Goal: Task Accomplishment & Management: Manage account settings

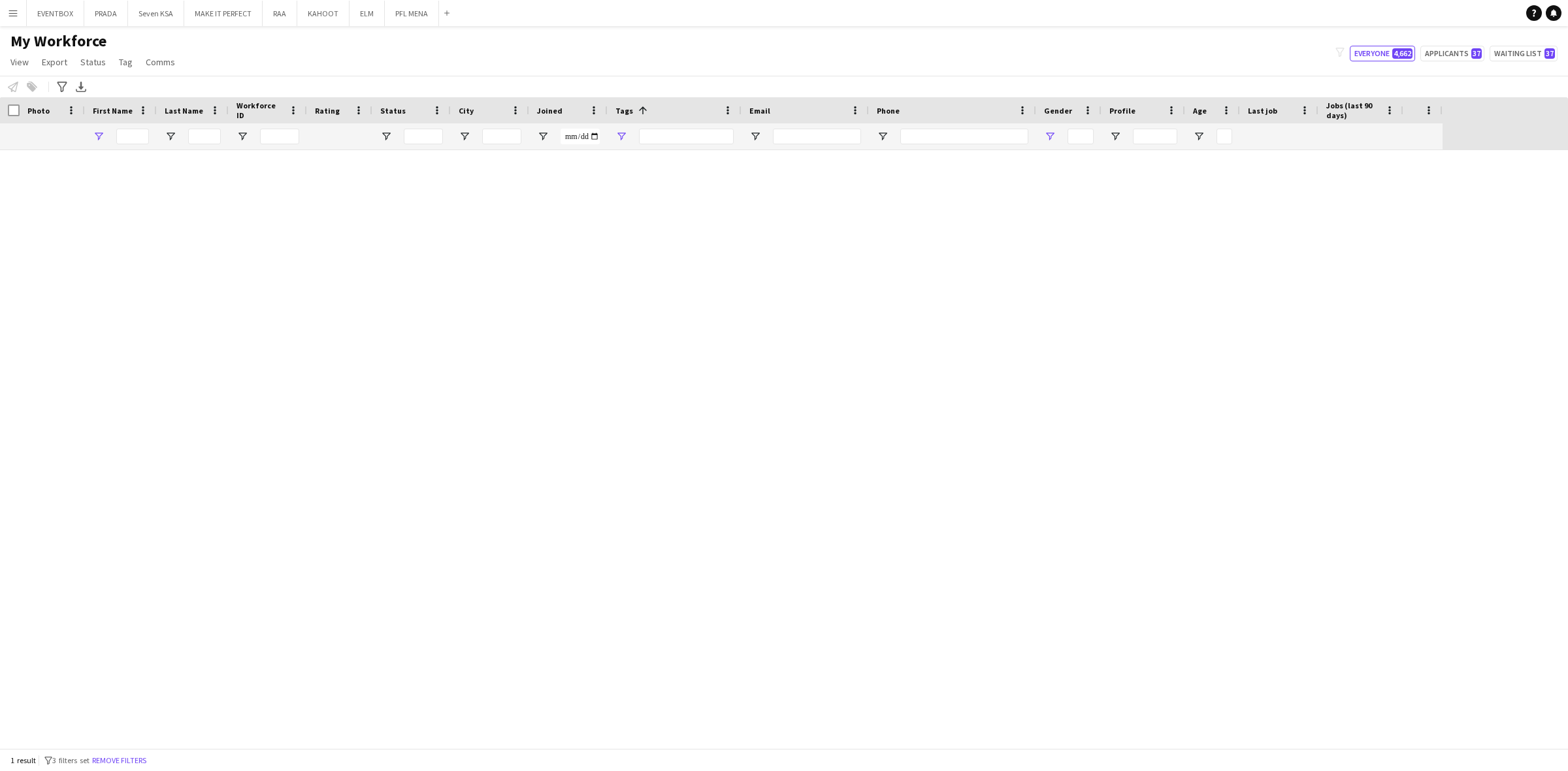
type input "****"
type input "**********"
click at [144, 743] on button "Remove filters" at bounding box center [119, 760] width 60 height 15
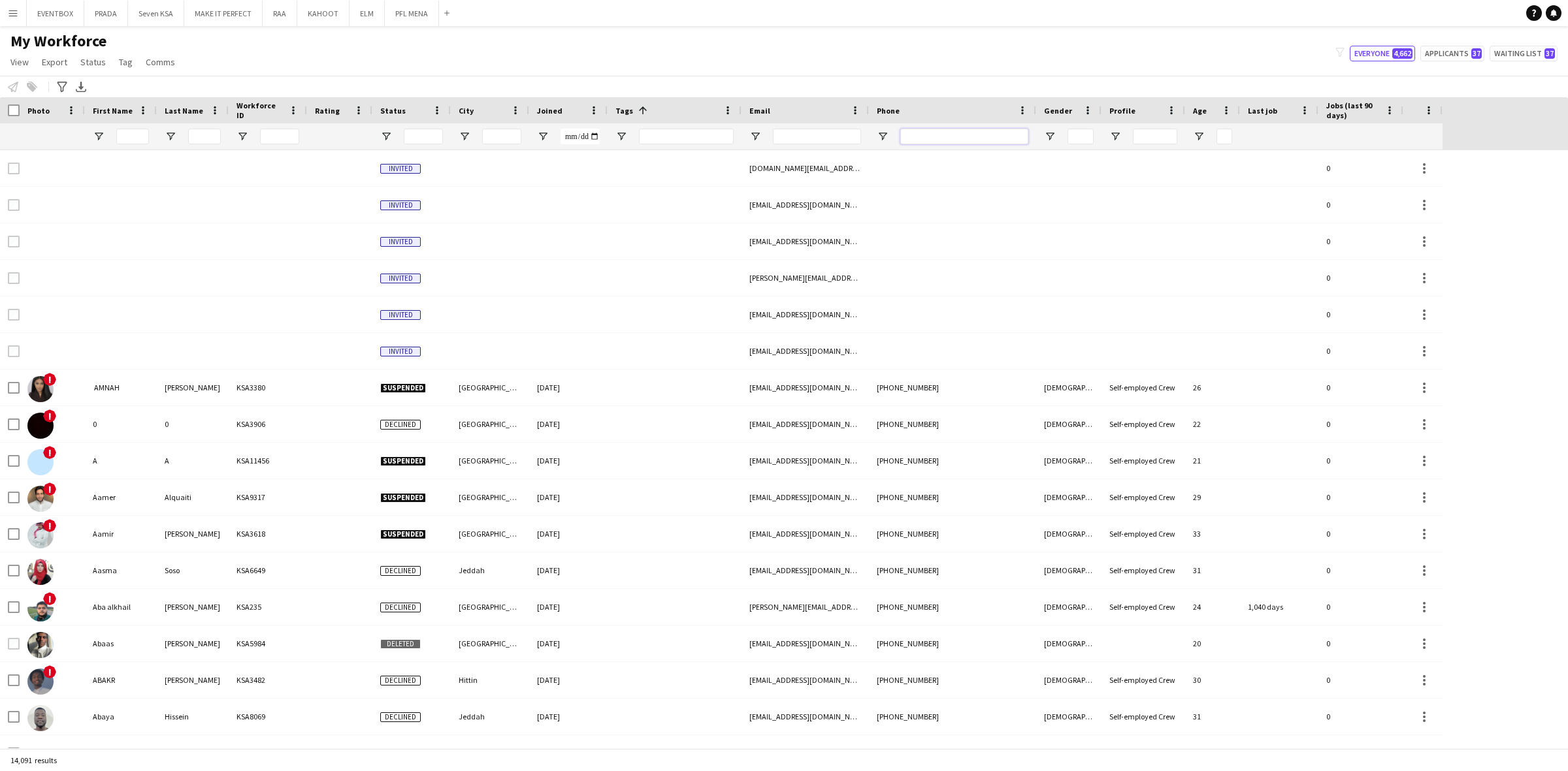
click at [923, 134] on input "Phone Filter Input" at bounding box center [964, 136] width 128 height 16
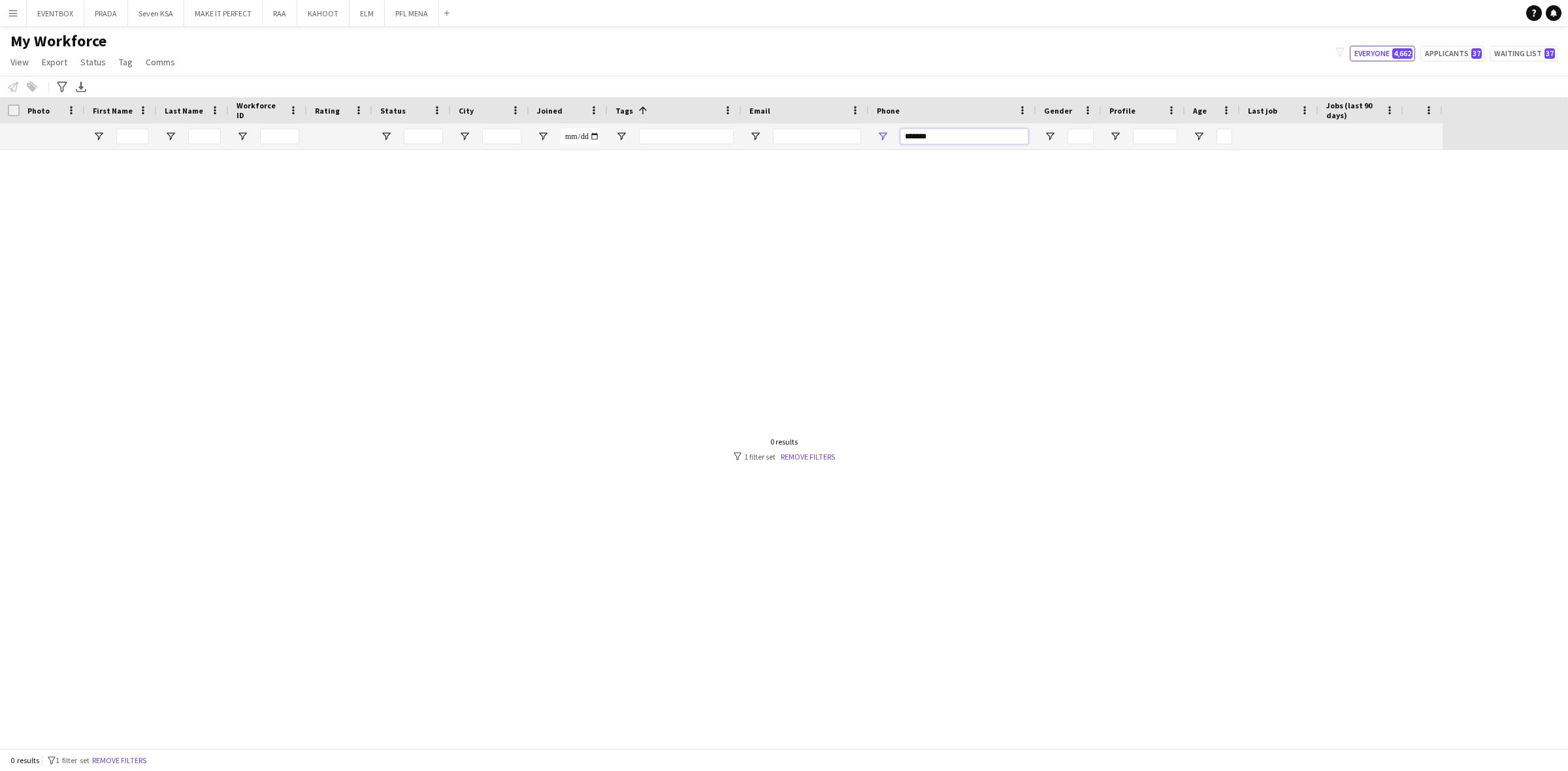
click at [920, 131] on input "*******" at bounding box center [964, 136] width 128 height 16
click at [913, 138] on input "*******" at bounding box center [964, 136] width 128 height 16
click at [944, 138] on input "*******" at bounding box center [964, 136] width 128 height 16
drag, startPoint x: 947, startPoint y: 136, endPoint x: 852, endPoint y: 148, distance: 95.8
click at [854, 148] on div at bounding box center [721, 136] width 1442 height 26
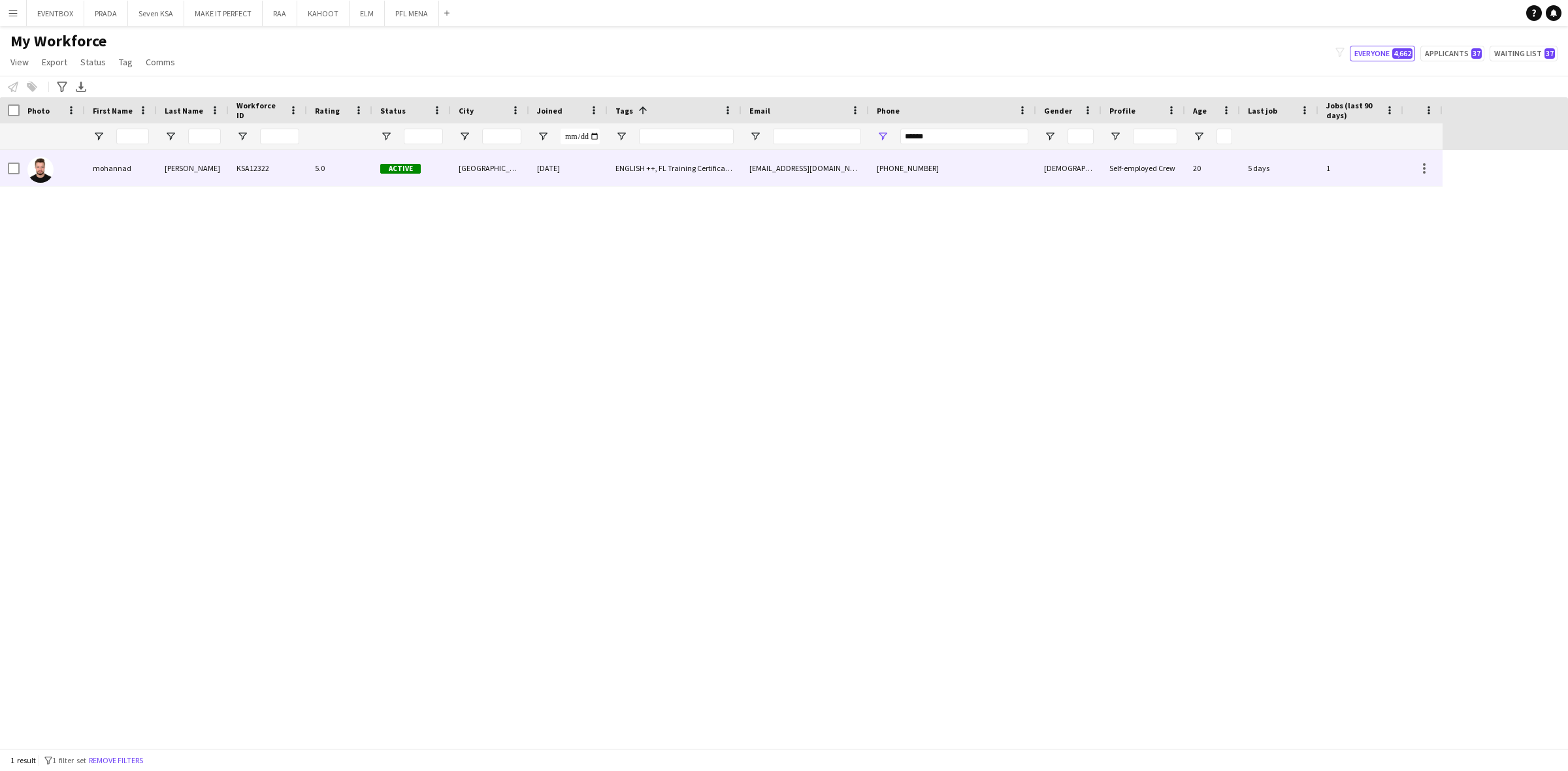
click at [622, 165] on div "ENGLISH ++, FL Training Certificate, KHALEEJI PROFILE, TOP HOST/HOSTESS, TOP PR…" at bounding box center [675, 168] width 134 height 36
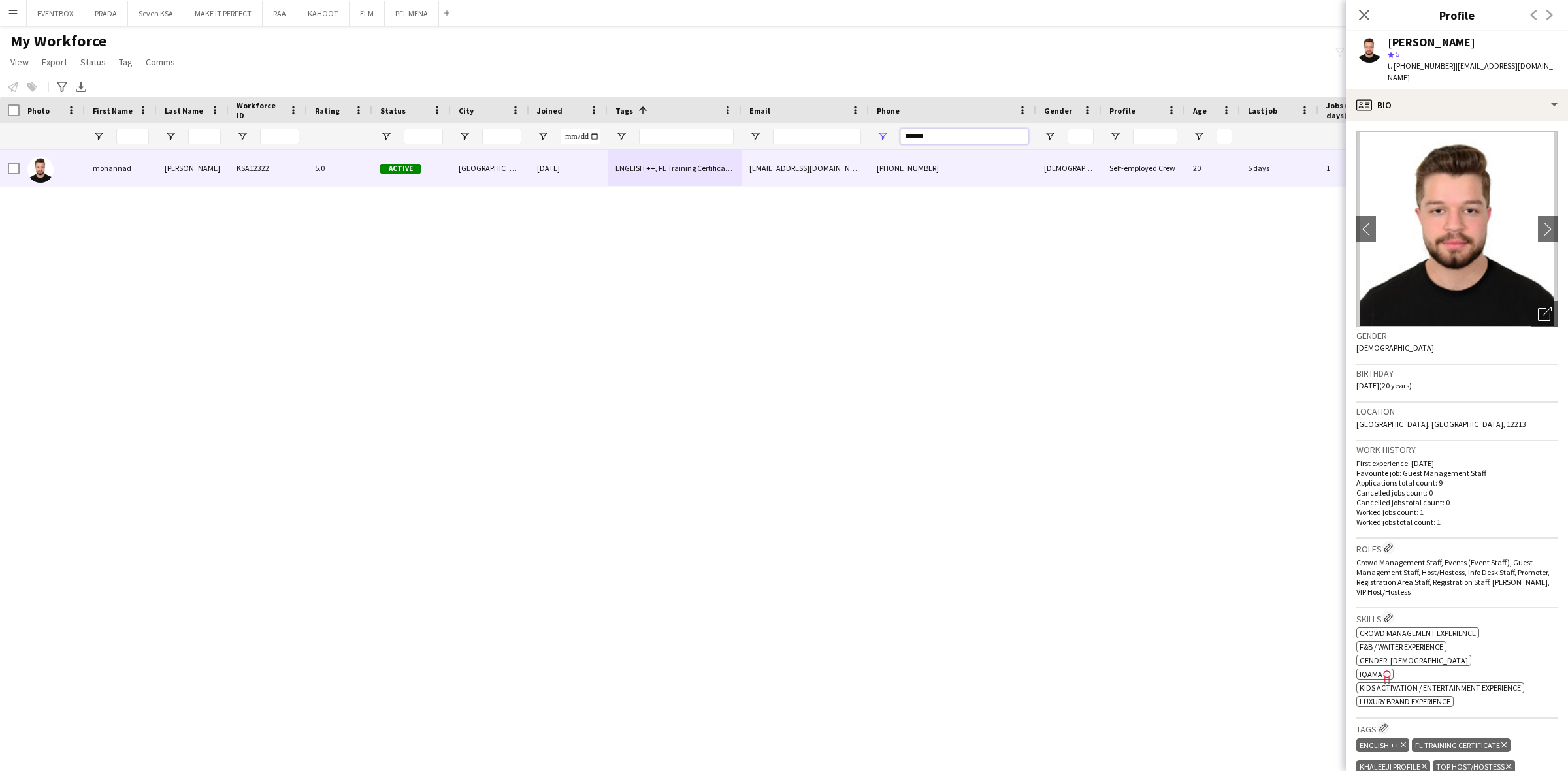
drag, startPoint x: 938, startPoint y: 136, endPoint x: 772, endPoint y: 144, distance: 166.2
click at [772, 144] on div at bounding box center [721, 136] width 1442 height 26
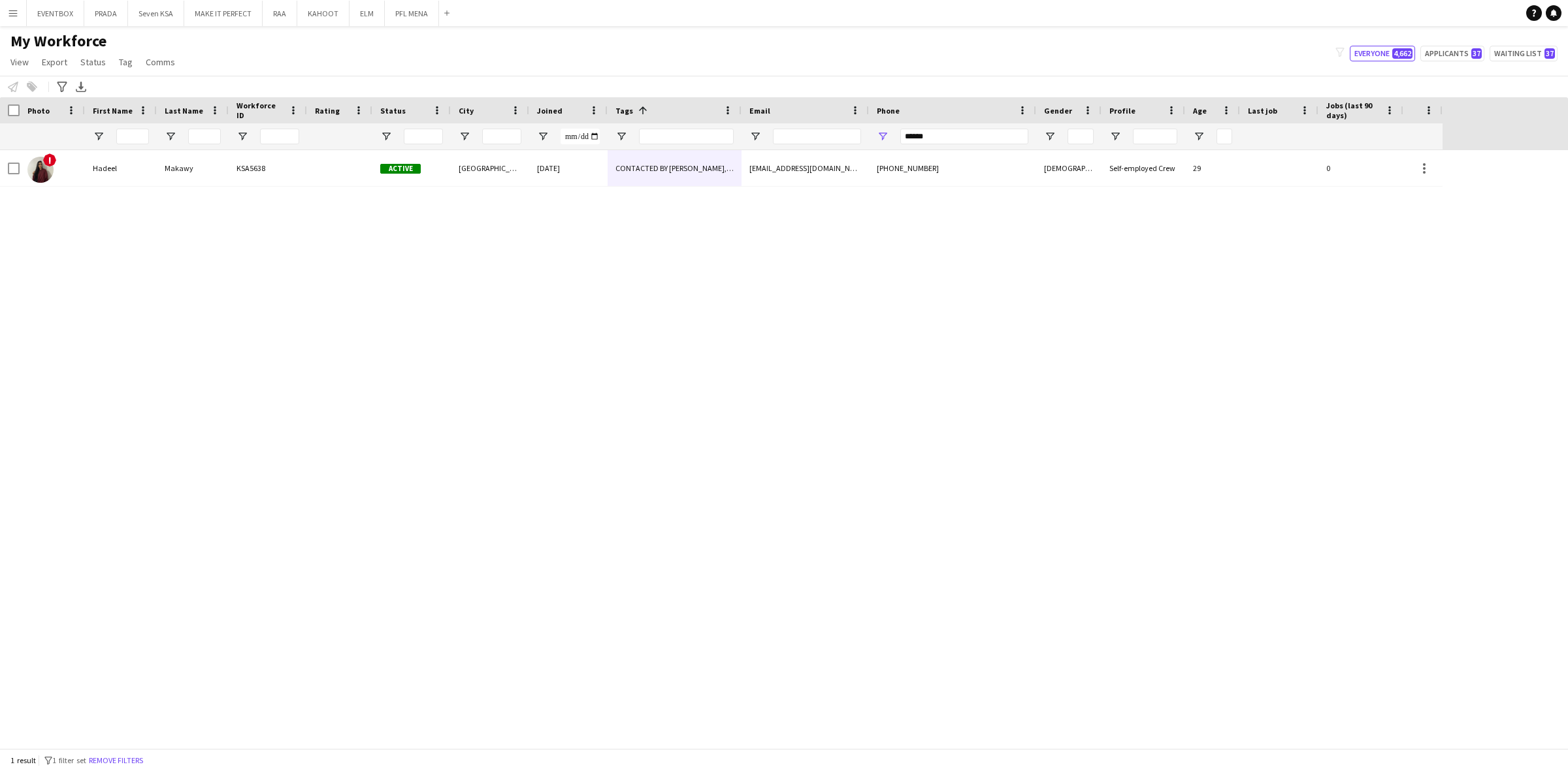
click at [642, 185] on div "CONTACTED BY WASSIM, ENGLISH ++, FOLLOW UP , TOP USHER" at bounding box center [675, 168] width 134 height 36
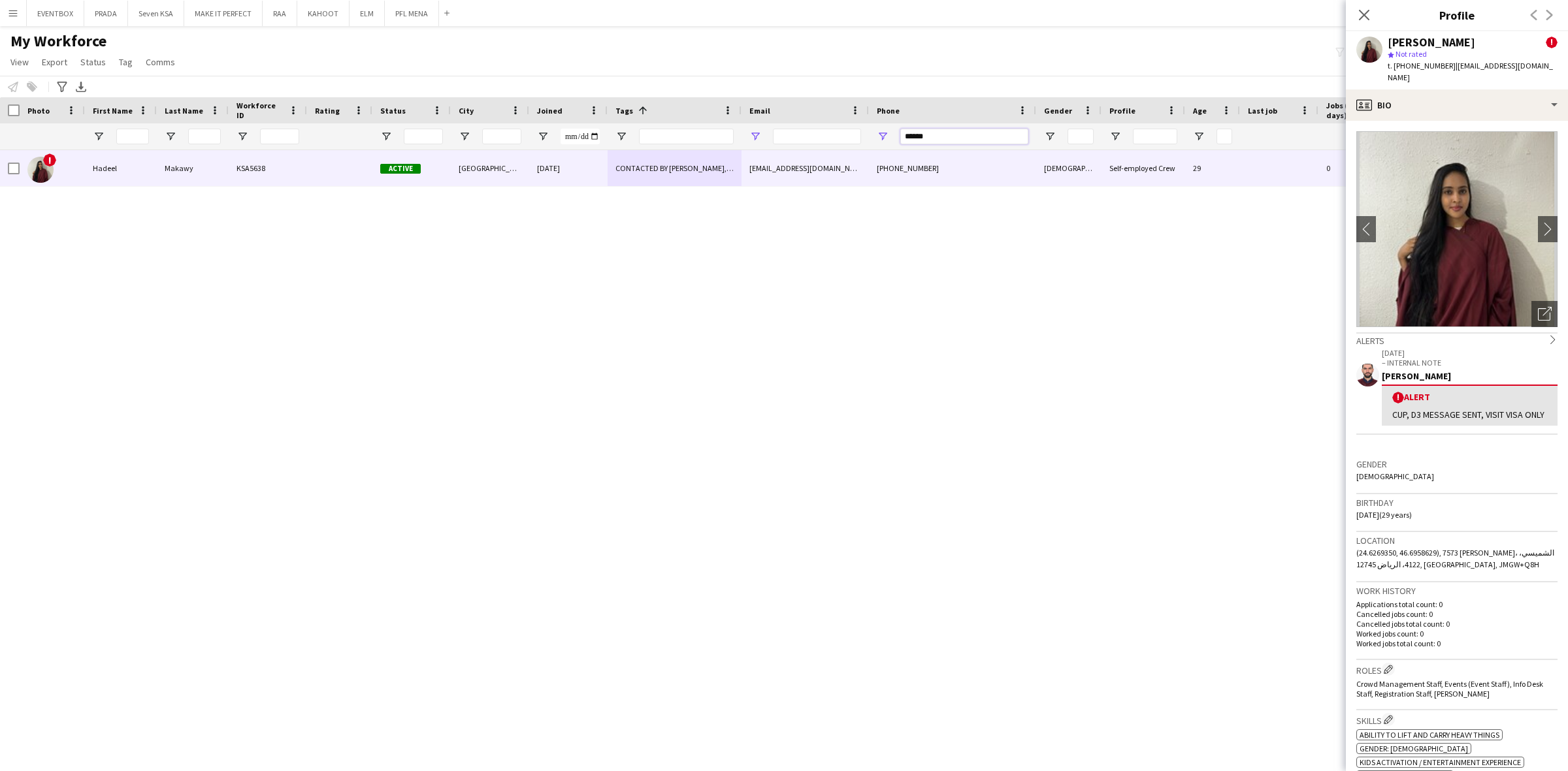
drag, startPoint x: 999, startPoint y: 136, endPoint x: 756, endPoint y: 132, distance: 243.0
click at [756, 132] on div at bounding box center [721, 136] width 1442 height 26
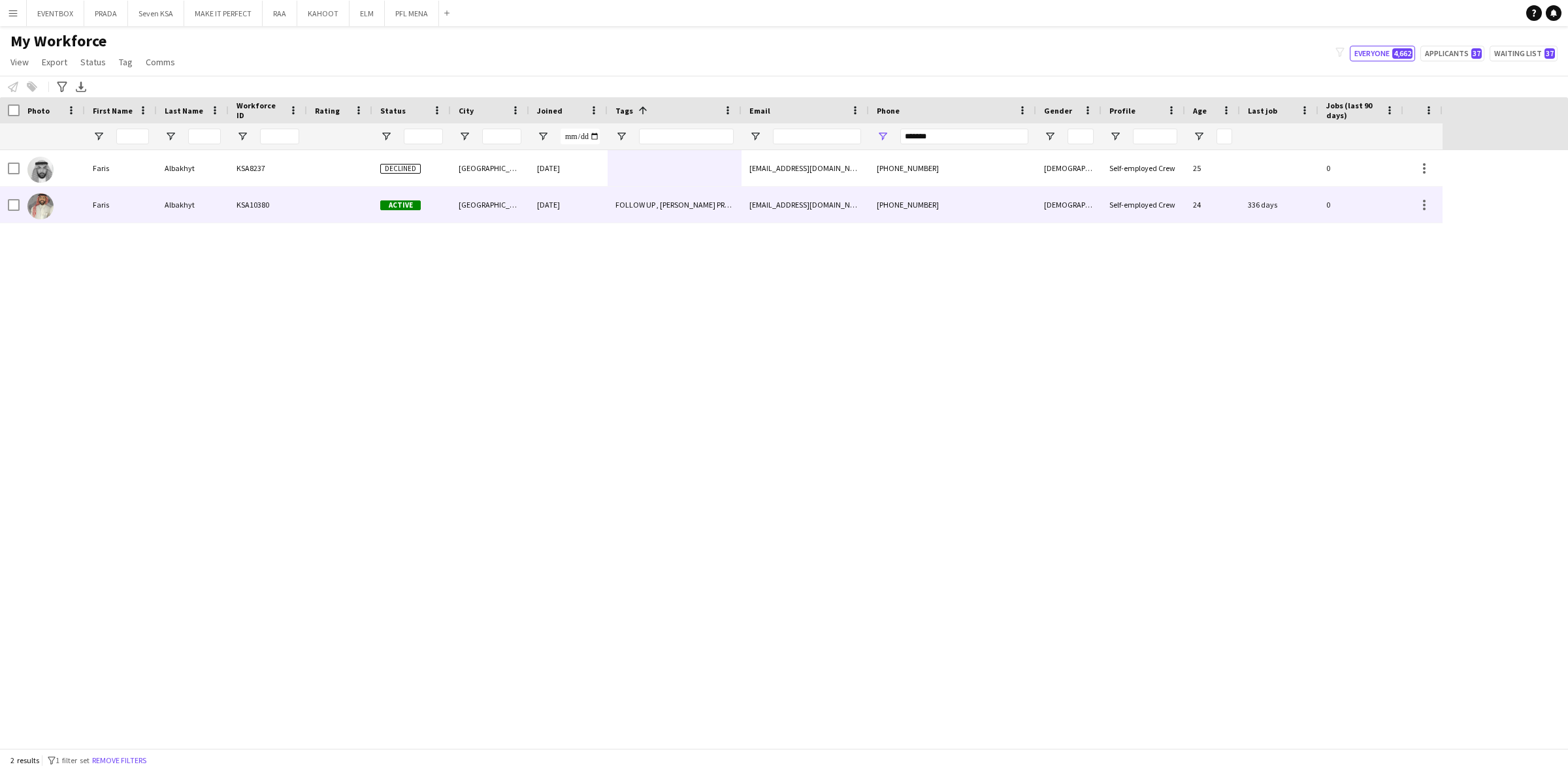
click at [500, 203] on div "Riyadh" at bounding box center [490, 205] width 78 height 36
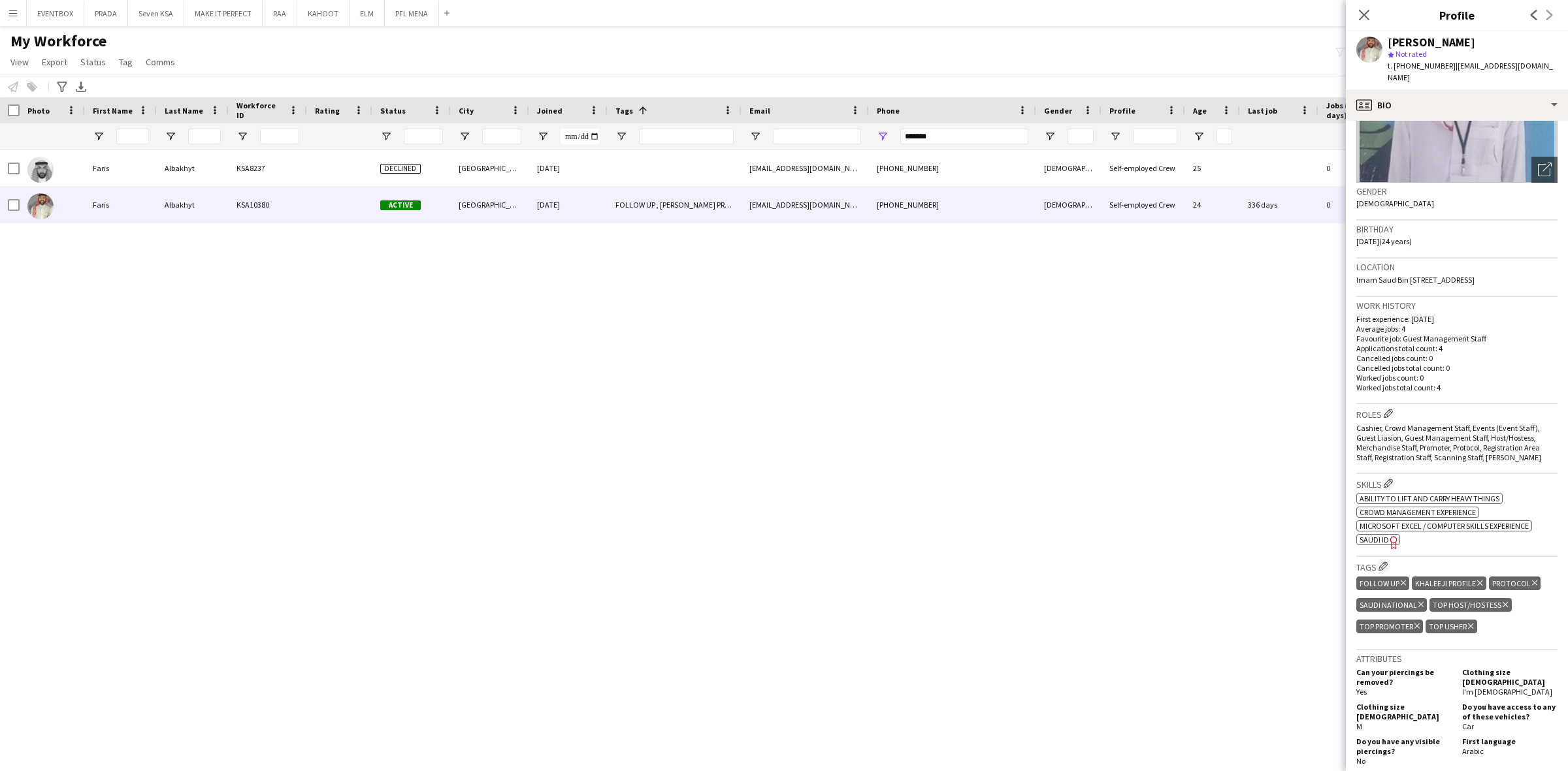
scroll to position [140, 0]
drag, startPoint x: 818, startPoint y: 132, endPoint x: 814, endPoint y: 125, distance: 8.1
click at [815, 130] on div at bounding box center [721, 136] width 1442 height 26
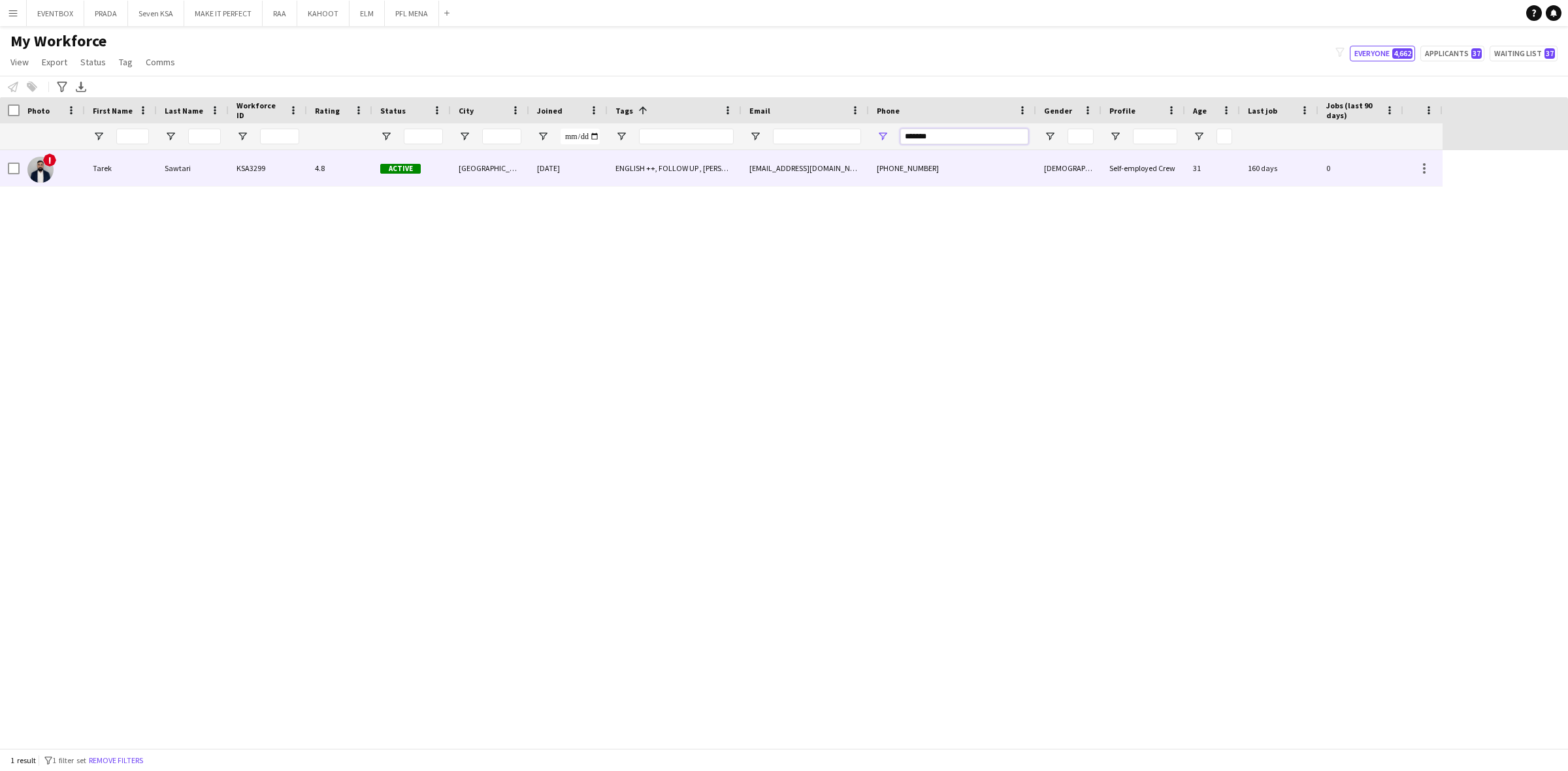
type input "*******"
click at [423, 167] on div "Active" at bounding box center [412, 168] width 78 height 36
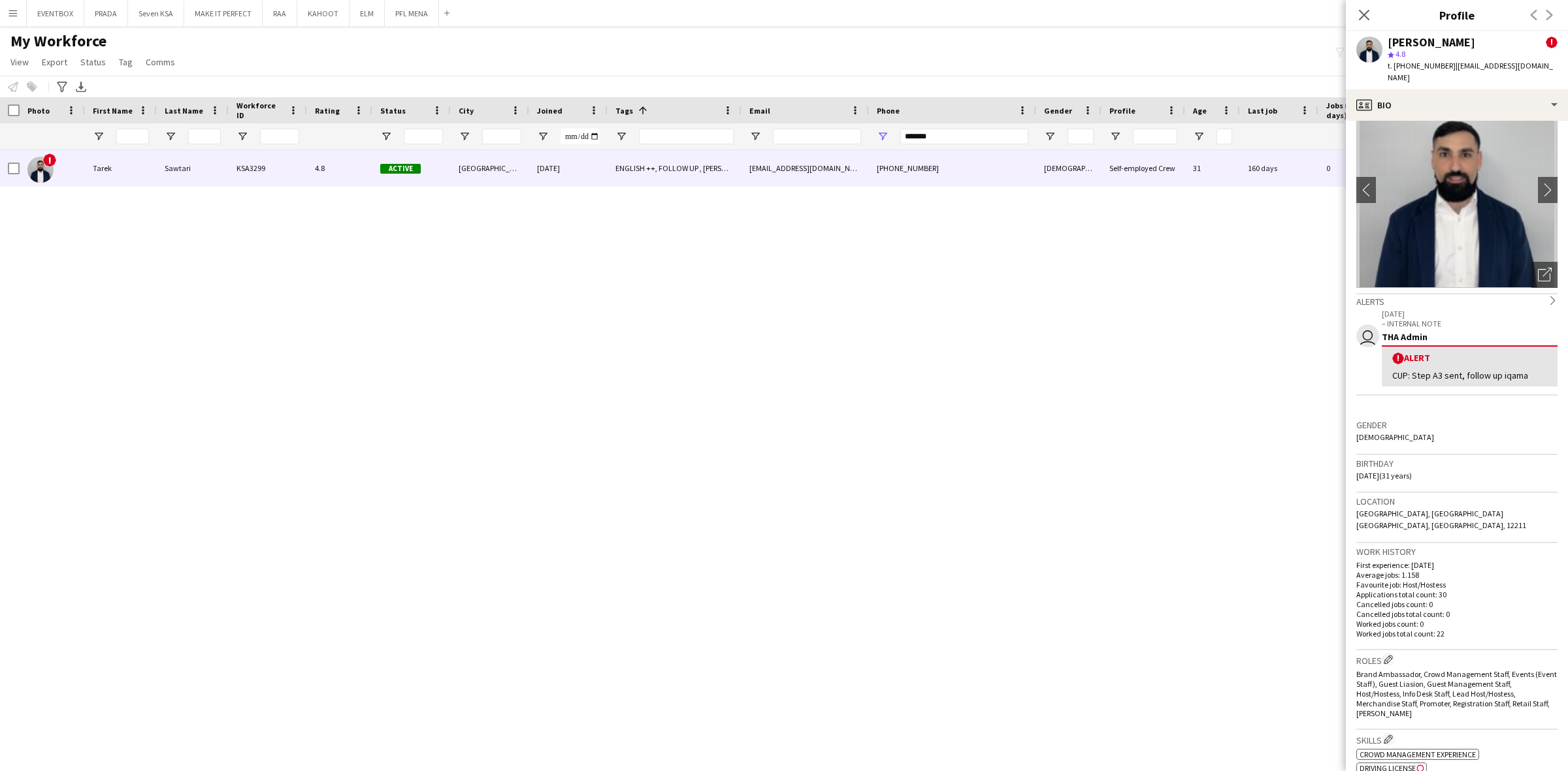
scroll to position [0, 0]
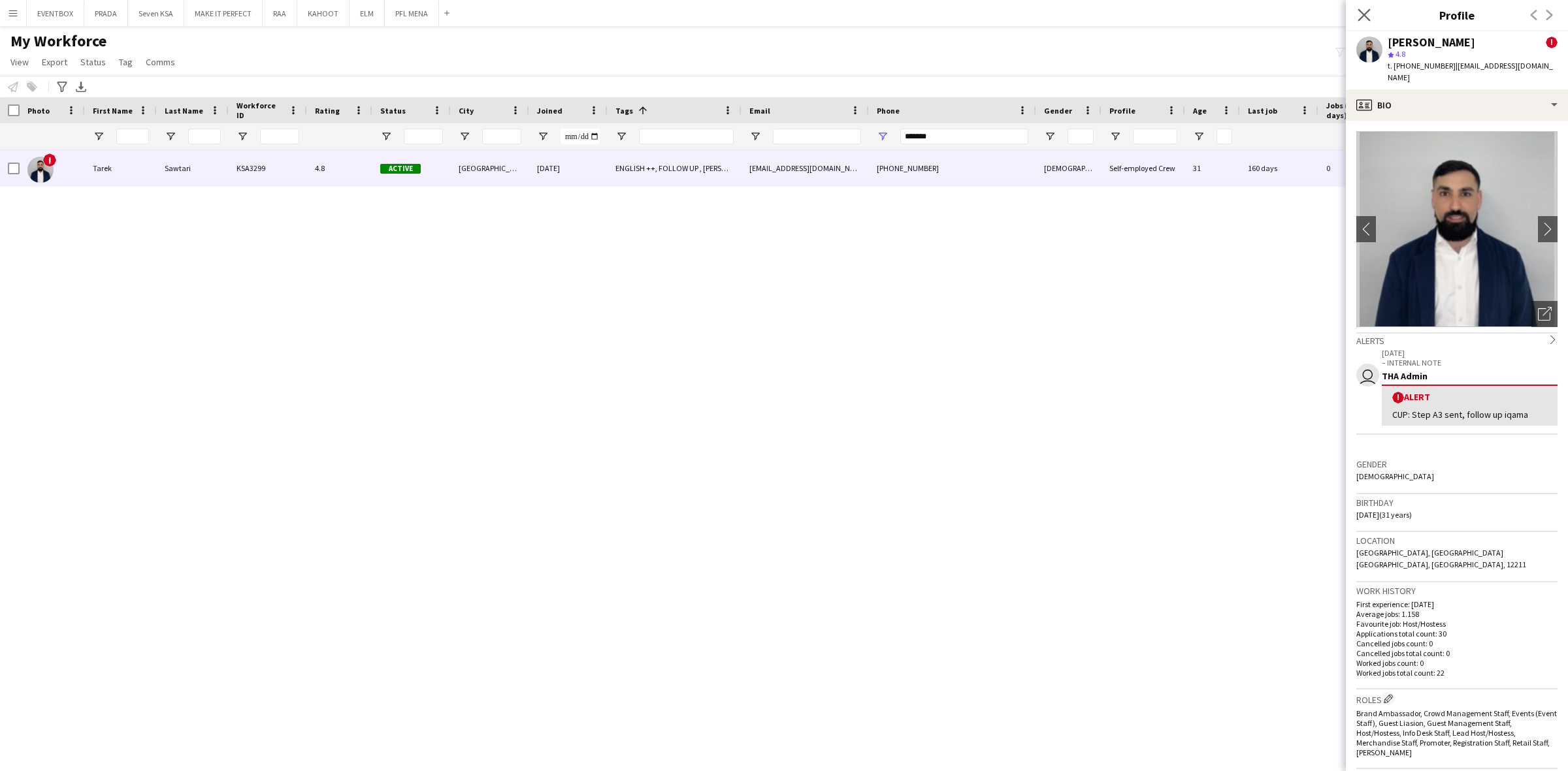
click at [1369, 7] on app-icon "Close pop-in" at bounding box center [1364, 15] width 19 height 19
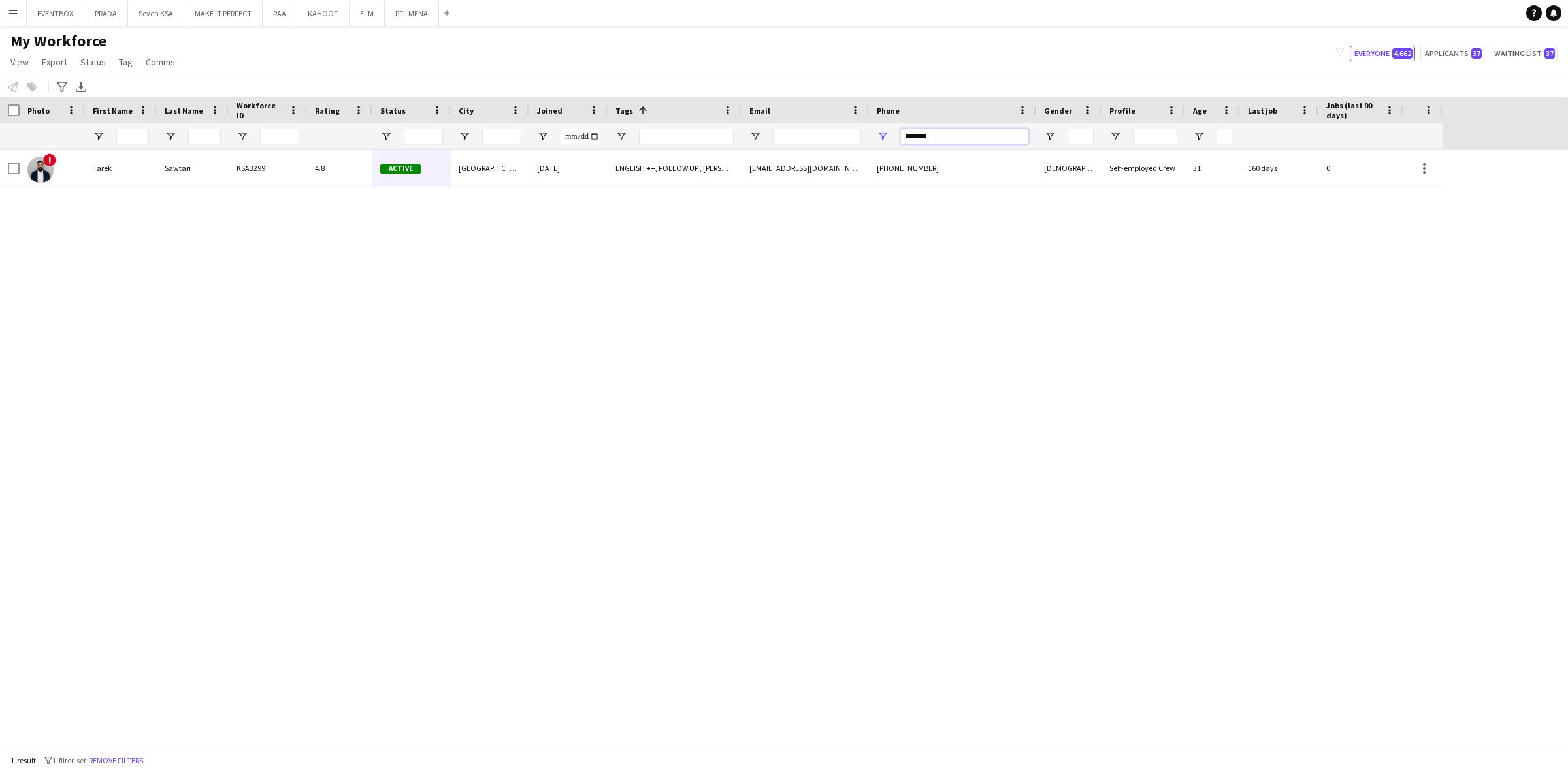
drag, startPoint x: 957, startPoint y: 135, endPoint x: 475, endPoint y: 142, distance: 482.1
click at [475, 142] on div at bounding box center [721, 136] width 1442 height 26
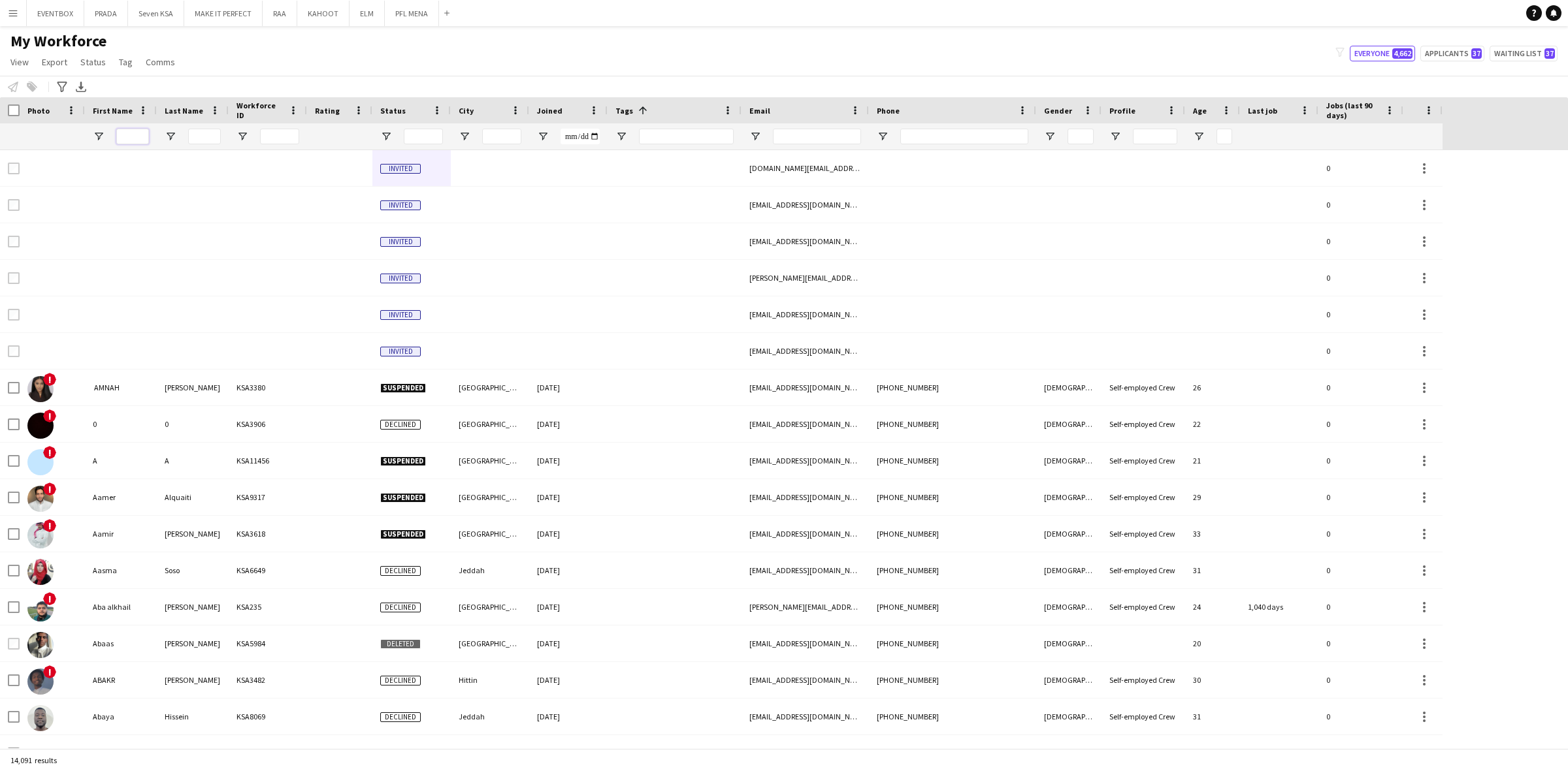
click at [133, 135] on input "First Name Filter Input" at bounding box center [132, 136] width 32 height 16
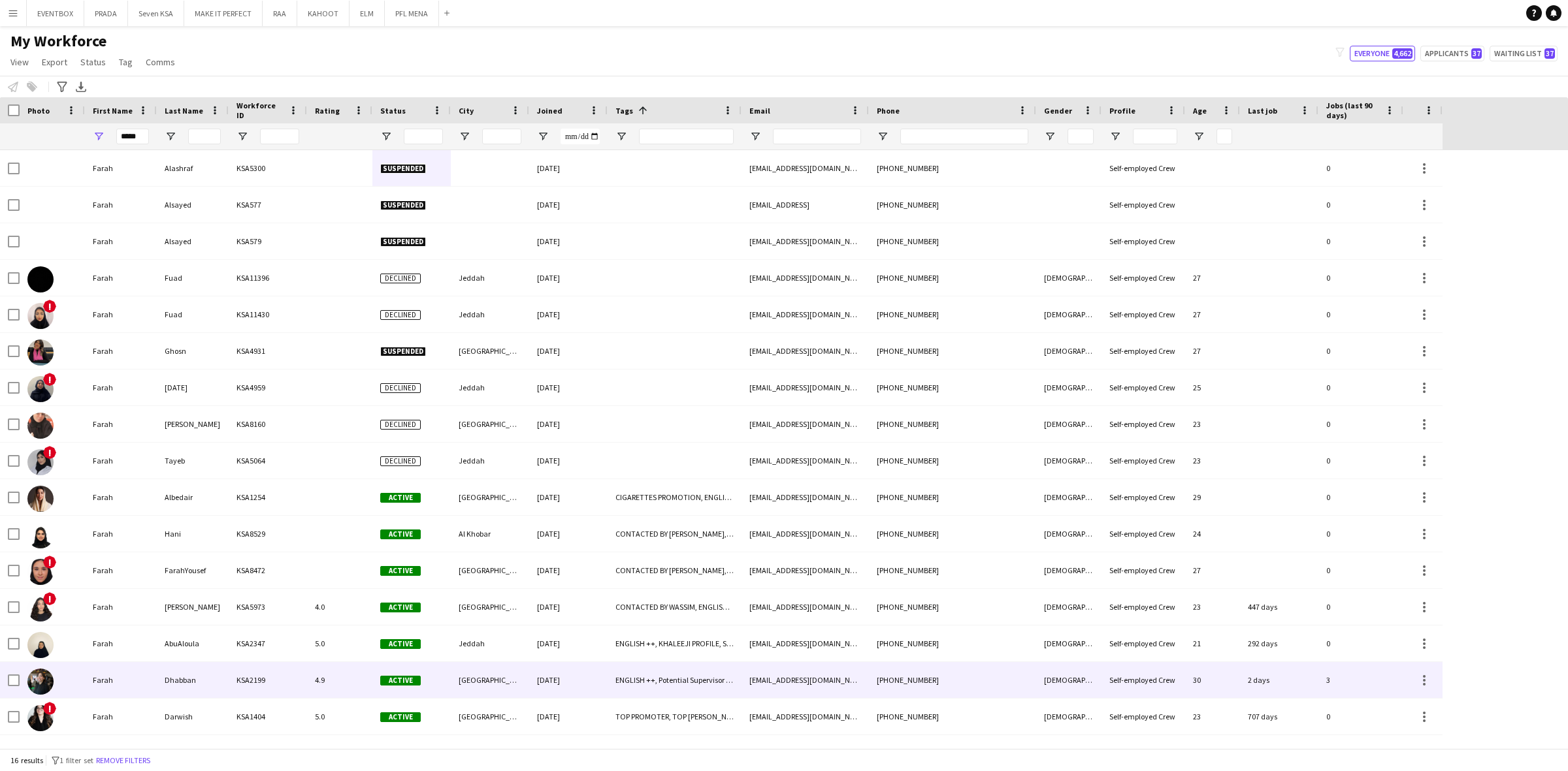
click at [201, 682] on div "Dhabban" at bounding box center [193, 680] width 72 height 36
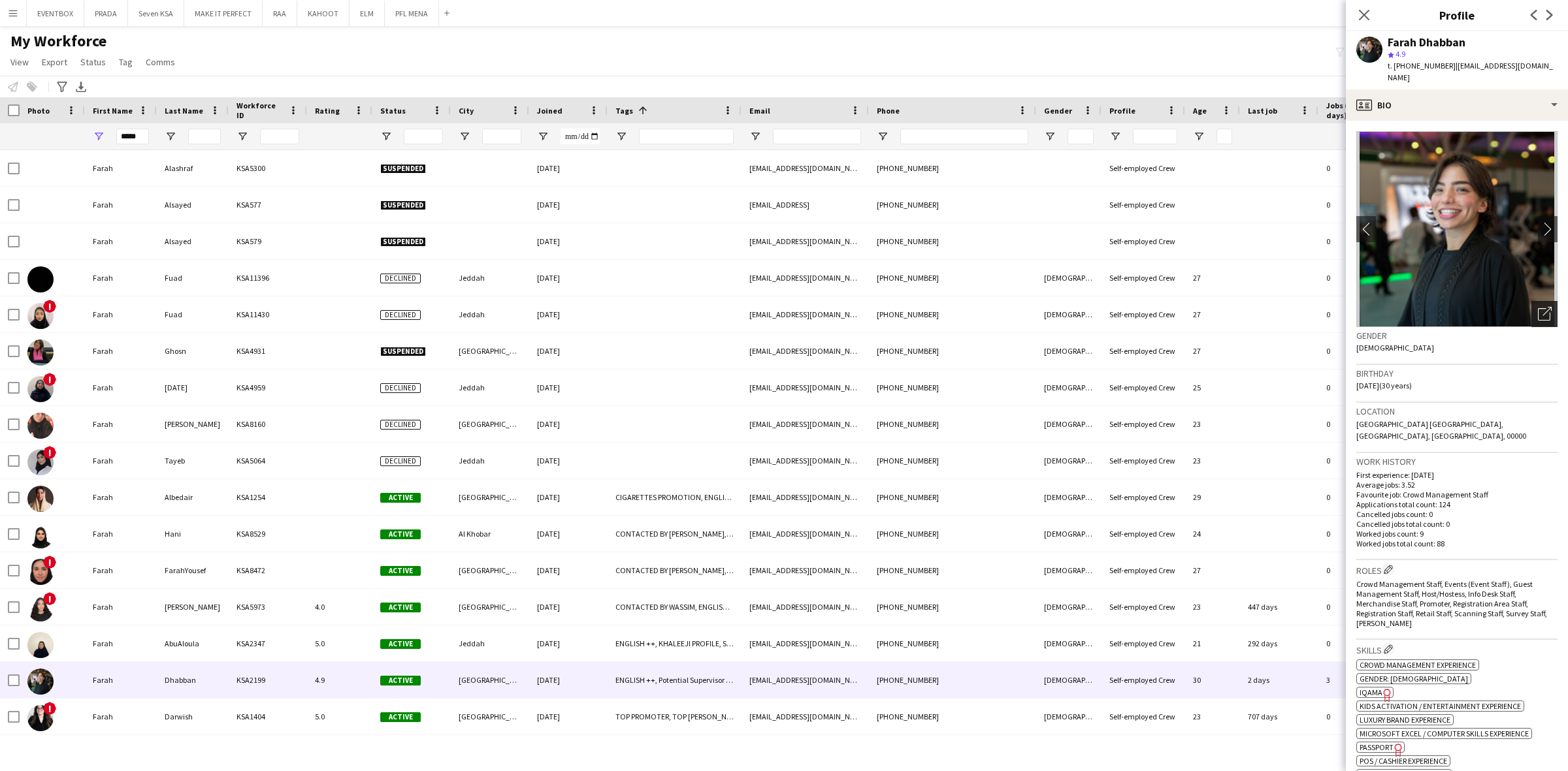
click at [1538, 307] on icon "Open photos pop-in" at bounding box center [1544, 313] width 14 height 14
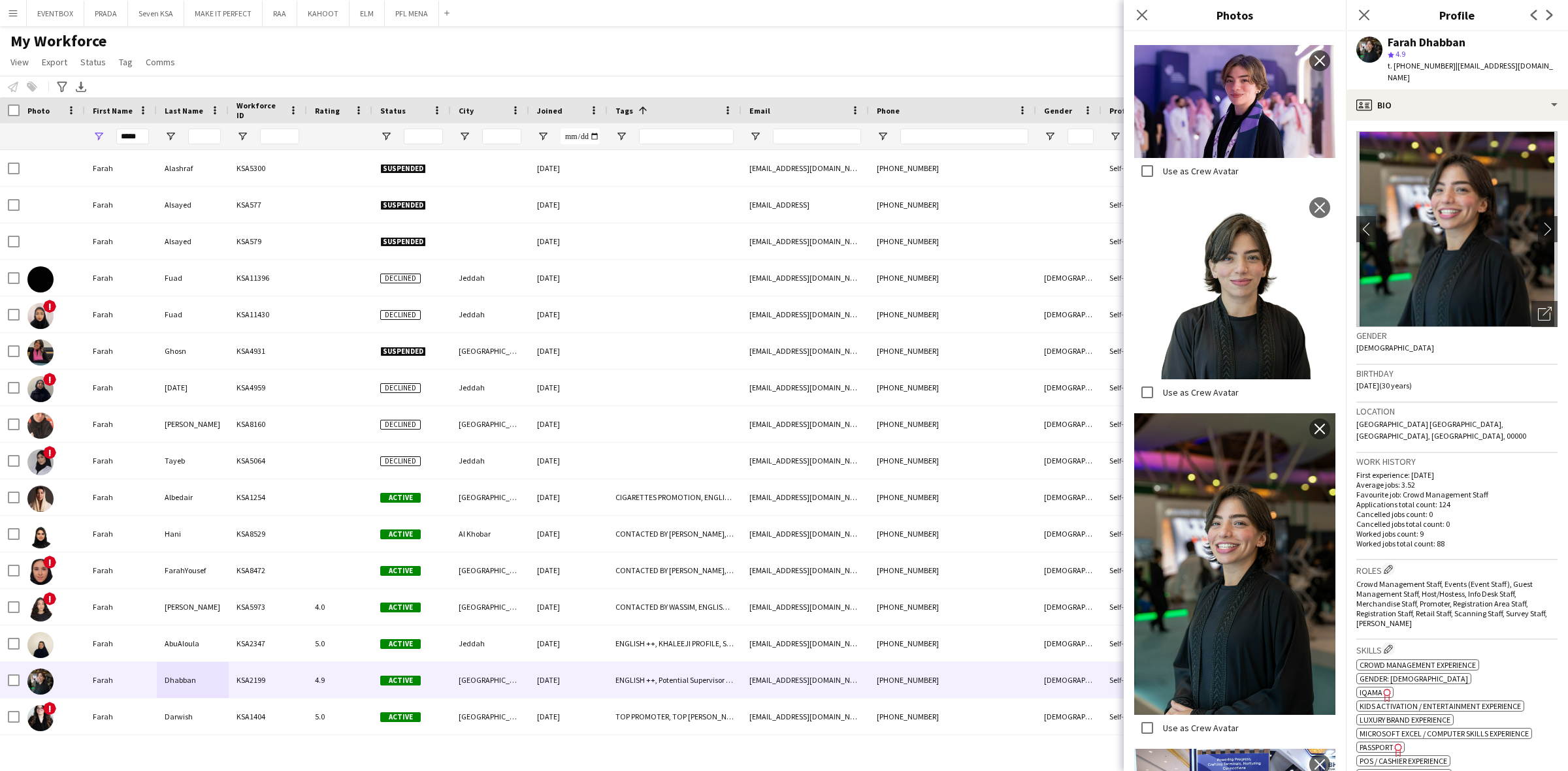
scroll to position [761, 0]
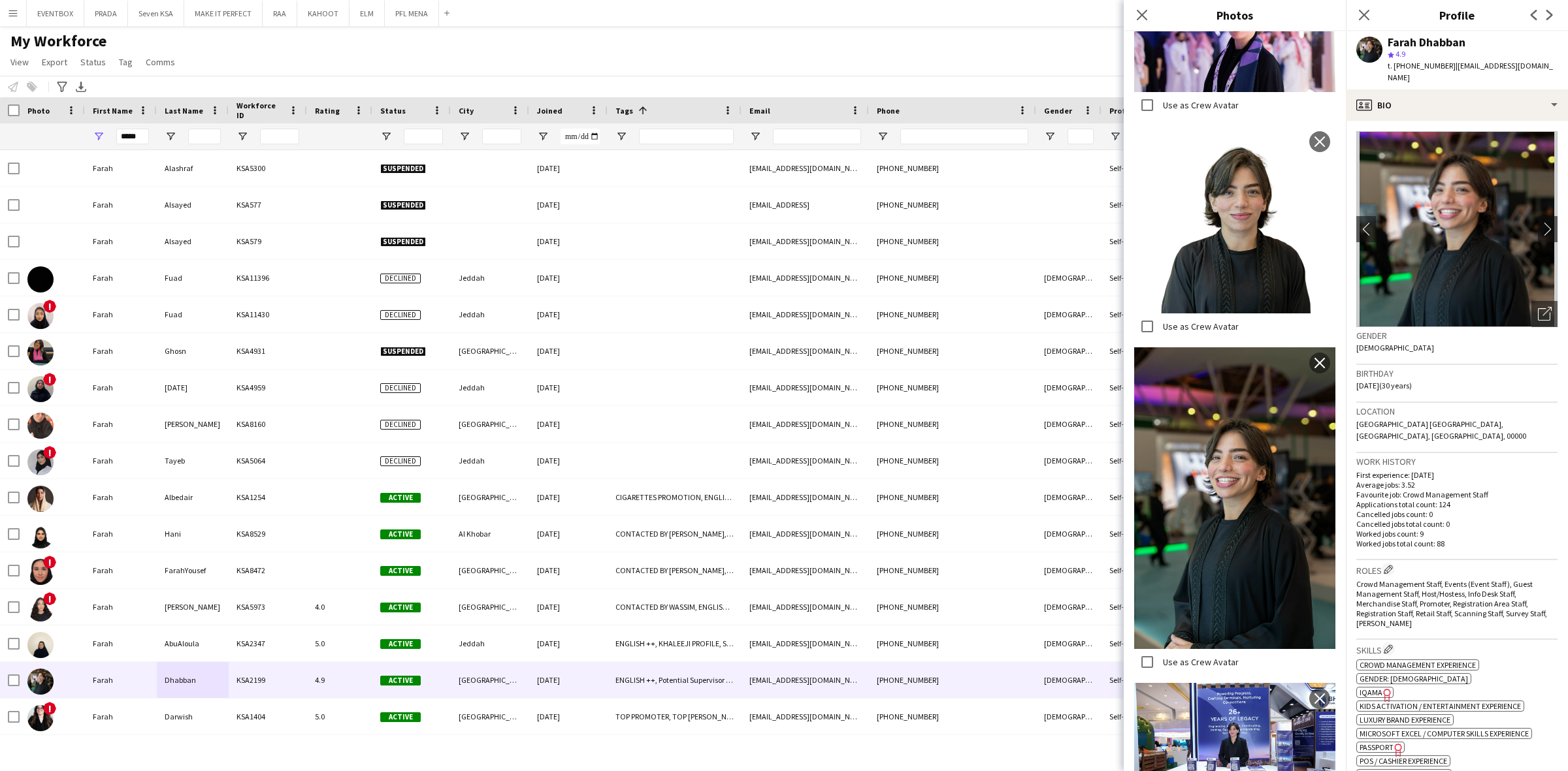
click at [1150, 15] on div "Close pop-in" at bounding box center [1141, 15] width 36 height 30
click at [1145, 17] on icon "Close pop-in" at bounding box center [1141, 15] width 13 height 13
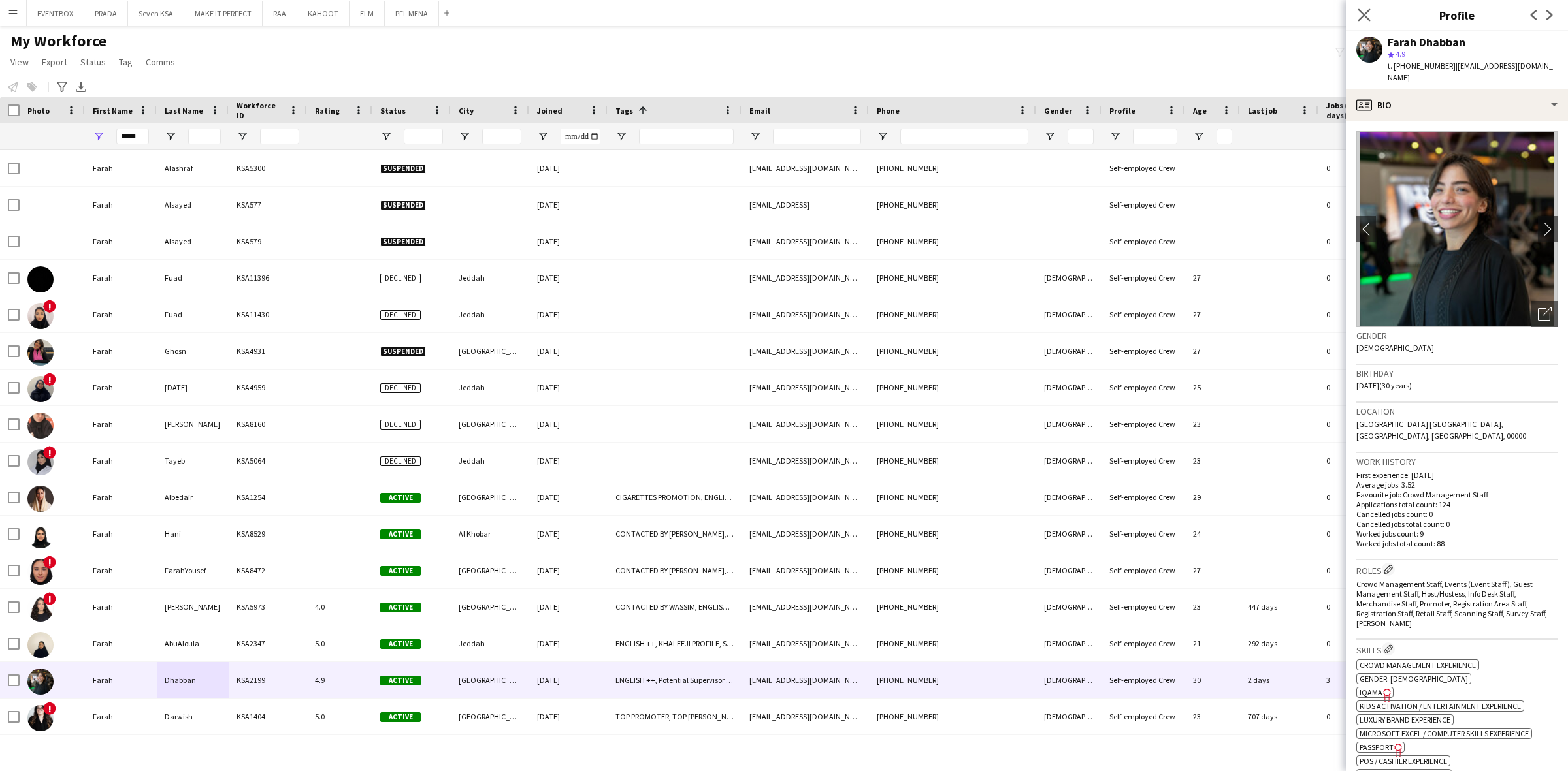
click at [1363, 22] on app-icon "Close pop-in" at bounding box center [1364, 15] width 19 height 19
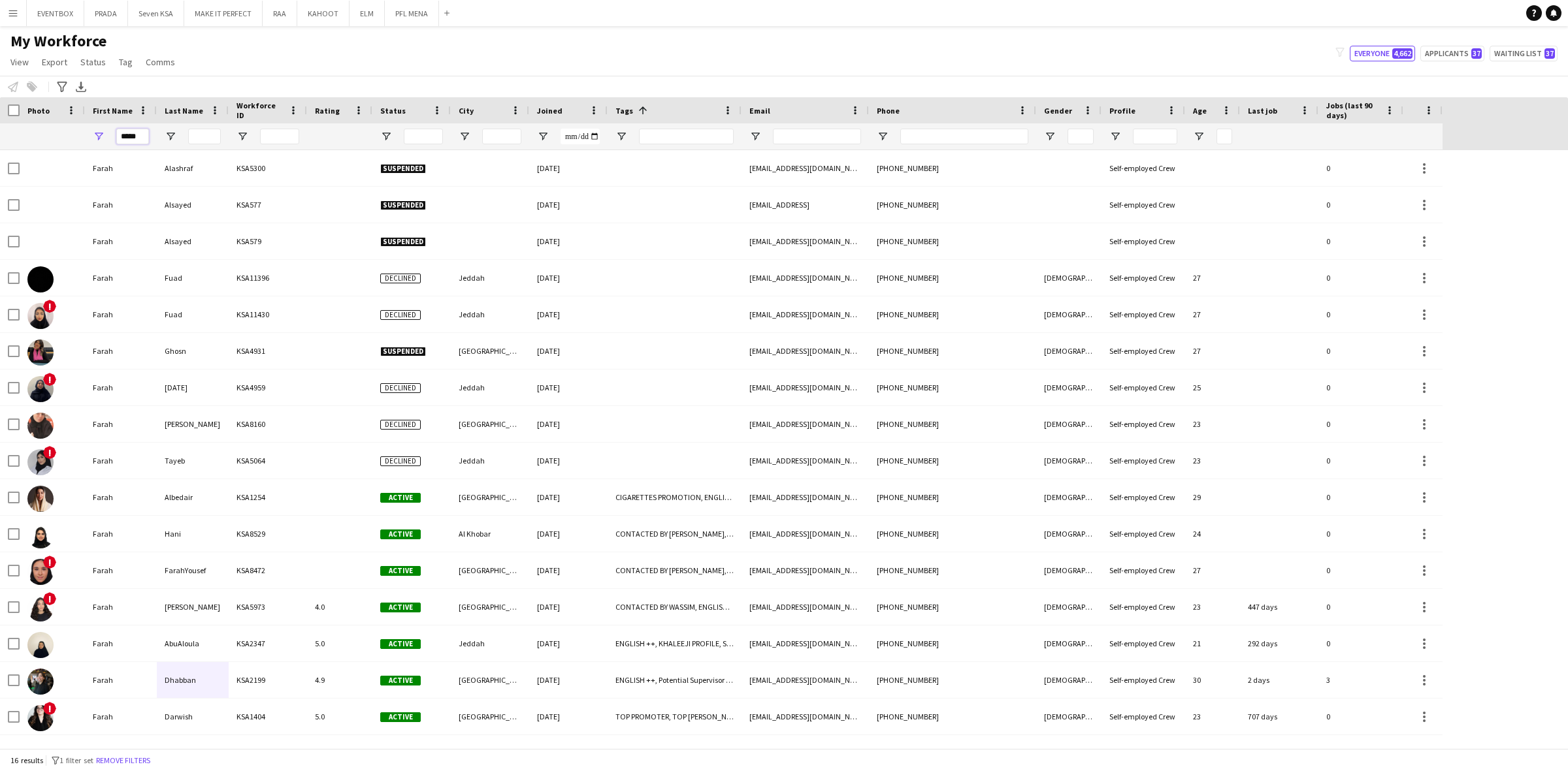
drag, startPoint x: 148, startPoint y: 135, endPoint x: 33, endPoint y: 158, distance: 117.3
click at [33, 158] on div "Workforce Details Hidden maintenance Photo" at bounding box center [784, 423] width 1568 height 651
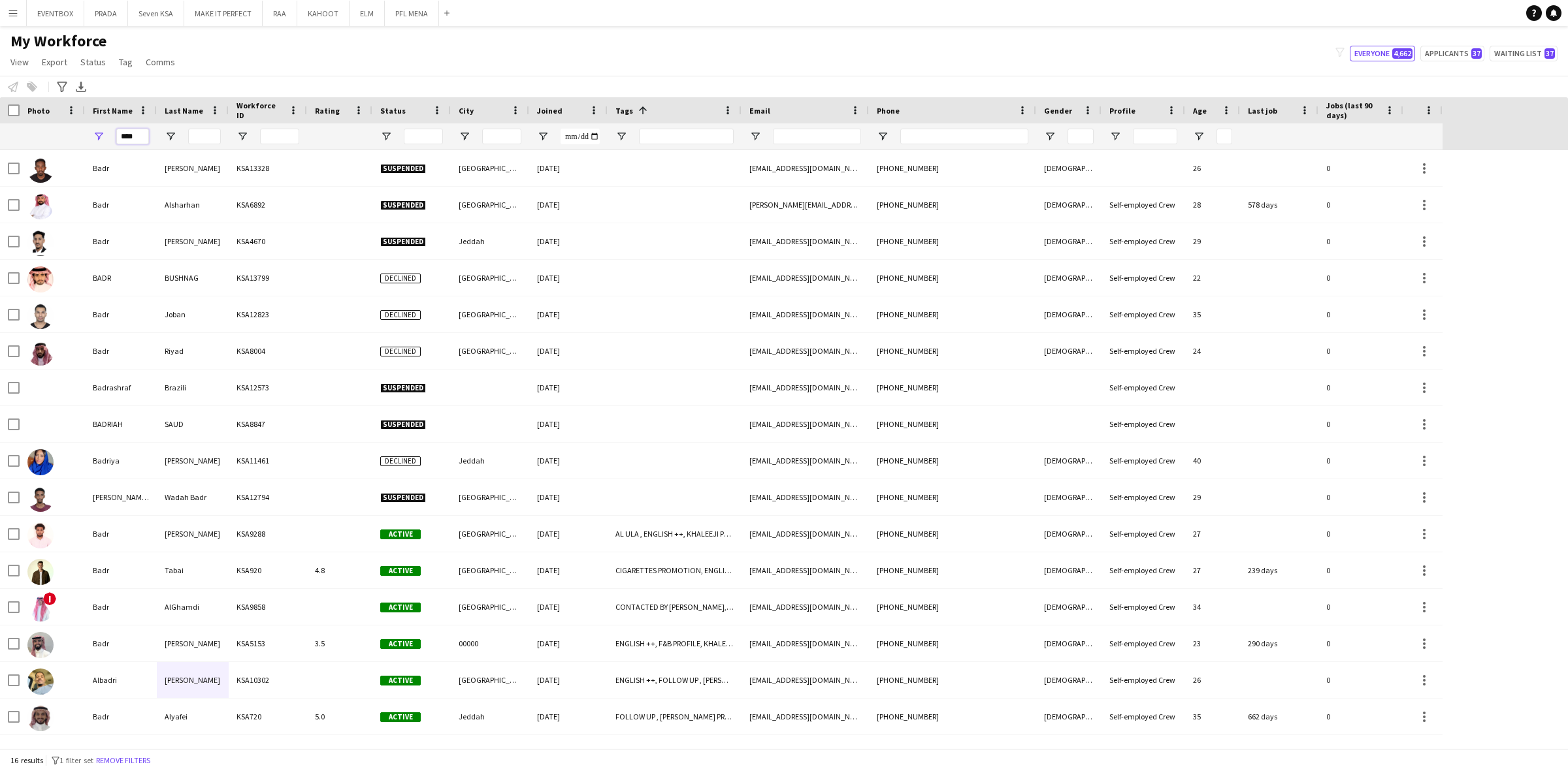
type input "****"
drag, startPoint x: 205, startPoint y: 134, endPoint x: 211, endPoint y: 134, distance: 6.0
click at [205, 134] on input "Last Name Filter Input" at bounding box center [204, 136] width 32 height 16
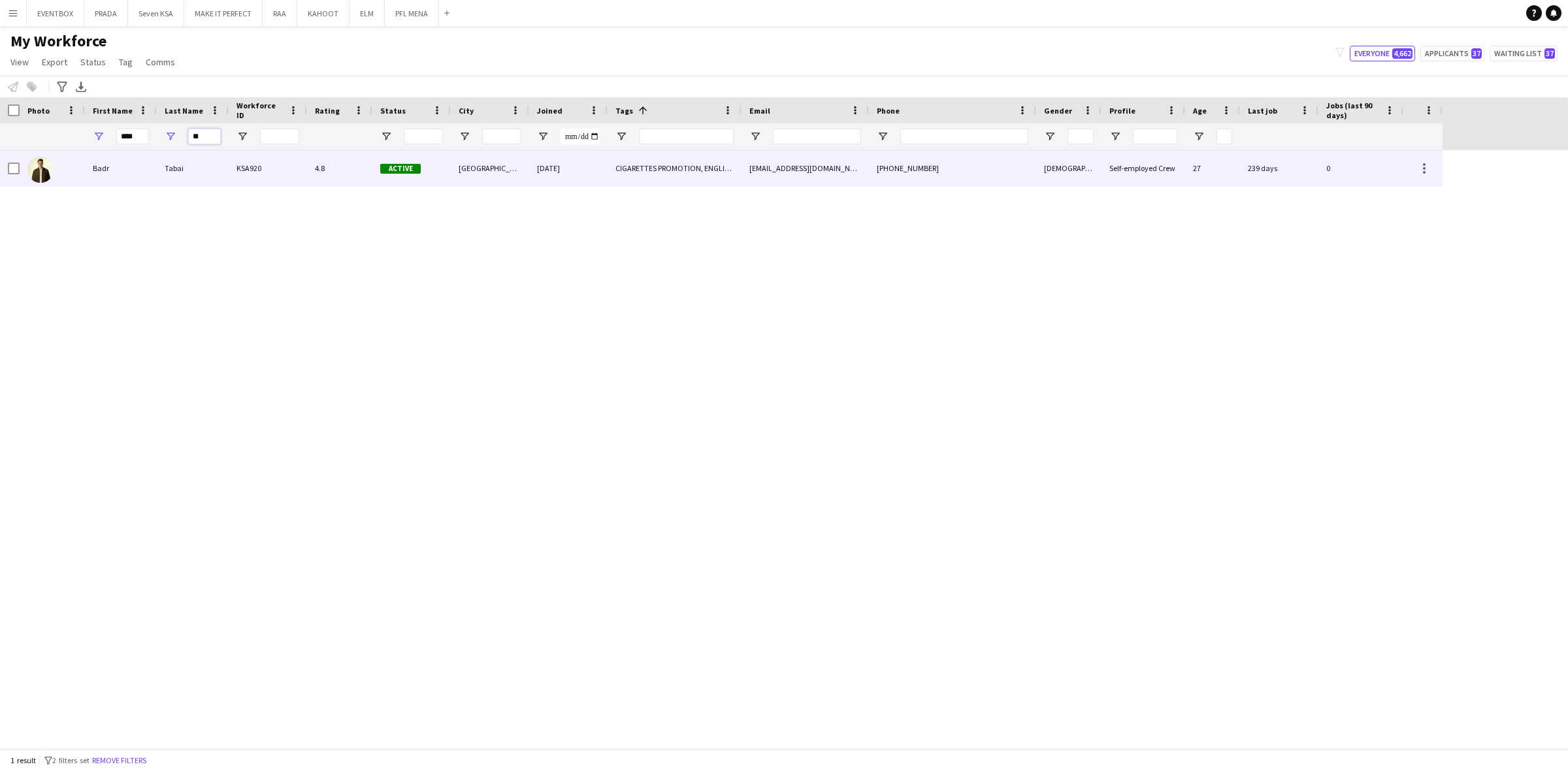
type input "**"
drag, startPoint x: 247, startPoint y: 172, endPoint x: 270, endPoint y: 178, distance: 23.8
click at [249, 172] on div "KSA920" at bounding box center [268, 168] width 78 height 36
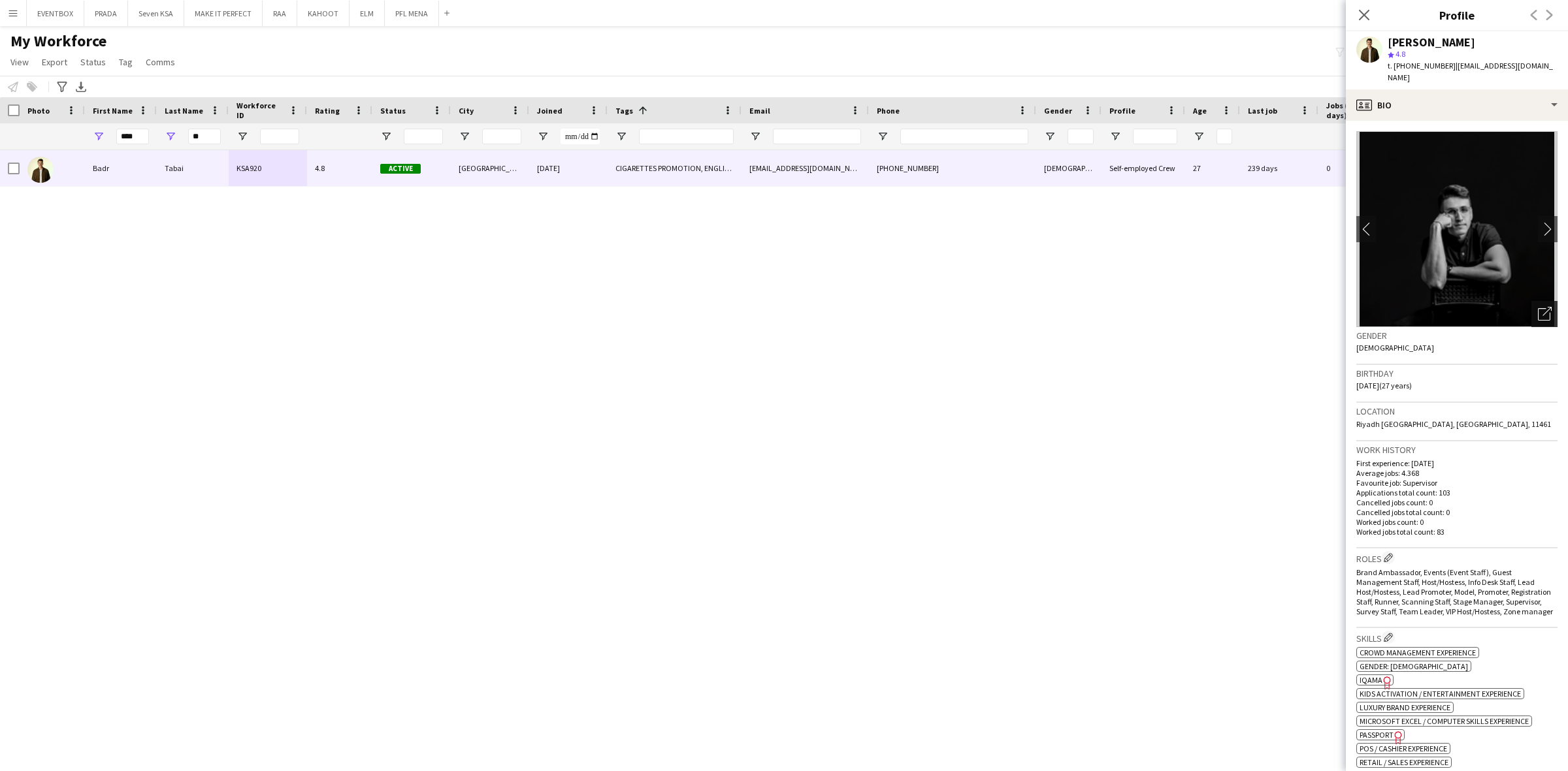
click at [1538, 307] on icon "Open photos pop-in" at bounding box center [1544, 313] width 14 height 14
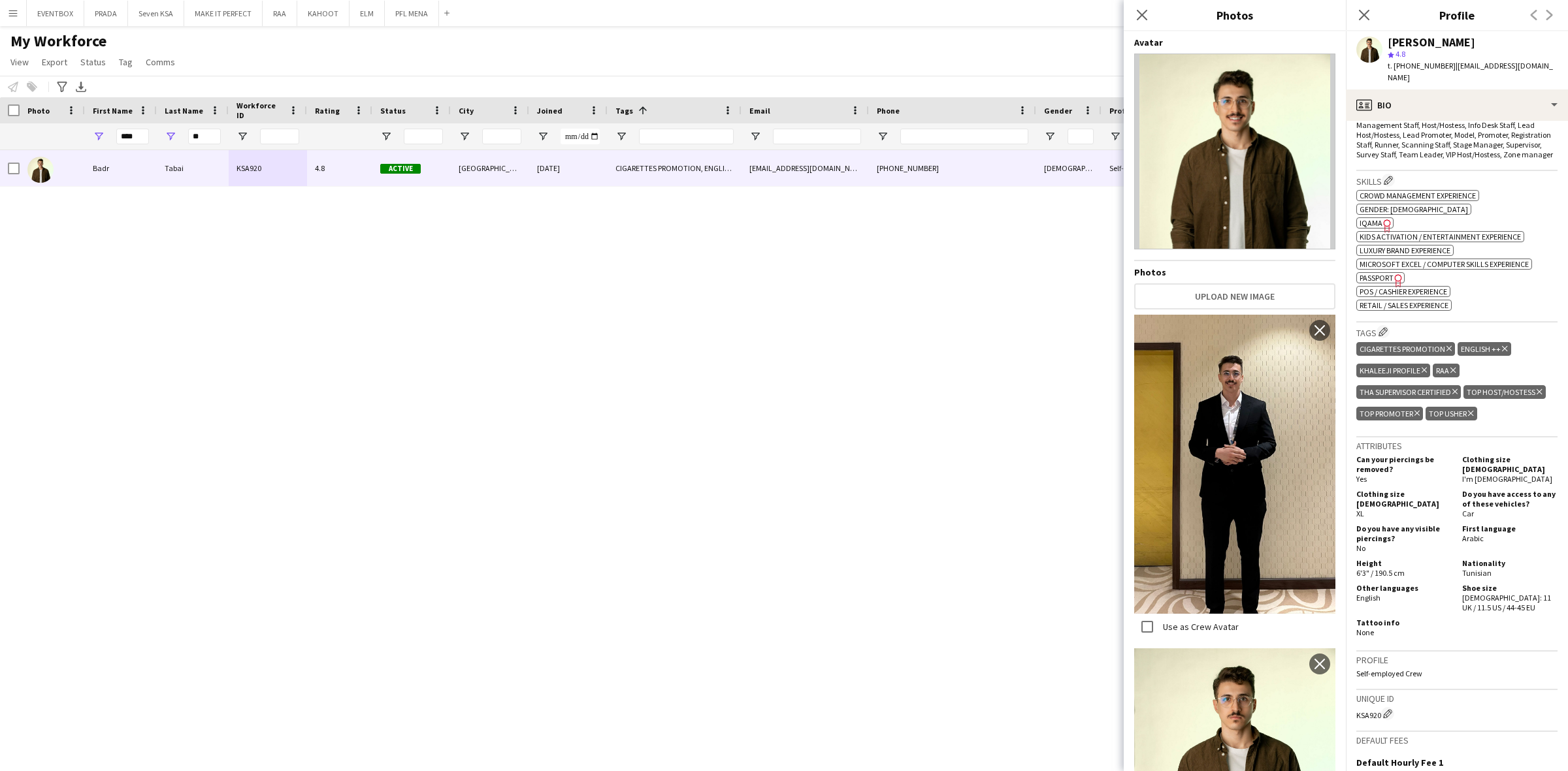
scroll to position [0, 0]
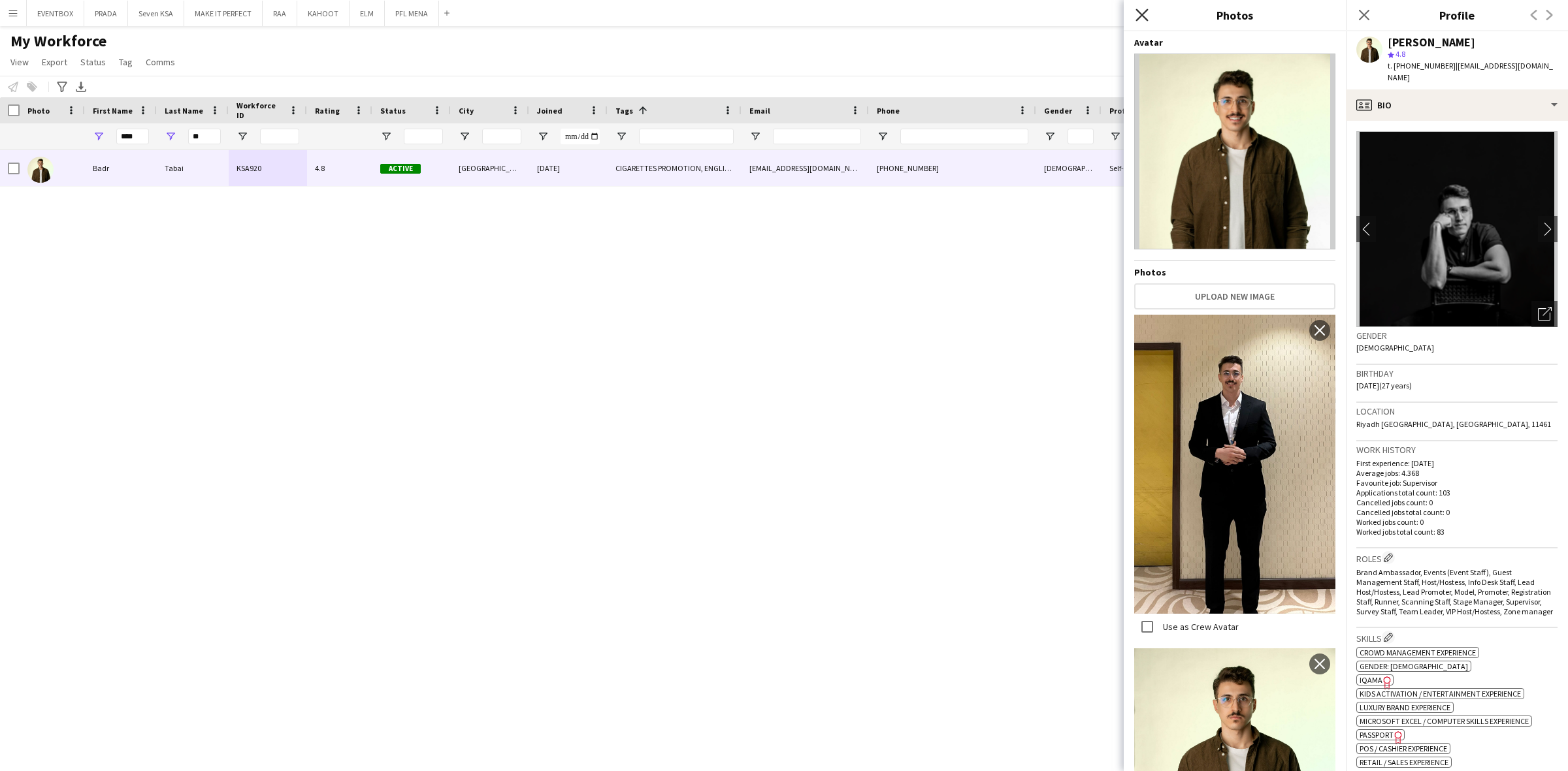
click at [1141, 18] on icon "Close pop-in" at bounding box center [1141, 15] width 13 height 13
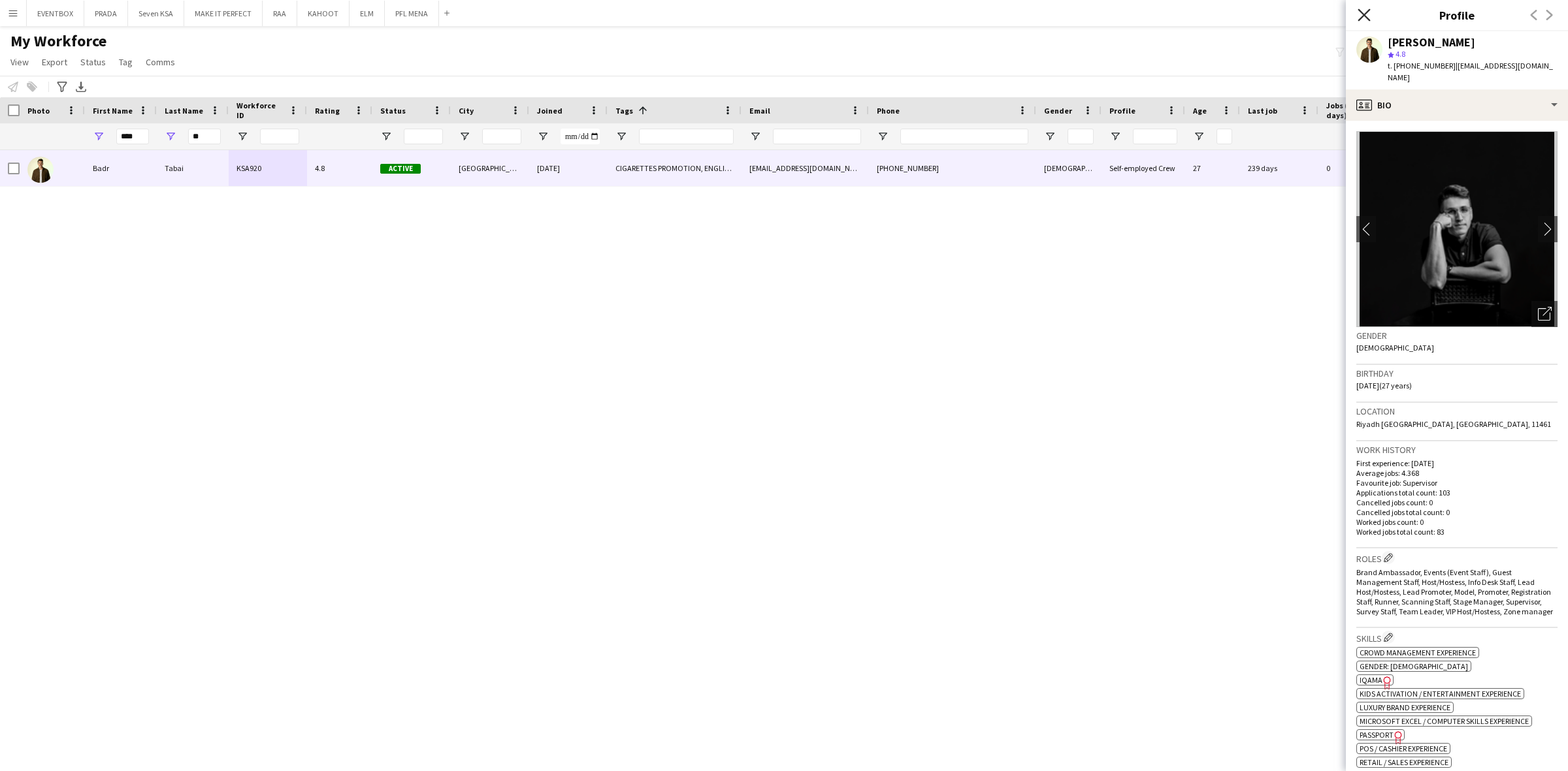
click at [1364, 15] on icon at bounding box center [1363, 15] width 13 height 13
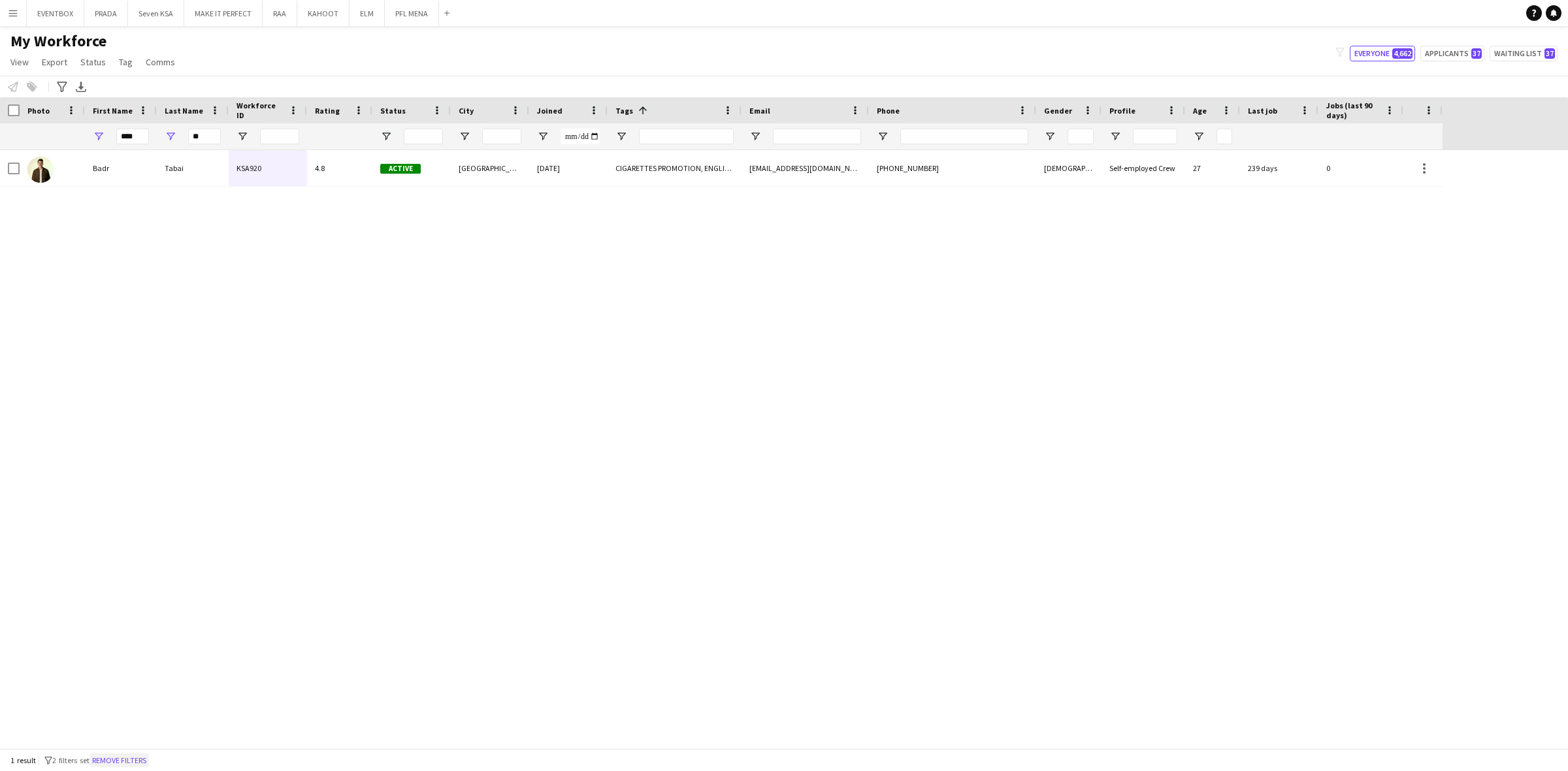
click at [137, 743] on button "Remove filters" at bounding box center [119, 760] width 60 height 15
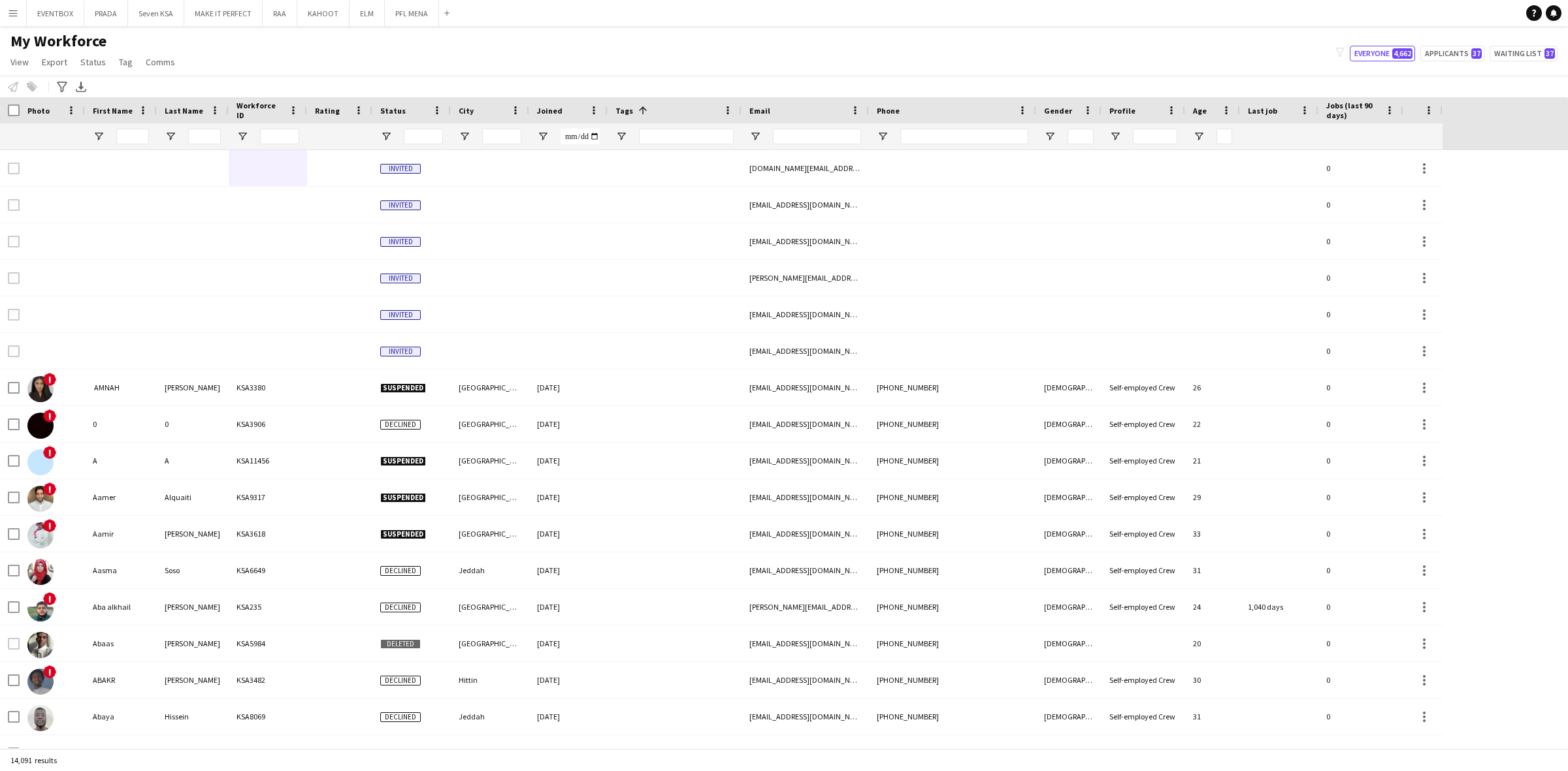
click at [139, 743] on div "14,091 results" at bounding box center [784, 760] width 1568 height 23
click at [957, 128] on input "Phone Filter Input" at bounding box center [964, 136] width 128 height 16
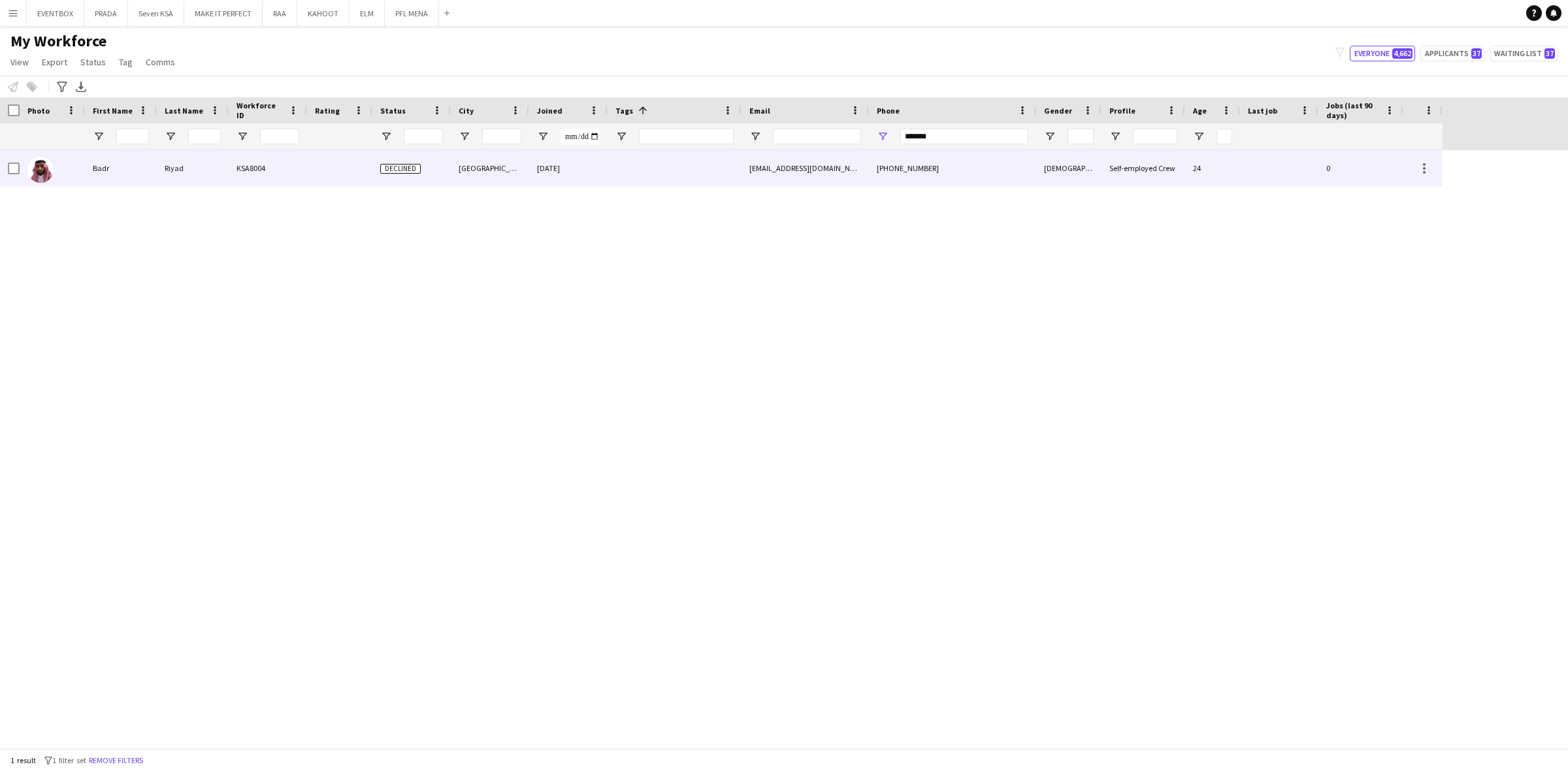
click at [754, 180] on div "baddr0003@gmail.com" at bounding box center [805, 168] width 127 height 36
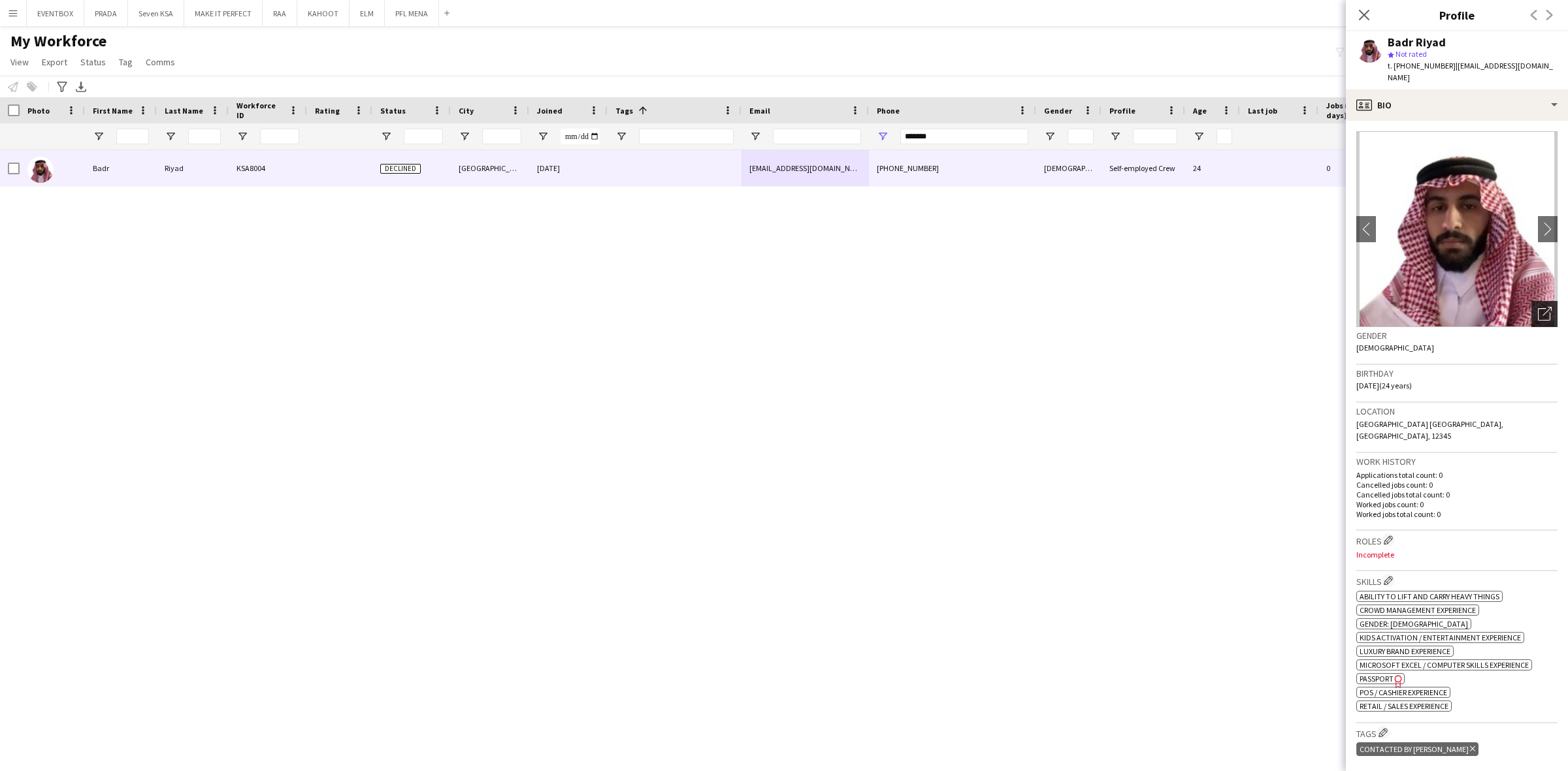
click at [1538, 307] on icon "Open photos pop-in" at bounding box center [1544, 313] width 14 height 14
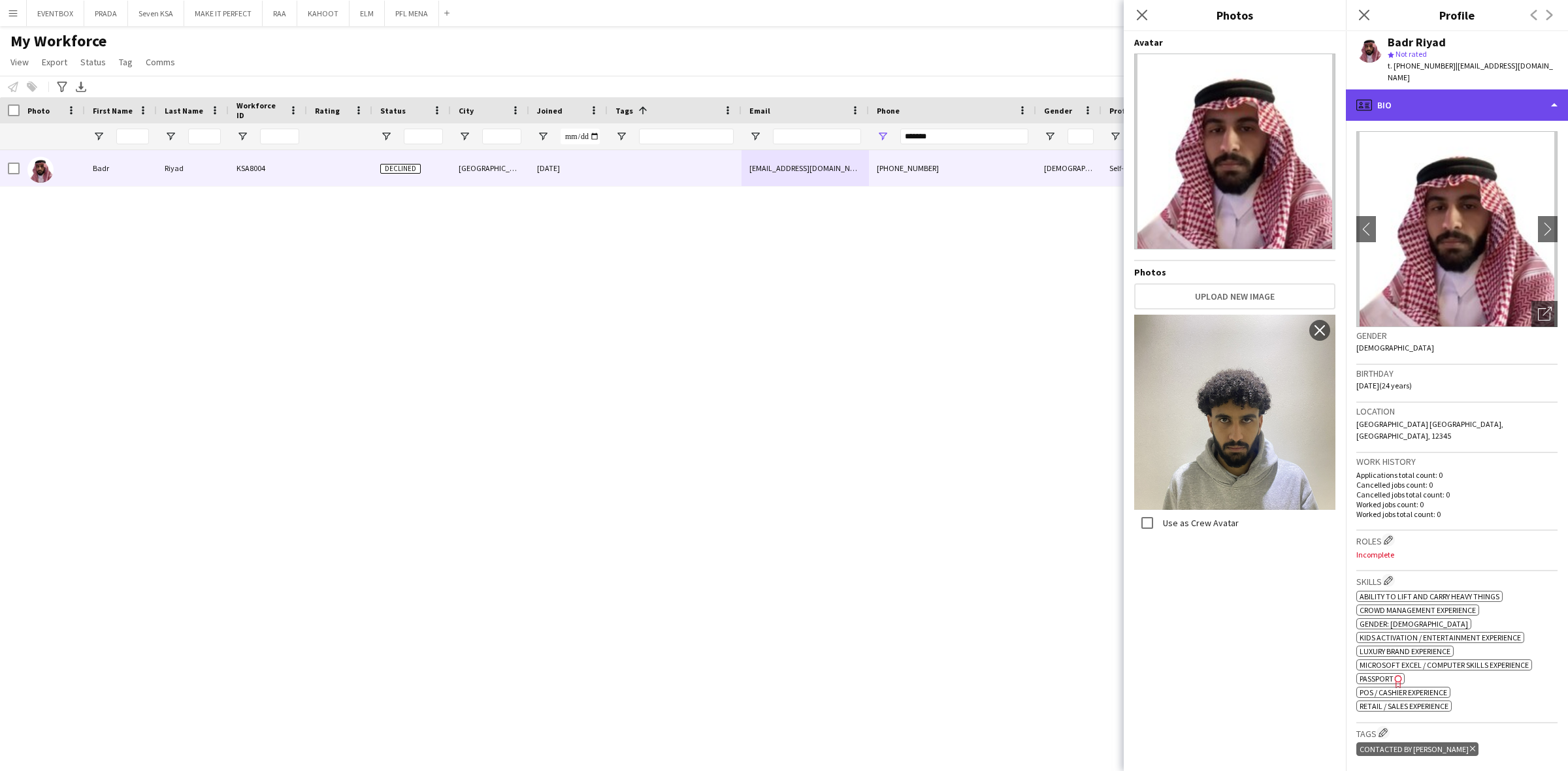
click at [1447, 90] on div "profile Bio" at bounding box center [1456, 105] width 222 height 31
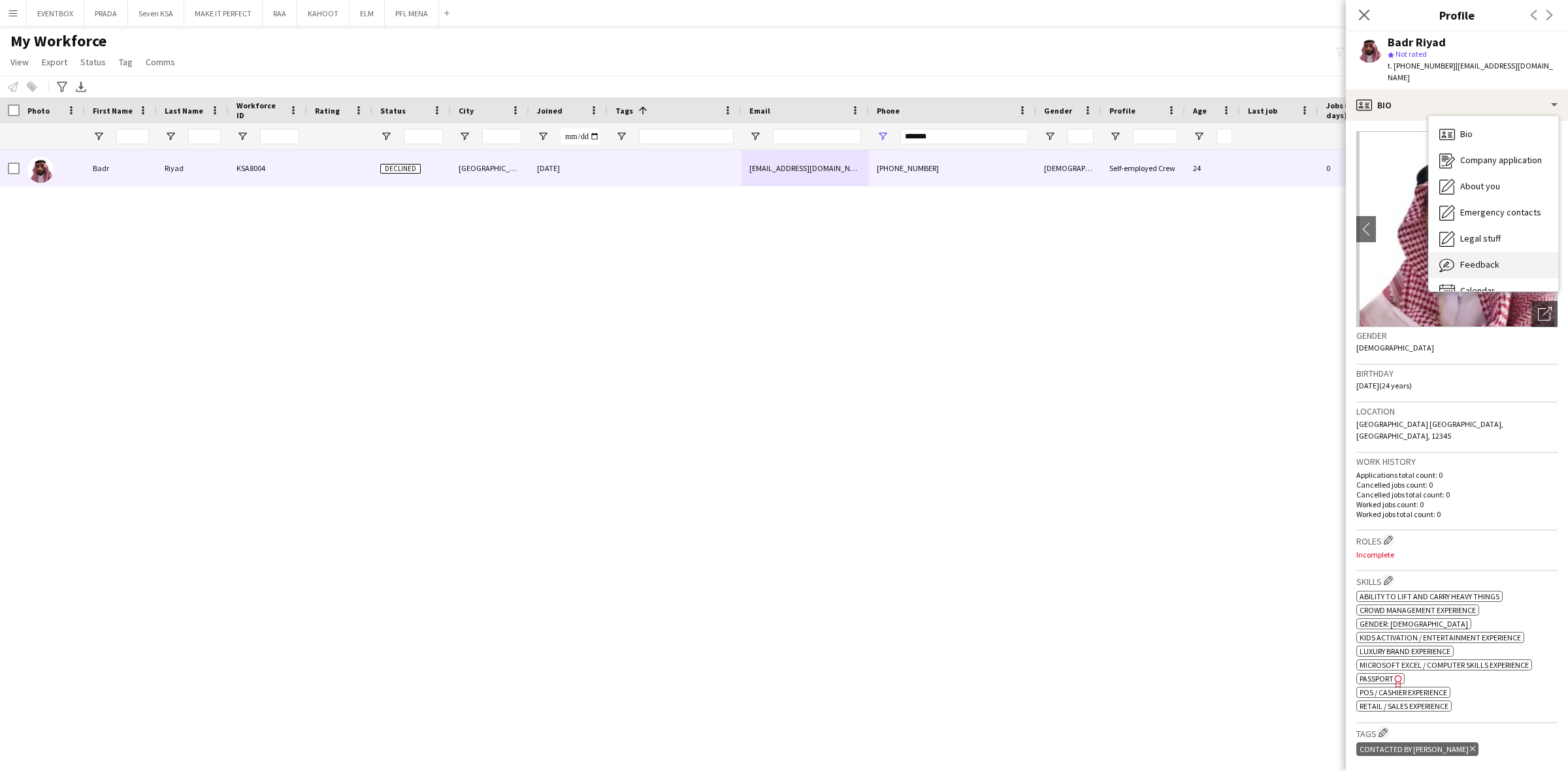
click at [1493, 258] on span "Feedback" at bounding box center [1479, 264] width 39 height 12
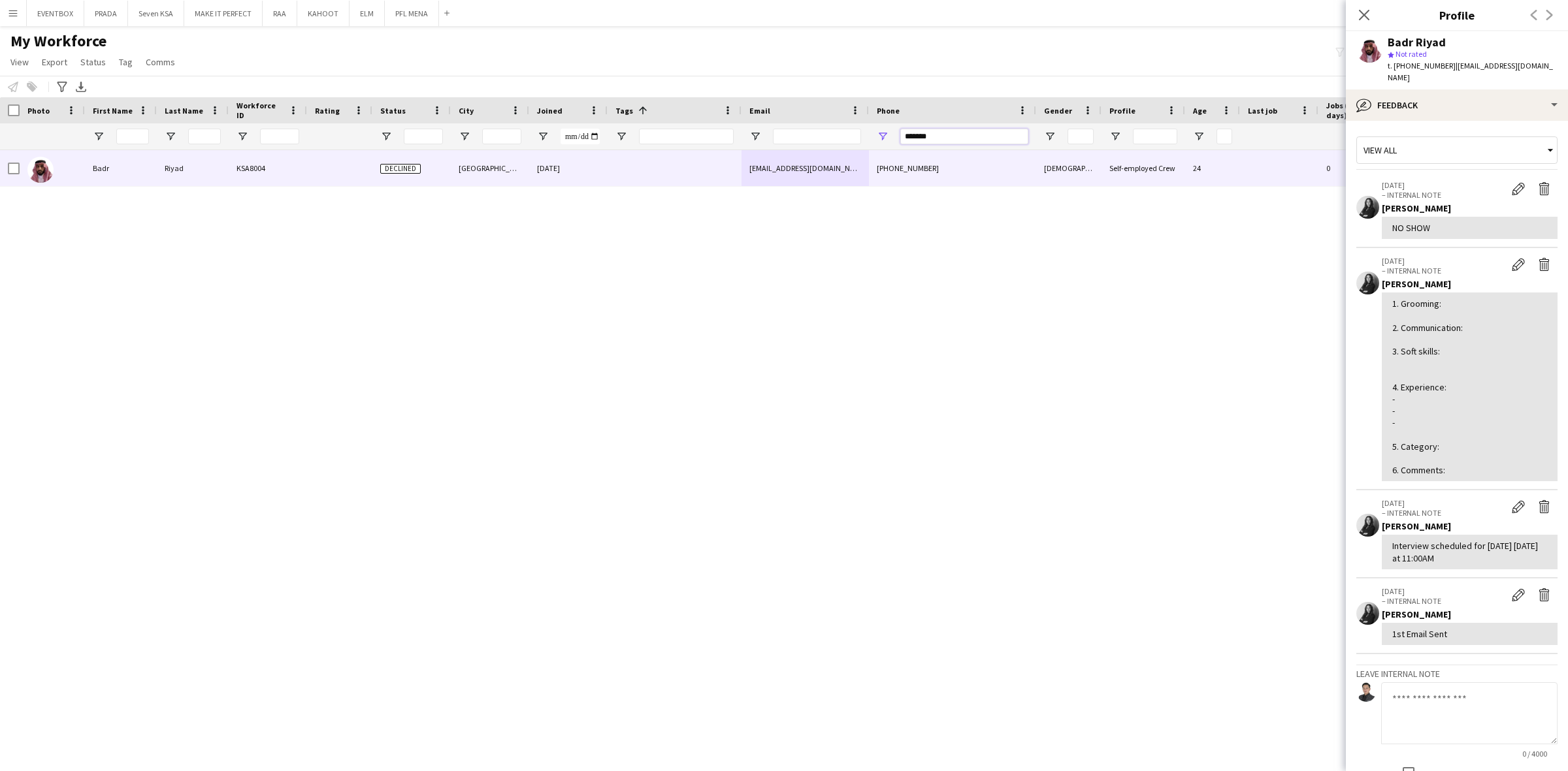
drag, startPoint x: 971, startPoint y: 134, endPoint x: 738, endPoint y: 183, distance: 238.1
click at [738, 183] on div "Workforce Details Hidden maintenance Photo" at bounding box center [784, 423] width 1568 height 651
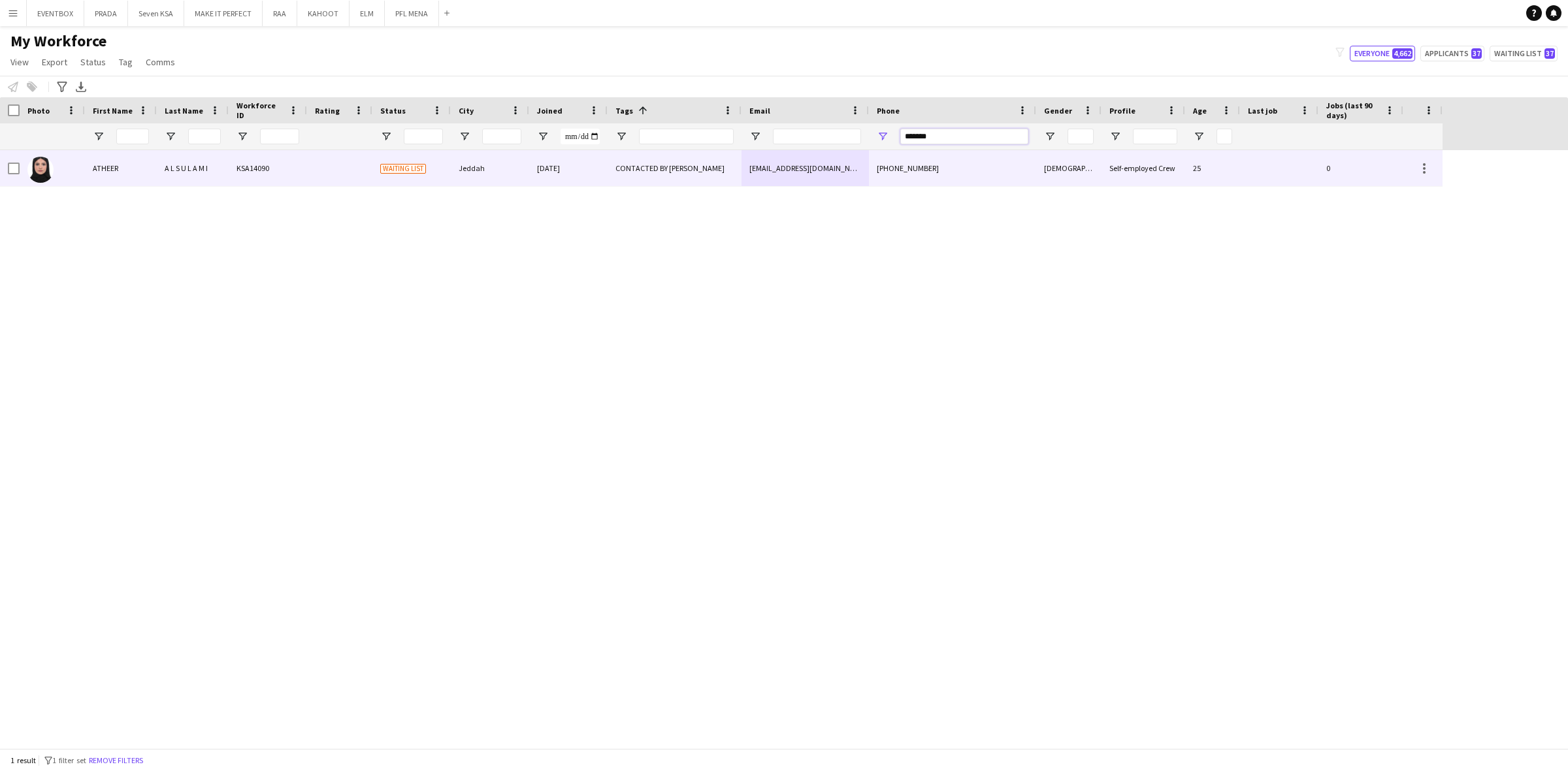
type input "*******"
click at [675, 178] on div "CONTACTED BY KENAN" at bounding box center [675, 168] width 134 height 36
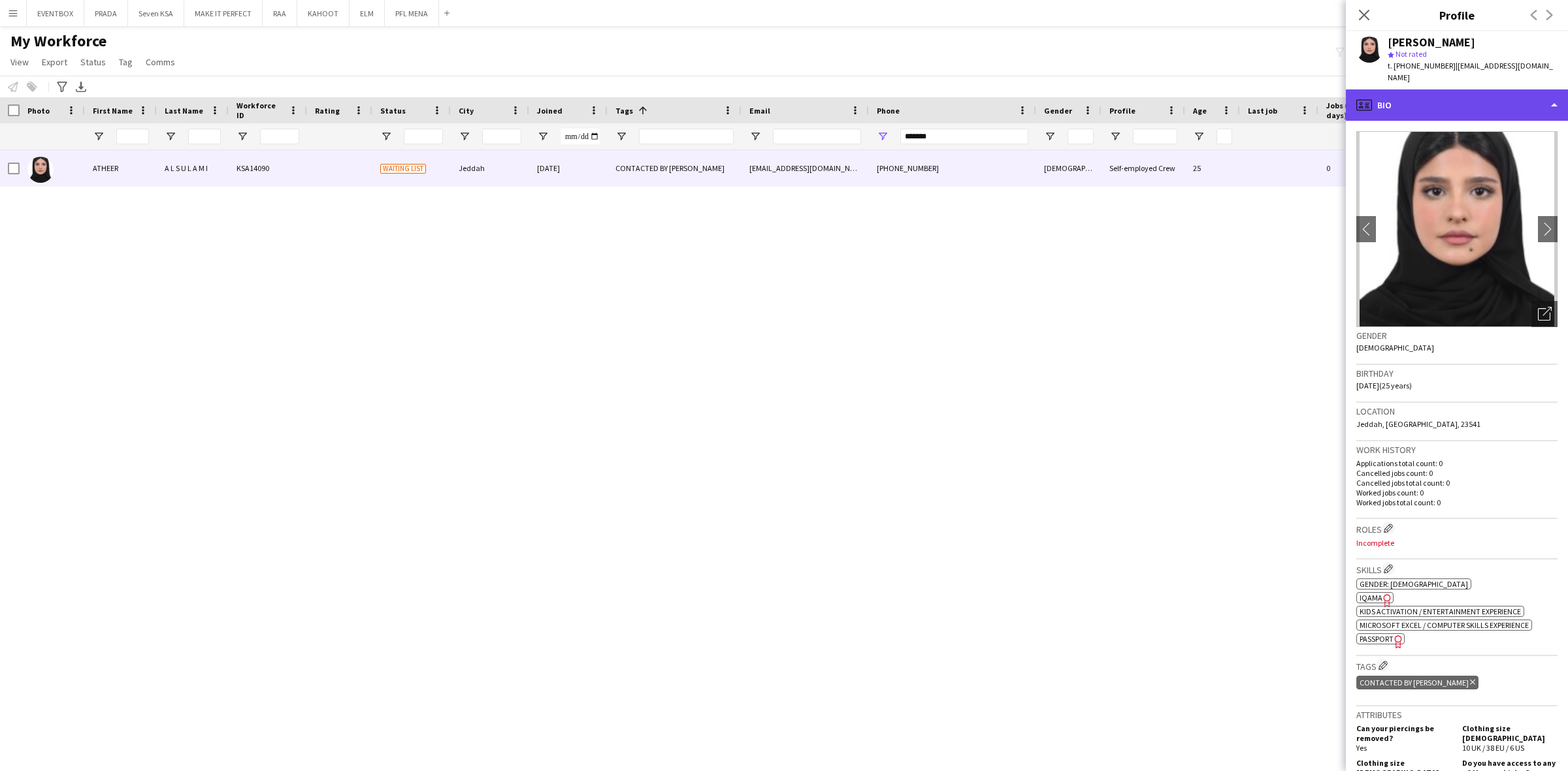
click at [1438, 89] on div "profile Bio" at bounding box center [1456, 105] width 222 height 31
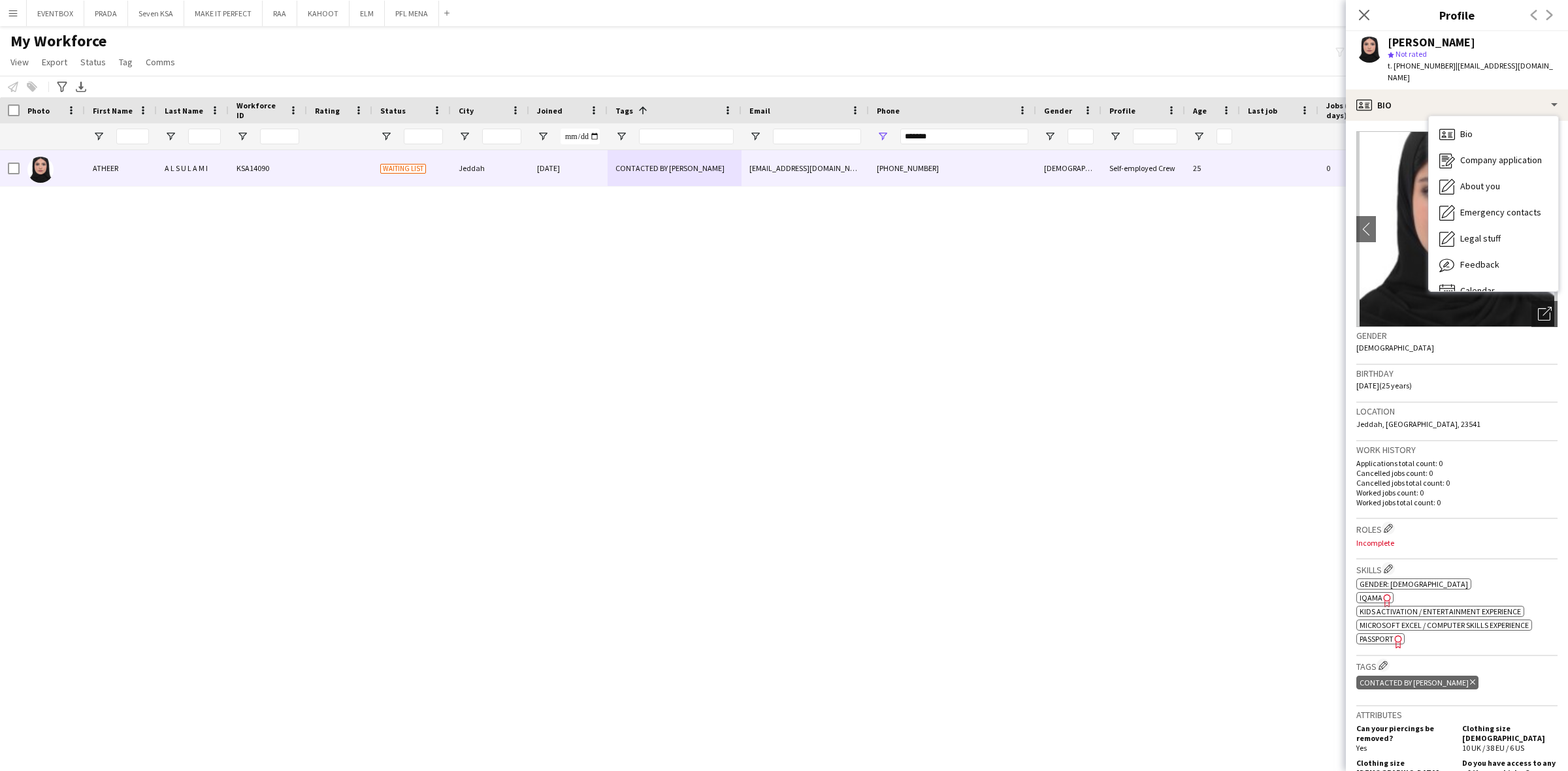
drag, startPoint x: 1509, startPoint y: 380, endPoint x: 1493, endPoint y: 292, distance: 89.4
click at [1510, 380] on div "Birthday 12-07-2000 (25 years)" at bounding box center [1457, 384] width 201 height 38
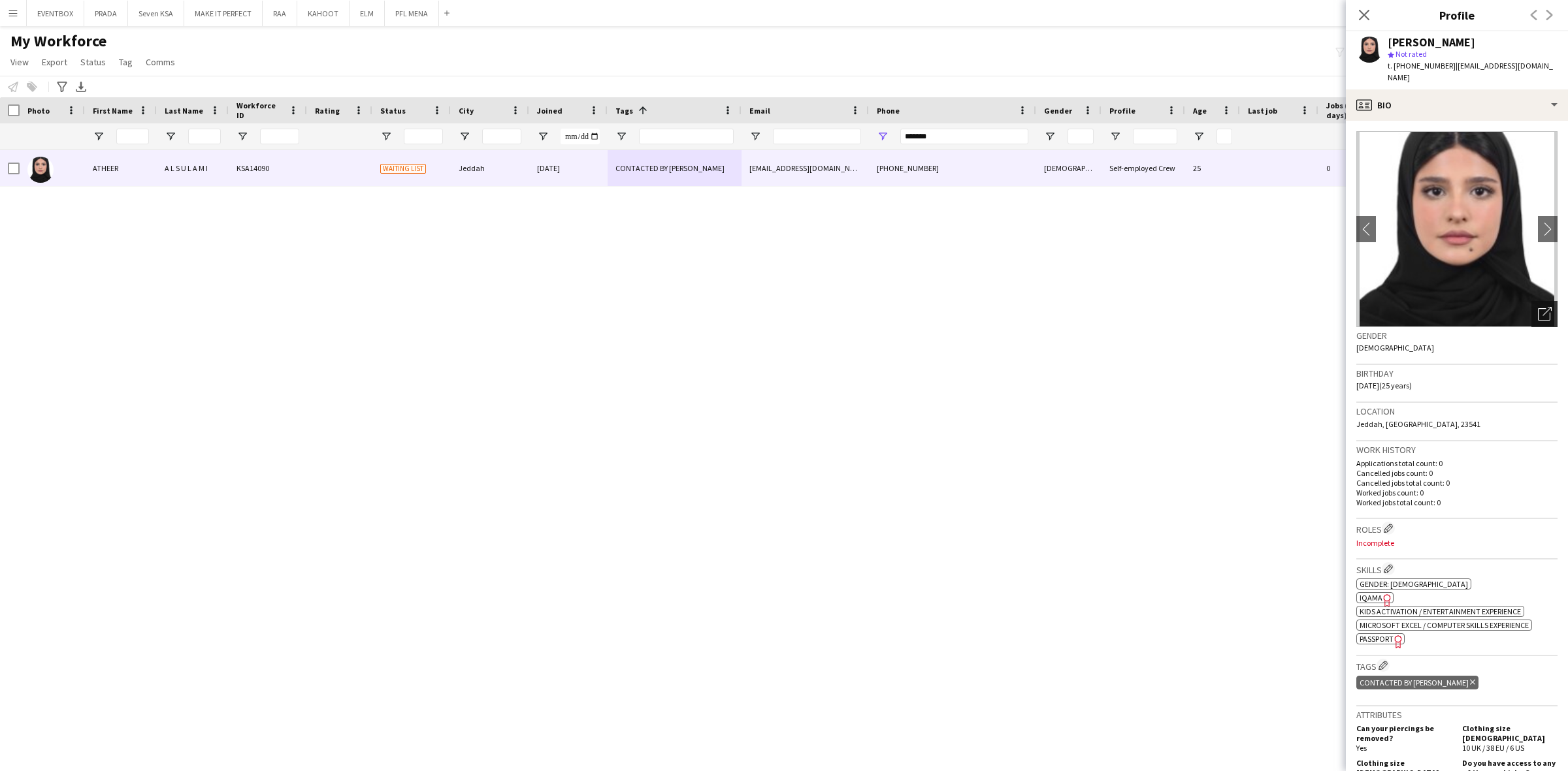
click at [1538, 307] on icon "Open photos pop-in" at bounding box center [1544, 313] width 14 height 14
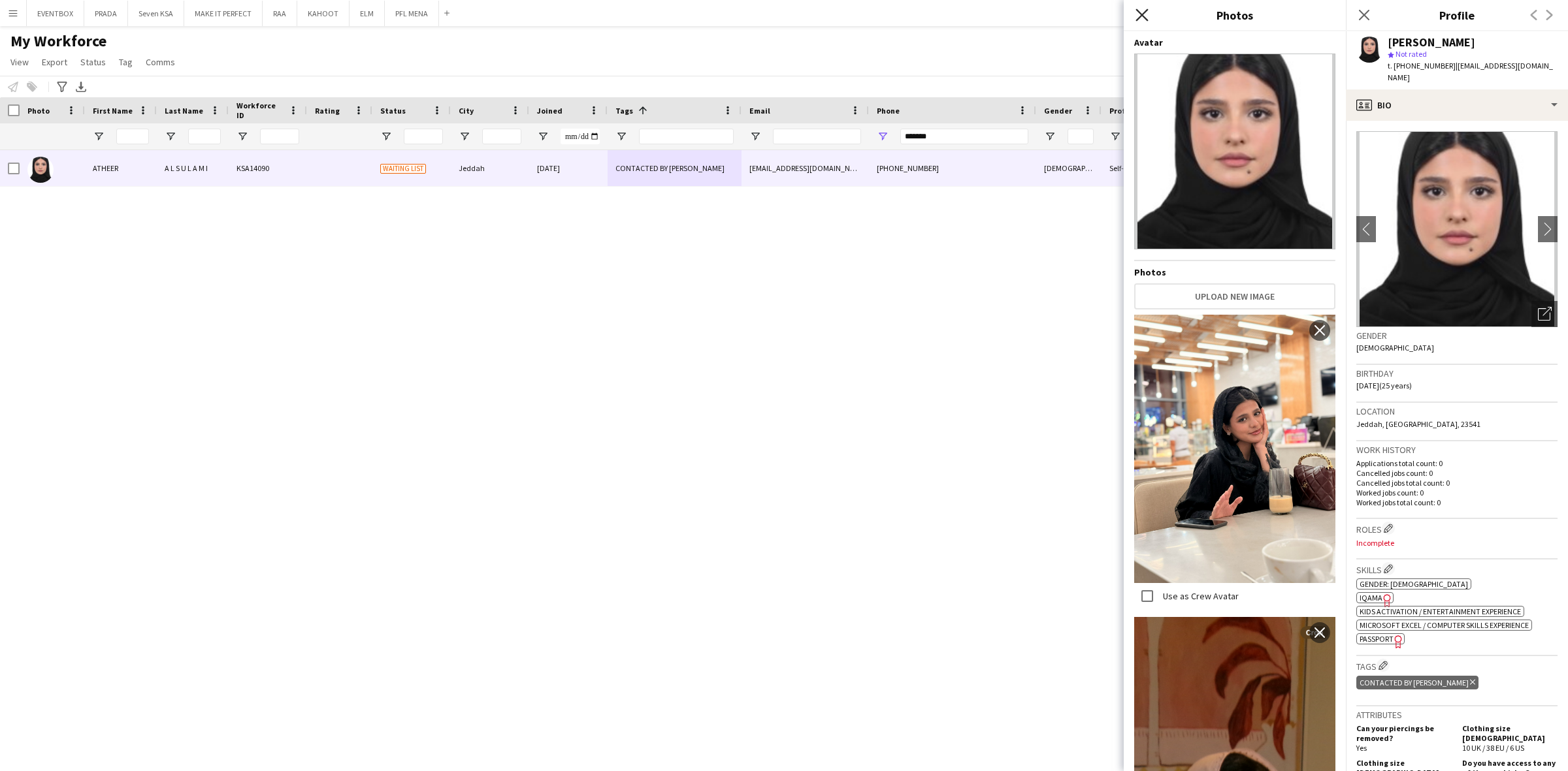
click at [1141, 17] on icon "Close pop-in" at bounding box center [1141, 15] width 13 height 13
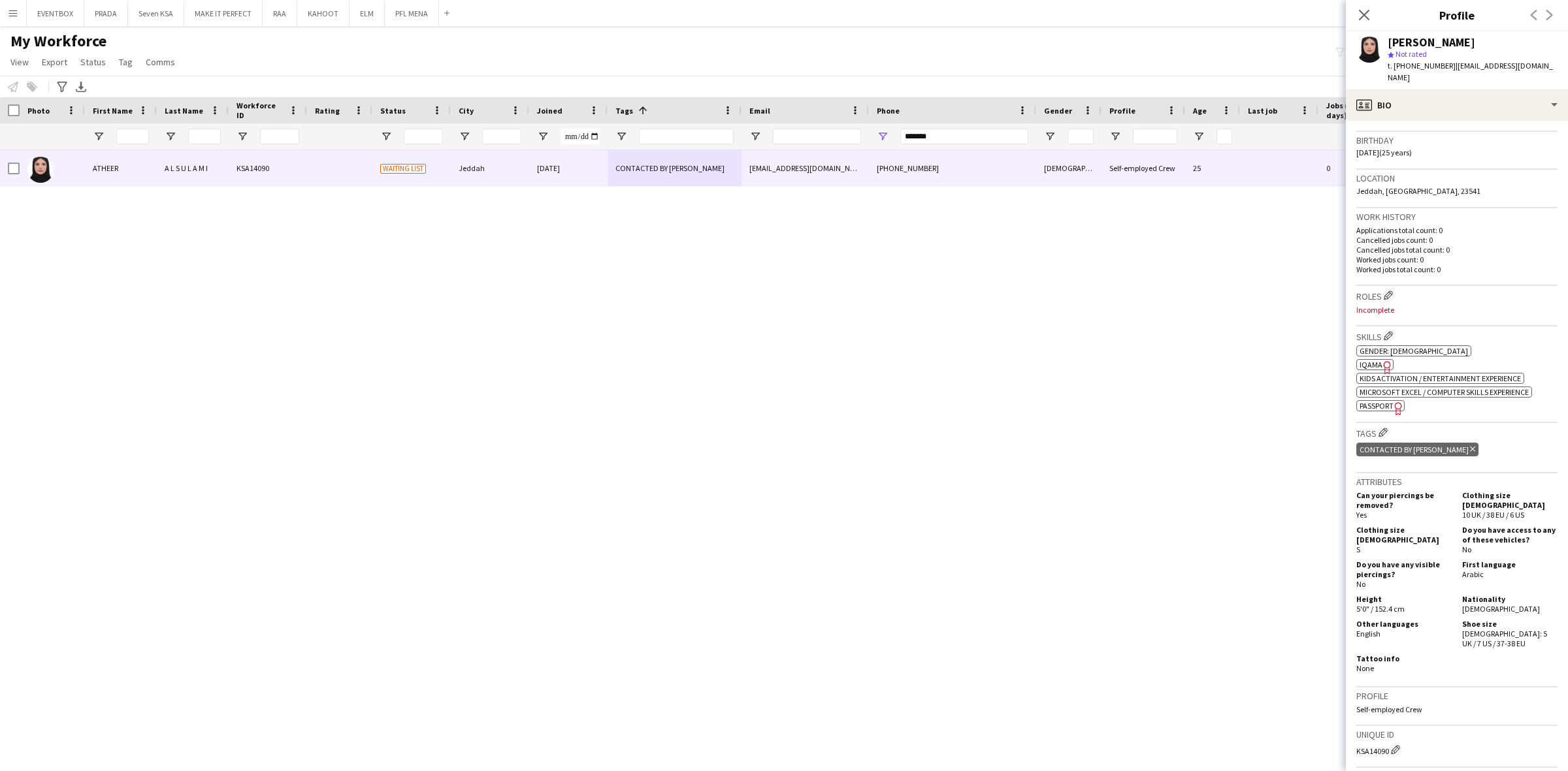
scroll to position [245, 0]
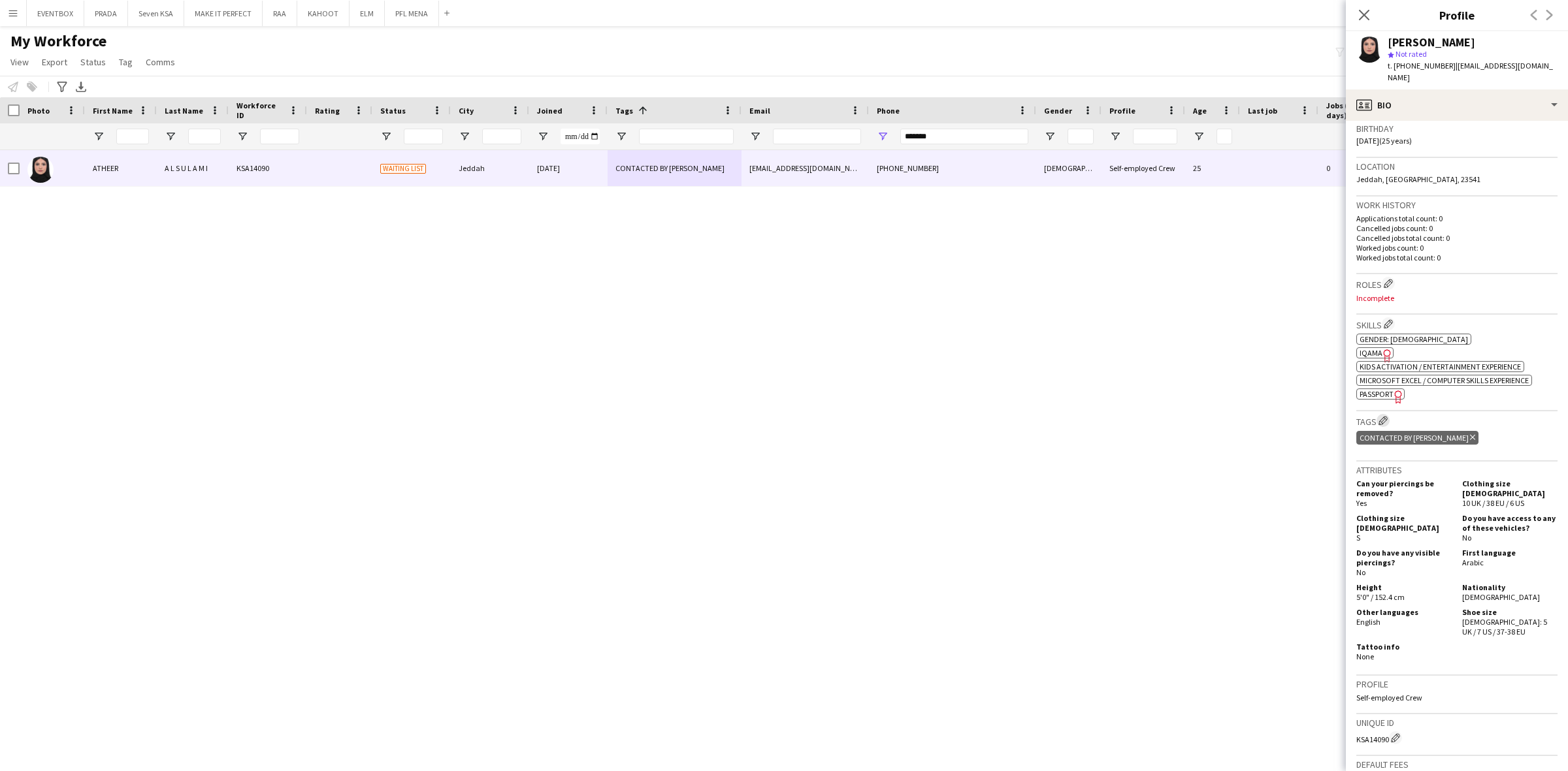
click at [1380, 416] on app-icon "Edit crew company tags" at bounding box center [1383, 421] width 9 height 9
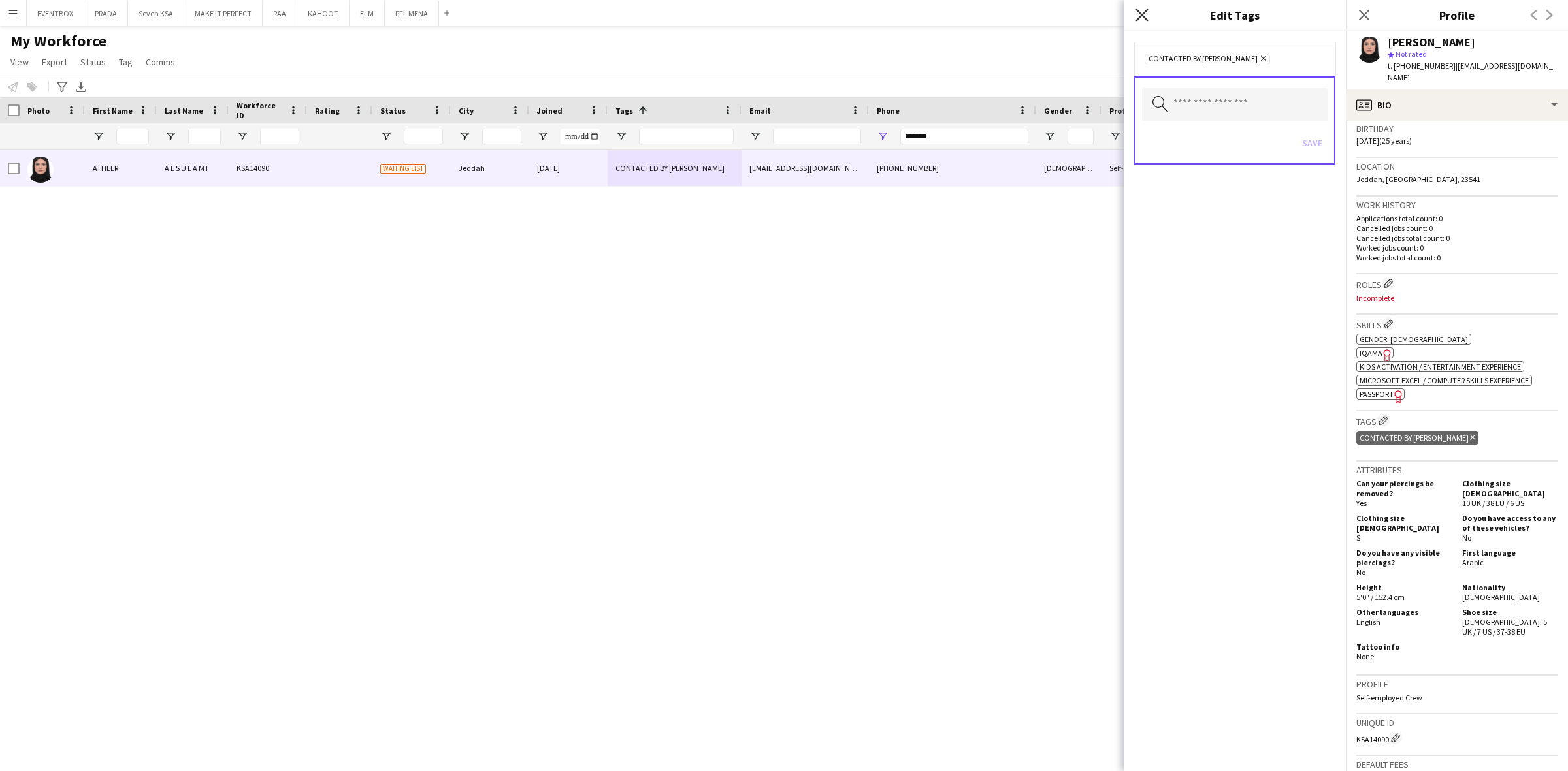
click at [1137, 13] on icon "Close pop-in" at bounding box center [1141, 15] width 13 height 13
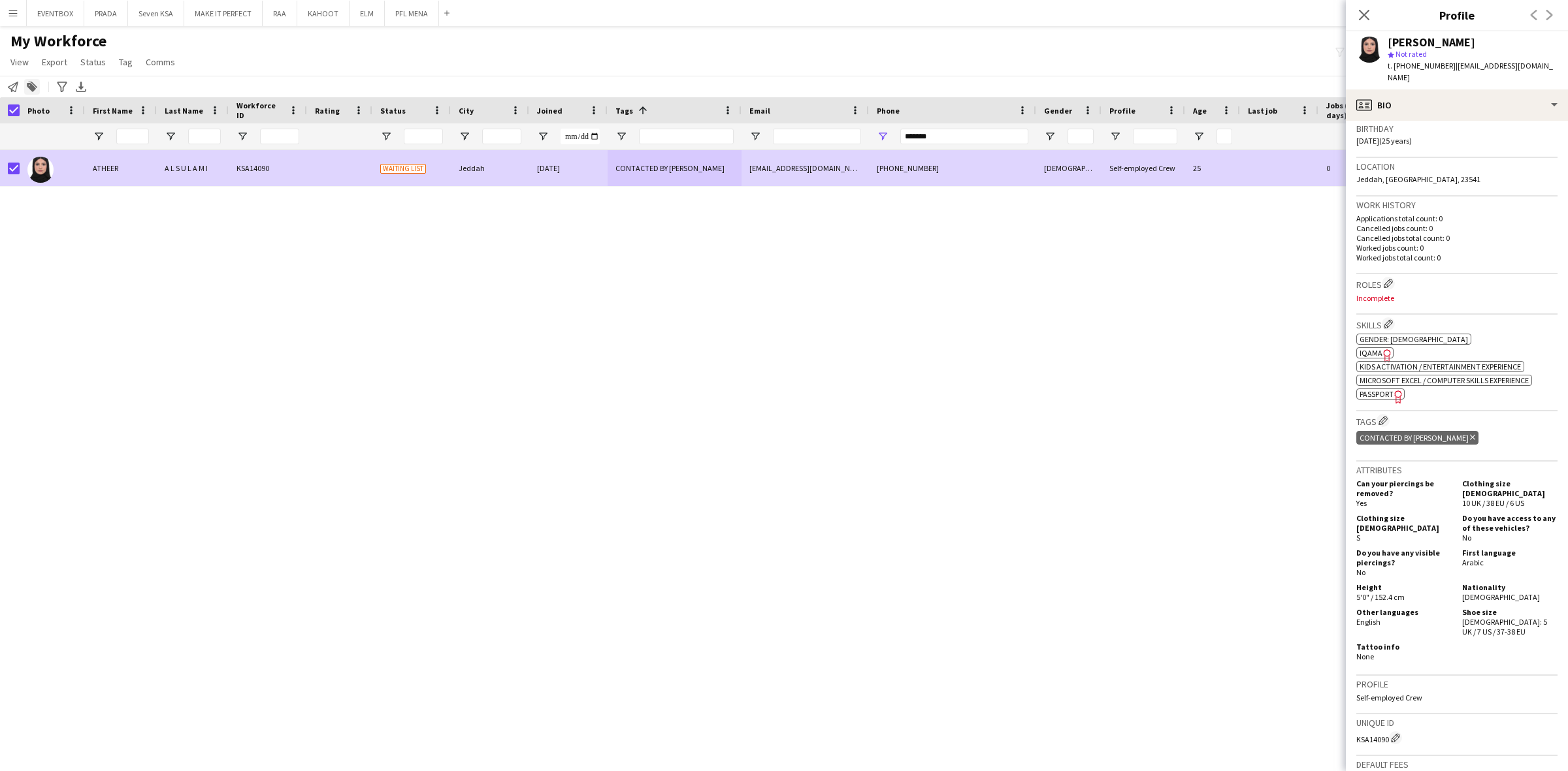
click at [29, 85] on icon "Add to tag" at bounding box center [32, 87] width 11 height 11
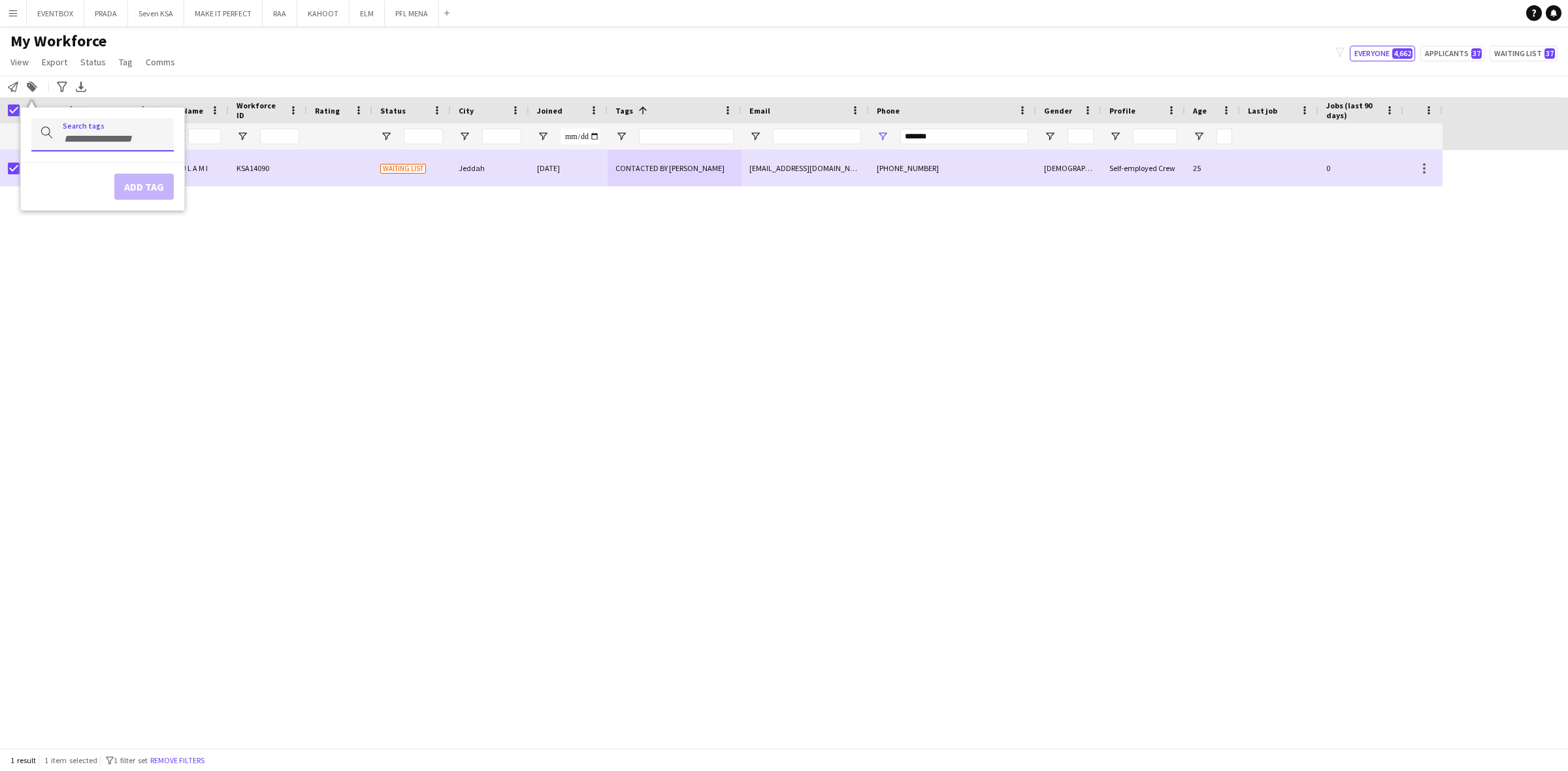
click at [82, 135] on input "Type to search..." at bounding box center [113, 139] width 101 height 12
click at [222, 412] on div "ATHEER A L S U L A M I KSA14090 Waiting list Jeddah 26-08-2025 CONTACTED BY KEN…" at bounding box center [784, 449] width 1568 height 598
click at [200, 72] on div "My Workforce View Views Default view Basic Export View Full Name TAGS Test New …" at bounding box center [784, 53] width 1568 height 44
click at [119, 64] on span "Tag" at bounding box center [125, 62] width 14 height 12
click at [217, 50] on div "My Workforce View Views Default view Basic Export View Full Name TAGS Test New …" at bounding box center [784, 53] width 1568 height 44
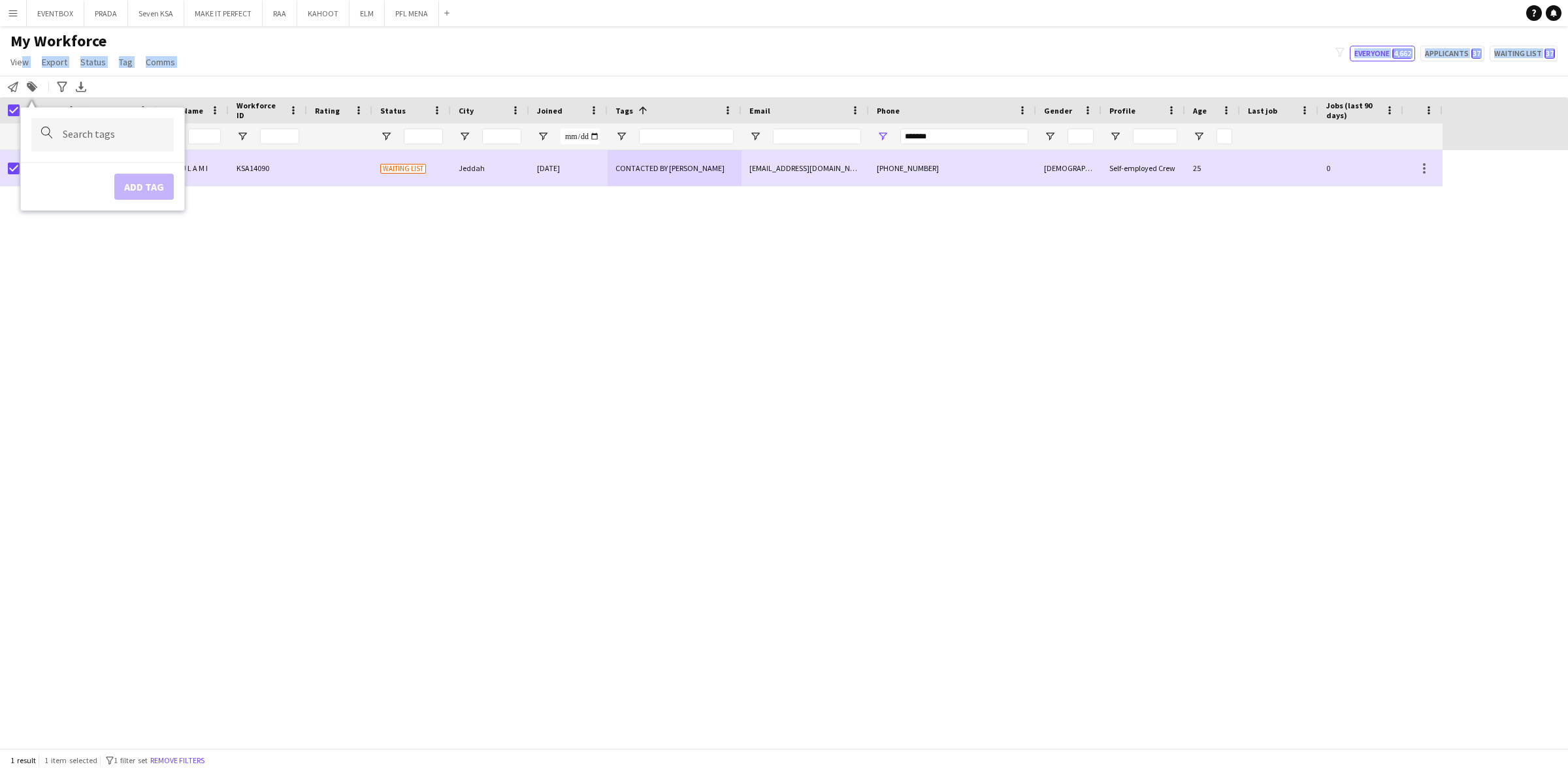
click at [21, 76] on app-workforce-header "My Workforce View Views Default view Basic Export View Full Name TAGS Test New …" at bounding box center [784, 64] width 1568 height 66
click at [28, 83] on icon at bounding box center [31, 87] width 9 height 9
click at [226, 66] on div "My Workforce View Views Default view Basic Export View Full Name TAGS Test New …" at bounding box center [784, 53] width 1568 height 44
click at [34, 87] on icon at bounding box center [31, 87] width 9 height 9
click at [119, 89] on div "Notify workforce Add to tag Search tags magnifier Add tag Advanced filters Adva…" at bounding box center [784, 86] width 1568 height 22
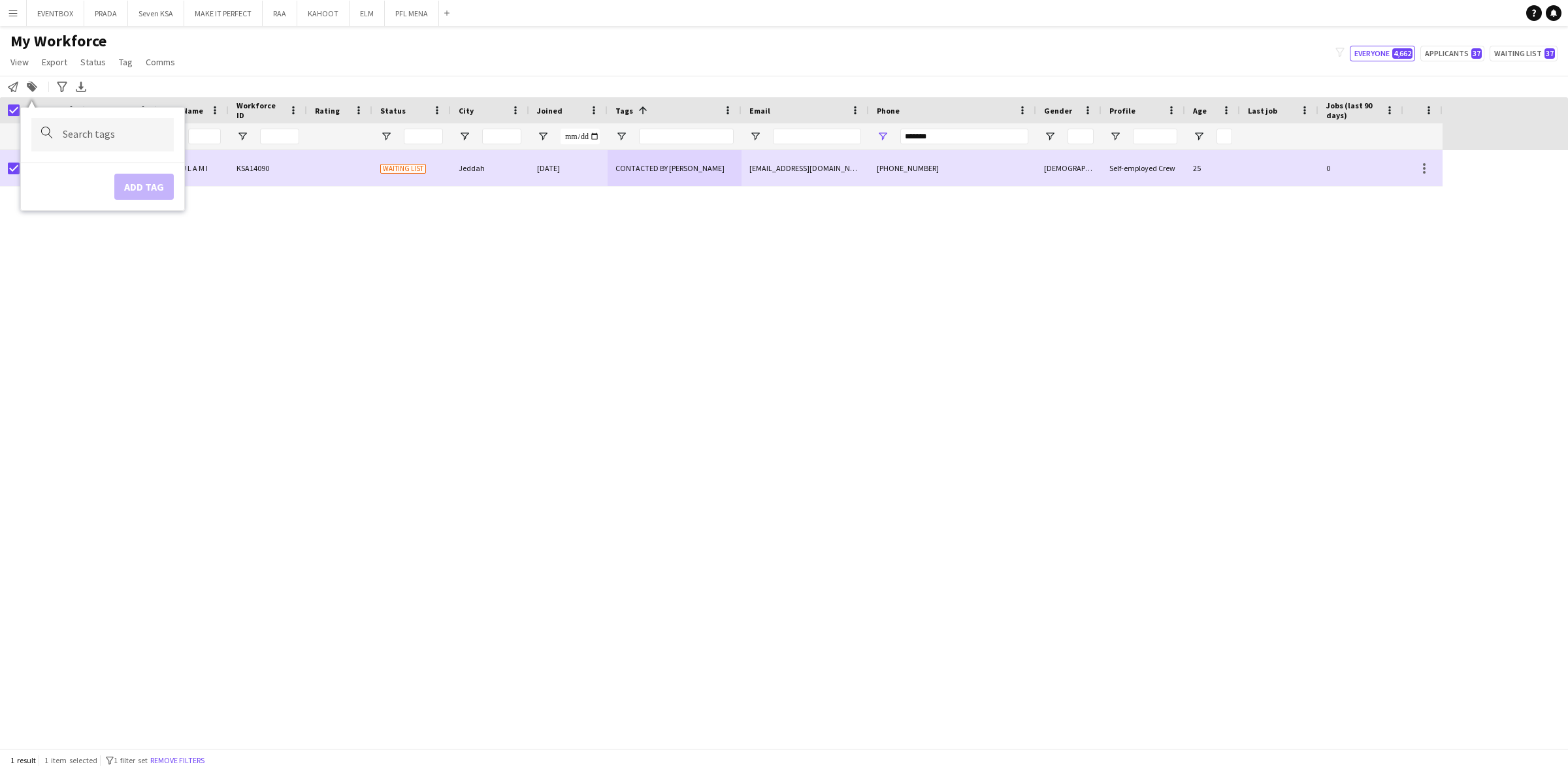
click at [119, 87] on div "Notify workforce Add to tag Search tags magnifier Add tag Advanced filters Adva…" at bounding box center [784, 86] width 1568 height 22
click at [61, 126] on div at bounding box center [102, 134] width 142 height 33
type input "**"
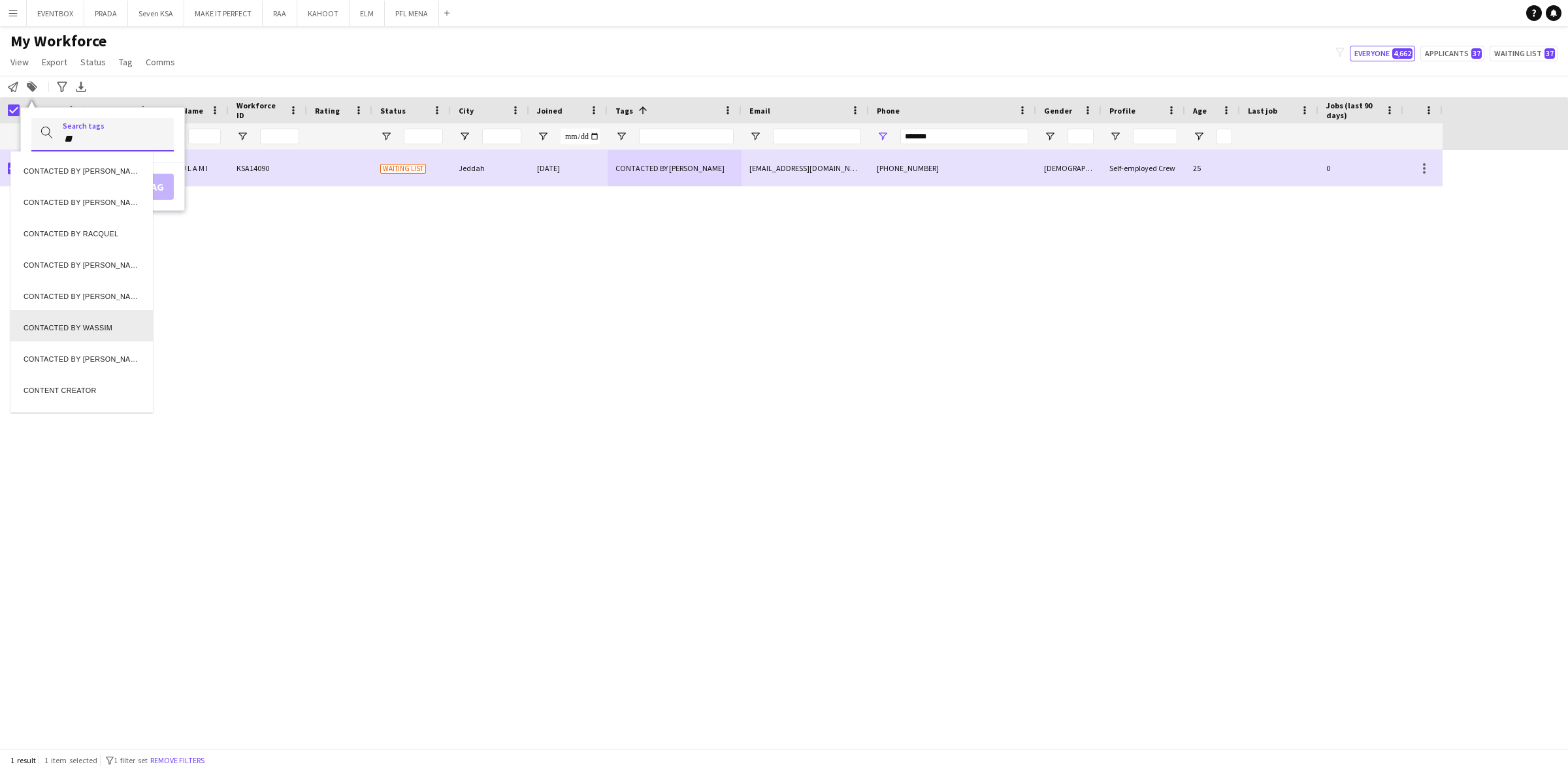
scroll to position [0, 0]
click at [92, 134] on div at bounding box center [784, 386] width 1568 height 771
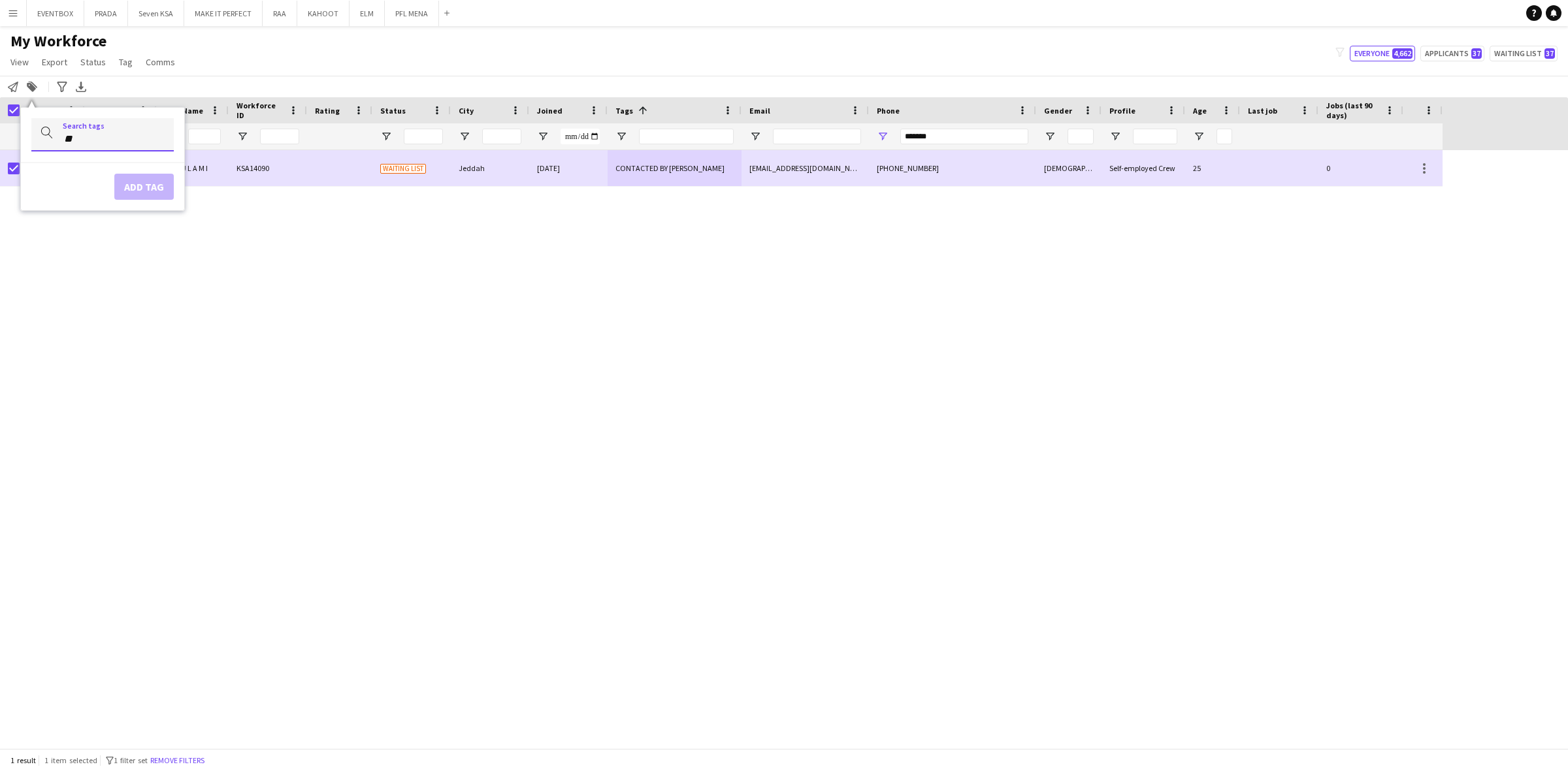
drag, startPoint x: 90, startPoint y: 140, endPoint x: 62, endPoint y: 141, distance: 28.0
click at [63, 141] on input "**" at bounding box center [113, 139] width 101 height 12
click at [215, 60] on div "My Workforce View Views Default view Basic Export View Full Name TAGS Test New …" at bounding box center [784, 53] width 1568 height 44
click at [221, 416] on div "ATHEER A L S U L A M I KSA14090 Waiting list Jeddah 26-08-2025 CONTACTED BY KEN…" at bounding box center [784, 449] width 1568 height 598
click at [30, 83] on icon at bounding box center [31, 87] width 9 height 9
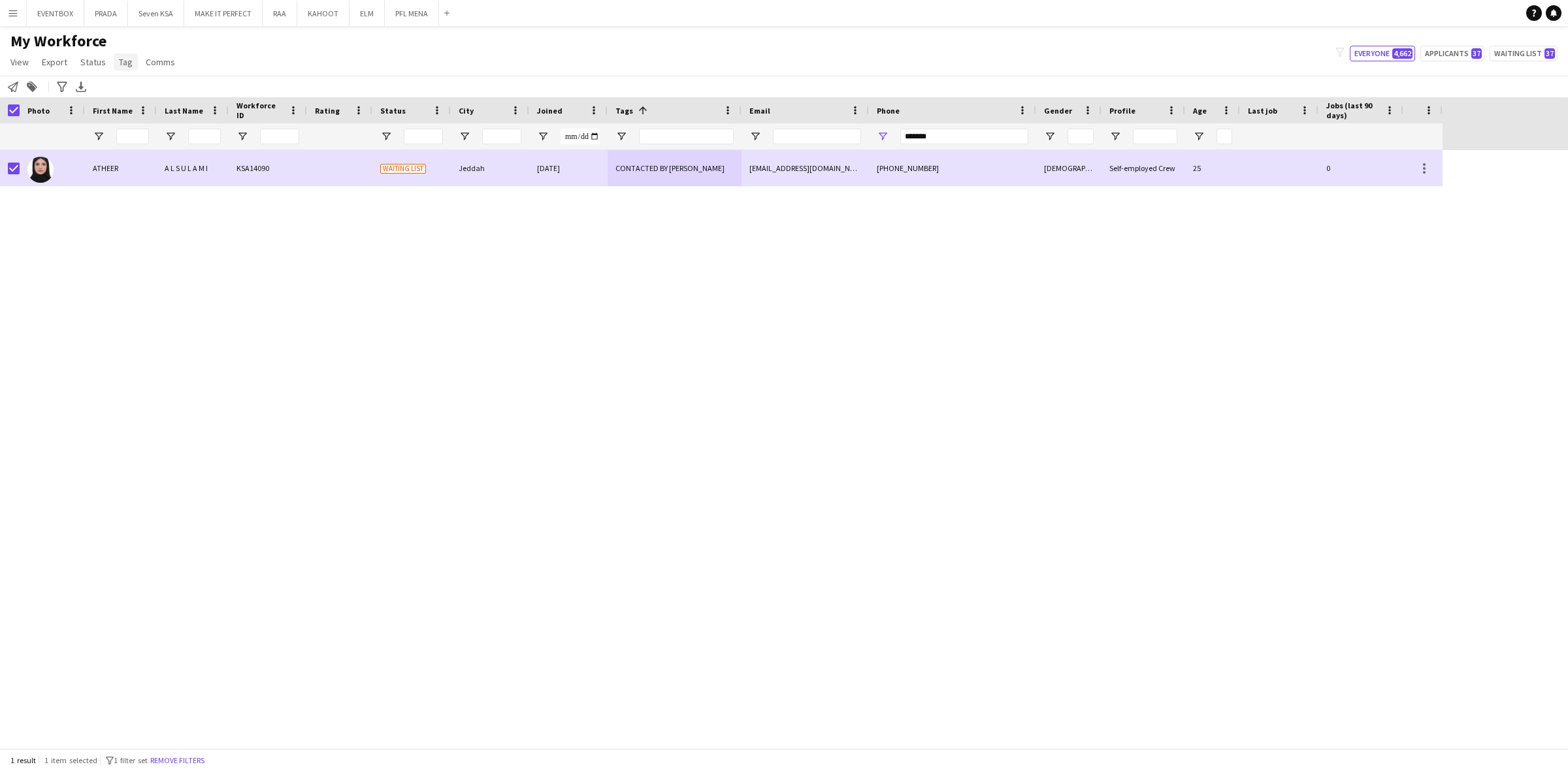
click at [129, 66] on span "Tag" at bounding box center [125, 62] width 14 height 12
click at [494, 378] on div "ATHEER A L S U L A M I KSA14090 Waiting list Jeddah 26-08-2025 CONTACTED BY KEN…" at bounding box center [784, 449] width 1568 height 598
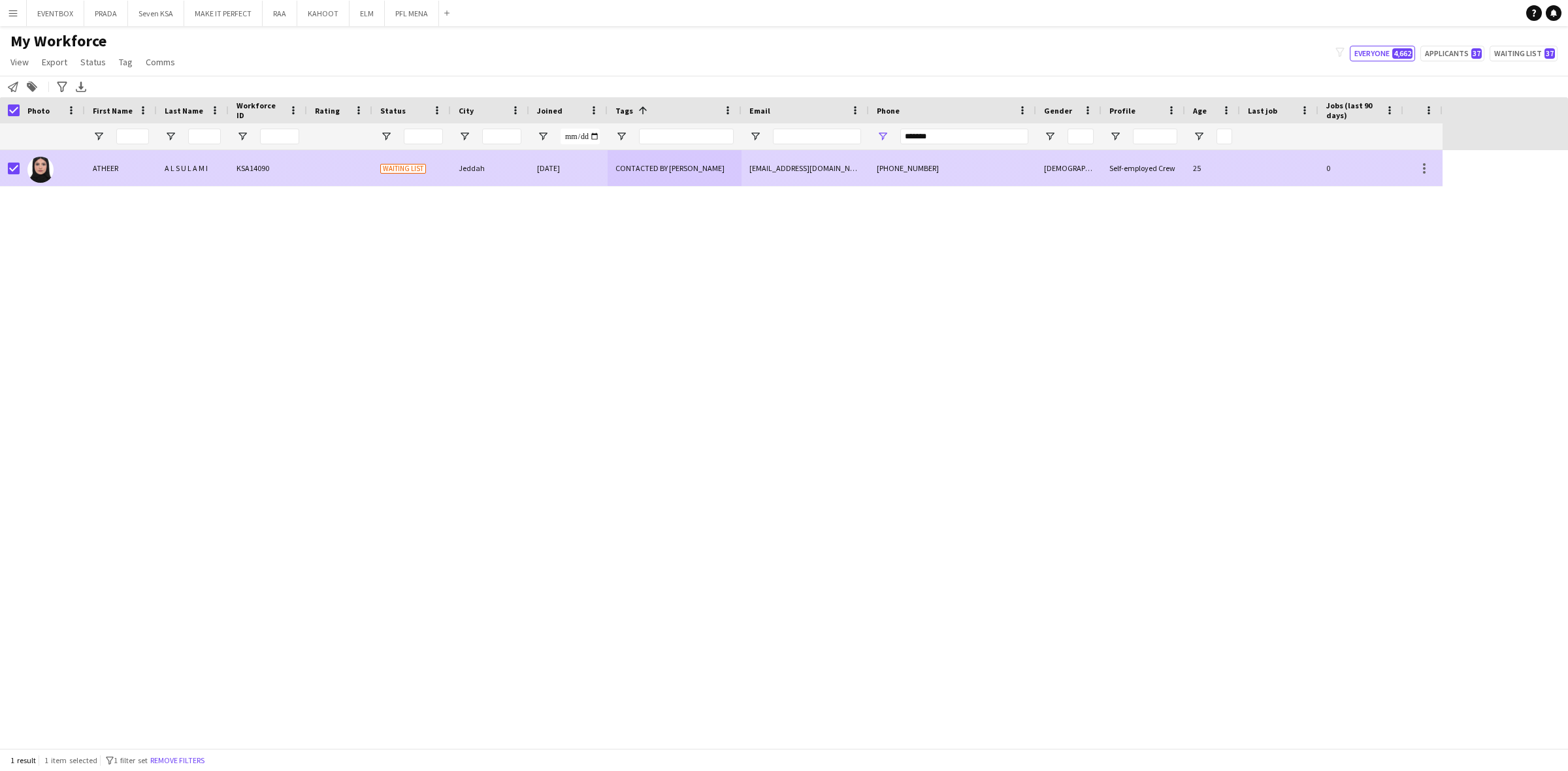
click at [970, 172] on div "+966569284957" at bounding box center [952, 168] width 167 height 36
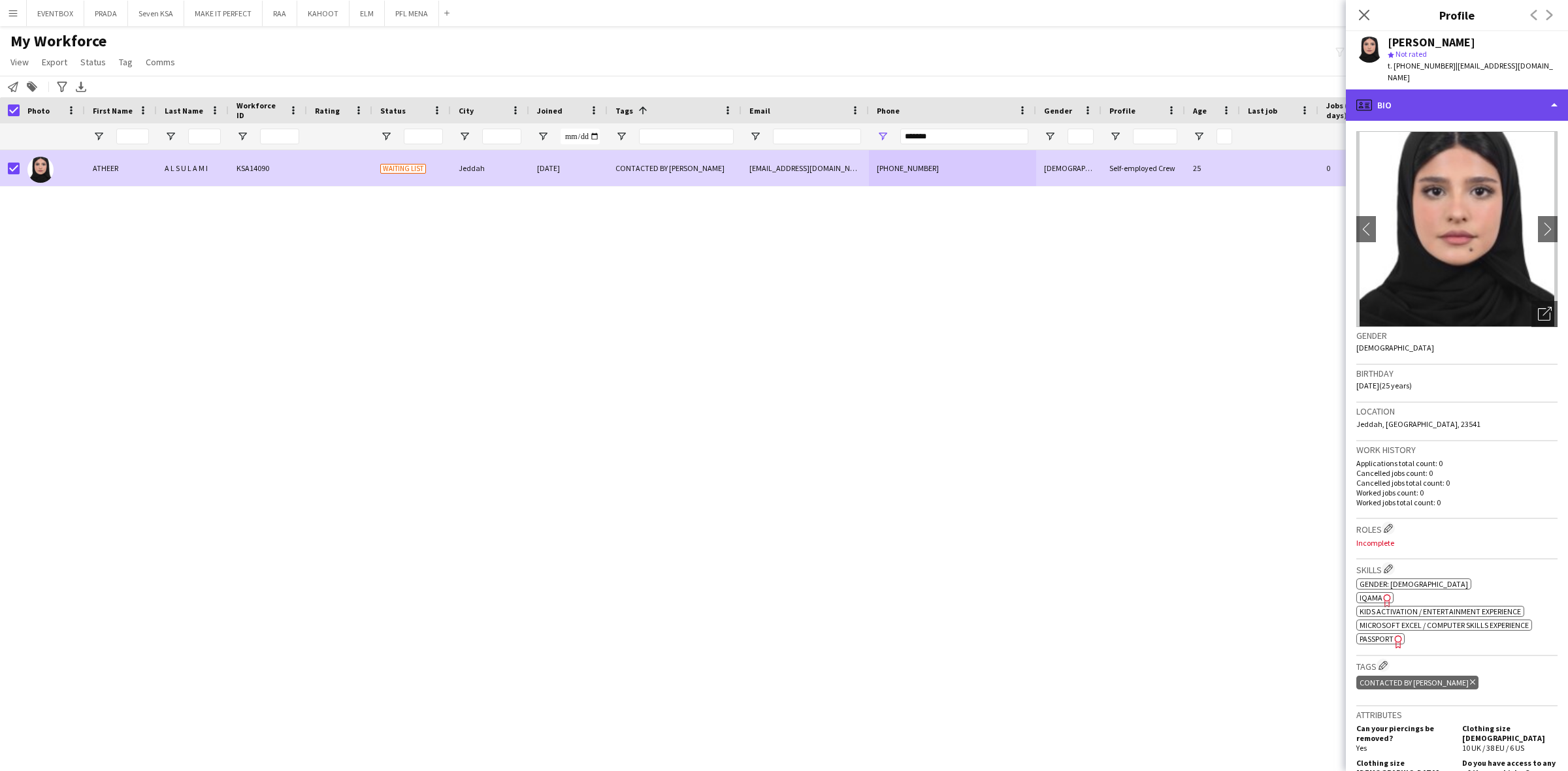
click at [1475, 89] on div "profile Bio" at bounding box center [1456, 105] width 222 height 31
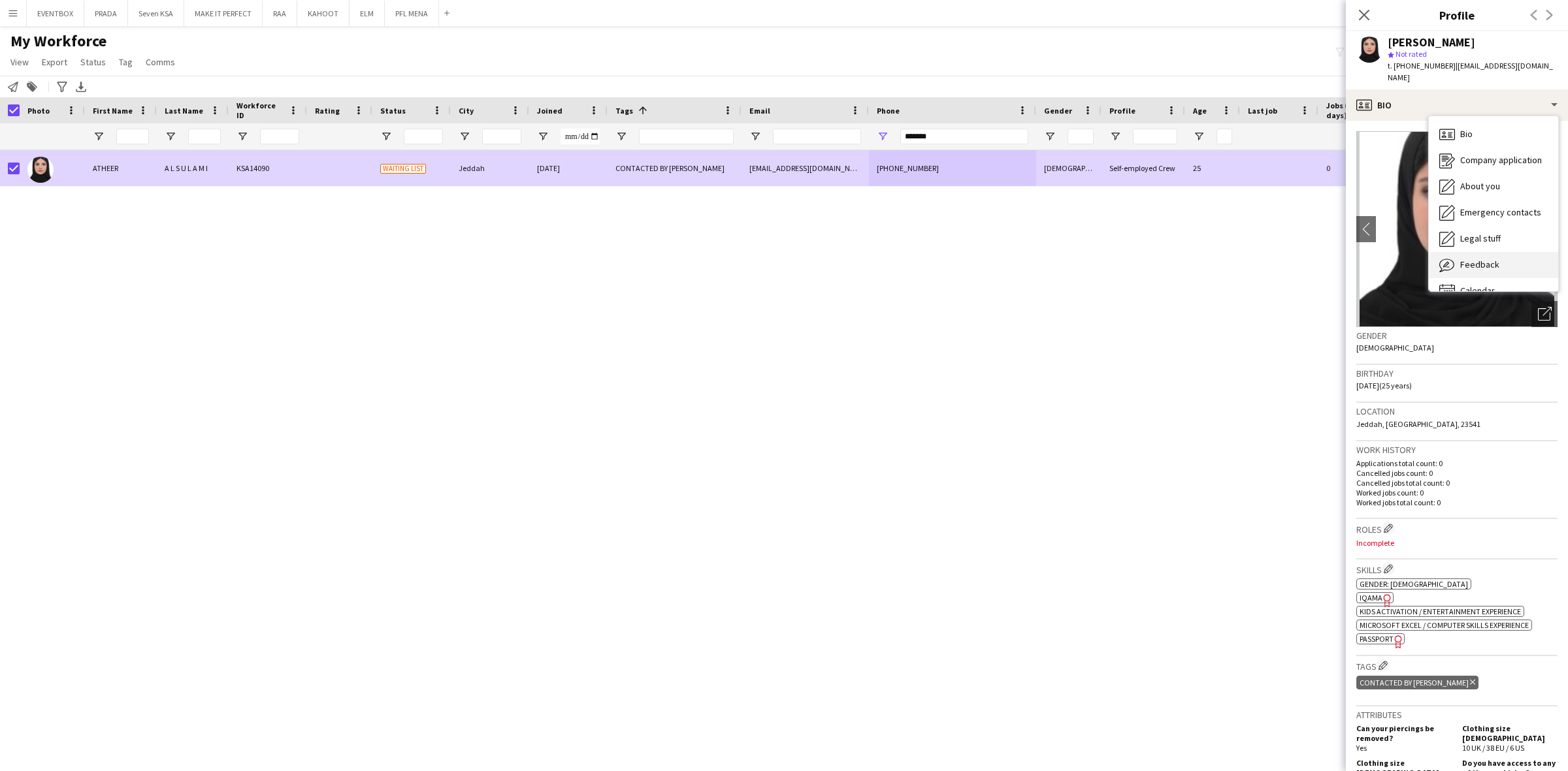
click at [1494, 258] on span "Feedback" at bounding box center [1479, 264] width 39 height 12
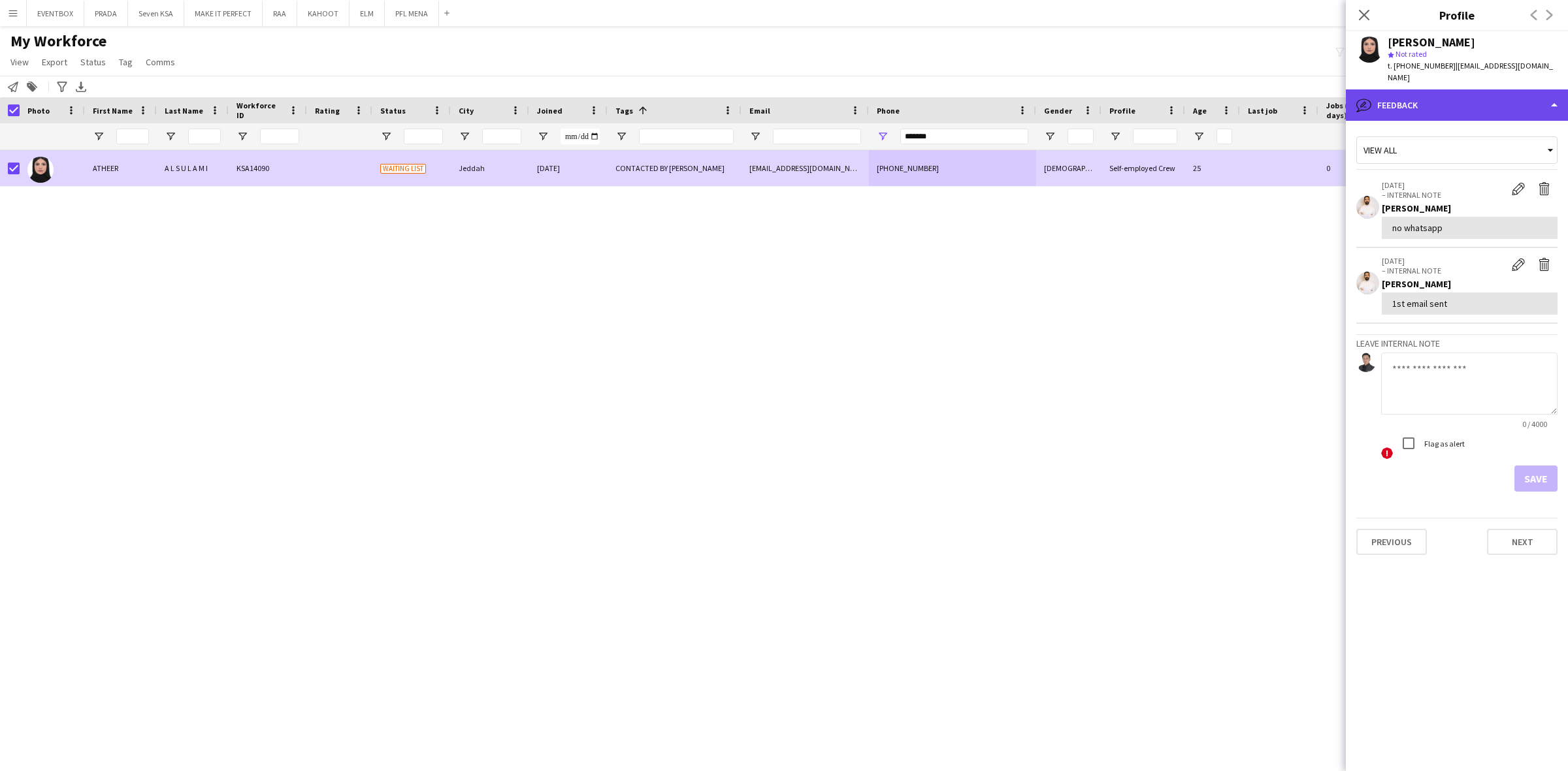
click at [1489, 99] on div "bubble-pencil Feedback" at bounding box center [1456, 105] width 222 height 31
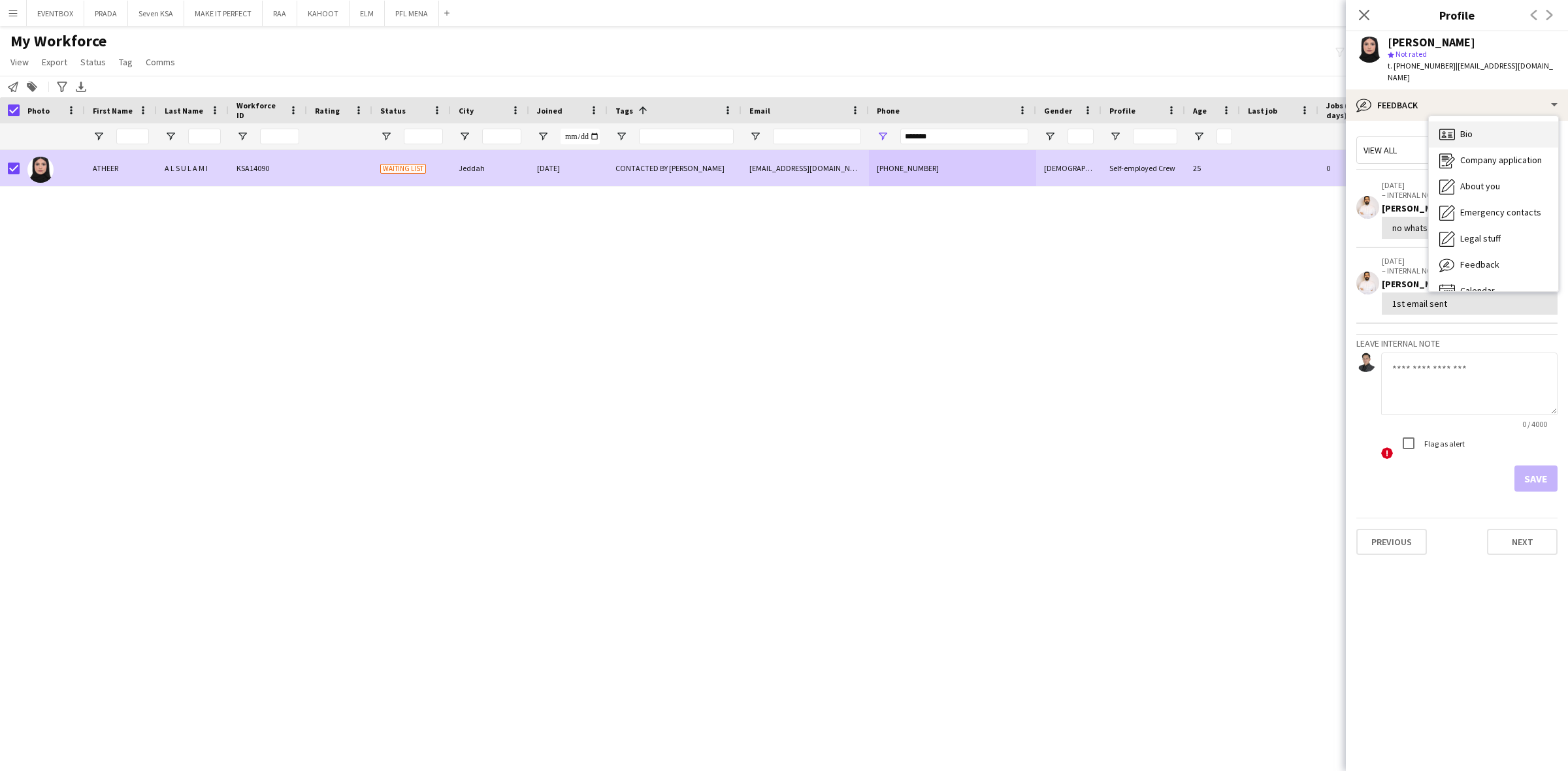
click at [1494, 122] on div "Bio Bio" at bounding box center [1493, 134] width 129 height 26
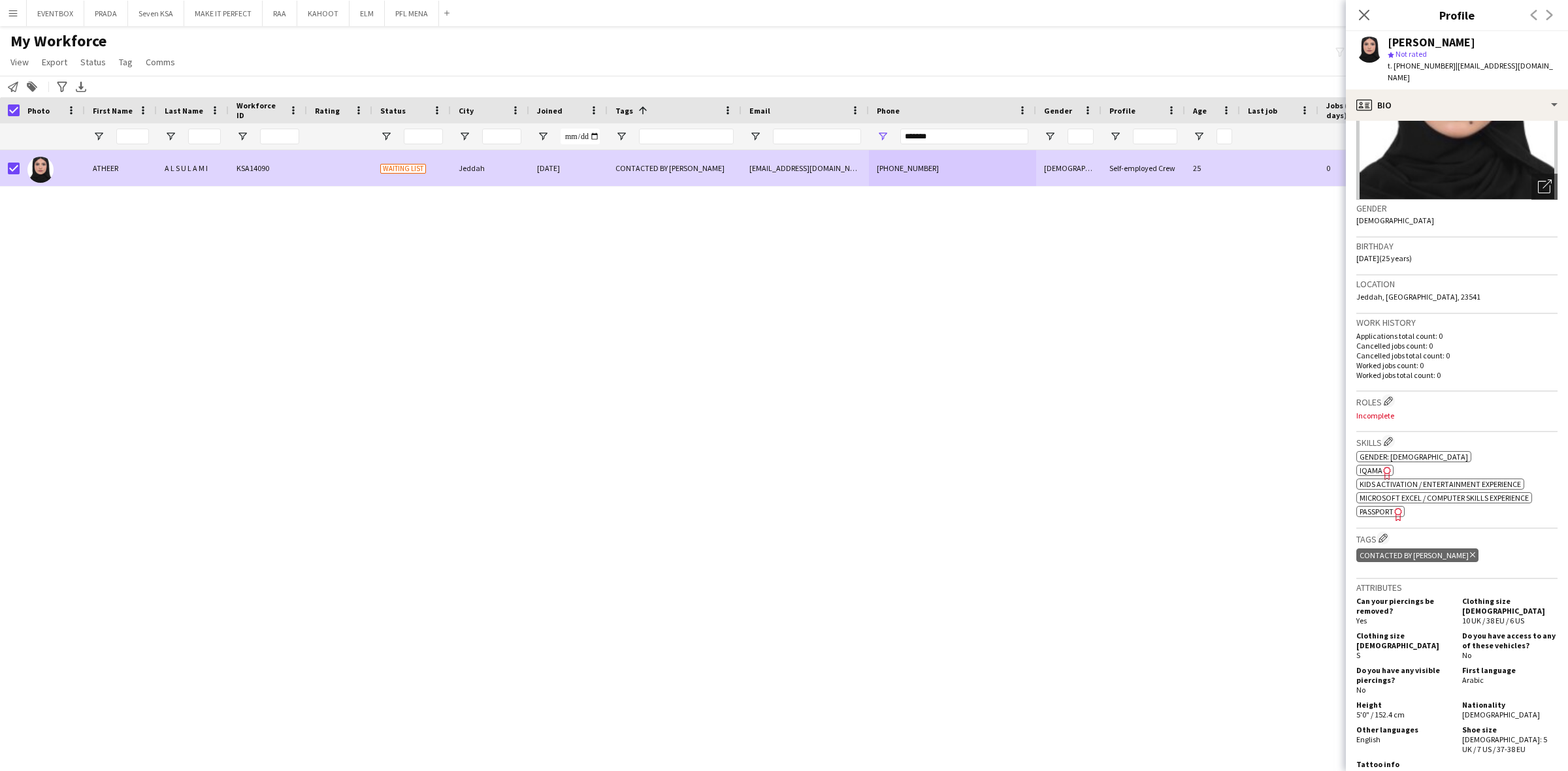
scroll to position [122, 0]
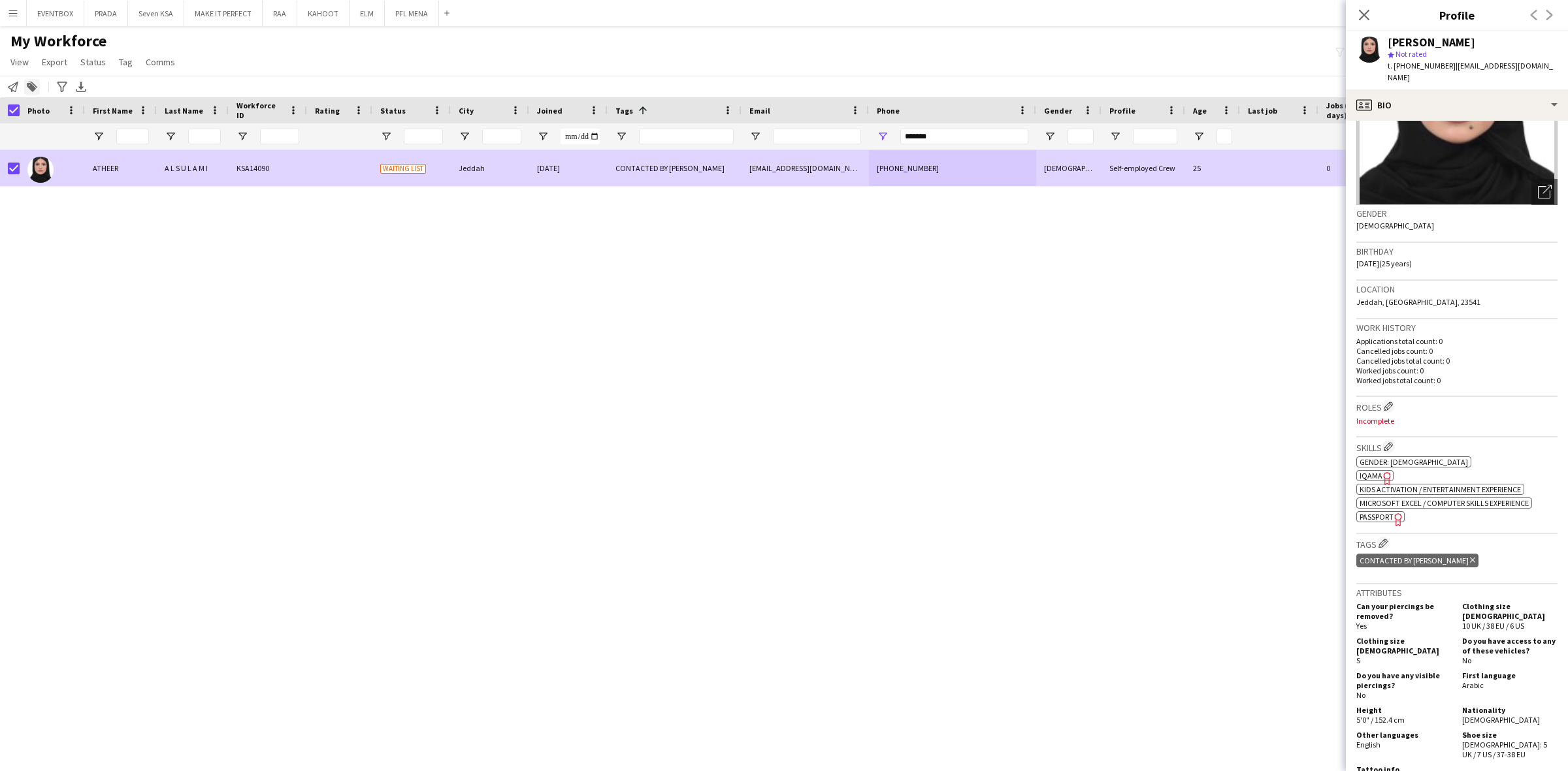
click at [28, 87] on icon at bounding box center [31, 87] width 9 height 9
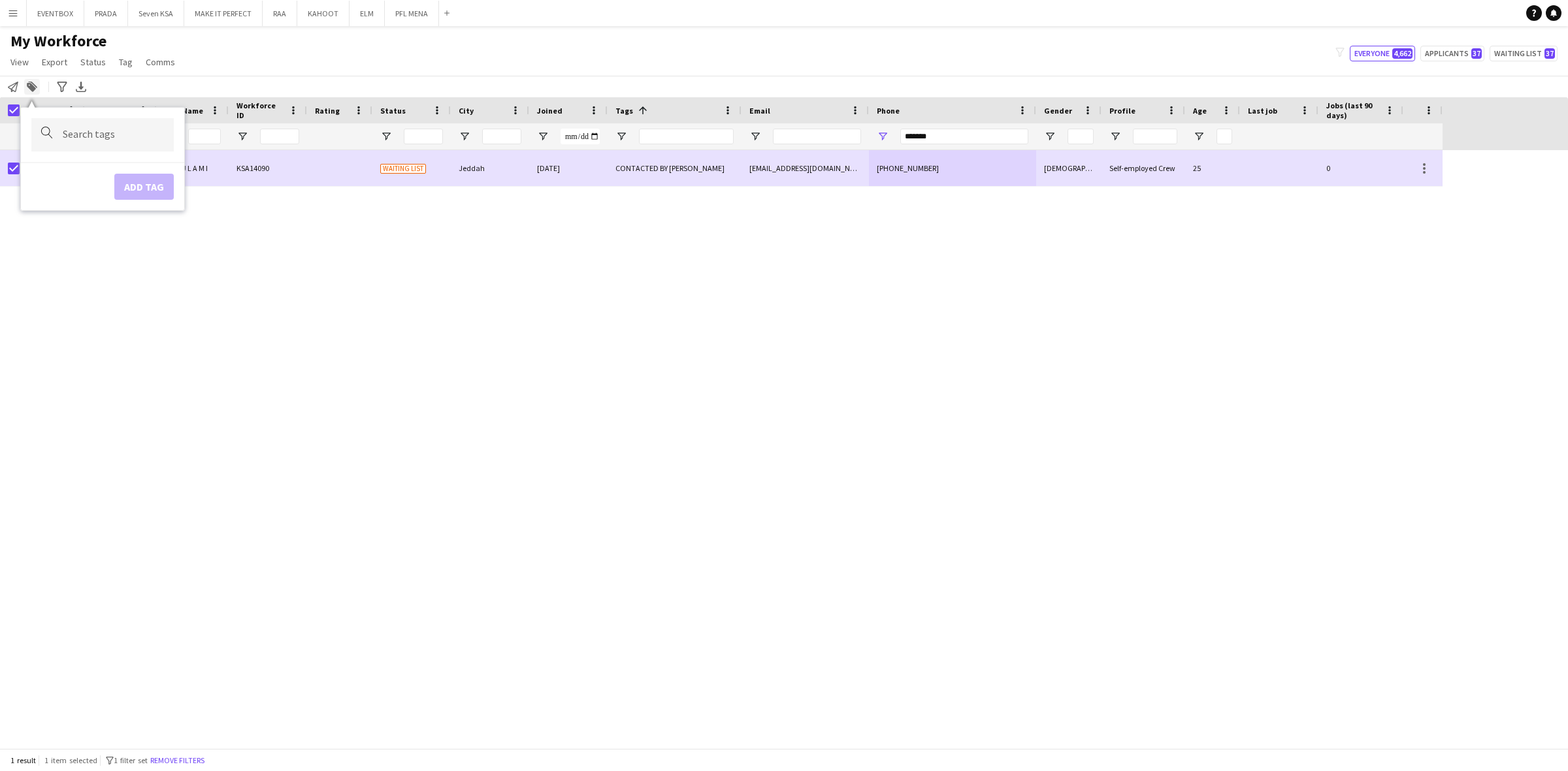
click at [29, 88] on icon at bounding box center [31, 87] width 9 height 9
click at [606, 180] on div "26-08-2025" at bounding box center [568, 168] width 78 height 36
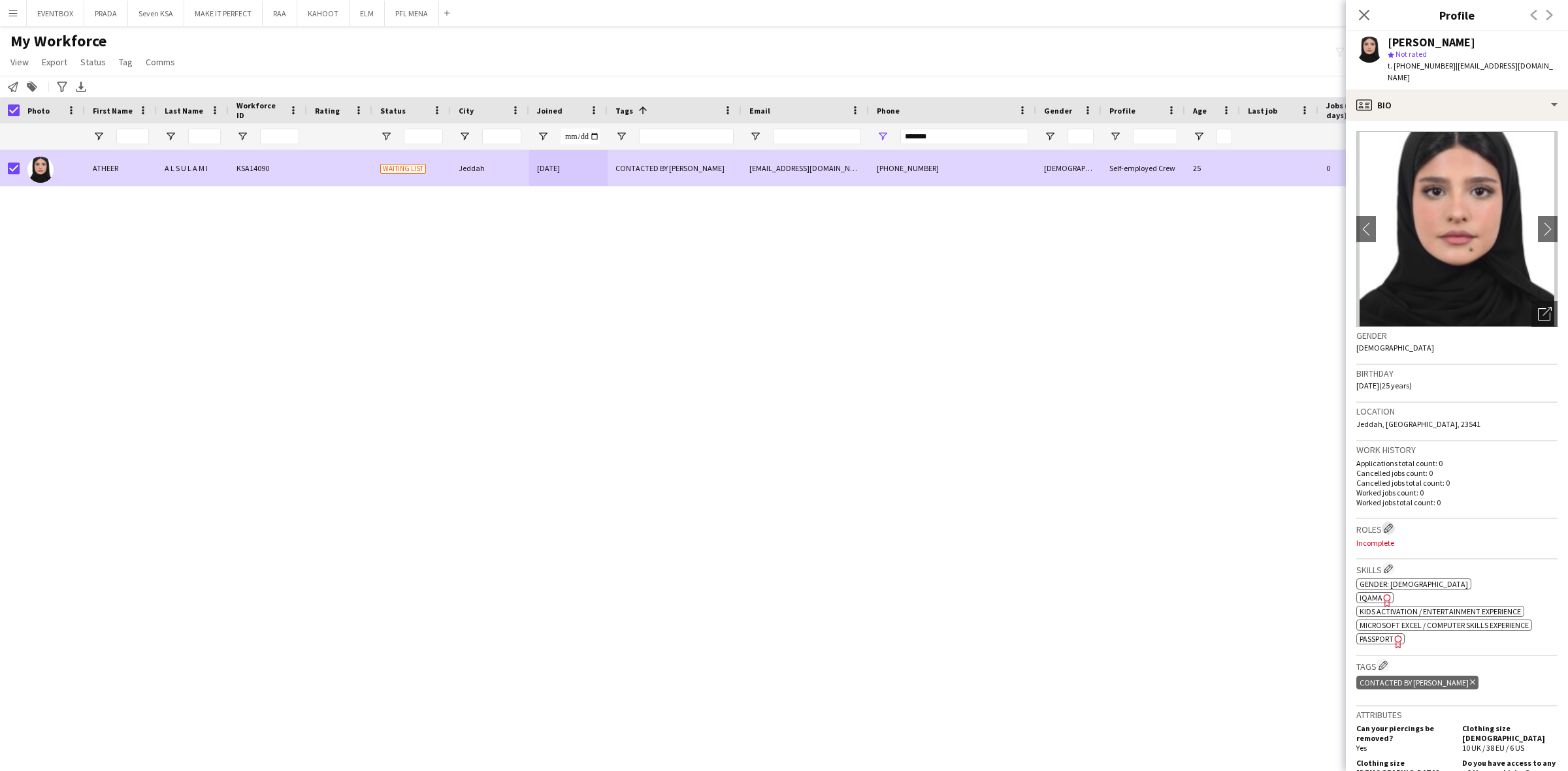
click at [1392, 523] on app-icon "Edit crew company roles" at bounding box center [1388, 528] width 9 height 9
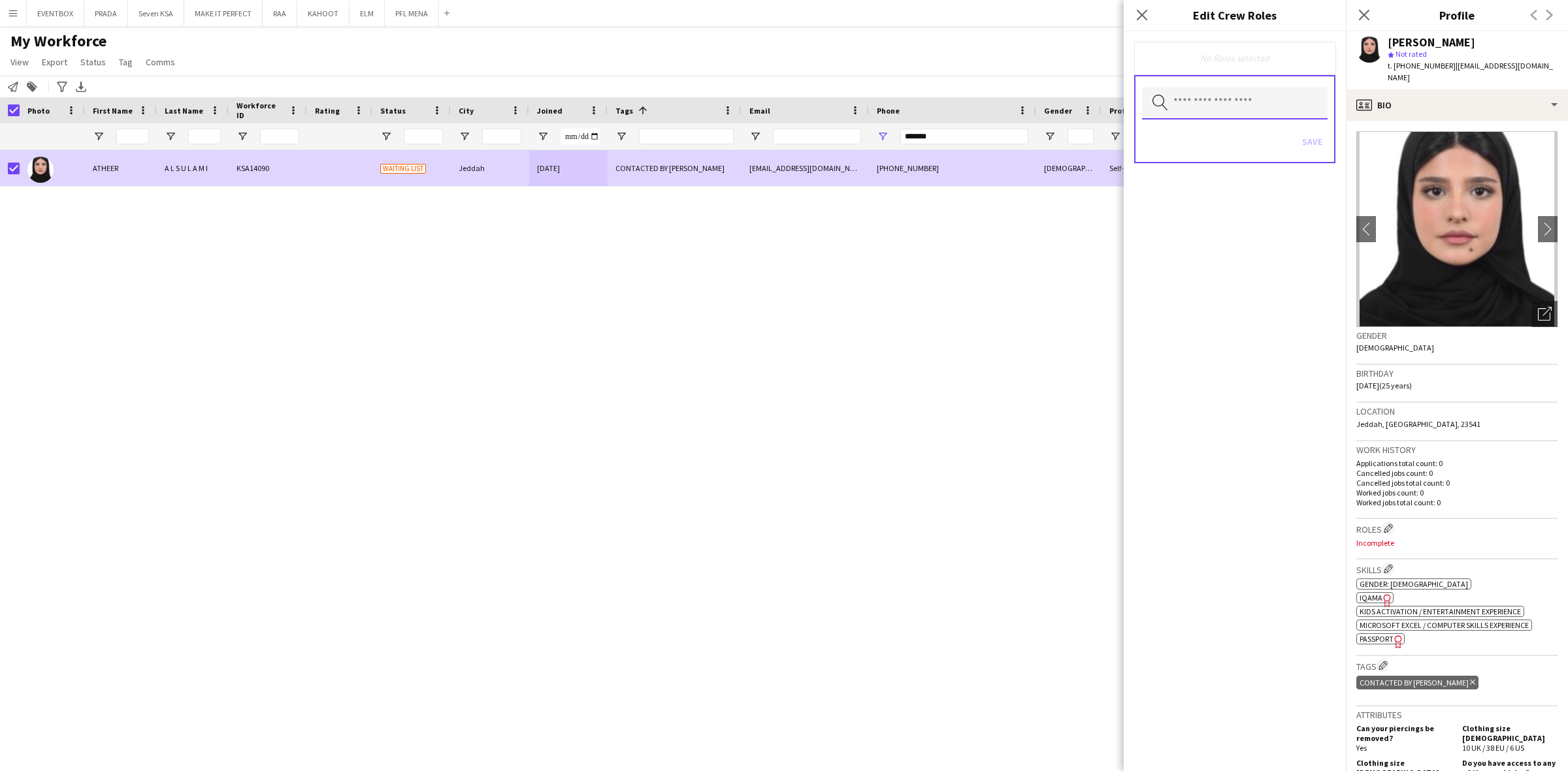
click at [1243, 108] on input "text" at bounding box center [1235, 103] width 186 height 32
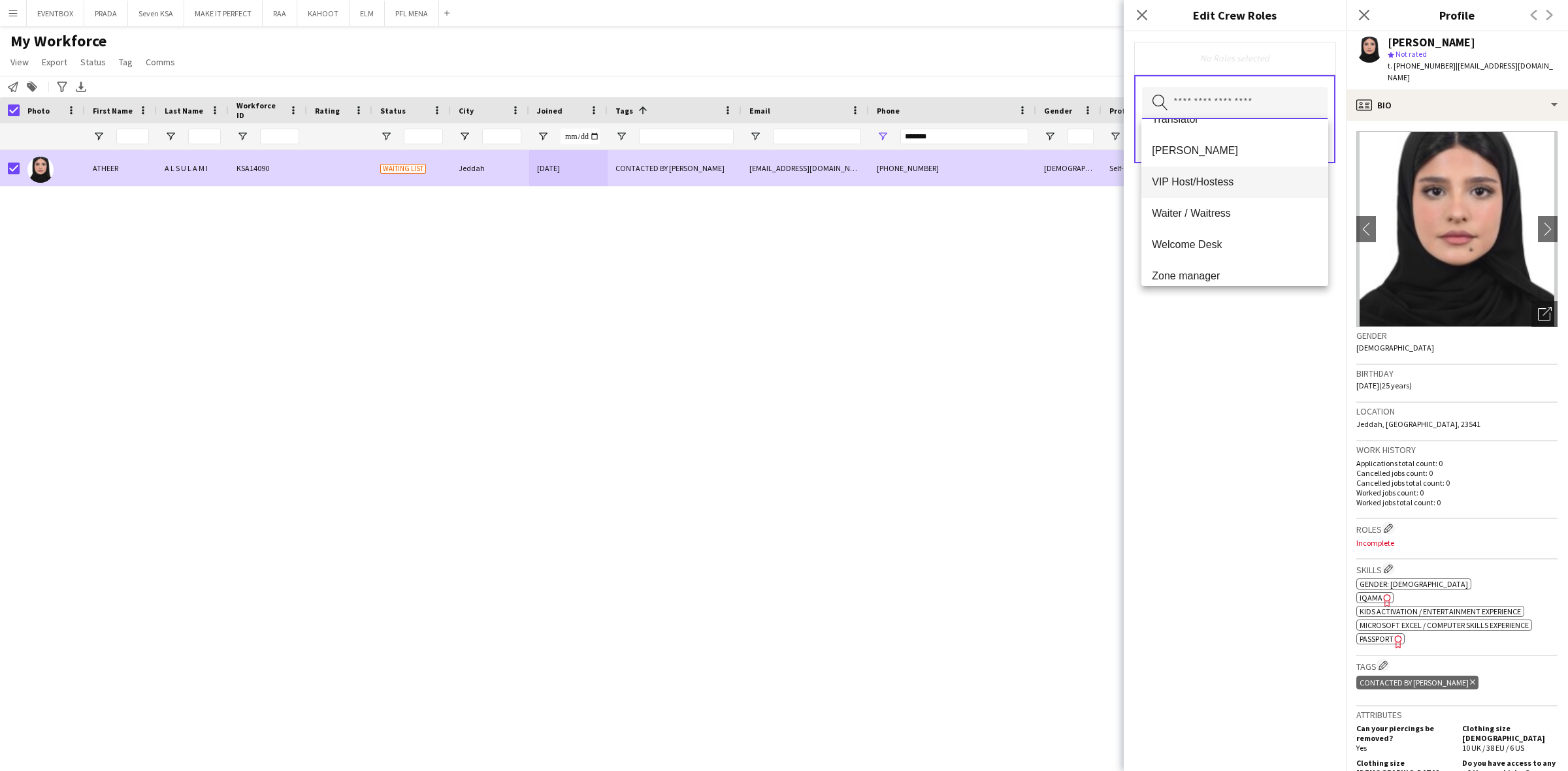
scroll to position [1190, 0]
click at [1262, 379] on div "No Roles selected Search by role type Save" at bounding box center [1234, 401] width 222 height 740
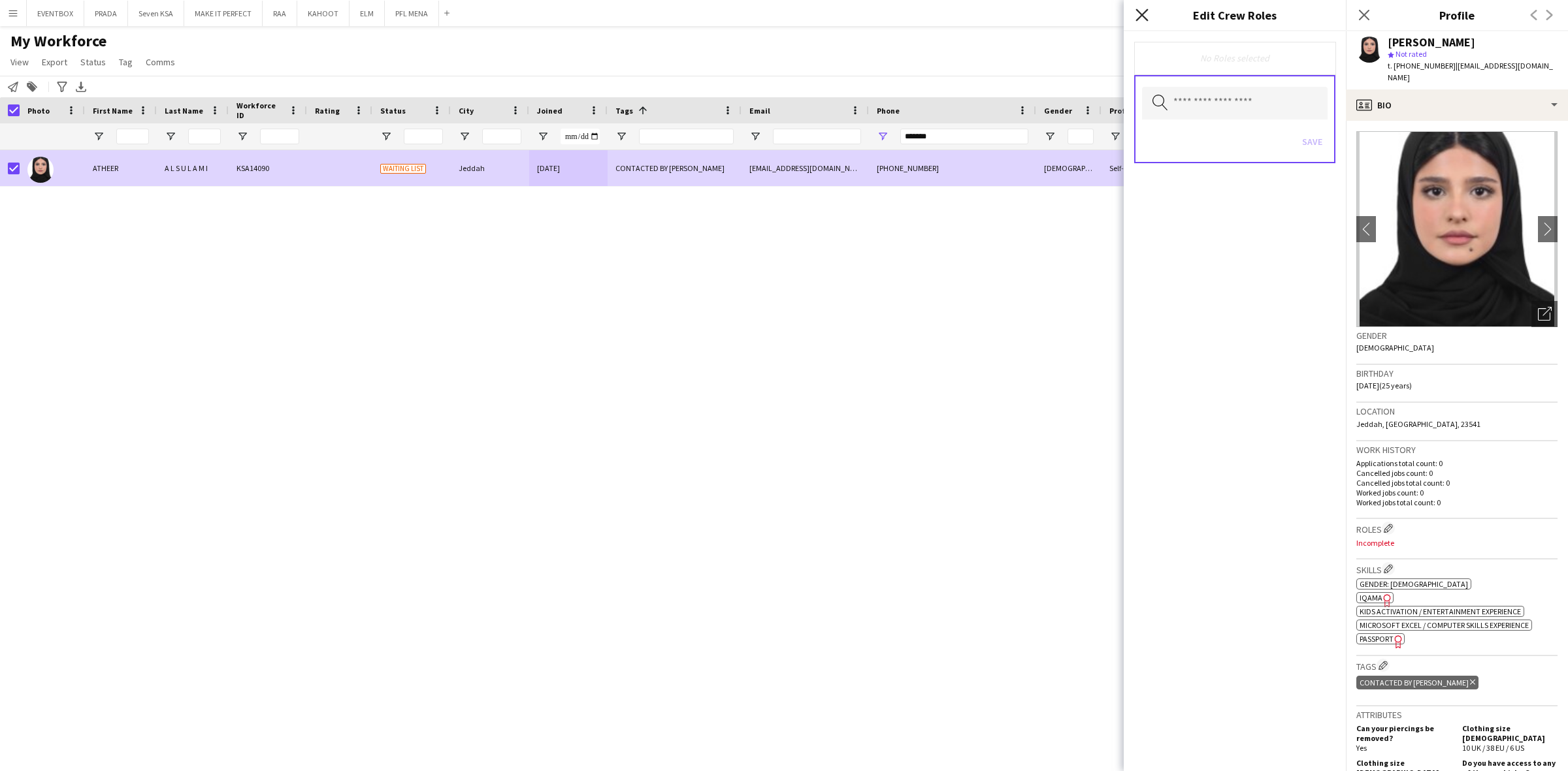
click at [1145, 7] on app-icon "Close pop-in" at bounding box center [1142, 15] width 19 height 19
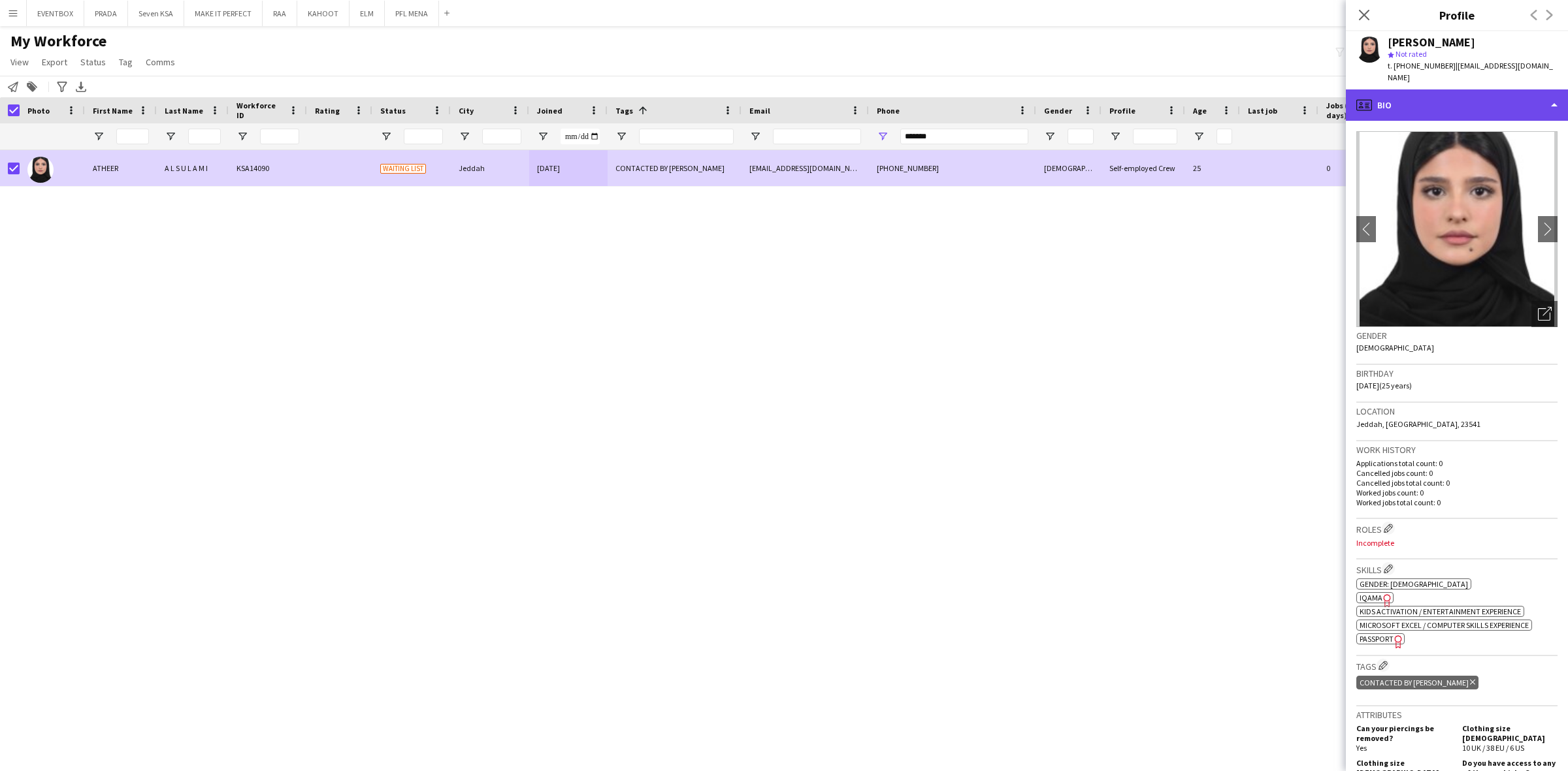
click at [1453, 93] on div "profile Bio" at bounding box center [1456, 105] width 222 height 31
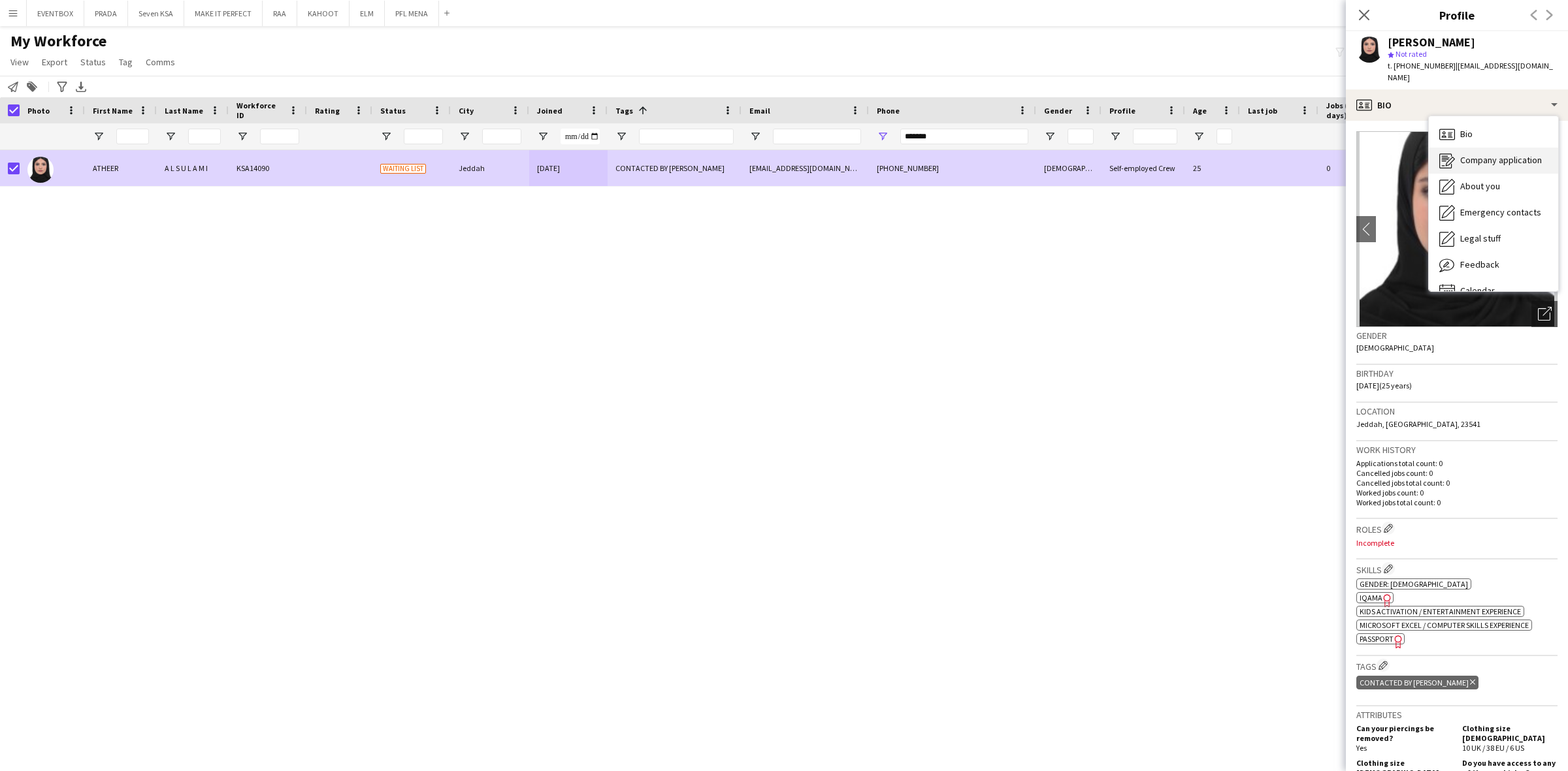
click at [1483, 154] on span "Company application" at bounding box center [1500, 160] width 82 height 12
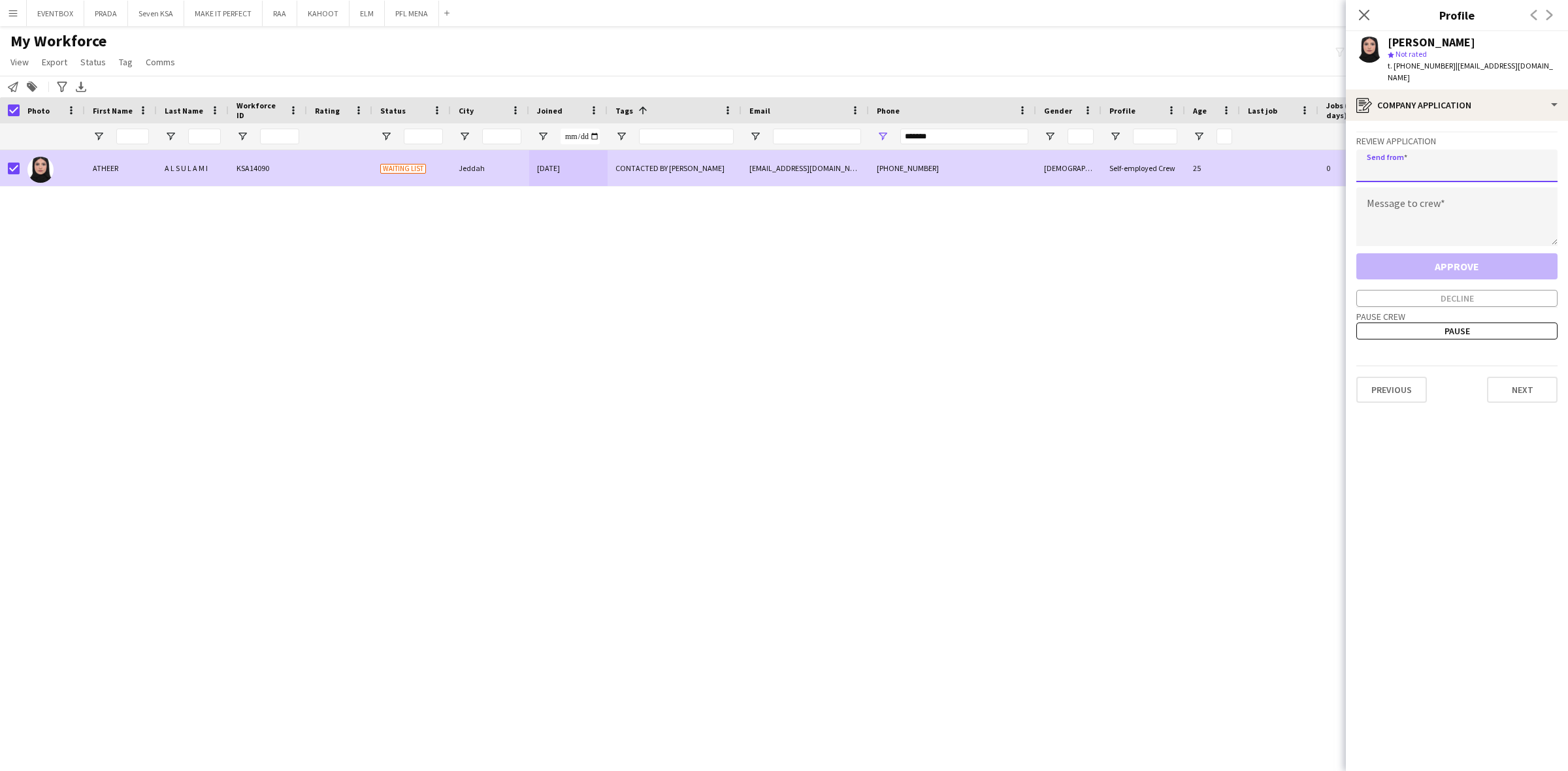
click at [1480, 156] on input "email" at bounding box center [1457, 166] width 201 height 32
click at [1455, 204] on textarea at bounding box center [1457, 217] width 201 height 59
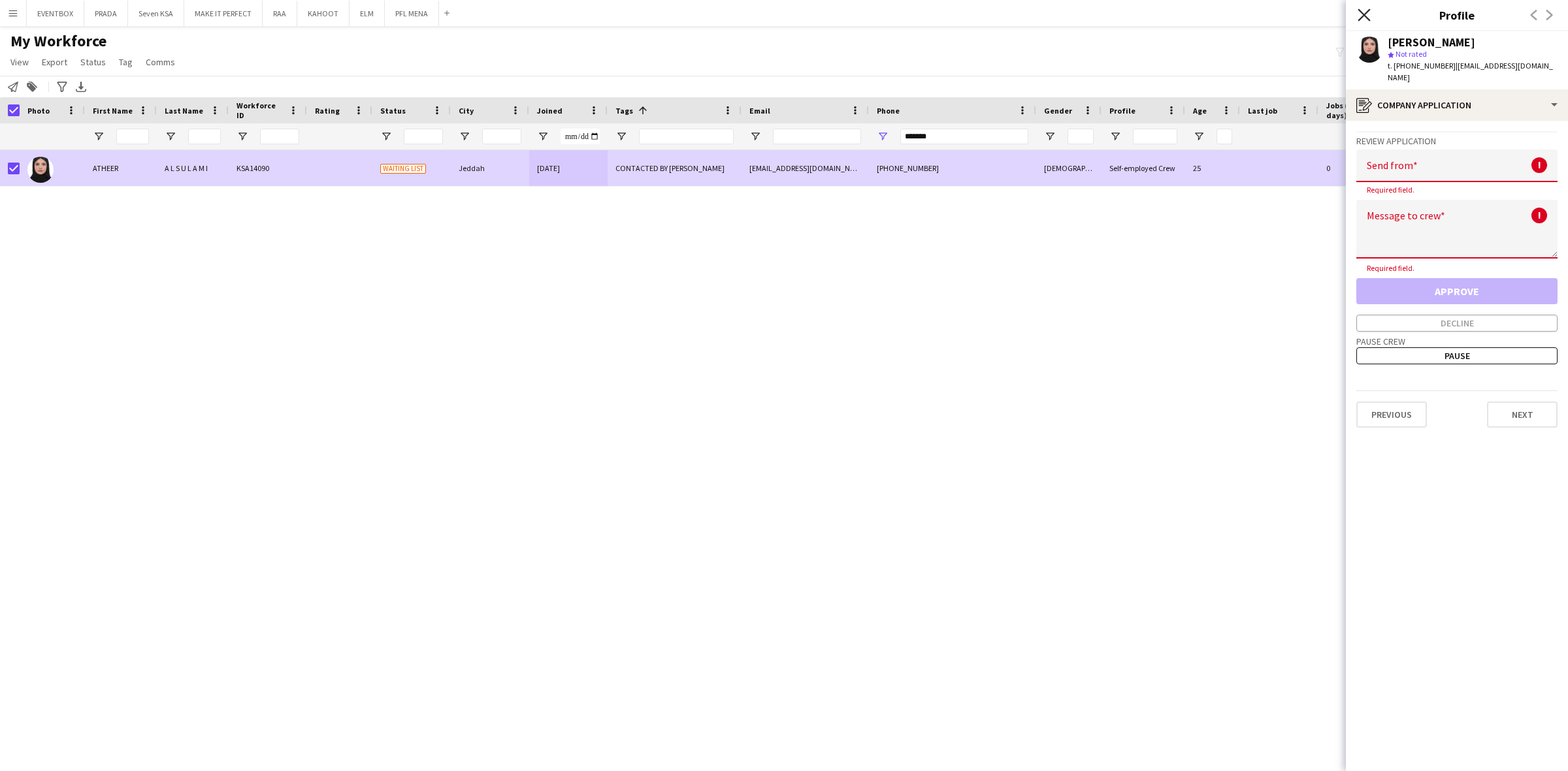
click at [1363, 17] on icon "Close pop-in" at bounding box center [1363, 15] width 13 height 13
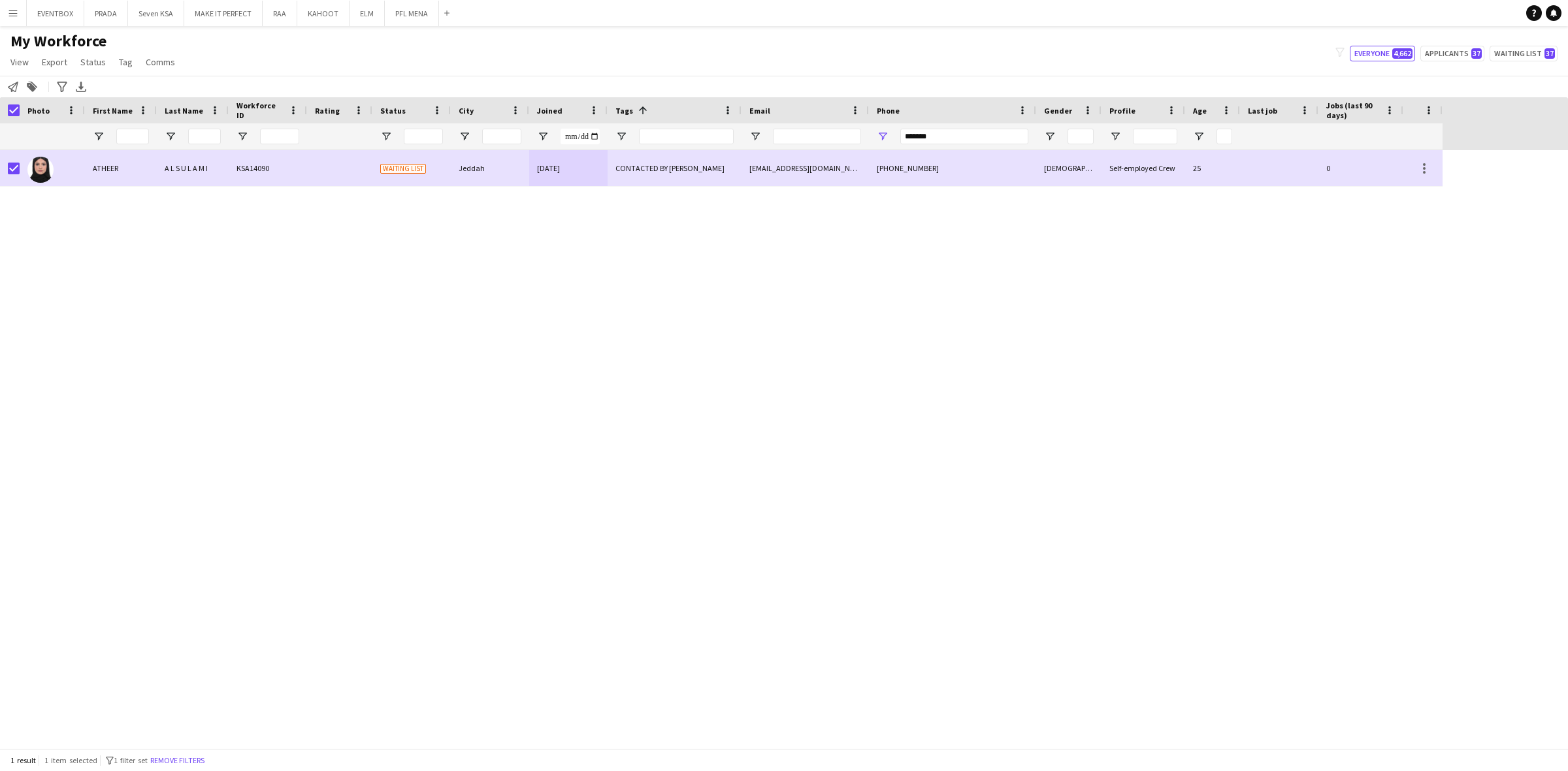
click at [916, 380] on div "ATHEER A L S U L A M I KSA14090 Waiting list Jeddah 26-08-2025 CONTACTED BY KEN…" at bounding box center [784, 449] width 1568 height 598
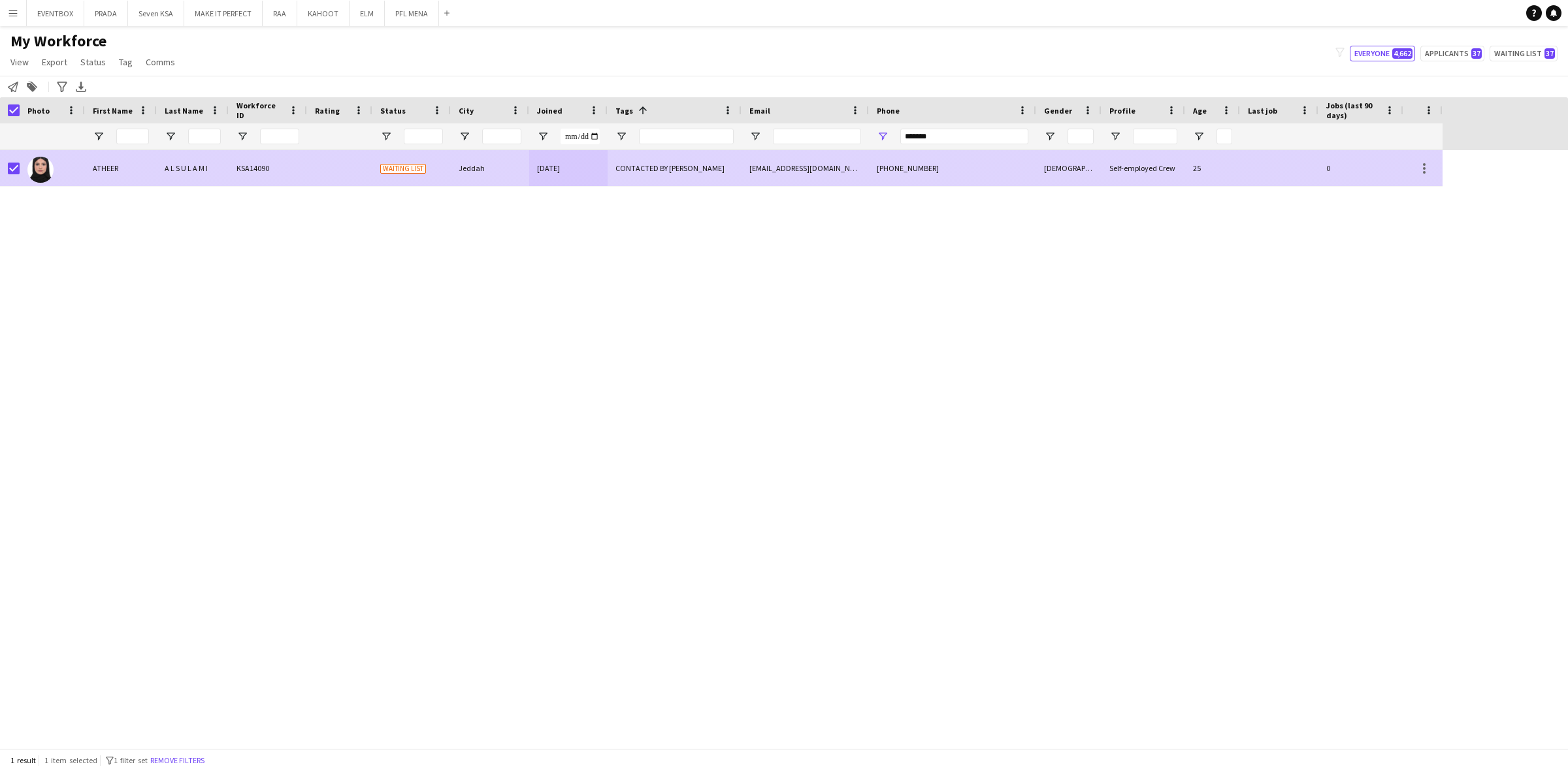
click at [935, 154] on div "+966569284957" at bounding box center [952, 168] width 167 height 36
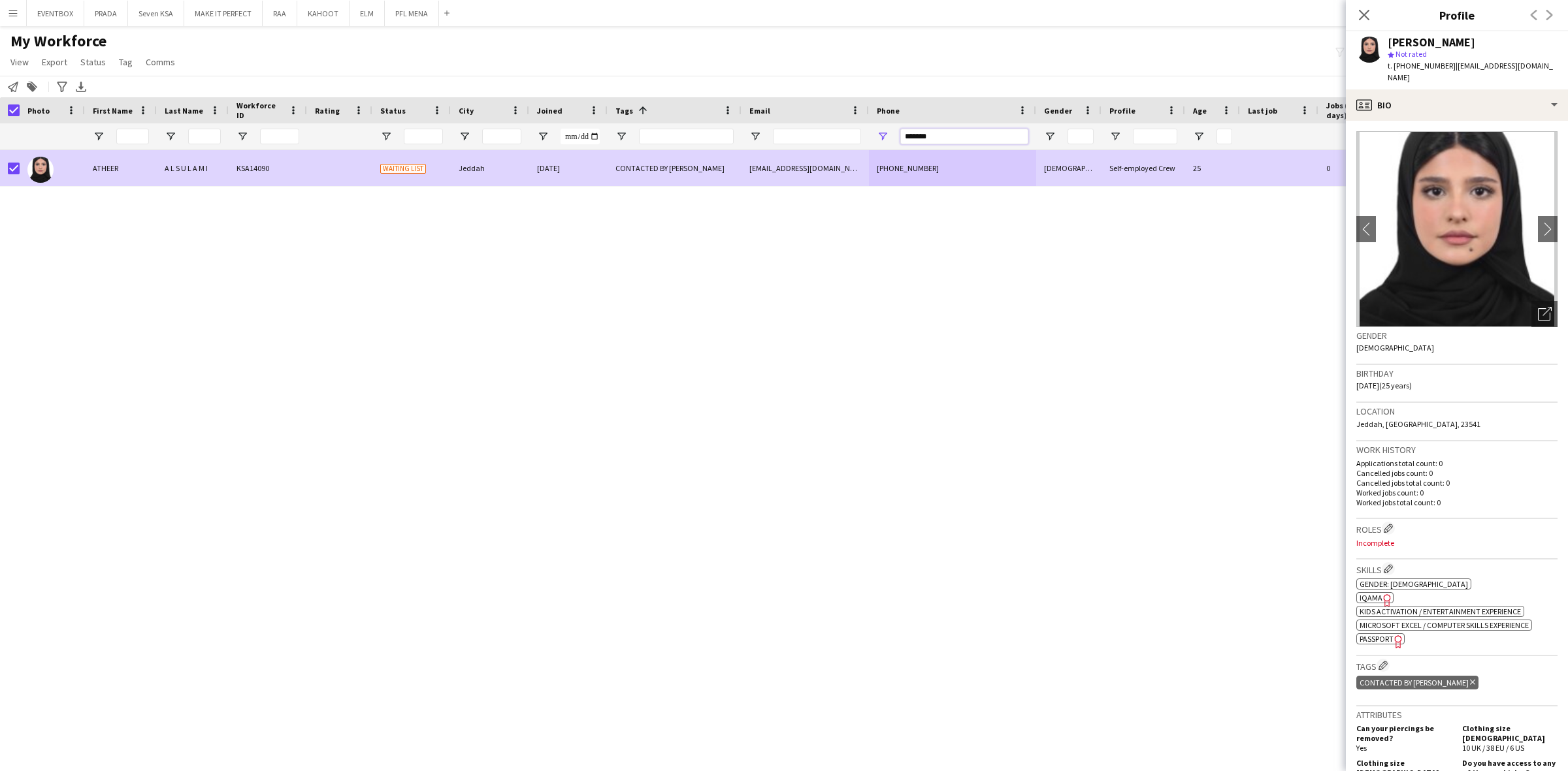
drag, startPoint x: 964, startPoint y: 130, endPoint x: 777, endPoint y: 123, distance: 187.1
click at [779, 128] on div at bounding box center [721, 136] width 1442 height 26
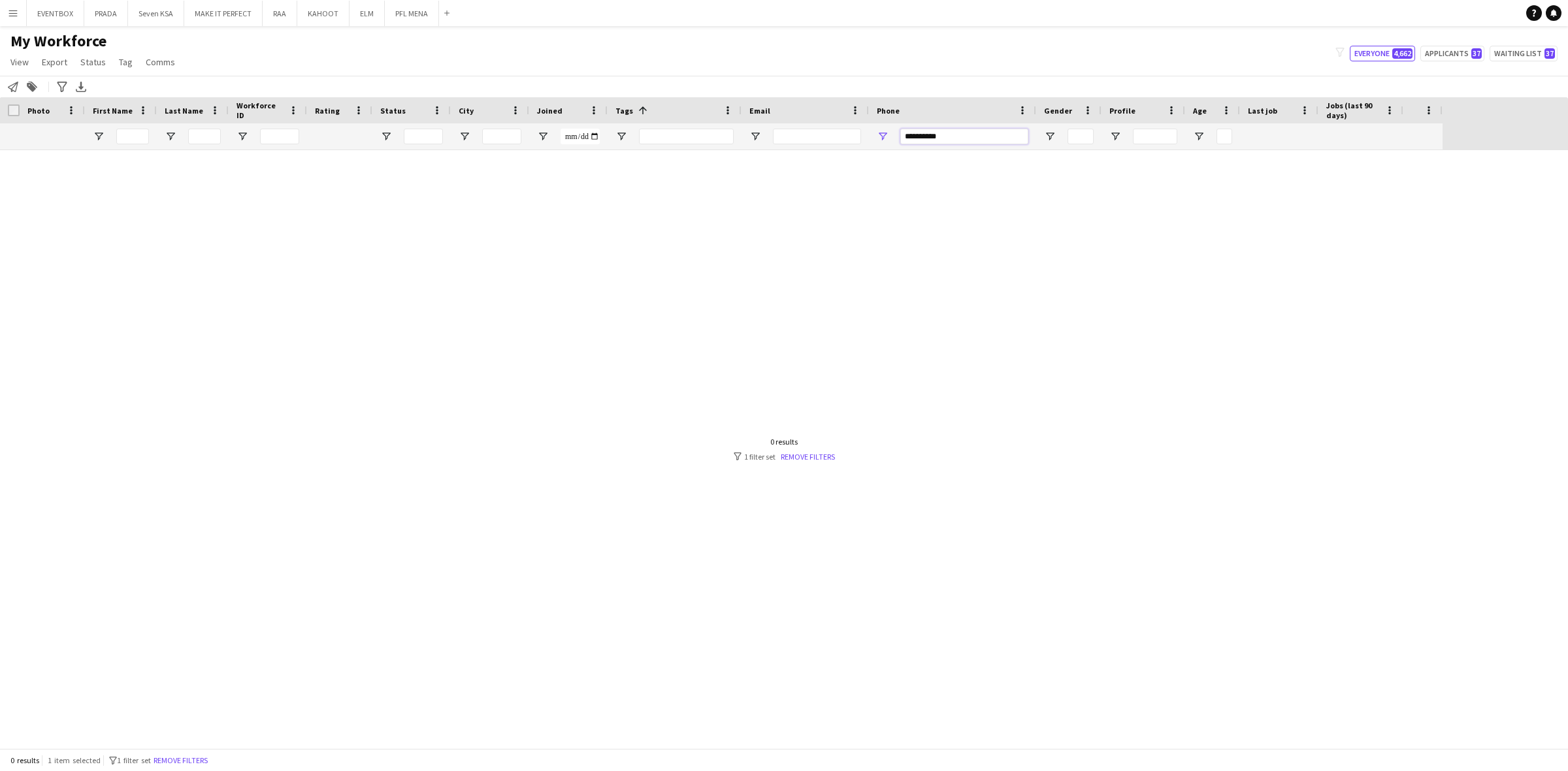
click at [919, 135] on input "**********" at bounding box center [964, 136] width 128 height 16
drag, startPoint x: 908, startPoint y: 137, endPoint x: 875, endPoint y: 134, distance: 33.1
click at [875, 134] on div "**********" at bounding box center [952, 136] width 167 height 26
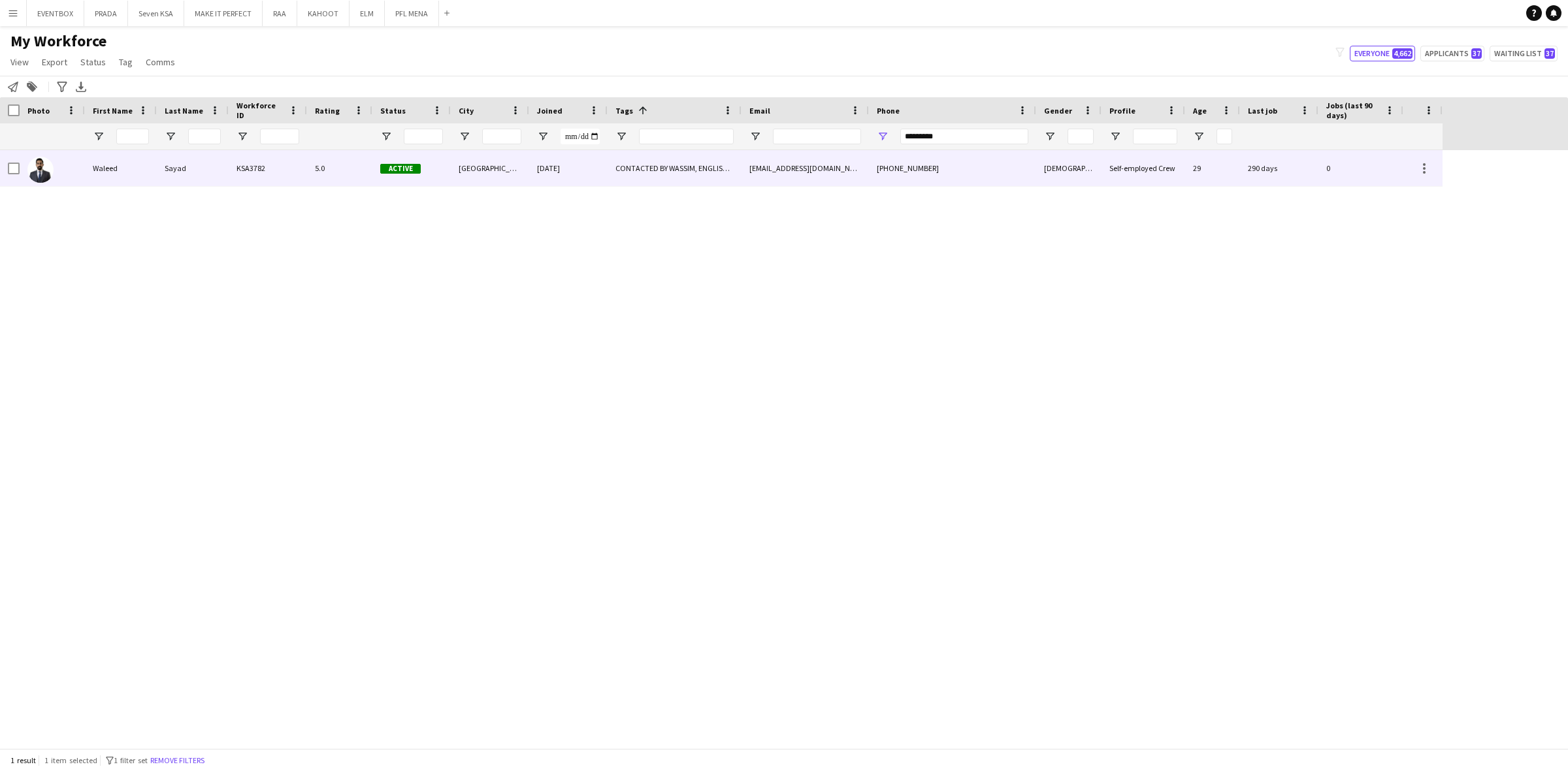
click at [691, 170] on div "CONTACTED BY WASSIM, ENGLISH ++, FOLLOW UP , KHALEEJI PROFILE, TOP HOST/HOSTESS…" at bounding box center [675, 168] width 134 height 36
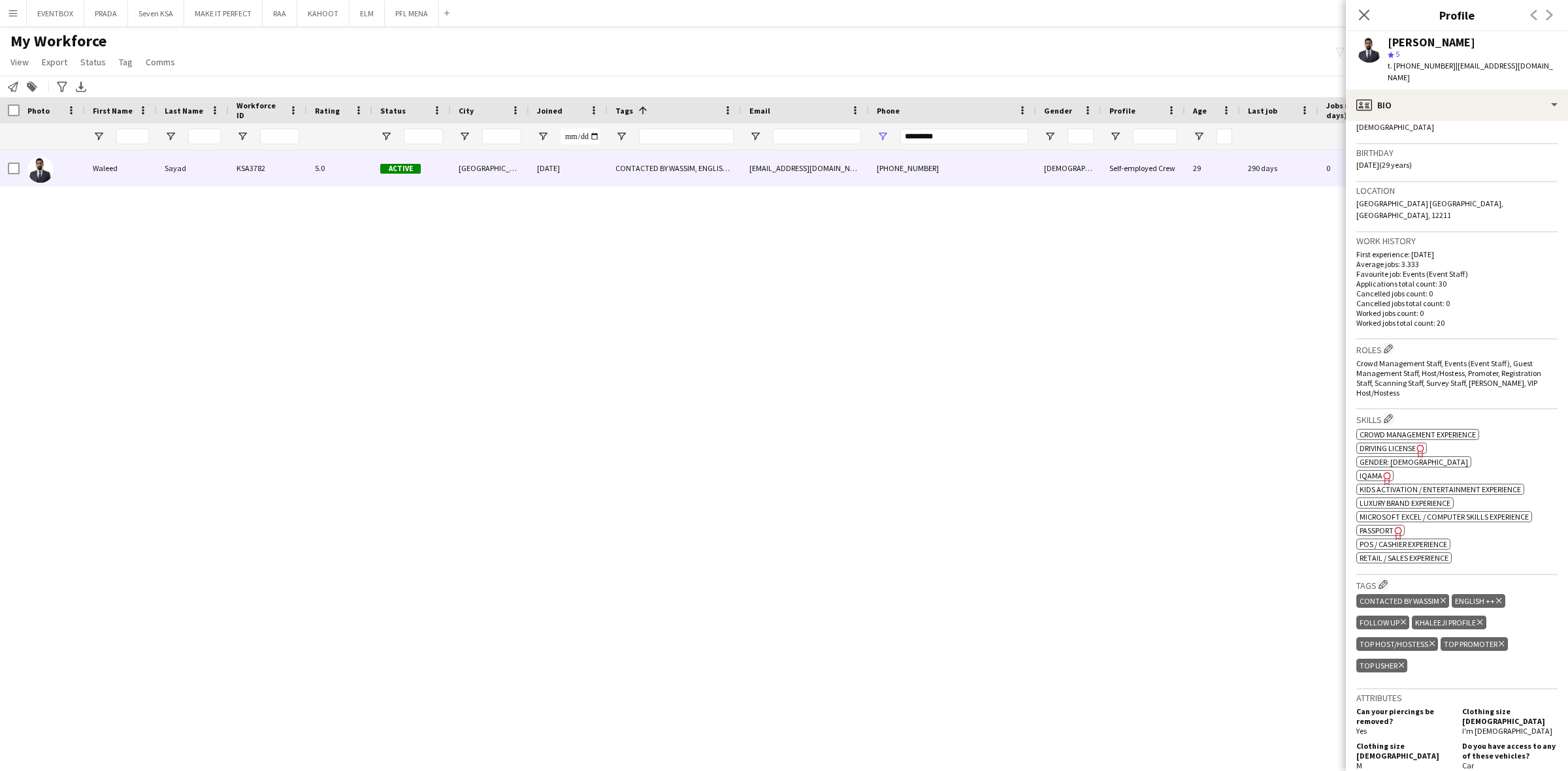
scroll to position [0, 0]
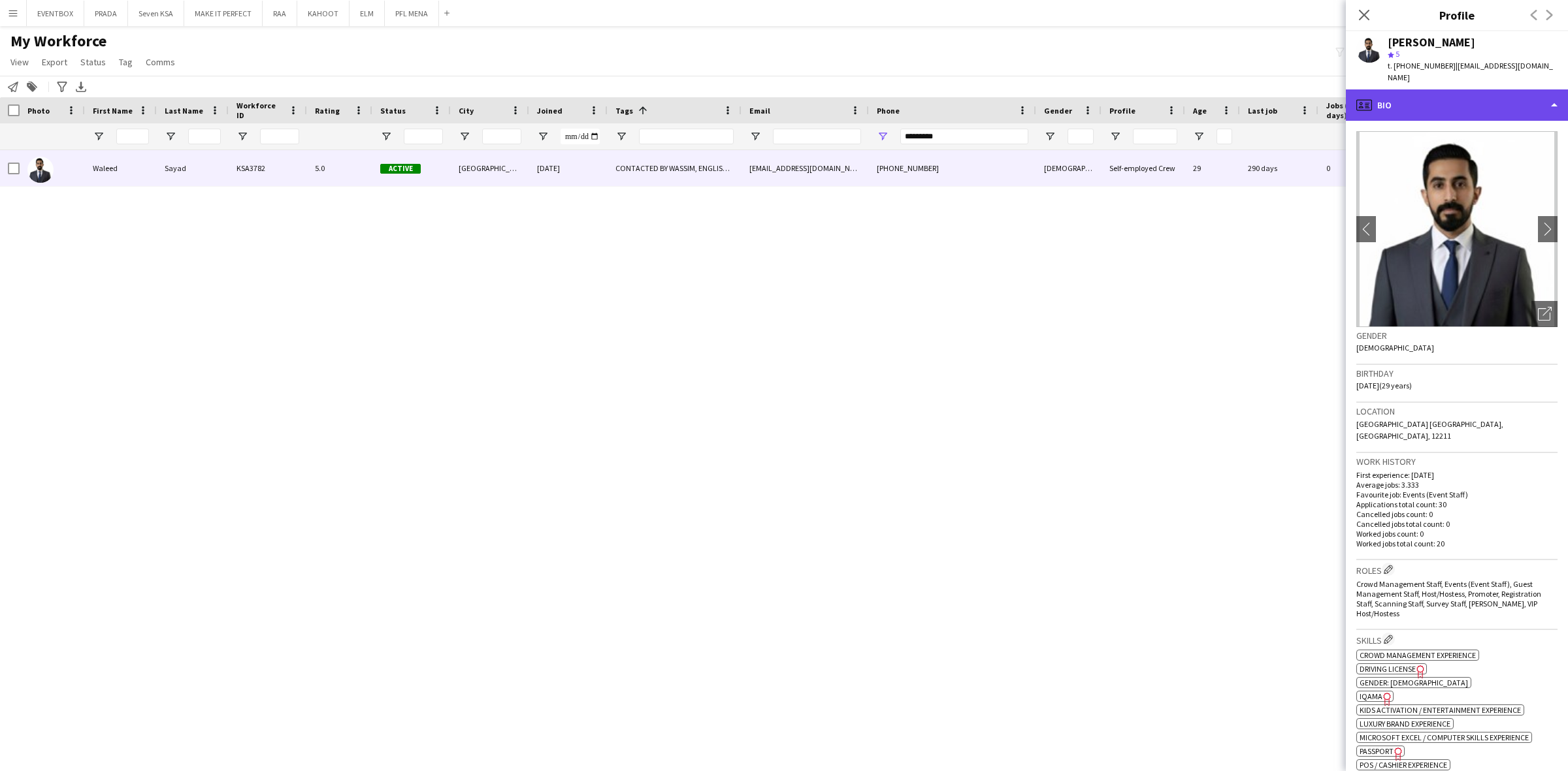
click at [1483, 93] on div "profile Bio" at bounding box center [1456, 105] width 222 height 31
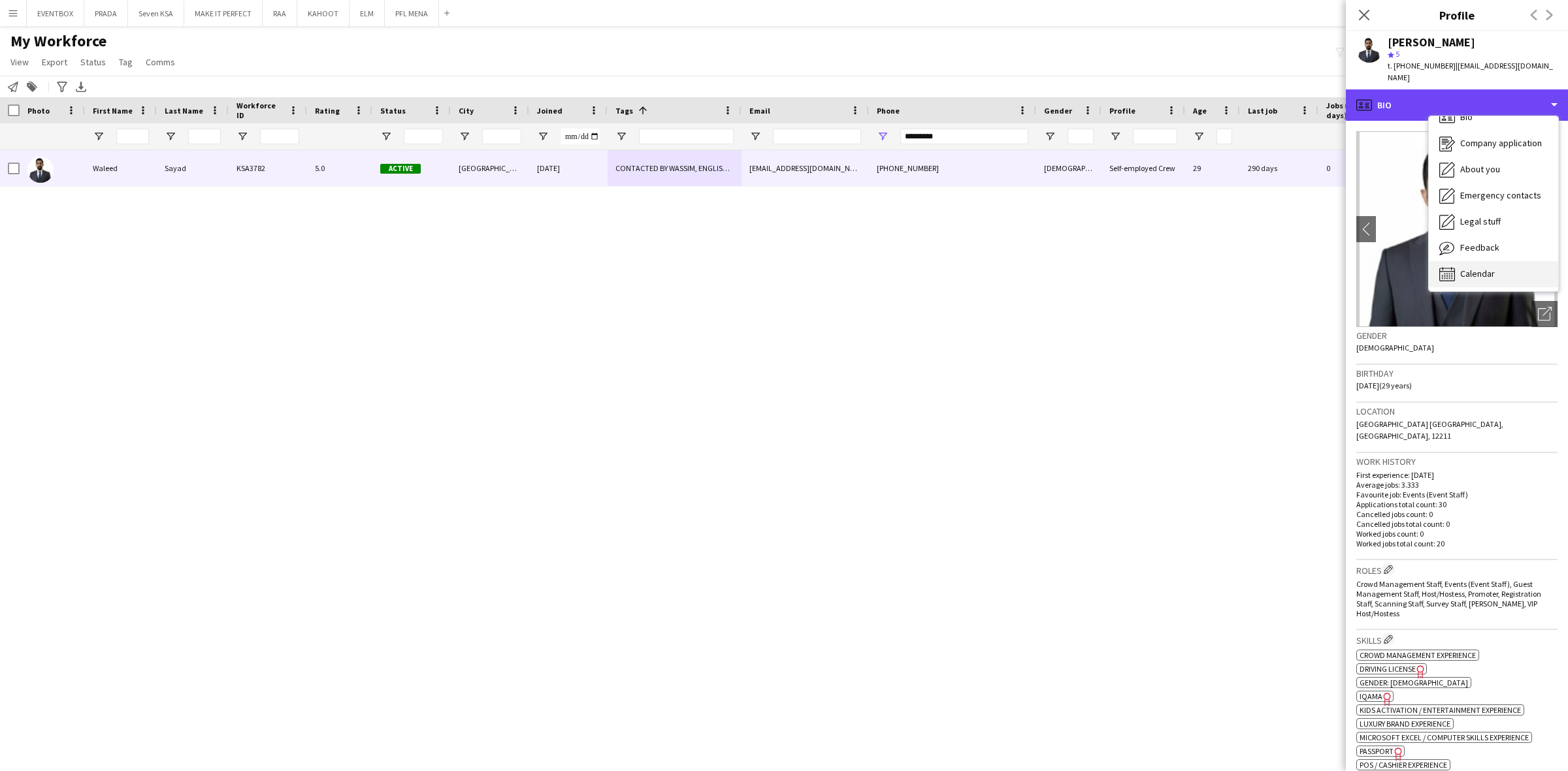
scroll to position [18, 0]
click at [1506, 260] on div "Calendar Calendar" at bounding box center [1493, 273] width 129 height 26
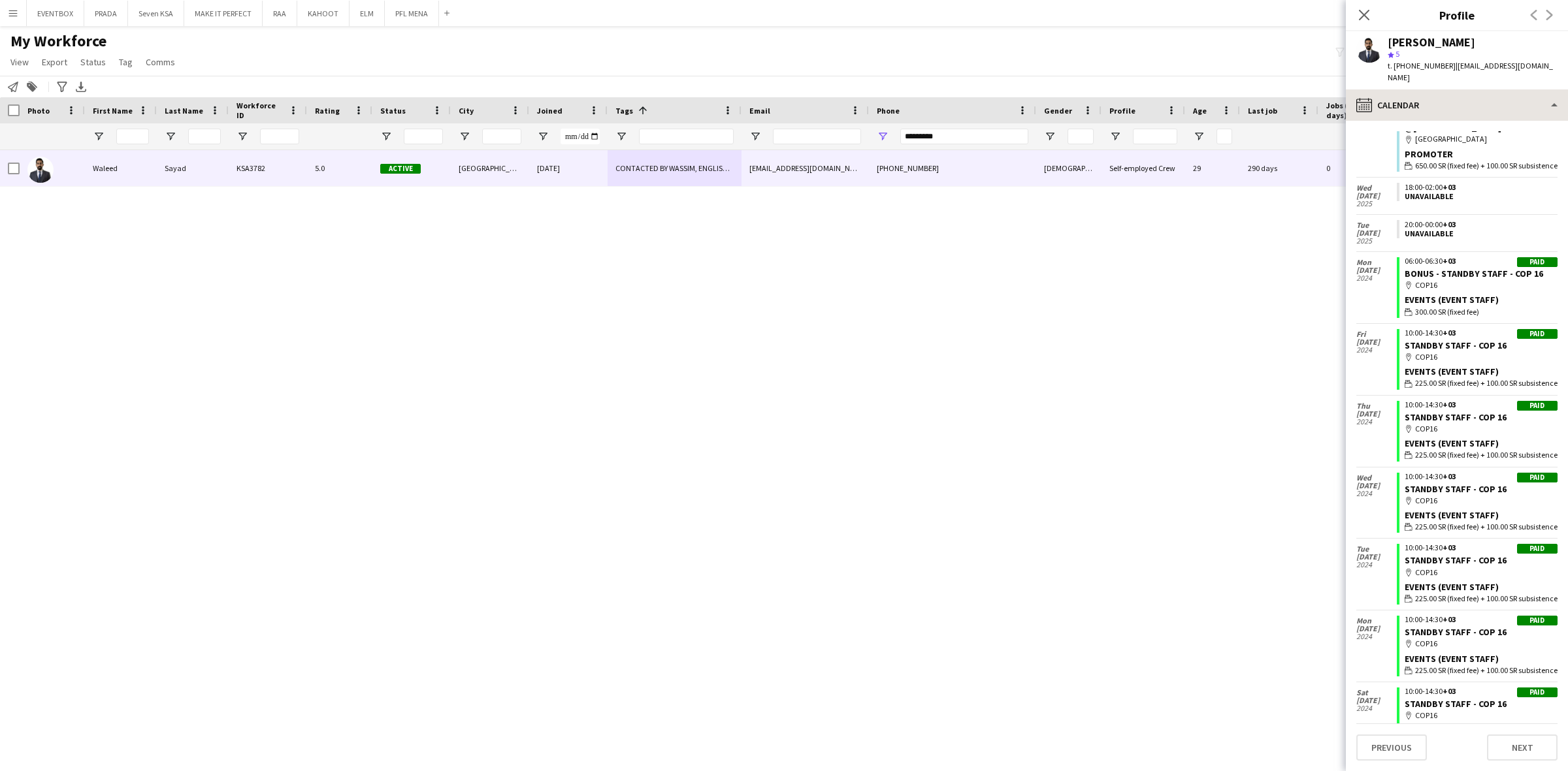
scroll to position [467, 0]
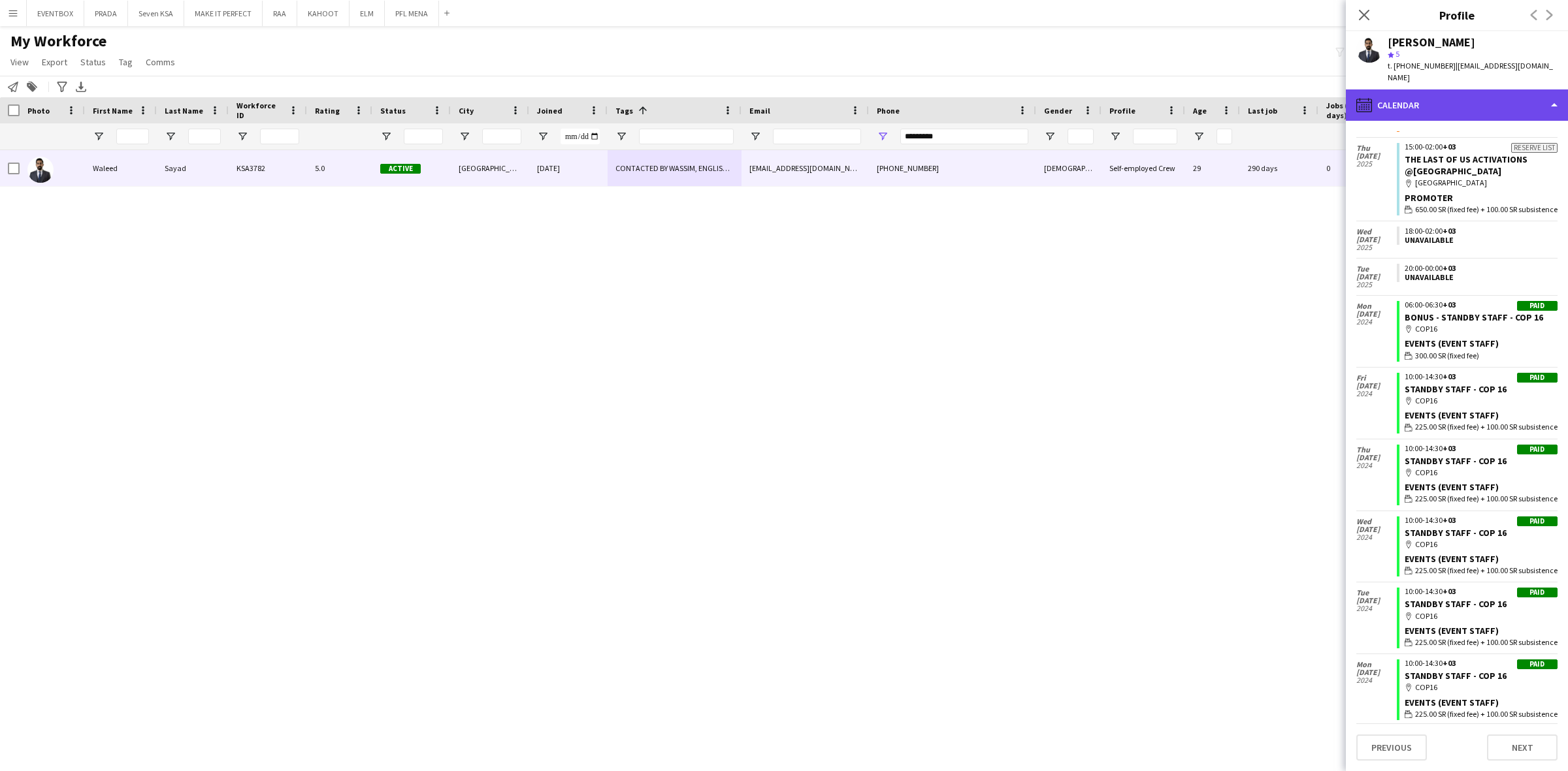
click at [1484, 90] on div "calendar-full Calendar" at bounding box center [1456, 105] width 222 height 31
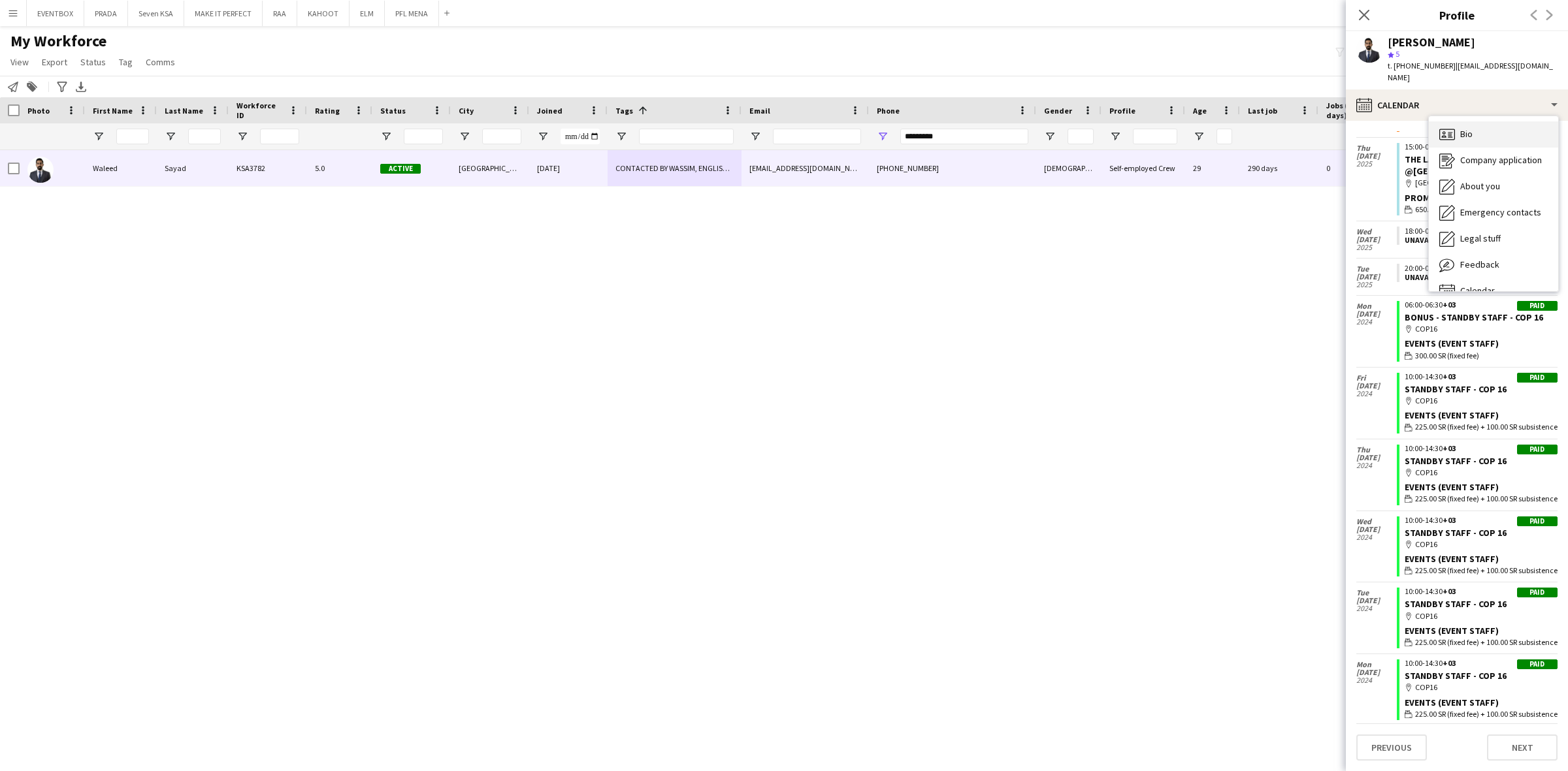
click at [1502, 121] on div "Bio Bio" at bounding box center [1493, 134] width 129 height 26
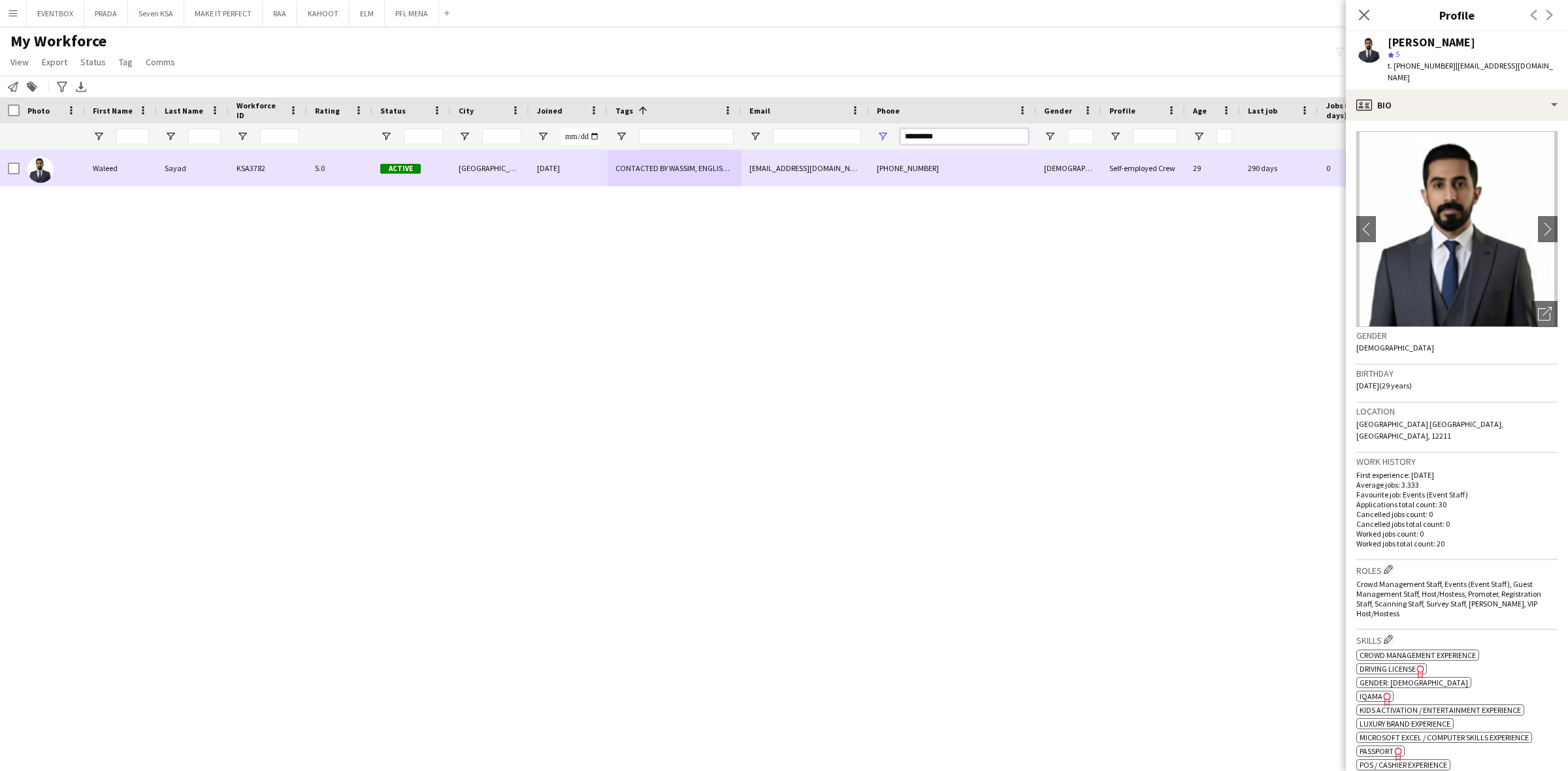
drag, startPoint x: 966, startPoint y: 136, endPoint x: 747, endPoint y: 171, distance: 221.8
click at [747, 171] on div "Workforce Details Hidden maintenance Photo" at bounding box center [784, 423] width 1568 height 651
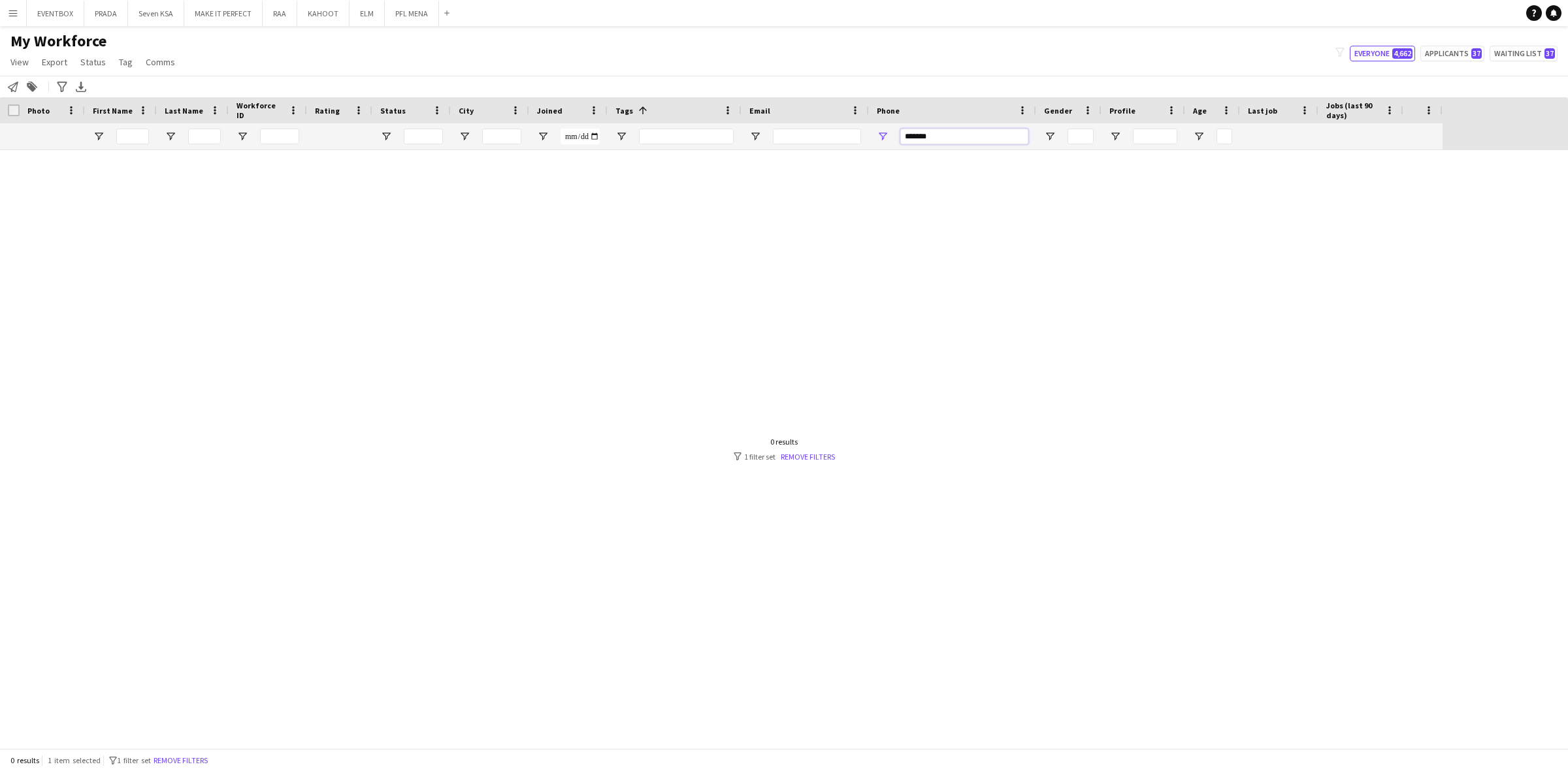
click at [925, 138] on input "*******" at bounding box center [964, 136] width 128 height 16
drag, startPoint x: 938, startPoint y: 137, endPoint x: 771, endPoint y: 144, distance: 167.1
click at [771, 146] on div at bounding box center [721, 136] width 1442 height 26
type input "*******"
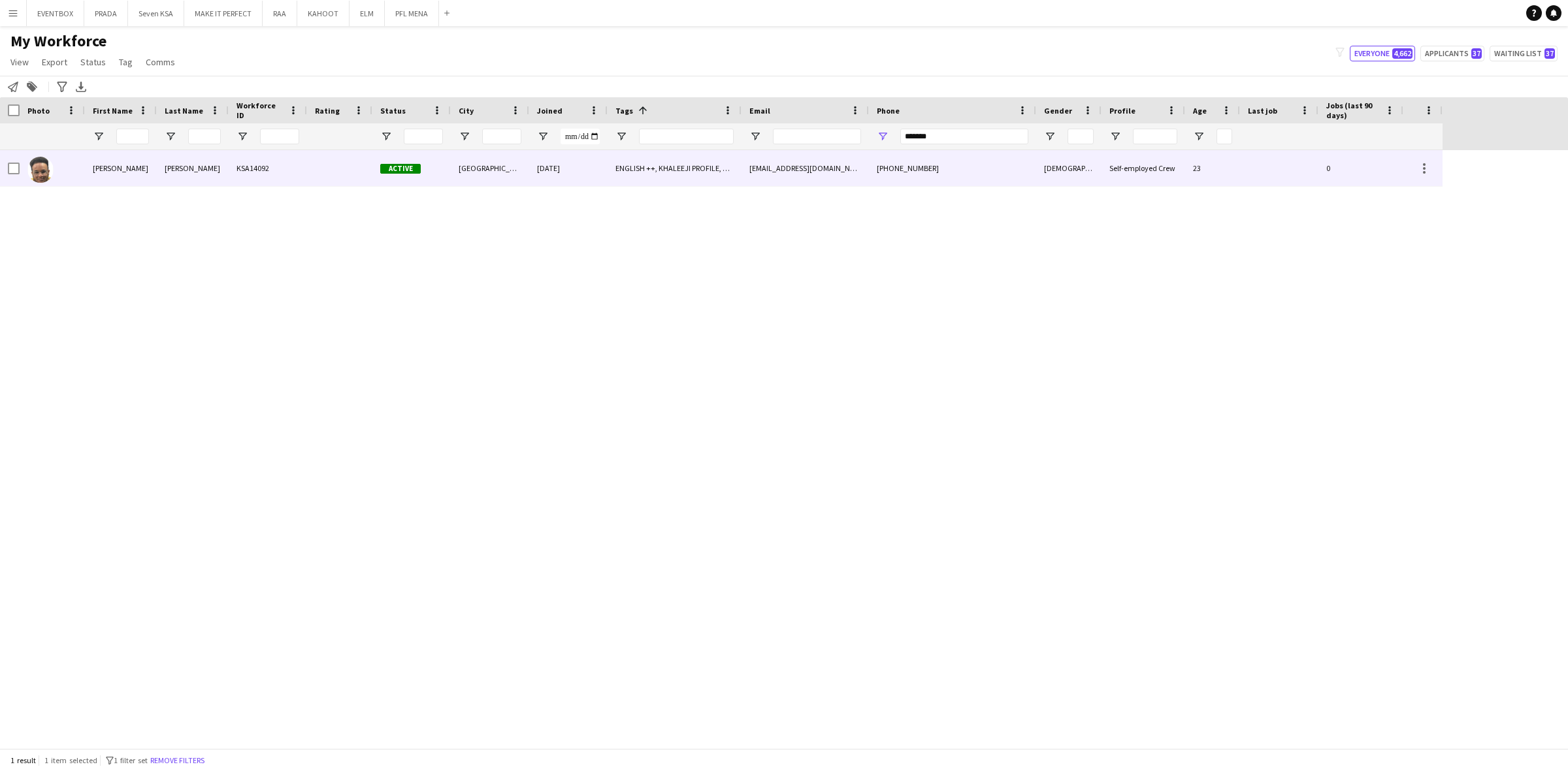
click at [565, 173] on div "26-08-2025" at bounding box center [568, 168] width 78 height 36
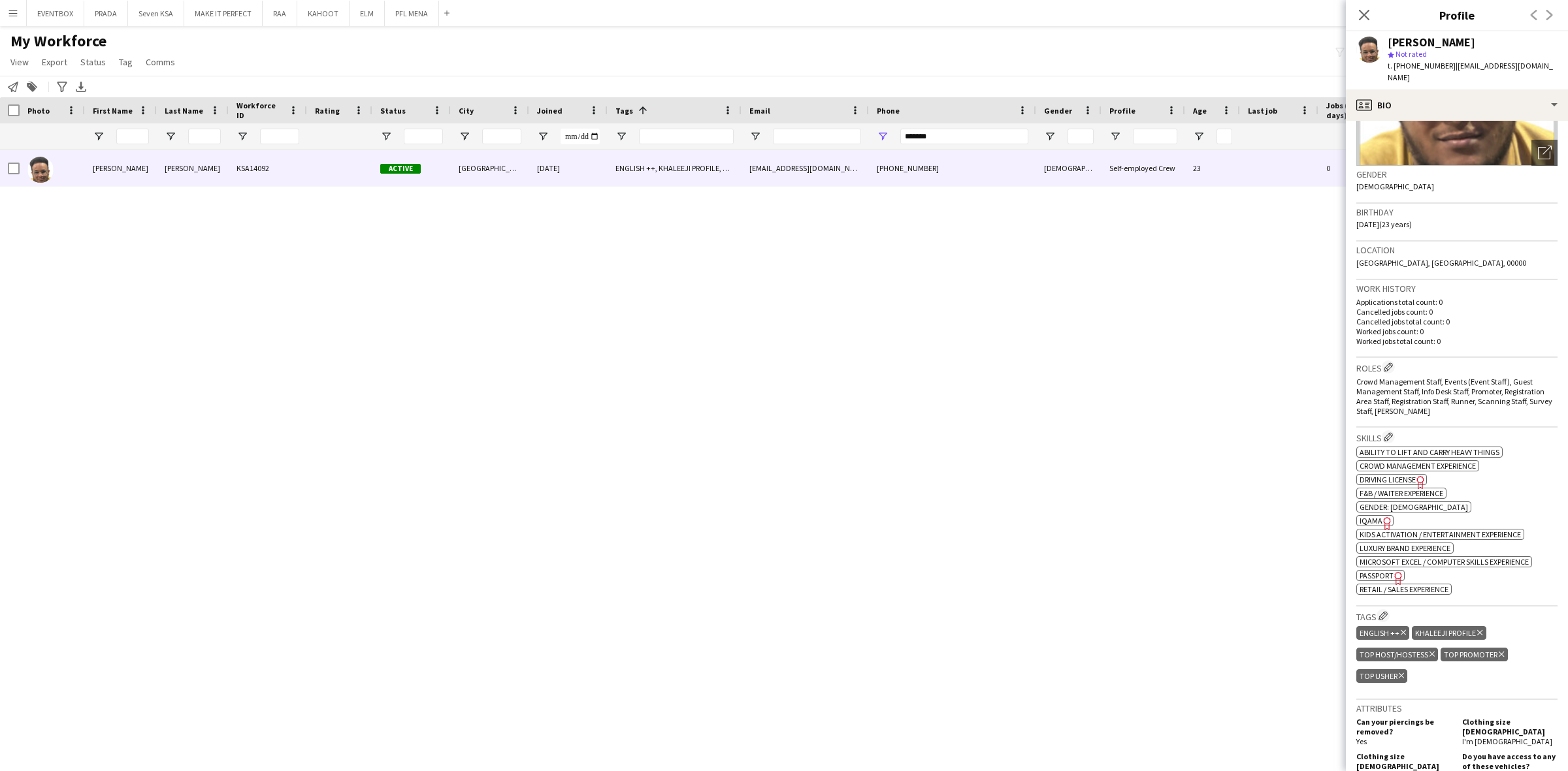
scroll to position [40, 0]
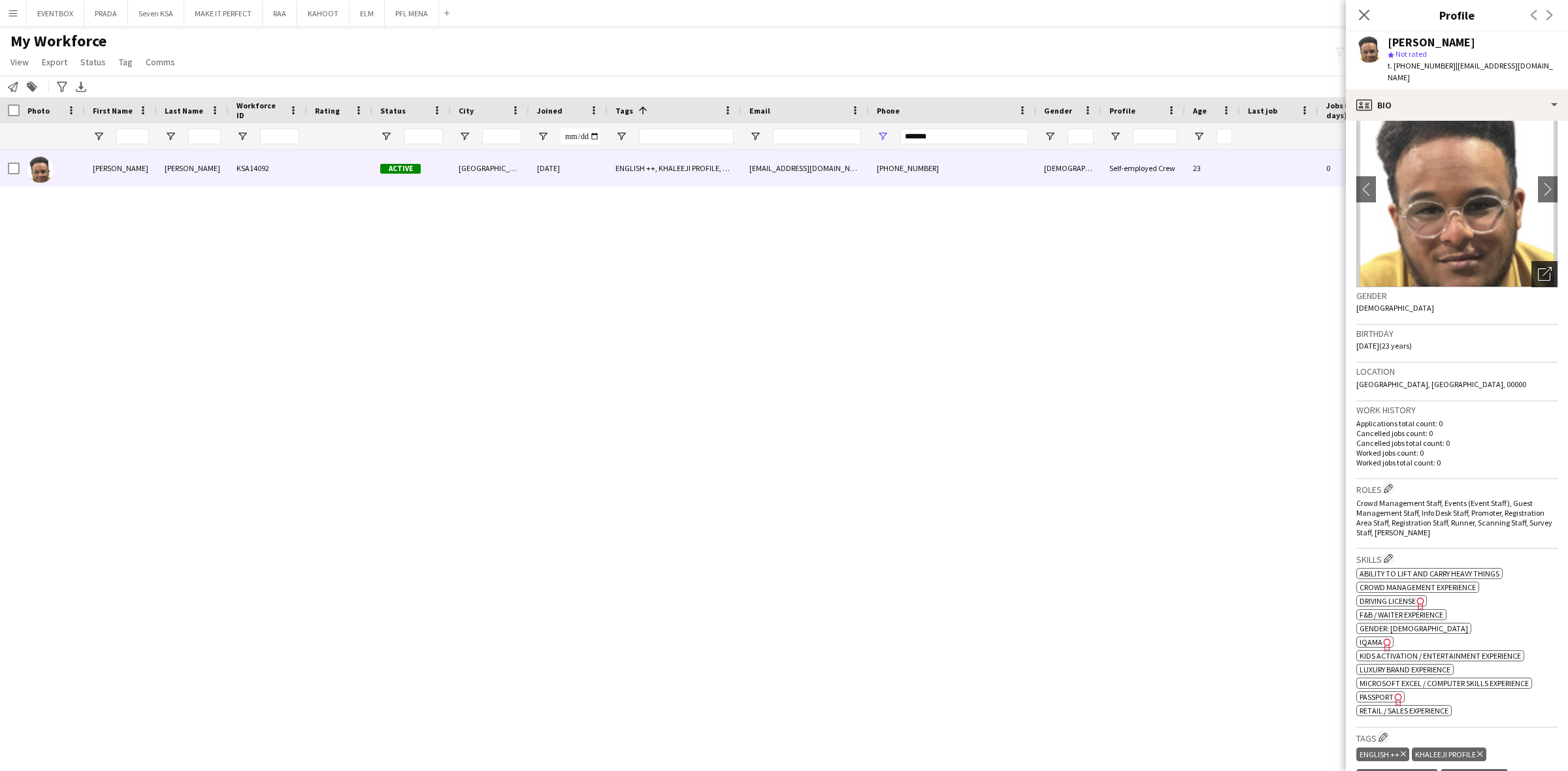
click at [1538, 267] on icon "Open photos pop-in" at bounding box center [1544, 274] width 14 height 14
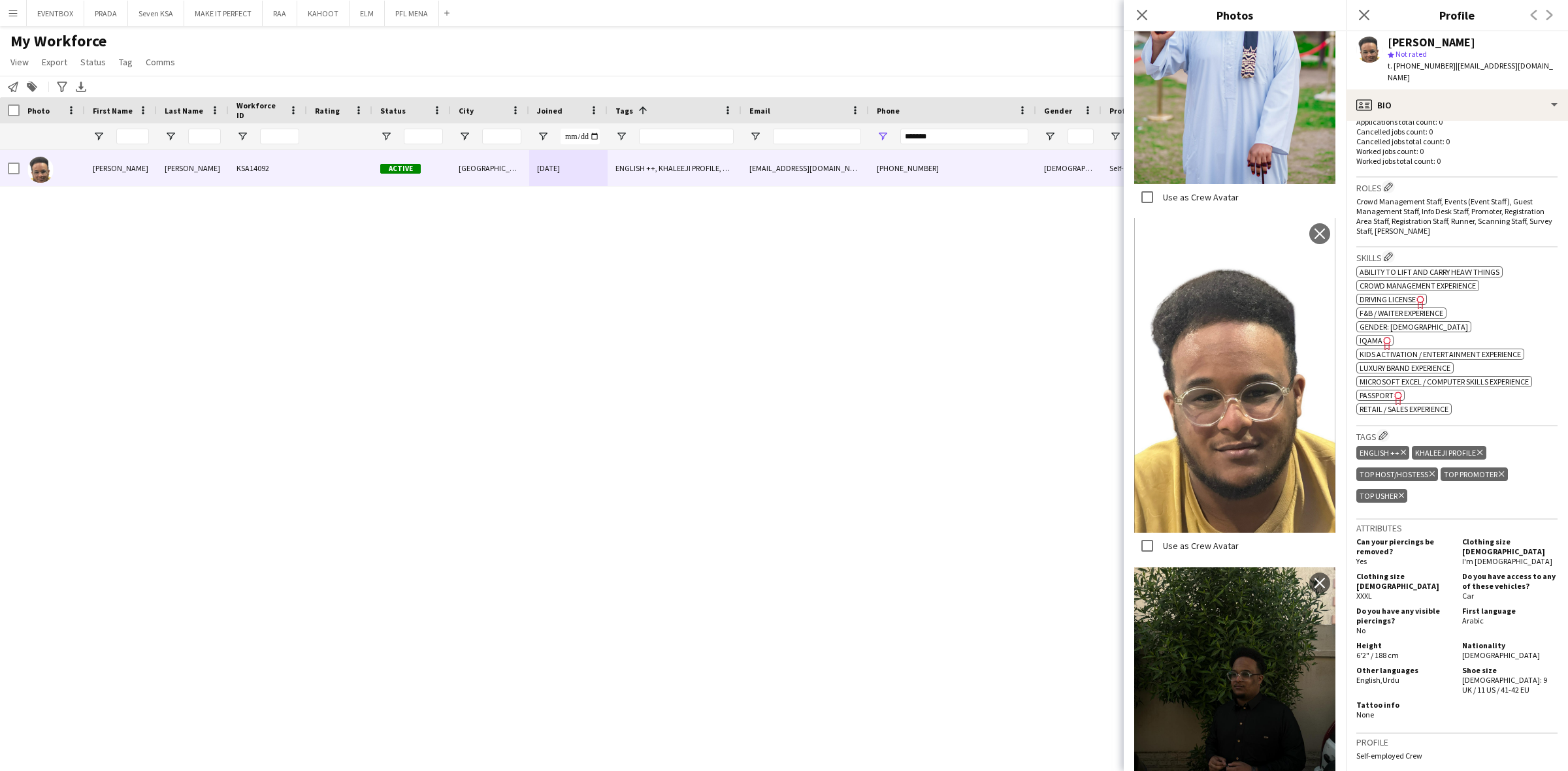
scroll to position [285, 0]
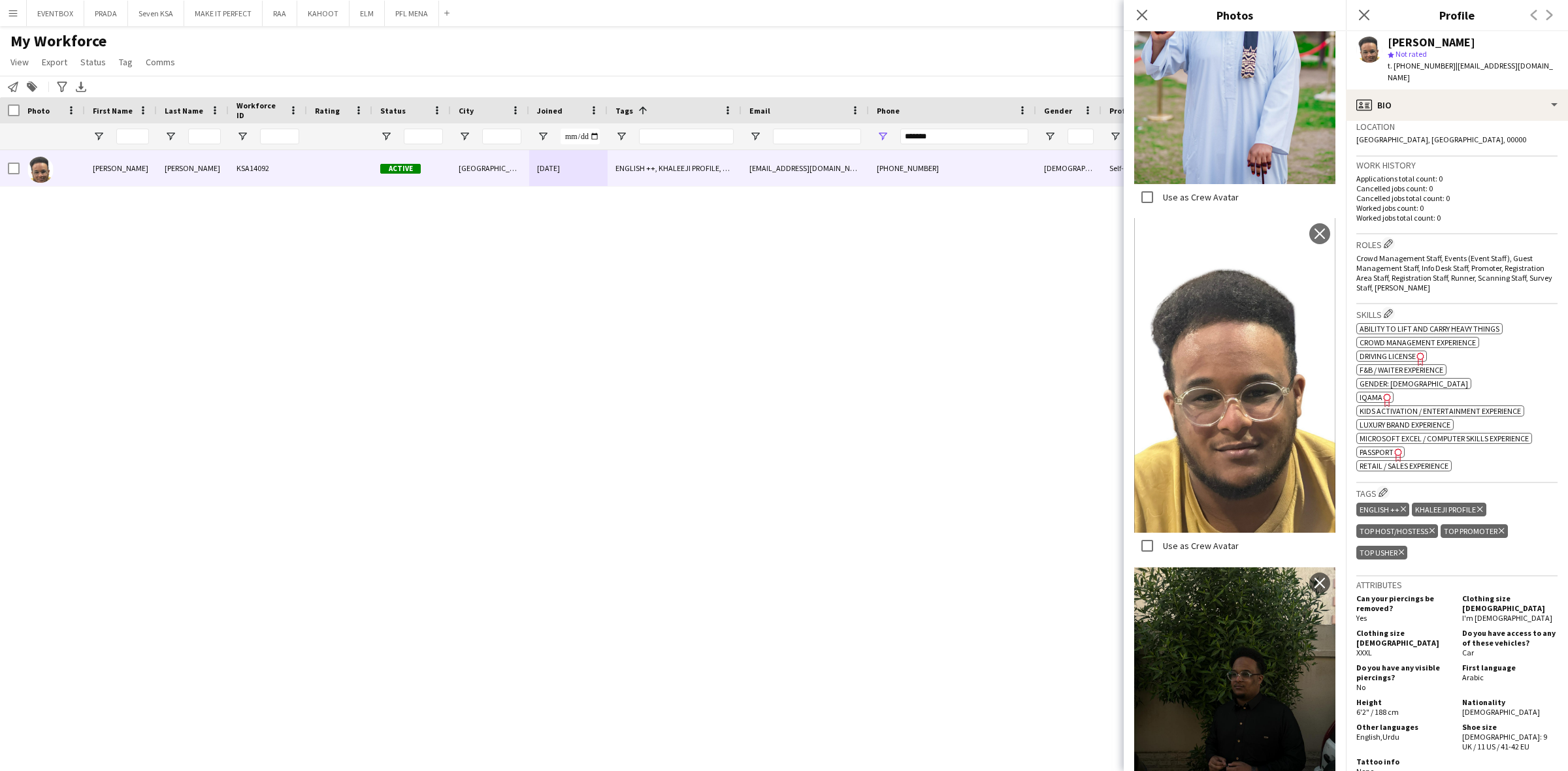
click at [1480, 256] on span "Crowd Management Staff, Events (Event Staff), Guest Management Staff, Info Desk…" at bounding box center [1454, 272] width 196 height 39
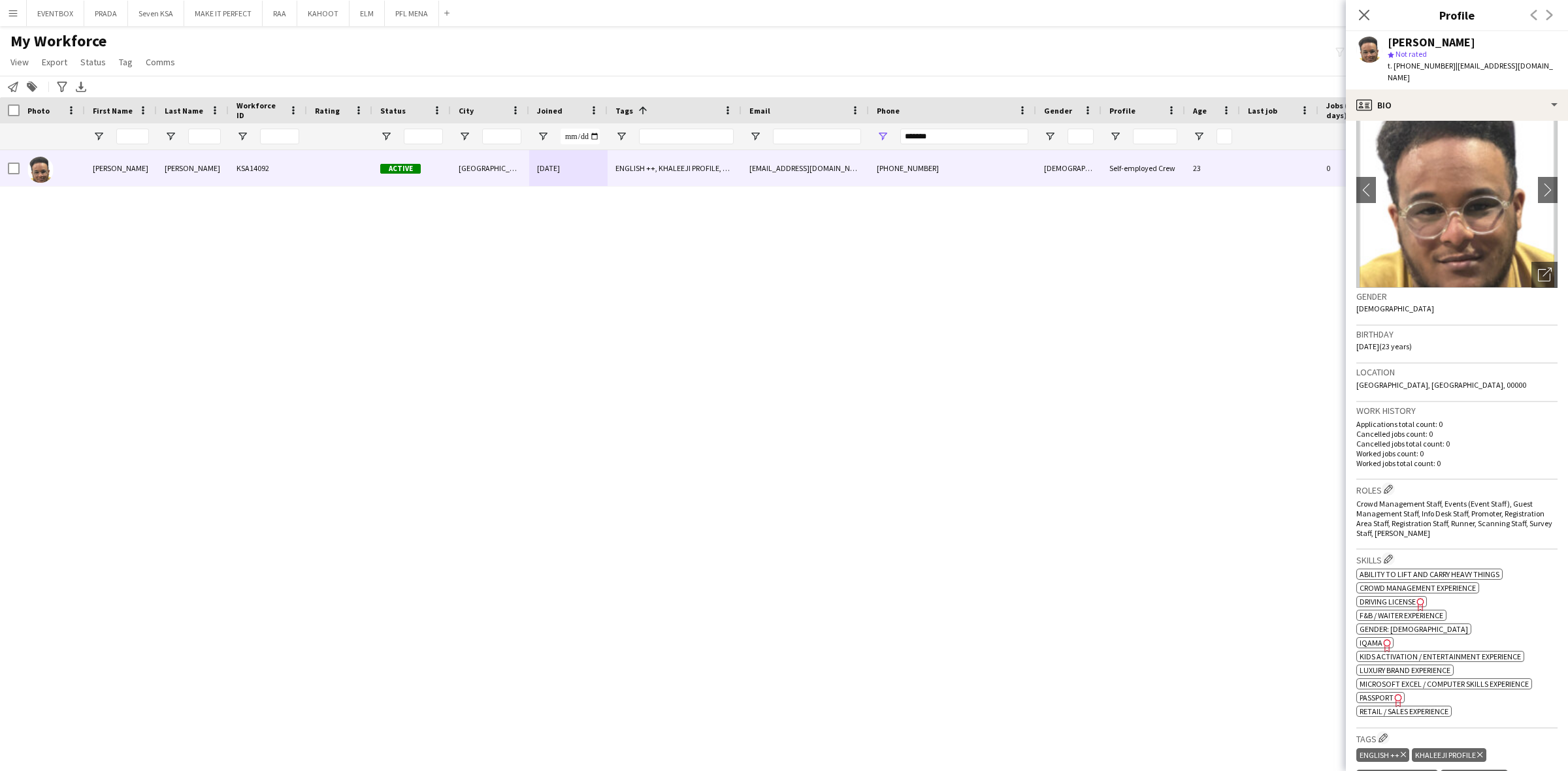
scroll to position [0, 0]
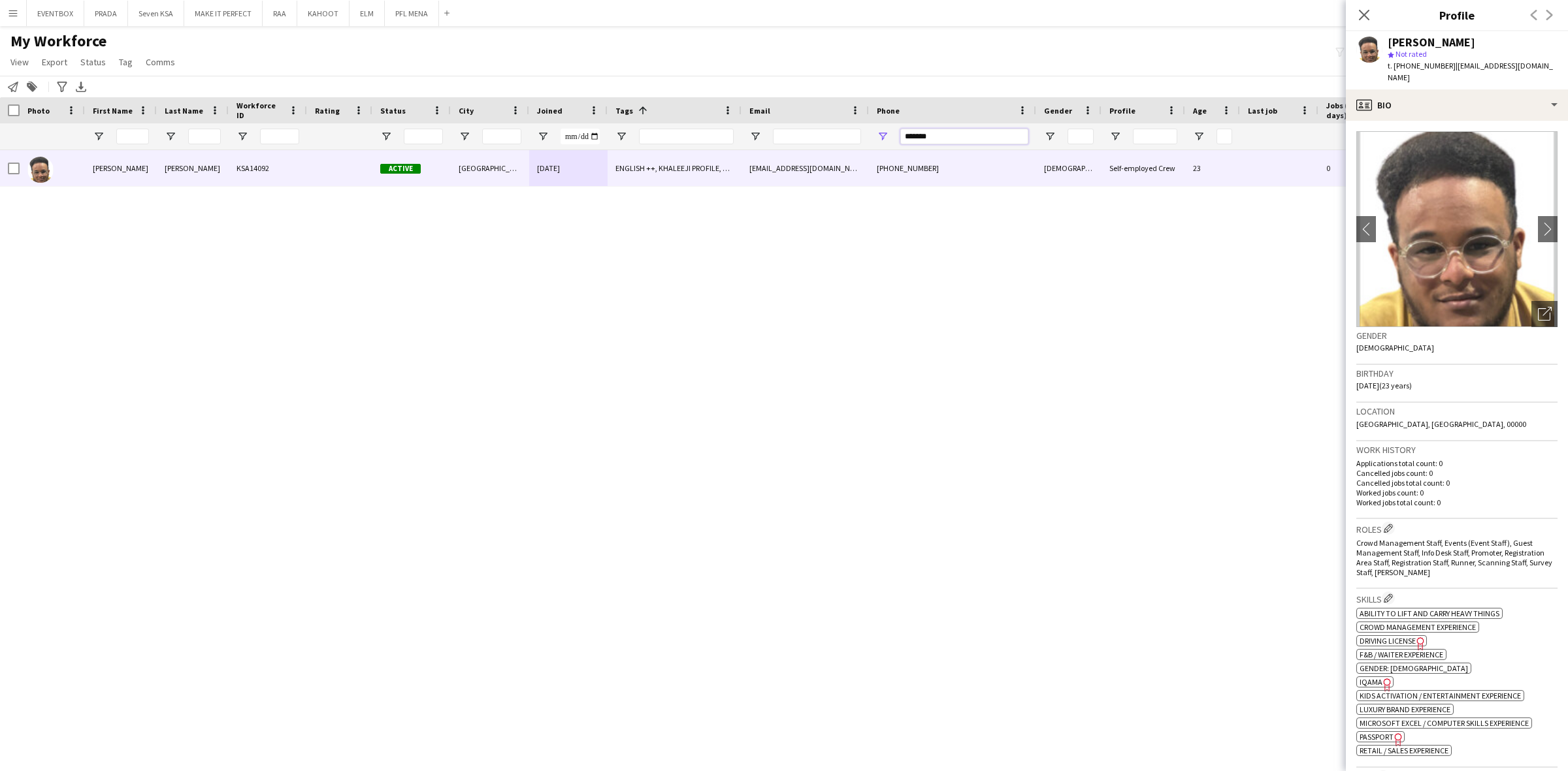
drag, startPoint x: 959, startPoint y: 134, endPoint x: 706, endPoint y: 128, distance: 253.1
click at [706, 128] on div at bounding box center [721, 136] width 1442 height 26
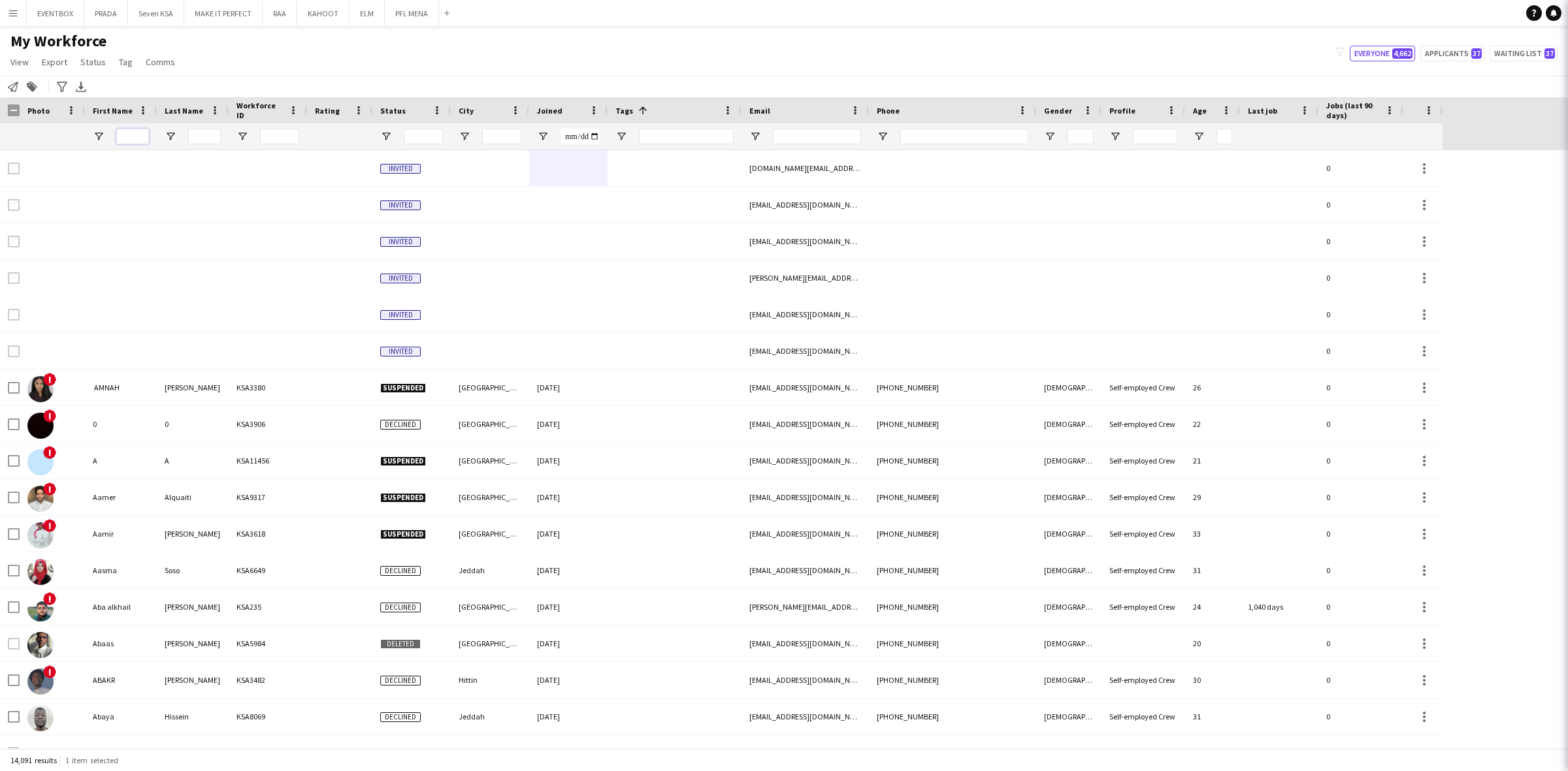
click at [139, 132] on input "First Name Filter Input" at bounding box center [132, 136] width 32 height 16
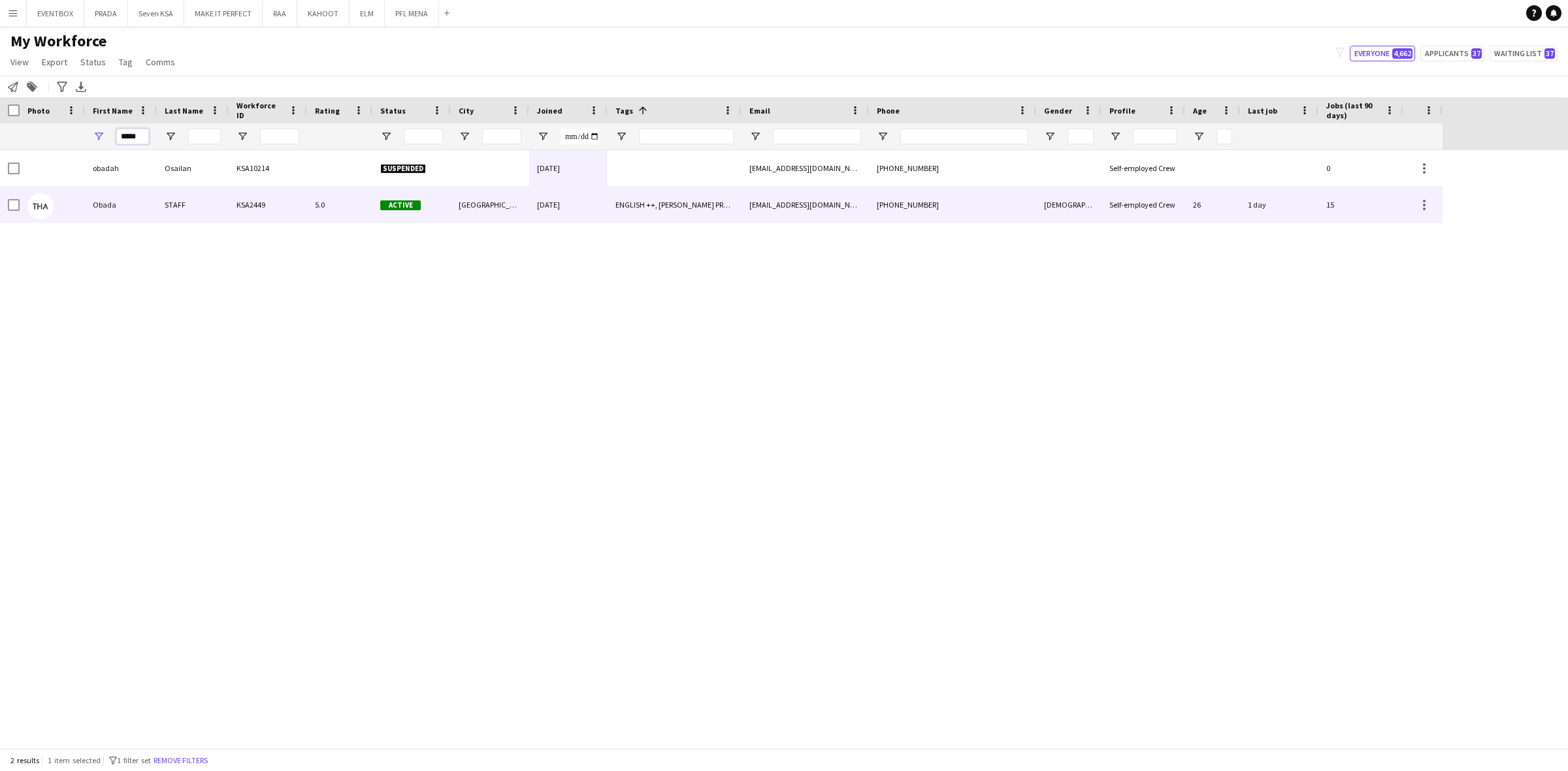
type input "*****"
click at [311, 206] on div "5.0" at bounding box center [339, 205] width 66 height 36
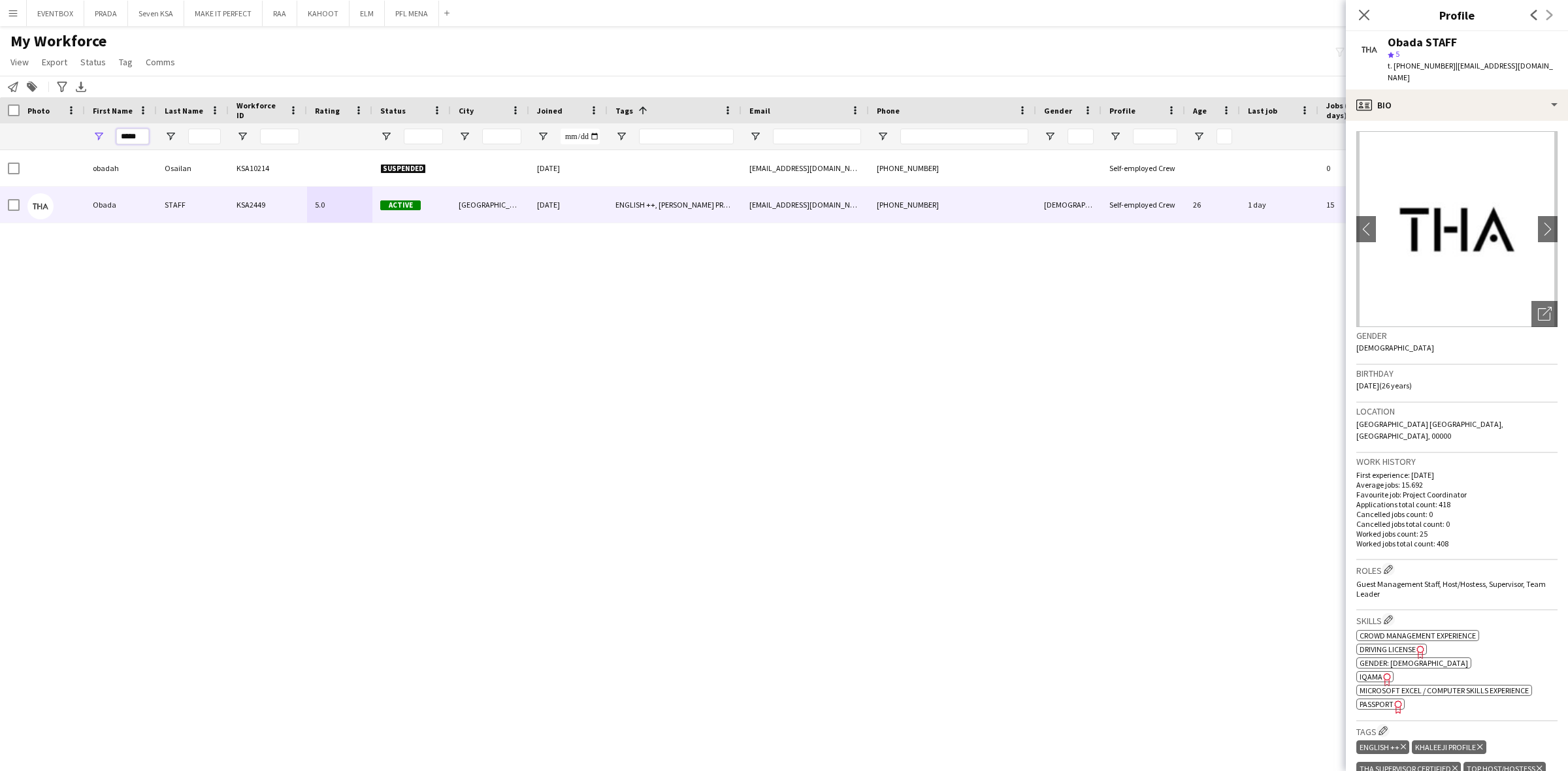
drag, startPoint x: 140, startPoint y: 137, endPoint x: 50, endPoint y: 137, distance: 90.0
click at [50, 137] on div "*****" at bounding box center [721, 136] width 1442 height 26
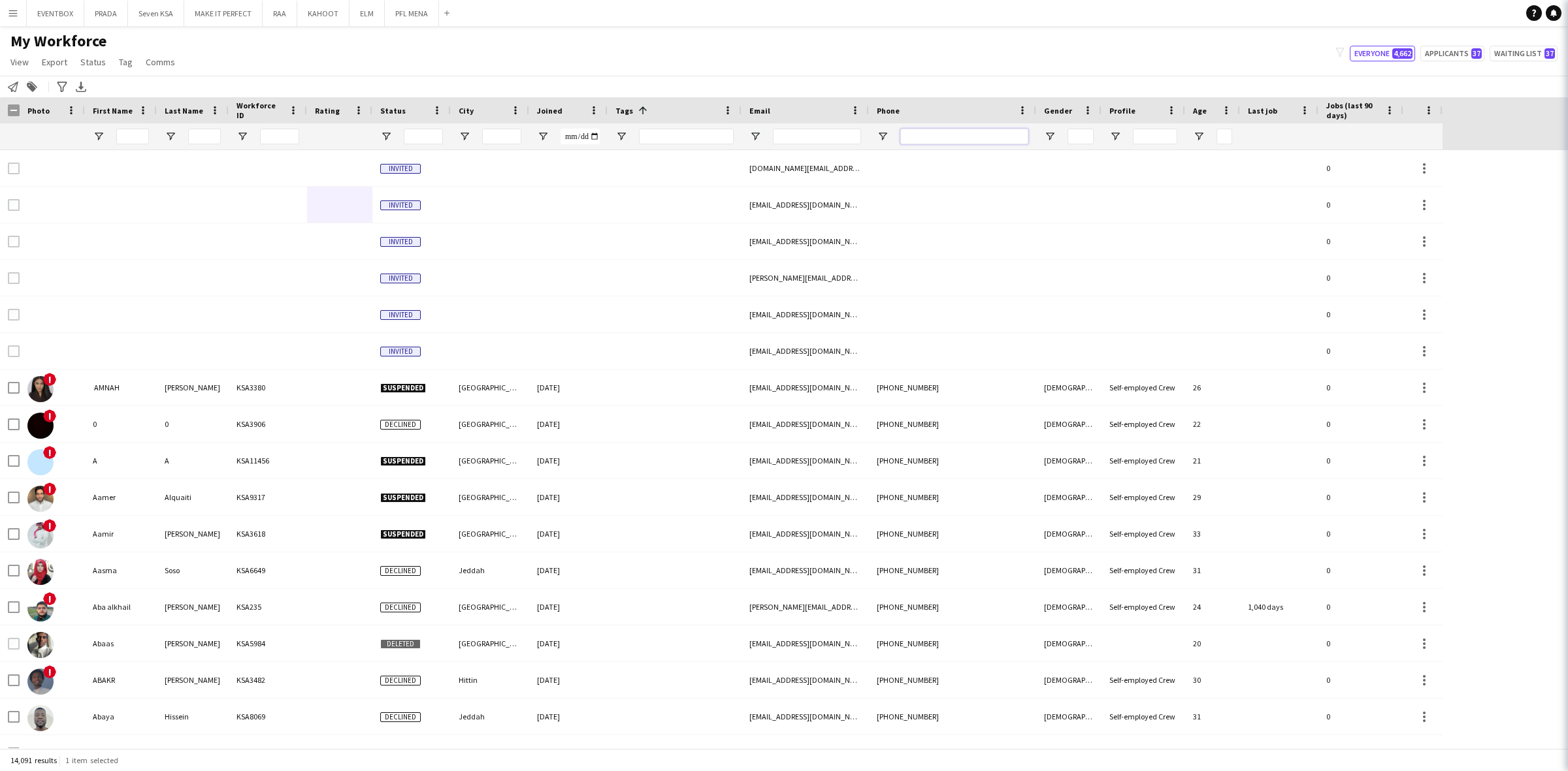
click at [972, 137] on input "Phone Filter Input" at bounding box center [964, 136] width 128 height 16
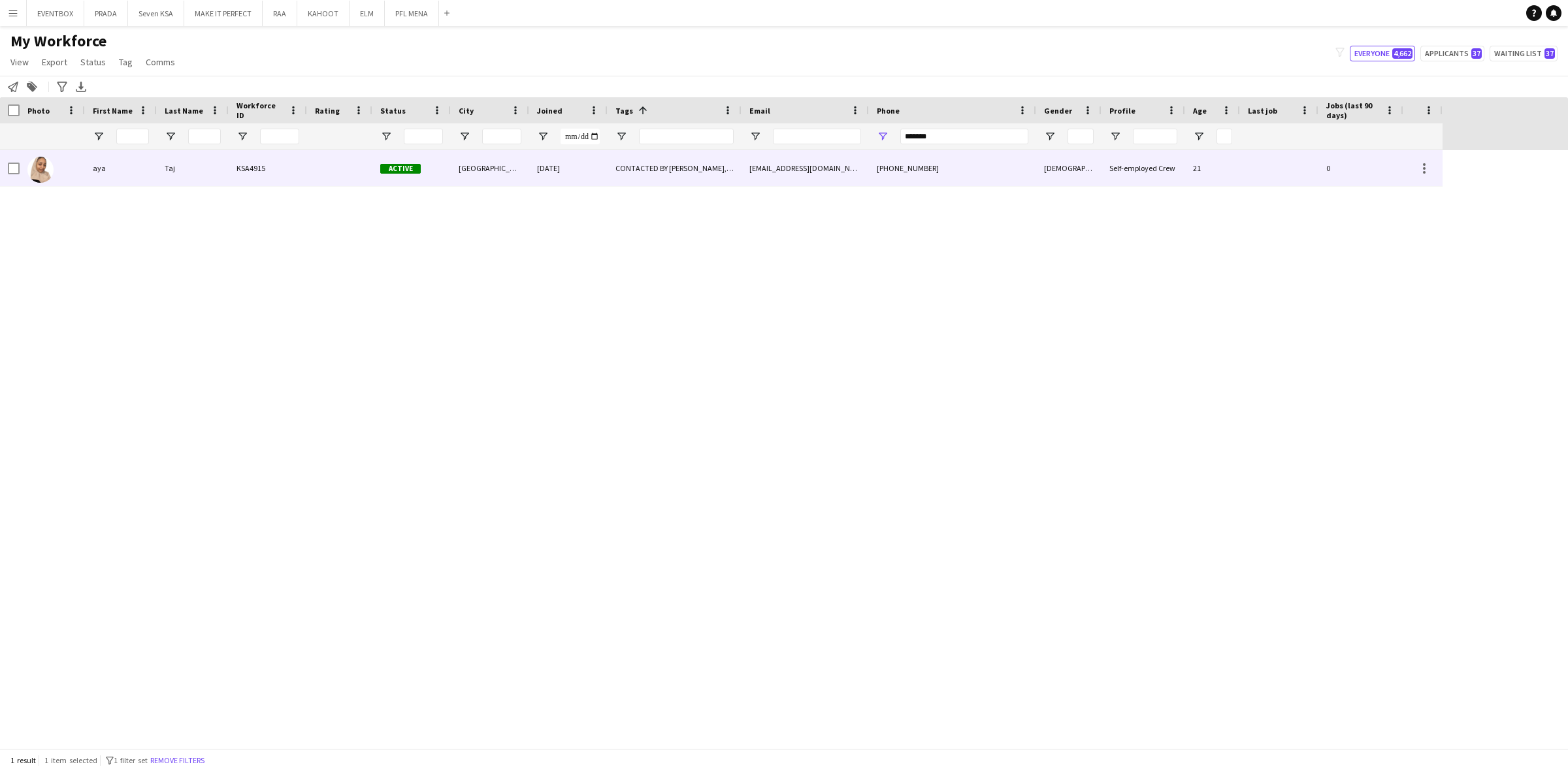
click at [452, 168] on div "Riyadh" at bounding box center [490, 168] width 78 height 36
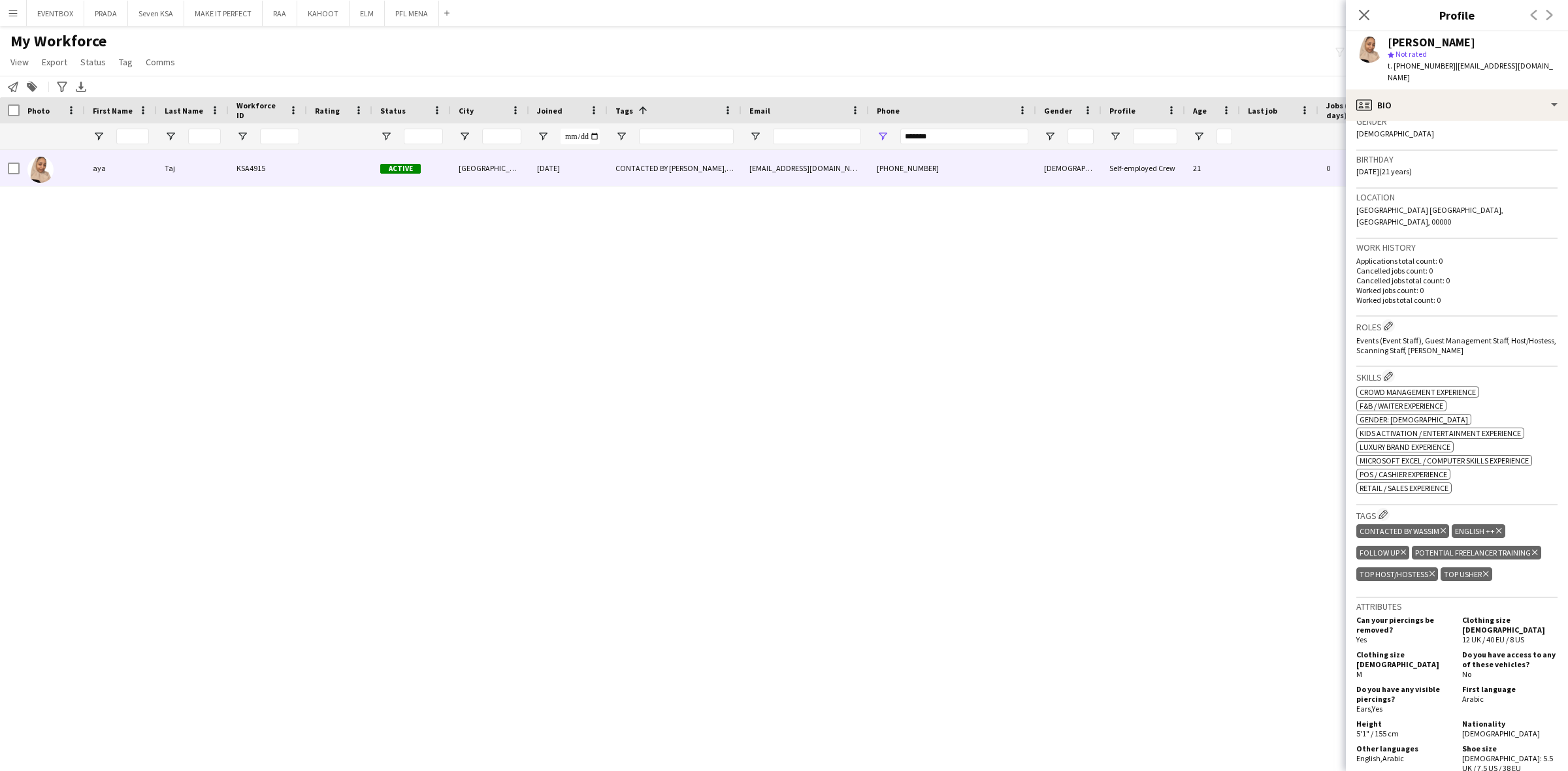
scroll to position [327, 0]
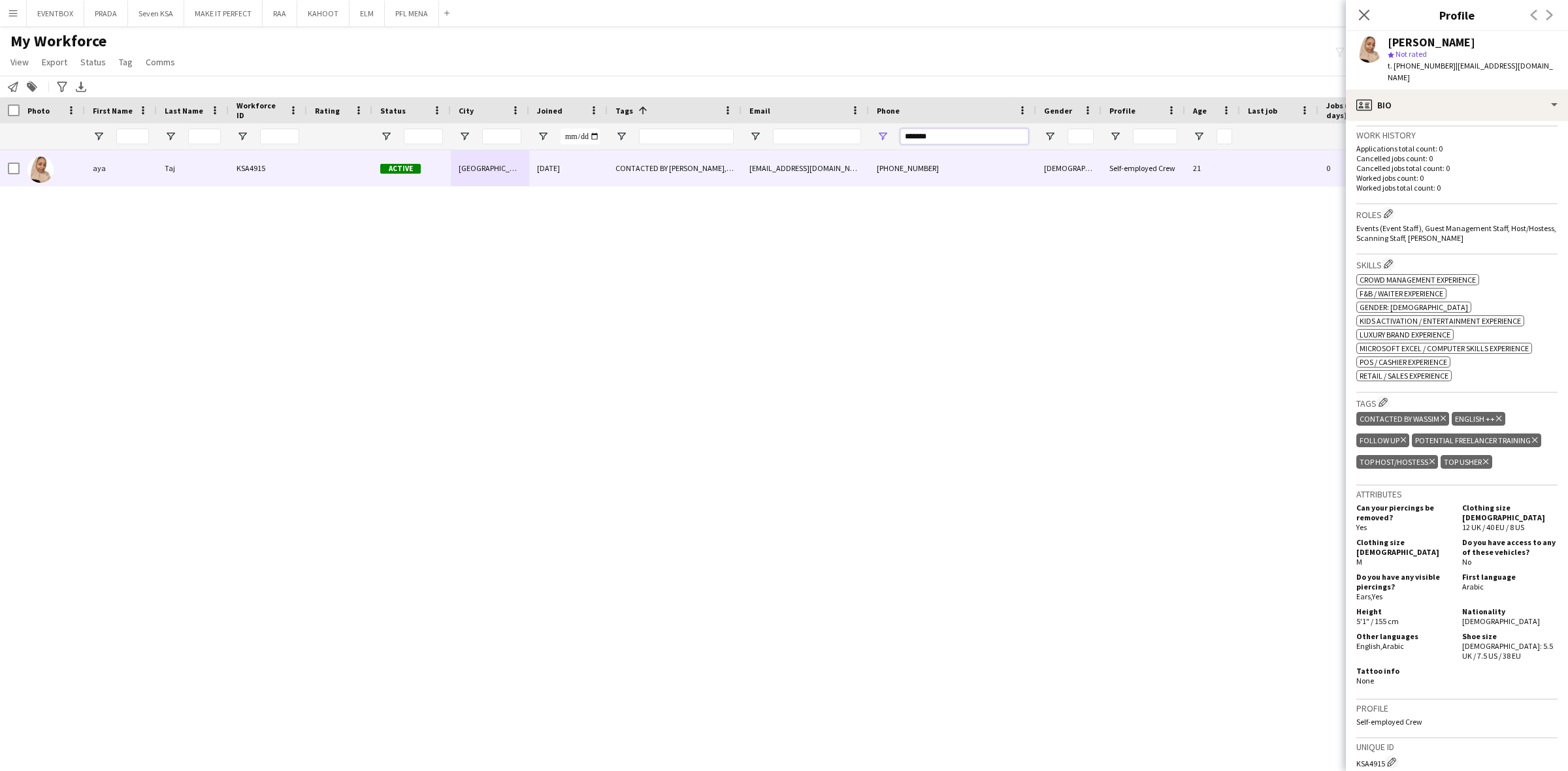
drag, startPoint x: 909, startPoint y: 140, endPoint x: 701, endPoint y: 162, distance: 209.2
click at [702, 162] on div "Workforce Details Hidden maintenance Photo" at bounding box center [784, 423] width 1568 height 651
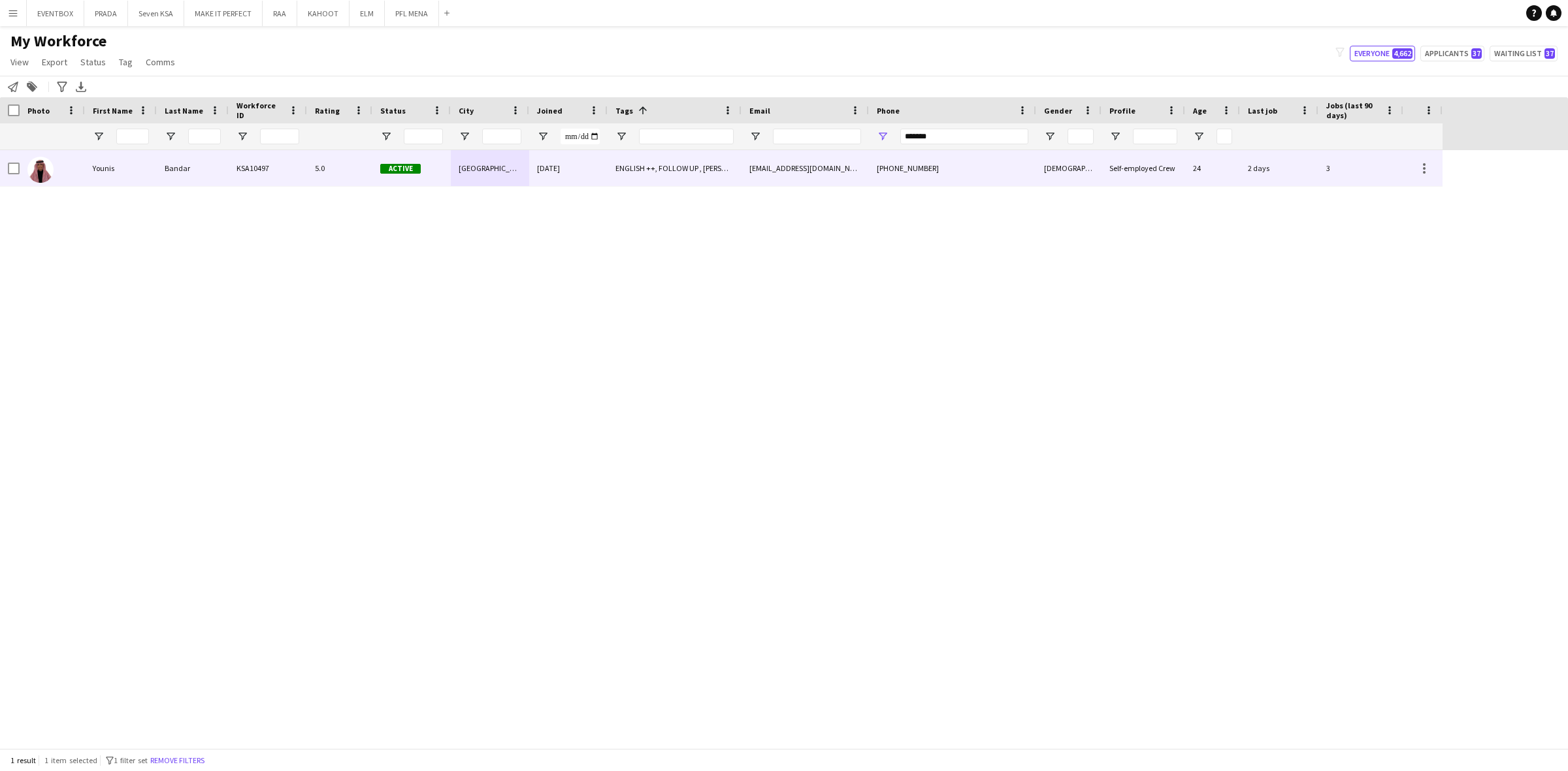
click at [710, 183] on div "ENGLISH ++, FOLLOW UP , KHALEEJI PROFILE, PROTOCOL, TOP HOST/HOSTESS, TOP PROMO…" at bounding box center [675, 168] width 134 height 36
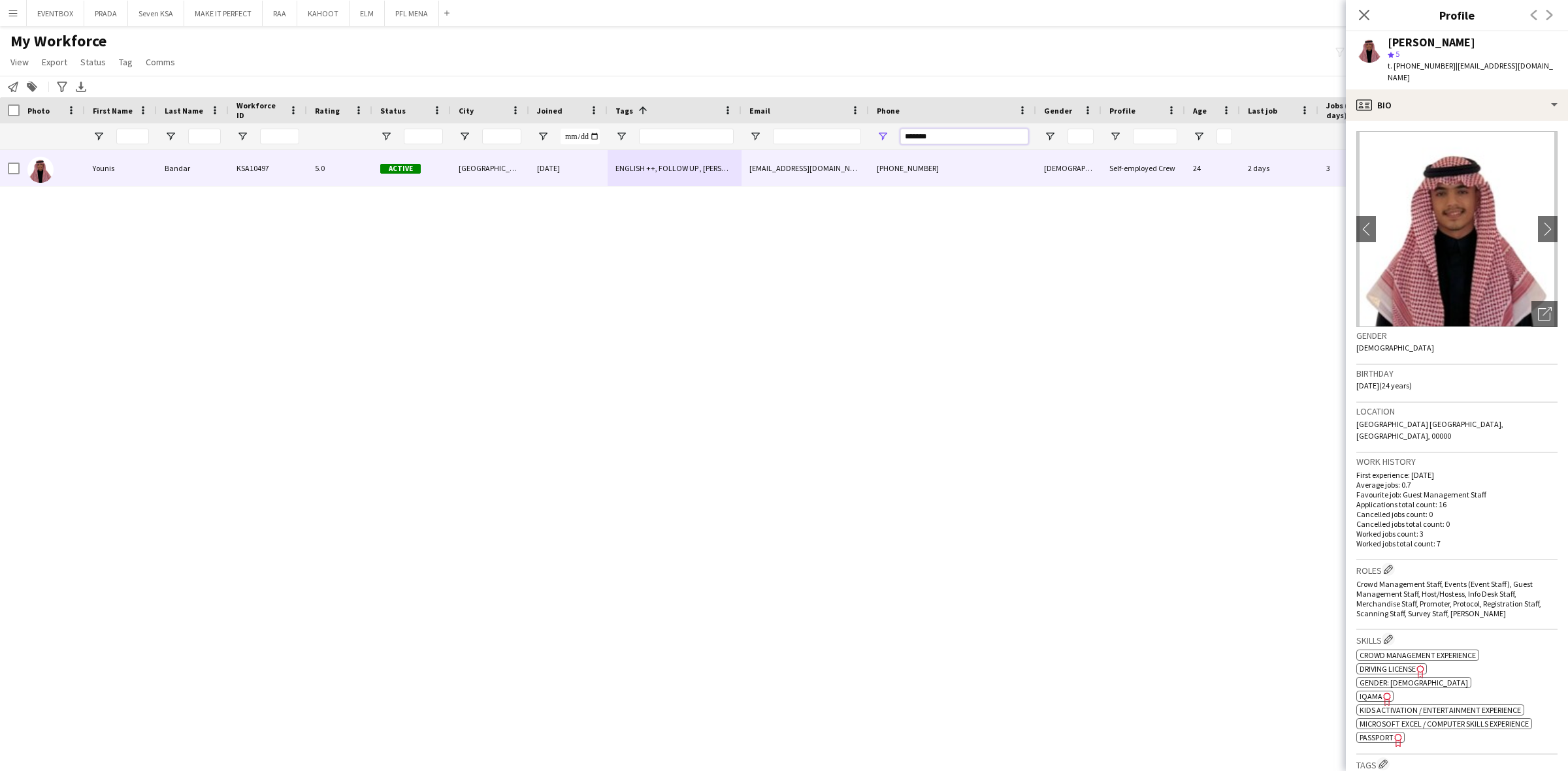
drag, startPoint x: 985, startPoint y: 139, endPoint x: 811, endPoint y: 137, distance: 174.0
click at [811, 137] on div at bounding box center [721, 136] width 1442 height 26
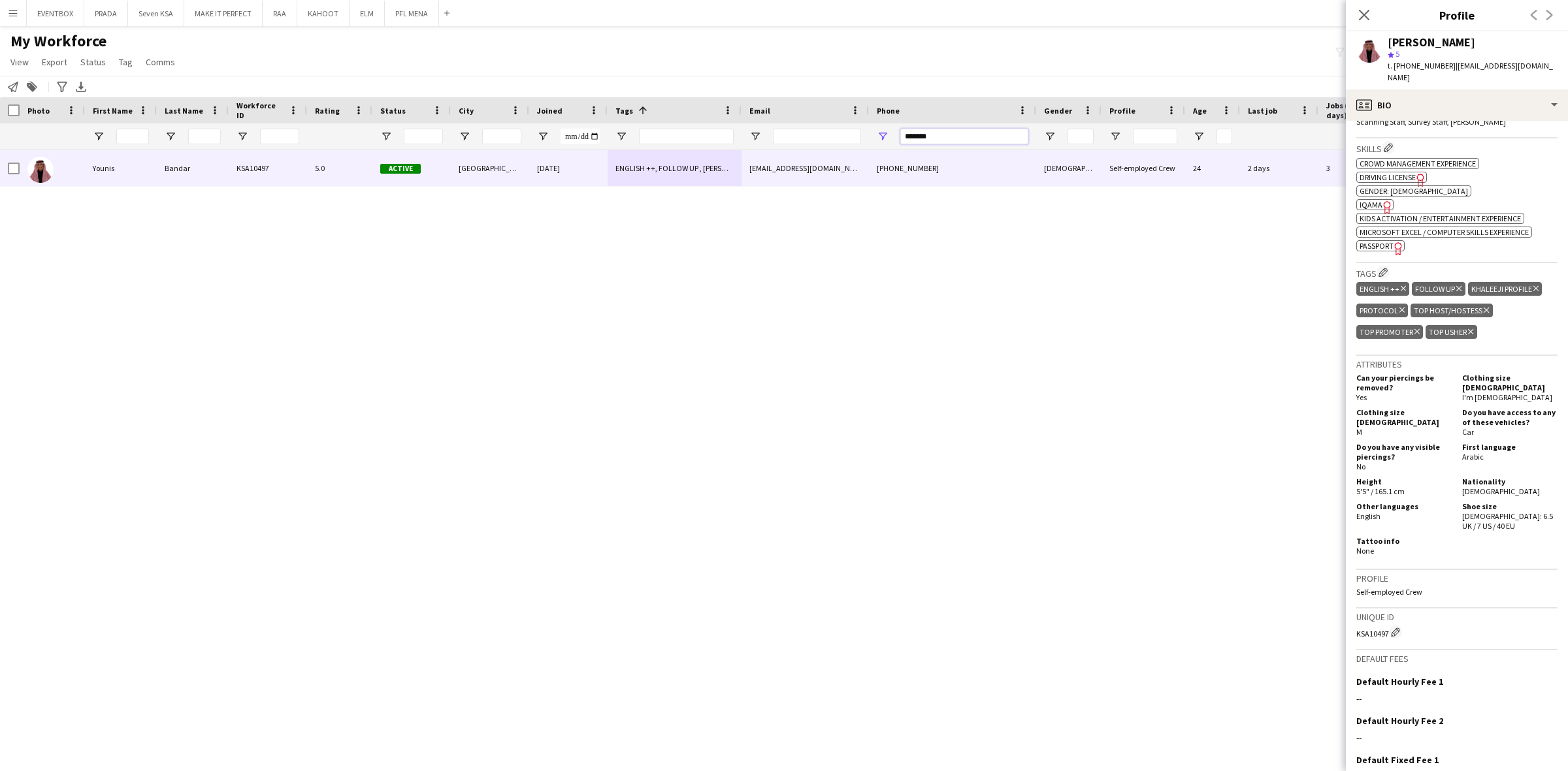
scroll to position [81, 0]
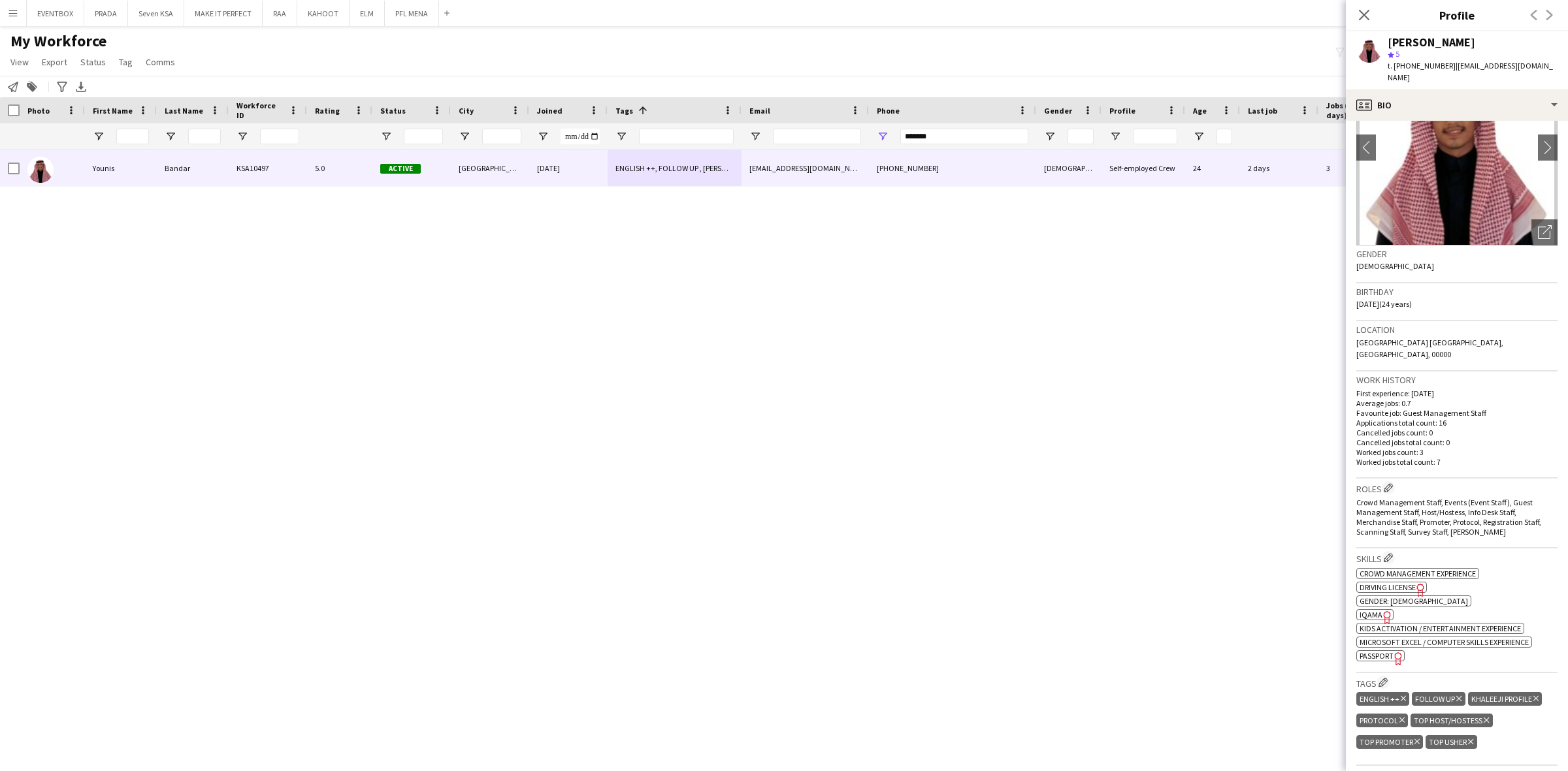
click at [1373, 610] on span "IQAMA" at bounding box center [1371, 615] width 23 height 10
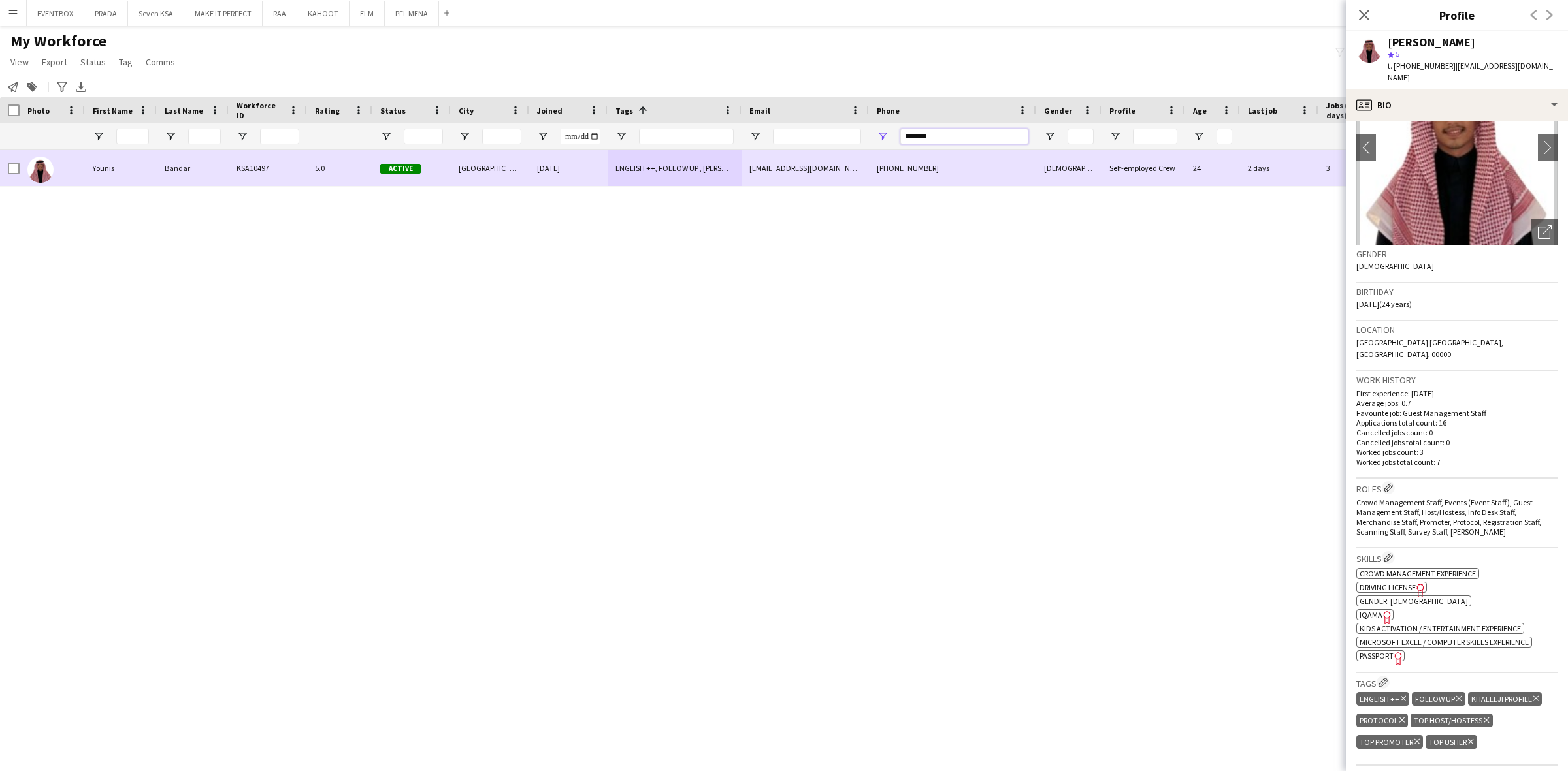
drag, startPoint x: 948, startPoint y: 137, endPoint x: 702, endPoint y: 187, distance: 251.0
click at [702, 187] on div "Workforce Details Hidden maintenance Photo" at bounding box center [784, 423] width 1568 height 651
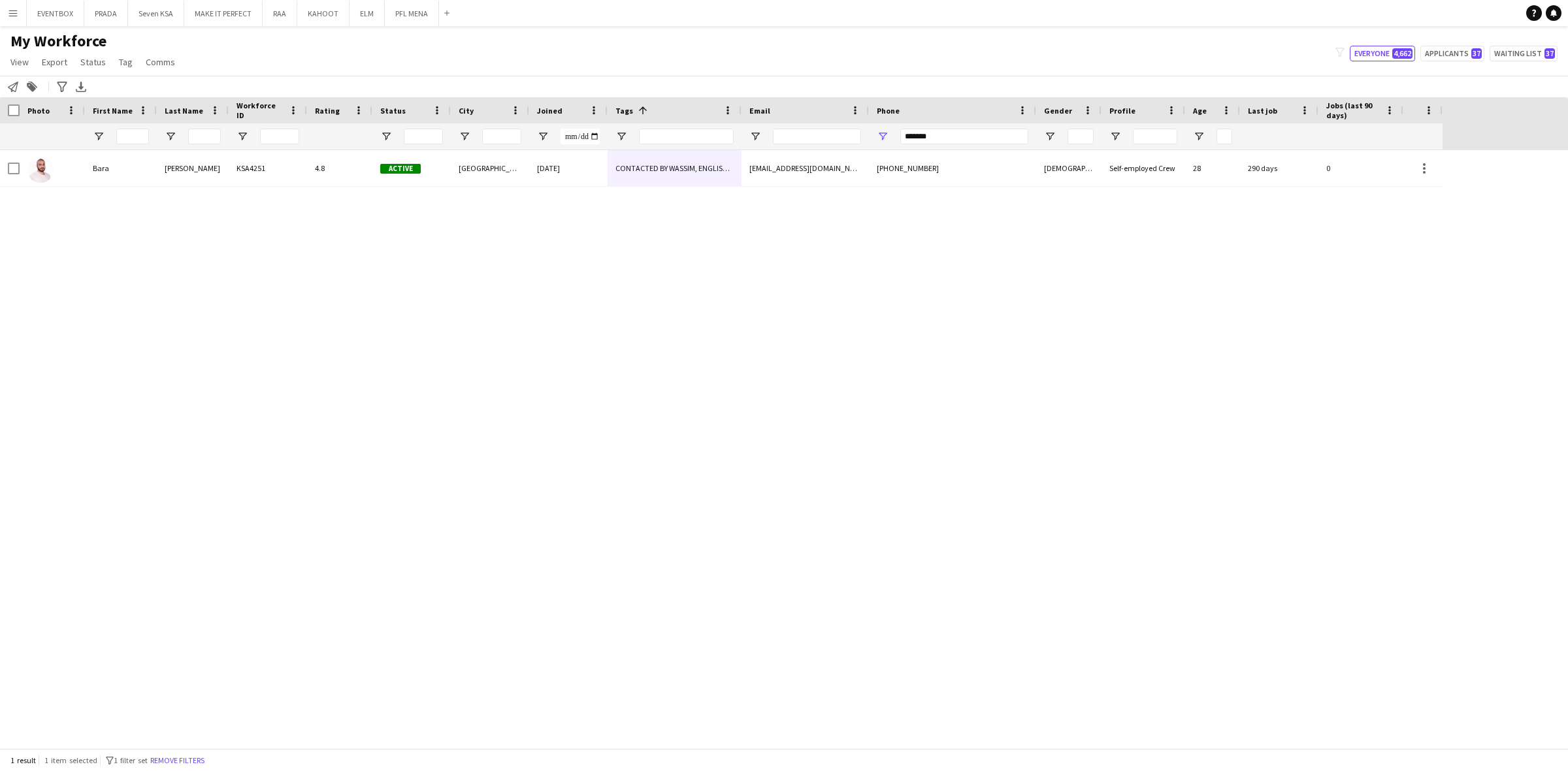
click at [592, 175] on div "20-10-2023" at bounding box center [568, 168] width 78 height 36
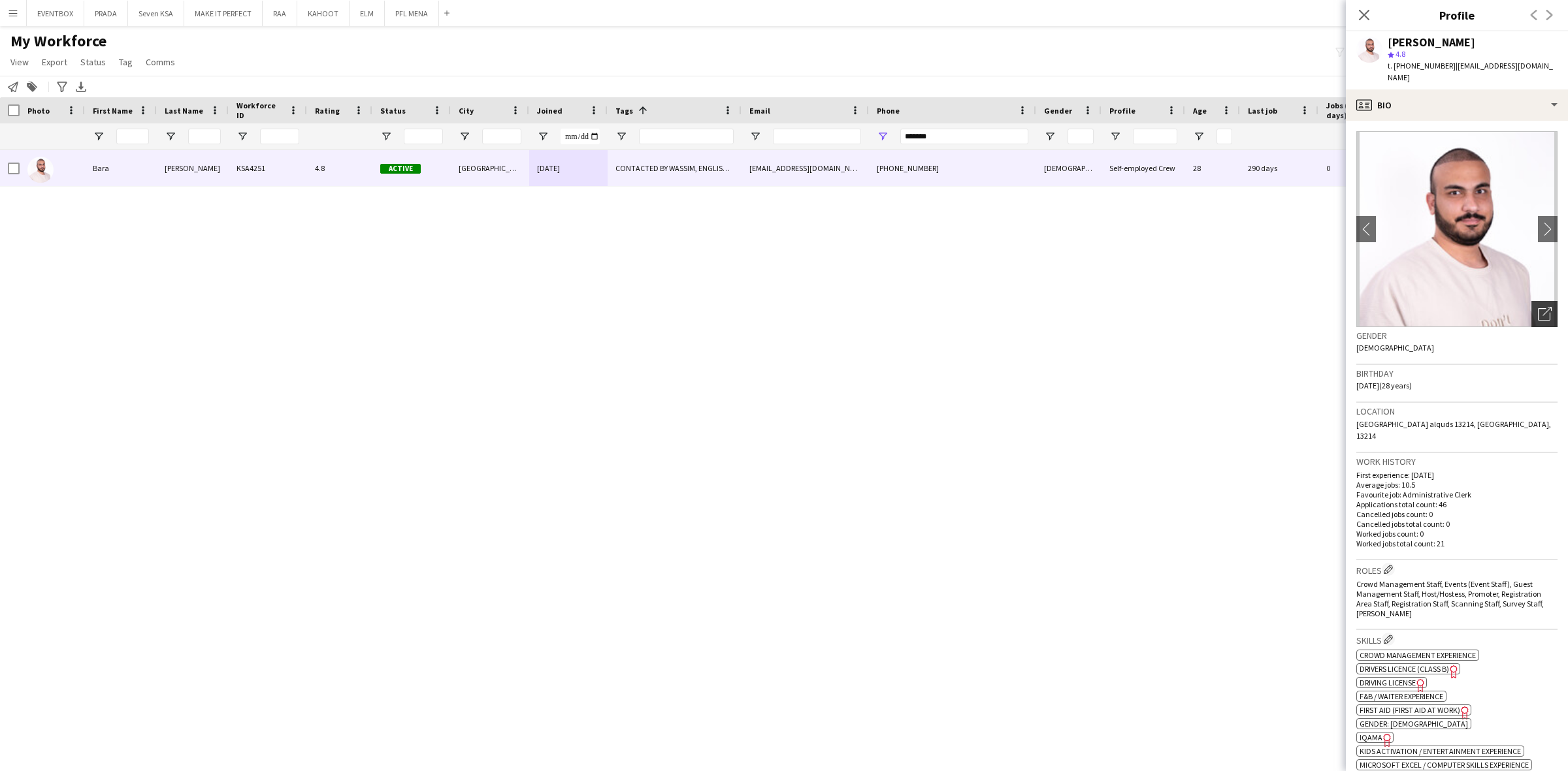
click at [1538, 307] on icon "Open photos pop-in" at bounding box center [1544, 313] width 14 height 14
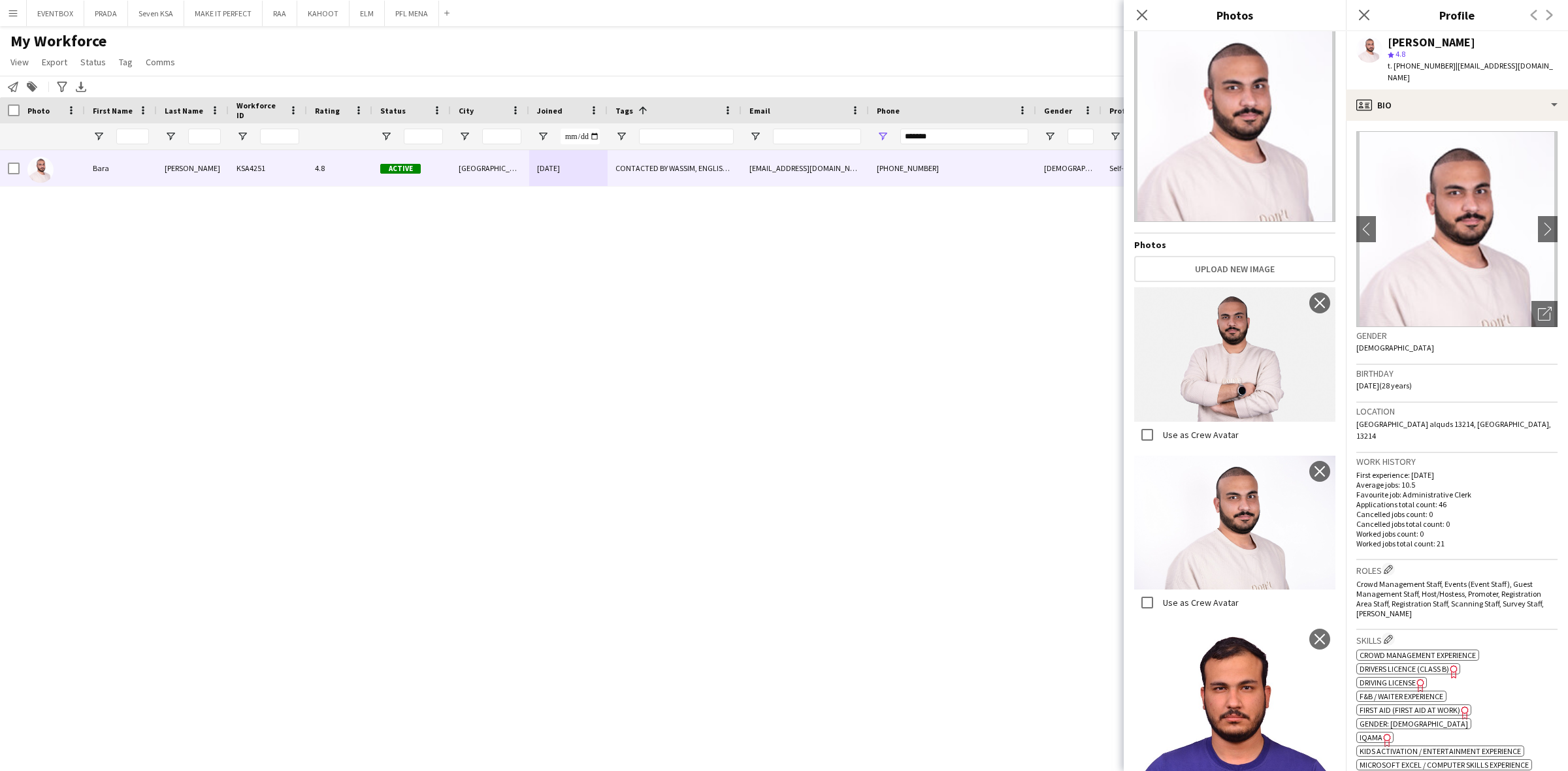
scroll to position [72, 0]
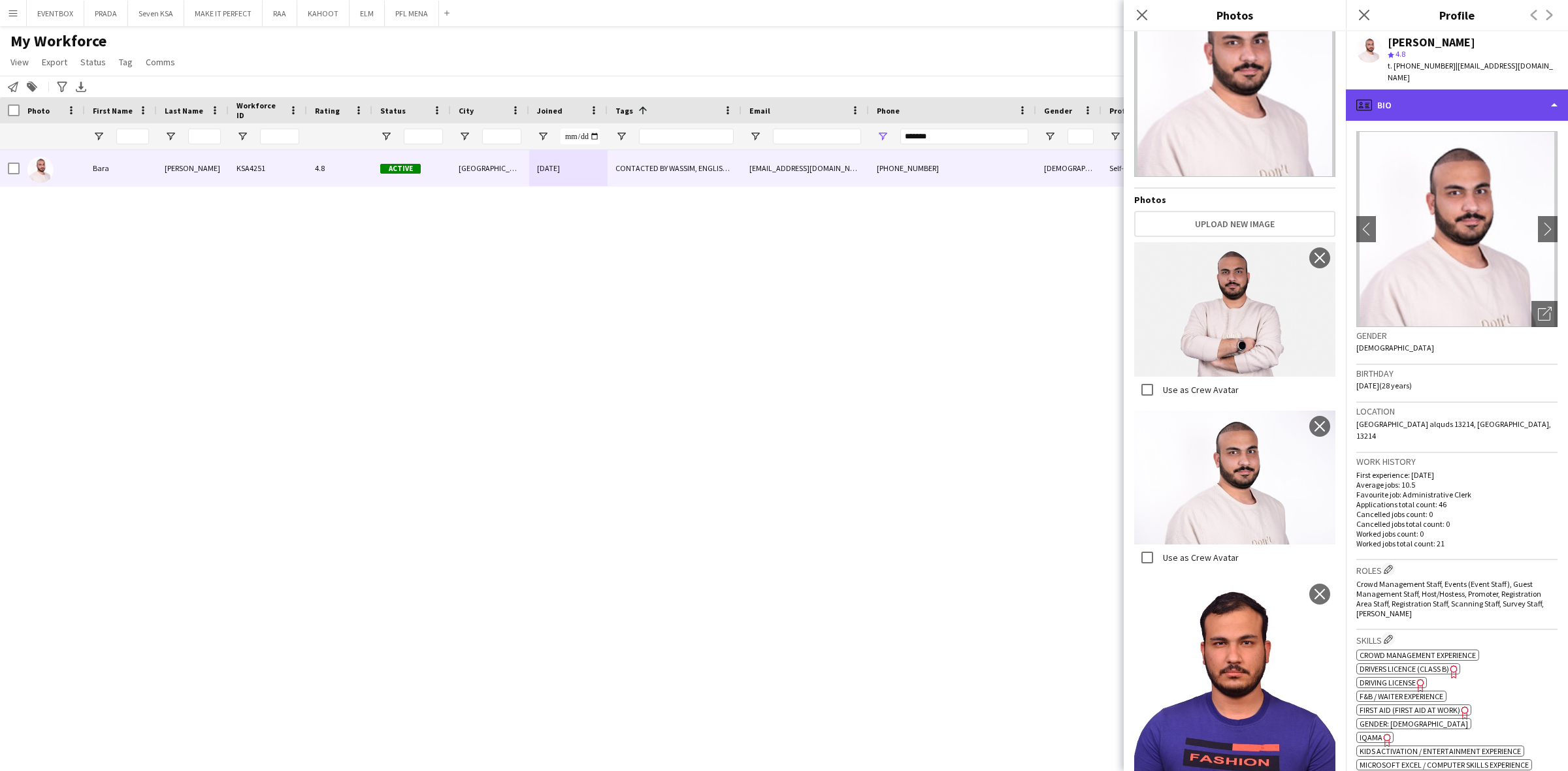
click at [1444, 93] on div "profile Bio" at bounding box center [1456, 105] width 222 height 31
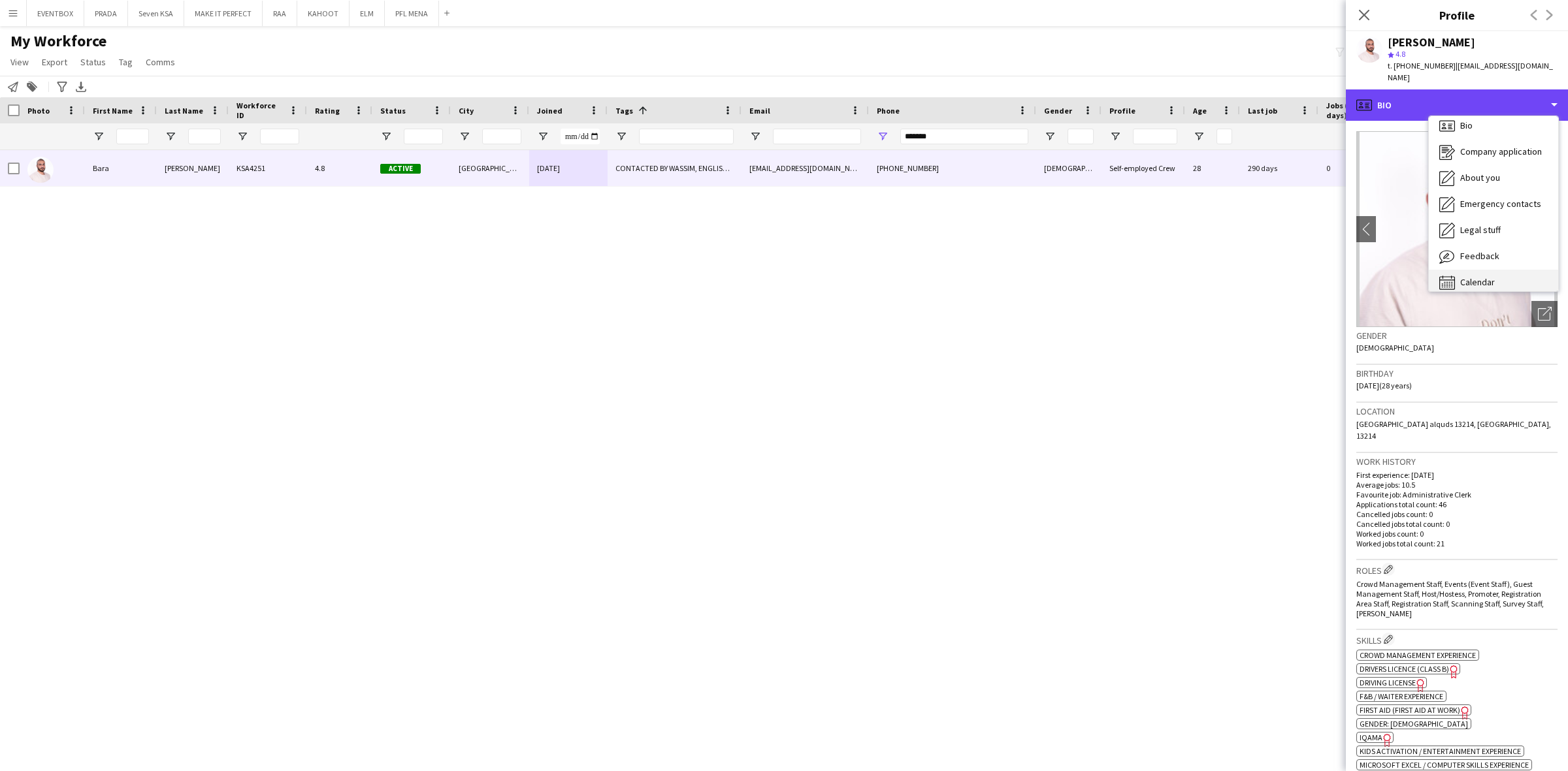
scroll to position [18, 0]
click at [1493, 267] on span "Calendar" at bounding box center [1477, 273] width 34 height 12
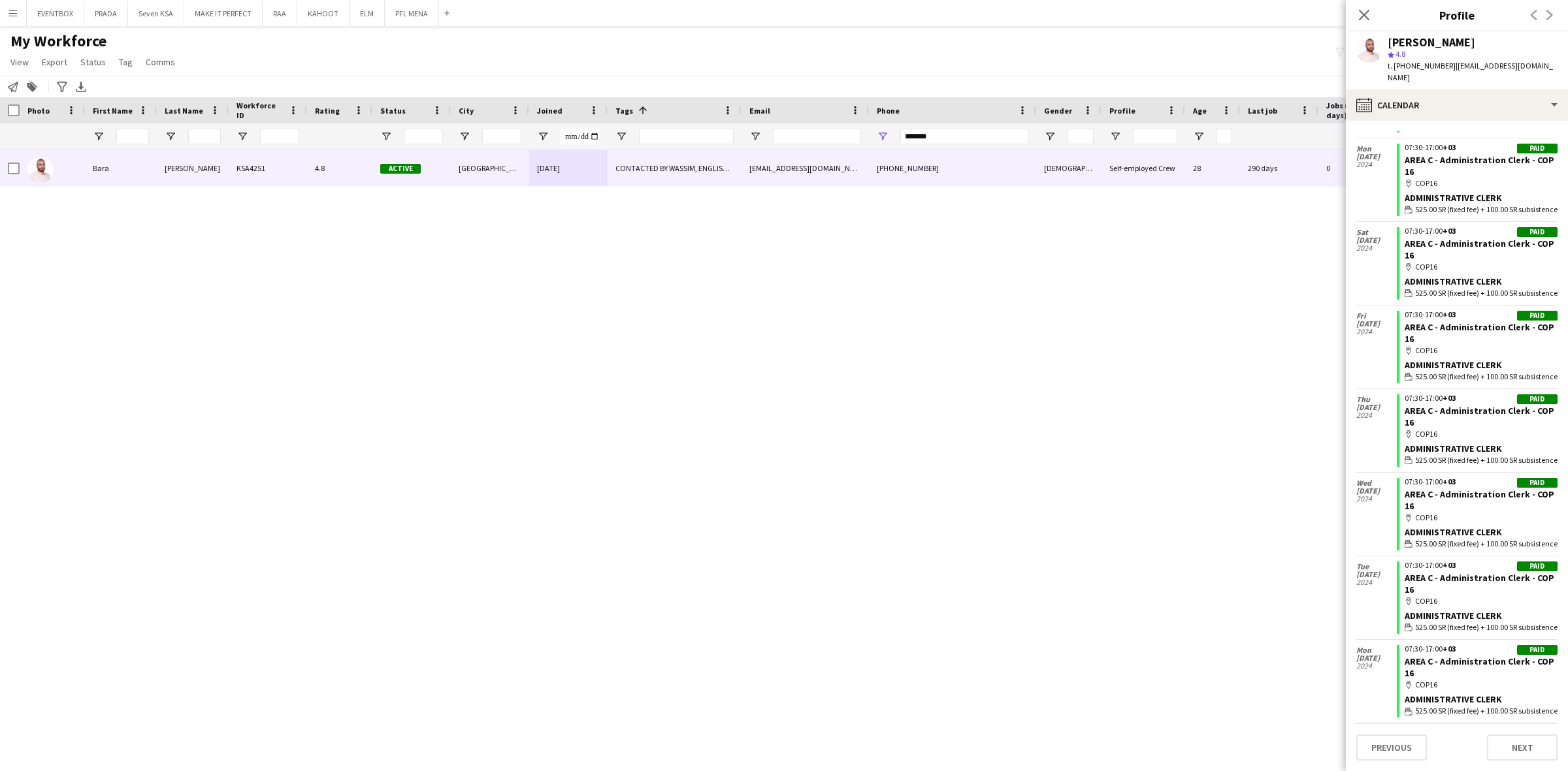
scroll to position [1030, 0]
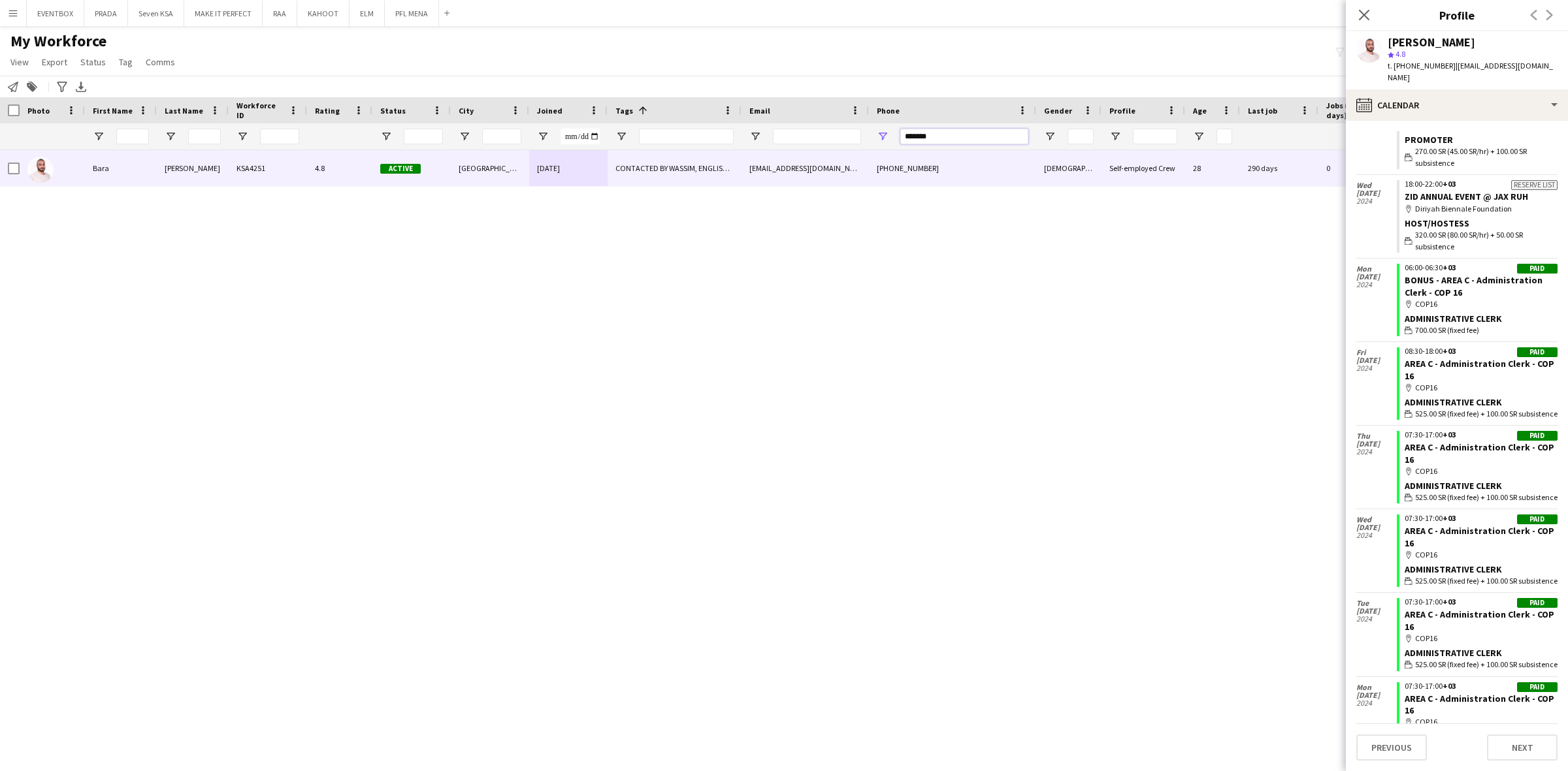
drag, startPoint x: 905, startPoint y: 134, endPoint x: 771, endPoint y: 136, distance: 134.0
click at [771, 136] on div at bounding box center [721, 136] width 1442 height 26
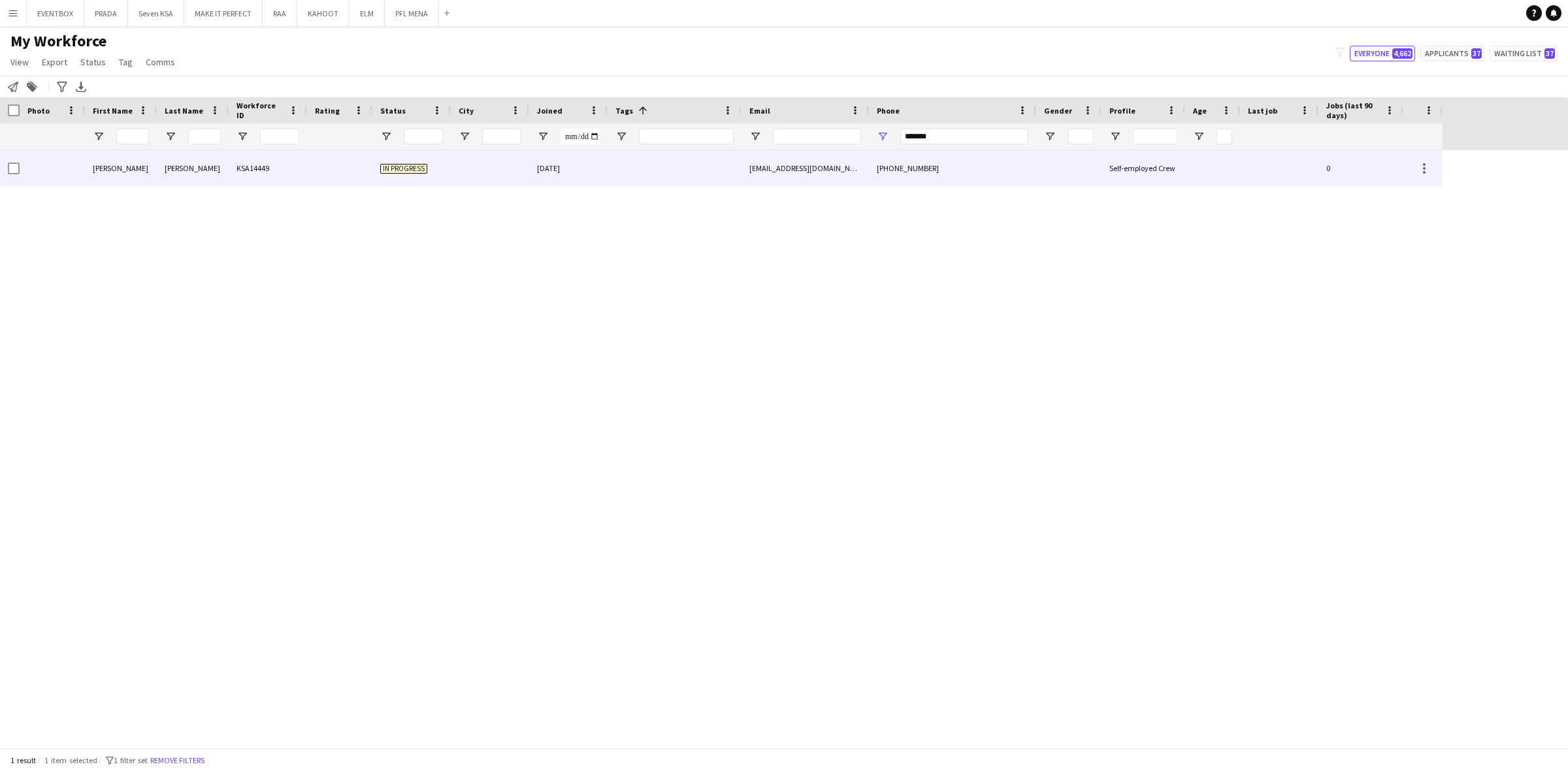
click at [608, 166] on div at bounding box center [675, 168] width 134 height 36
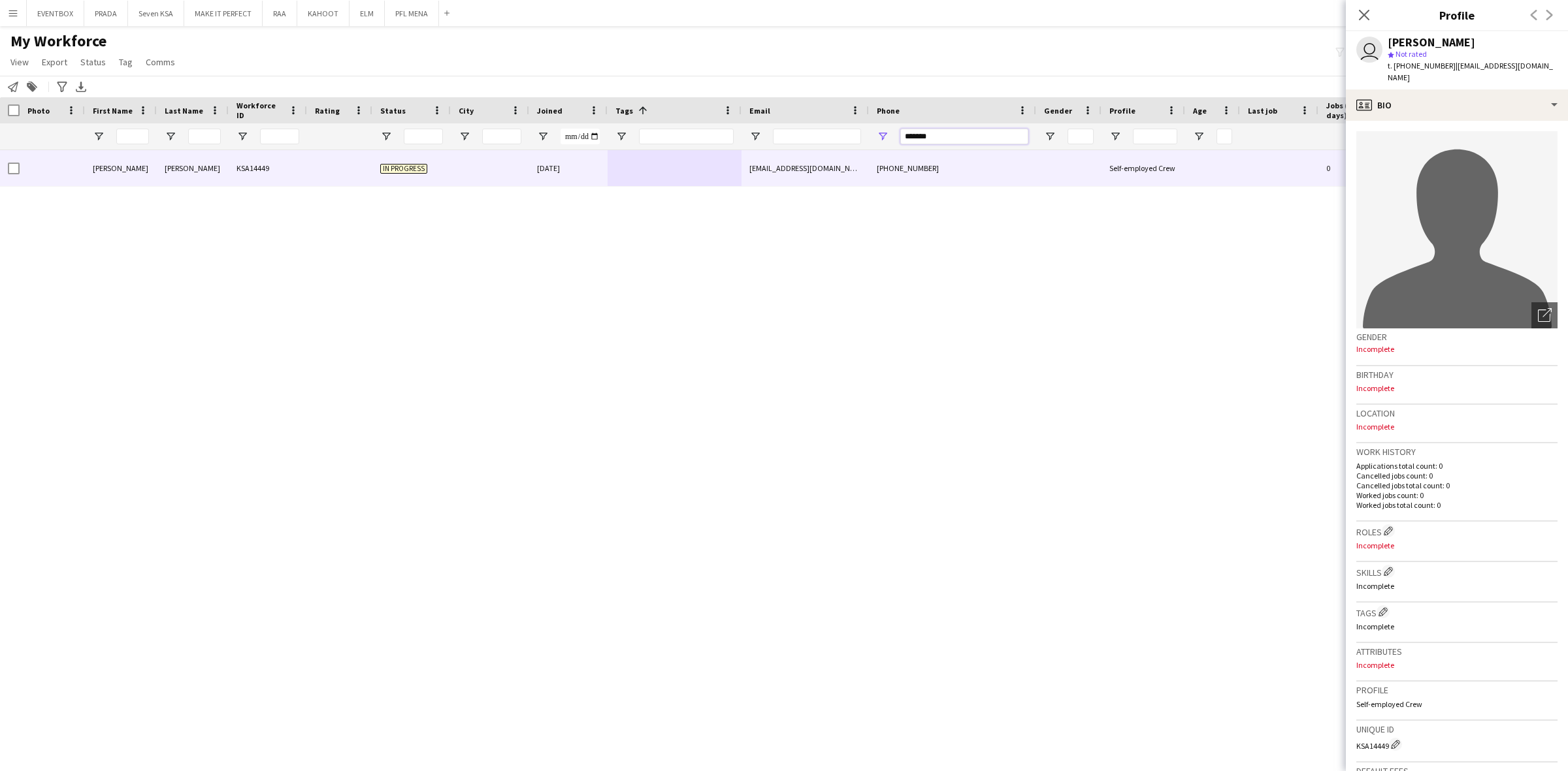
drag, startPoint x: 939, startPoint y: 141, endPoint x: 832, endPoint y: 146, distance: 107.1
click at [832, 146] on div at bounding box center [721, 136] width 1442 height 26
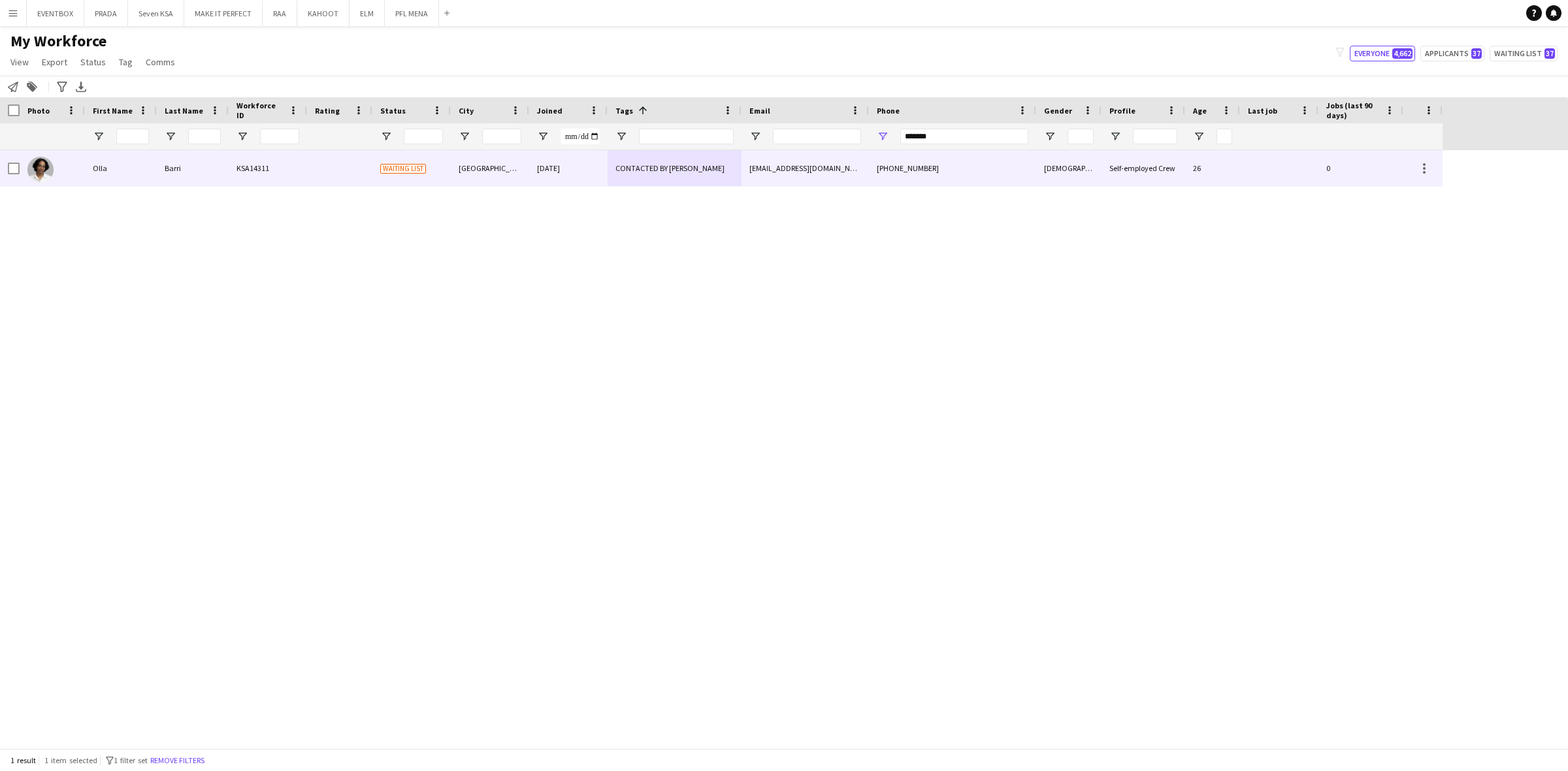
click at [722, 165] on div "CONTACTED BY JESUS" at bounding box center [675, 168] width 134 height 36
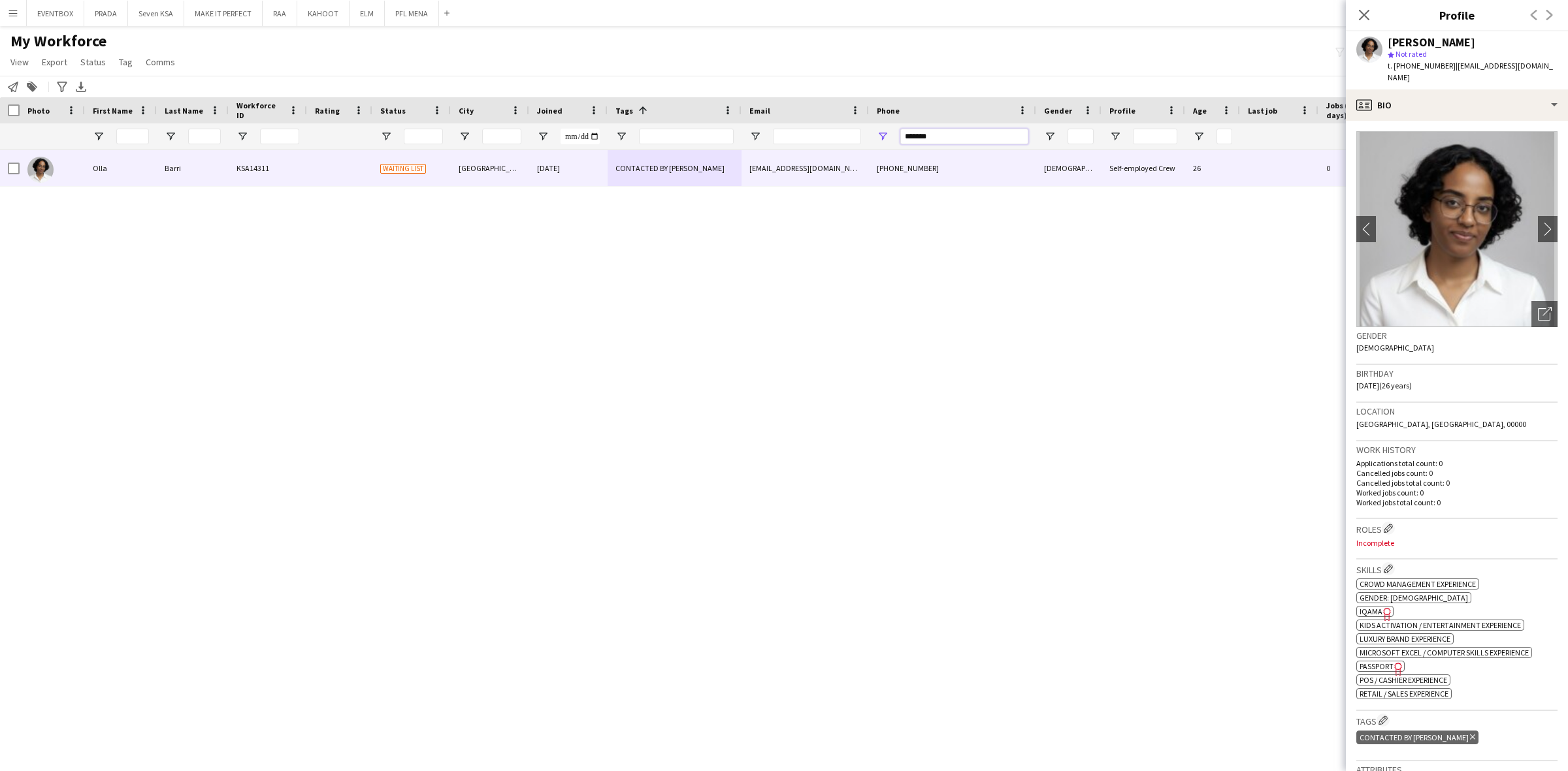
drag, startPoint x: 958, startPoint y: 132, endPoint x: 775, endPoint y: 138, distance: 183.1
click at [776, 138] on div at bounding box center [721, 136] width 1442 height 26
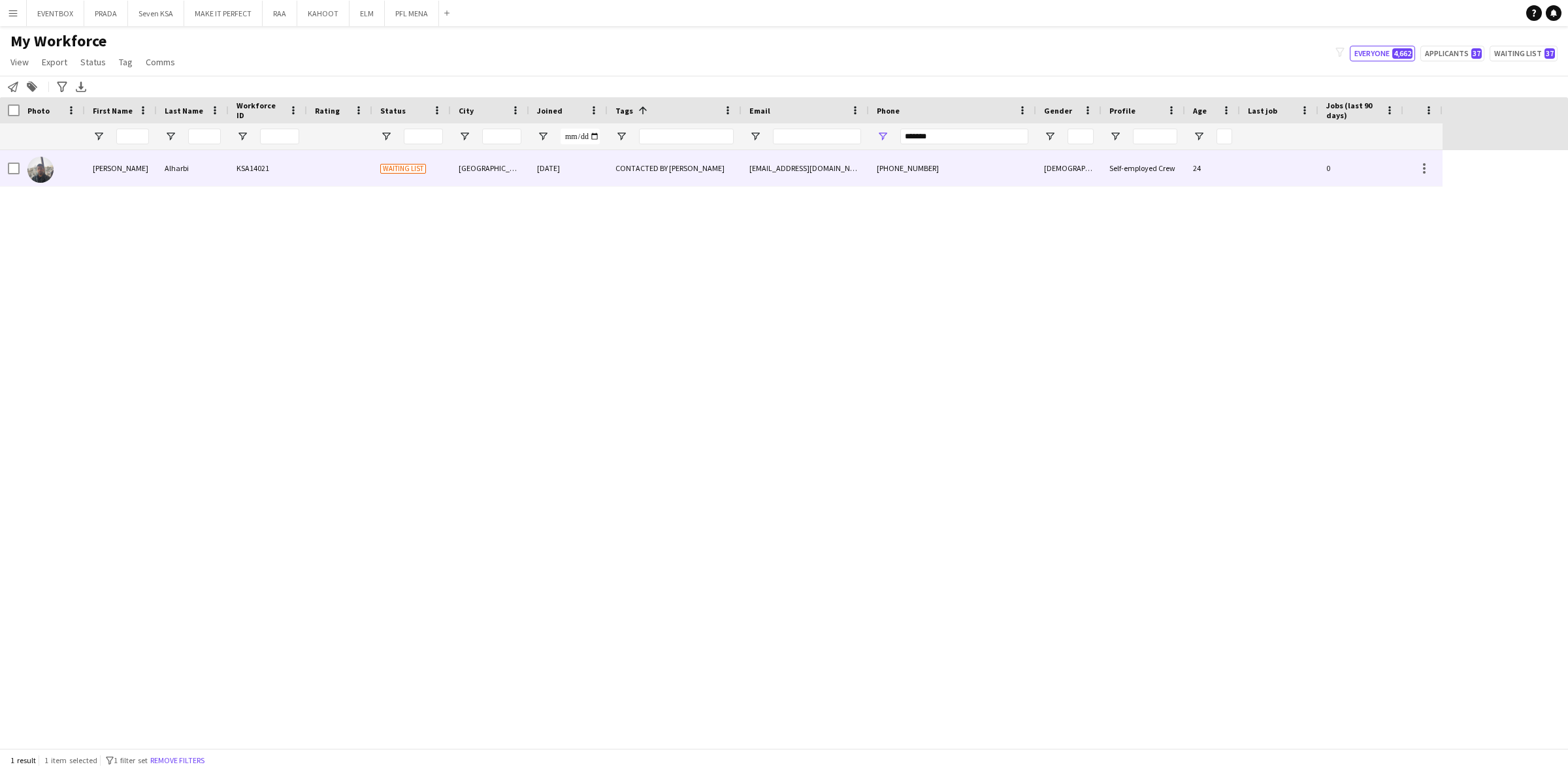
click at [908, 165] on div "+966566948870" at bounding box center [952, 168] width 167 height 36
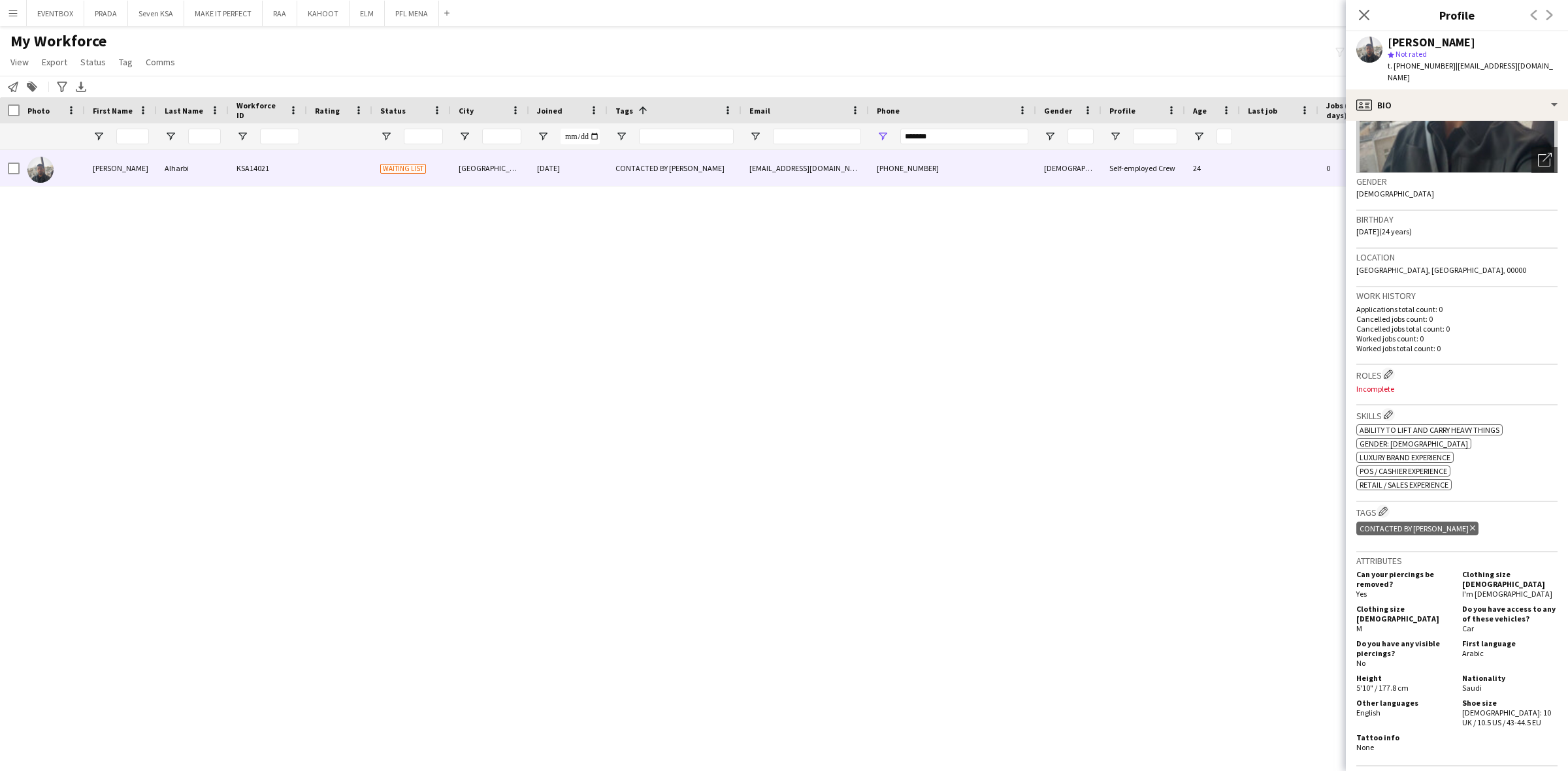
scroll to position [0, 0]
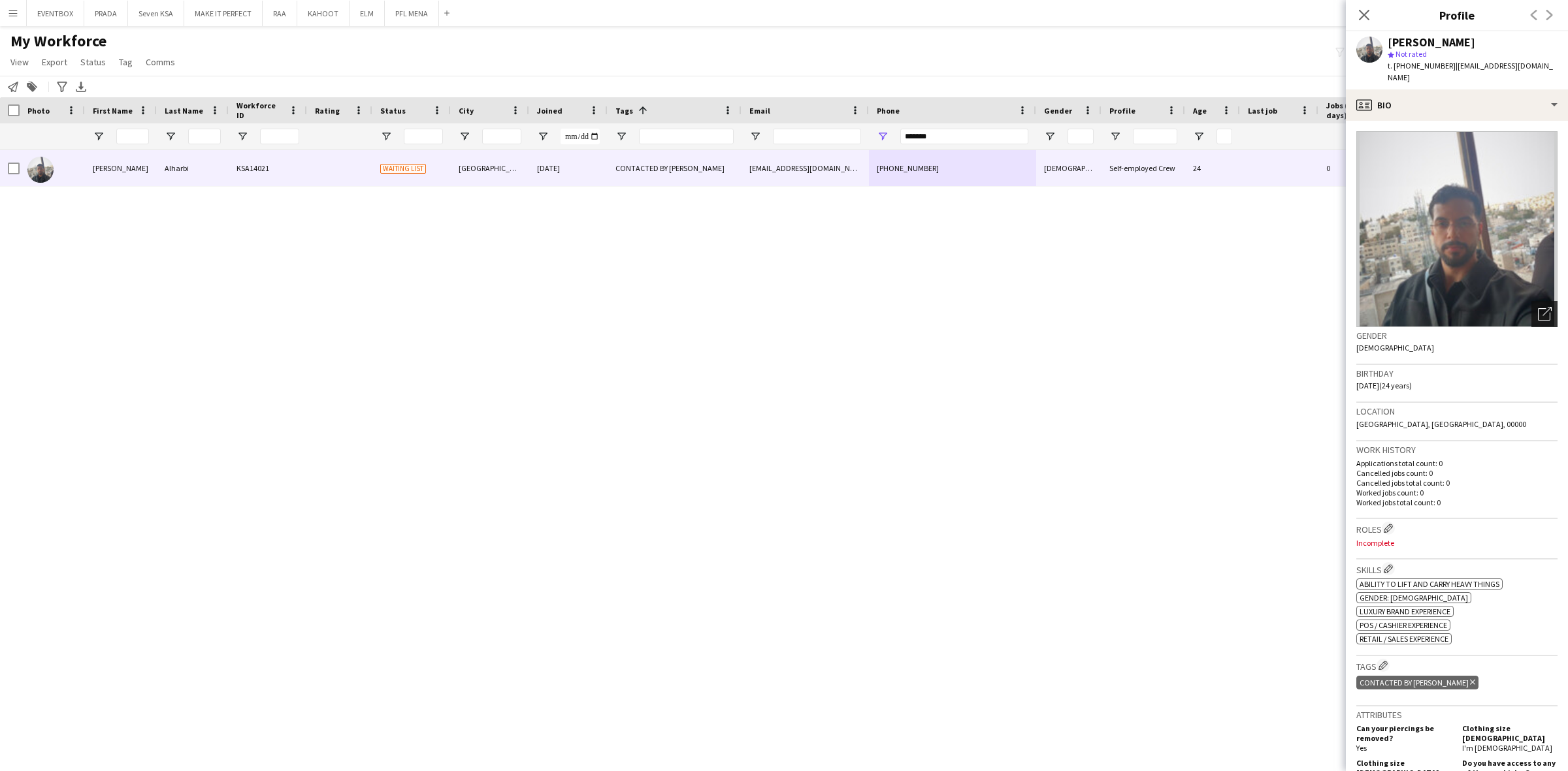
click at [1538, 307] on icon "Open photos pop-in" at bounding box center [1544, 313] width 14 height 14
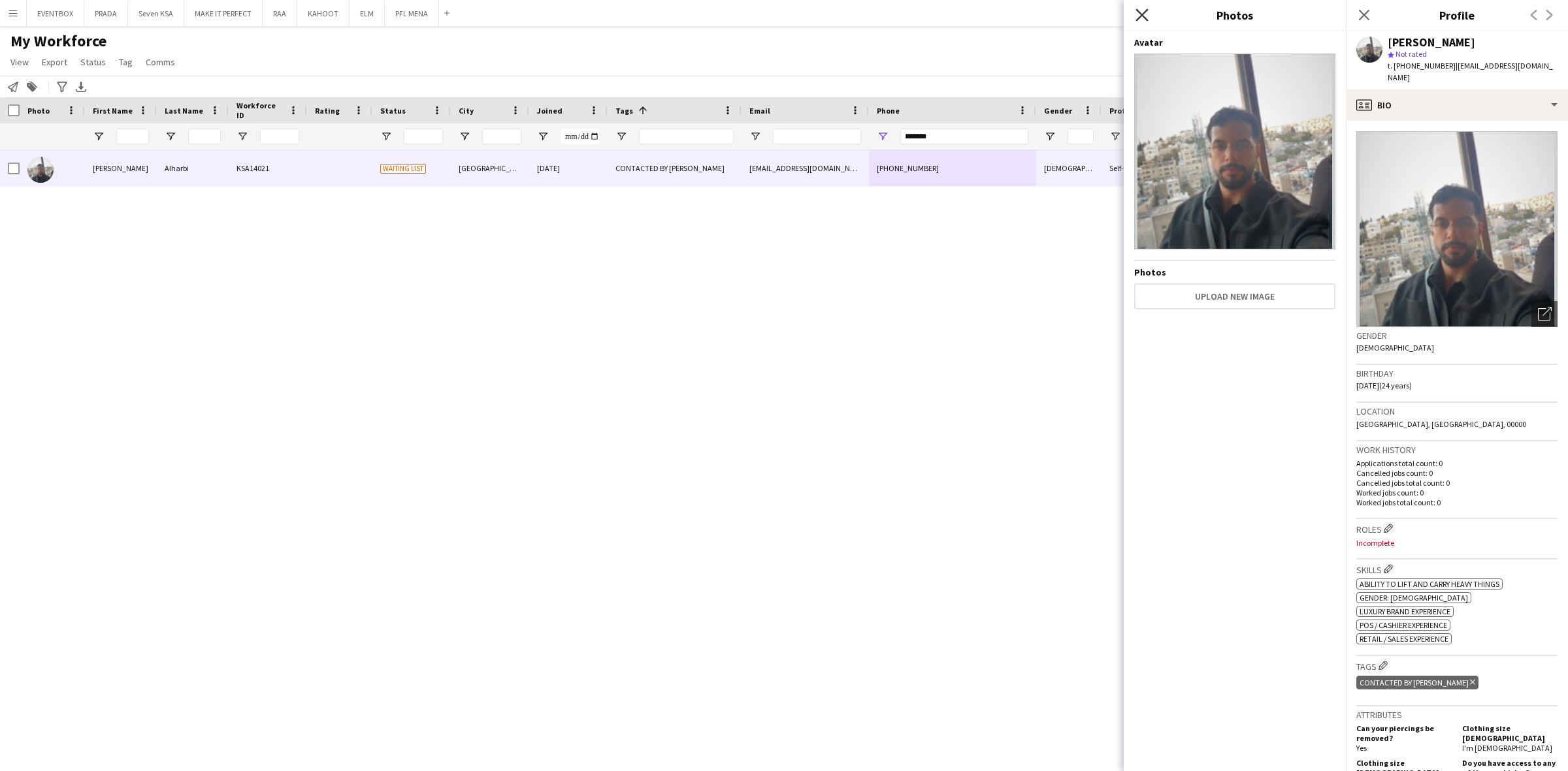
click at [1145, 12] on icon at bounding box center [1141, 15] width 13 height 13
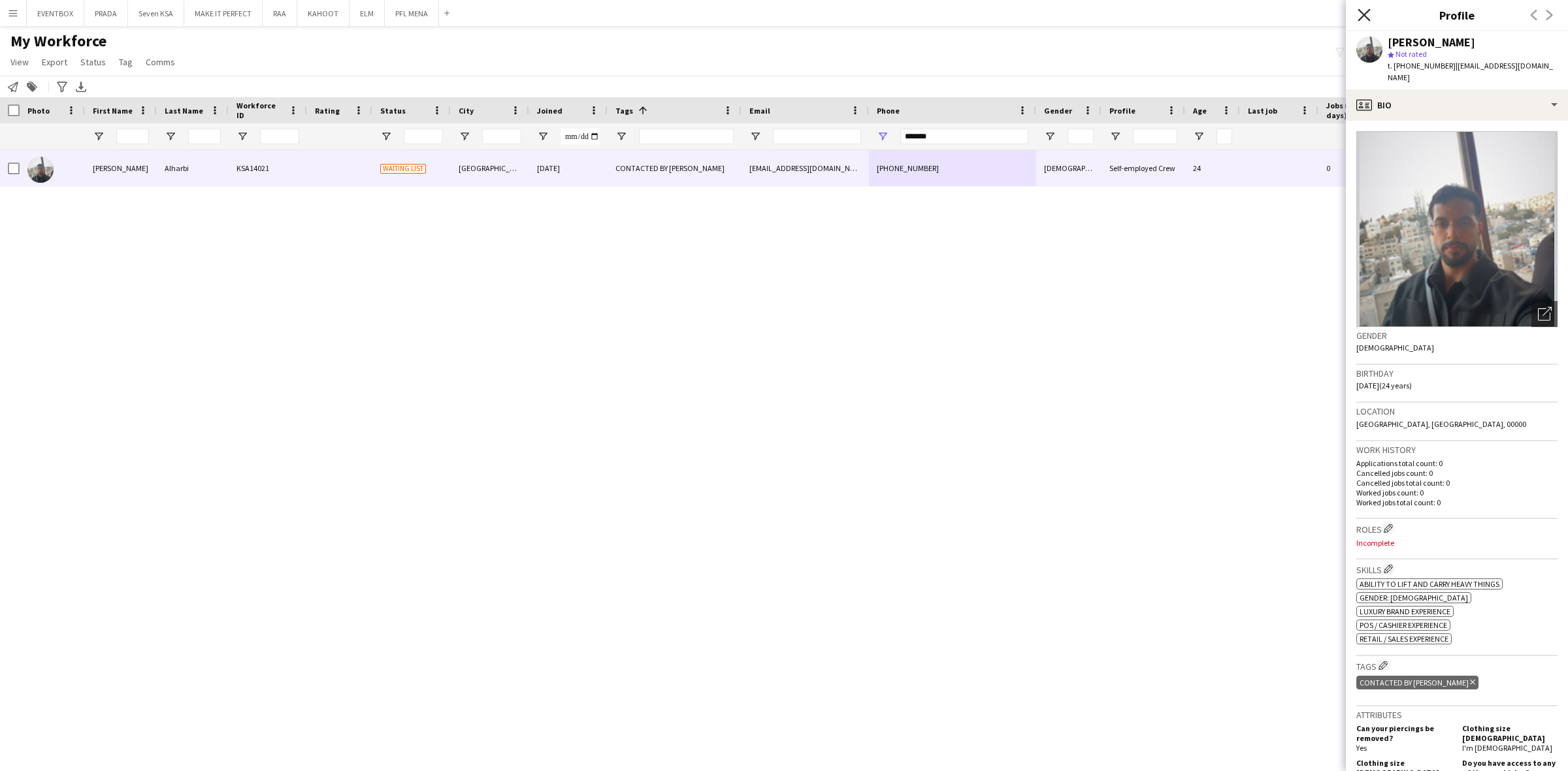
click at [1369, 15] on icon "Close pop-in" at bounding box center [1363, 15] width 13 height 13
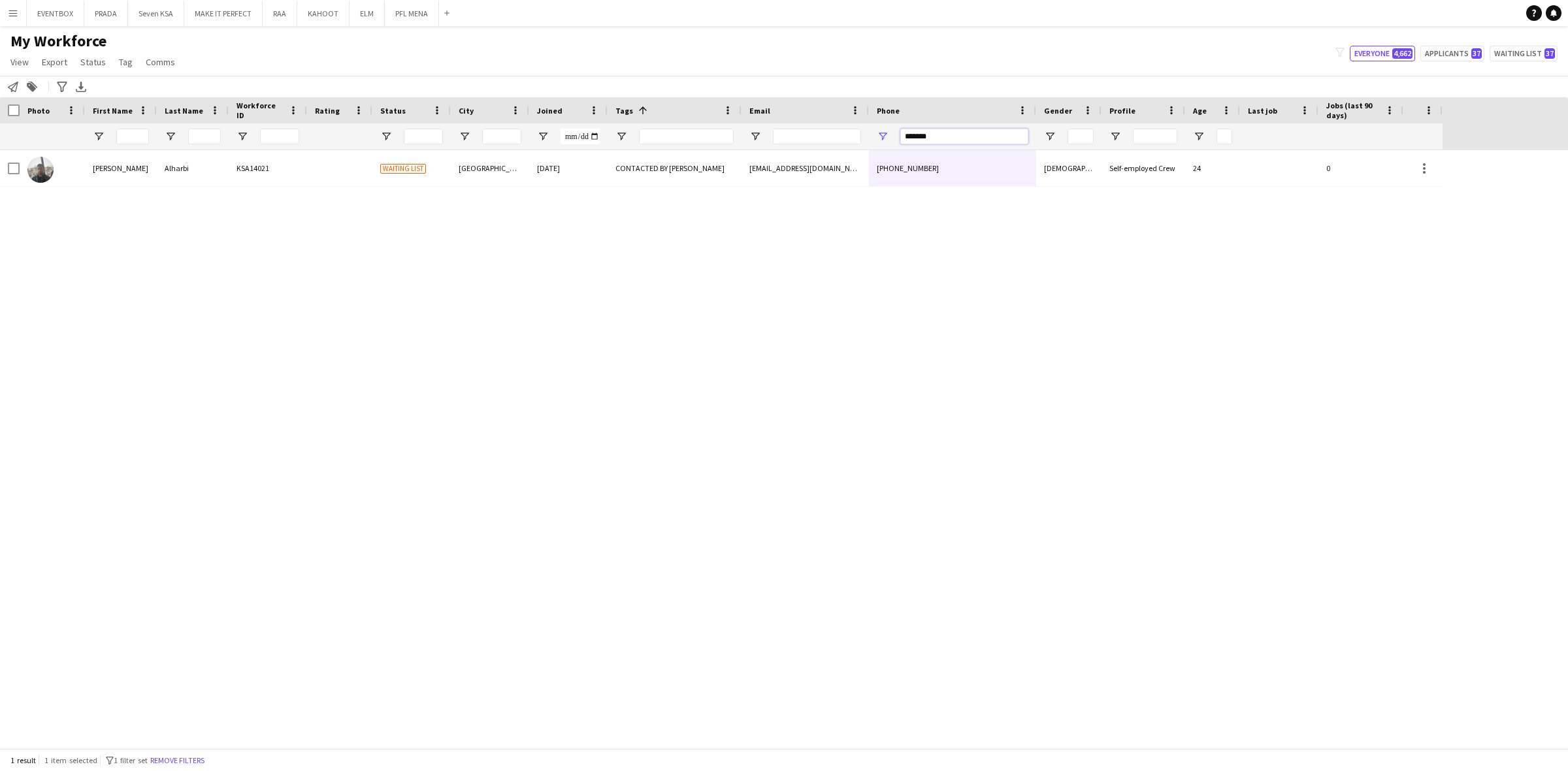
drag, startPoint x: 934, startPoint y: 136, endPoint x: 742, endPoint y: 161, distance: 193.6
click at [743, 158] on div "Workforce Details Hidden maintenance Photo" at bounding box center [784, 423] width 1568 height 651
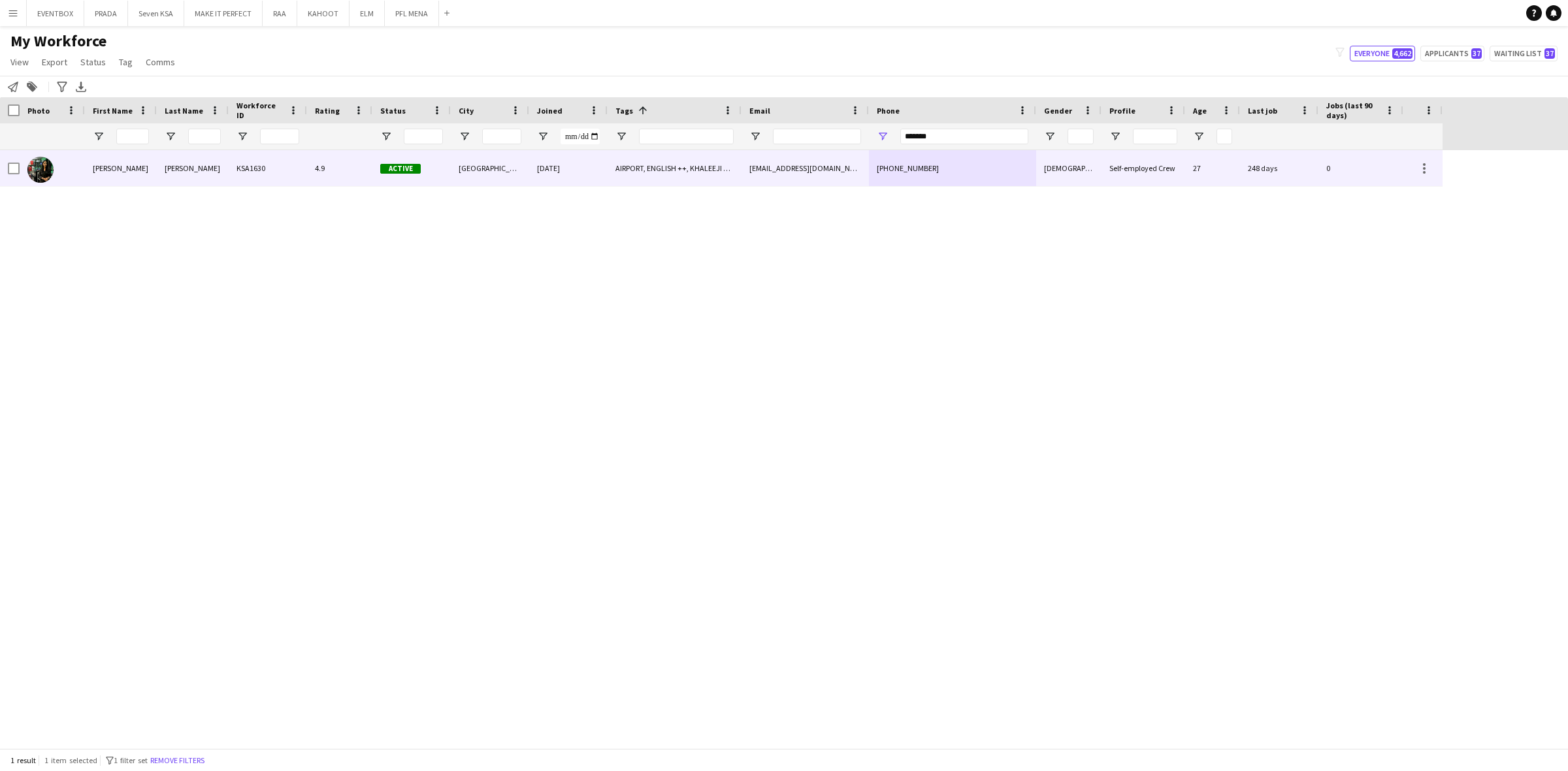
click at [748, 162] on div "fatimahk975@gmail.com" at bounding box center [805, 168] width 127 height 36
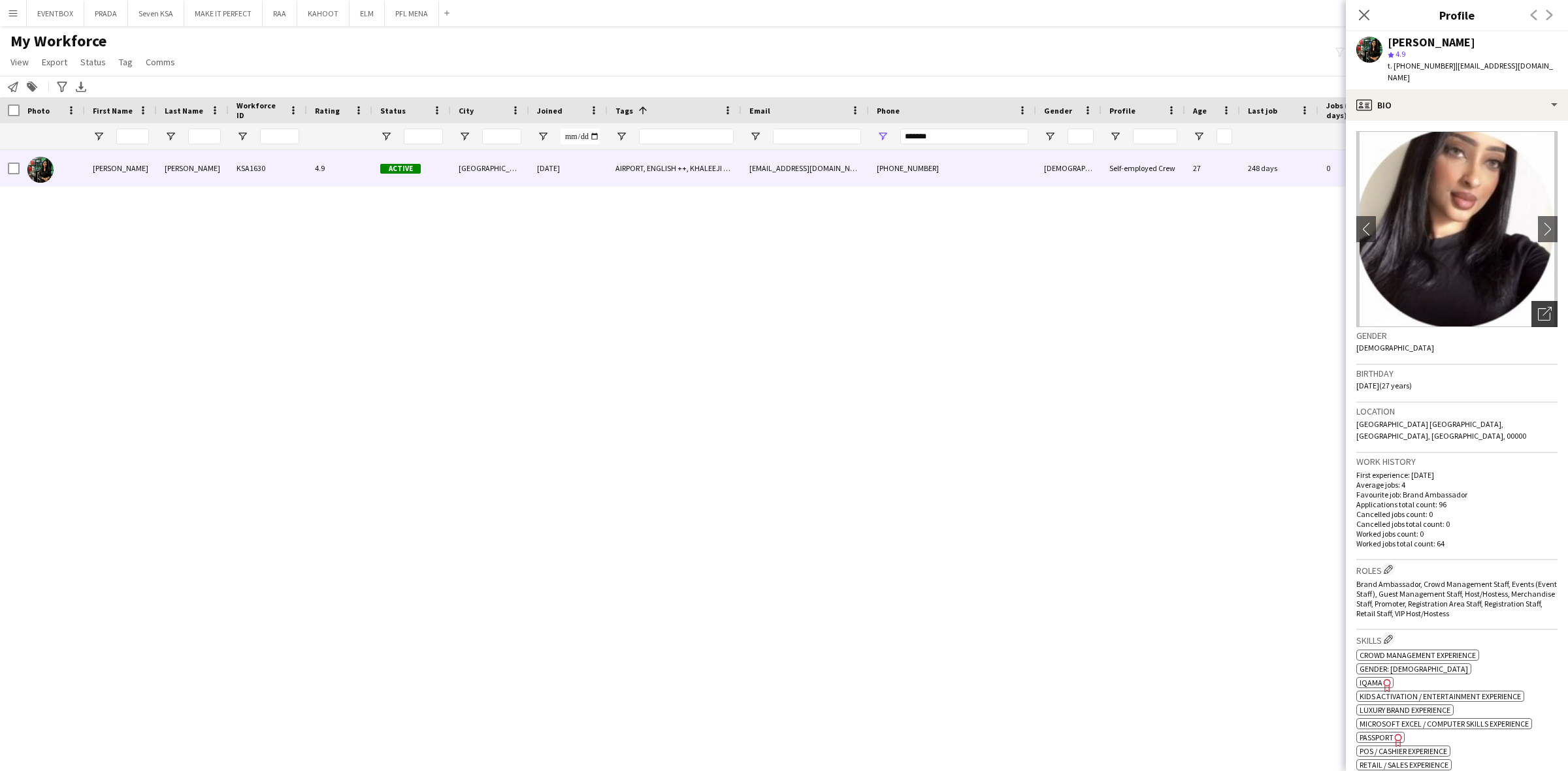
click at [1532, 309] on div "Open photos pop-in" at bounding box center [1543, 313] width 26 height 26
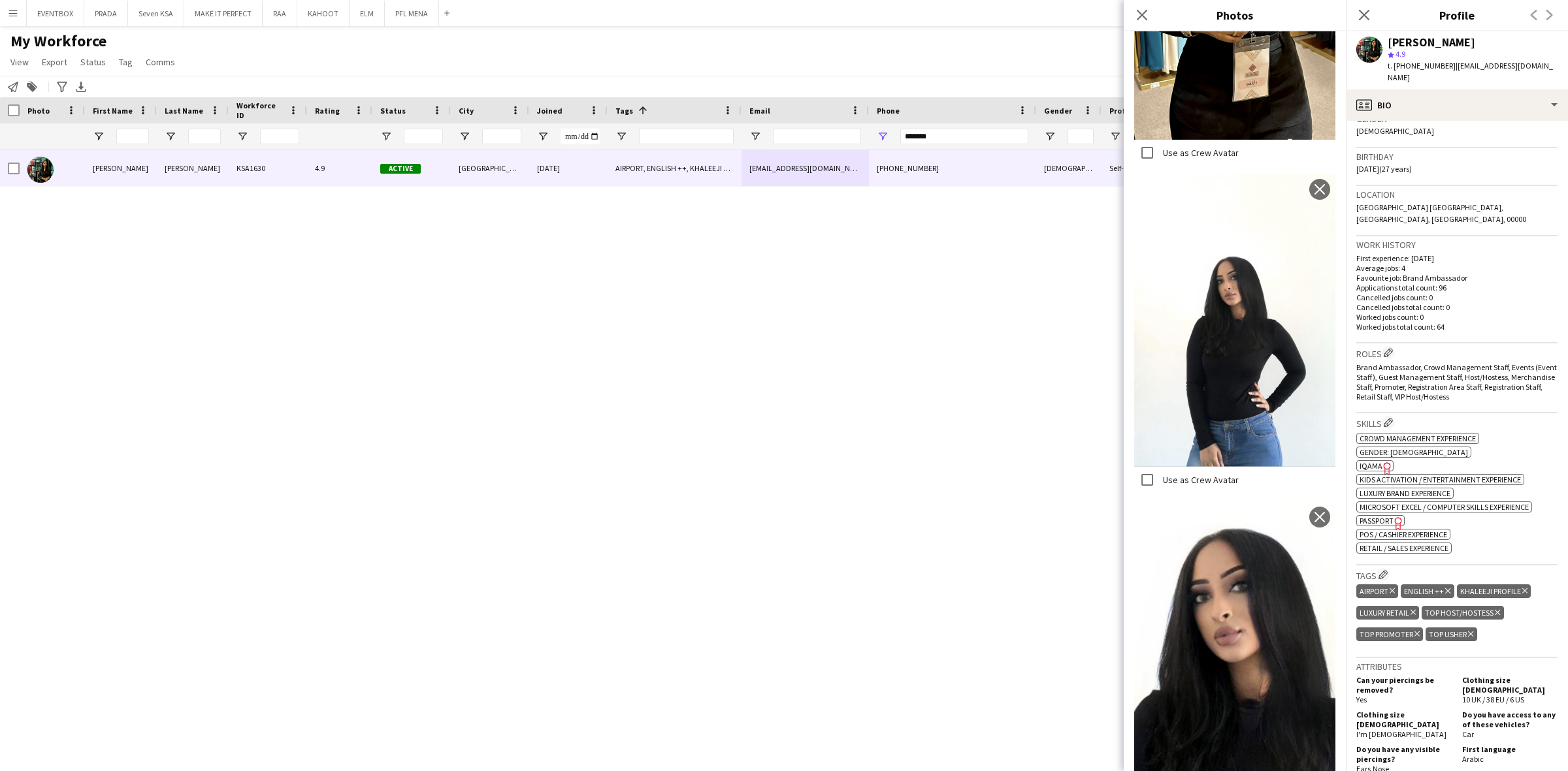
scroll to position [489, 0]
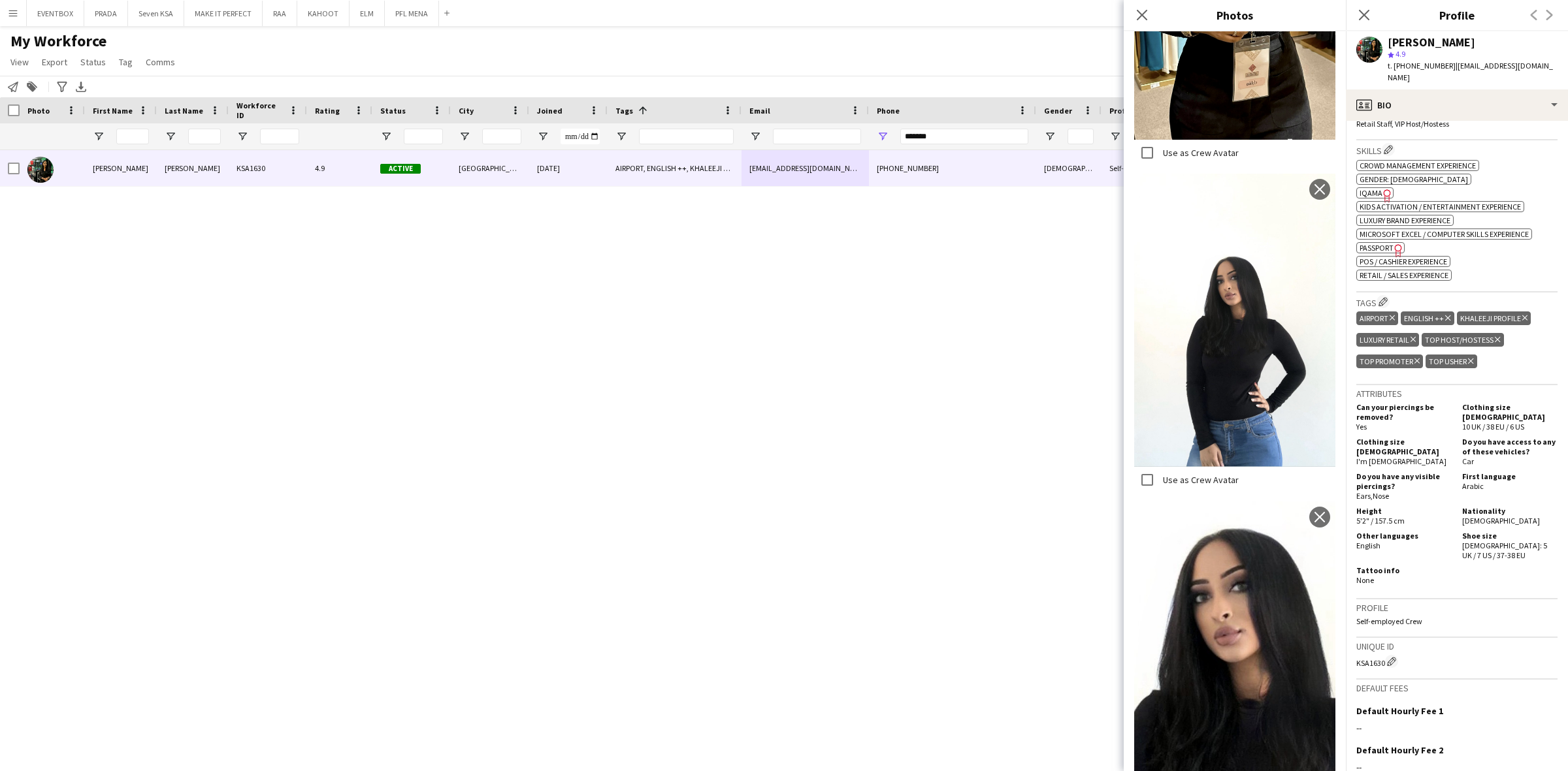
click at [1369, 188] on span "IQAMA" at bounding box center [1371, 193] width 23 height 10
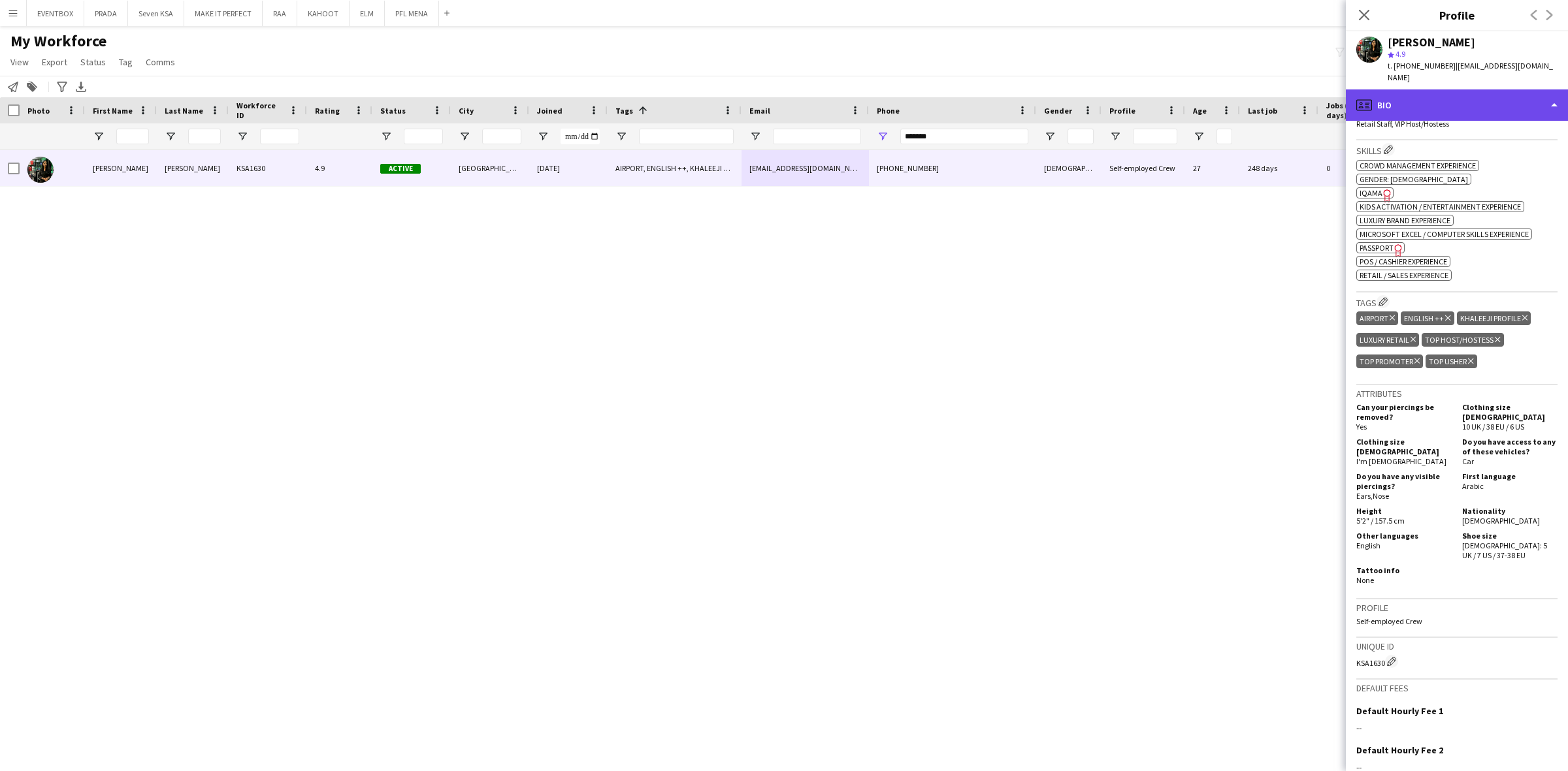
click at [1497, 96] on div "profile Bio" at bounding box center [1456, 105] width 222 height 31
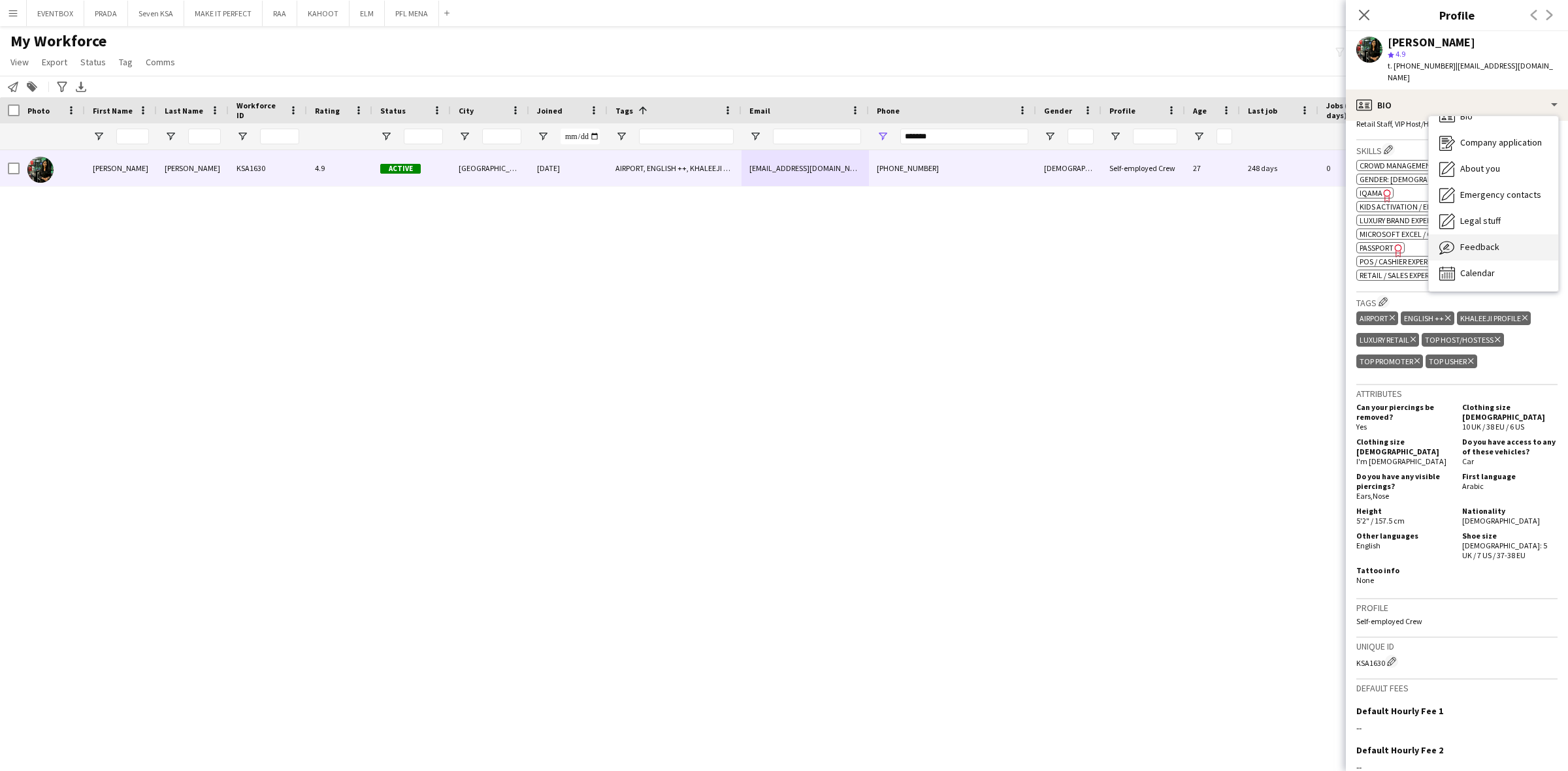
click at [1504, 243] on div "Feedback Feedback" at bounding box center [1493, 247] width 129 height 26
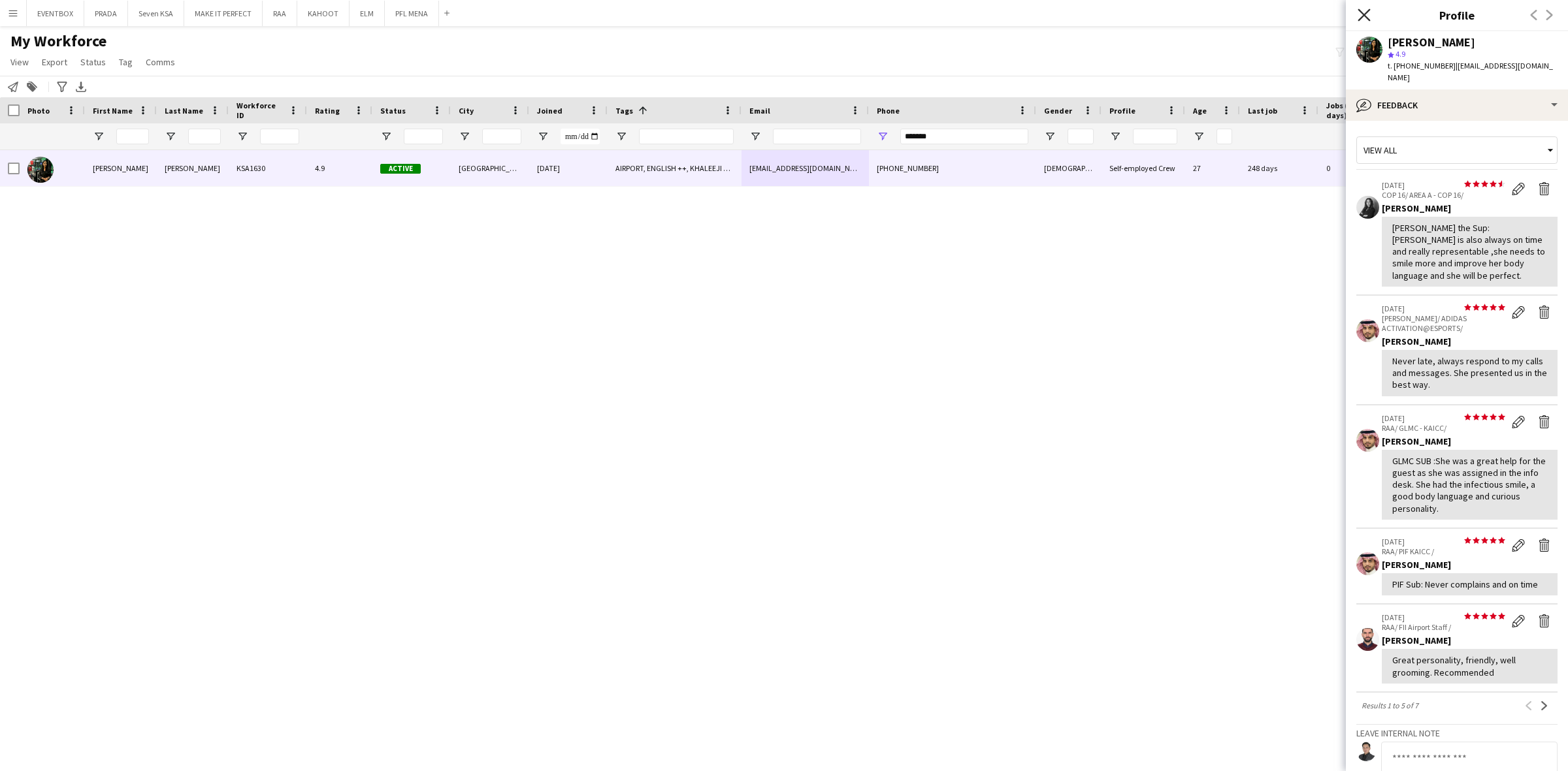
click at [1369, 13] on icon "Close pop-in" at bounding box center [1363, 15] width 13 height 13
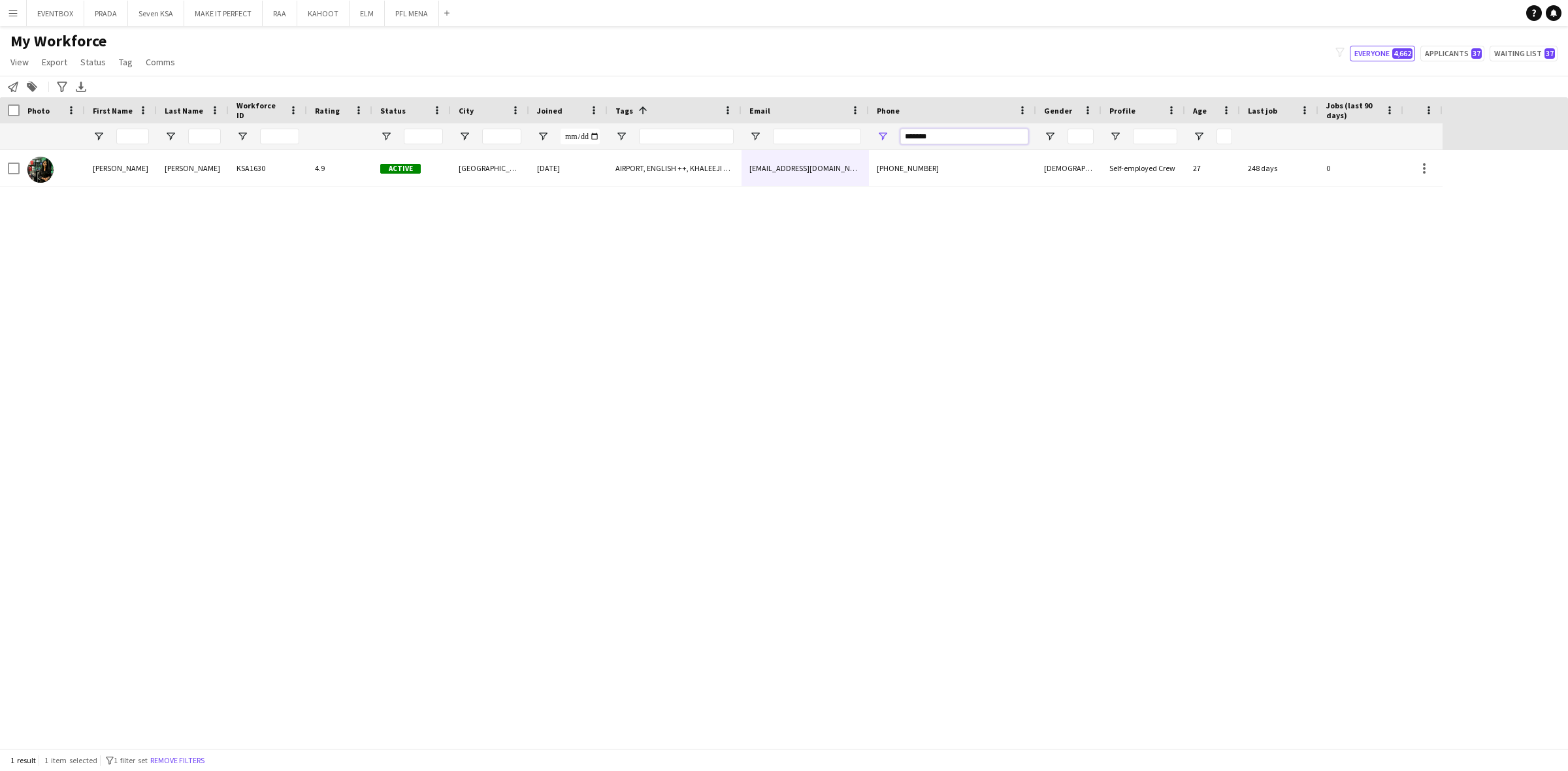
drag, startPoint x: 902, startPoint y: 144, endPoint x: 759, endPoint y: 167, distance: 144.8
click at [759, 167] on div "Workforce Details Hidden maintenance Photo" at bounding box center [784, 423] width 1568 height 651
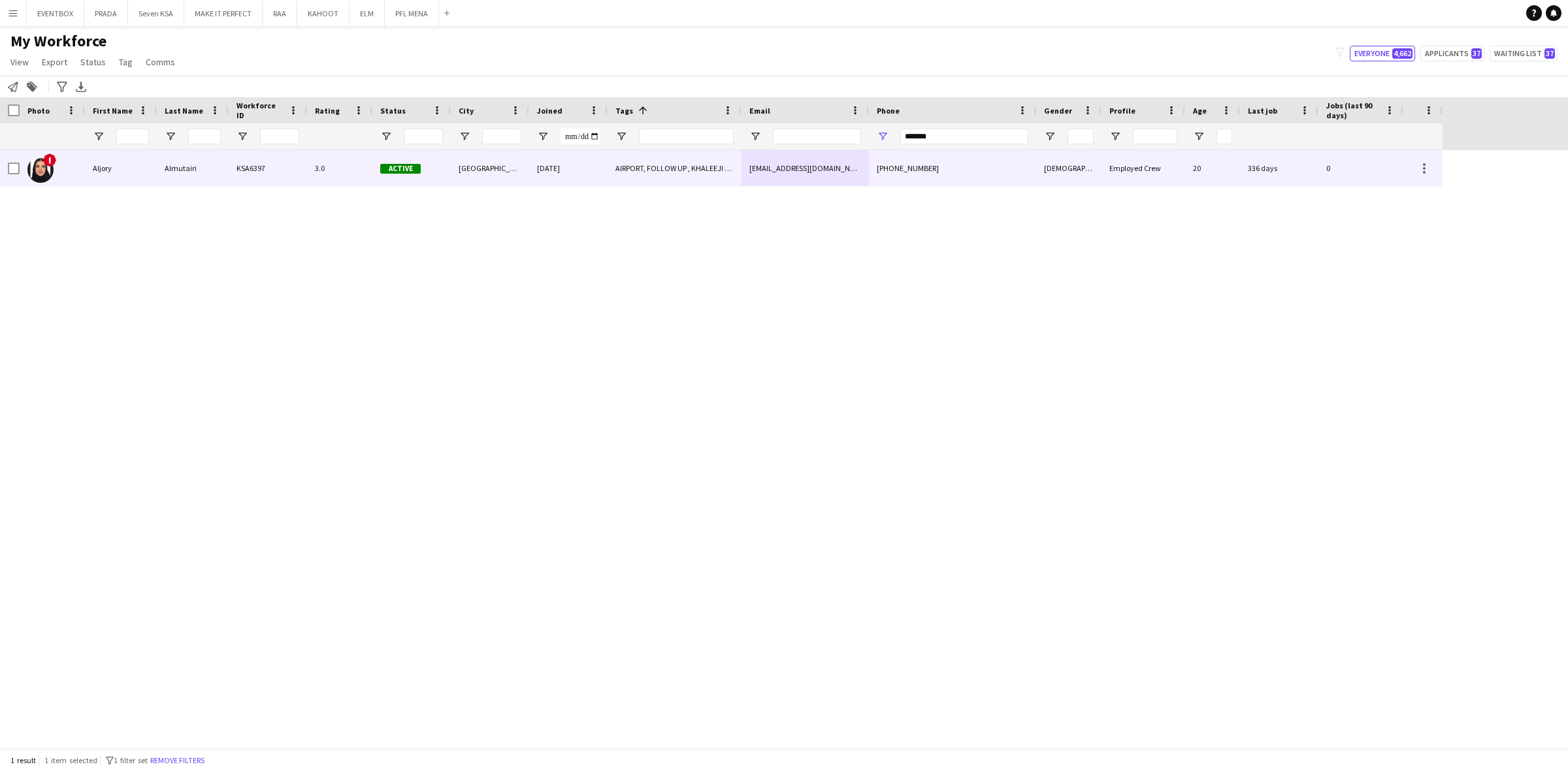
click at [746, 164] on div "aljory.muteb@hotmail.com" at bounding box center [805, 168] width 127 height 36
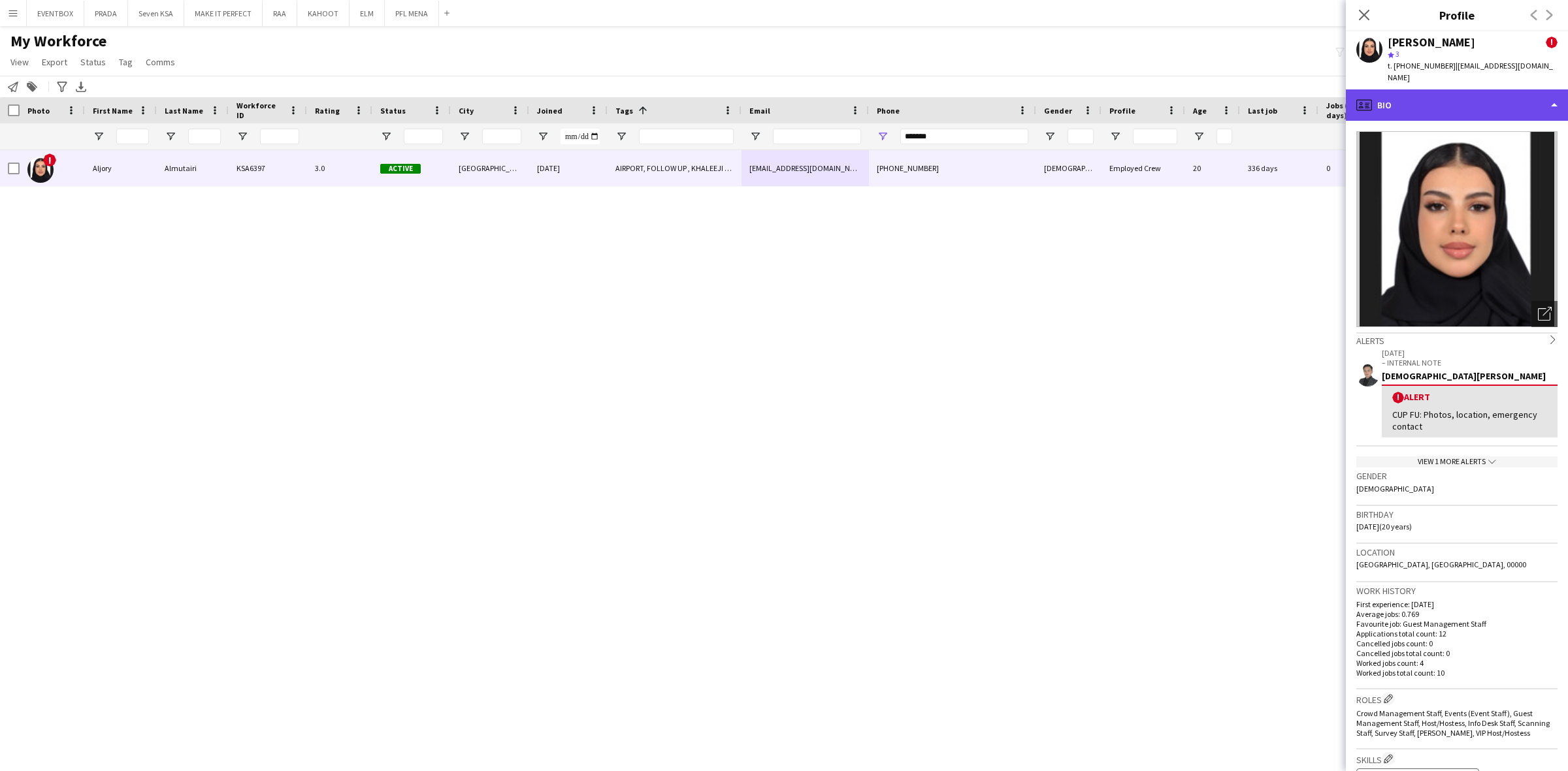
drag, startPoint x: 1488, startPoint y: 93, endPoint x: 1445, endPoint y: 155, distance: 75.5
click at [1491, 91] on div "profile Bio" at bounding box center [1456, 105] width 222 height 31
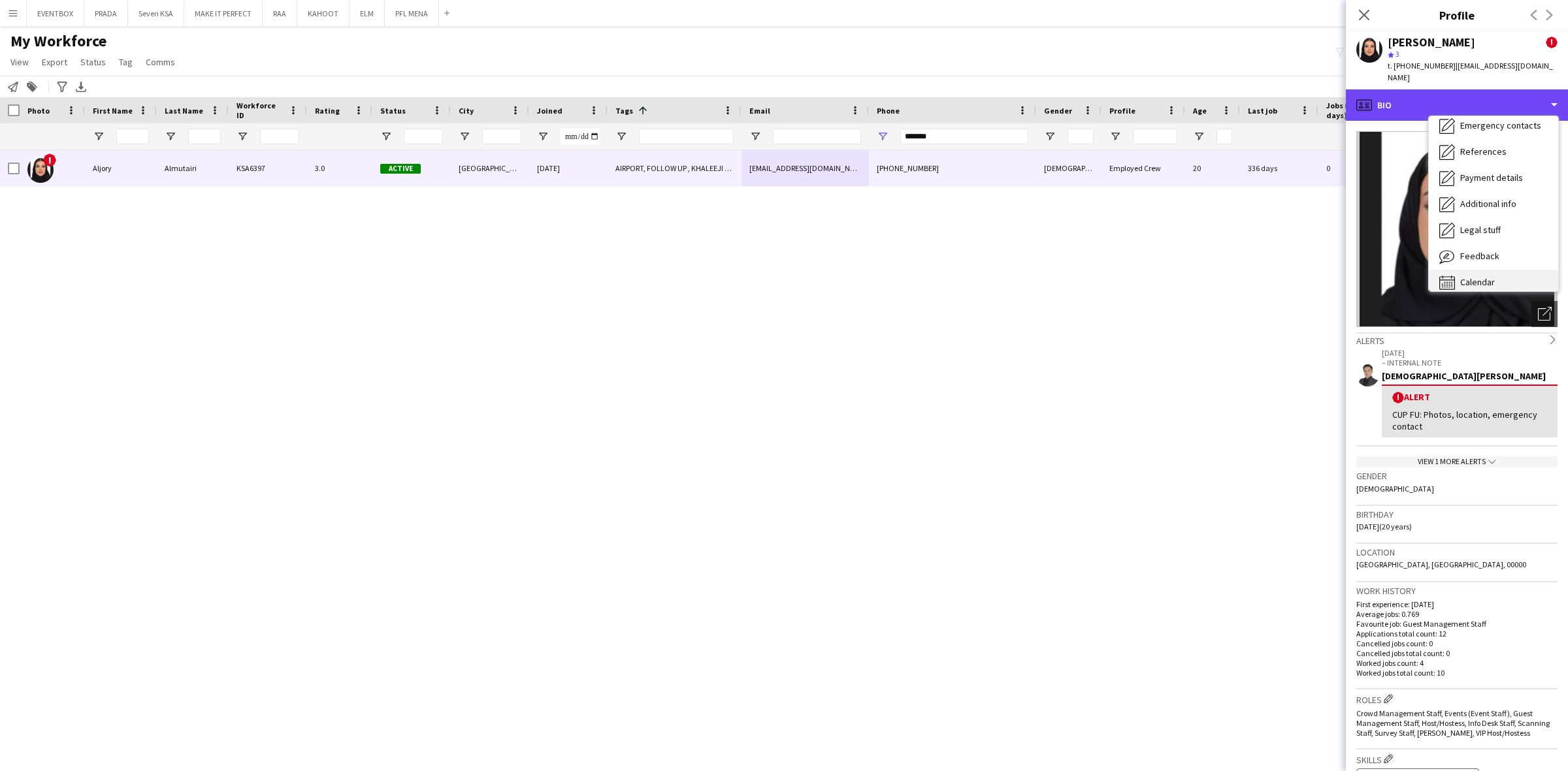
scroll to position [122, 0]
click at [1493, 267] on span "Calendar" at bounding box center [1477, 273] width 34 height 12
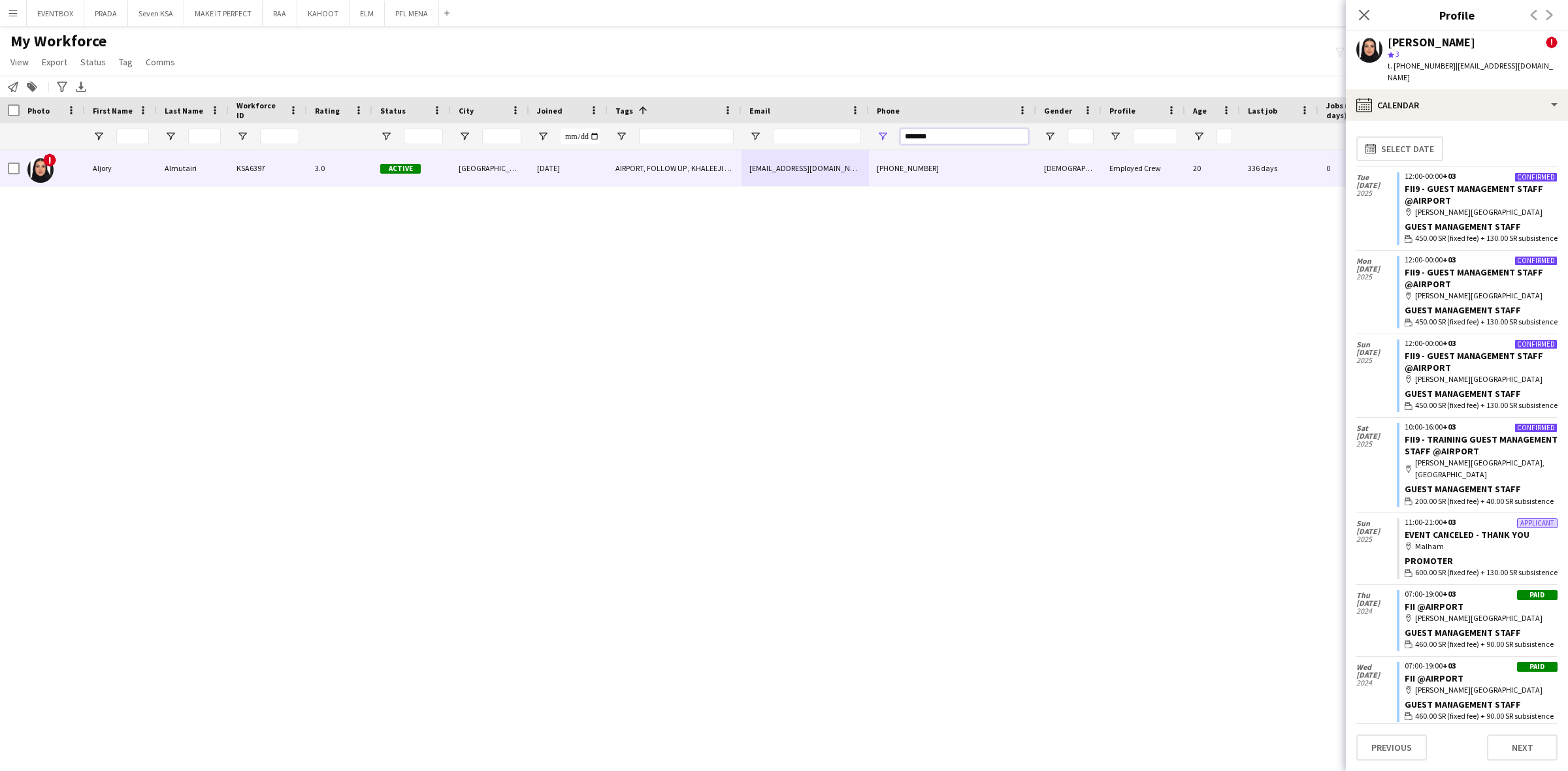
drag, startPoint x: 950, startPoint y: 136, endPoint x: 676, endPoint y: 164, distance: 275.4
click at [676, 164] on div "Workforce Details Hidden maintenance Photo" at bounding box center [784, 423] width 1568 height 651
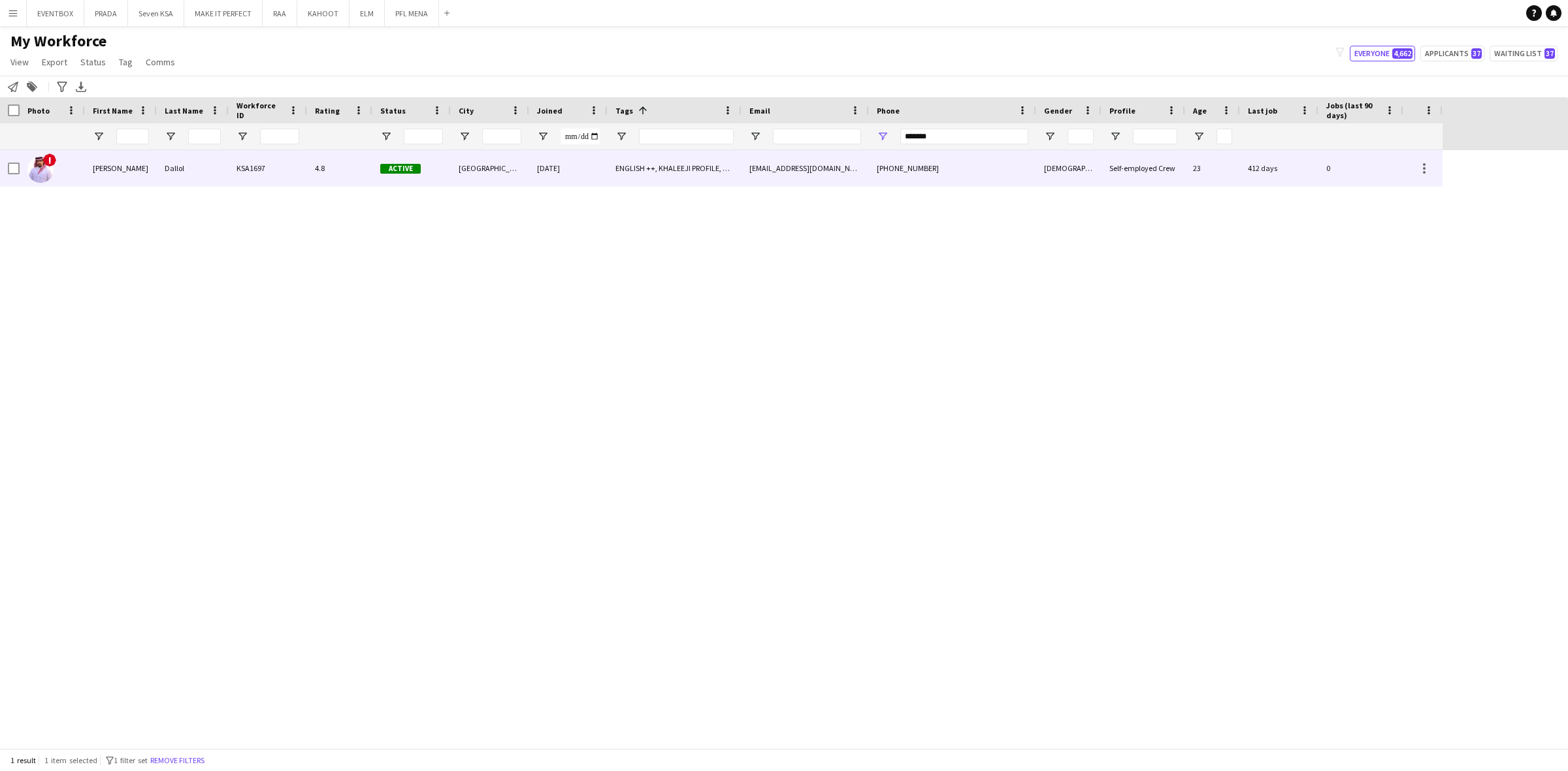
click at [755, 152] on div "ahmed5545td@gmail.com" at bounding box center [805, 168] width 127 height 36
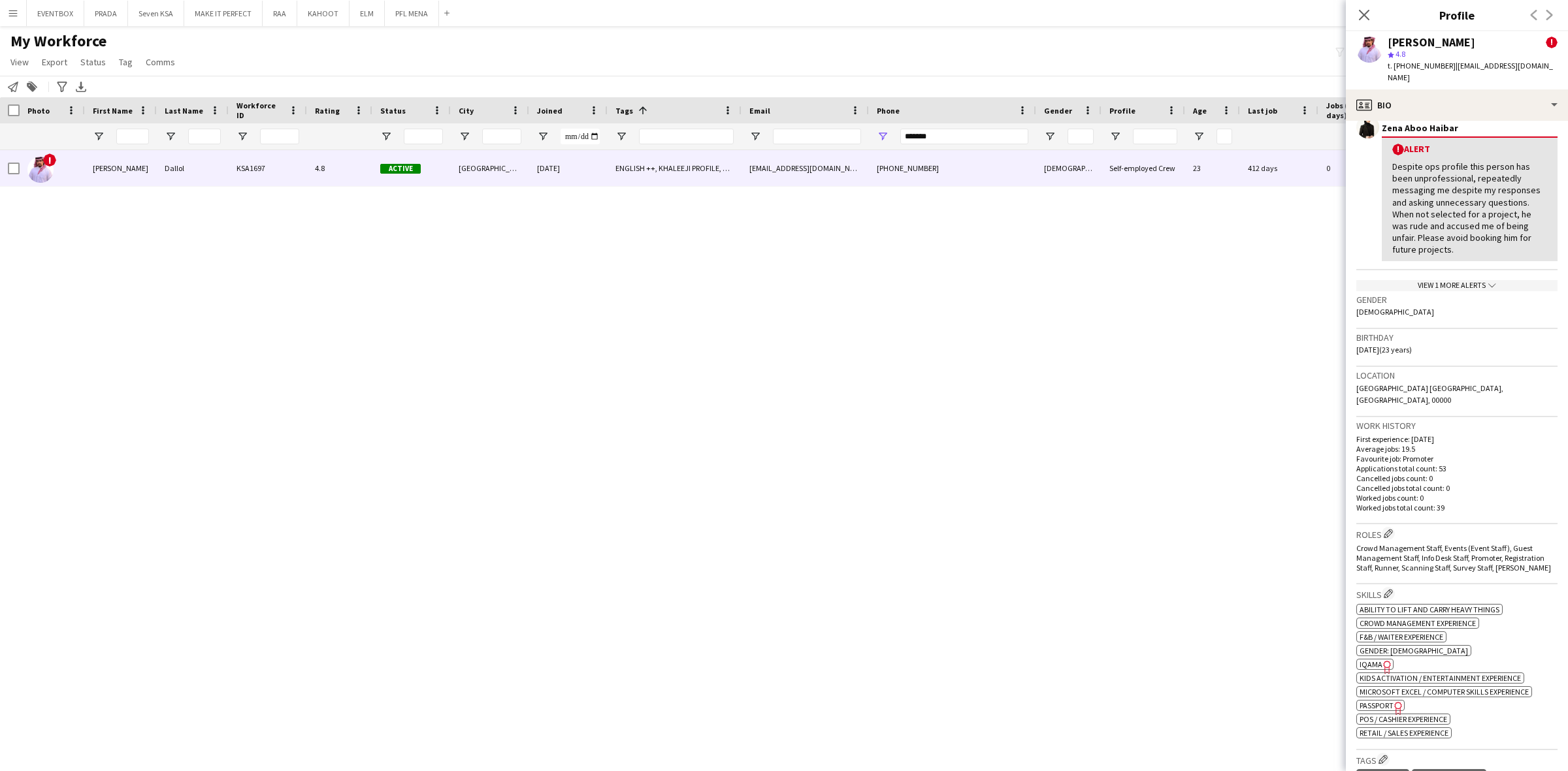
scroll to position [245, 0]
drag, startPoint x: 991, startPoint y: 127, endPoint x: 866, endPoint y: 149, distance: 126.9
click at [866, 149] on div at bounding box center [721, 136] width 1442 height 26
drag, startPoint x: 962, startPoint y: 138, endPoint x: 736, endPoint y: 175, distance: 229.0
click at [742, 170] on div "Workforce Details Hidden maintenance Photo" at bounding box center [784, 423] width 1568 height 651
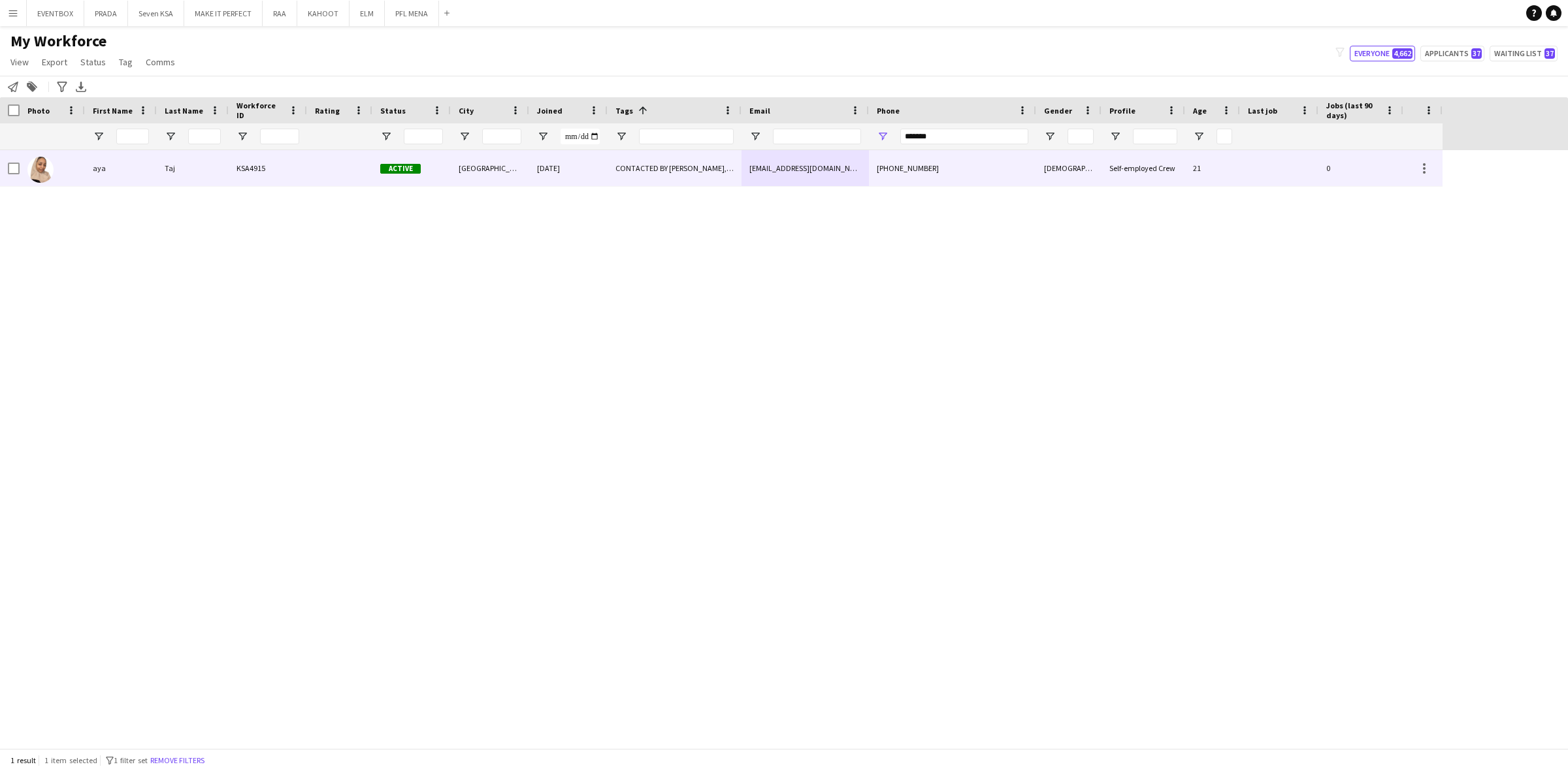
click at [718, 175] on div "CONTACTED BY WASSIM, ENGLISH ++, FOLLOW UP , Potential Freelancer Training, TOP…" at bounding box center [675, 168] width 134 height 36
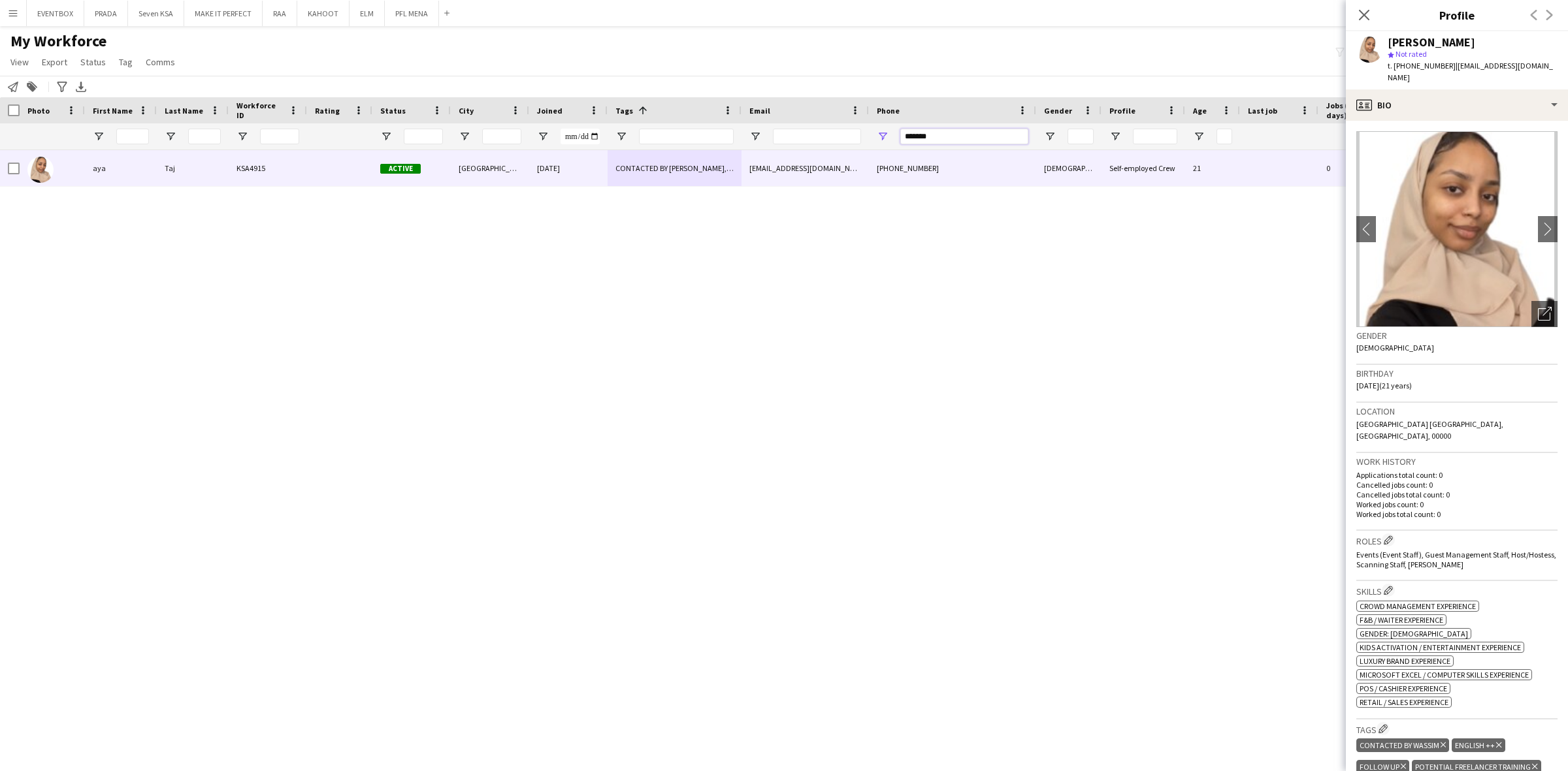
drag, startPoint x: 981, startPoint y: 132, endPoint x: 693, endPoint y: 141, distance: 288.1
click at [693, 141] on div at bounding box center [721, 136] width 1442 height 26
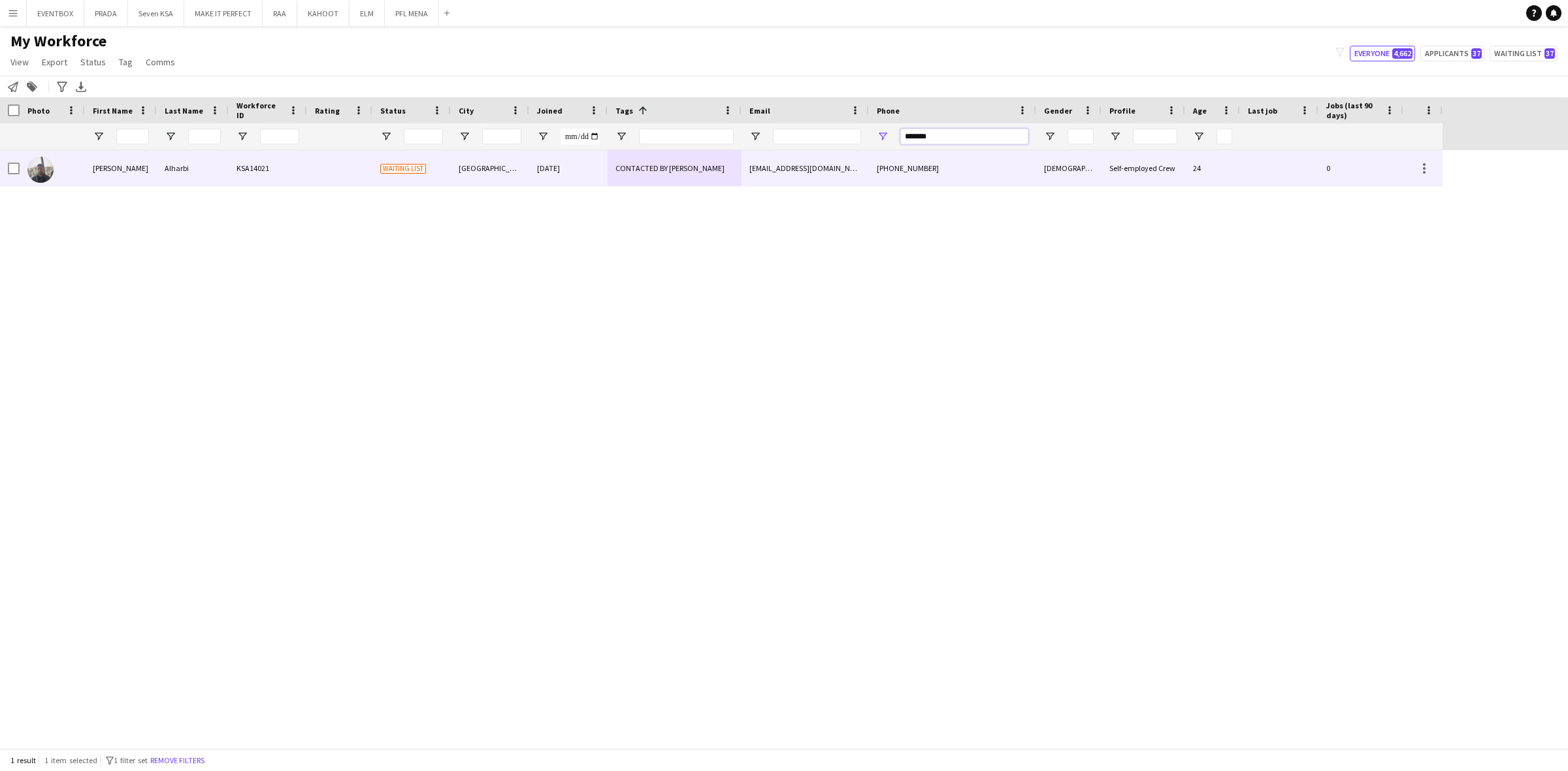
type input "*******"
click at [400, 181] on div "Waiting list" at bounding box center [412, 168] width 78 height 36
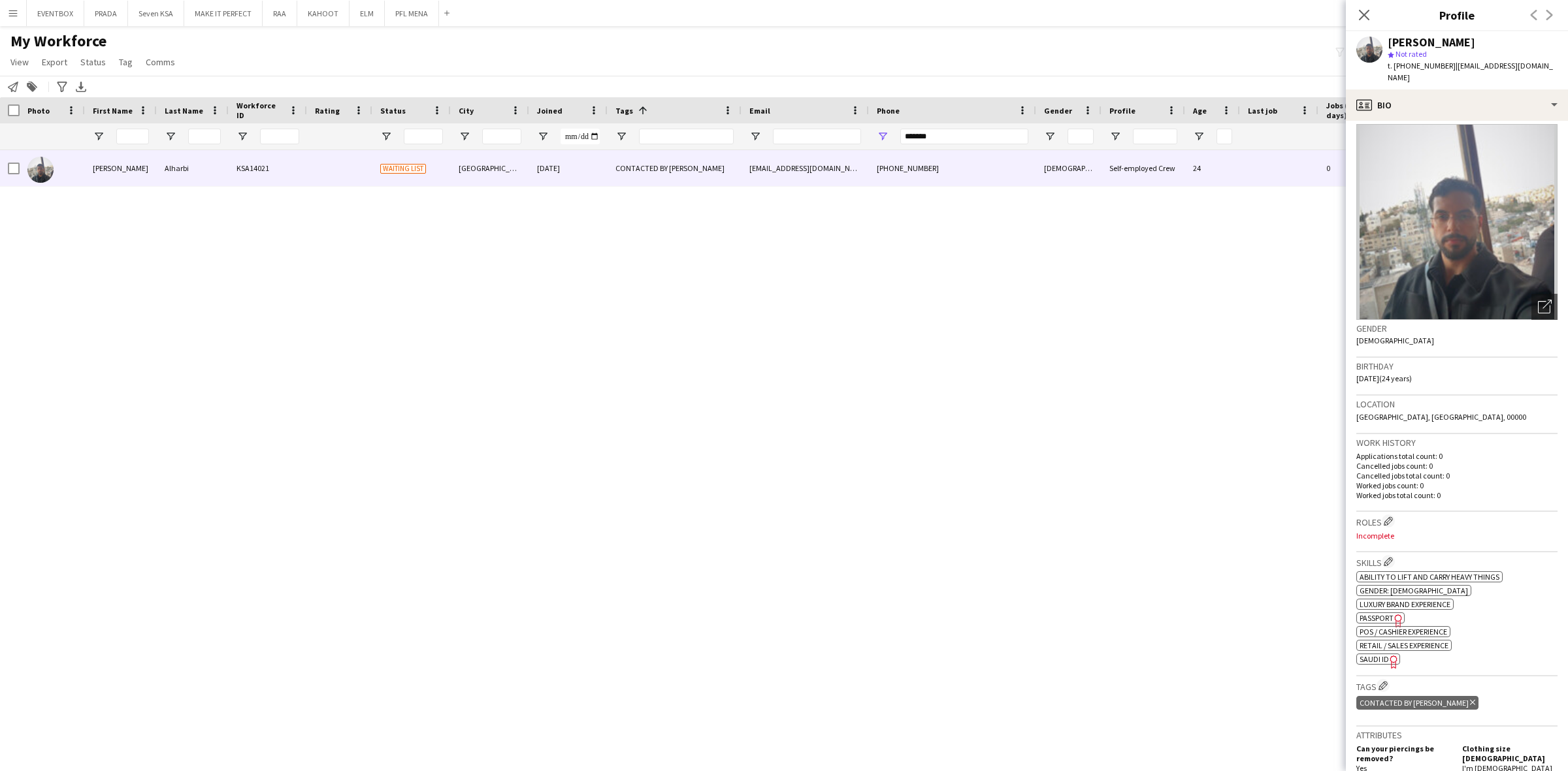
scroll to position [0, 0]
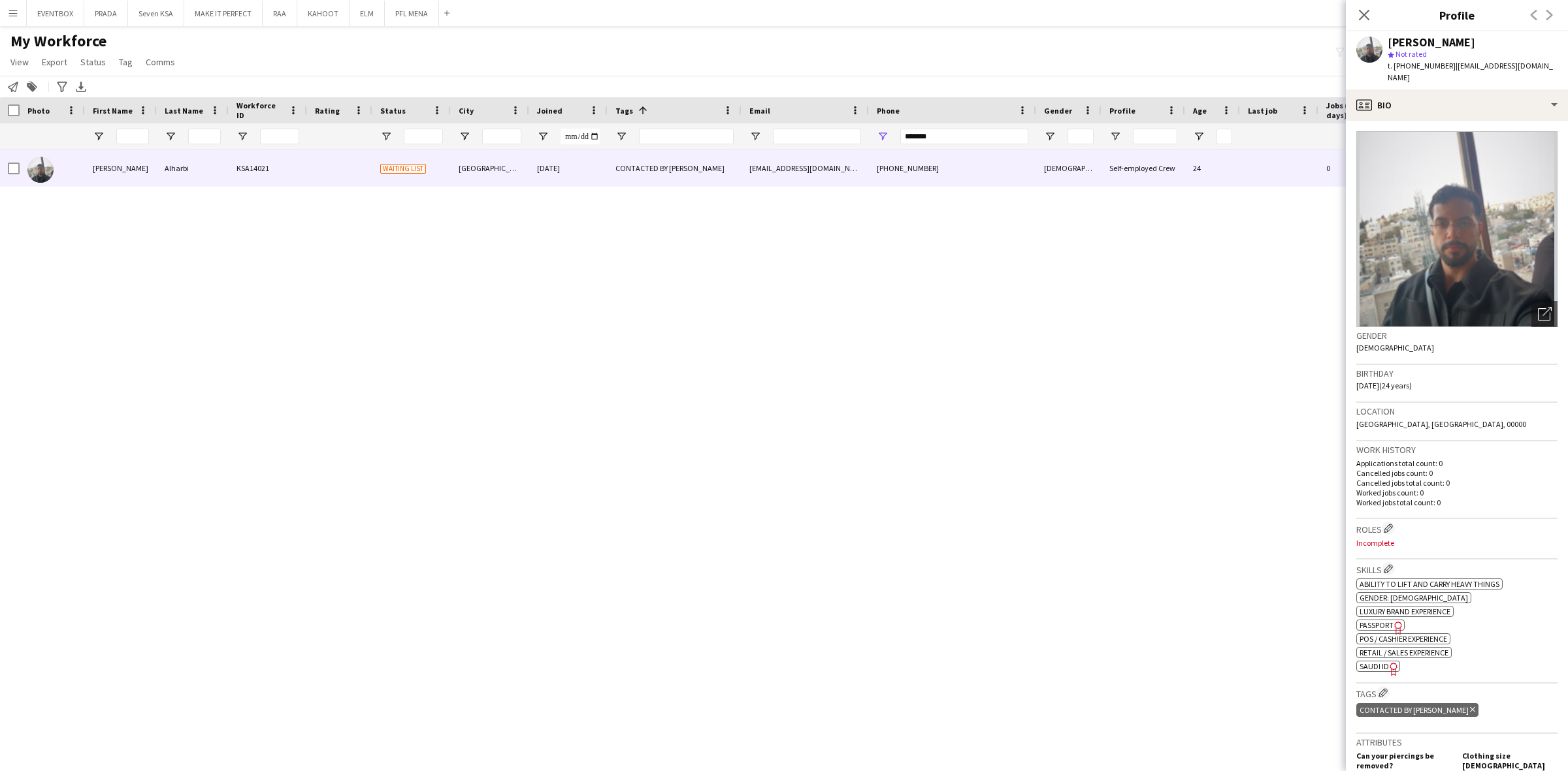
click at [437, 291] on div "Abdulrahman Alharbi KSA14021 Waiting list Riyadh 24-08-2025 CONTACTED BY JESUS …" at bounding box center [784, 449] width 1568 height 598
click at [1367, 21] on icon "Close pop-in" at bounding box center [1363, 15] width 13 height 13
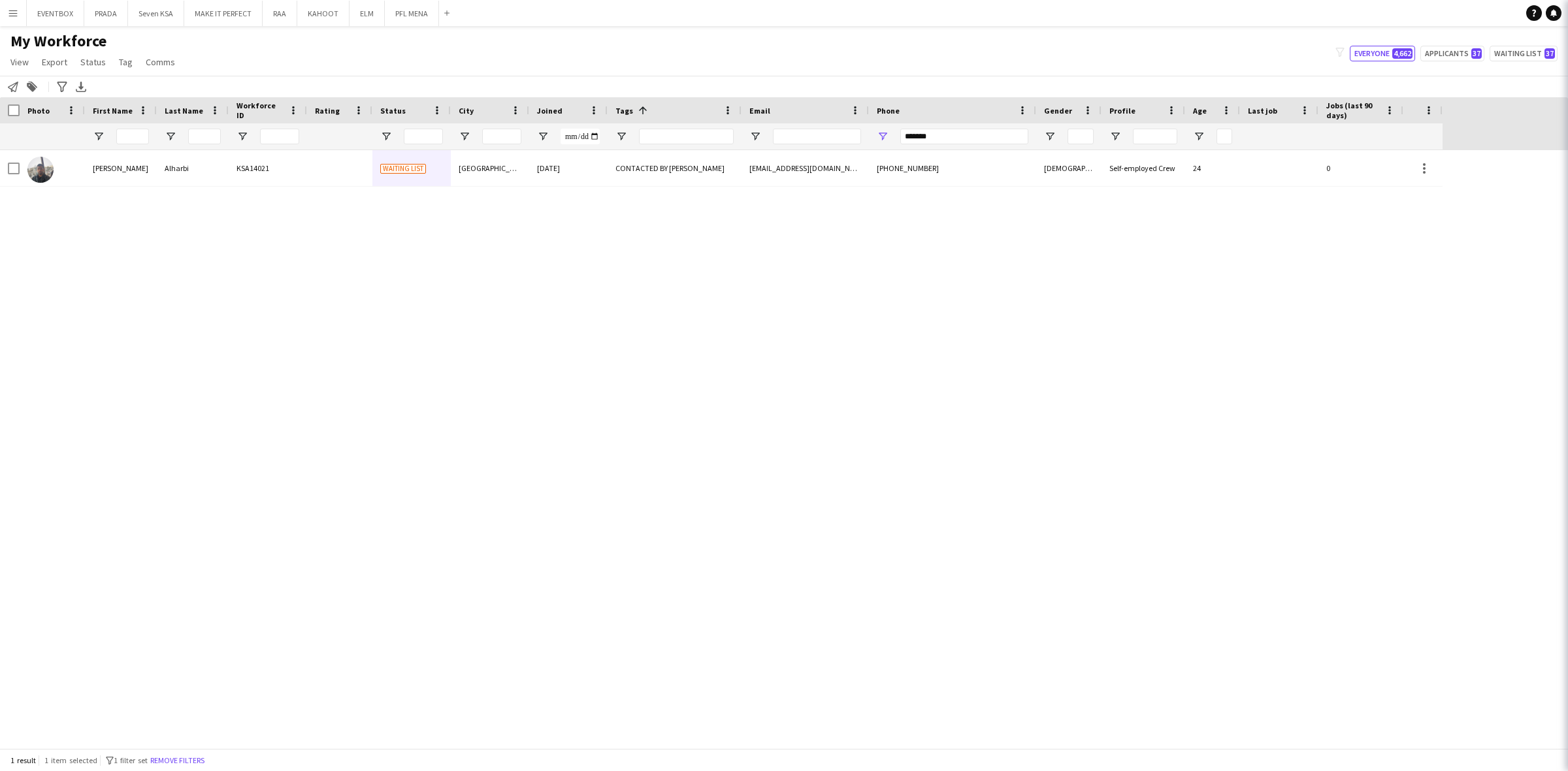
click at [1367, 14] on app-navbar "Menu Boards Boards Boards All jobs Status Workforce Workforce My Workforce Recr…" at bounding box center [784, 13] width 1568 height 26
drag, startPoint x: 926, startPoint y: 130, endPoint x: 625, endPoint y: 156, distance: 302.1
click at [841, 136] on div at bounding box center [721, 136] width 1442 height 26
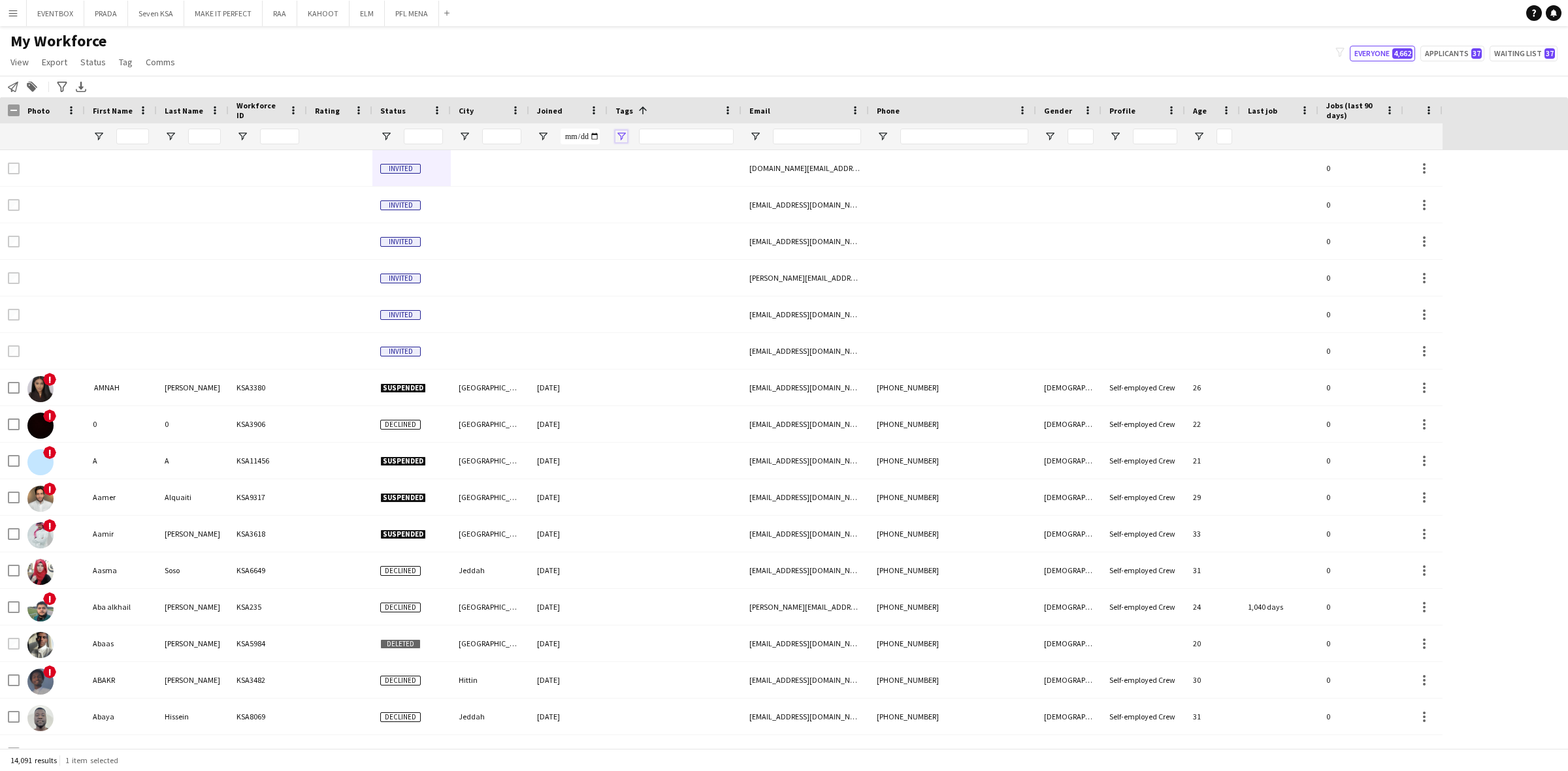
click at [622, 134] on span "Open Filter Menu" at bounding box center [621, 136] width 12 height 12
type input "***"
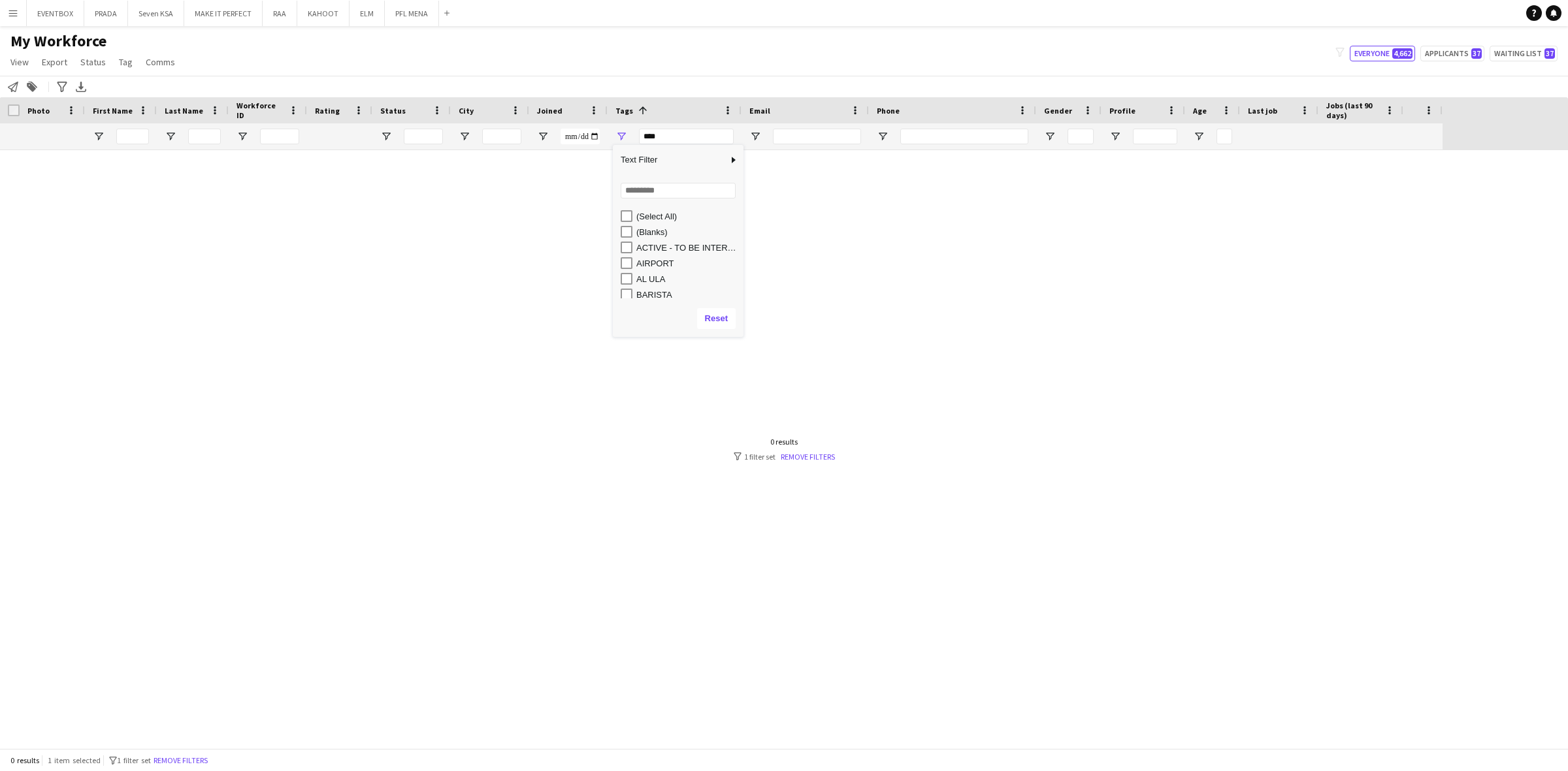
click at [638, 200] on div "Loading... No matches. (Select All) (Blanks) ACTIVE - TO BE INTERVIEWED AIRPORT…" at bounding box center [678, 237] width 131 height 125
click at [645, 191] on input "Search filter values" at bounding box center [677, 191] width 115 height 16
type input "****"
click at [641, 247] on div "CONTACTED BY JESUS" at bounding box center [688, 248] width 103 height 10
type input "**********"
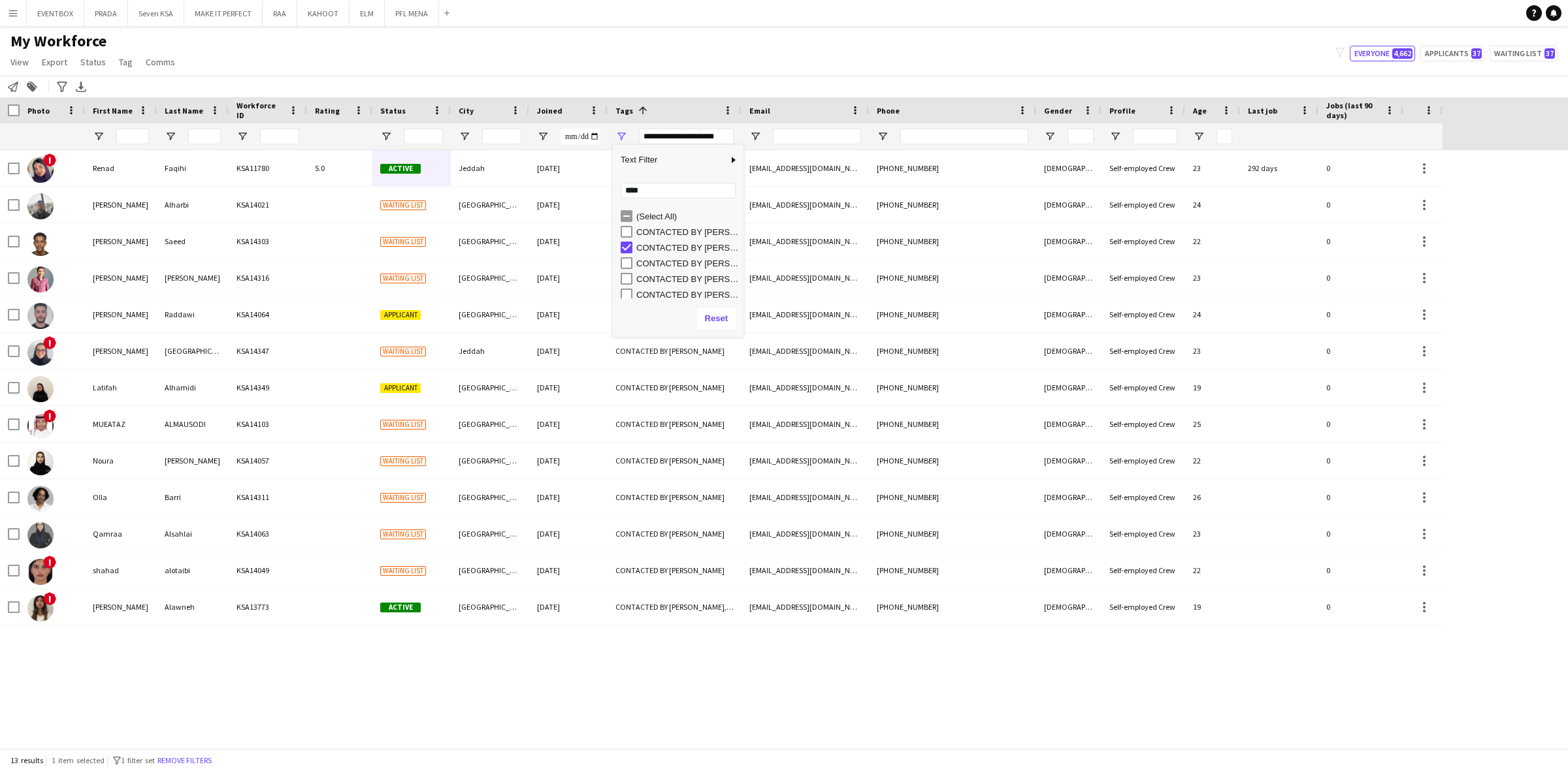
click at [707, 74] on div "My Workforce View Views Default view Basic Export View Full Name TAGS Test New …" at bounding box center [784, 53] width 1568 height 44
click at [552, 691] on div "! Renad Faqihi KSA11780 5.0 Active Jeddah 09-11-2024 ACTIVE - TO BE INTERVIEWED…" at bounding box center [784, 449] width 1568 height 598
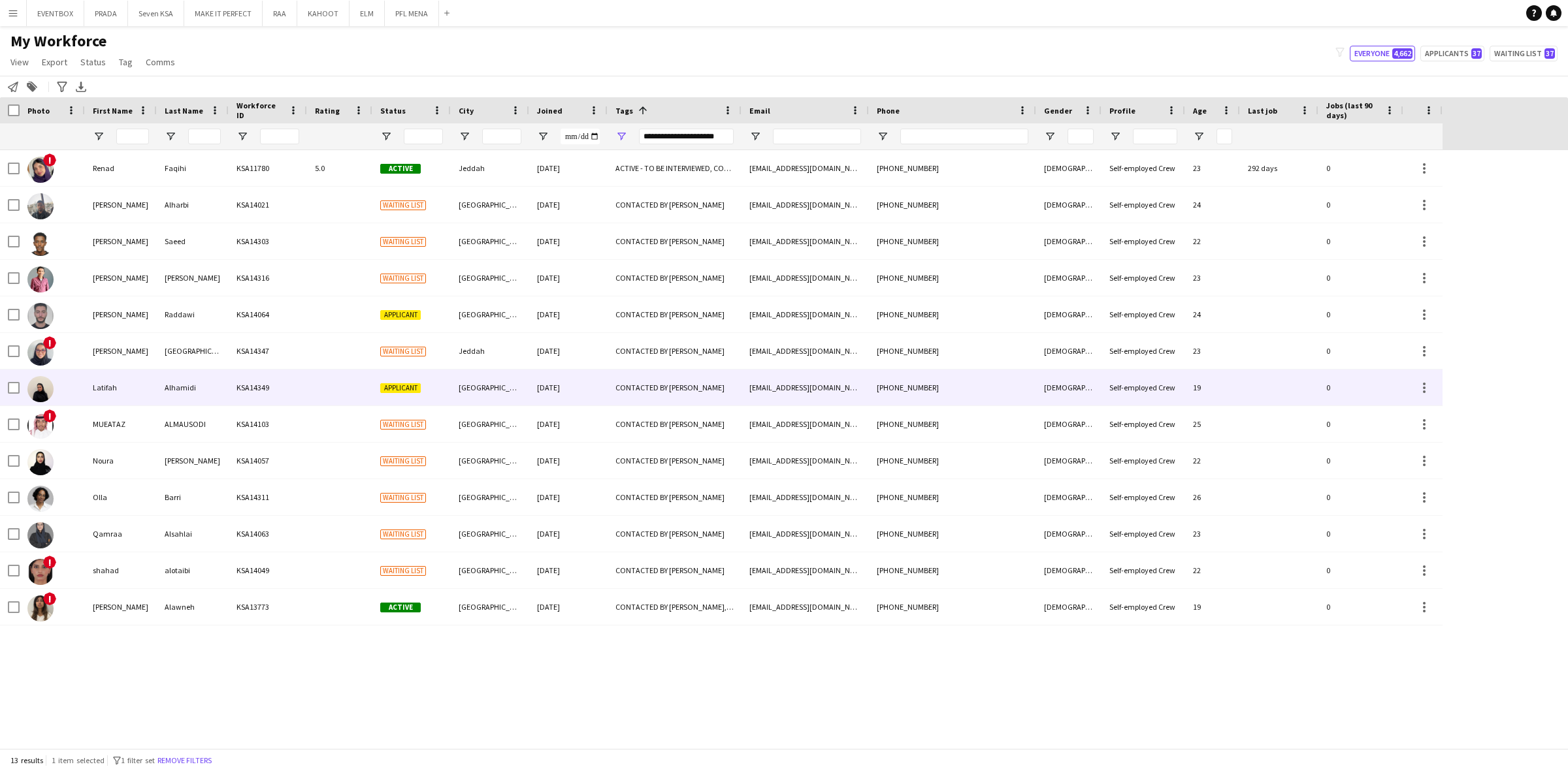
click at [532, 389] on div "03-09-2025" at bounding box center [568, 387] width 78 height 36
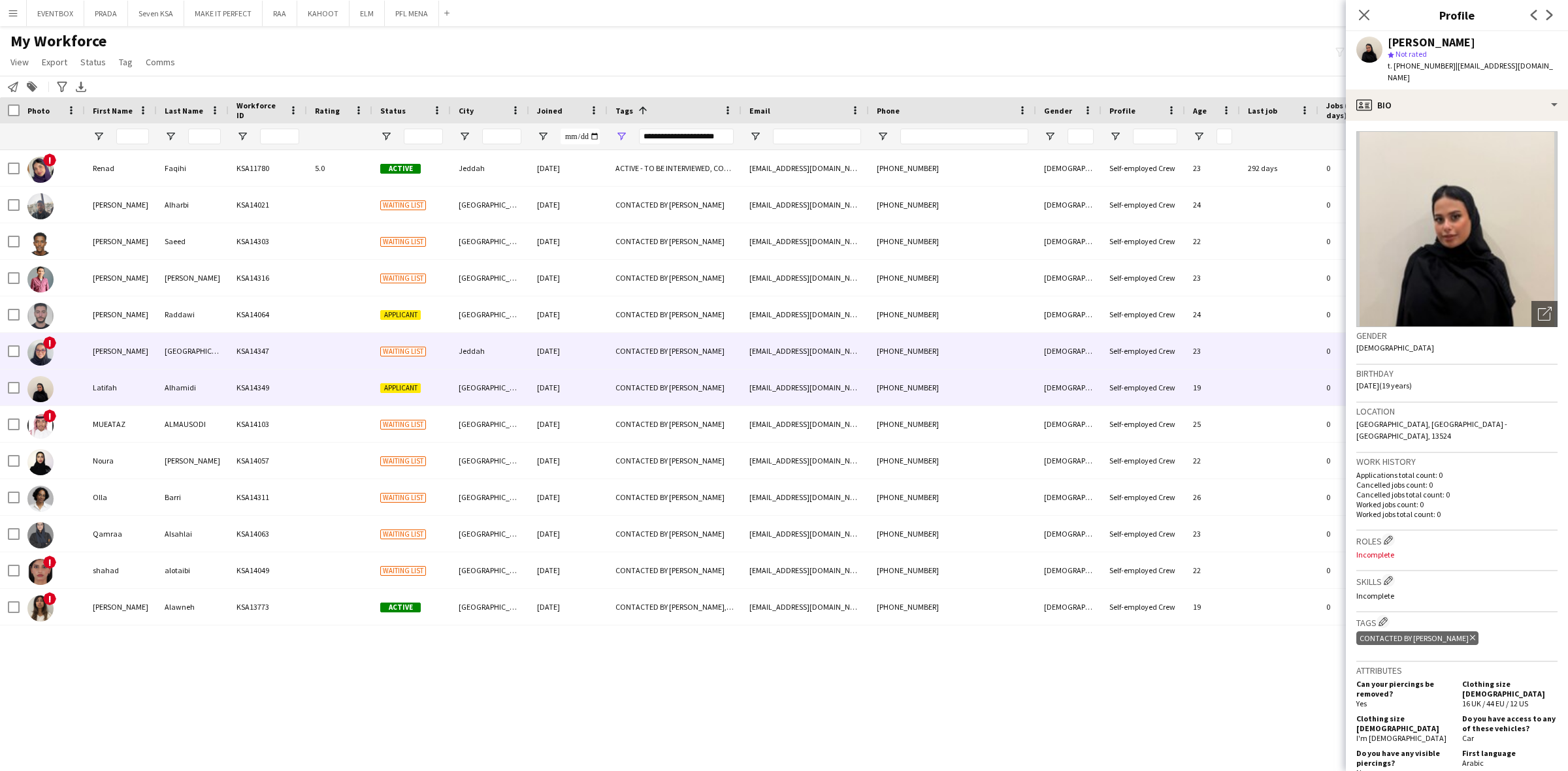
click at [603, 354] on div "03-09-2025" at bounding box center [568, 351] width 78 height 36
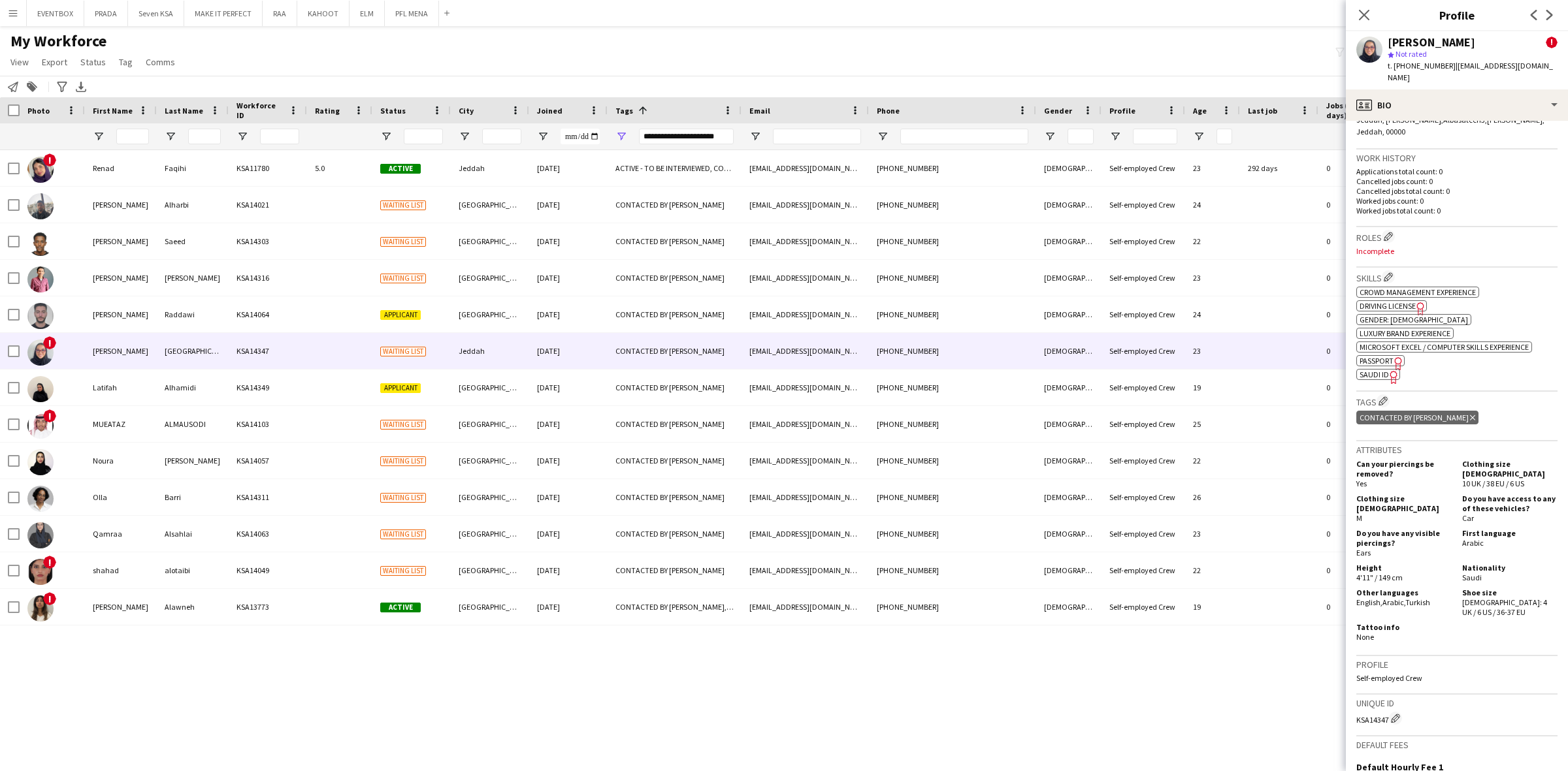
scroll to position [489, 0]
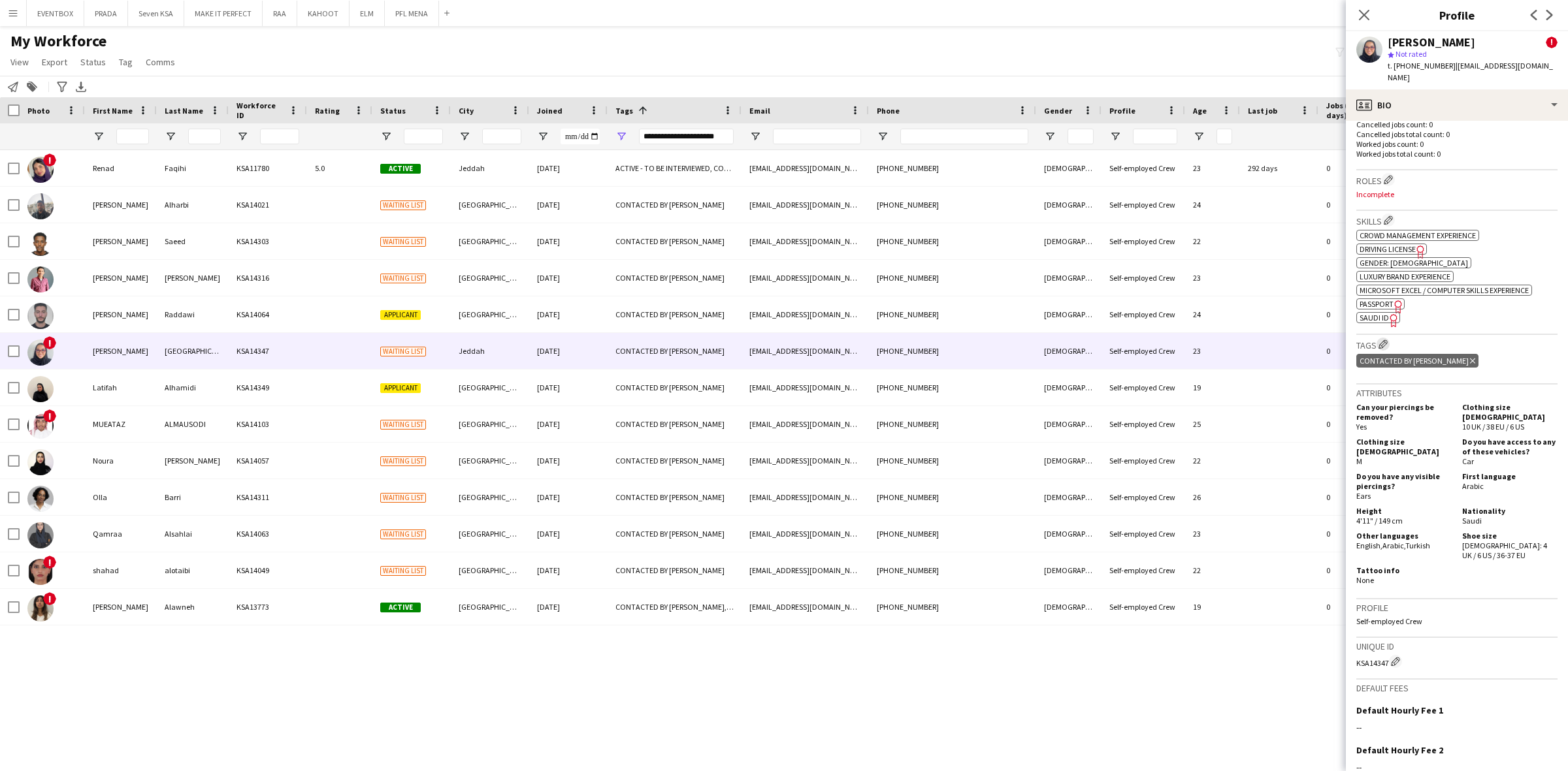
click at [1384, 340] on app-icon "Edit crew company tags" at bounding box center [1383, 344] width 9 height 9
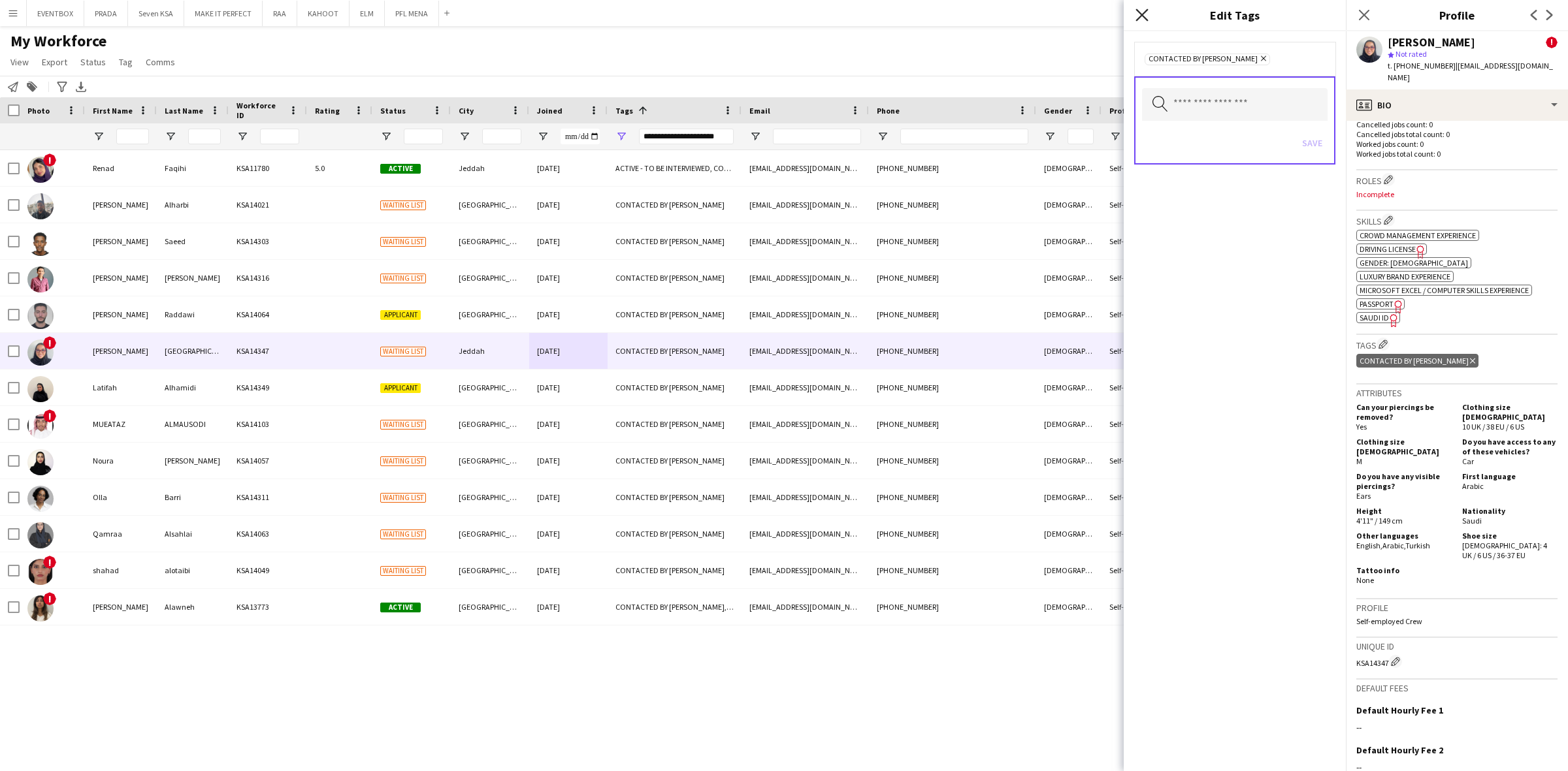
click at [1137, 14] on icon "Close pop-in" at bounding box center [1141, 15] width 13 height 13
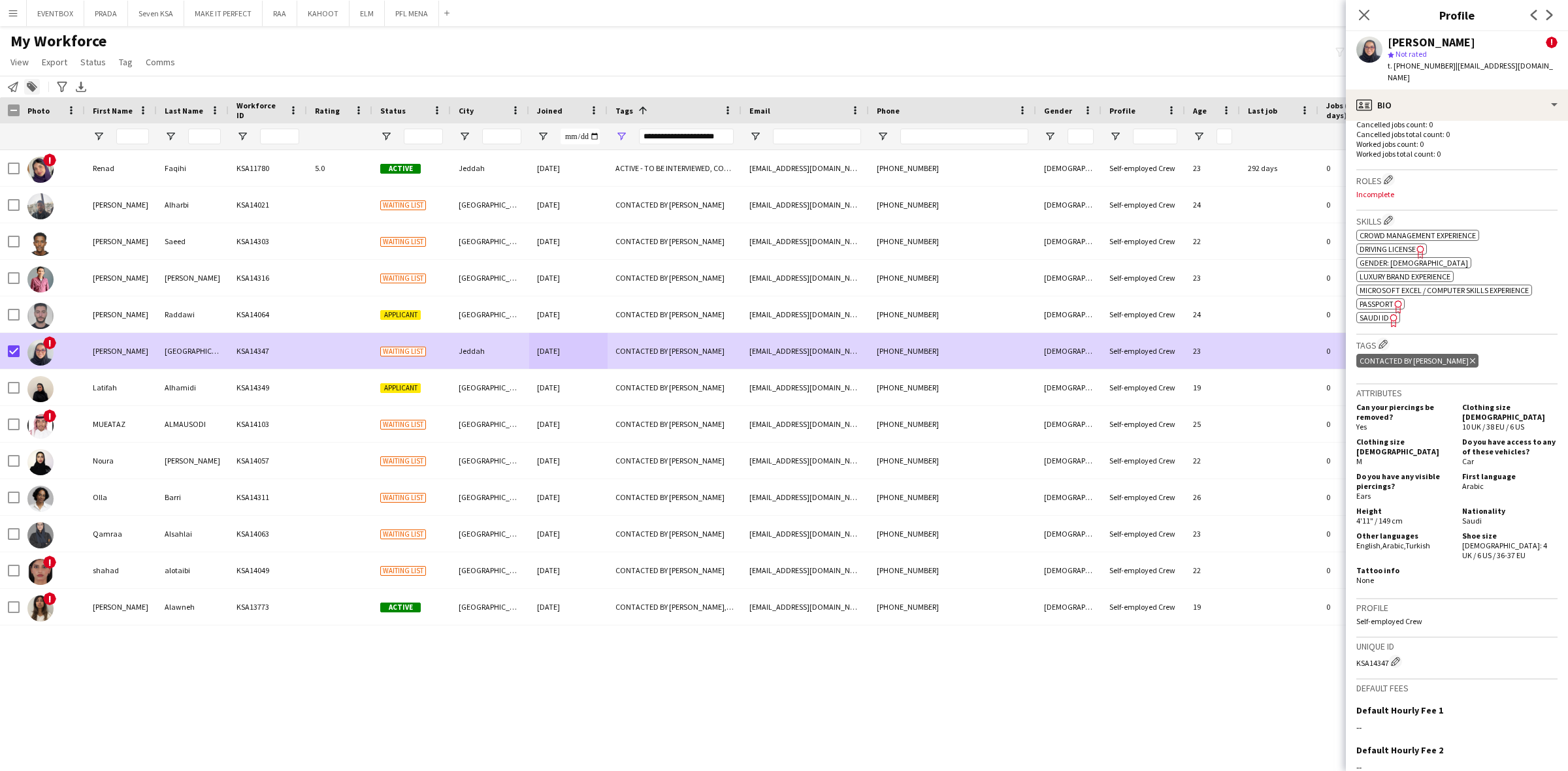
click at [33, 83] on icon "Add to tag" at bounding box center [32, 87] width 11 height 11
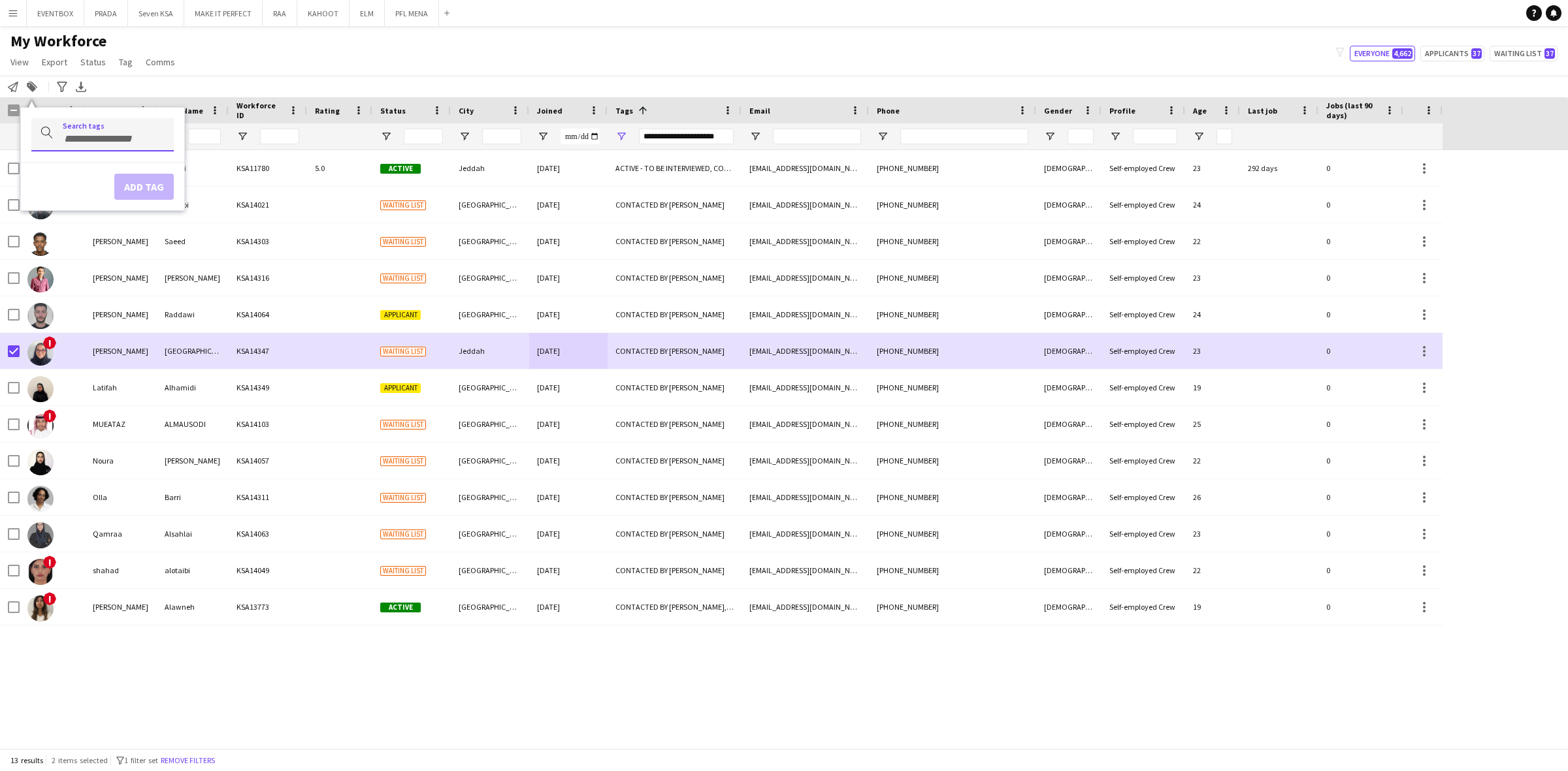
click at [114, 135] on input "Type to search..." at bounding box center [113, 139] width 101 height 12
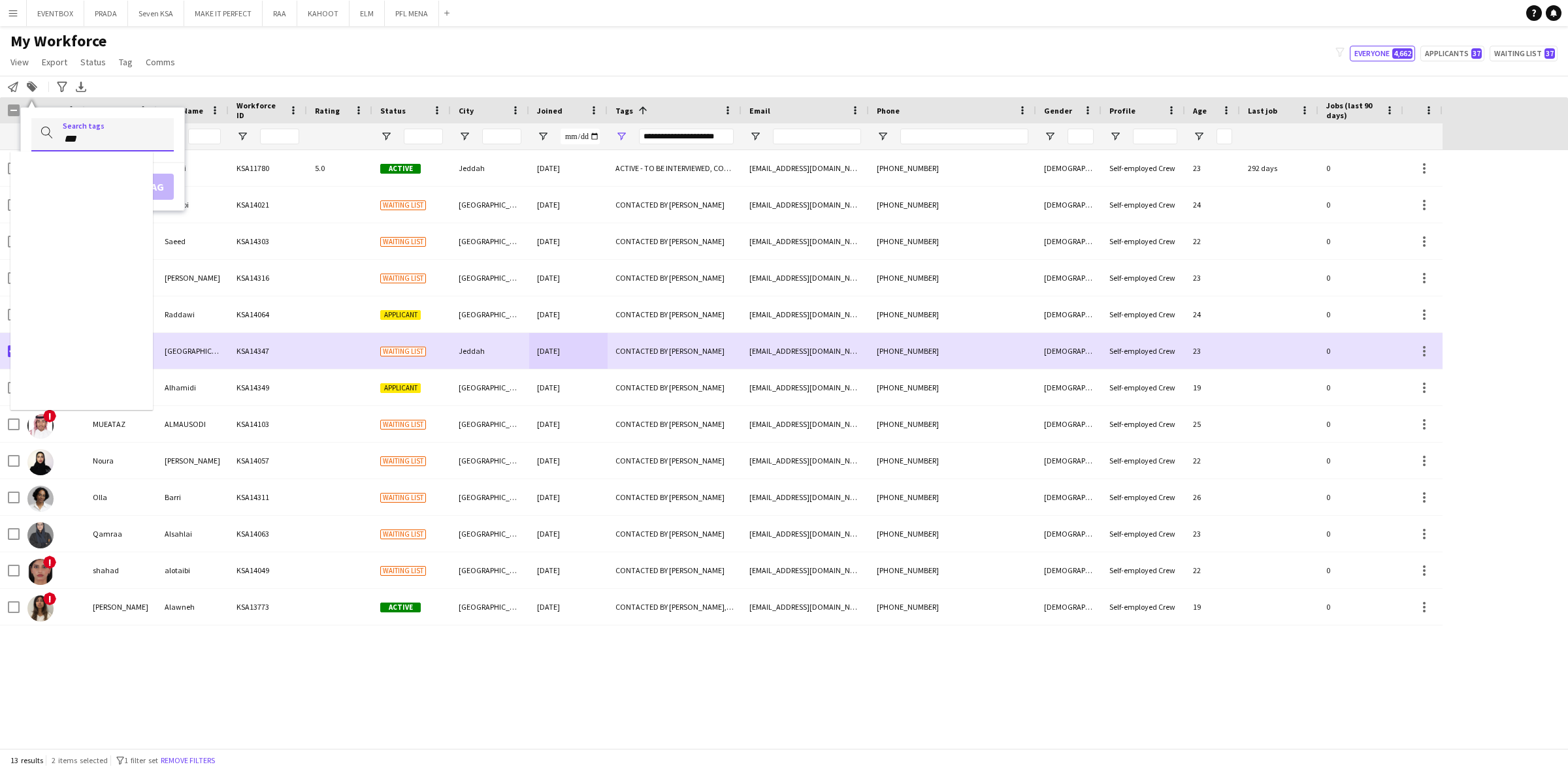
type input "***"
click at [134, 171] on div "TOP HOST/HOSTESS" at bounding box center [82, 171] width 142 height 31
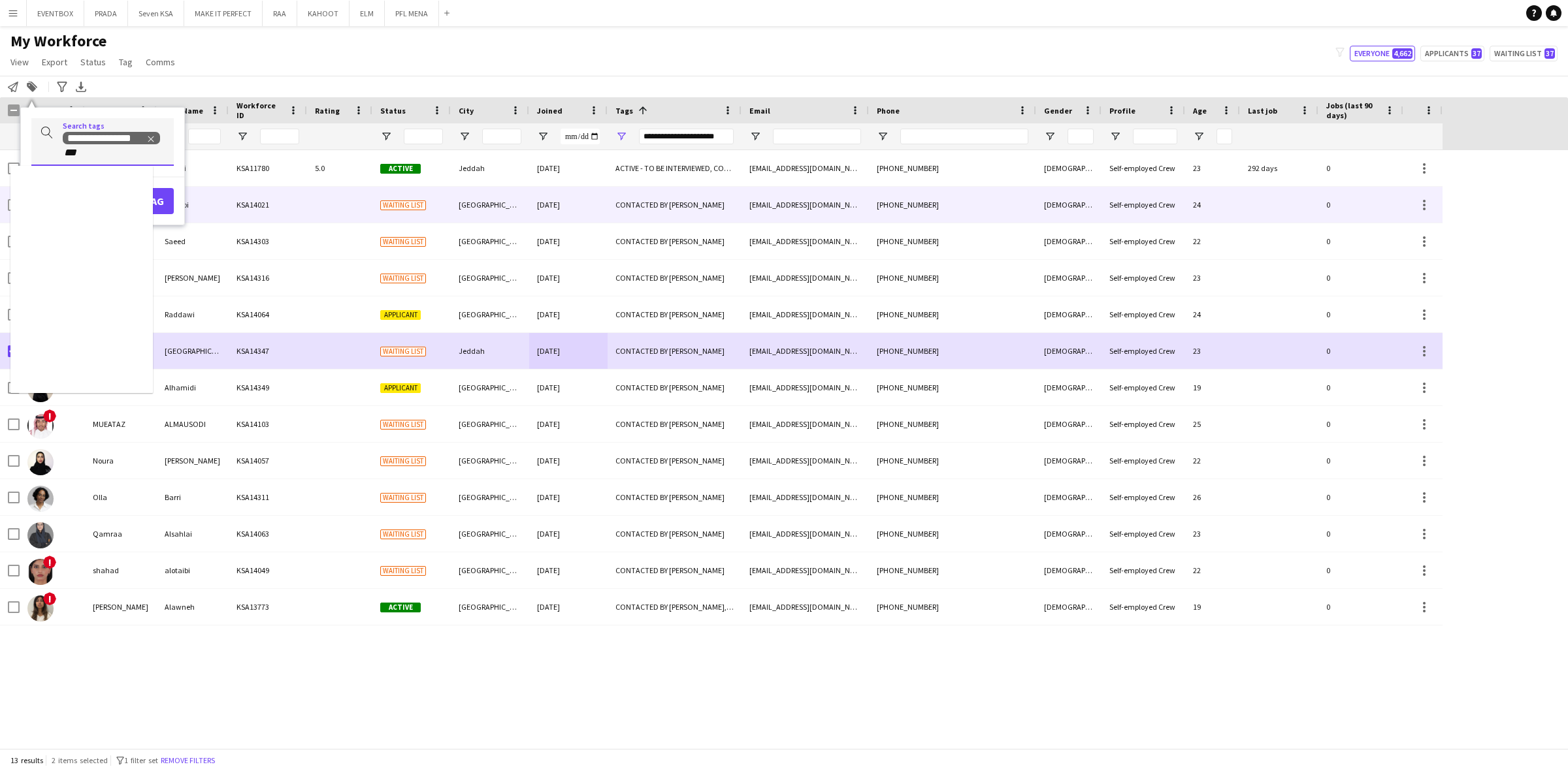
type input "***"
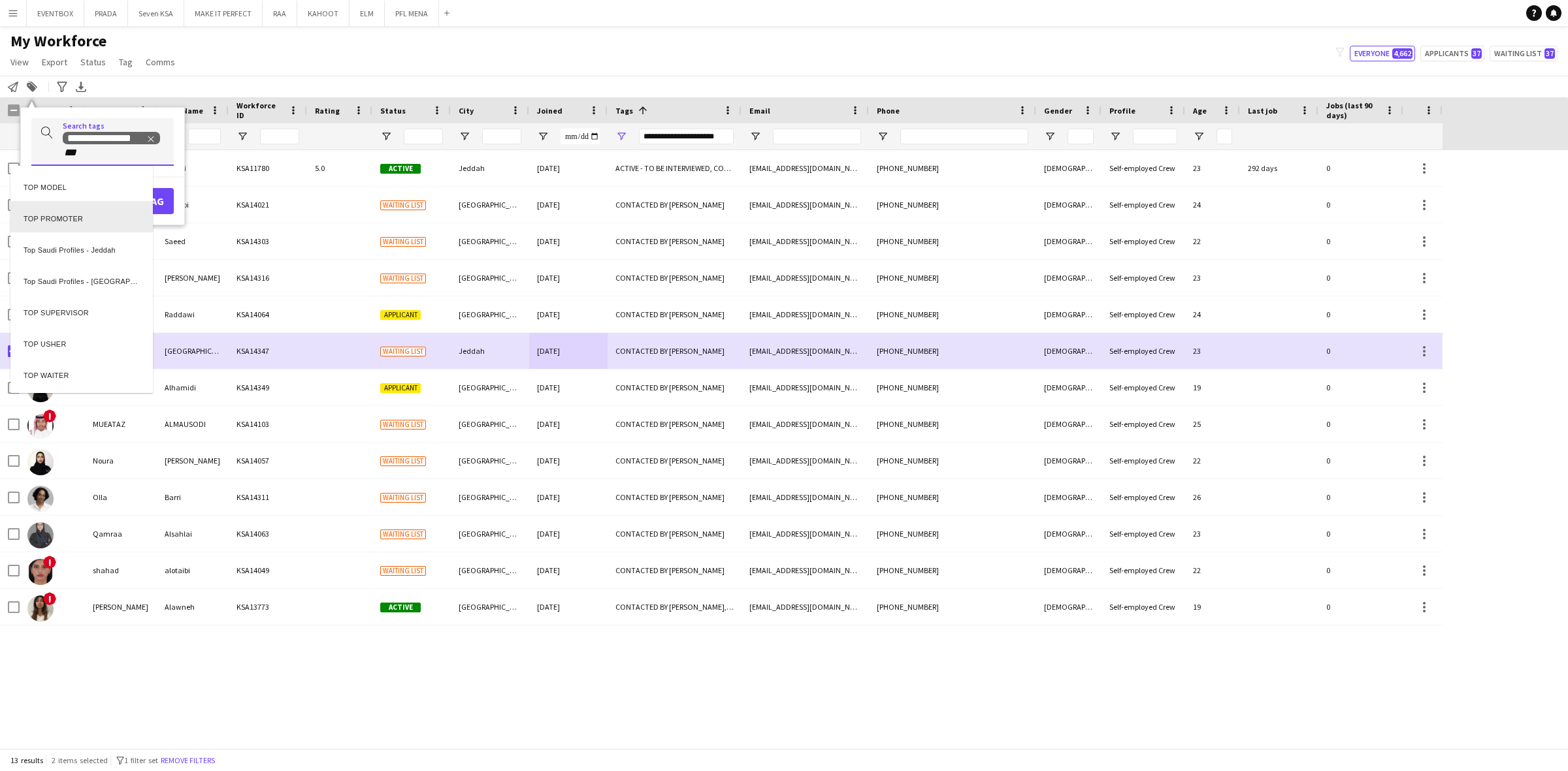
click at [96, 217] on div "TOP PROMOTER" at bounding box center [82, 217] width 142 height 31
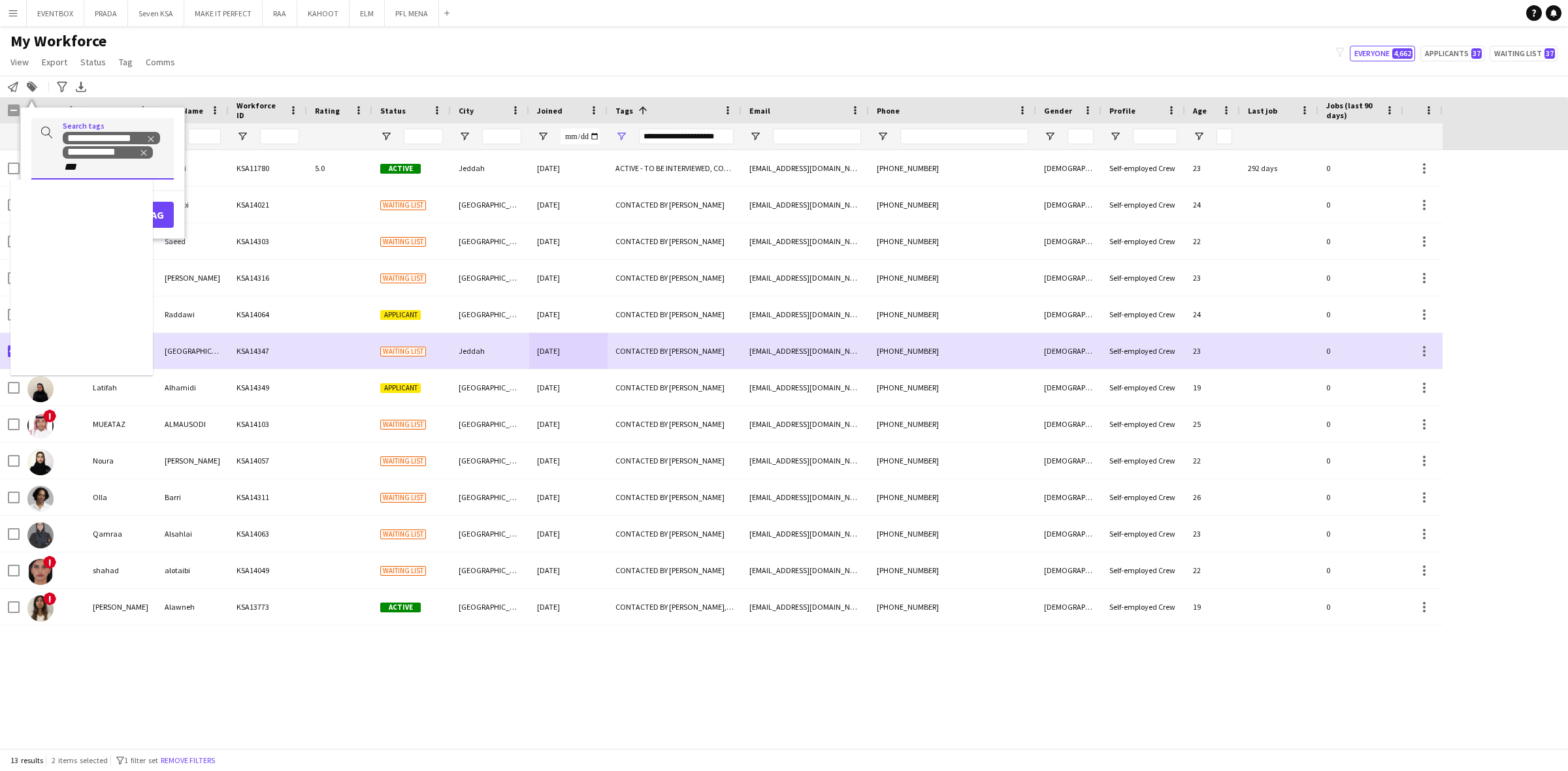
type input "***"
click at [103, 327] on div "TOP USHER" at bounding box center [82, 324] width 142 height 31
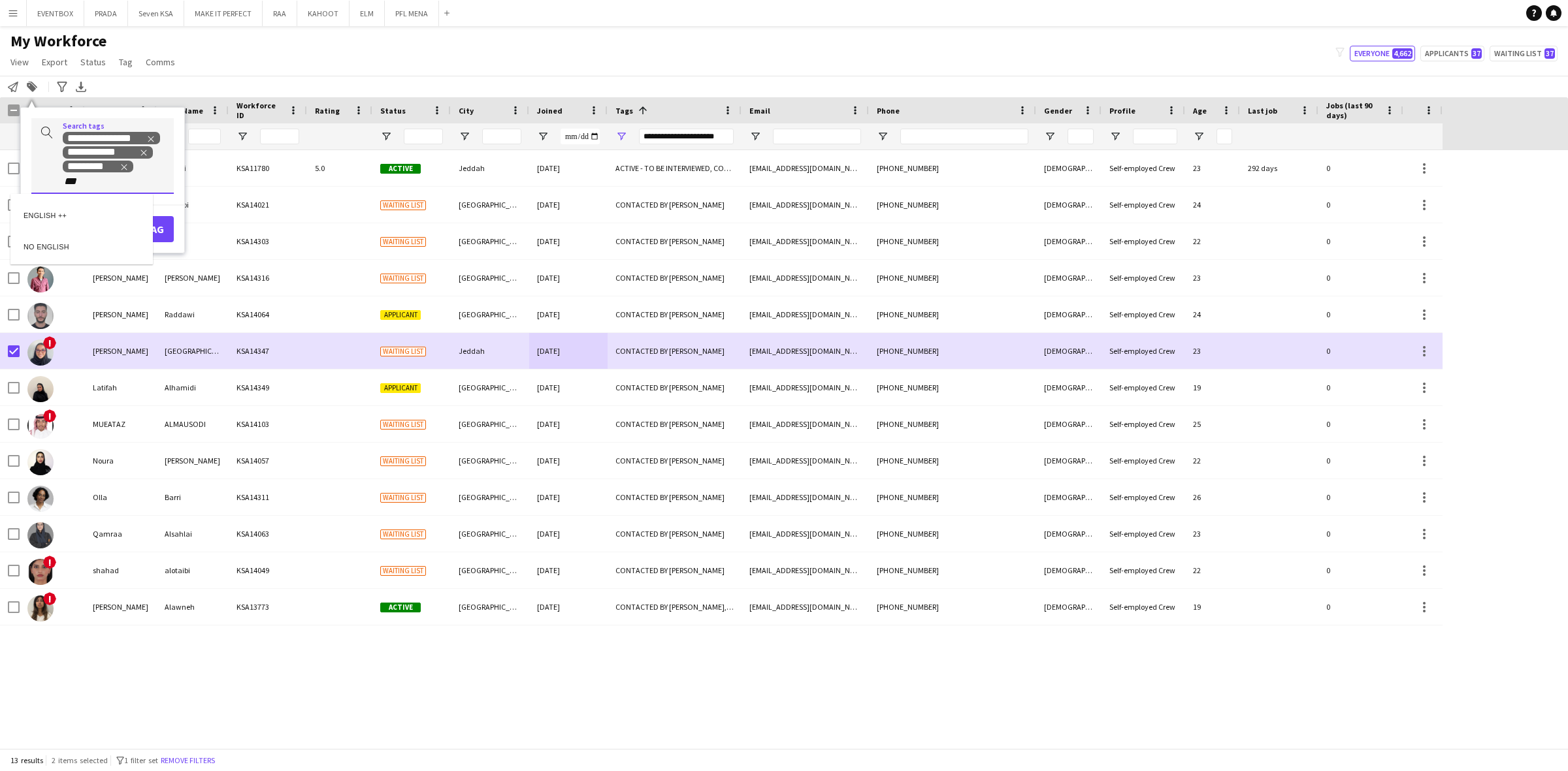
type input "***"
click at [79, 209] on div "ENGLISH ++" at bounding box center [82, 213] width 142 height 31
type input "****"
click at [85, 233] on div "KHALEEJI PROFILE" at bounding box center [82, 227] width 142 height 31
type input "****"
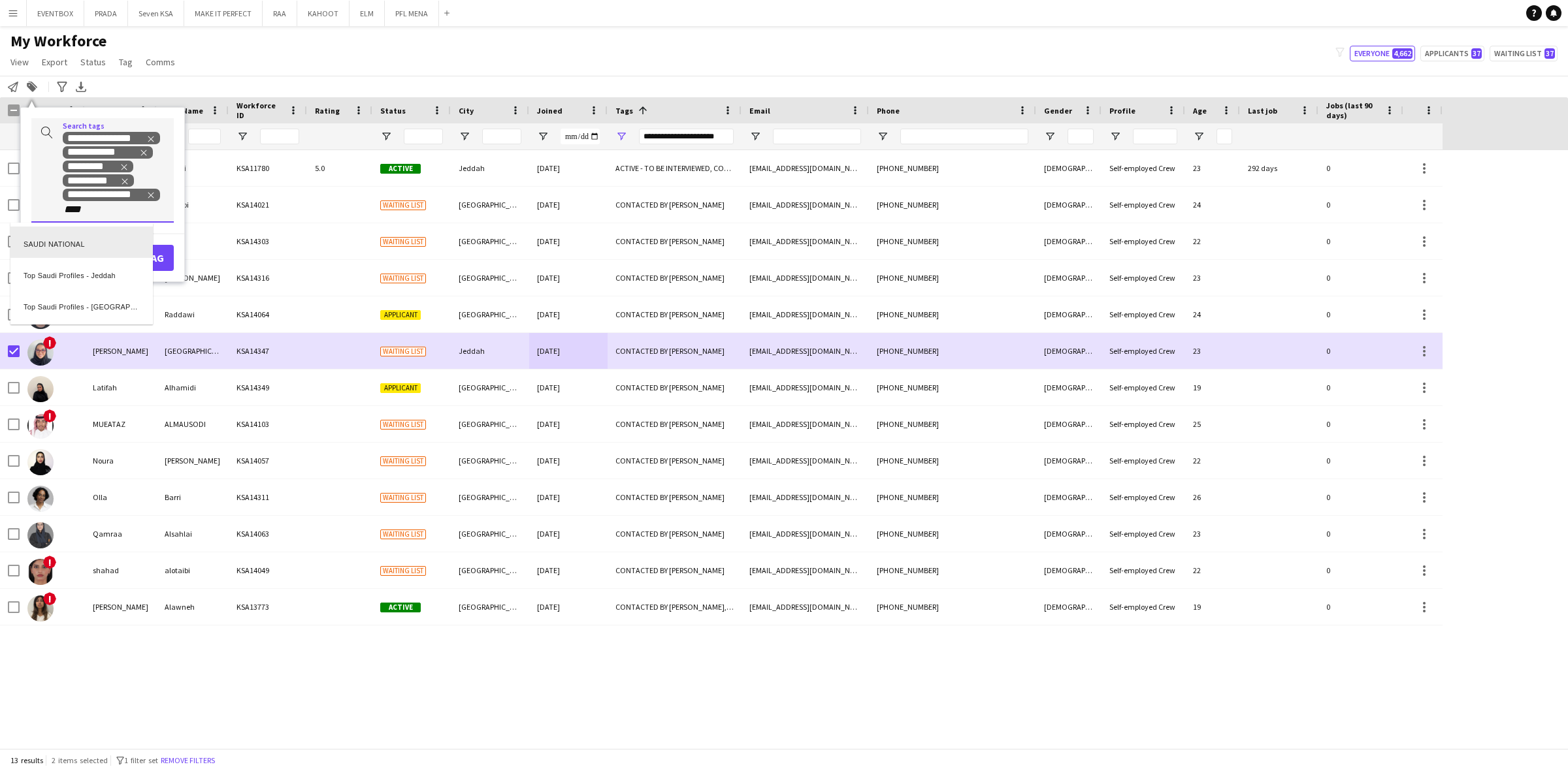
click at [90, 245] on div "SAUDI NATIONAL" at bounding box center [82, 242] width 142 height 31
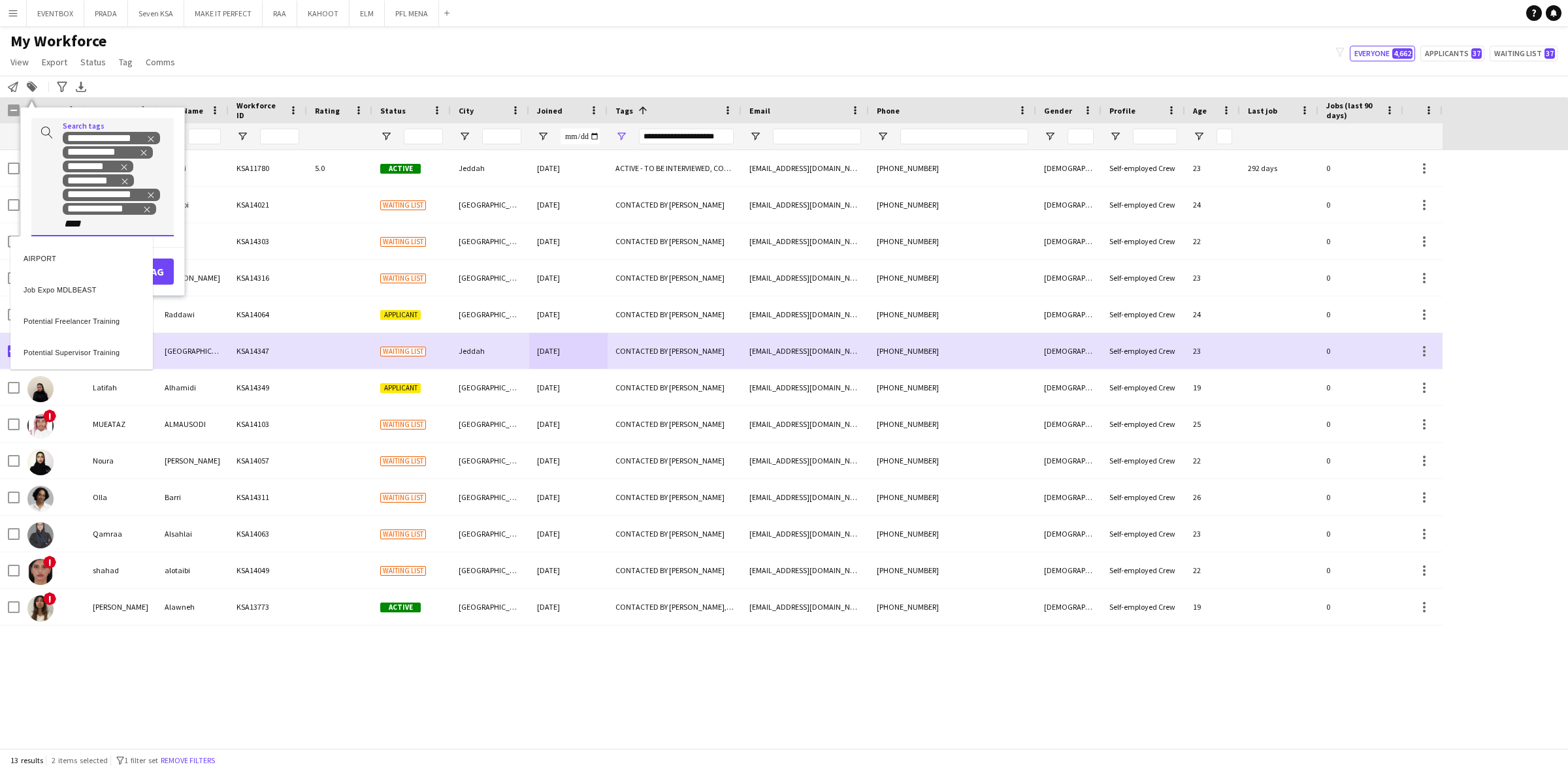
type input "****"
click at [92, 256] on div "Potential Freelancer Training" at bounding box center [82, 256] width 142 height 31
type input "***"
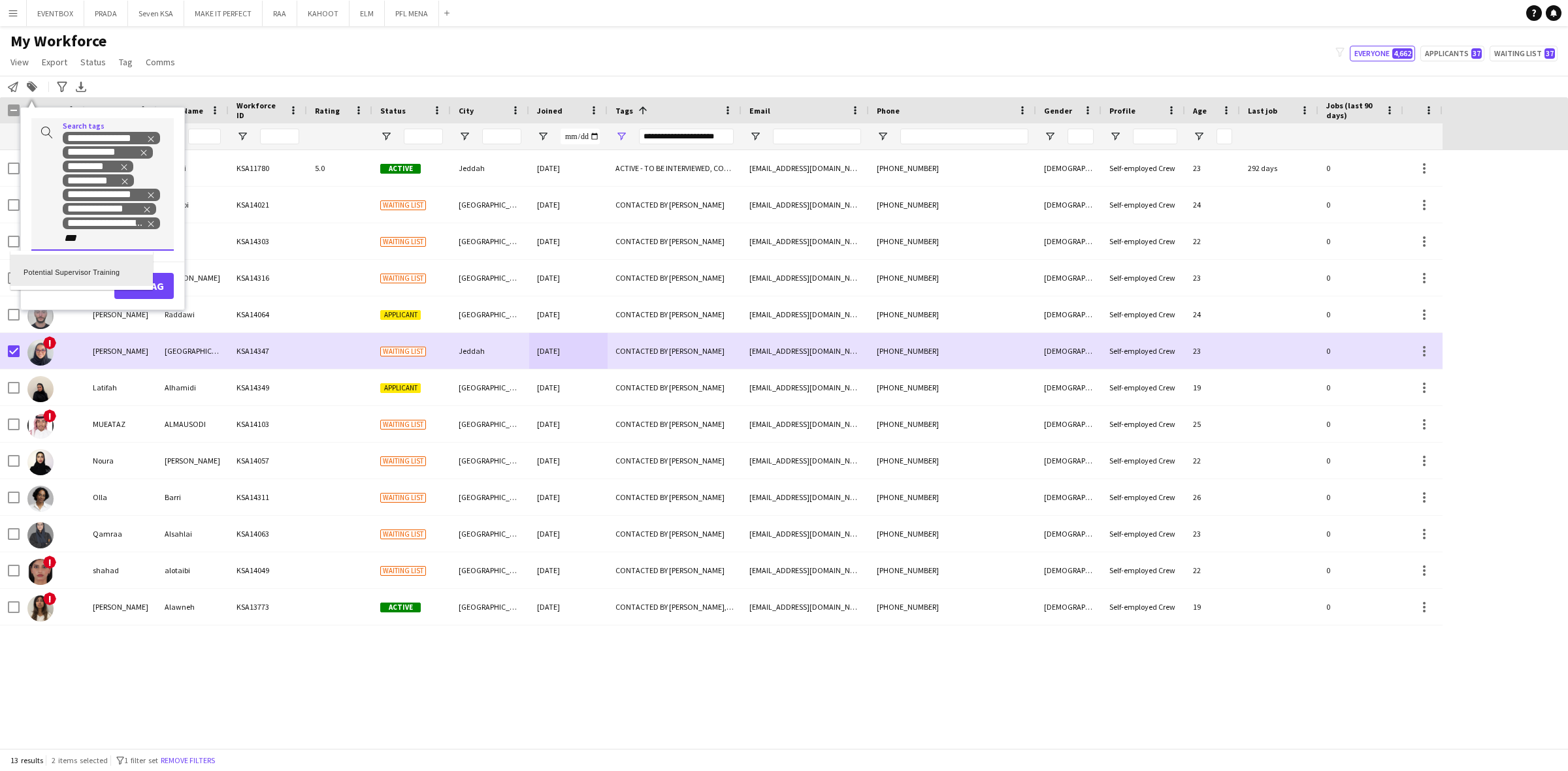
click at [101, 265] on div "Potential Supervisor Training" at bounding box center [82, 270] width 142 height 31
click at [151, 299] on button "Add tag" at bounding box center [144, 300] width 60 height 26
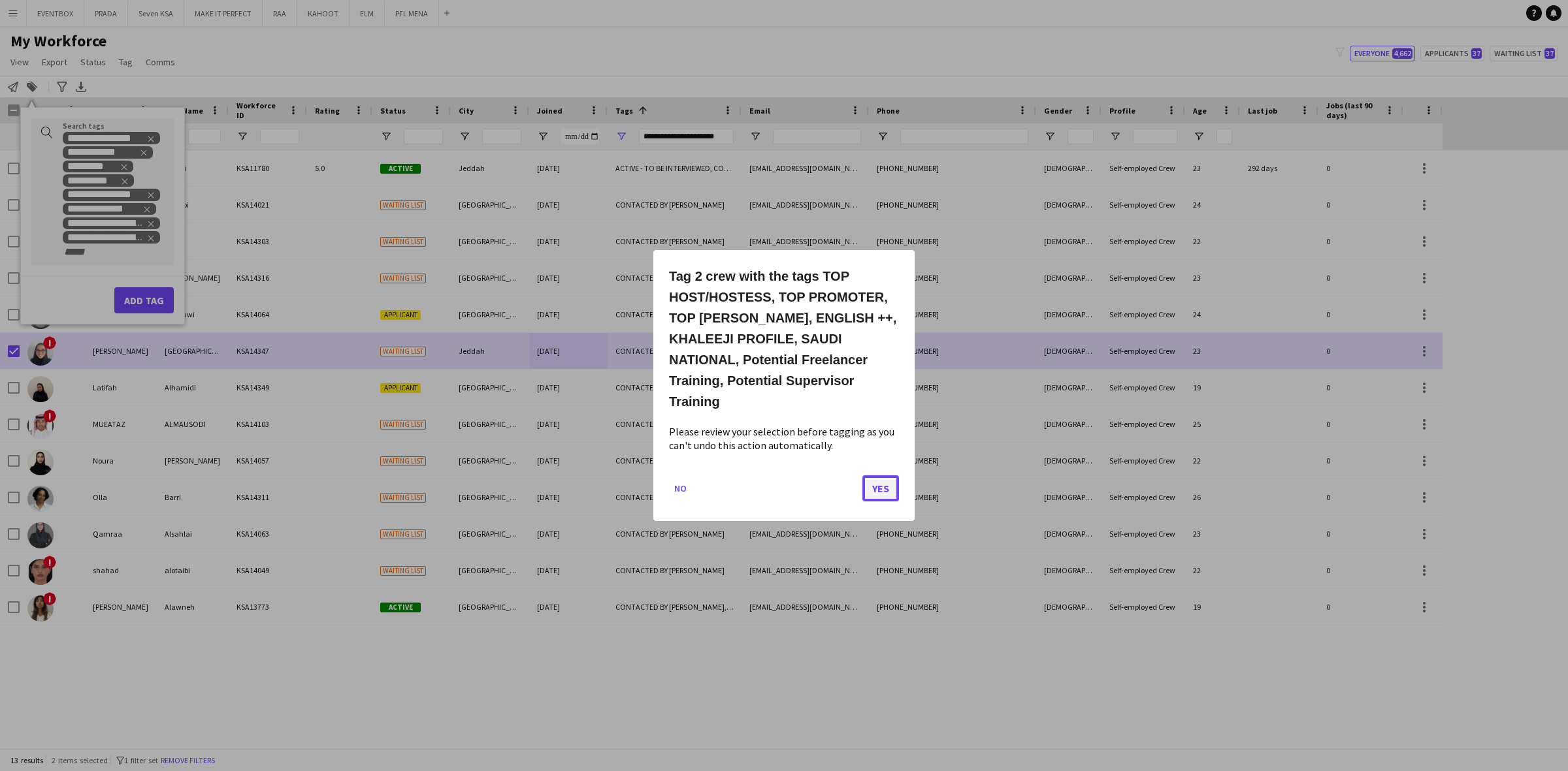
click at [893, 484] on button "Yes" at bounding box center [880, 488] width 36 height 26
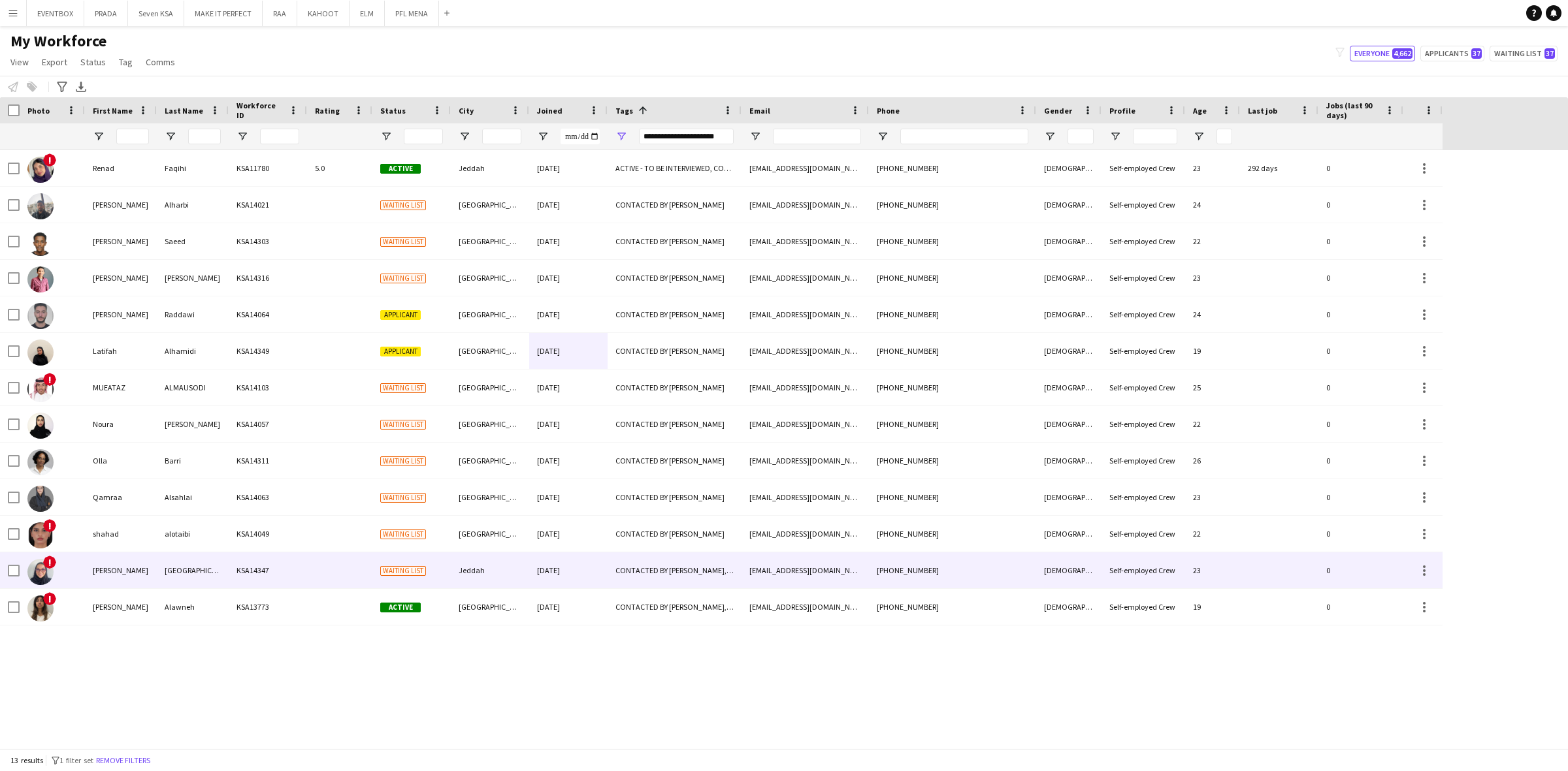
click at [695, 555] on div "CONTACTED BY JESUS, ENGLISH ++, KHALEEJI PROFILE, Potential Freelancer Training…" at bounding box center [675, 570] width 134 height 36
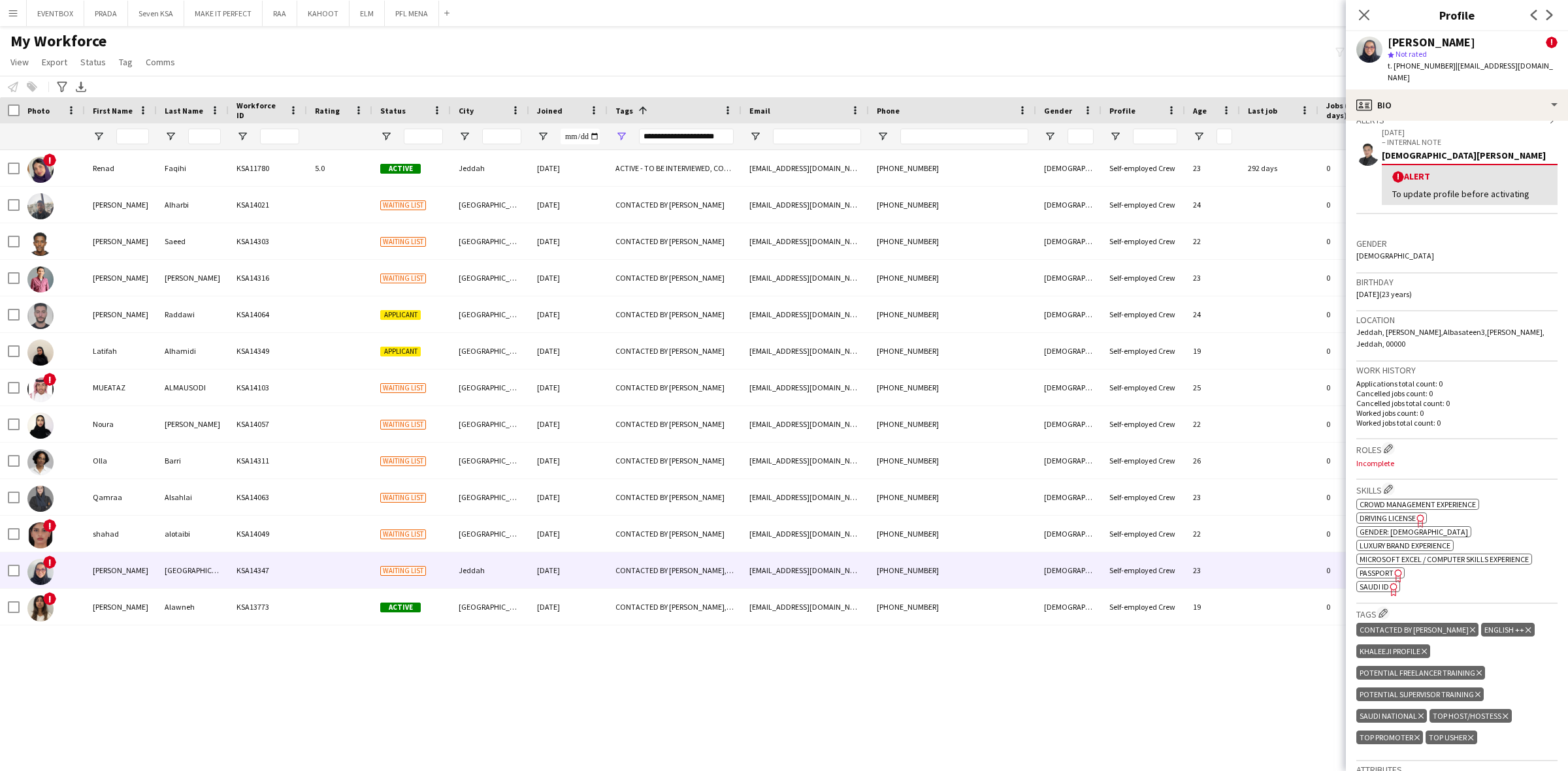
scroll to position [327, 0]
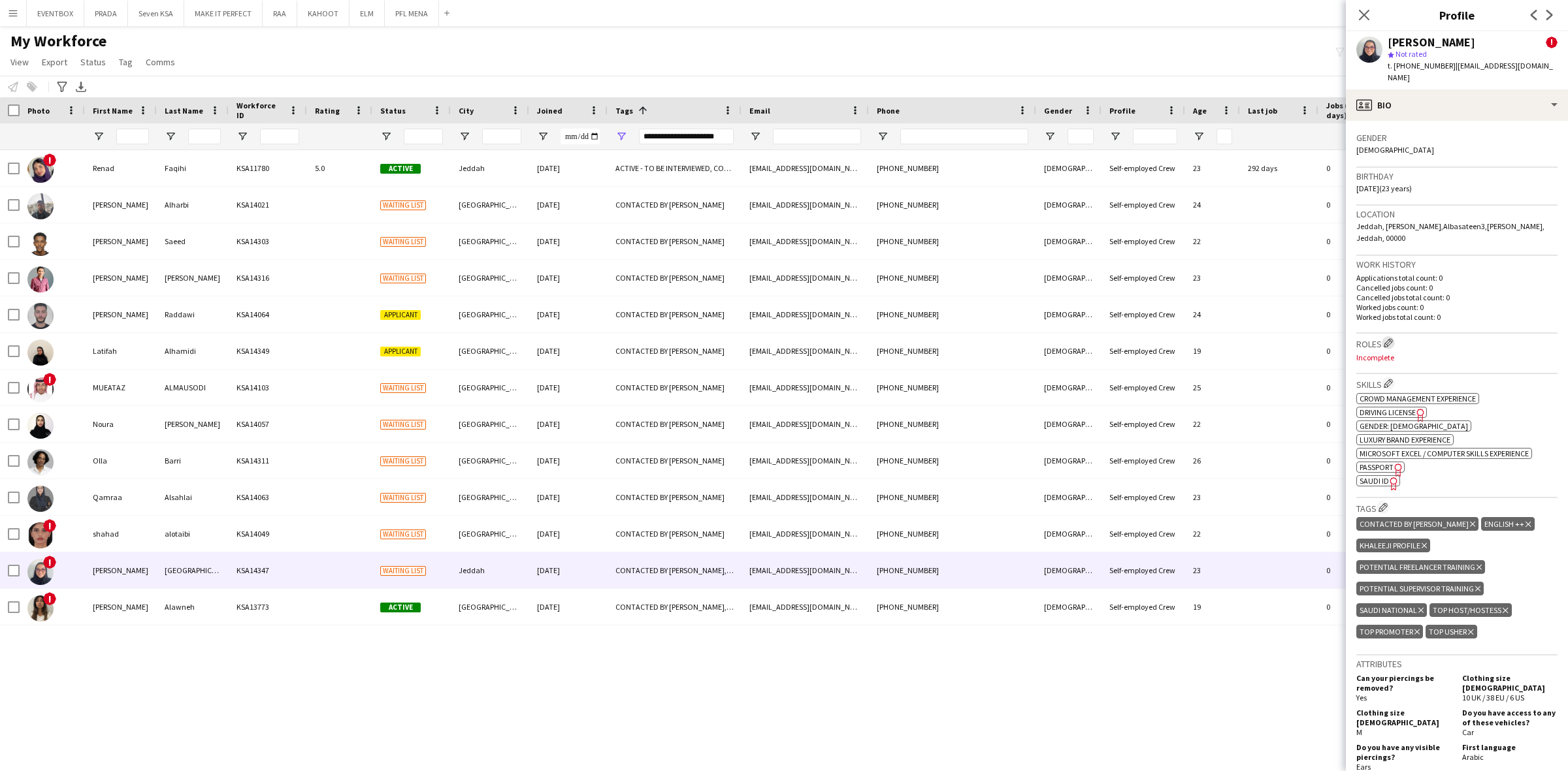
click at [1392, 338] on app-icon "Edit crew company roles" at bounding box center [1388, 343] width 9 height 9
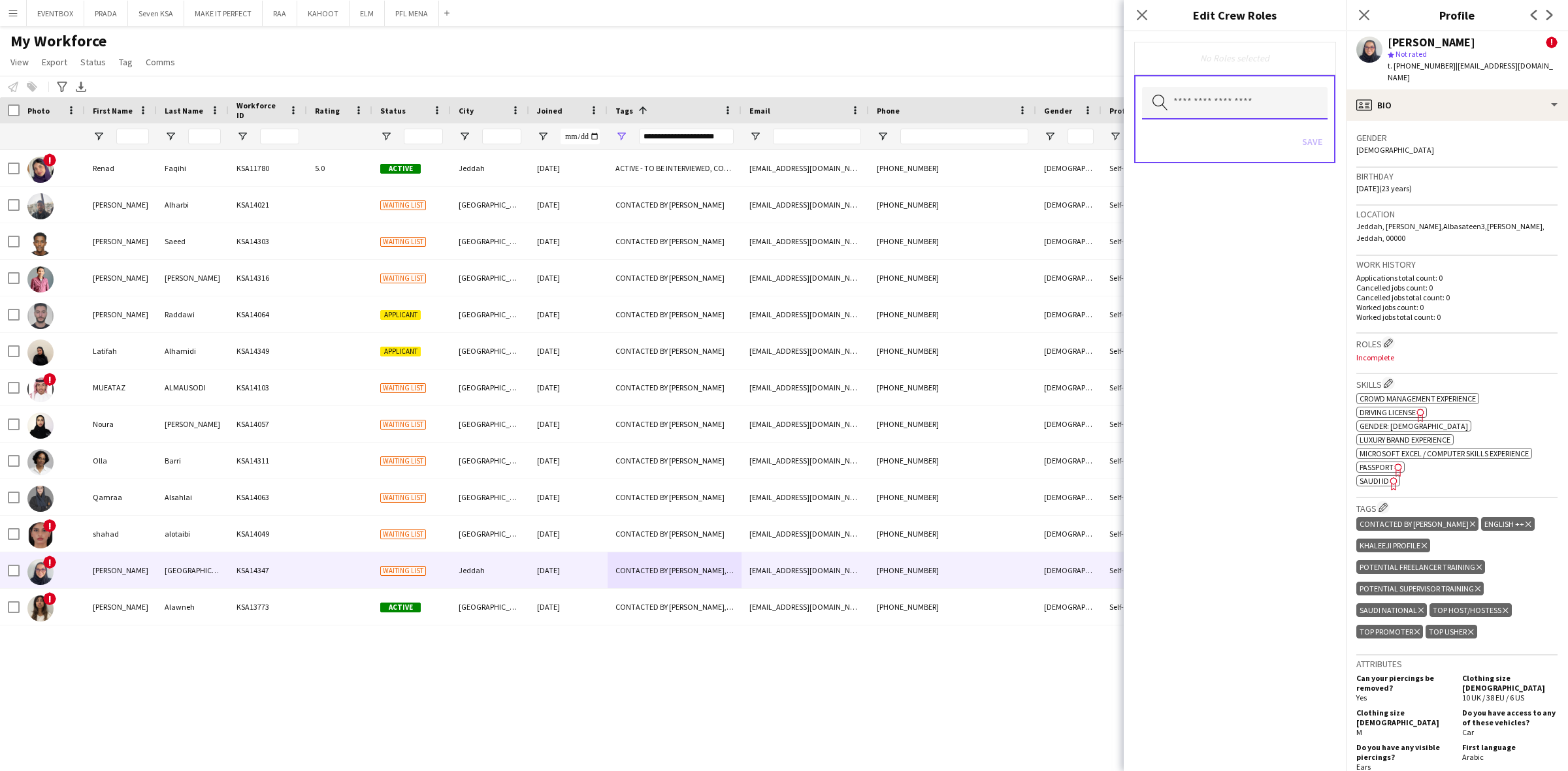
click at [1248, 109] on input "text" at bounding box center [1235, 103] width 186 height 32
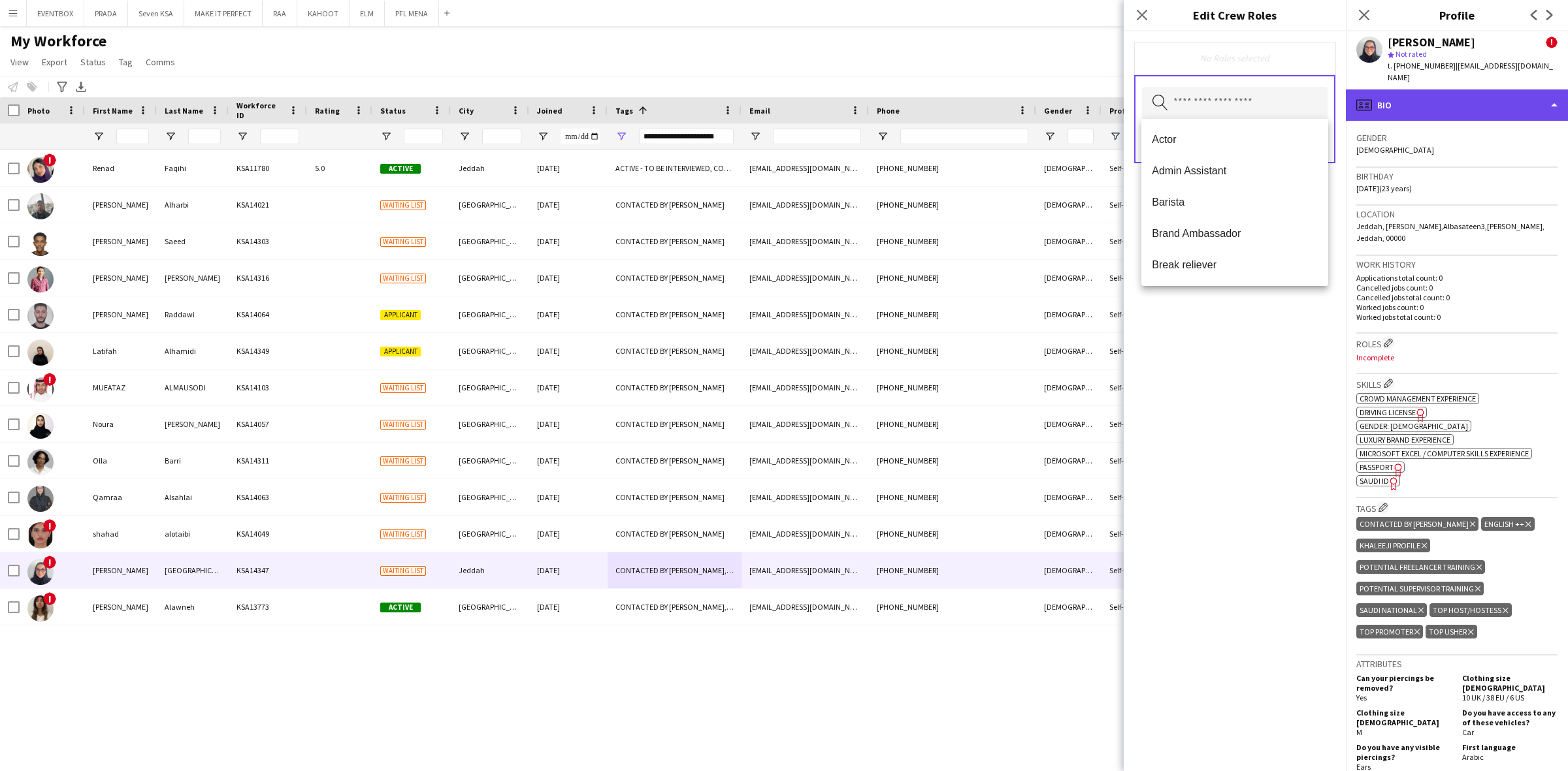
click at [1493, 89] on div "profile Bio" at bounding box center [1456, 105] width 222 height 31
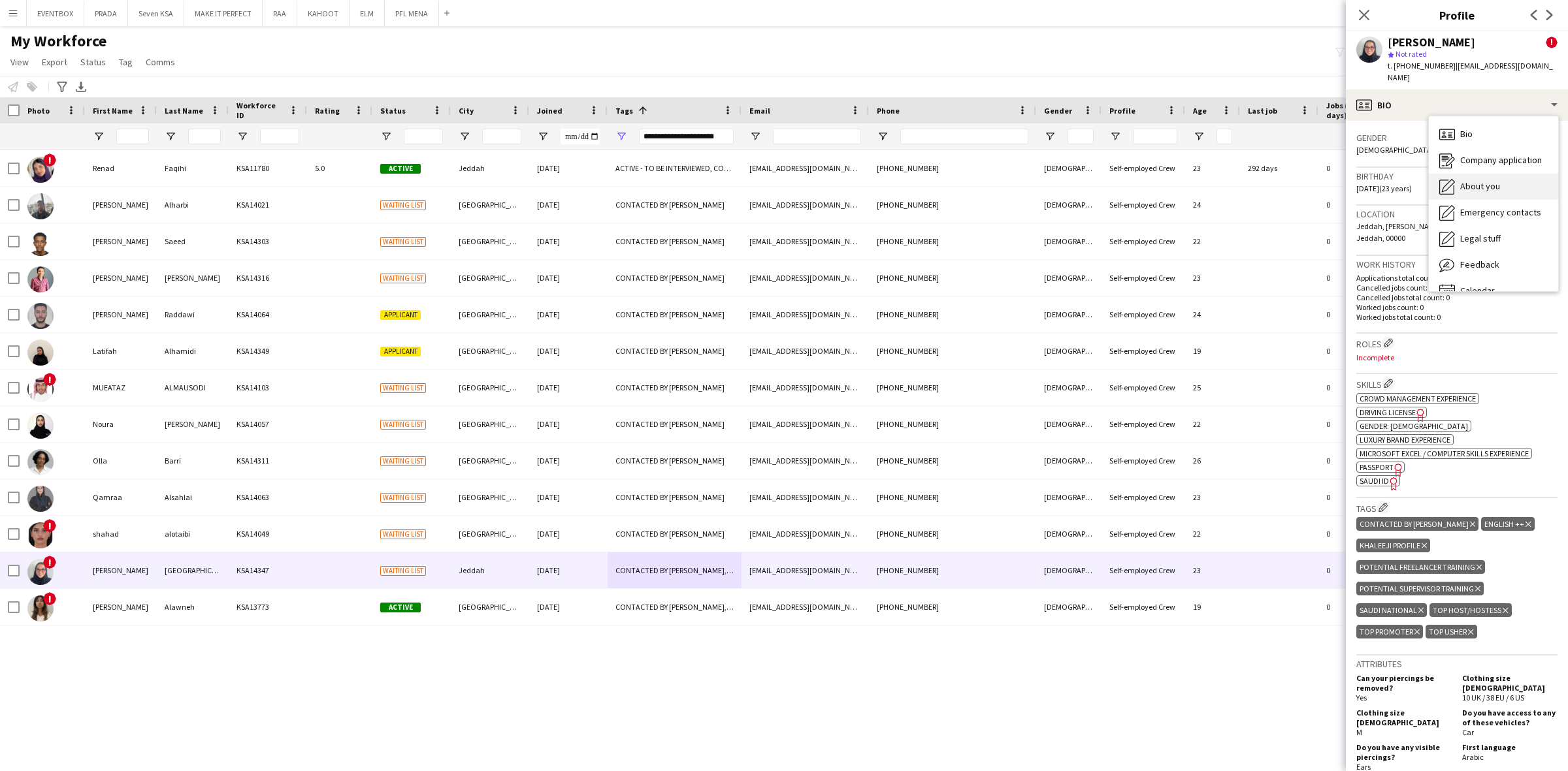
click at [1500, 180] on div "About you About you" at bounding box center [1493, 186] width 129 height 26
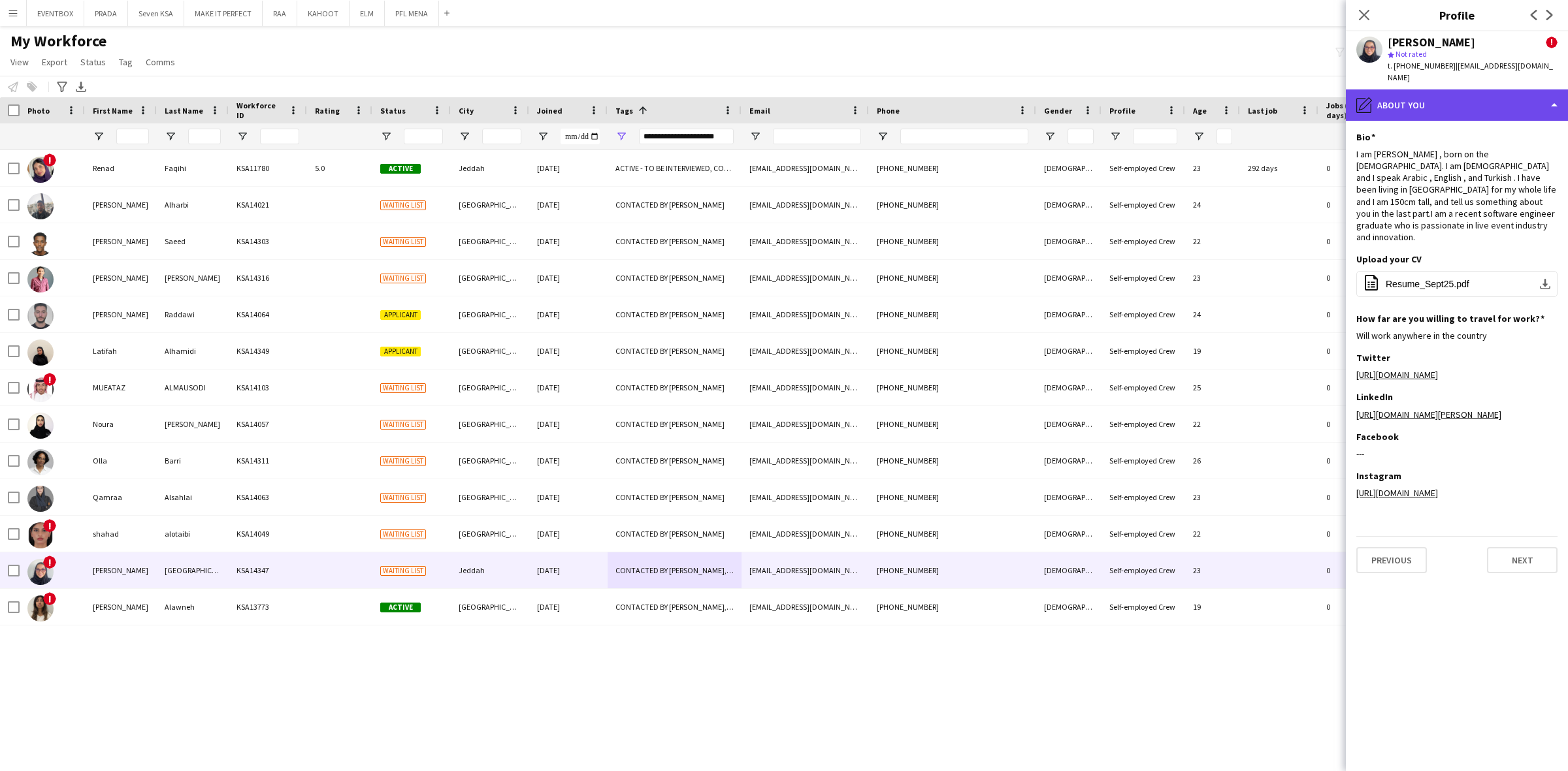
click at [1499, 96] on div "pencil4 About you" at bounding box center [1456, 105] width 222 height 31
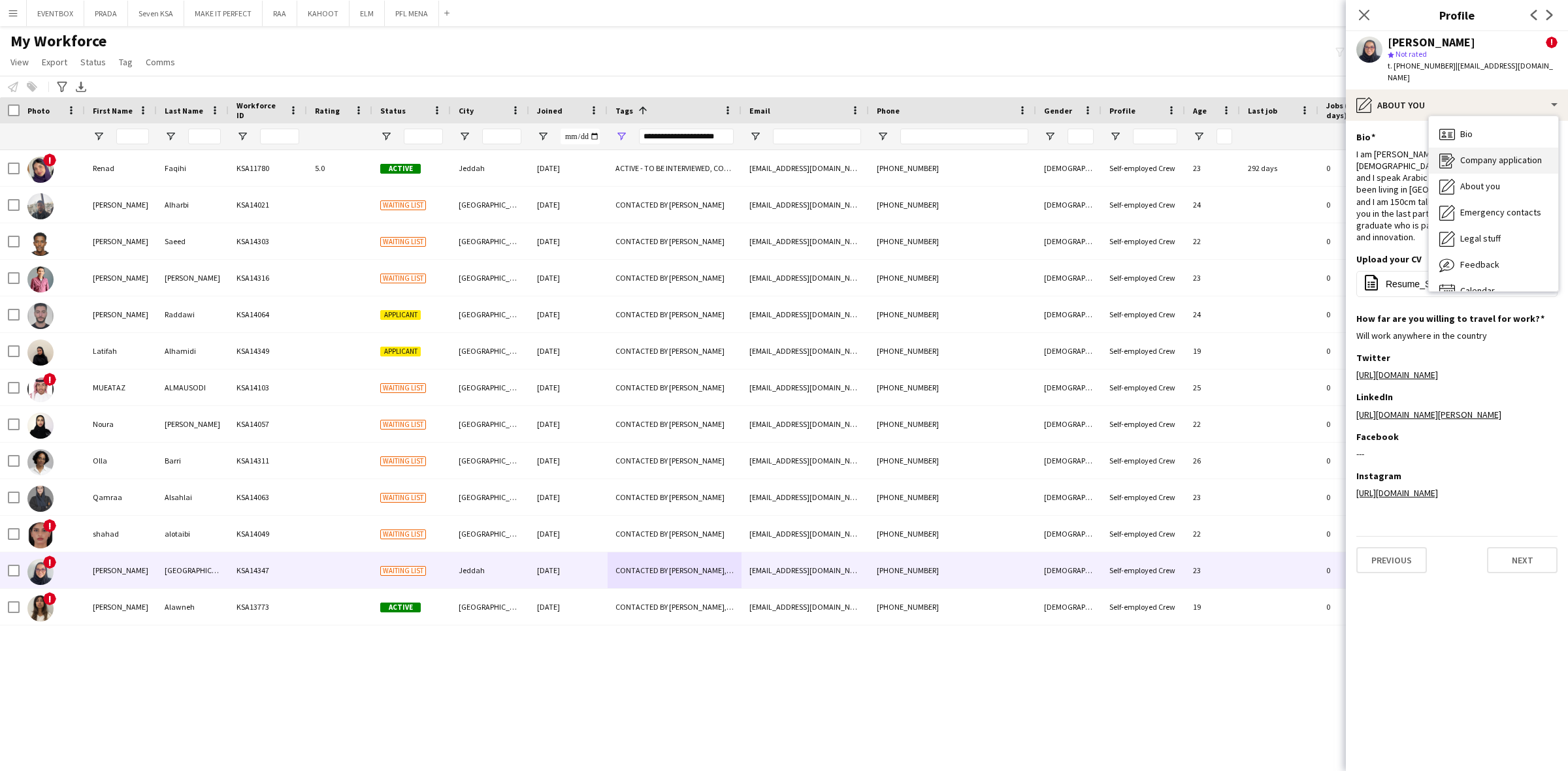
click at [1500, 154] on span "Company application" at bounding box center [1500, 160] width 82 height 12
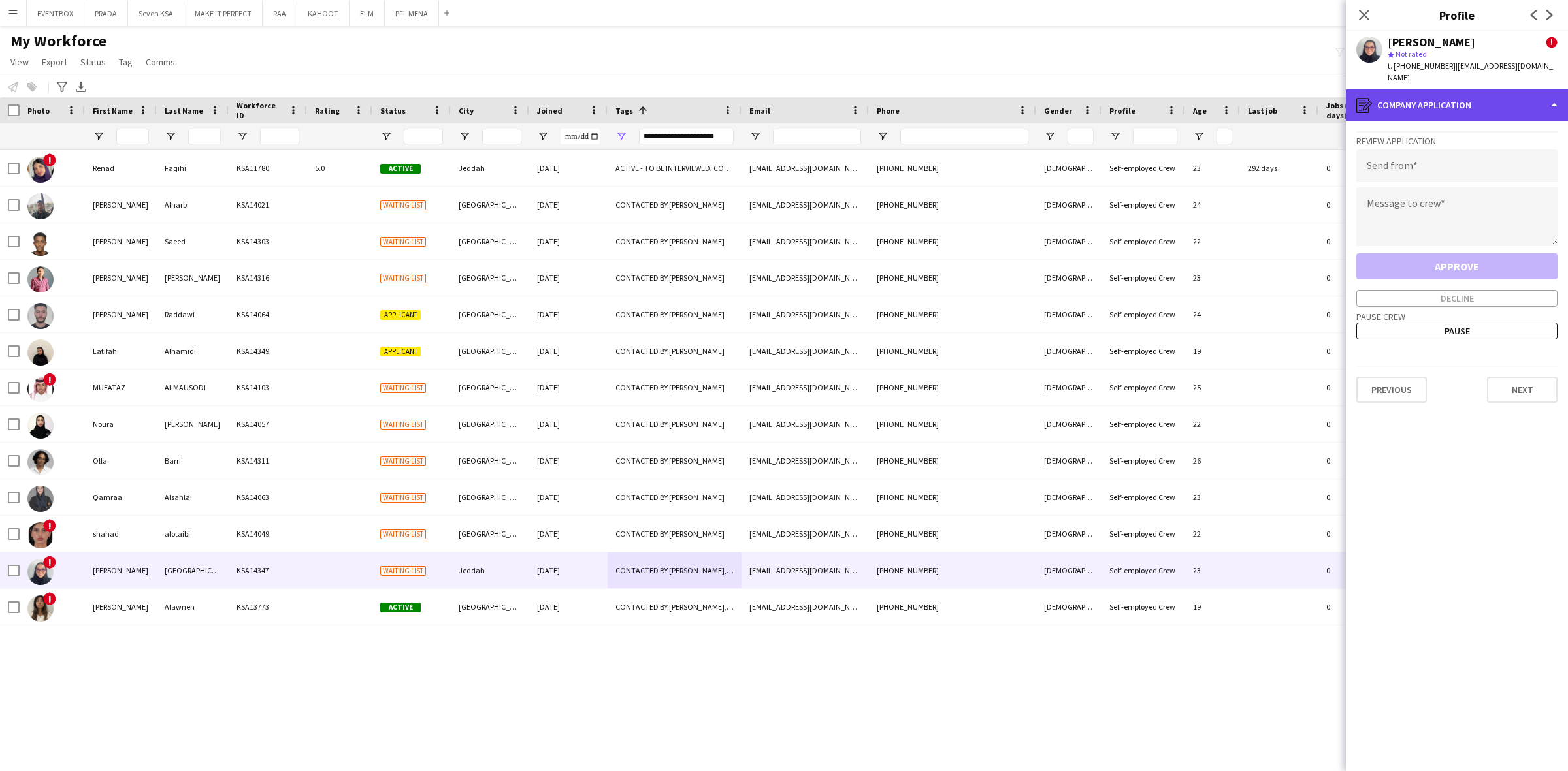
click at [1455, 93] on div "register Company application" at bounding box center [1456, 105] width 222 height 31
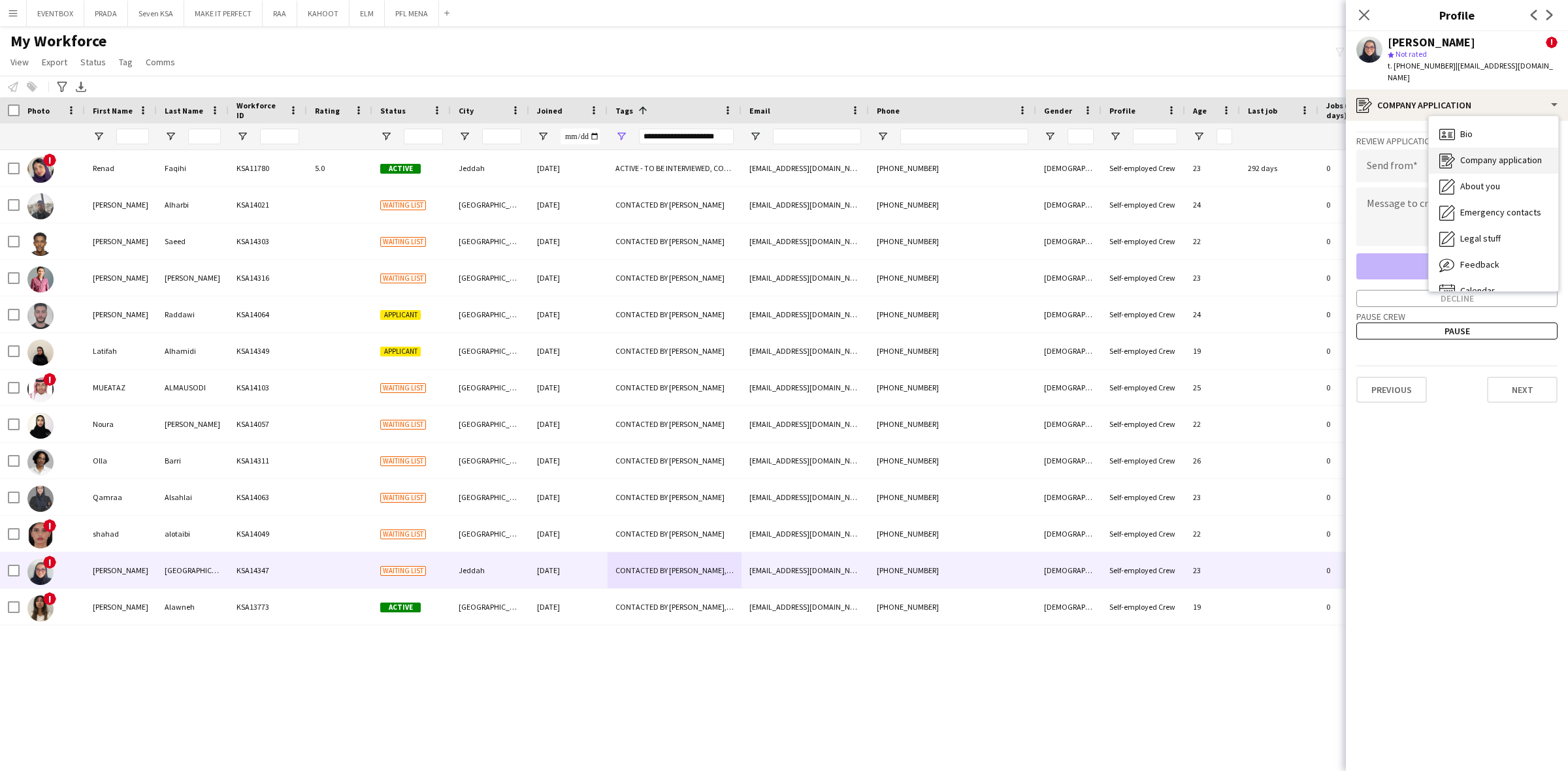
click at [1479, 154] on span "Company application" at bounding box center [1500, 160] width 82 height 12
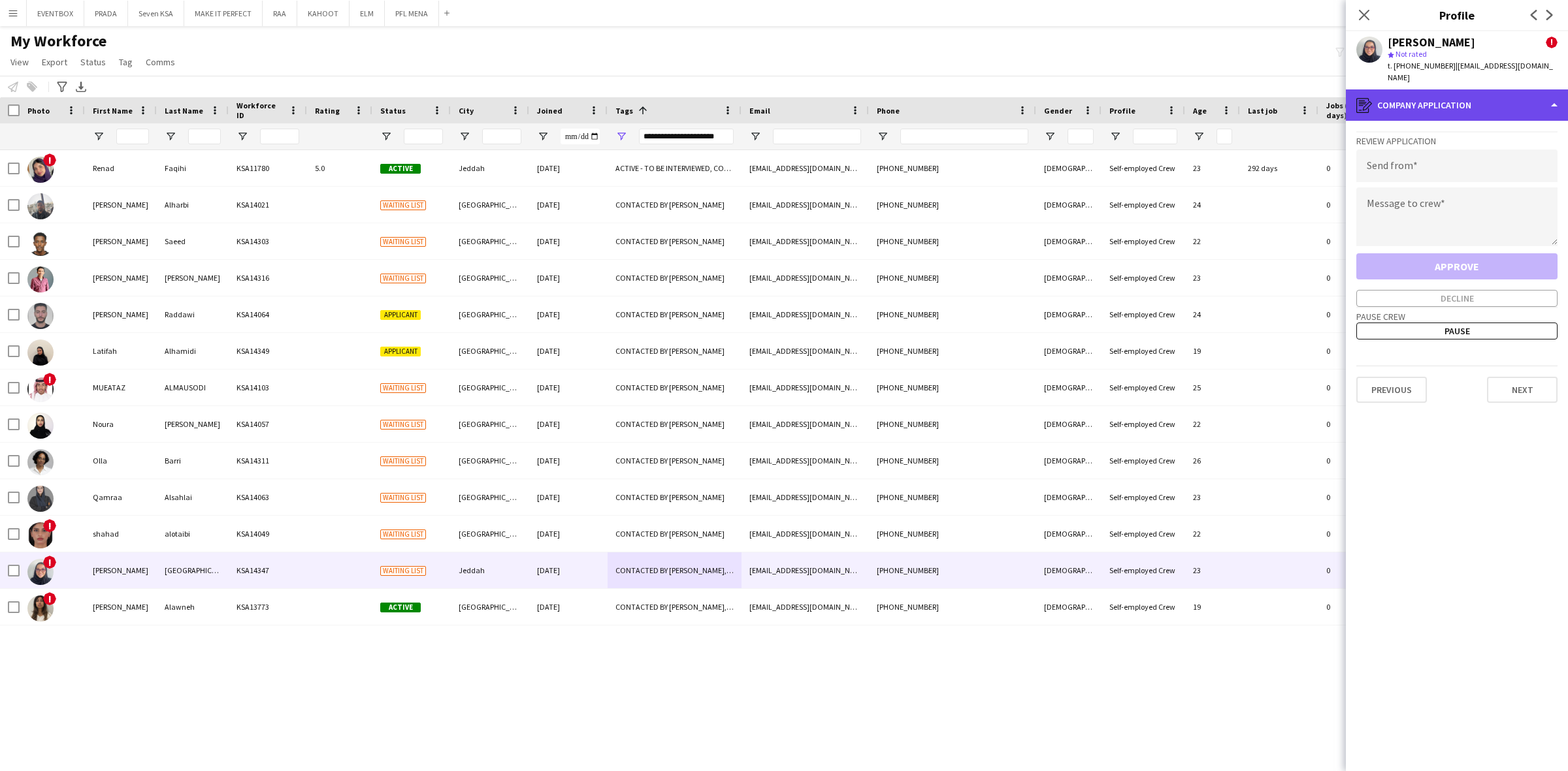
click at [1422, 92] on div "register Company application" at bounding box center [1456, 105] width 222 height 31
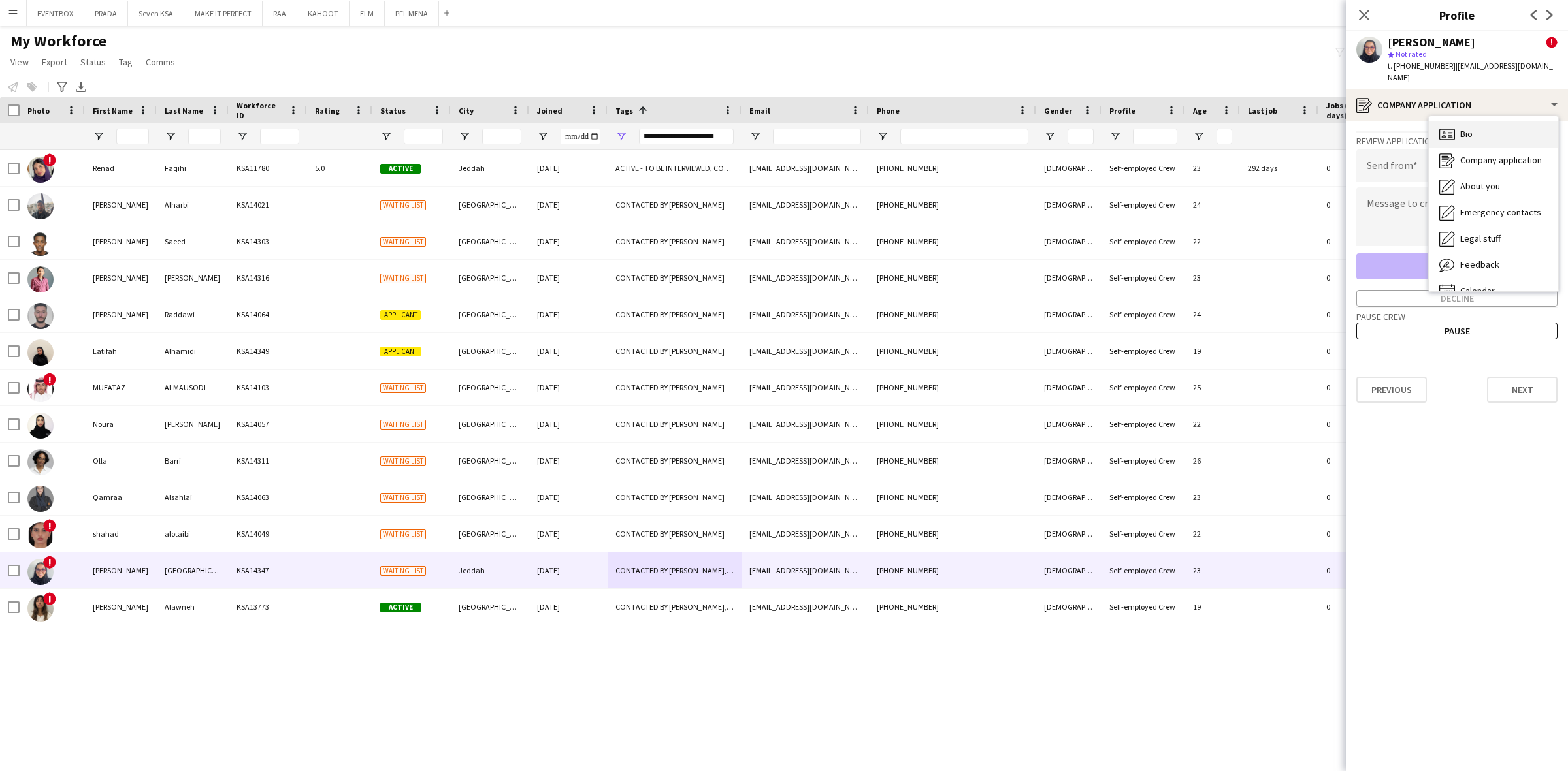
click at [1471, 128] on span "Bio" at bounding box center [1466, 134] width 13 height 12
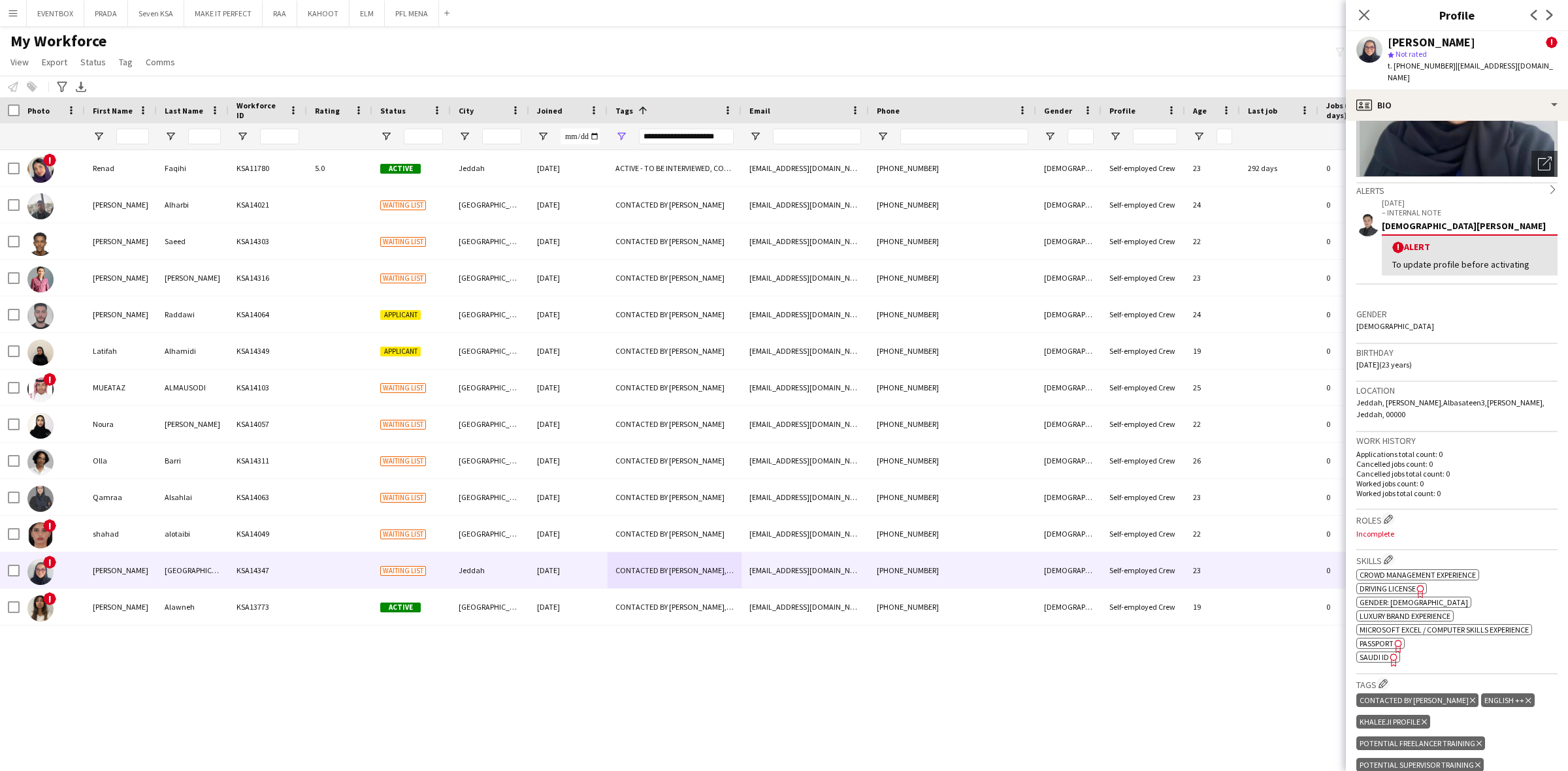
scroll to position [163, 0]
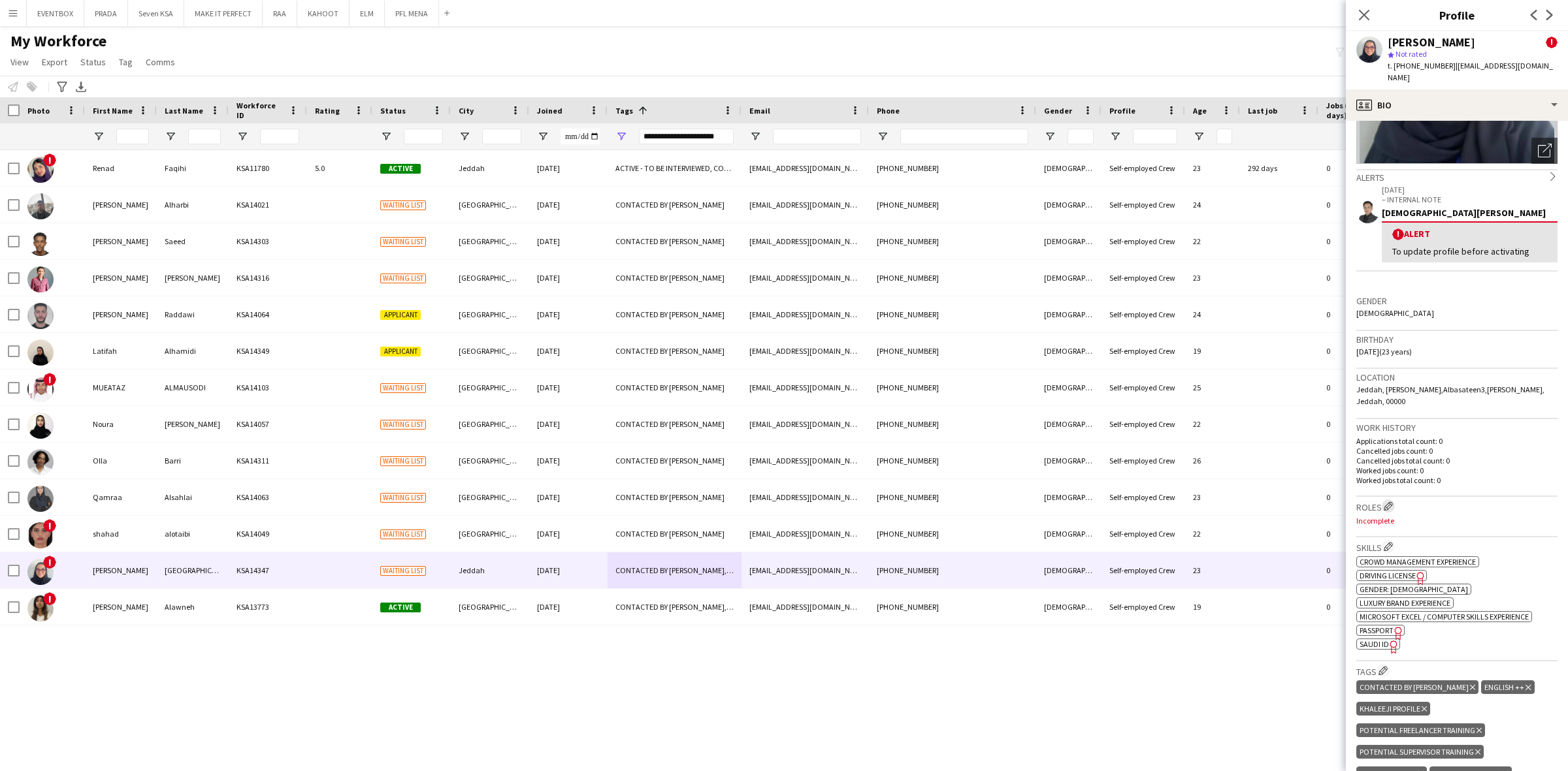
click at [1387, 501] on app-icon "Edit crew company roles" at bounding box center [1388, 506] width 9 height 9
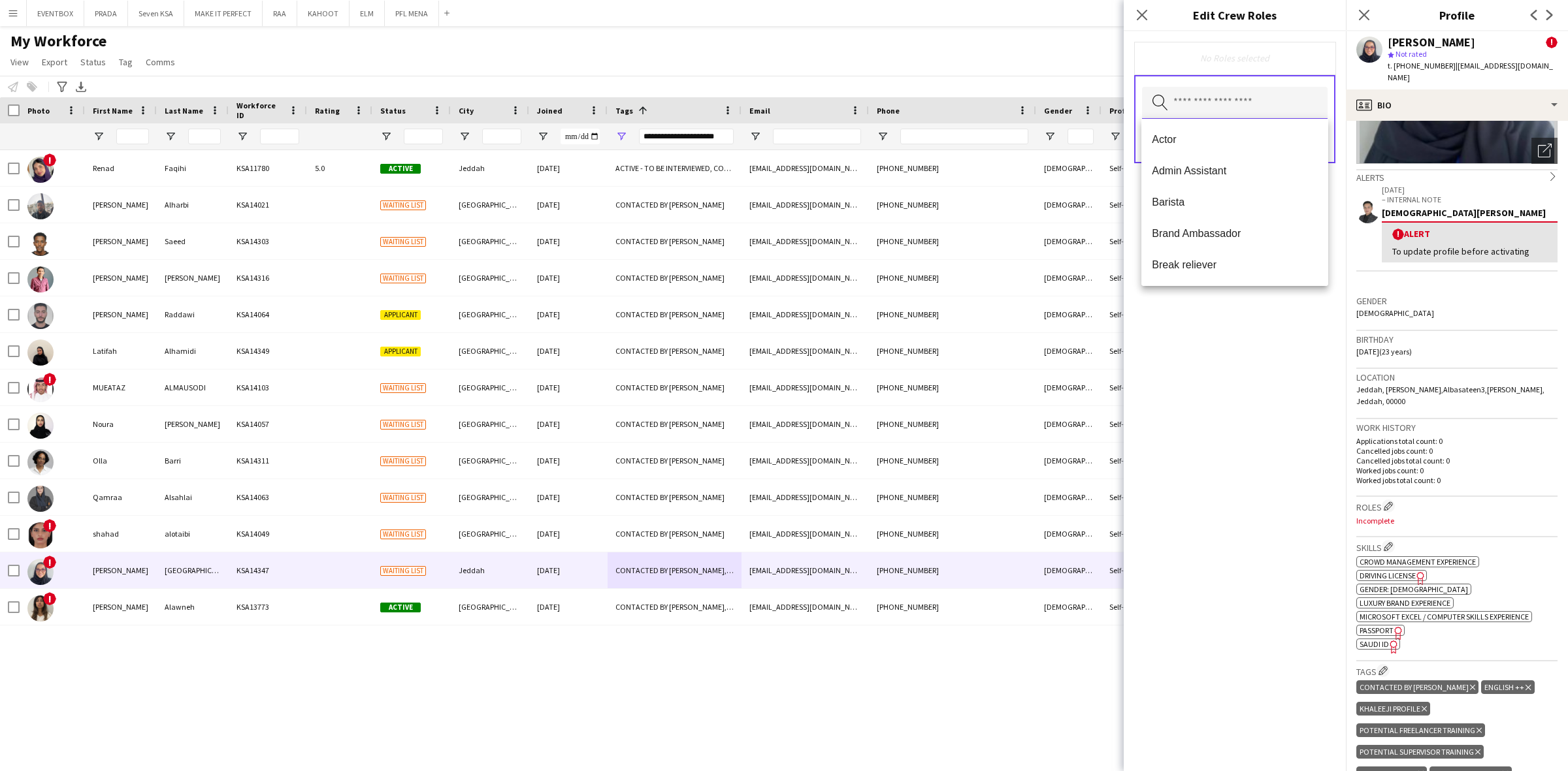
click at [1239, 91] on input "text" at bounding box center [1235, 103] width 186 height 32
click at [1256, 227] on span "Events (Event Staff)" at bounding box center [1235, 227] width 166 height 13
click at [1264, 234] on span "Guest Liasion" at bounding box center [1235, 229] width 166 height 13
click at [1261, 244] on span "Crowd Management Staff" at bounding box center [1235, 248] width 166 height 13
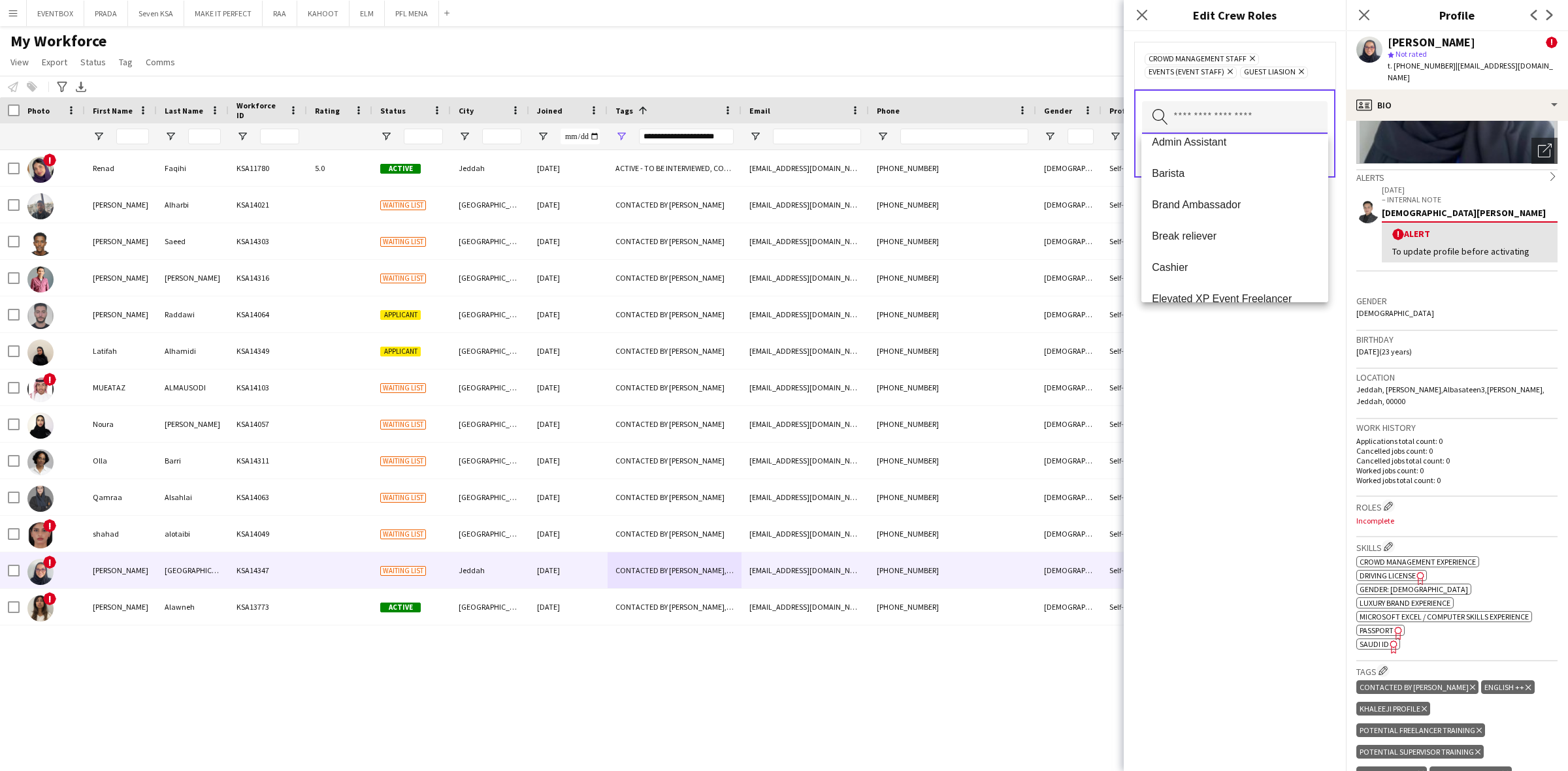
scroll to position [163, 0]
click at [1272, 213] on span "Guest Management Staff" at bounding box center [1235, 212] width 166 height 13
click at [1245, 212] on span "Info Desk Staff" at bounding box center [1235, 208] width 166 height 13
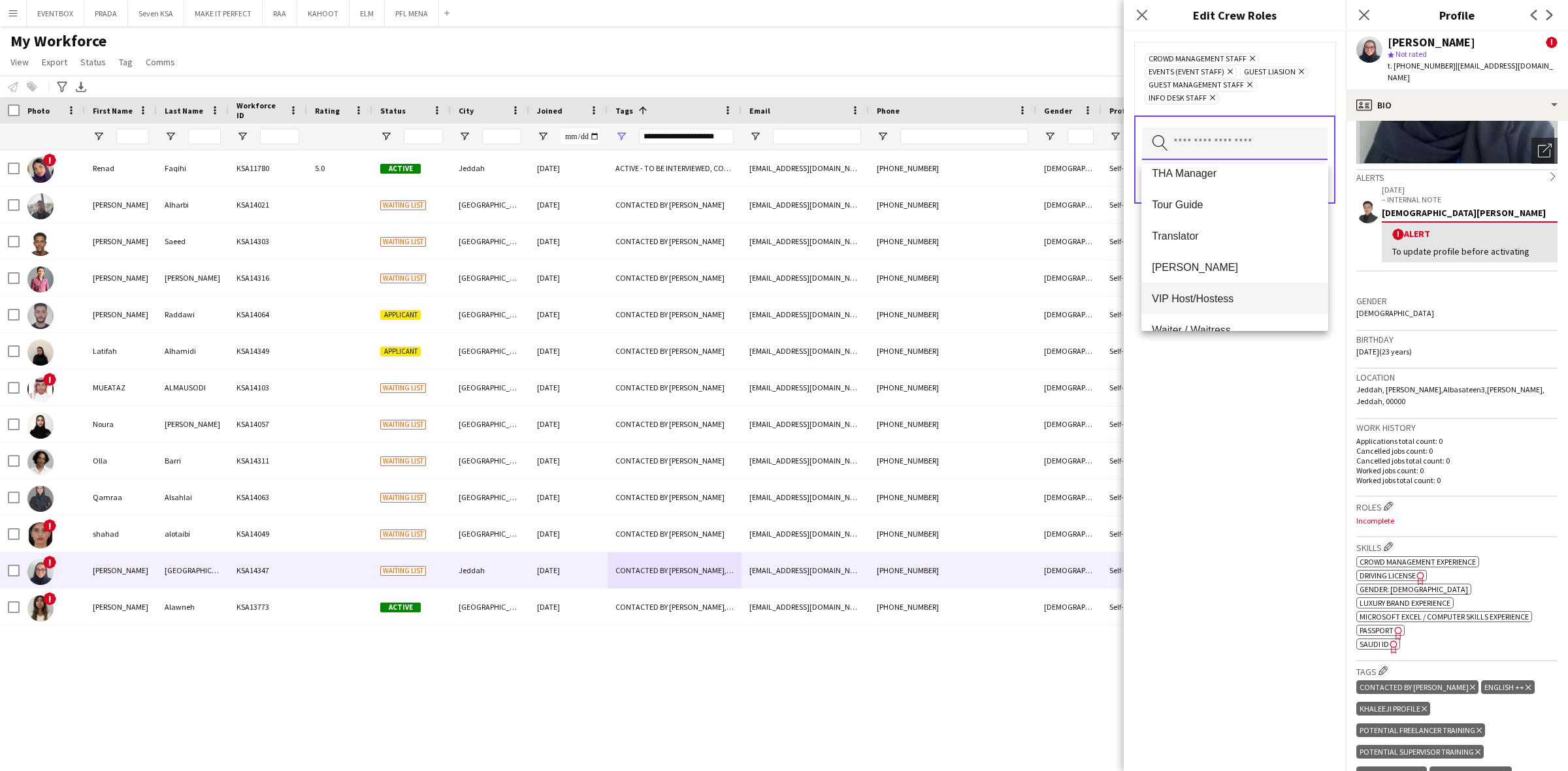
scroll to position [1033, 0]
click at [1233, 191] on mat-option "Usher" at bounding box center [1235, 185] width 187 height 31
click at [1259, 274] on span "Welcome Desk" at bounding box center [1235, 280] width 166 height 13
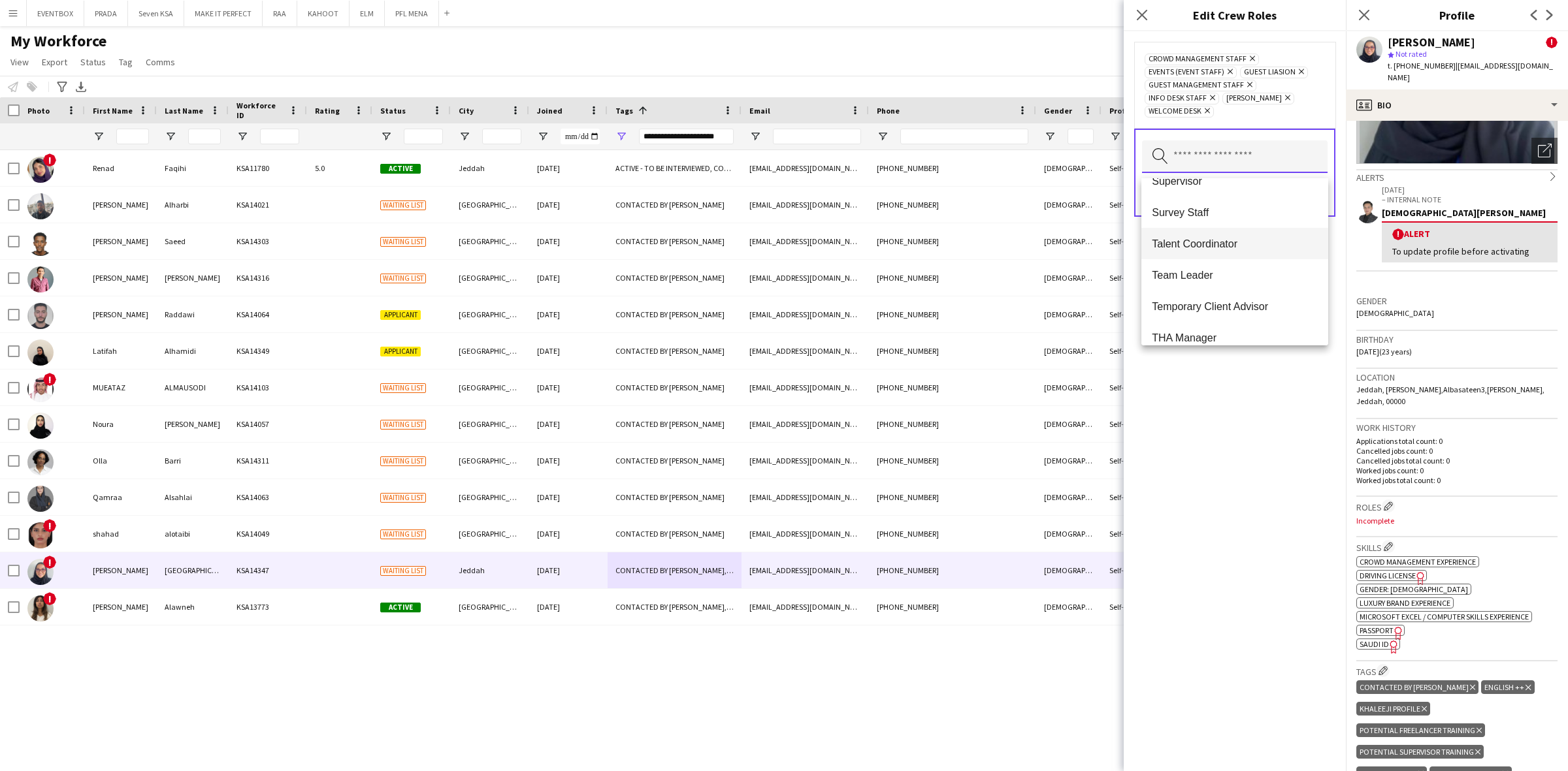
scroll to position [807, 0]
click at [1254, 264] on span "Team Leader" at bounding box center [1235, 269] width 166 height 13
click at [1248, 287] on span "Supervisor" at bounding box center [1235, 289] width 166 height 13
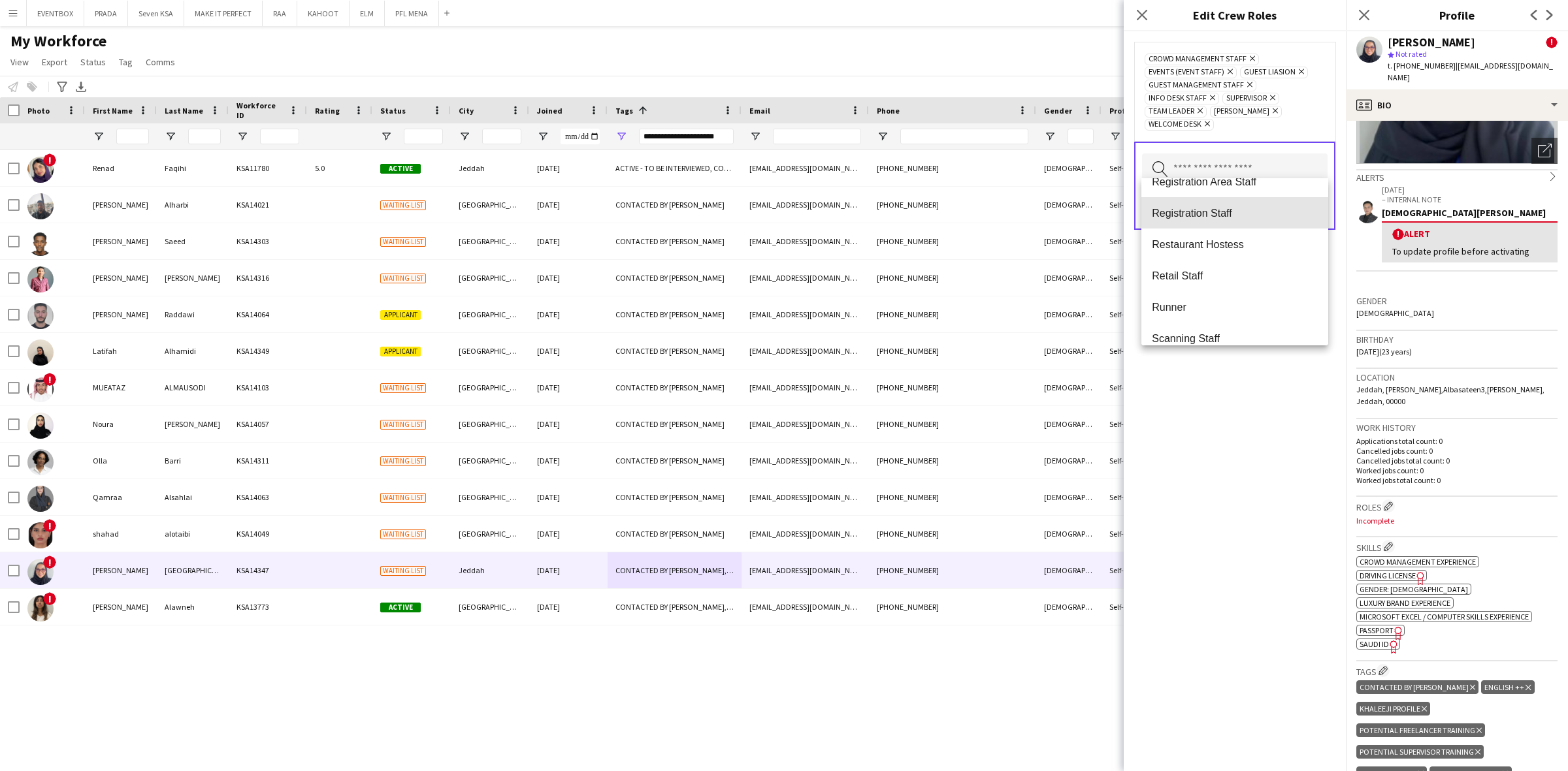
drag, startPoint x: 1279, startPoint y: 207, endPoint x: 1274, endPoint y: 215, distance: 9.4
click at [1278, 207] on span "Registration Staff" at bounding box center [1235, 213] width 166 height 13
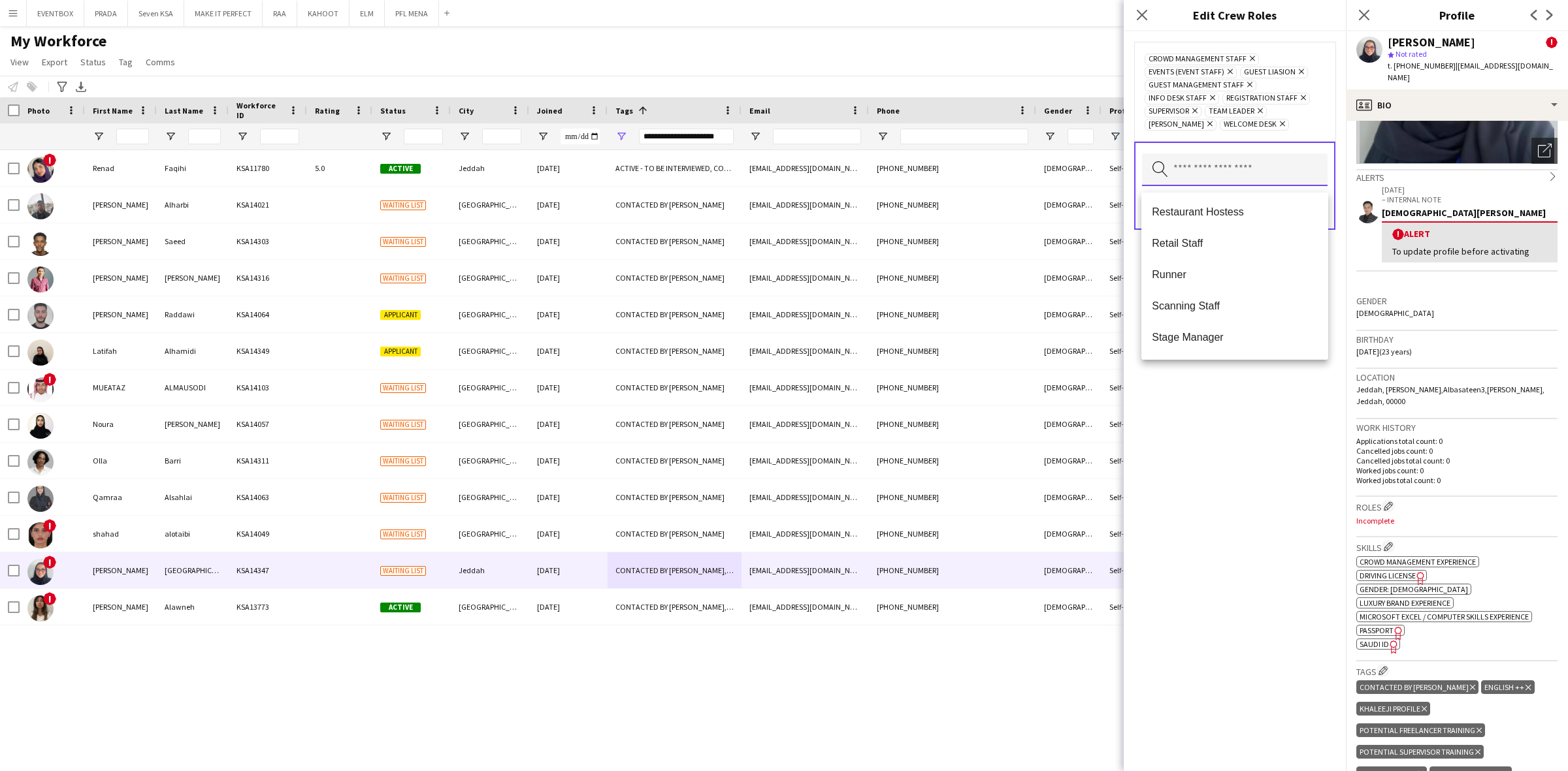
scroll to position [469, 0]
click at [1252, 310] on span "Registration Area Staff" at bounding box center [1235, 309] width 166 height 13
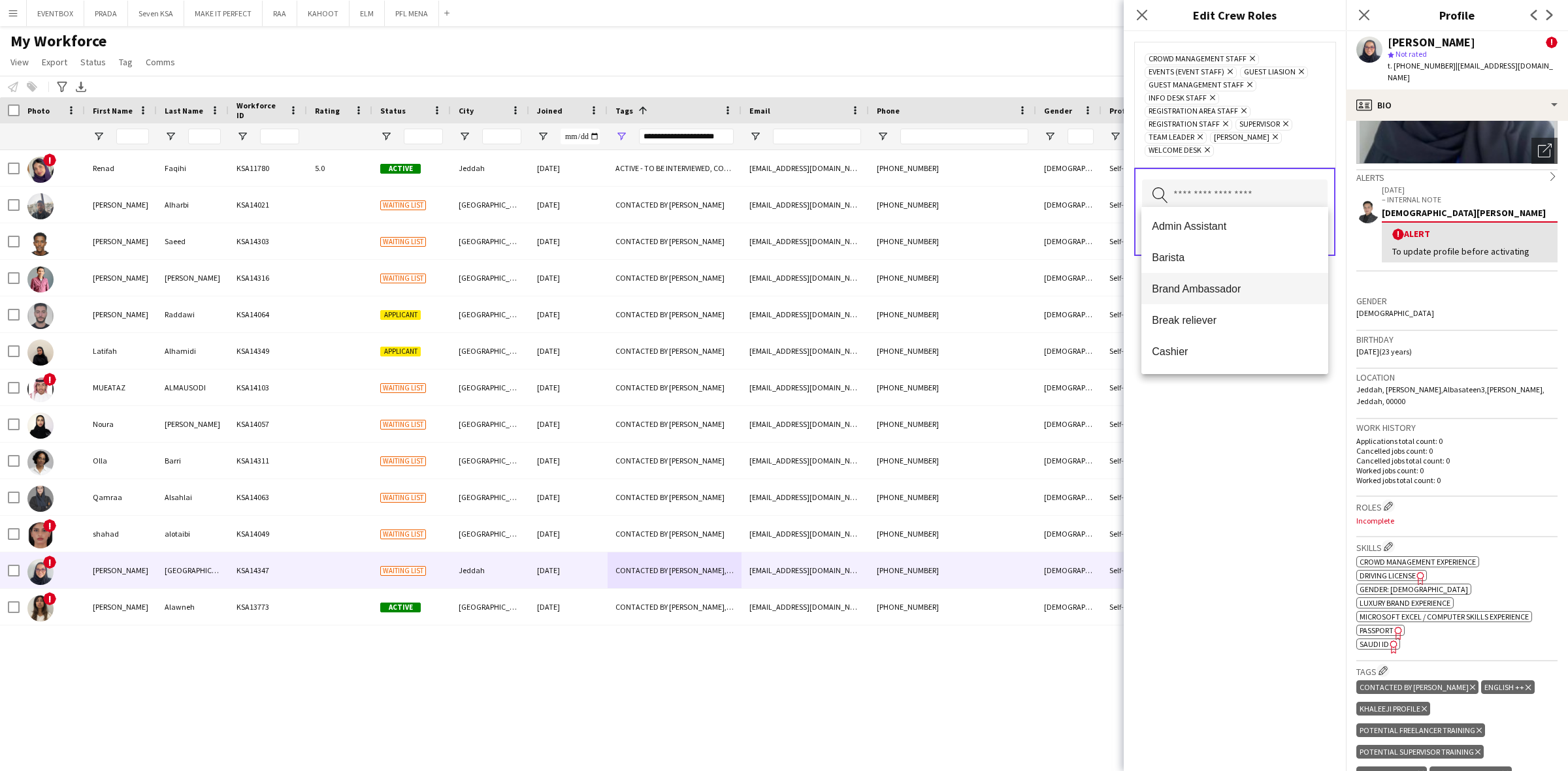
scroll to position [29, 0]
click at [1304, 477] on div "Crowd Management Staff Remove Events (Event Staff) Remove Guest Liasion Remove …" at bounding box center [1234, 401] width 222 height 740
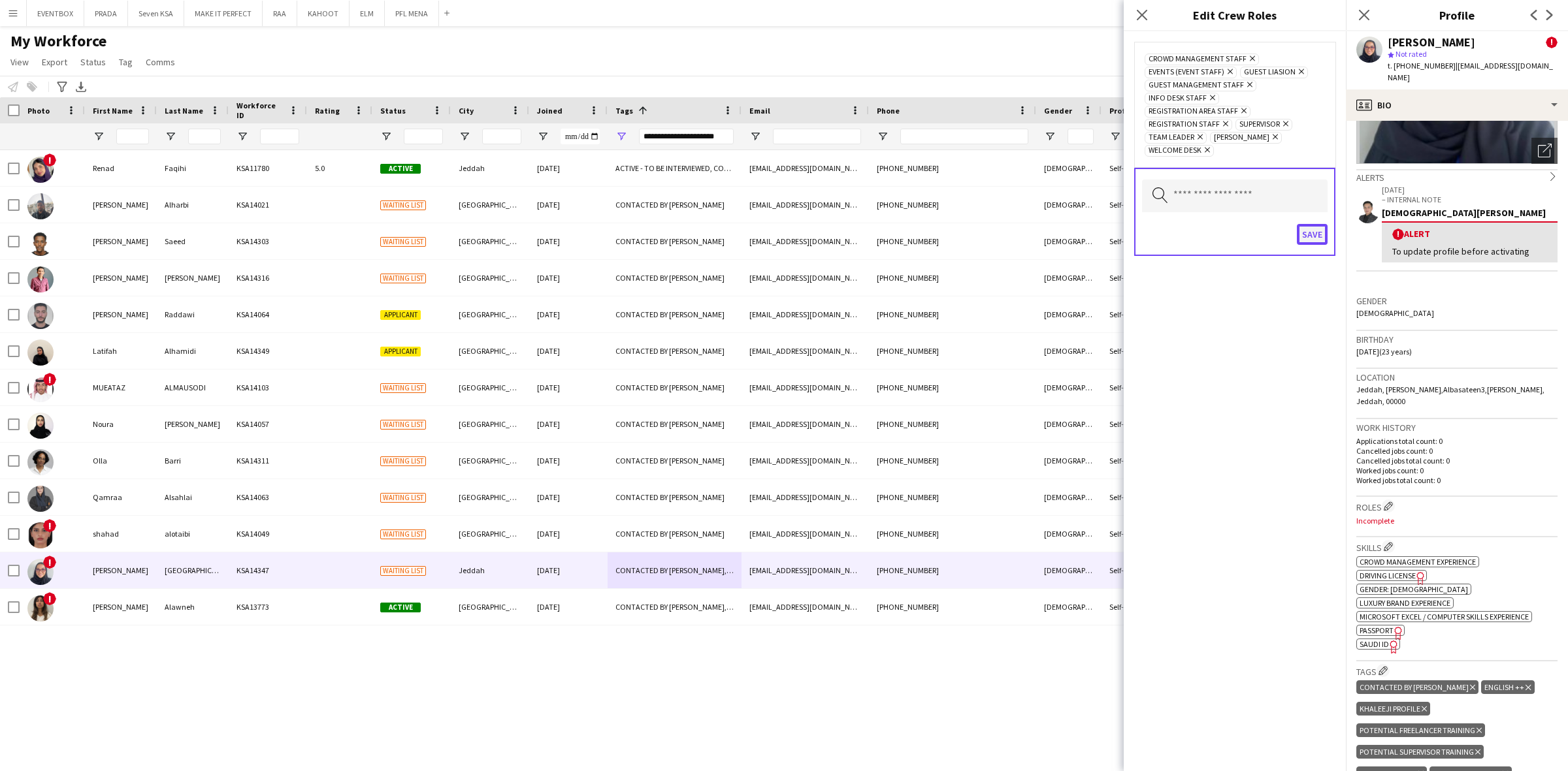
click at [1320, 236] on button "Save" at bounding box center [1312, 234] width 30 height 21
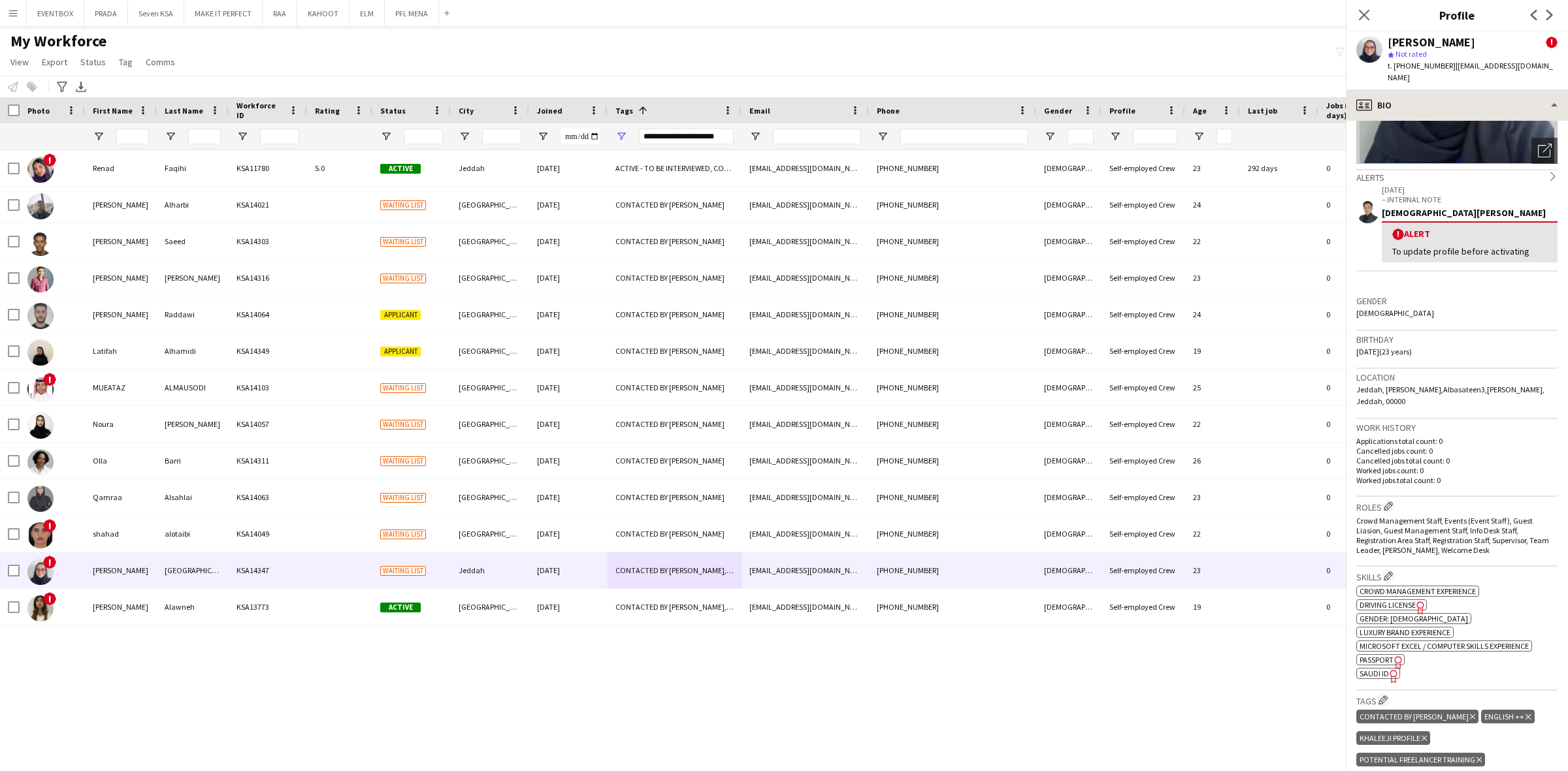
drag, startPoint x: 1438, startPoint y: 76, endPoint x: 1458, endPoint y: 99, distance: 30.5
click at [1438, 76] on app-crew-profile "Close pop-in Profile Previous Next Jana Jambi ! star Not rated t. +966557711930…" at bounding box center [1456, 386] width 222 height 771
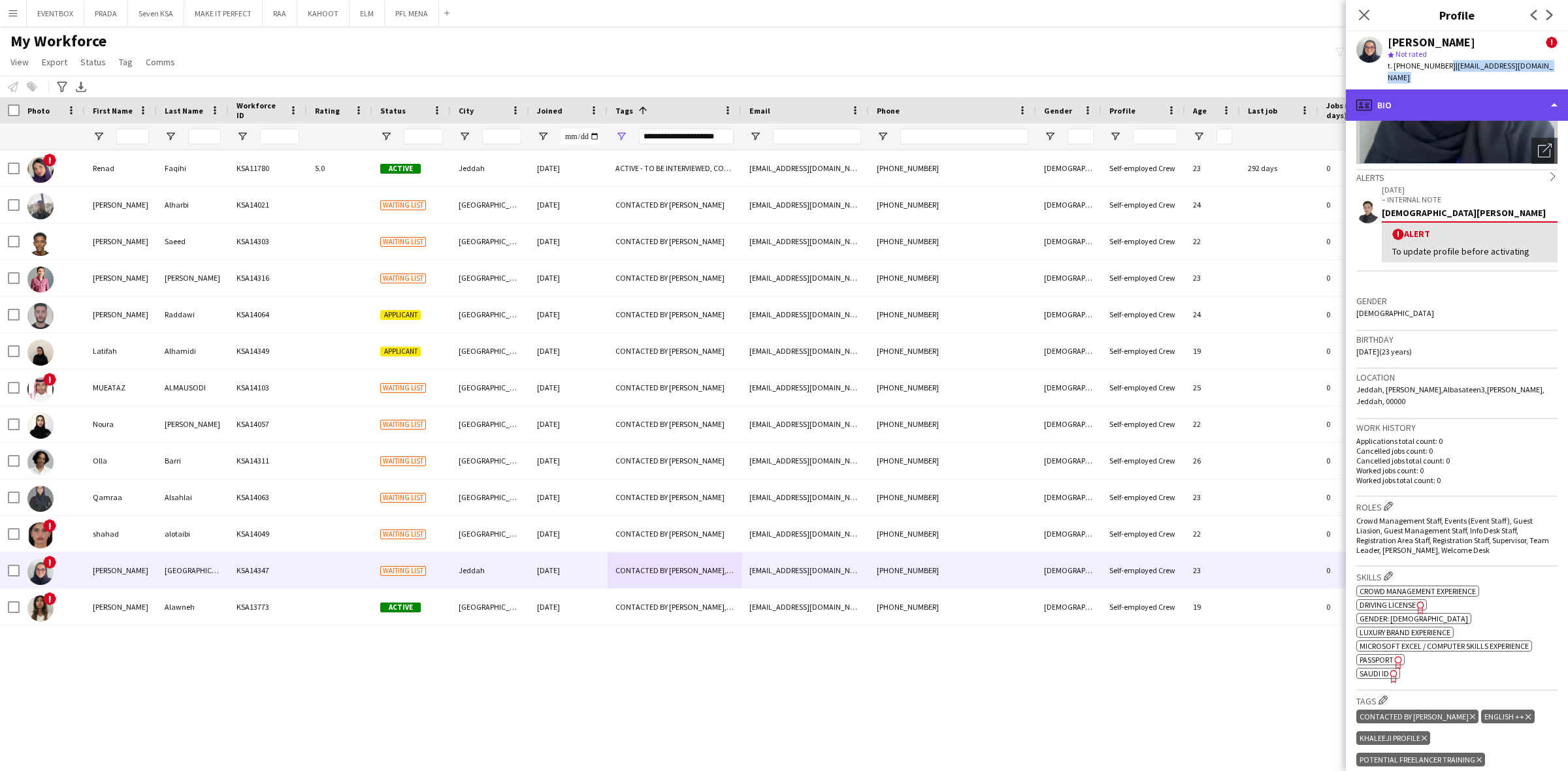
click at [1478, 92] on div "profile Bio" at bounding box center [1456, 105] width 222 height 31
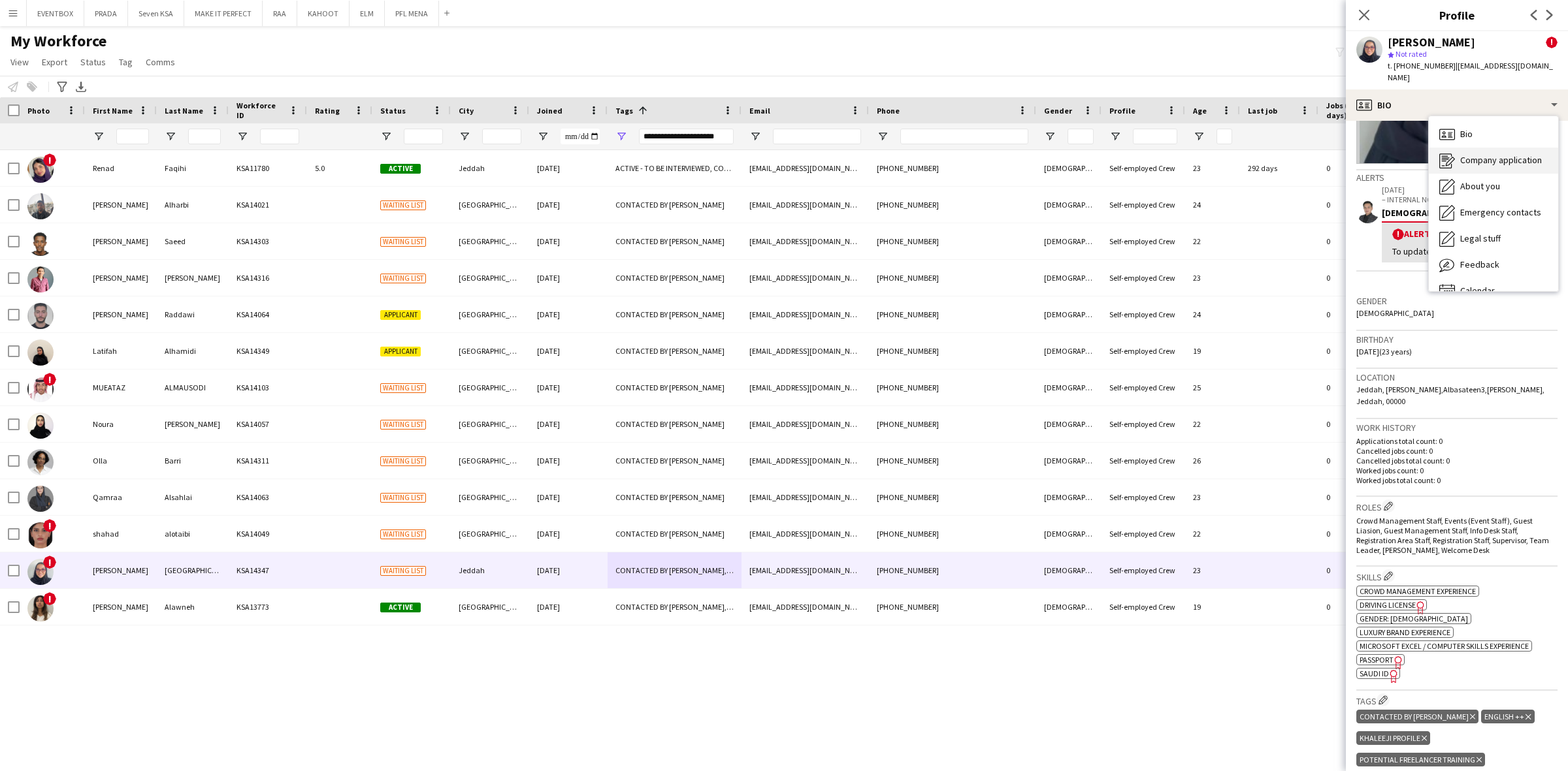
click at [1500, 154] on span "Company application" at bounding box center [1500, 160] width 82 height 12
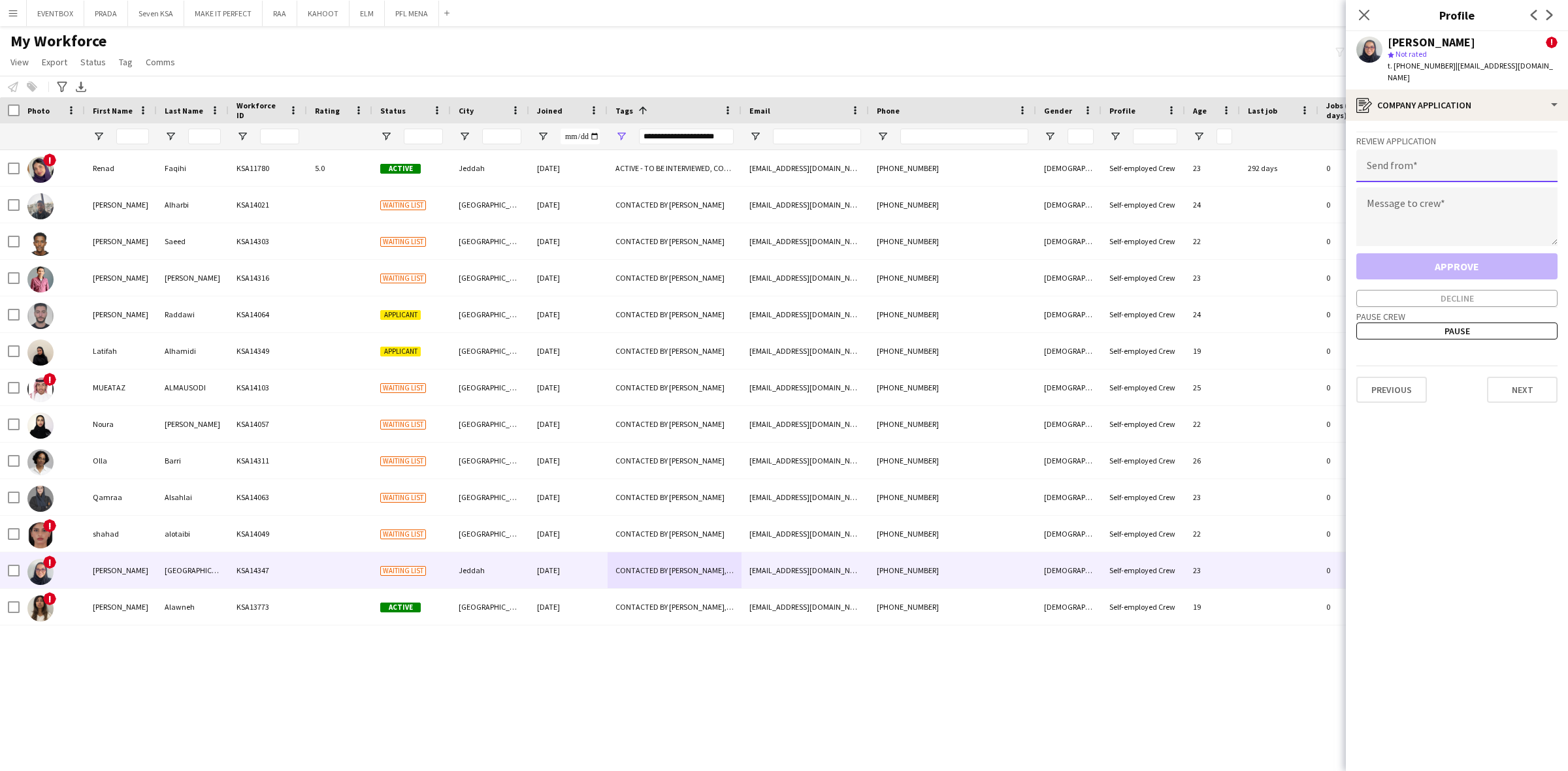
click at [1455, 150] on input "email" at bounding box center [1457, 166] width 201 height 32
paste input "**********"
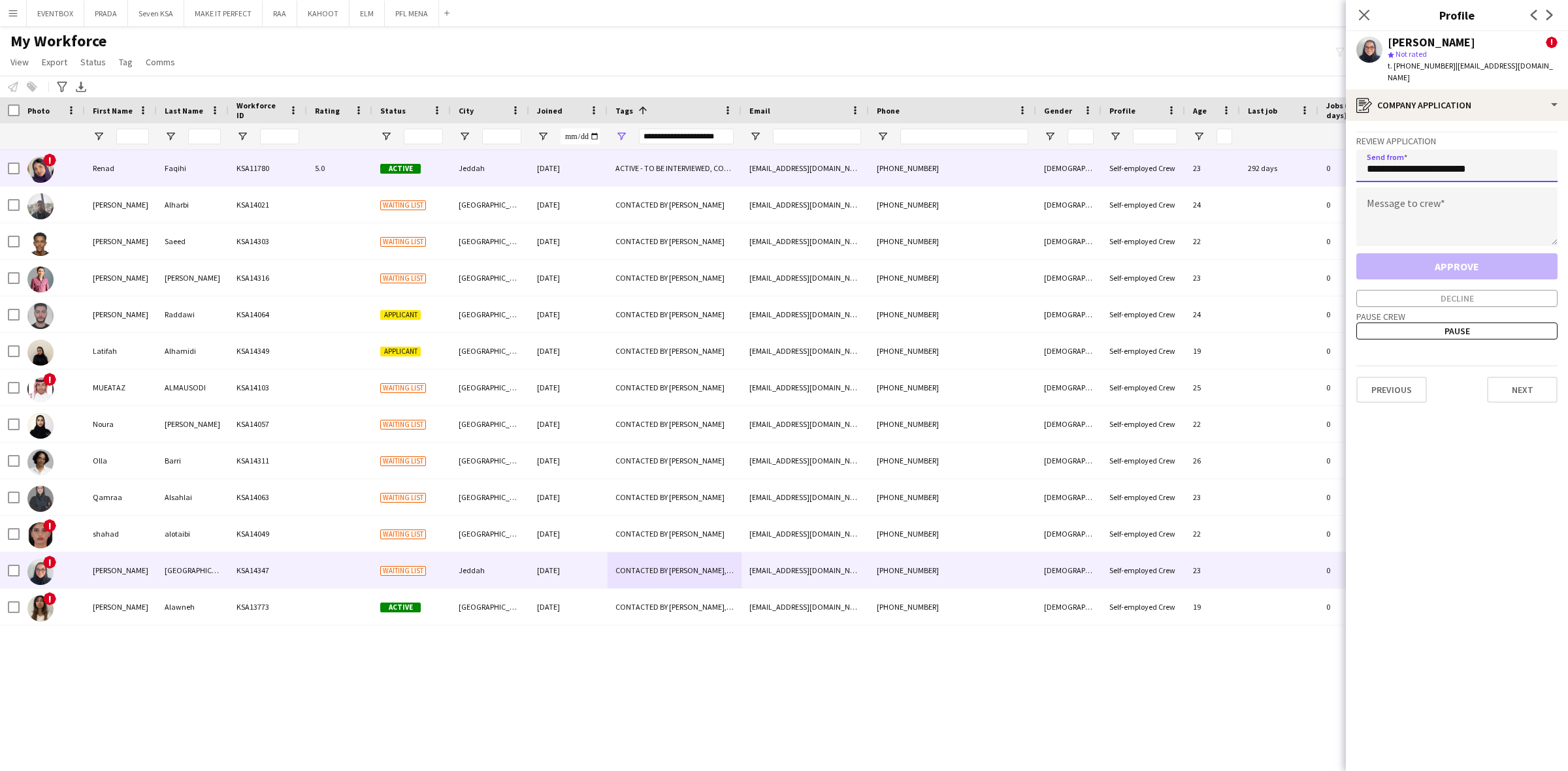
drag, startPoint x: 1366, startPoint y: 158, endPoint x: 1241, endPoint y: 164, distance: 125.1
click at [1246, 164] on body "Menu Boards Boards Boards All jobs Status Workforce Workforce My Workforce Recr…" at bounding box center [784, 386] width 1568 height 771
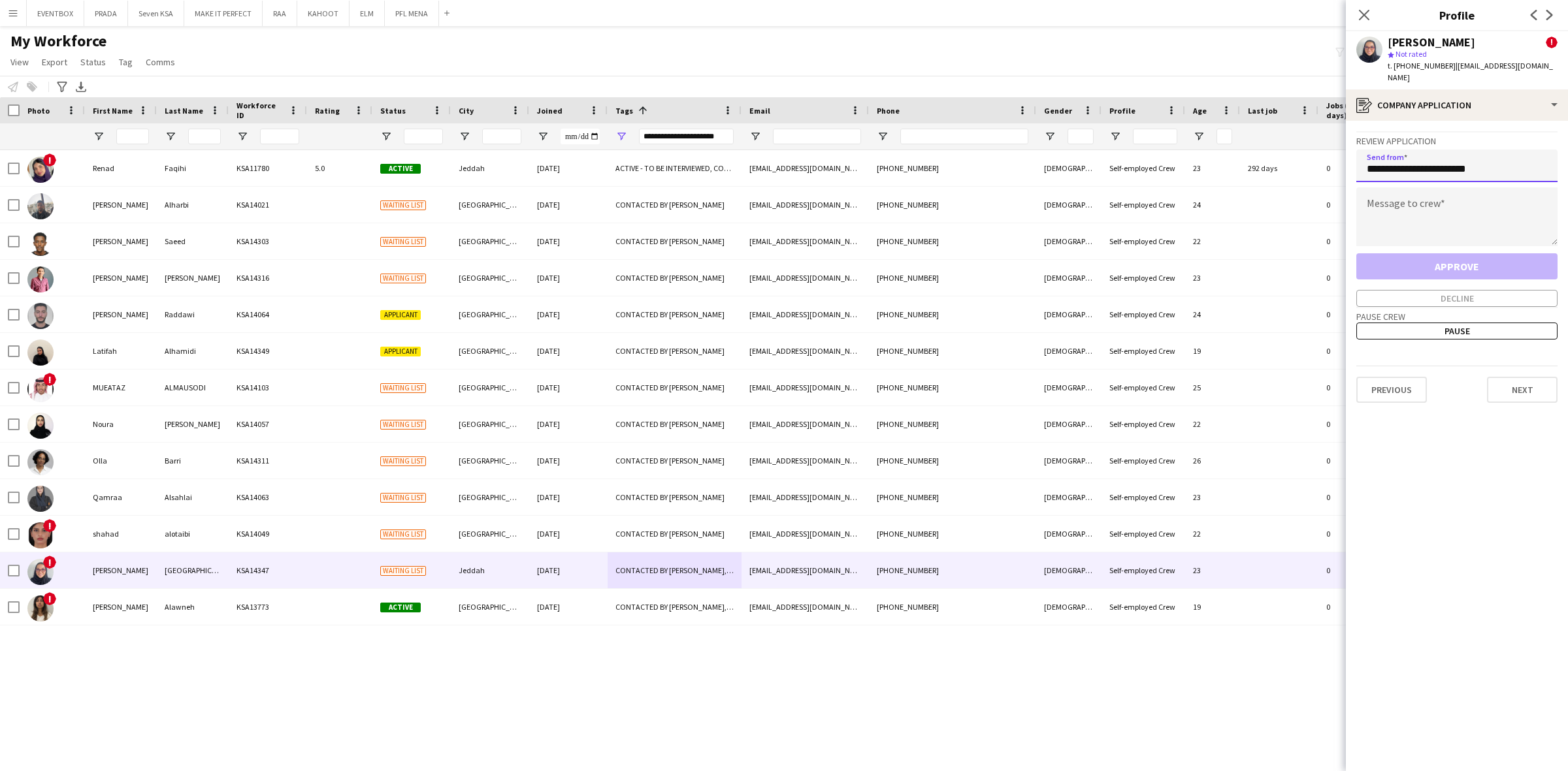
type input "**********"
click at [1464, 206] on textarea at bounding box center [1457, 217] width 201 height 59
paste textarea "**********"
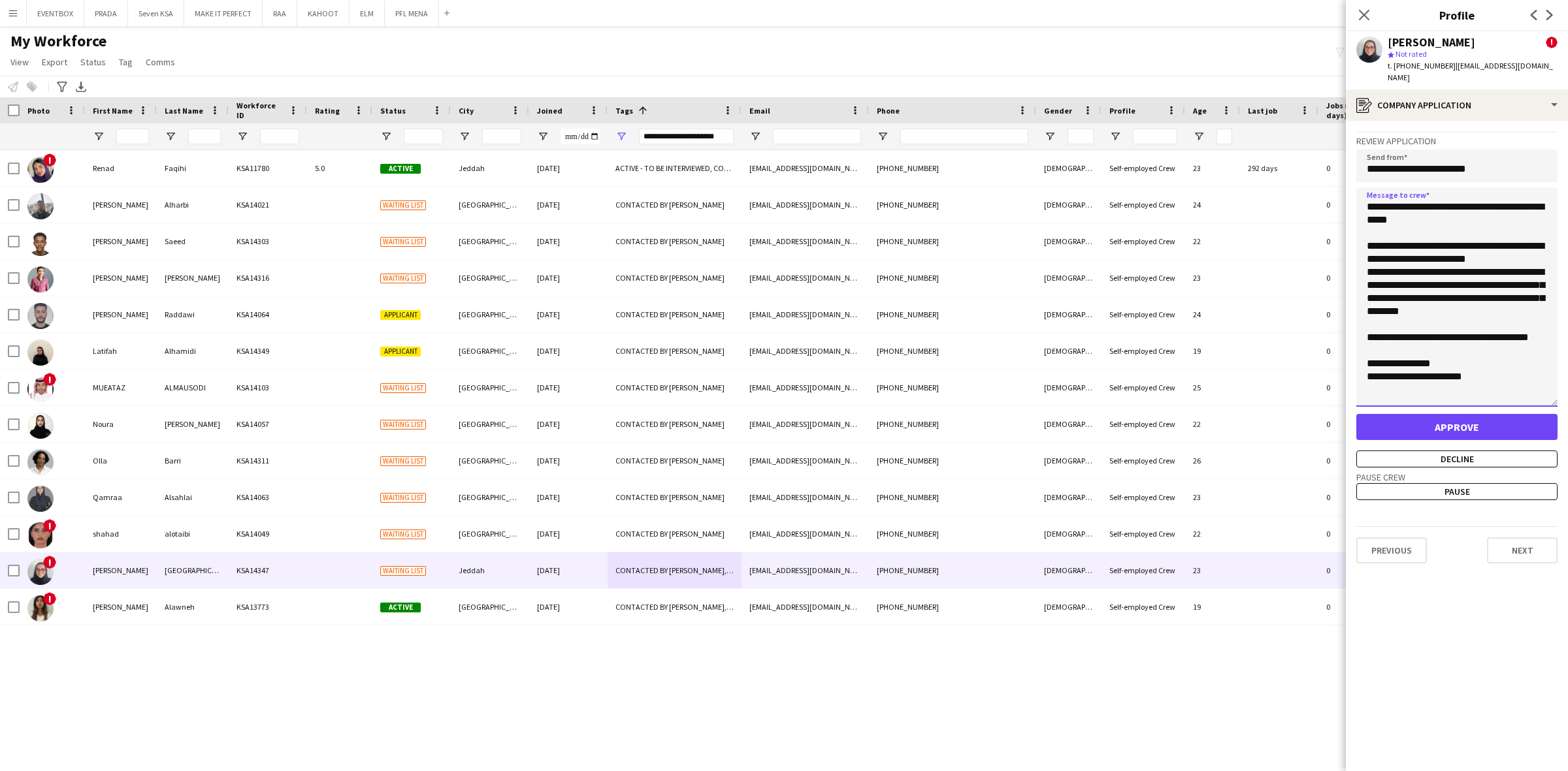
scroll to position [21, 0]
drag, startPoint x: 1553, startPoint y: 229, endPoint x: 1545, endPoint y: 389, distance: 160.2
click at [1545, 389] on textarea "**********" at bounding box center [1457, 297] width 201 height 219
drag, startPoint x: 1371, startPoint y: 374, endPoint x: 1364, endPoint y: 344, distance: 30.8
click at [1364, 344] on textarea "**********" at bounding box center [1457, 297] width 201 height 219
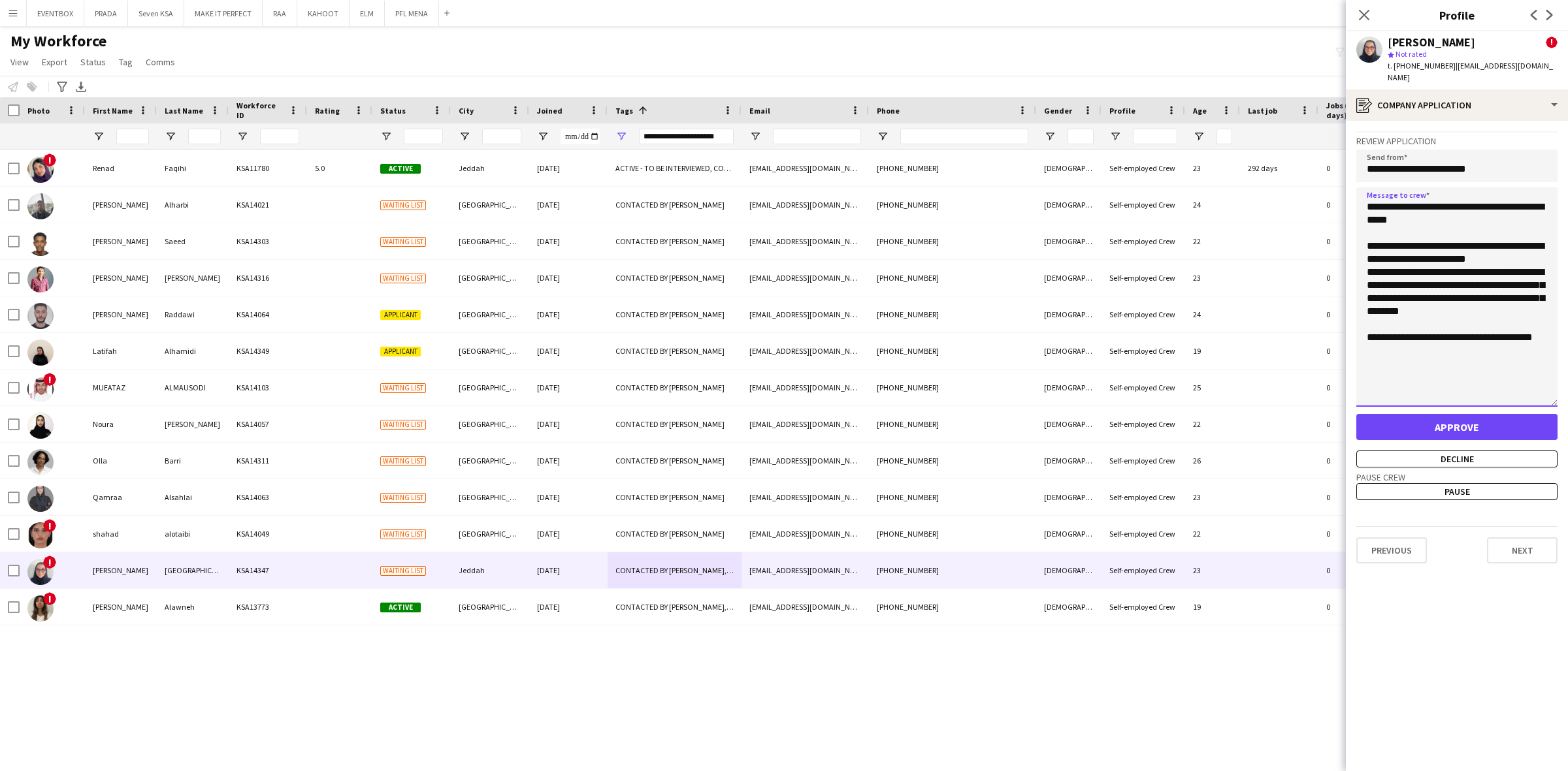
scroll to position [0, 0]
click at [1432, 220] on textarea "**********" at bounding box center [1457, 297] width 201 height 219
click at [1435, 194] on textarea "**********" at bounding box center [1457, 297] width 201 height 219
click at [1442, 278] on textarea "**********" at bounding box center [1457, 297] width 201 height 219
click at [1457, 303] on textarea "**********" at bounding box center [1457, 297] width 201 height 219
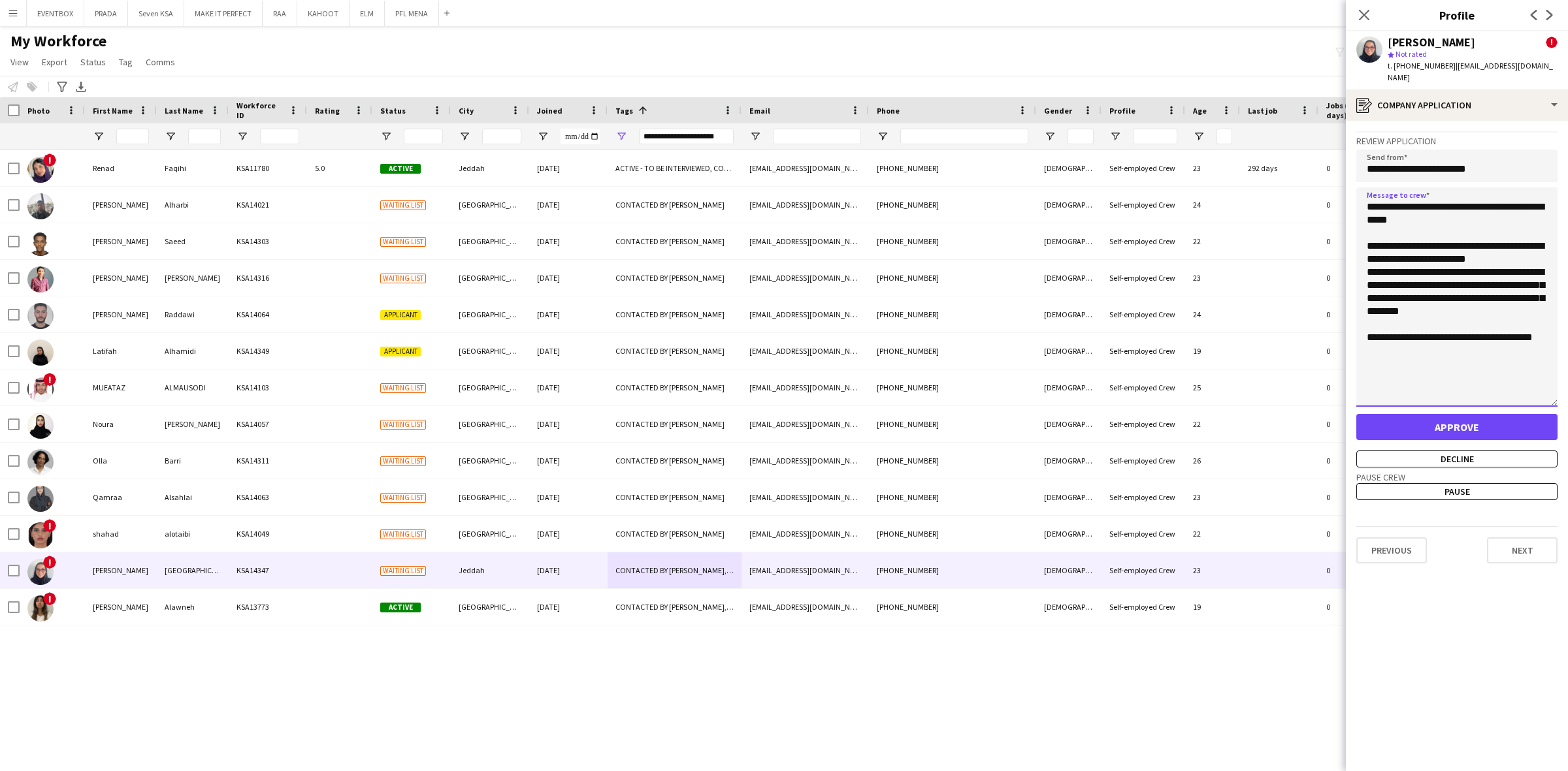
type textarea "**********"
click at [1450, 414] on button "Approve" at bounding box center [1457, 427] width 201 height 26
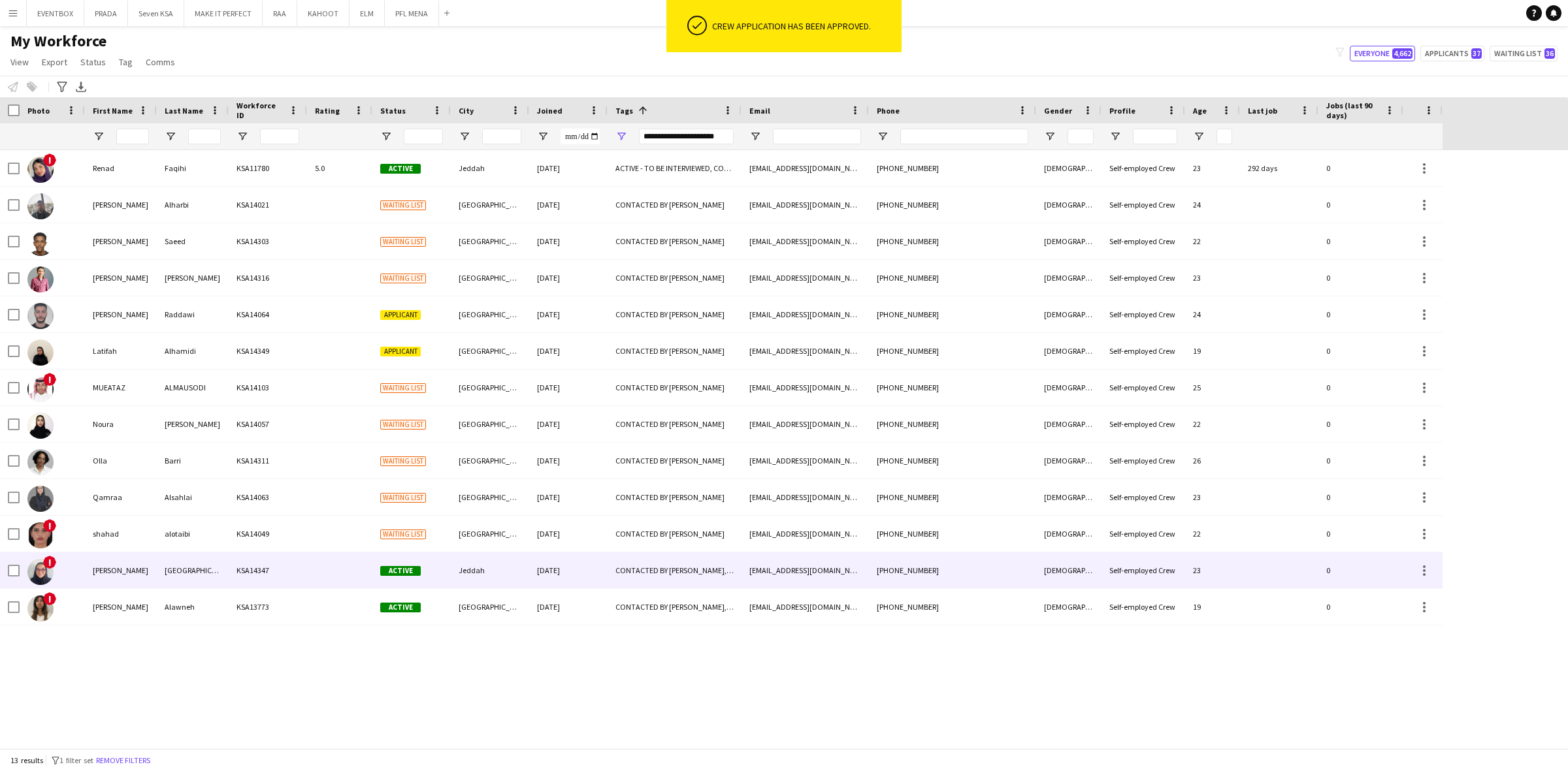
click at [288, 570] on div "KSA14347" at bounding box center [268, 570] width 78 height 36
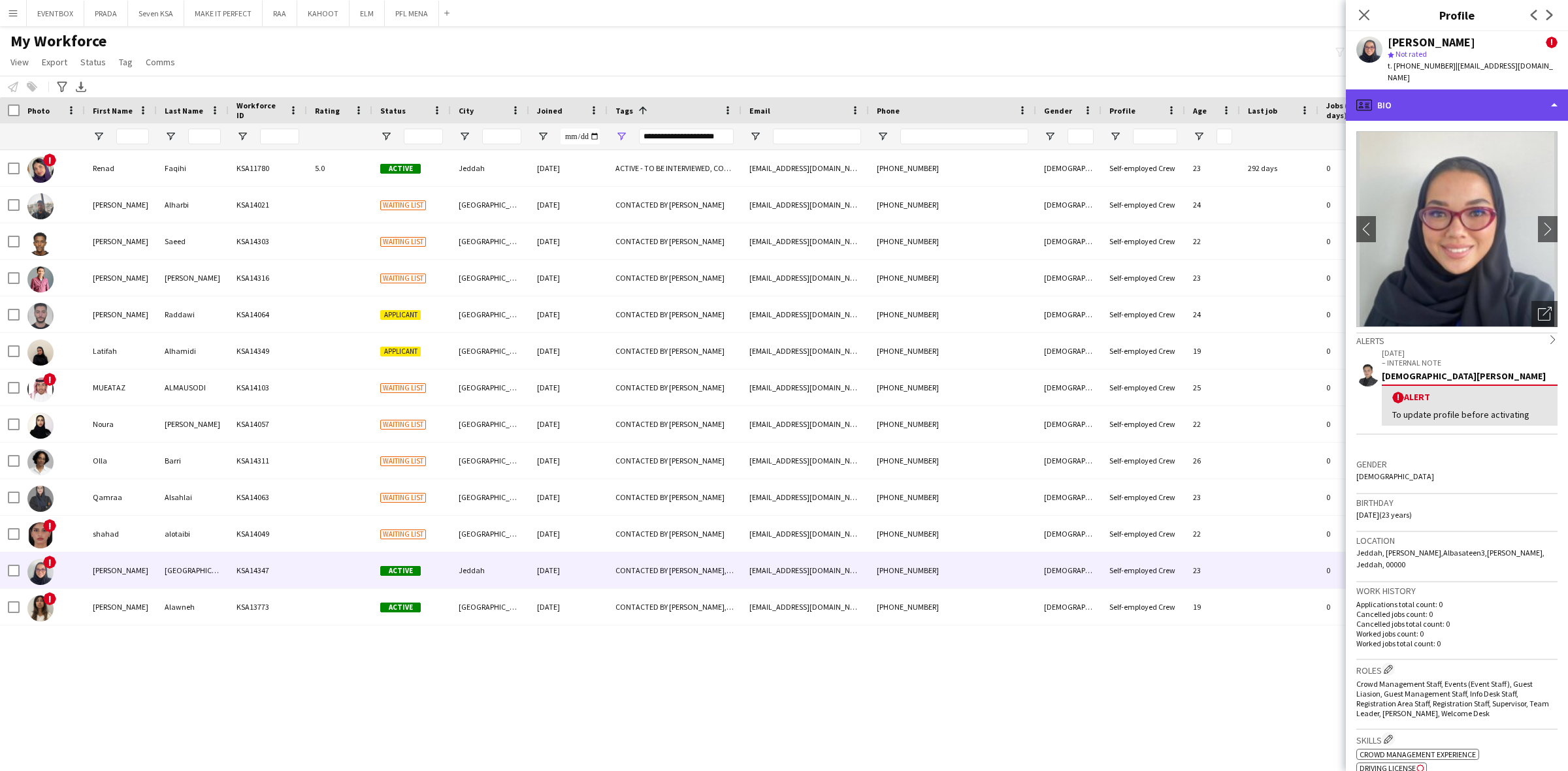
click at [1450, 89] on div "profile Bio" at bounding box center [1456, 105] width 222 height 31
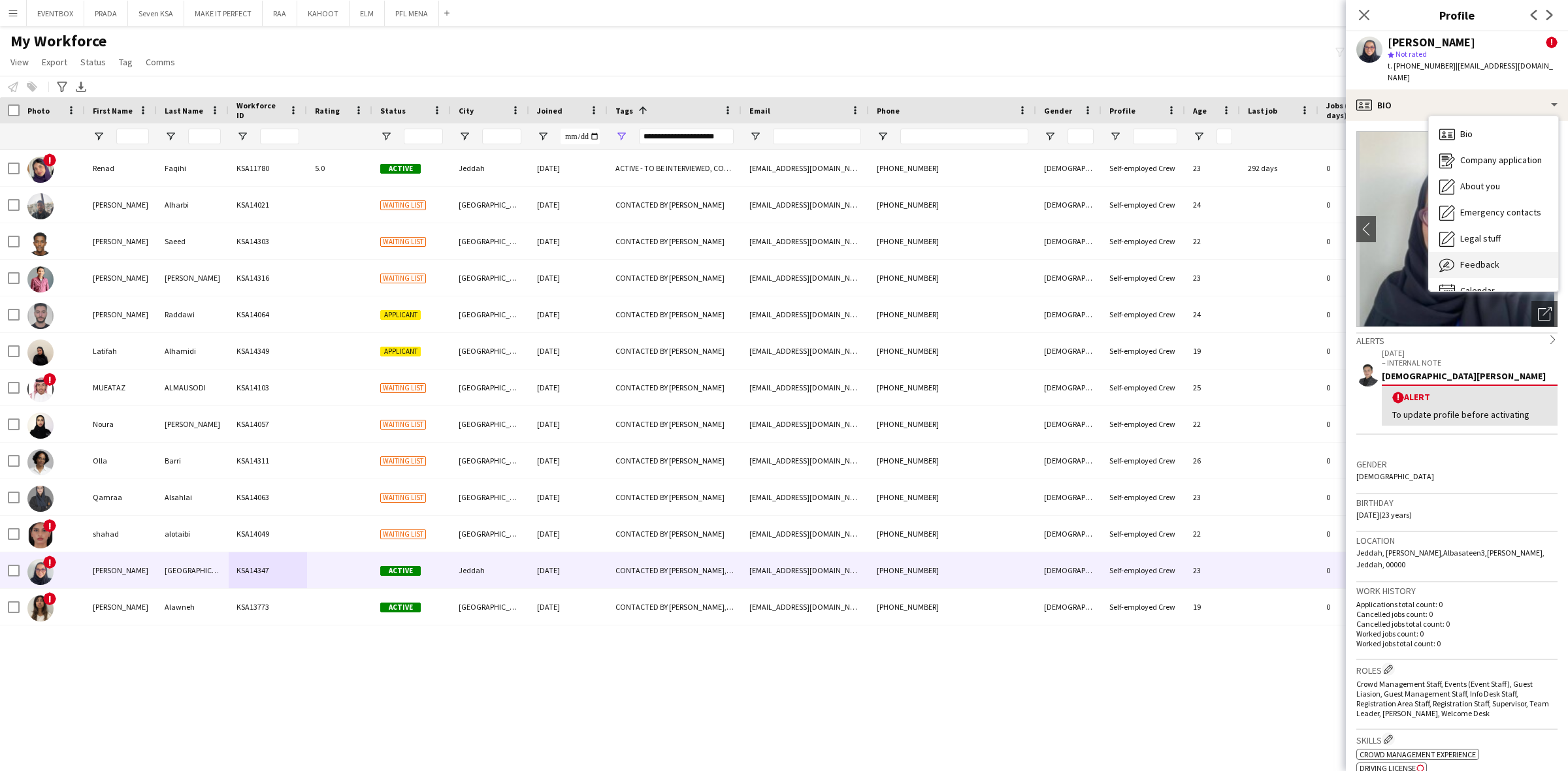
click at [1494, 258] on span "Feedback" at bounding box center [1479, 264] width 39 height 12
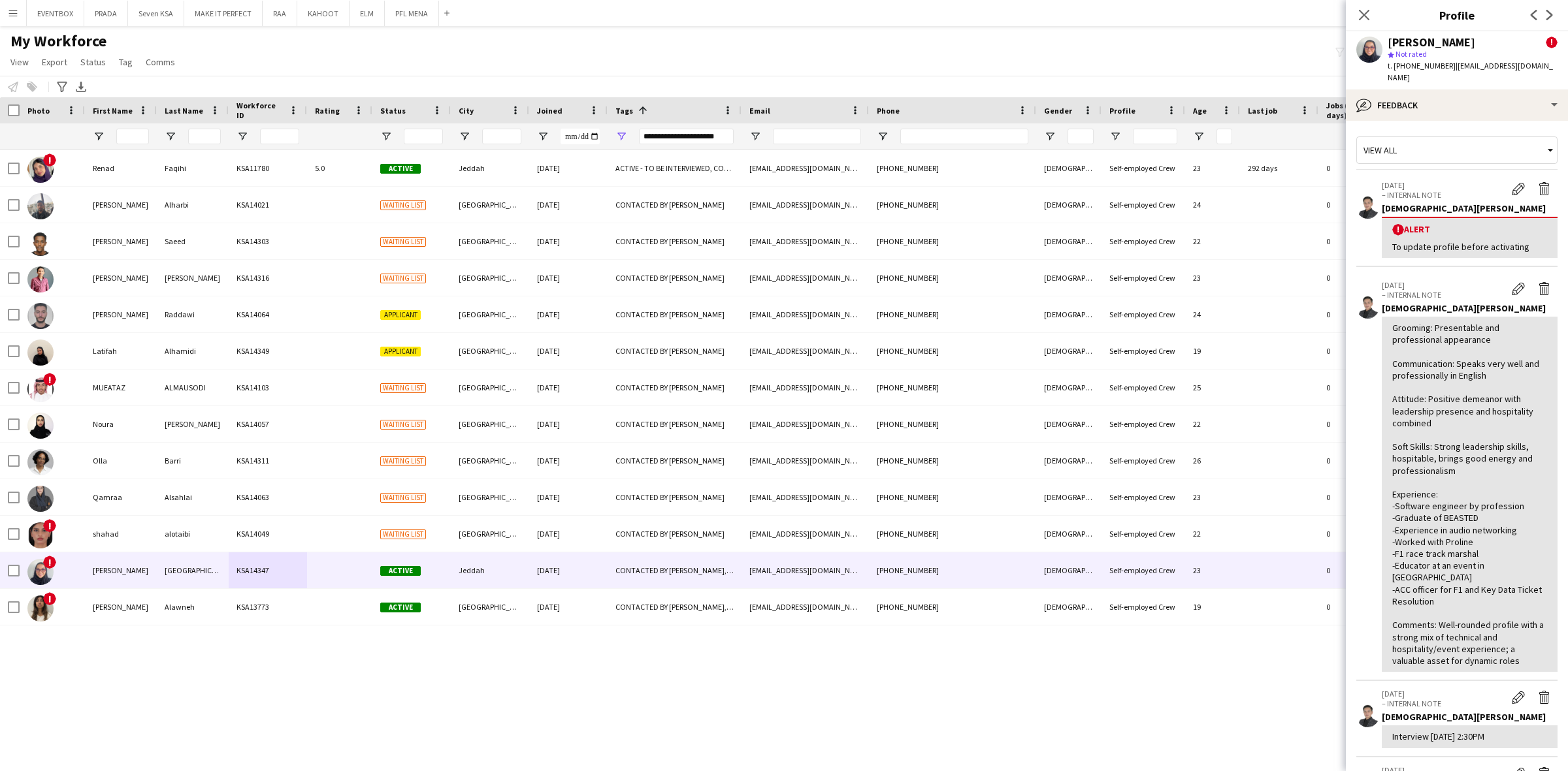
click at [1532, 172] on app-crew-profile-feedback-alert "28-09-2025 – INTERNAL NOTE Edit alert Delete alert Jesus Relampagos ! Alert To …" at bounding box center [1457, 219] width 201 height 95
click at [1538, 182] on app-icon "Delete alert" at bounding box center [1544, 189] width 13 height 13
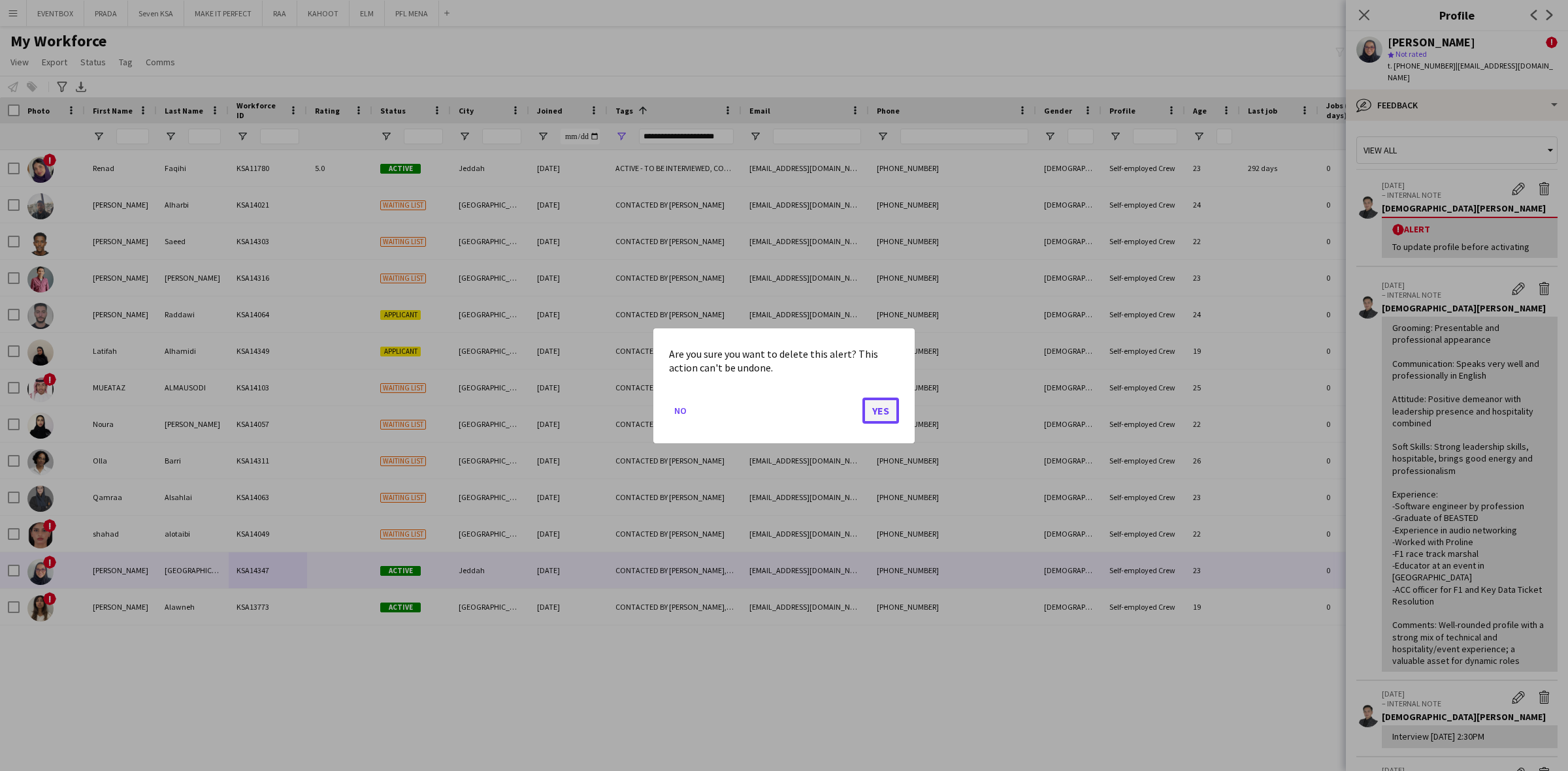
click at [877, 415] on button "Yes" at bounding box center [880, 409] width 36 height 26
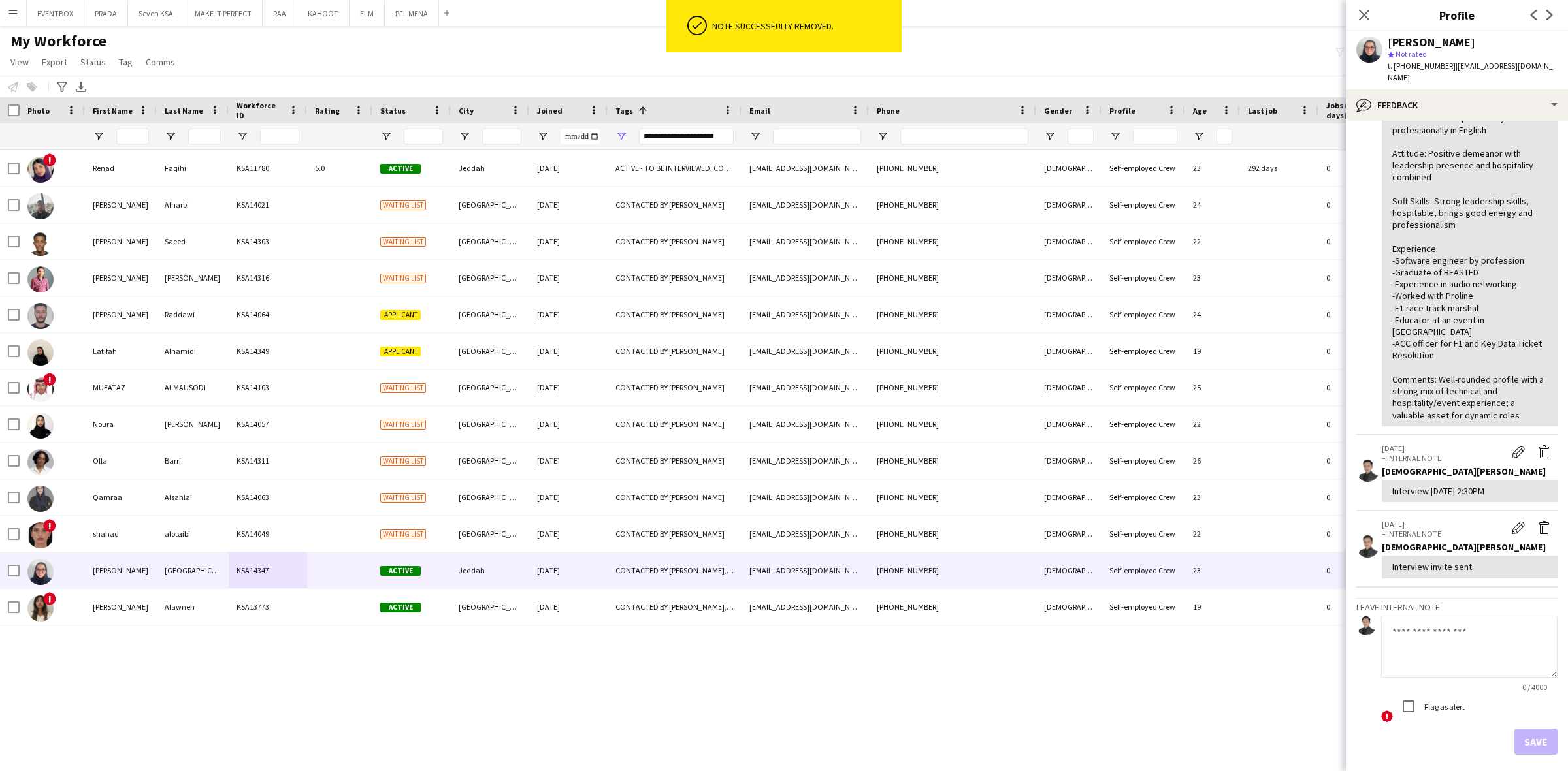
scroll to position [178, 0]
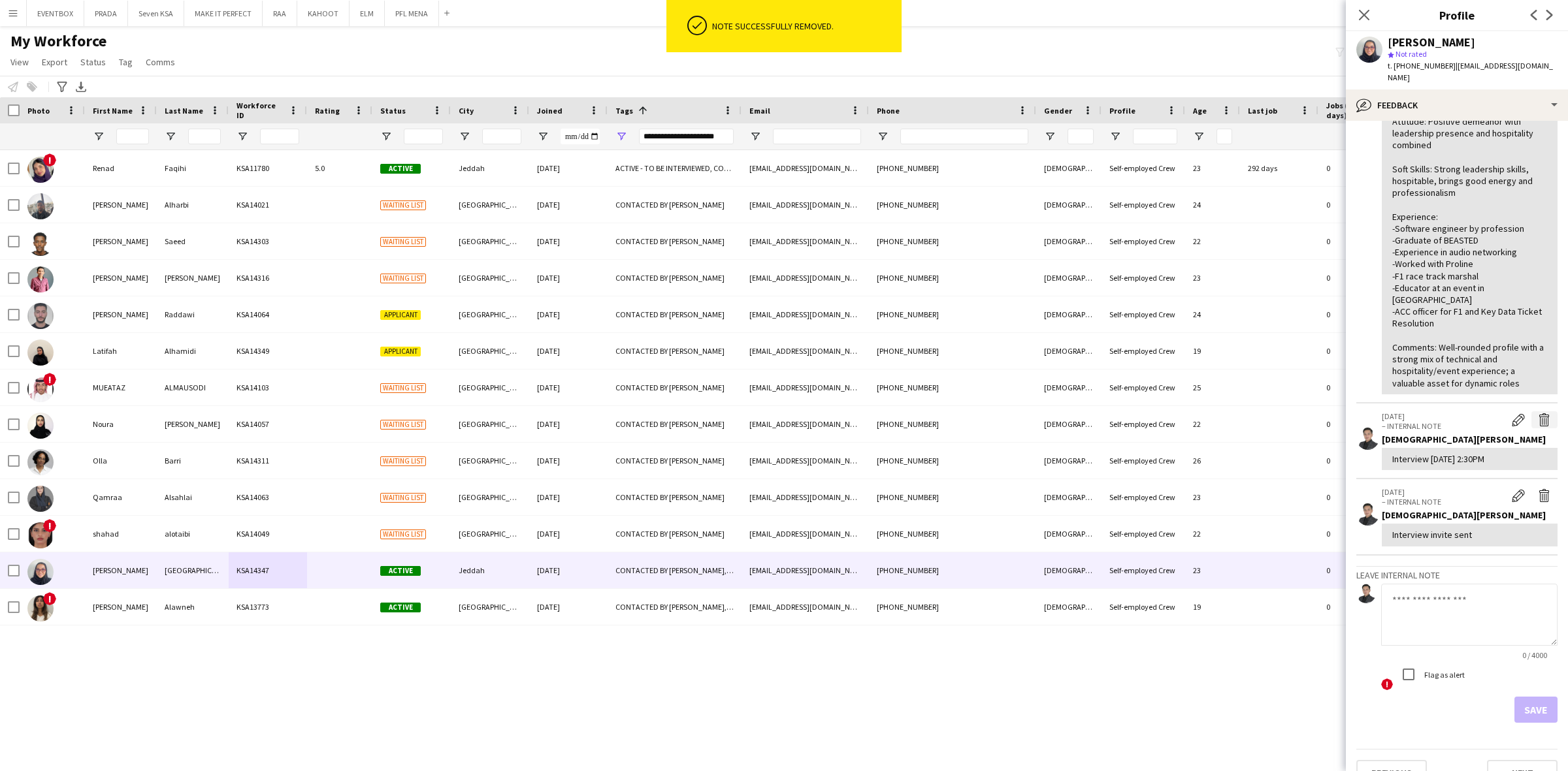
click at [1538, 413] on app-icon "Delete internal note" at bounding box center [1544, 420] width 13 height 13
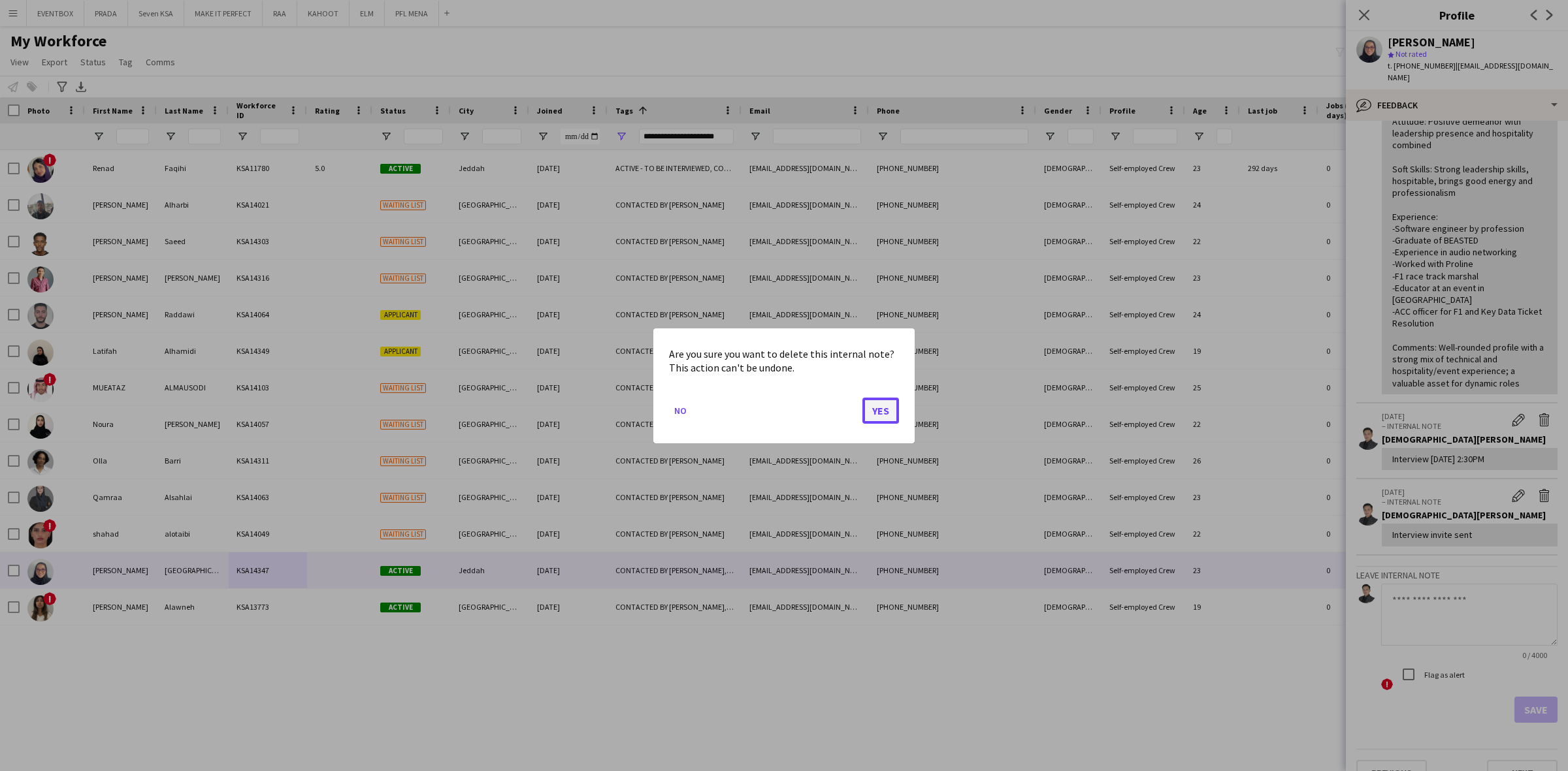
click at [887, 415] on button "Yes" at bounding box center [880, 409] width 36 height 26
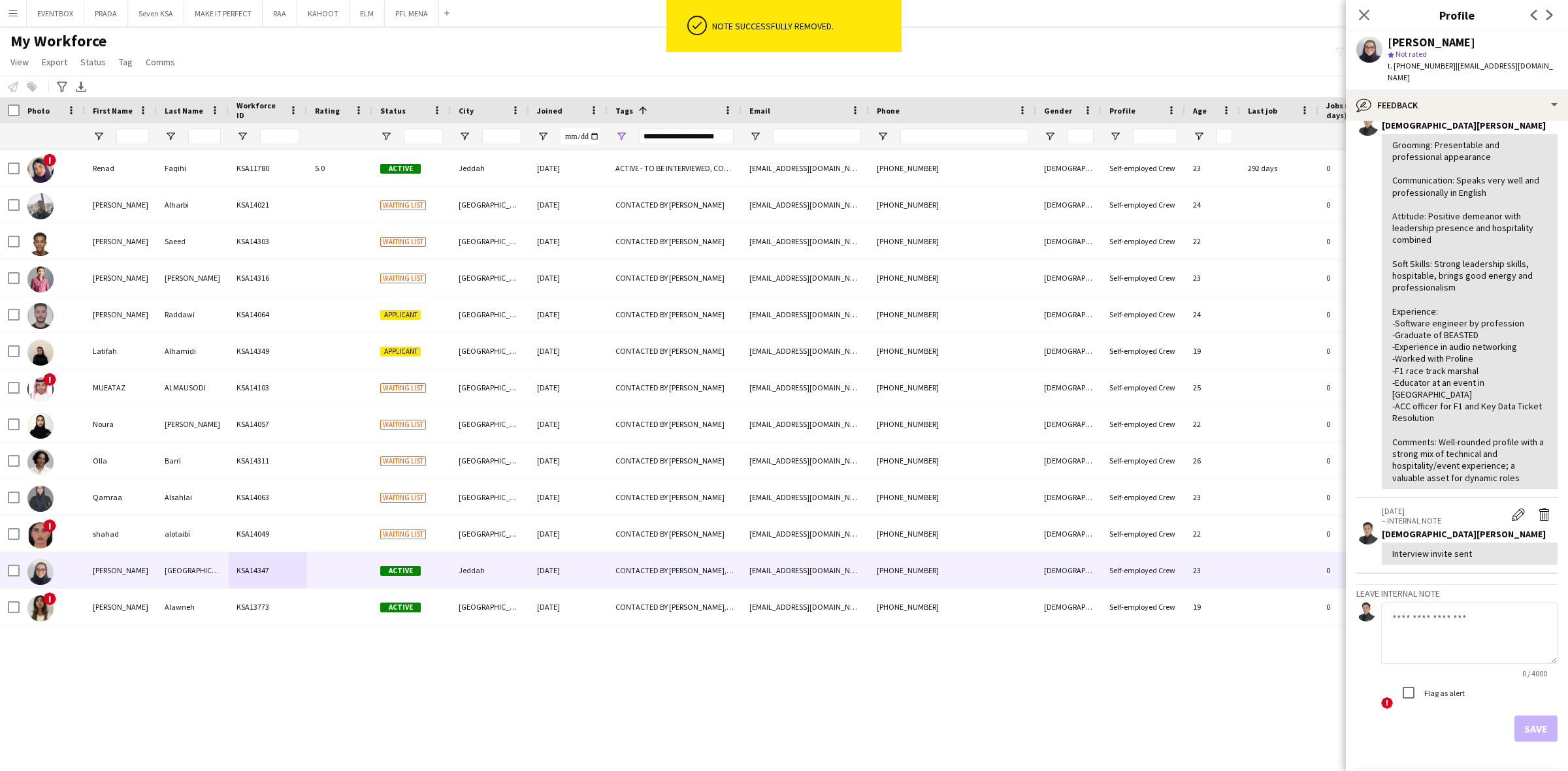
scroll to position [103, 0]
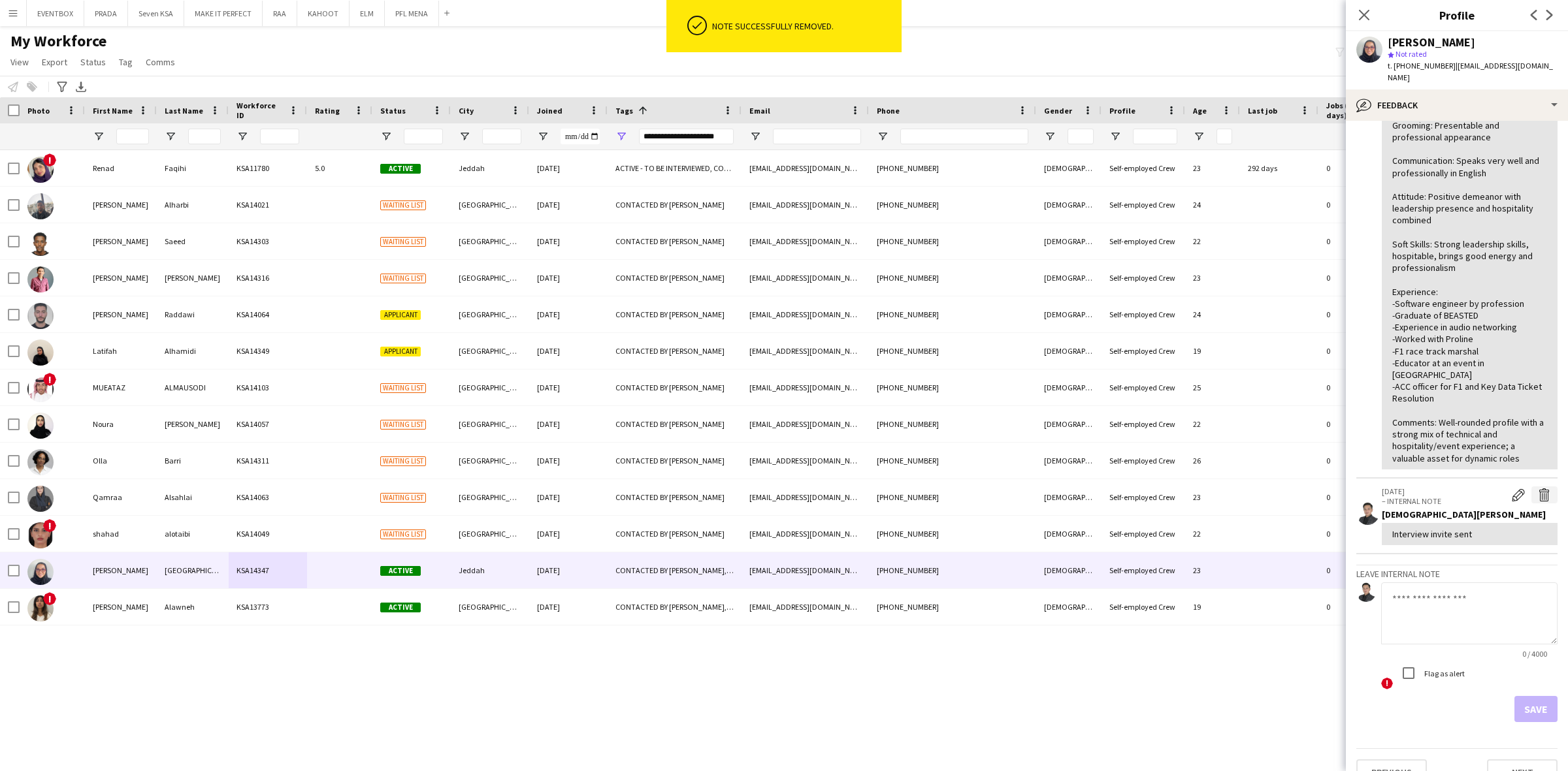
click at [1531, 486] on button "Delete internal note" at bounding box center [1543, 495] width 26 height 17
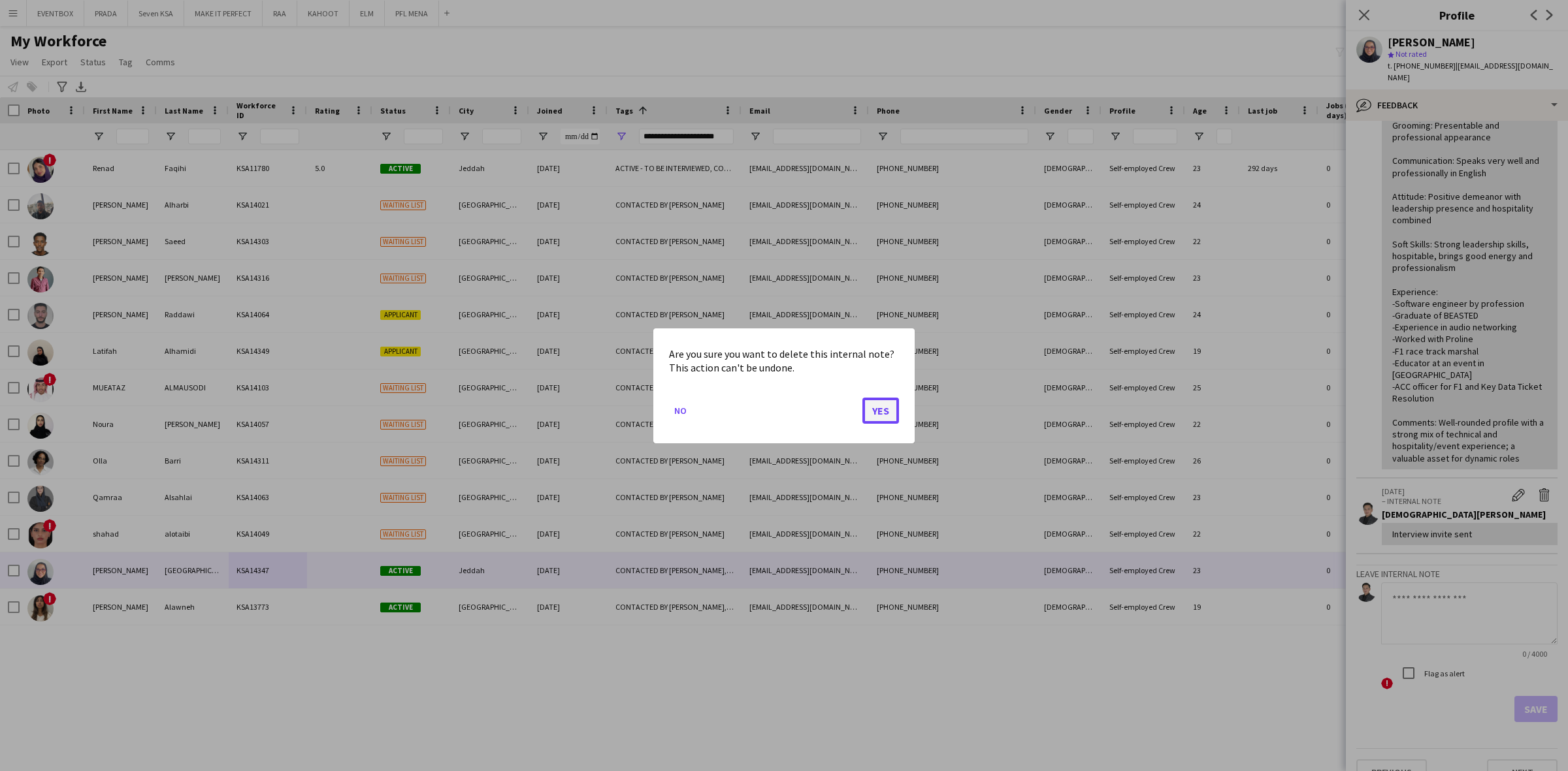
click at [883, 407] on button "Yes" at bounding box center [880, 409] width 36 height 26
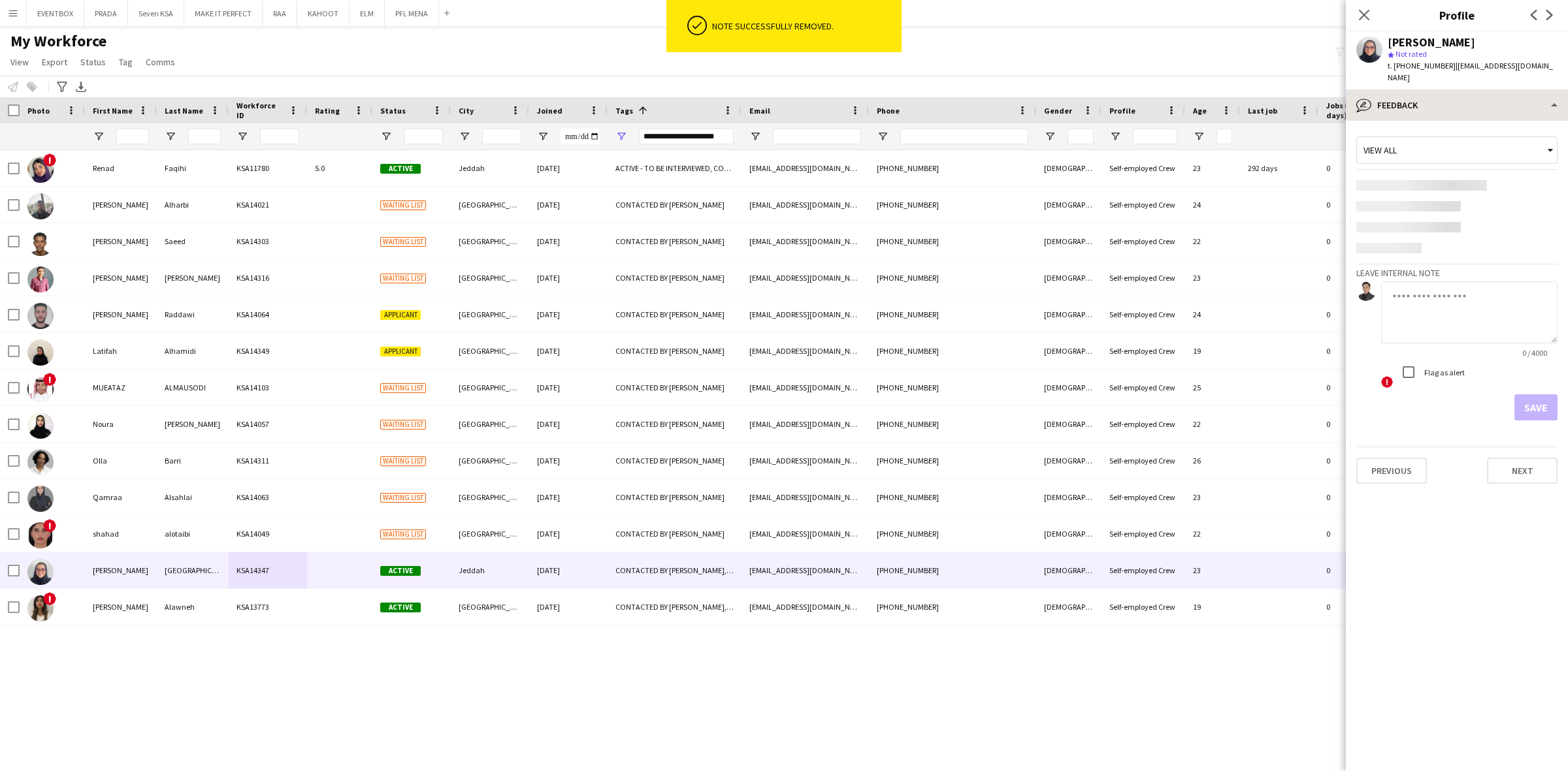
scroll to position [0, 0]
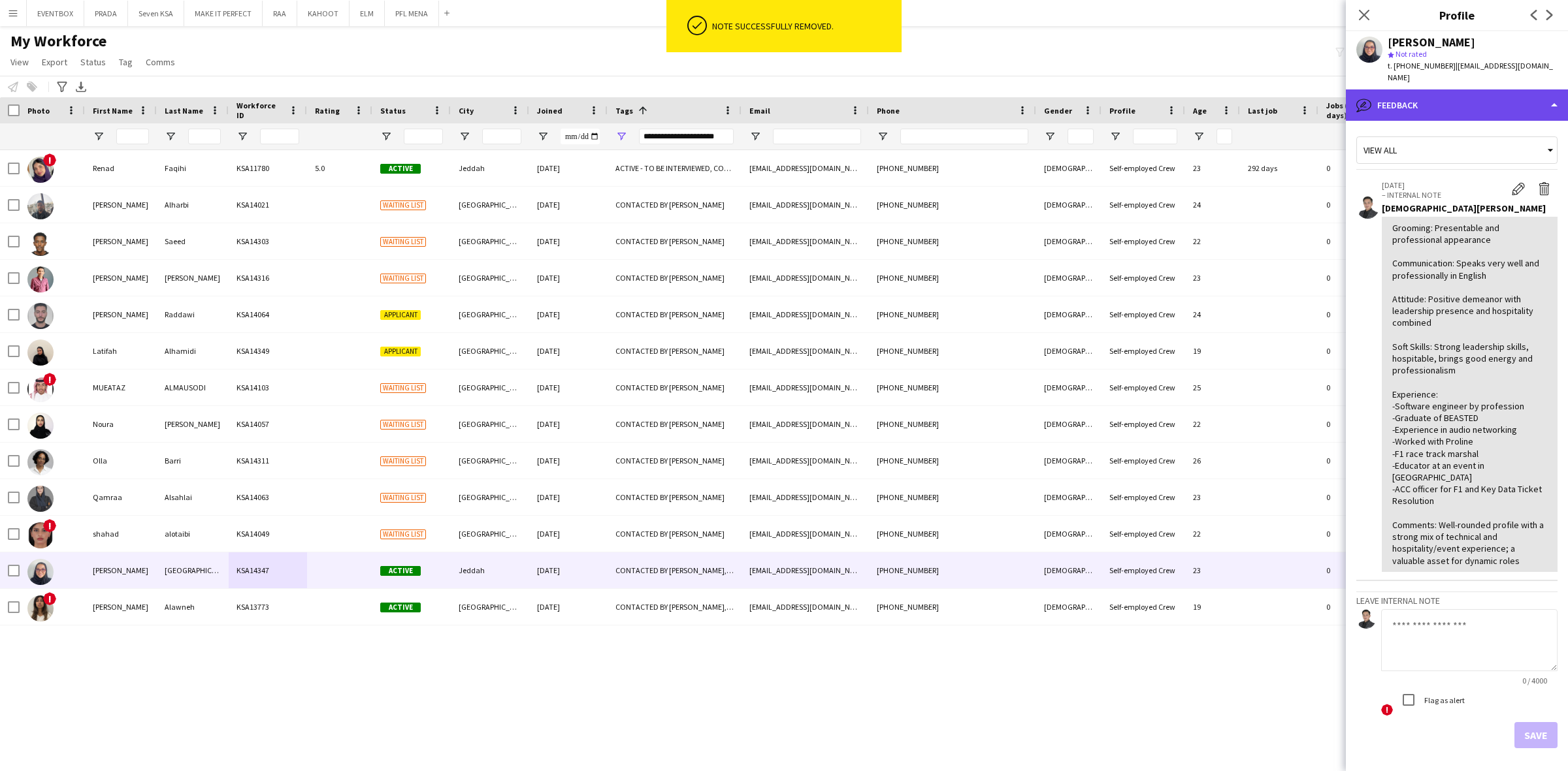
click at [1478, 99] on div "bubble-pencil Feedback" at bounding box center [1456, 105] width 222 height 31
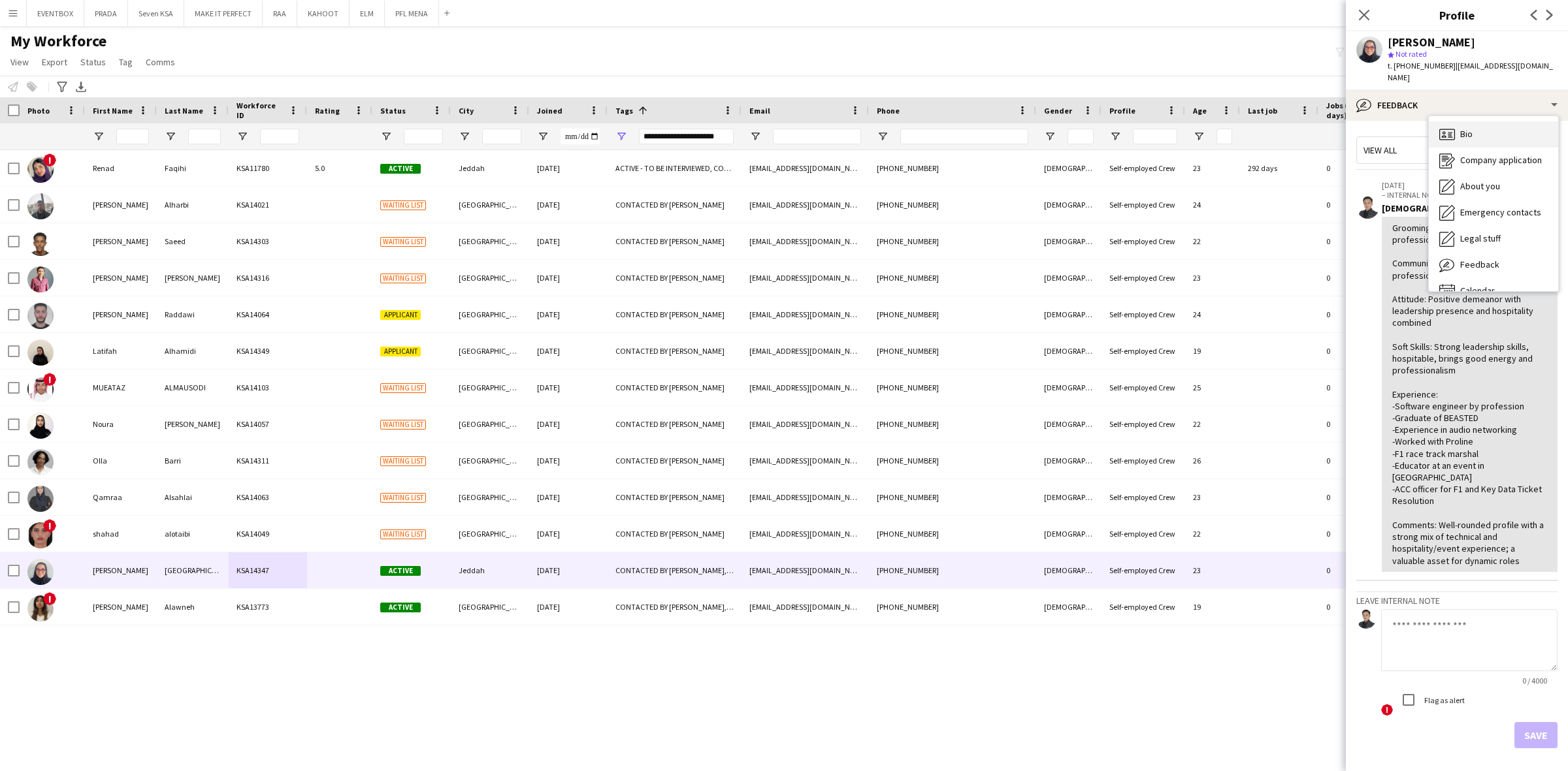
click at [1484, 121] on div "Bio Bio" at bounding box center [1493, 134] width 129 height 26
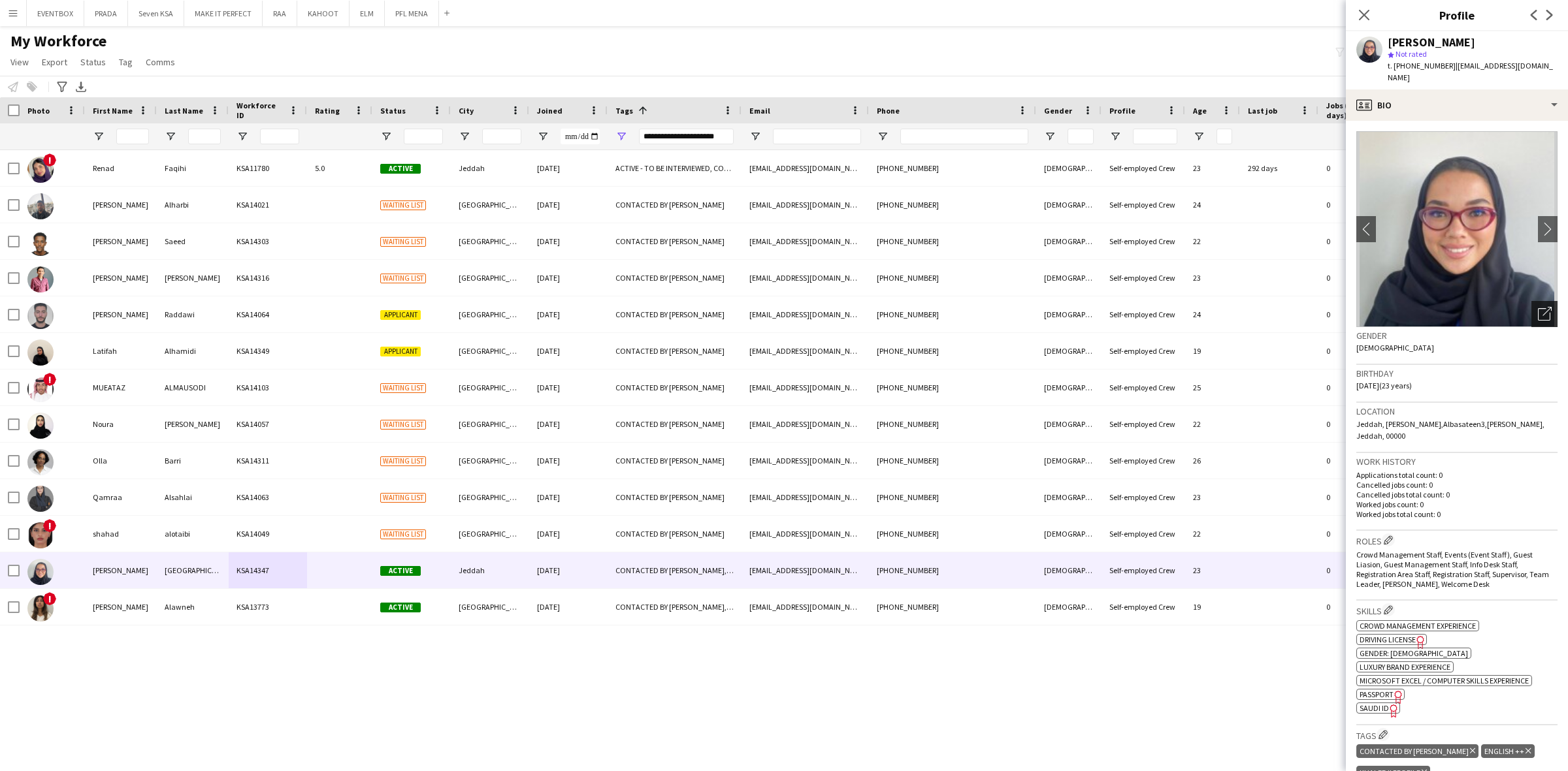
click at [1538, 301] on div "Open photos pop-in" at bounding box center [1543, 313] width 26 height 26
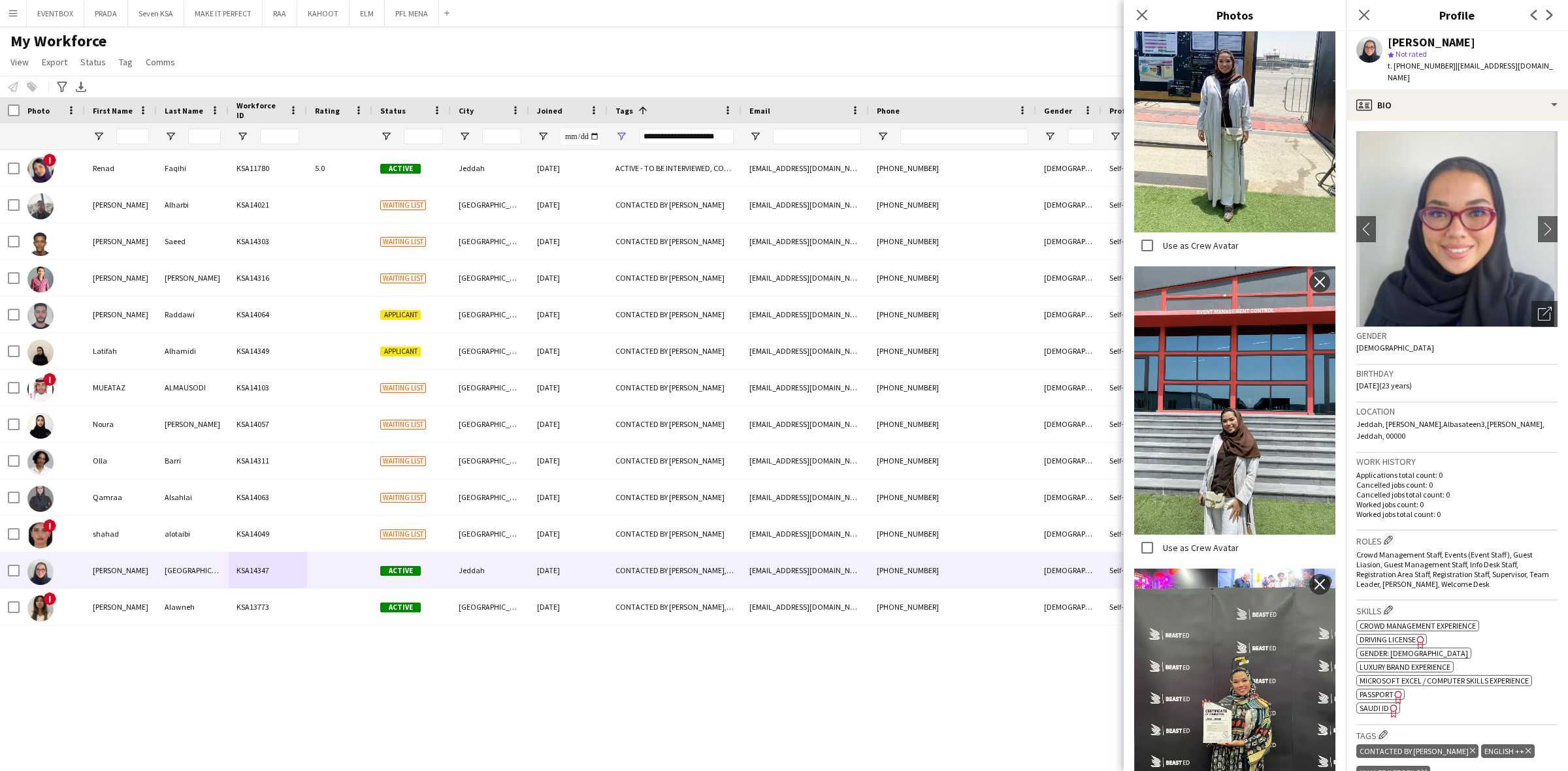
scroll to position [960, 0]
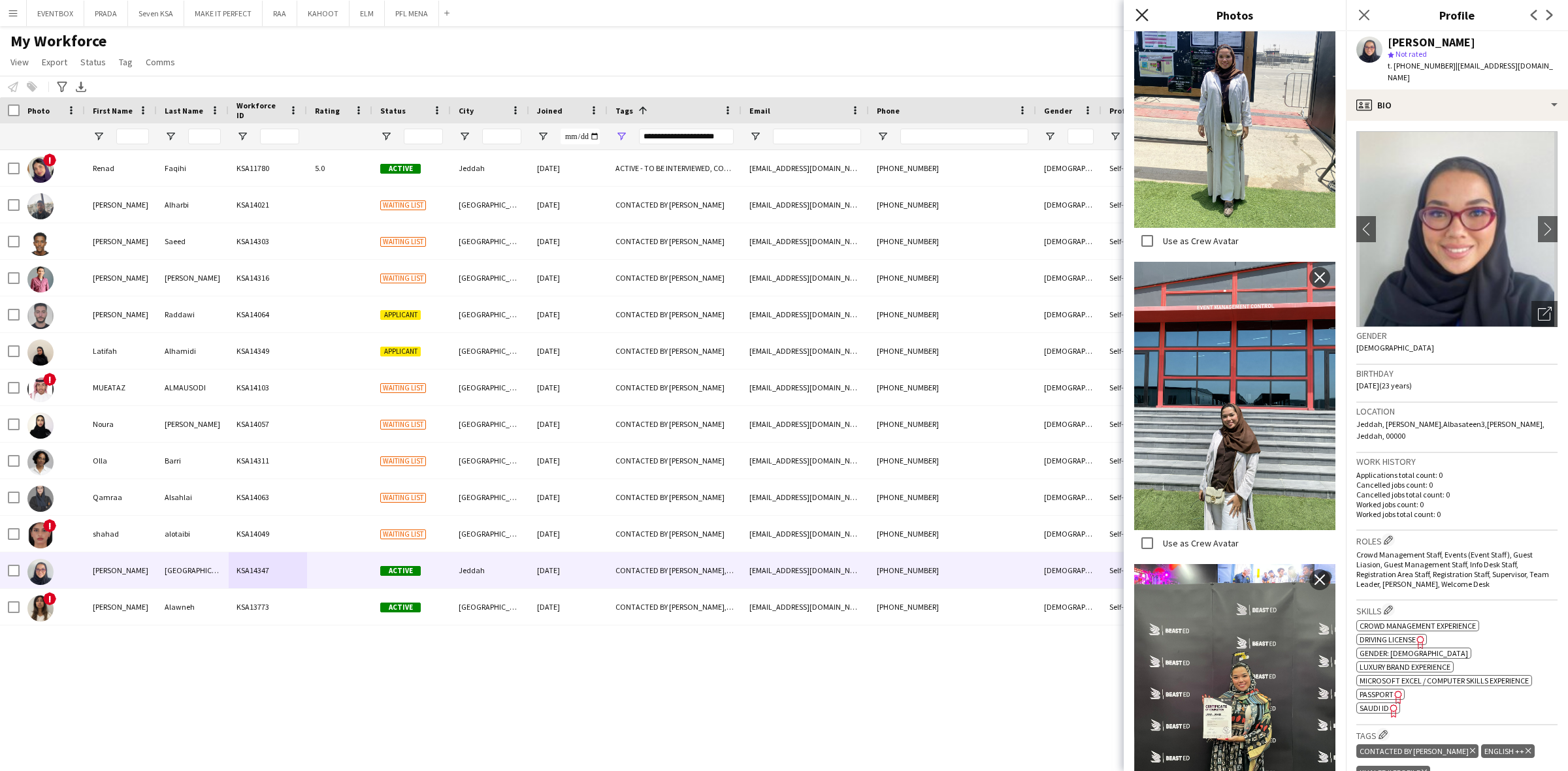
click at [1145, 12] on icon at bounding box center [1141, 15] width 13 height 13
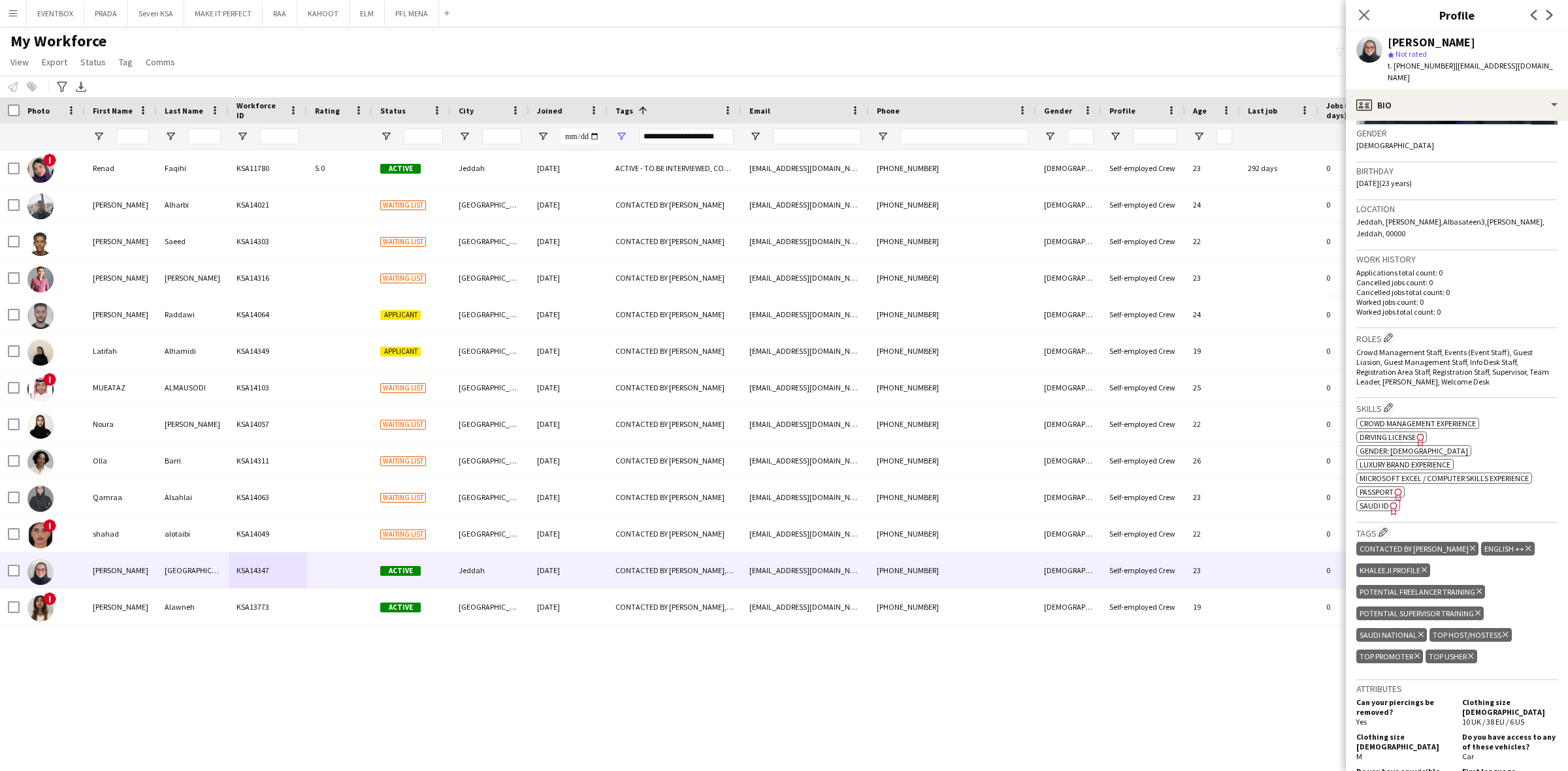
scroll to position [245, 0]
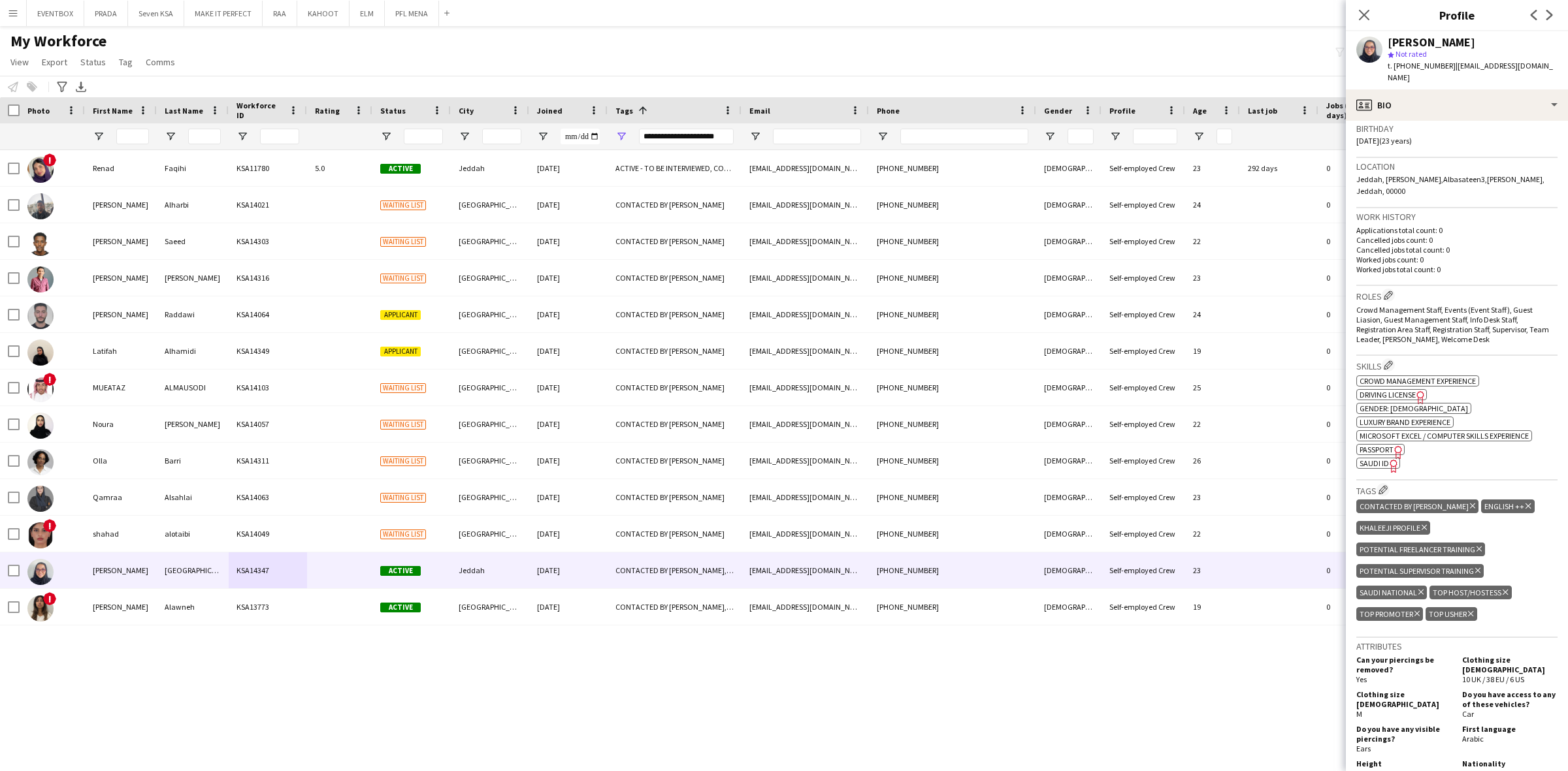
click at [1470, 502] on icon "Delete tag" at bounding box center [1473, 506] width 5 height 8
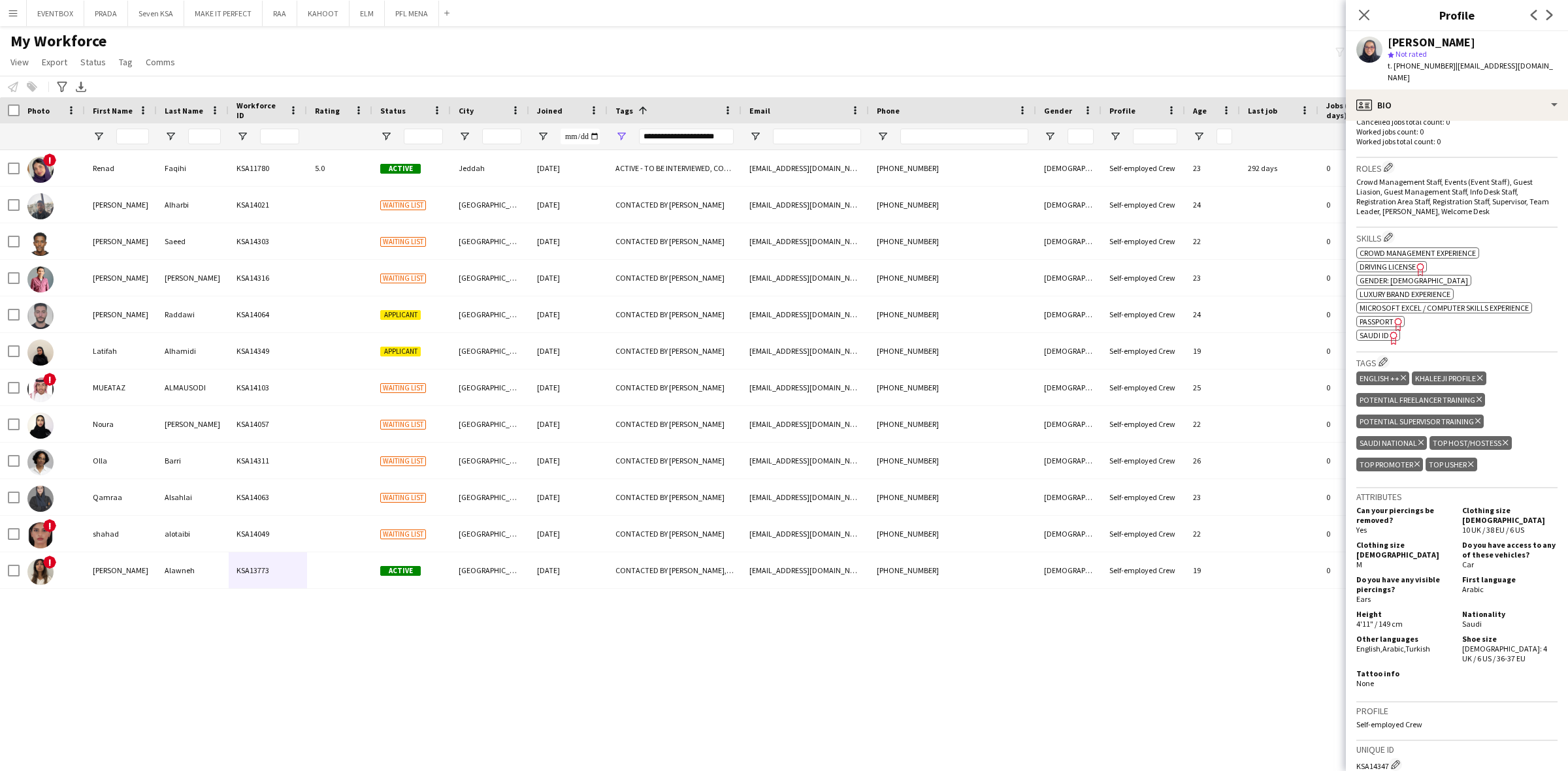
scroll to position [408, 0]
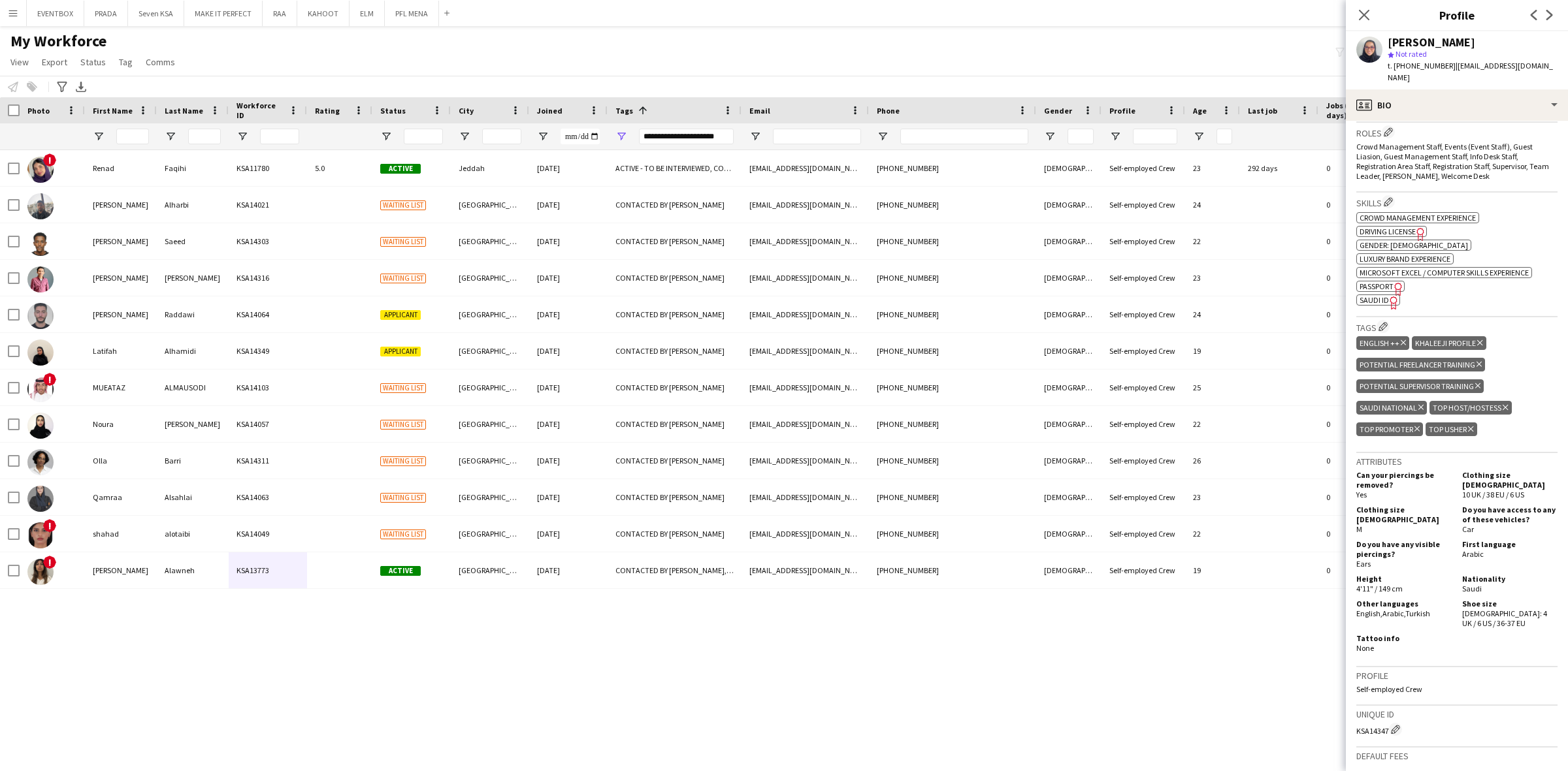
click at [794, 713] on div "! Renad Faqihi KSA11780 5.0 Active Jeddah 09-11-2024 ACTIVE - TO BE INTERVIEWED…" at bounding box center [784, 449] width 1568 height 598
click at [1354, 17] on div "Close pop-in" at bounding box center [1363, 15] width 36 height 30
click at [1362, 17] on icon at bounding box center [1363, 15] width 13 height 13
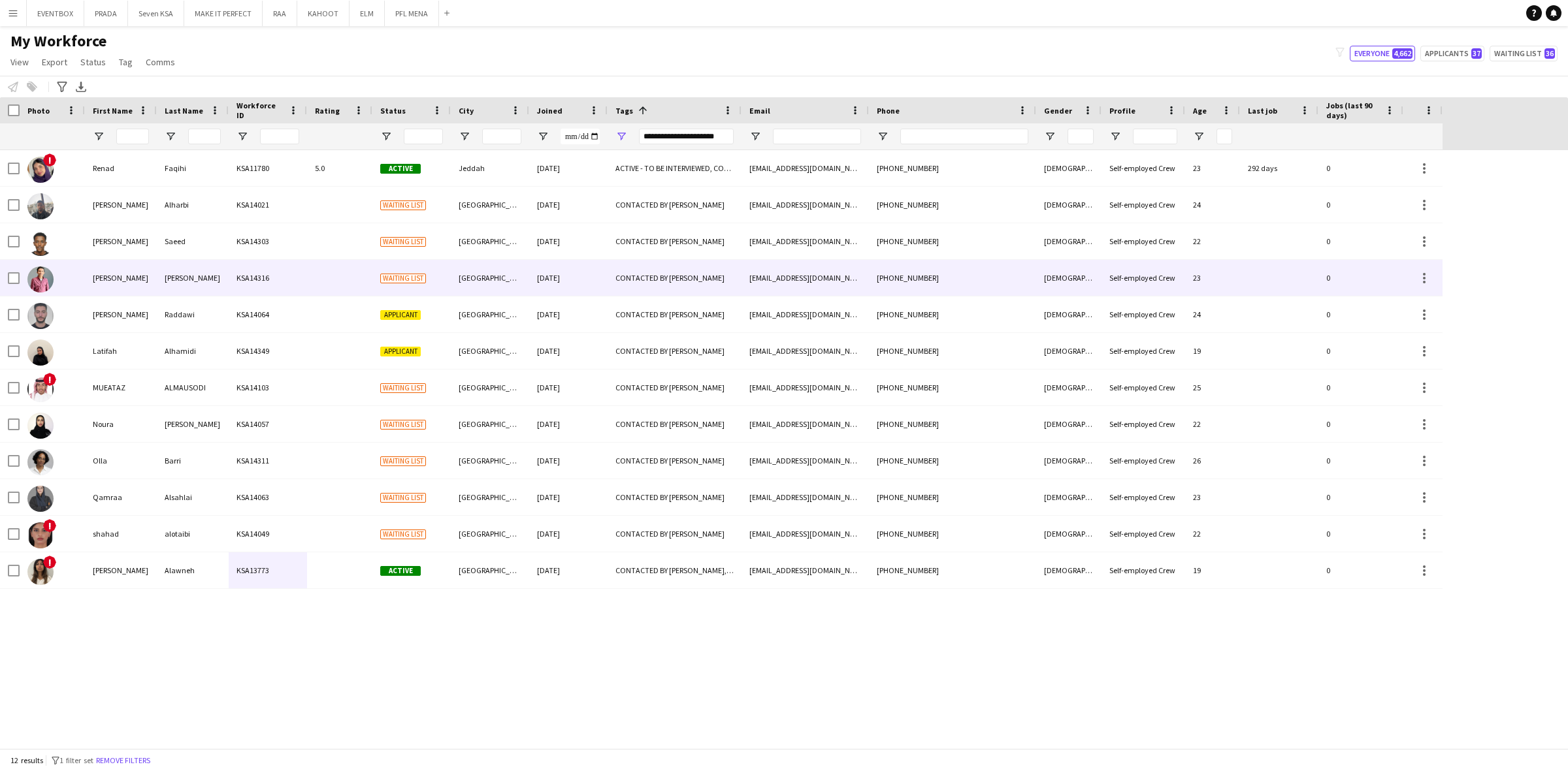
click at [230, 272] on div "KSA14316" at bounding box center [268, 278] width 78 height 36
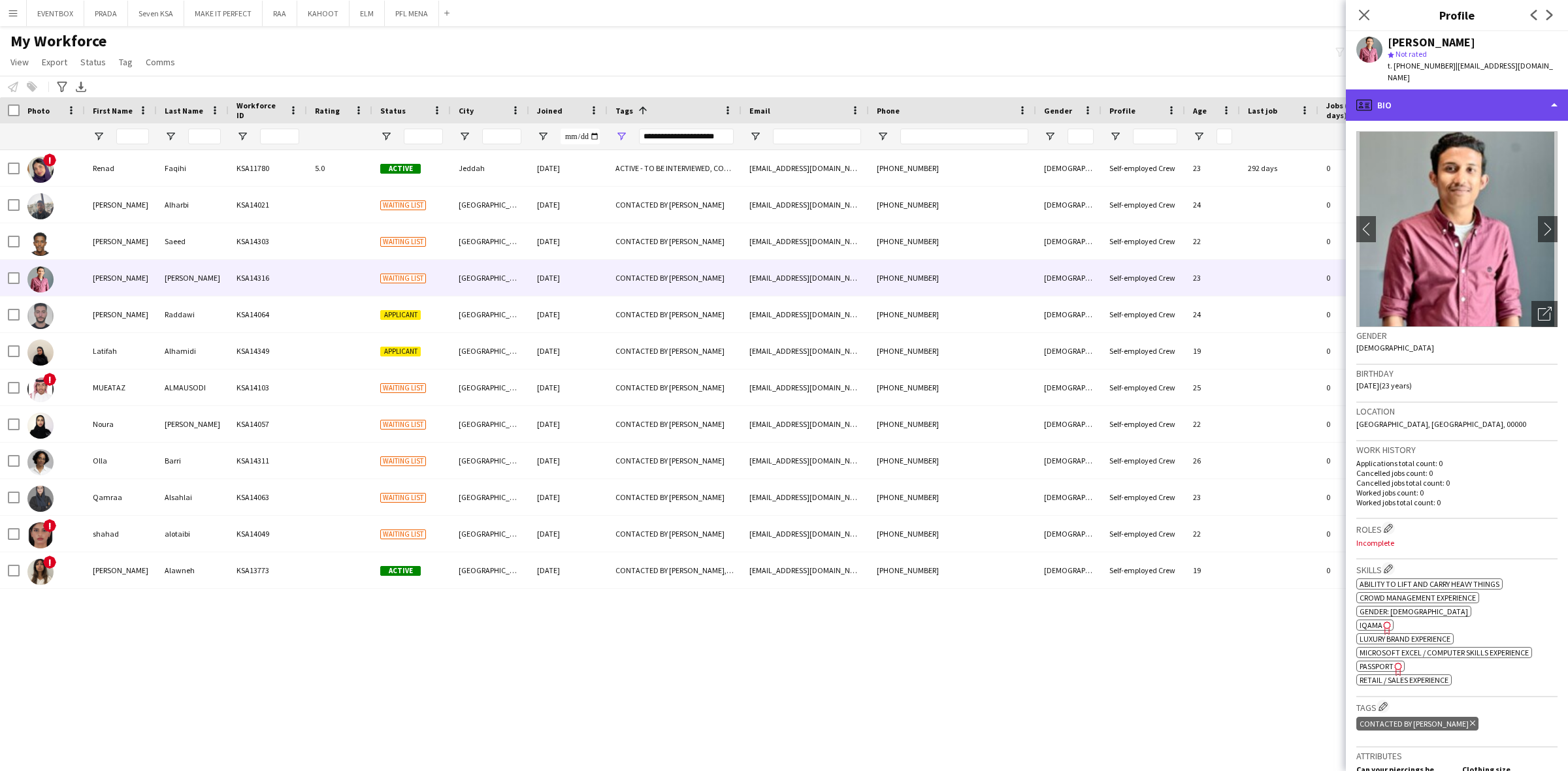
click at [1483, 89] on div "profile Bio" at bounding box center [1456, 105] width 222 height 31
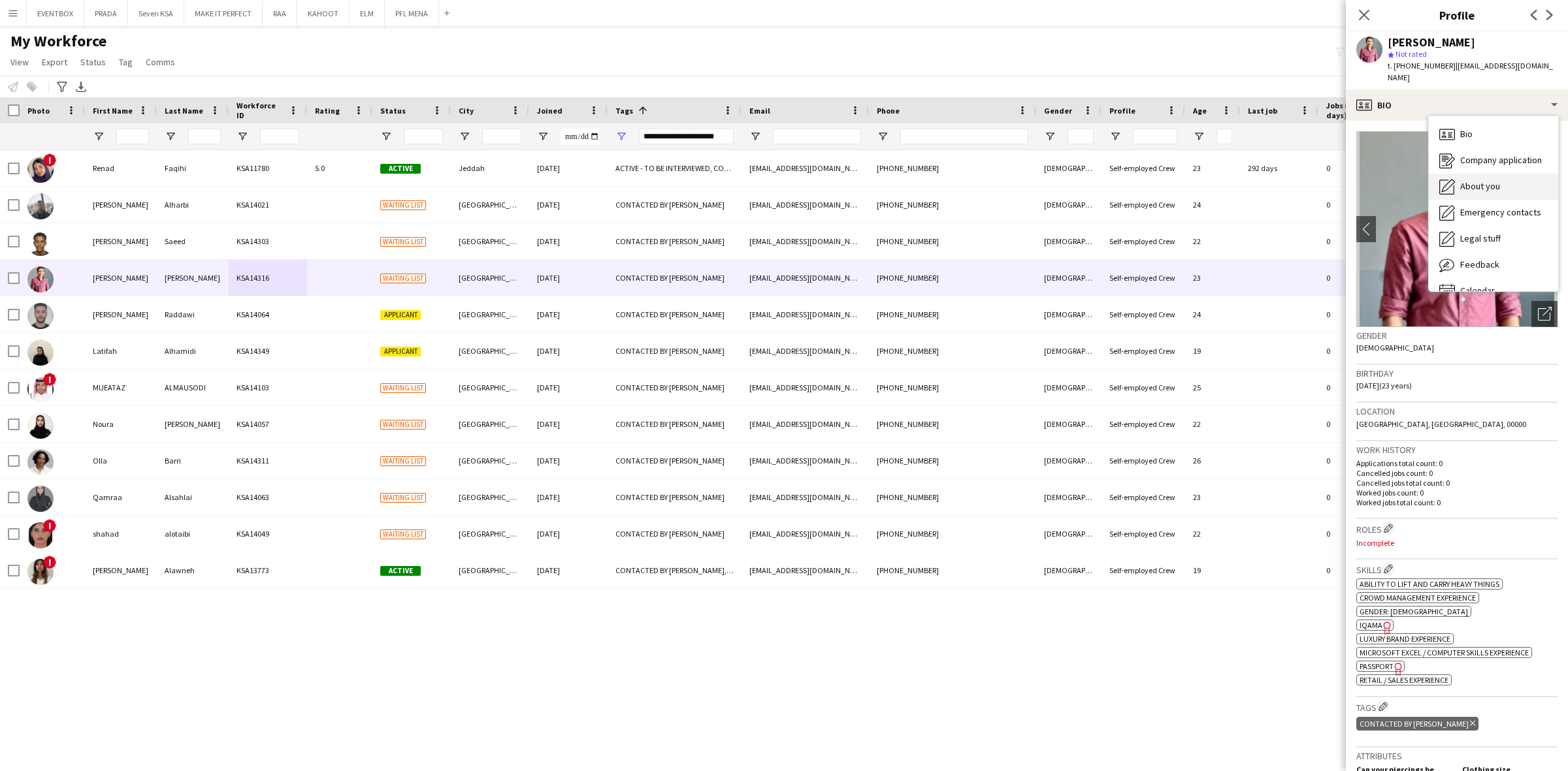
click at [1496, 180] on span "About you" at bounding box center [1480, 186] width 40 height 12
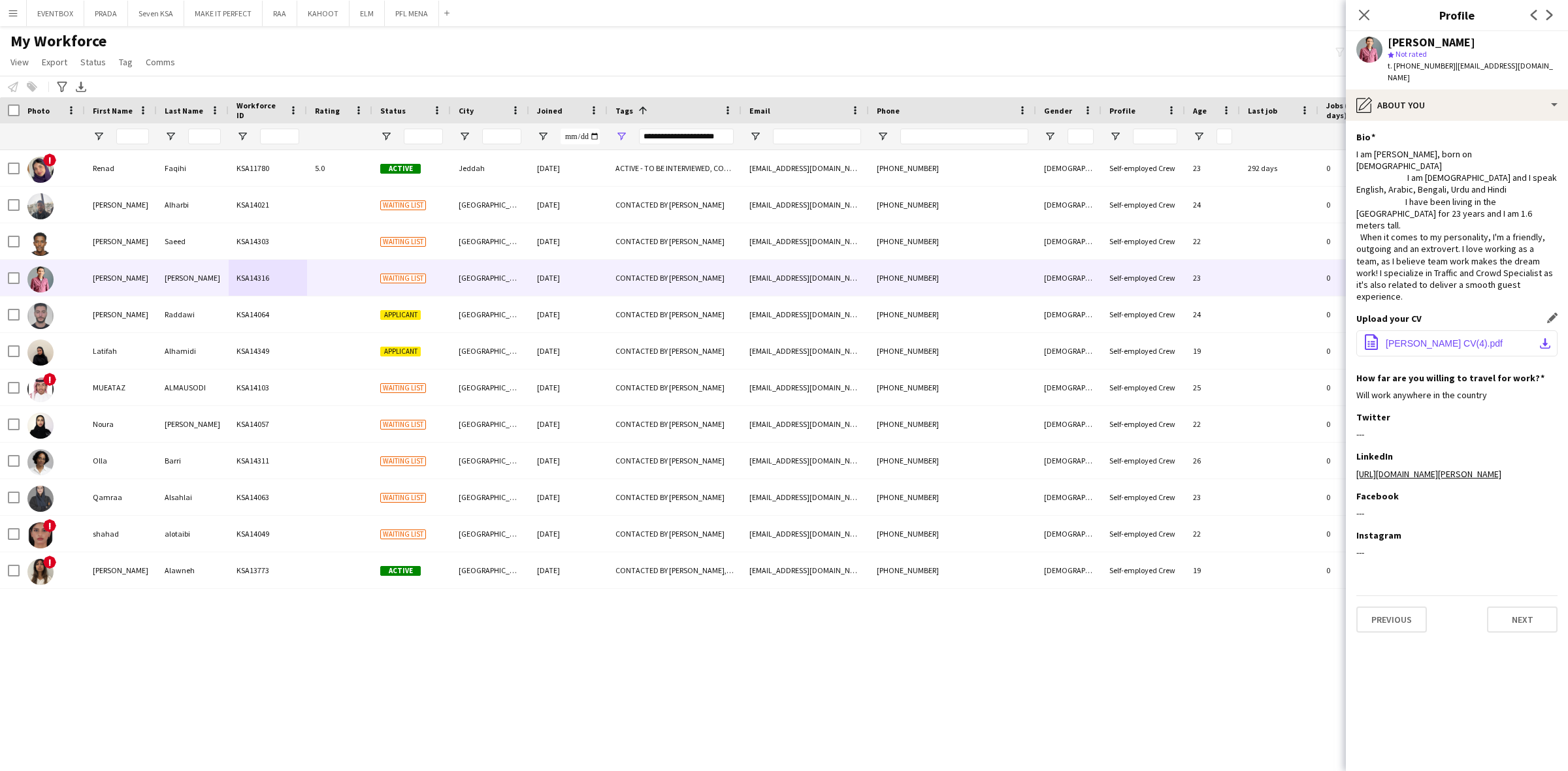
click at [1472, 338] on span "ASHFAQ MAHBOOB CV(4).pdf" at bounding box center [1444, 344] width 117 height 11
click at [1186, 41] on div "My Workforce View Views Default view Basic Export View Full Name TAGS Test New …" at bounding box center [784, 53] width 1568 height 44
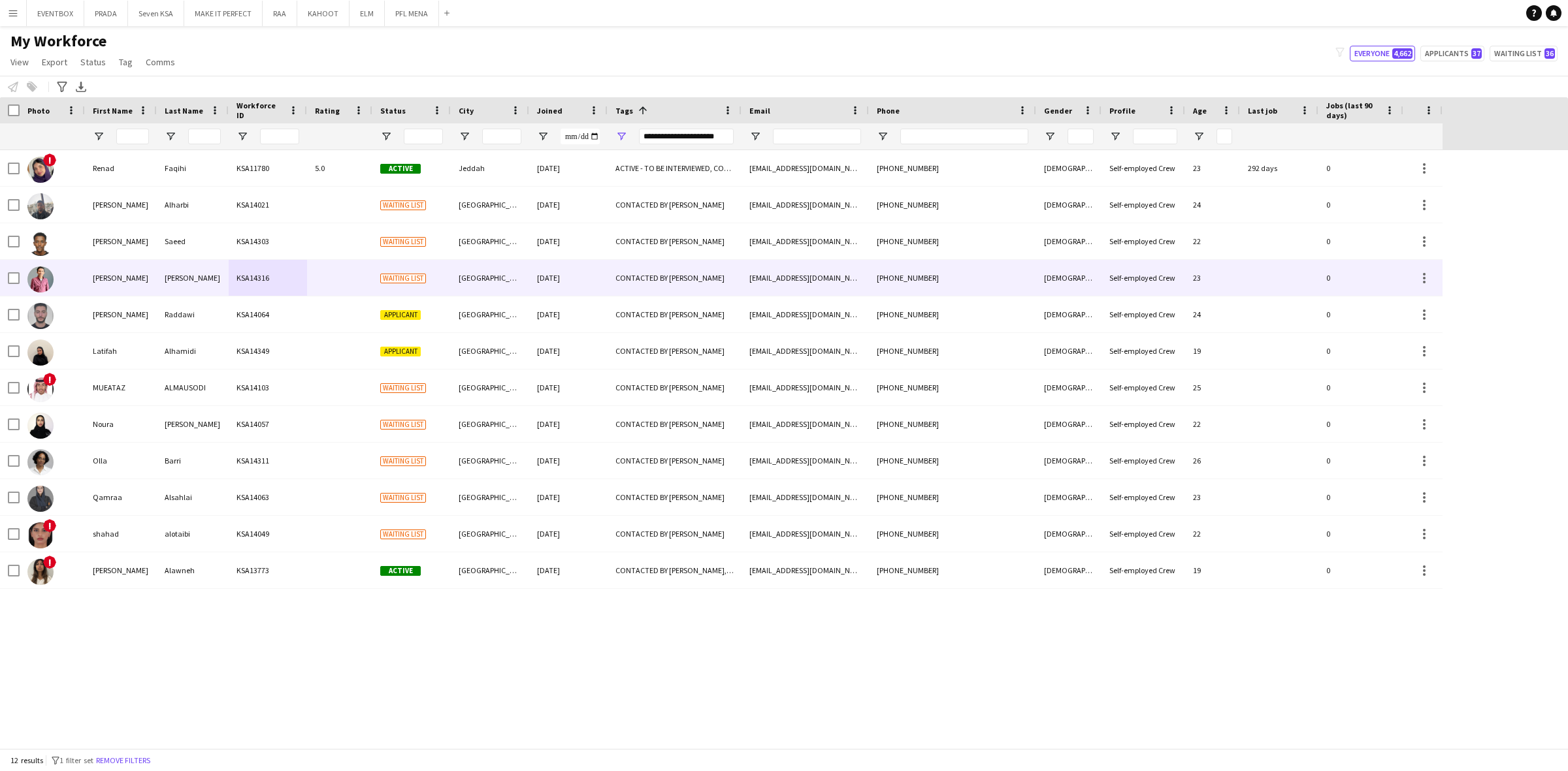
click at [386, 274] on span "Waiting list" at bounding box center [403, 278] width 46 height 10
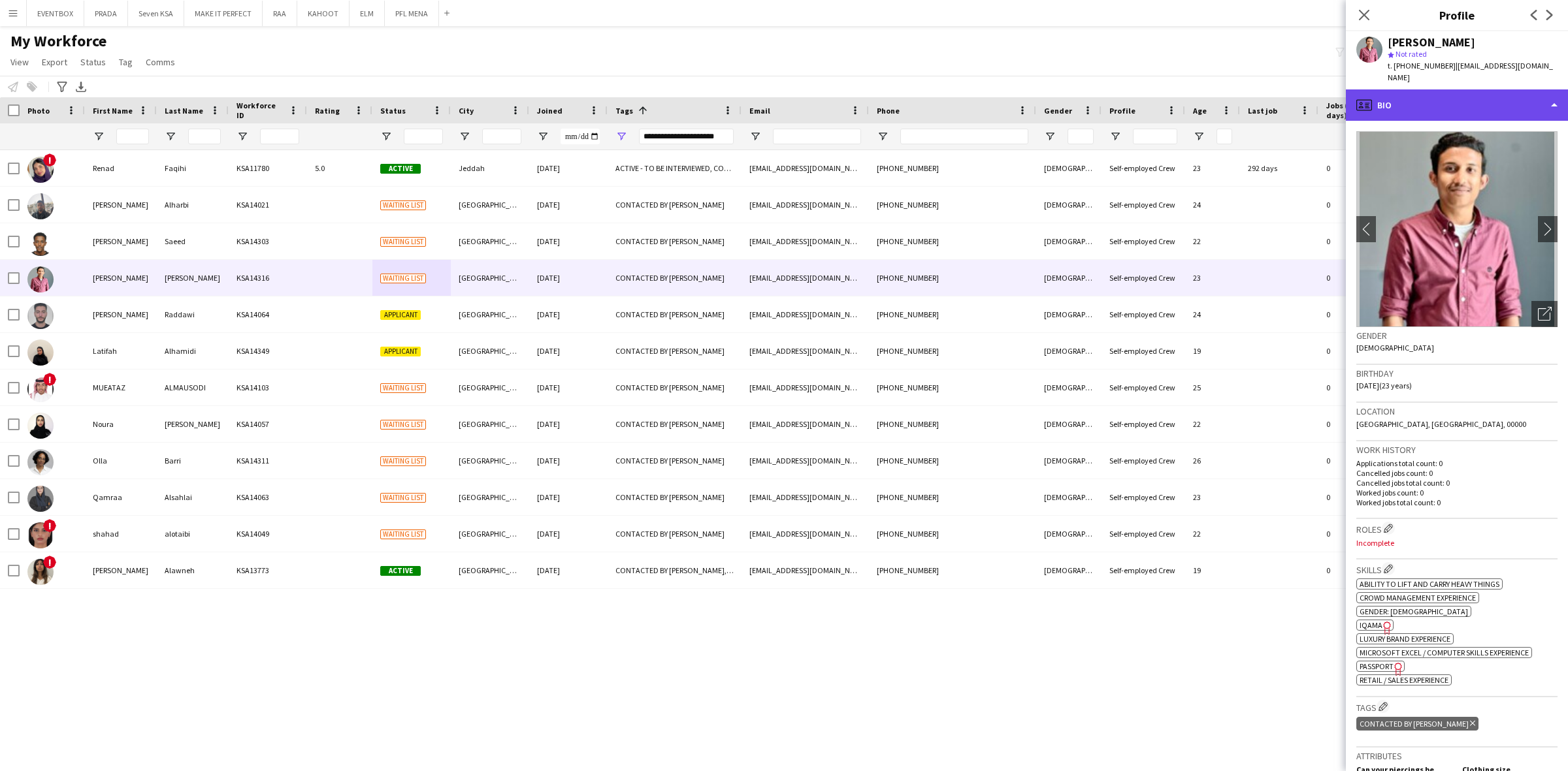
click at [1457, 103] on div "profile Bio" at bounding box center [1456, 105] width 222 height 31
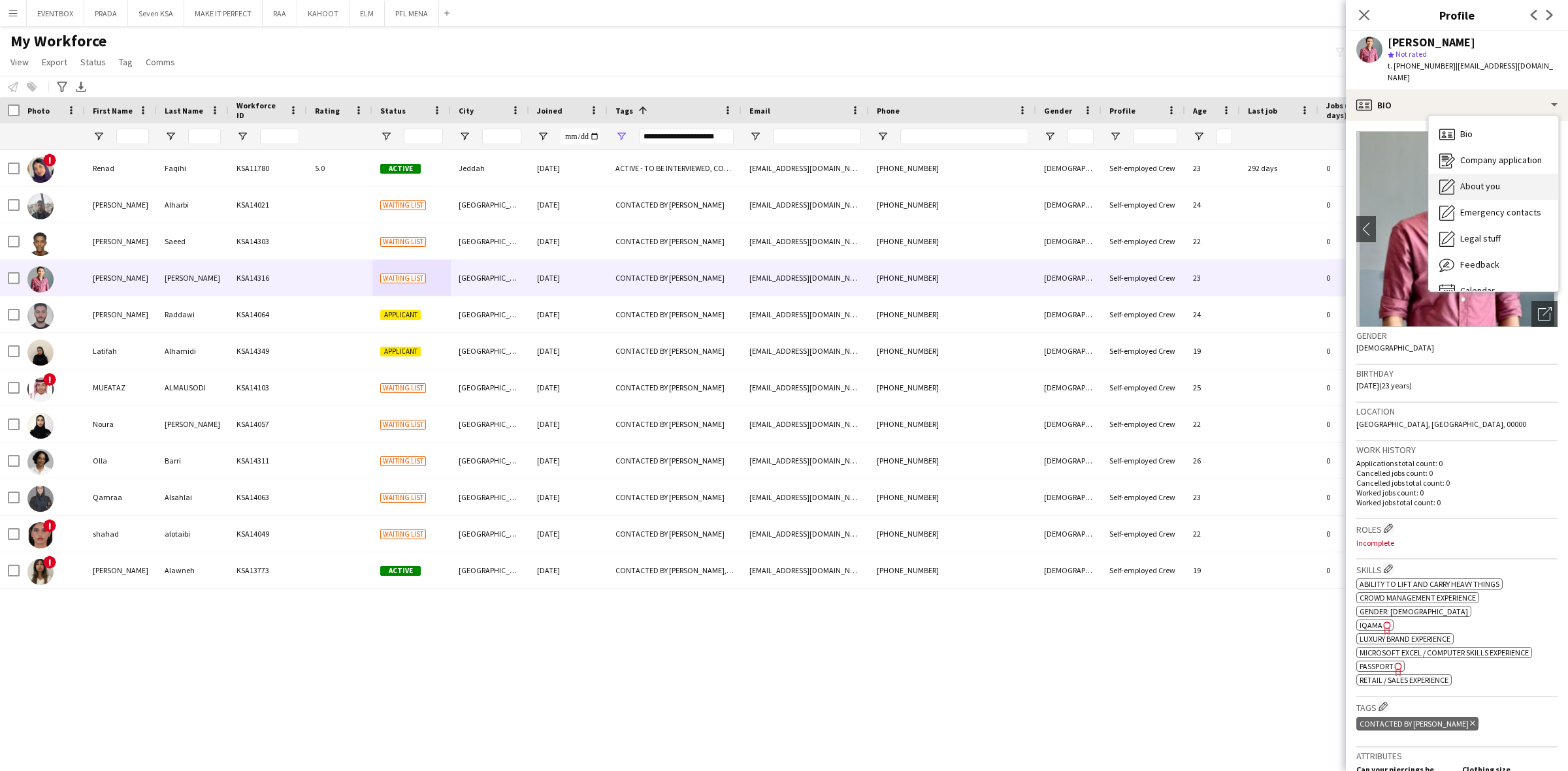
click at [1490, 174] on div "About you About you" at bounding box center [1493, 186] width 129 height 26
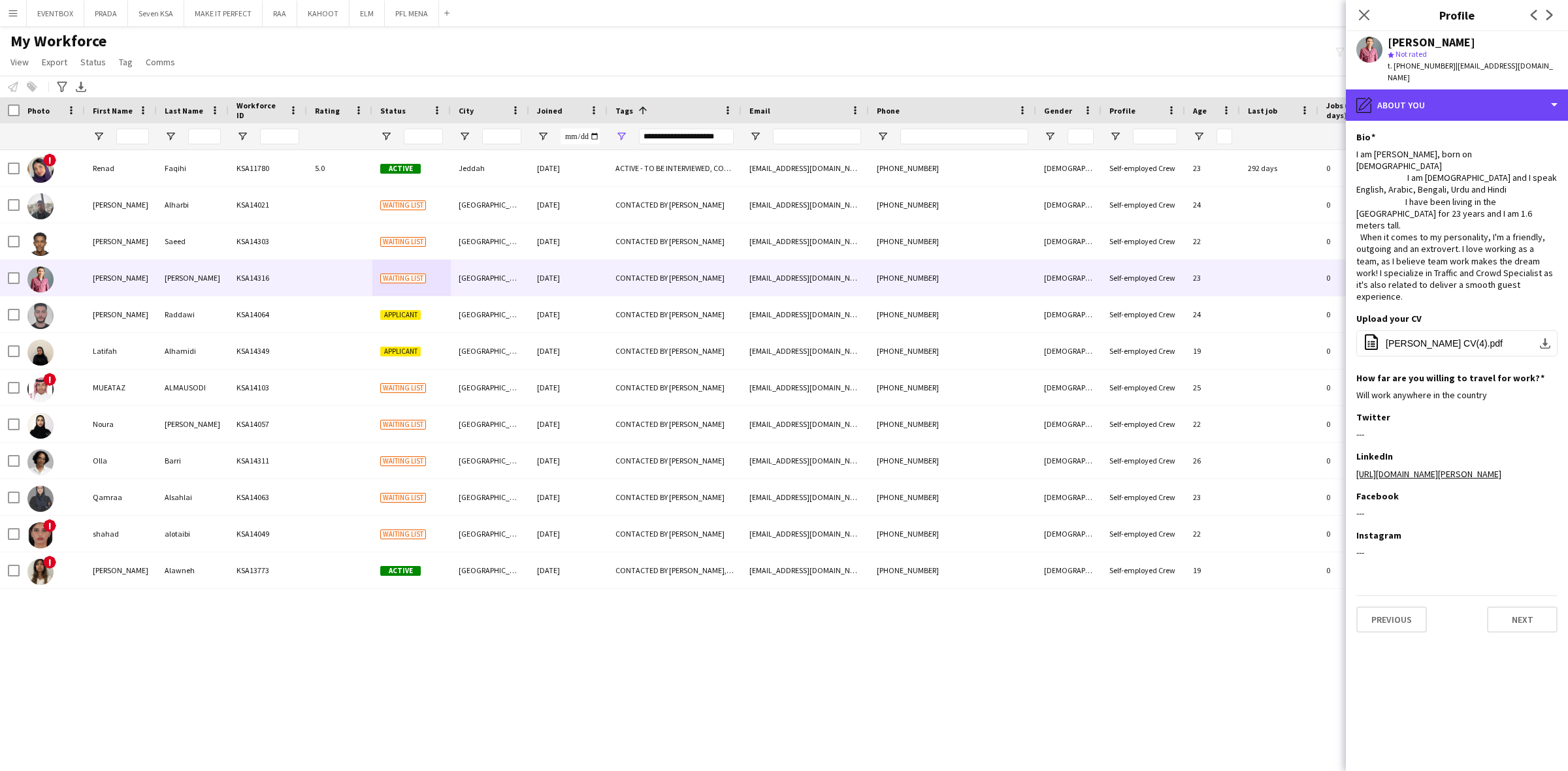
click at [1452, 105] on div "pencil4 About you" at bounding box center [1456, 105] width 222 height 31
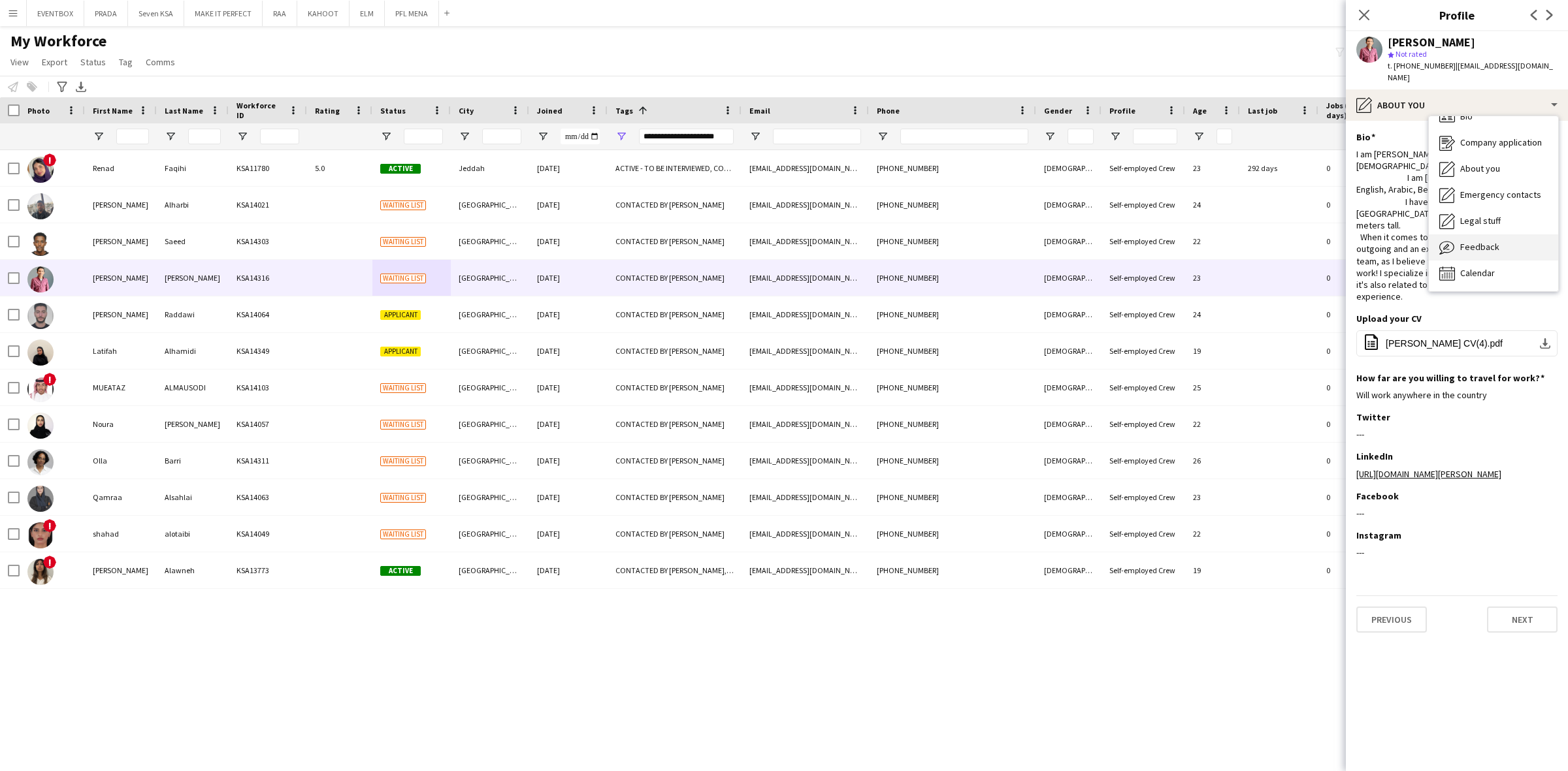
click at [1475, 241] on span "Feedback" at bounding box center [1479, 247] width 39 height 12
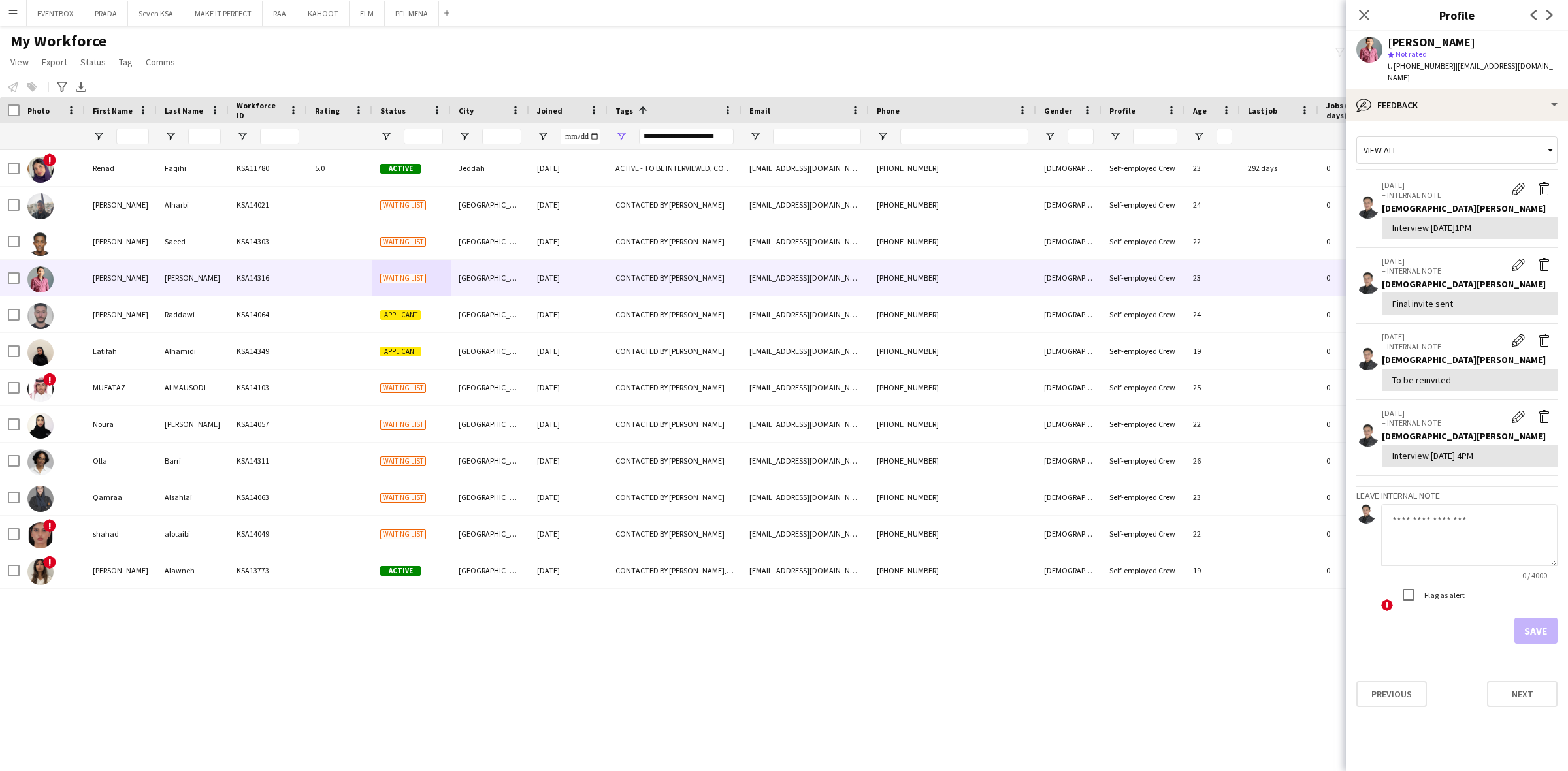
click at [1406, 542] on textarea at bounding box center [1469, 535] width 176 height 62
paste textarea "**********"
drag, startPoint x: 1553, startPoint y: 552, endPoint x: 1560, endPoint y: 697, distance: 145.2
click at [1552, 725] on app-crew-profile-feedback-tab "View all 01-10-2025 – INTERNAL NOTE Edit internal note Delete internal note Jes…" at bounding box center [1456, 446] width 222 height 650
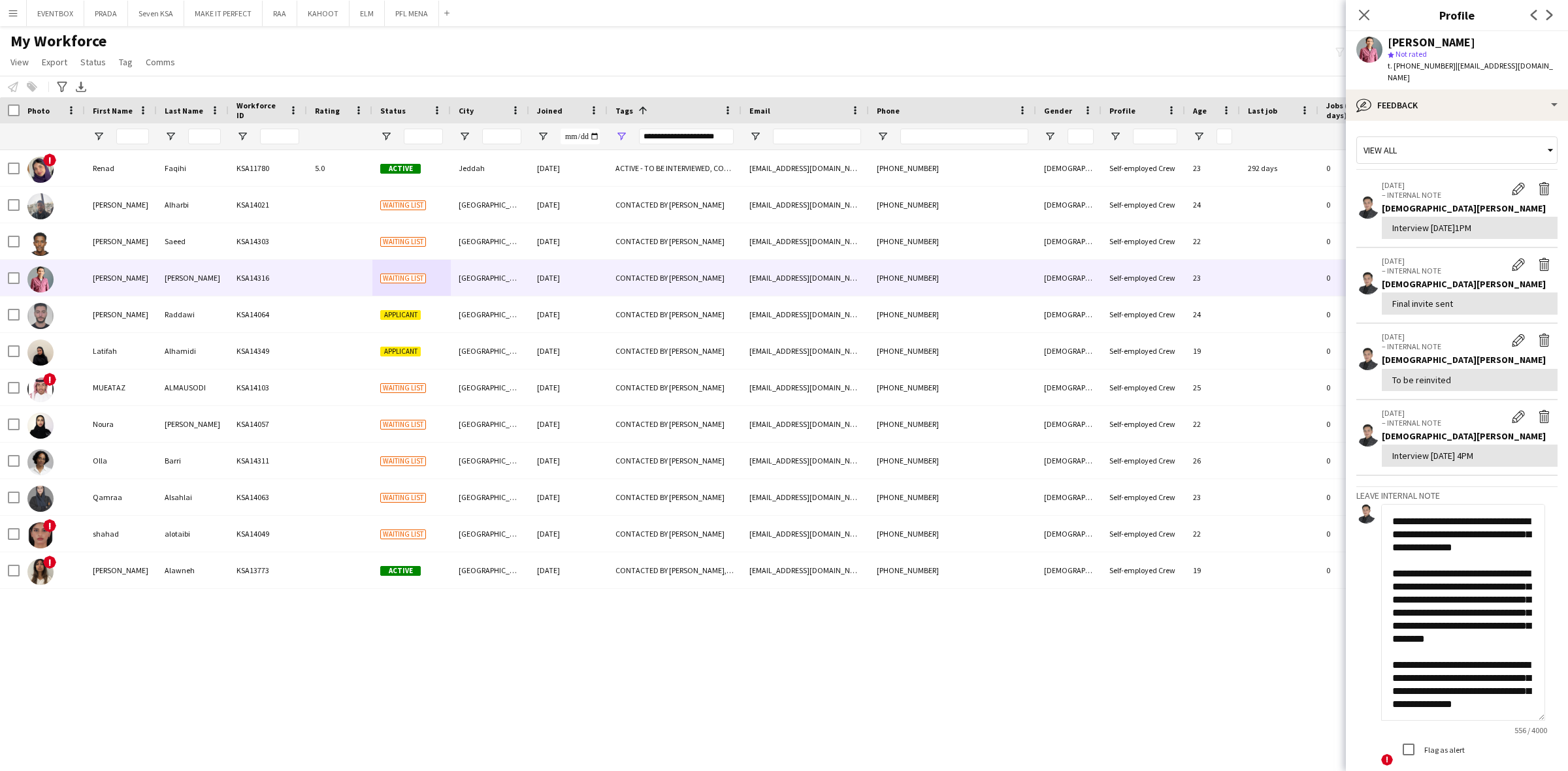
scroll to position [181, 0]
drag, startPoint x: 1551, startPoint y: 548, endPoint x: 1543, endPoint y: 703, distance: 155.2
click at [1543, 703] on textarea "**********" at bounding box center [1463, 612] width 164 height 217
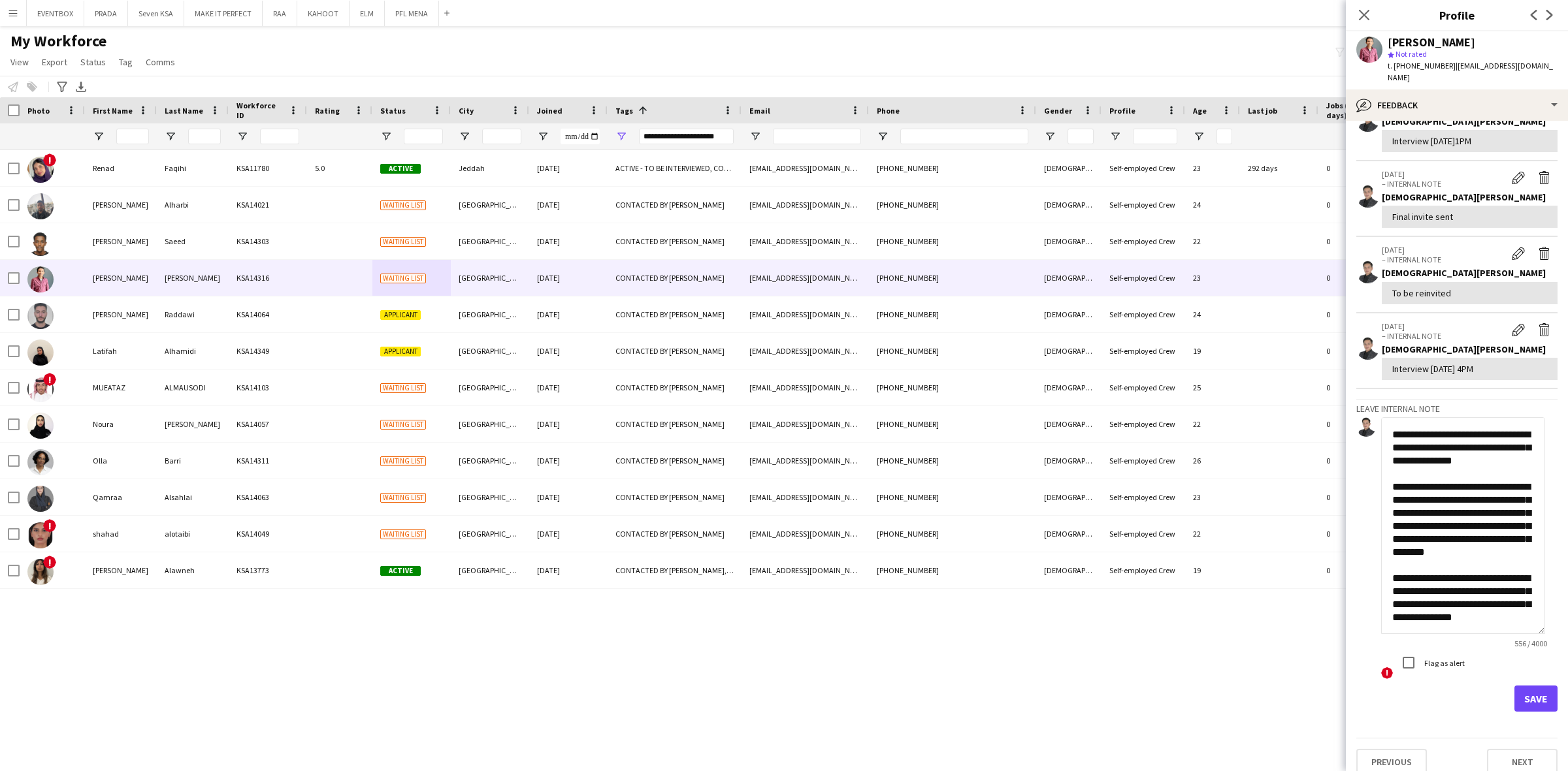
type textarea "**********"
click at [1517, 690] on button "Save" at bounding box center [1536, 698] width 43 height 26
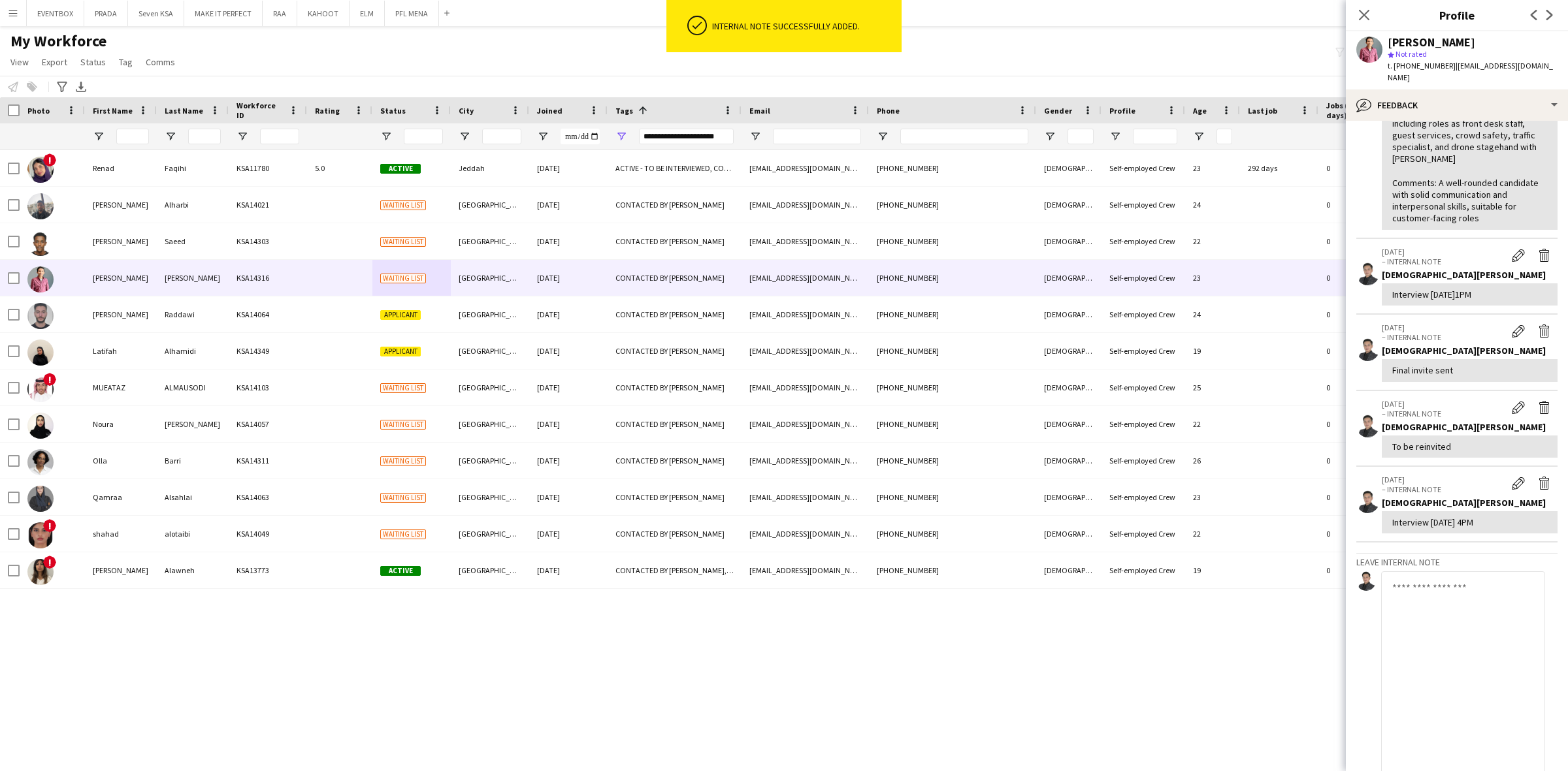
scroll to position [245, 0]
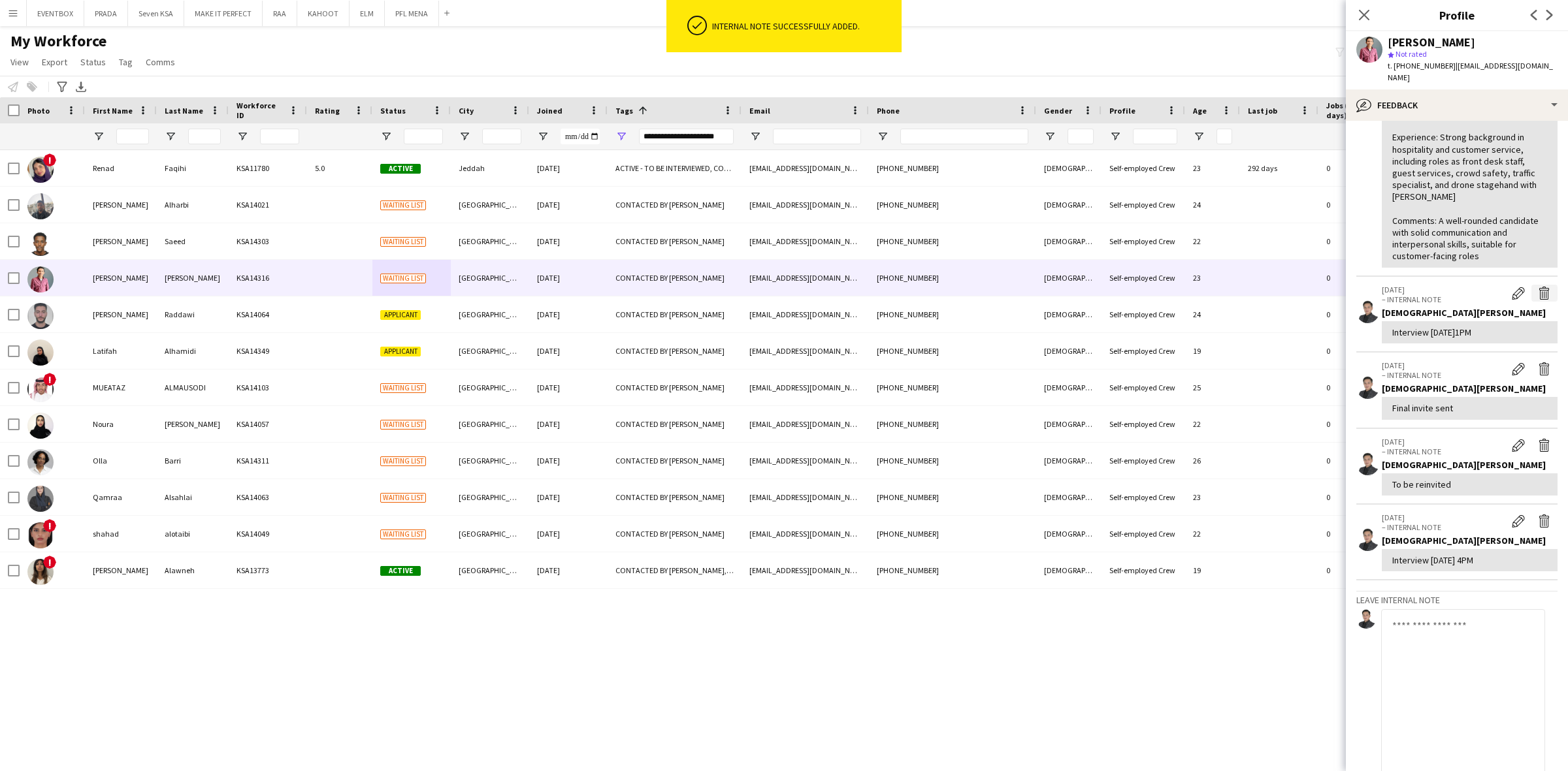
click at [1538, 287] on app-icon "Delete internal note" at bounding box center [1544, 293] width 13 height 13
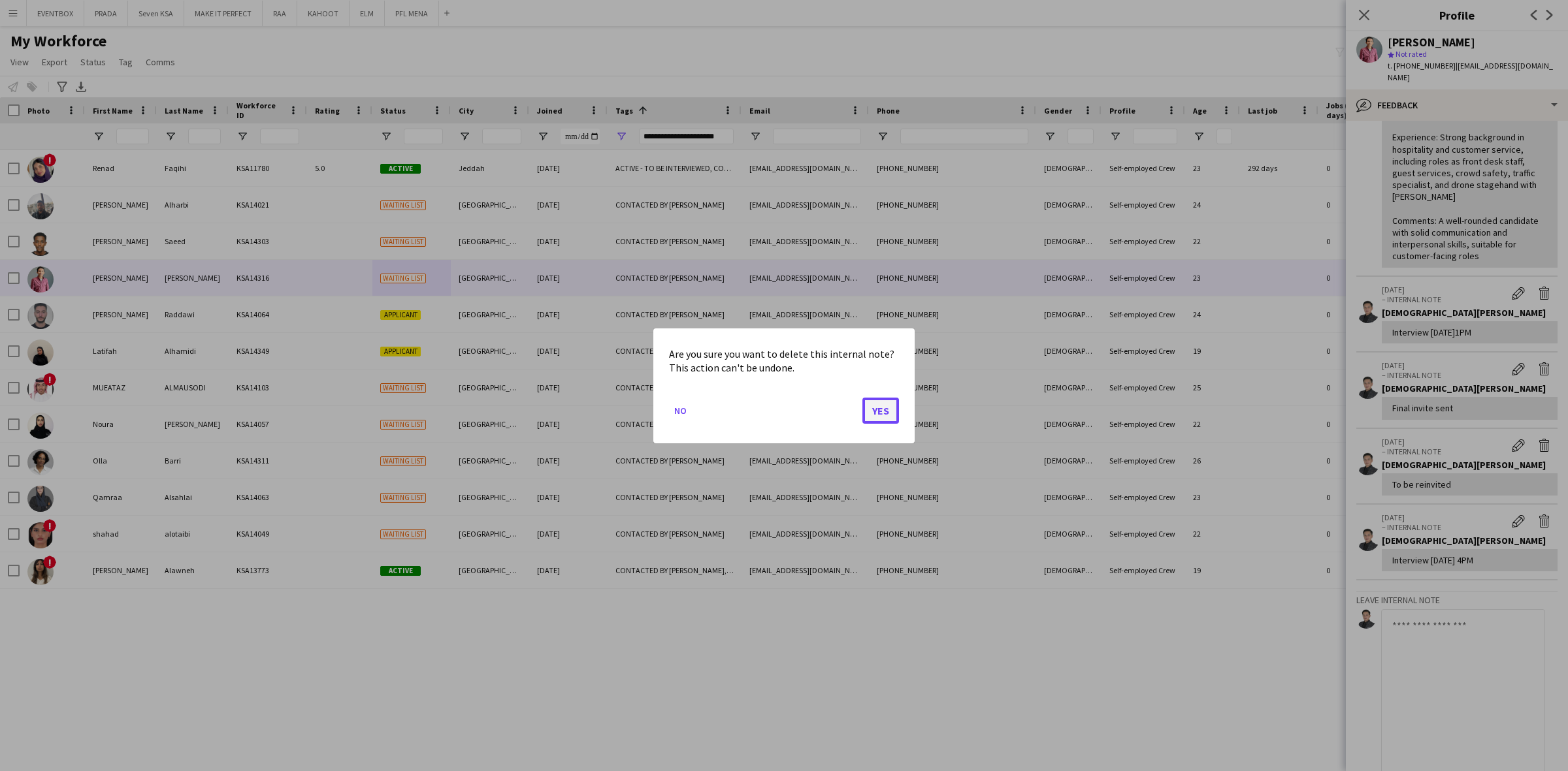
click at [871, 403] on button "Yes" at bounding box center [880, 409] width 36 height 26
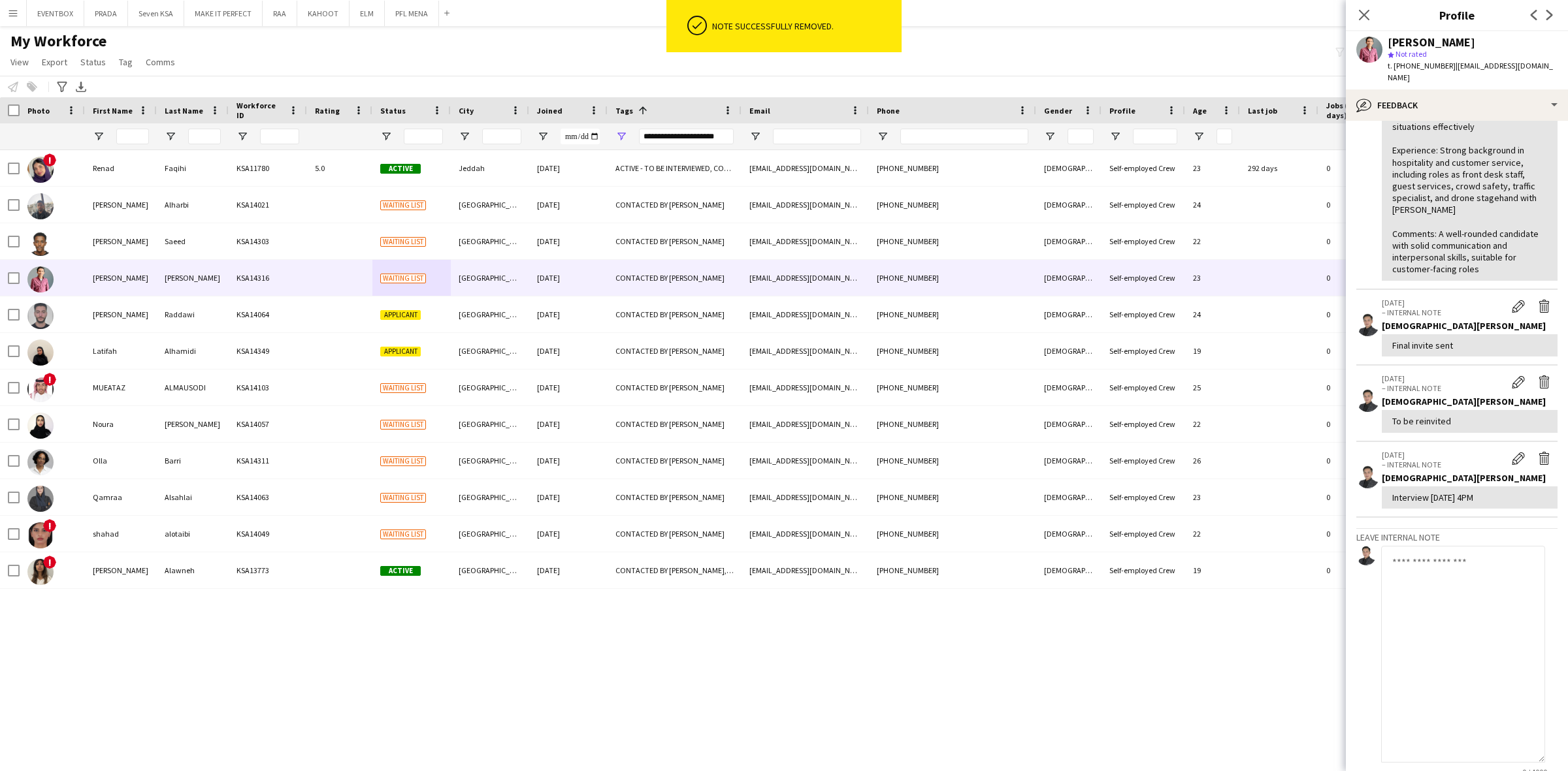
scroll to position [327, 0]
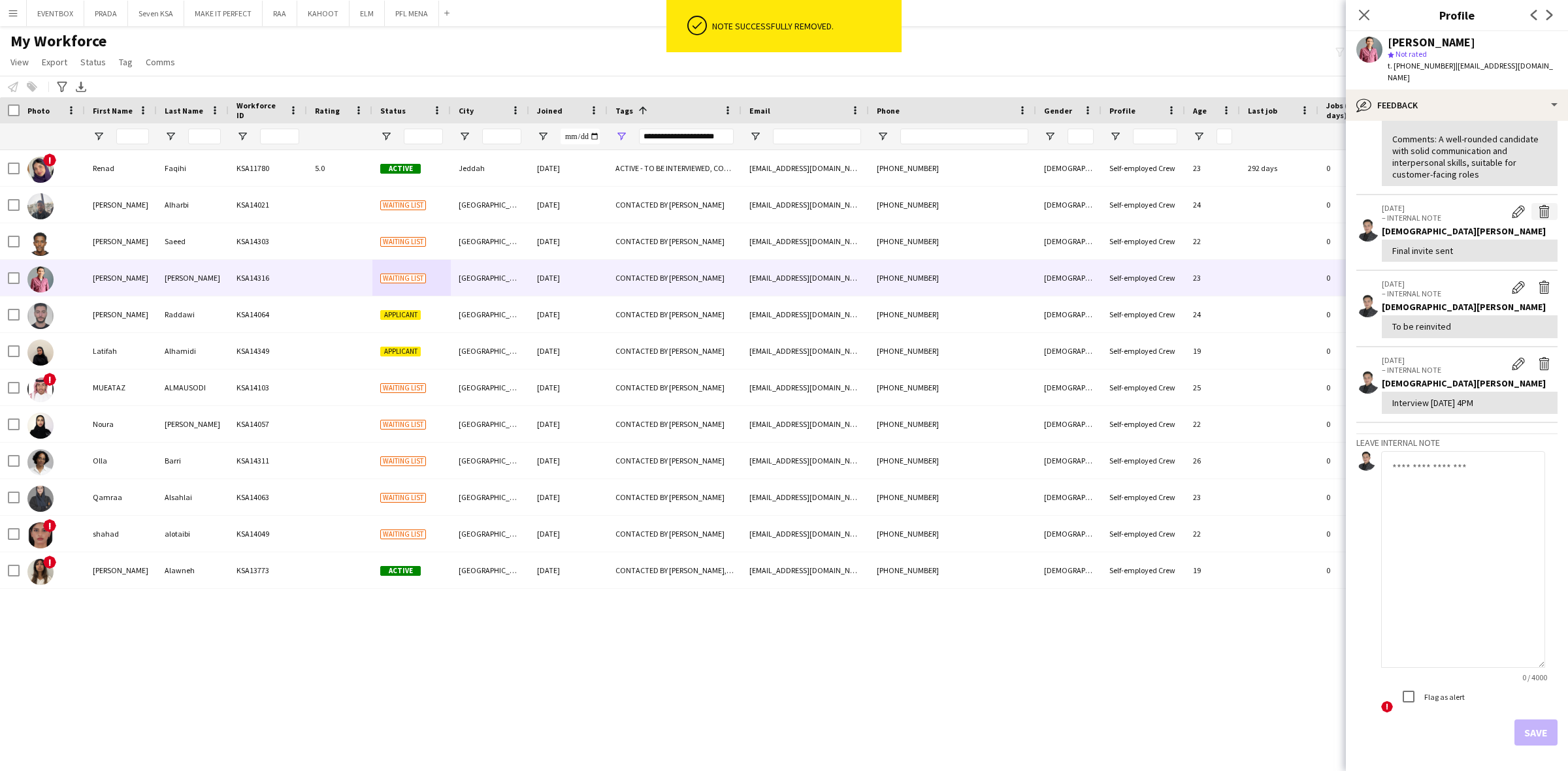
click at [1531, 206] on button "Delete internal note" at bounding box center [1543, 212] width 26 height 17
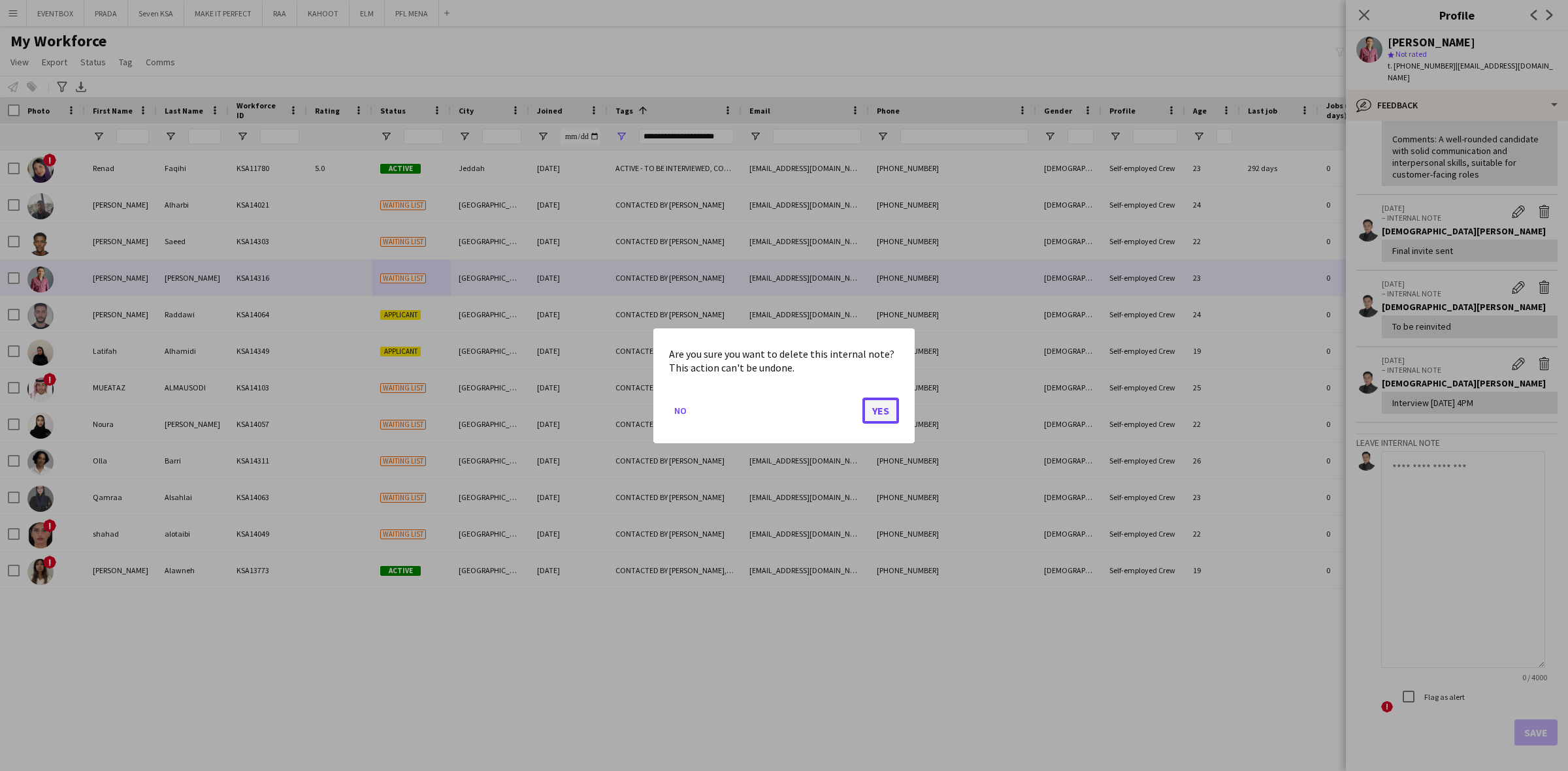
click at [867, 409] on button "Yes" at bounding box center [880, 409] width 36 height 26
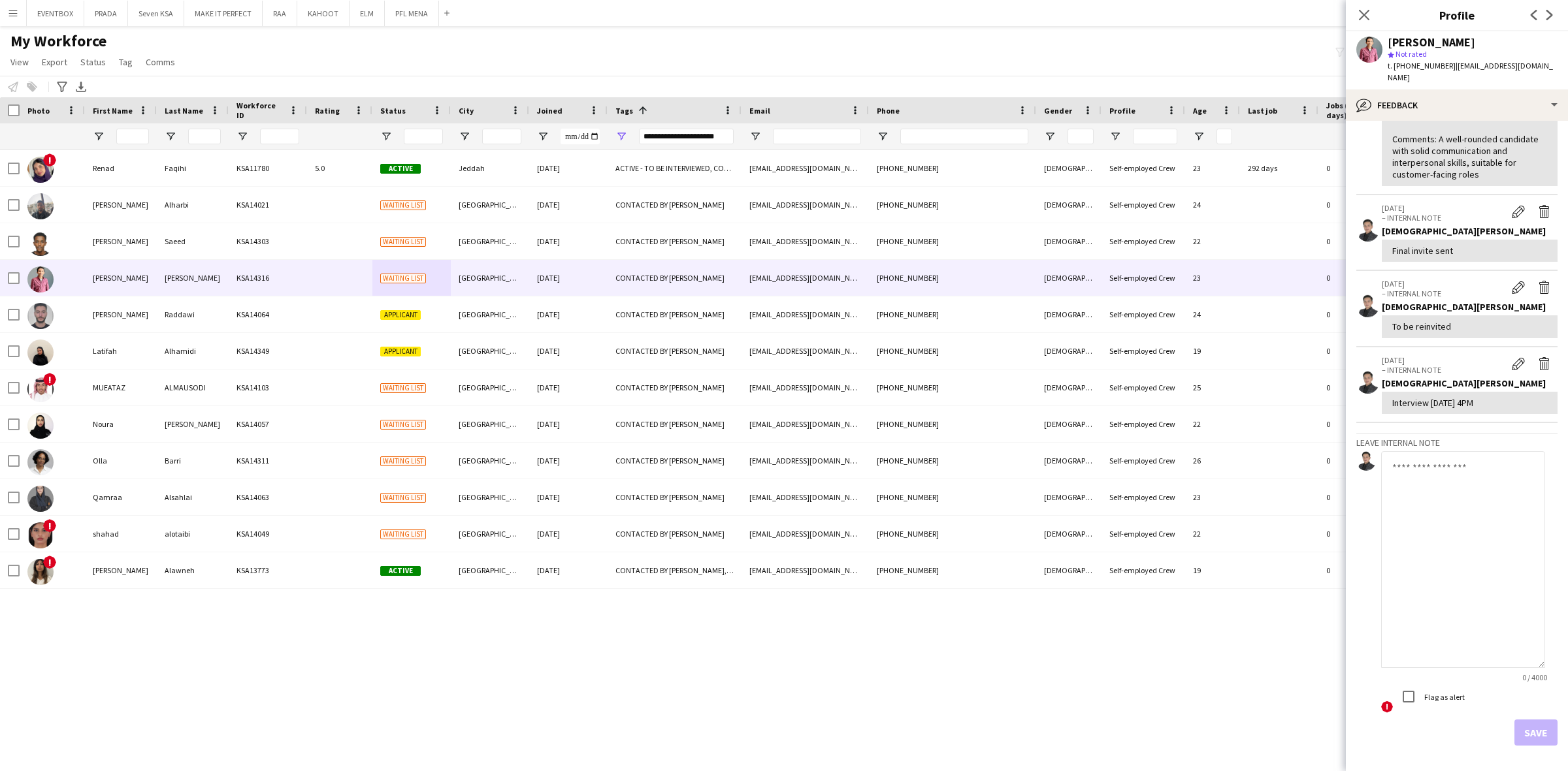
scroll to position [0, 0]
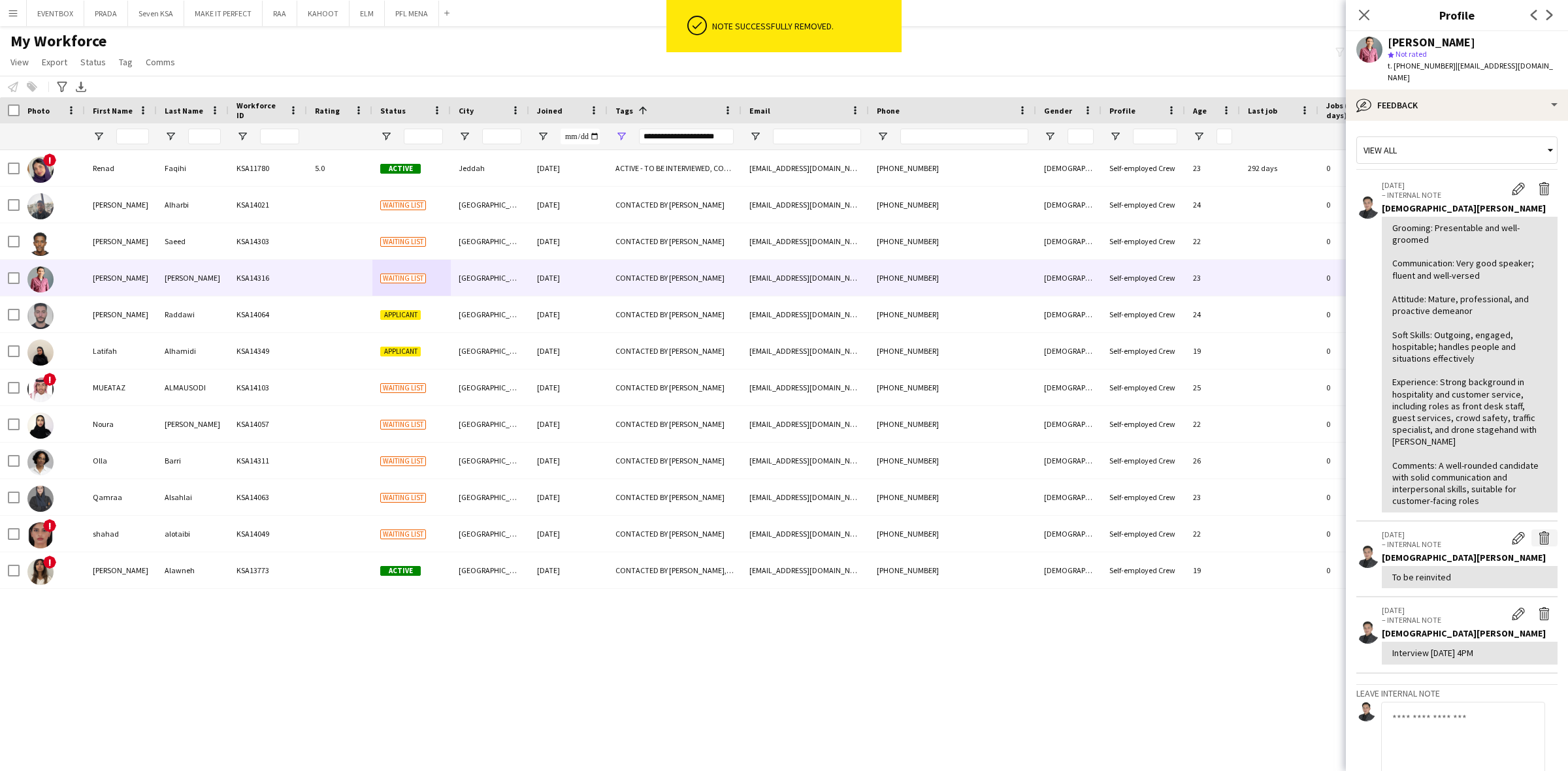
click at [1538, 531] on app-icon "Delete internal note" at bounding box center [1544, 538] width 13 height 13
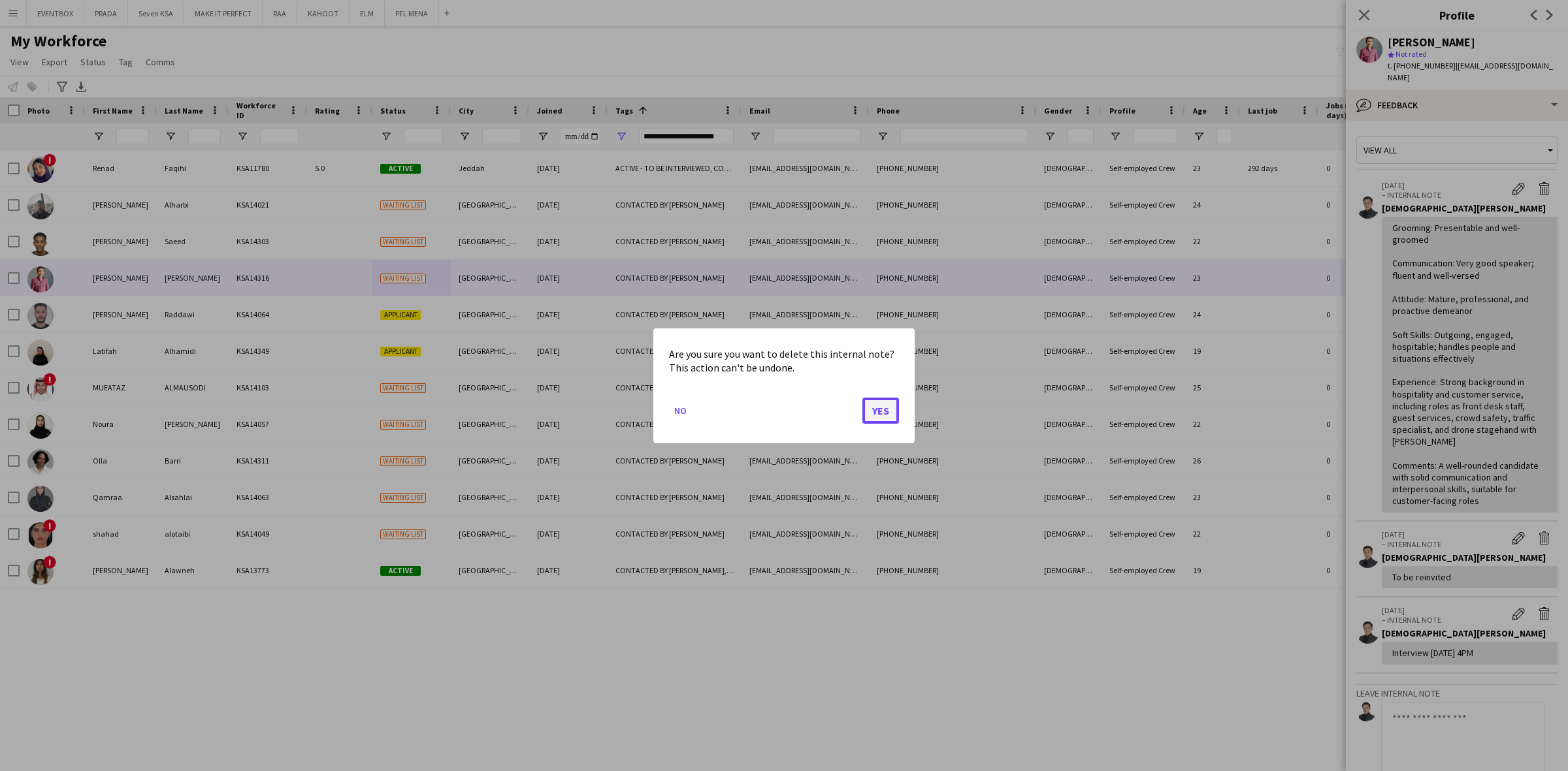
click at [862, 422] on button "Yes" at bounding box center [880, 409] width 36 height 26
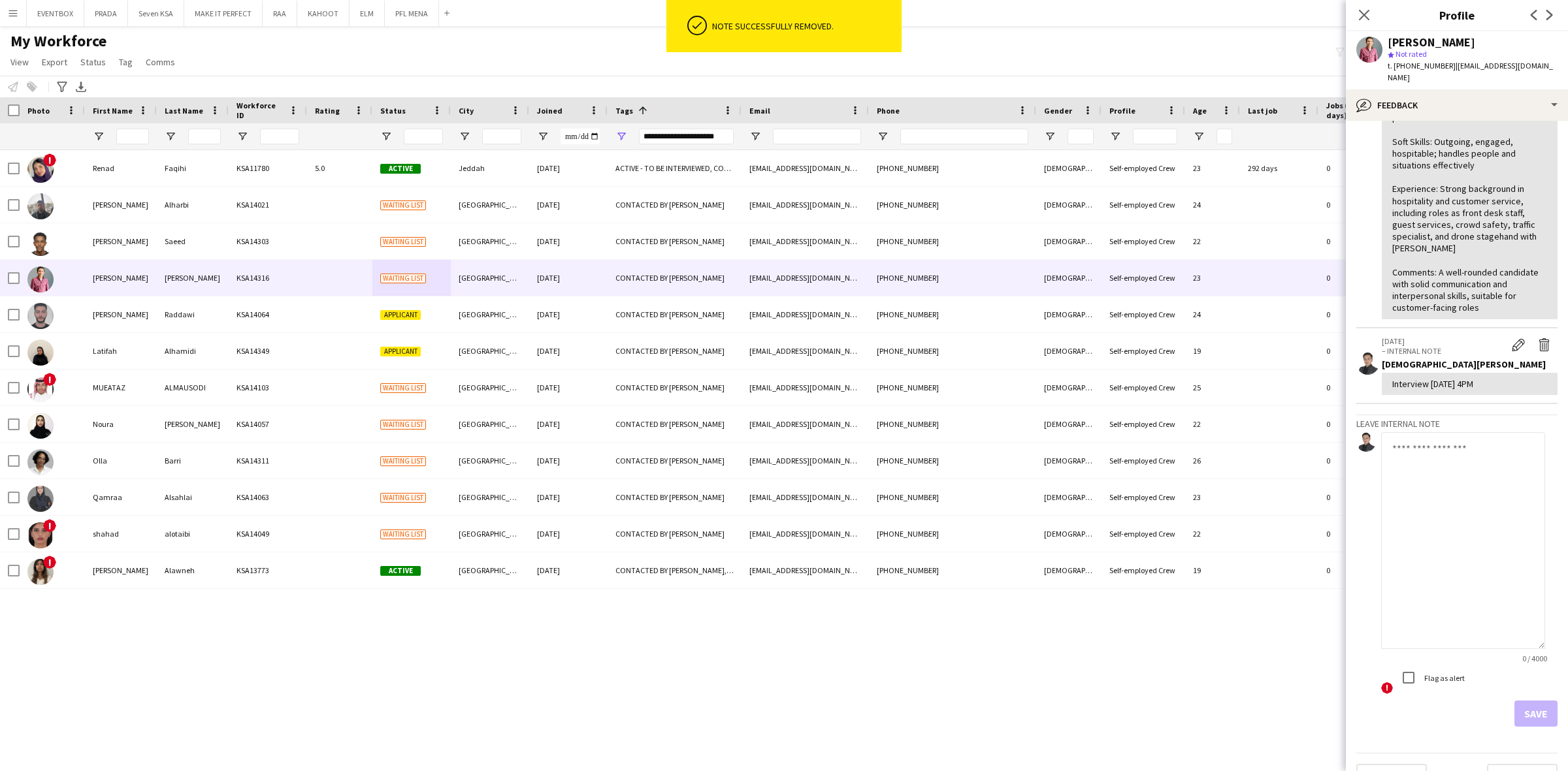
scroll to position [209, 0]
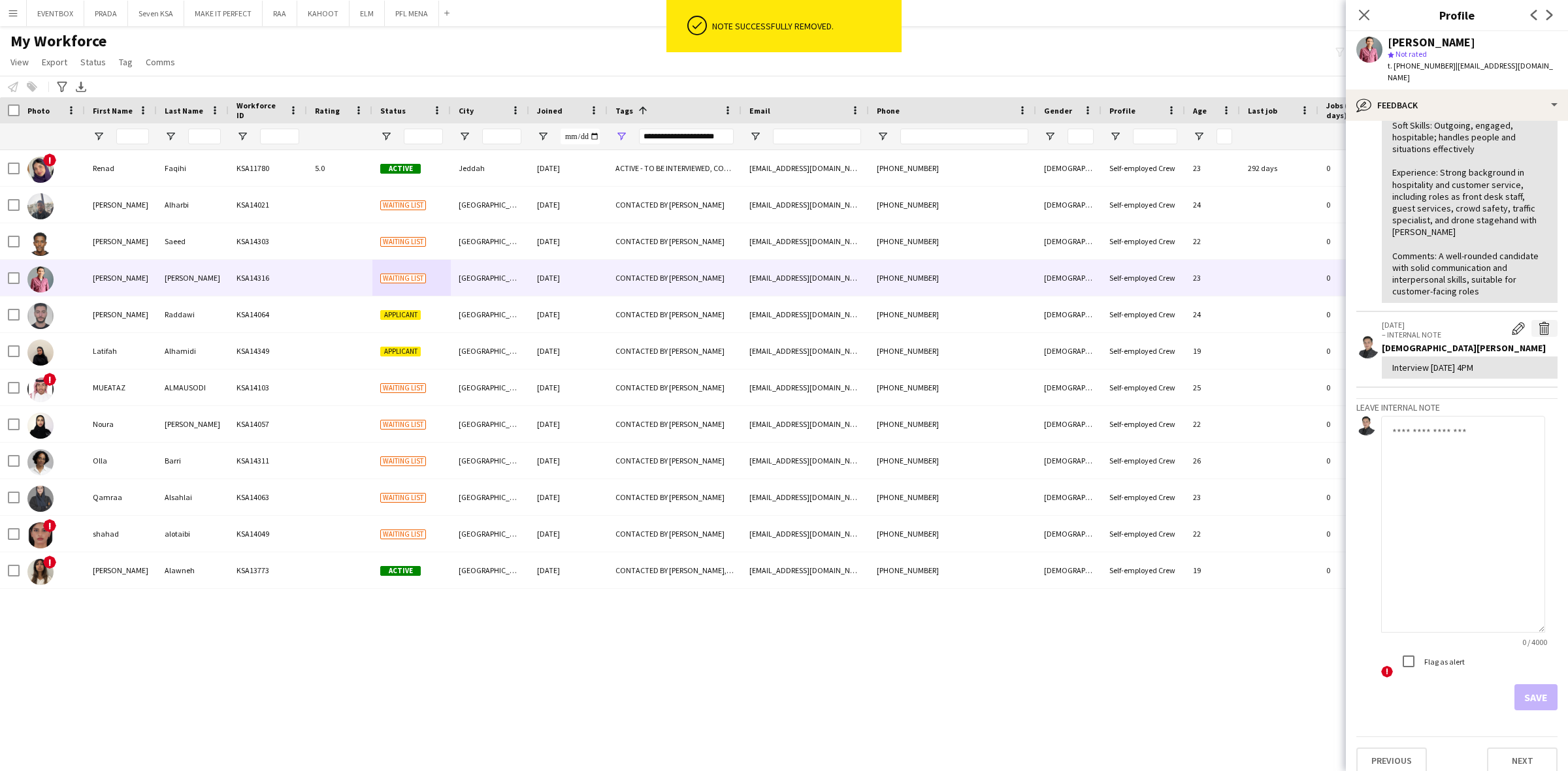
click at [1538, 322] on app-icon "Delete internal note" at bounding box center [1544, 329] width 13 height 13
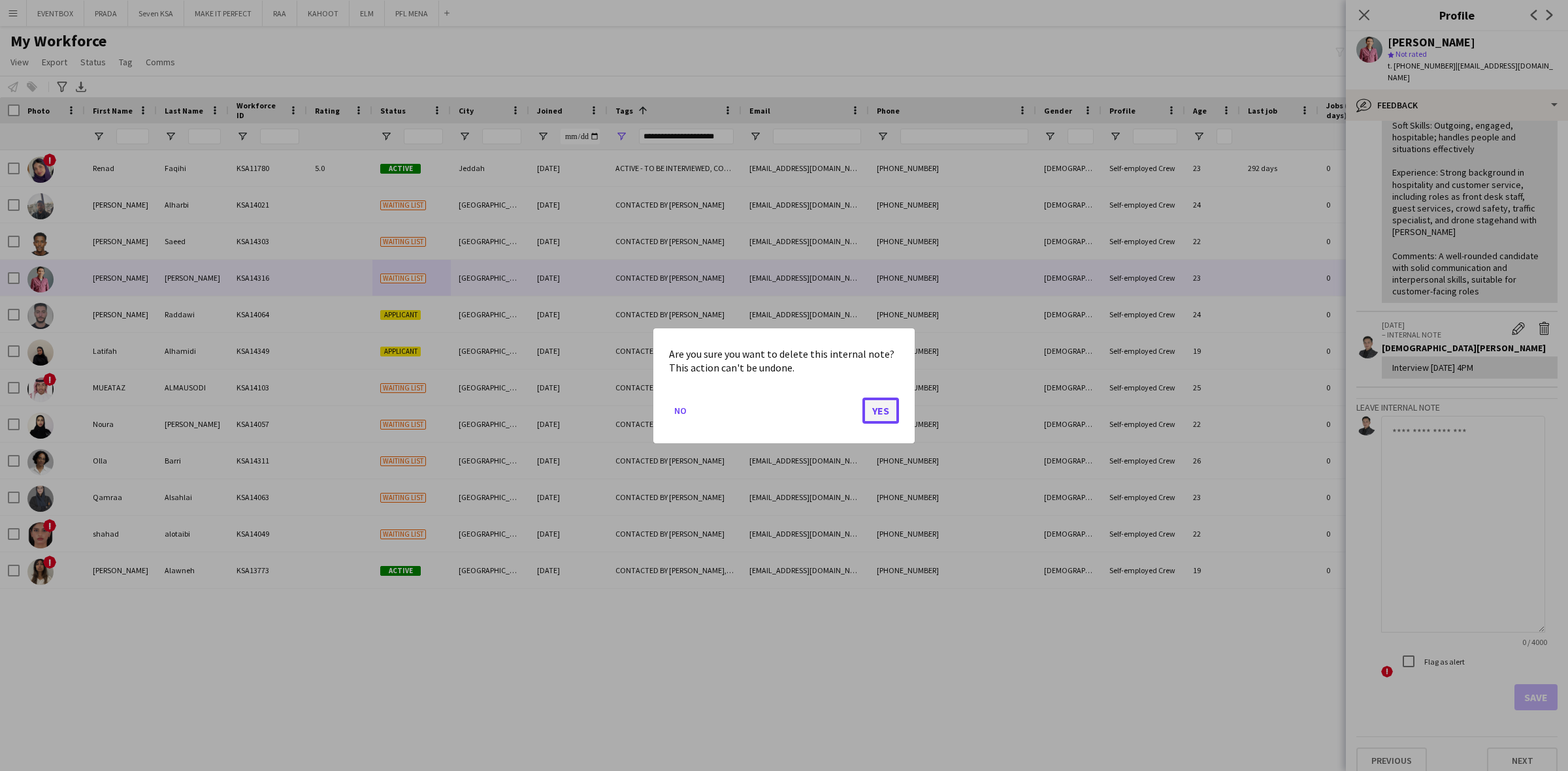
click at [870, 413] on button "Yes" at bounding box center [880, 409] width 36 height 26
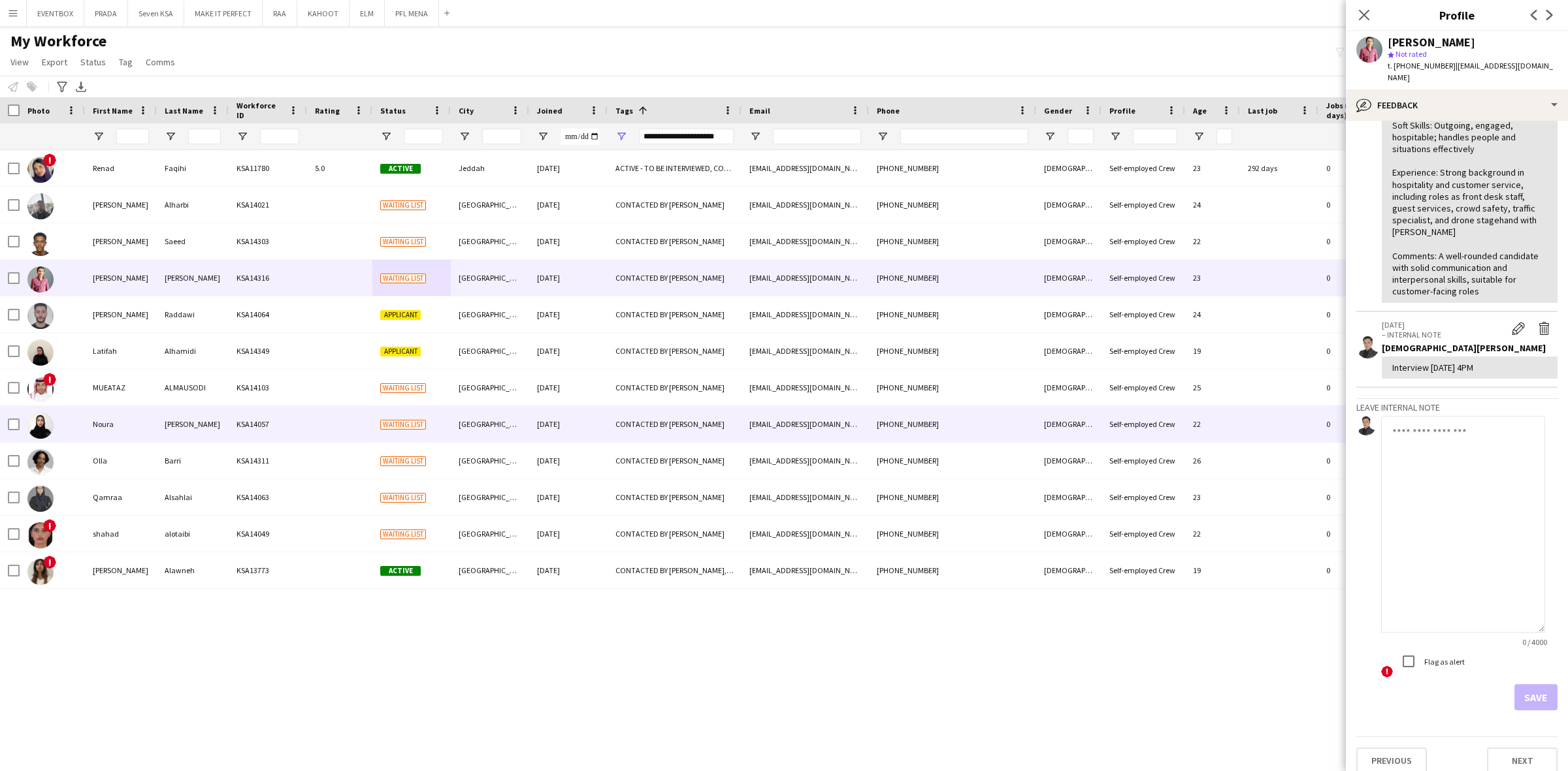
scroll to position [0, 0]
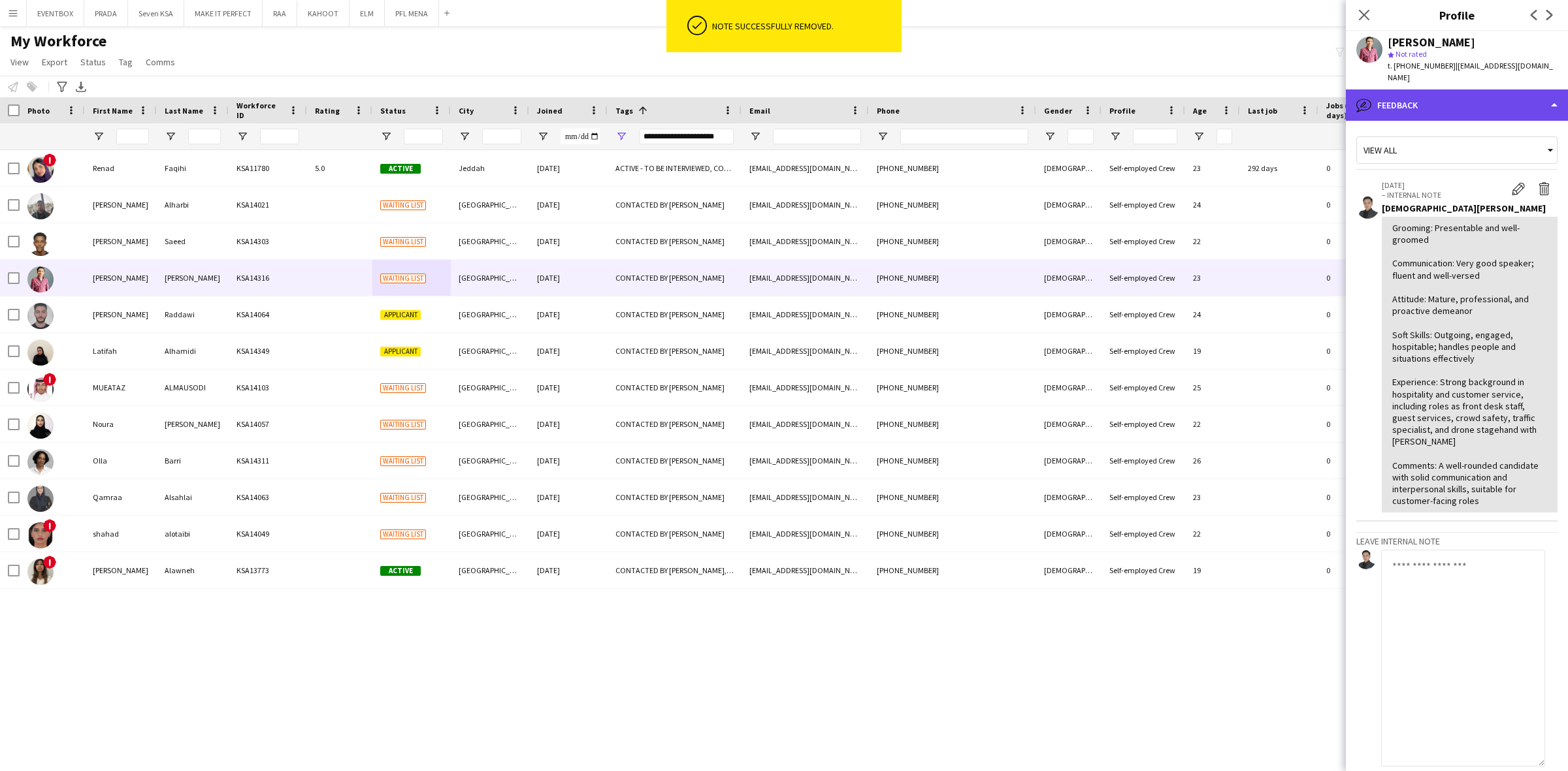
click at [1484, 93] on div "bubble-pencil Feedback" at bounding box center [1456, 105] width 222 height 31
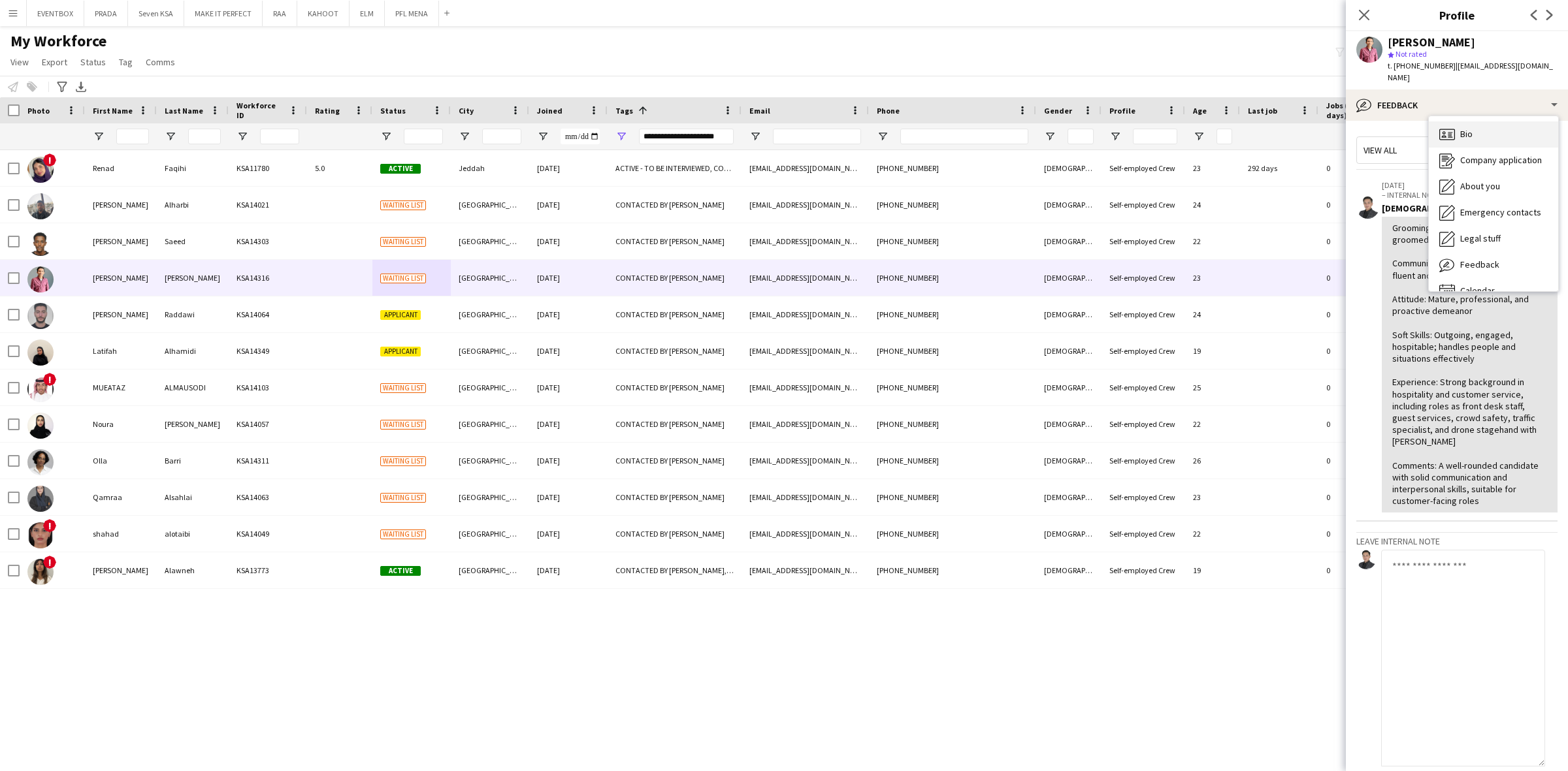
click at [1481, 121] on div "Bio Bio" at bounding box center [1493, 134] width 129 height 26
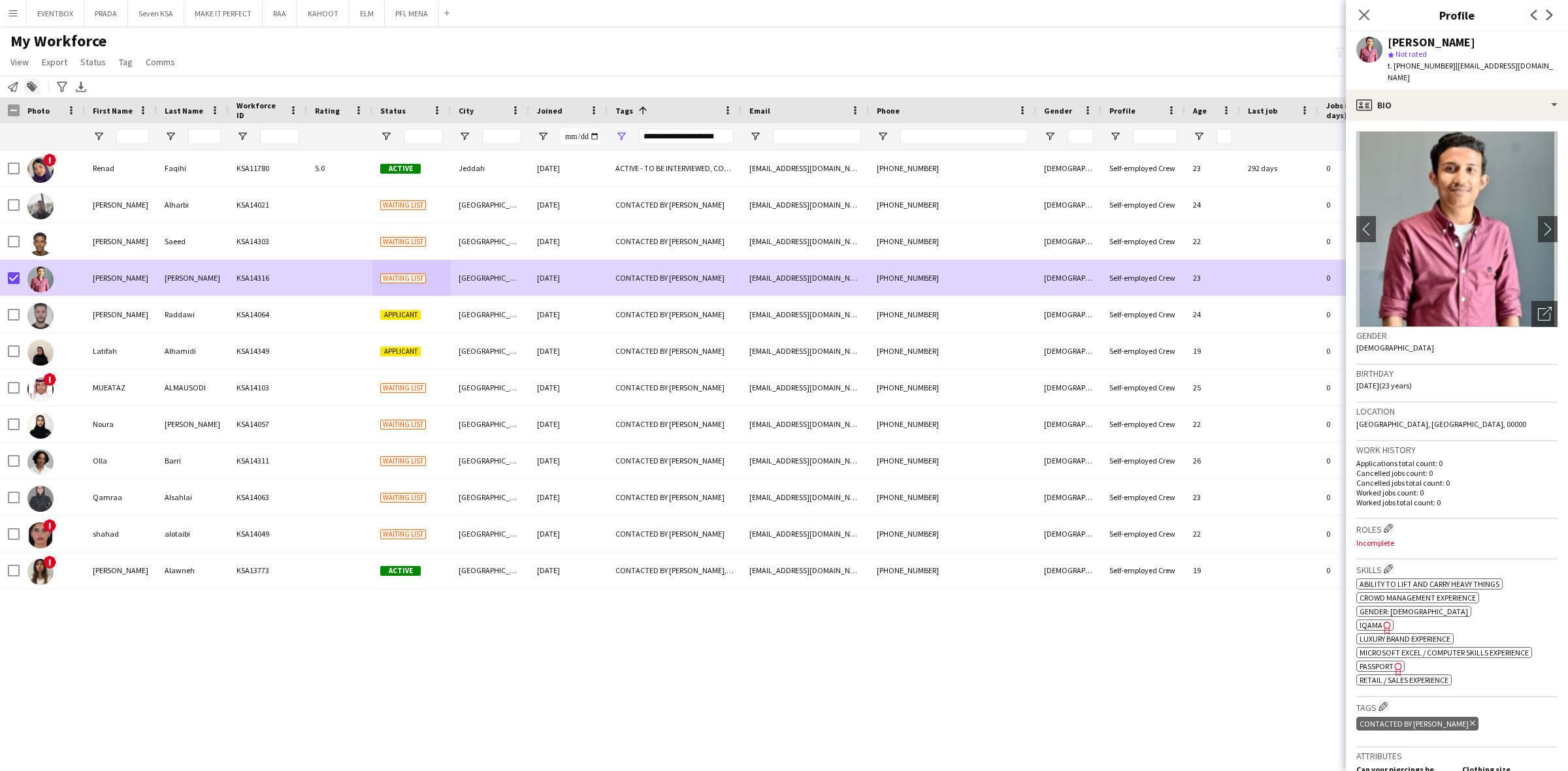
click at [33, 80] on div "Add to tag" at bounding box center [32, 87] width 16 height 16
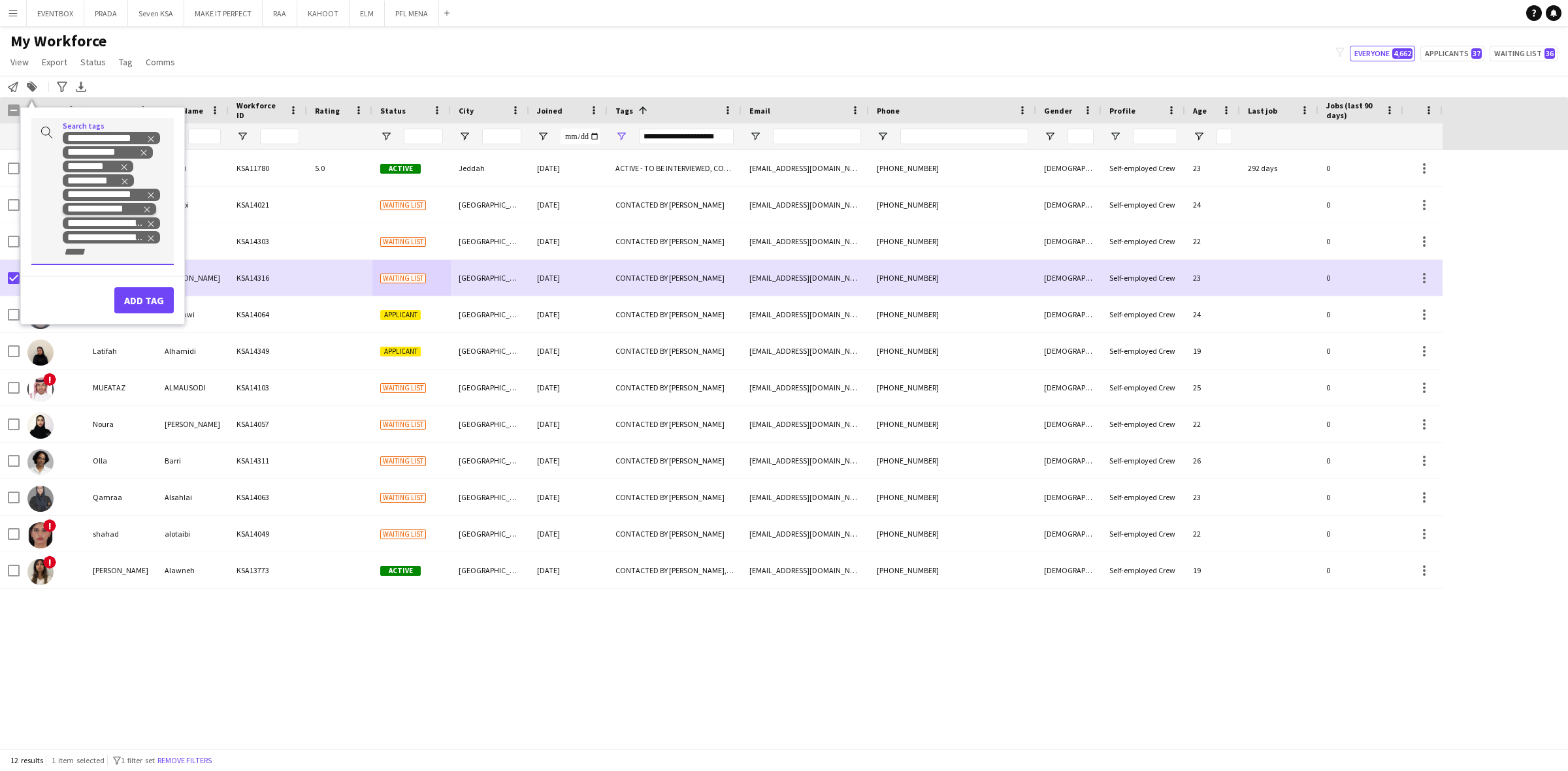
click at [145, 204] on span "Remove tag" at bounding box center [147, 209] width 9 height 13
click at [138, 281] on button "Add tag" at bounding box center [144, 285] width 60 height 26
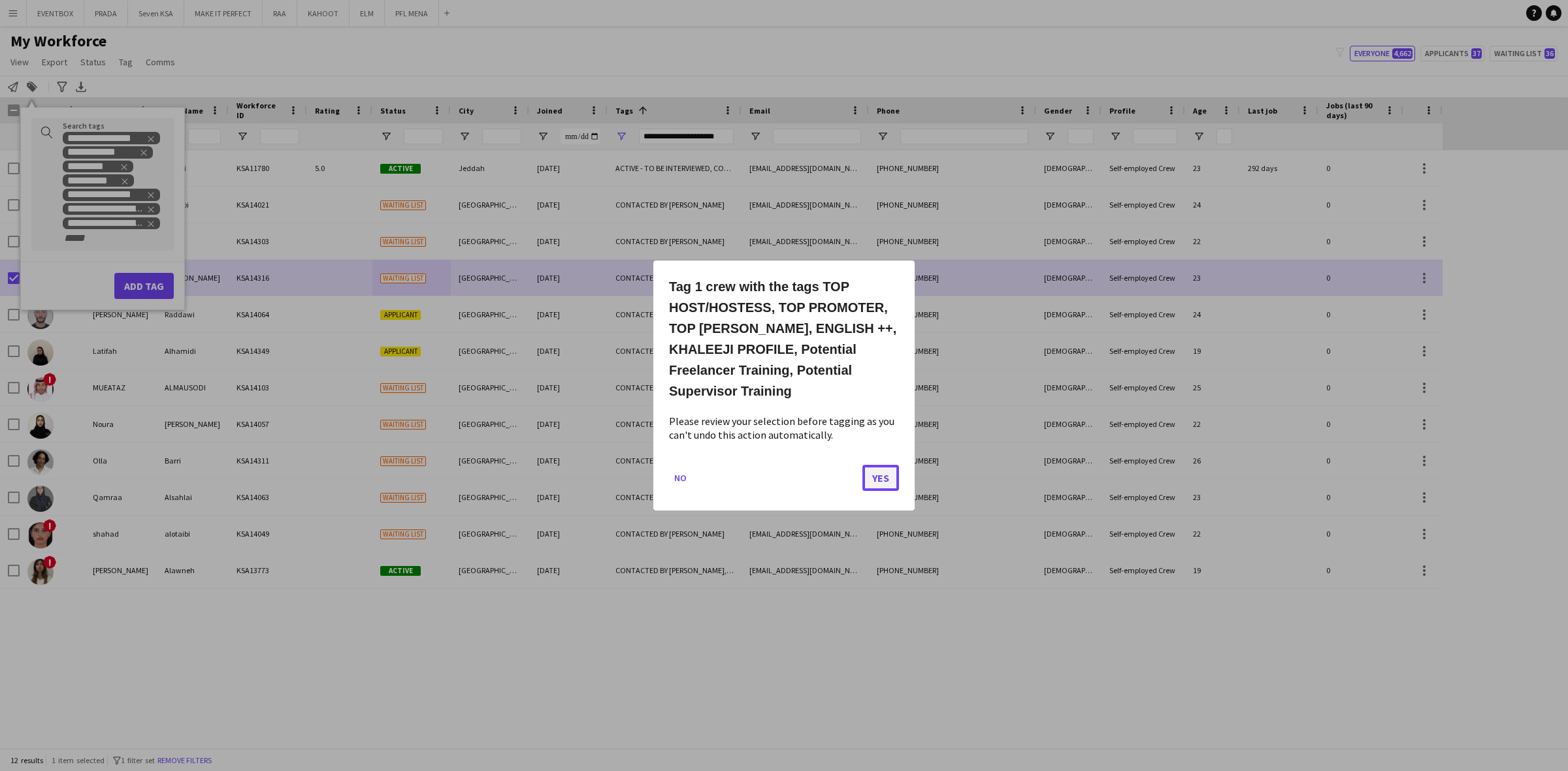
click at [873, 472] on button "Yes" at bounding box center [880, 478] width 36 height 26
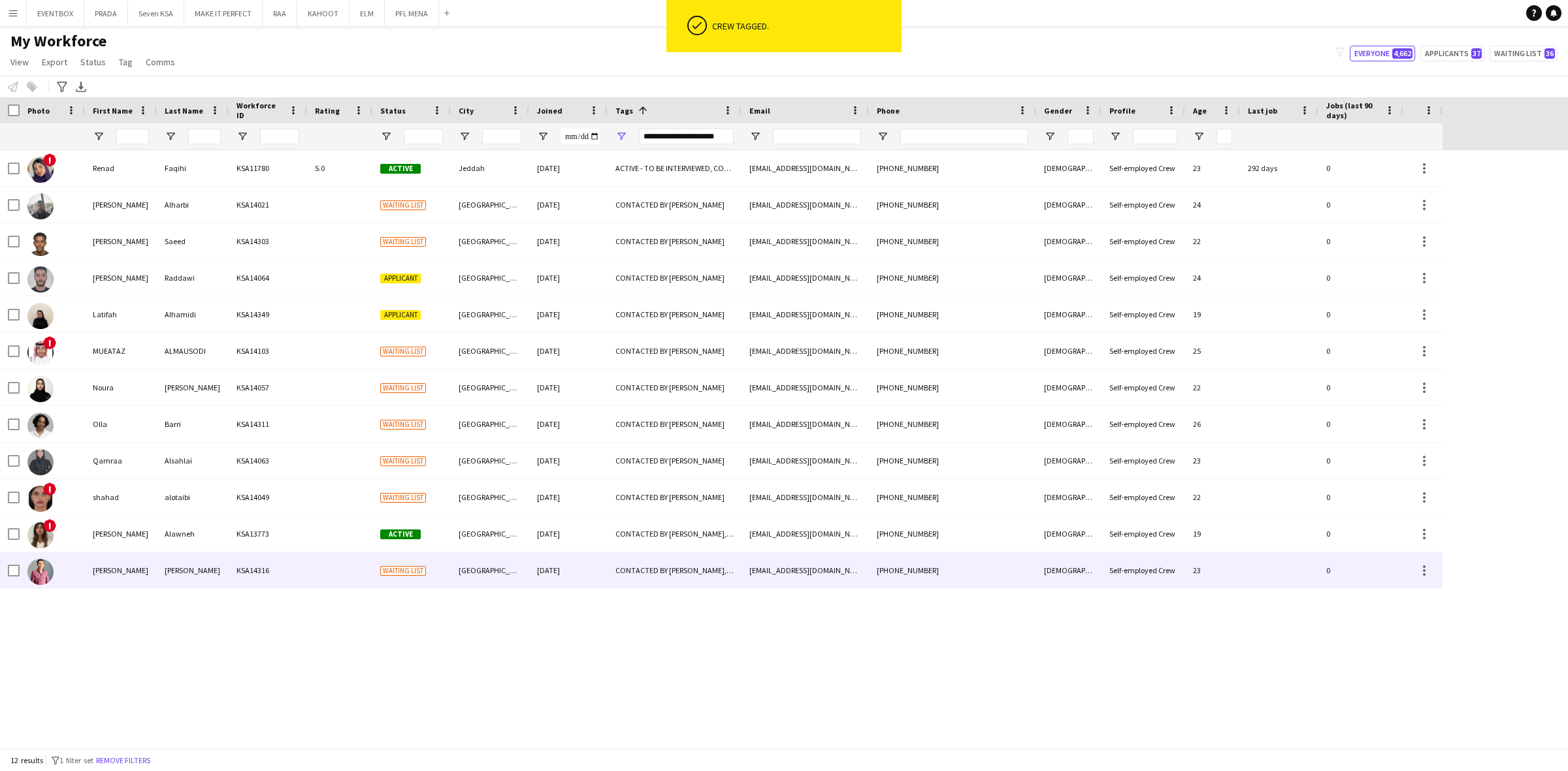
click at [563, 563] on div "01-09-2025" at bounding box center [568, 570] width 78 height 36
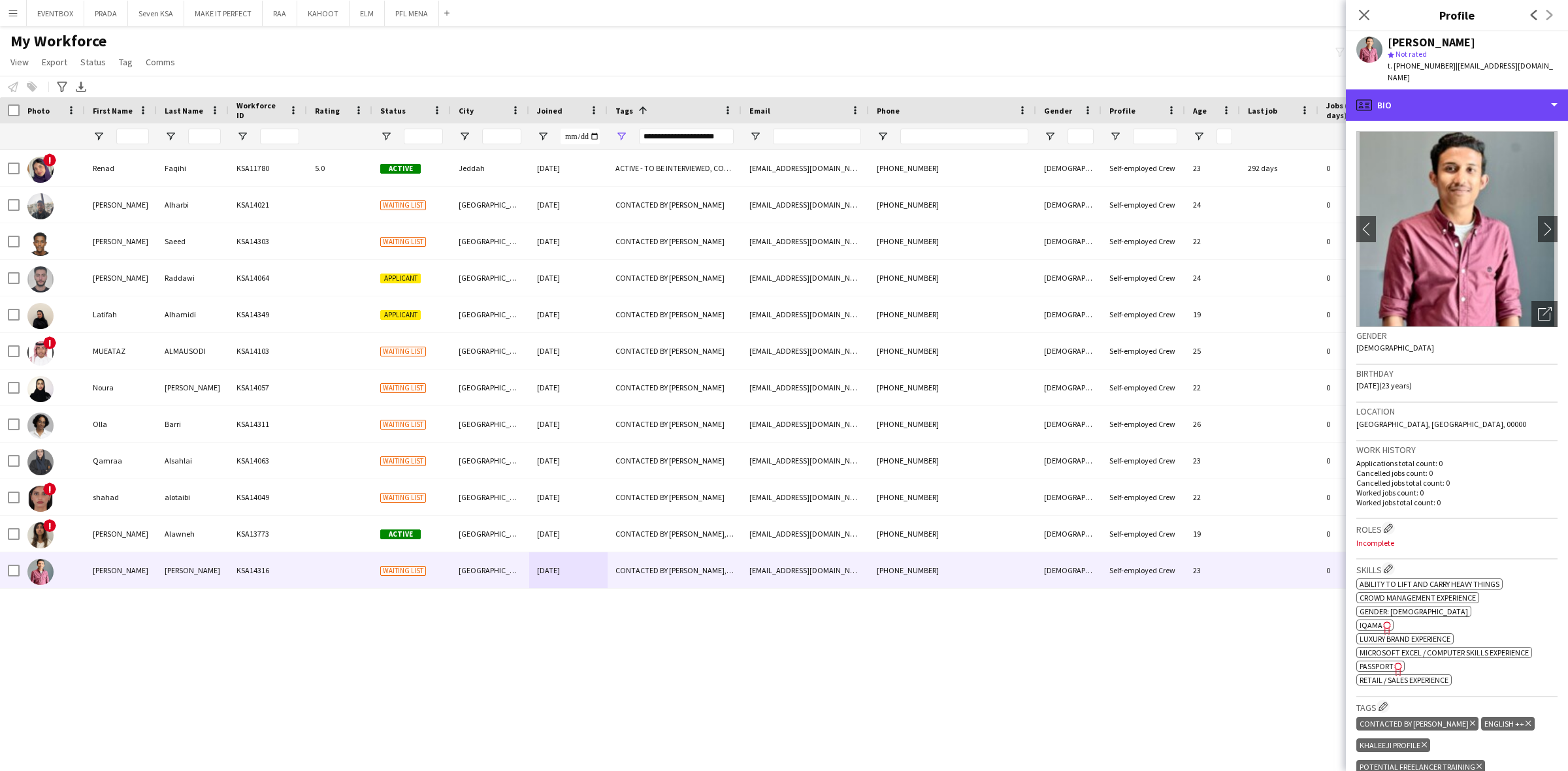
drag, startPoint x: 1455, startPoint y: 93, endPoint x: 1511, endPoint y: 236, distance: 153.6
click at [1457, 93] on div "profile Bio" at bounding box center [1456, 105] width 222 height 31
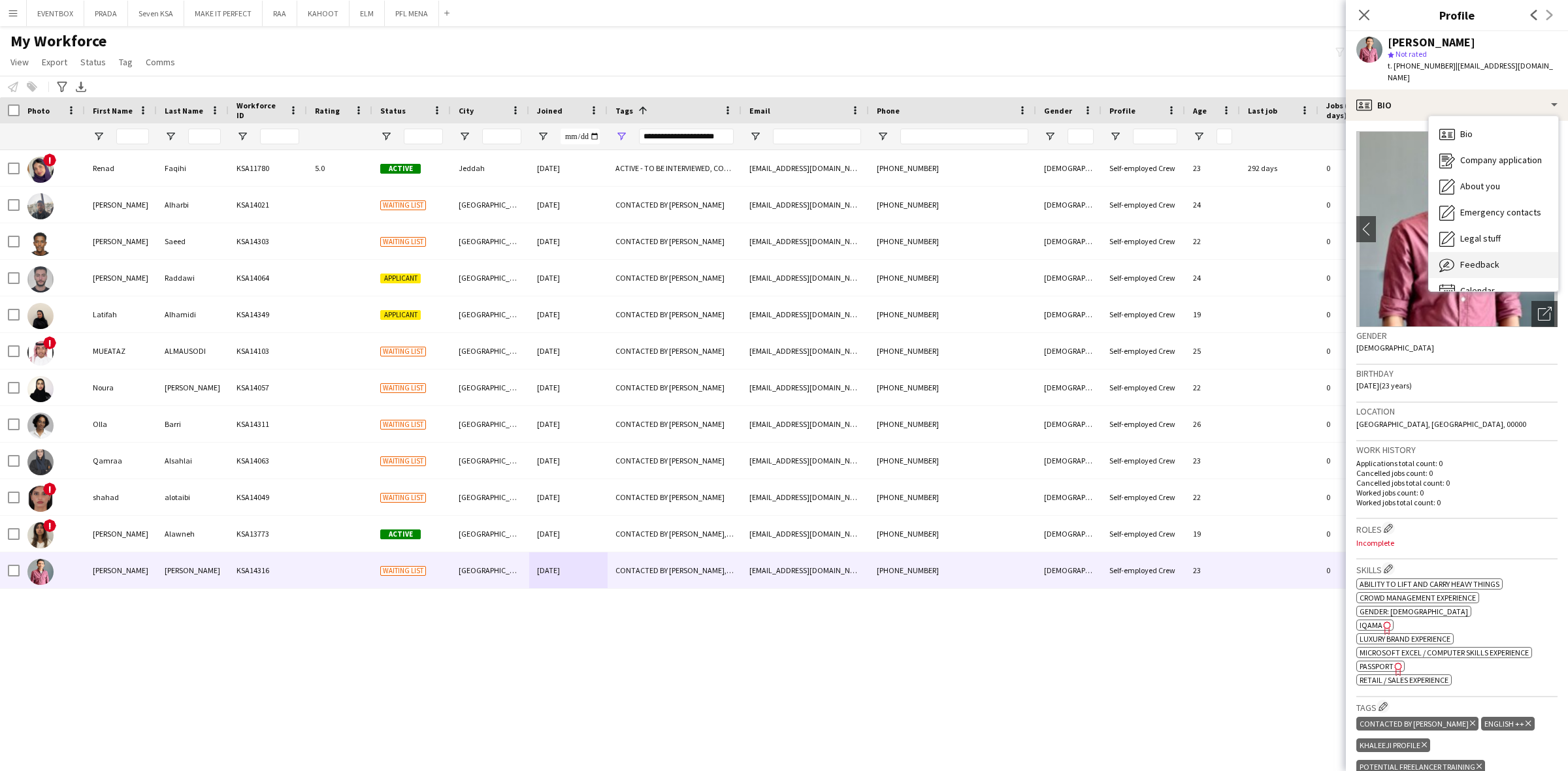
click at [1502, 252] on div "Feedback Feedback" at bounding box center [1493, 264] width 129 height 26
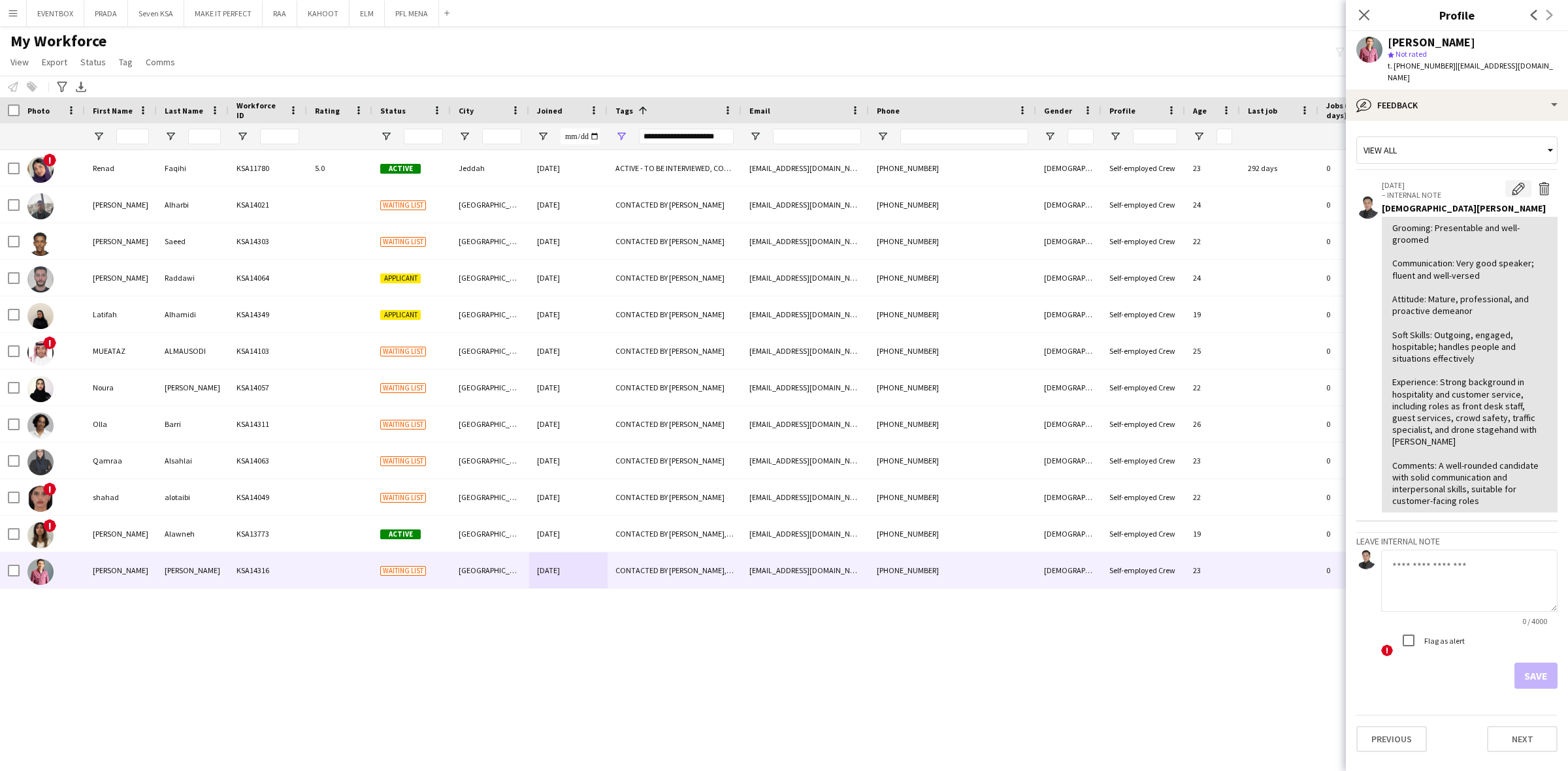
click at [1520, 182] on app-icon "Edit internal note" at bounding box center [1518, 189] width 13 height 13
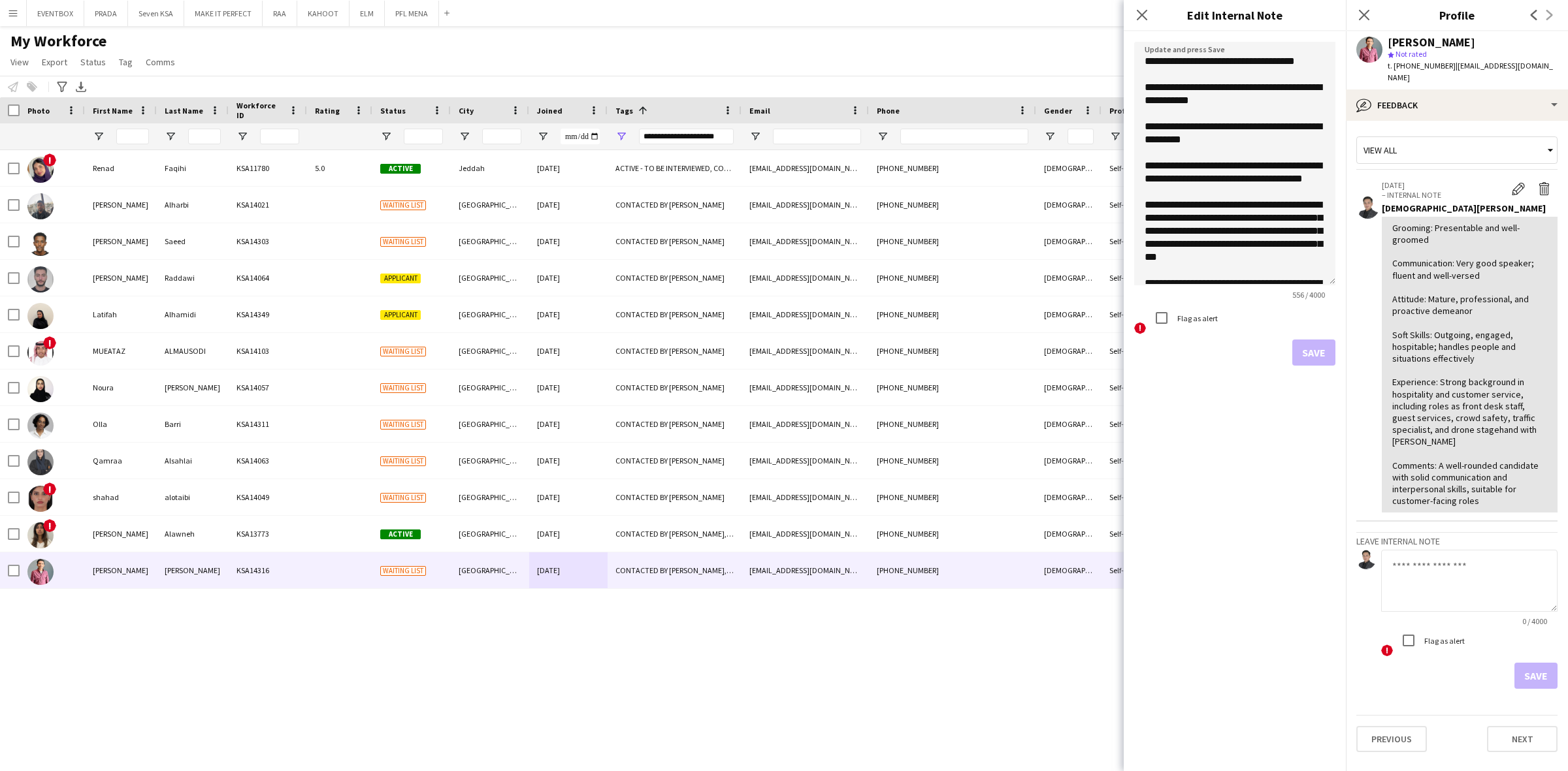
drag, startPoint x: 1333, startPoint y: 117, endPoint x: 1337, endPoint y: 287, distance: 170.0
click at [1337, 287] on form "**********" at bounding box center [1234, 203] width 222 height 344
drag, startPoint x: 1219, startPoint y: 99, endPoint x: 1264, endPoint y: 101, distance: 45.0
click at [1264, 101] on textarea "**********" at bounding box center [1235, 166] width 201 height 248
type textarea "**********"
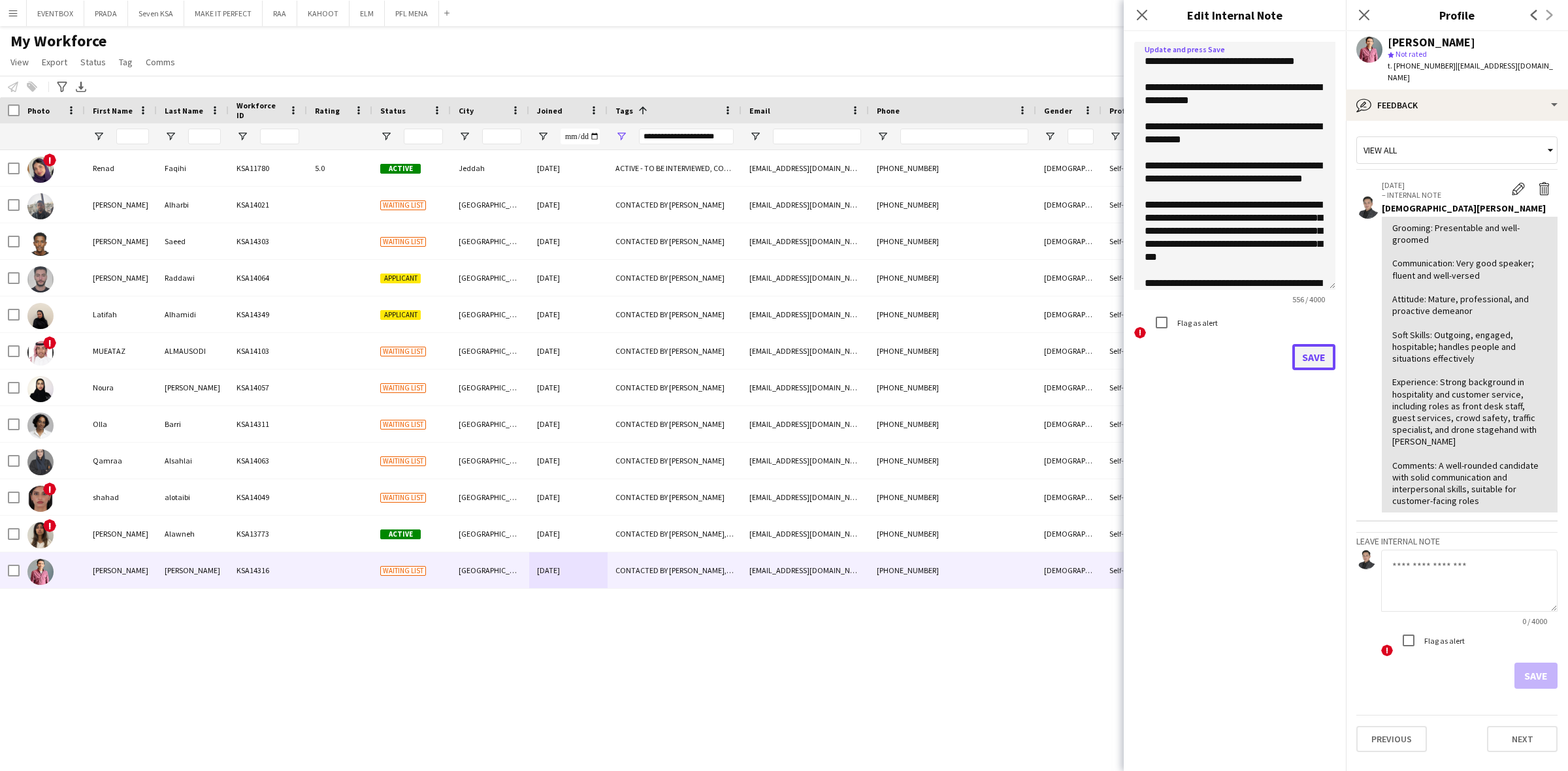
click at [1314, 366] on button "Save" at bounding box center [1314, 356] width 43 height 26
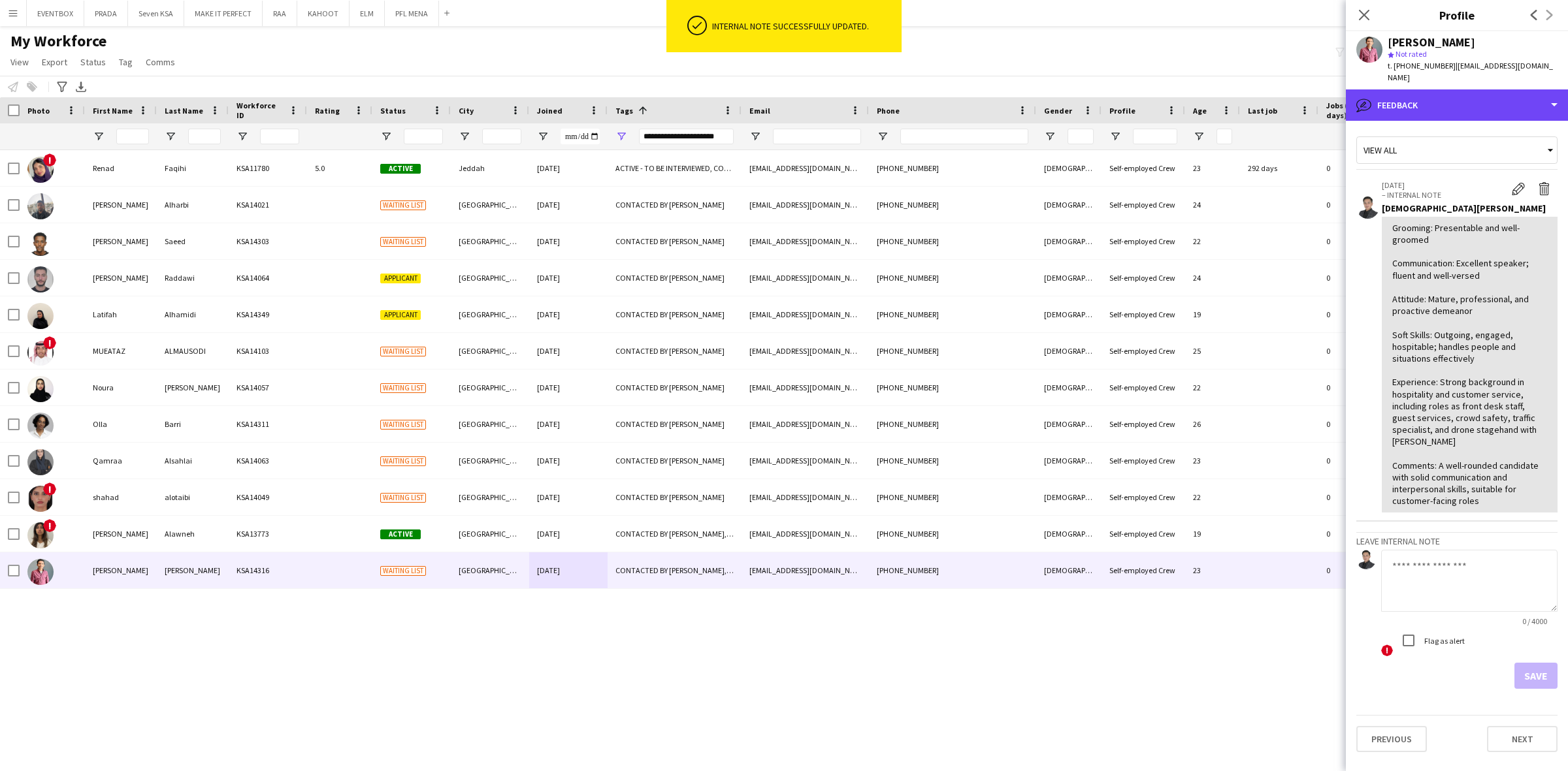
drag, startPoint x: 1435, startPoint y: 95, endPoint x: 1465, endPoint y: 151, distance: 63.5
click at [1435, 95] on div "bubble-pencil Feedback" at bounding box center [1456, 105] width 222 height 31
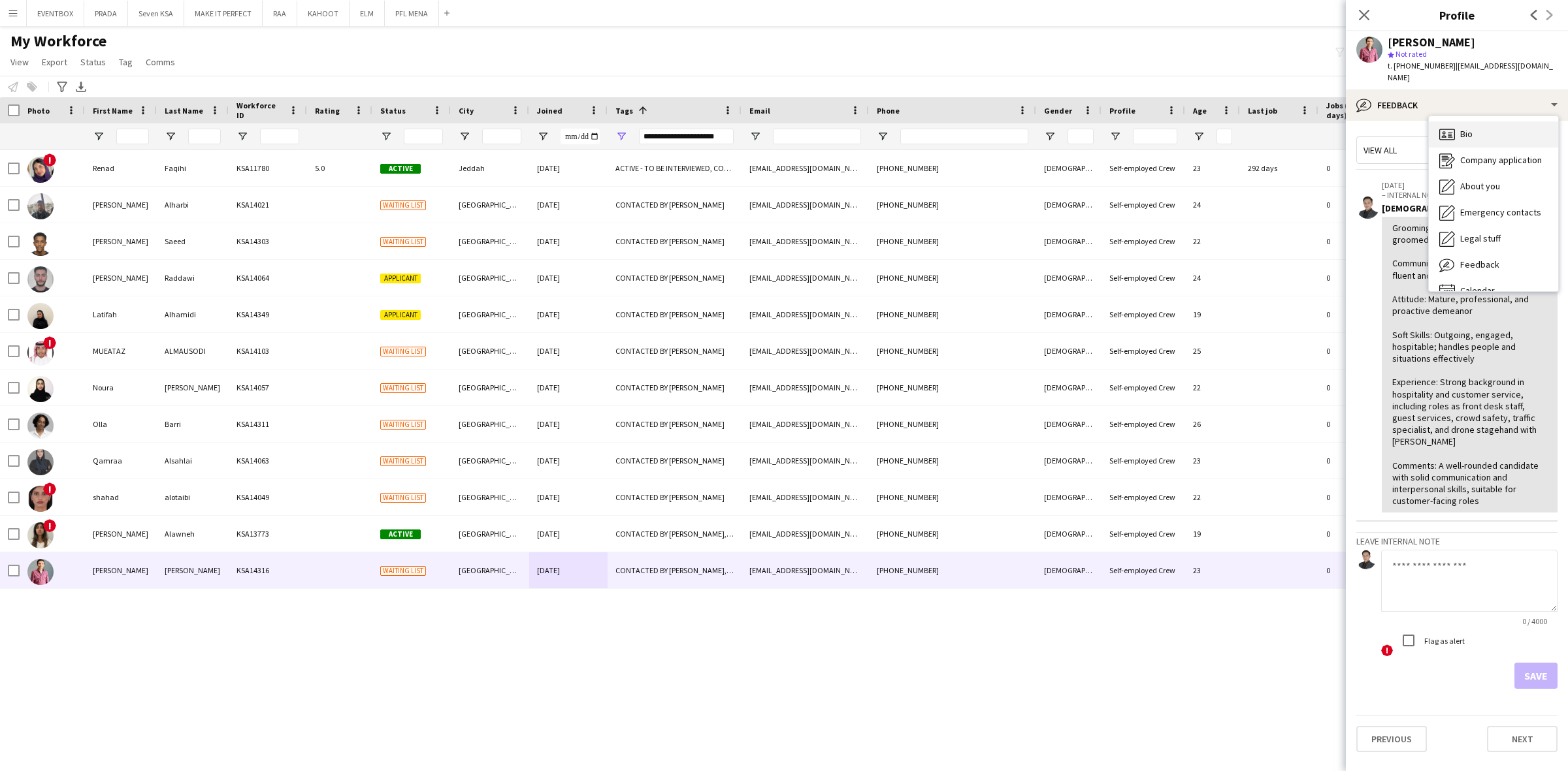
click at [1487, 121] on div "Bio Bio" at bounding box center [1493, 134] width 129 height 26
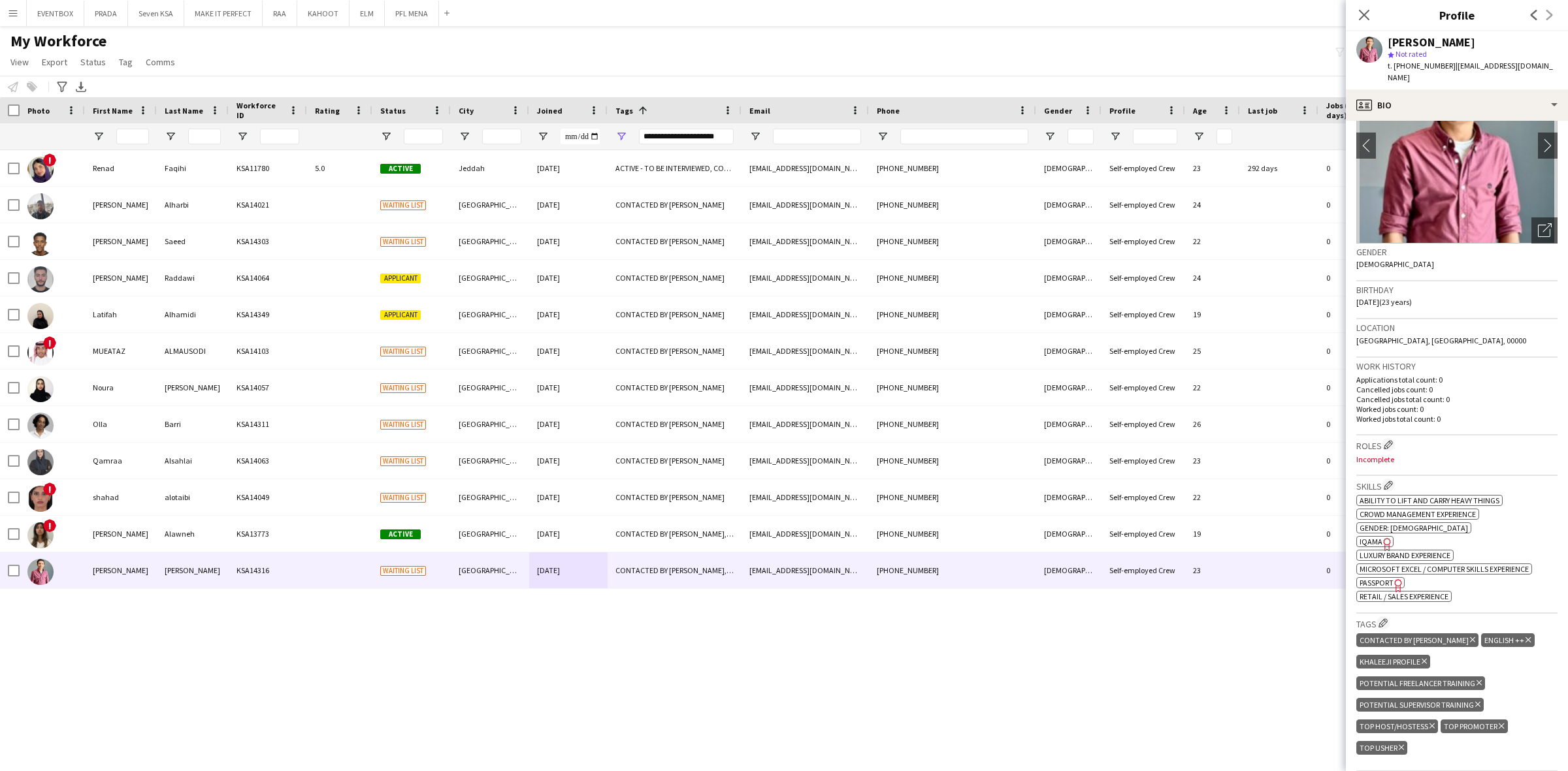
scroll to position [327, 0]
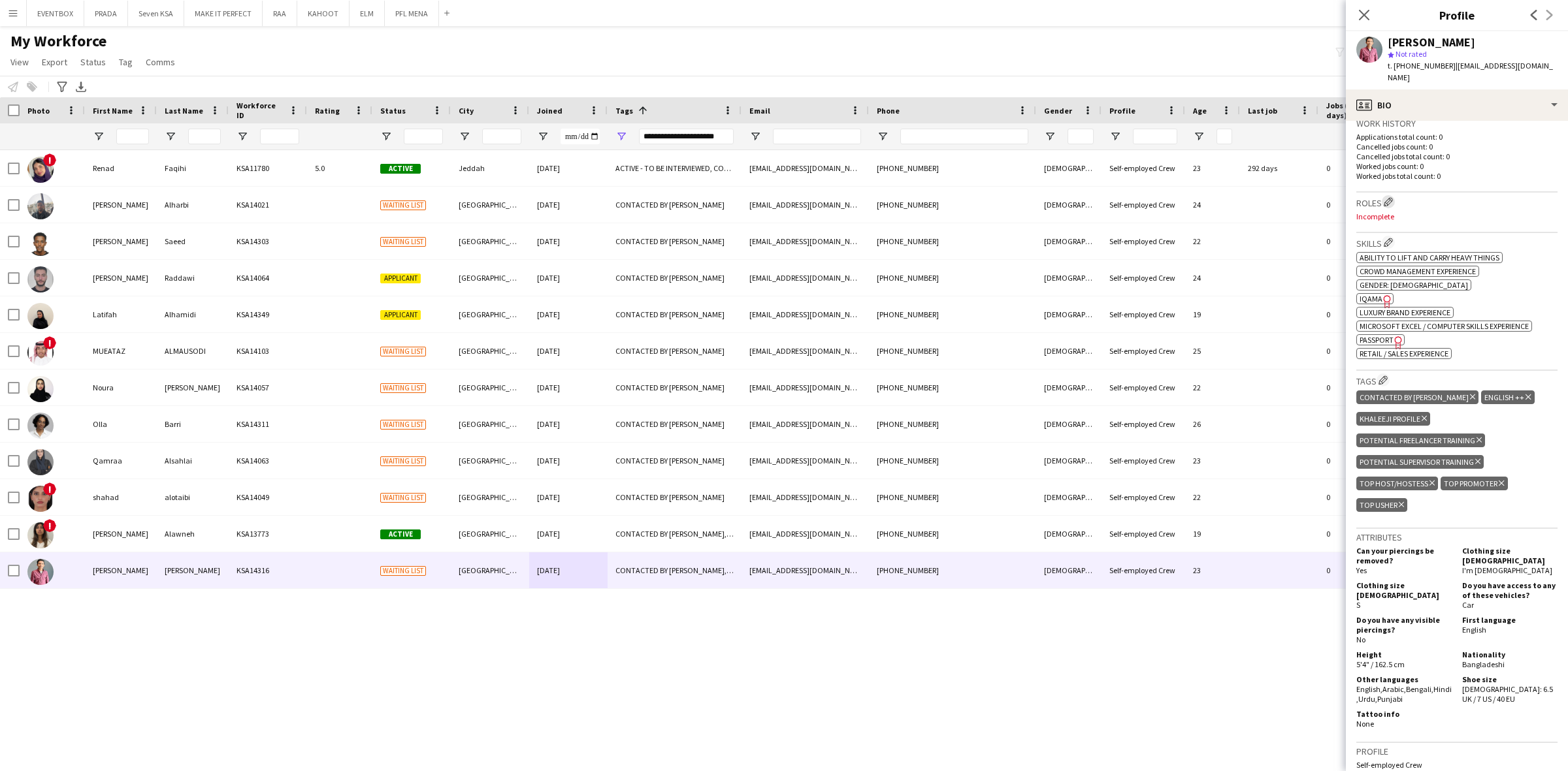
click at [1394, 195] on button "Edit crew company roles" at bounding box center [1388, 202] width 13 height 13
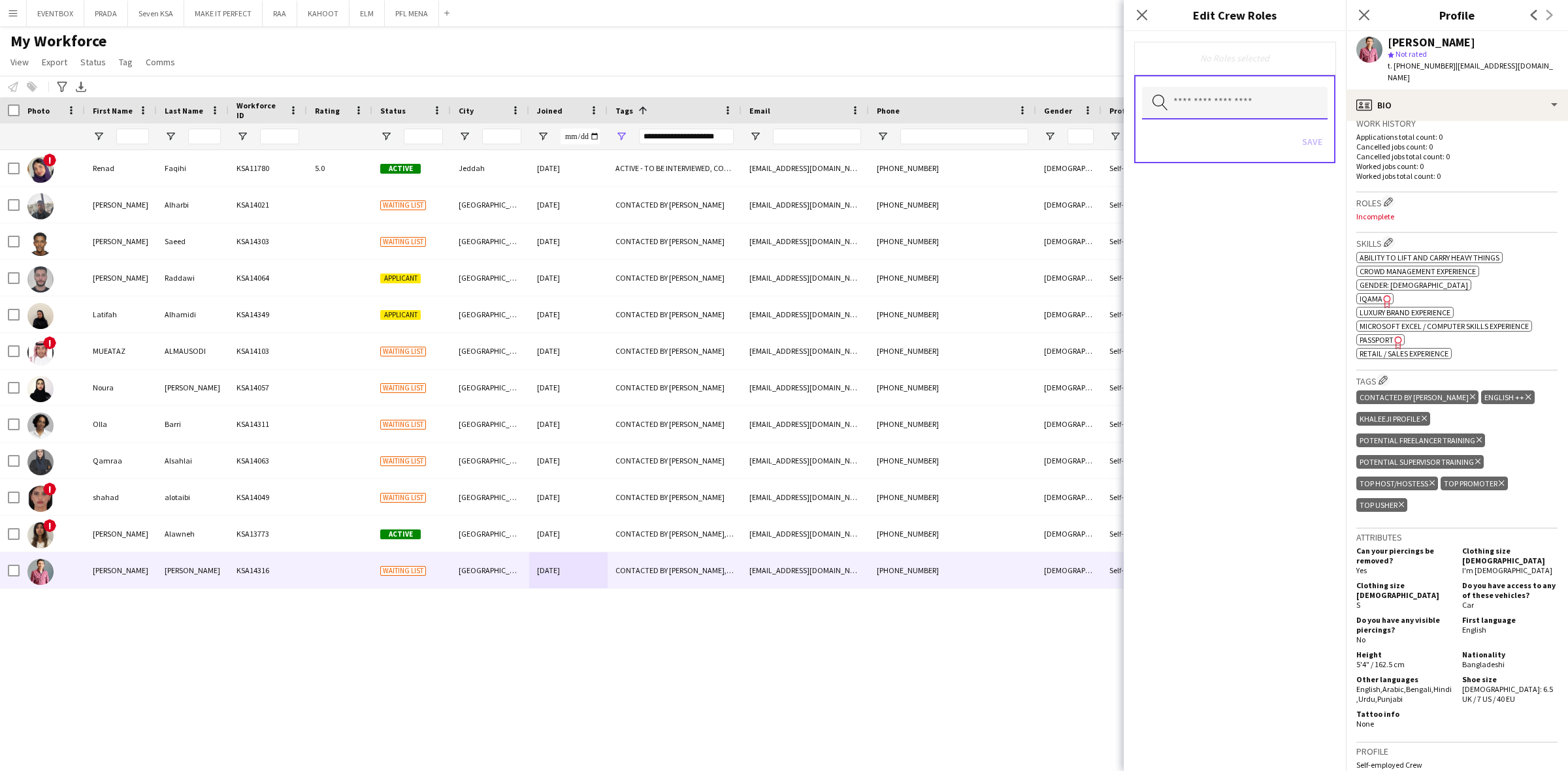
click at [1218, 102] on input "text" at bounding box center [1235, 103] width 186 height 32
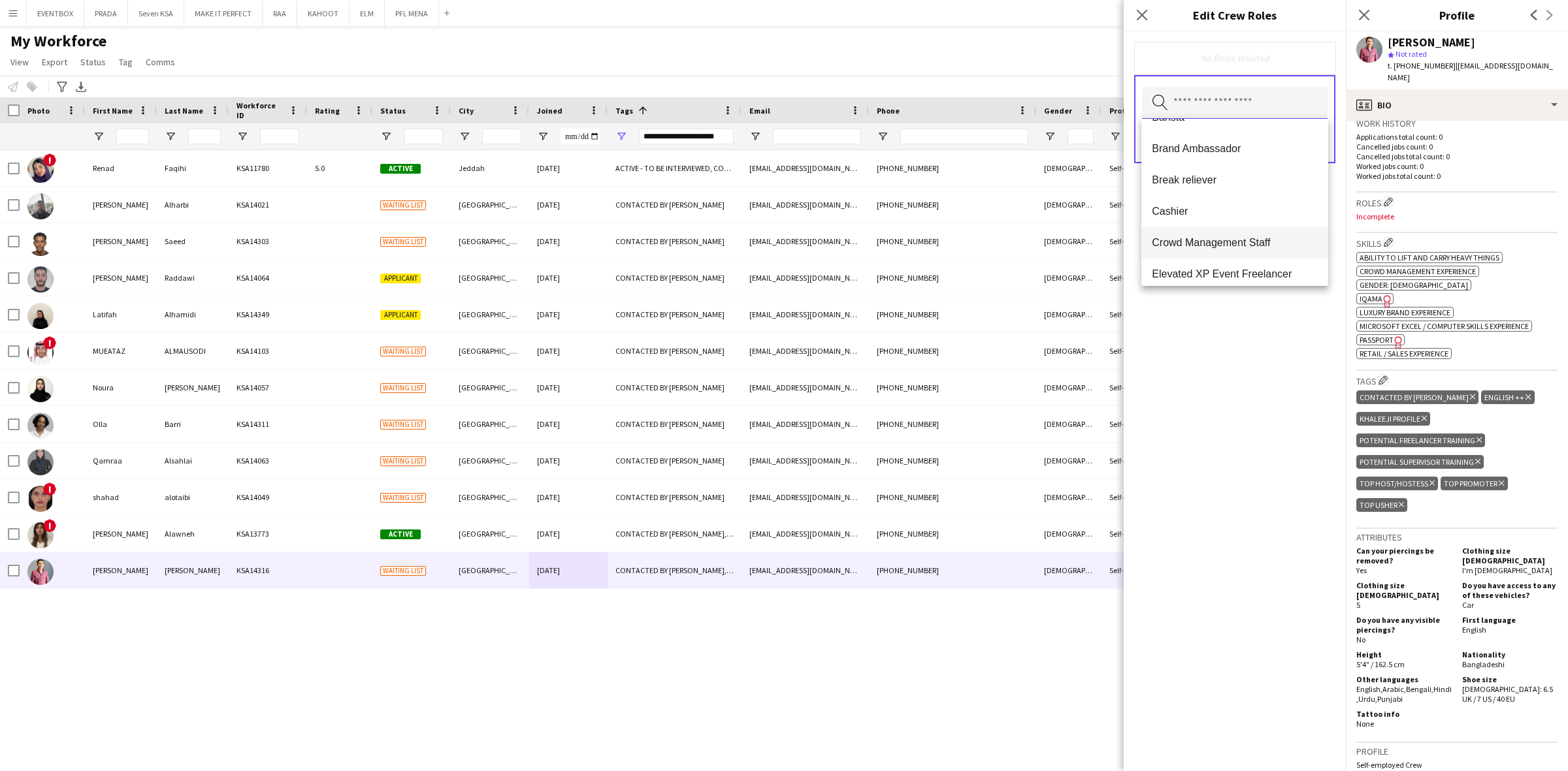
scroll to position [81, 0]
click at [1269, 256] on mat-option "Crowd Management Staff" at bounding box center [1235, 246] width 187 height 31
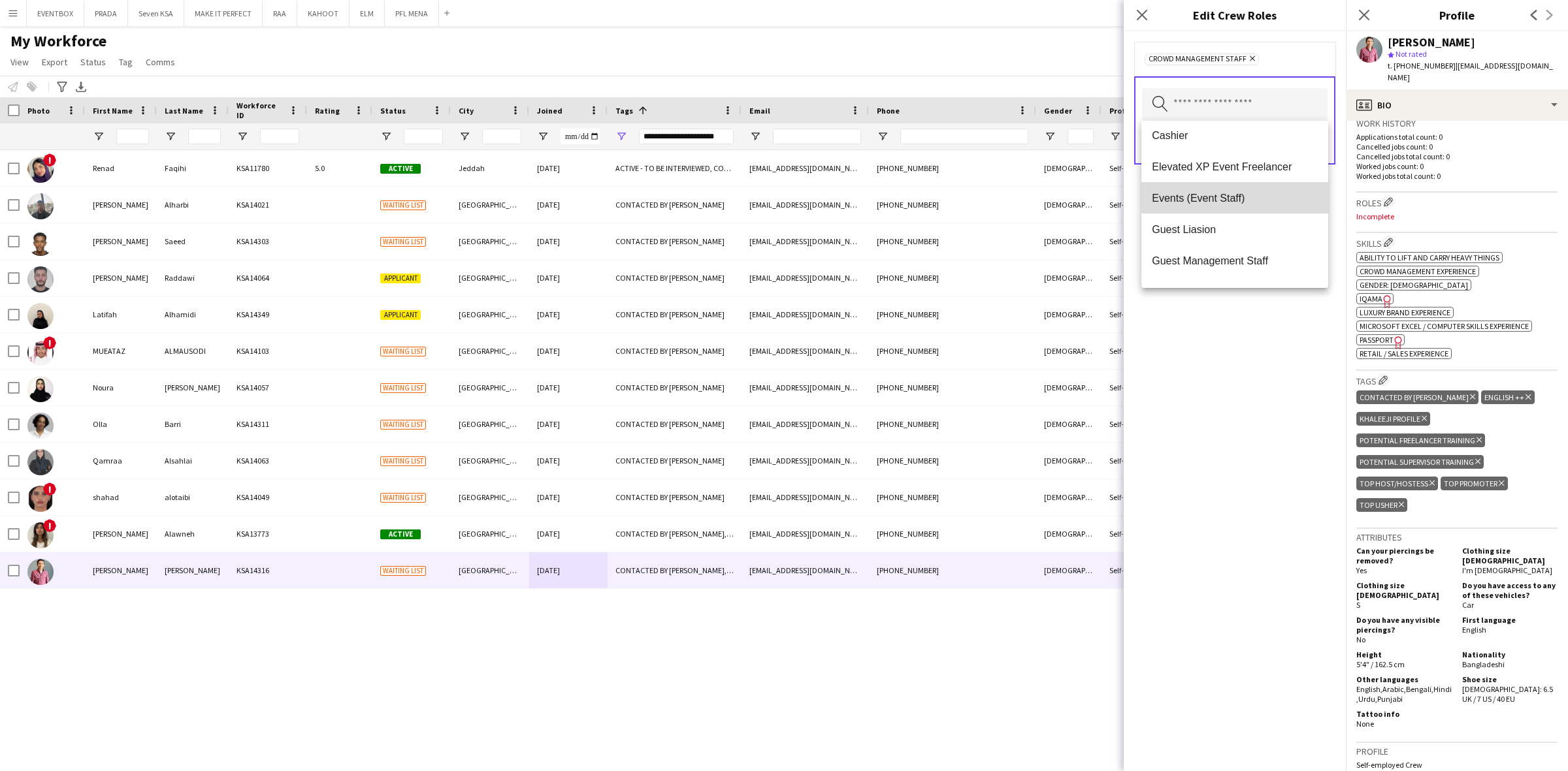
click at [1264, 204] on span "Events (Event Staff)" at bounding box center [1235, 198] width 166 height 13
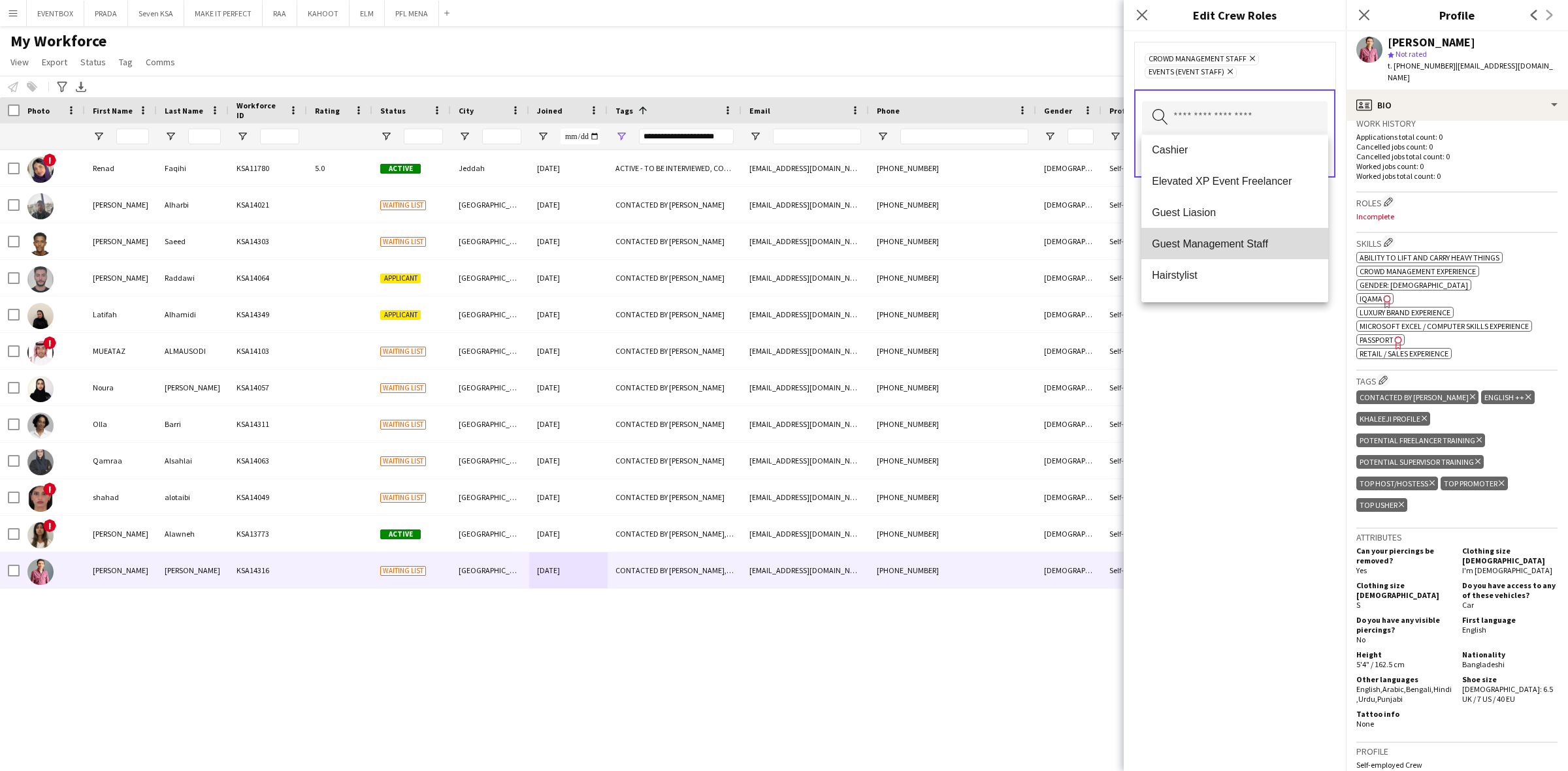
click at [1268, 238] on span "Guest Management Staff" at bounding box center [1235, 244] width 166 height 13
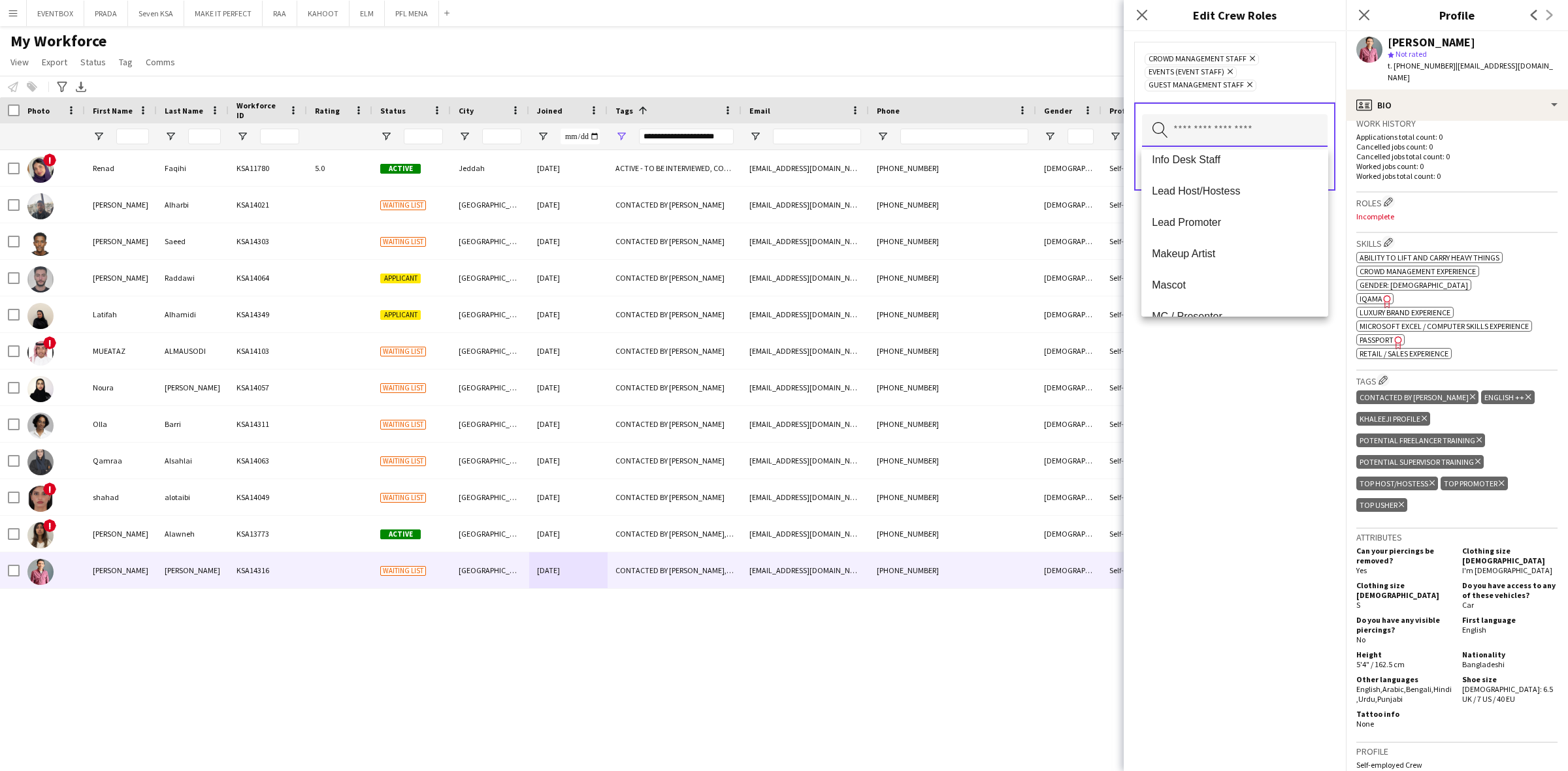
scroll to position [327, 0]
click at [1260, 163] on span "Info Desk Staff" at bounding box center [1235, 158] width 166 height 13
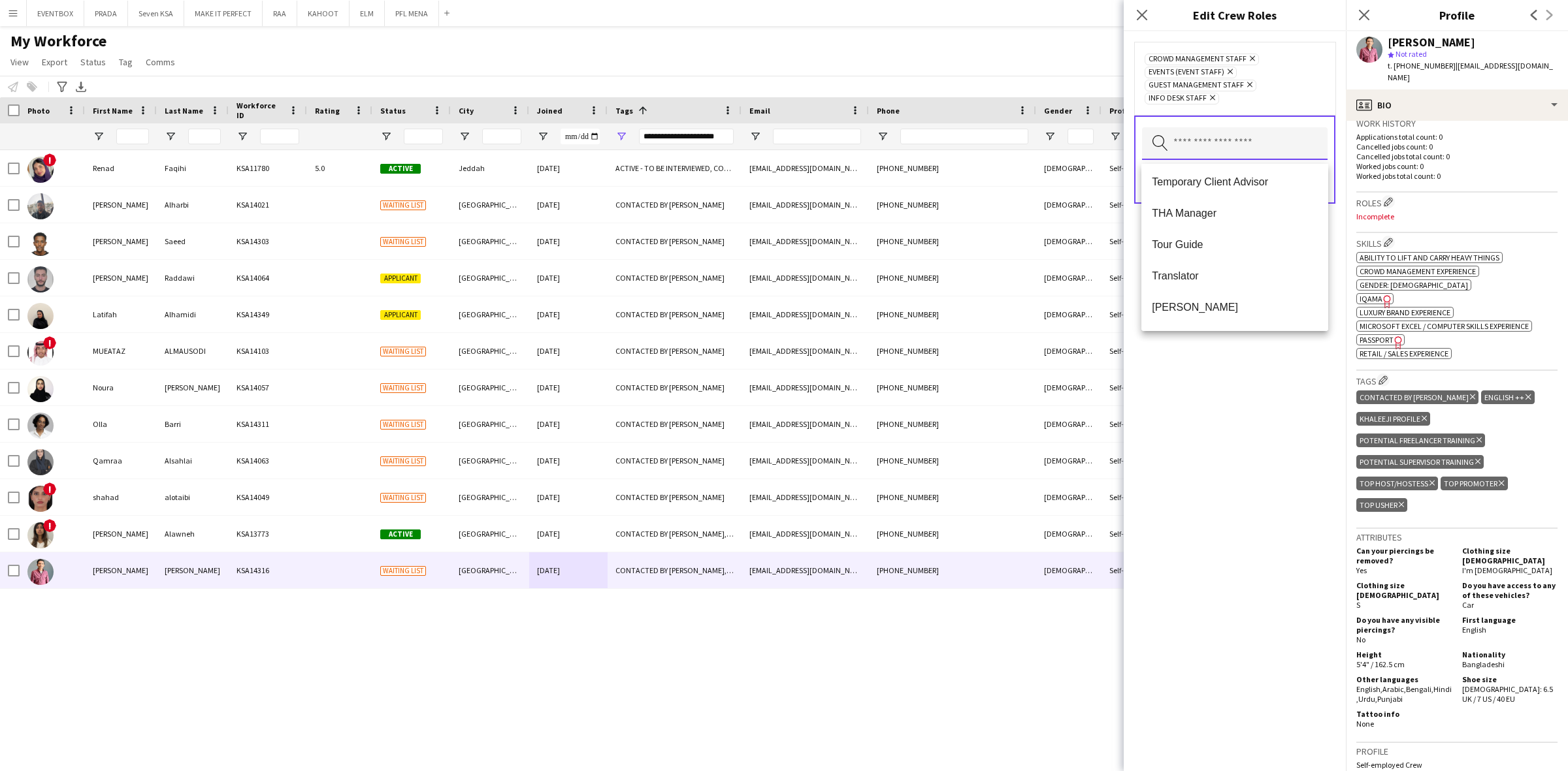
scroll to position [1065, 0]
click at [1264, 193] on mat-option "Usher" at bounding box center [1235, 185] width 187 height 31
click at [1221, 243] on span "Survey Staff" at bounding box center [1235, 242] width 166 height 13
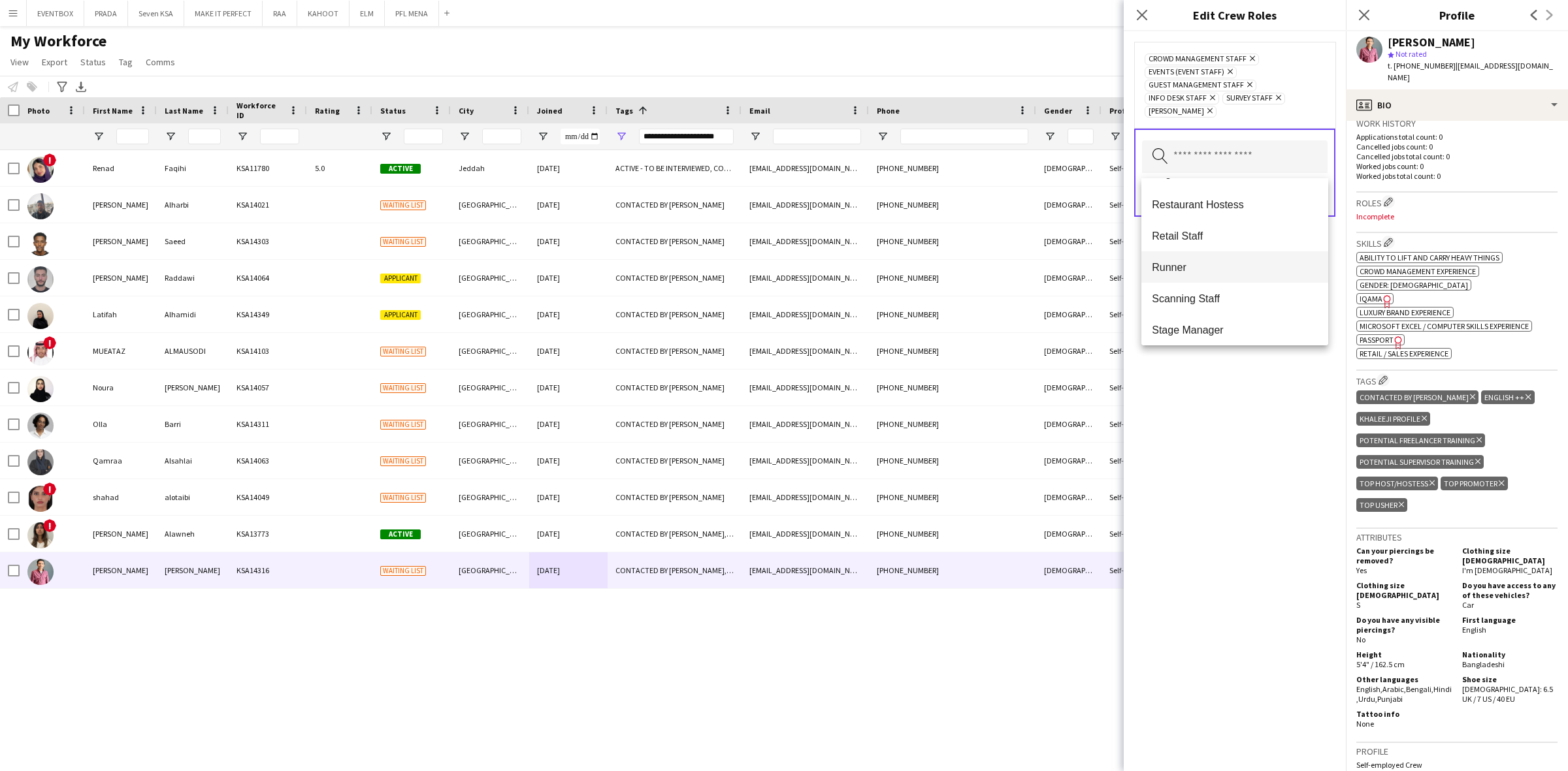
click at [1212, 271] on span "Runner" at bounding box center [1235, 267] width 166 height 13
click at [1261, 188] on span "Scanning Staff" at bounding box center [1235, 185] width 166 height 13
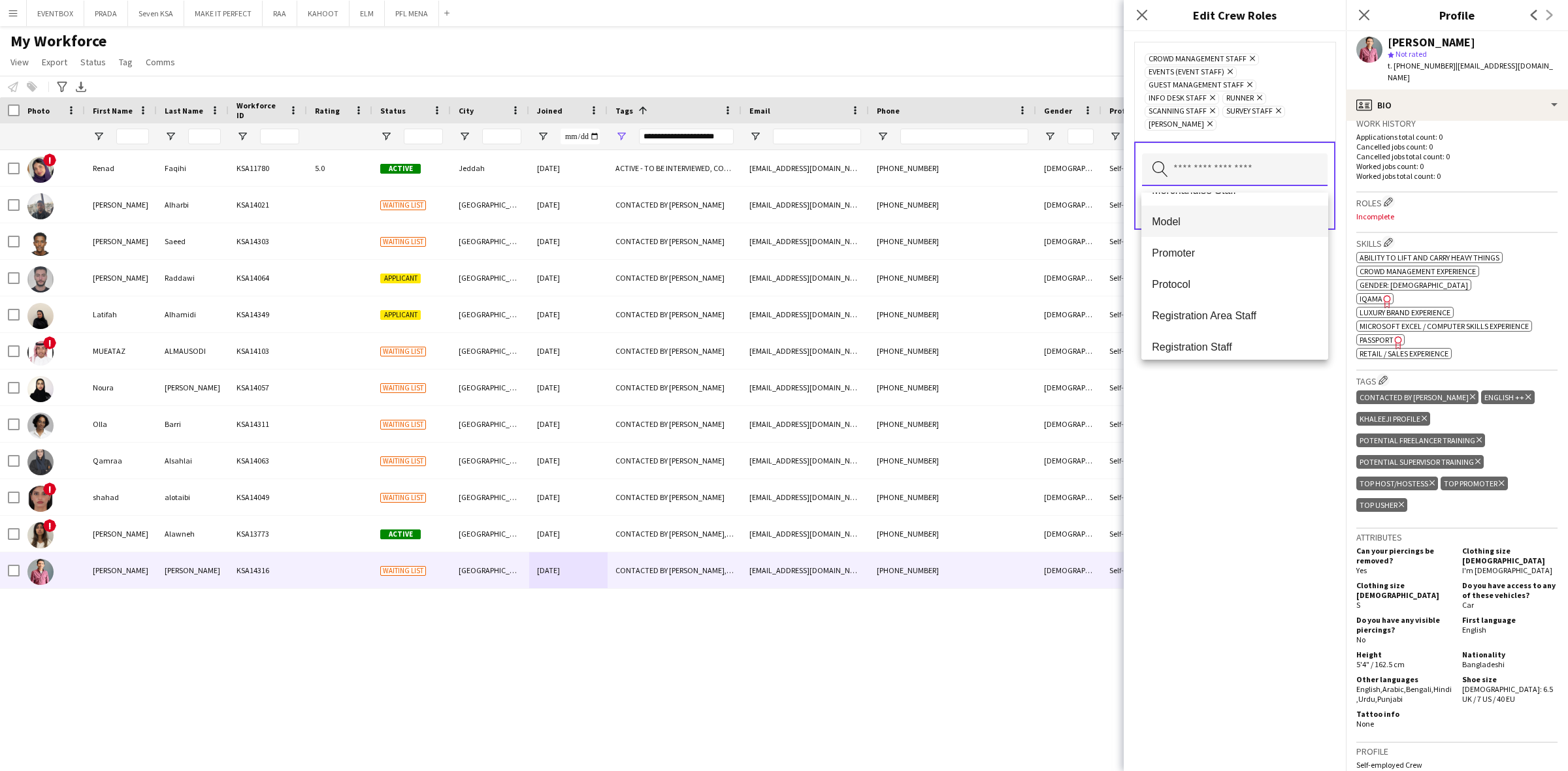
scroll to position [489, 0]
click at [1264, 253] on span "Promoter" at bounding box center [1235, 256] width 166 height 13
click at [1239, 307] on mat-option "Registration Staff" at bounding box center [1235, 319] width 187 height 31
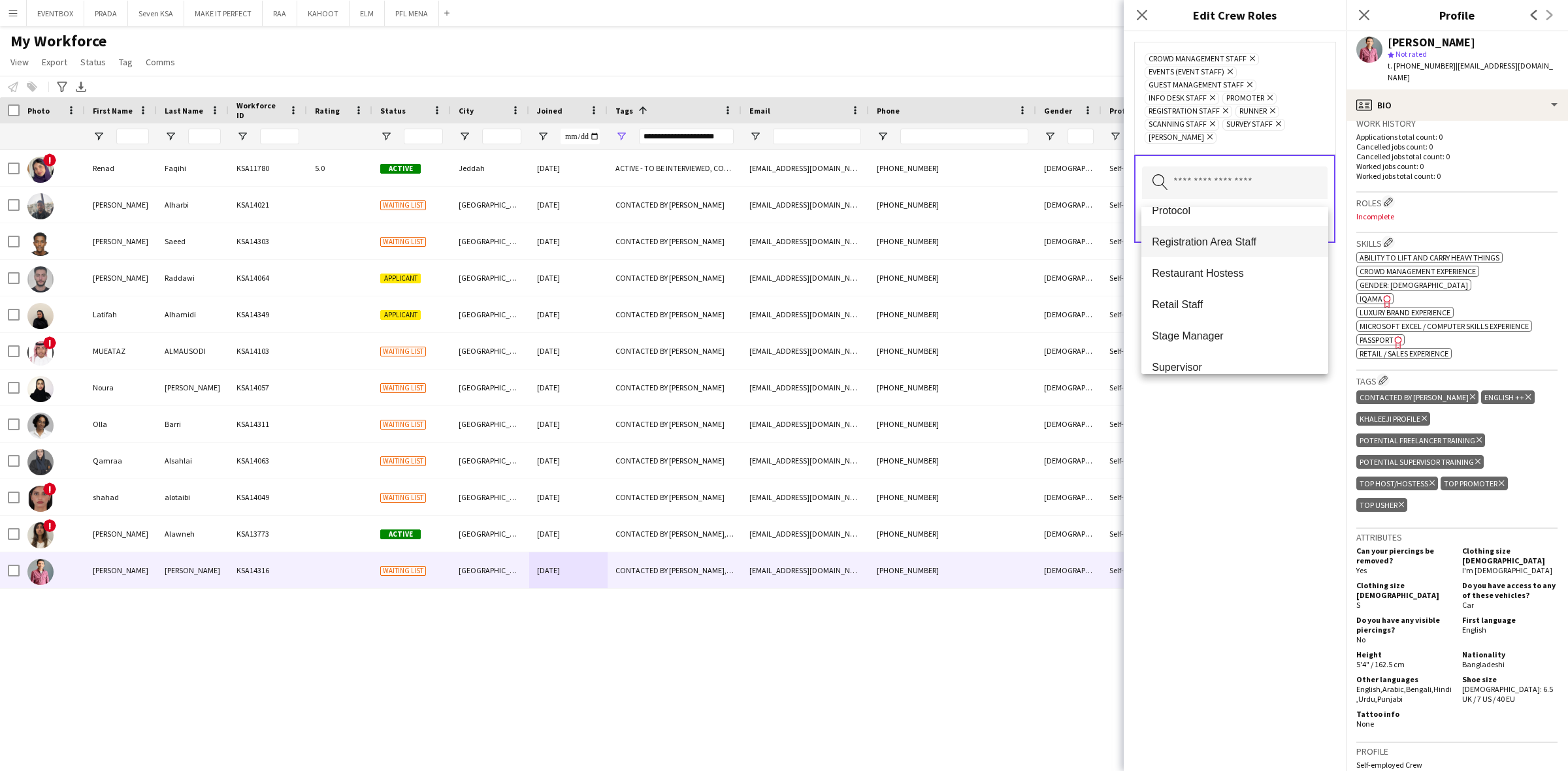
click at [1249, 242] on span "Registration Area Staff" at bounding box center [1235, 242] width 166 height 13
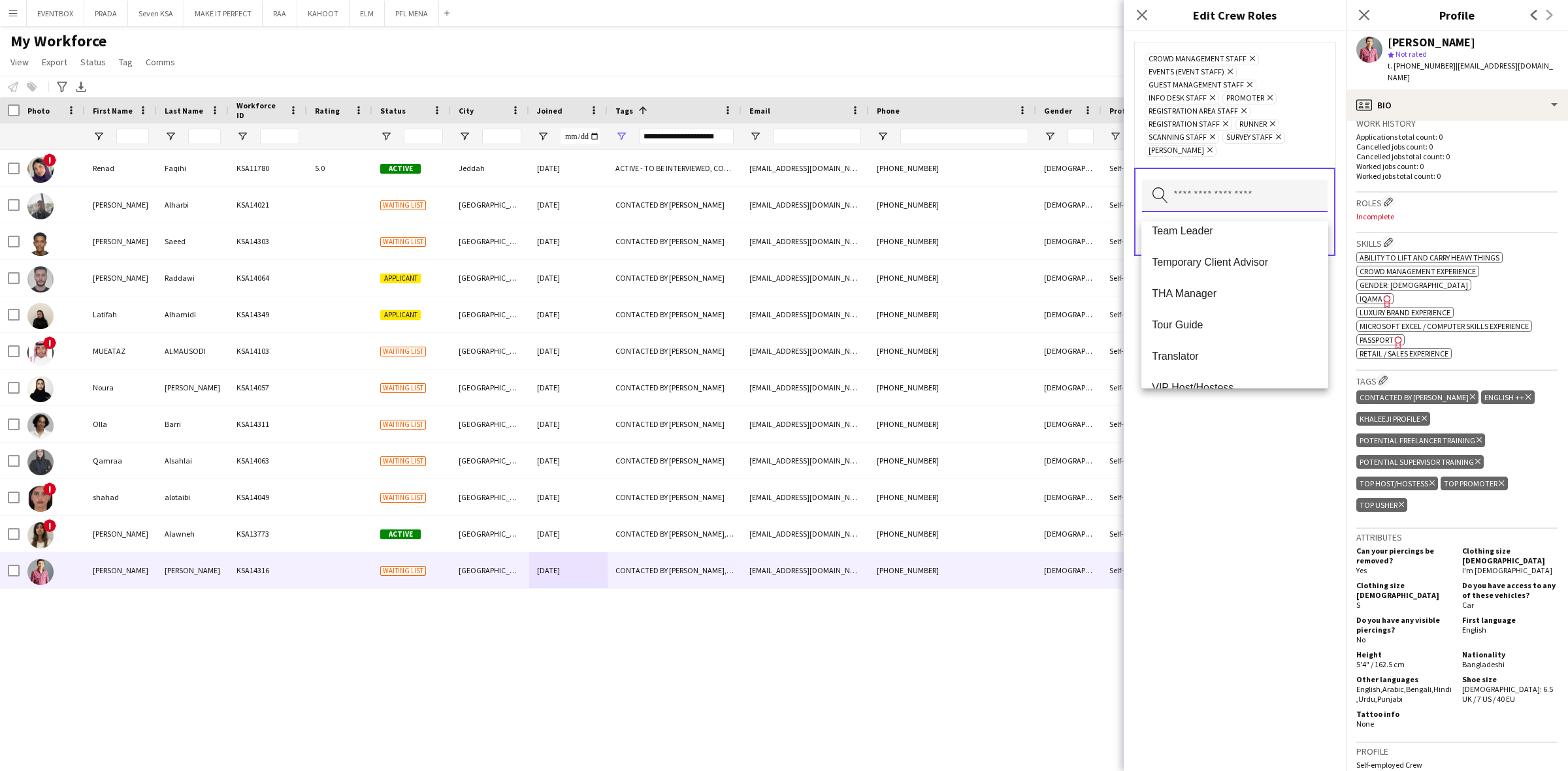
scroll to position [735, 0]
click at [1231, 452] on div "Crowd Management Staff Remove Events (Event Staff) Remove Guest Management Staf…" at bounding box center [1234, 401] width 222 height 740
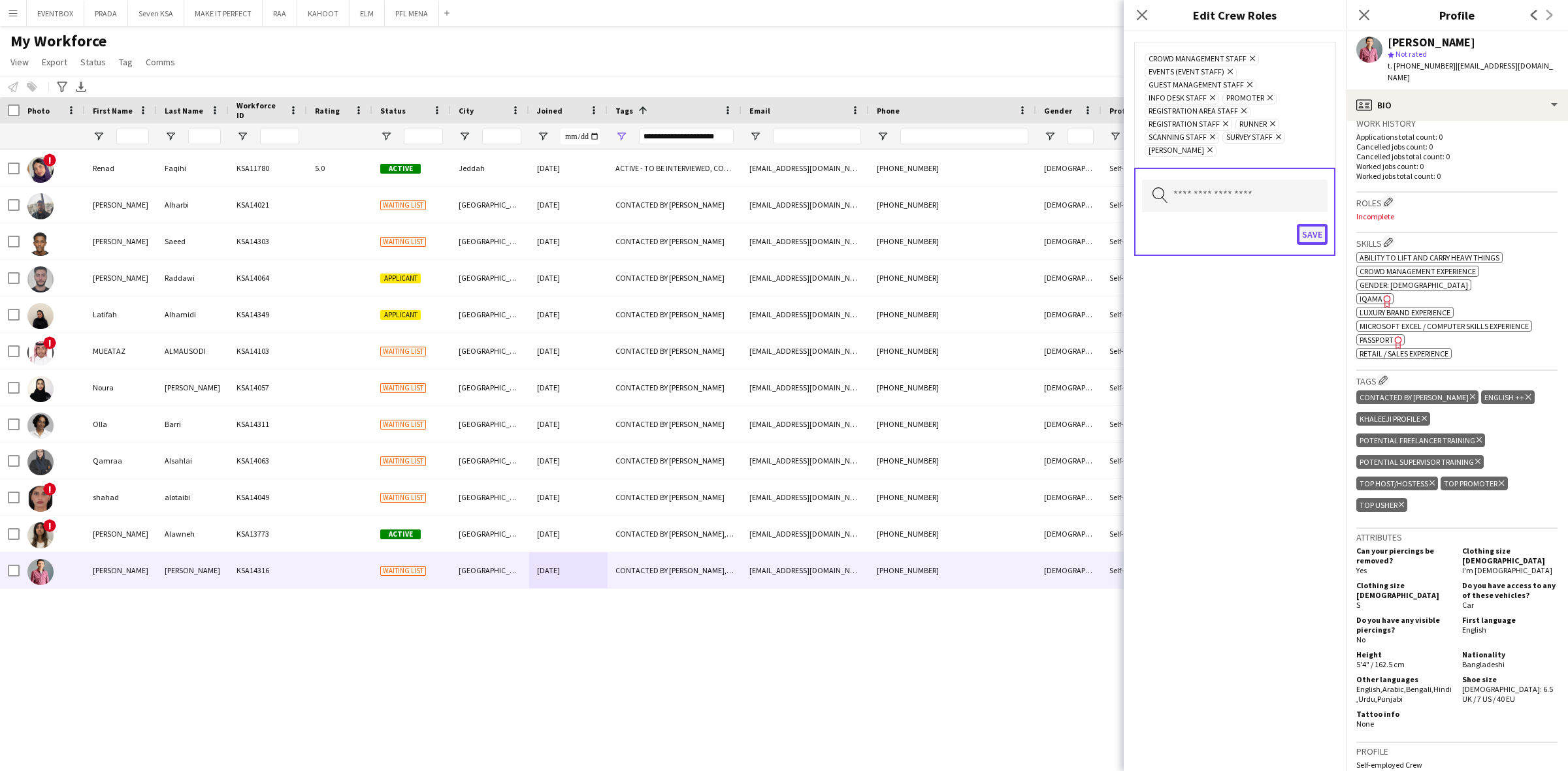
click at [1311, 245] on button "Save" at bounding box center [1312, 234] width 30 height 21
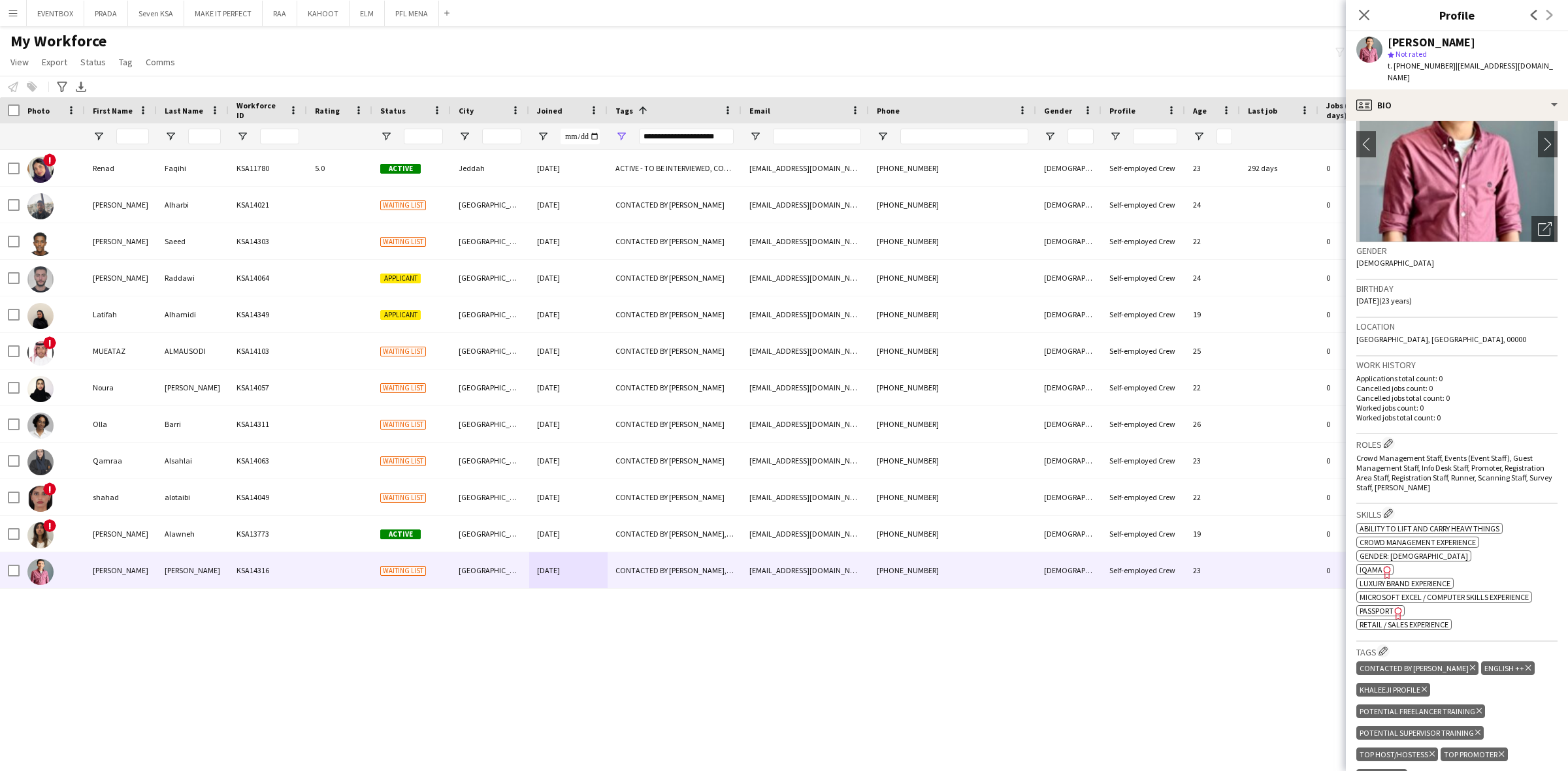
scroll to position [0, 0]
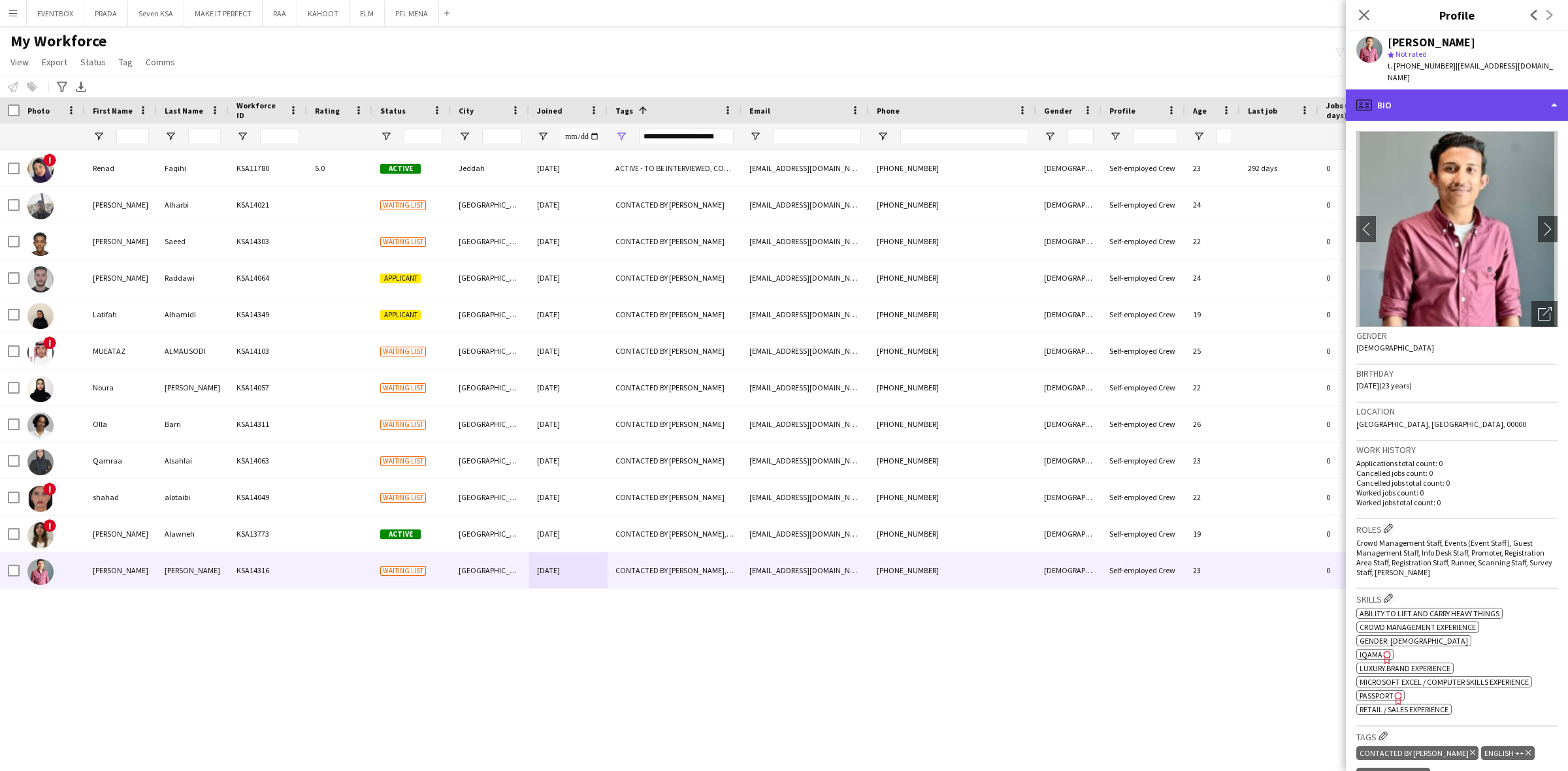
click at [1494, 89] on div "profile Bio" at bounding box center [1456, 105] width 222 height 31
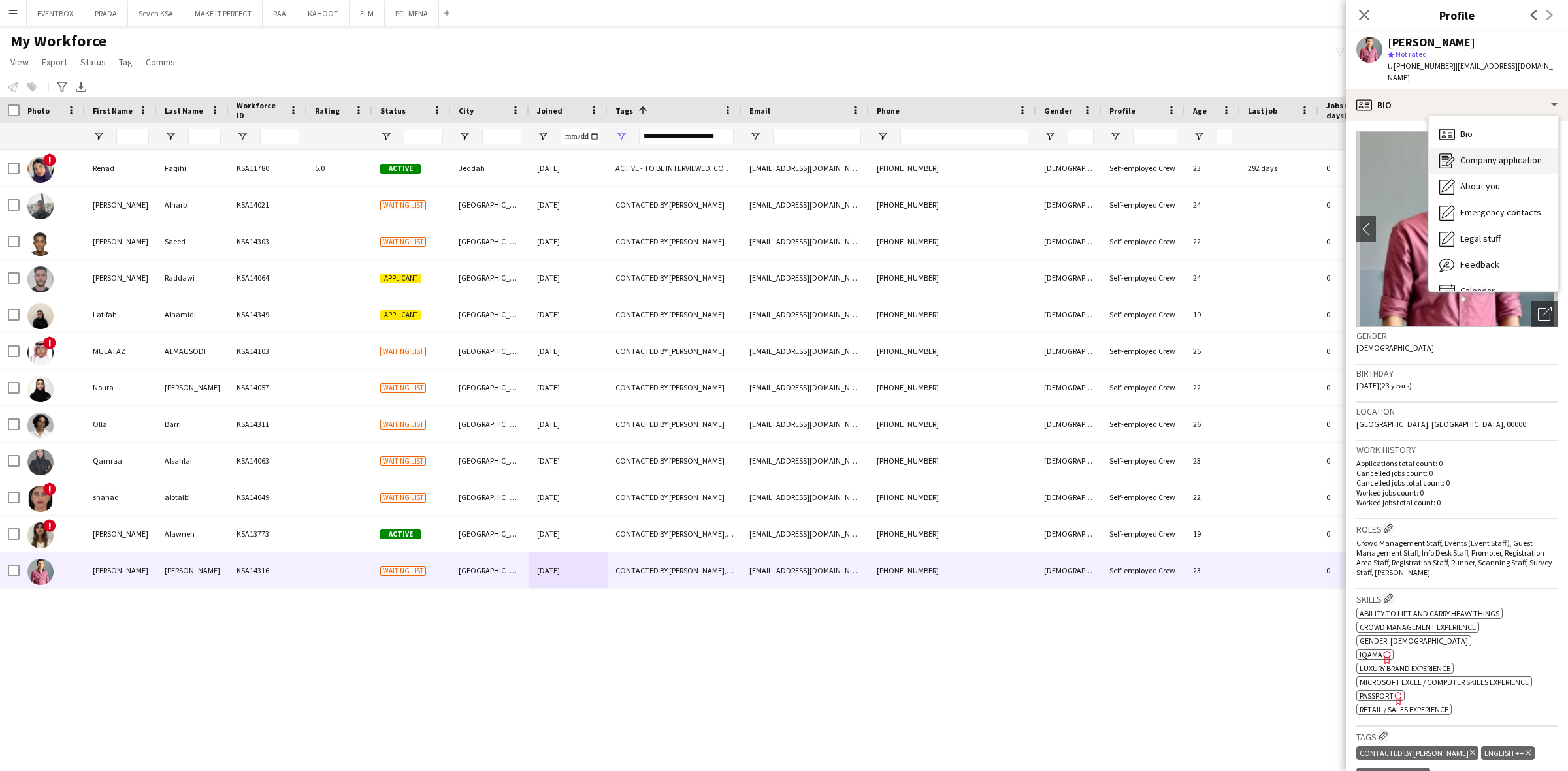
click at [1502, 160] on div "Company application Company application" at bounding box center [1493, 160] width 129 height 26
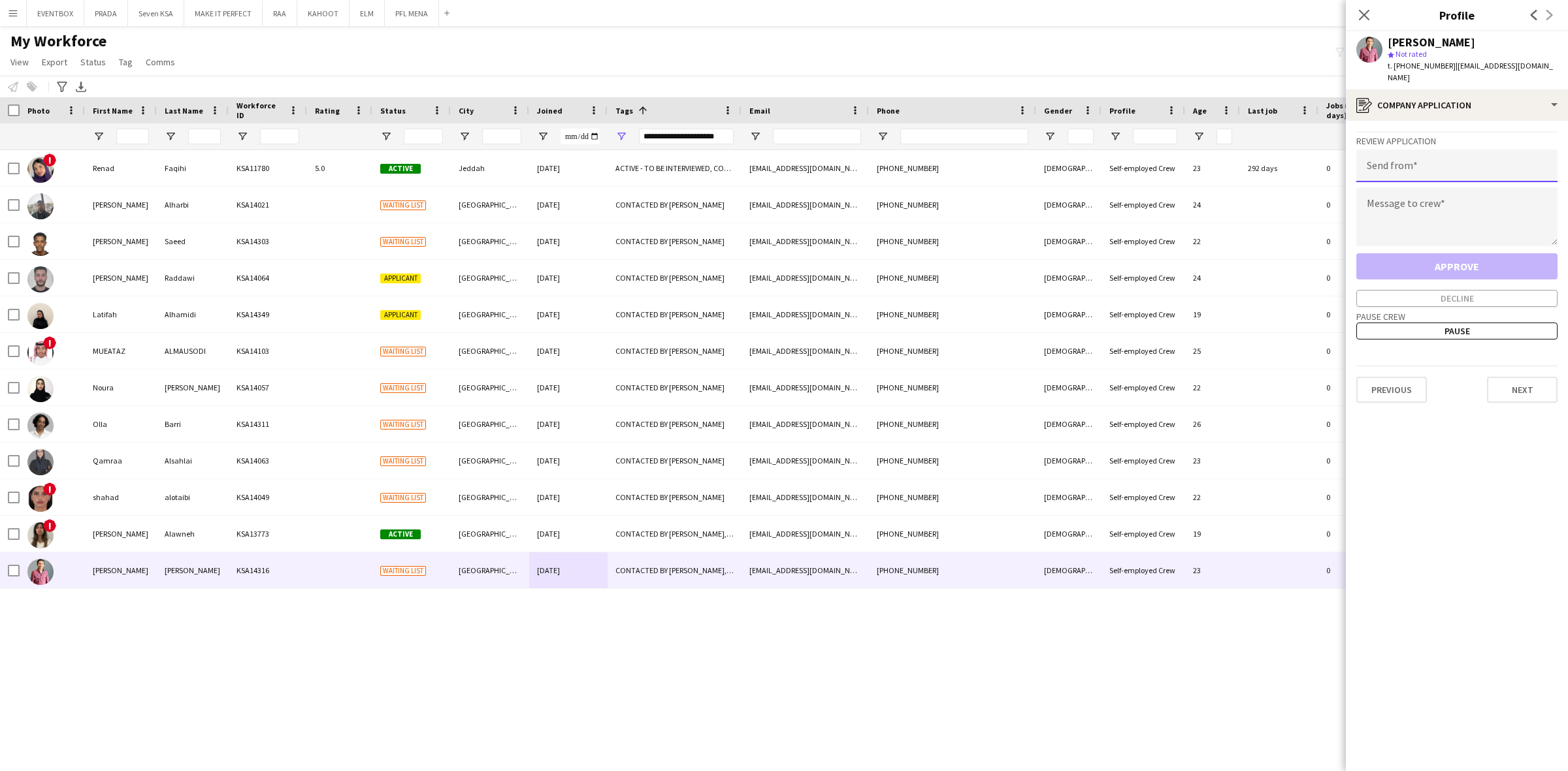
click at [1448, 159] on input "email" at bounding box center [1457, 166] width 201 height 32
paste input "**********"
type input "**********"
click at [1447, 216] on textarea at bounding box center [1457, 217] width 201 height 59
paste textarea "**********"
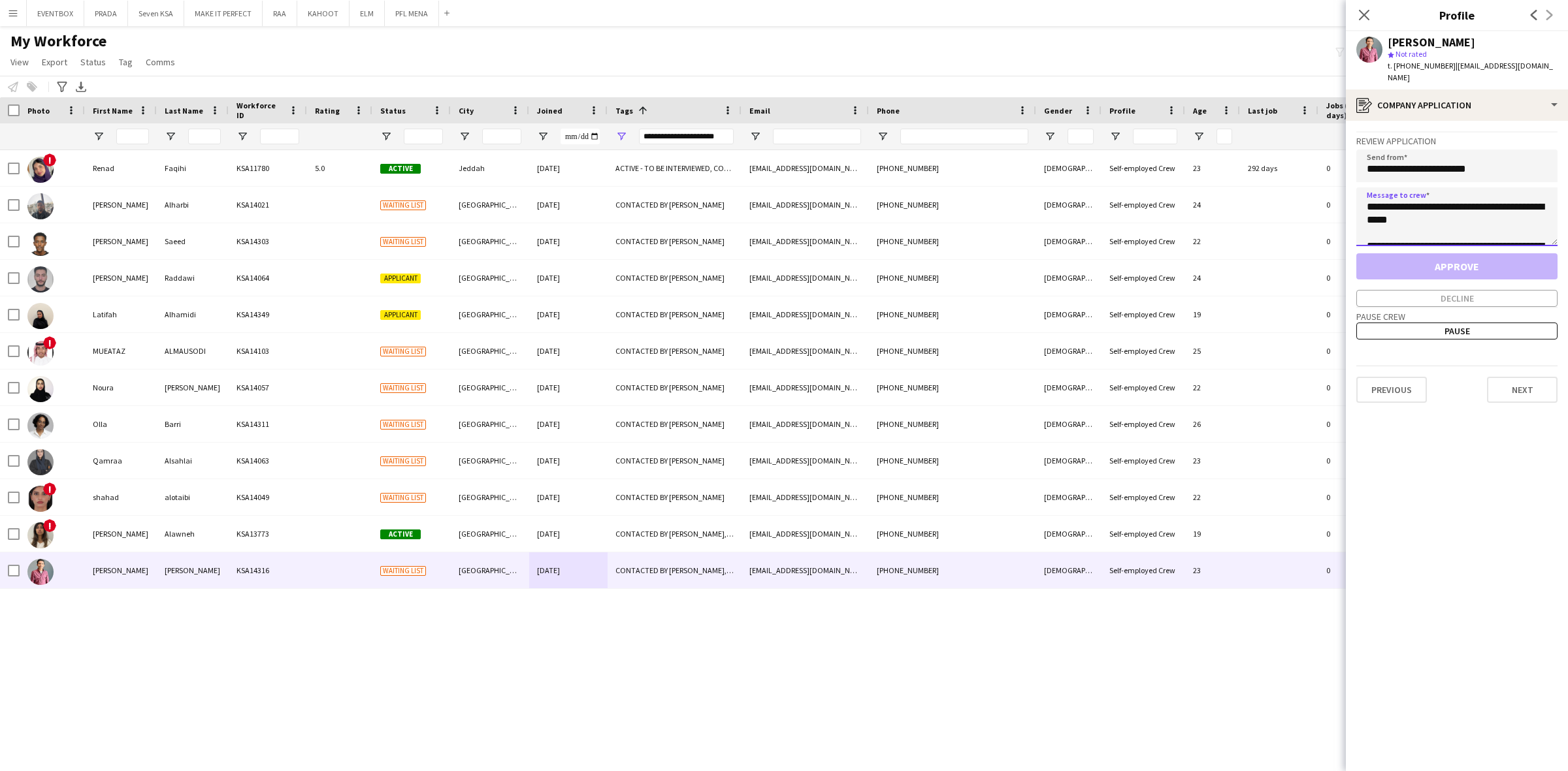
scroll to position [177, 0]
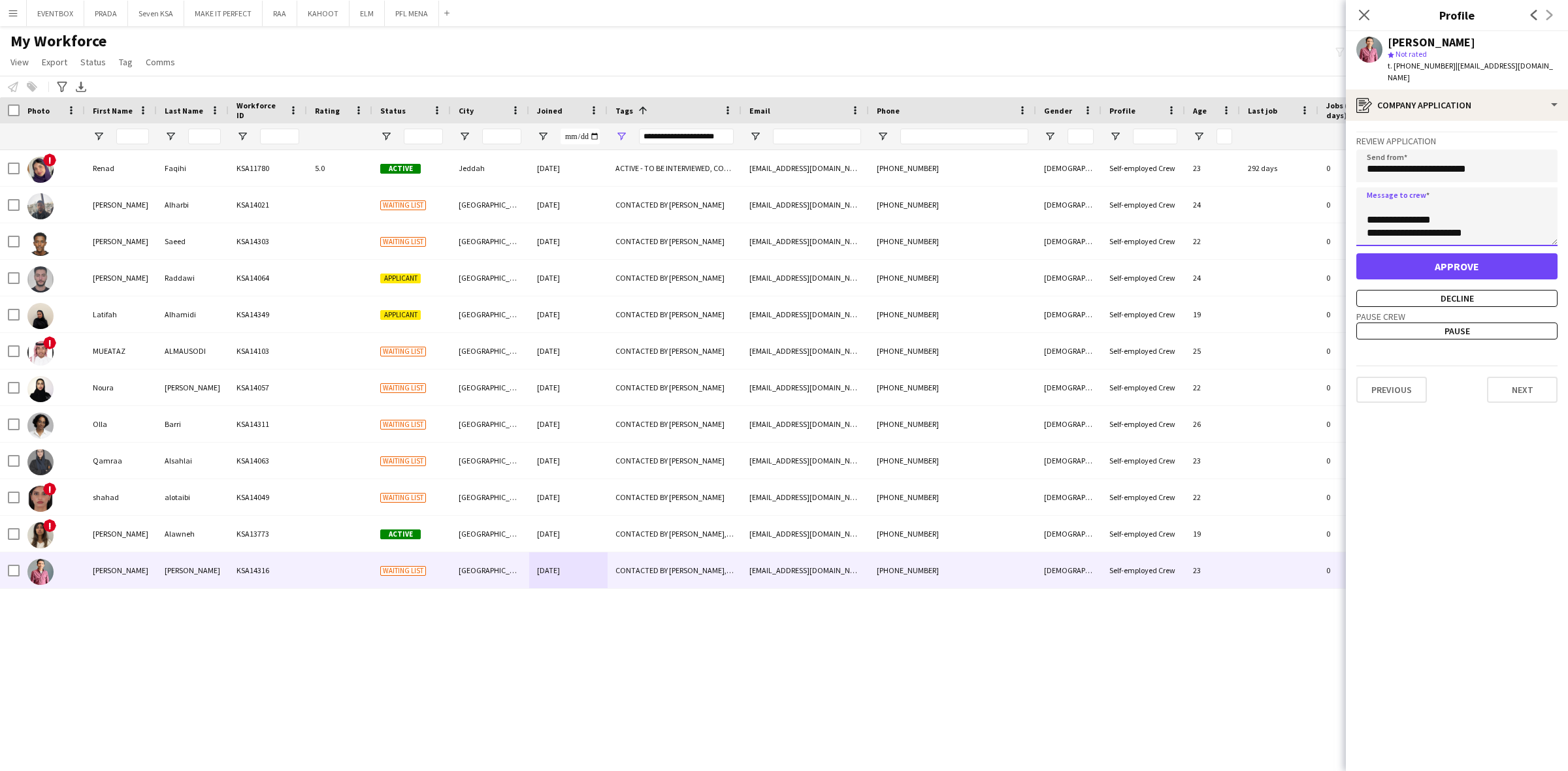
drag, startPoint x: 1557, startPoint y: 227, endPoint x: 1562, endPoint y: 253, distance: 26.5
click at [1562, 253] on app-crew-profile-application "**********" at bounding box center [1456, 446] width 222 height 650
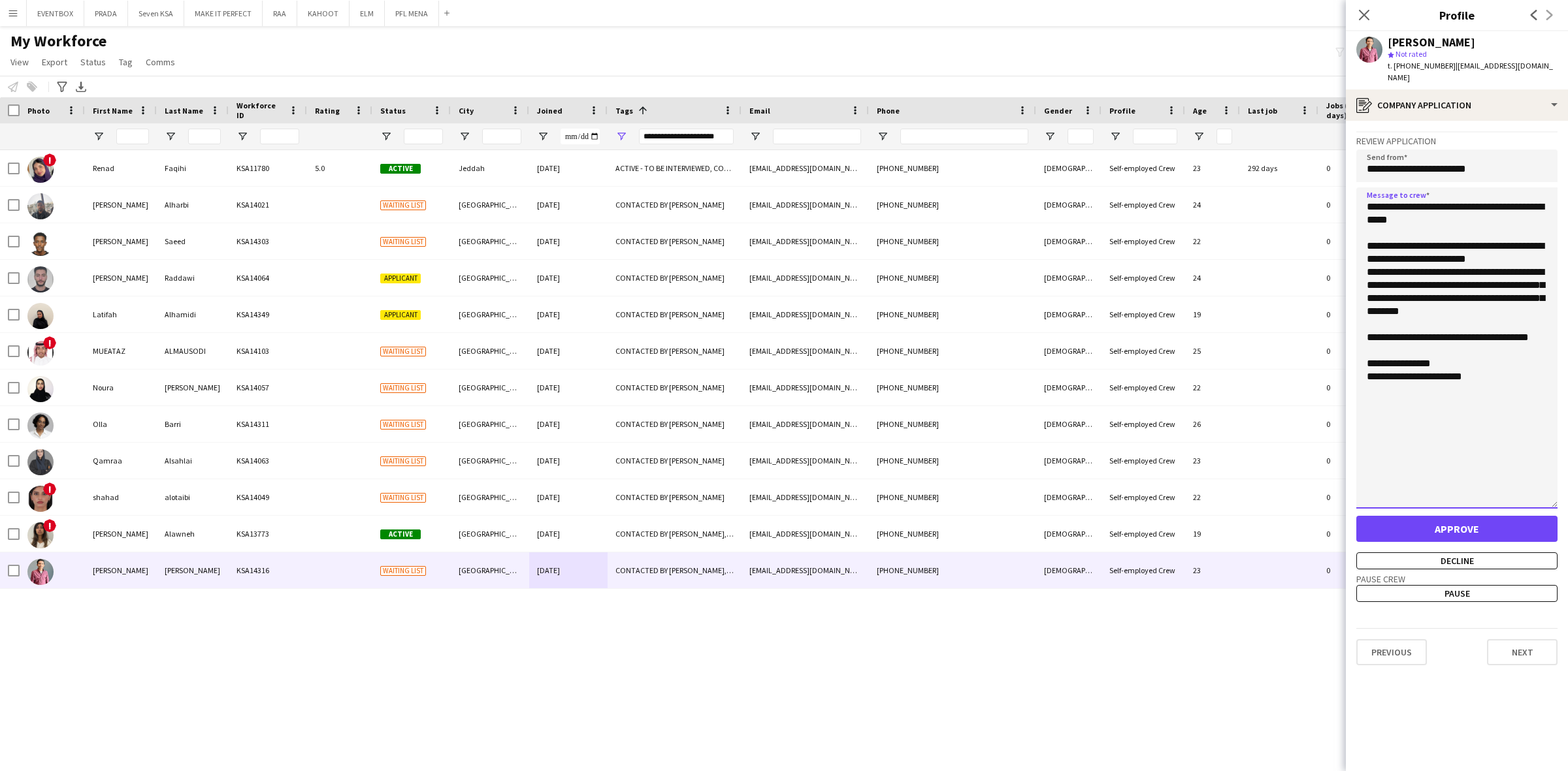
drag, startPoint x: 1553, startPoint y: 229, endPoint x: 1534, endPoint y: 452, distance: 223.8
click at [1563, 495] on app-crew-profile-application "**********" at bounding box center [1456, 446] width 222 height 650
drag, startPoint x: 1468, startPoint y: 380, endPoint x: 1344, endPoint y: 358, distance: 125.9
click at [1344, 358] on body "Menu Boards Boards Boards All jobs Status Workforce Workforce My Workforce Recr…" at bounding box center [784, 386] width 1568 height 771
click at [1510, 372] on textarea "**********" at bounding box center [1457, 350] width 201 height 325
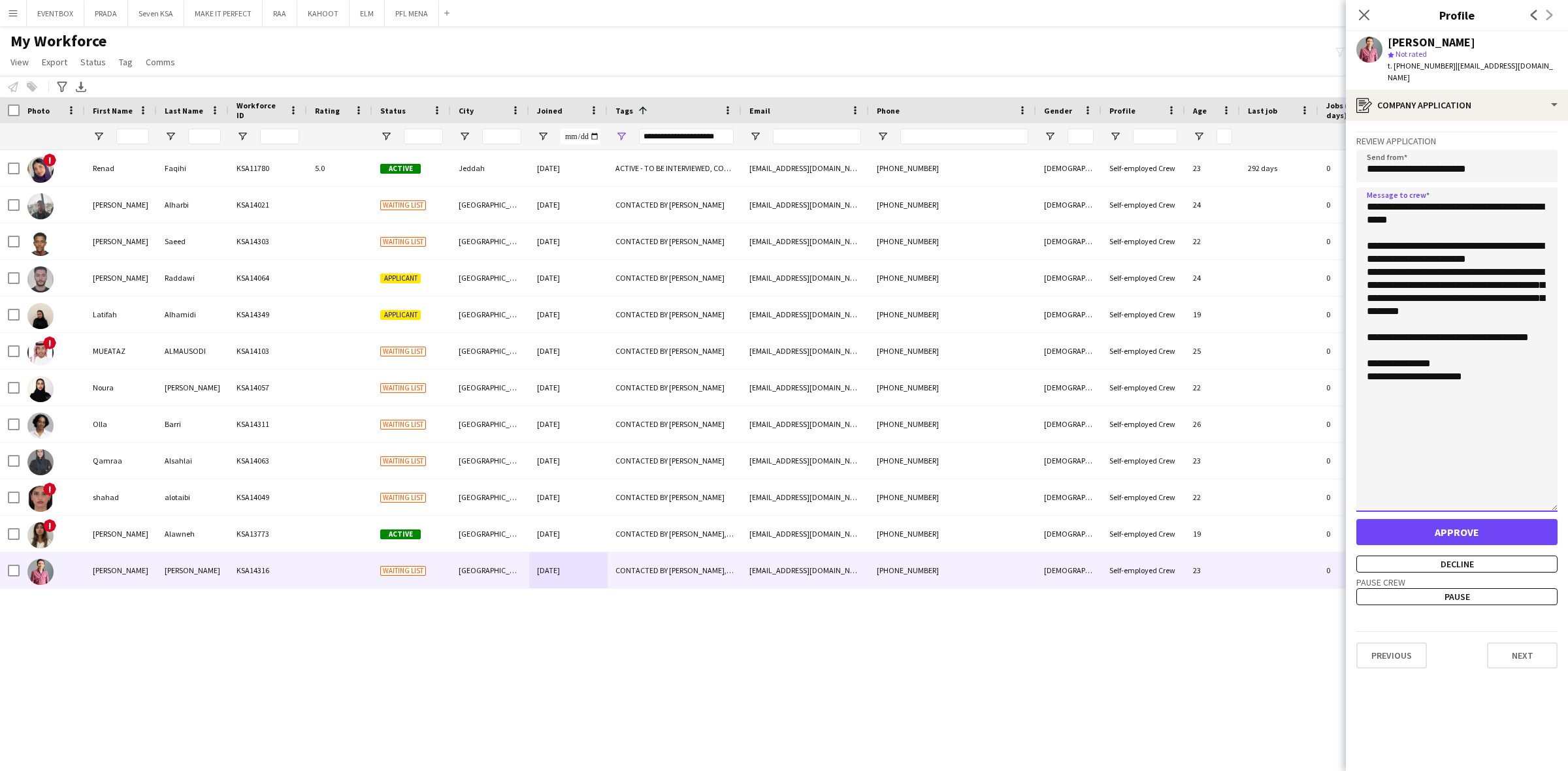
drag, startPoint x: 1415, startPoint y: 408, endPoint x: 1357, endPoint y: 364, distance: 72.8
click at [1357, 364] on textarea "**********" at bounding box center [1457, 350] width 201 height 325
click at [1471, 313] on textarea "**********" at bounding box center [1457, 350] width 201 height 325
click at [1486, 222] on textarea "**********" at bounding box center [1457, 350] width 201 height 325
click at [1492, 236] on textarea "**********" at bounding box center [1457, 350] width 201 height 325
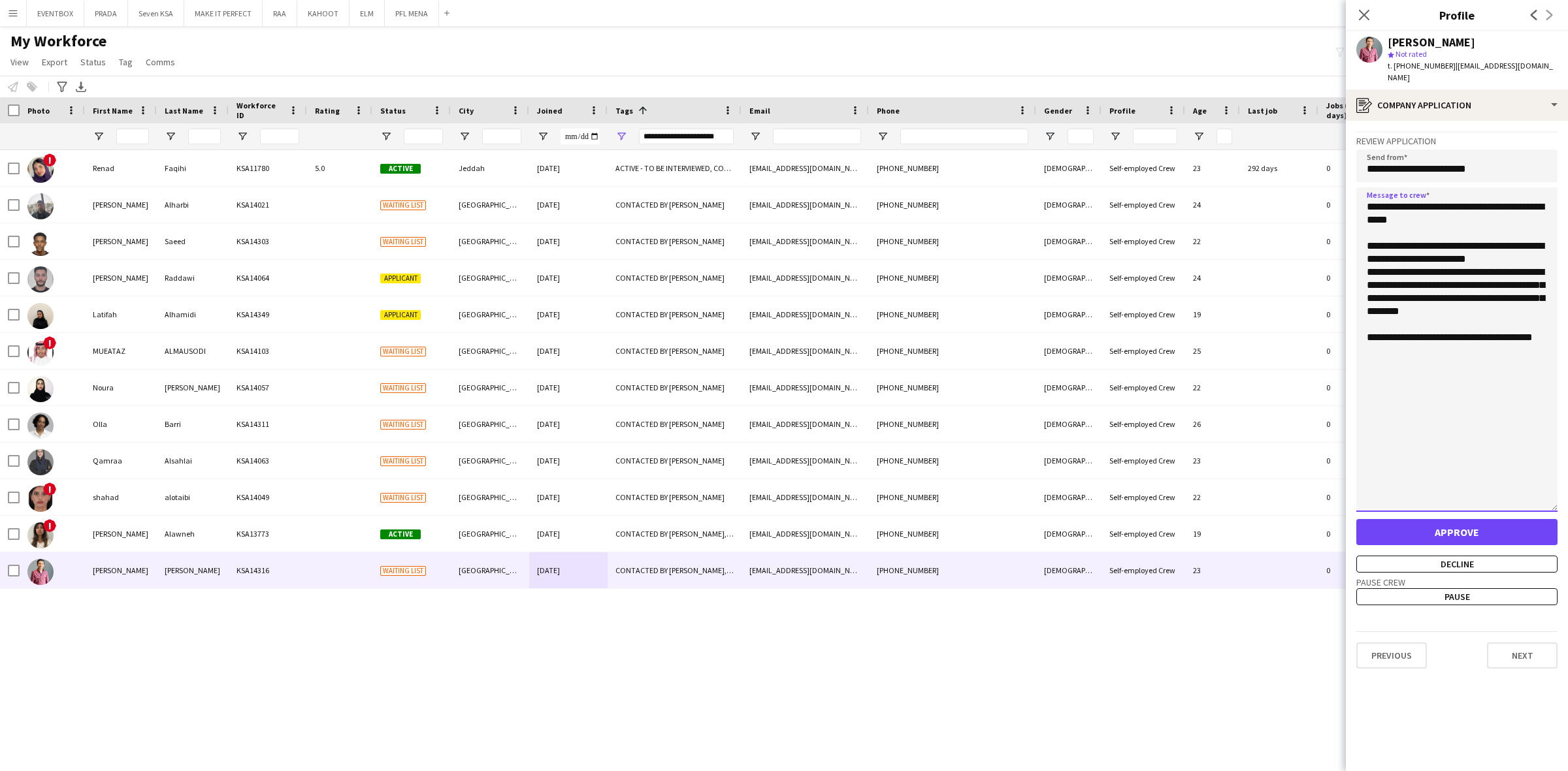
click at [1434, 278] on textarea "**********" at bounding box center [1457, 350] width 201 height 325
click at [1405, 346] on textarea "**********" at bounding box center [1457, 350] width 201 height 325
type textarea "**********"
click at [1428, 523] on button "Approve" at bounding box center [1457, 532] width 201 height 26
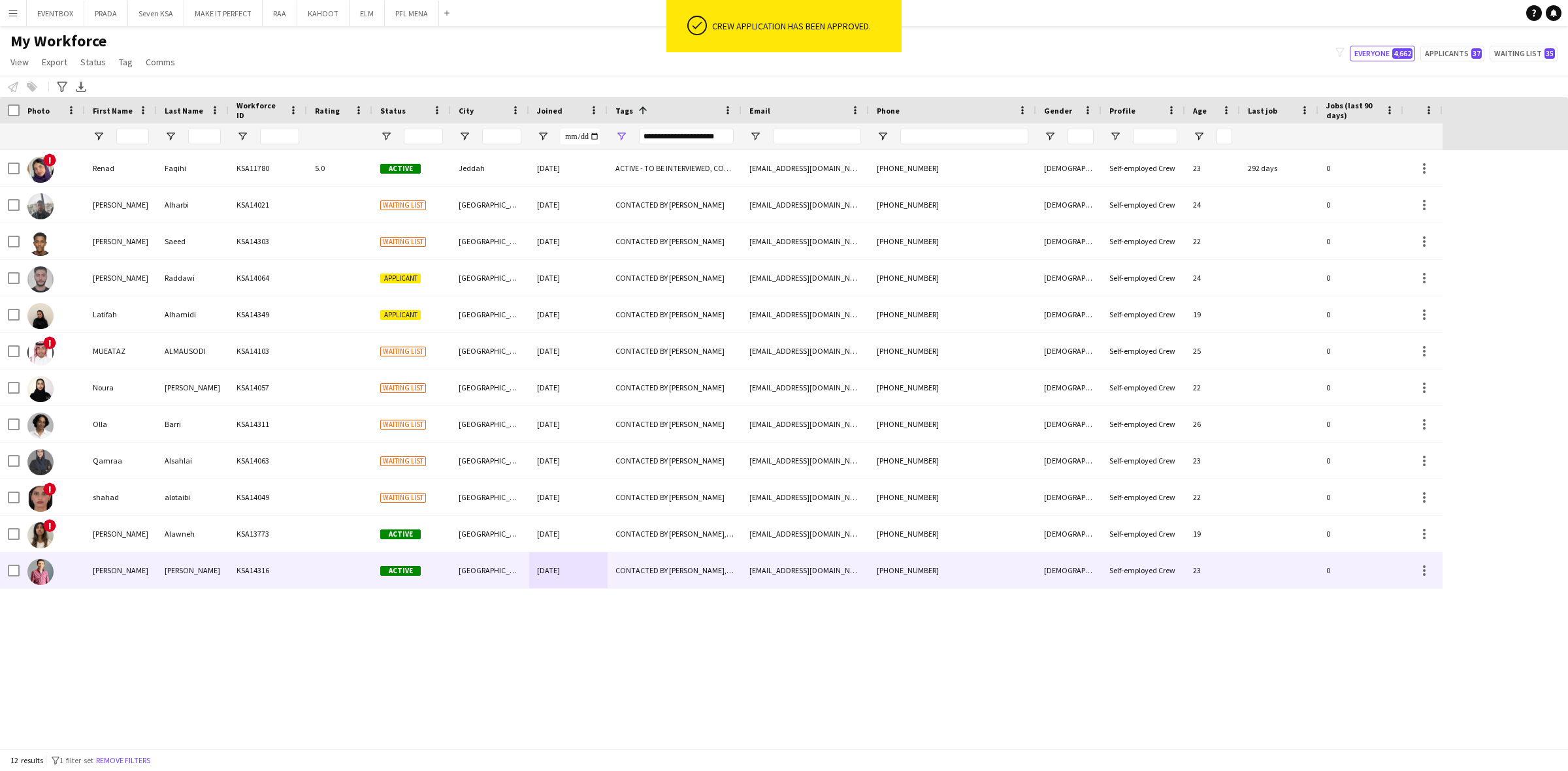
click at [1013, 560] on div "+966538724237" at bounding box center [952, 570] width 167 height 36
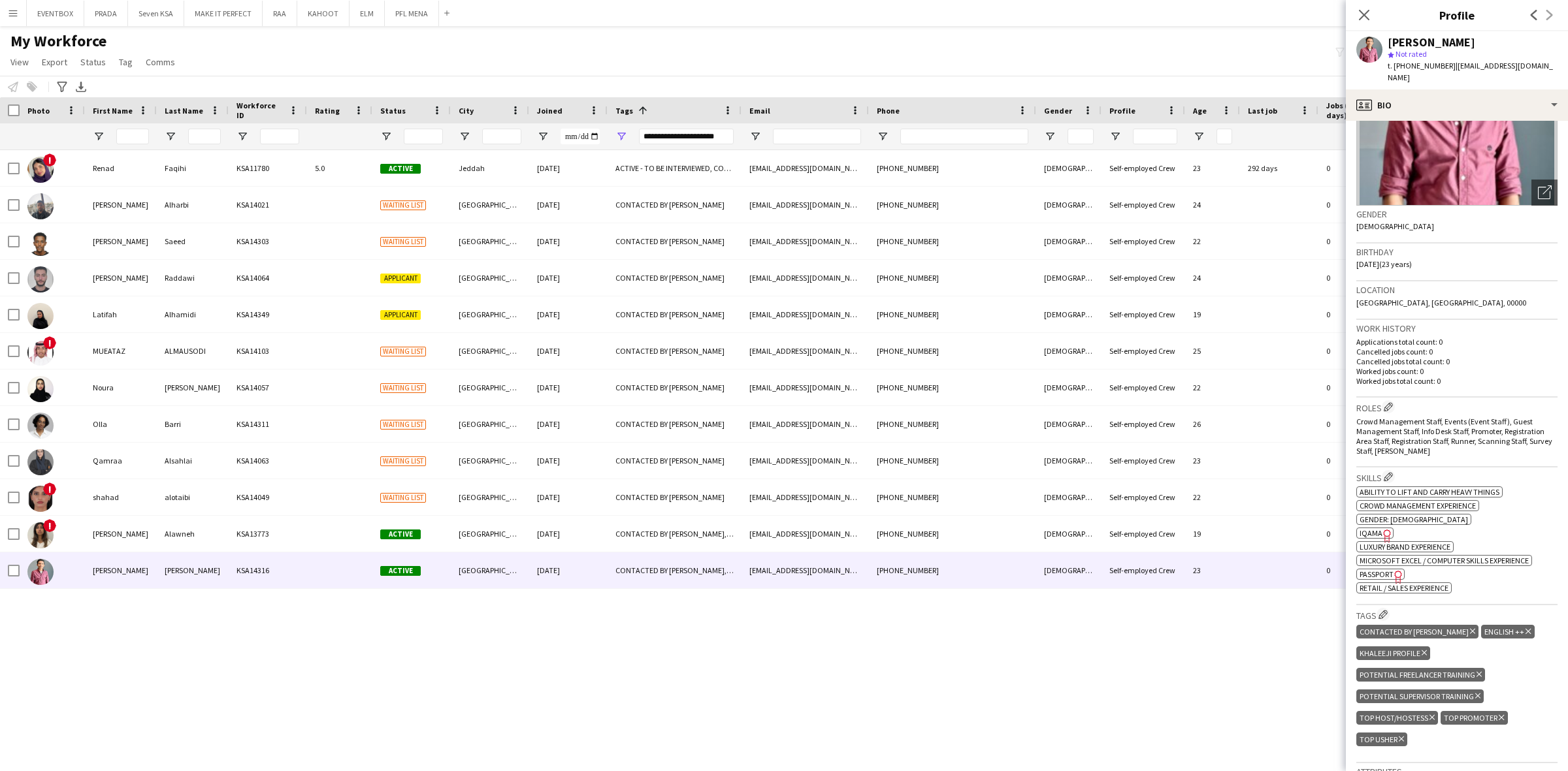
scroll to position [163, 0]
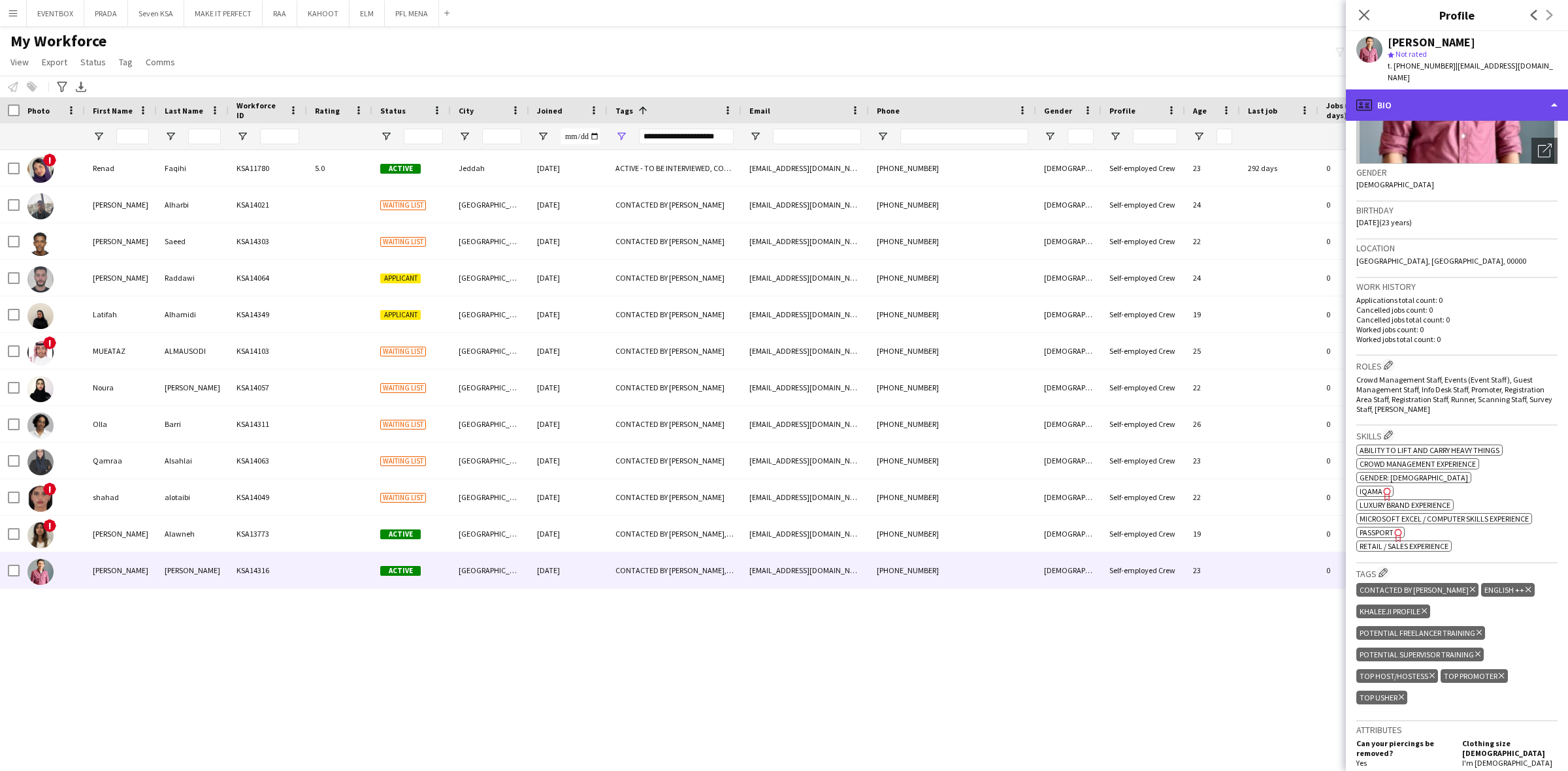
click at [1437, 89] on div "profile Bio" at bounding box center [1456, 105] width 222 height 31
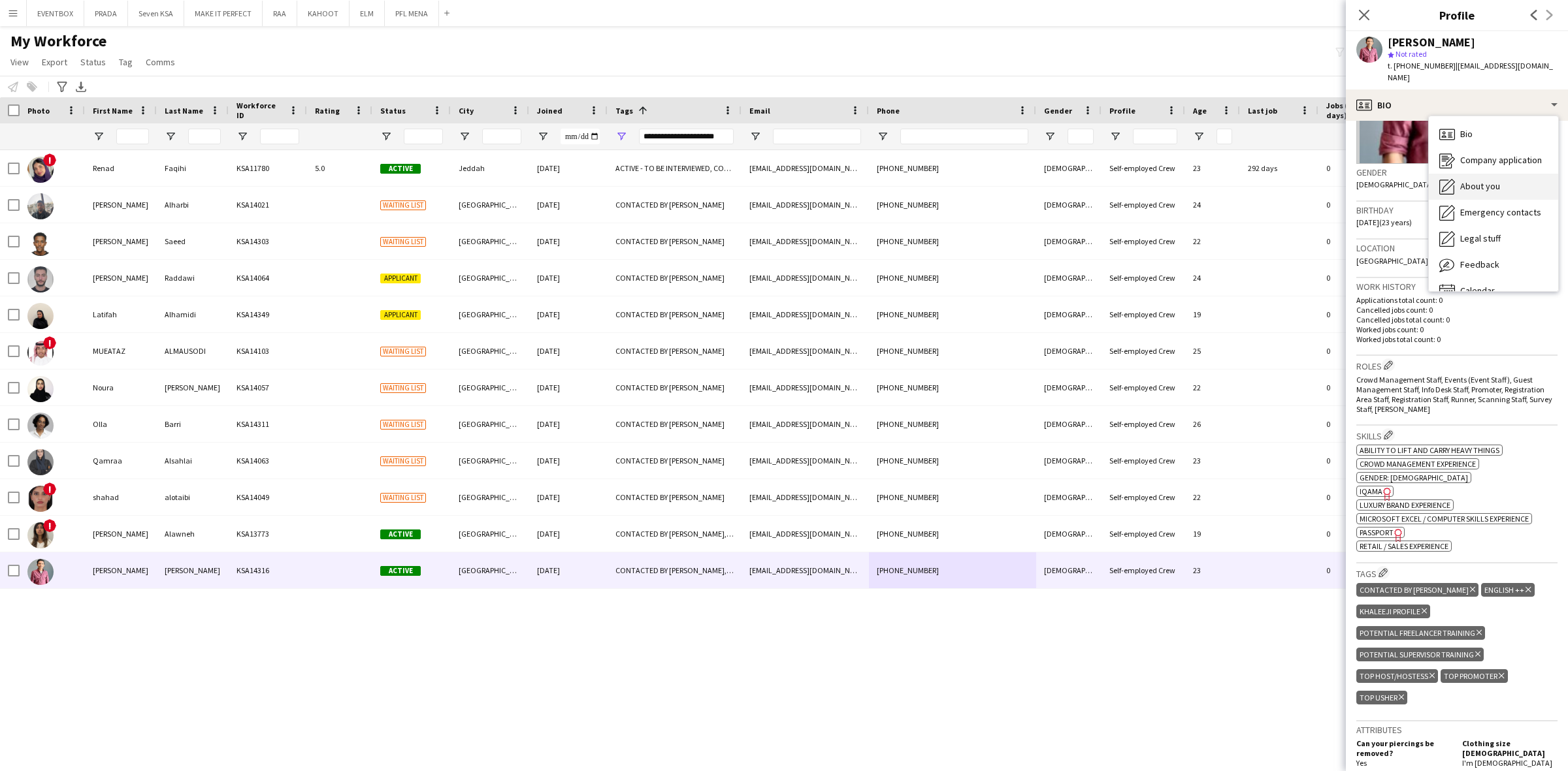
click at [1471, 184] on div "About you About you" at bounding box center [1493, 186] width 129 height 26
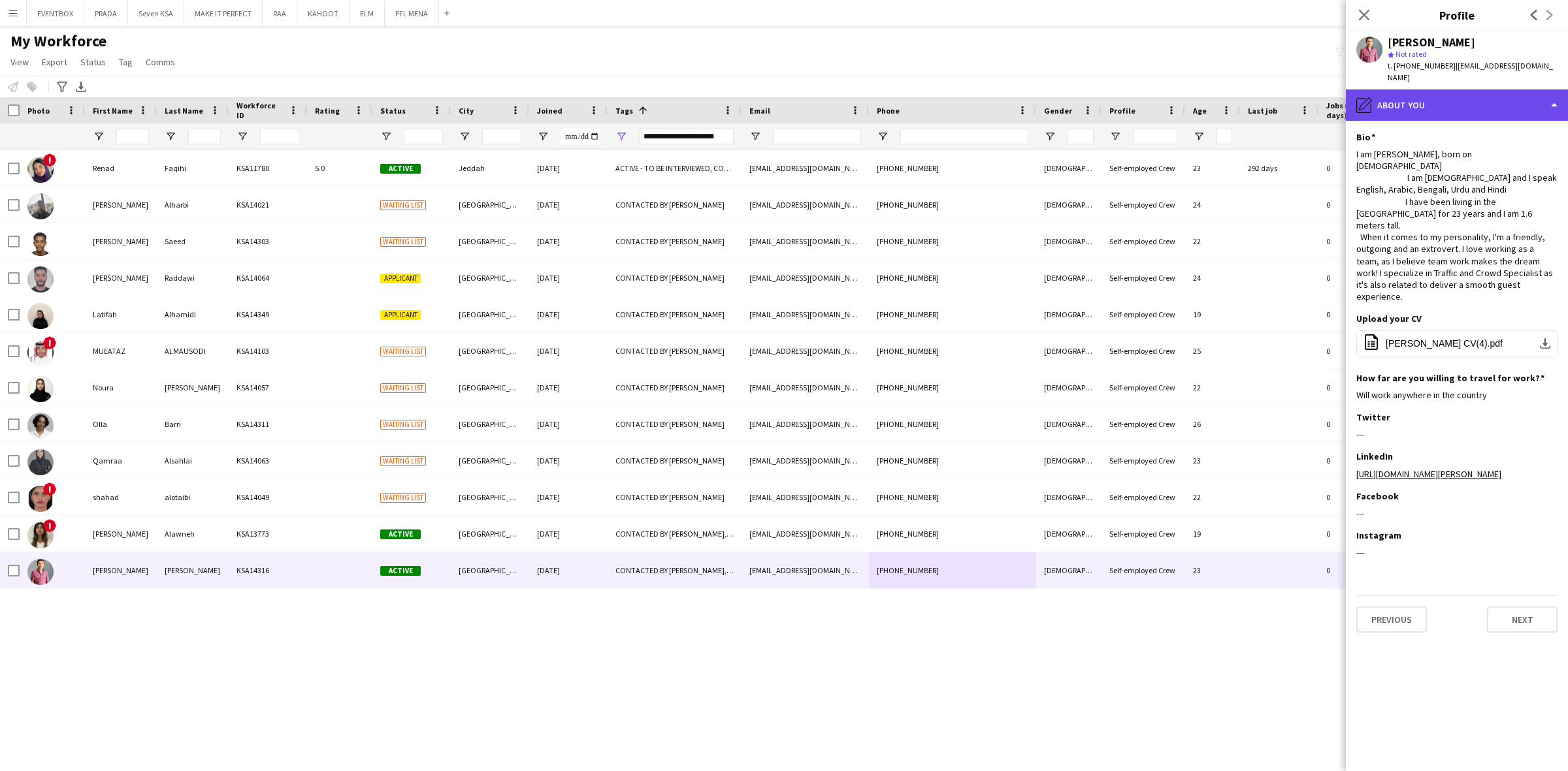
click at [1475, 91] on div "pencil4 About you" at bounding box center [1456, 105] width 222 height 31
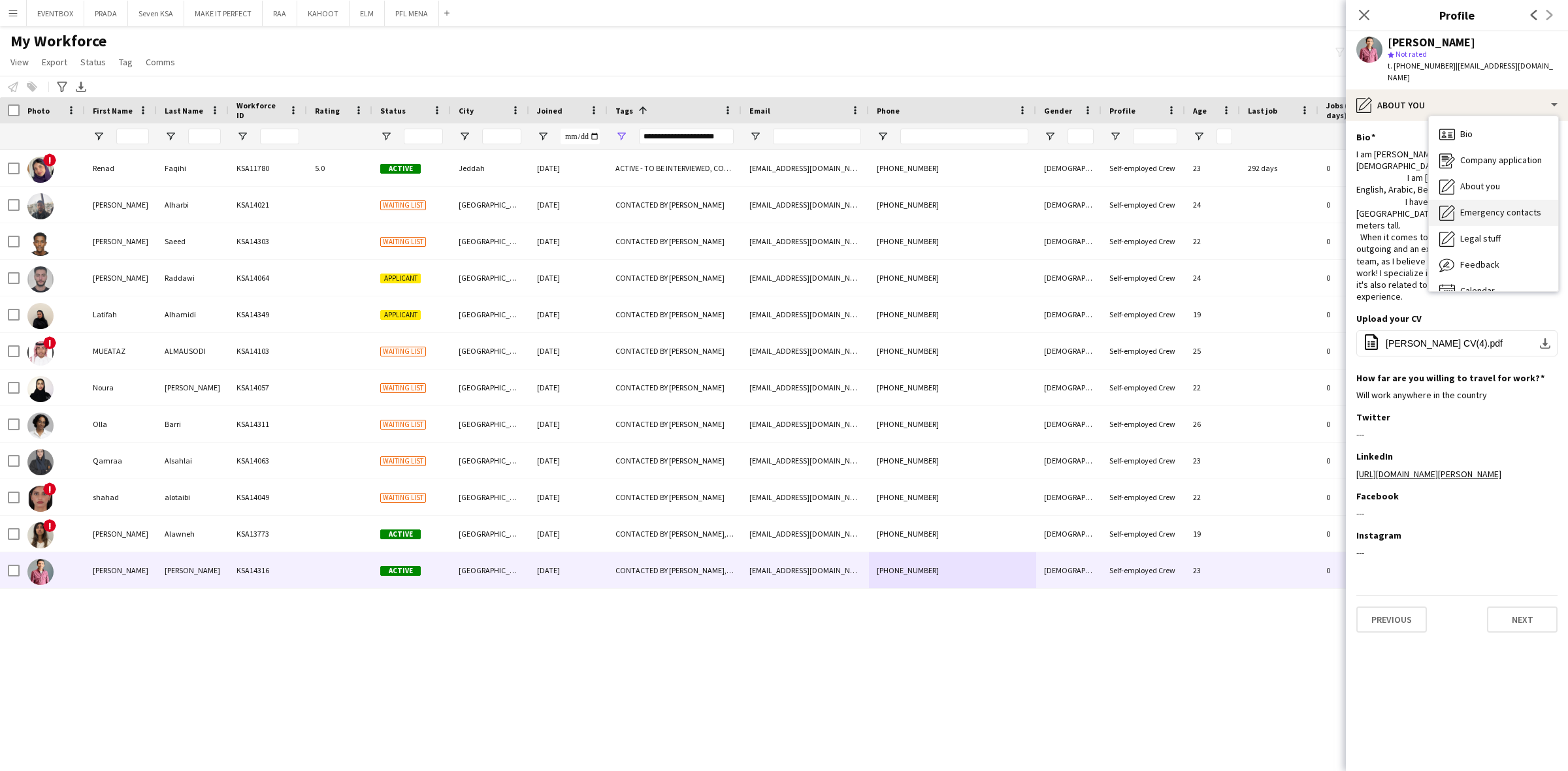
click at [1512, 206] on span "Emergency contacts" at bounding box center [1500, 212] width 81 height 12
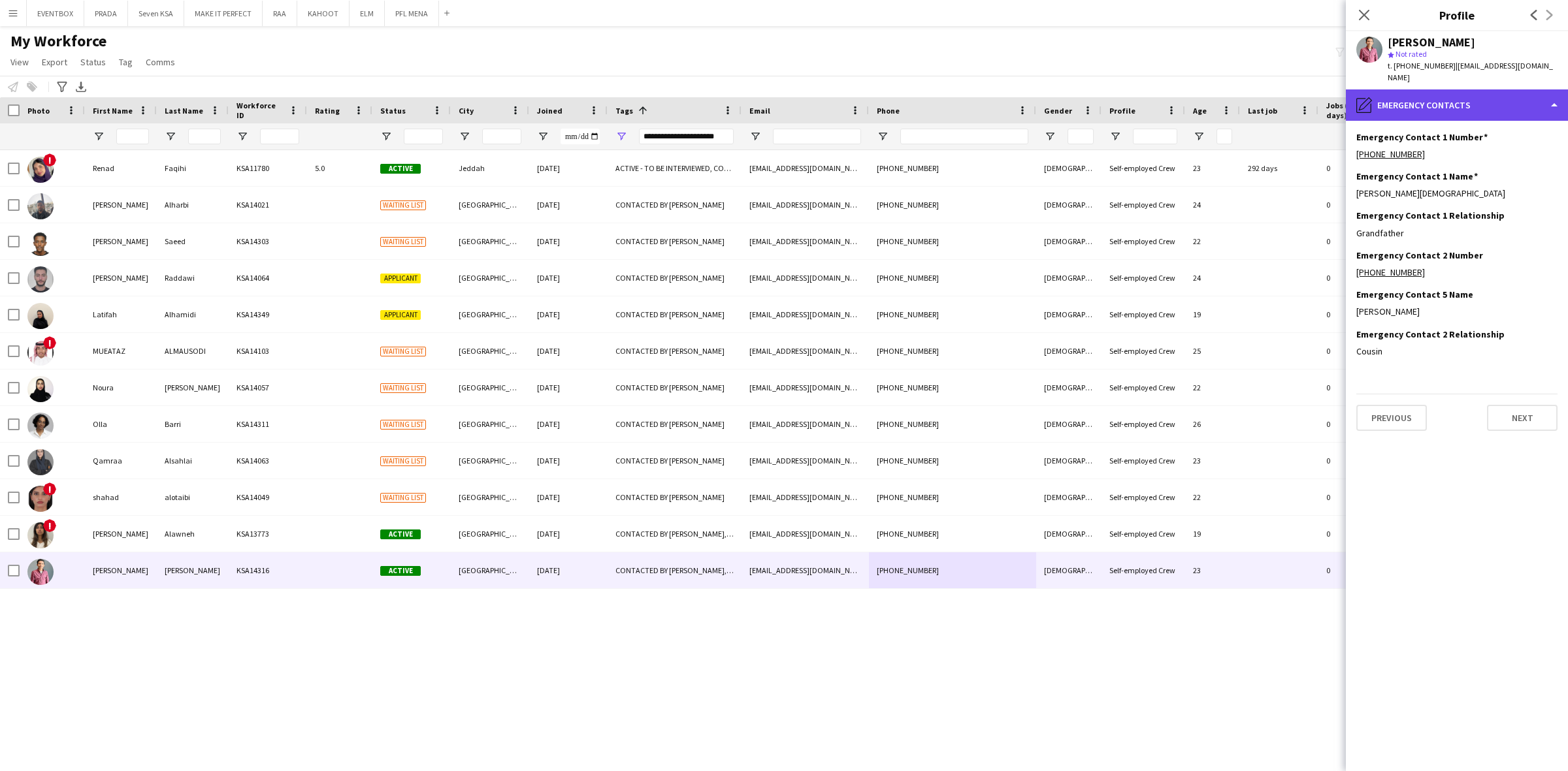
click at [1465, 92] on div "pencil4 Emergency contacts" at bounding box center [1456, 105] width 222 height 31
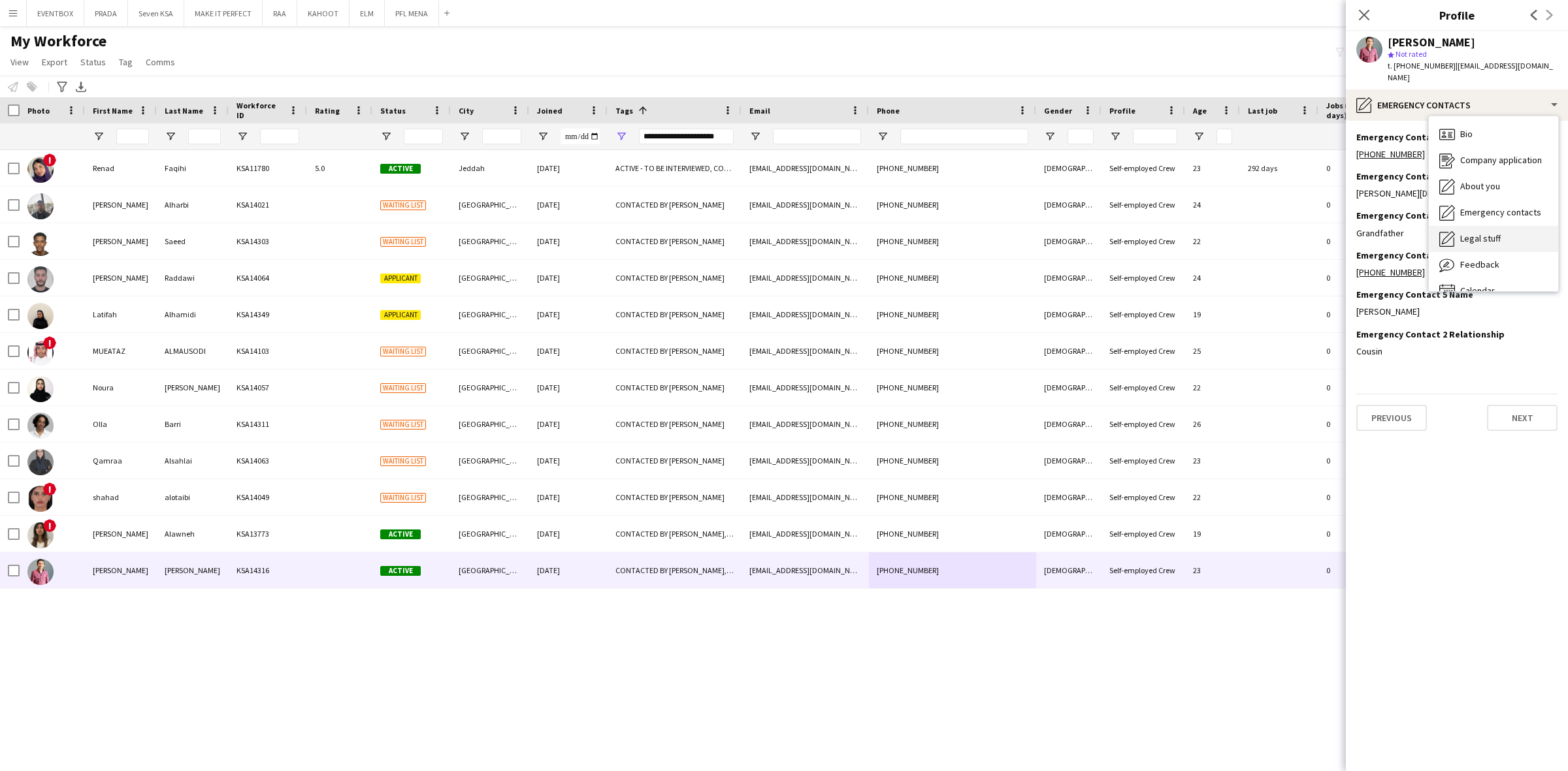
click at [1489, 232] on span "Legal stuff" at bounding box center [1480, 238] width 40 height 12
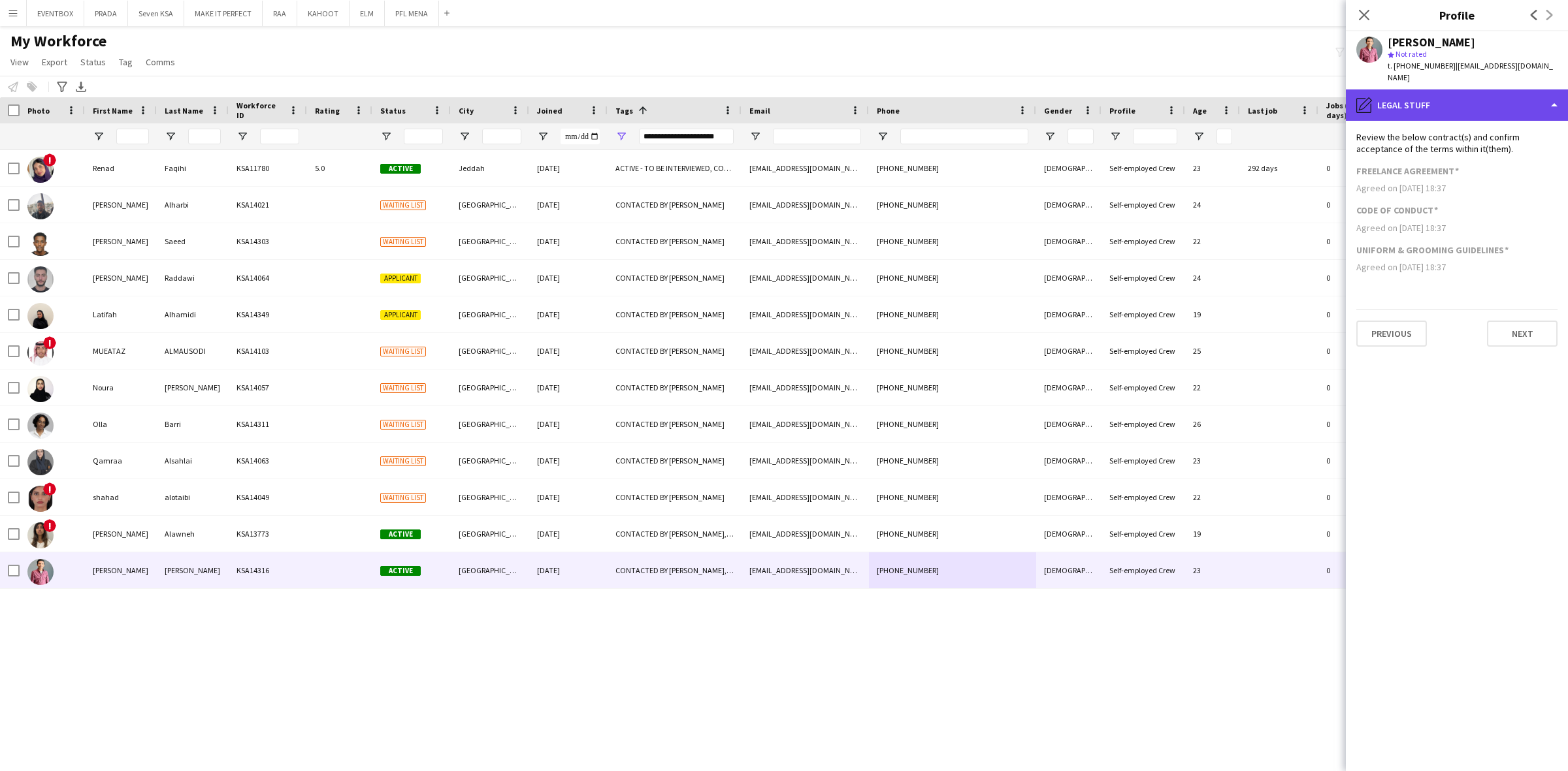
click at [1461, 95] on div "pencil4 Legal stuff" at bounding box center [1456, 105] width 222 height 31
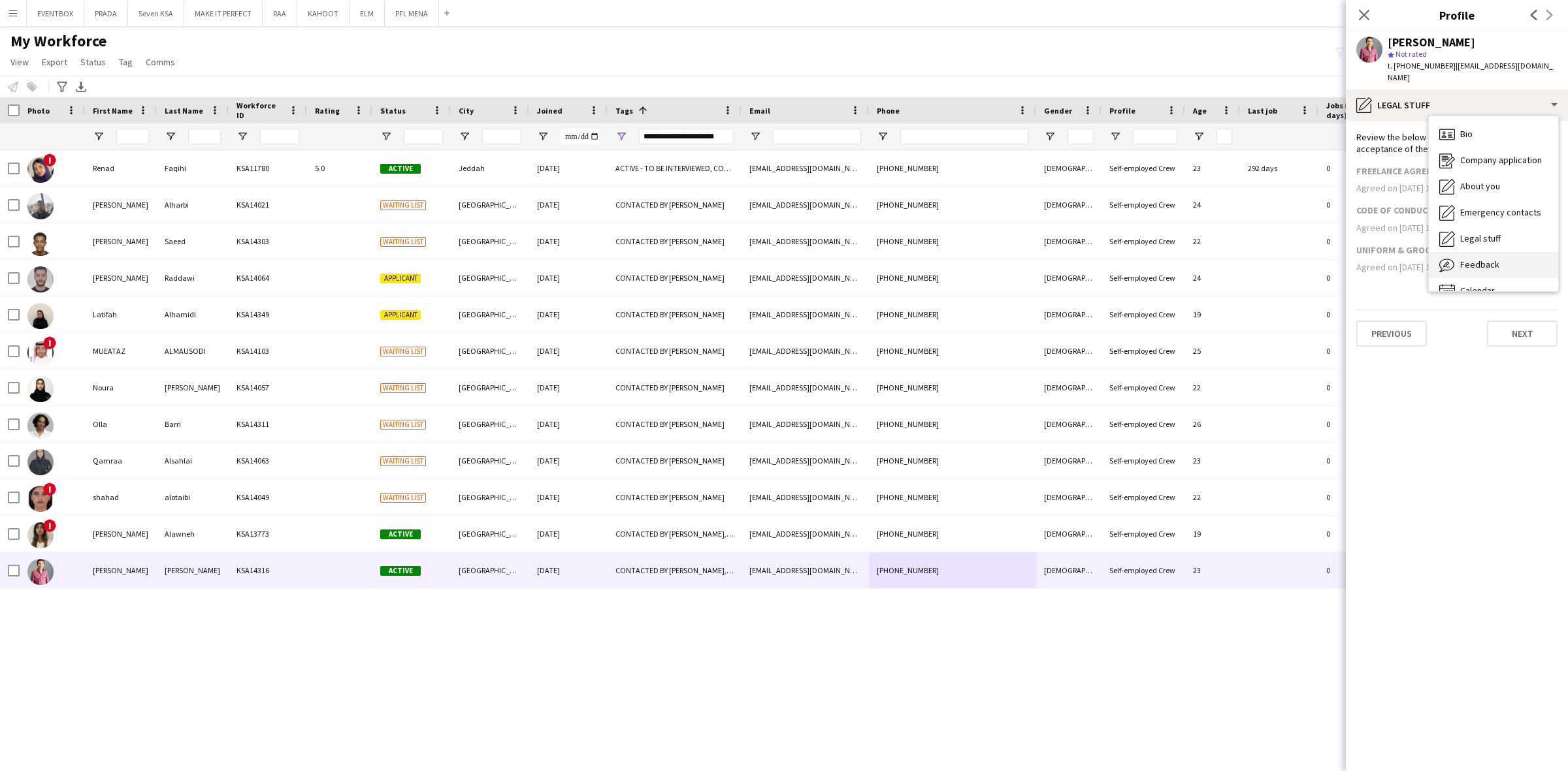
click at [1496, 258] on span "Feedback" at bounding box center [1479, 264] width 39 height 12
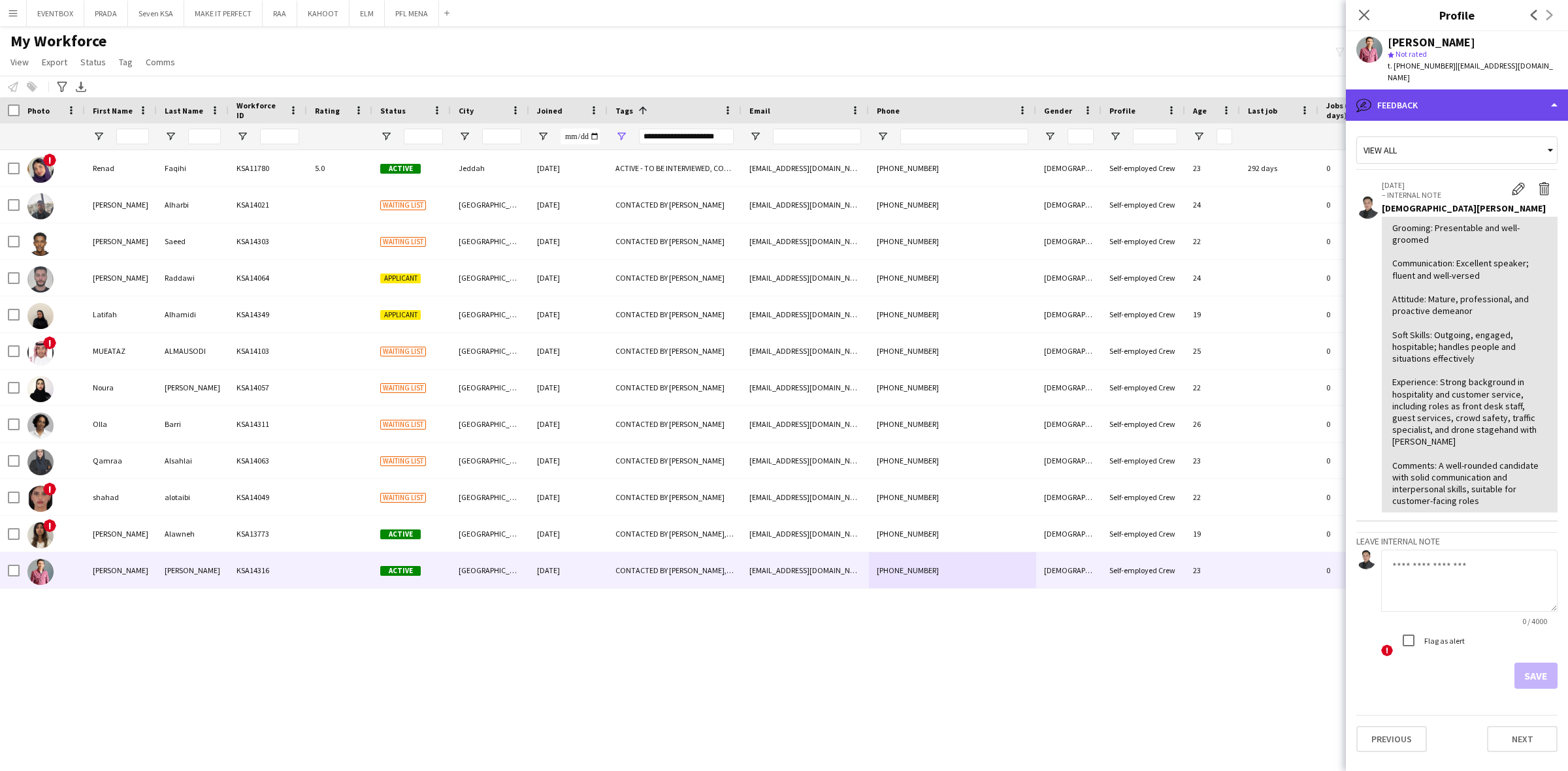
click at [1477, 93] on div "bubble-pencil Feedback" at bounding box center [1456, 105] width 222 height 31
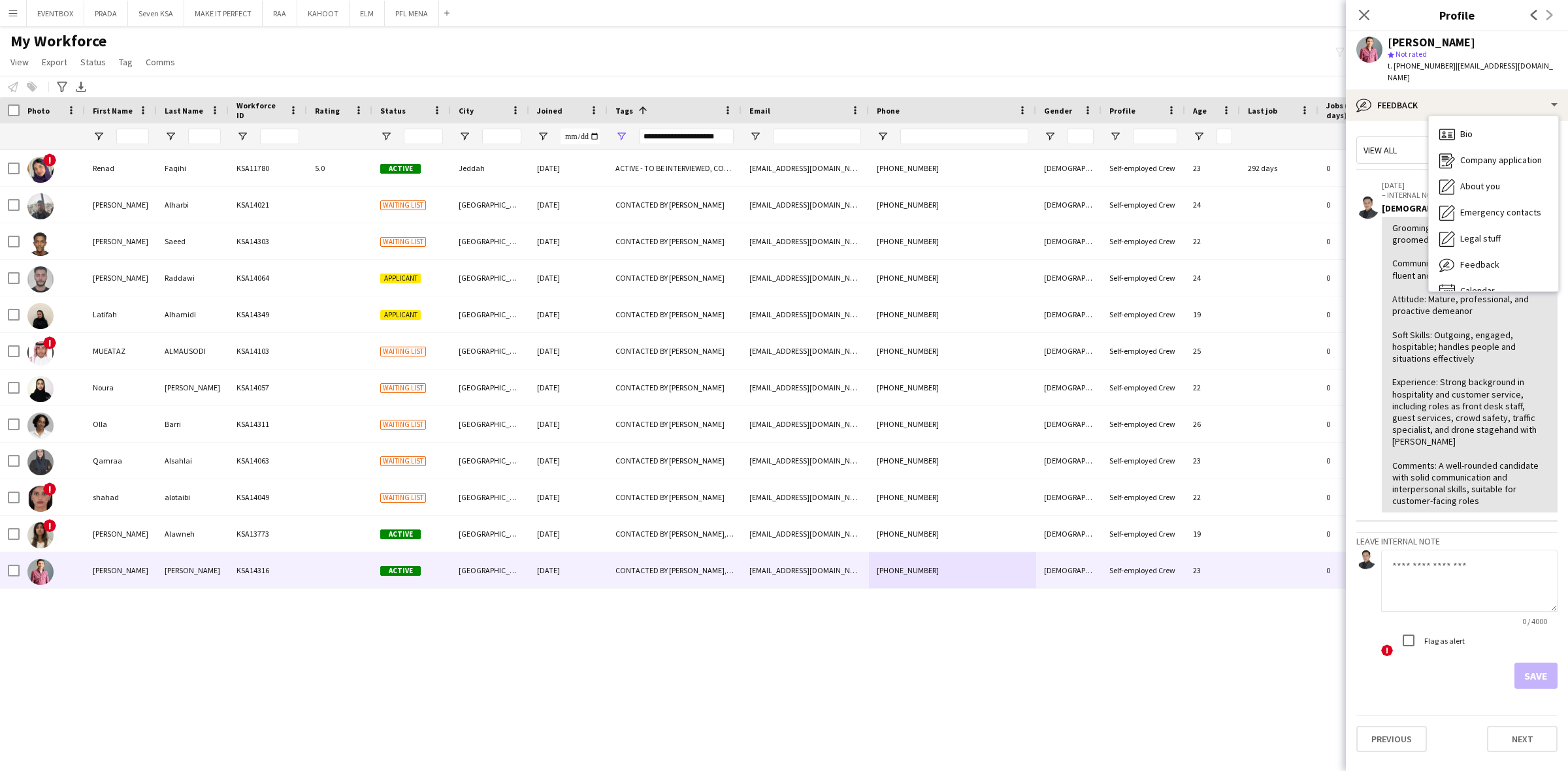
click at [1467, 428] on div "Grooming: Presentable and well-groomed Communication: Excellent speaker; fluent…" at bounding box center [1469, 364] width 155 height 285
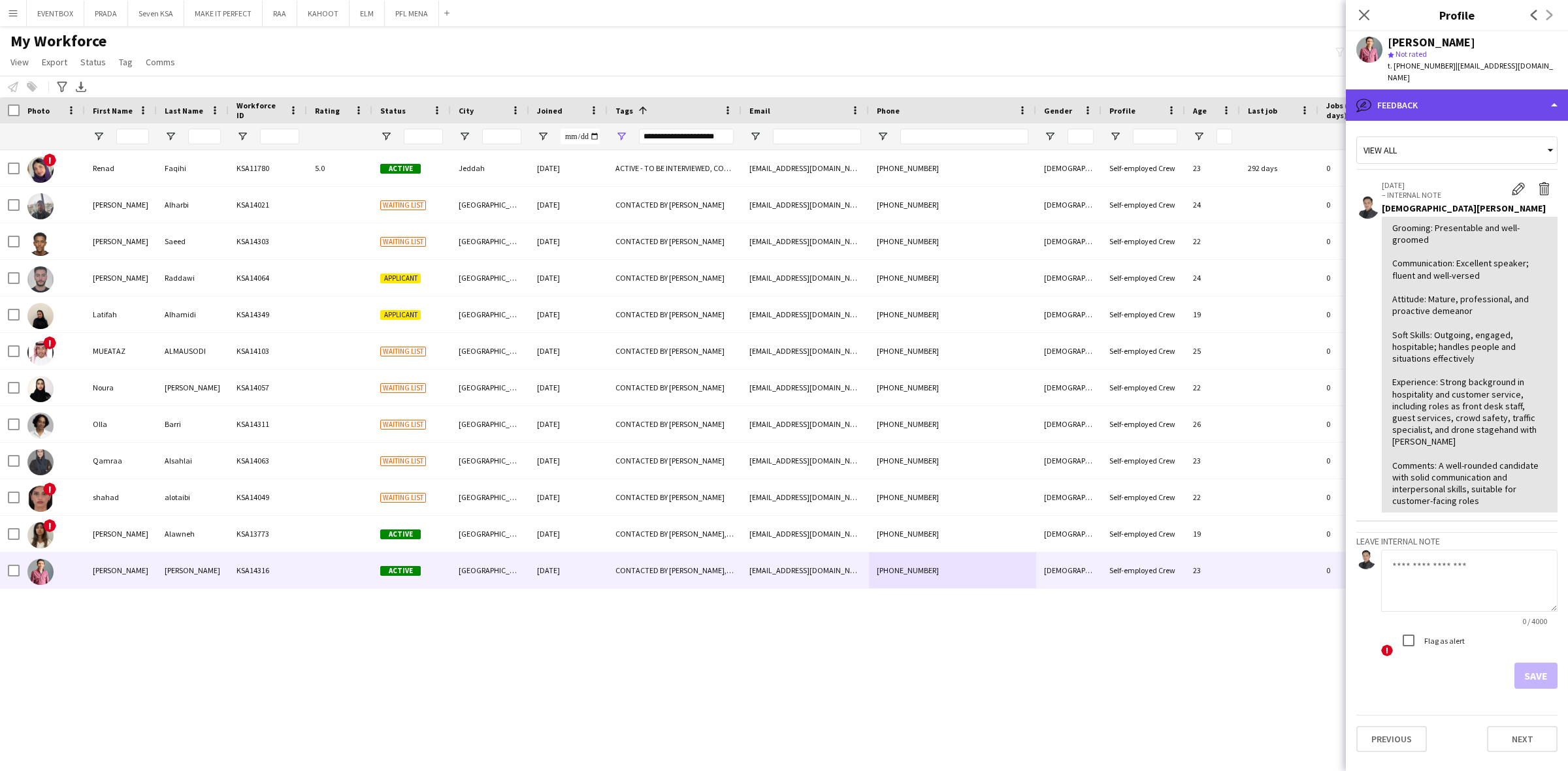
click at [1508, 89] on div "bubble-pencil Feedback" at bounding box center [1456, 105] width 222 height 31
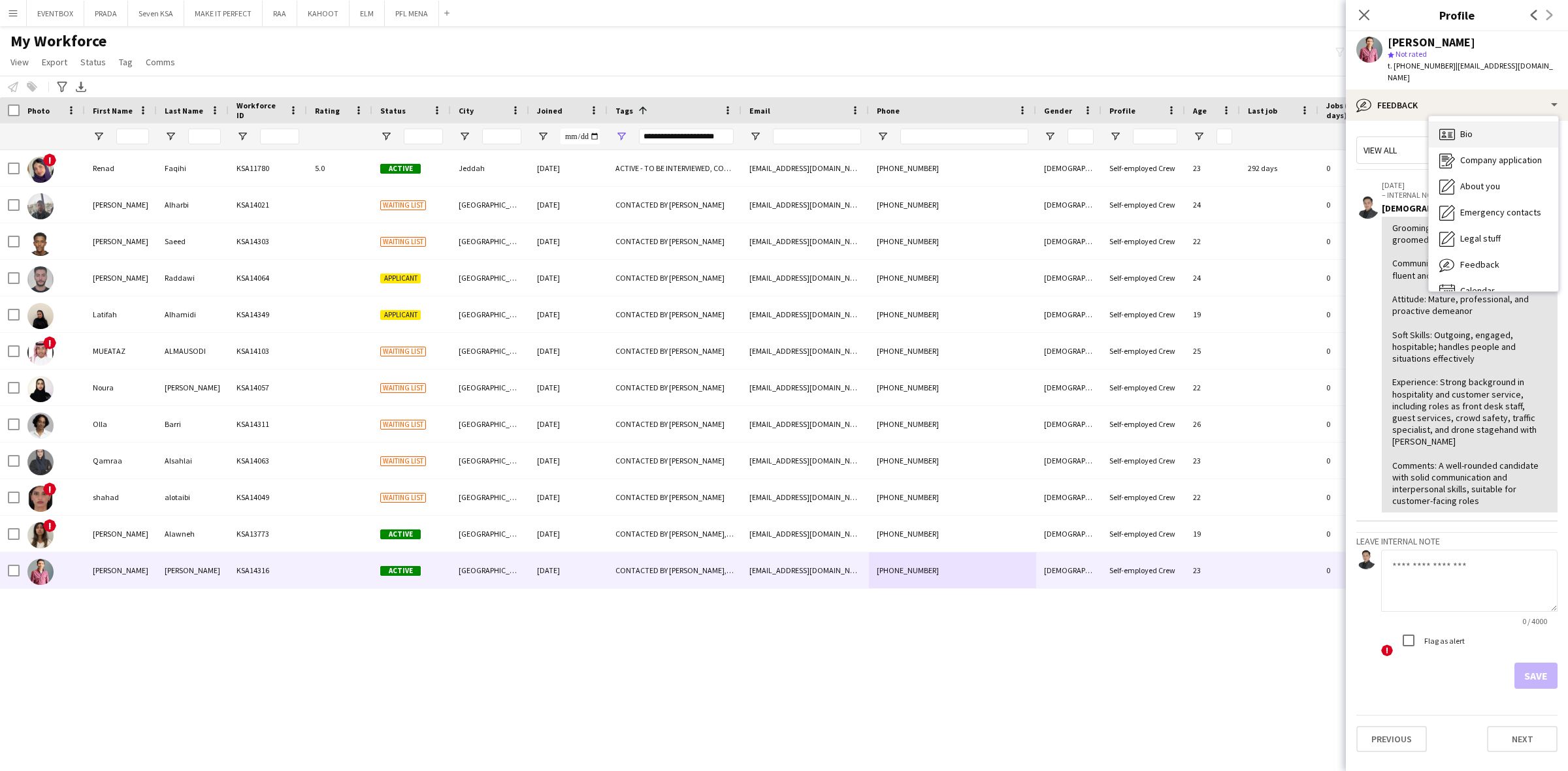
click at [1493, 127] on div "Bio Bio" at bounding box center [1493, 134] width 129 height 26
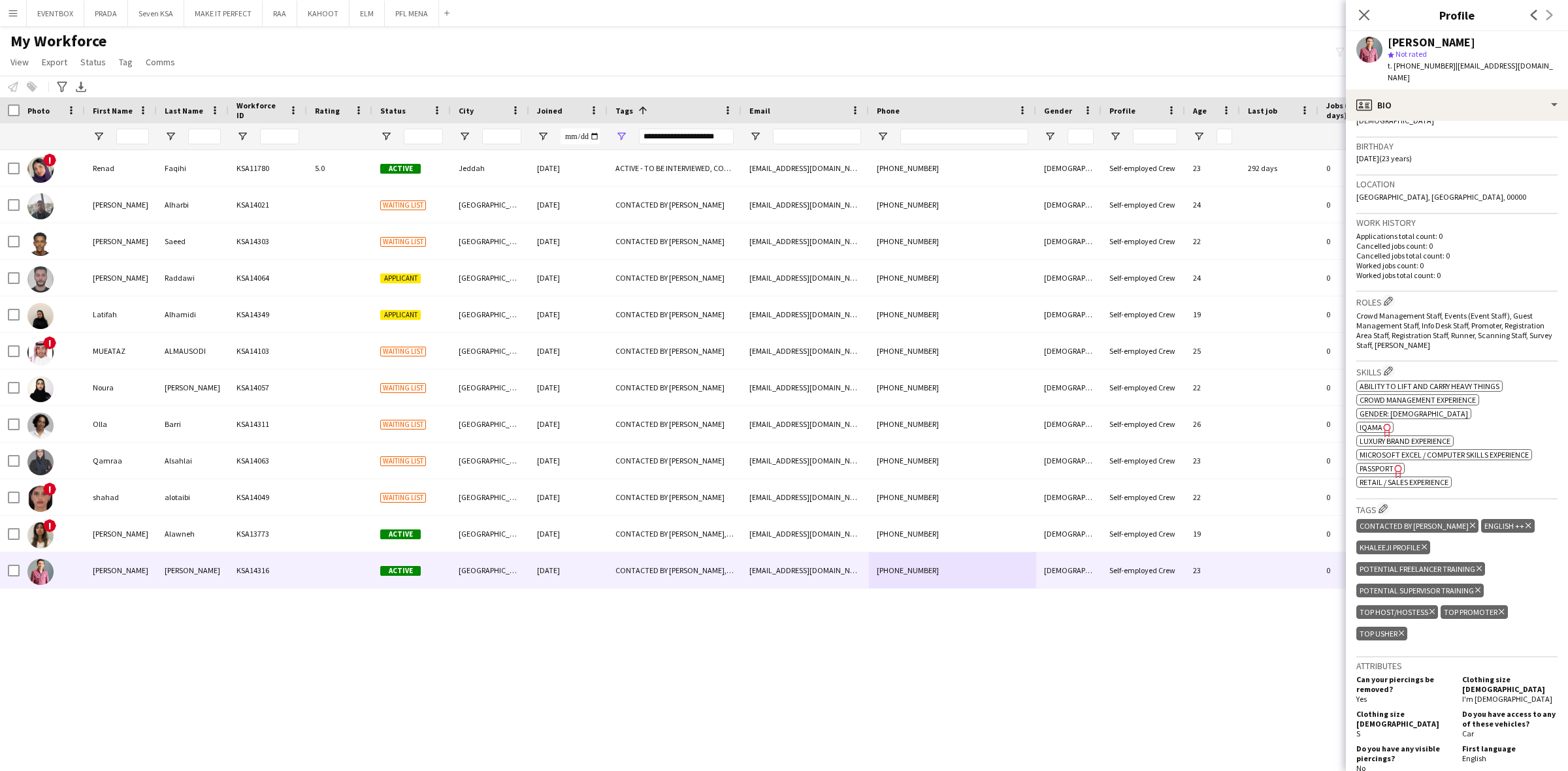
scroll to position [245, 0]
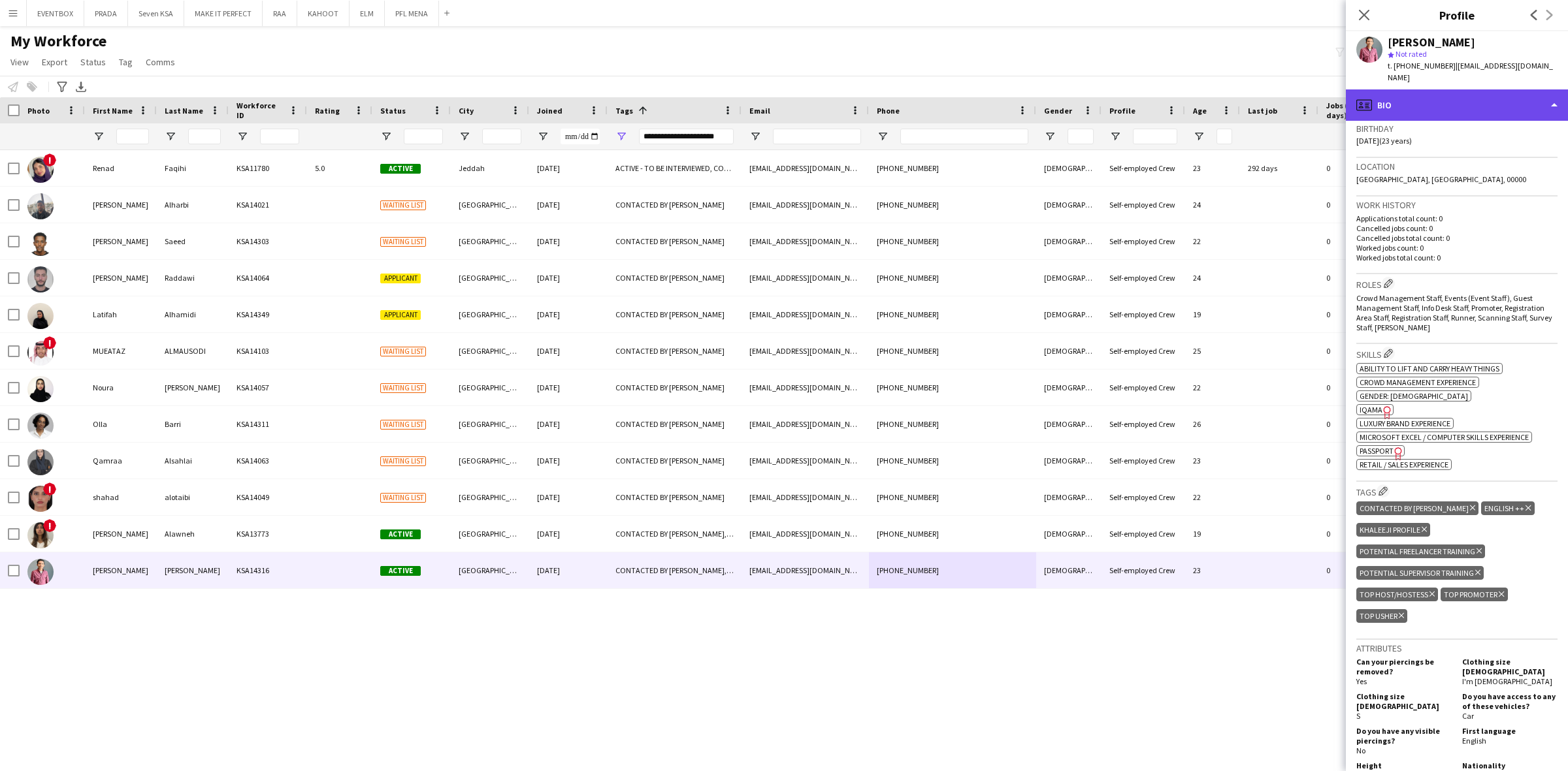
click at [1481, 89] on div "profile Bio" at bounding box center [1456, 105] width 222 height 31
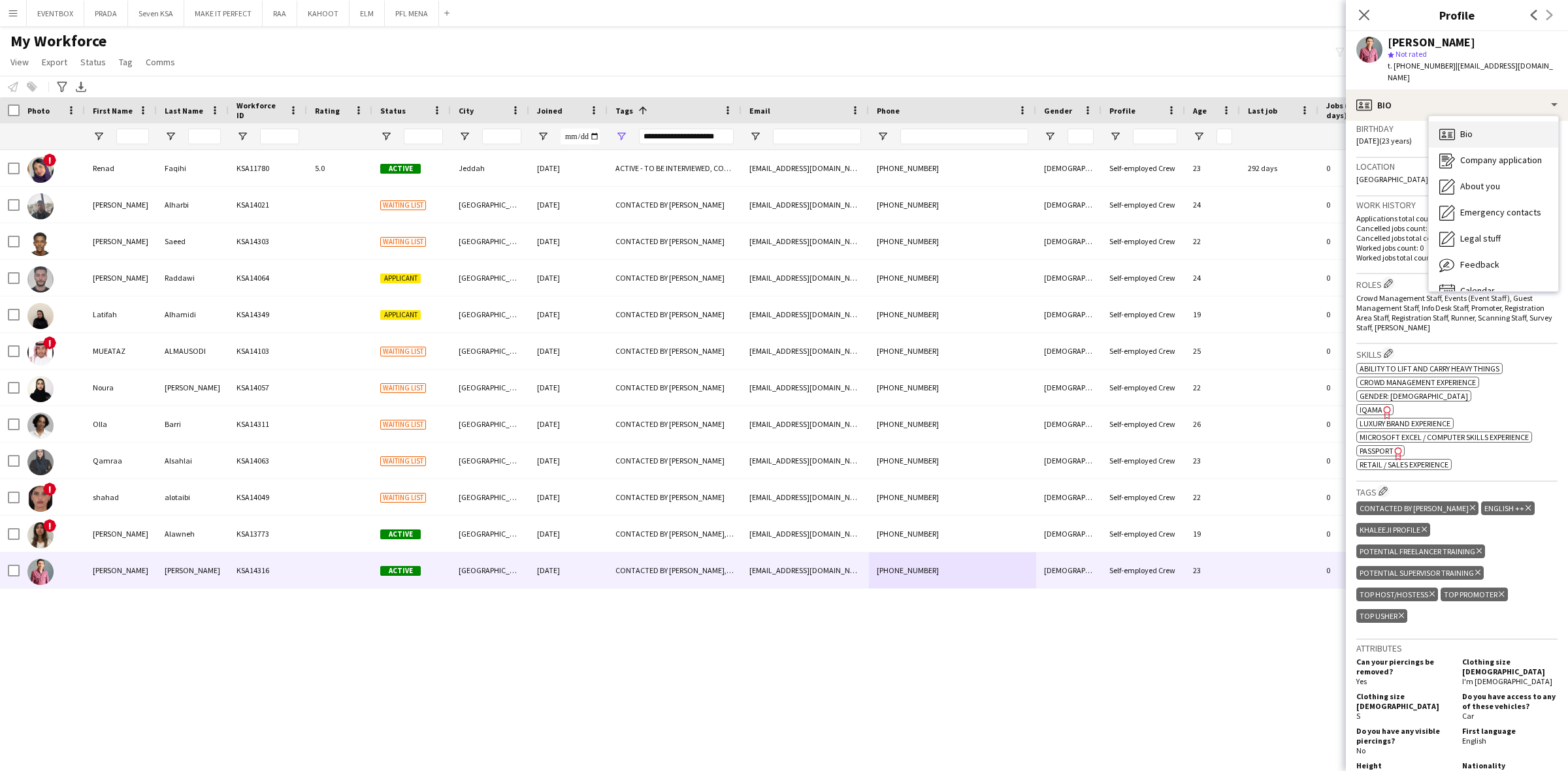
click at [1502, 121] on div "Bio Bio" at bounding box center [1493, 134] width 129 height 26
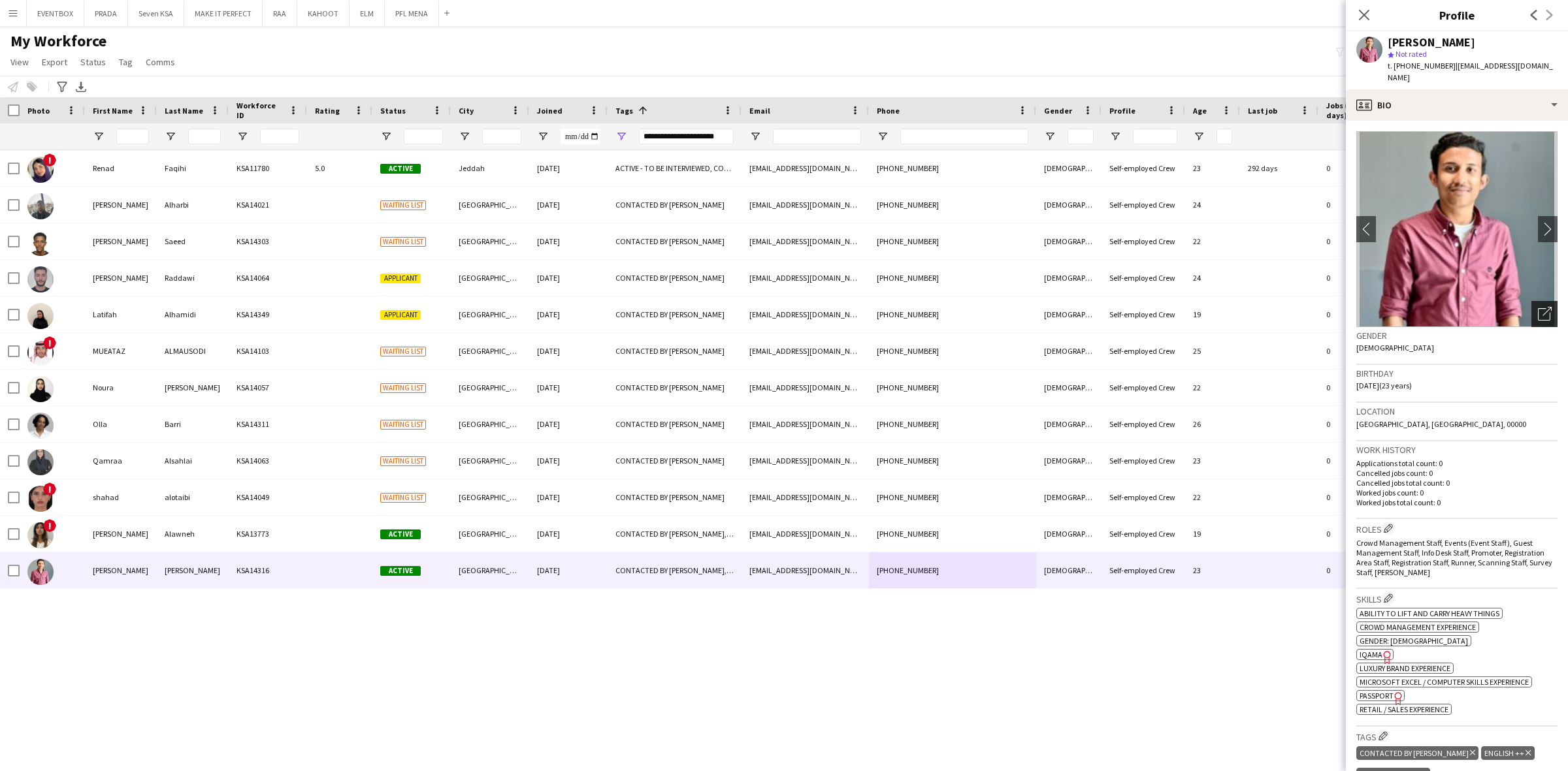
click at [1538, 307] on icon "Open photos pop-in" at bounding box center [1544, 313] width 14 height 14
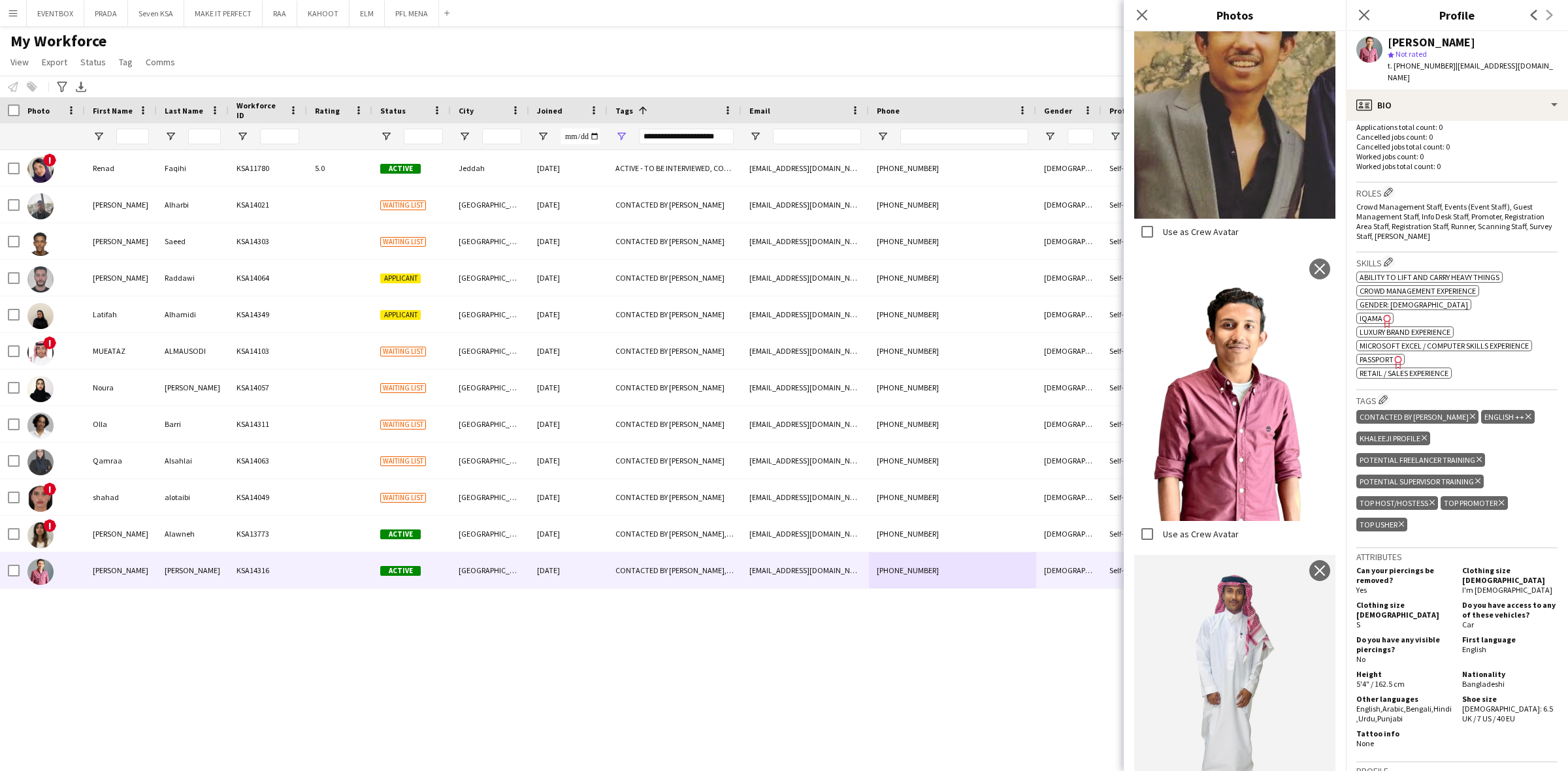
scroll to position [327, 0]
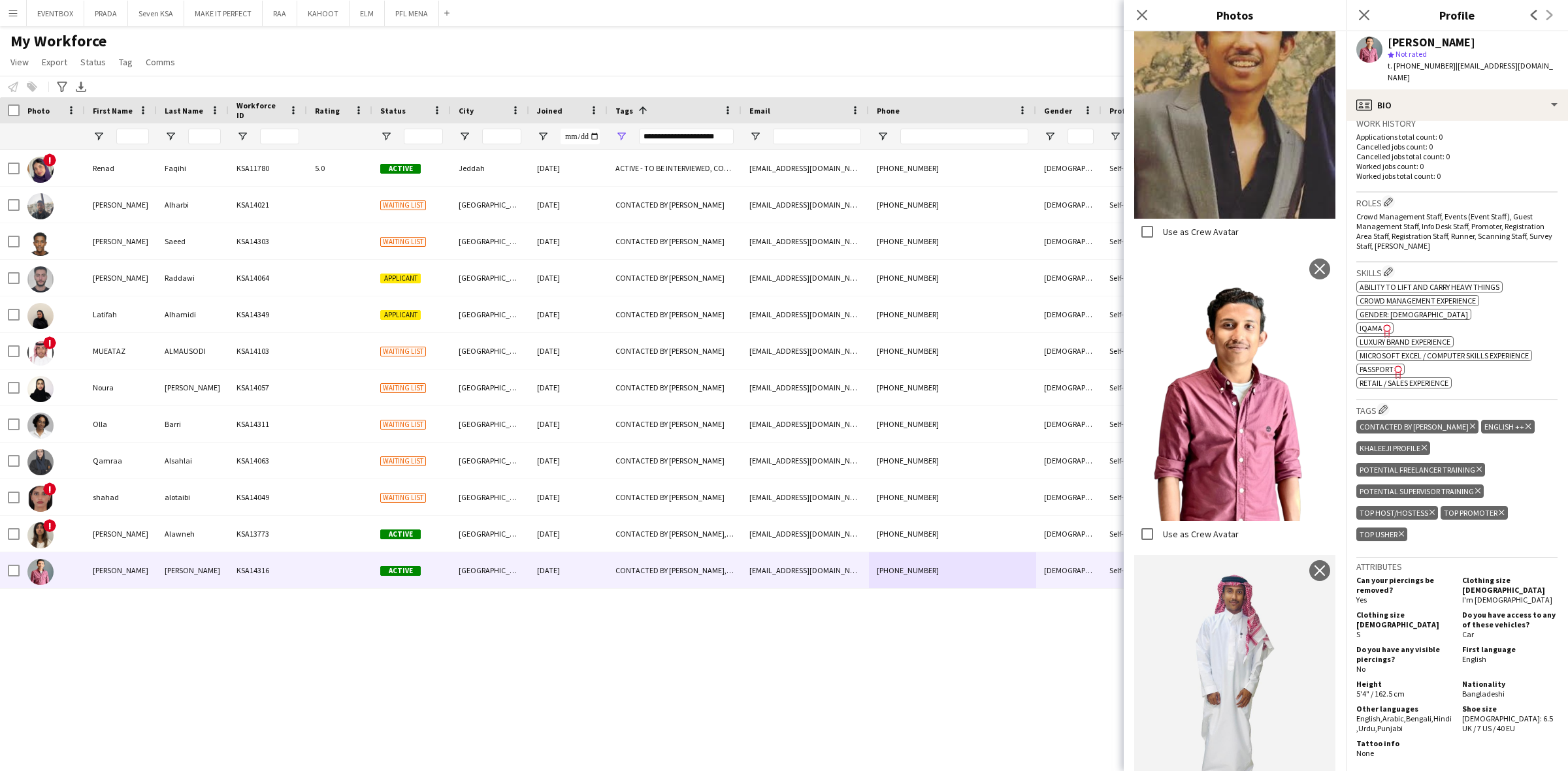
click at [1470, 423] on icon "Delete tag" at bounding box center [1473, 427] width 5 height 8
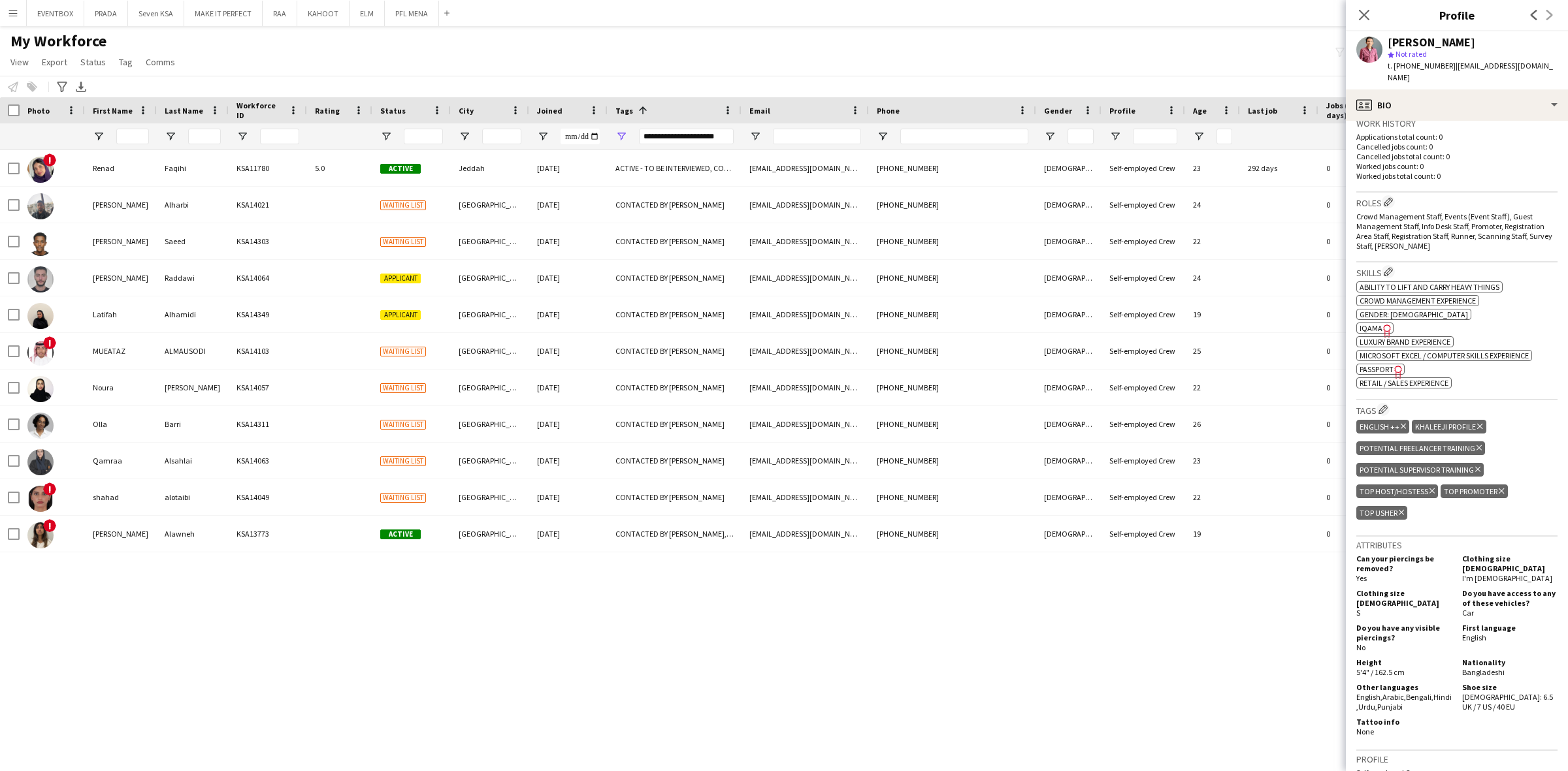
click at [660, 681] on div "! Renad Faqihi KSA11780 5.0 Active Jeddah 09-11-2024 ACTIVE - TO BE INTERVIEWED…" at bounding box center [784, 449] width 1568 height 598
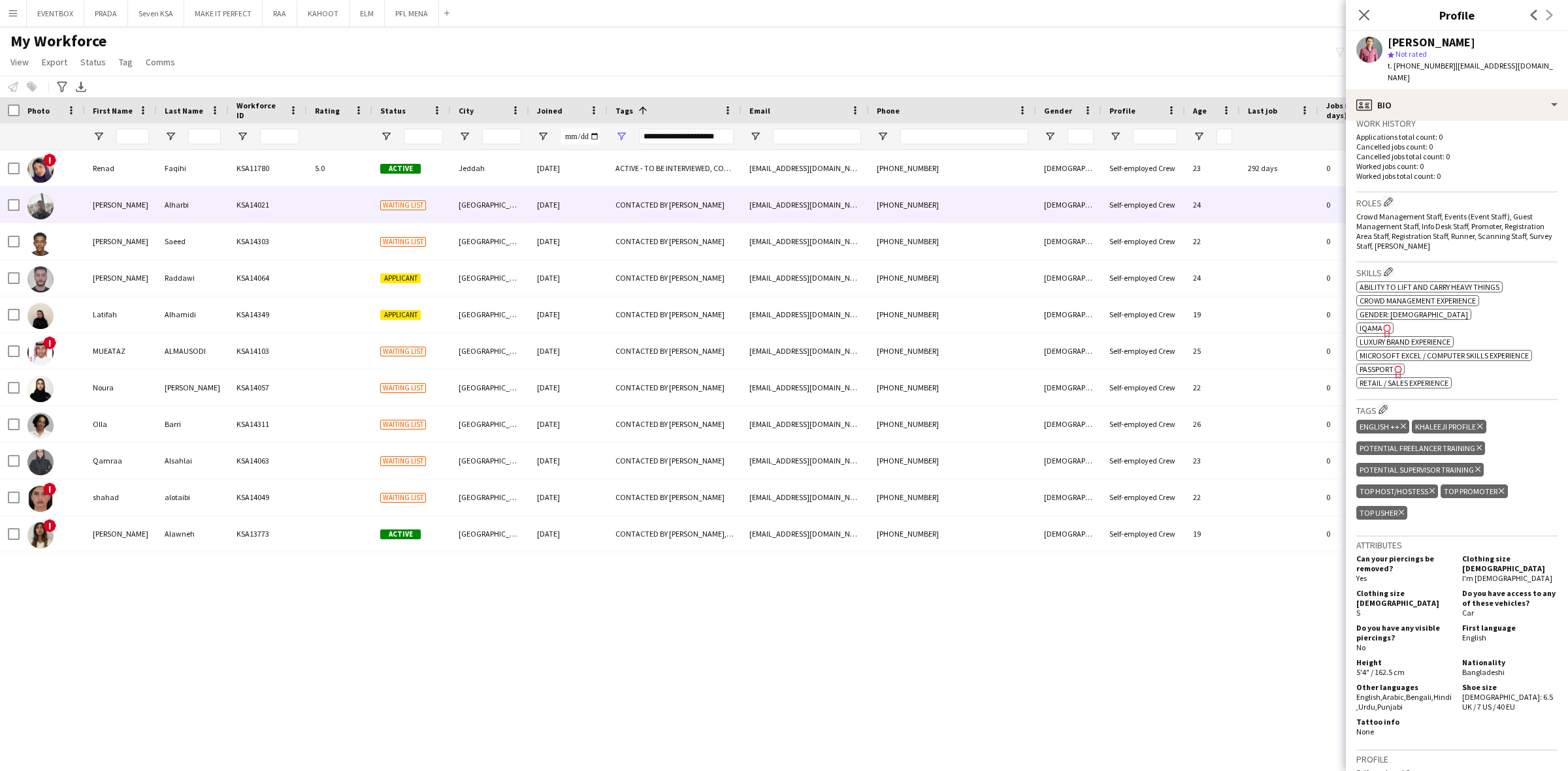
click at [480, 195] on div "Riyadh" at bounding box center [490, 205] width 78 height 36
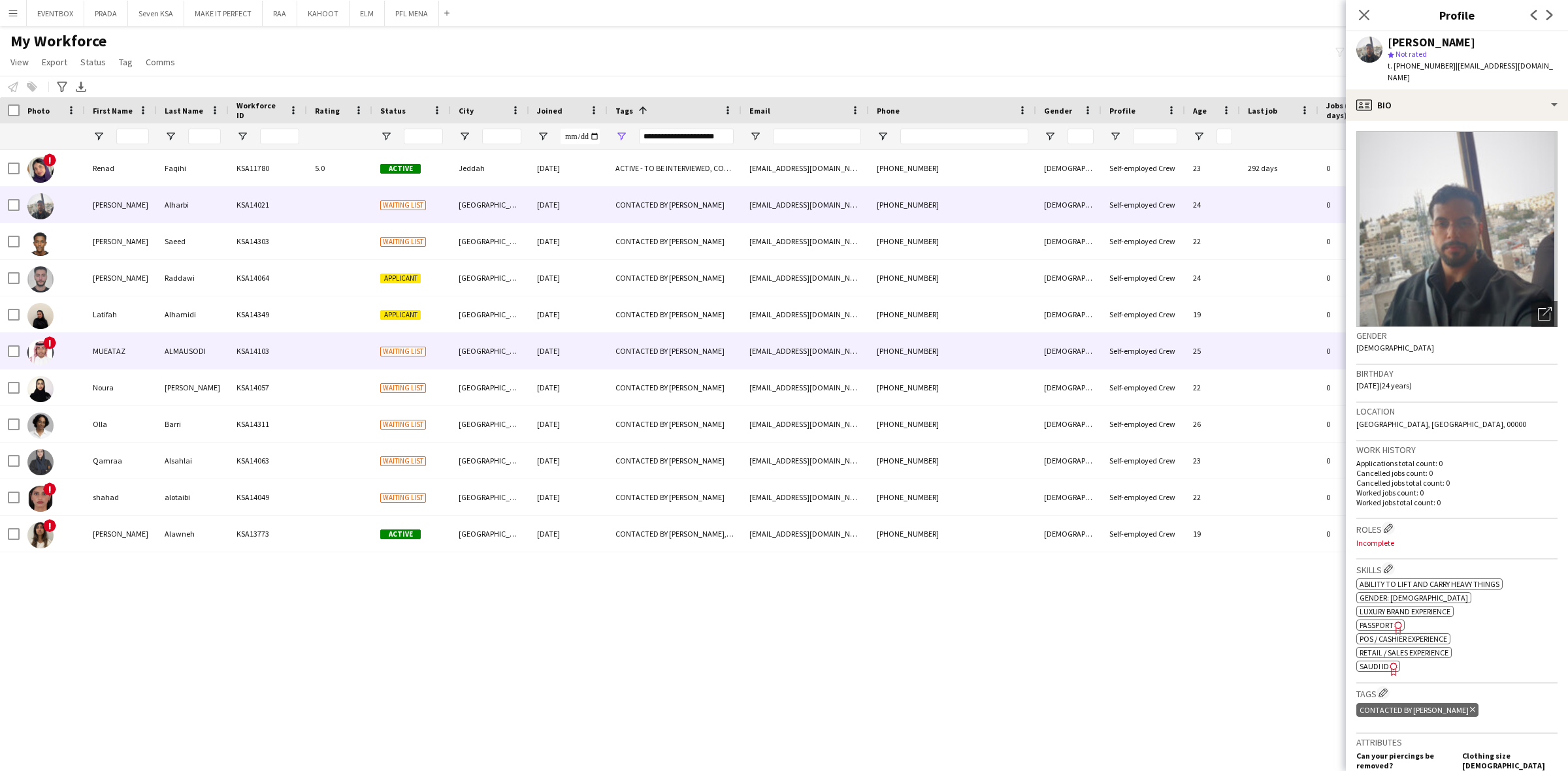
click at [596, 364] on div "26-08-2025" at bounding box center [568, 351] width 78 height 36
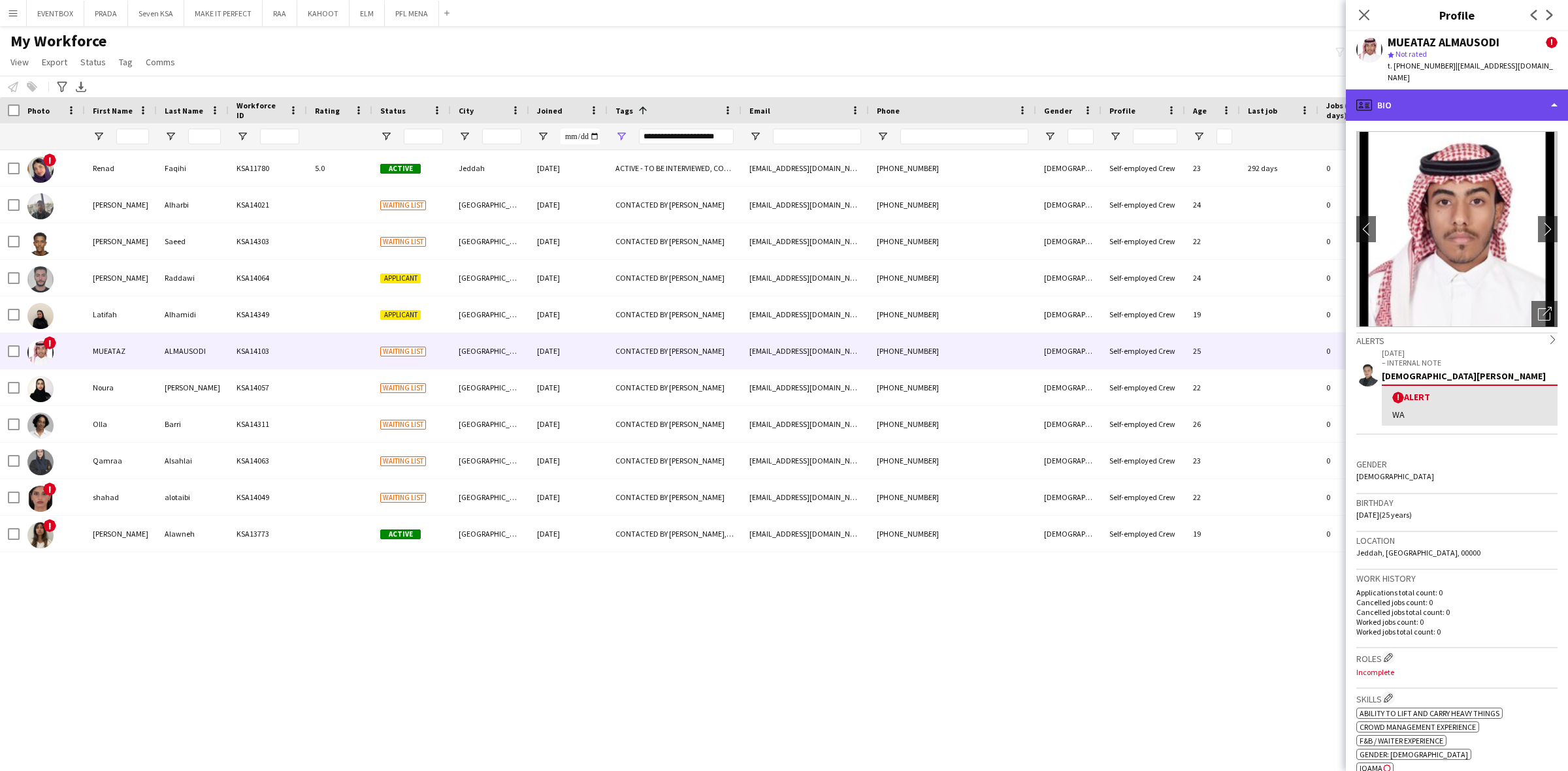
click at [1516, 89] on div "profile Bio" at bounding box center [1456, 105] width 222 height 31
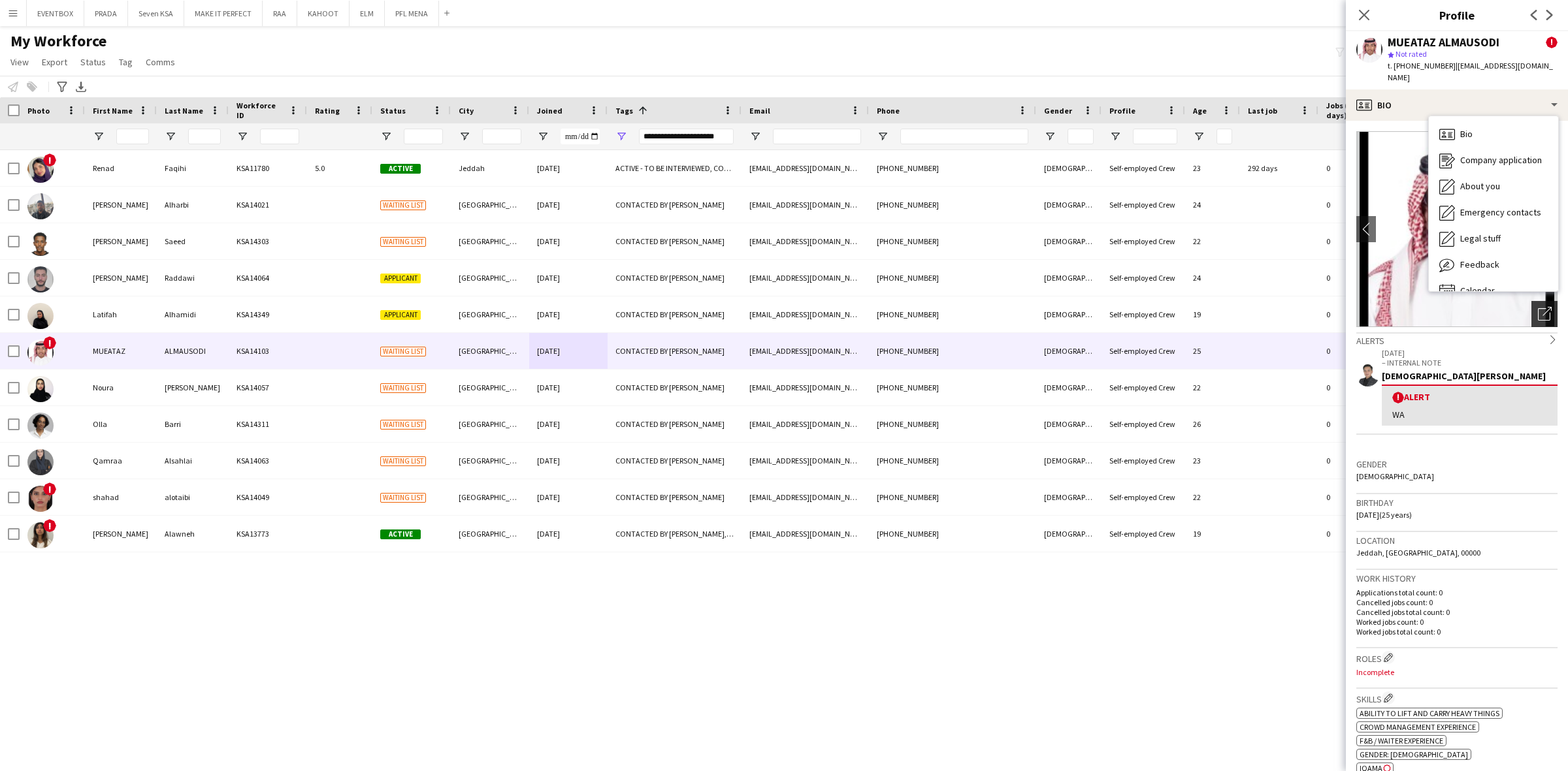
drag, startPoint x: 1517, startPoint y: 312, endPoint x: 1524, endPoint y: 308, distance: 8.1
click at [1520, 313] on app-photos-slider "chevron-left chevron-right Open photos pop-in" at bounding box center [1457, 229] width 201 height 196
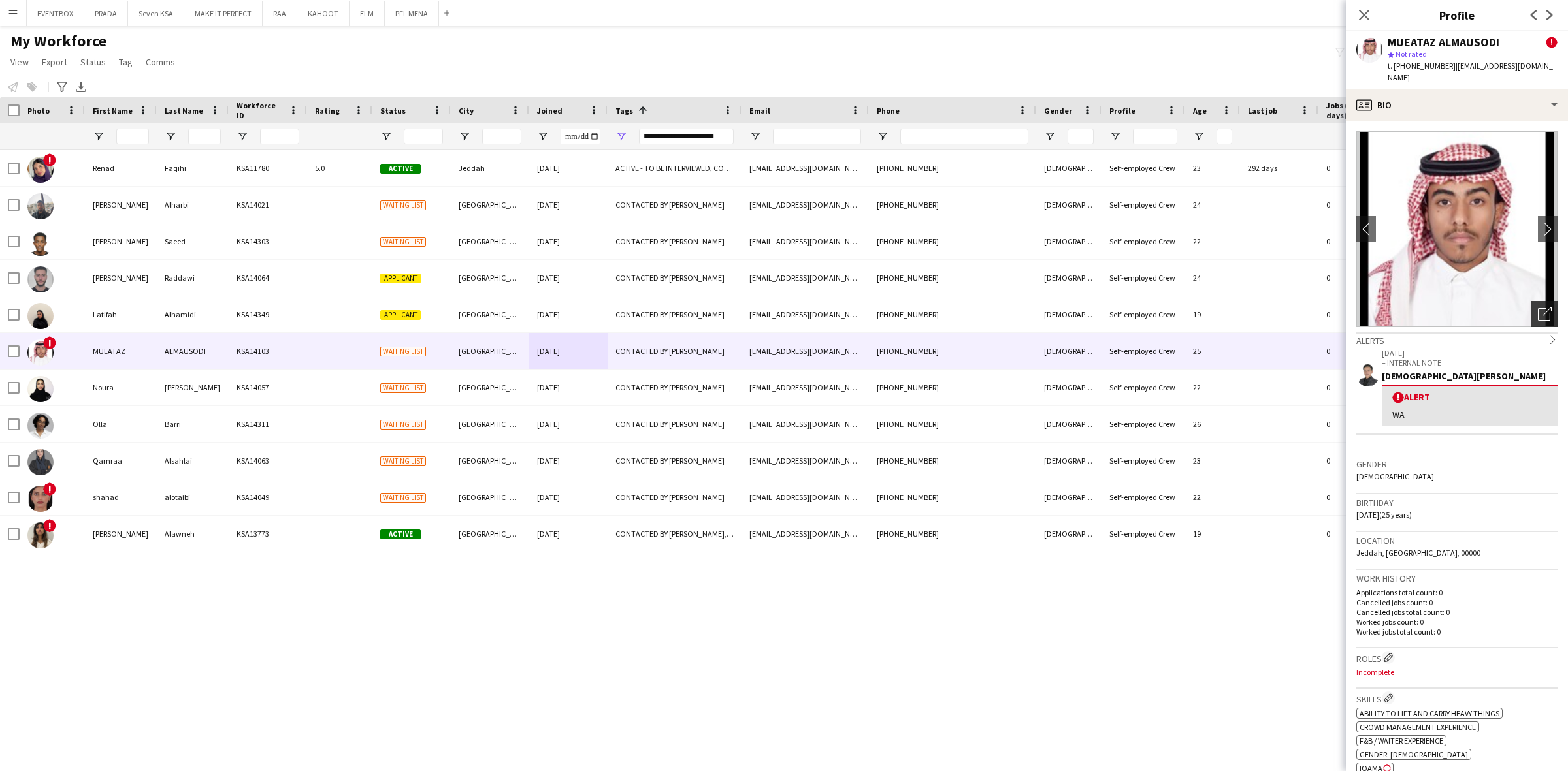
click at [1538, 307] on icon "Open photos pop-in" at bounding box center [1544, 313] width 14 height 14
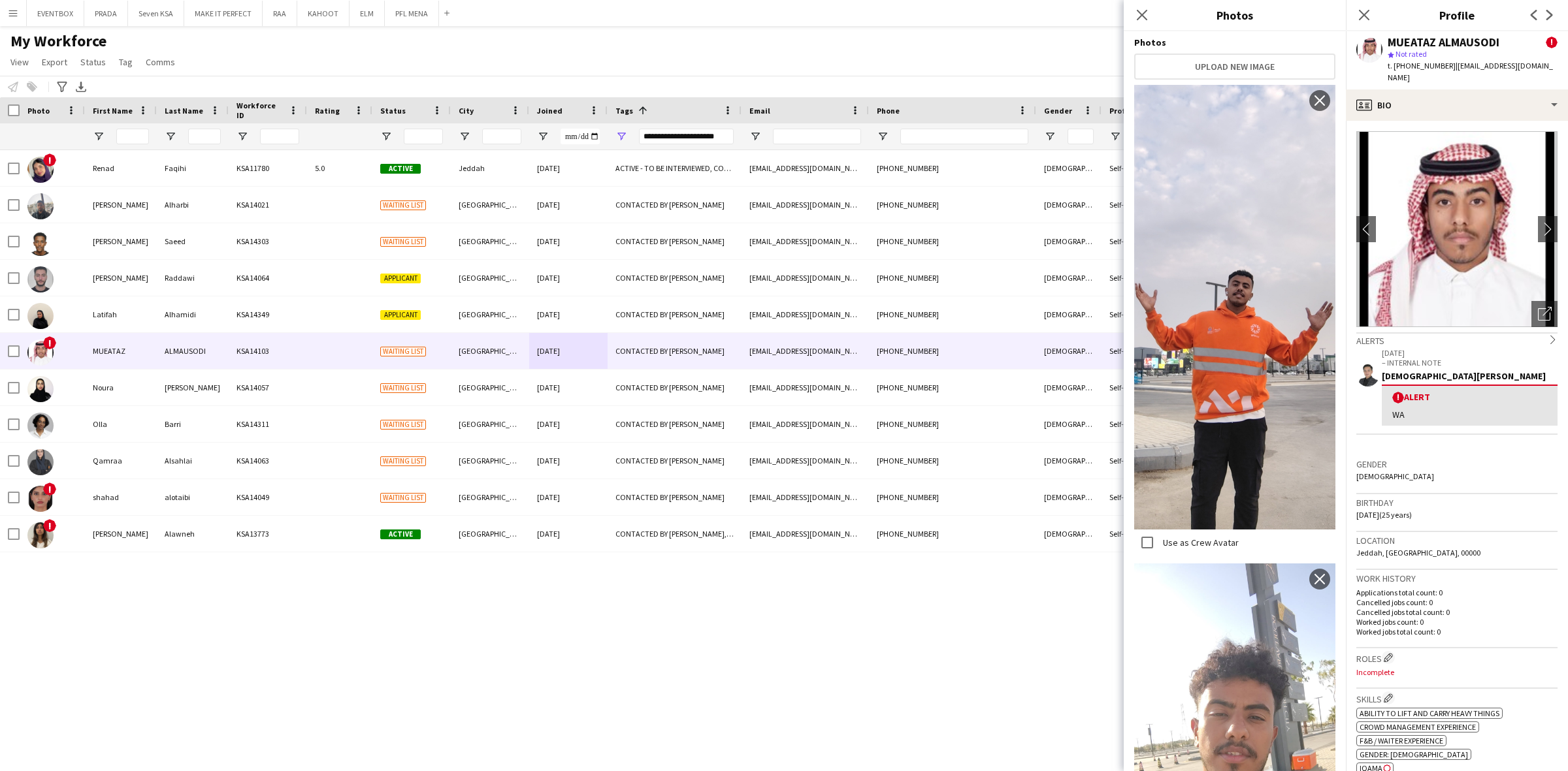
scroll to position [193, 0]
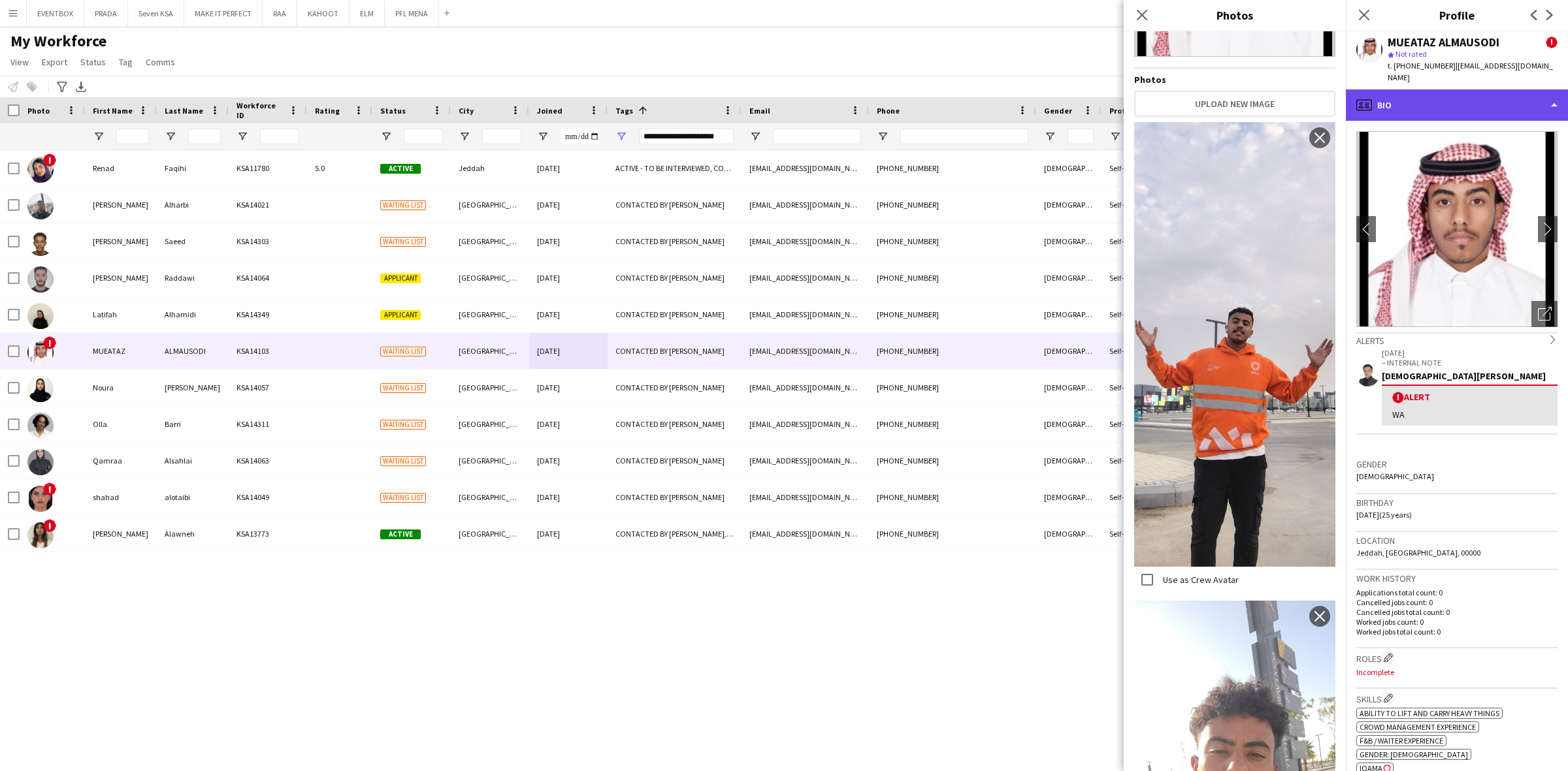
click at [1510, 89] on div "profile Bio" at bounding box center [1456, 105] width 222 height 31
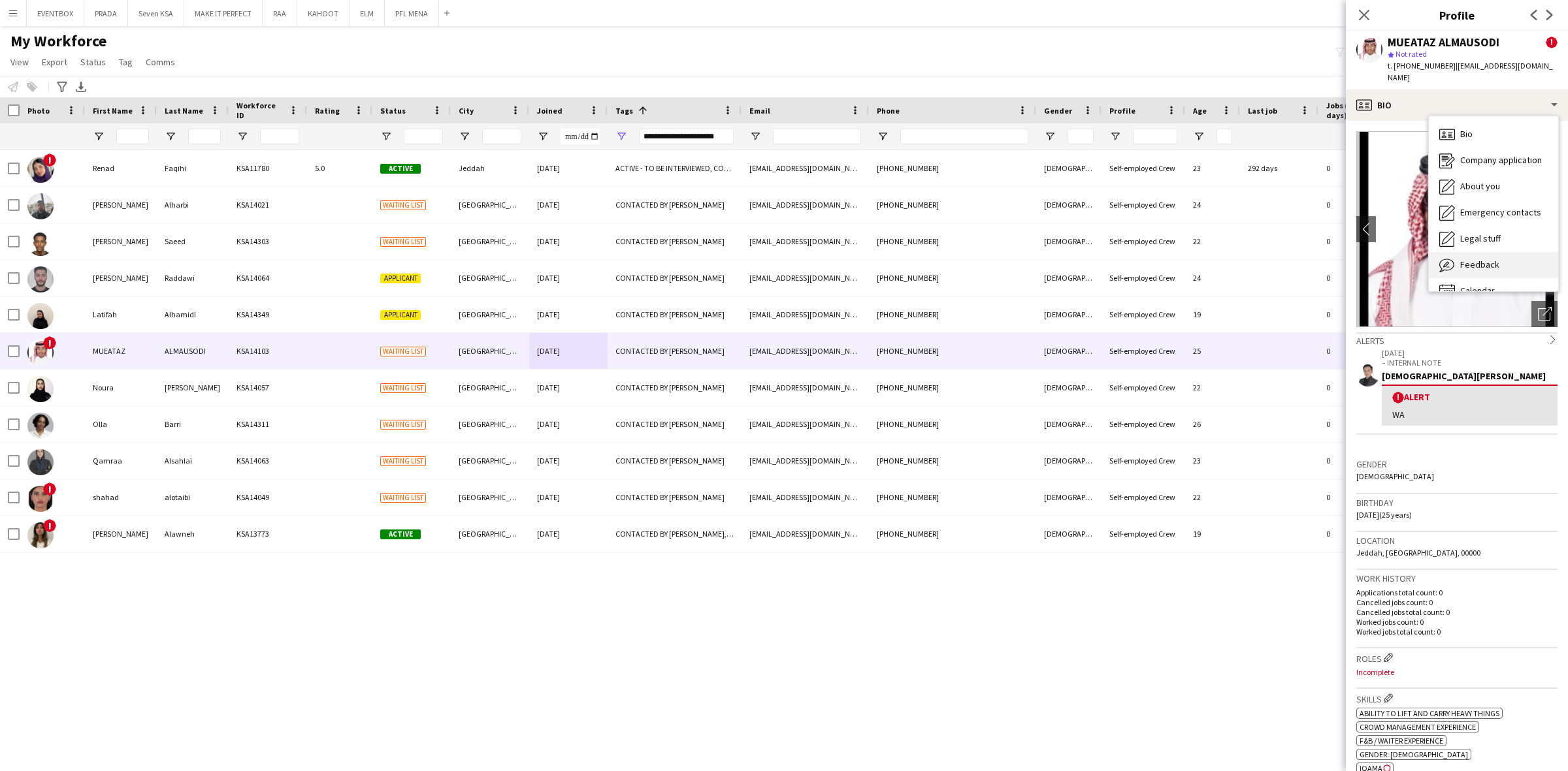
click at [1500, 255] on div "Feedback Feedback" at bounding box center [1493, 264] width 129 height 26
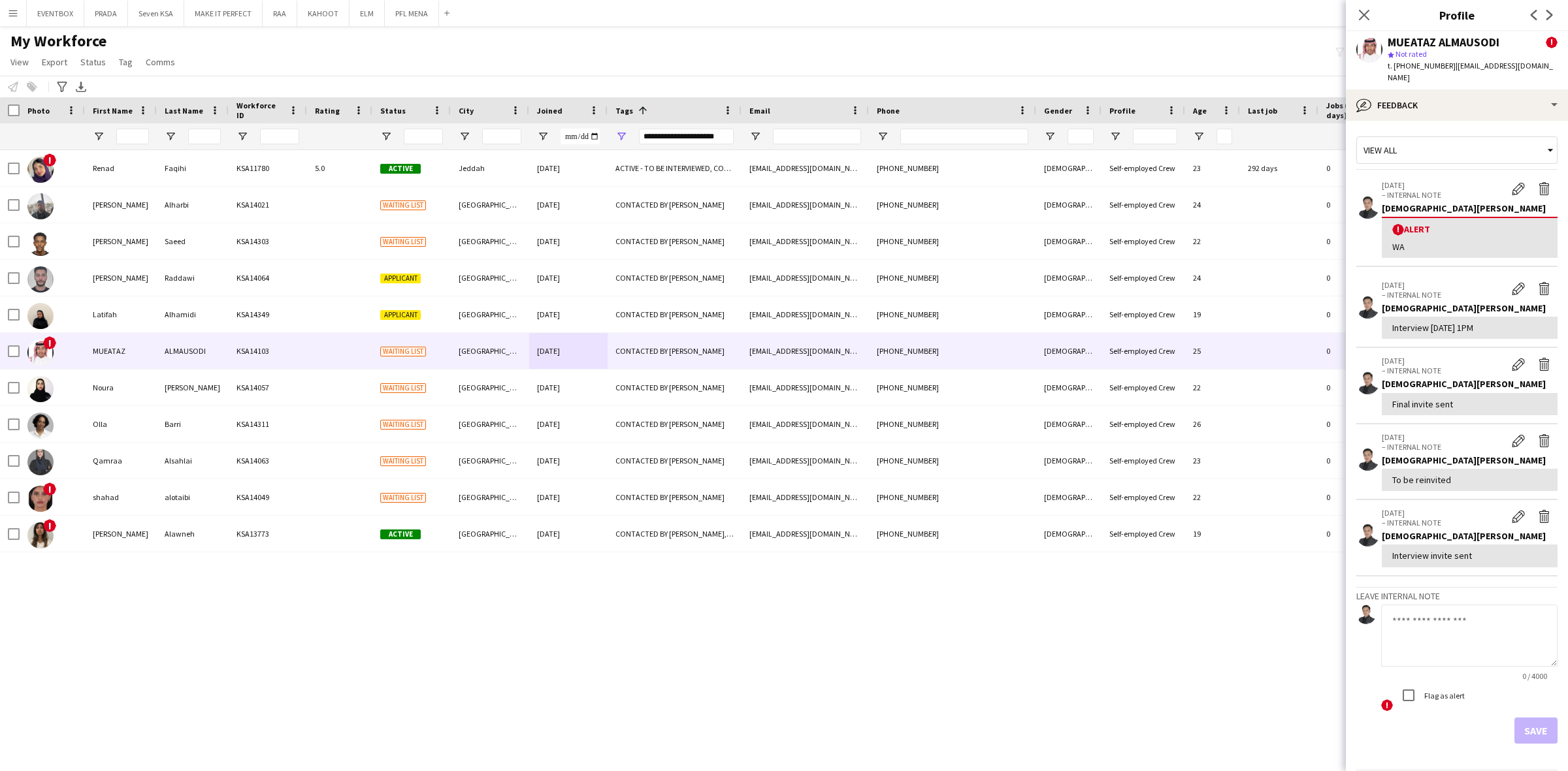
click at [1469, 637] on textarea at bounding box center [1469, 636] width 176 height 62
paste textarea "**********"
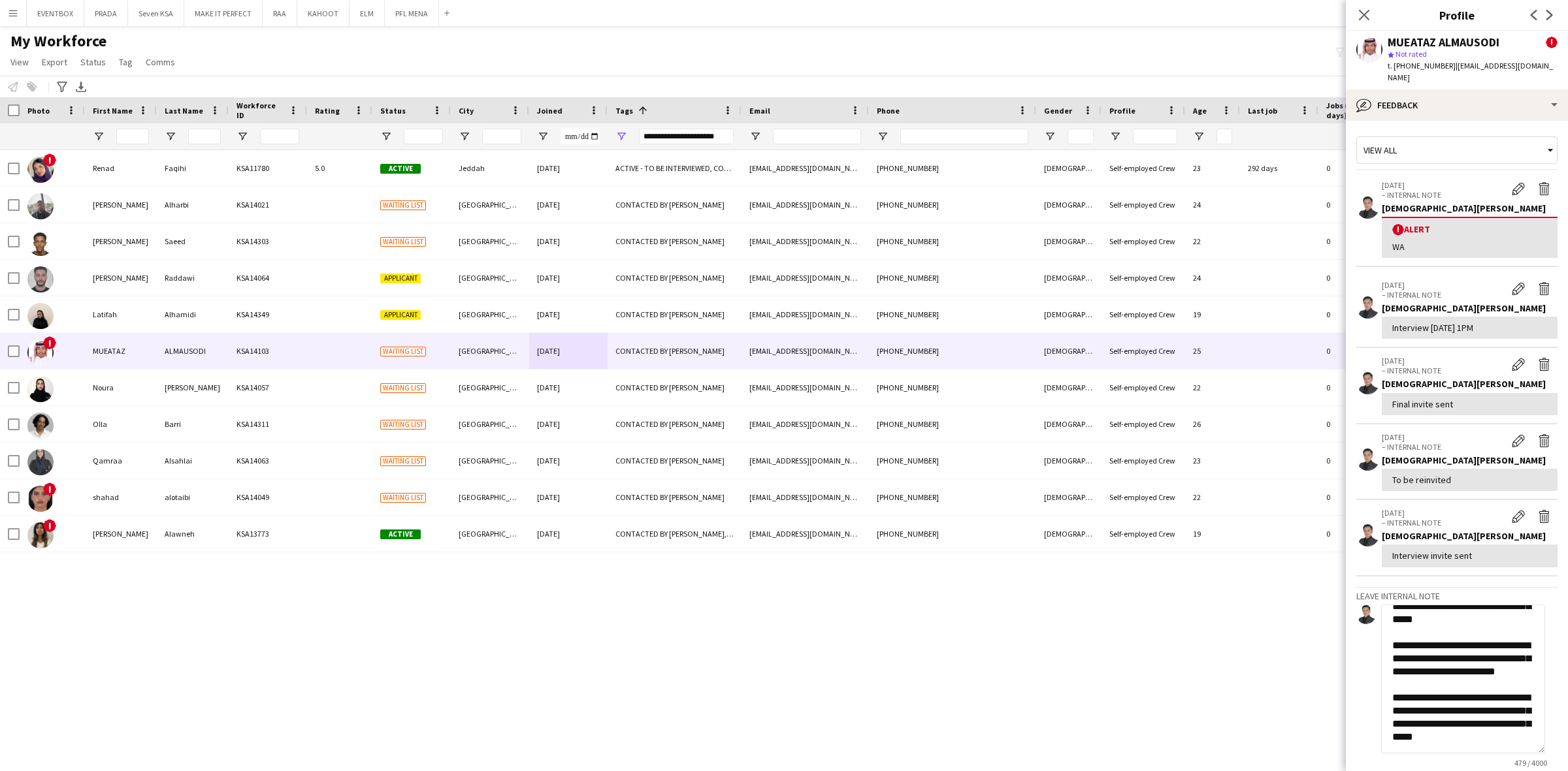
scroll to position [152, 0]
drag, startPoint x: 1542, startPoint y: 648, endPoint x: 1535, endPoint y: 768, distance: 120.2
click at [1535, 743] on textarea "**********" at bounding box center [1463, 679] width 164 height 149
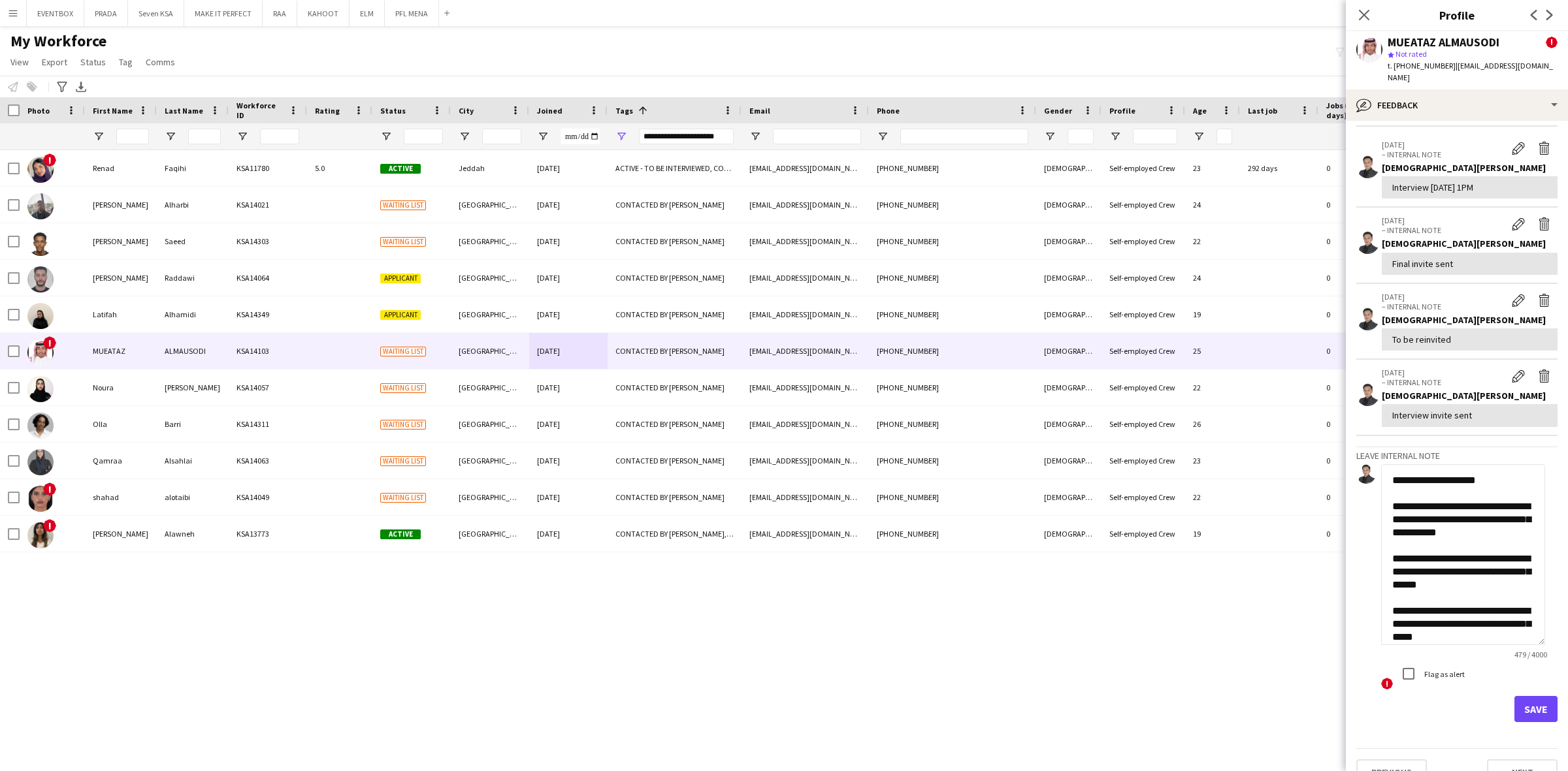
scroll to position [151, 0]
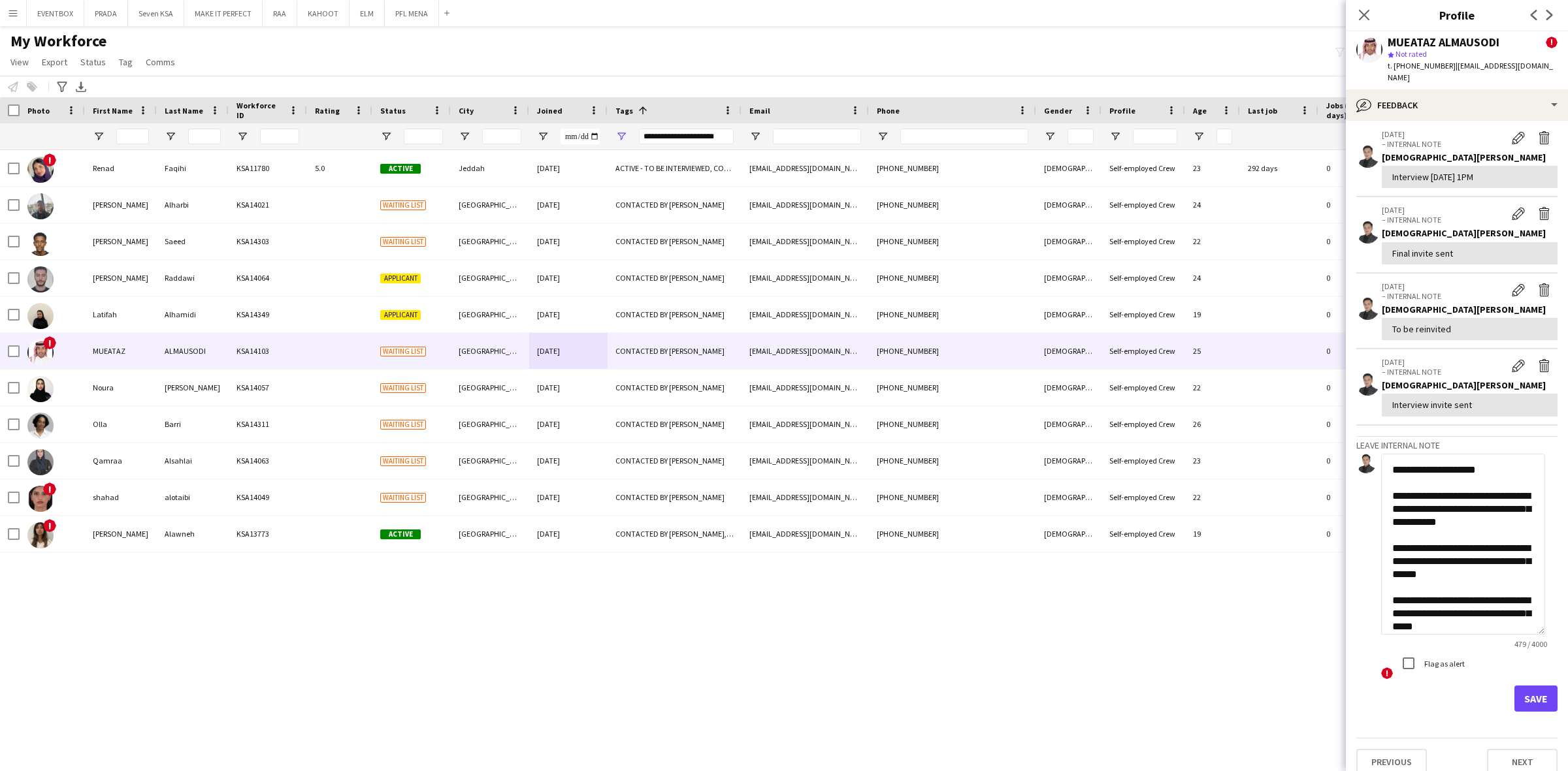
click at [1467, 518] on textarea "**********" at bounding box center [1463, 544] width 164 height 181
click at [1484, 513] on textarea "**********" at bounding box center [1463, 544] width 164 height 181
click at [1477, 553] on textarea "**********" at bounding box center [1463, 544] width 164 height 181
click at [1461, 545] on textarea "**********" at bounding box center [1463, 544] width 164 height 181
type textarea "**********"
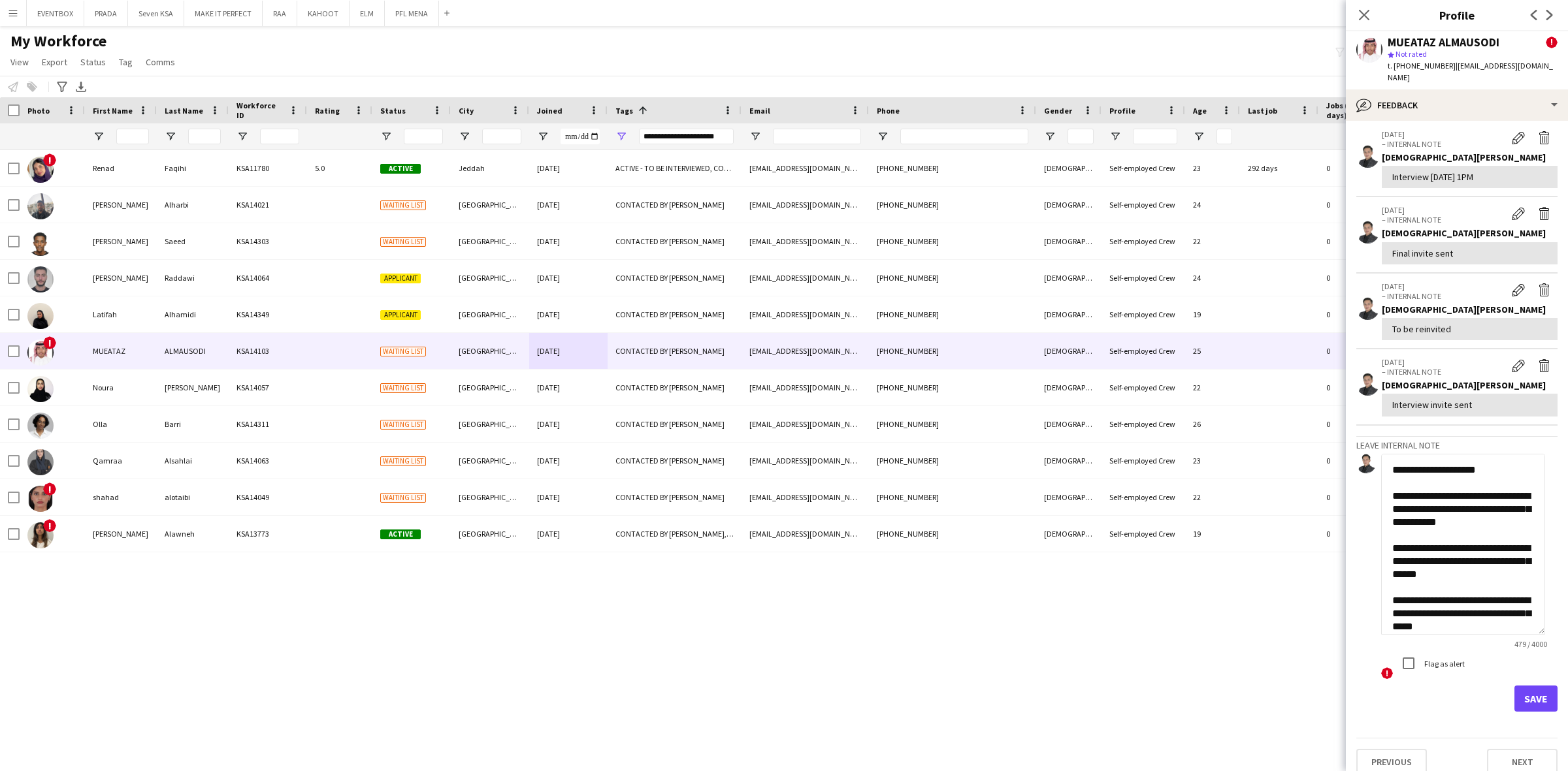
click at [1496, 550] on textarea "**********" at bounding box center [1463, 544] width 164 height 181
click at [1510, 552] on textarea "**********" at bounding box center [1463, 544] width 164 height 181
click at [1511, 555] on textarea "**********" at bounding box center [1463, 544] width 164 height 181
click at [1437, 565] on textarea "**********" at bounding box center [1463, 544] width 164 height 181
click at [1490, 535] on textarea "**********" at bounding box center [1463, 544] width 164 height 181
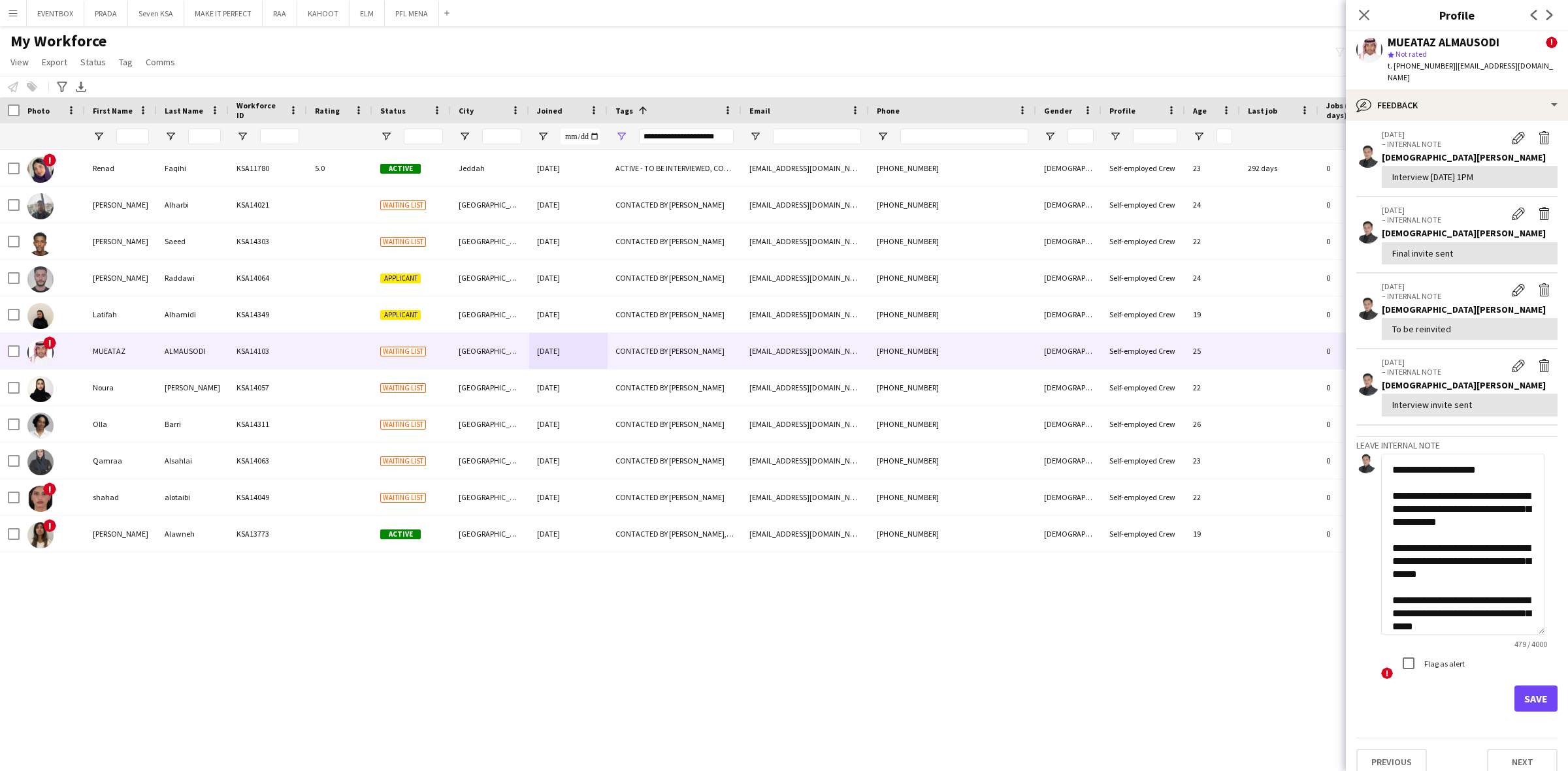
click at [1455, 559] on textarea "**********" at bounding box center [1463, 544] width 164 height 181
click at [1461, 592] on textarea "**********" at bounding box center [1463, 544] width 164 height 181
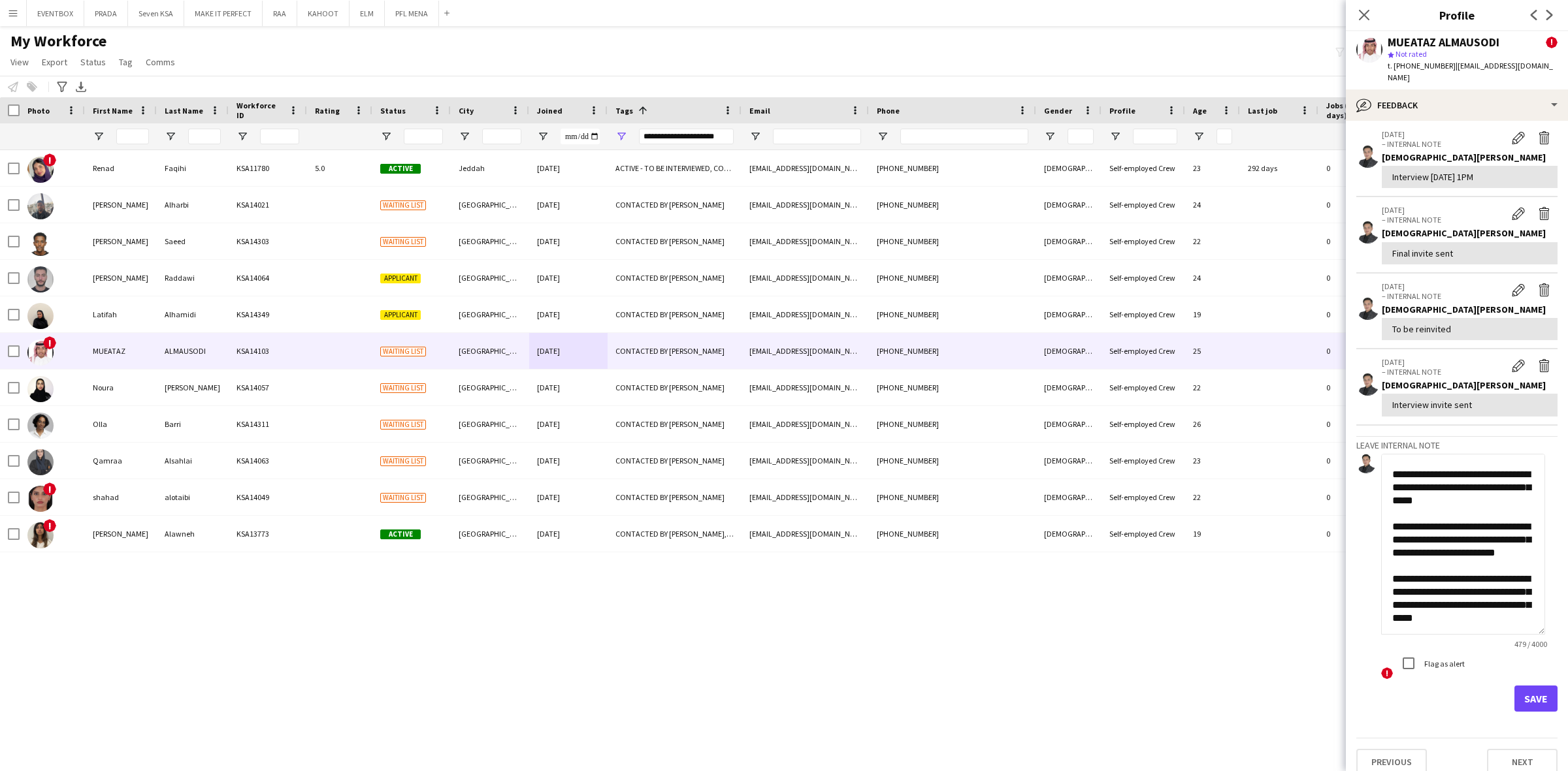
scroll to position [152, 0]
click at [1473, 495] on textarea "**********" at bounding box center [1463, 544] width 164 height 181
click at [1520, 686] on button "Save" at bounding box center [1536, 698] width 43 height 26
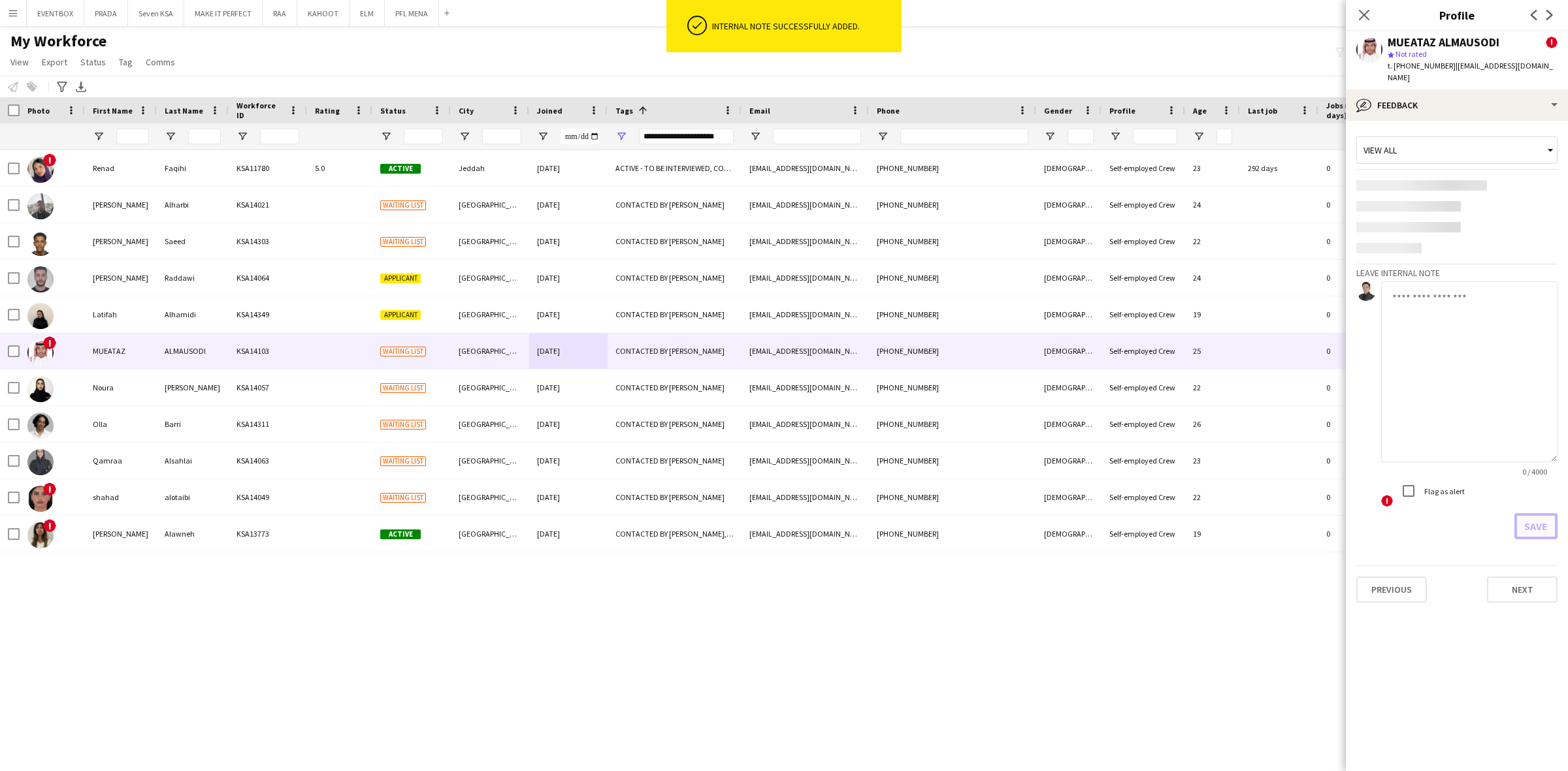
scroll to position [0, 0]
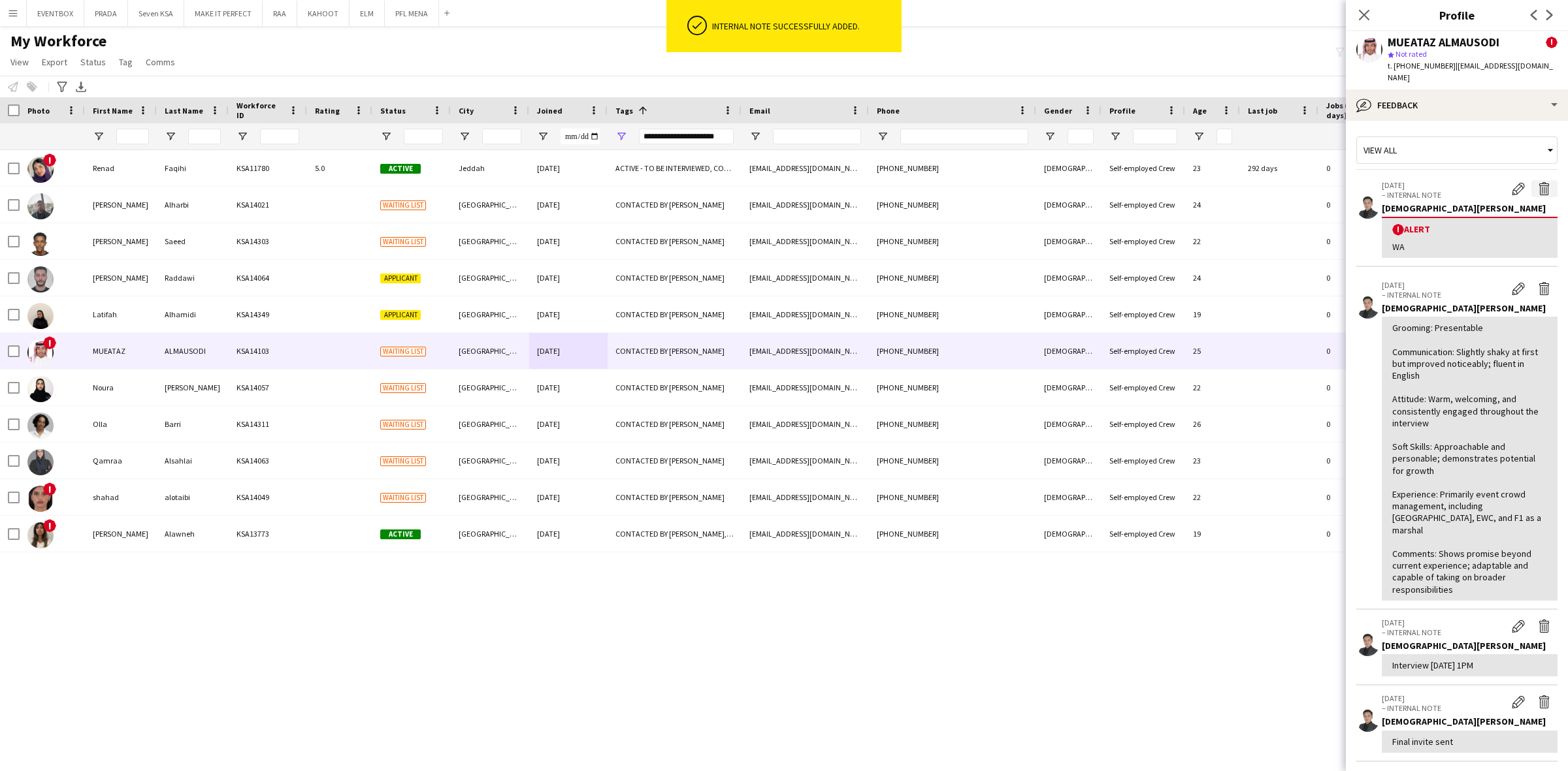
click at [1539, 180] on button "Delete alert" at bounding box center [1543, 189] width 26 height 17
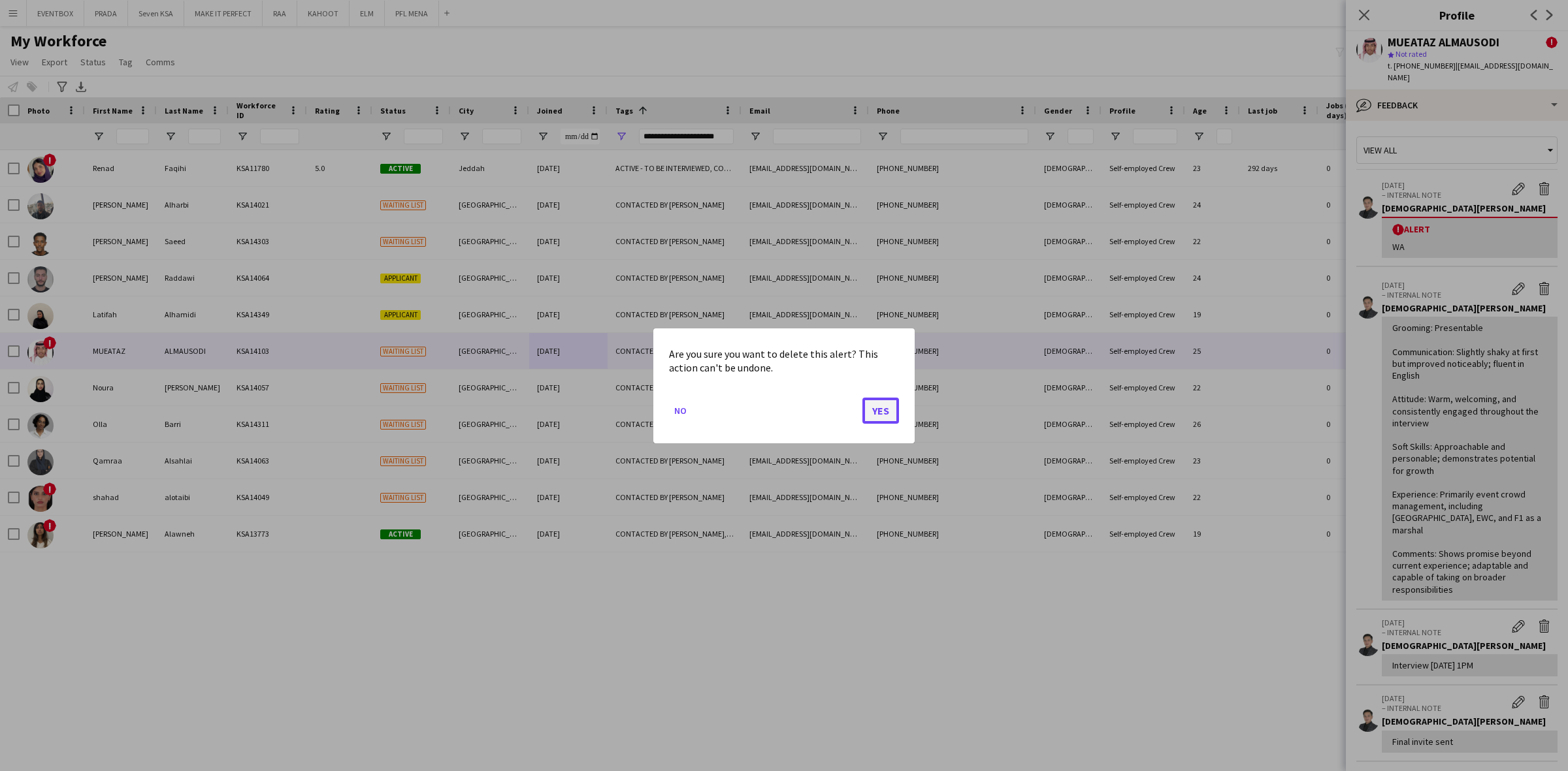
drag, startPoint x: 874, startPoint y: 412, endPoint x: 1137, endPoint y: 403, distance: 263.2
click at [874, 411] on button "Yes" at bounding box center [880, 409] width 36 height 26
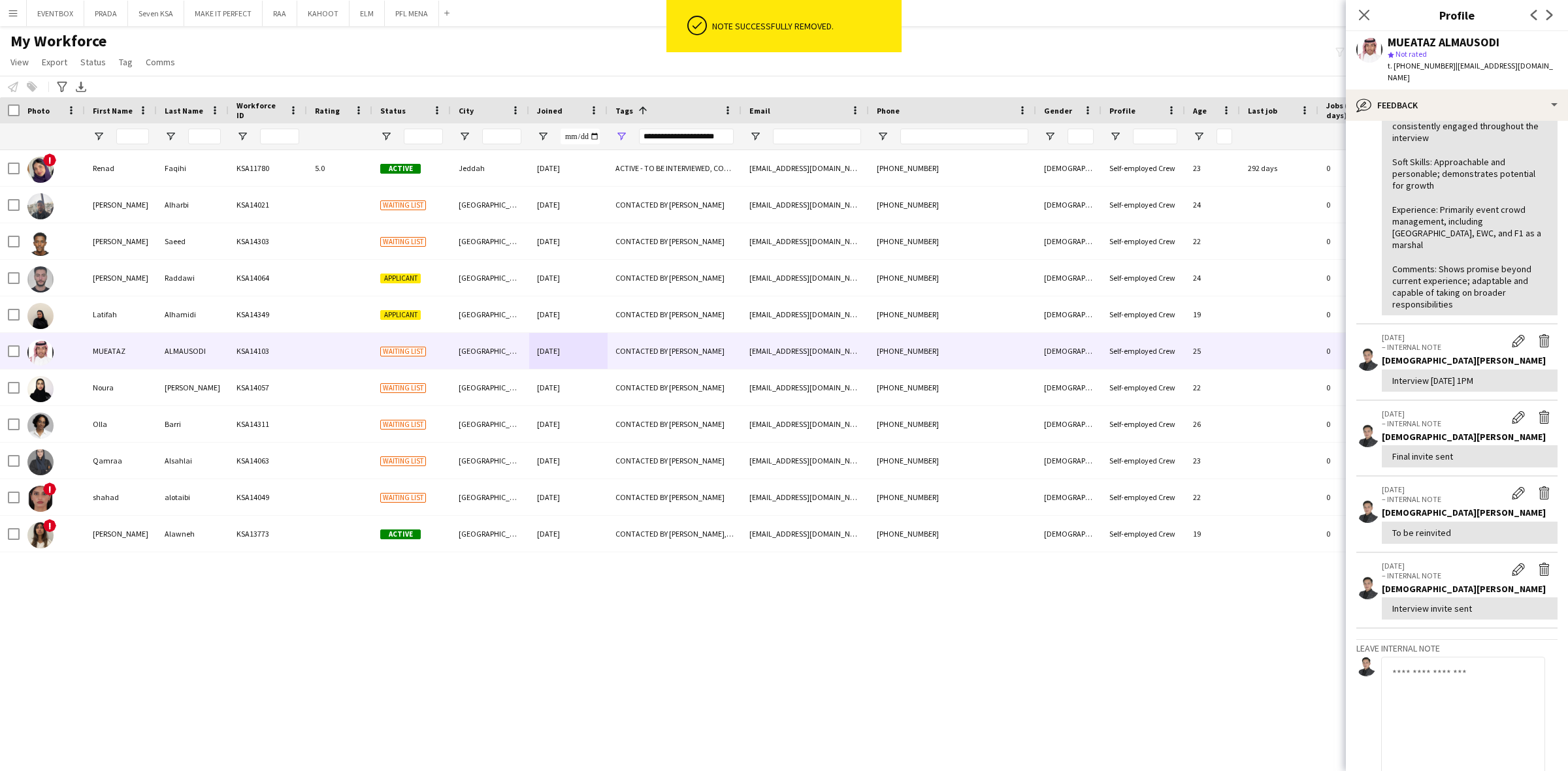
scroll to position [245, 0]
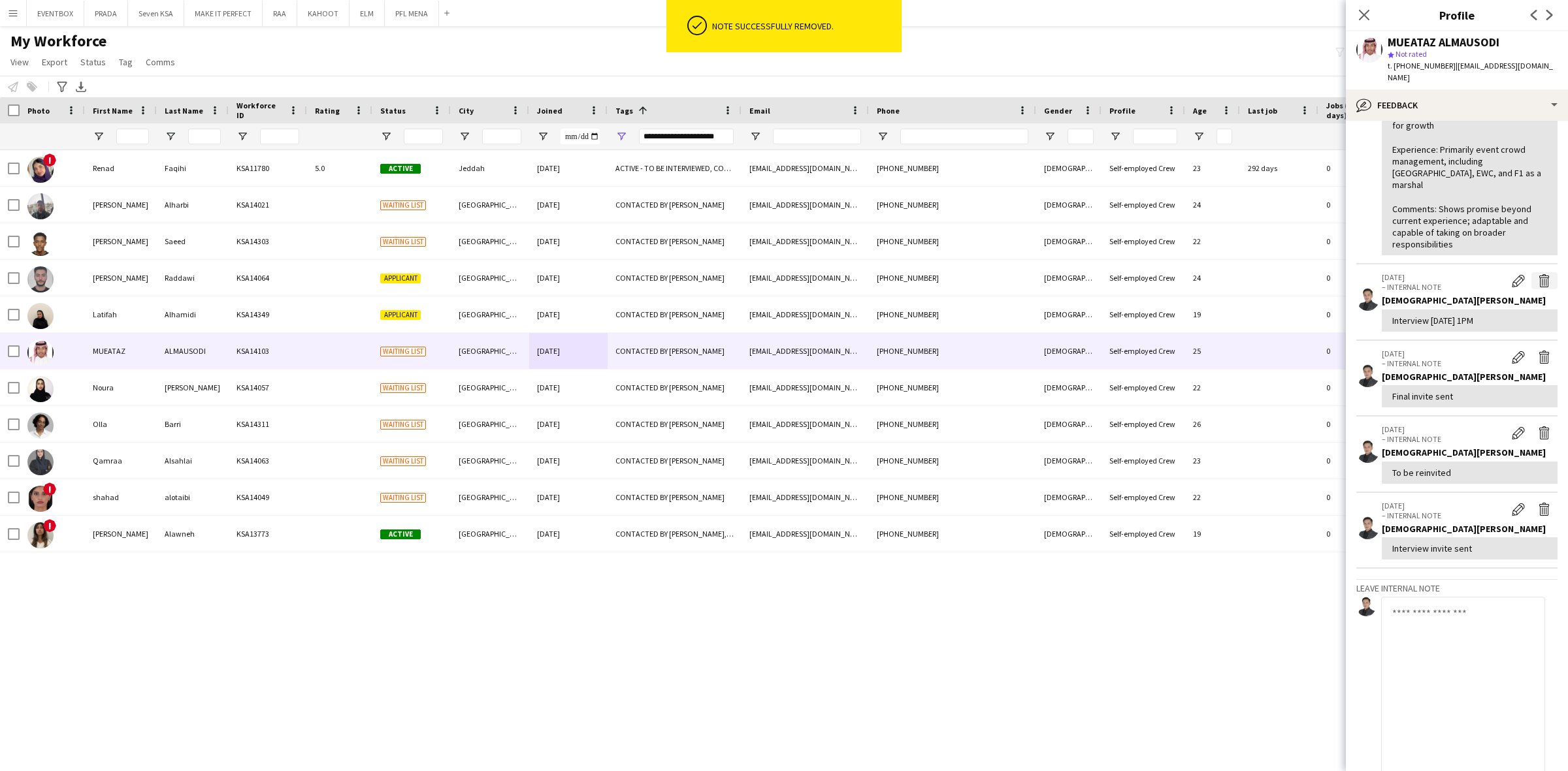
click at [1538, 274] on app-icon "Delete internal note" at bounding box center [1544, 281] width 13 height 13
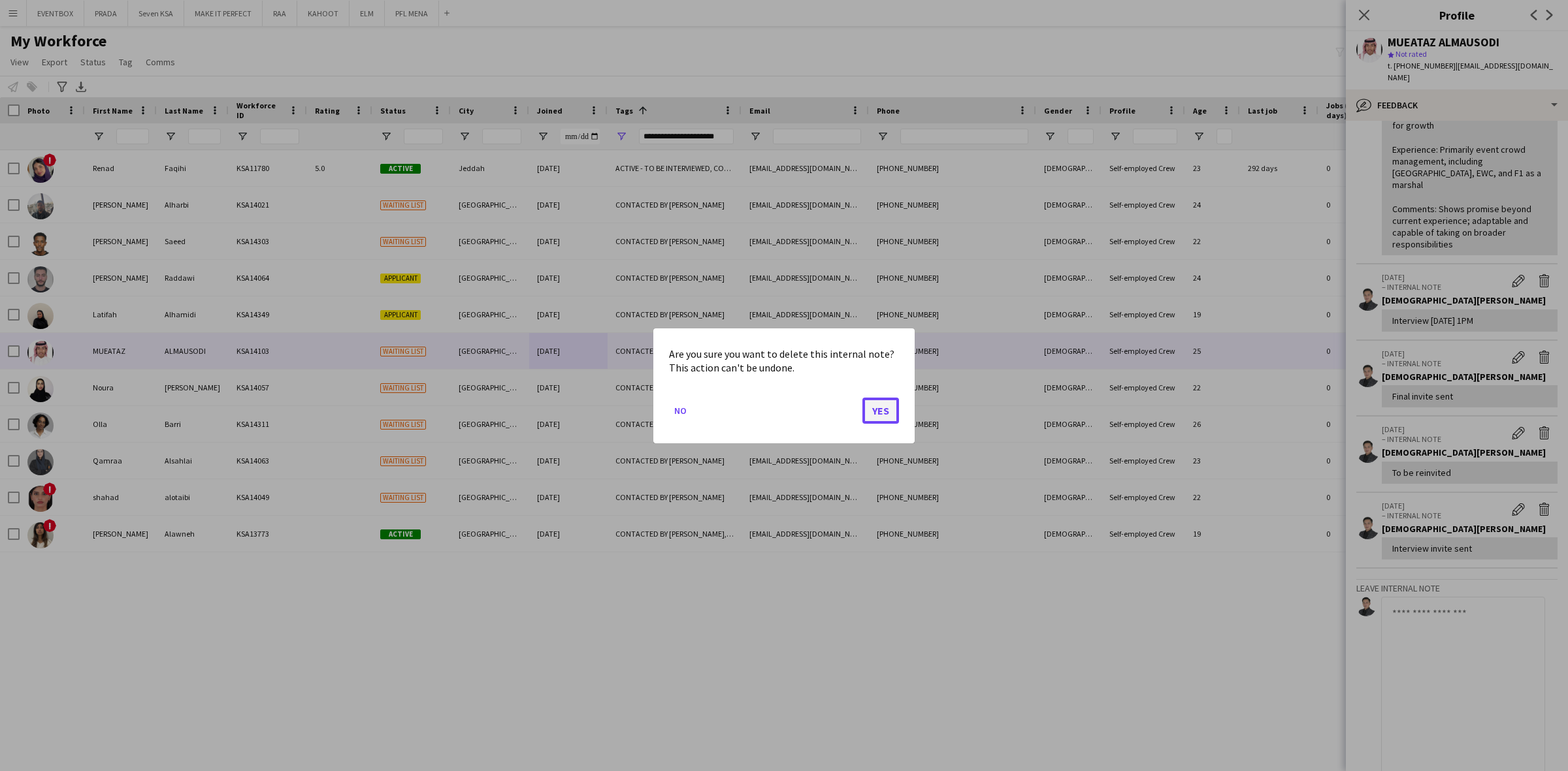
click at [882, 399] on button "Yes" at bounding box center [880, 409] width 36 height 26
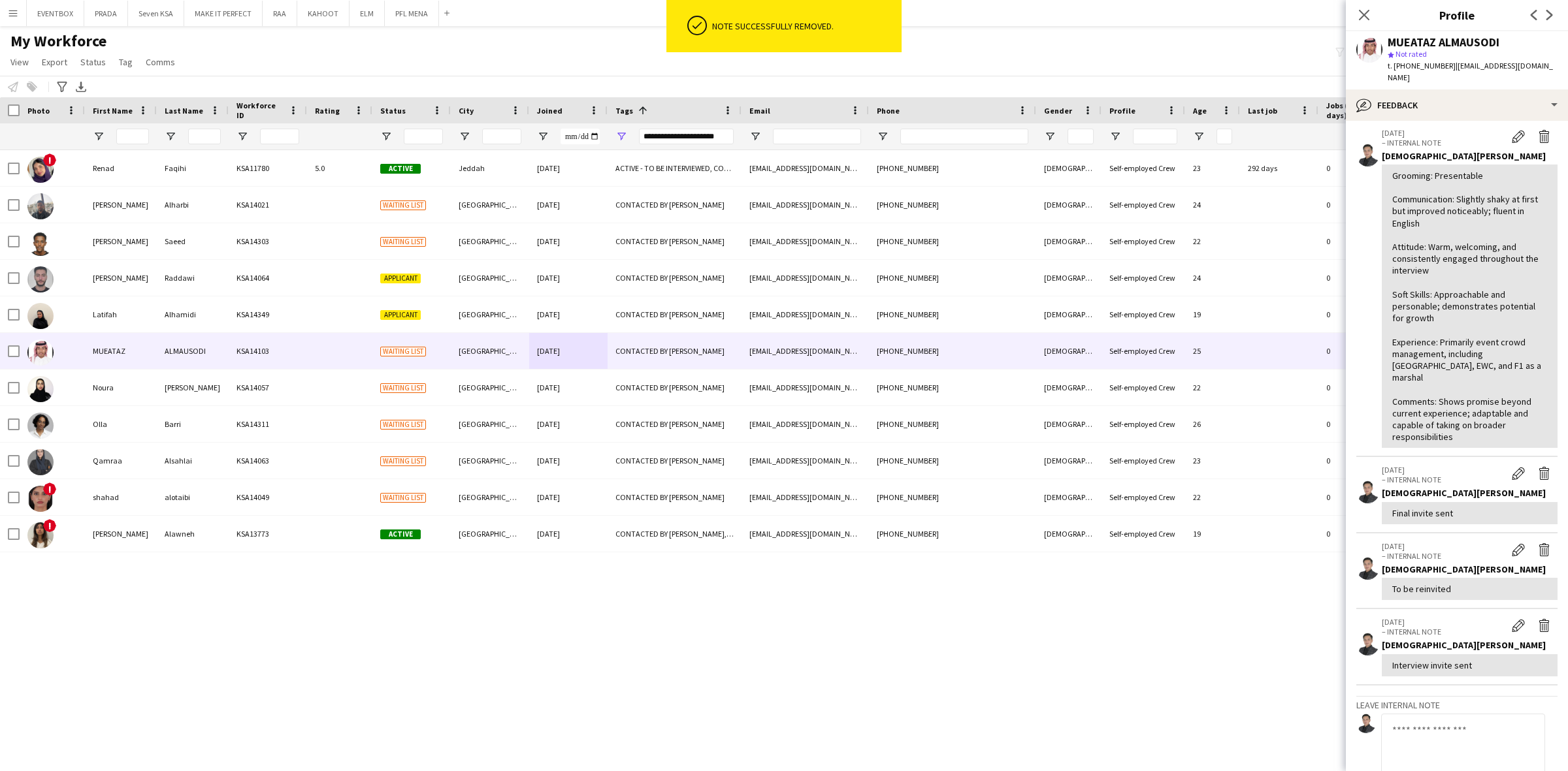
scroll to position [301, 0]
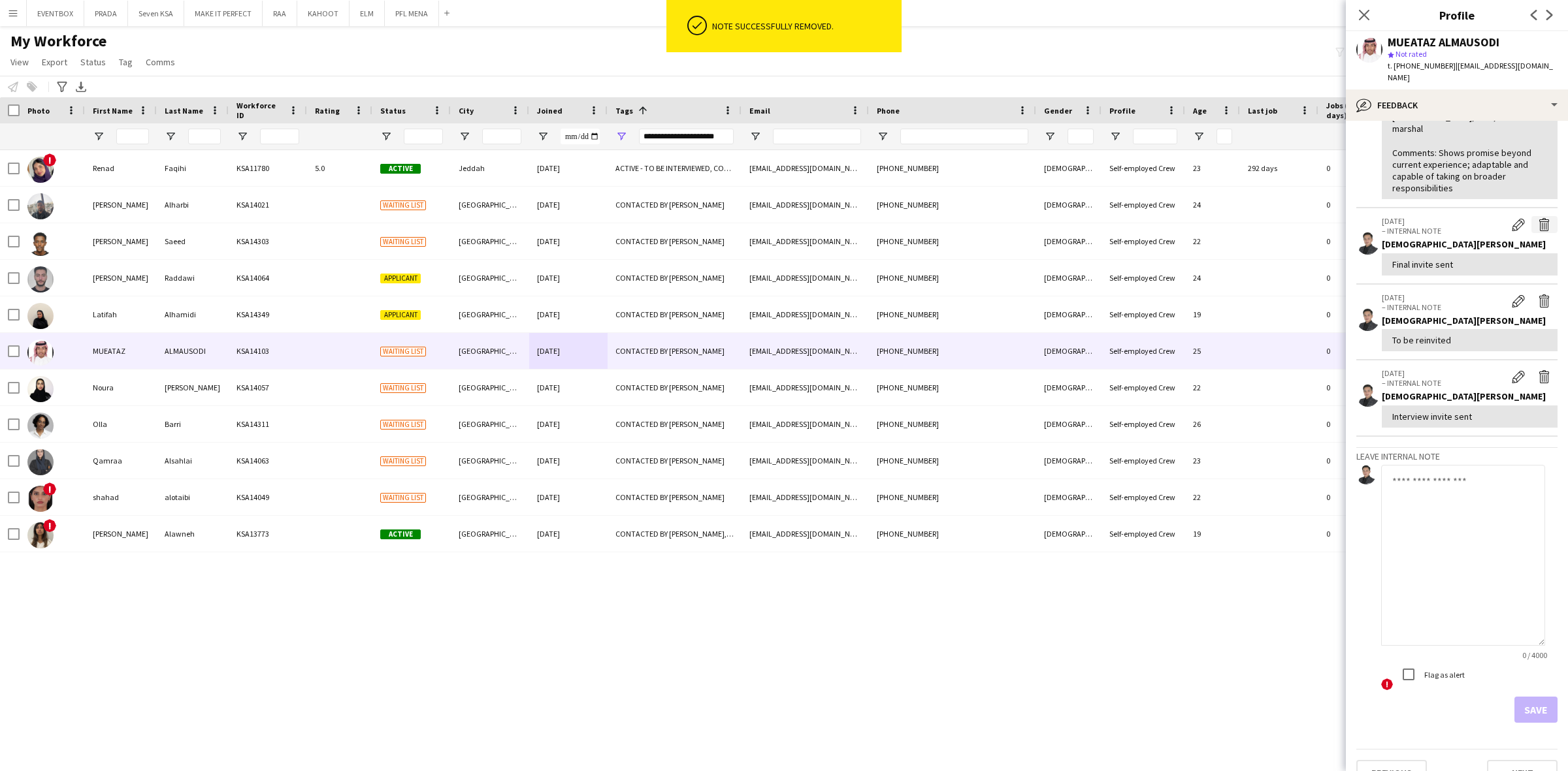
click at [1538, 218] on app-icon "Delete internal note" at bounding box center [1544, 225] width 13 height 13
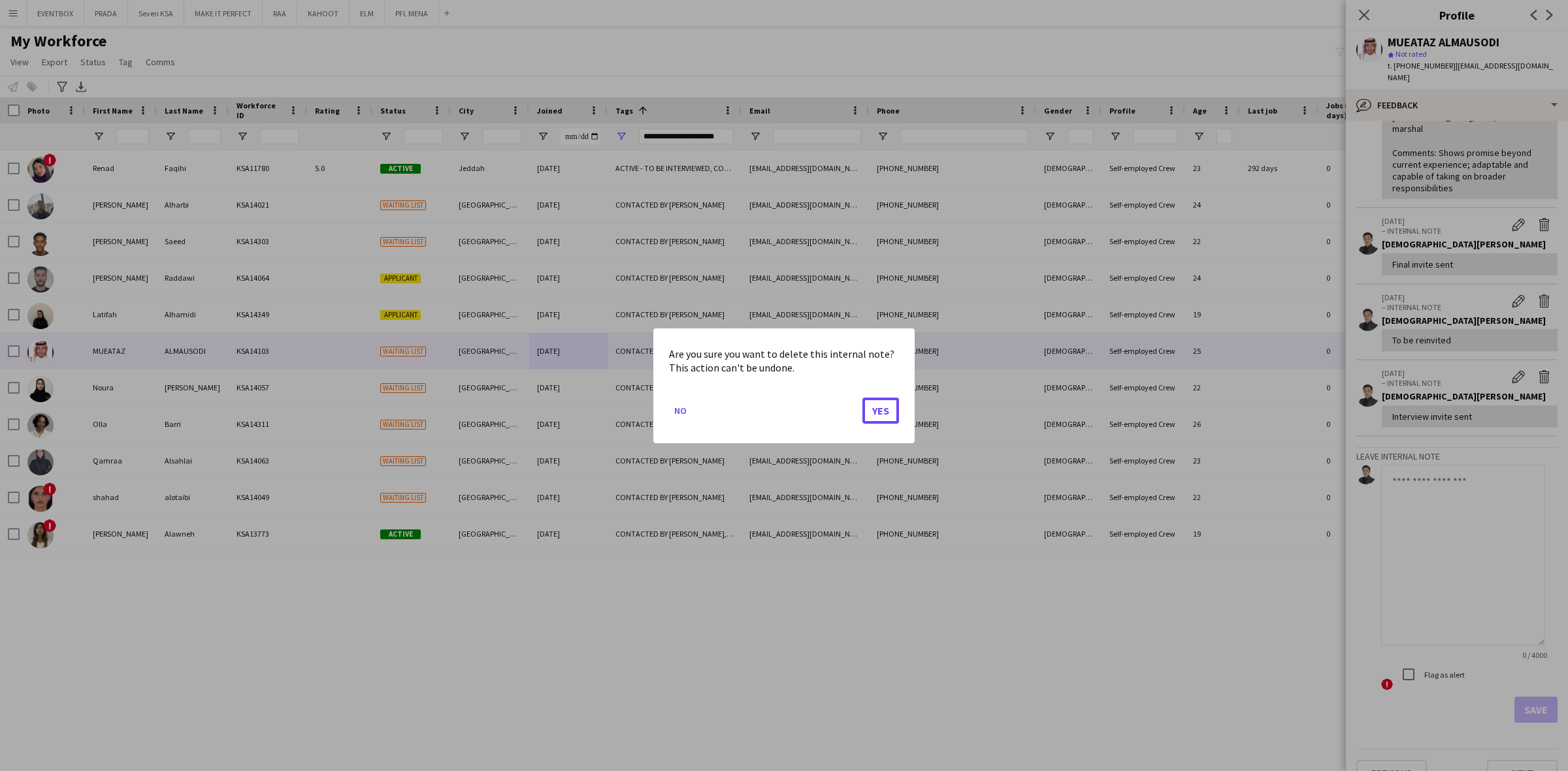
click at [893, 405] on button "Yes" at bounding box center [880, 409] width 36 height 26
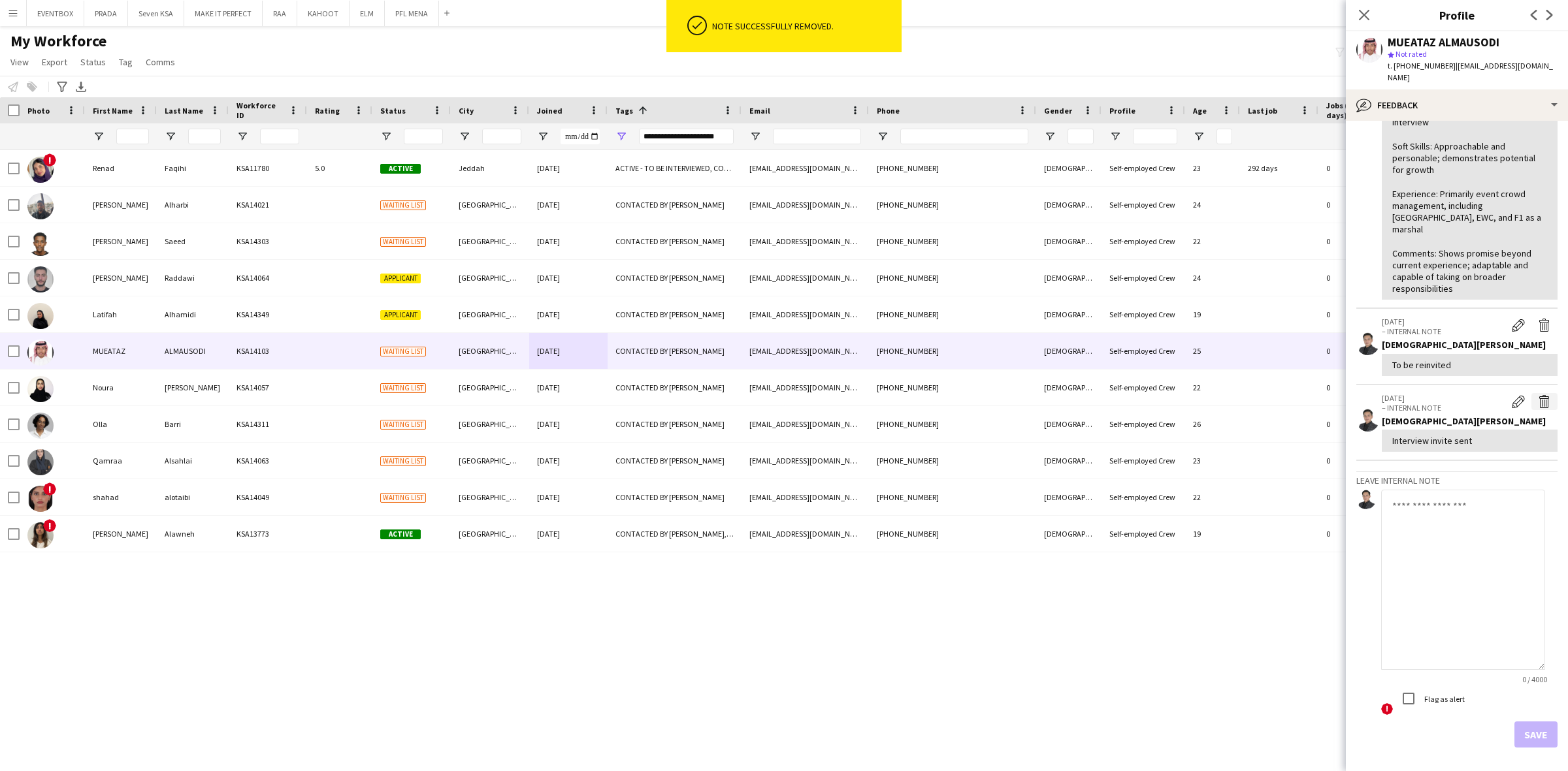
scroll to position [225, 0]
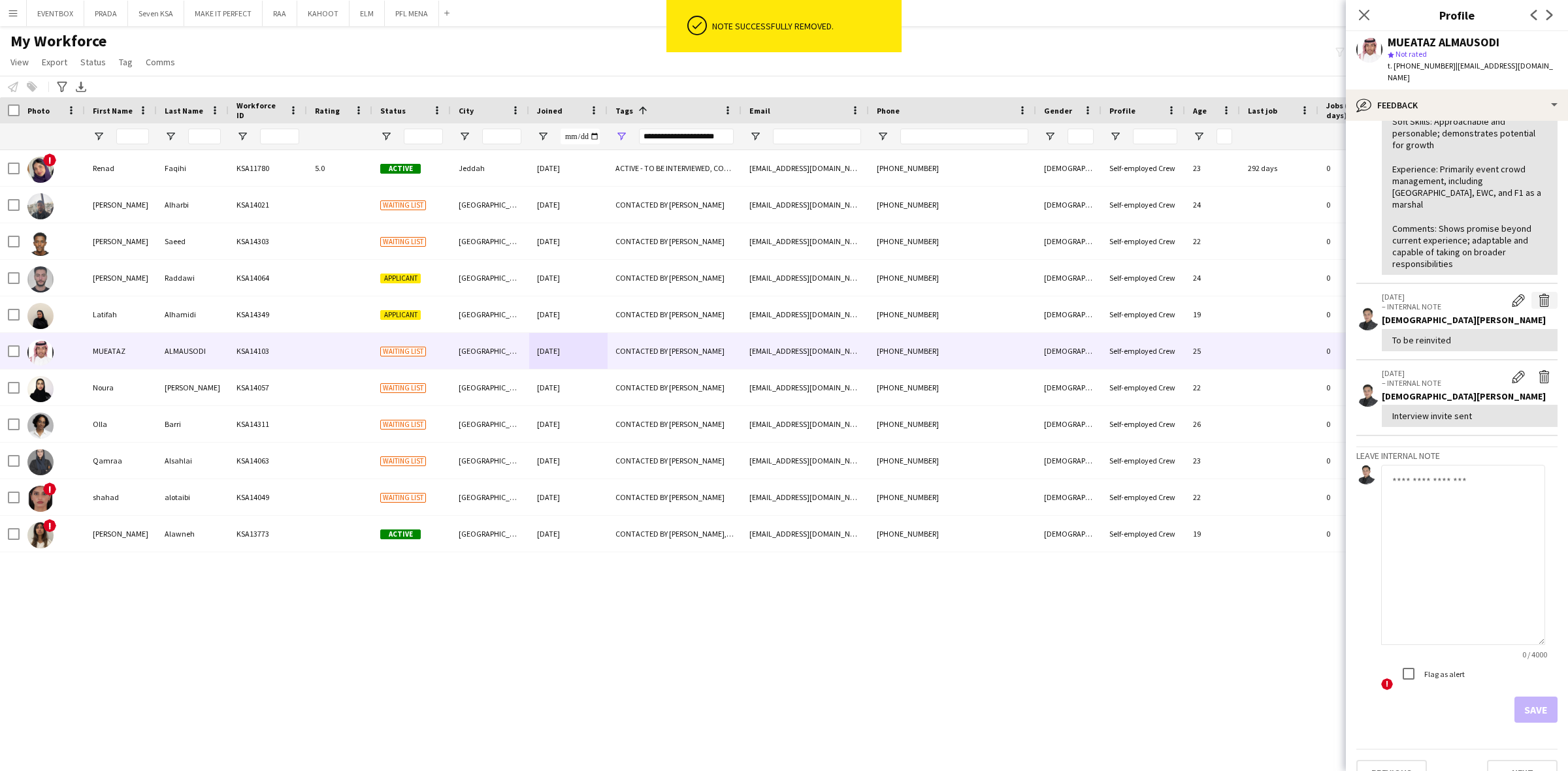
click at [1538, 294] on app-icon "Delete internal note" at bounding box center [1544, 301] width 13 height 13
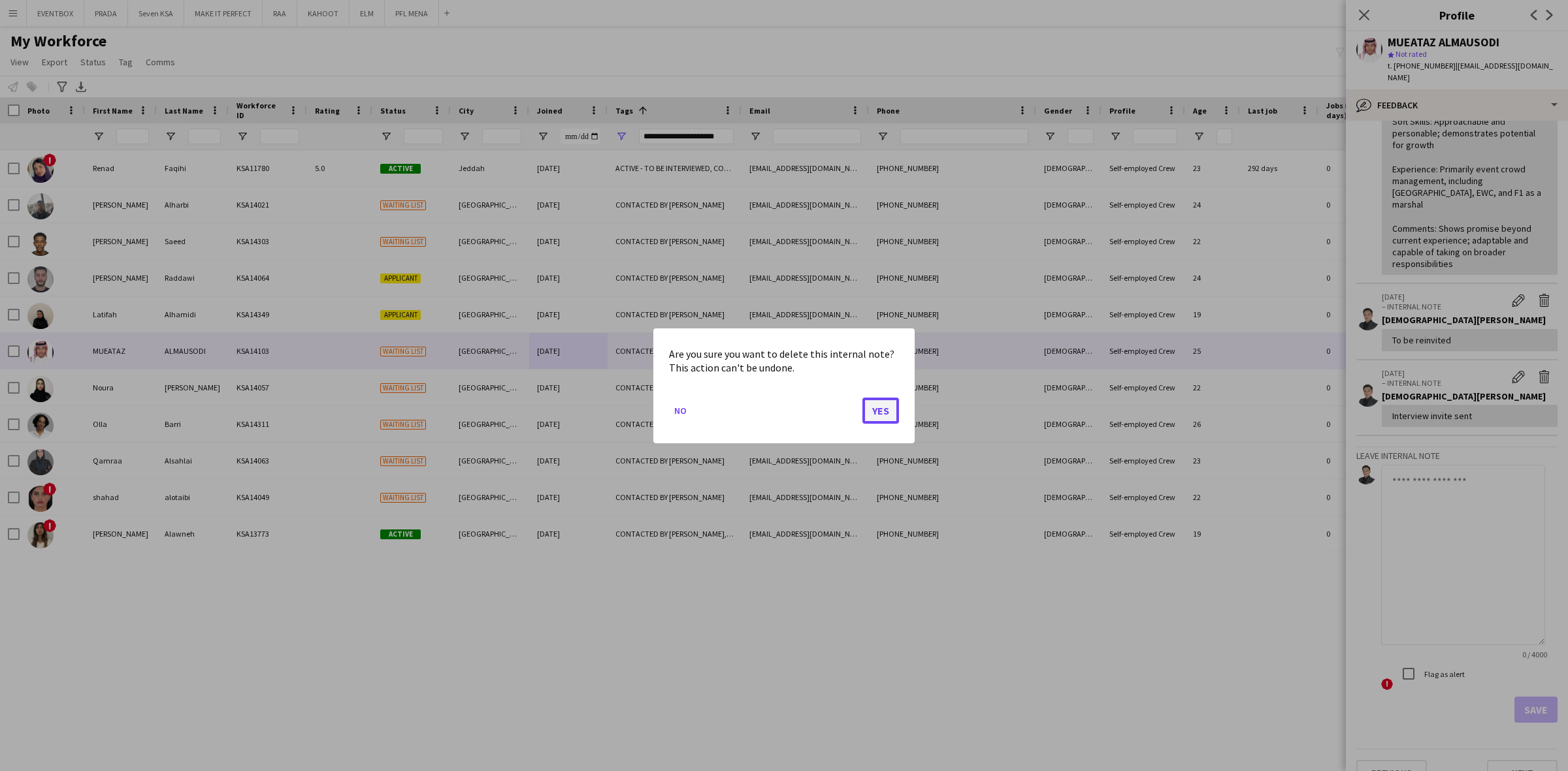
click at [877, 408] on button "Yes" at bounding box center [880, 409] width 36 height 26
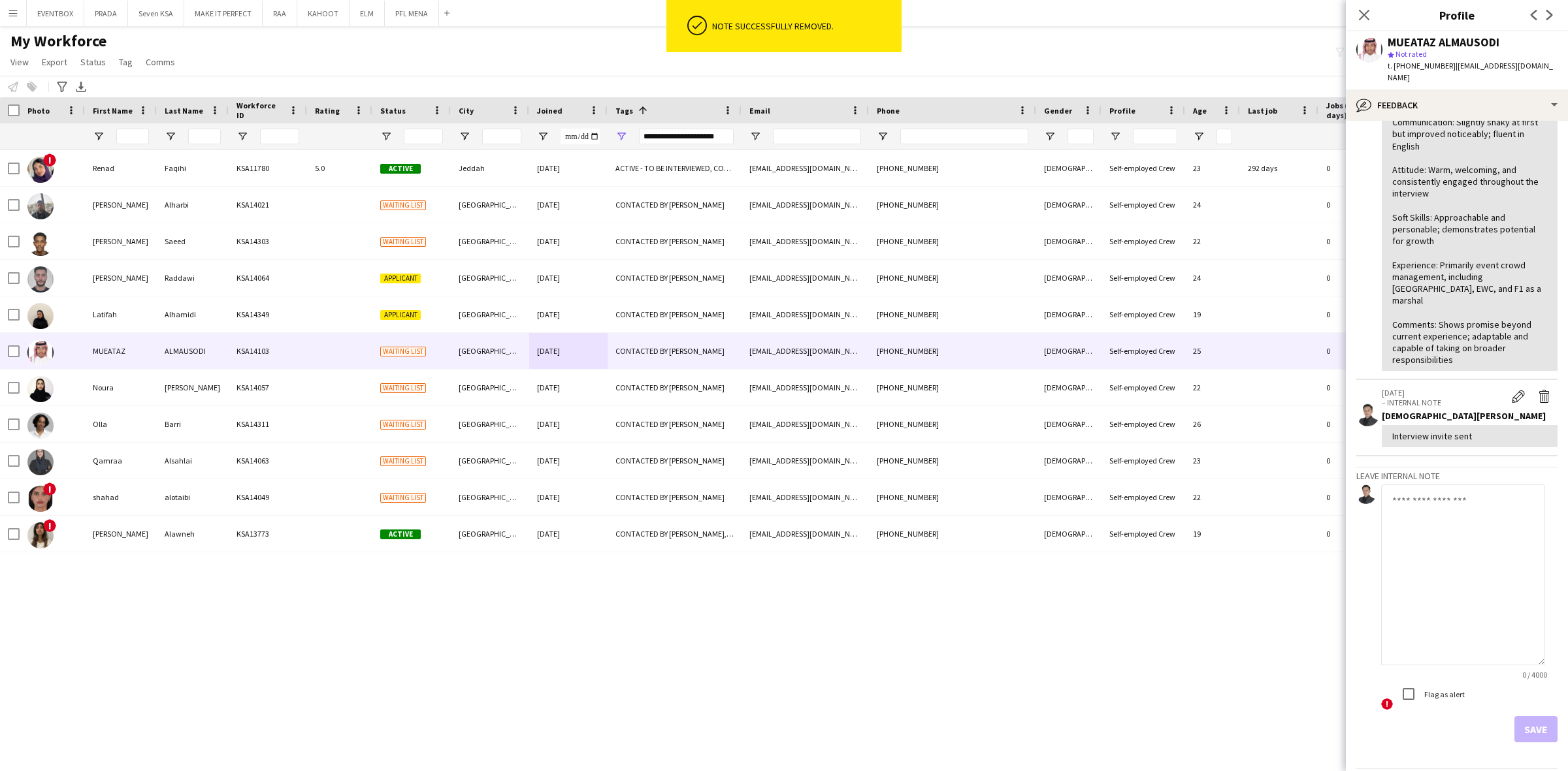
scroll to position [150, 0]
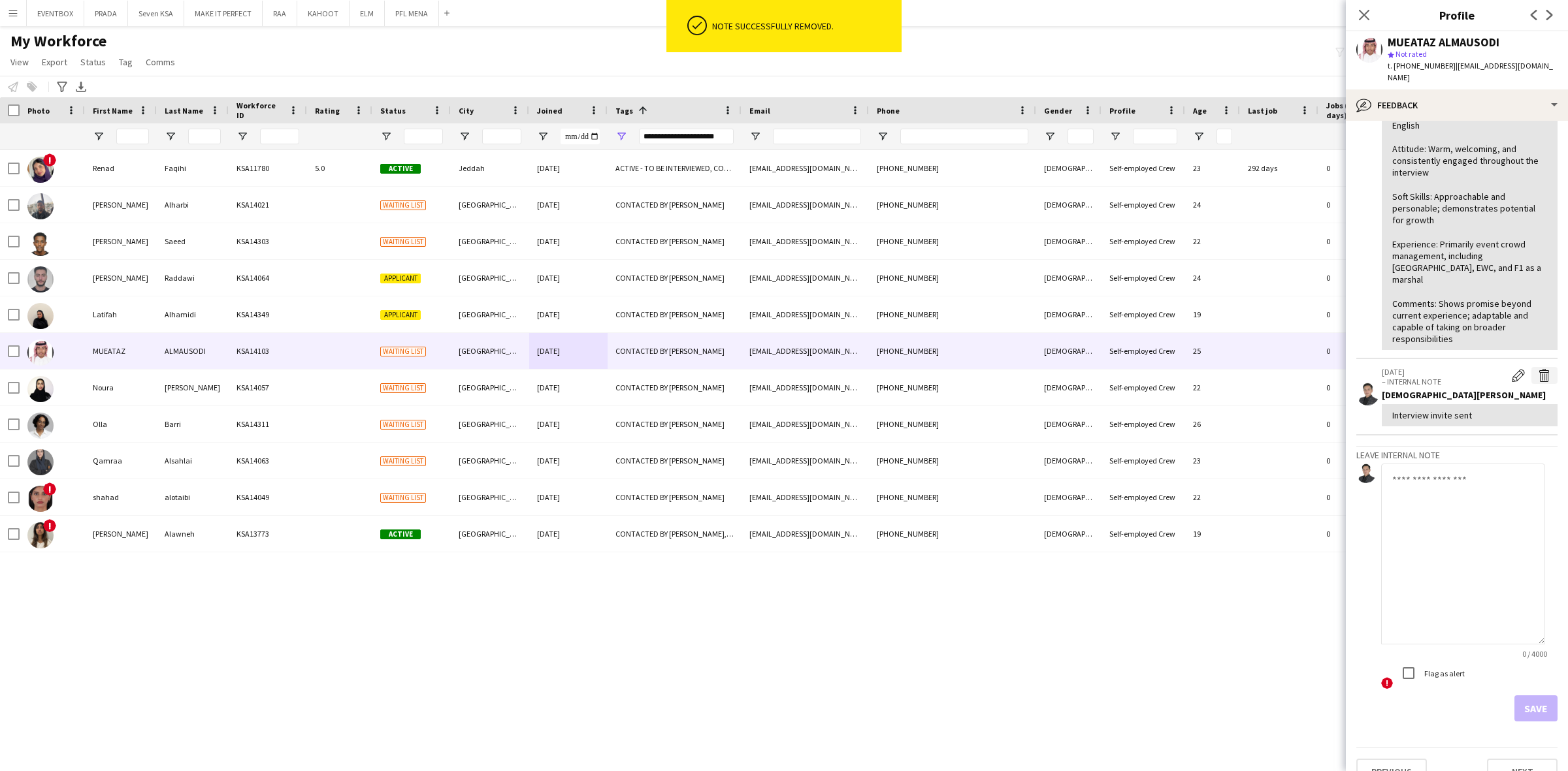
click at [1540, 367] on button "Delete internal note" at bounding box center [1543, 376] width 26 height 17
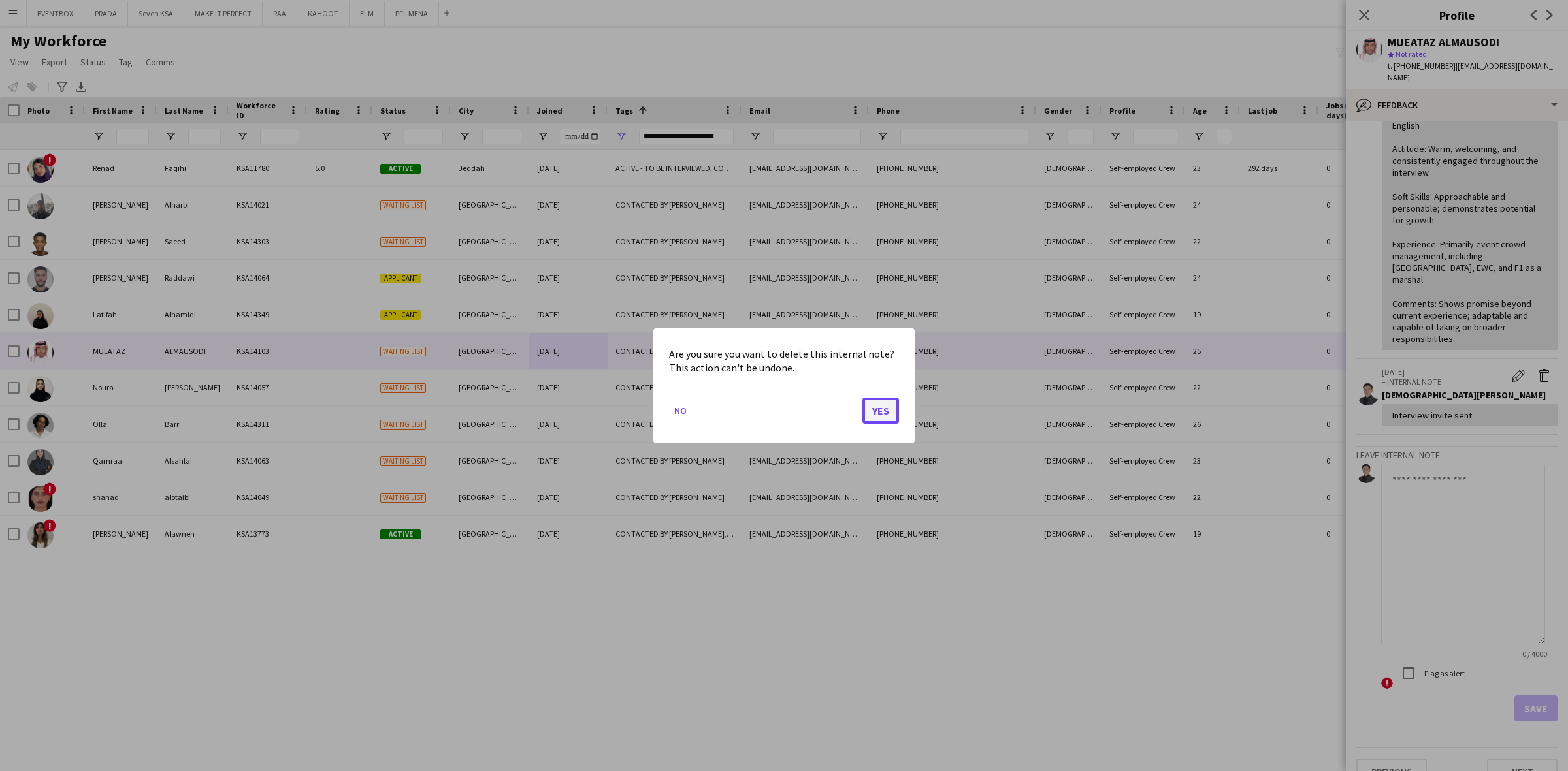
drag, startPoint x: 885, startPoint y: 413, endPoint x: 1442, endPoint y: 253, distance: 579.5
click at [887, 412] on button "Yes" at bounding box center [880, 409] width 36 height 26
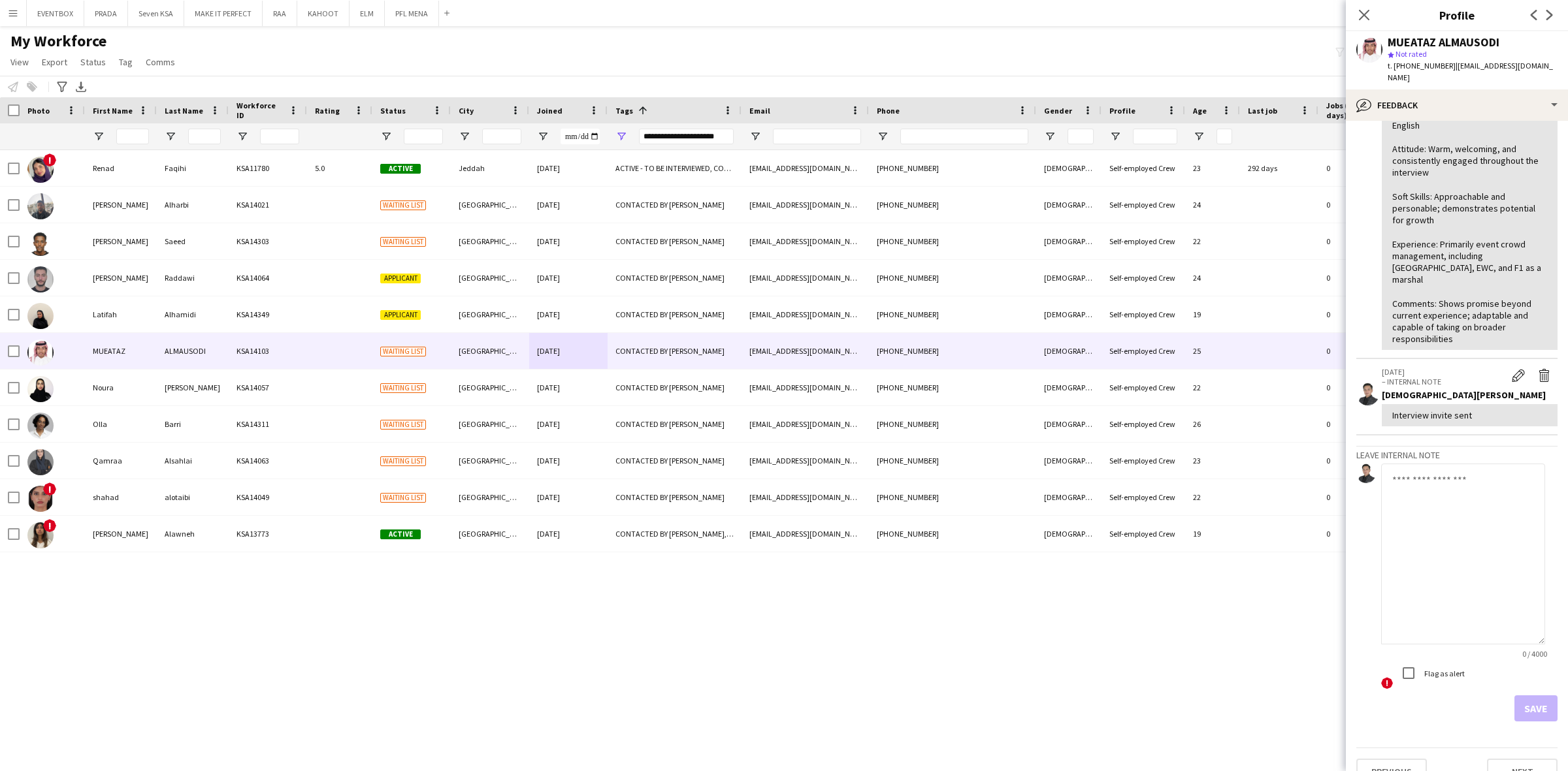
scroll to position [0, 0]
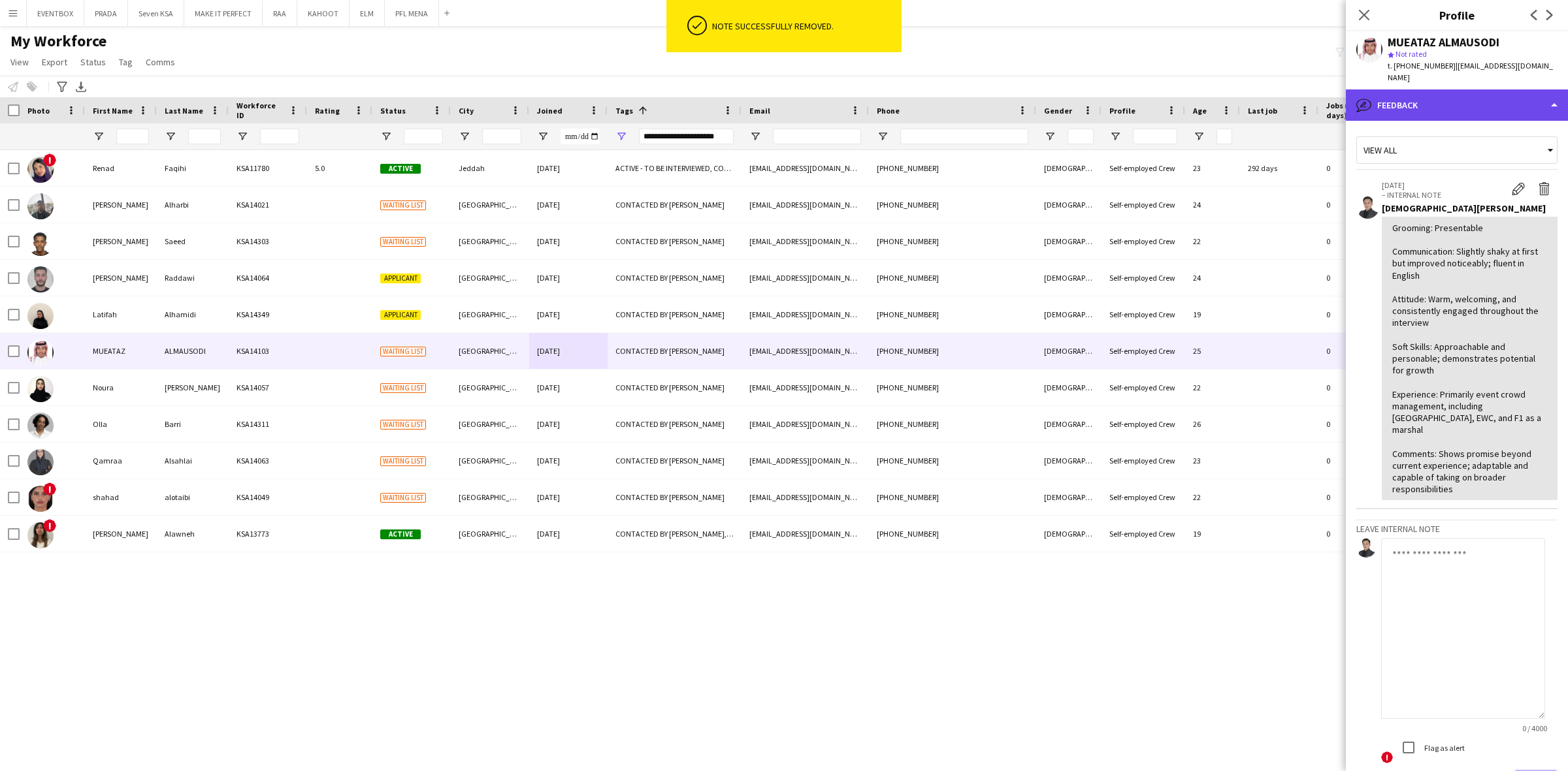
click at [1484, 102] on div "bubble-pencil Feedback" at bounding box center [1456, 105] width 222 height 31
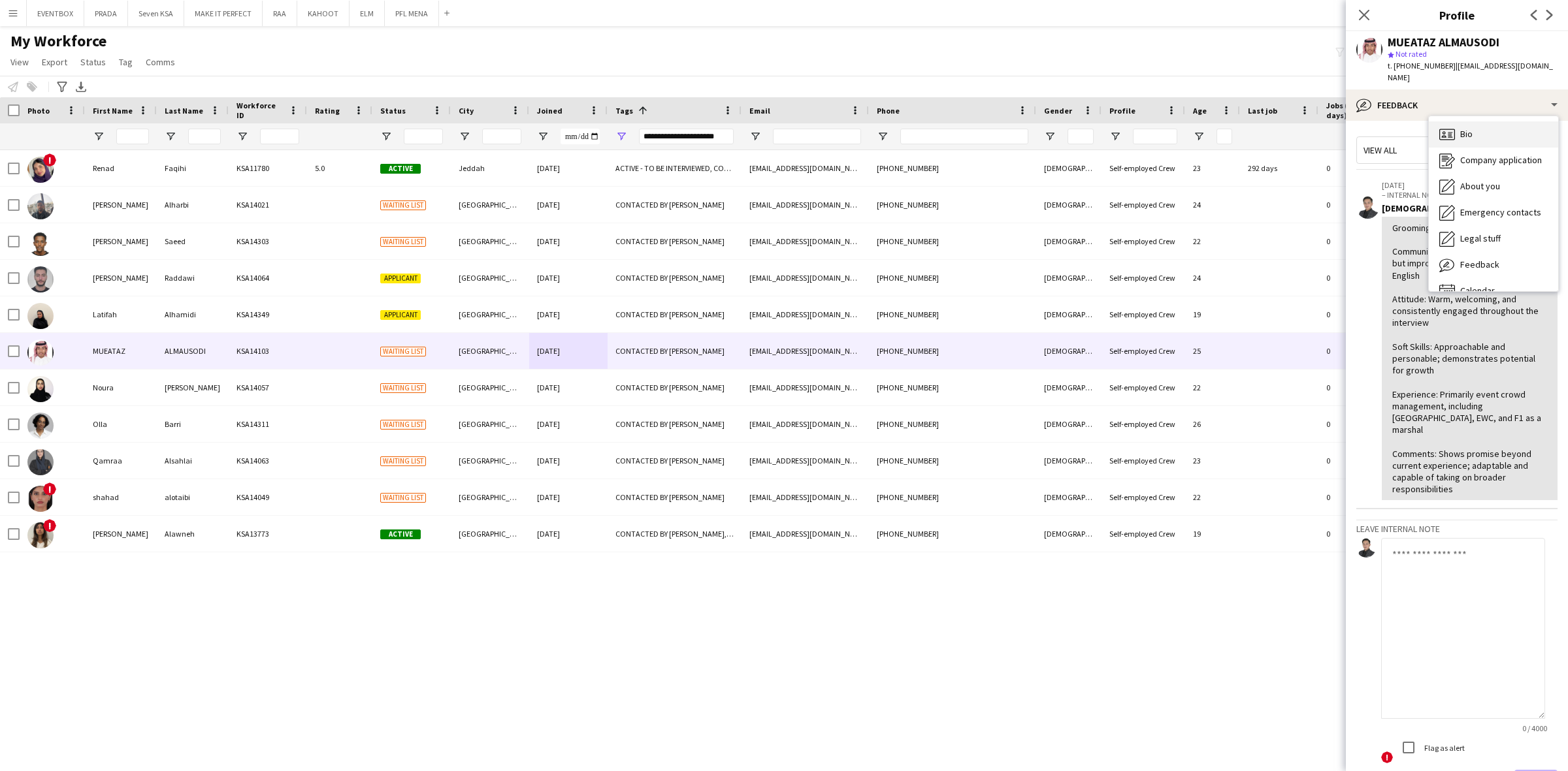
click at [1501, 128] on div "Bio Bio" at bounding box center [1493, 134] width 129 height 26
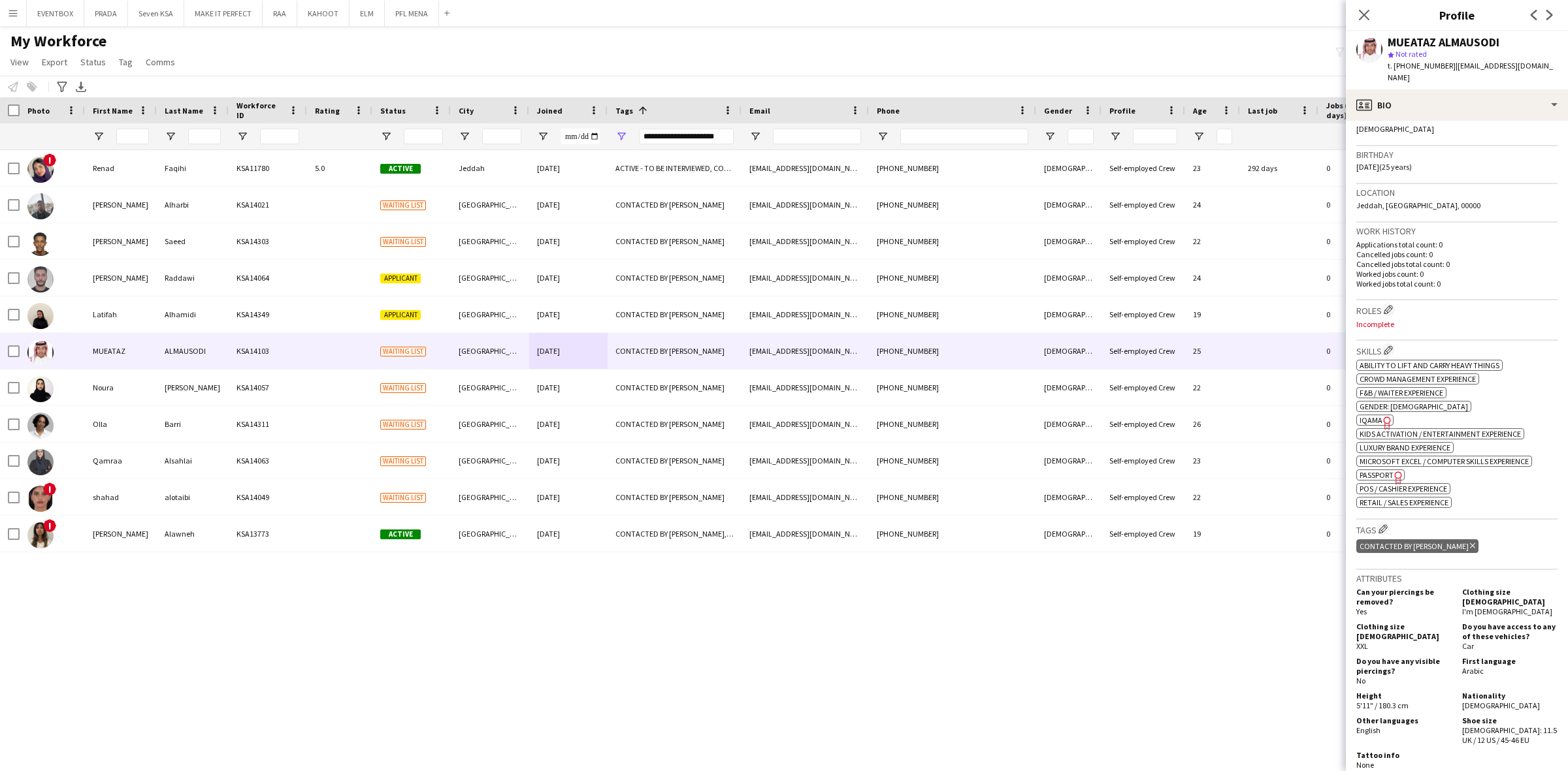
scroll to position [327, 0]
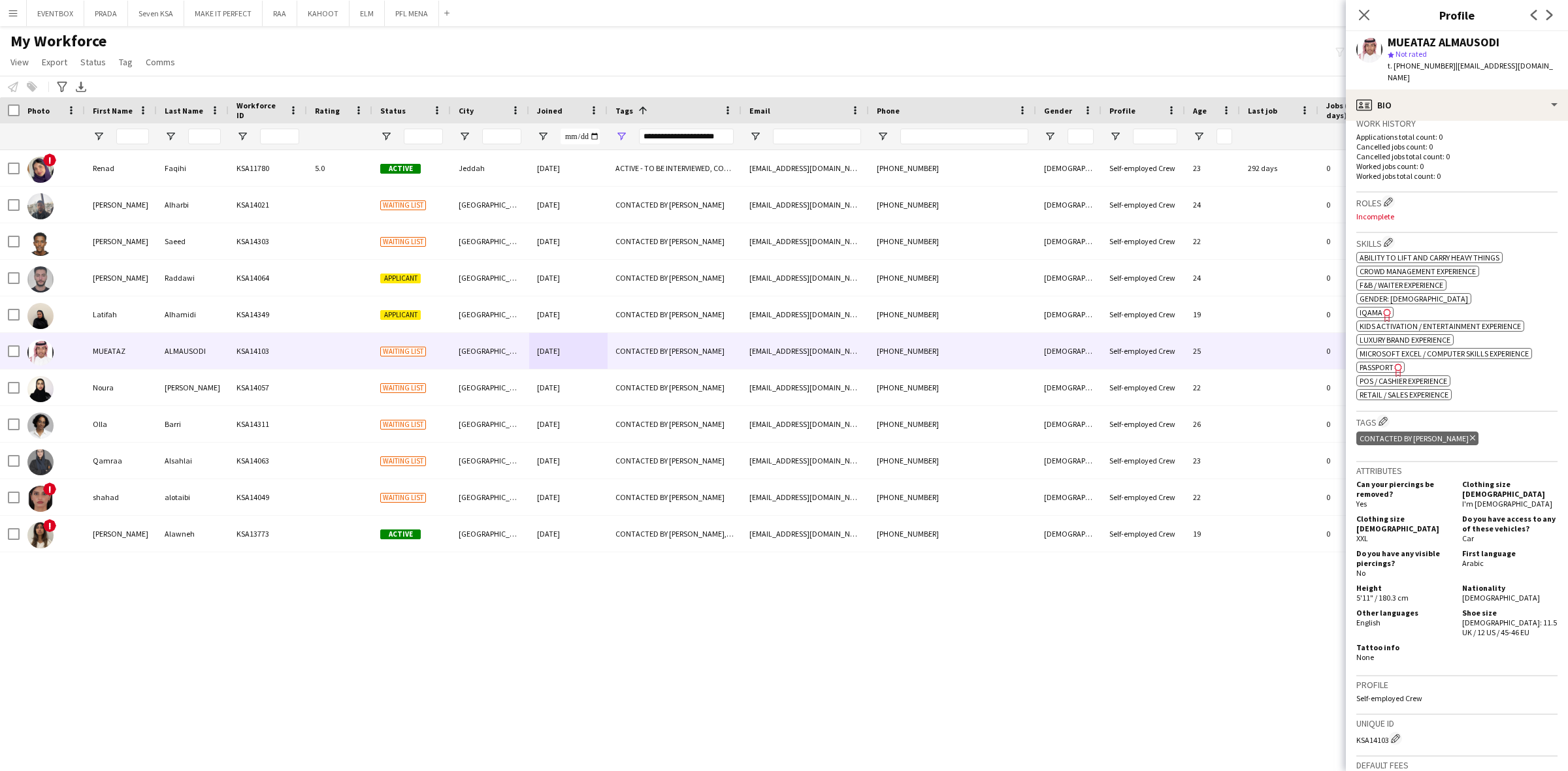
click at [1371, 307] on span "IQAMA" at bounding box center [1371, 312] width 23 height 10
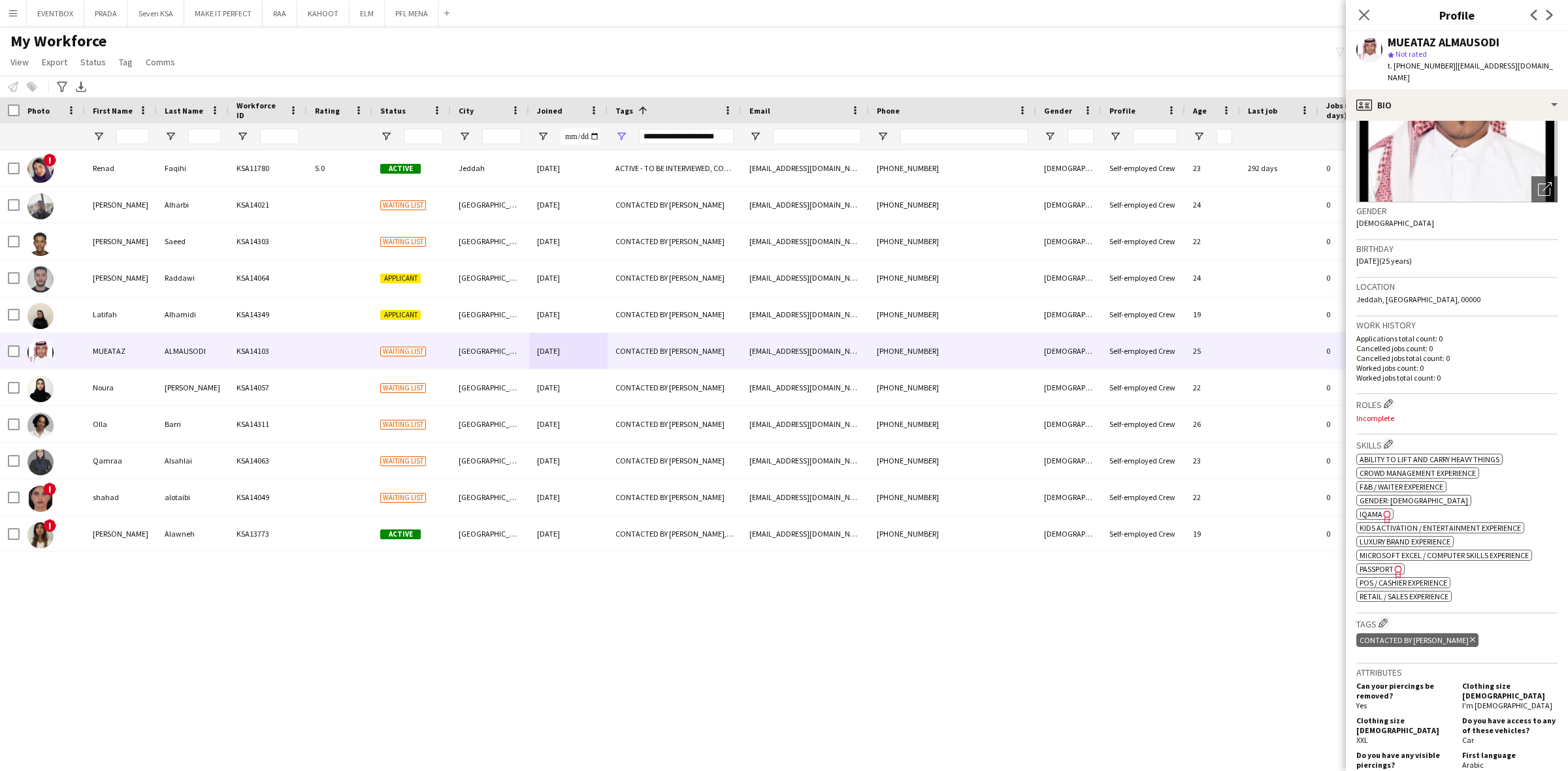
scroll to position [163, 0]
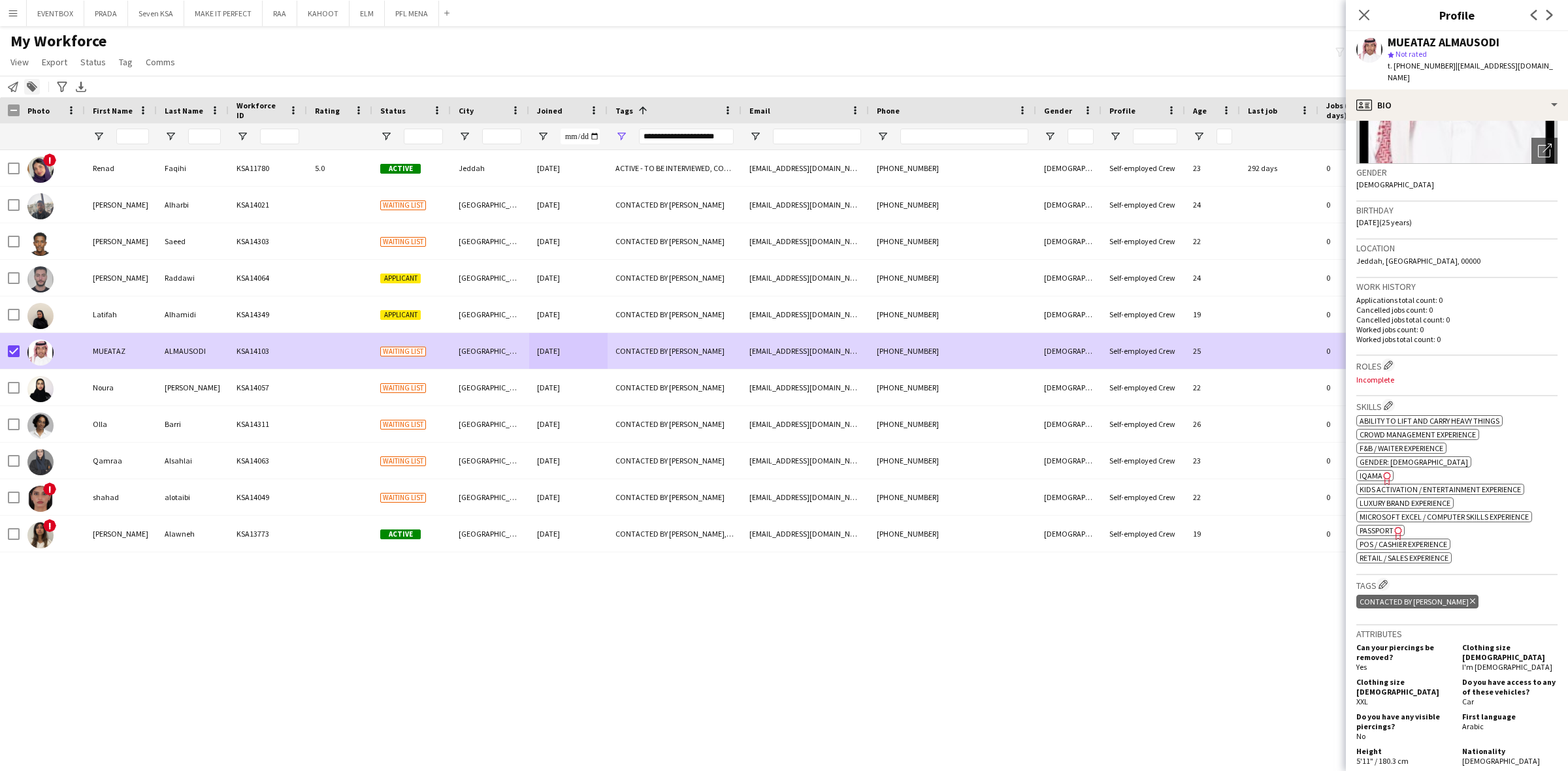
click at [33, 83] on icon "Add to tag" at bounding box center [32, 87] width 11 height 11
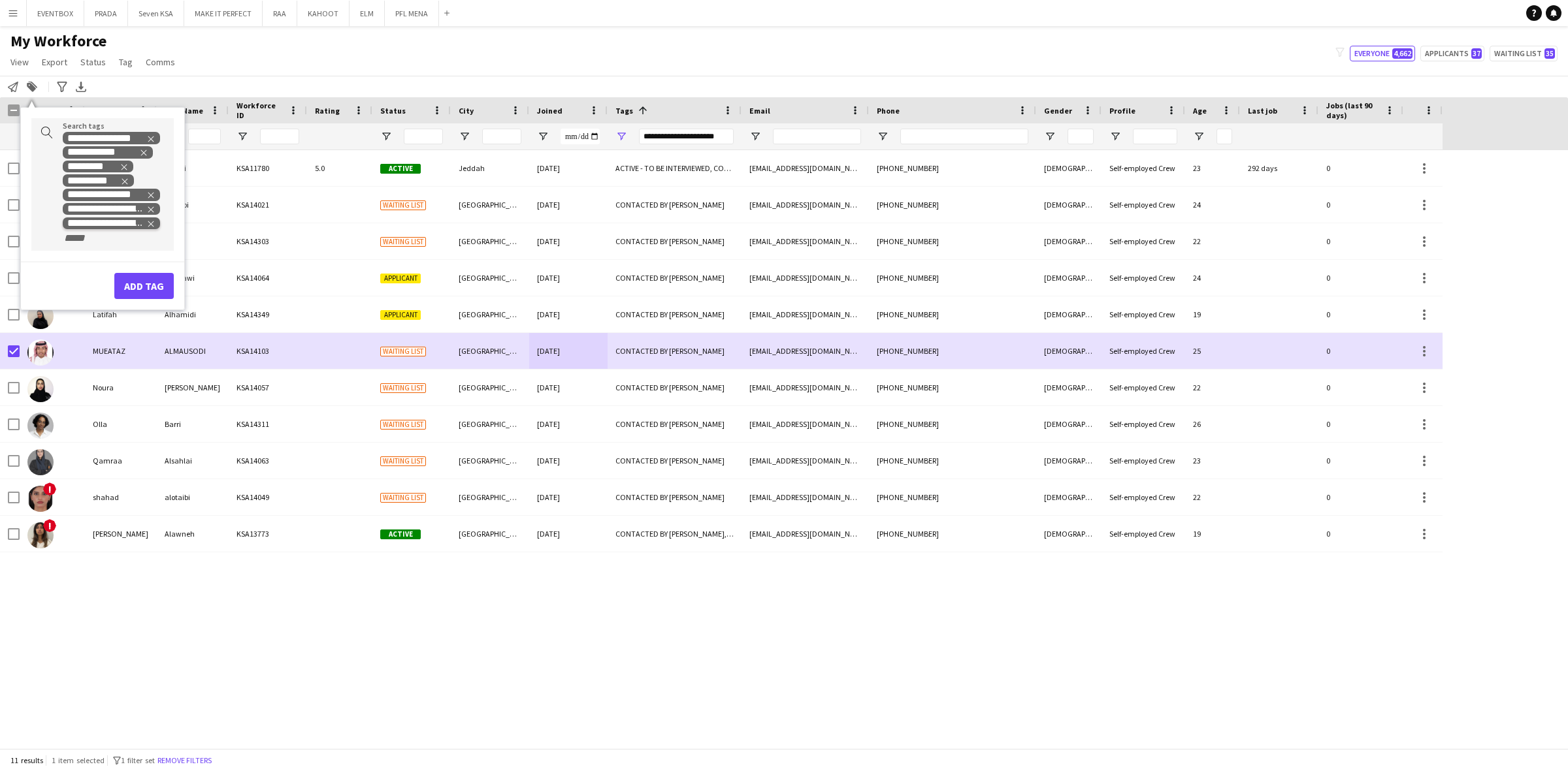
click at [152, 224] on icon "Remove tag" at bounding box center [151, 224] width 9 height 9
click at [150, 268] on button "Add tag" at bounding box center [144, 271] width 60 height 26
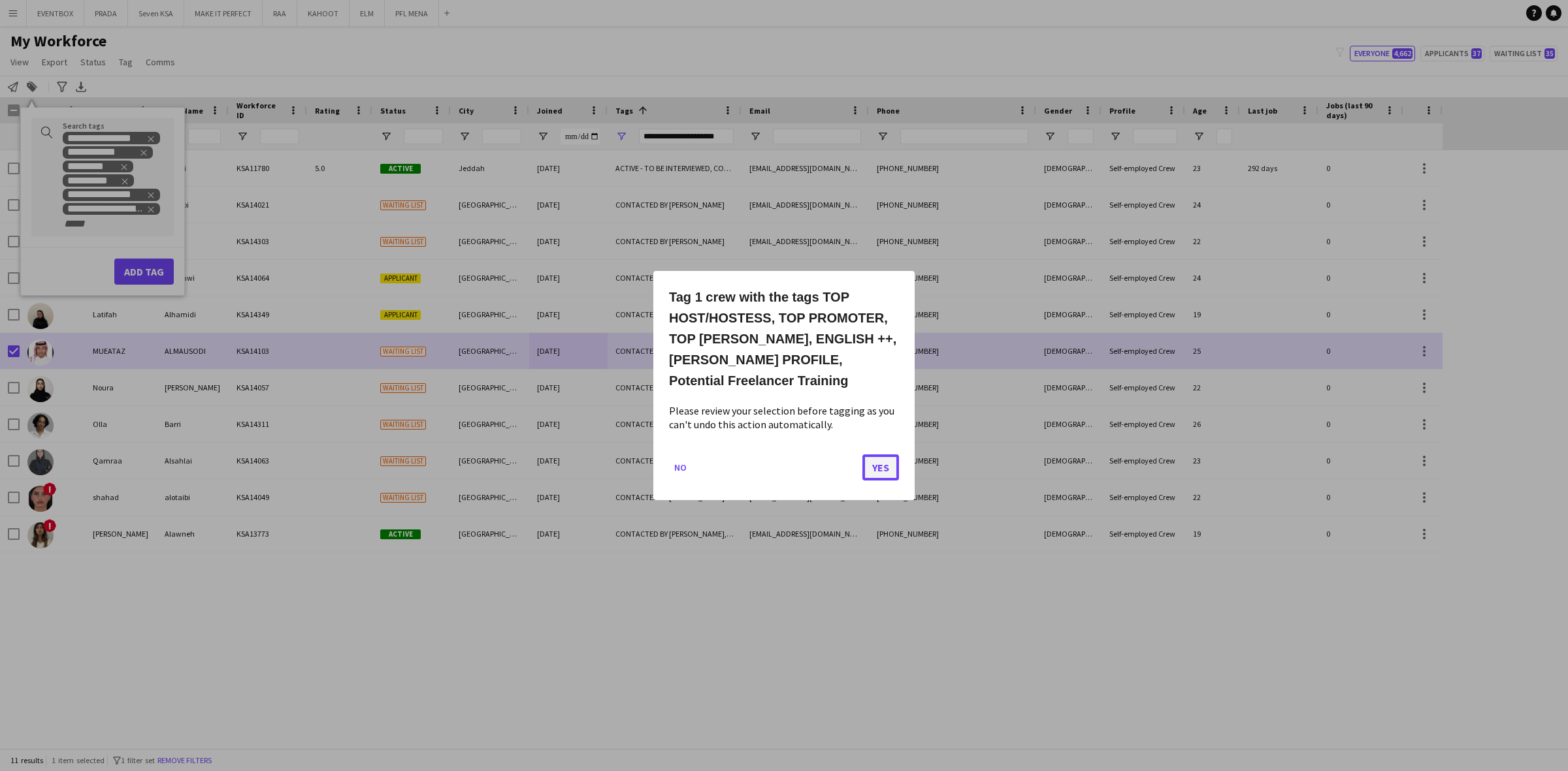
click at [869, 469] on button "Yes" at bounding box center [880, 467] width 36 height 26
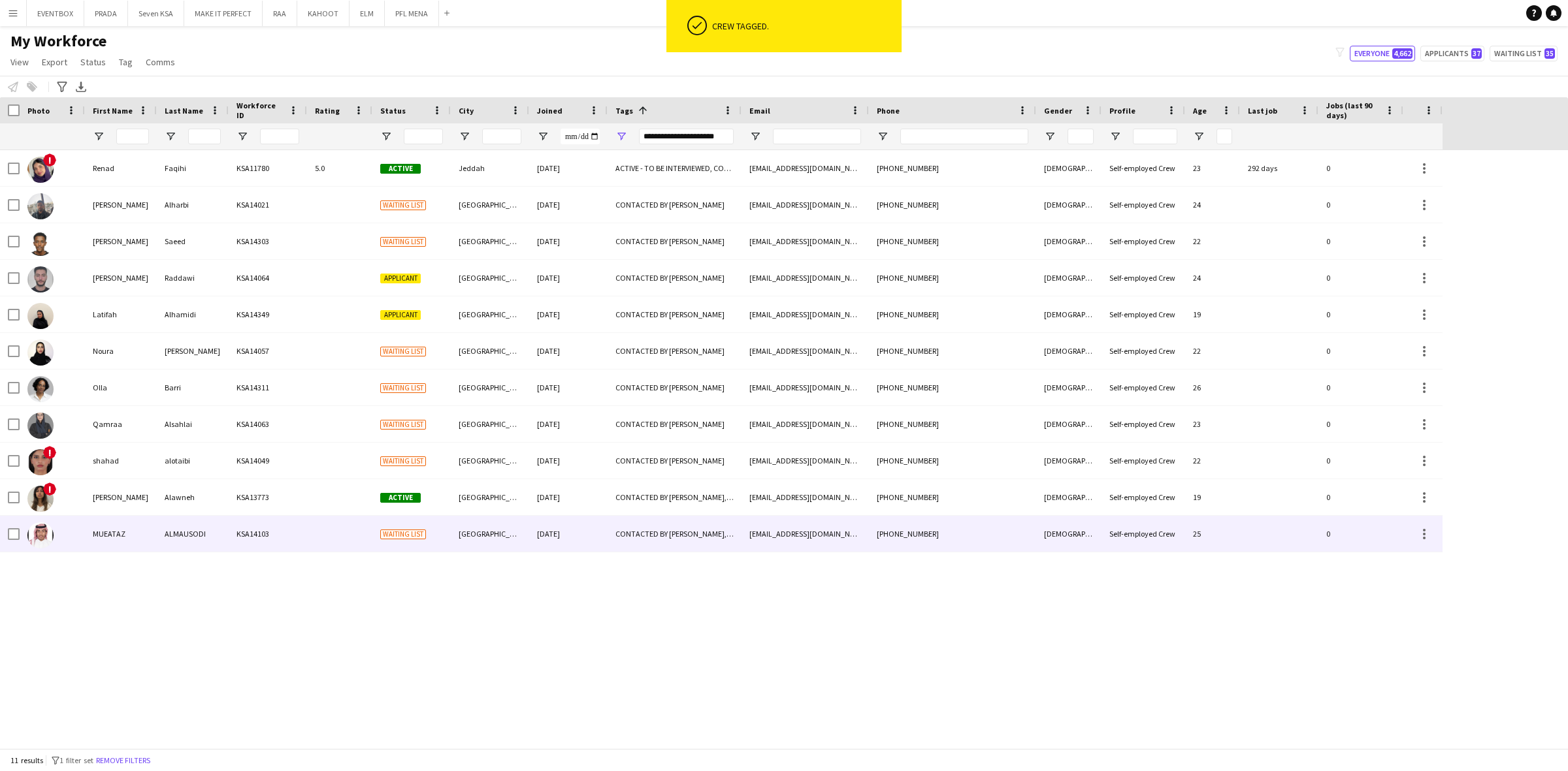
click at [521, 539] on div "جدة" at bounding box center [490, 534] width 78 height 36
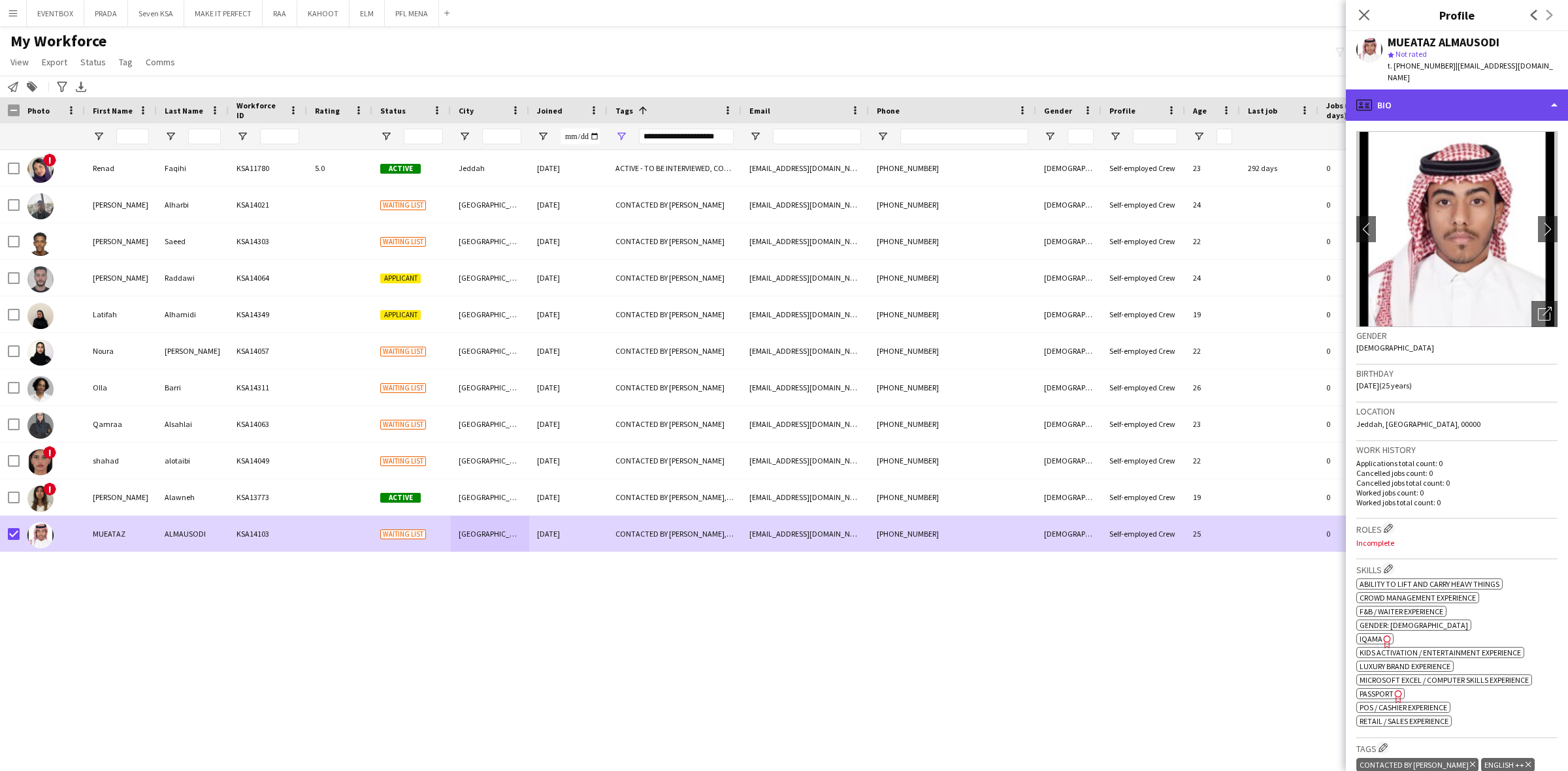
click at [1467, 93] on div "profile Bio" at bounding box center [1456, 105] width 222 height 31
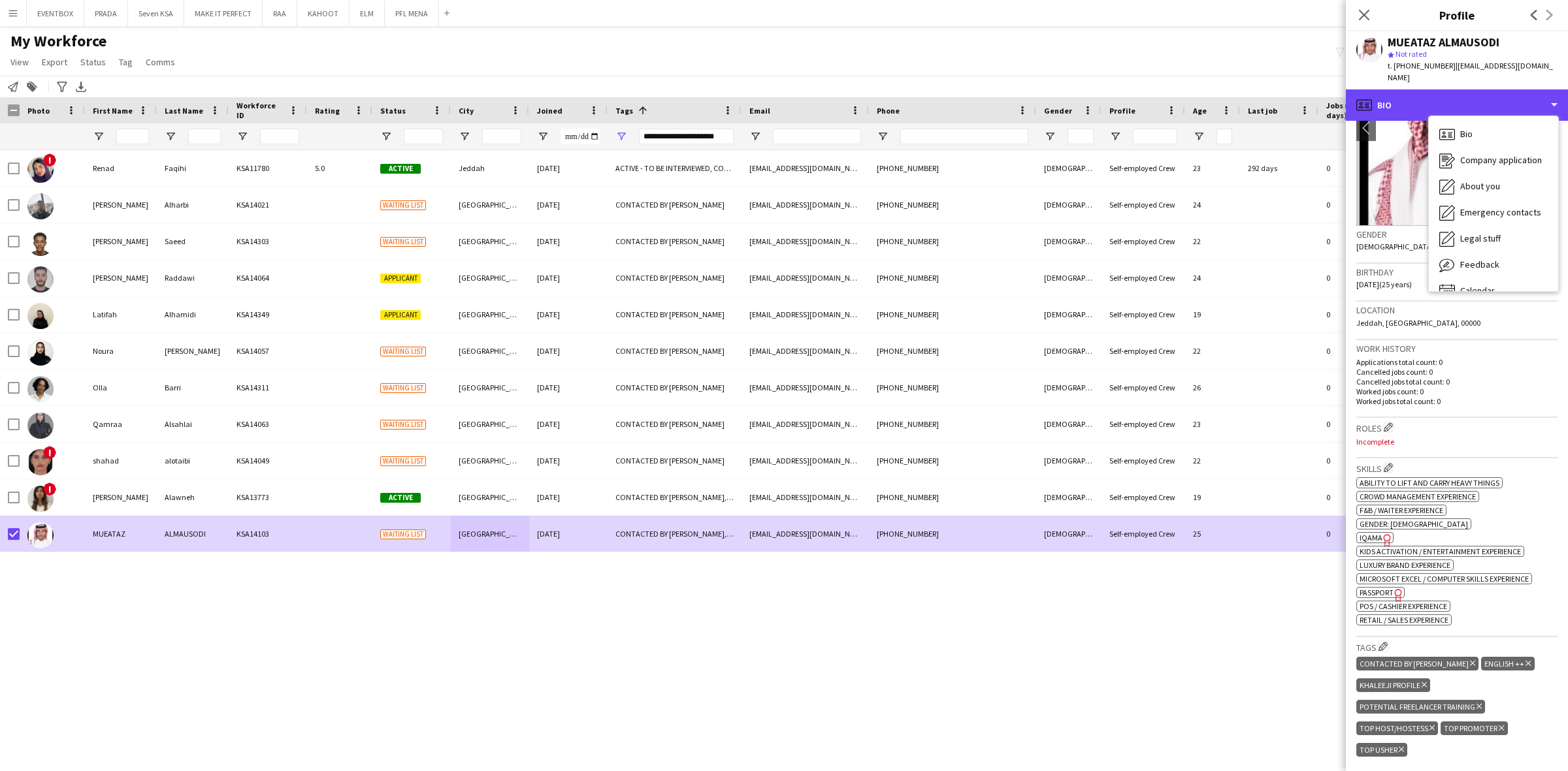
scroll to position [81, 0]
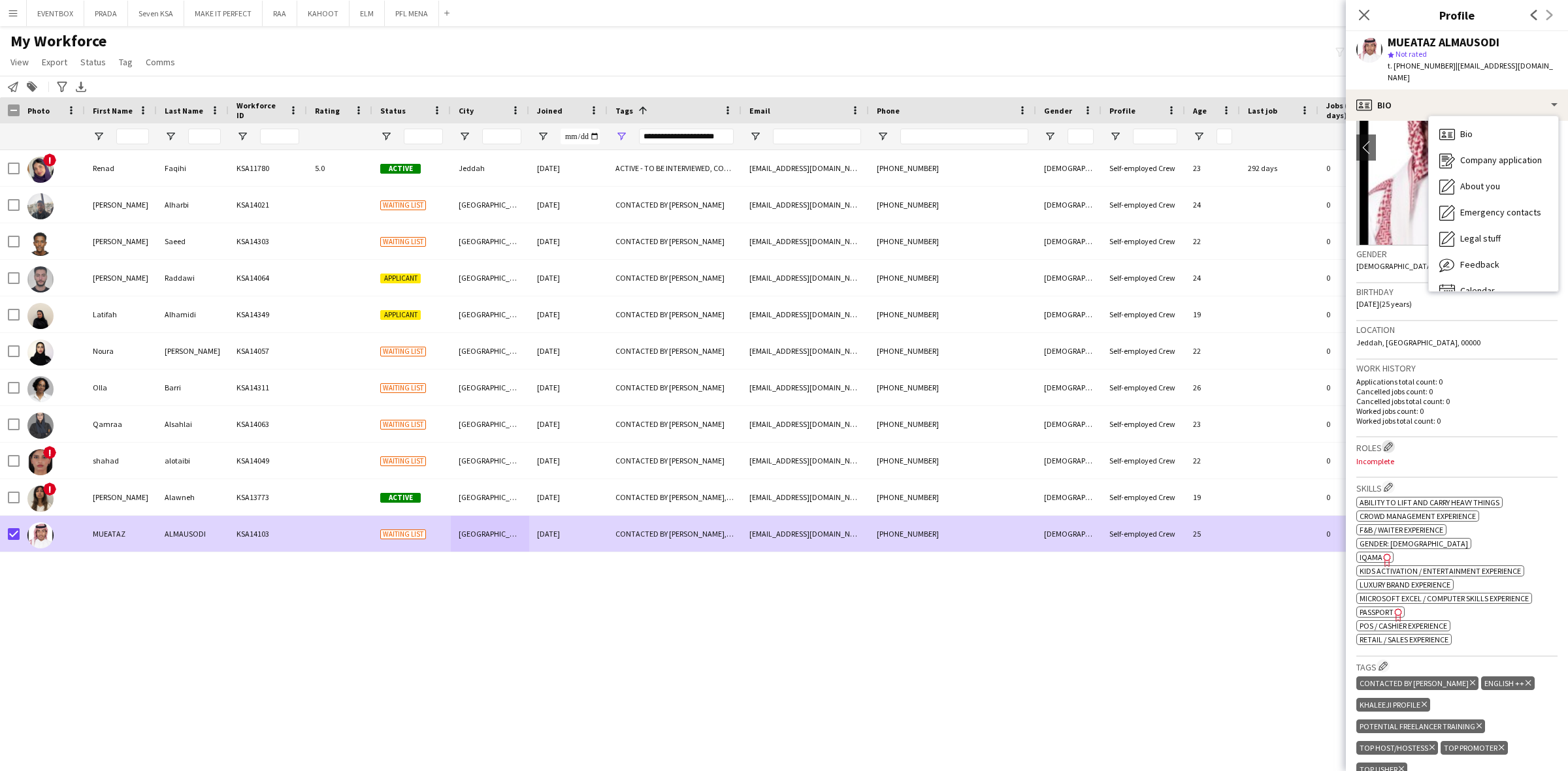
click at [1391, 442] on app-icon "Edit crew company roles" at bounding box center [1388, 446] width 9 height 9
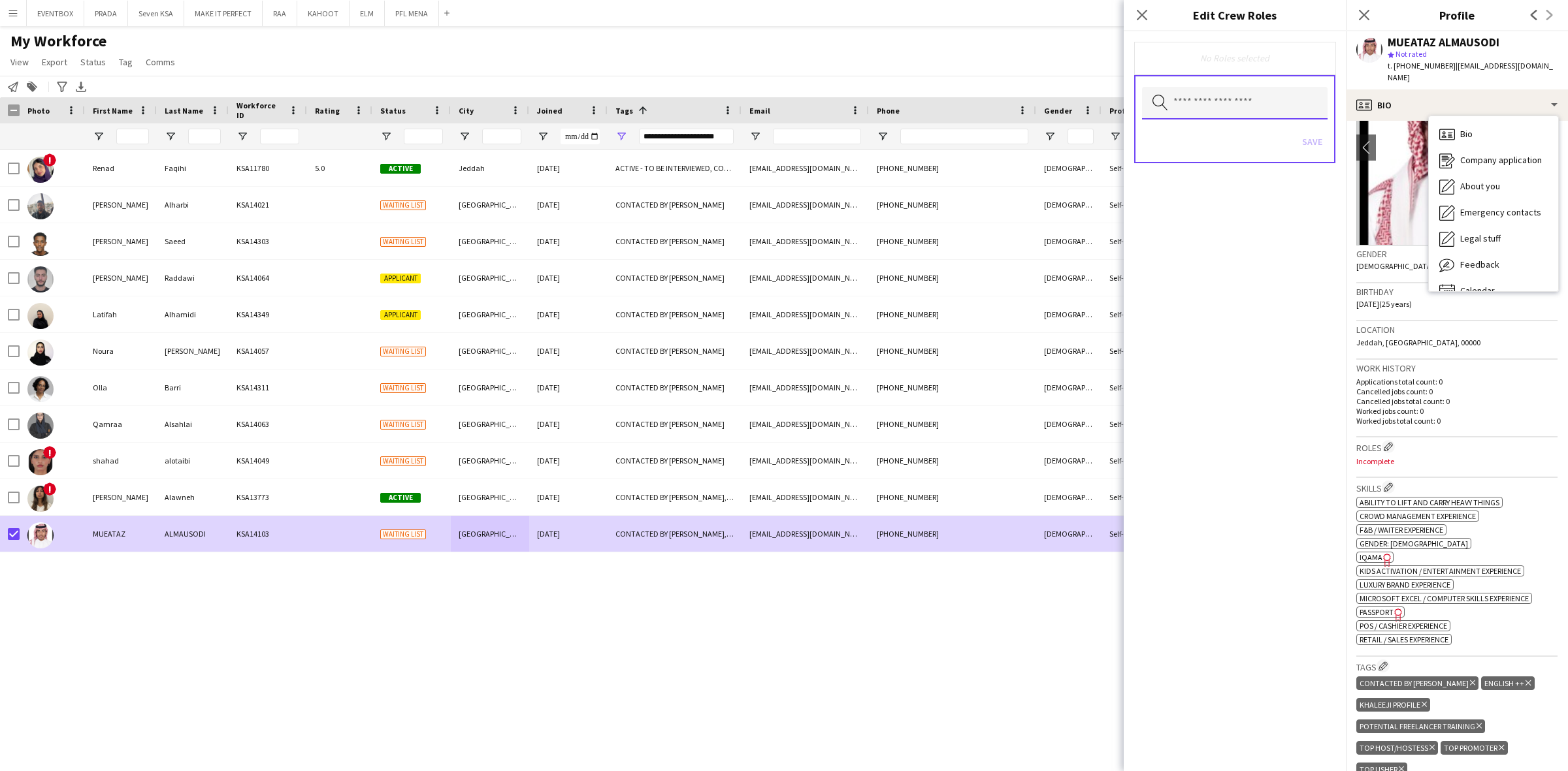
click at [1201, 99] on input "text" at bounding box center [1235, 103] width 186 height 32
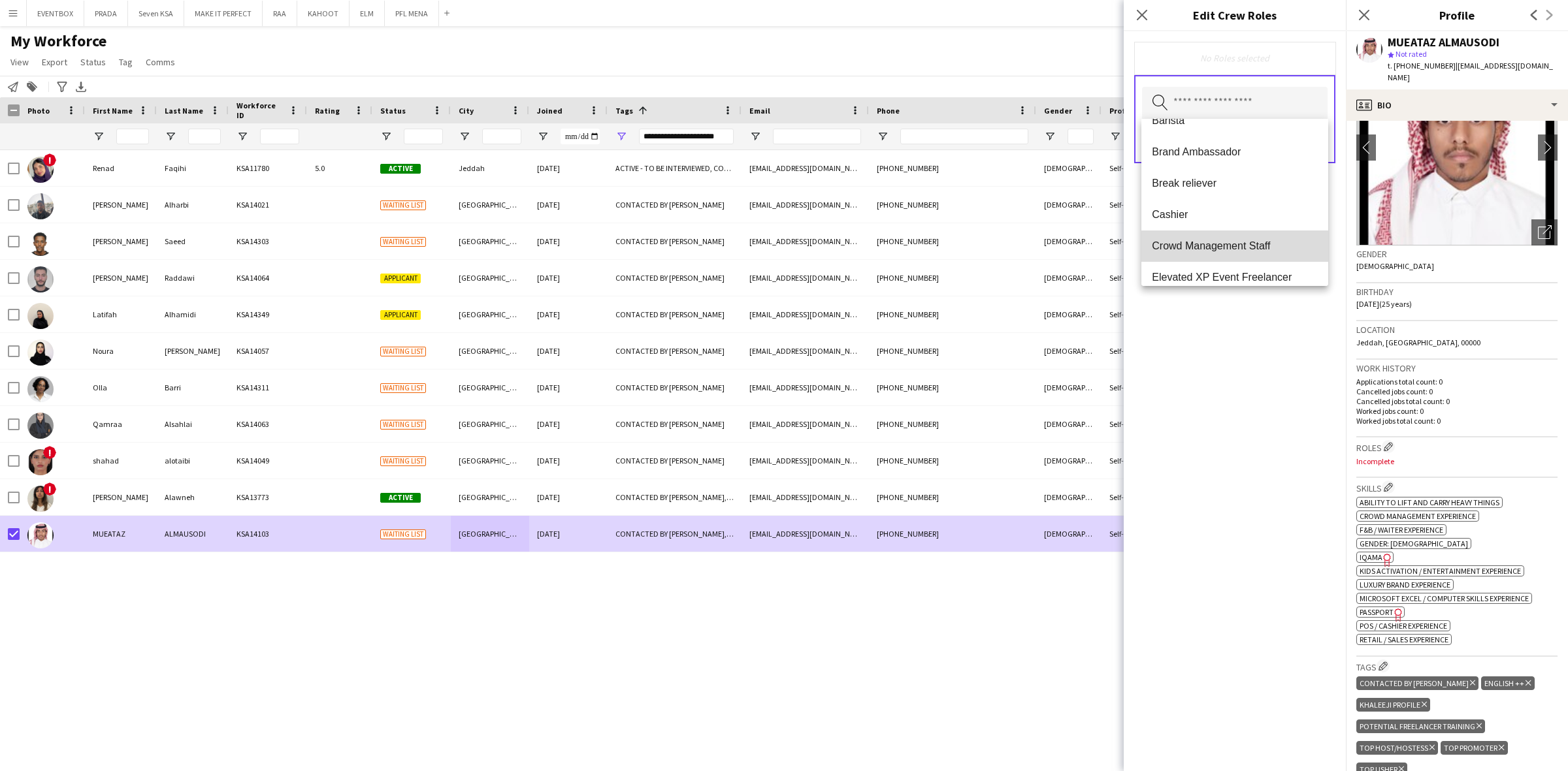
click at [1258, 252] on mat-option "Crowd Management Staff" at bounding box center [1235, 246] width 187 height 31
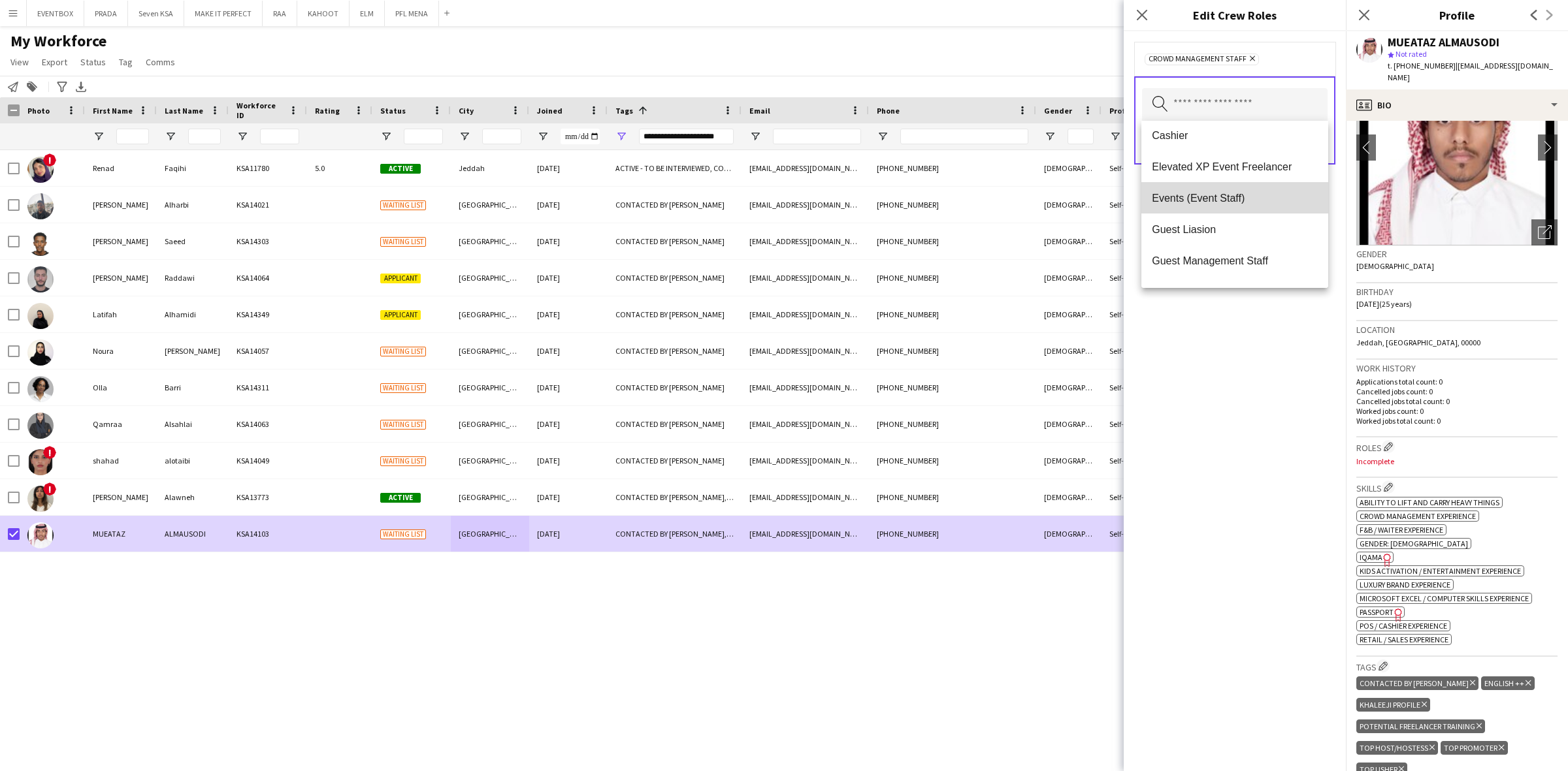
click at [1268, 192] on span "Events (Event Staff)" at bounding box center [1235, 198] width 166 height 13
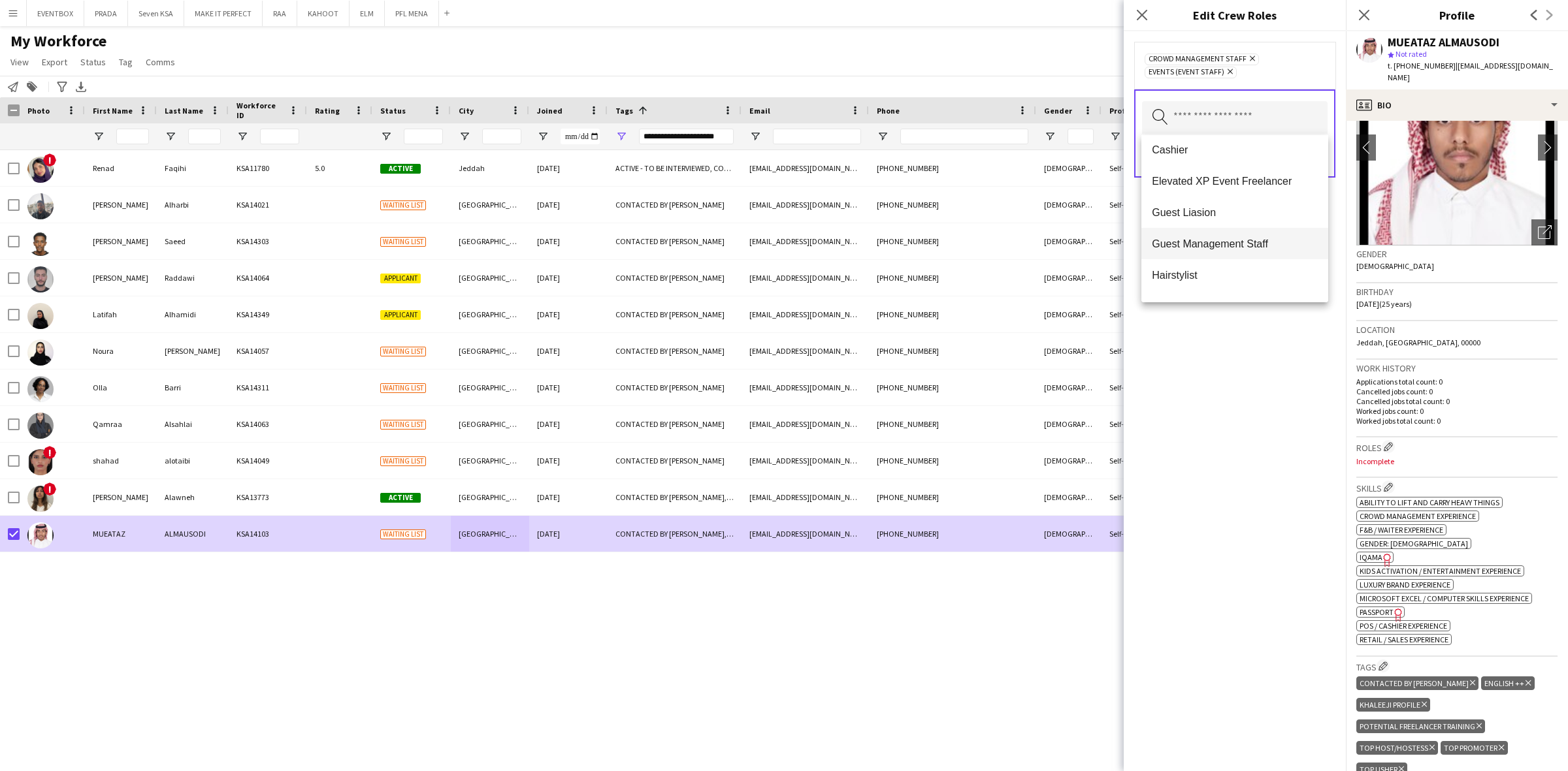
click at [1272, 240] on span "Guest Management Staff" at bounding box center [1235, 244] width 166 height 13
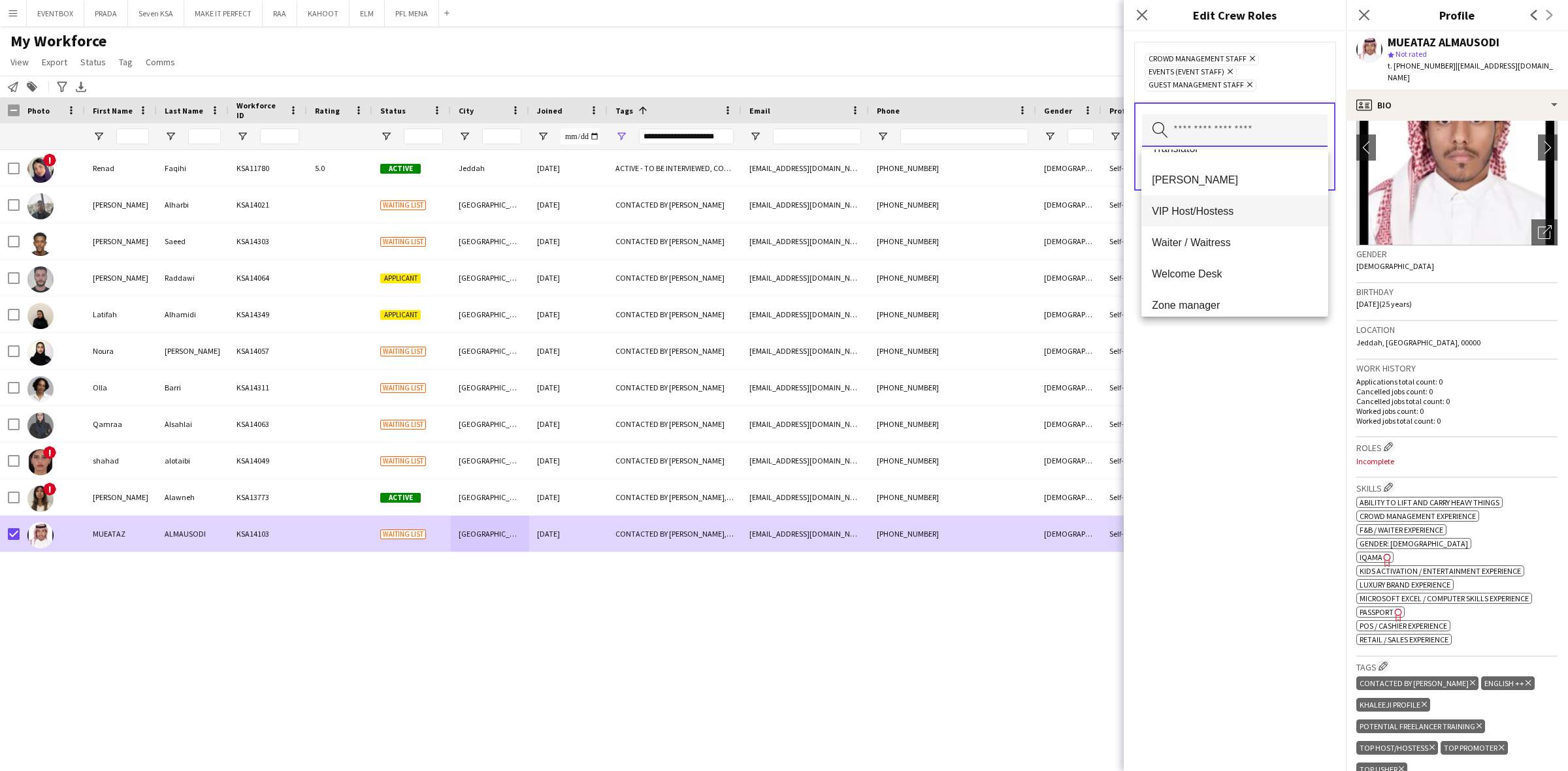
scroll to position [1096, 0]
click at [1232, 166] on span "Usher" at bounding box center [1235, 172] width 166 height 13
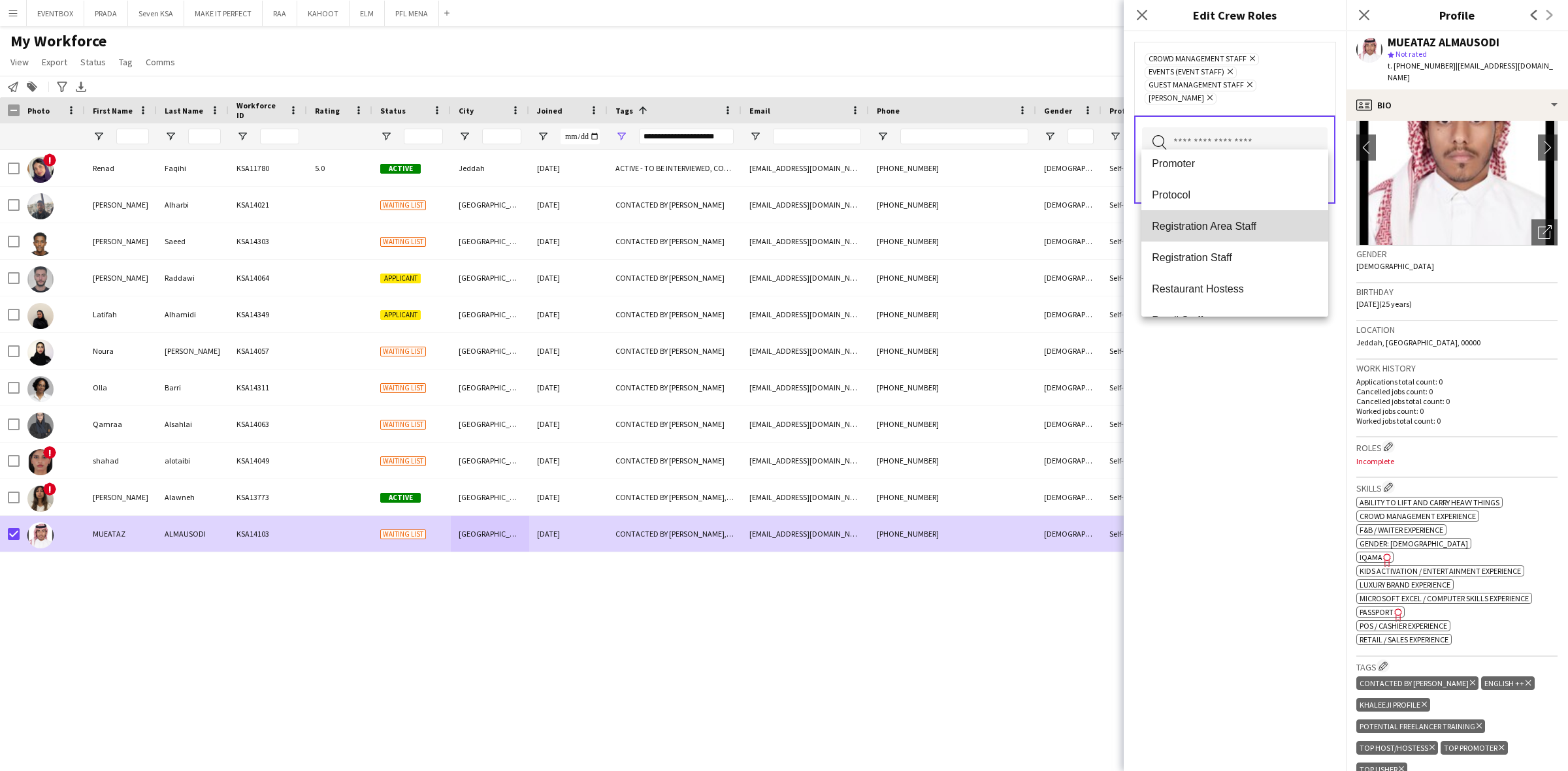
click at [1281, 223] on span "Registration Area Staff" at bounding box center [1235, 226] width 166 height 13
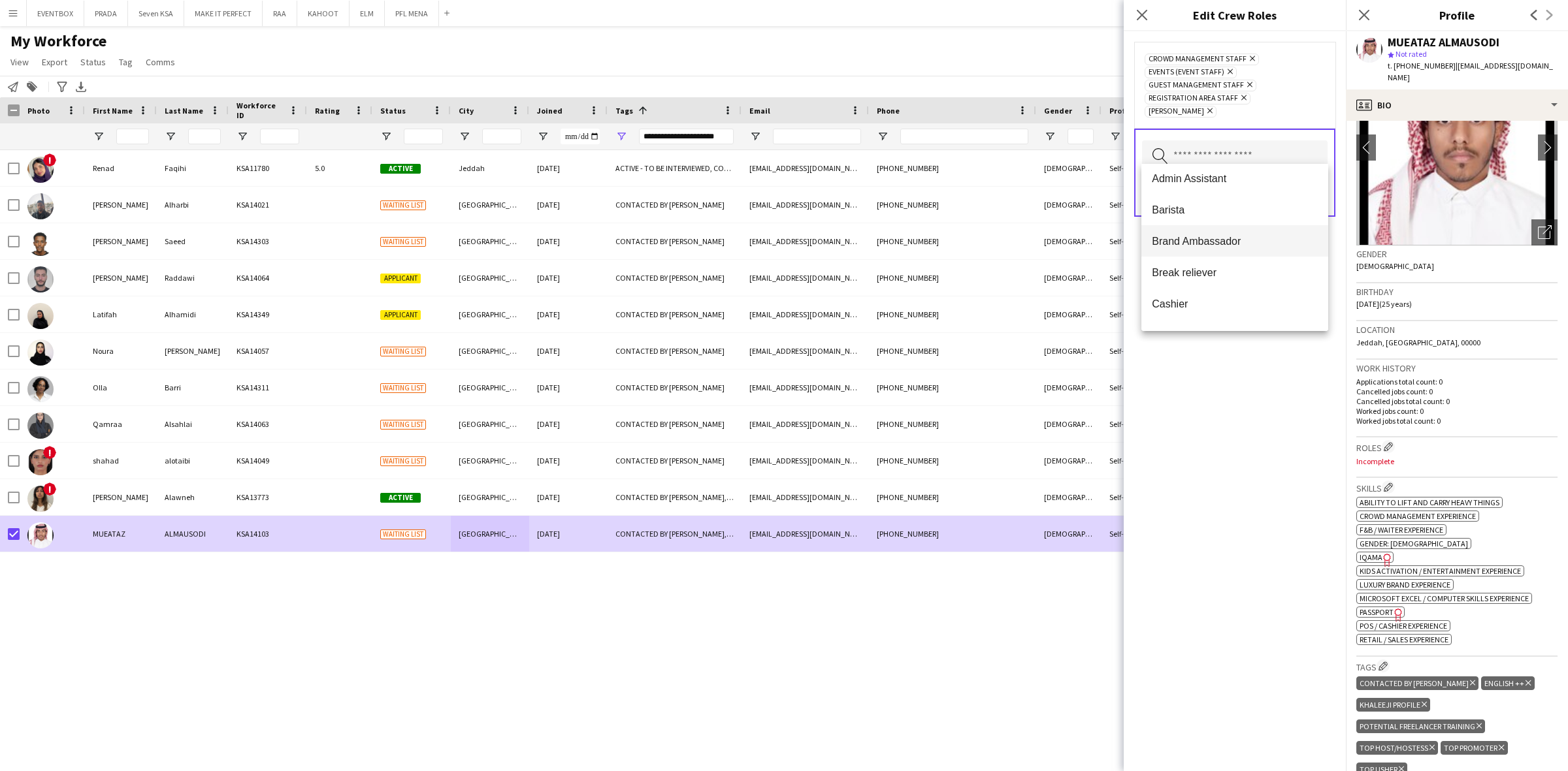
scroll to position [0, 0]
click at [1236, 478] on div "Crowd Management Staff Remove Events (Event Staff) Remove Guest Management Staf…" at bounding box center [1234, 401] width 222 height 740
click at [1312, 191] on button "Save" at bounding box center [1312, 195] width 30 height 21
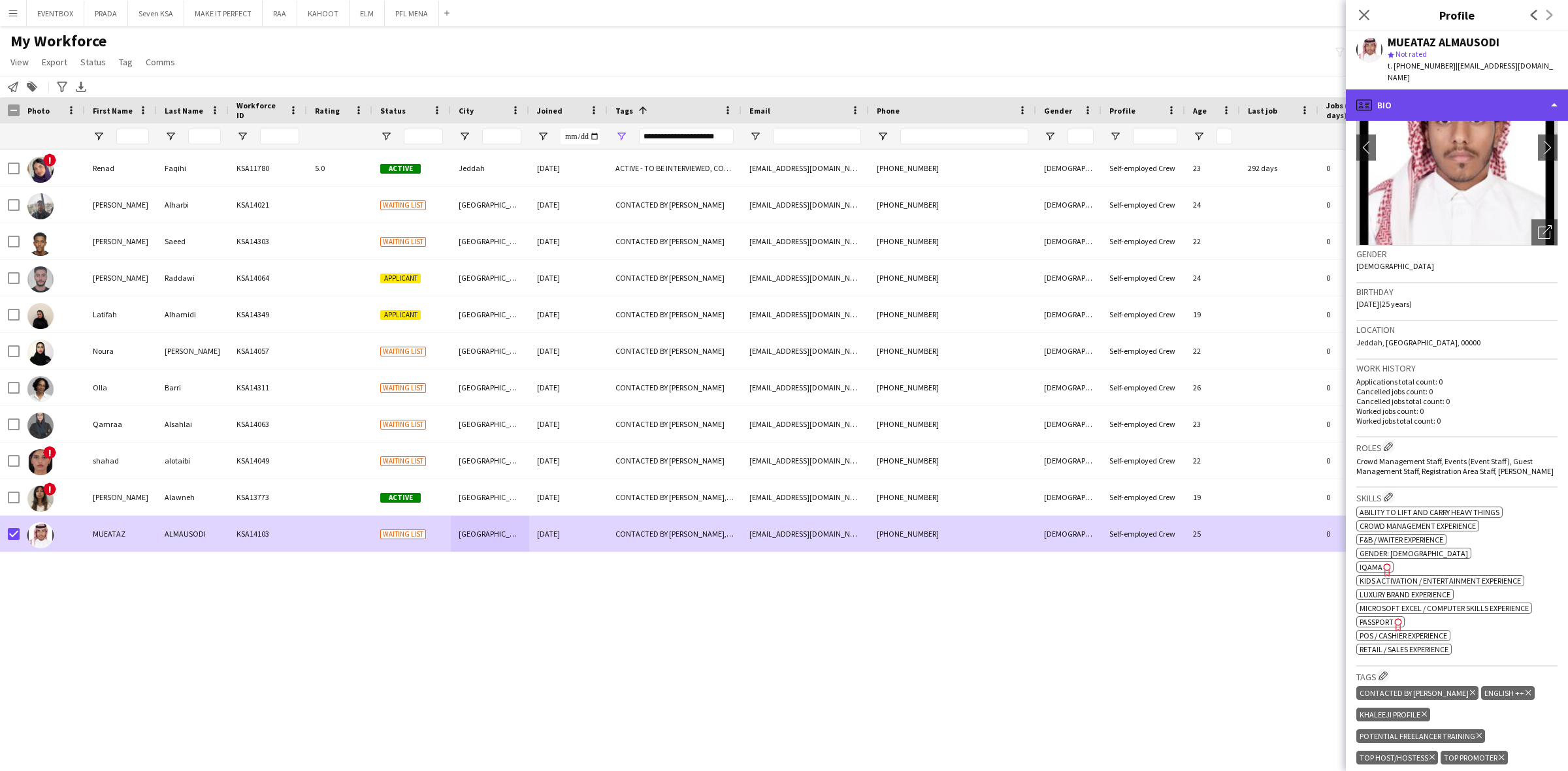
click at [1489, 89] on div "profile Bio" at bounding box center [1456, 105] width 222 height 31
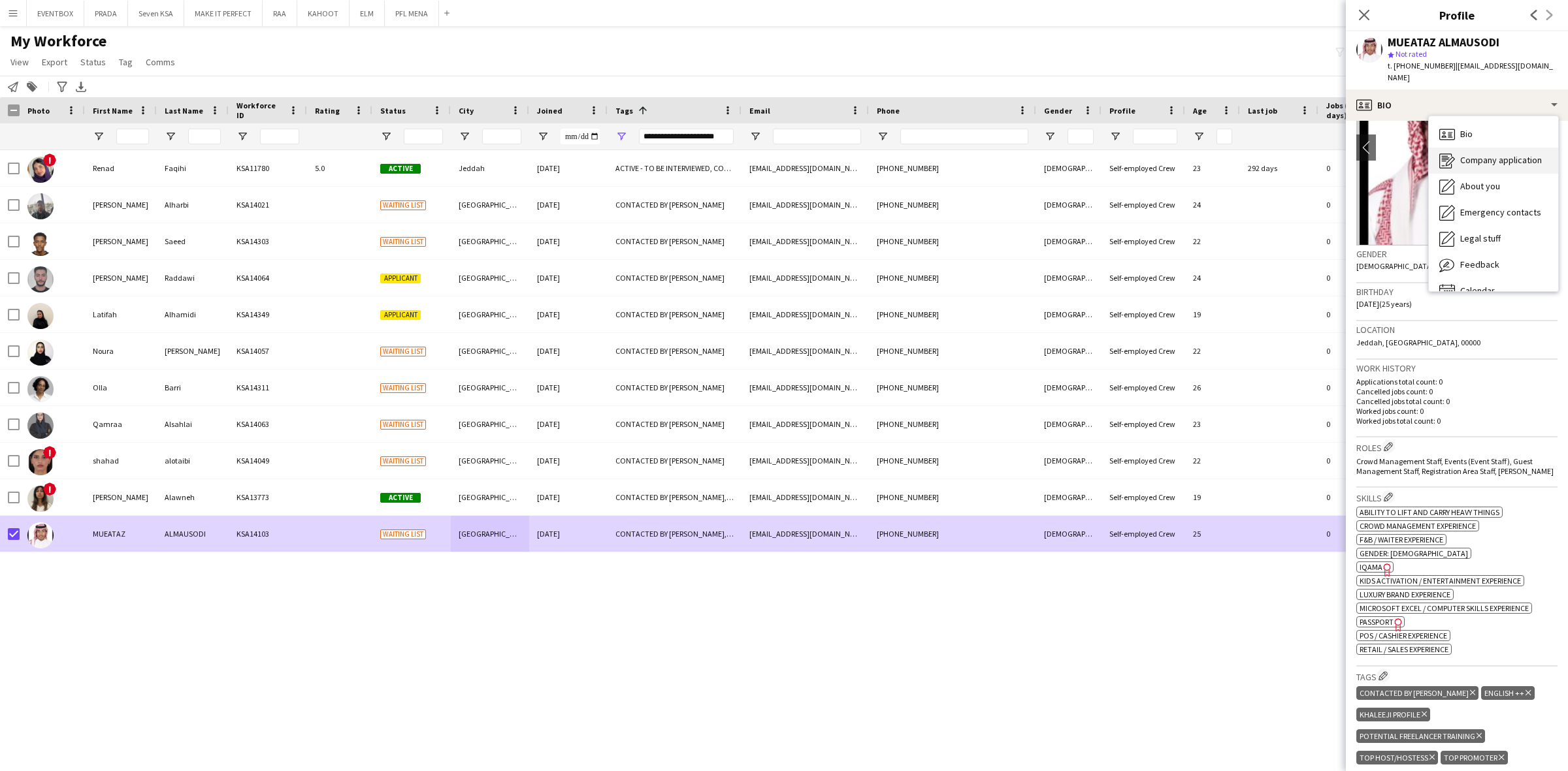
click at [1500, 158] on div "Company application Company application" at bounding box center [1493, 160] width 129 height 26
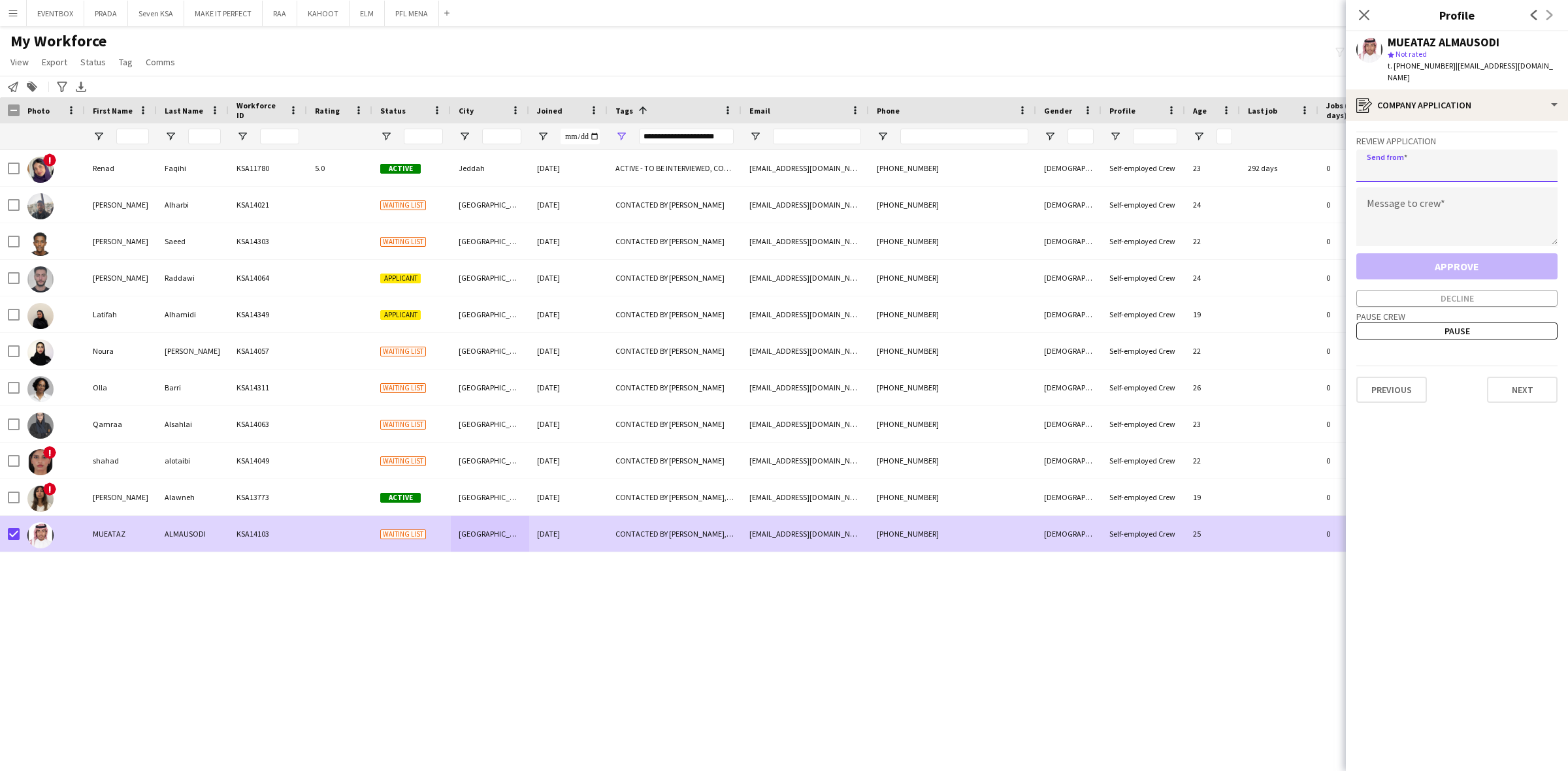
click at [1471, 164] on input "email" at bounding box center [1457, 166] width 201 height 32
paste input "**********"
type input "**********"
click at [1454, 217] on textarea at bounding box center [1457, 217] width 201 height 59
paste textarea "**********"
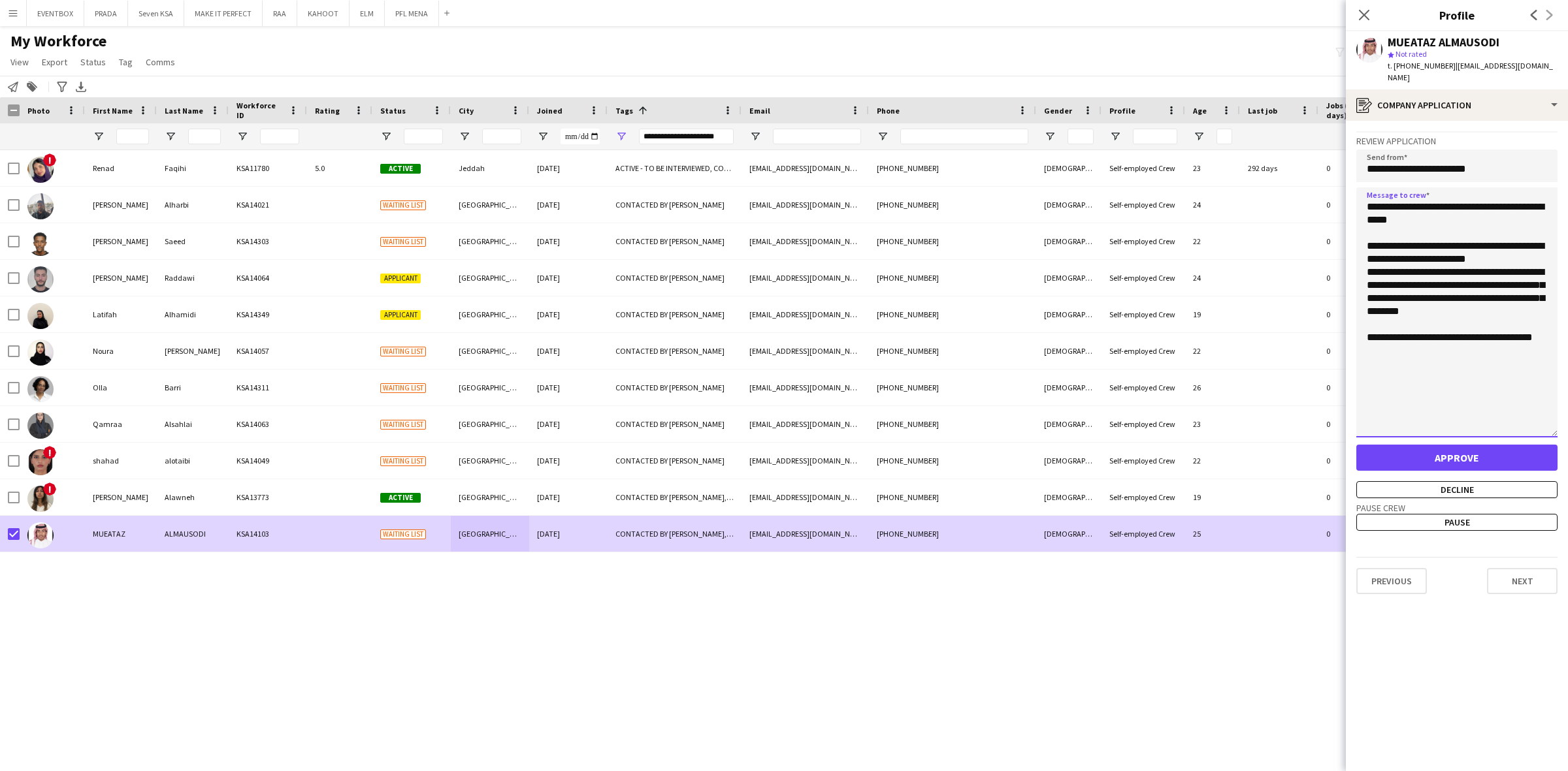
drag, startPoint x: 1552, startPoint y: 230, endPoint x: 1536, endPoint y: 480, distance: 250.5
click at [1536, 437] on textarea "**********" at bounding box center [1457, 312] width 201 height 250
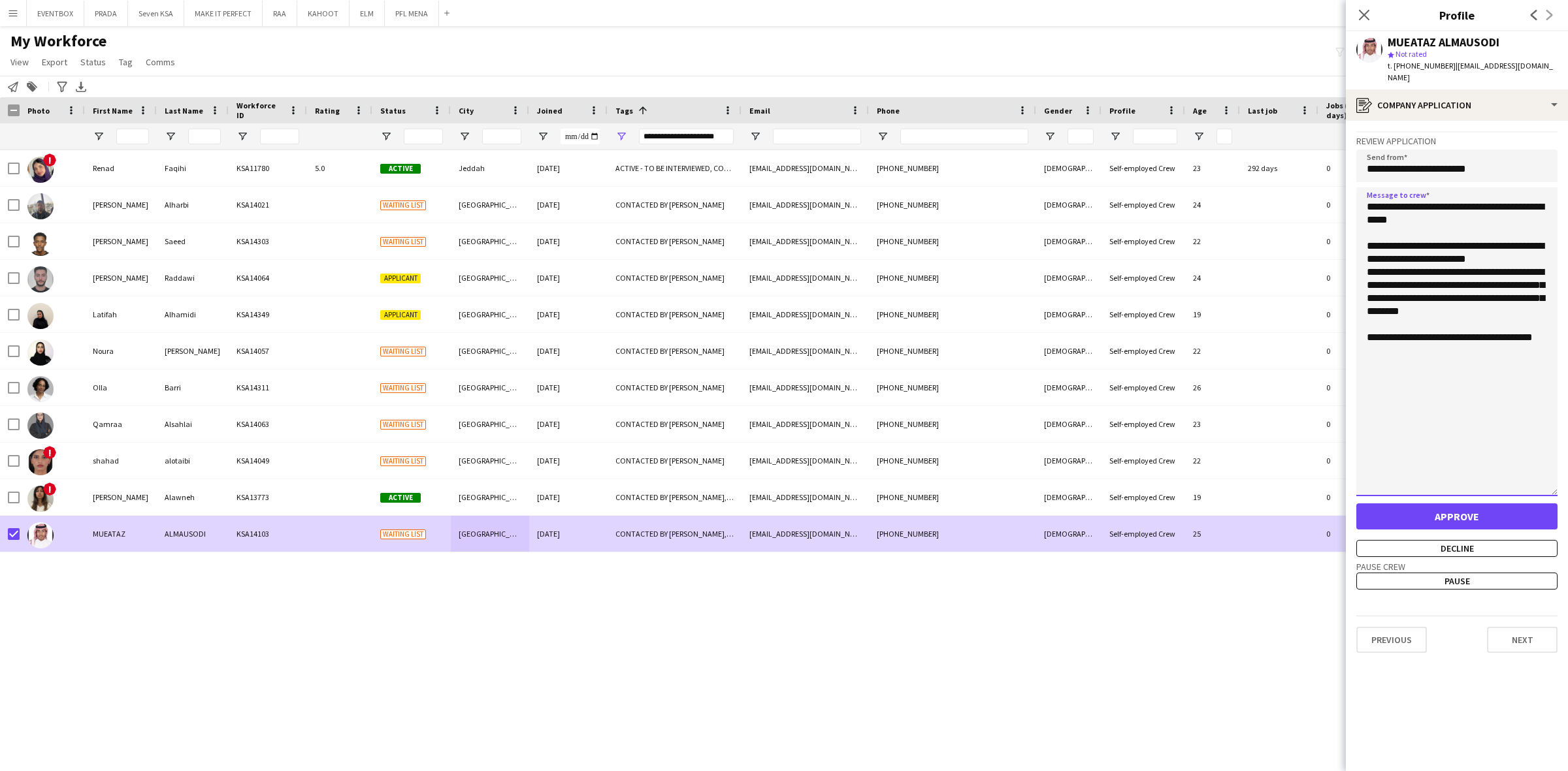
click at [1483, 258] on textarea "**********" at bounding box center [1457, 342] width 201 height 309
type textarea "**********"
click at [1439, 503] on button "Approve" at bounding box center [1457, 516] width 201 height 26
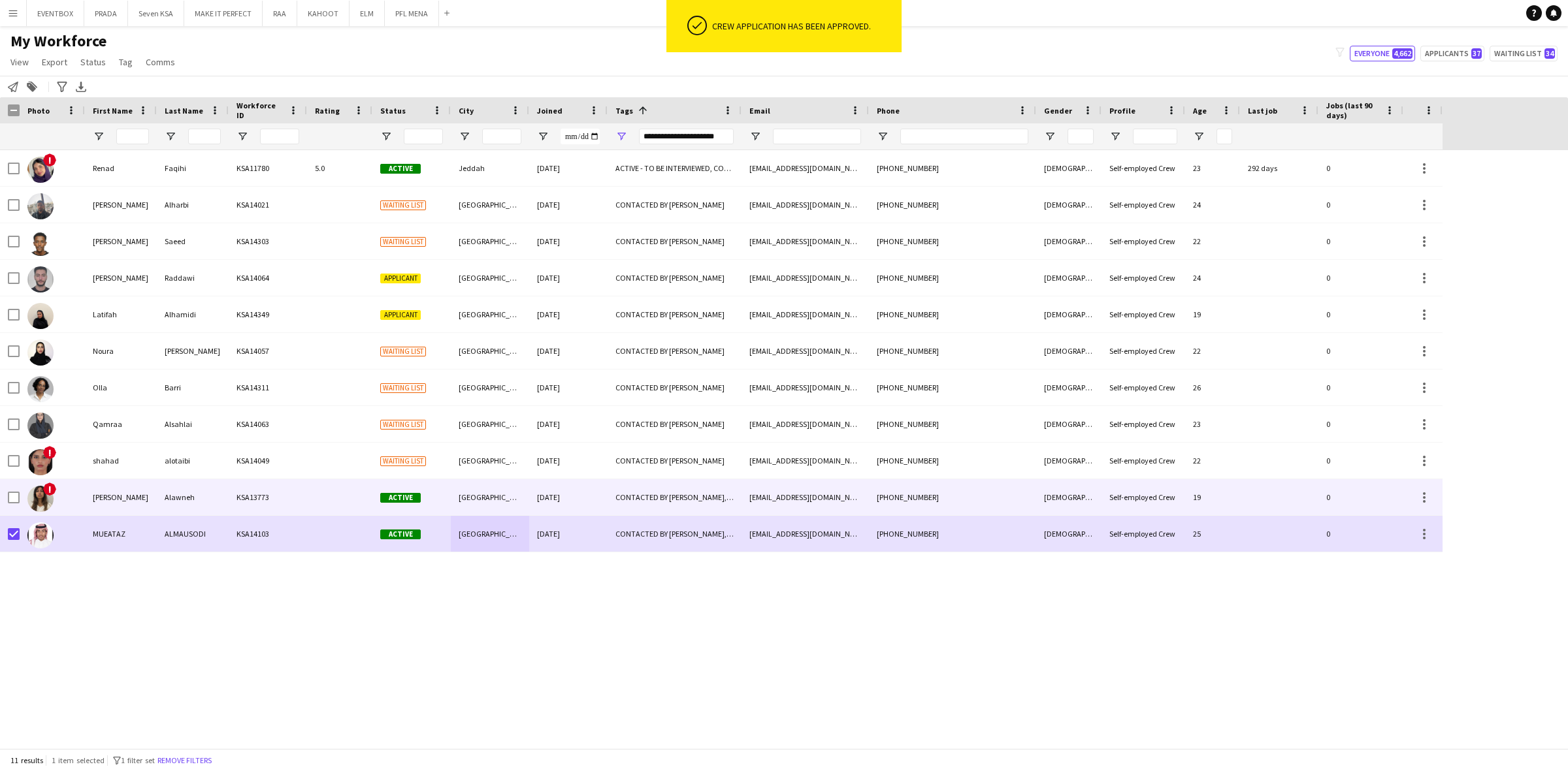
click at [1130, 527] on div "Self-employed Crew" at bounding box center [1143, 534] width 84 height 36
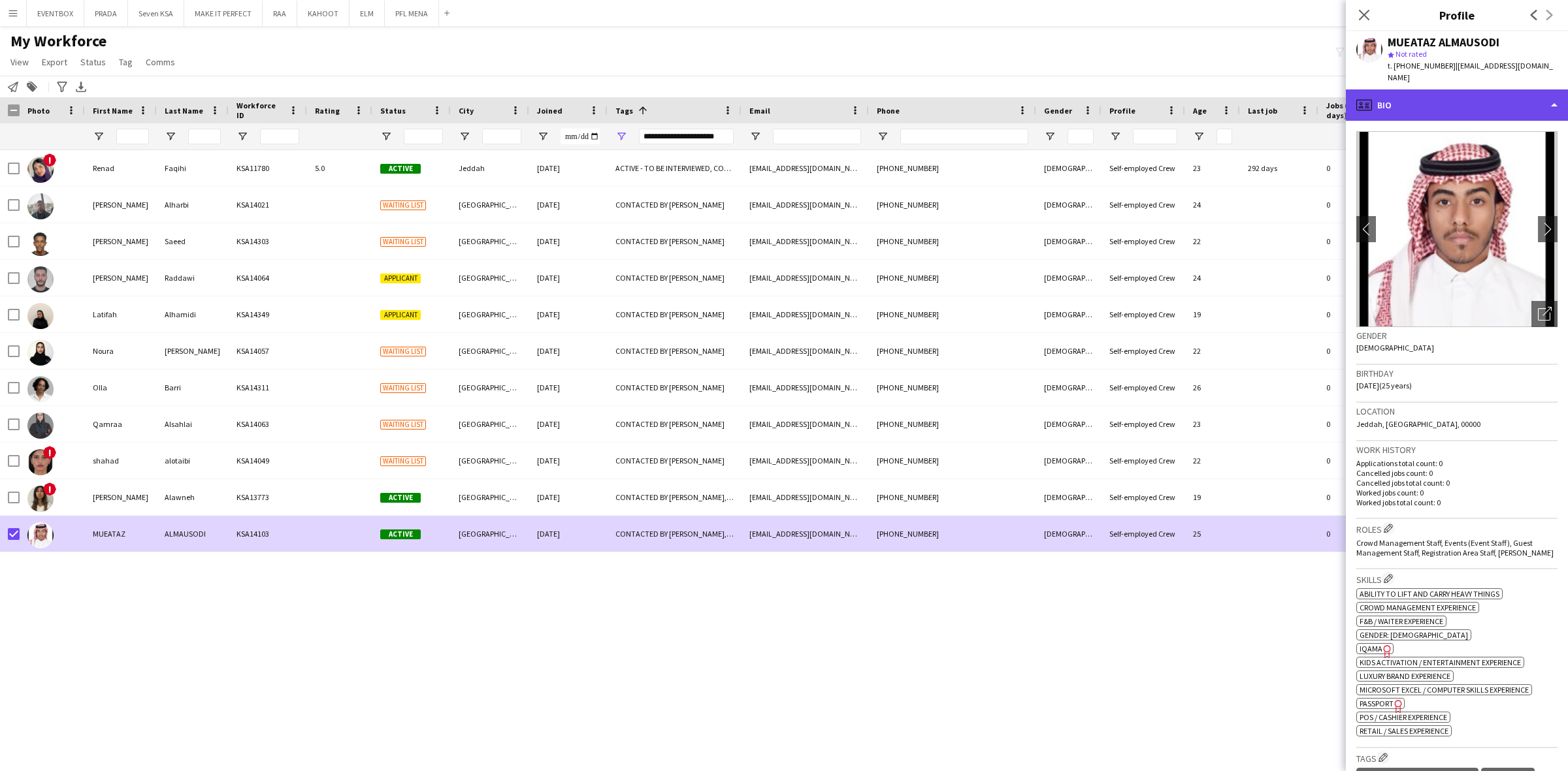
click at [1475, 95] on div "profile Bio" at bounding box center [1456, 105] width 222 height 31
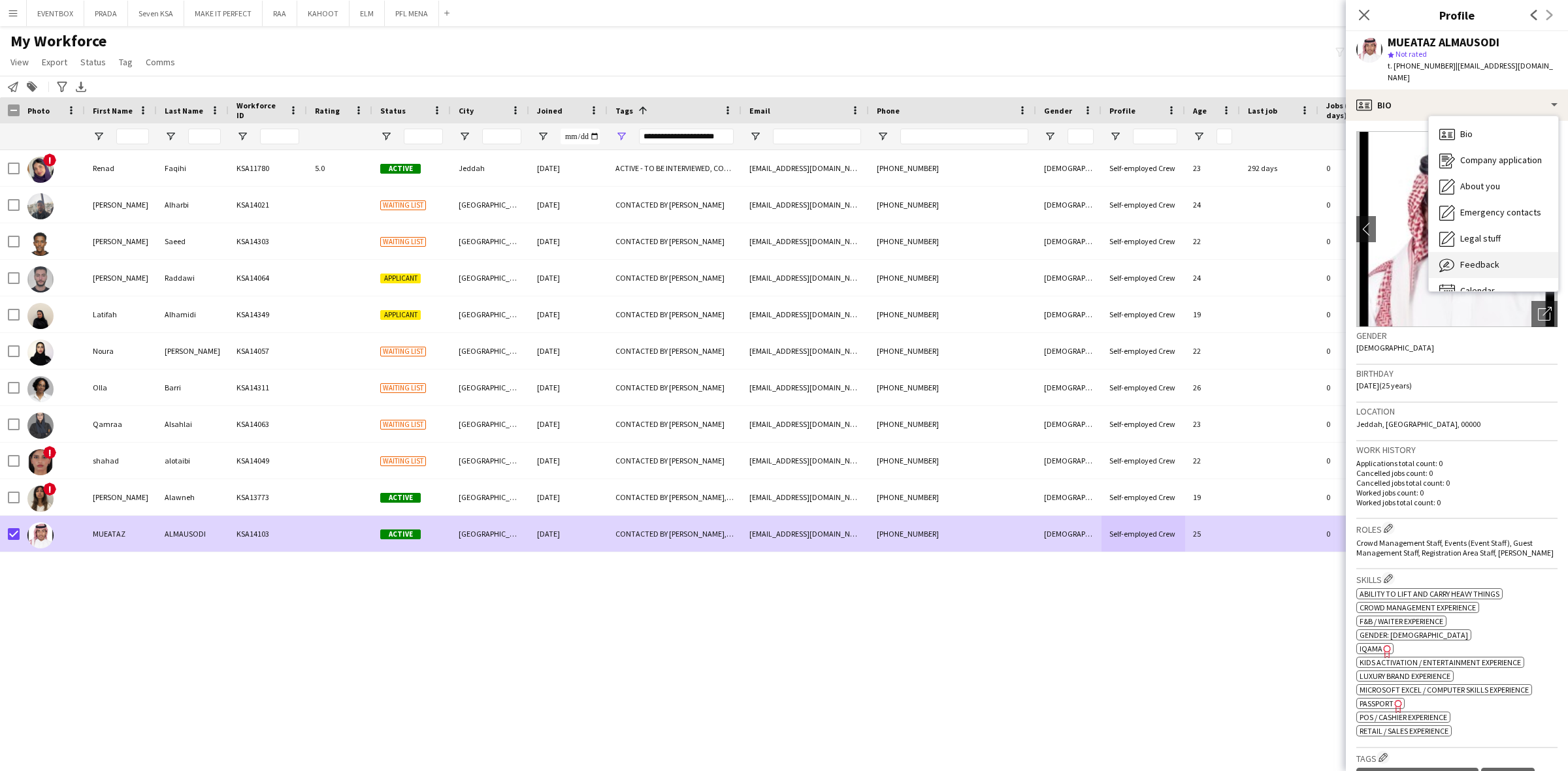
click at [1487, 258] on span "Feedback" at bounding box center [1479, 264] width 39 height 12
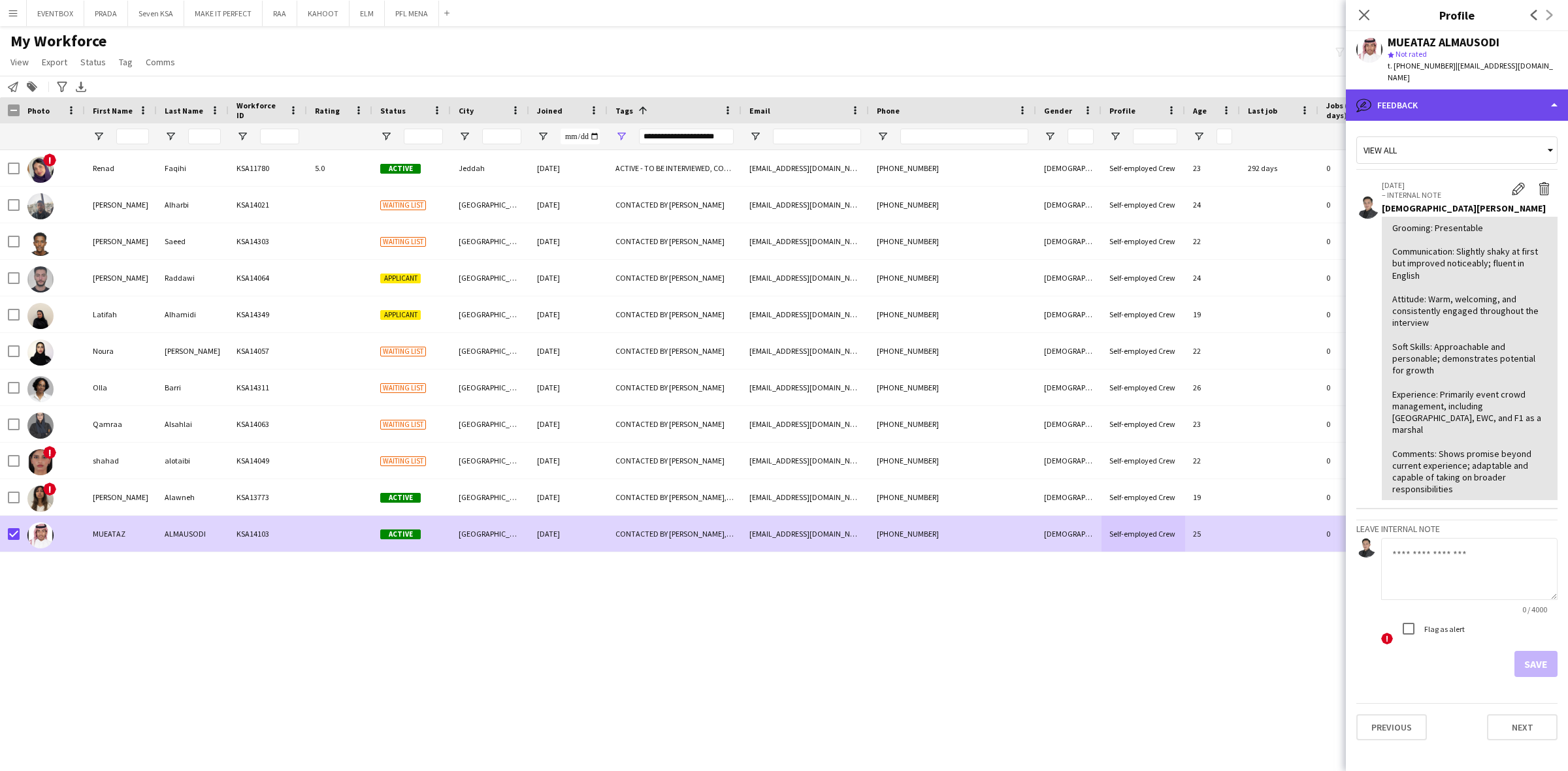
click at [1489, 96] on div "bubble-pencil Feedback" at bounding box center [1456, 105] width 222 height 31
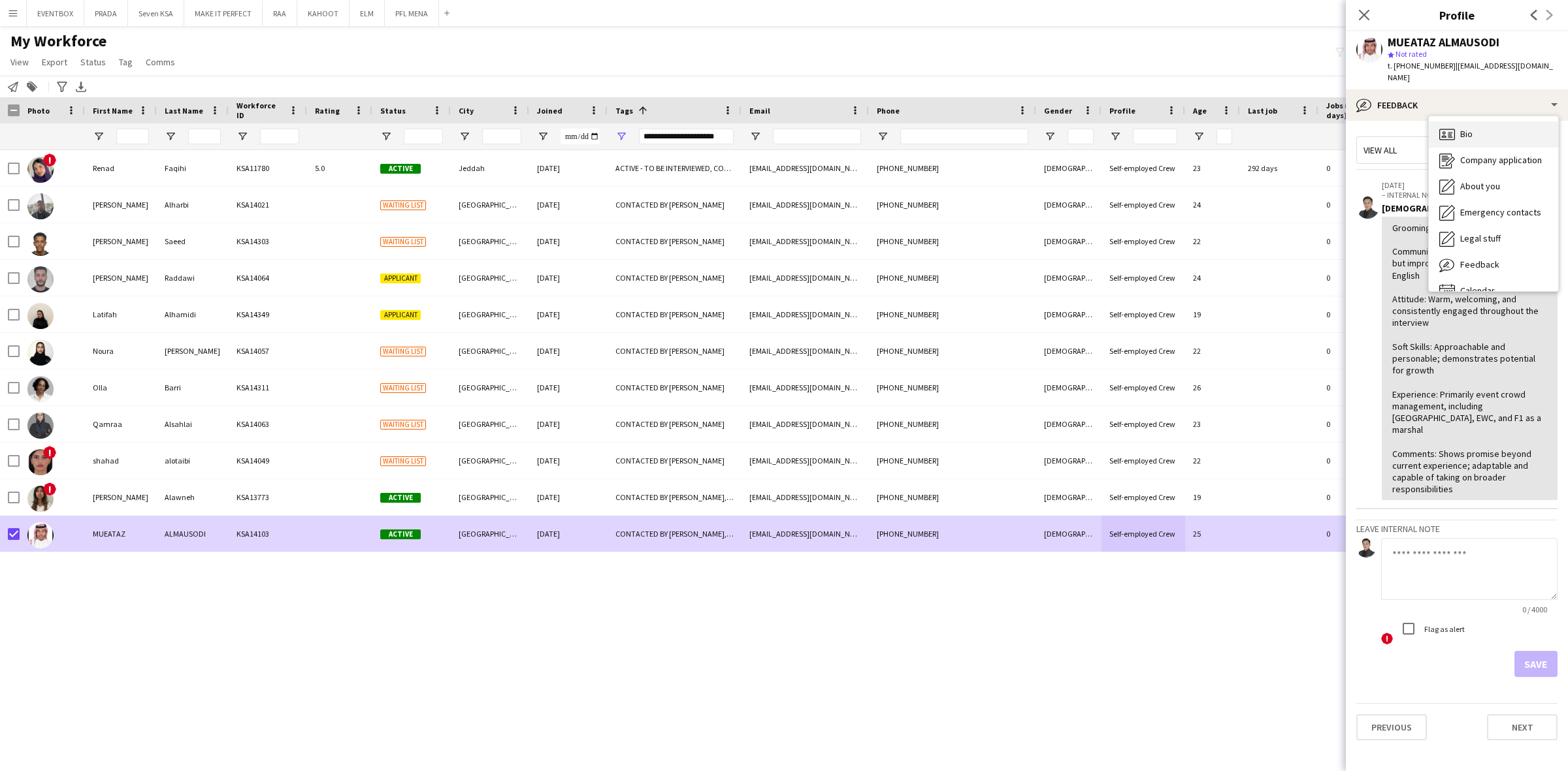
click at [1499, 121] on div "Bio Bio" at bounding box center [1493, 134] width 129 height 26
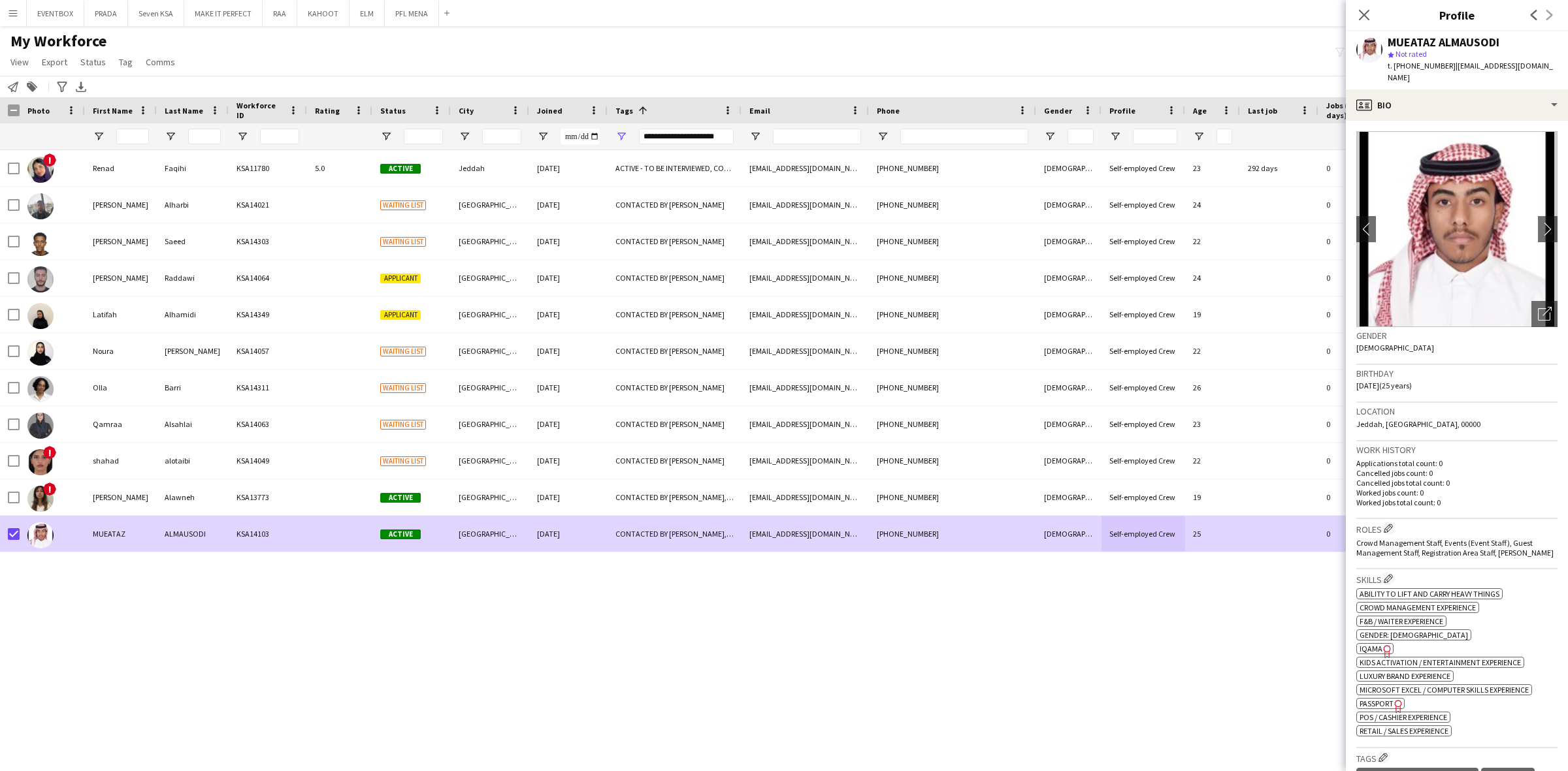
click at [846, 660] on div "! Renad Faqihi KSA11780 5.0 Active Jeddah 09-11-2024 ACTIVE - TO BE INTERVIEWED…" at bounding box center [784, 449] width 1568 height 598
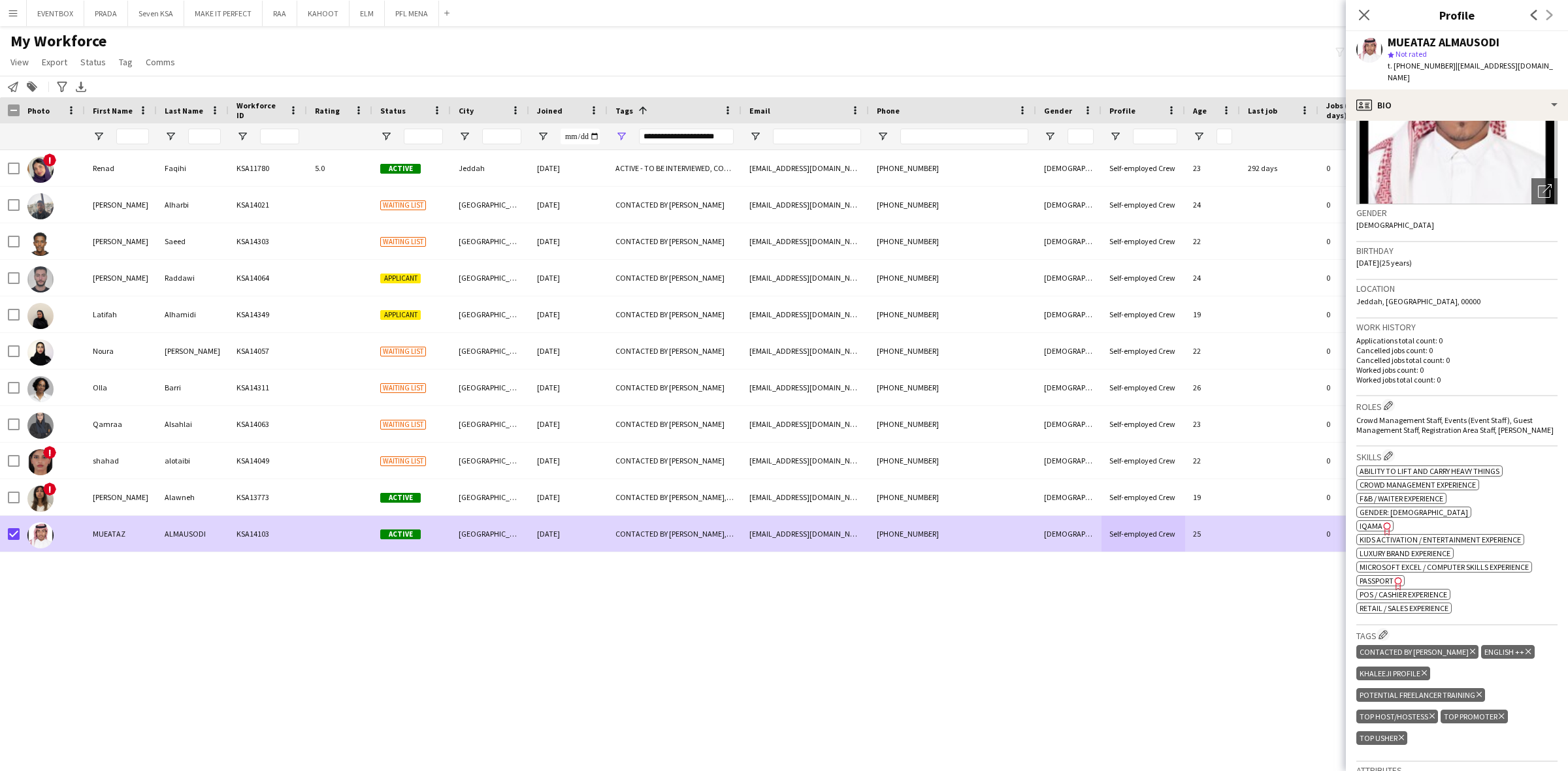
scroll to position [163, 0]
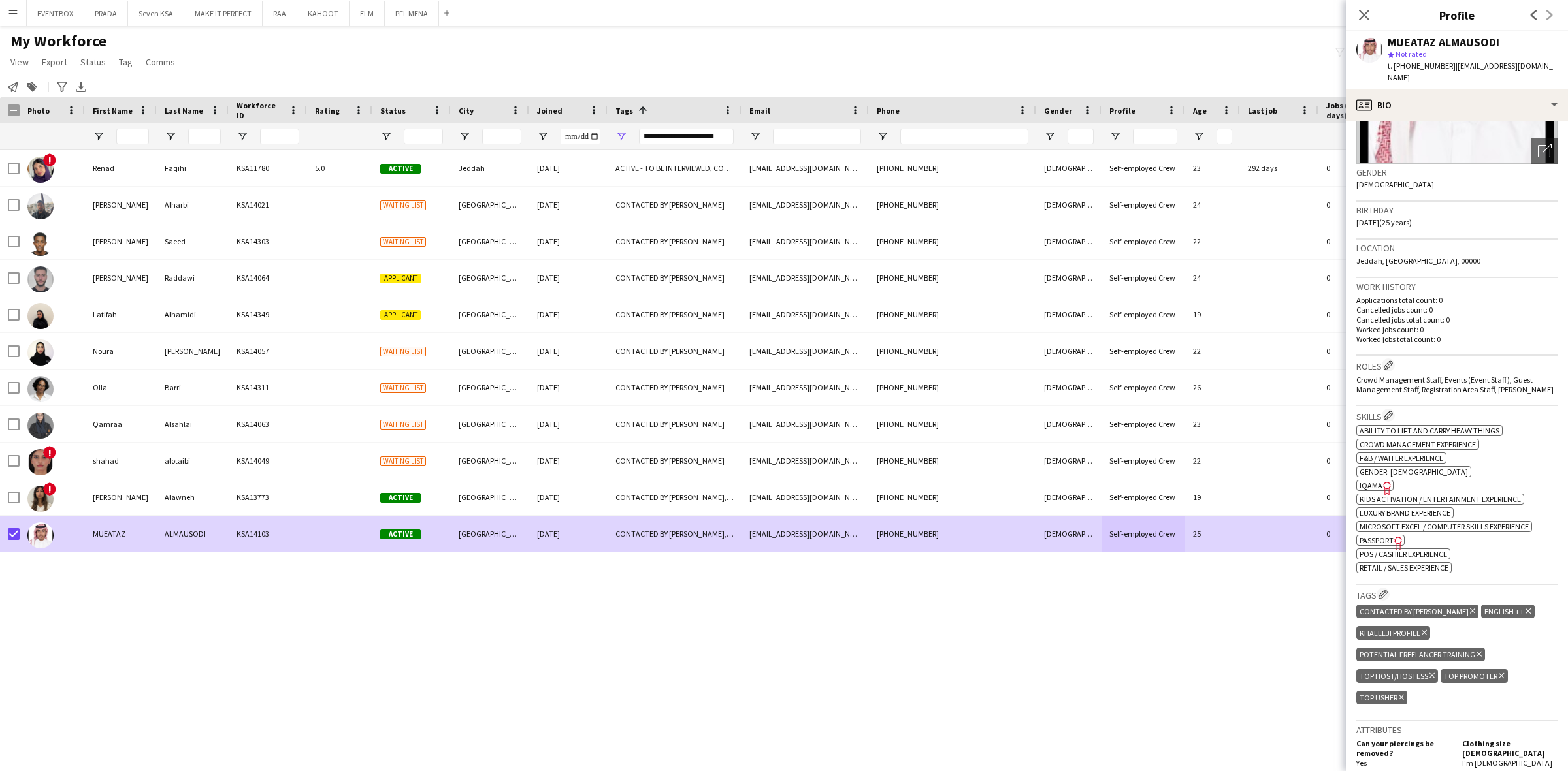
click at [1470, 611] on icon "Delete tag" at bounding box center [1473, 611] width 5 height 8
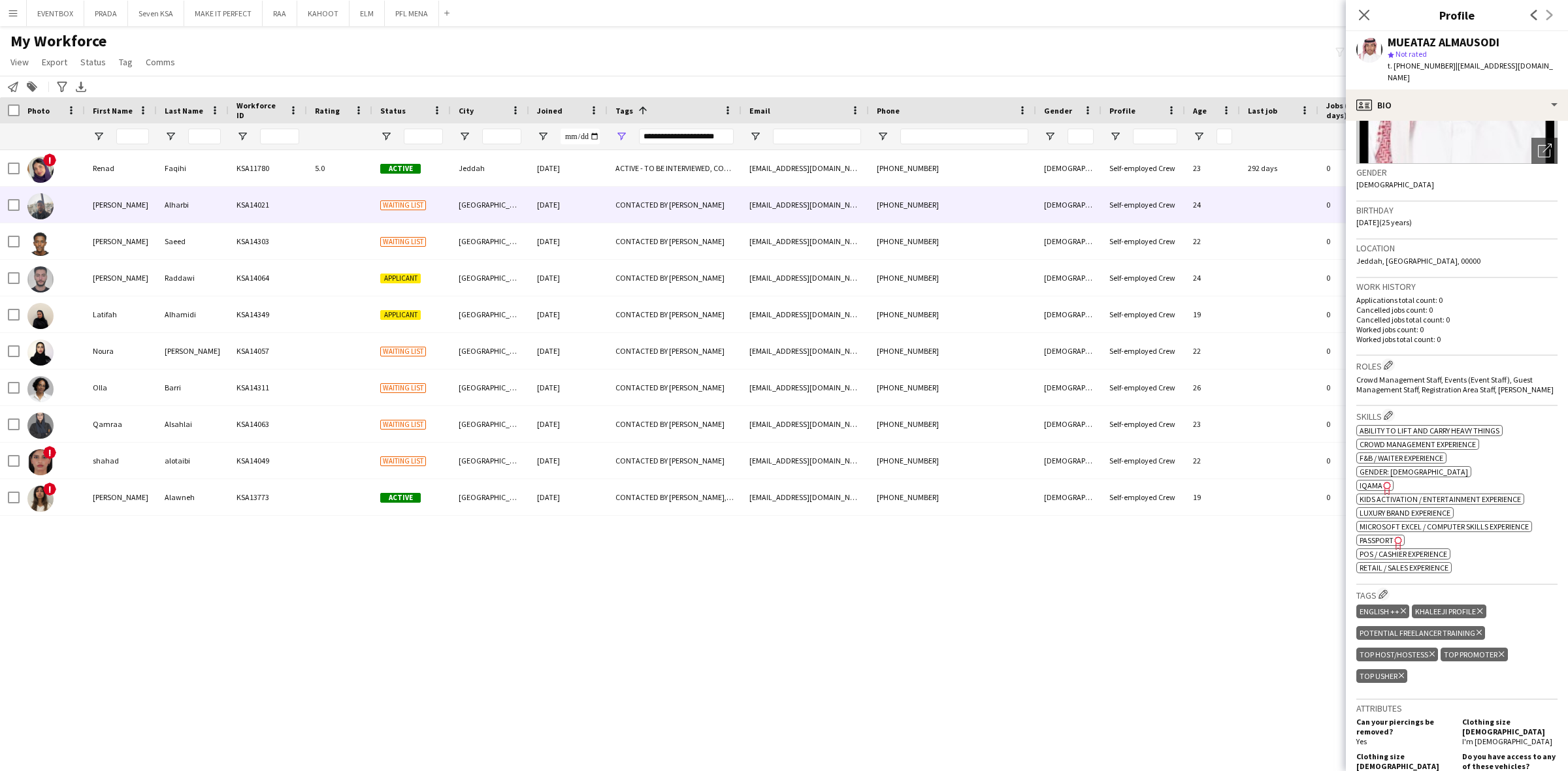
click at [299, 204] on div "KSA14021" at bounding box center [268, 205] width 78 height 36
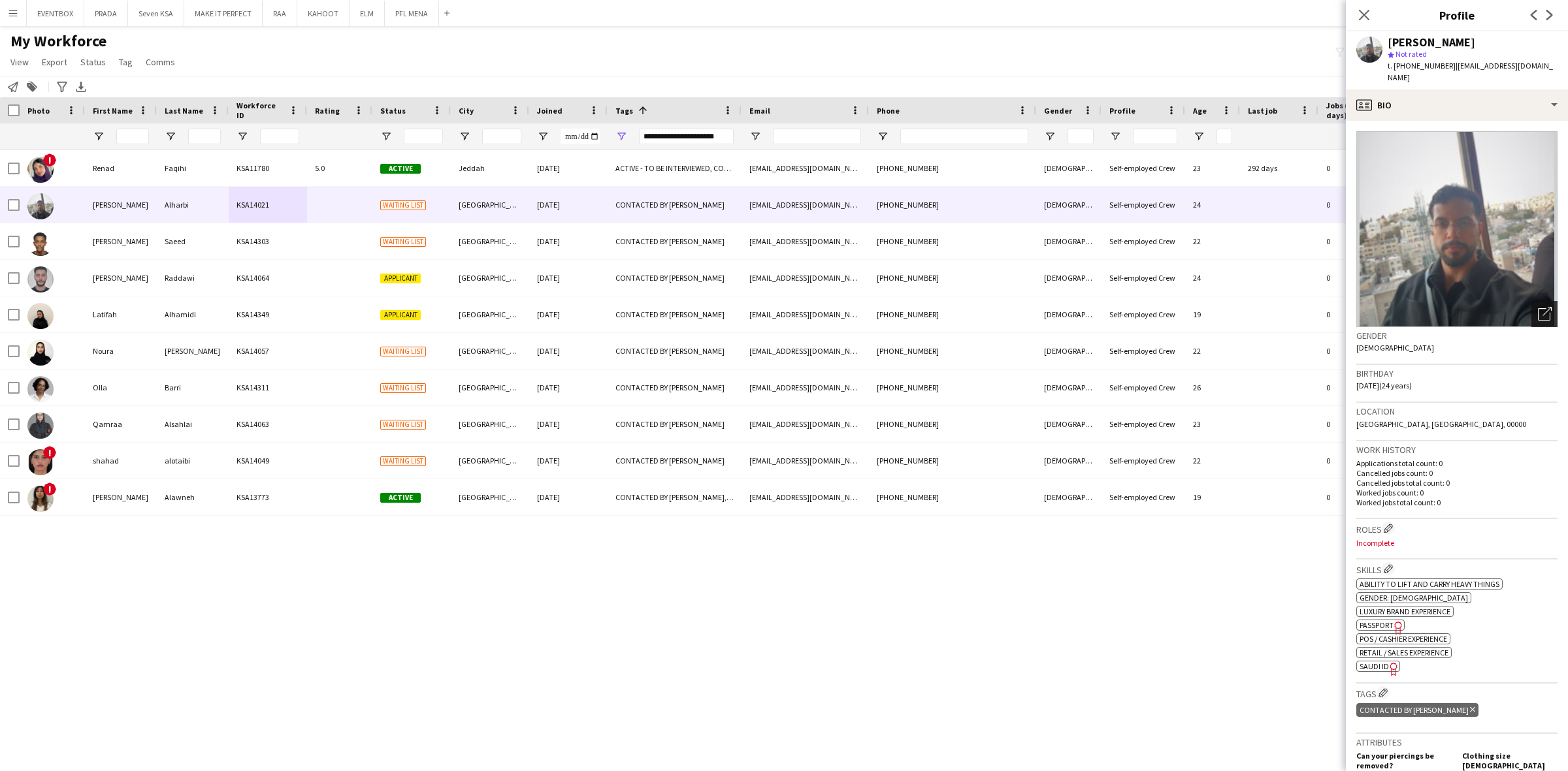
click at [1538, 307] on icon "Open photos pop-in" at bounding box center [1544, 313] width 14 height 14
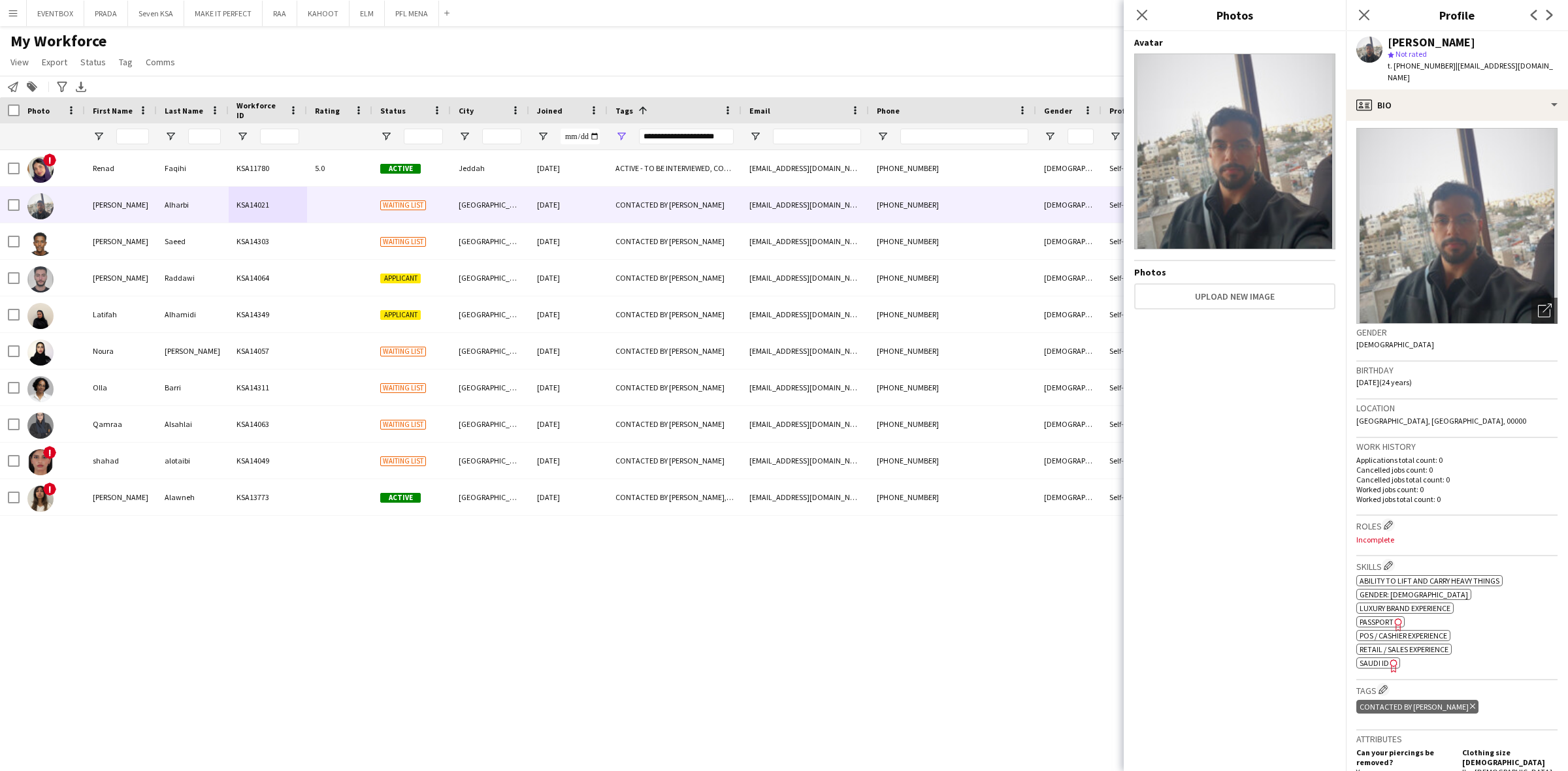
scroll to position [0, 0]
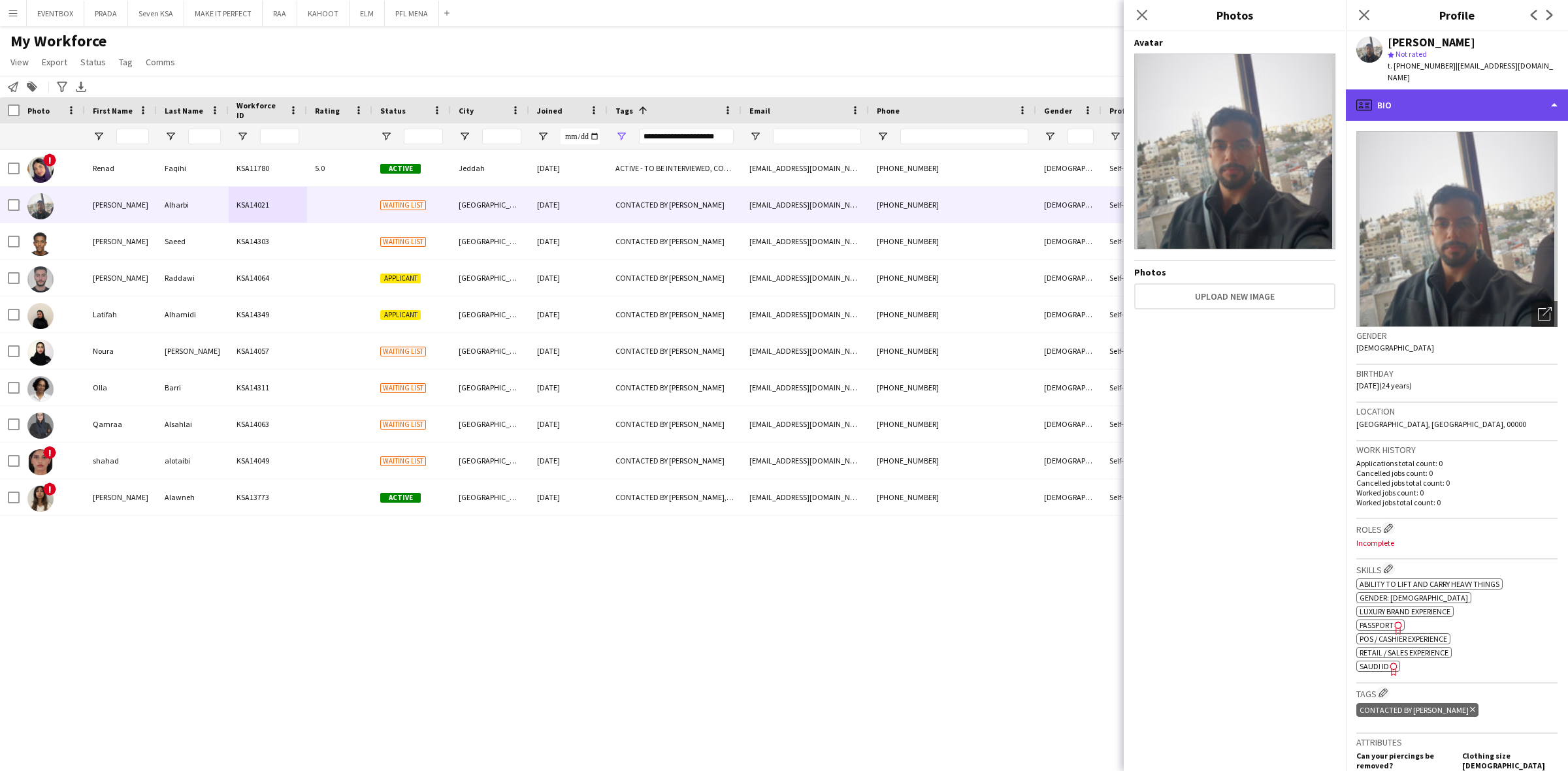
click at [1437, 105] on div "profile Bio" at bounding box center [1456, 105] width 222 height 31
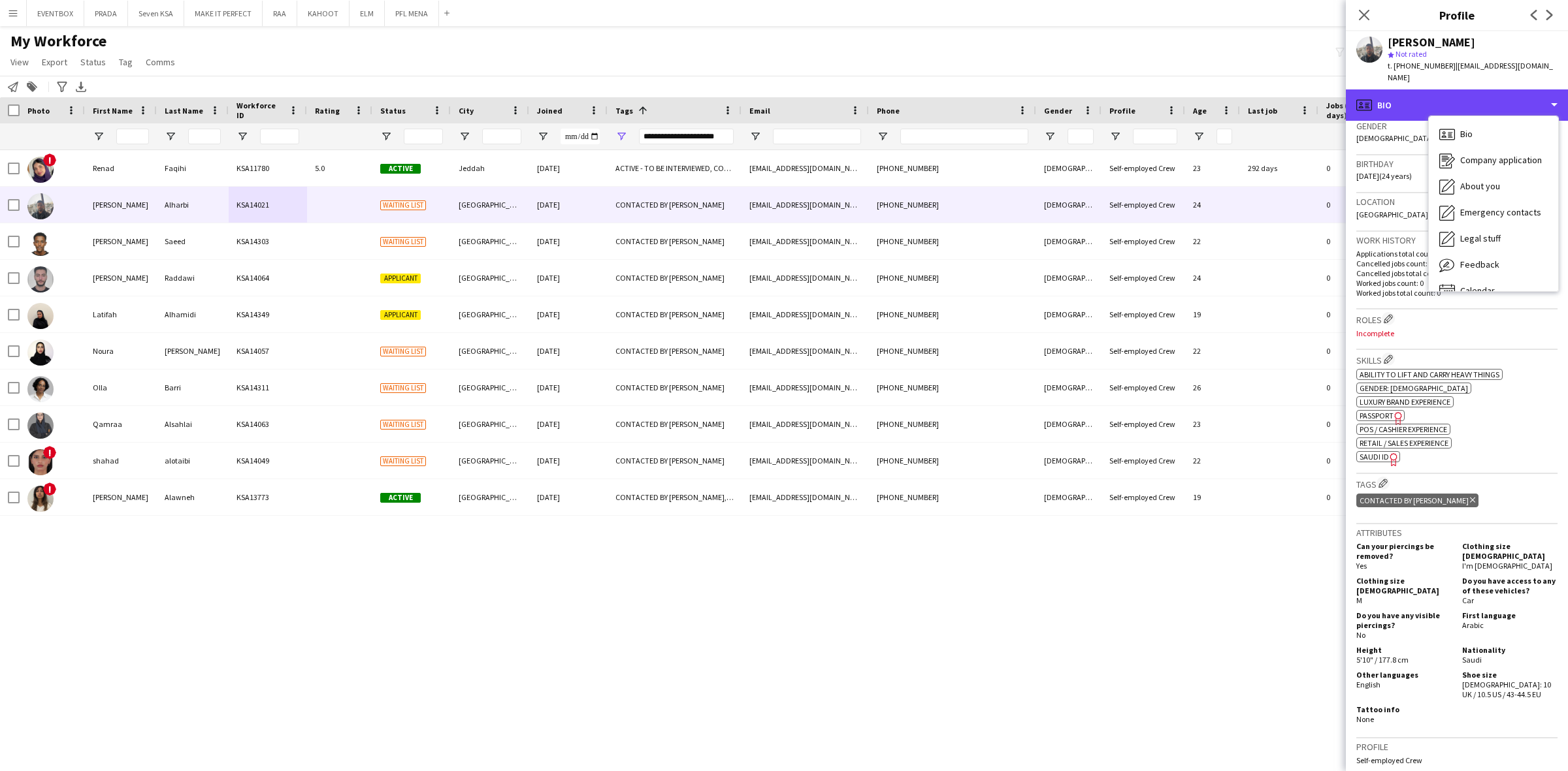
scroll to position [478, 0]
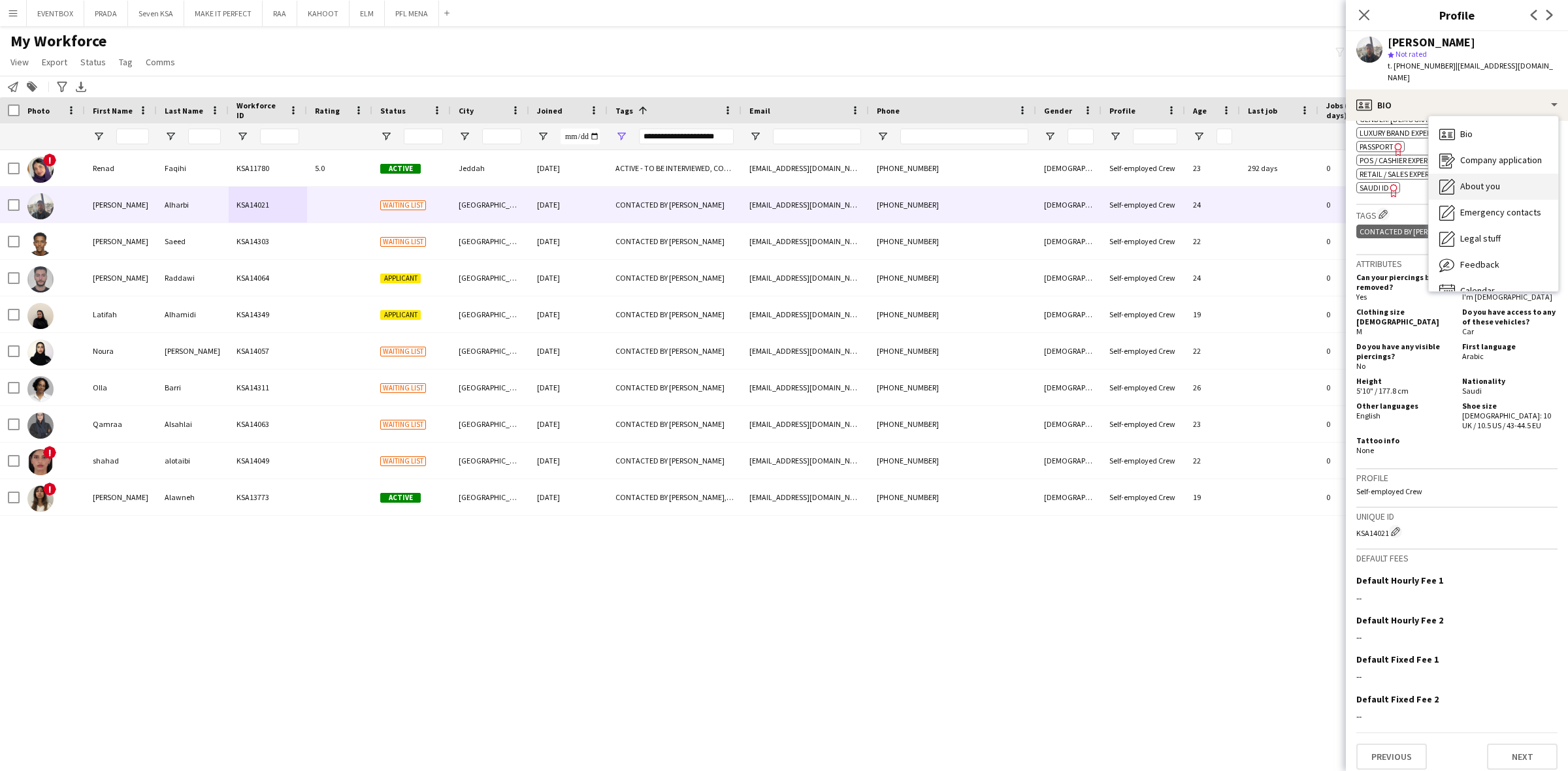
click at [1501, 174] on div "About you About you" at bounding box center [1493, 186] width 129 height 26
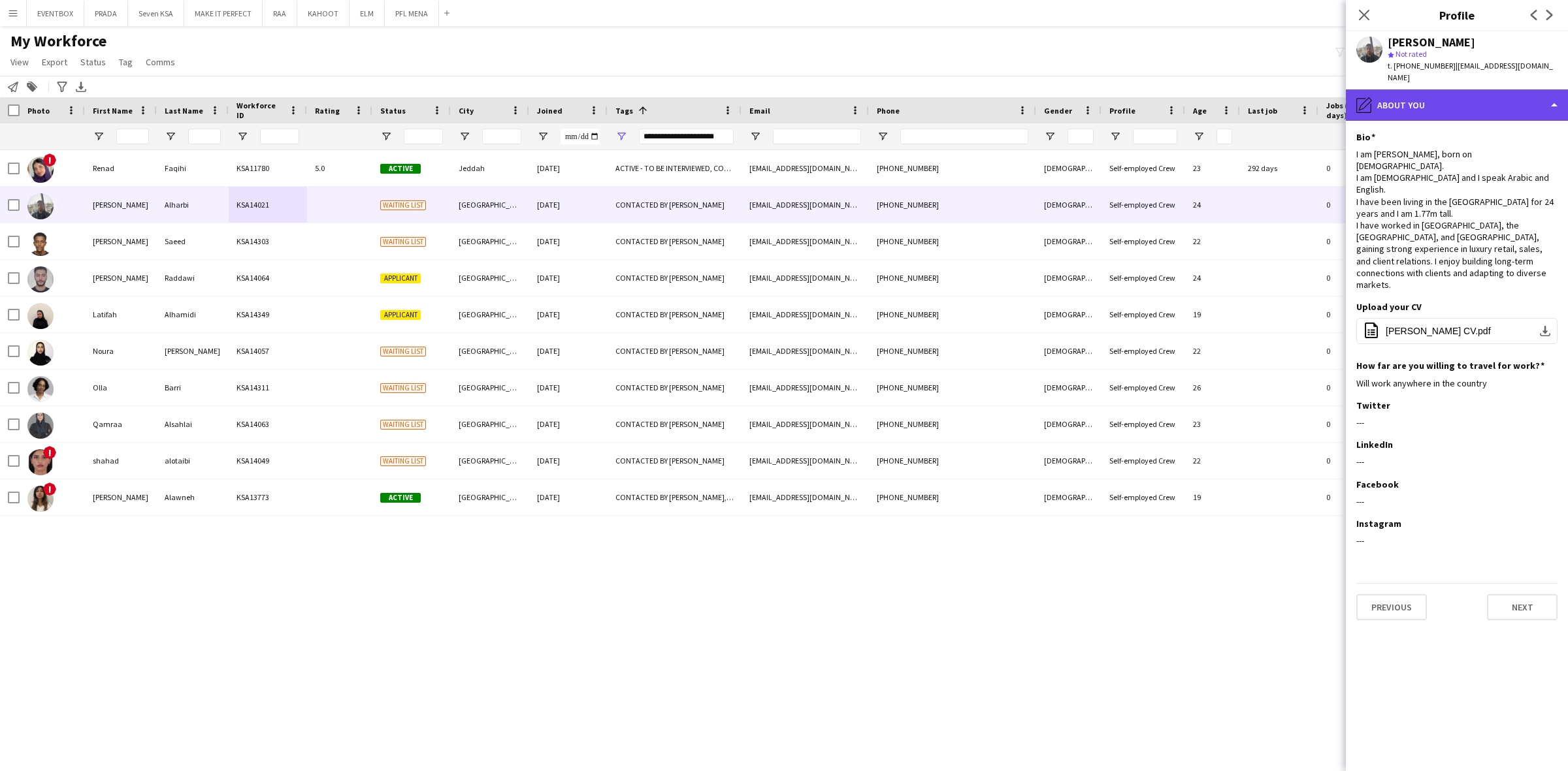
click at [1460, 89] on div "pencil4 About you" at bounding box center [1456, 105] width 222 height 31
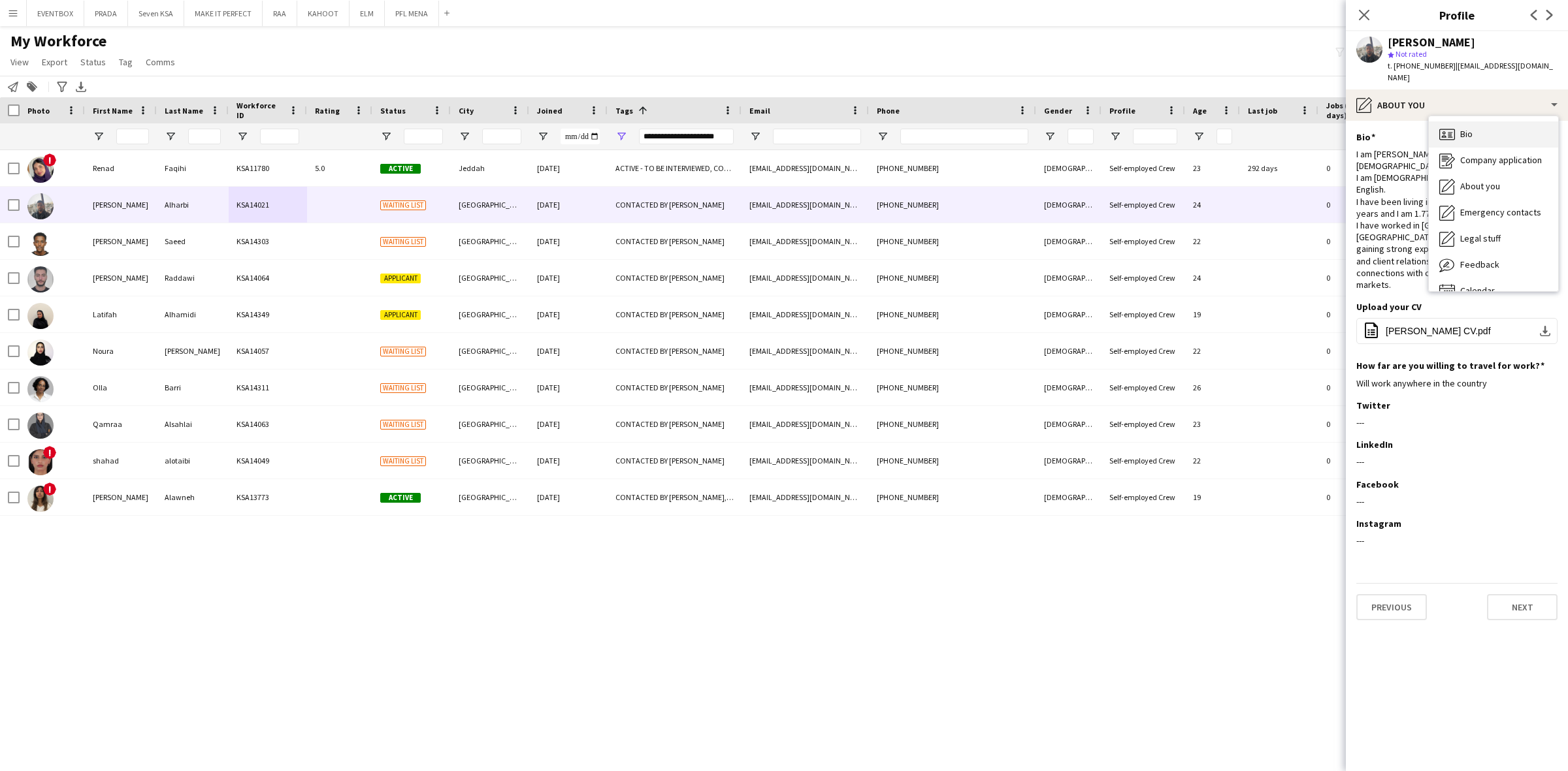
click at [1464, 131] on div "Bio Bio" at bounding box center [1493, 134] width 129 height 26
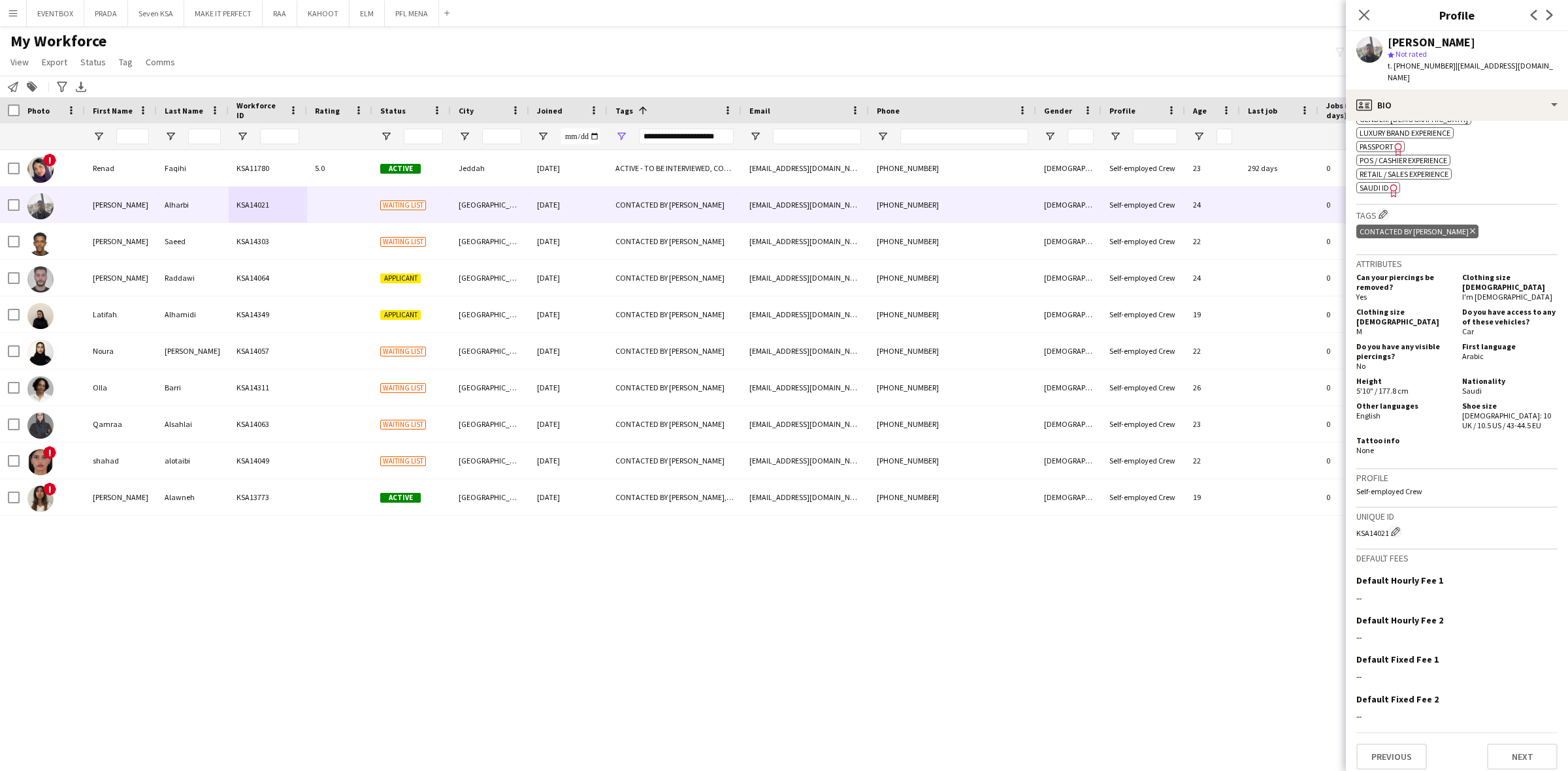
click at [1388, 185] on icon "Freelancer has uploaded a photo validation of skill. Click to see" at bounding box center [1394, 190] width 14 height 14
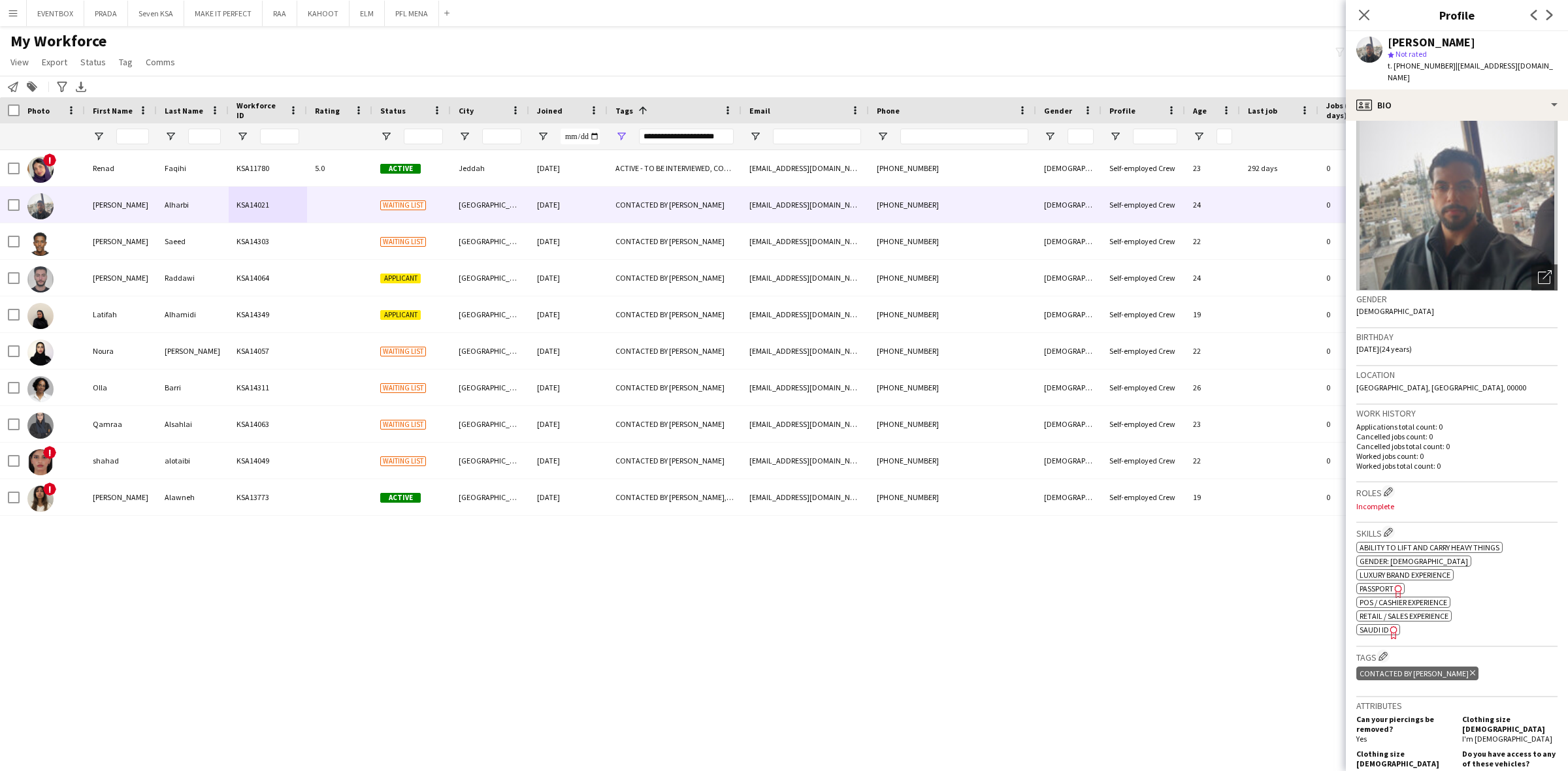
scroll to position [0, 0]
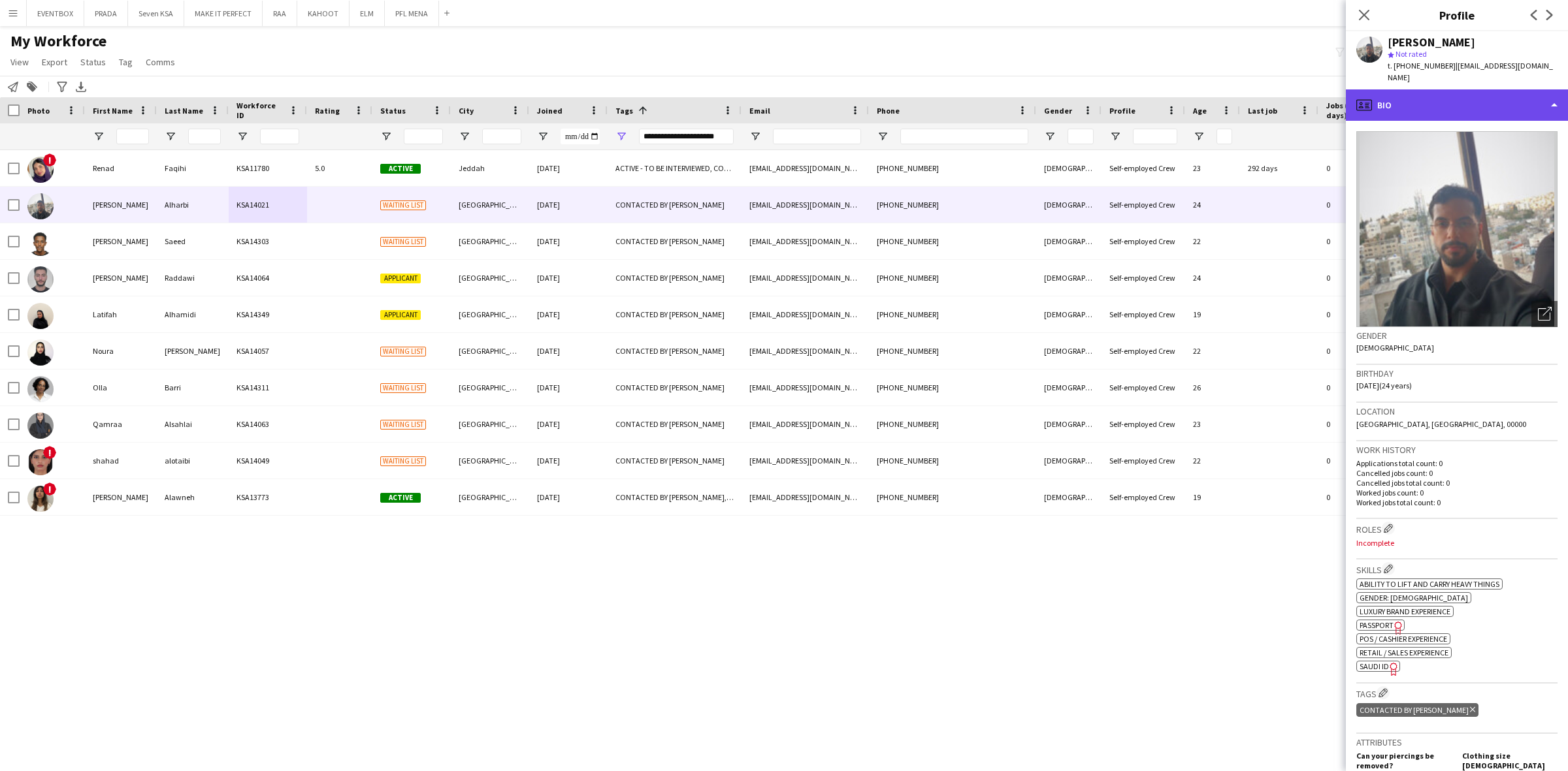
click at [1496, 92] on div "profile Bio" at bounding box center [1456, 105] width 222 height 31
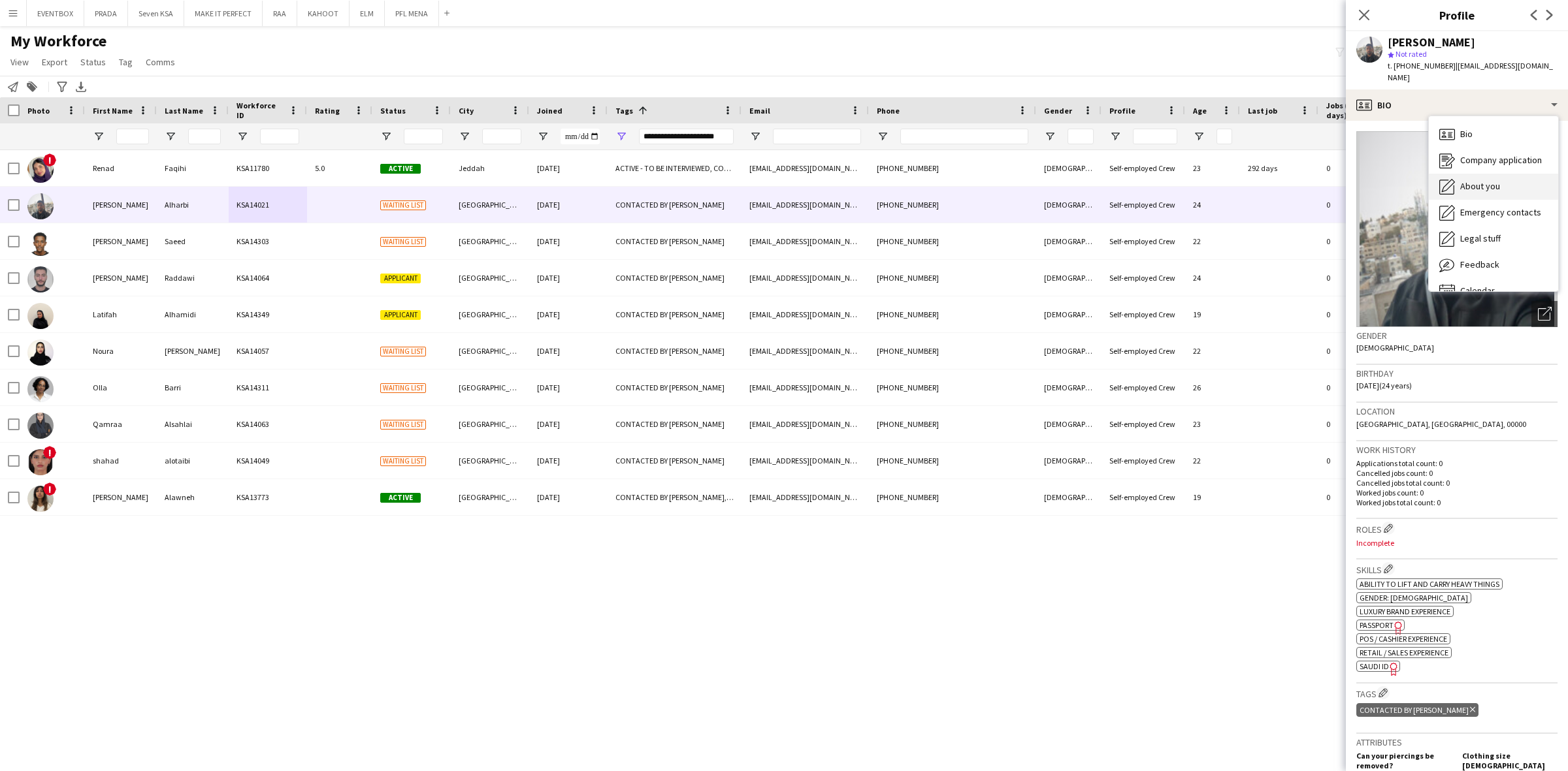
click at [1511, 174] on div "About you About you" at bounding box center [1493, 186] width 129 height 26
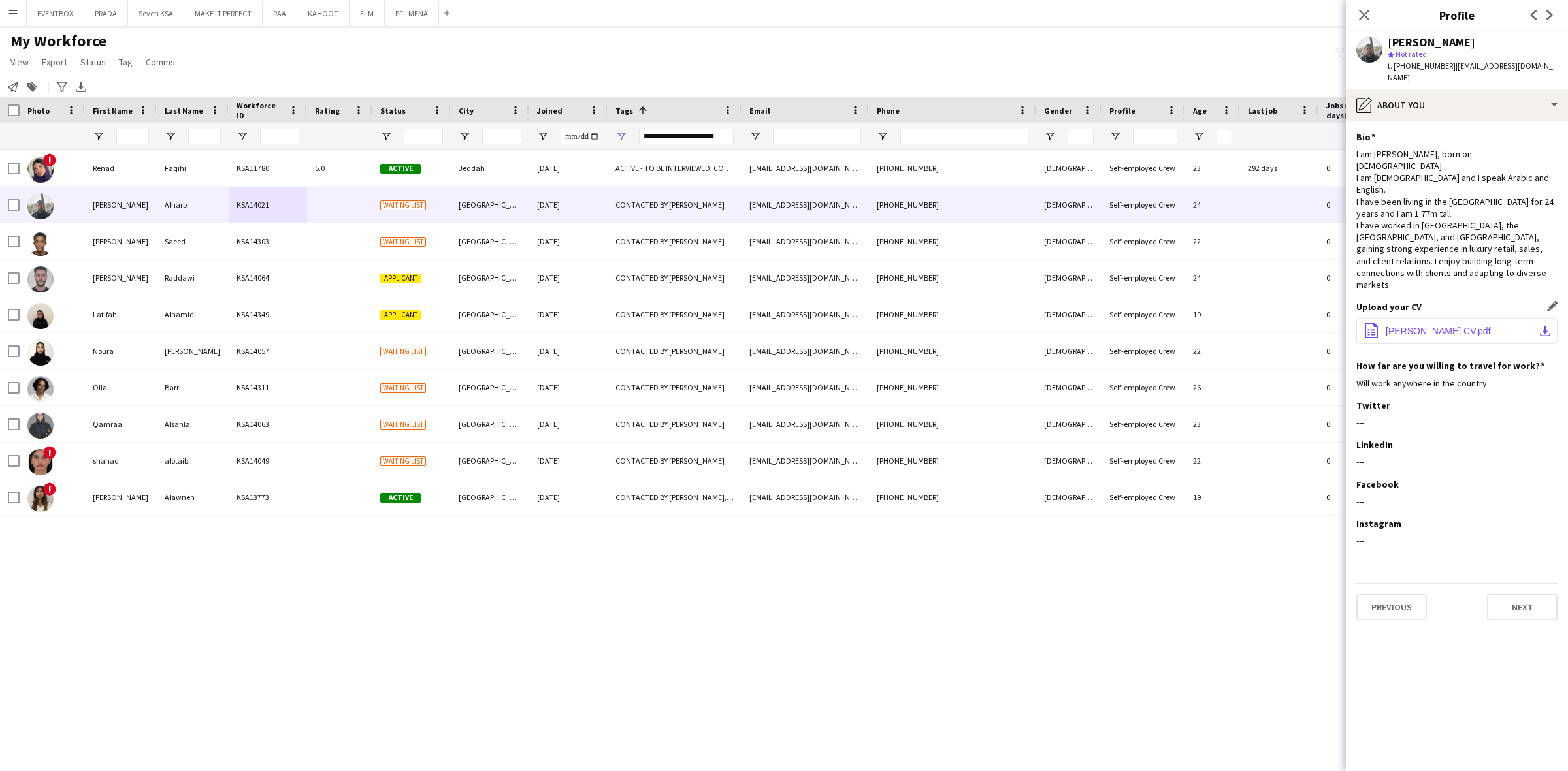
click at [1439, 326] on span "Abdulrahman Alharbi CV.pdf" at bounding box center [1438, 331] width 105 height 11
click at [1478, 89] on div "pencil4 About you" at bounding box center [1456, 105] width 222 height 31
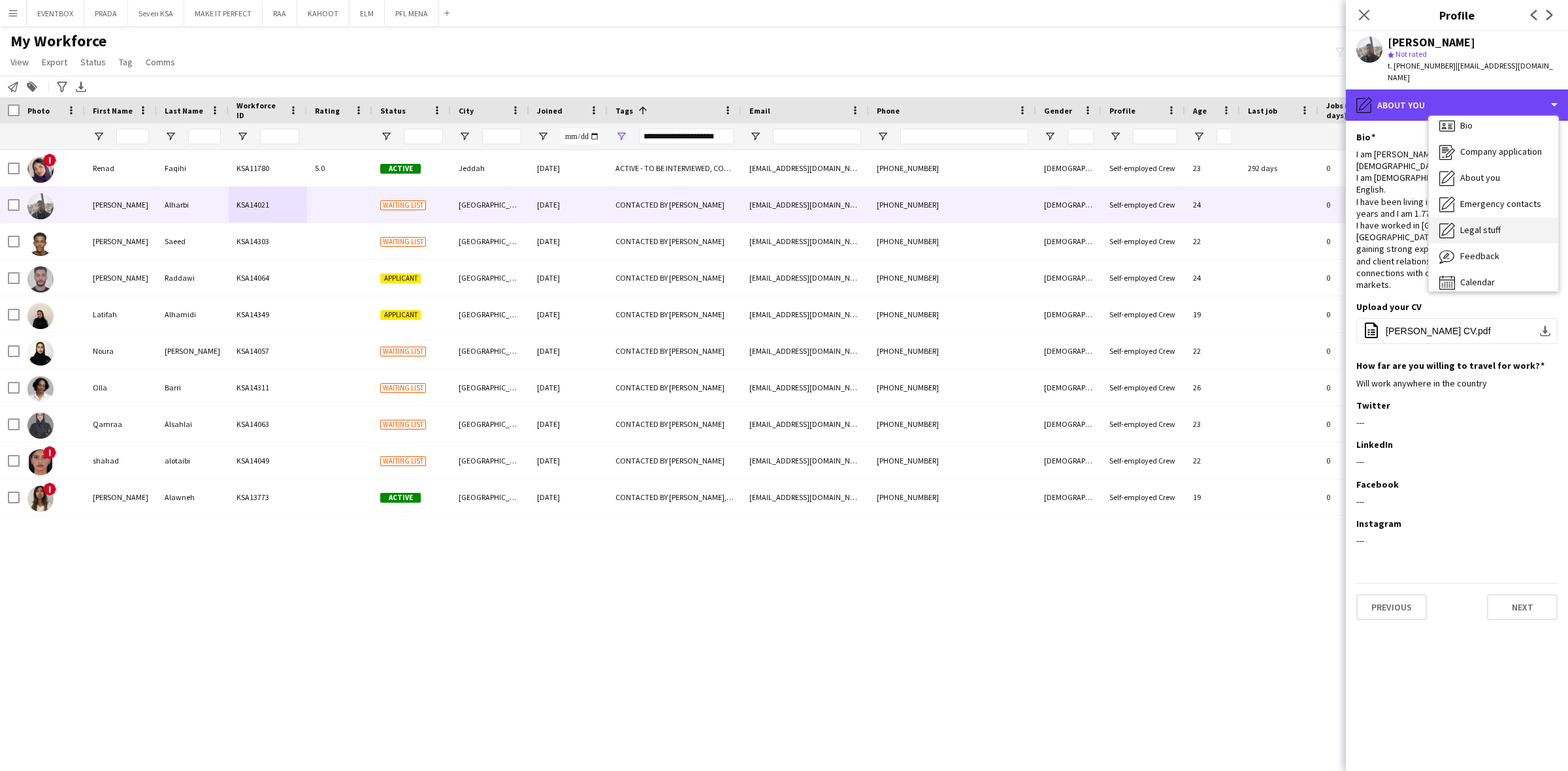
scroll to position [18, 0]
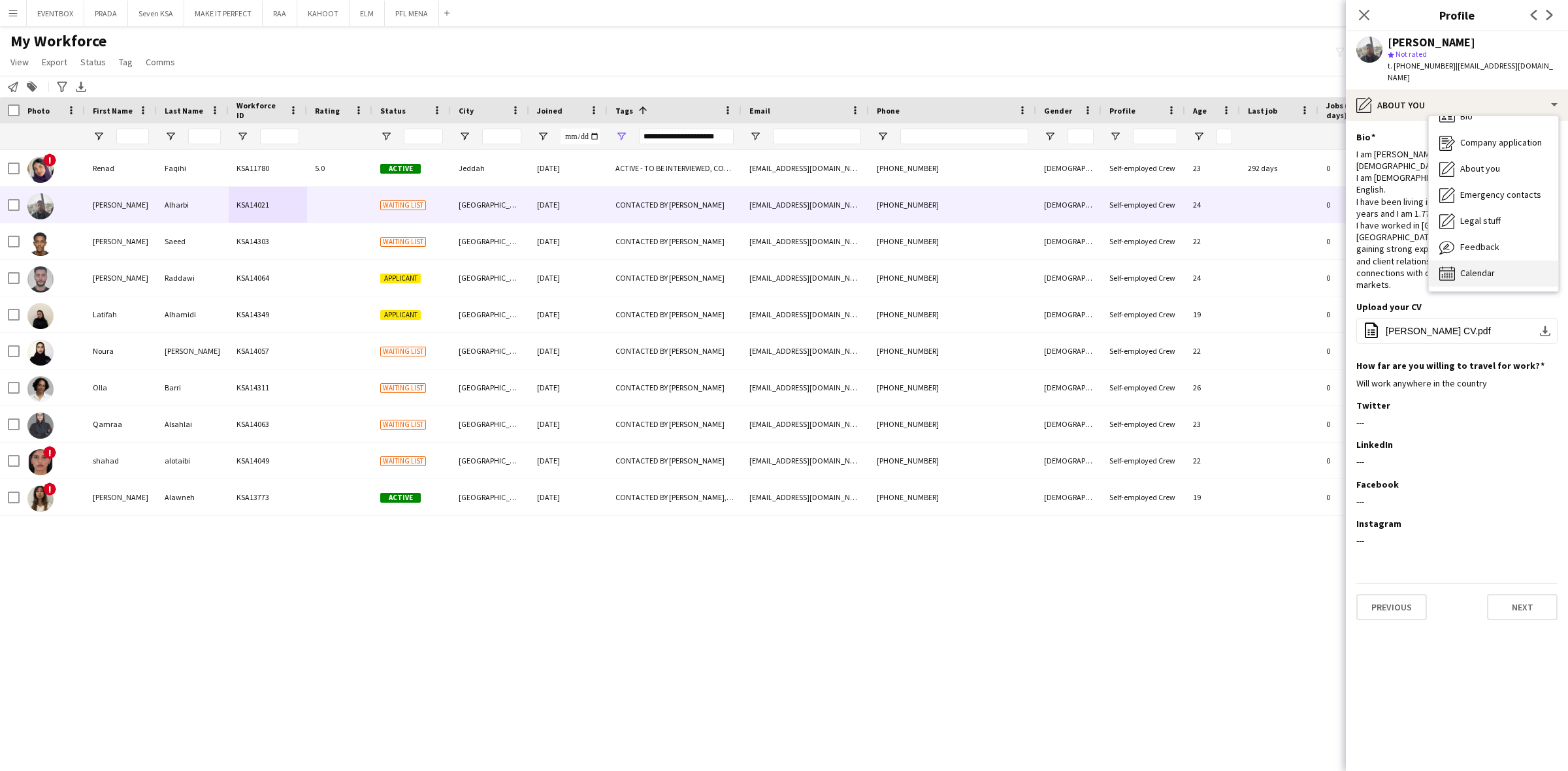
click at [1484, 260] on div "Calendar Calendar" at bounding box center [1493, 273] width 129 height 26
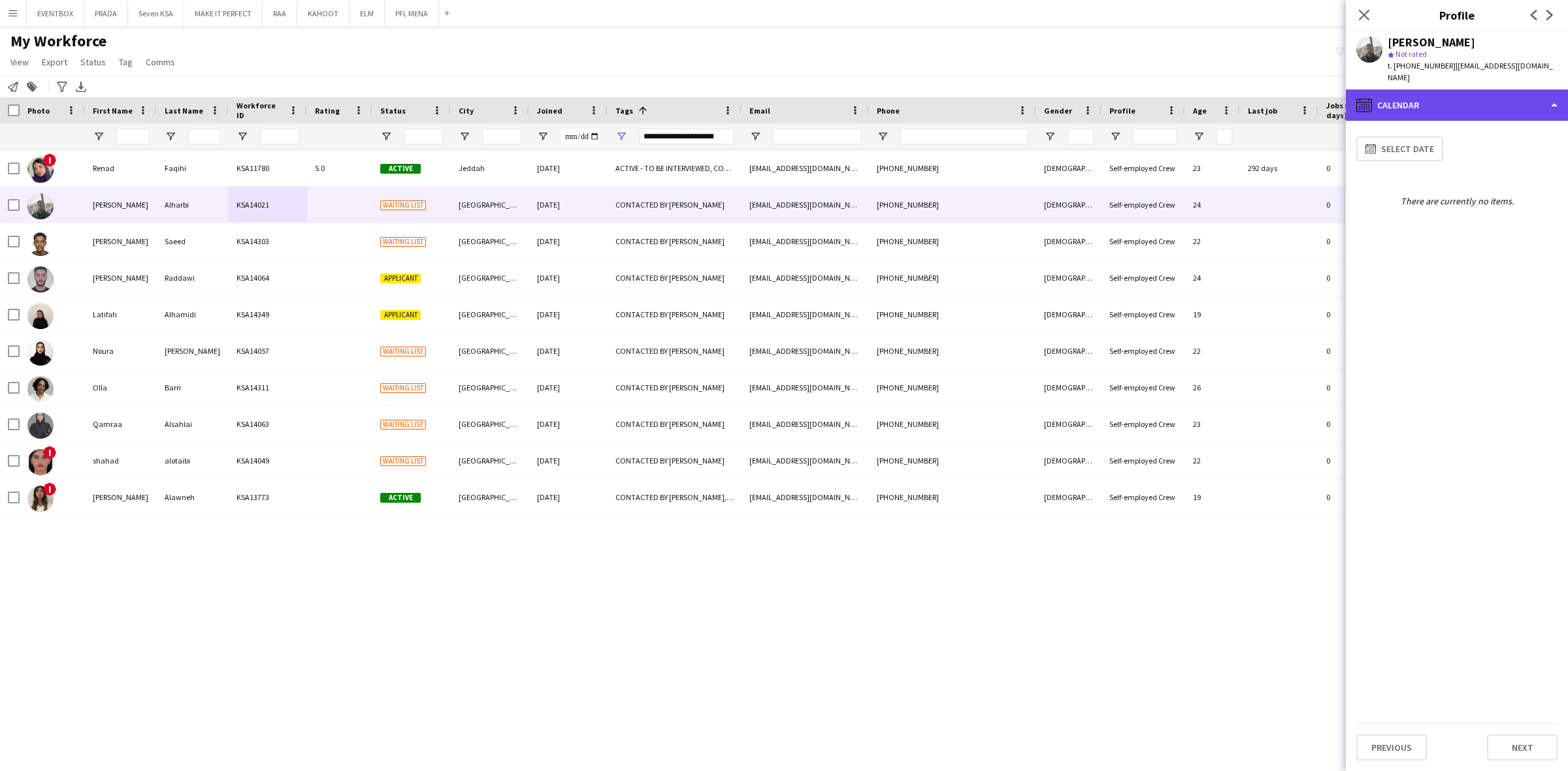
click at [1441, 89] on div "calendar-full Calendar" at bounding box center [1456, 105] width 222 height 31
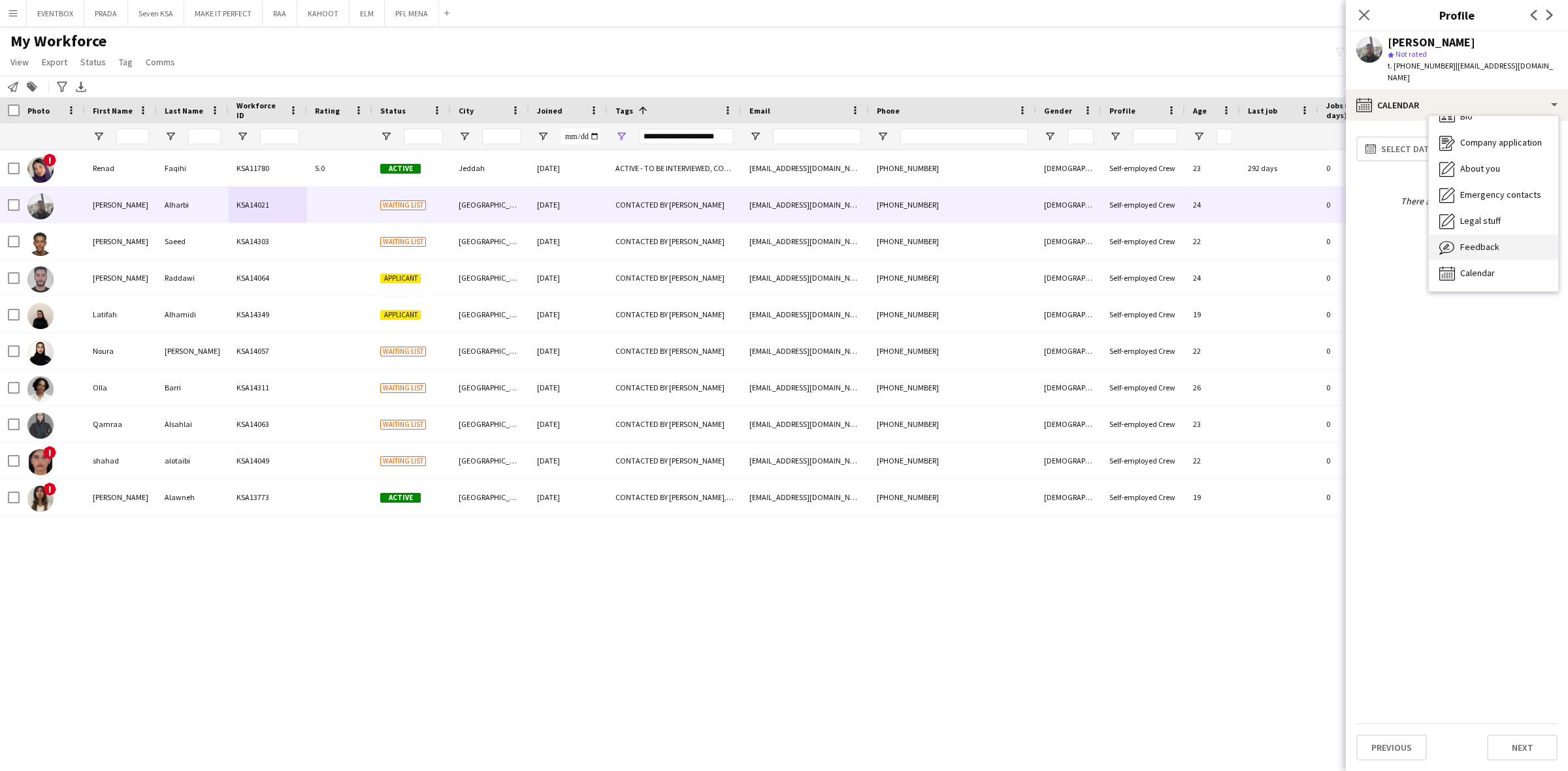
click at [1496, 241] on span "Feedback" at bounding box center [1479, 247] width 39 height 12
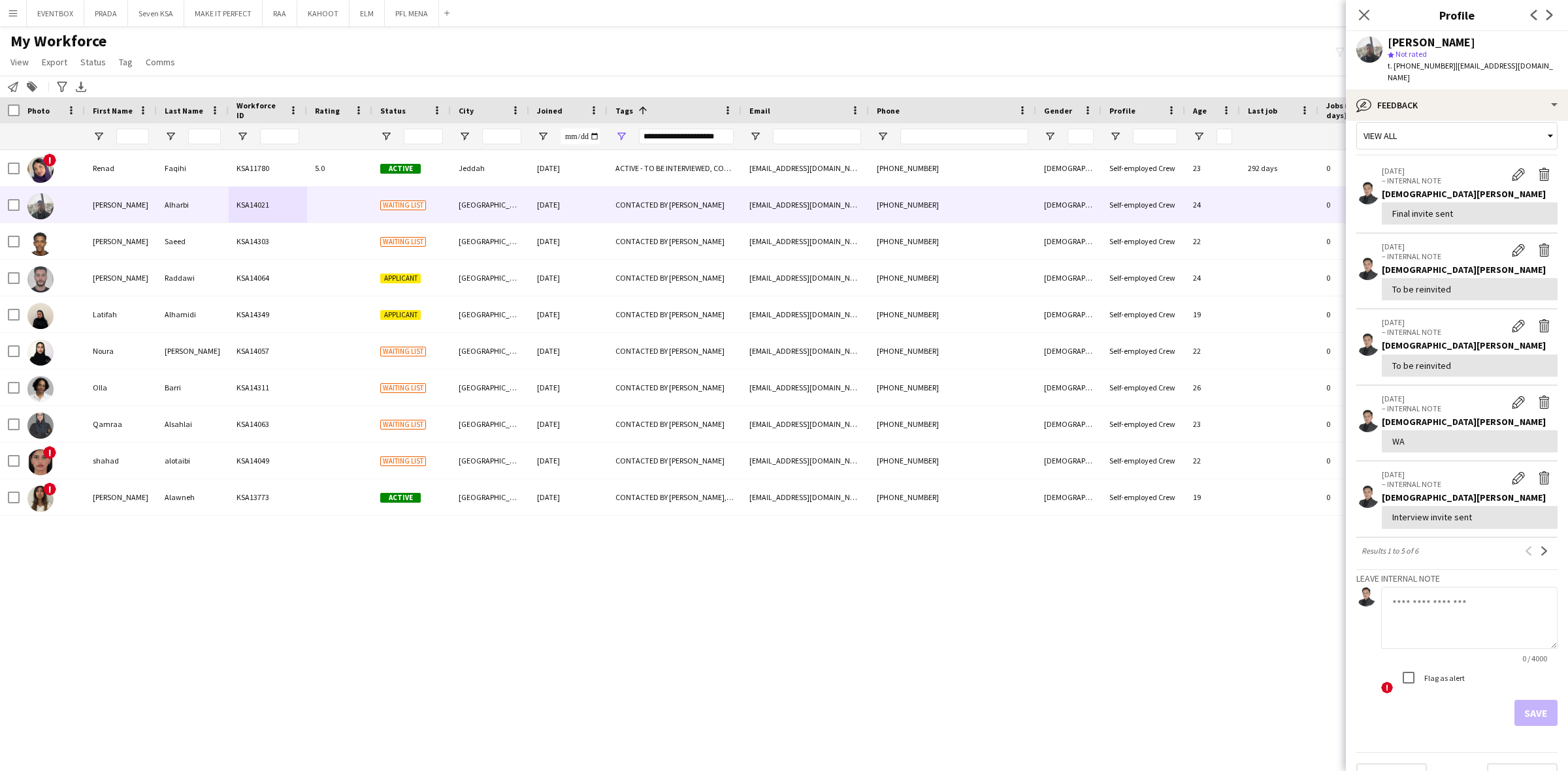
scroll to position [28, 0]
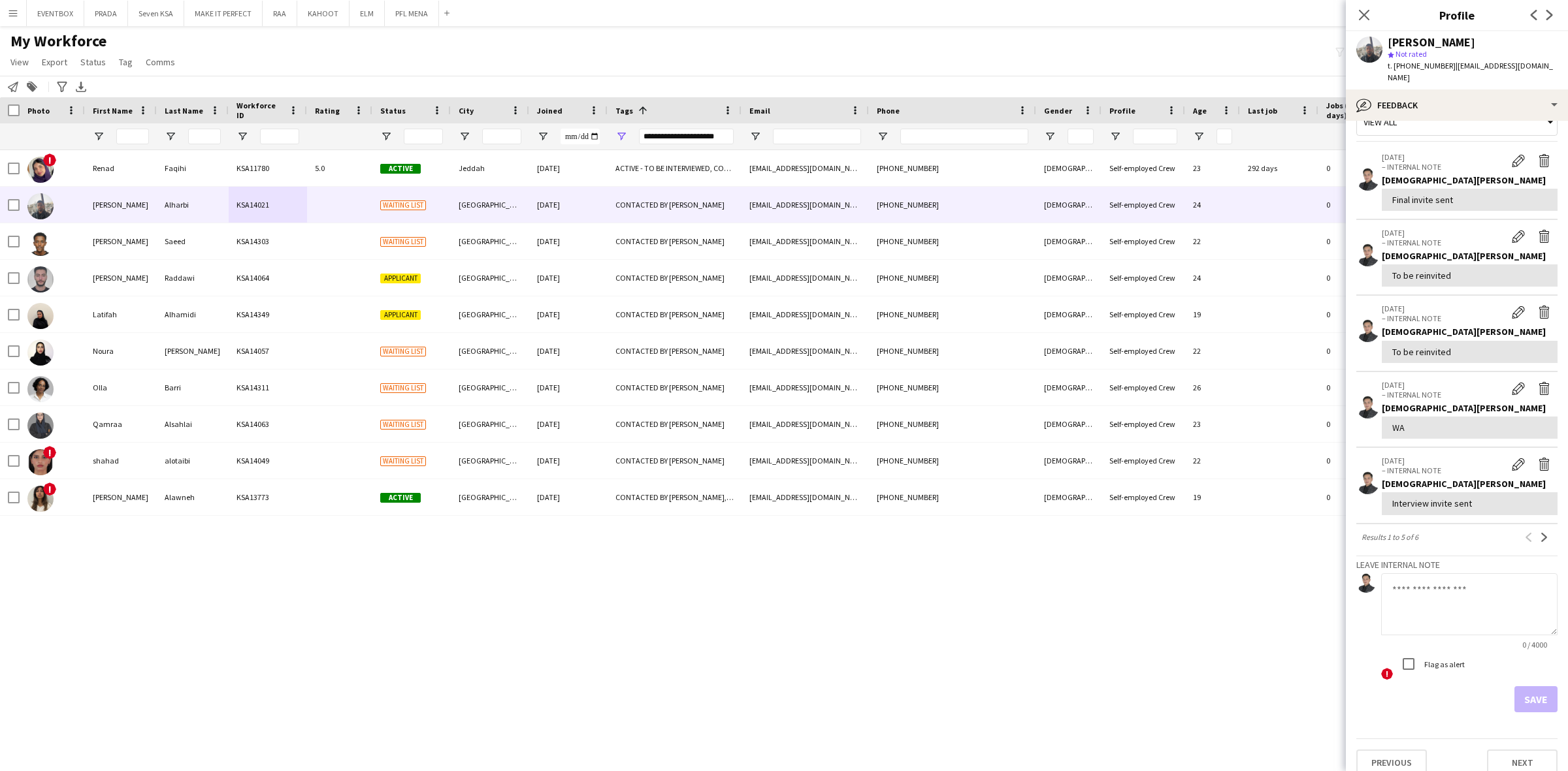
click at [1454, 611] on textarea at bounding box center [1469, 604] width 176 height 62
paste textarea "**********"
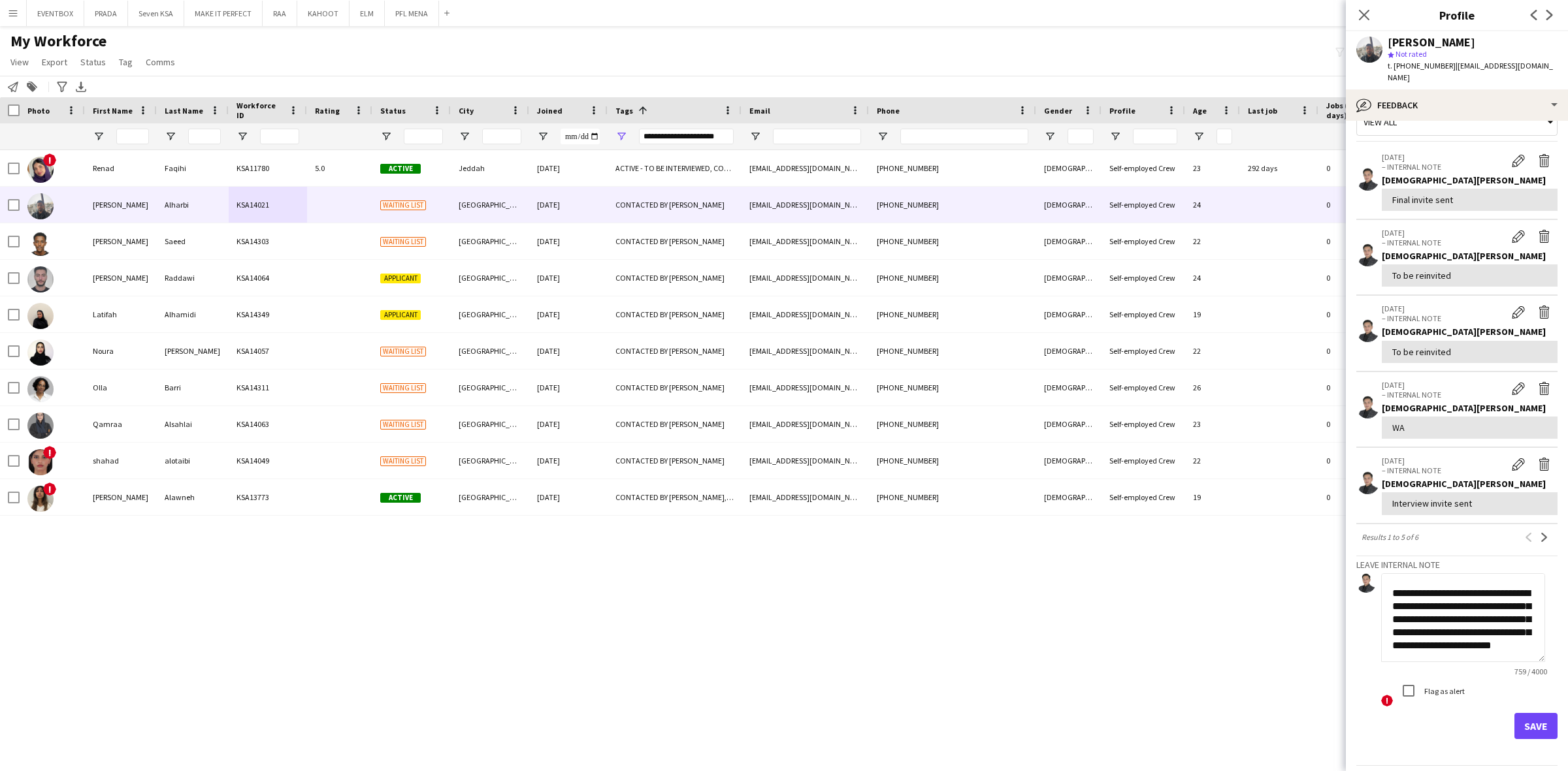
scroll to position [276, 0]
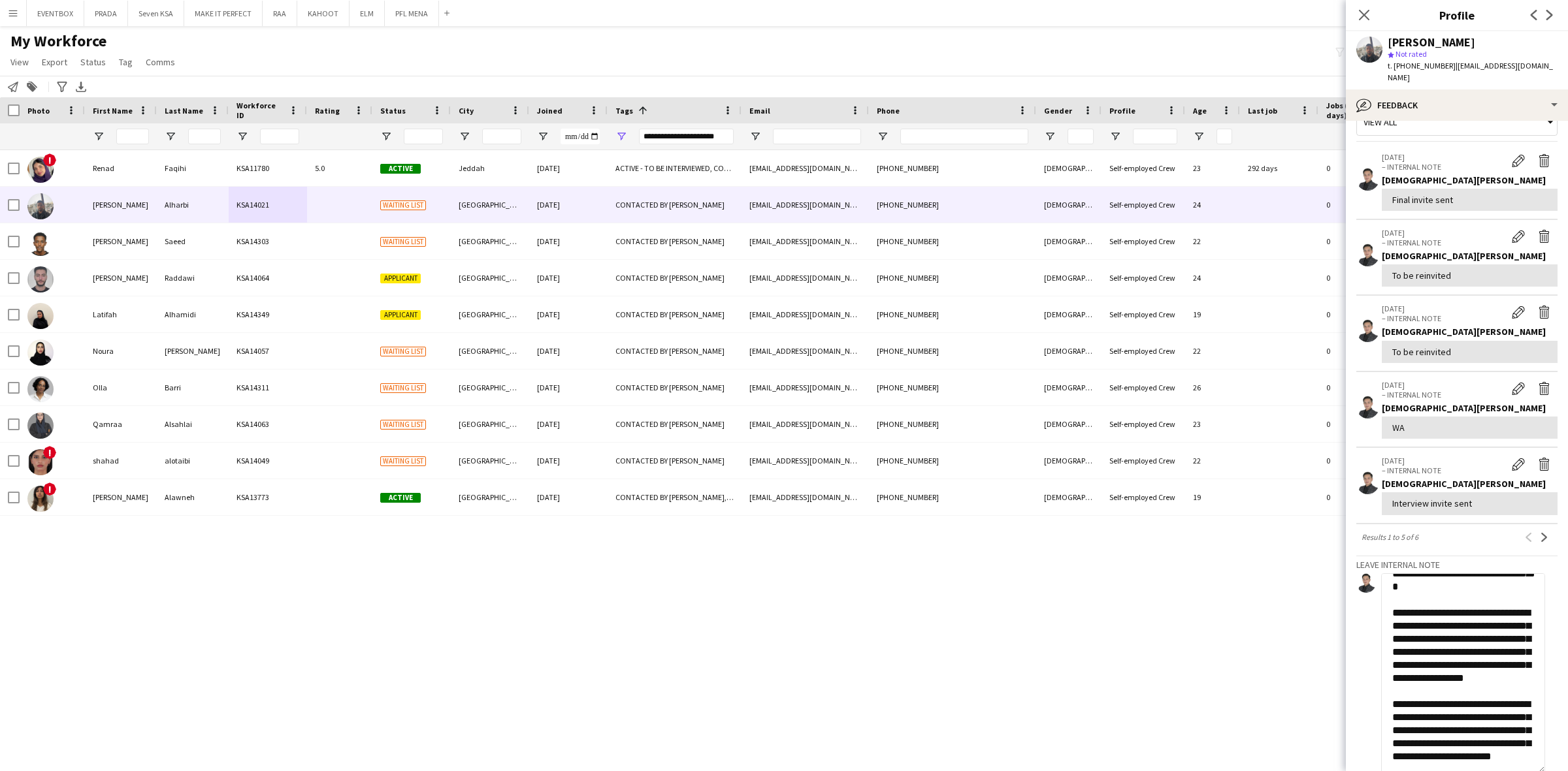
drag, startPoint x: 1540, startPoint y: 618, endPoint x: 1475, endPoint y: 496, distance: 138.2
click at [1522, 743] on textarea "**********" at bounding box center [1463, 673] width 164 height 200
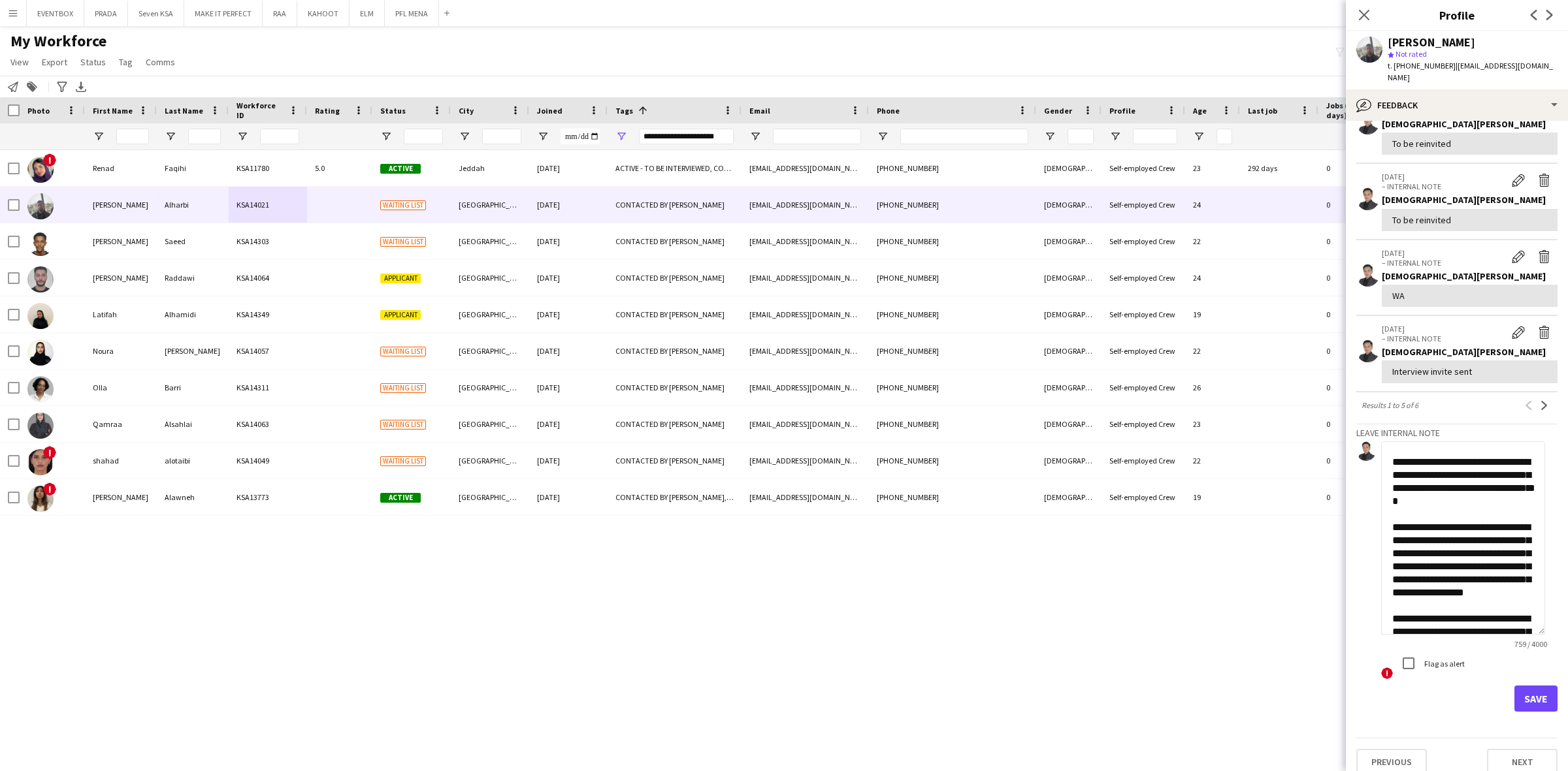
scroll to position [163, 0]
type textarea "**********"
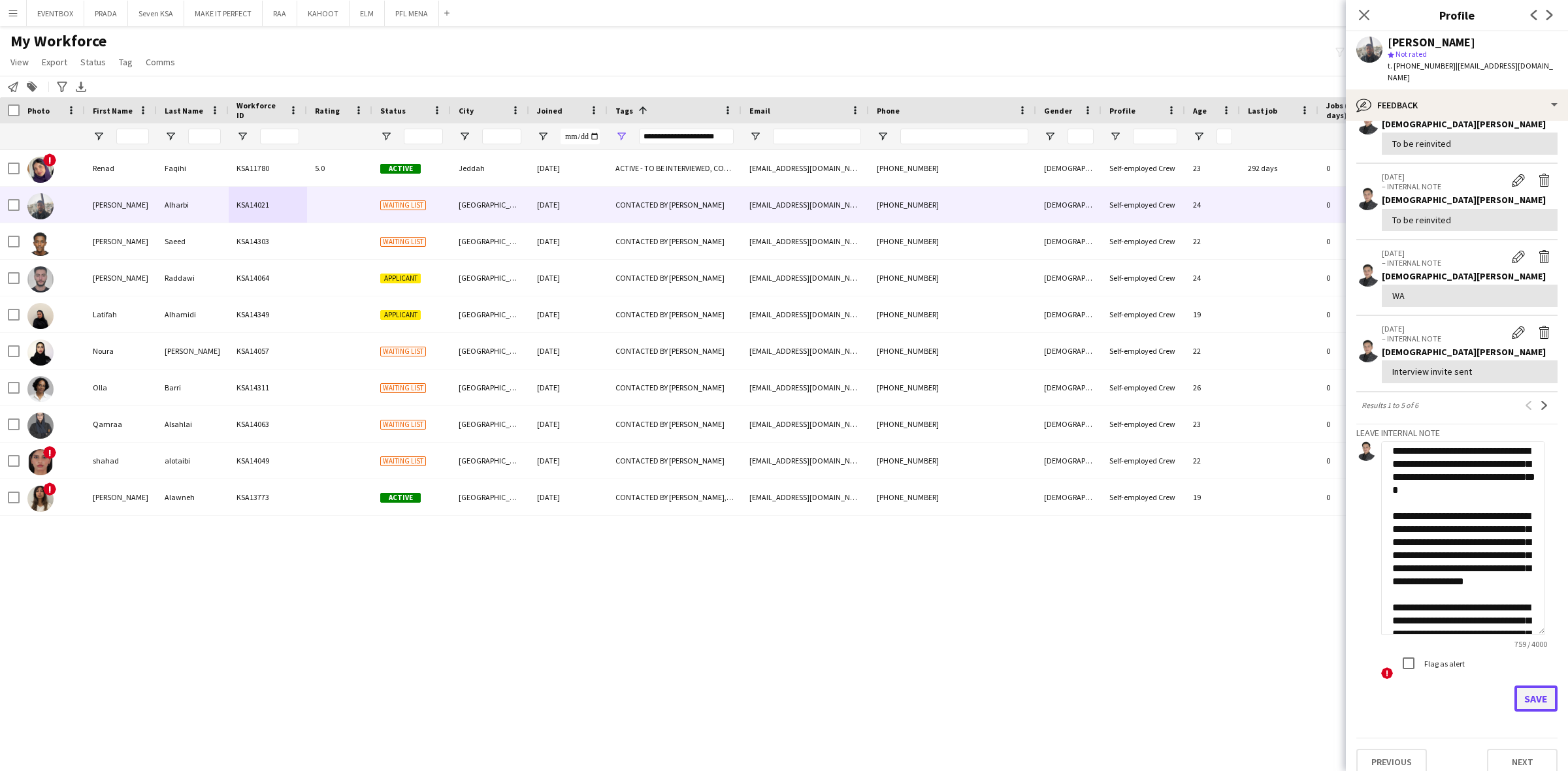
click at [1520, 686] on button "Save" at bounding box center [1536, 698] width 43 height 26
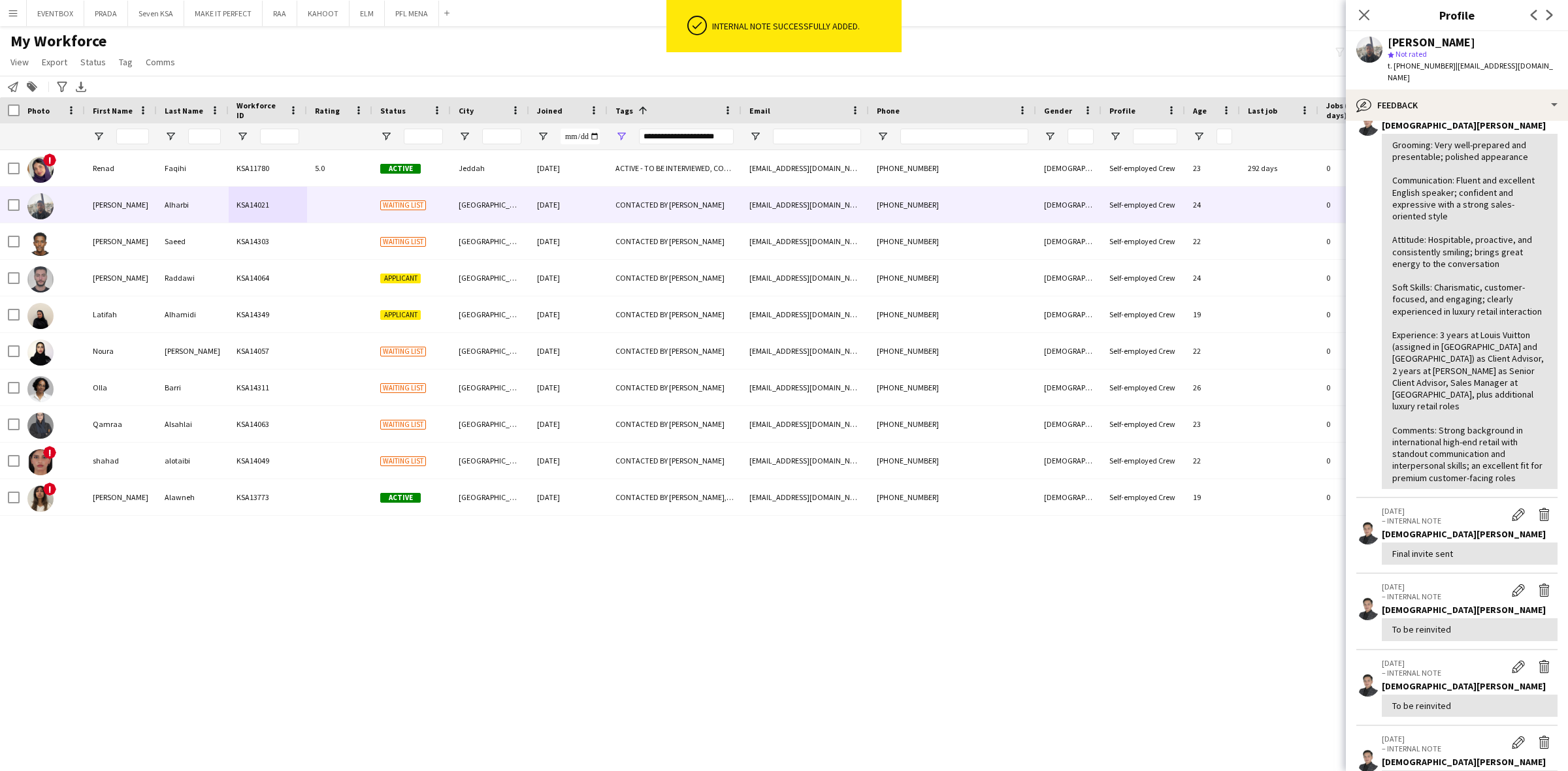
scroll to position [408, 0]
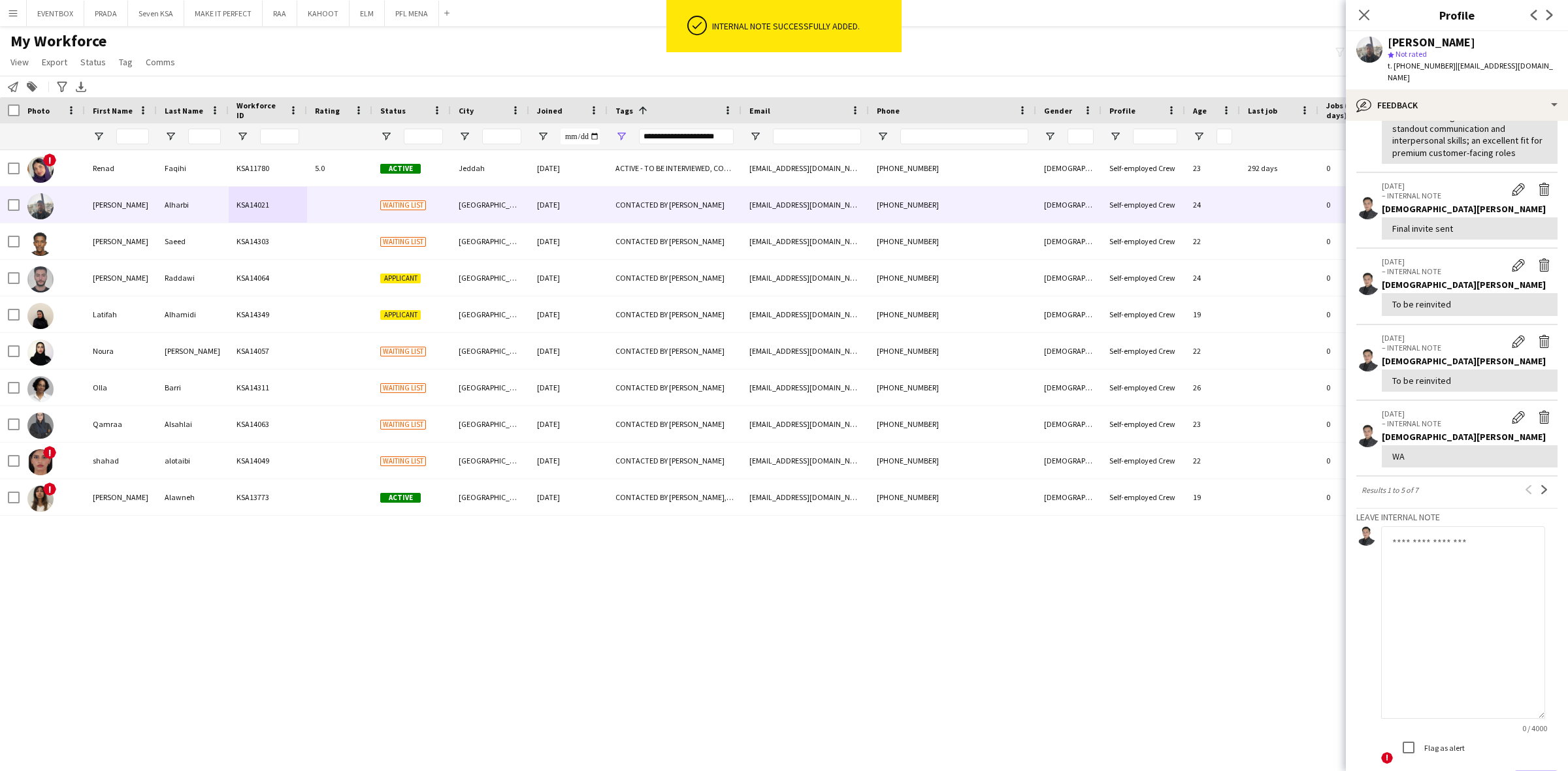
click at [1530, 173] on app-crew-profile-feedback-item "30-09-2025 – INTERNAL NOTE Edit internal note Delete internal note Jesus Relamp…" at bounding box center [1457, 211] width 201 height 76
click at [1536, 188] on div "30-09-2025 – INTERNAL NOTE Edit internal note Delete internal note Jesus Relamp…" at bounding box center [1469, 210] width 176 height 59
click at [1539, 181] on button "Delete internal note" at bounding box center [1543, 189] width 26 height 17
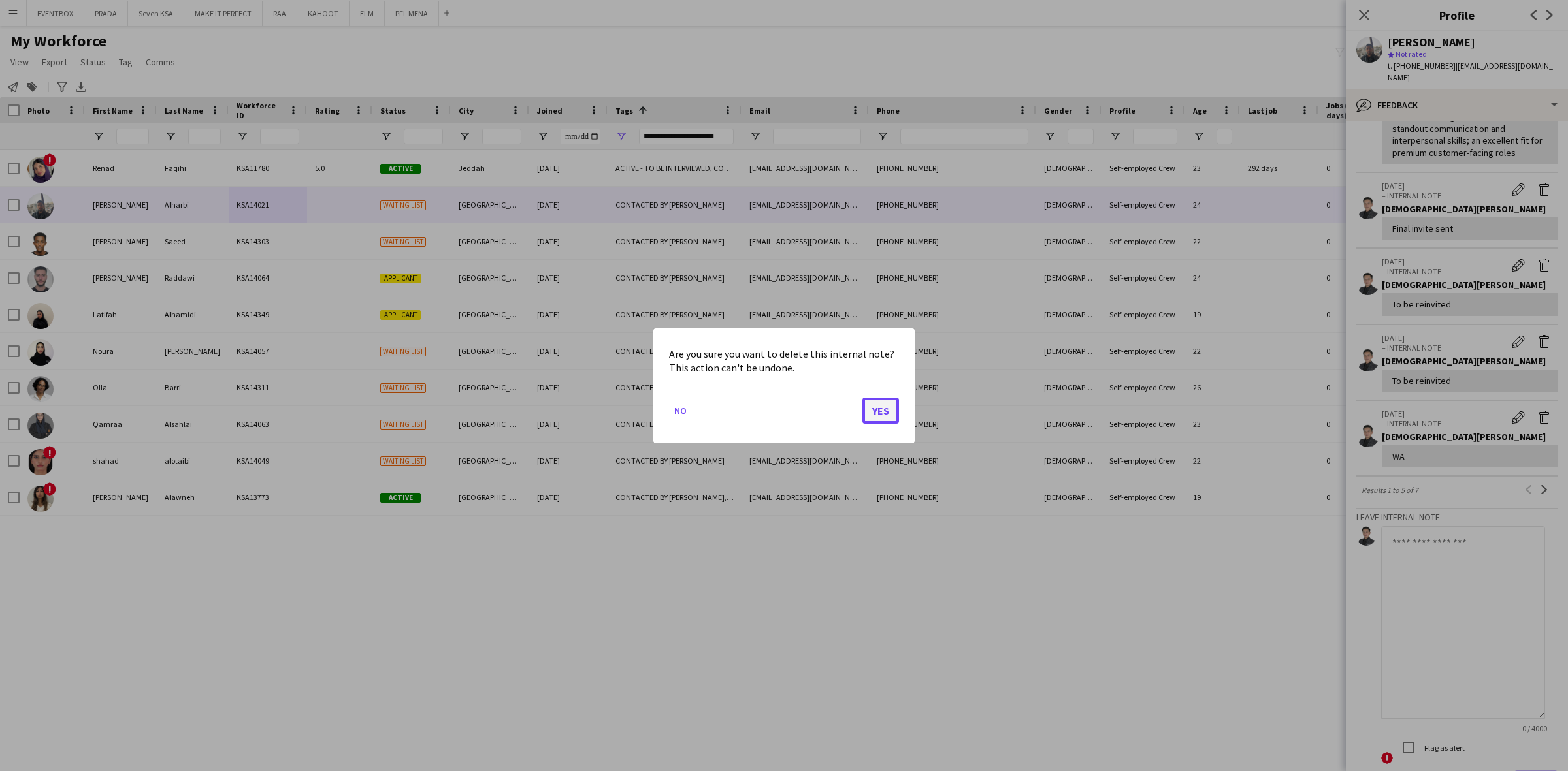
click at [897, 405] on button "Yes" at bounding box center [880, 409] width 36 height 26
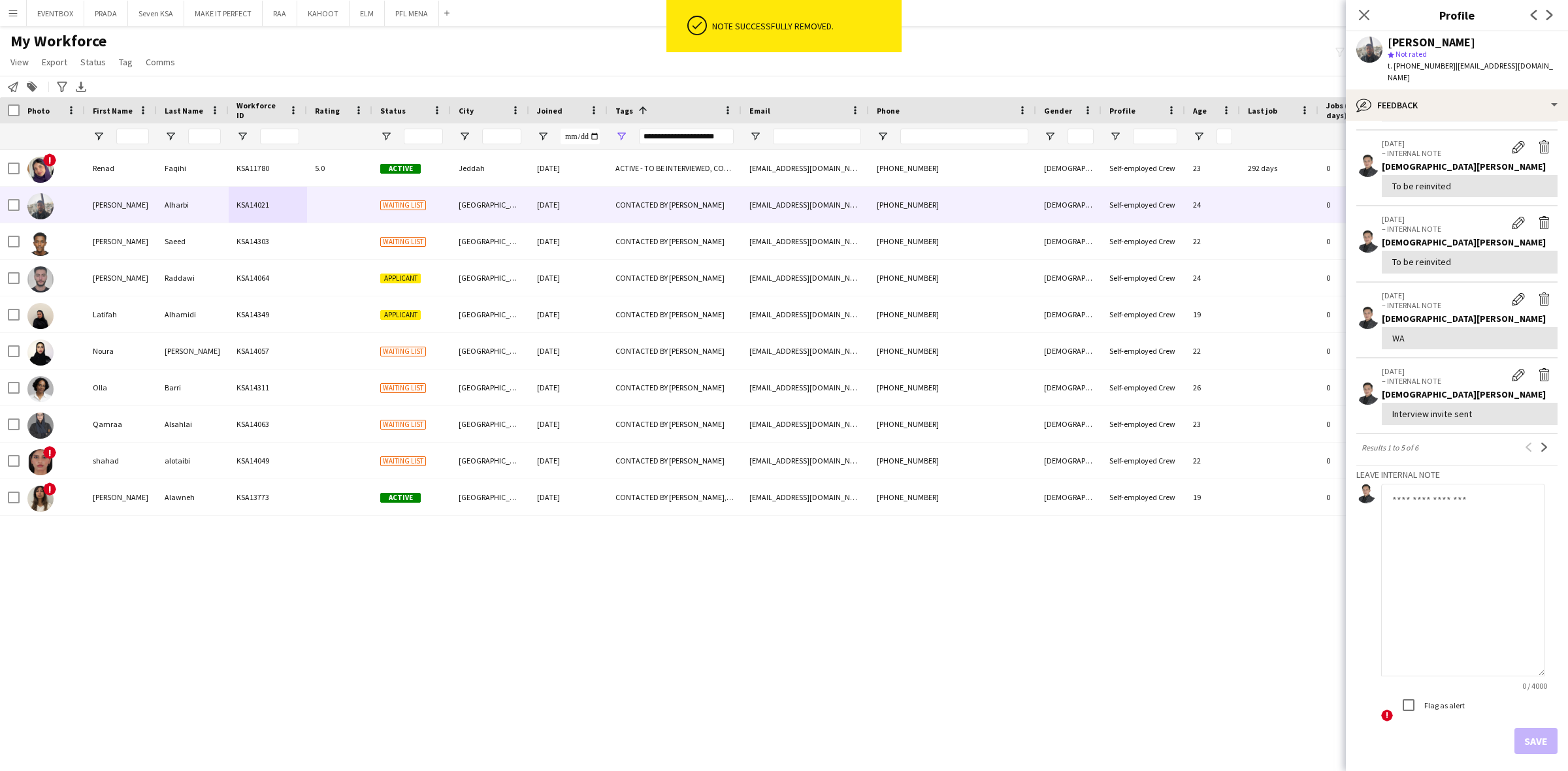
scroll to position [489, 0]
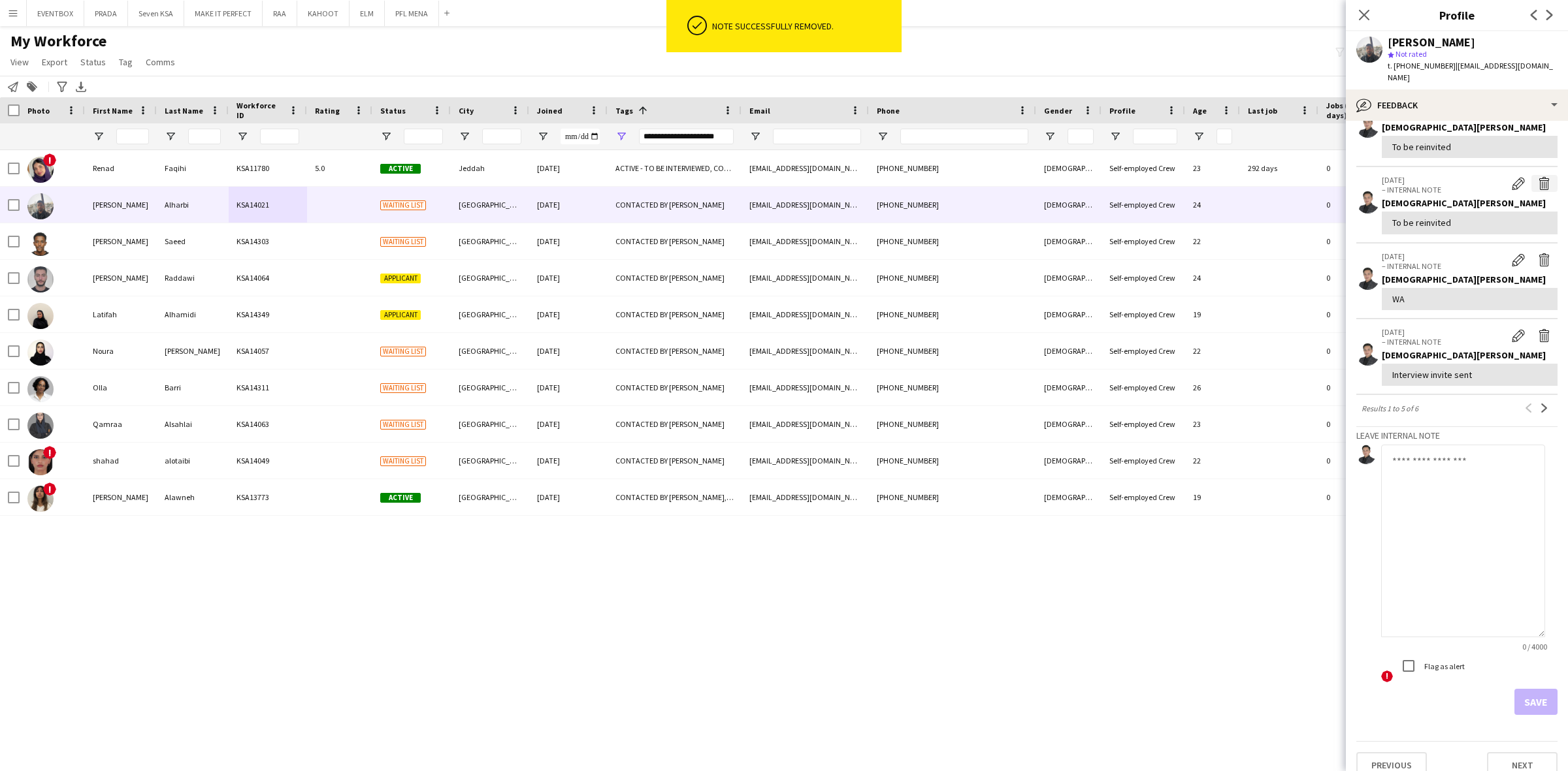
click at [1538, 177] on app-icon "Delete internal note" at bounding box center [1544, 183] width 13 height 13
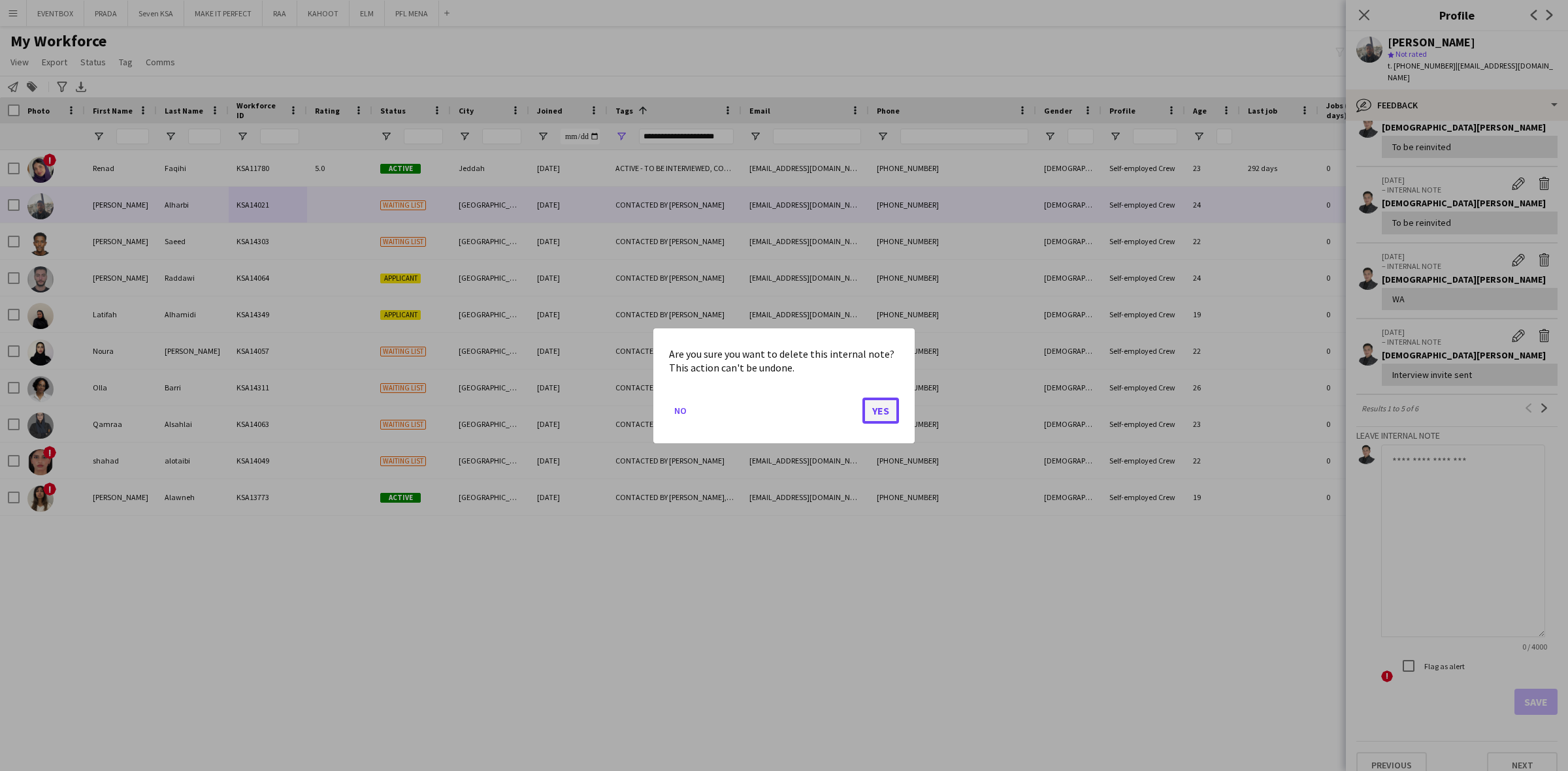
click at [883, 399] on button "Yes" at bounding box center [880, 409] width 36 height 26
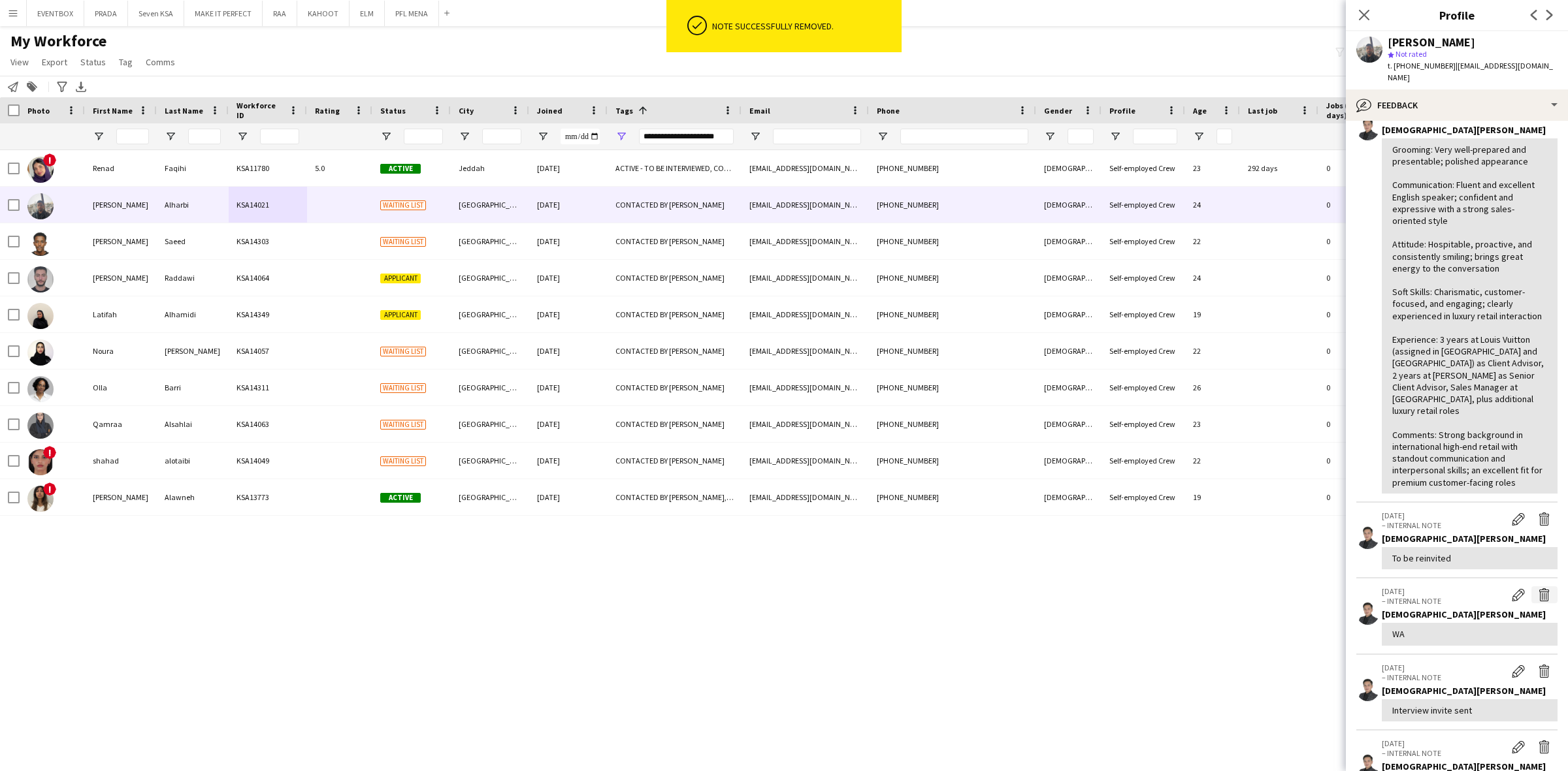
scroll to position [81, 0]
click at [1530, 529] on div "Jesus Relampagos" at bounding box center [1469, 535] width 176 height 12
click at [1538, 509] on app-icon "Delete internal note" at bounding box center [1544, 516] width 13 height 13
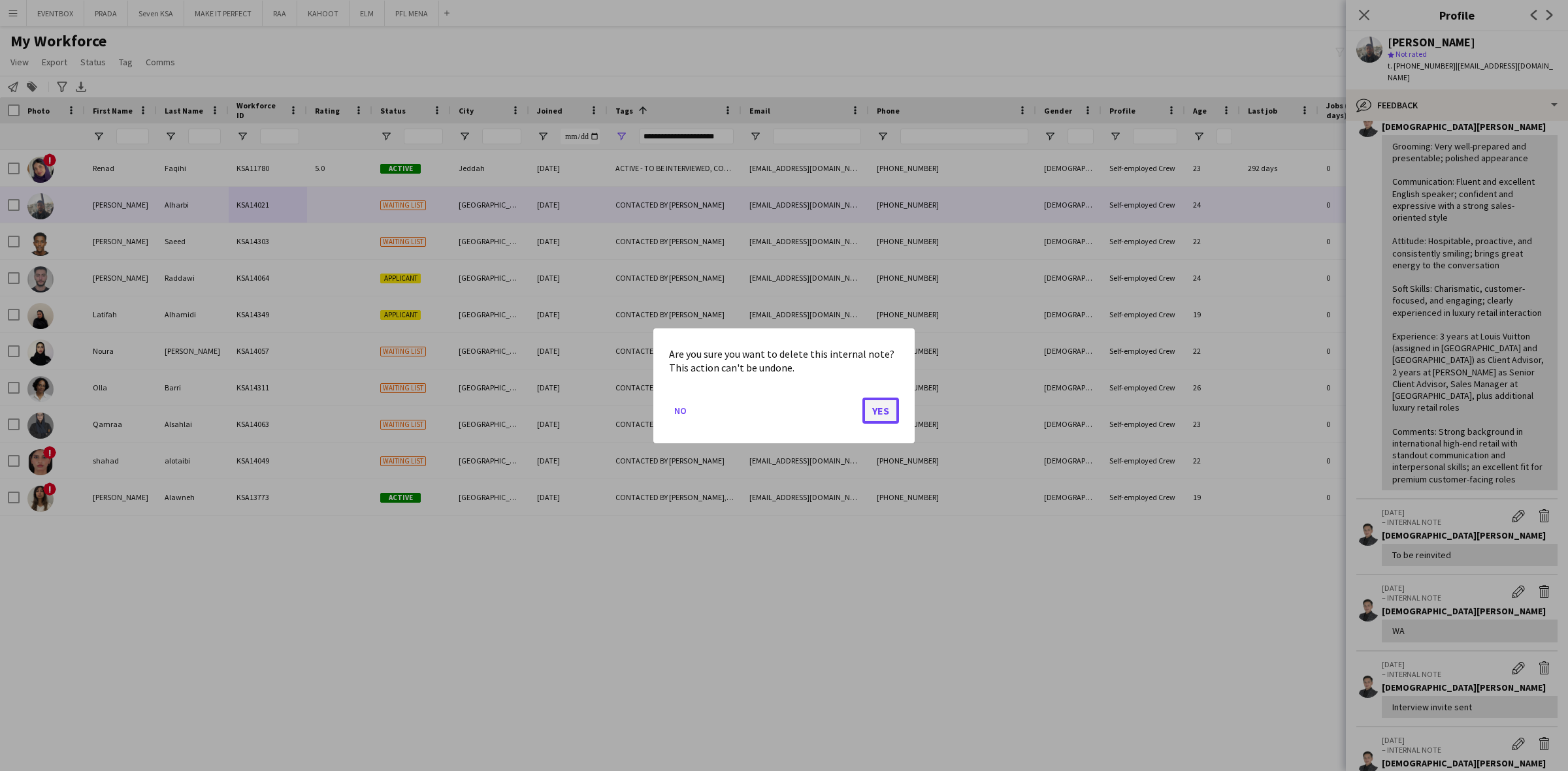
click at [877, 401] on button "Yes" at bounding box center [880, 409] width 36 height 26
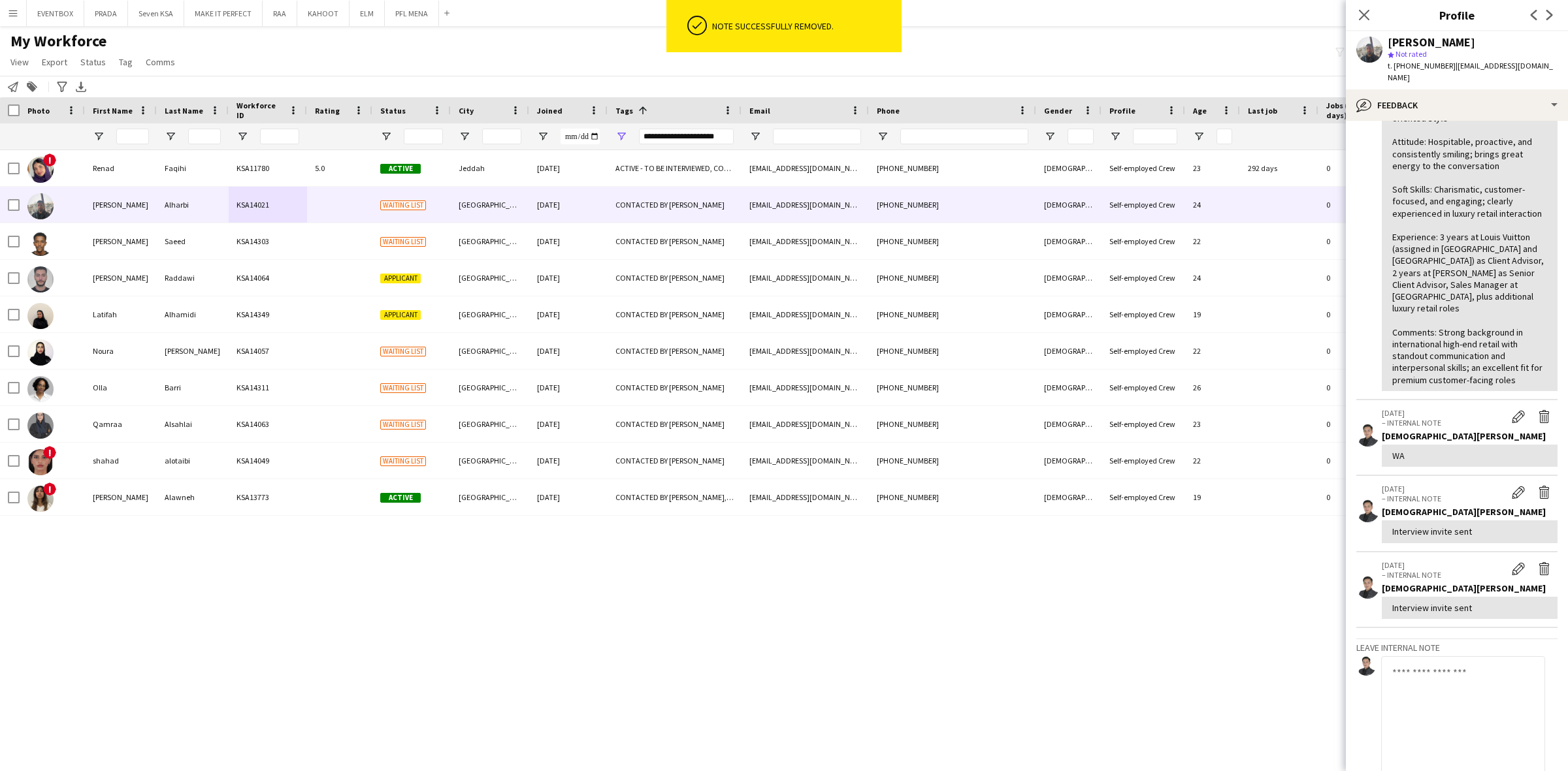
scroll to position [245, 0]
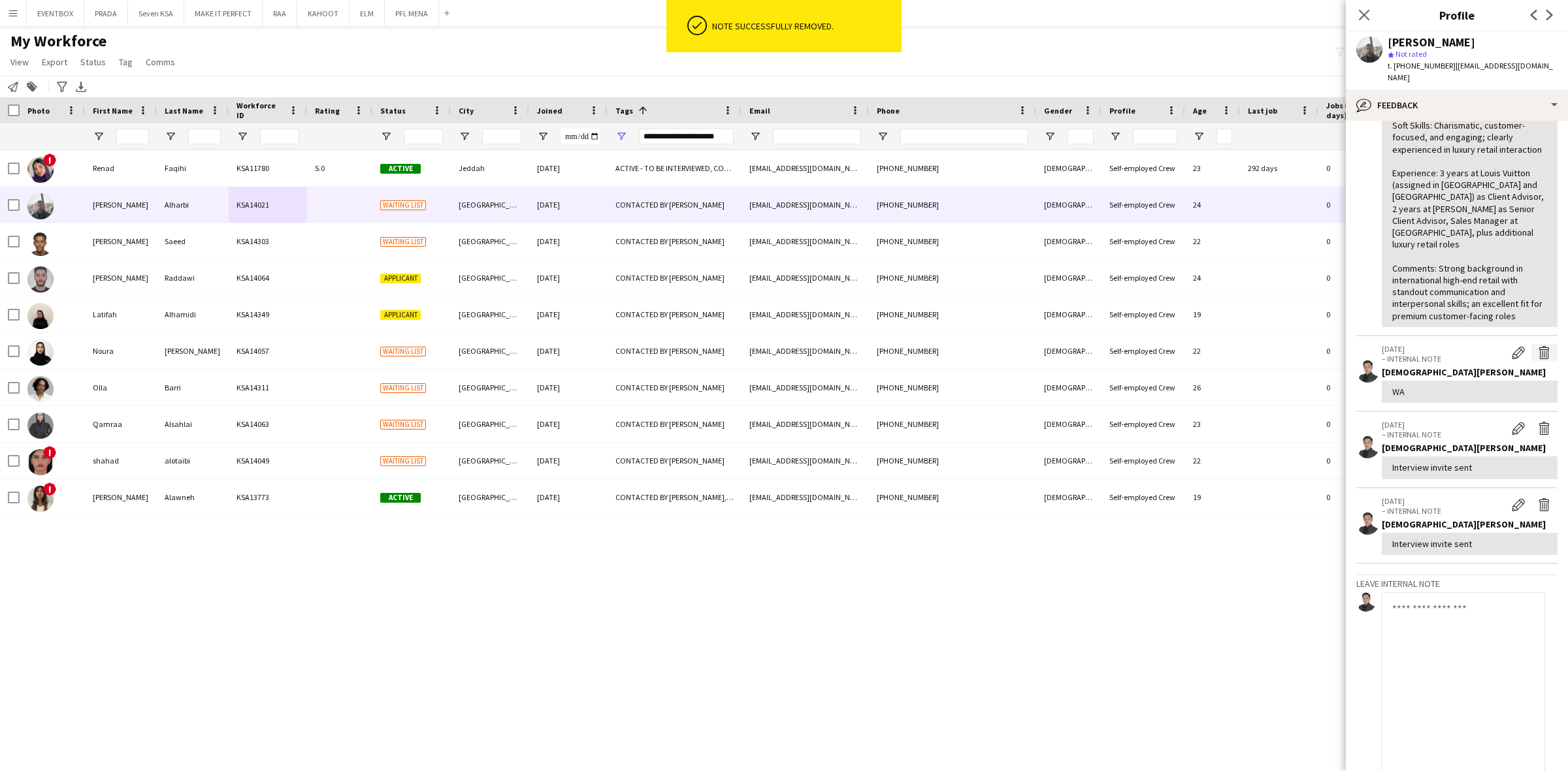
click at [1538, 346] on app-icon "Delete internal note" at bounding box center [1544, 352] width 13 height 13
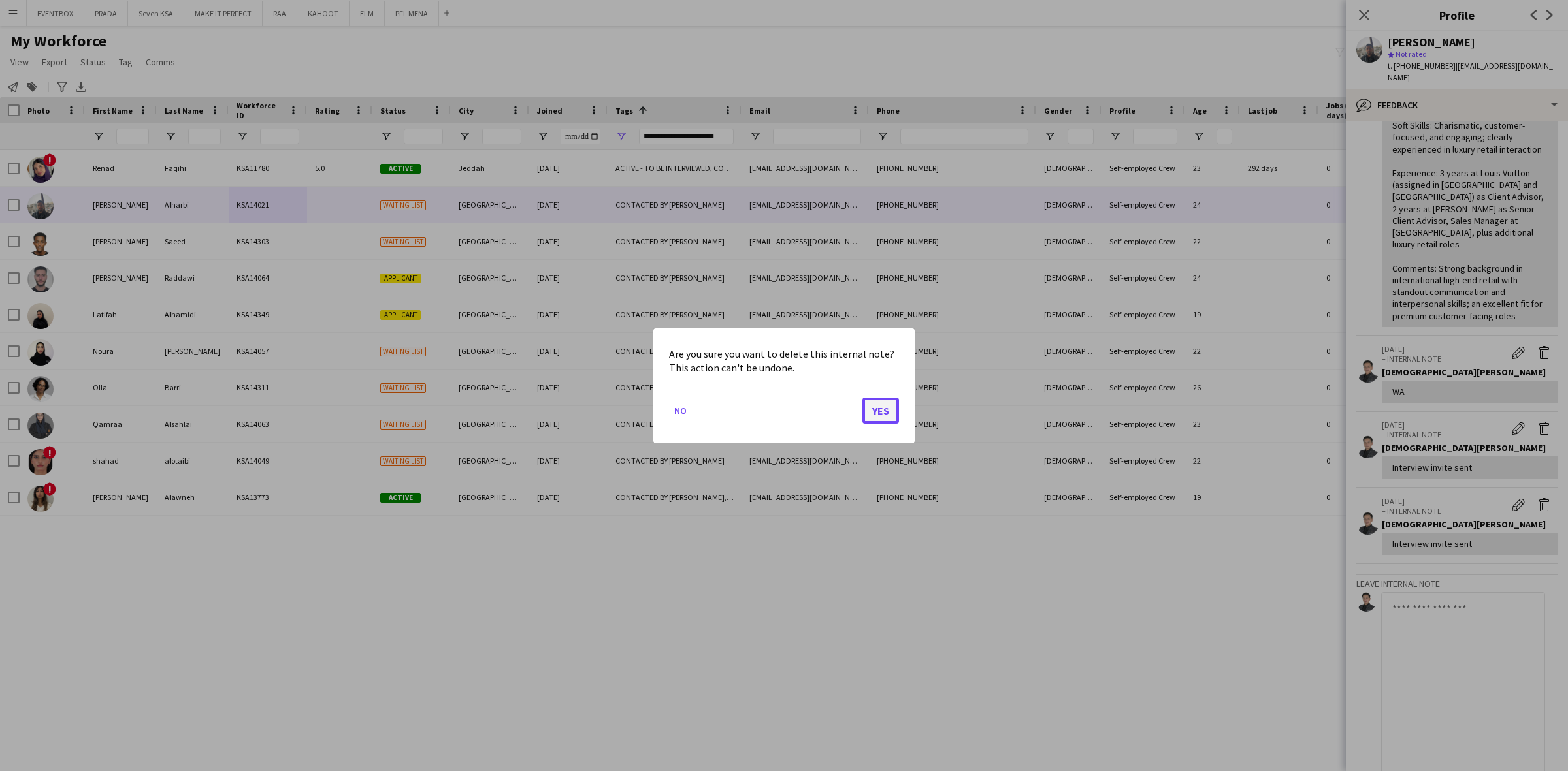
click at [871, 405] on button "Yes" at bounding box center [880, 409] width 36 height 26
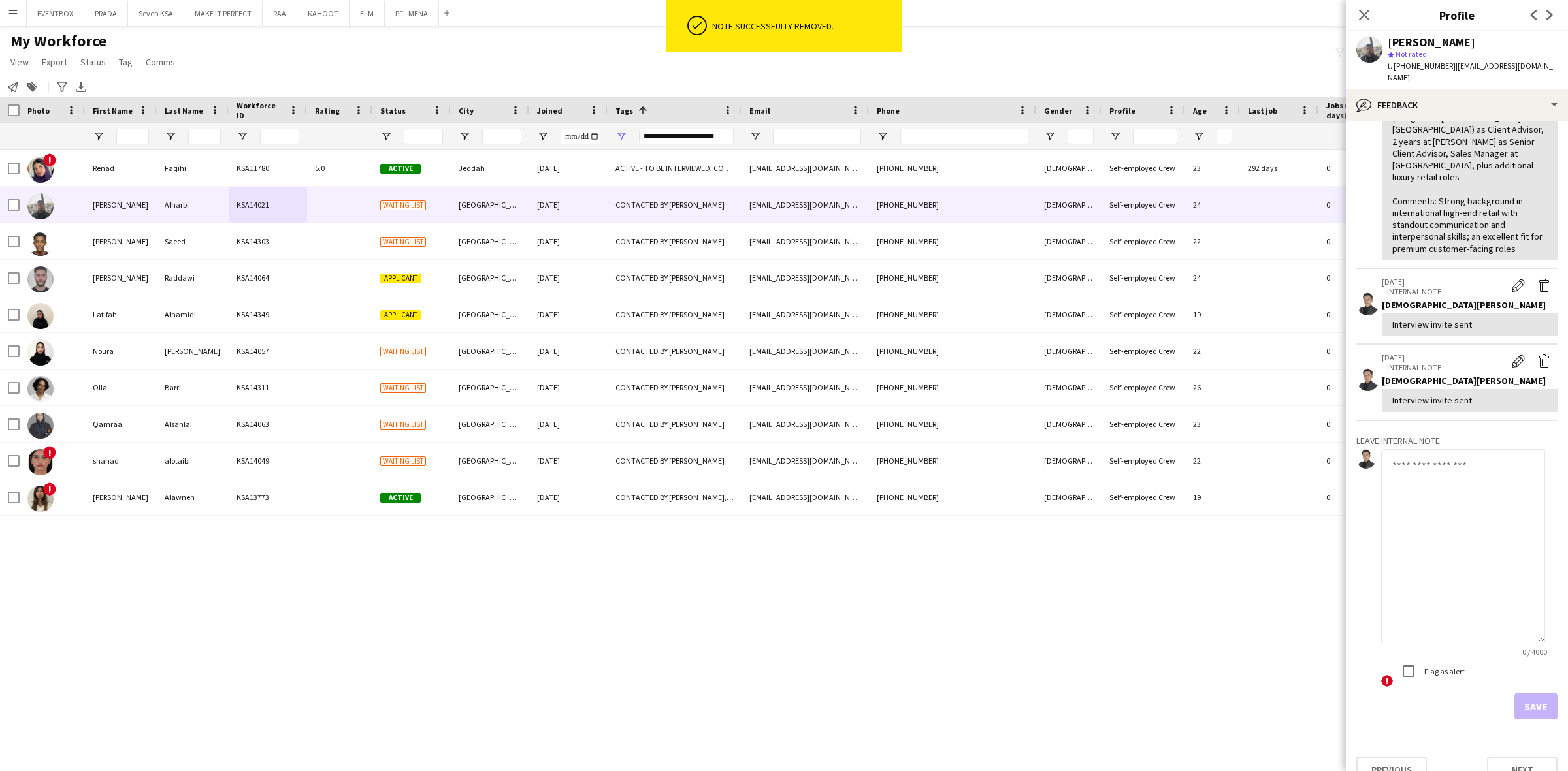
scroll to position [321, 0]
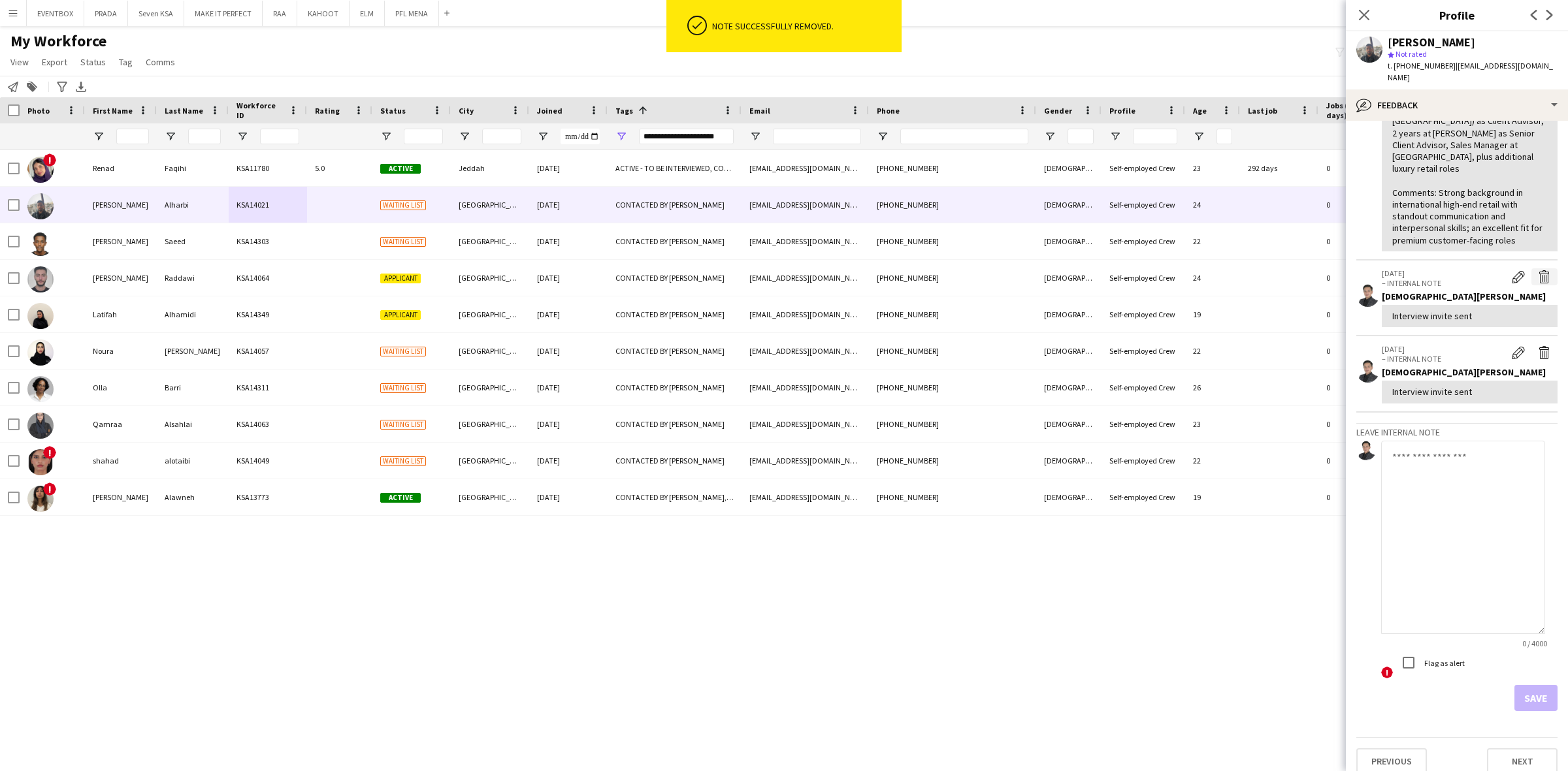
click at [1531, 272] on button "Delete internal note" at bounding box center [1543, 277] width 26 height 17
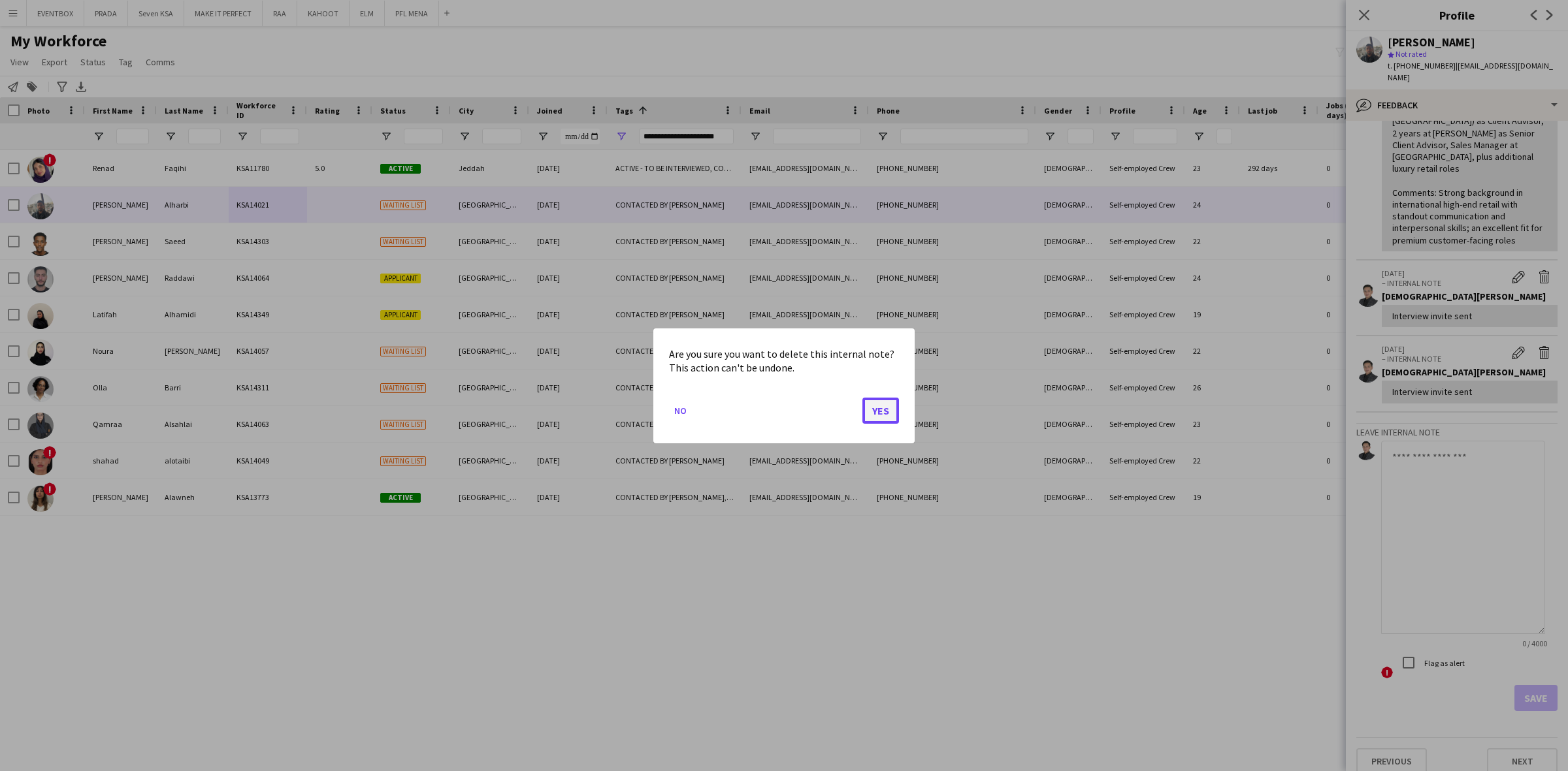
click at [889, 409] on button "Yes" at bounding box center [880, 409] width 36 height 26
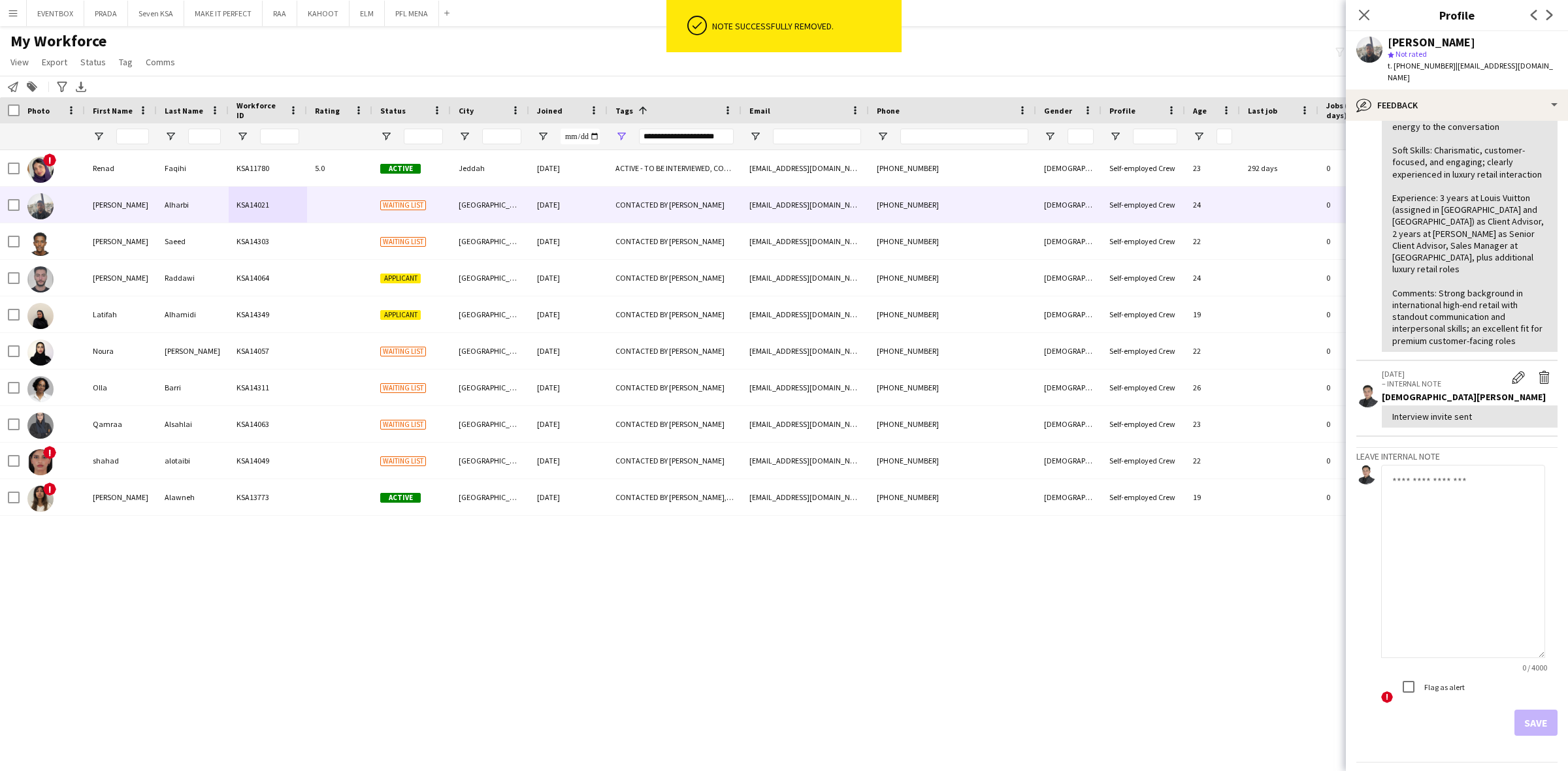
scroll to position [246, 0]
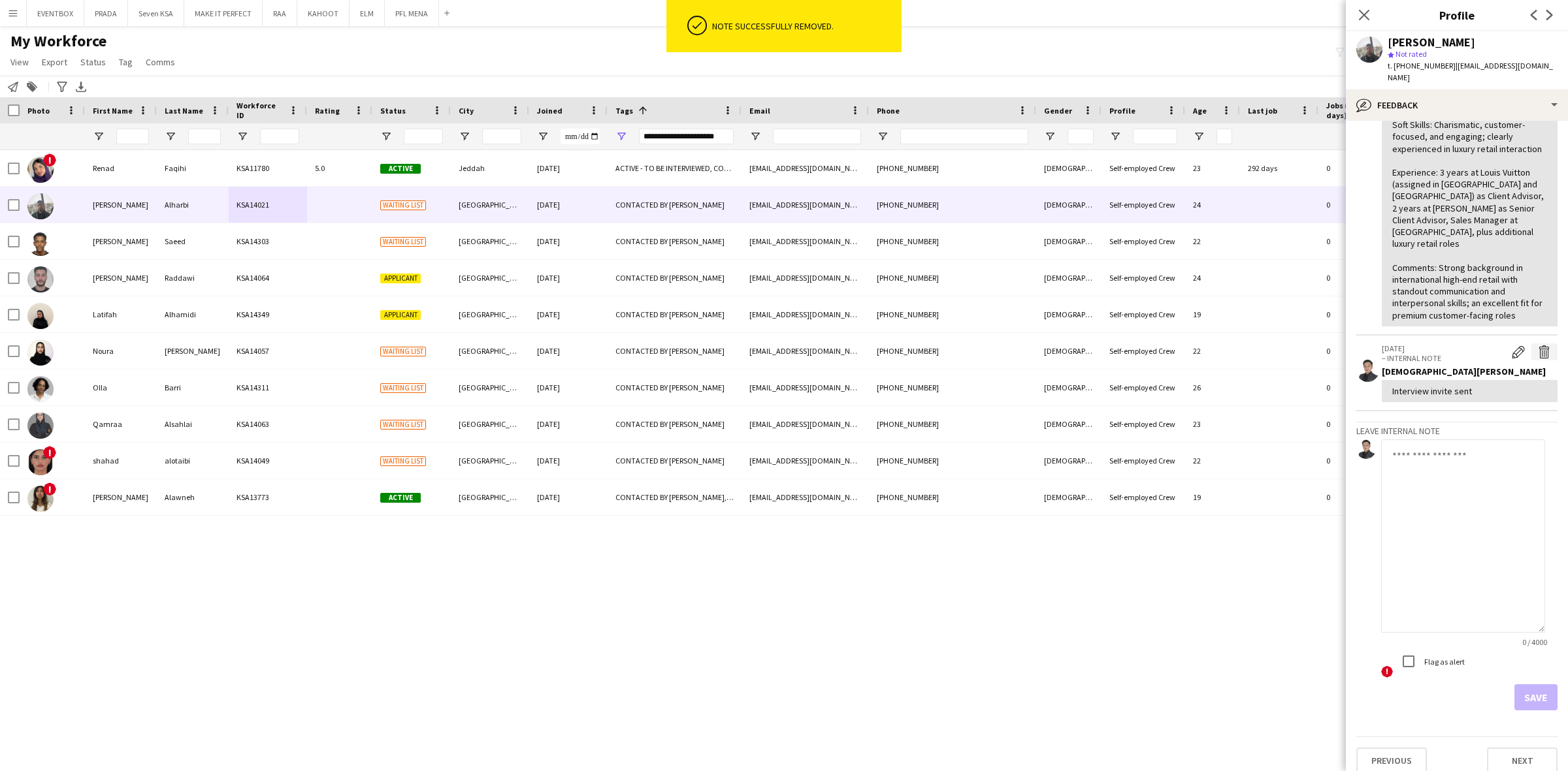
click at [1531, 346] on button "Delete internal note" at bounding box center [1543, 352] width 26 height 17
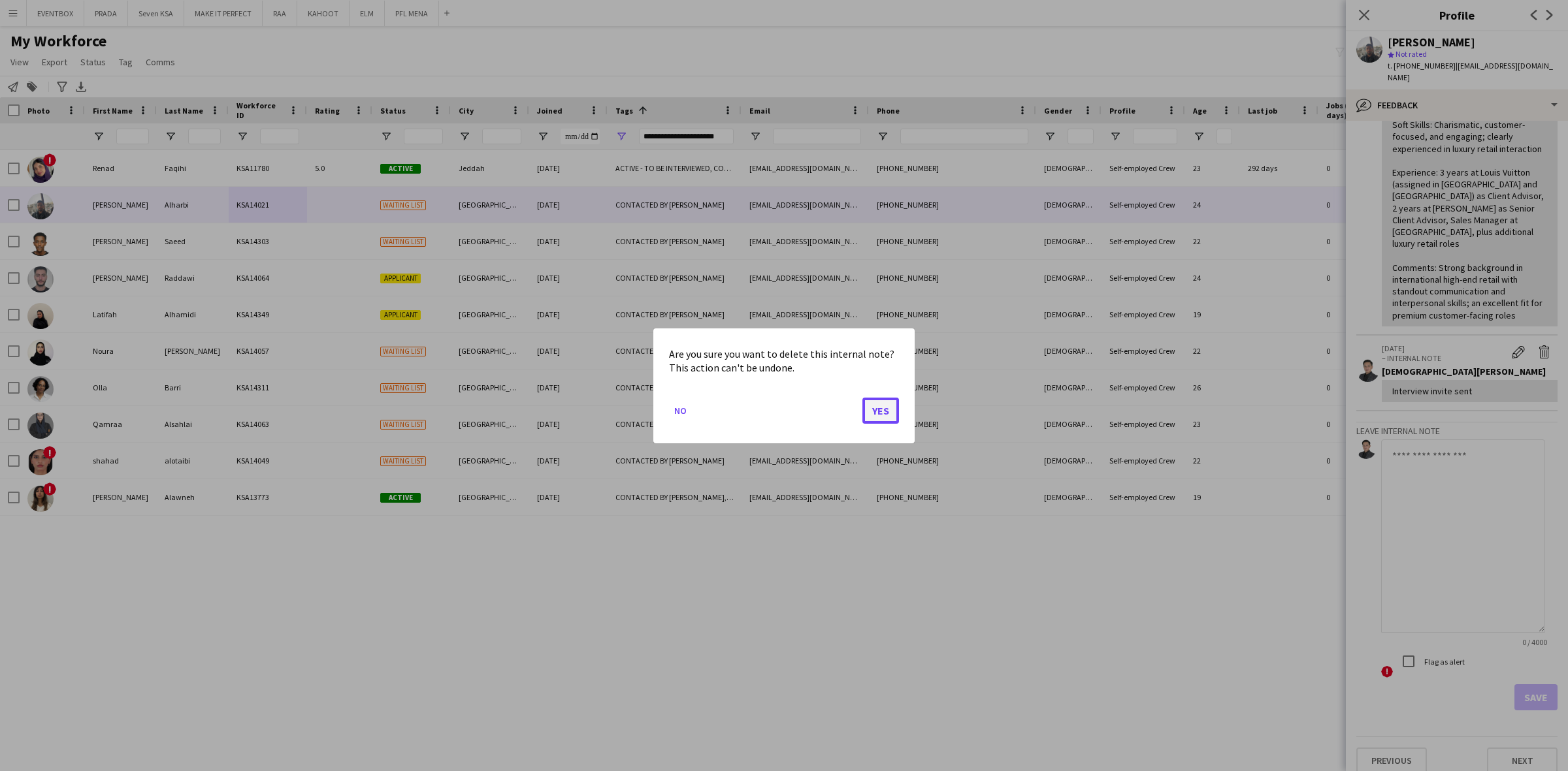
click at [885, 401] on button "Yes" at bounding box center [880, 409] width 36 height 26
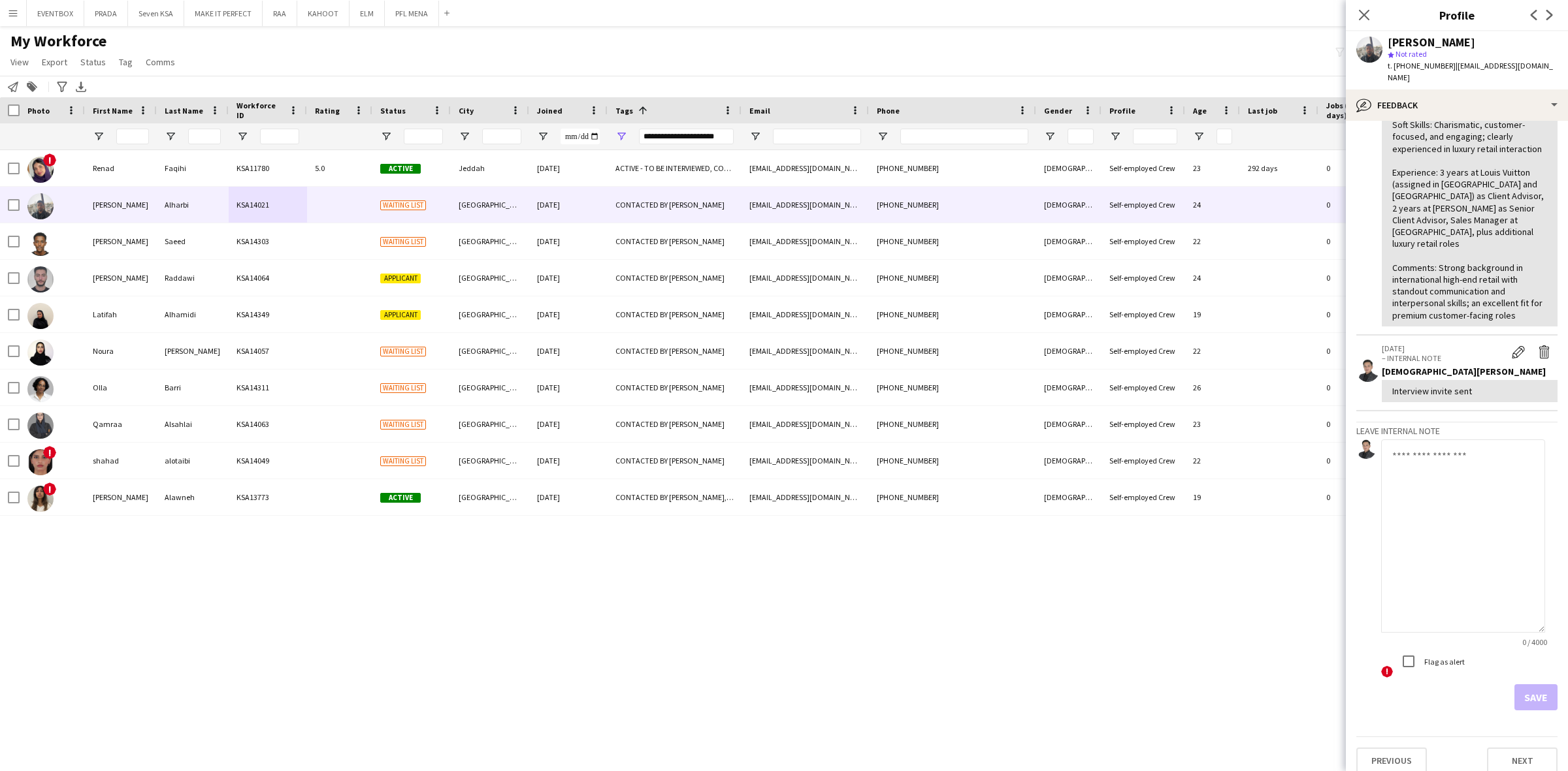
scroll to position [0, 0]
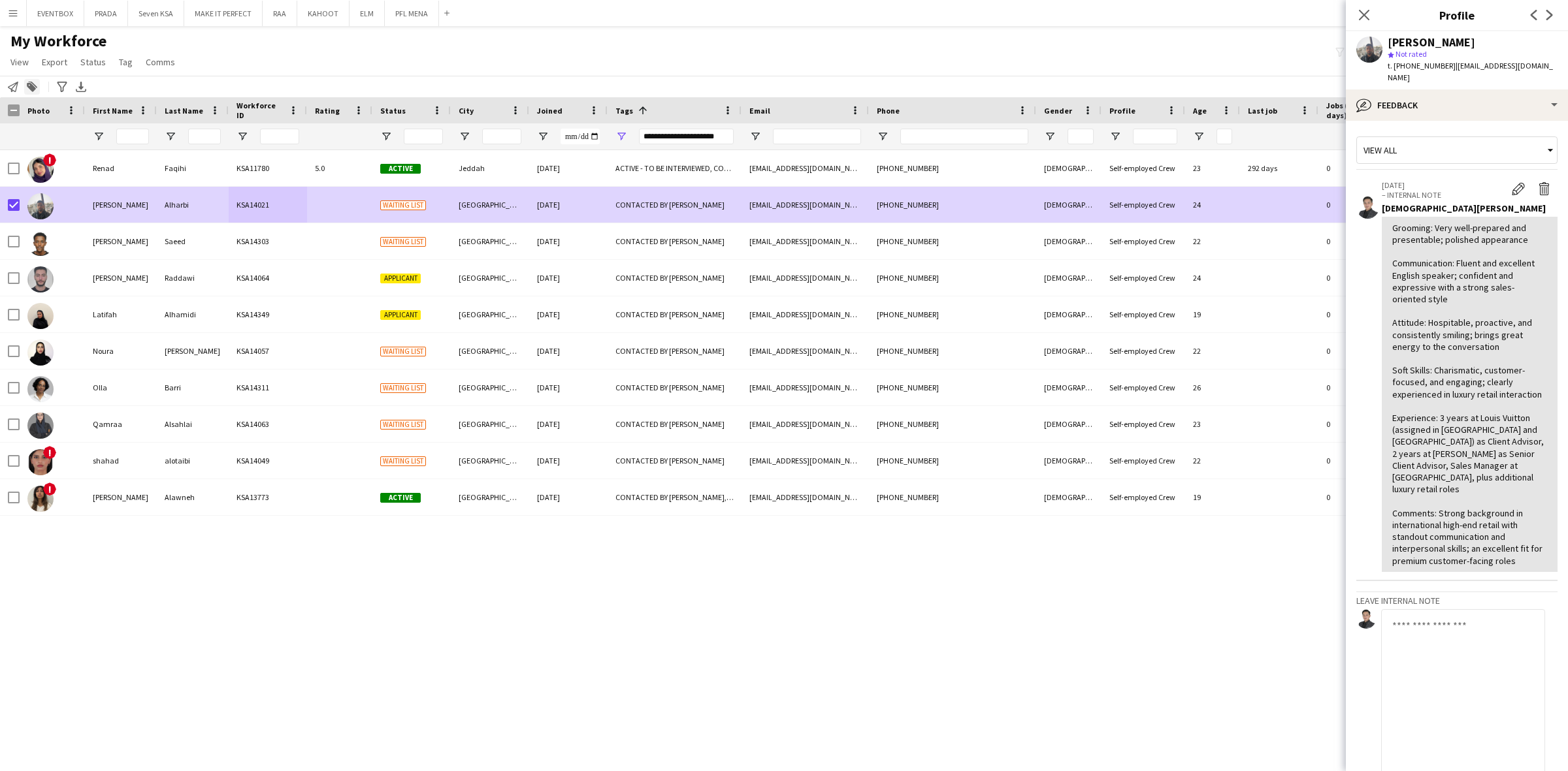
click at [33, 90] on icon at bounding box center [31, 87] width 9 height 9
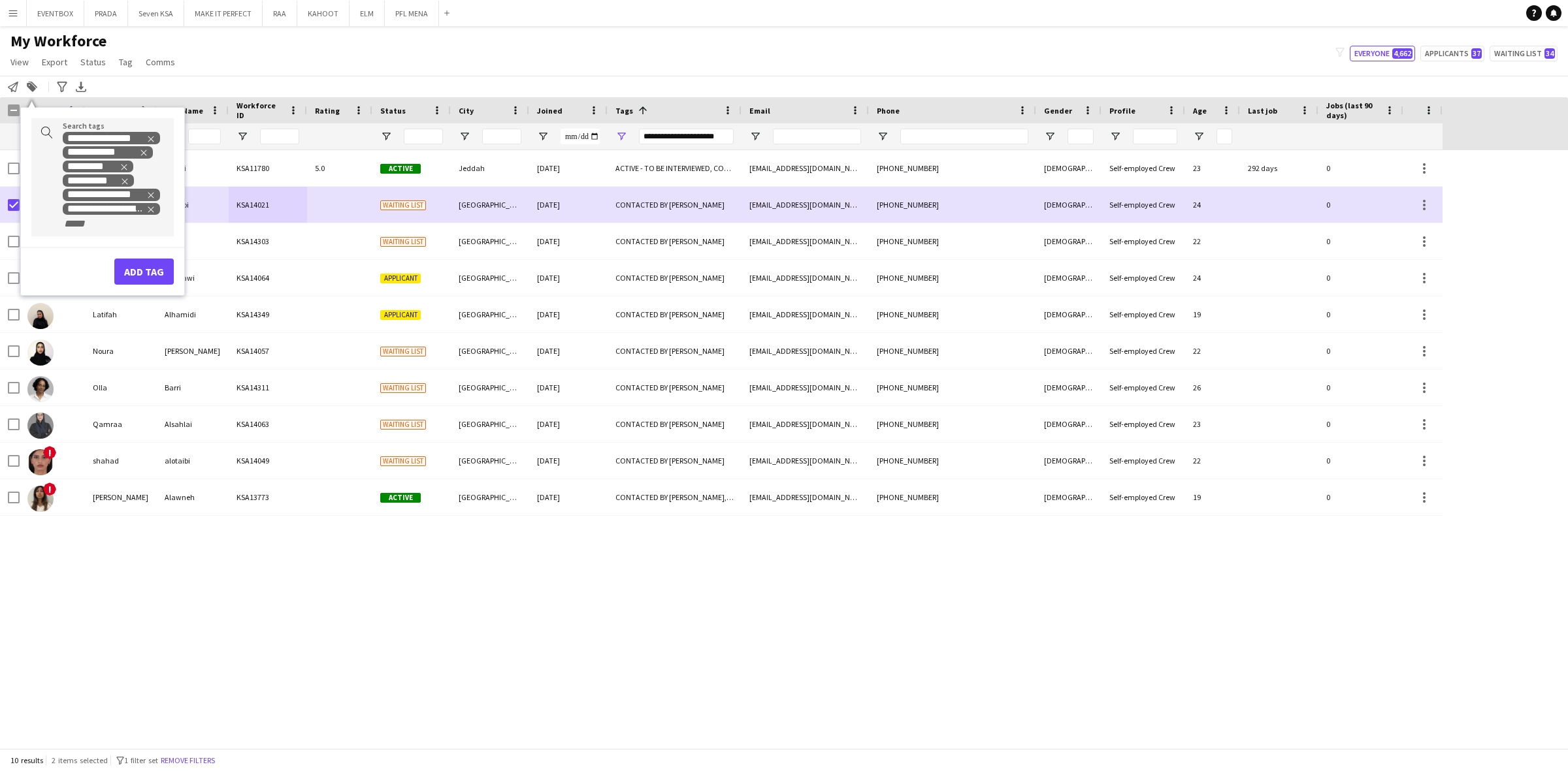
click at [131, 233] on div "**********" at bounding box center [102, 177] width 142 height 119
type input "****"
click at [102, 265] on div "SAUDI NATIONAL" at bounding box center [82, 256] width 142 height 31
click at [156, 278] on button "Add tag" at bounding box center [144, 285] width 60 height 26
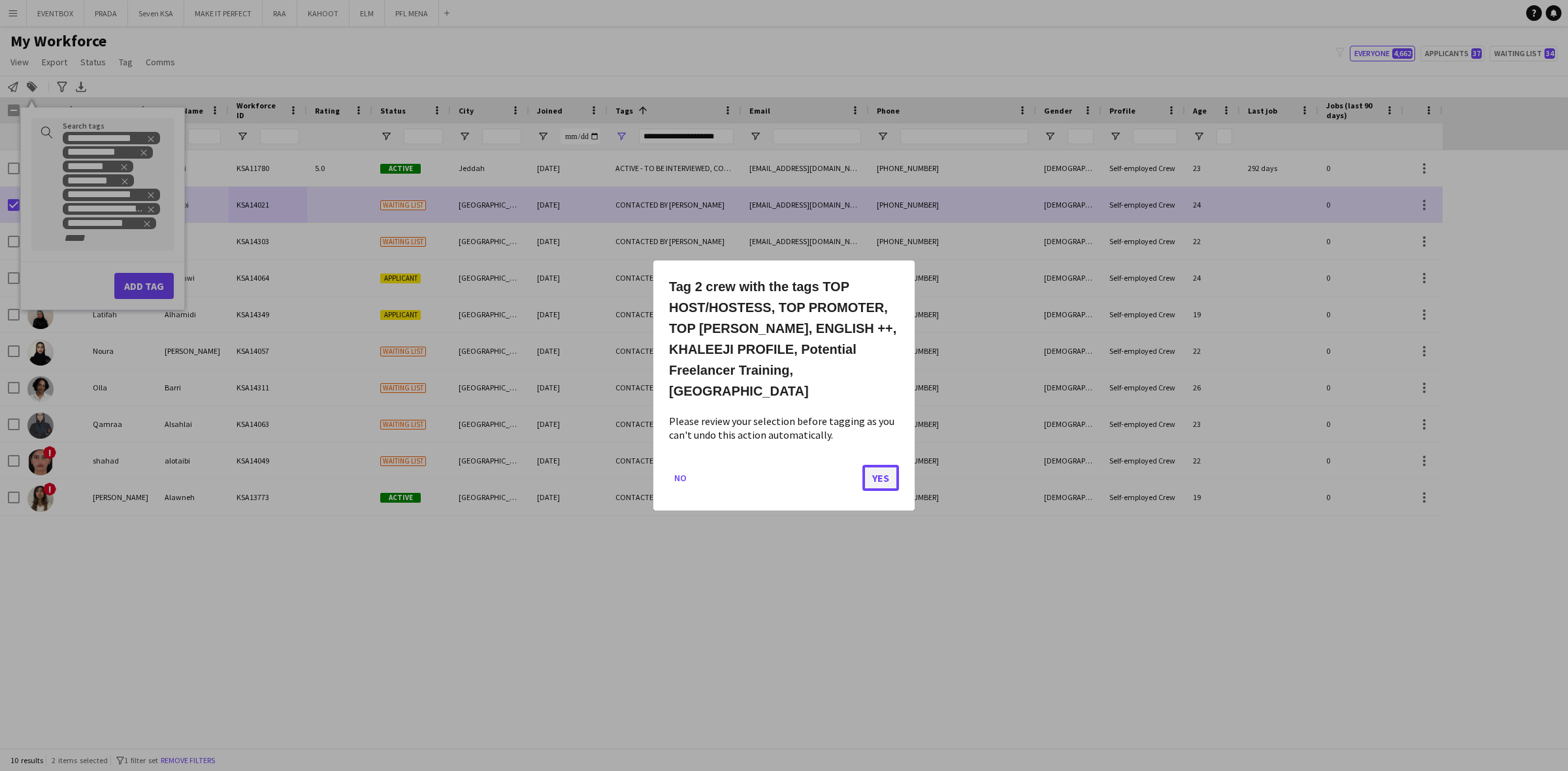
click at [895, 488] on button "Yes" at bounding box center [880, 478] width 36 height 26
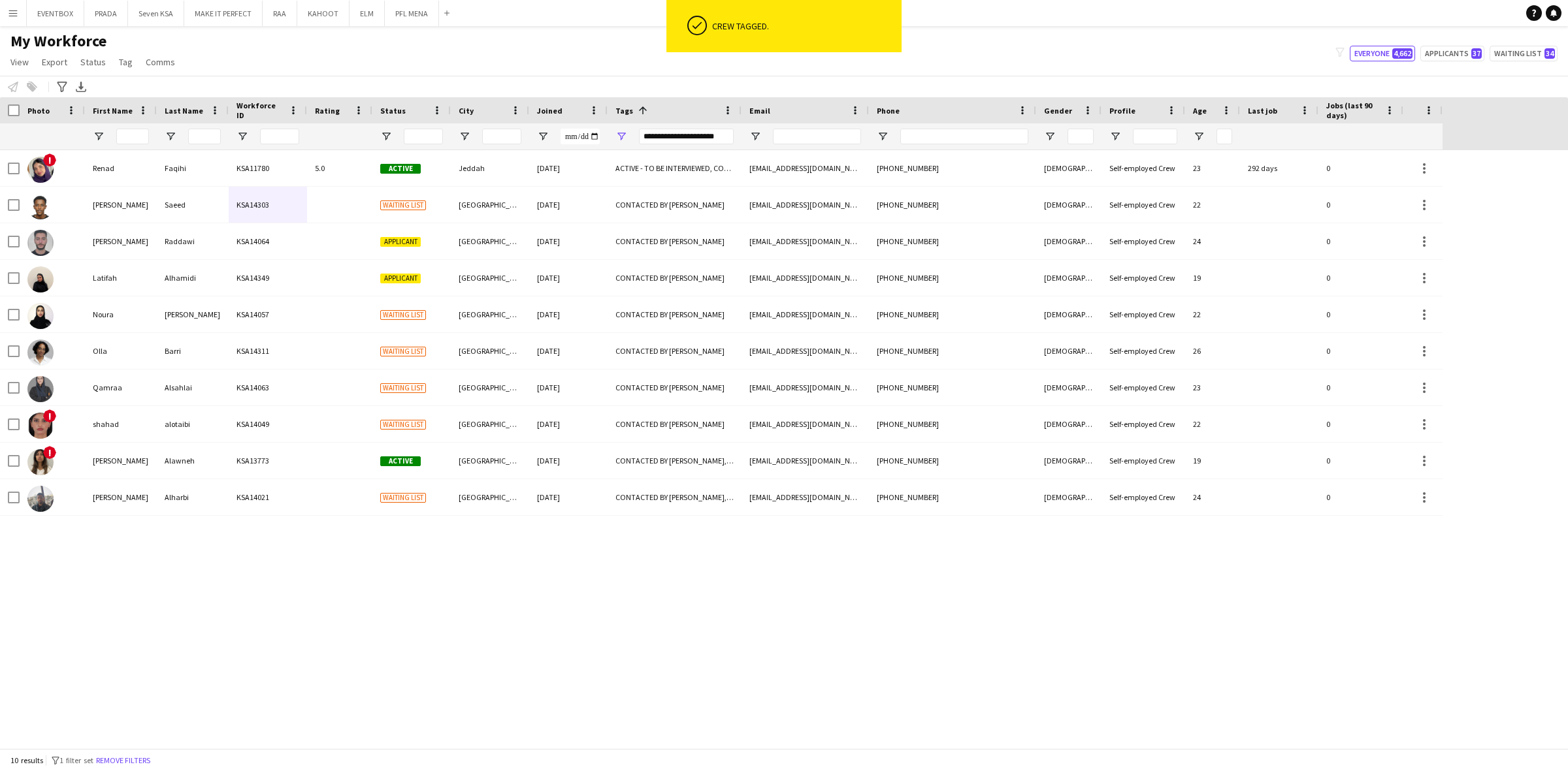
click at [637, 523] on div "! Renad Faqihi KSA11780 5.0 Active Jeddah 09-11-2024 ACTIVE - TO BE INTERVIEWED…" at bounding box center [784, 449] width 1568 height 598
click at [642, 517] on div "! Renad Faqihi KSA11780 5.0 Active Jeddah 09-11-2024 ACTIVE - TO BE INTERVIEWED…" at bounding box center [784, 449] width 1568 height 598
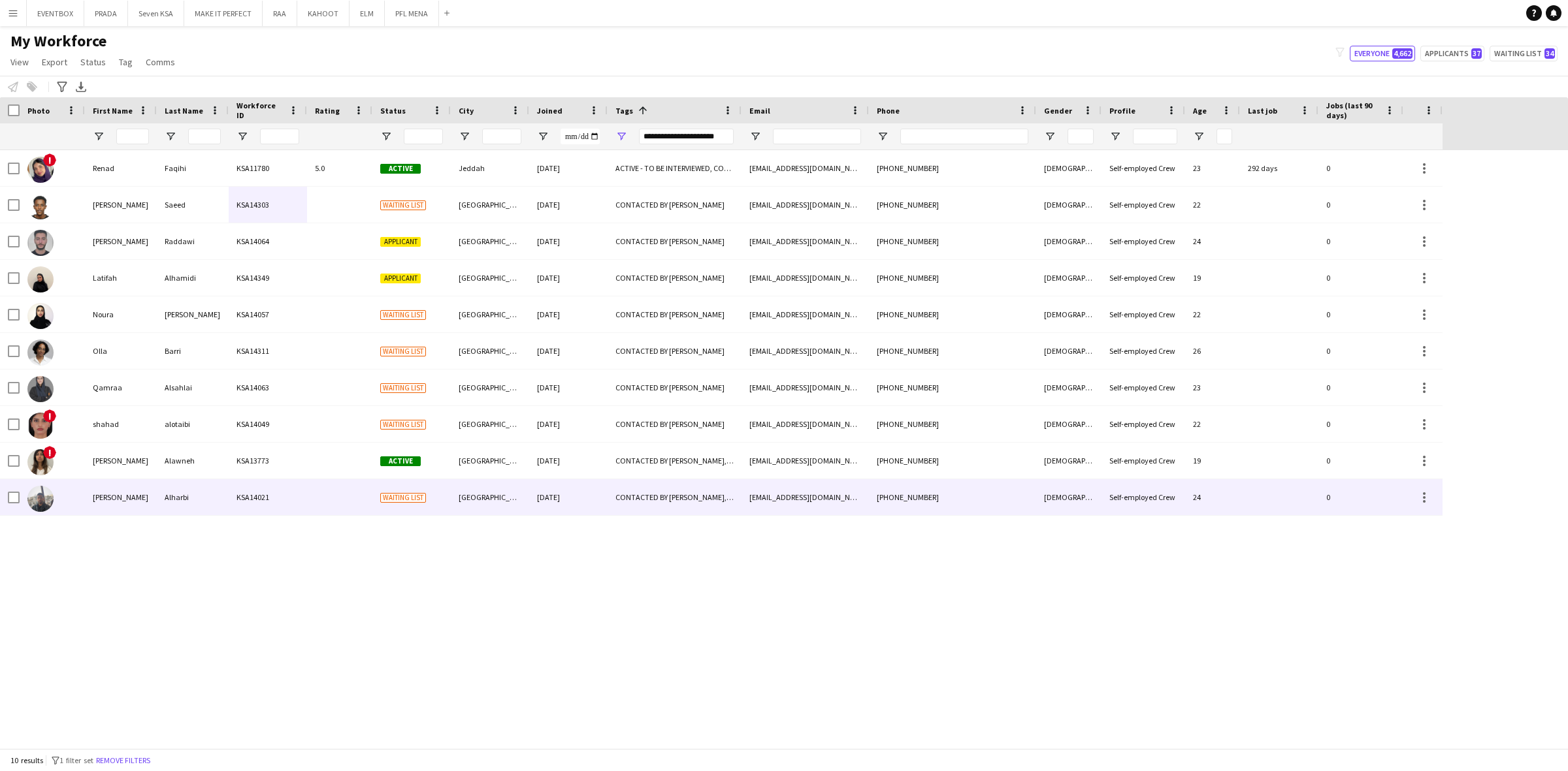
click at [668, 489] on div "CONTACTED BY JESUS, ENGLISH ++, KHALEEJI PROFILE, Potential Freelancer Training…" at bounding box center [675, 497] width 134 height 36
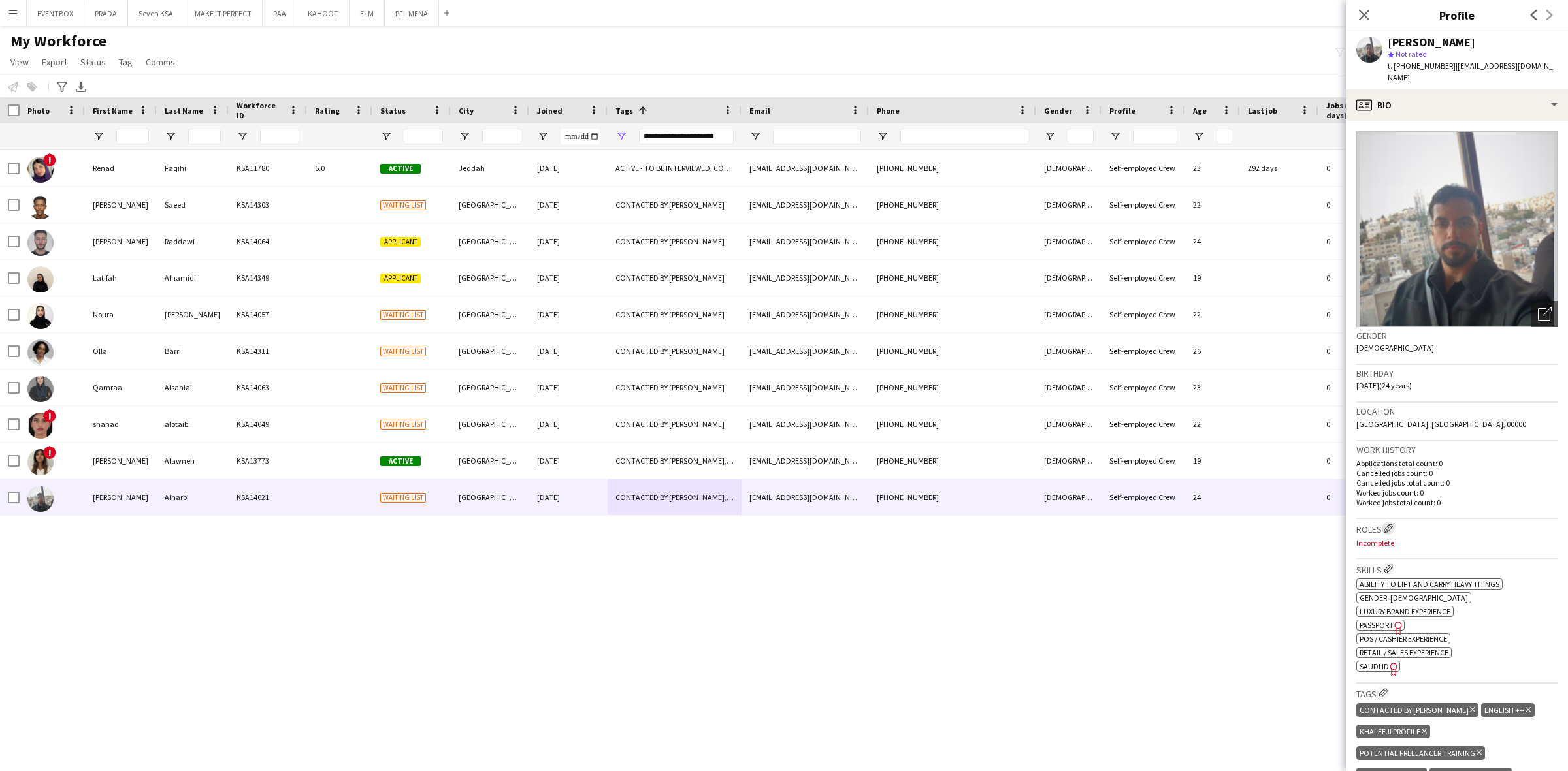
click at [1390, 523] on app-icon "Edit crew company roles" at bounding box center [1388, 528] width 9 height 9
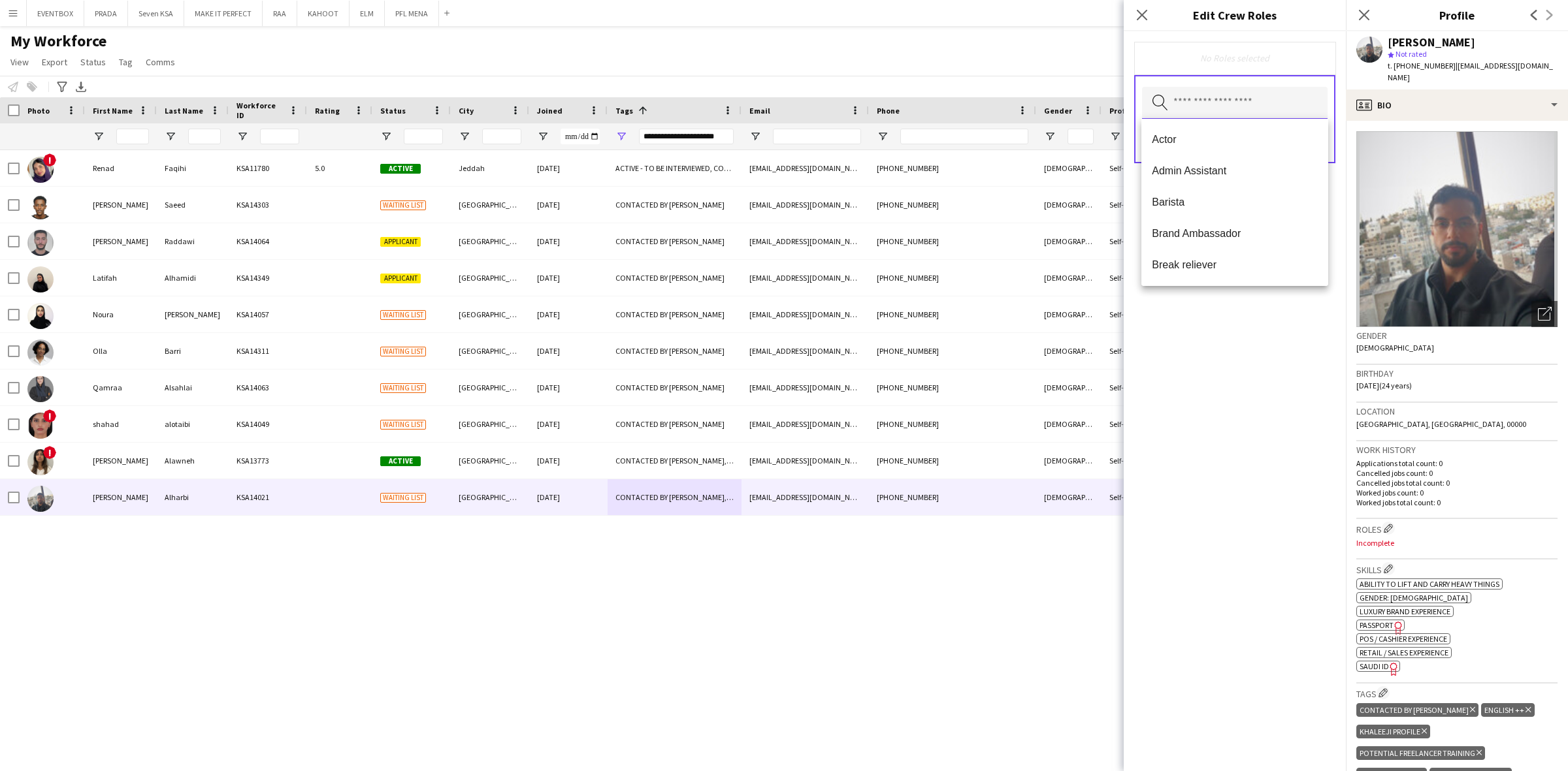
click at [1260, 110] on input "text" at bounding box center [1235, 103] width 186 height 32
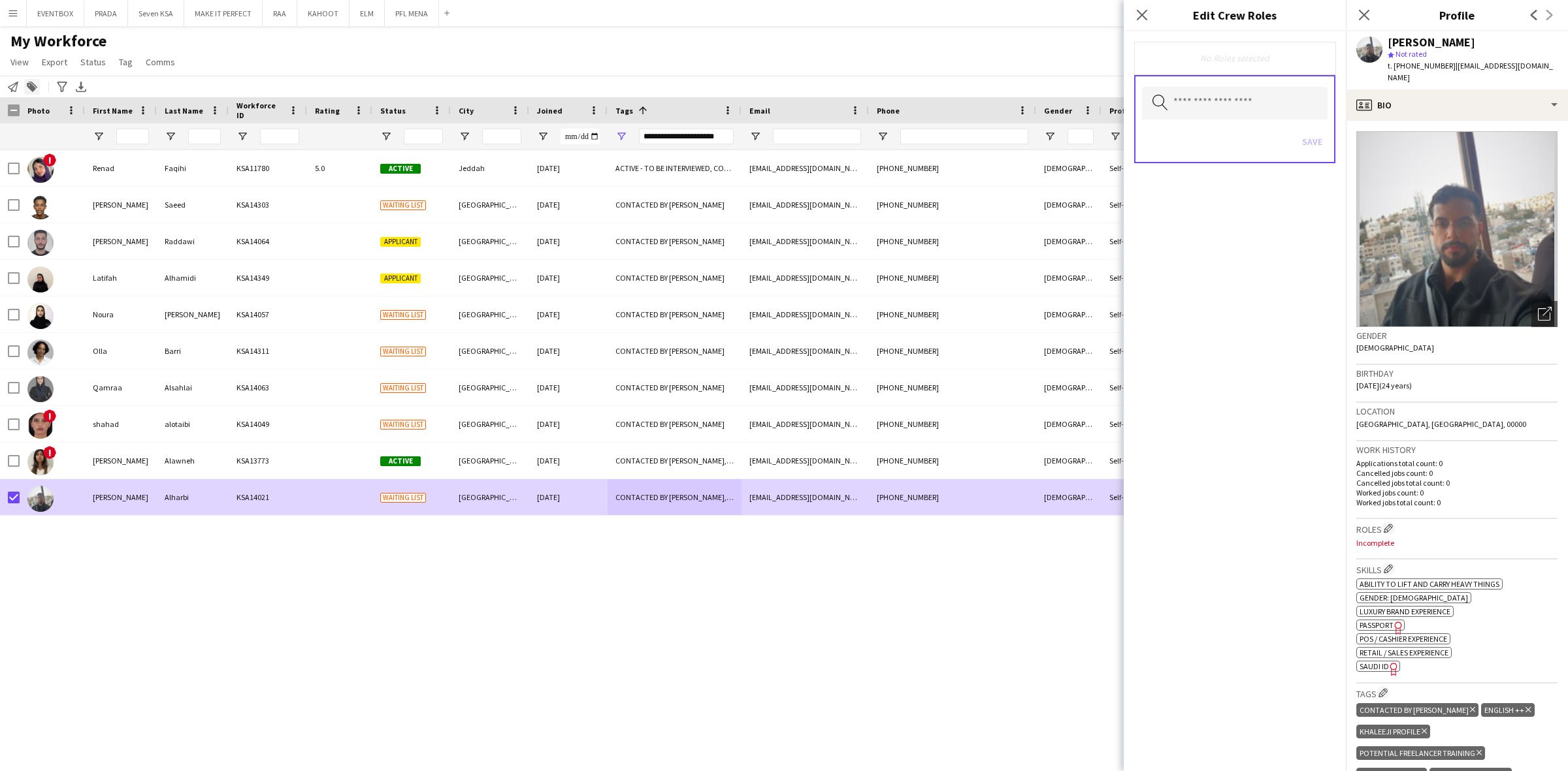
click at [39, 89] on div "Add to tag" at bounding box center [32, 87] width 16 height 16
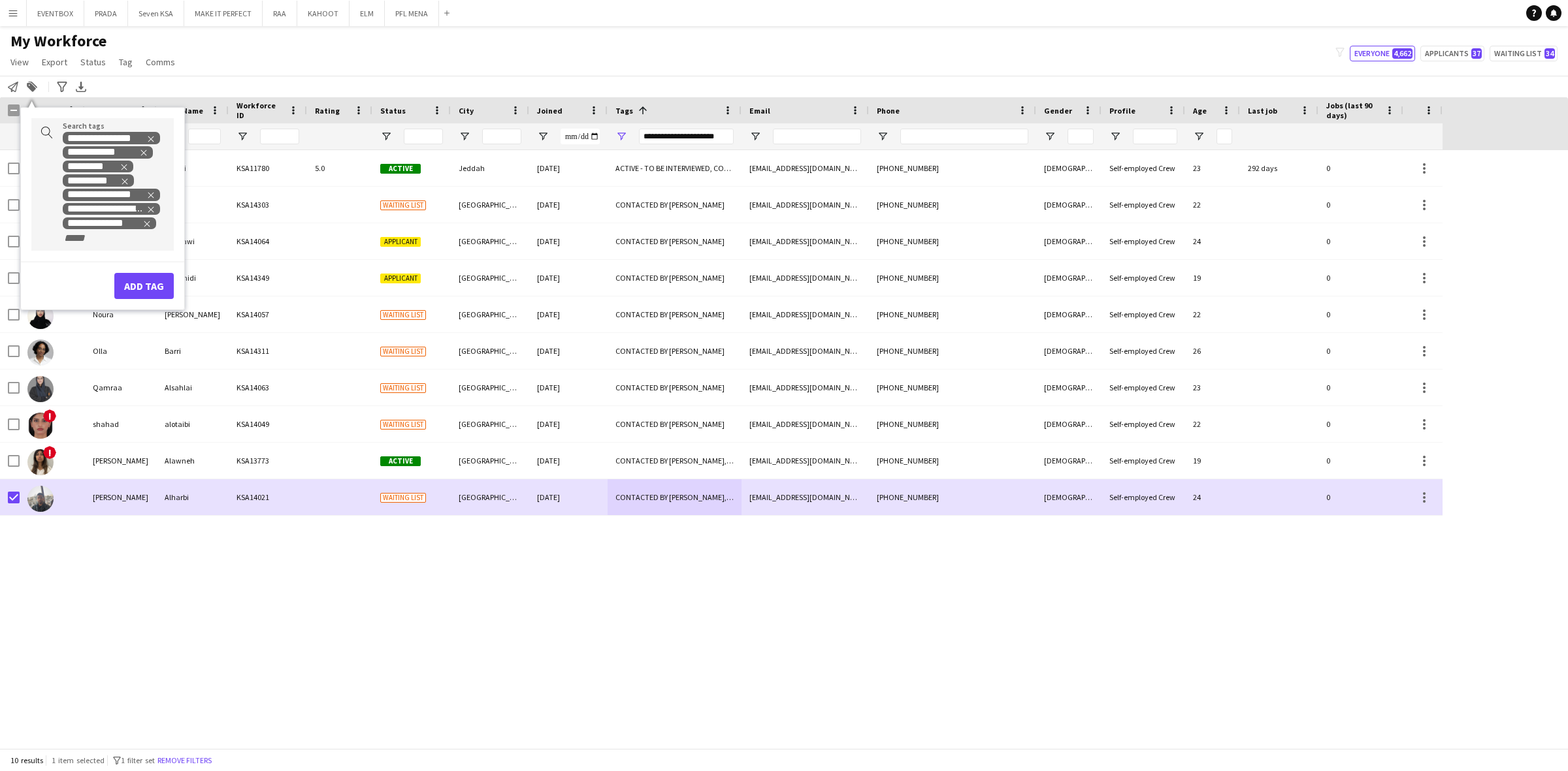
click at [129, 237] on div "**********" at bounding box center [113, 187] width 101 height 113
type input "***"
click at [101, 303] on div "VIP Host/Hostess Profiles - Riyadh" at bounding box center [82, 301] width 142 height 31
type input "***"
click at [69, 283] on div "LUXURY RETAIL" at bounding box center [82, 284] width 142 height 31
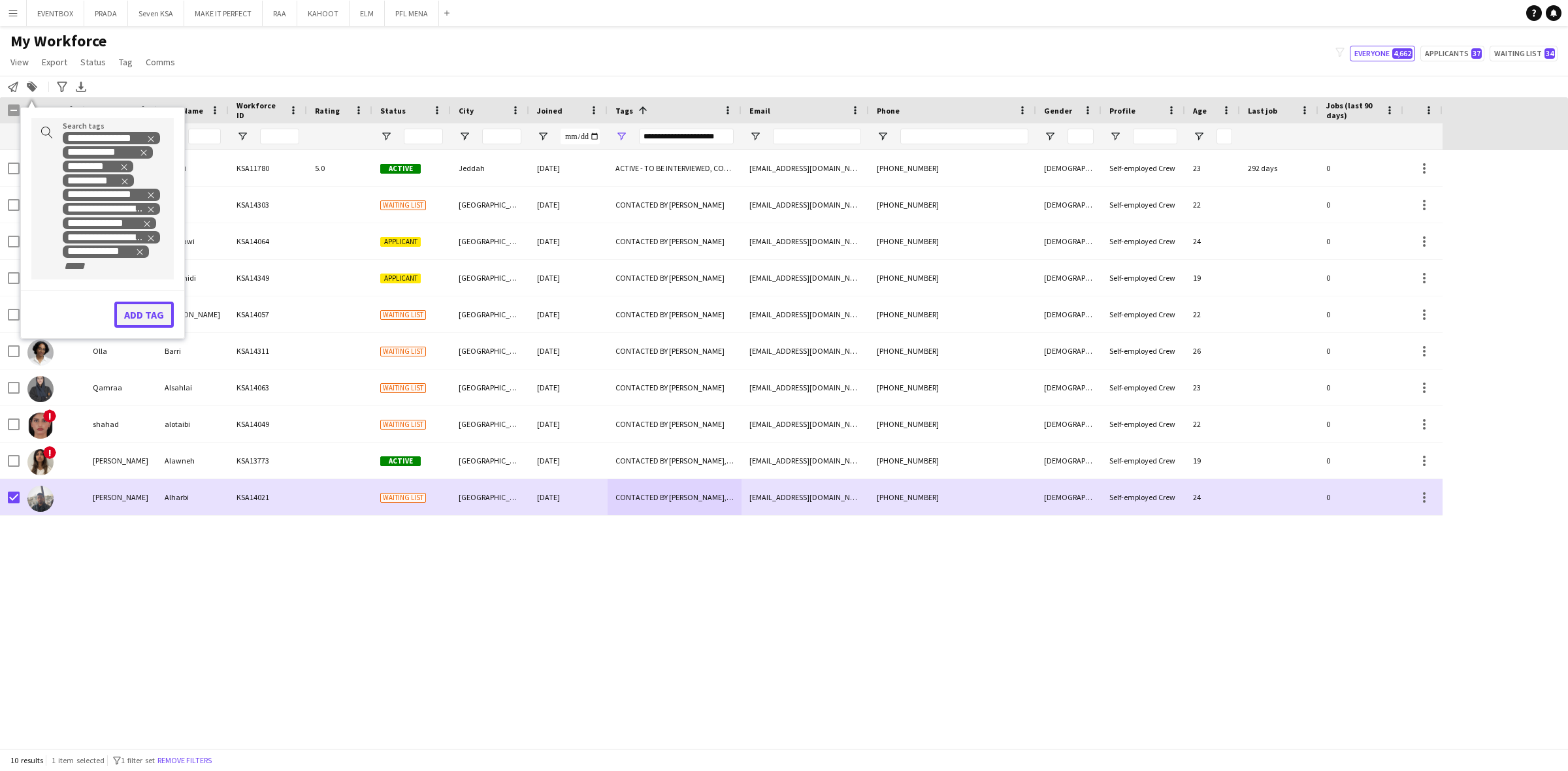
click at [141, 305] on button "Add tag" at bounding box center [144, 314] width 60 height 26
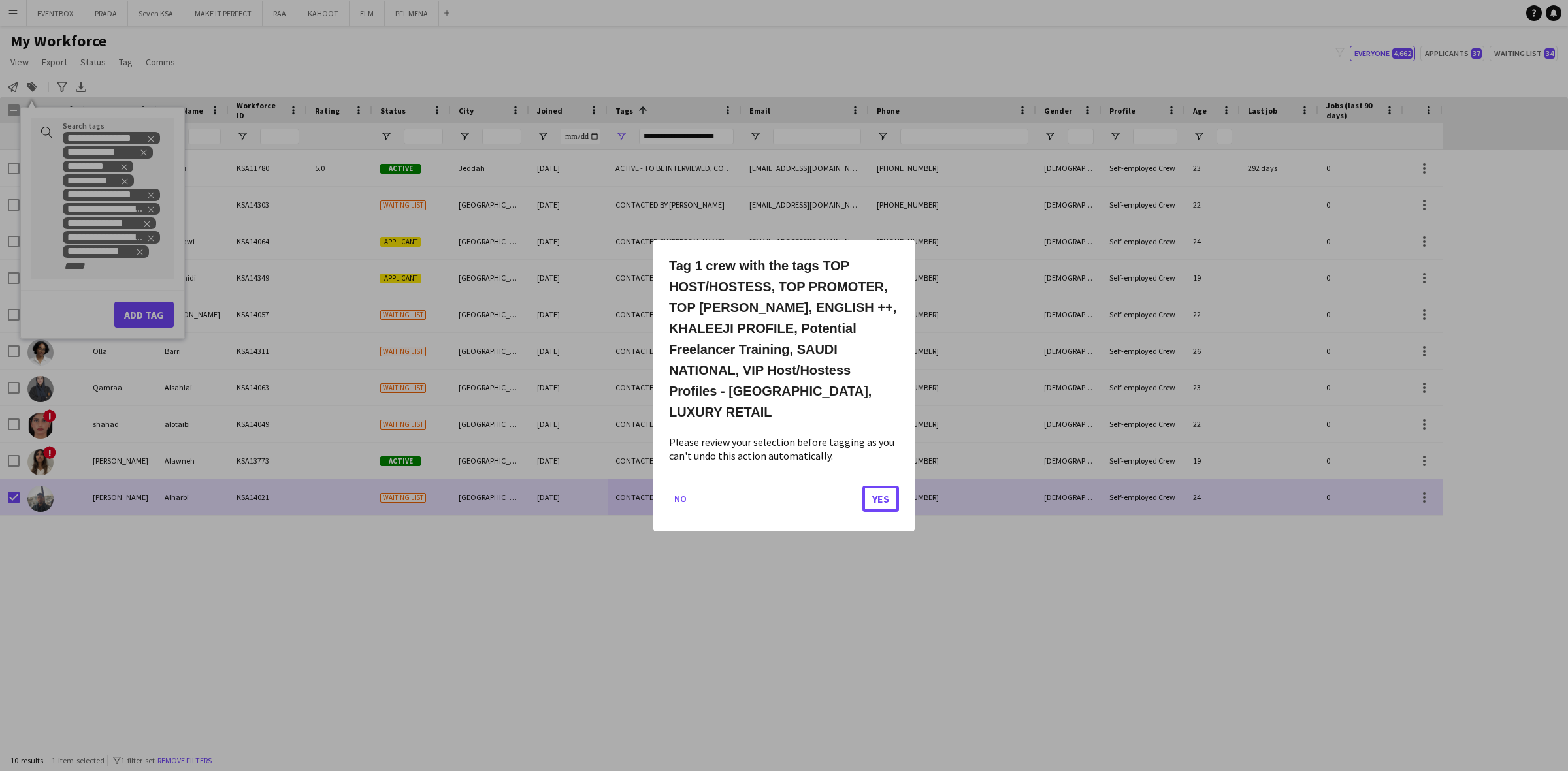
drag, startPoint x: 873, startPoint y: 489, endPoint x: 879, endPoint y: 486, distance: 6.7
click at [874, 489] on button "Yes" at bounding box center [880, 498] width 36 height 26
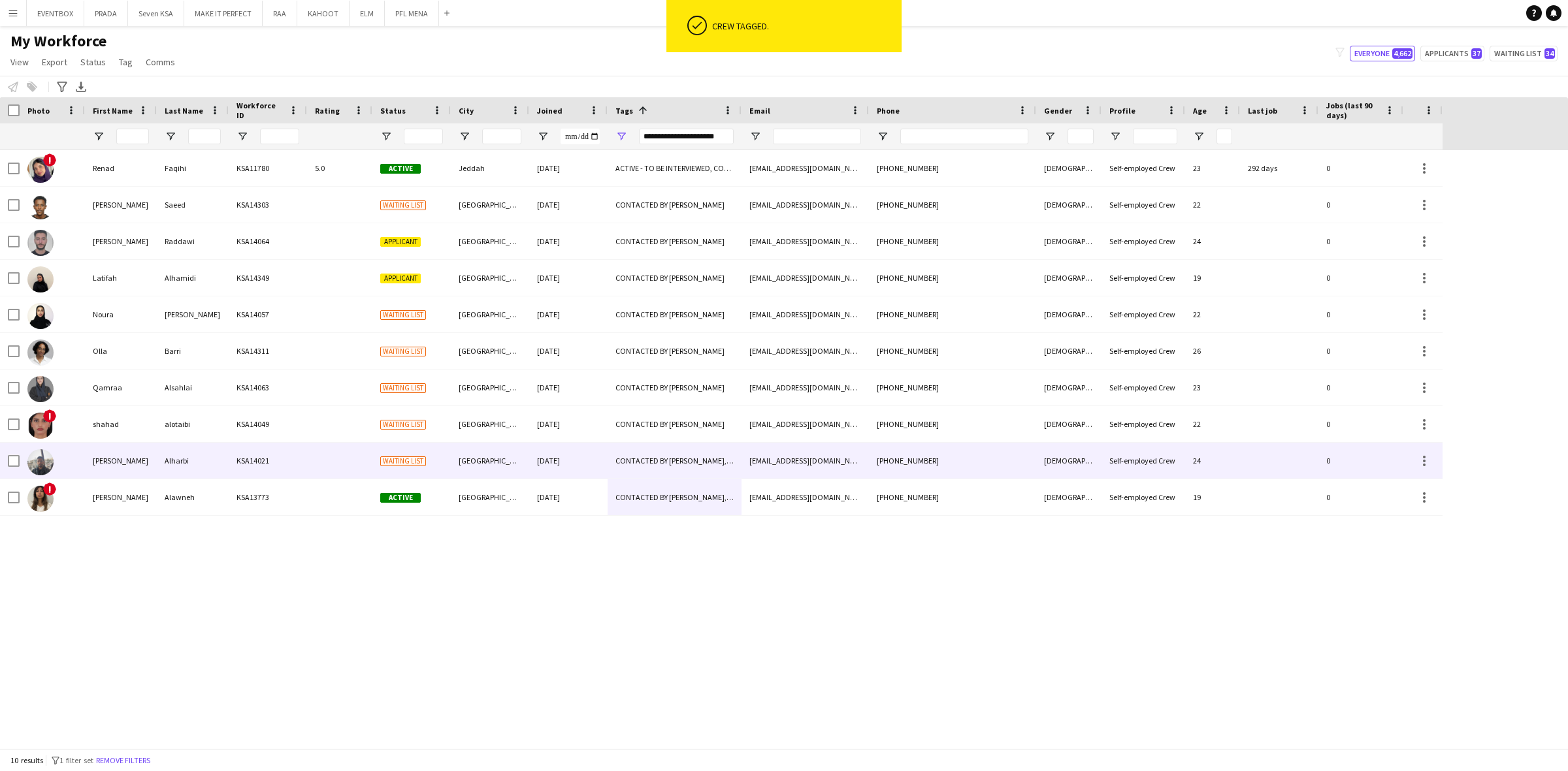
click at [883, 456] on div "+966566948870" at bounding box center [952, 460] width 167 height 36
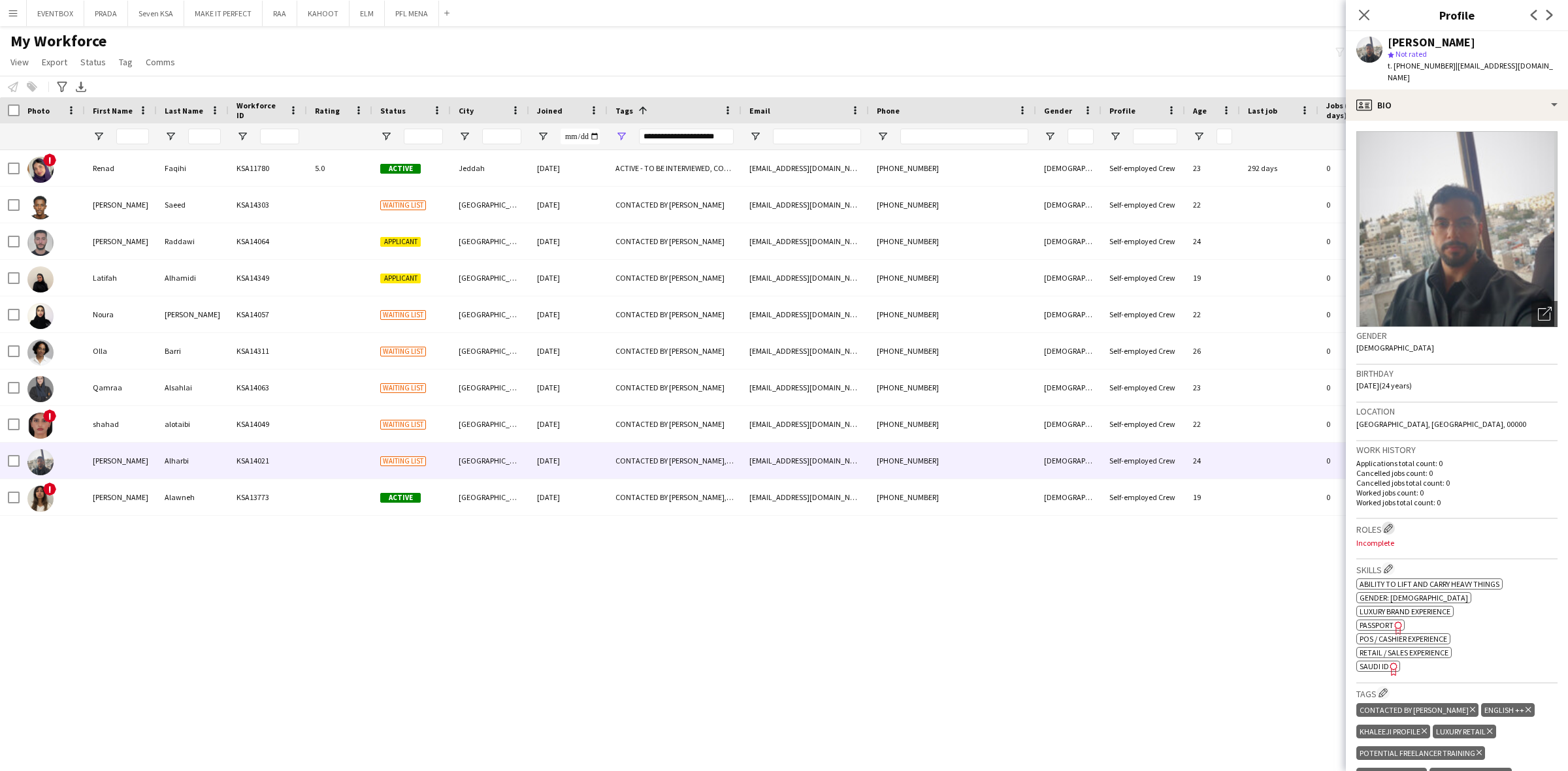
click at [1390, 523] on app-icon "Edit crew company roles" at bounding box center [1388, 528] width 9 height 9
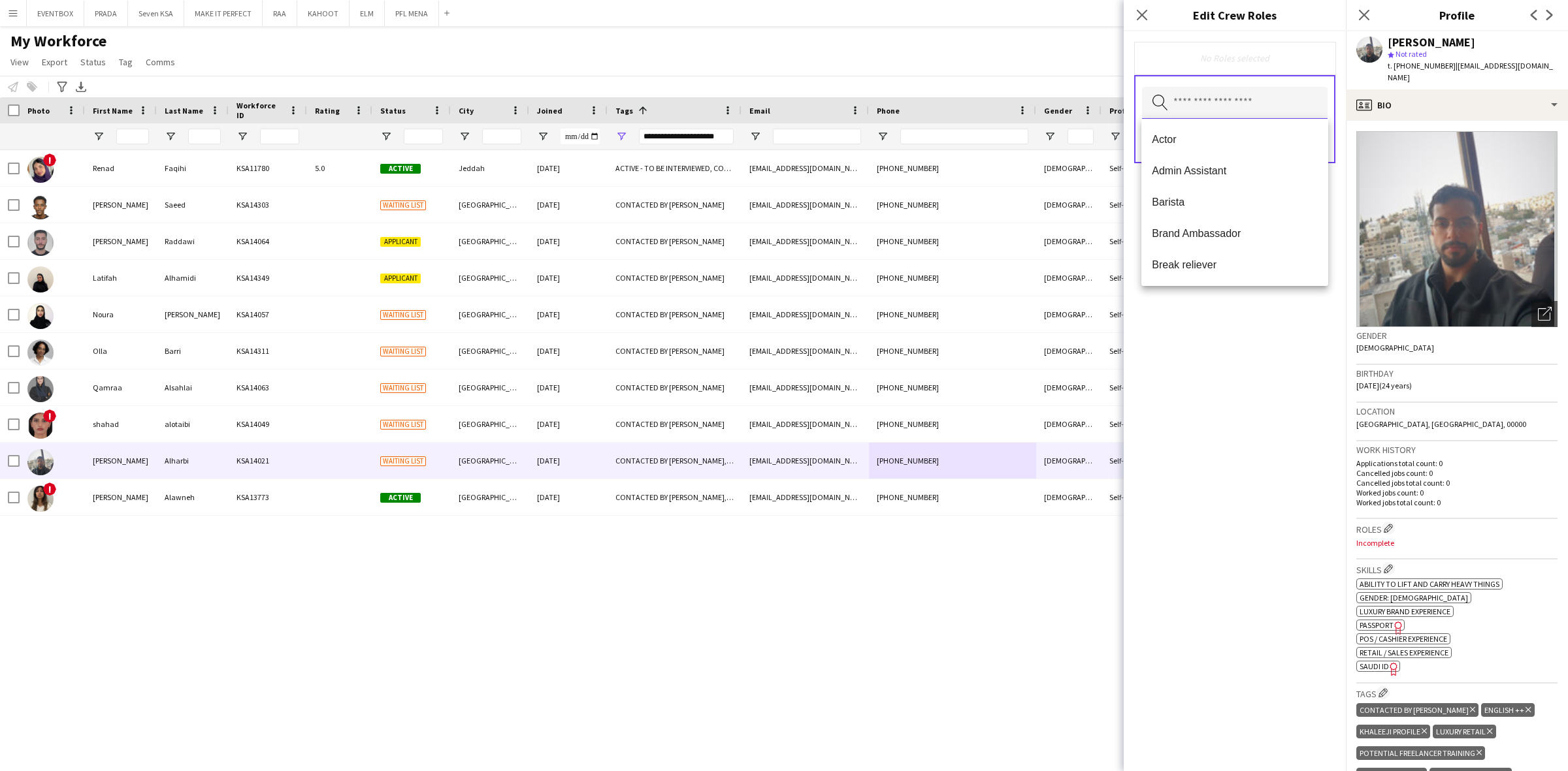
click at [1278, 115] on input "text" at bounding box center [1235, 103] width 186 height 32
click at [1278, 160] on mat-option "Brand Ambassador" at bounding box center [1235, 152] width 187 height 31
click at [1256, 217] on span "Crowd Management Staff" at bounding box center [1235, 217] width 166 height 13
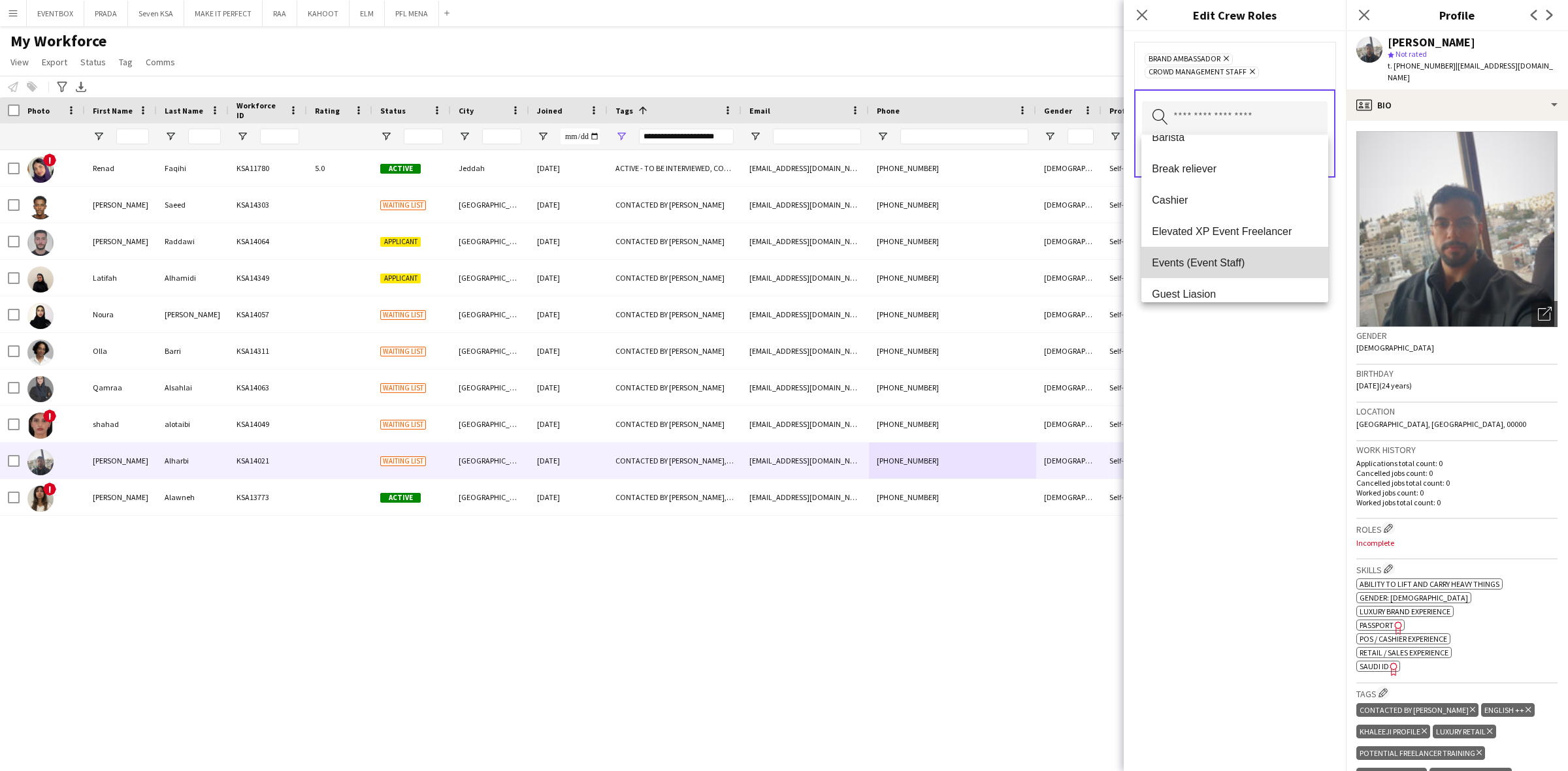
click at [1269, 255] on mat-option "Events (Event Staff)" at bounding box center [1235, 262] width 187 height 31
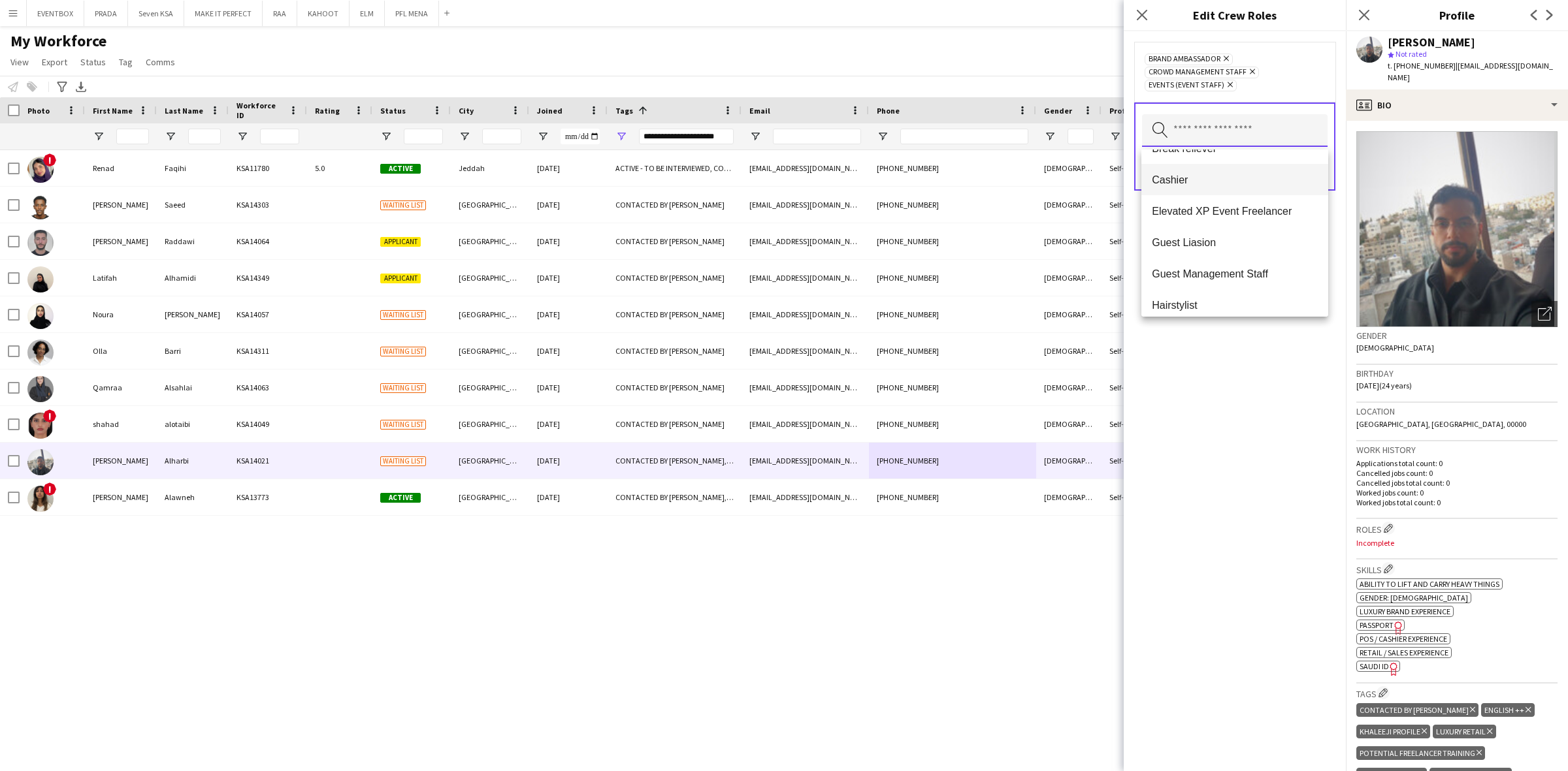
scroll to position [163, 0]
click at [1268, 205] on mat-option "Guest Liasion" at bounding box center [1235, 195] width 187 height 31
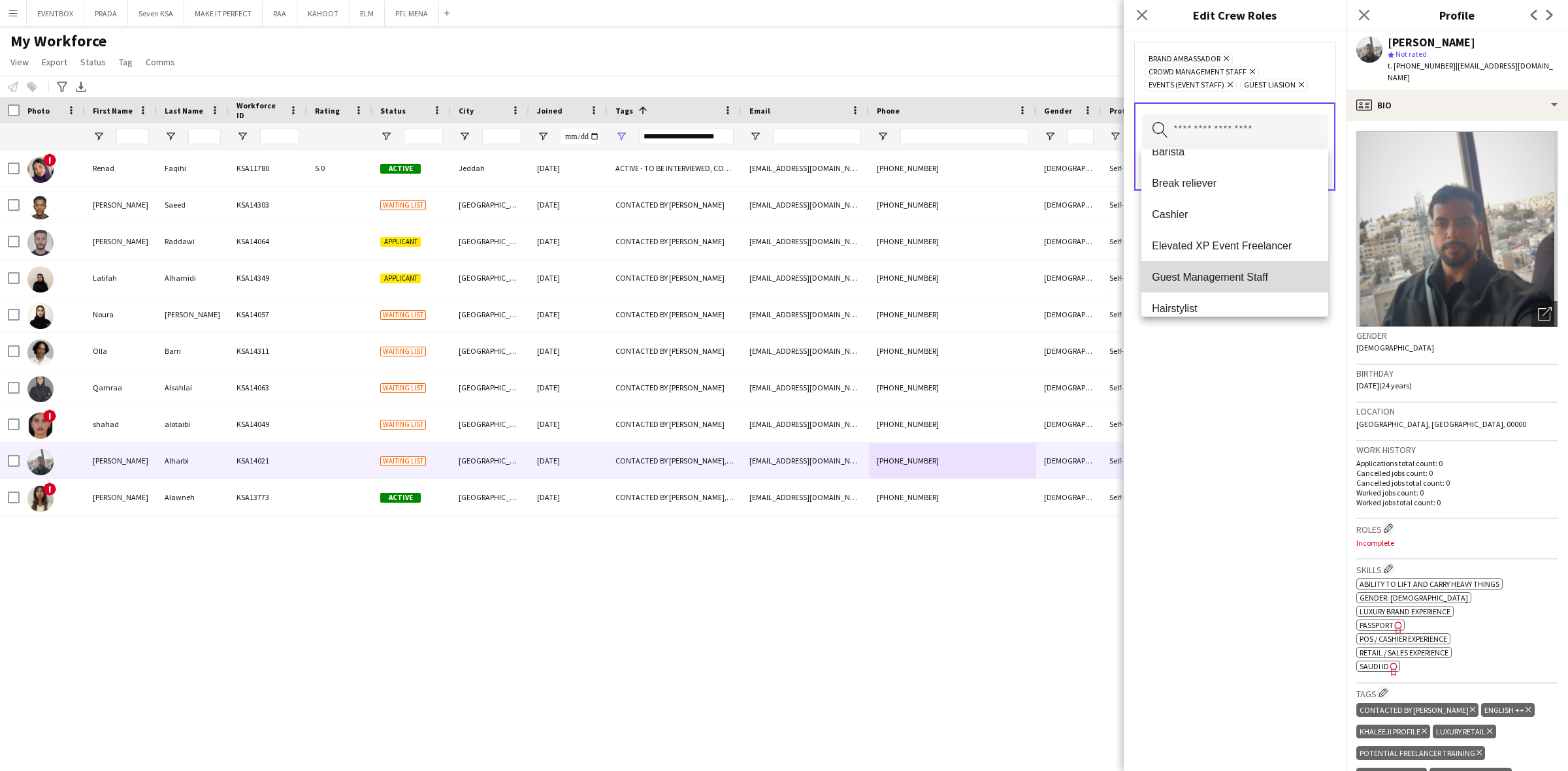
click at [1264, 271] on span "Guest Management Staff" at bounding box center [1235, 277] width 166 height 13
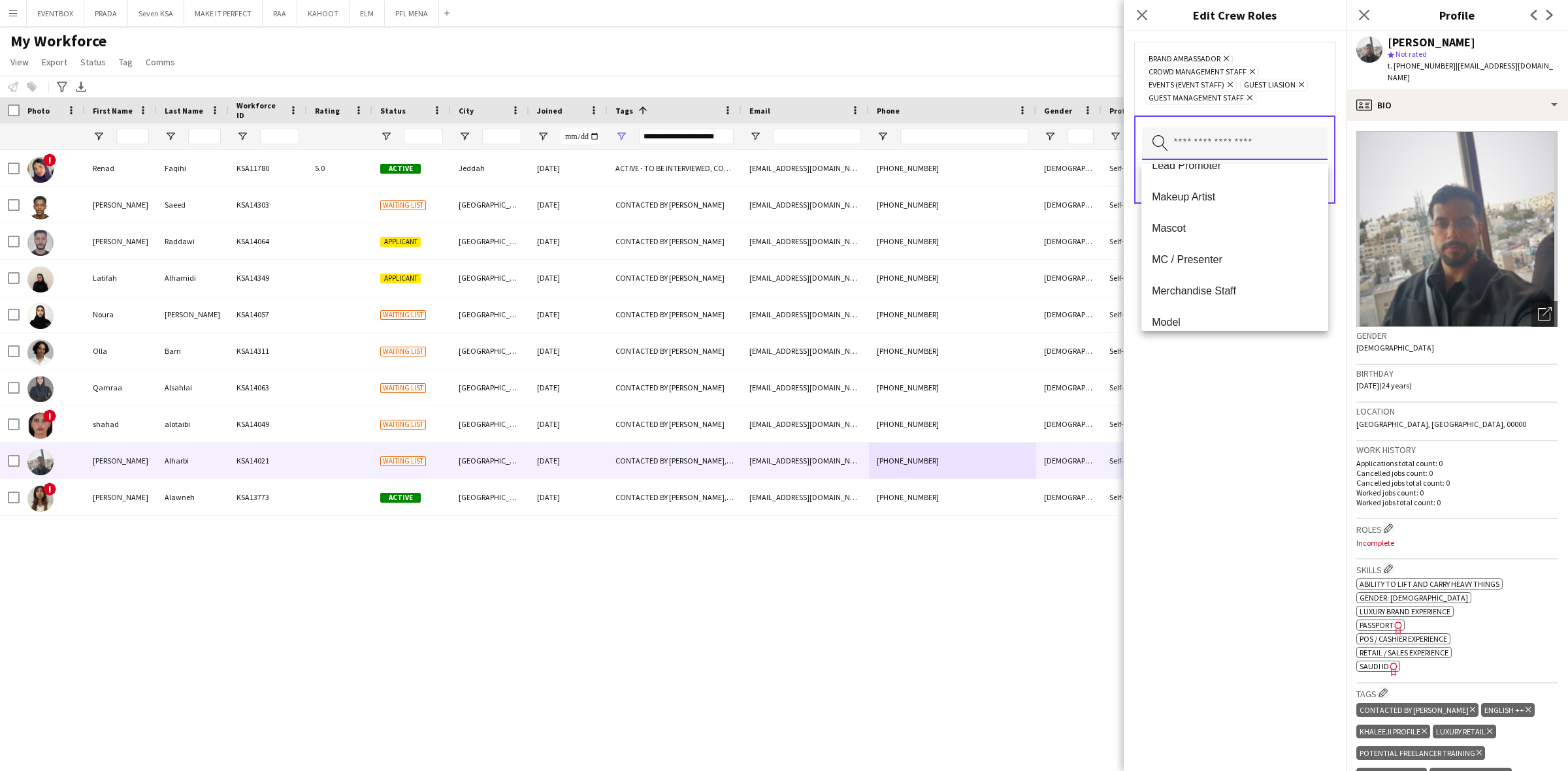
scroll to position [1033, 0]
click at [1257, 276] on span "Welcome Desk" at bounding box center [1235, 280] width 166 height 13
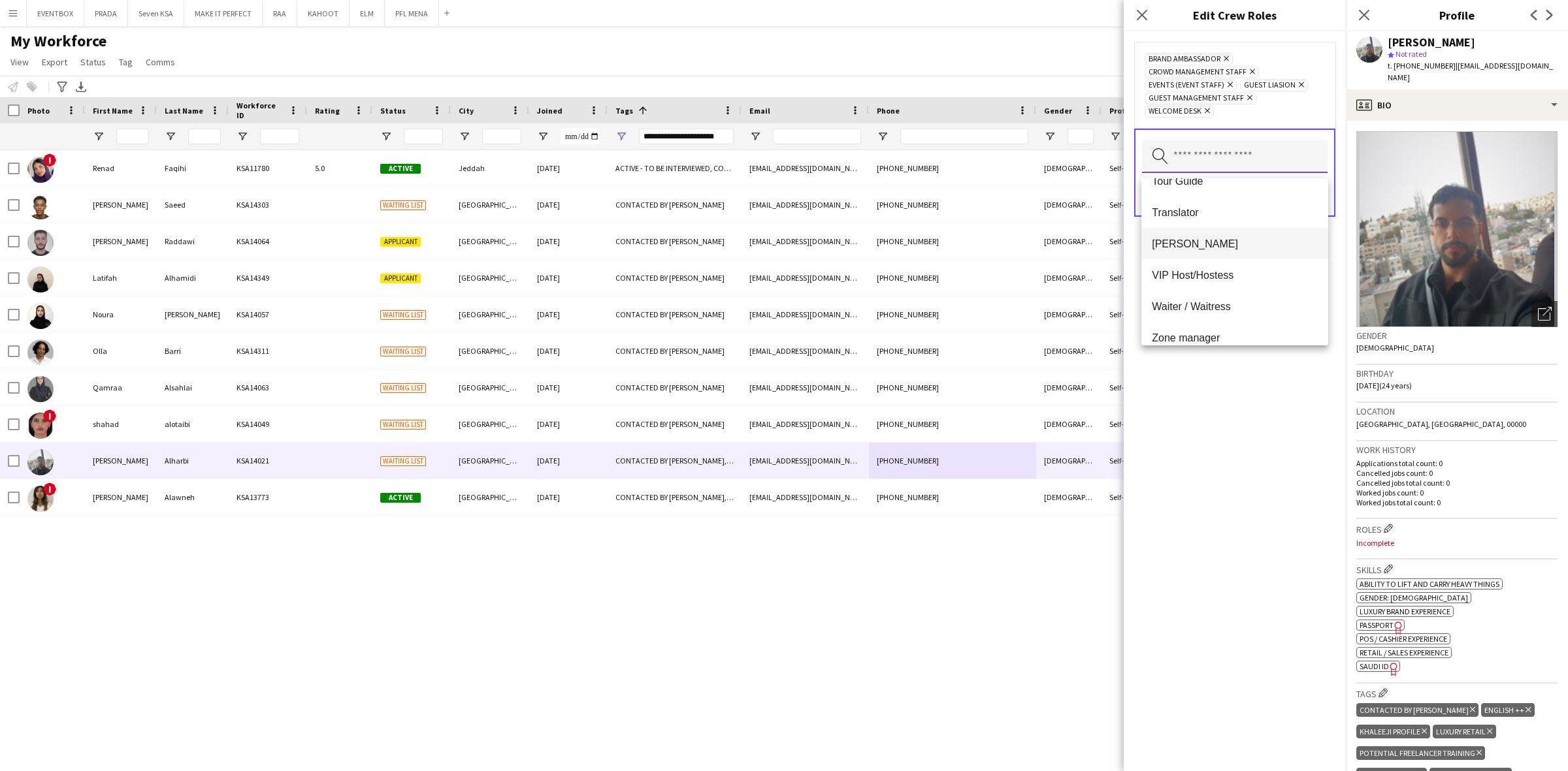
scroll to position [1002, 0]
click at [1255, 229] on span "Usher" at bounding box center [1235, 231] width 166 height 13
click at [1268, 224] on span "Promoter" at bounding box center [1235, 219] width 166 height 13
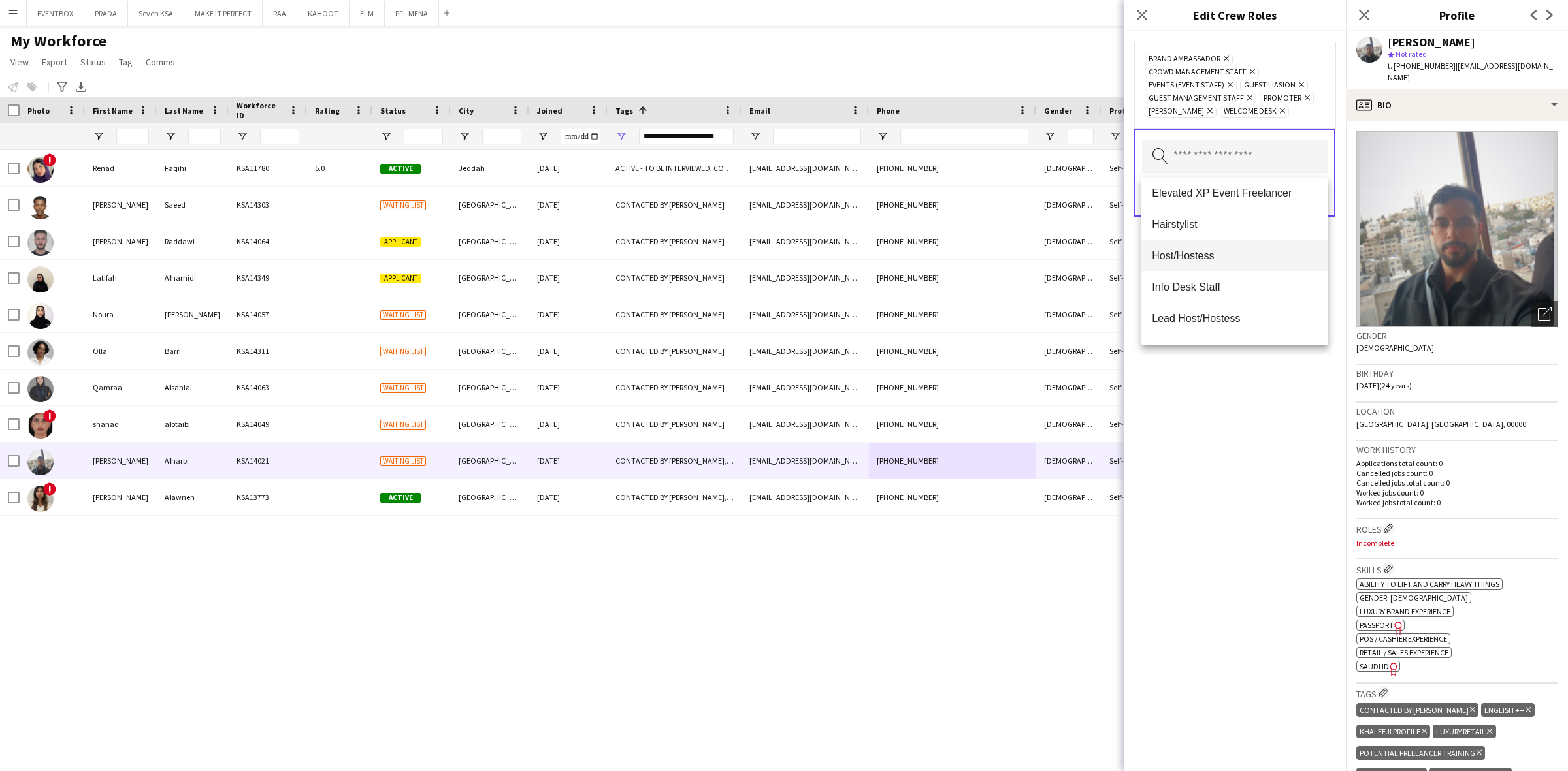
click at [1231, 256] on span "Host/Hostess" at bounding box center [1235, 256] width 166 height 13
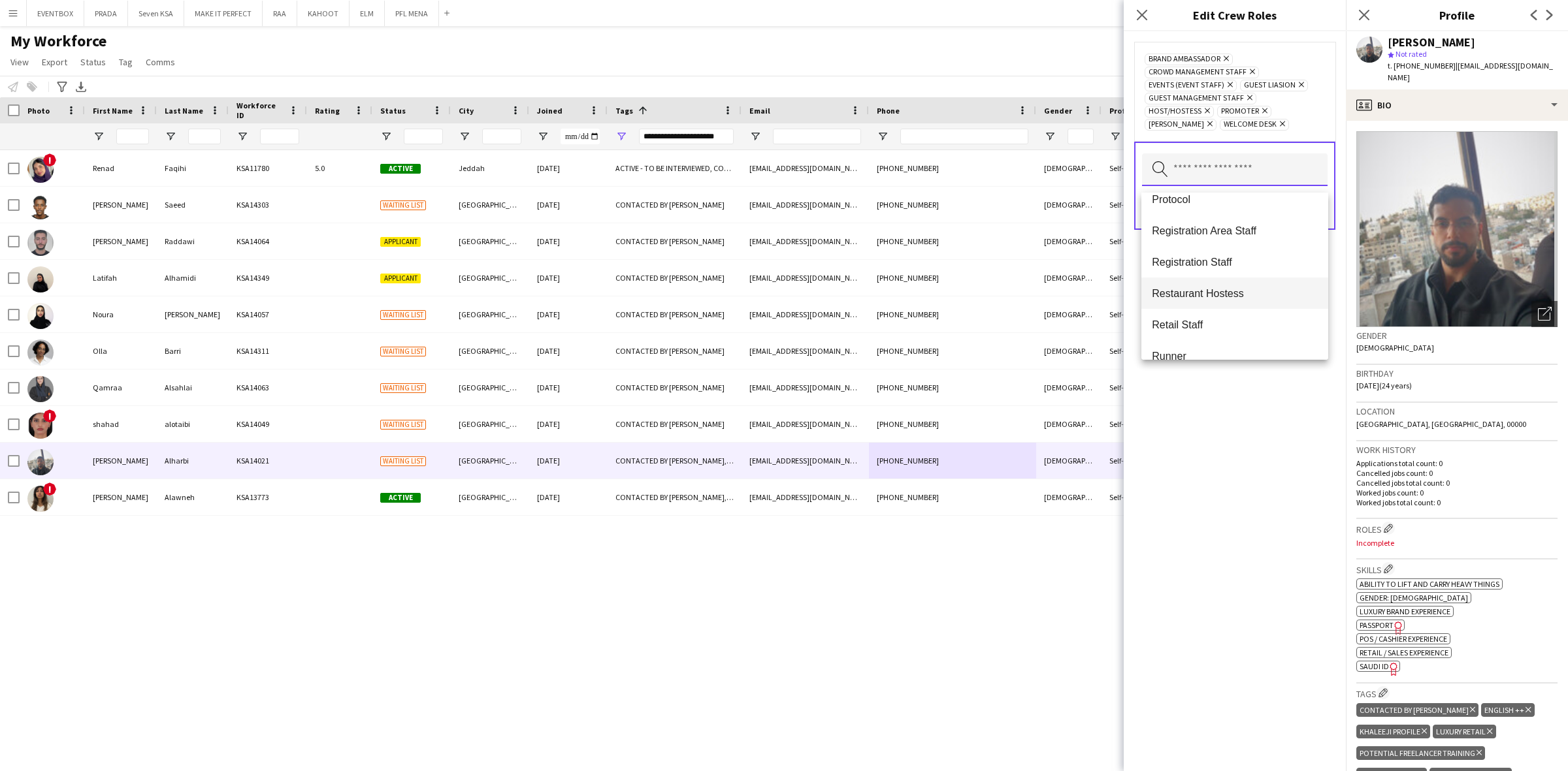
scroll to position [489, 0]
click at [1251, 236] on mat-option "Registration Area Staff" at bounding box center [1235, 225] width 187 height 31
click at [1249, 307] on span "Merchandise Staff" at bounding box center [1235, 309] width 166 height 13
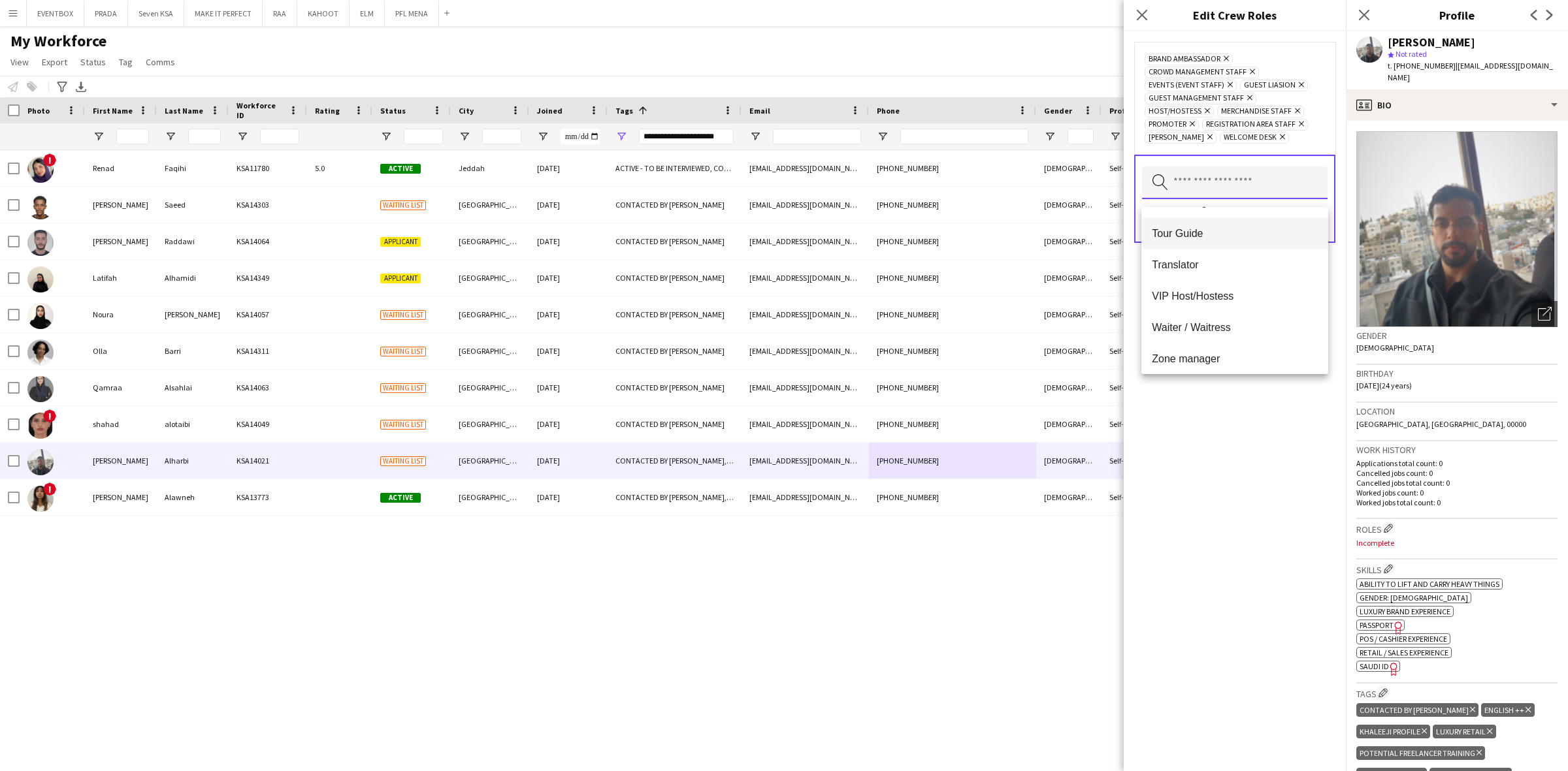
scroll to position [845, 0]
click at [1264, 291] on span "VIP Host/Hostess" at bounding box center [1235, 291] width 166 height 13
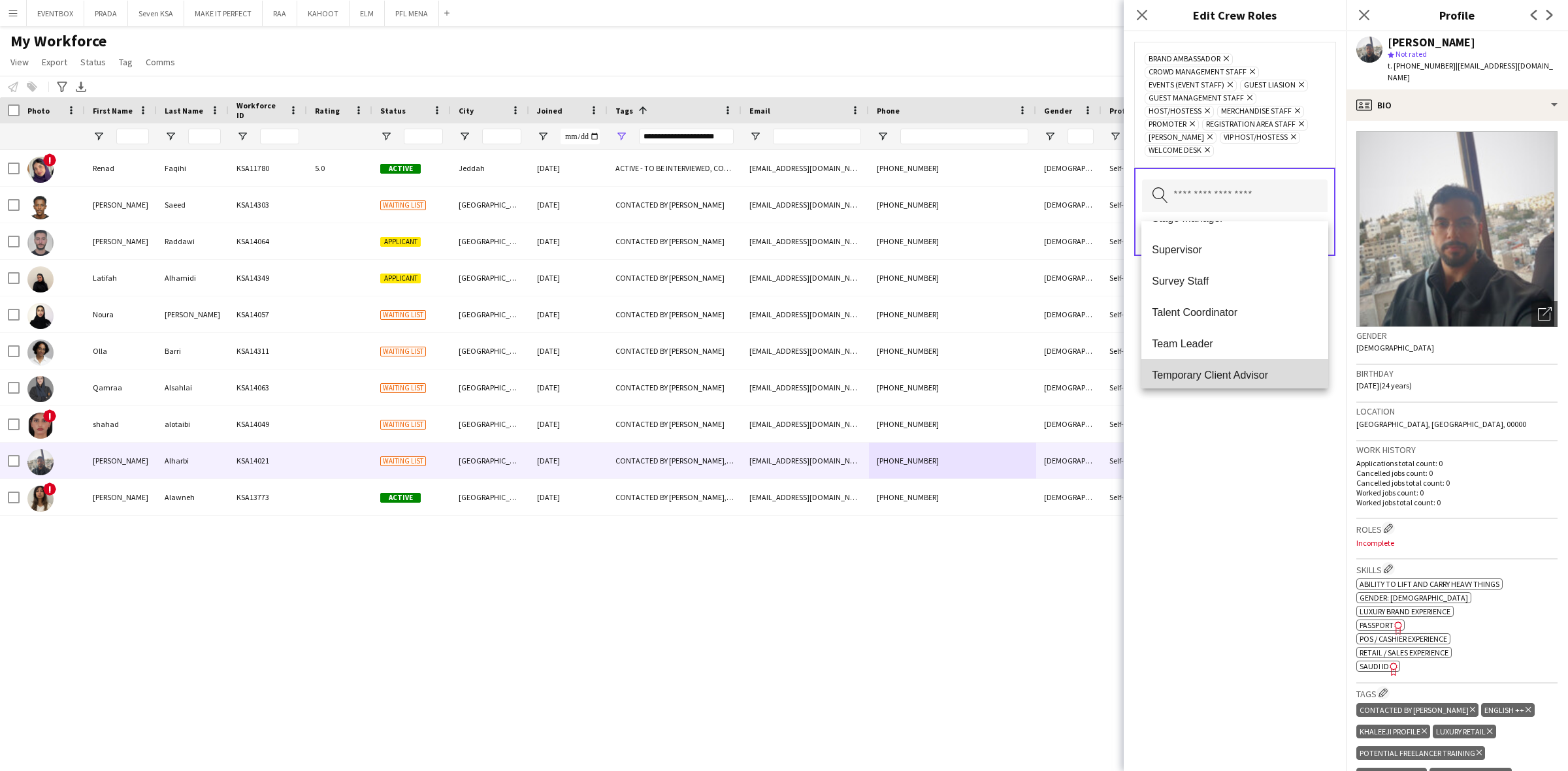
click at [1262, 370] on span "Temporary Client Advisor" at bounding box center [1235, 375] width 166 height 13
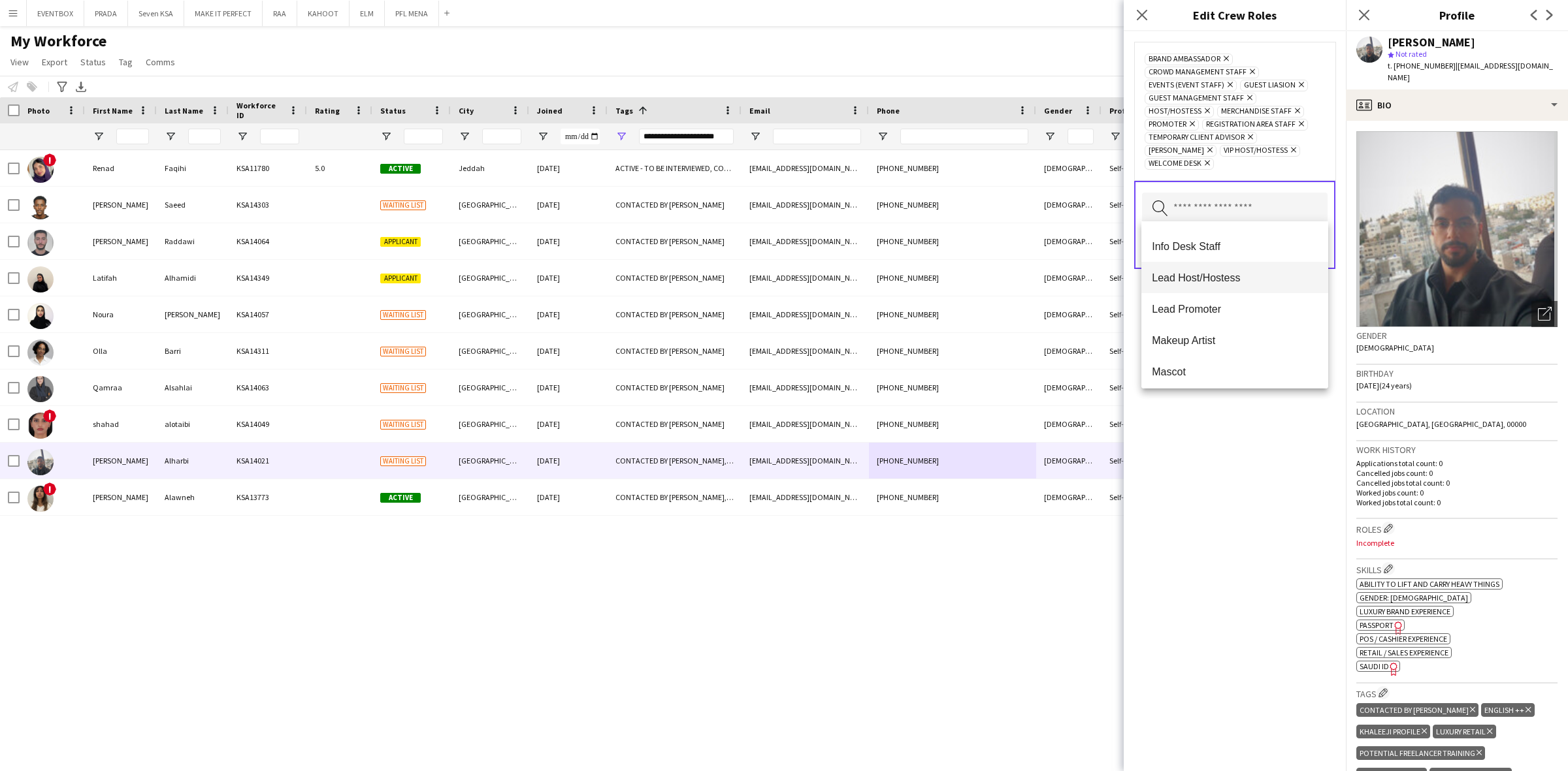
scroll to position [212, 0]
click at [1262, 314] on span "Lead Promoter" at bounding box center [1235, 312] width 166 height 13
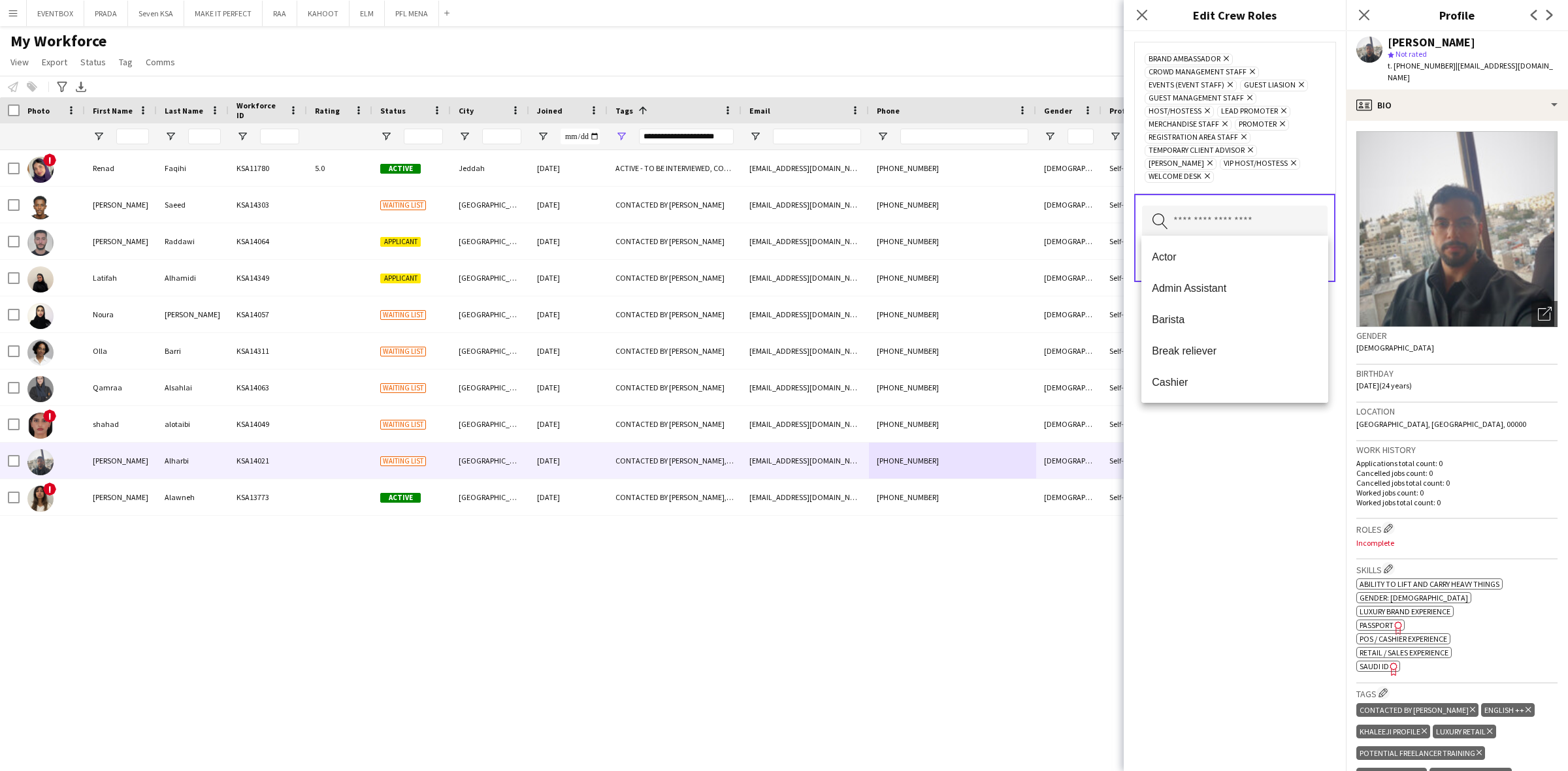
click at [1251, 467] on div "Brand Ambassador Remove Crowd Management Staff Remove Events (Event Staff) Remo…" at bounding box center [1234, 401] width 222 height 740
click at [1316, 258] on button "Save" at bounding box center [1312, 260] width 30 height 21
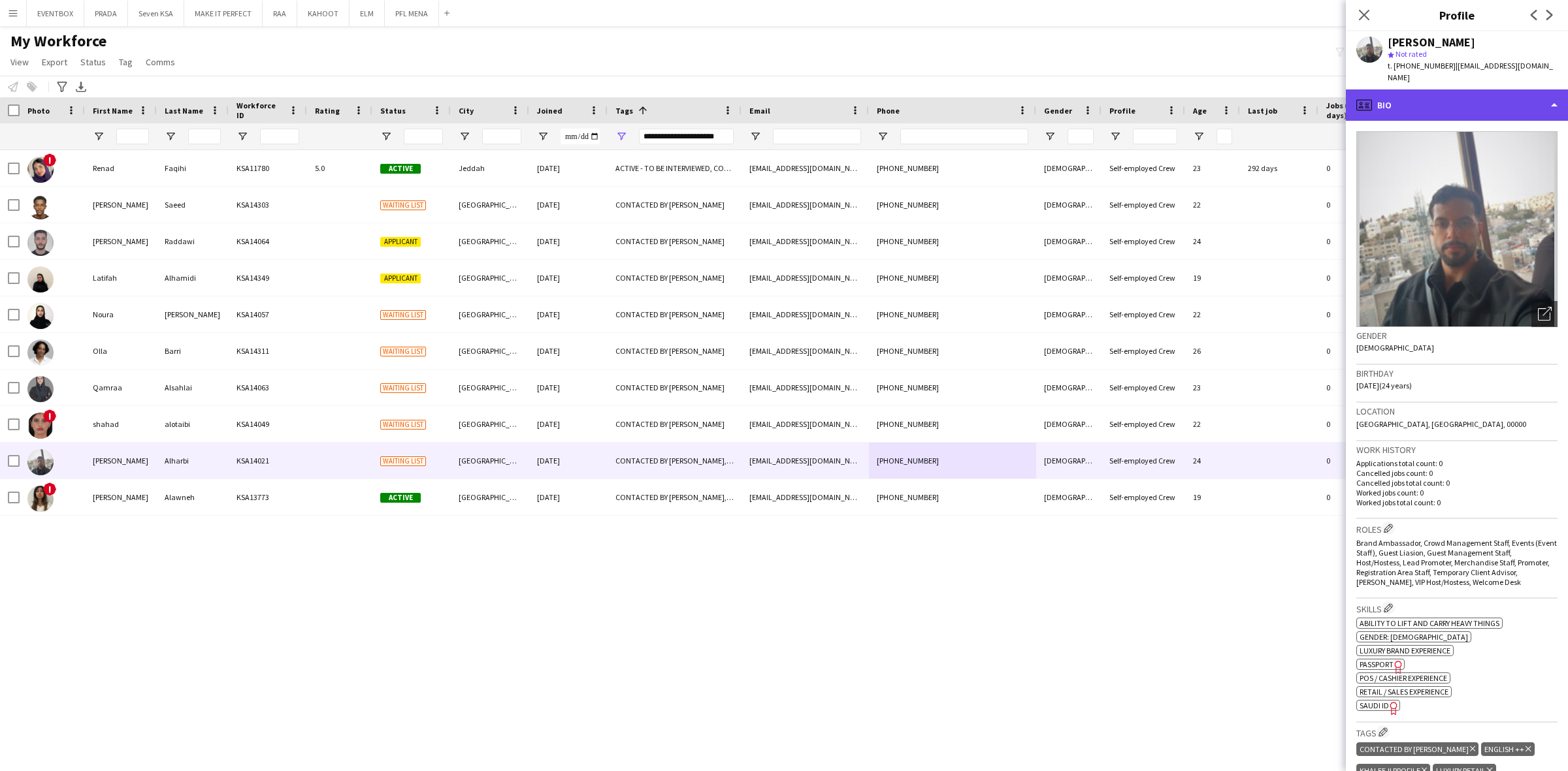
click at [1457, 89] on div "profile Bio" at bounding box center [1456, 105] width 222 height 31
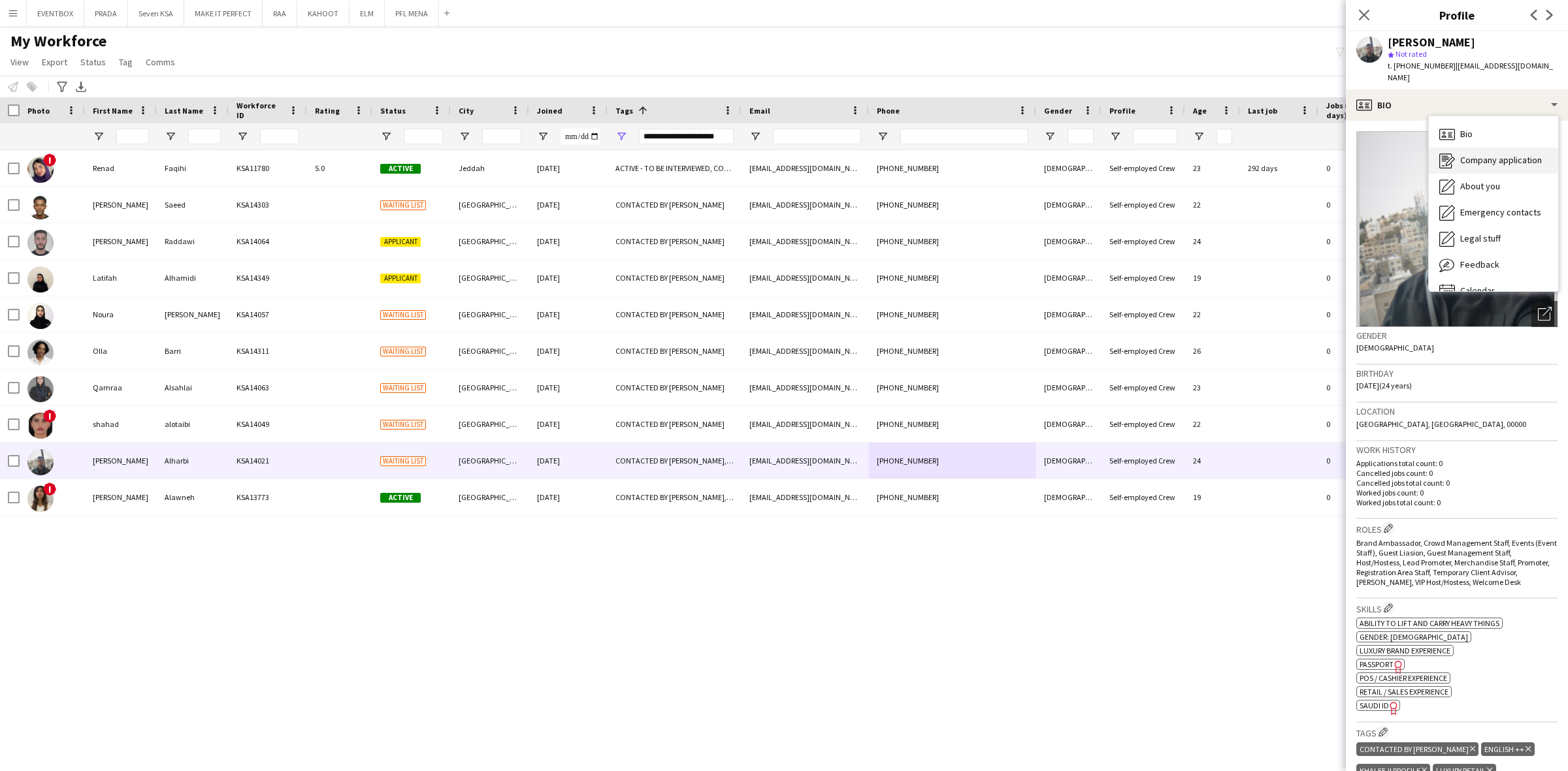
click at [1490, 154] on span "Company application" at bounding box center [1500, 160] width 82 height 12
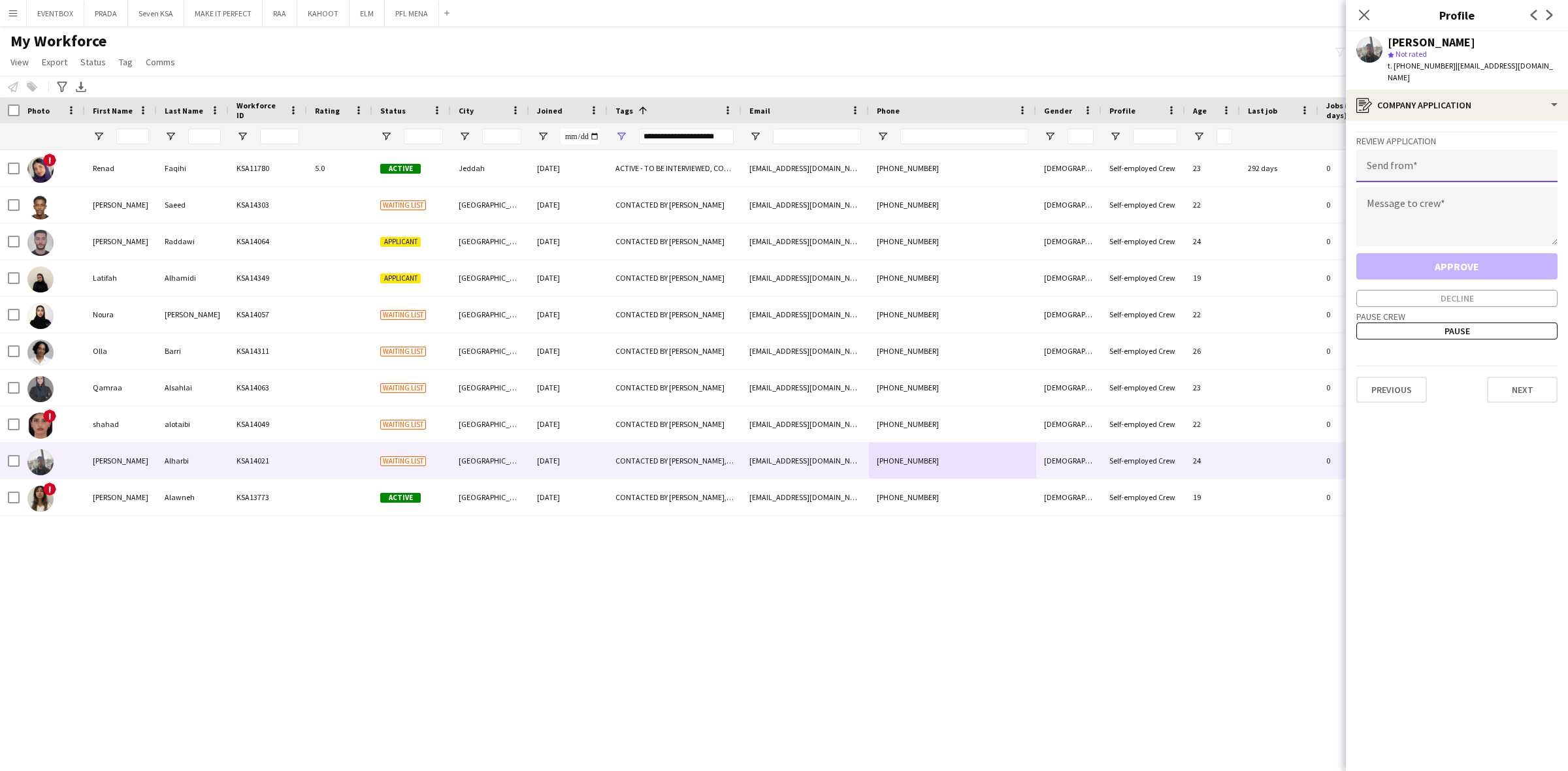
click at [1423, 167] on input "email" at bounding box center [1457, 166] width 201 height 32
paste input "**********"
type input "**********"
click at [1474, 207] on textarea at bounding box center [1457, 217] width 201 height 59
paste textarea "**********"
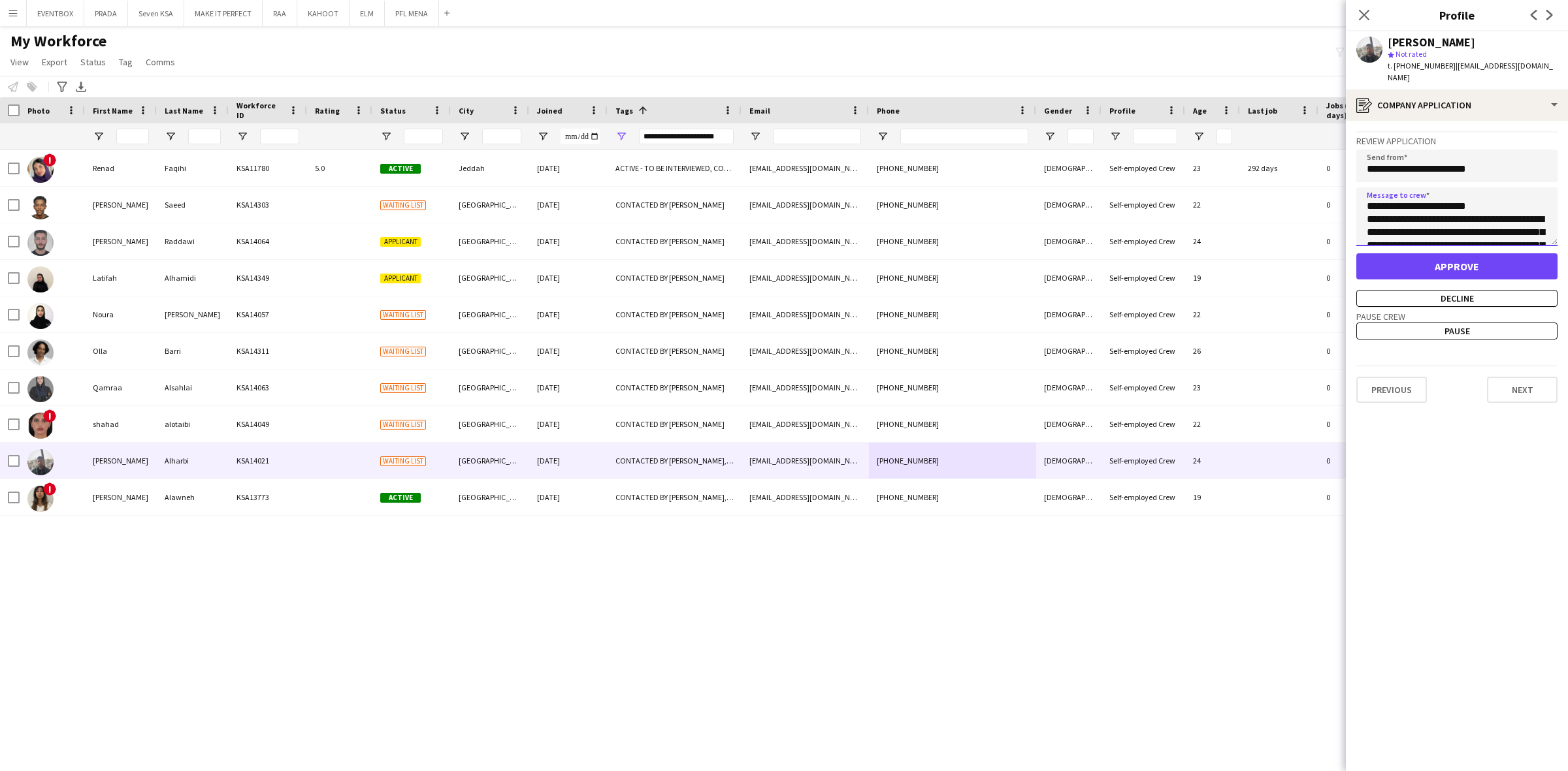
scroll to position [0, 0]
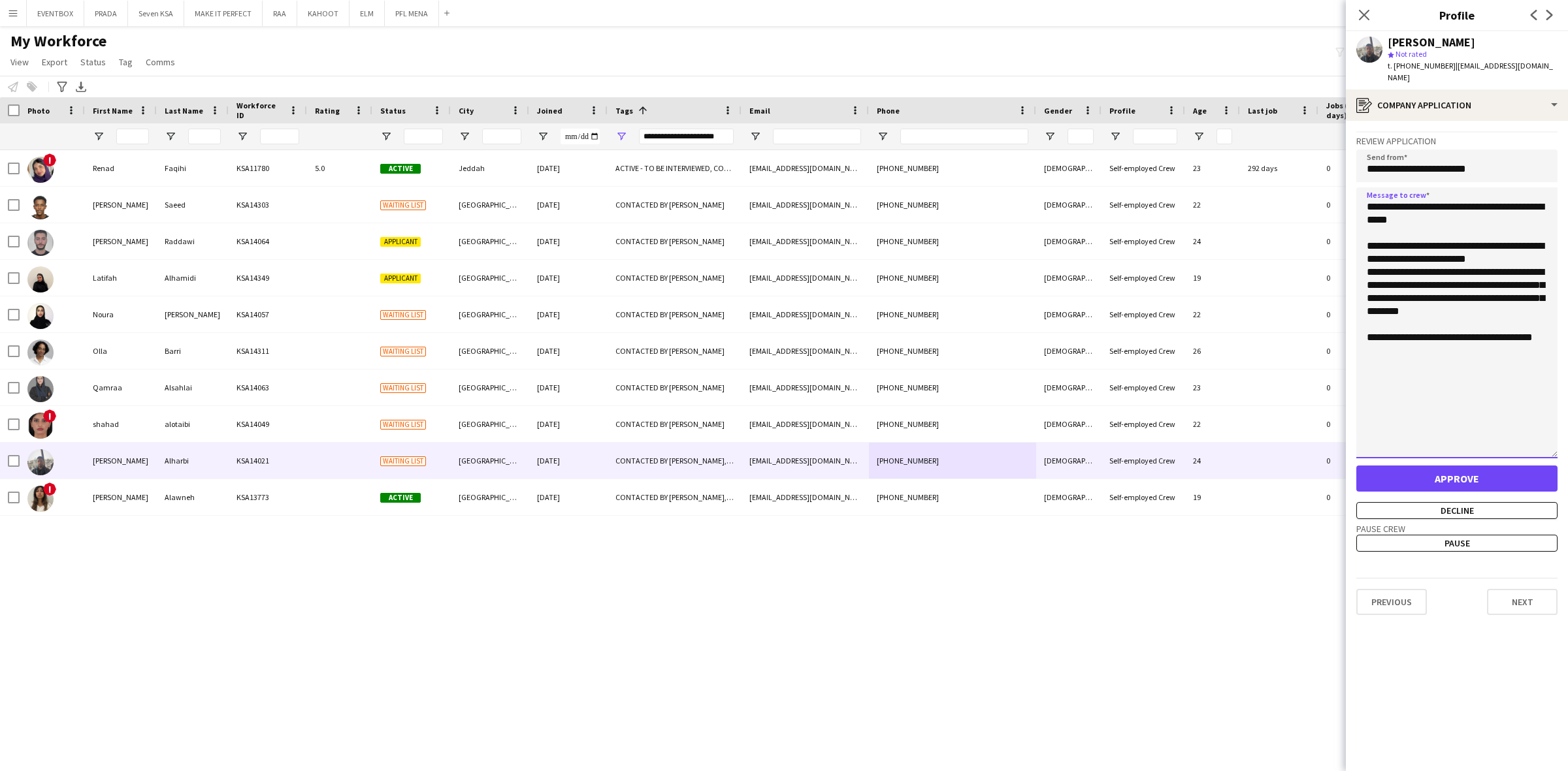
drag, startPoint x: 1552, startPoint y: 225, endPoint x: 1555, endPoint y: 501, distance: 276.0
click at [1555, 458] on textarea "**********" at bounding box center [1457, 323] width 201 height 271
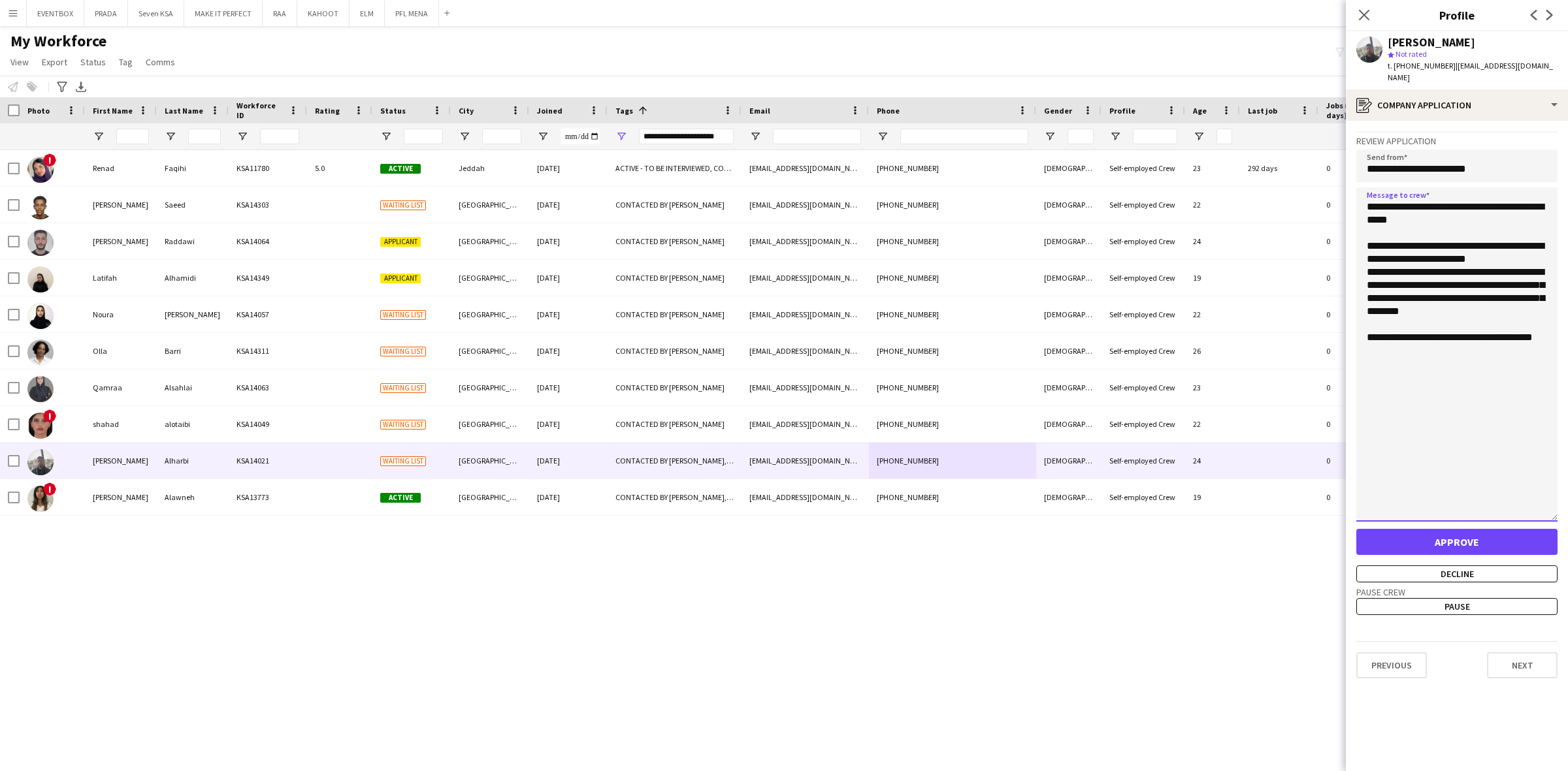
type textarea "**********"
click at [1461, 531] on button "Approve" at bounding box center [1457, 541] width 201 height 26
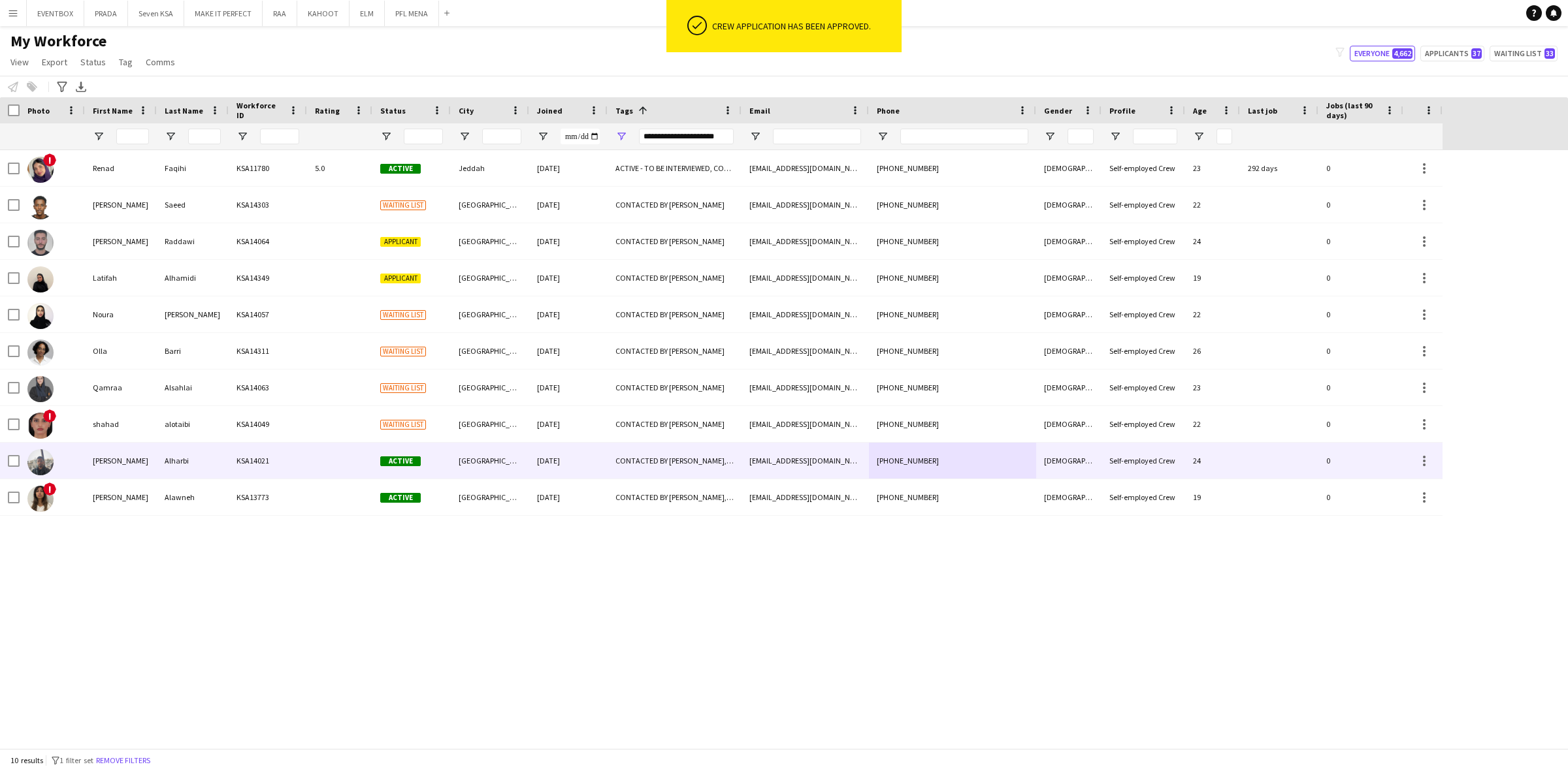
click at [564, 459] on div "24-08-2025" at bounding box center [568, 460] width 78 height 36
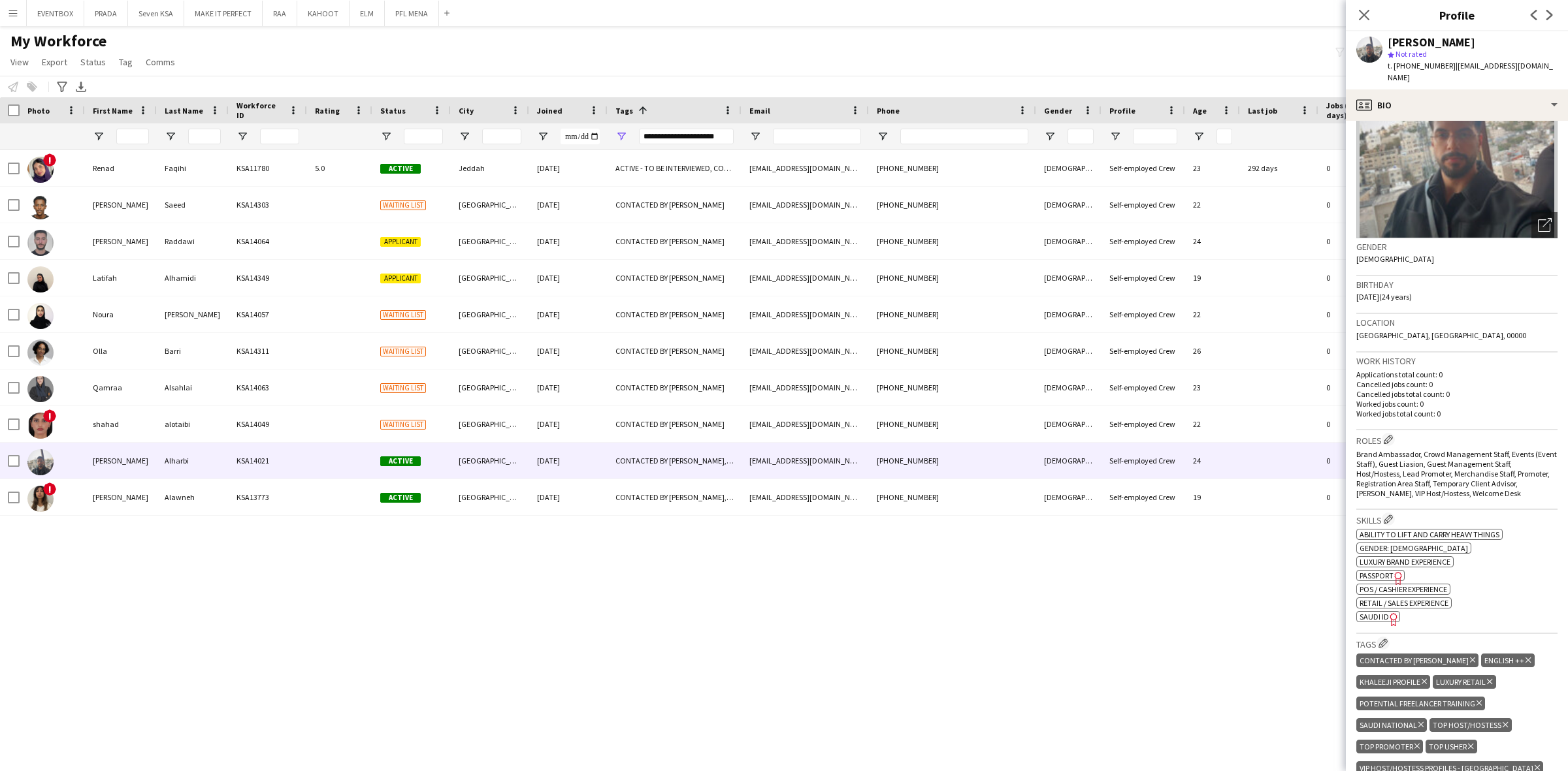
scroll to position [163, 0]
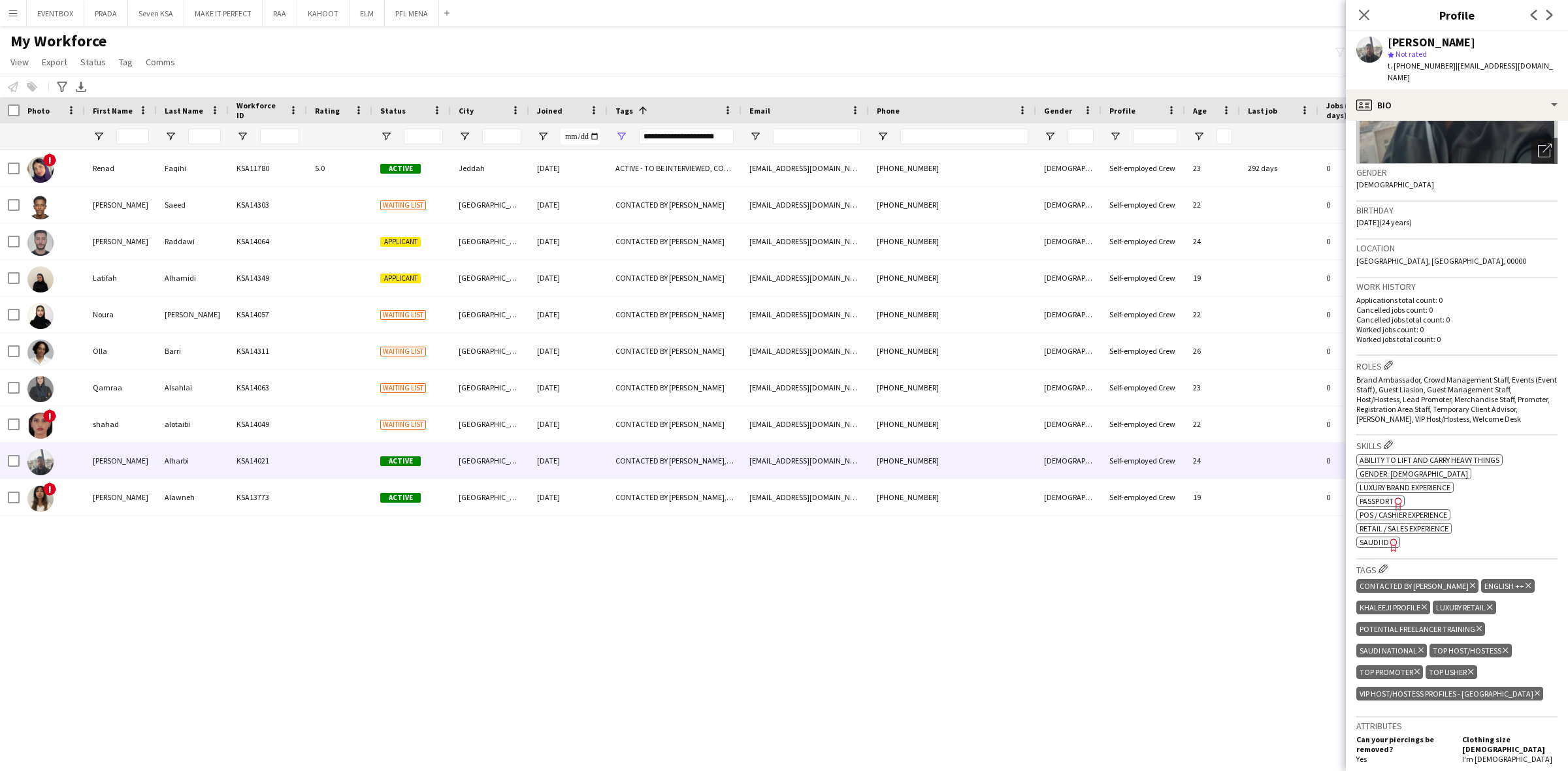
click at [1374, 537] on span "SAUDI ID" at bounding box center [1374, 542] width 29 height 10
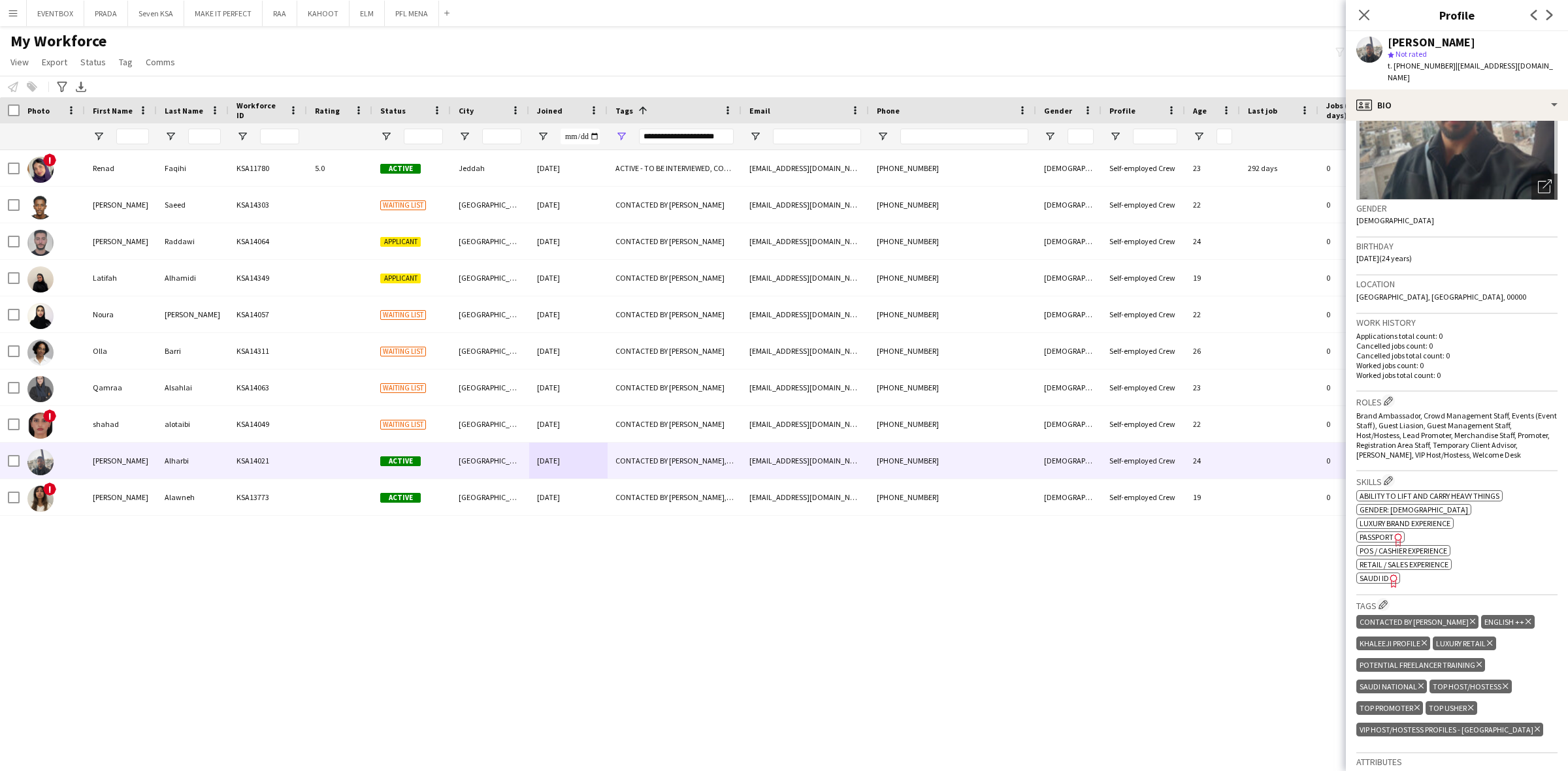
scroll to position [0, 0]
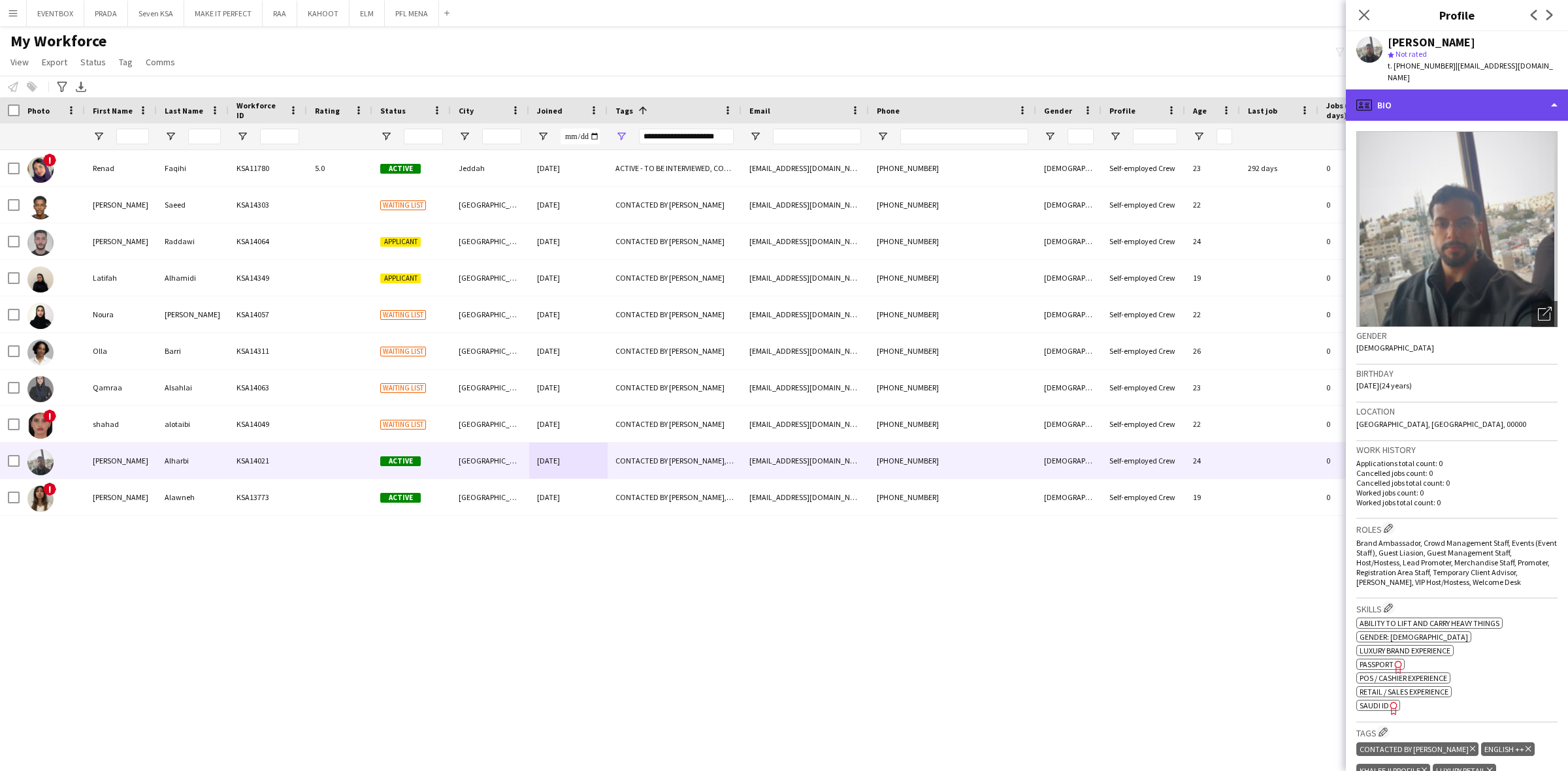
click at [1484, 92] on div "profile Bio" at bounding box center [1456, 105] width 222 height 31
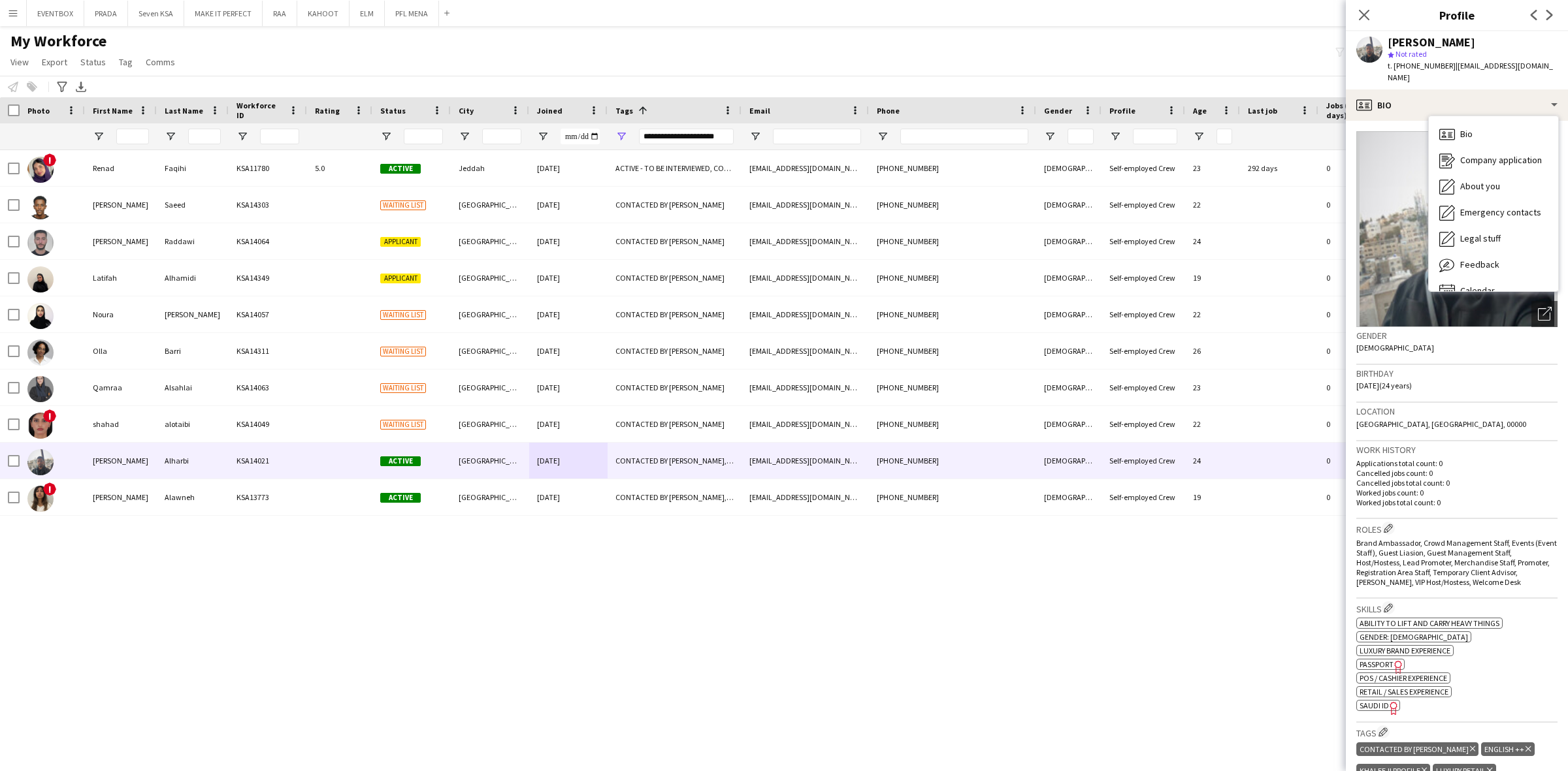
click at [1444, 409] on div "Location Riyadh, Riyadh, 00000" at bounding box center [1457, 421] width 201 height 38
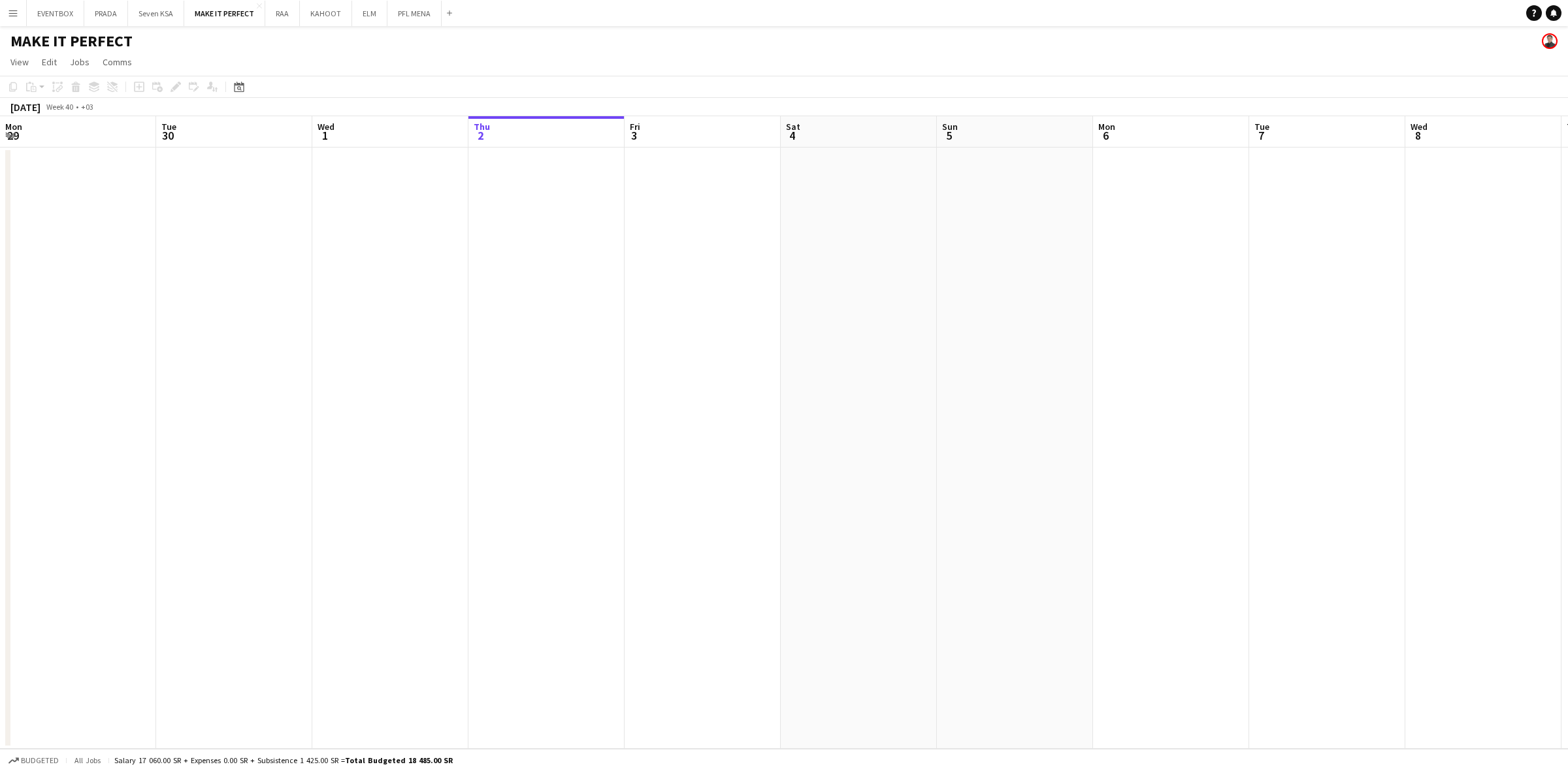
scroll to position [0, 311]
click at [447, 15] on app-icon "Add" at bounding box center [449, 13] width 5 height 5
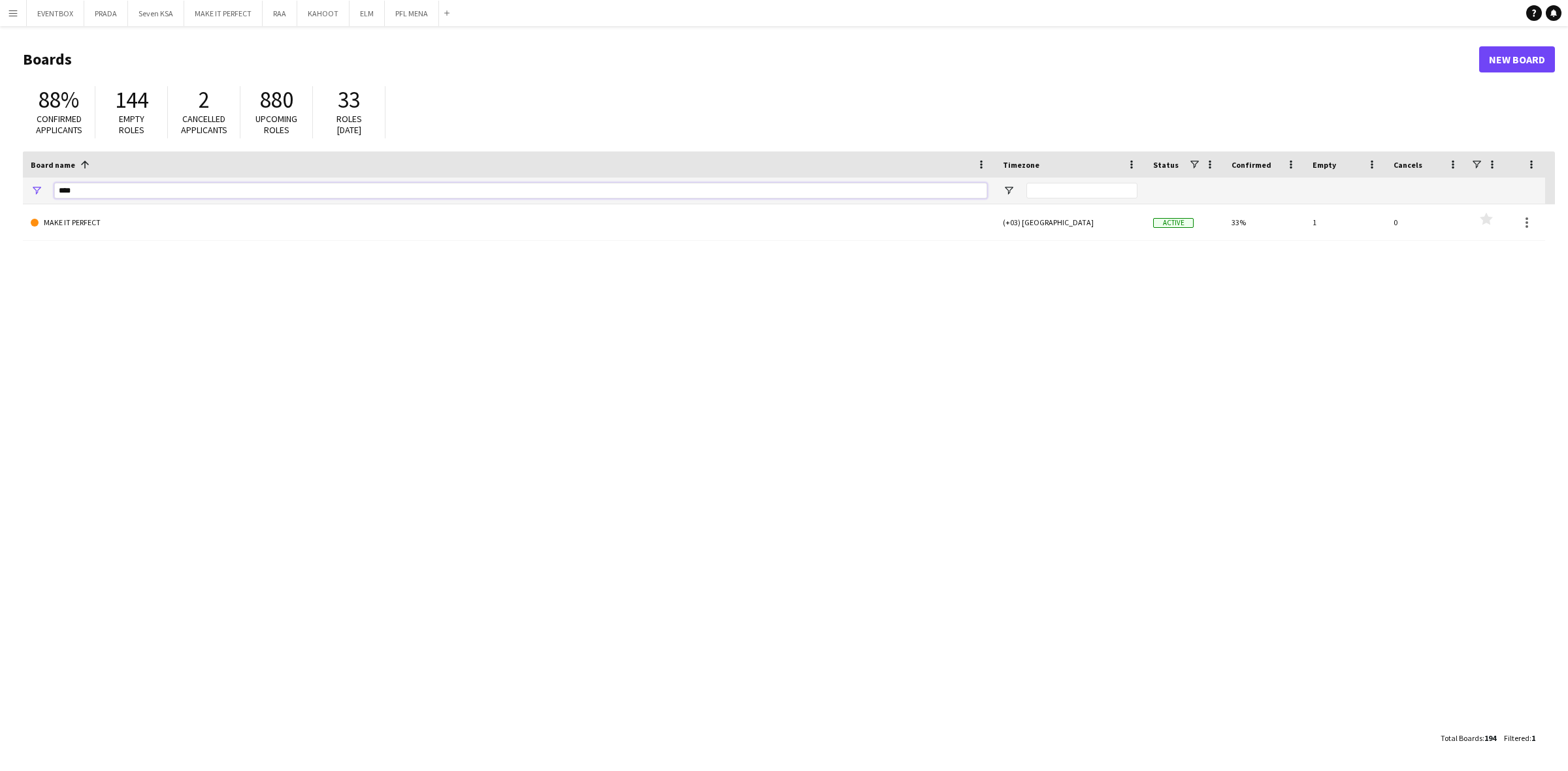
drag, startPoint x: 409, startPoint y: 184, endPoint x: 22, endPoint y: 198, distance: 387.3
click at [23, 200] on div "****" at bounding box center [508, 190] width 972 height 26
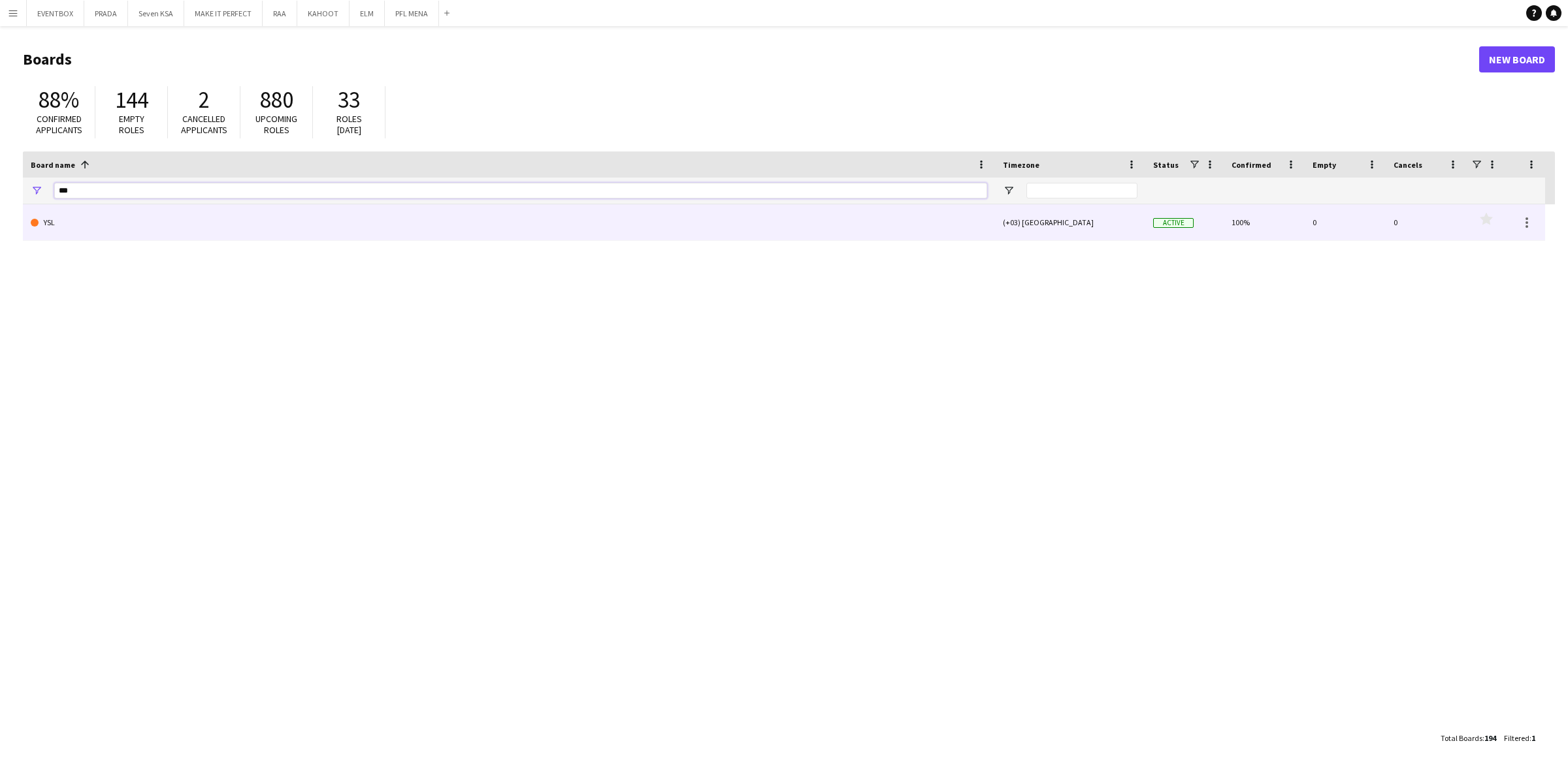
type input "***"
click at [67, 223] on link "YSL" at bounding box center [508, 223] width 956 height 36
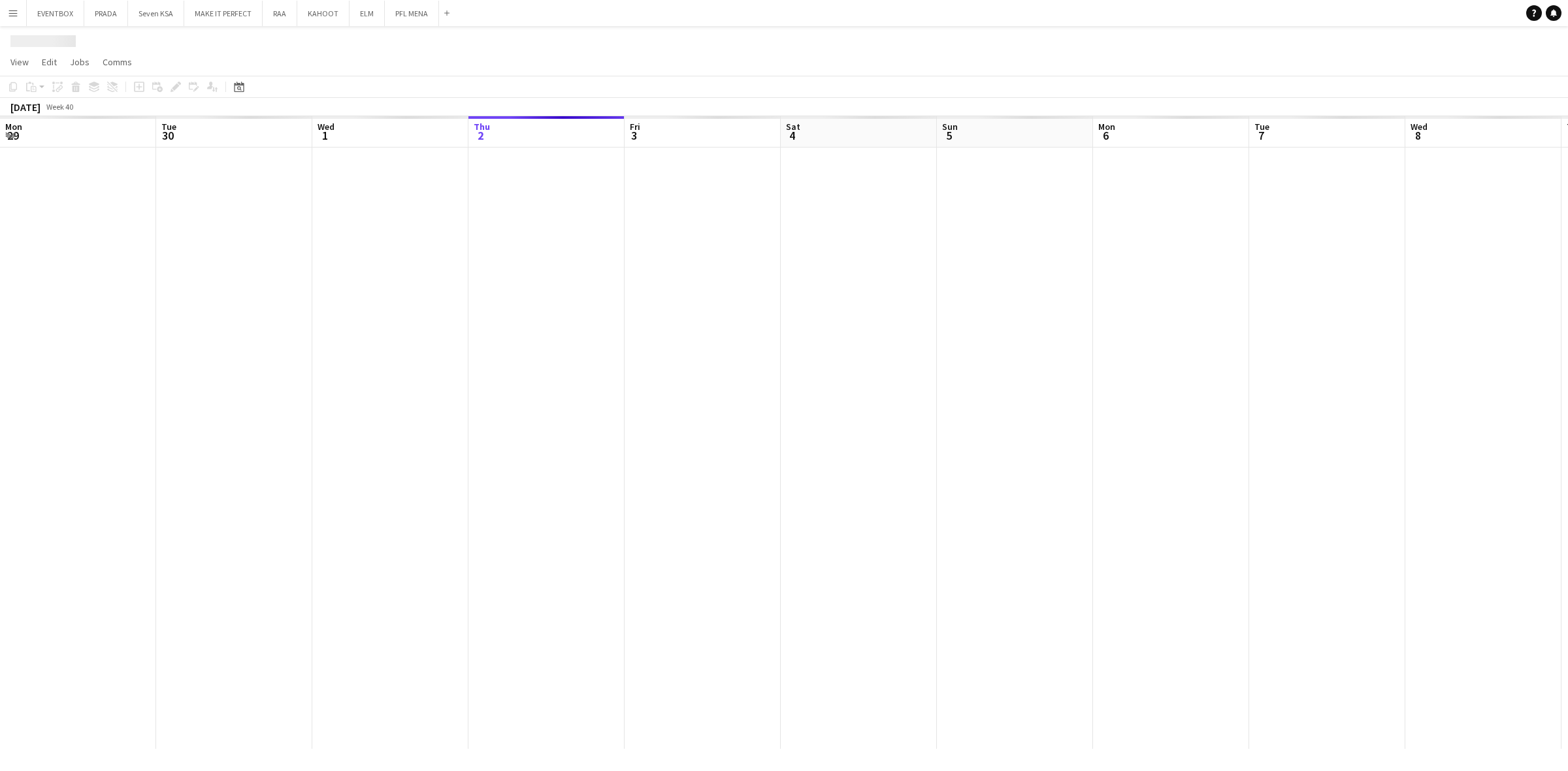
scroll to position [0, 311]
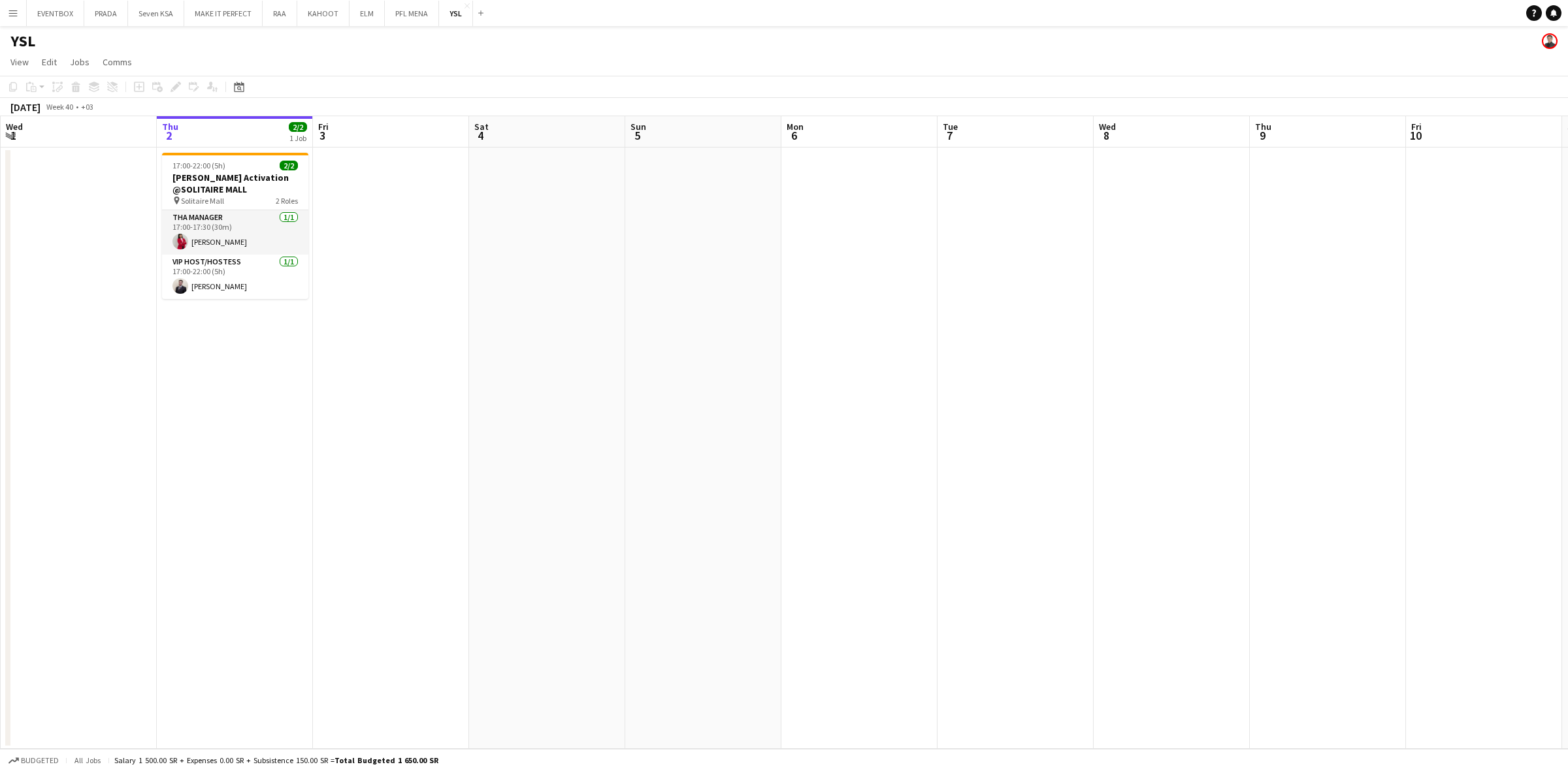
click at [17, 9] on app-icon "Menu" at bounding box center [13, 13] width 11 height 11
click at [195, 43] on div "YSL" at bounding box center [784, 38] width 1568 height 25
click at [80, 63] on span "Jobs" at bounding box center [80, 62] width 20 height 12
click at [9, 9] on app-icon "Menu" at bounding box center [13, 13] width 11 height 11
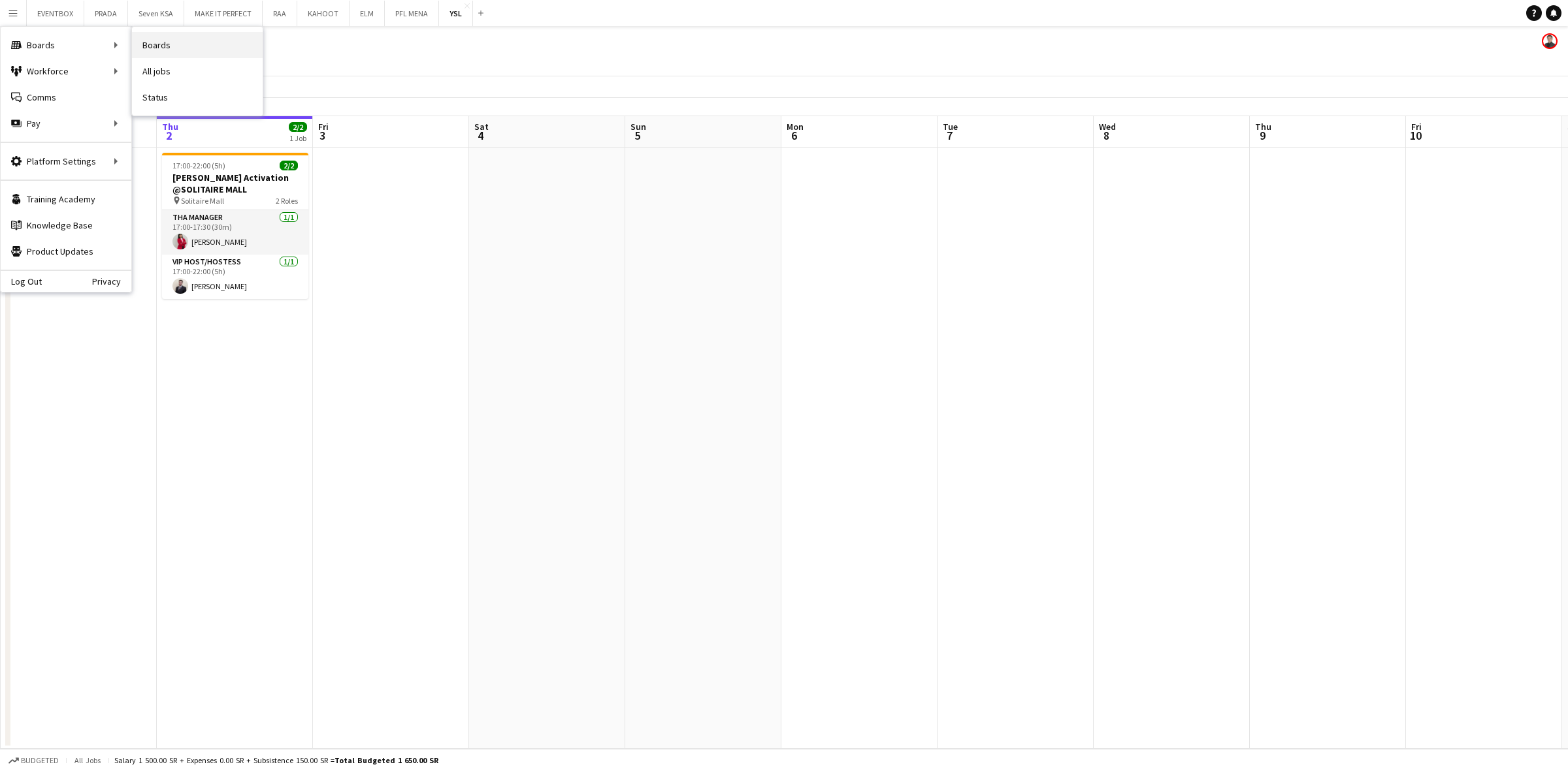
click at [183, 48] on link "Boards" at bounding box center [197, 44] width 131 height 26
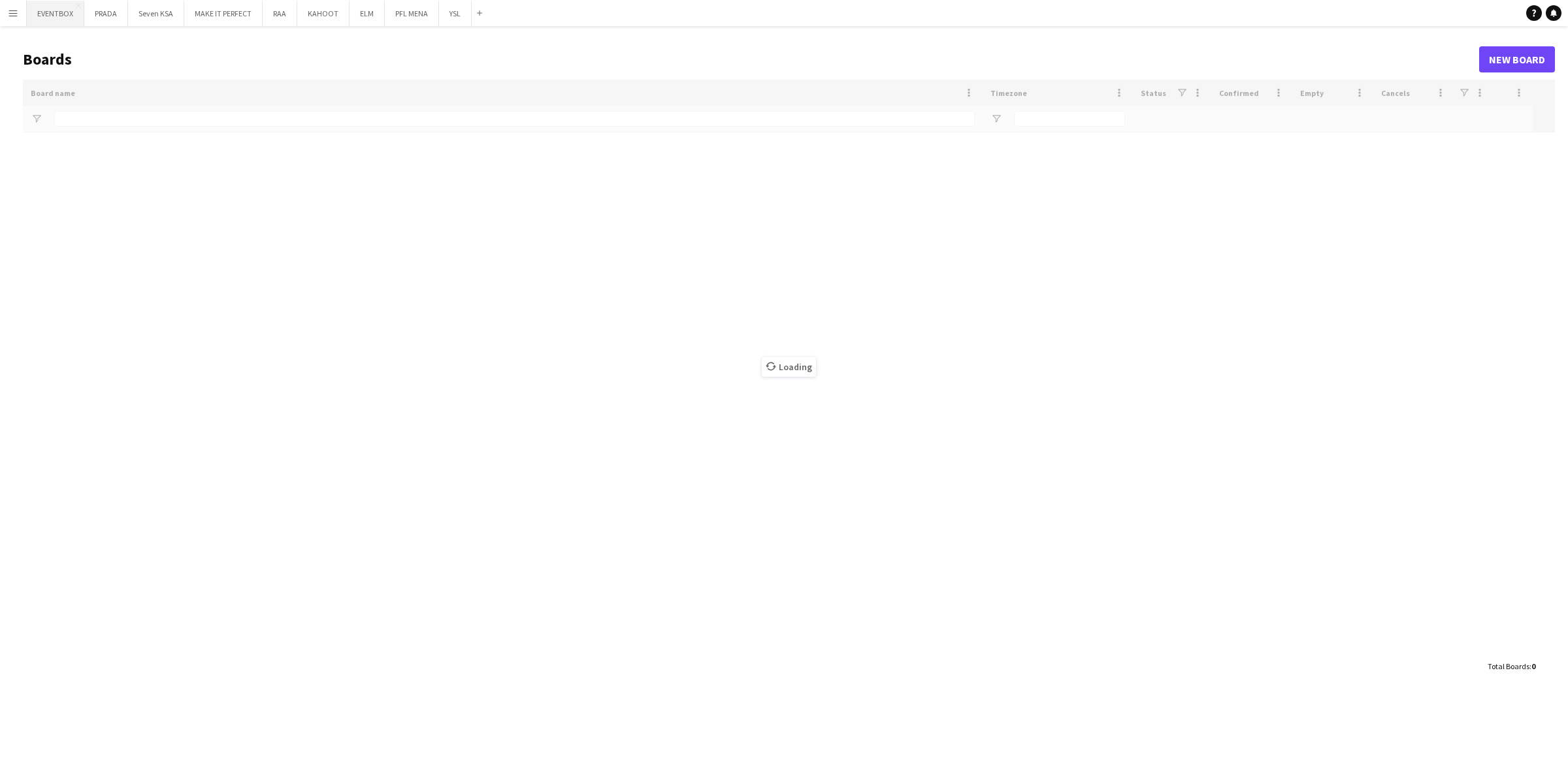
type input "***"
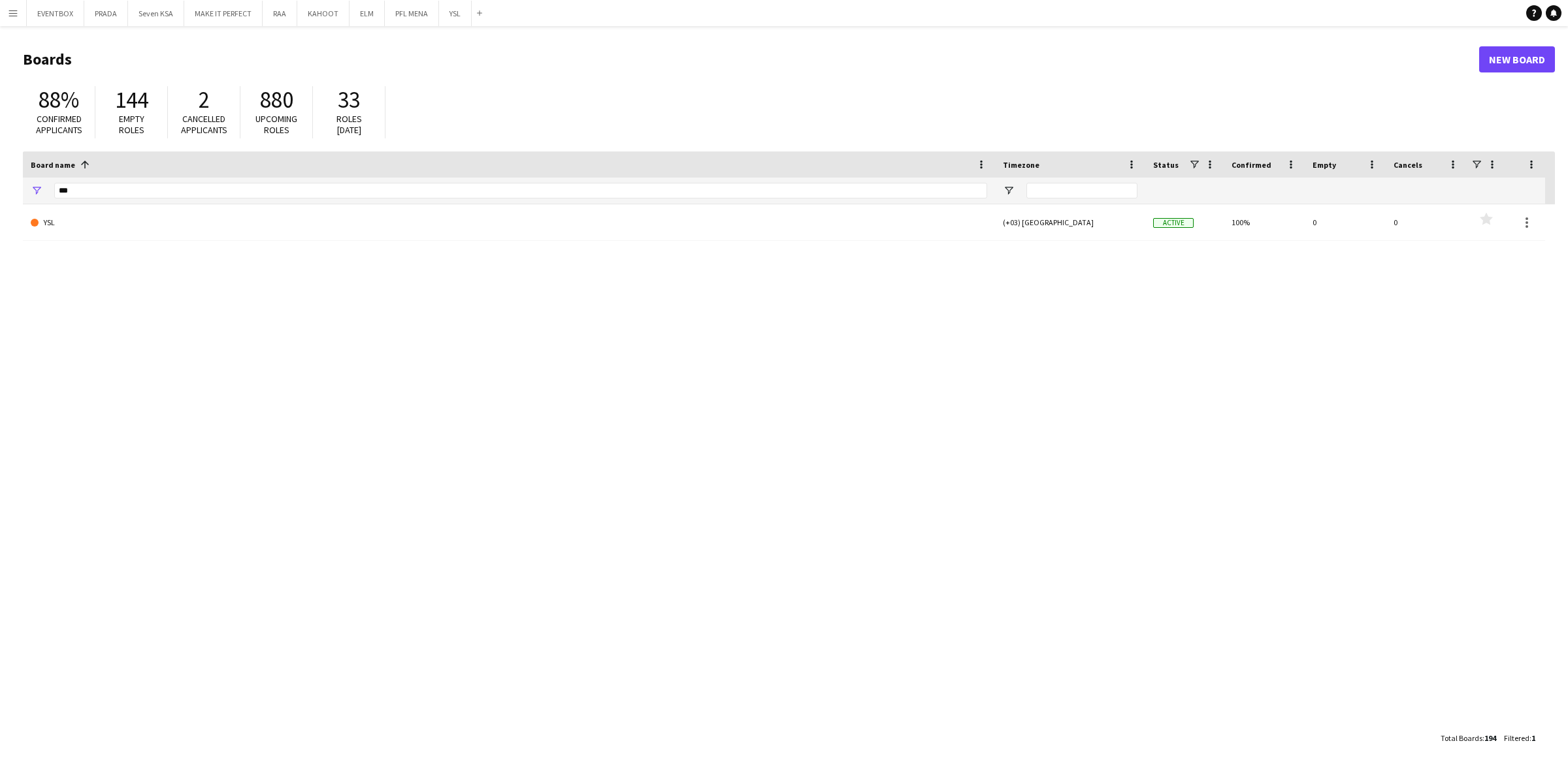
click at [1, 11] on button "Menu" at bounding box center [13, 13] width 26 height 26
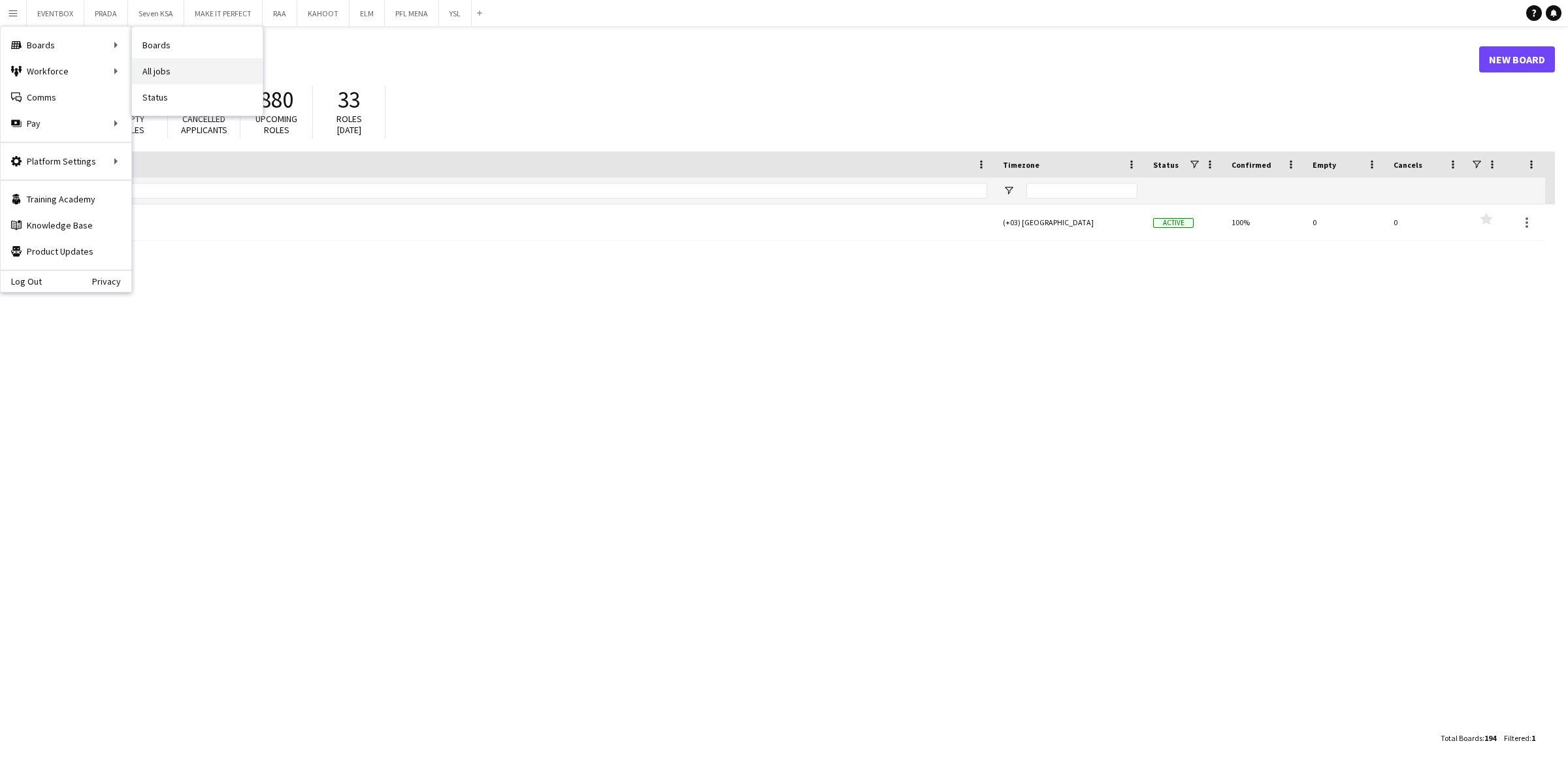
click at [160, 76] on link "All jobs" at bounding box center [197, 71] width 131 height 26
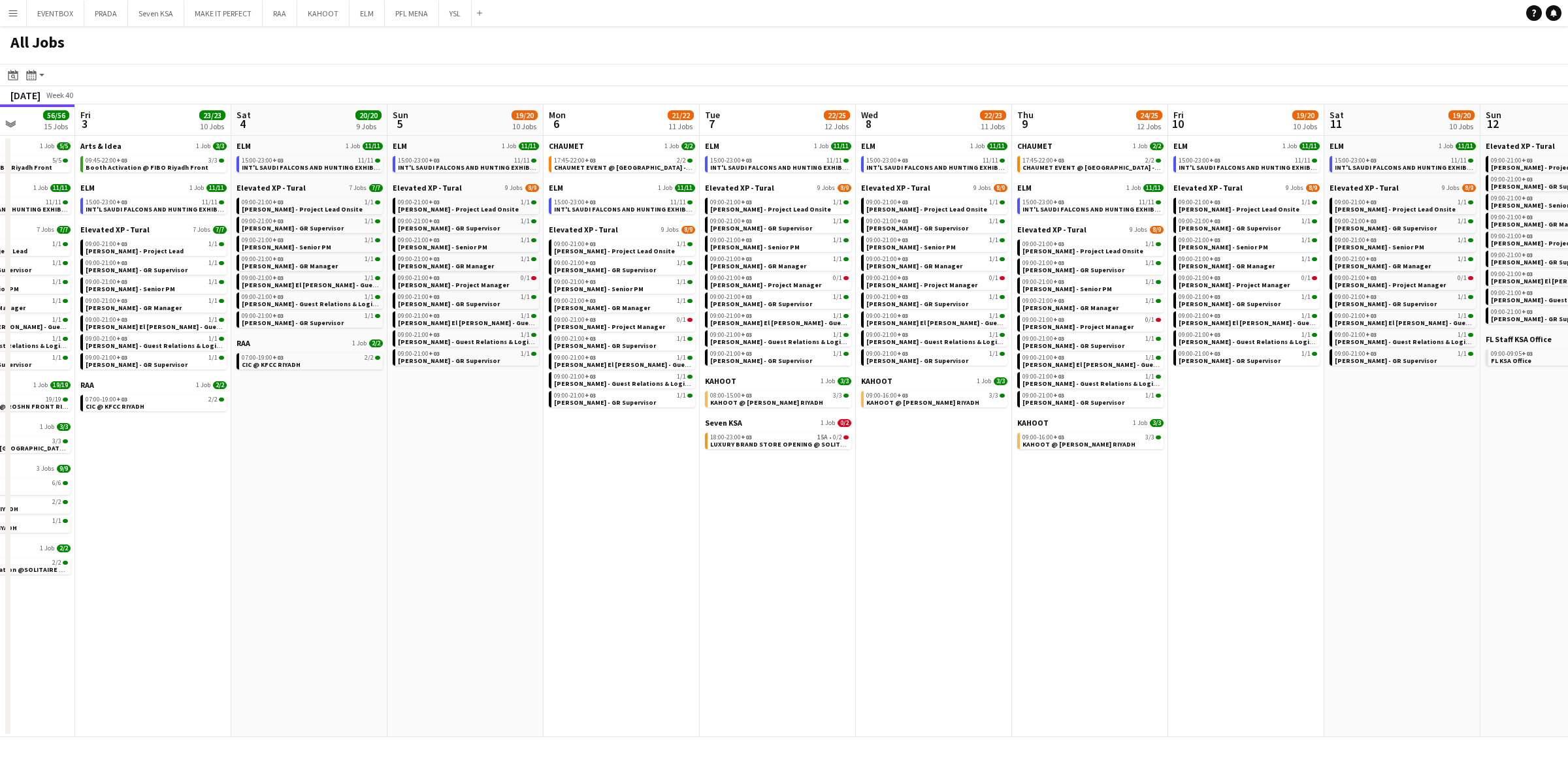
scroll to position [0, 555]
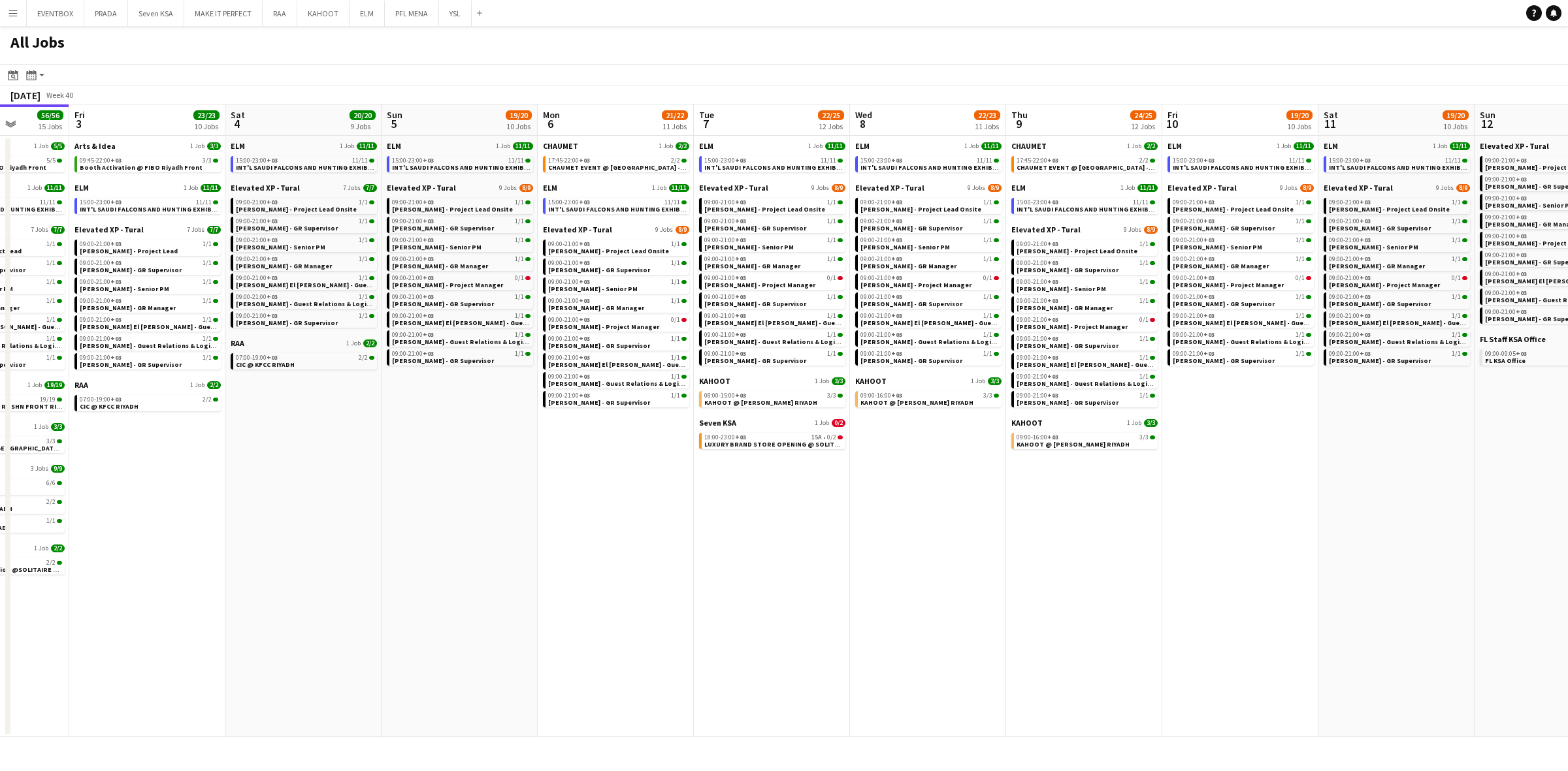
drag, startPoint x: 428, startPoint y: 546, endPoint x: 184, endPoint y: 535, distance: 244.2
click at [184, 535] on app-calendar-viewport "Mon 29 101/101 16 Jobs Tue 30 107/107 16 Jobs Wed 1 54/54 17 Jobs Thu 2 56/56 1…" at bounding box center [784, 421] width 1568 height 633
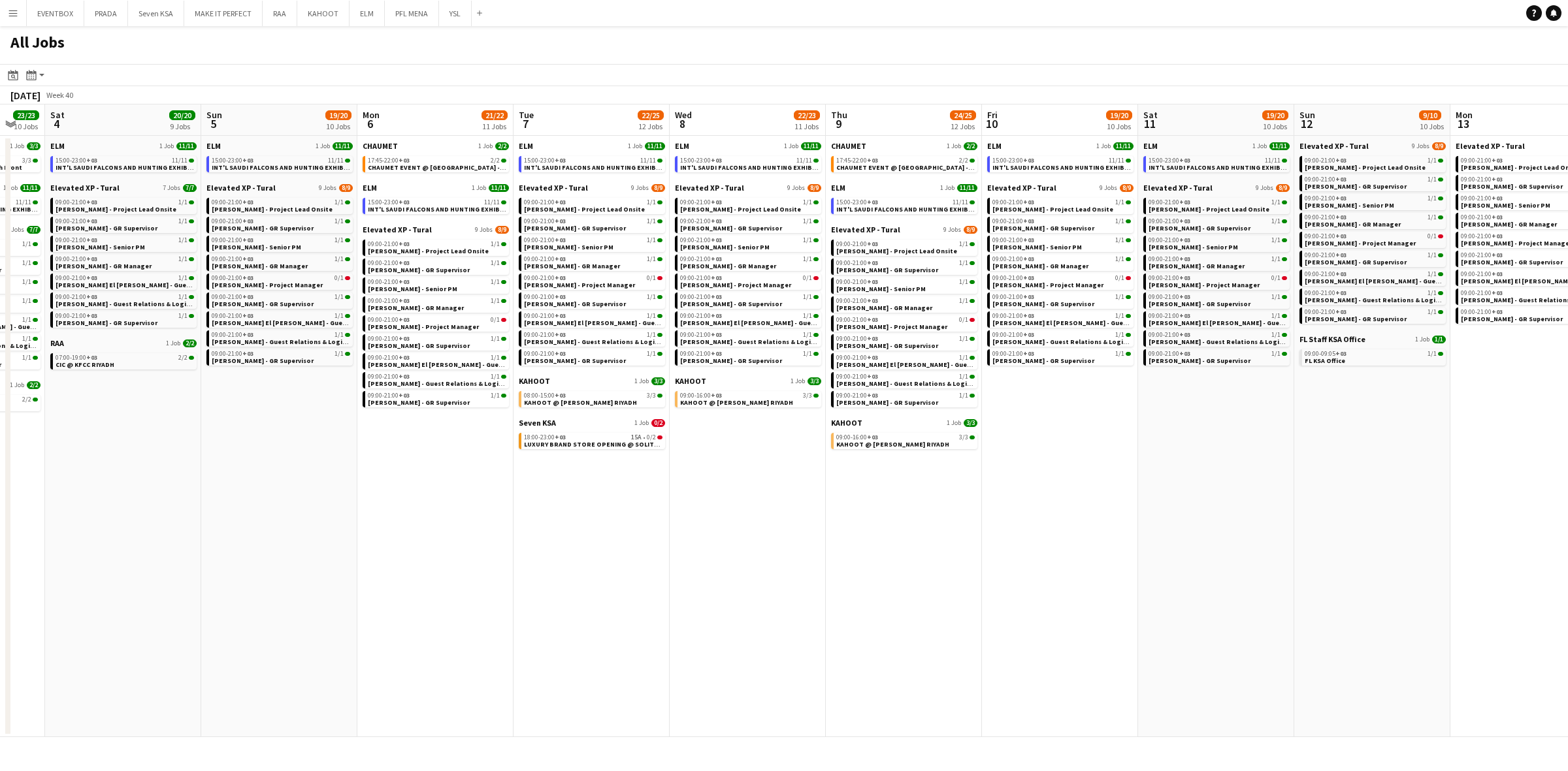
scroll to position [0, 498]
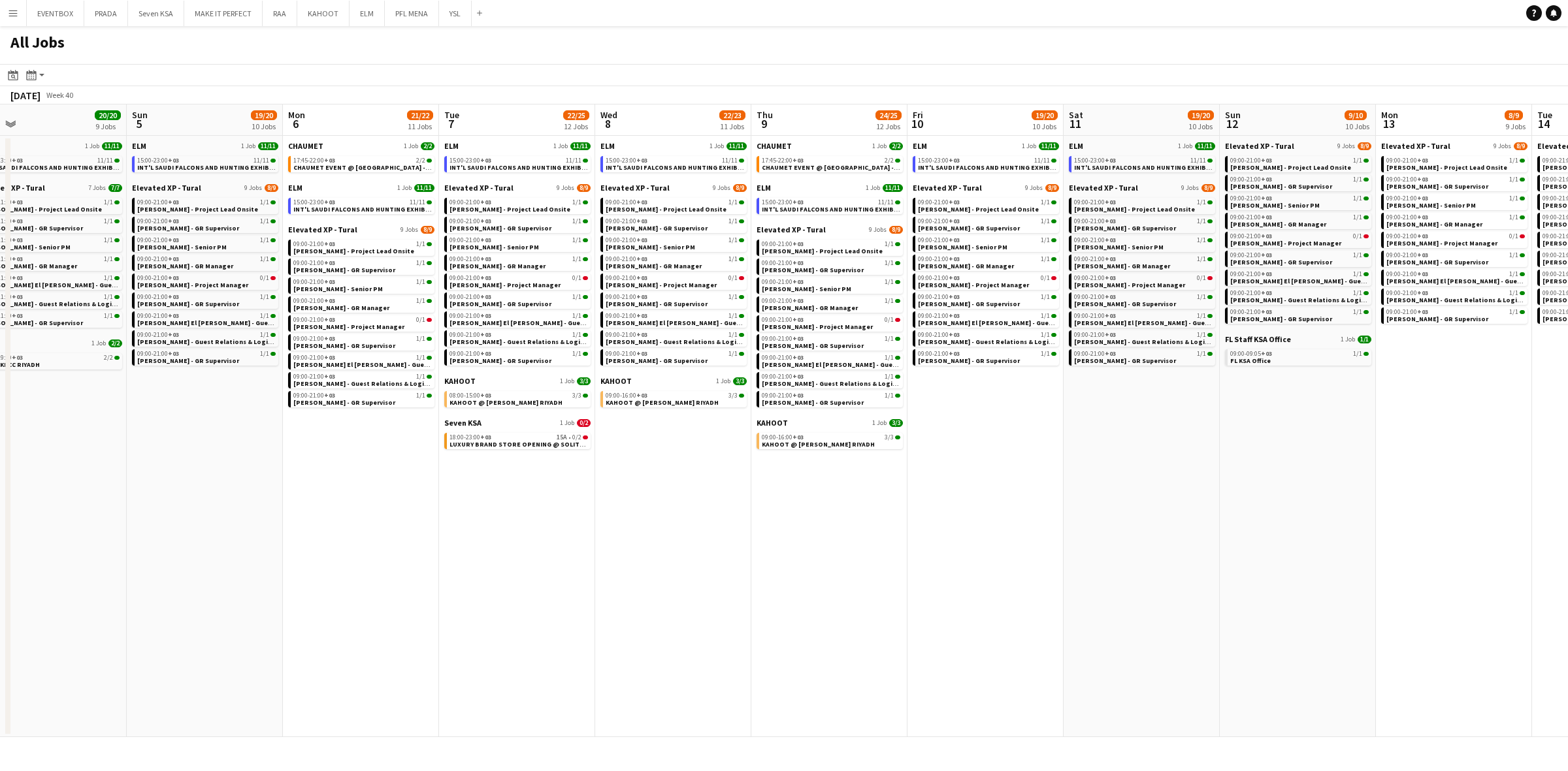
drag, startPoint x: 429, startPoint y: 422, endPoint x: 174, endPoint y: 409, distance: 255.3
click at [174, 409] on app-calendar-viewport "Wed 1 54/54 17 Jobs Thu 2 56/56 15 Jobs Fri 3 23/23 10 Jobs Sat 4 20/20 9 Jobs …" at bounding box center [784, 421] width 1568 height 633
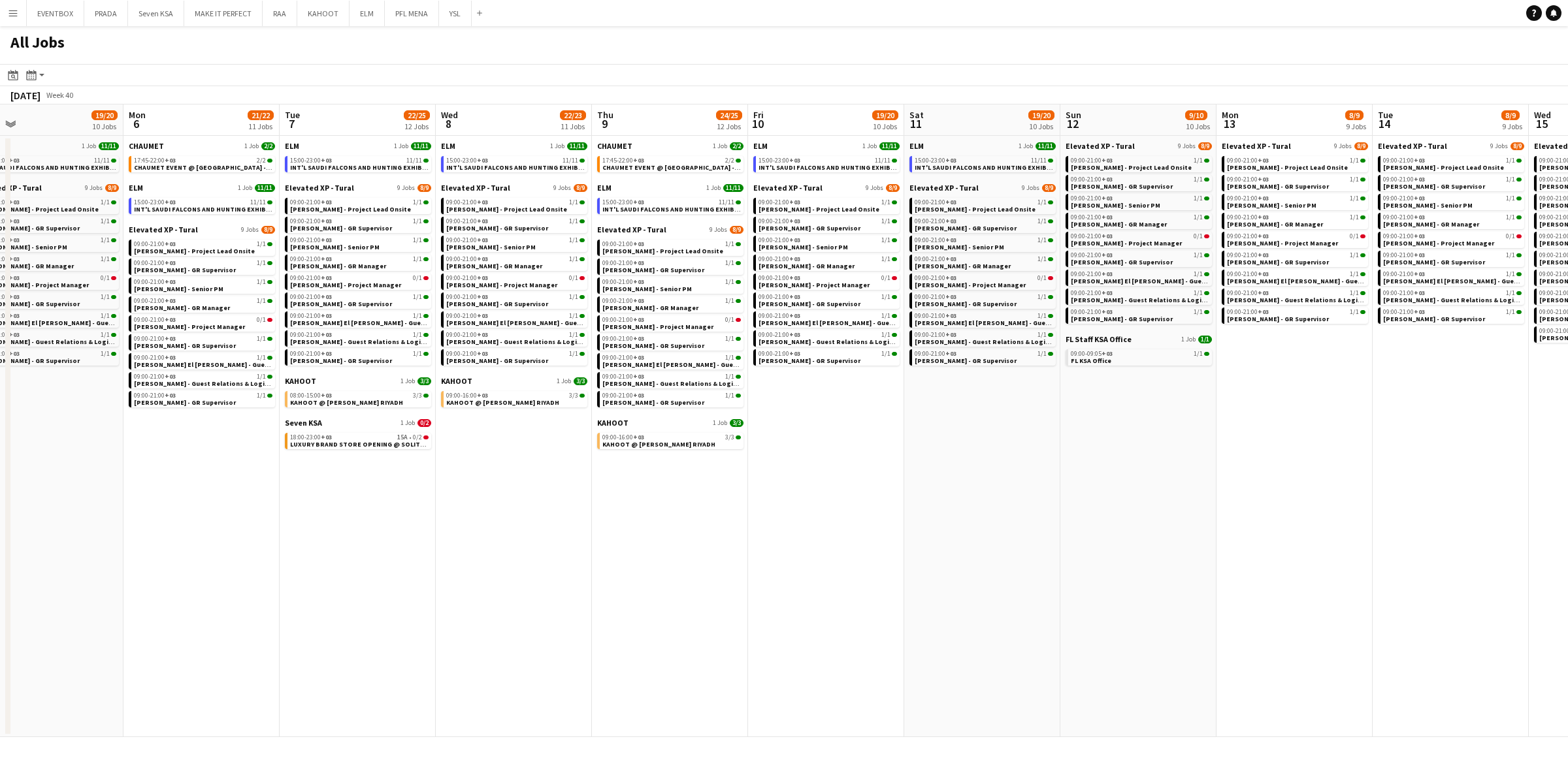
scroll to position [0, 366]
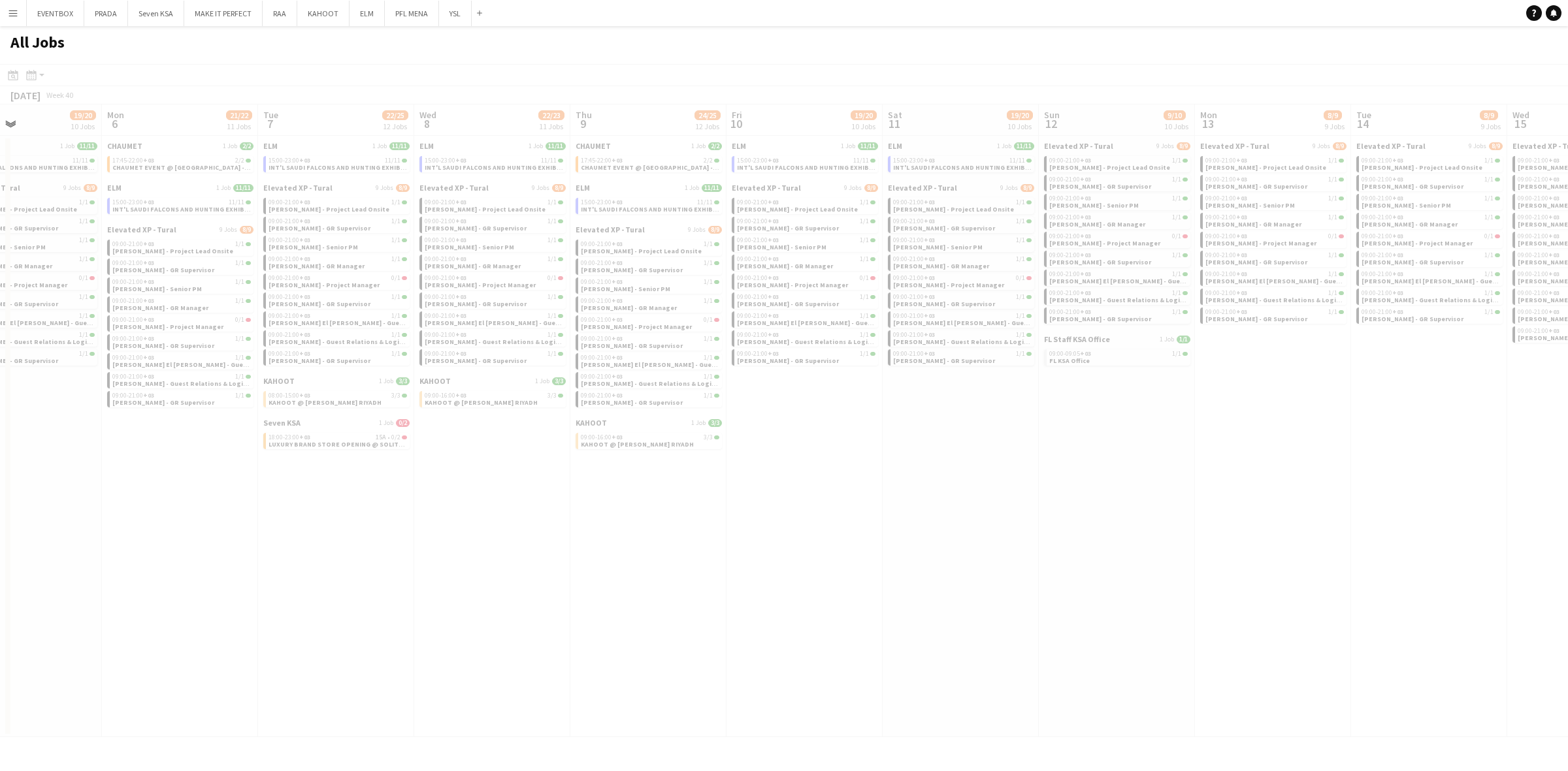
drag, startPoint x: 576, startPoint y: 525, endPoint x: 370, endPoint y: 523, distance: 206.0
click at [372, 532] on app-all-jobs "All Jobs Date picker OCT 2025 OCT 2025 Monday M Tuesday T Wednesday W Thursday …" at bounding box center [784, 381] width 1568 height 711
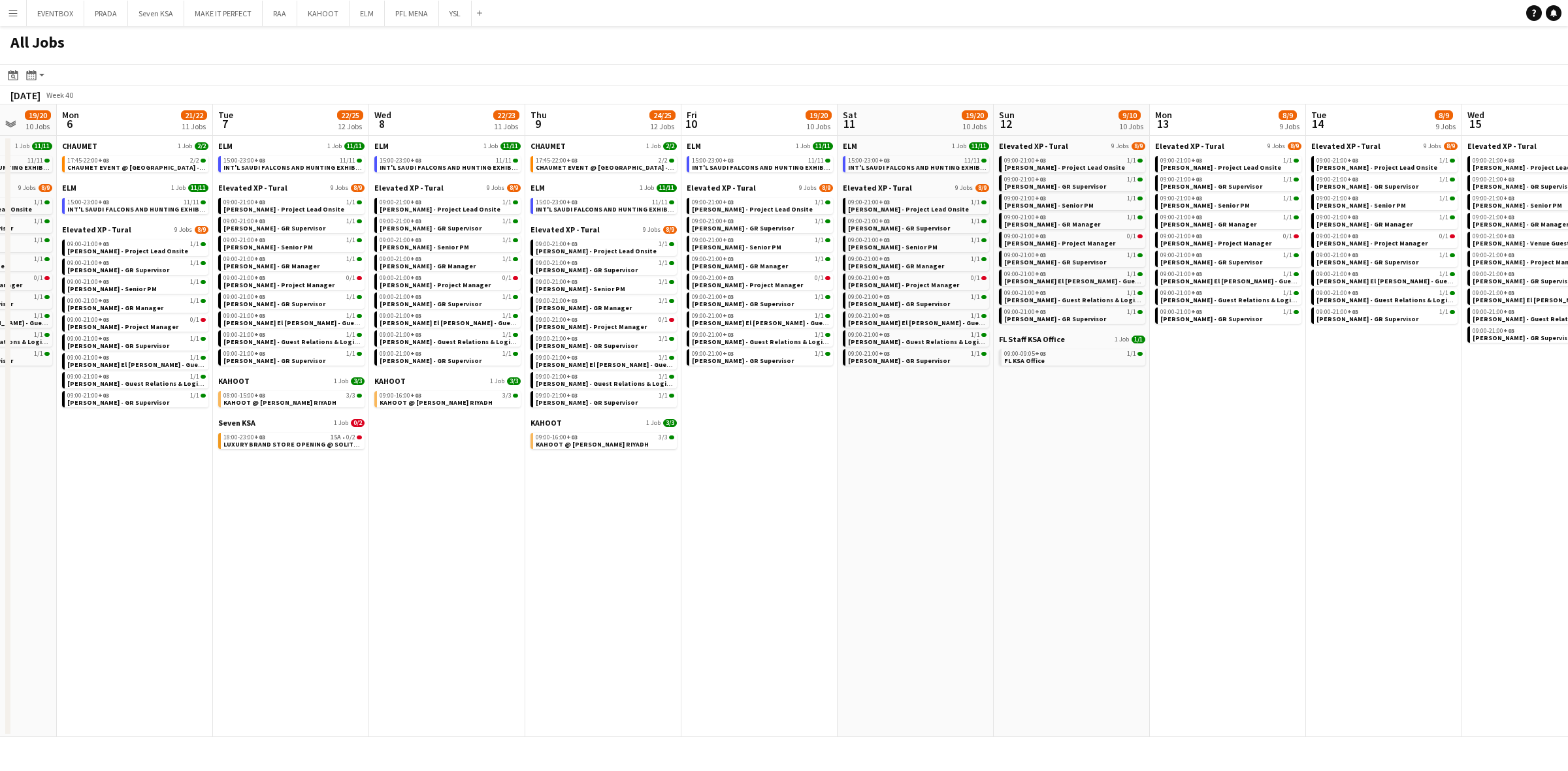
scroll to position [0, 413]
drag, startPoint x: 366, startPoint y: 515, endPoint x: 331, endPoint y: 515, distance: 35.0
click at [331, 515] on app-calendar-viewport "Fri 3 23/23 10 Jobs Sat 4 20/20 9 Jobs Sun 5 19/20 10 Jobs Mon 6 21/22 11 Jobs …" at bounding box center [784, 421] width 1568 height 633
click at [286, 430] on app-calendar-brief-board "Seven KSA 1 Job 0/2 18:00-23:00 +03 15A • 0/2 LUXURY BRAND STORE OPENING @ SOLI…" at bounding box center [290, 433] width 146 height 31
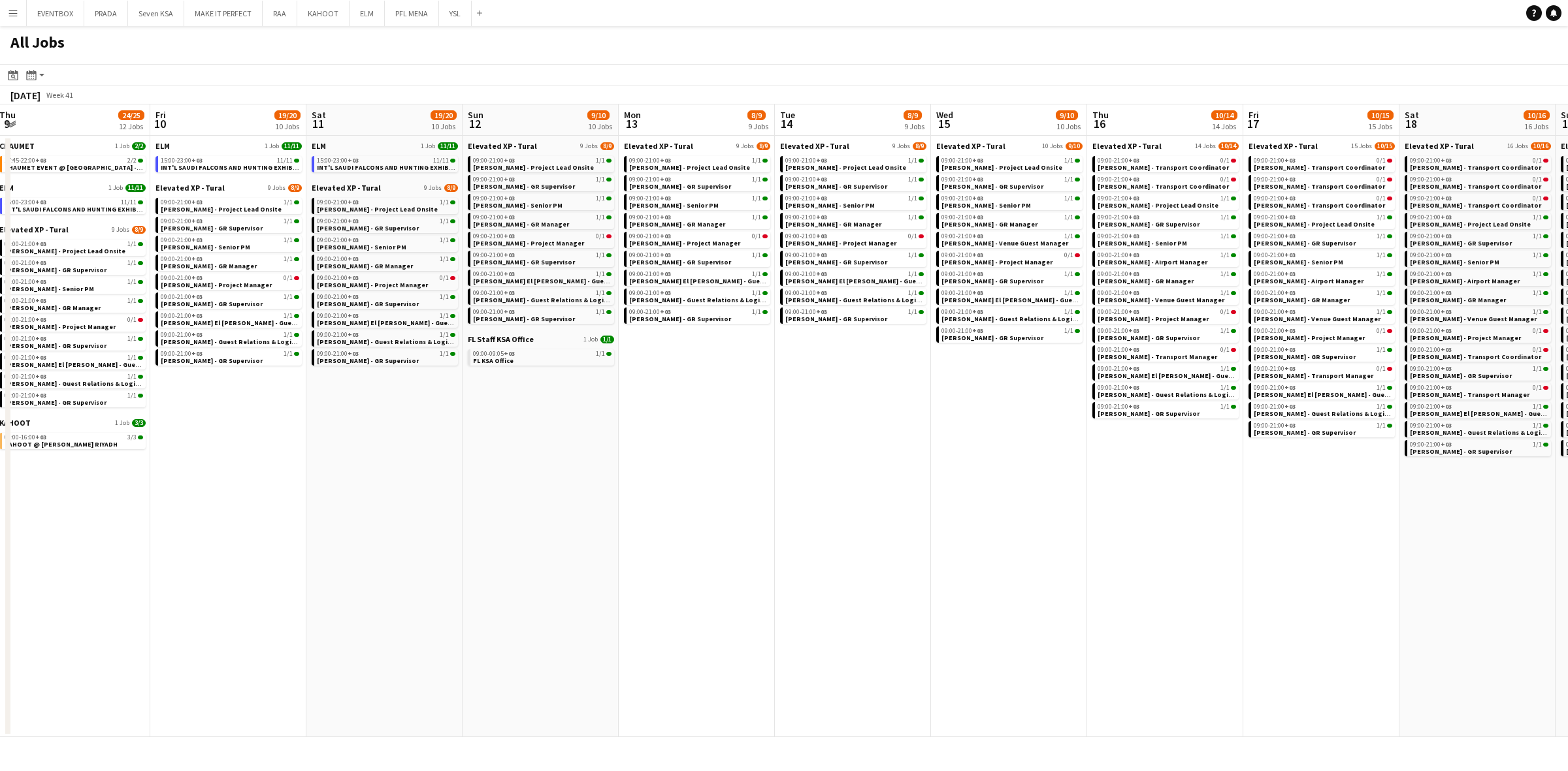
drag, startPoint x: 950, startPoint y: 506, endPoint x: 442, endPoint y: 527, distance: 508.4
click at [442, 527] on app-calendar-viewport "Sun 5 19/20 10 Jobs Mon 6 21/22 11 Jobs Tue 7 22/25 12 Jobs Wed 8 22/23 11 Jobs…" at bounding box center [784, 421] width 1568 height 633
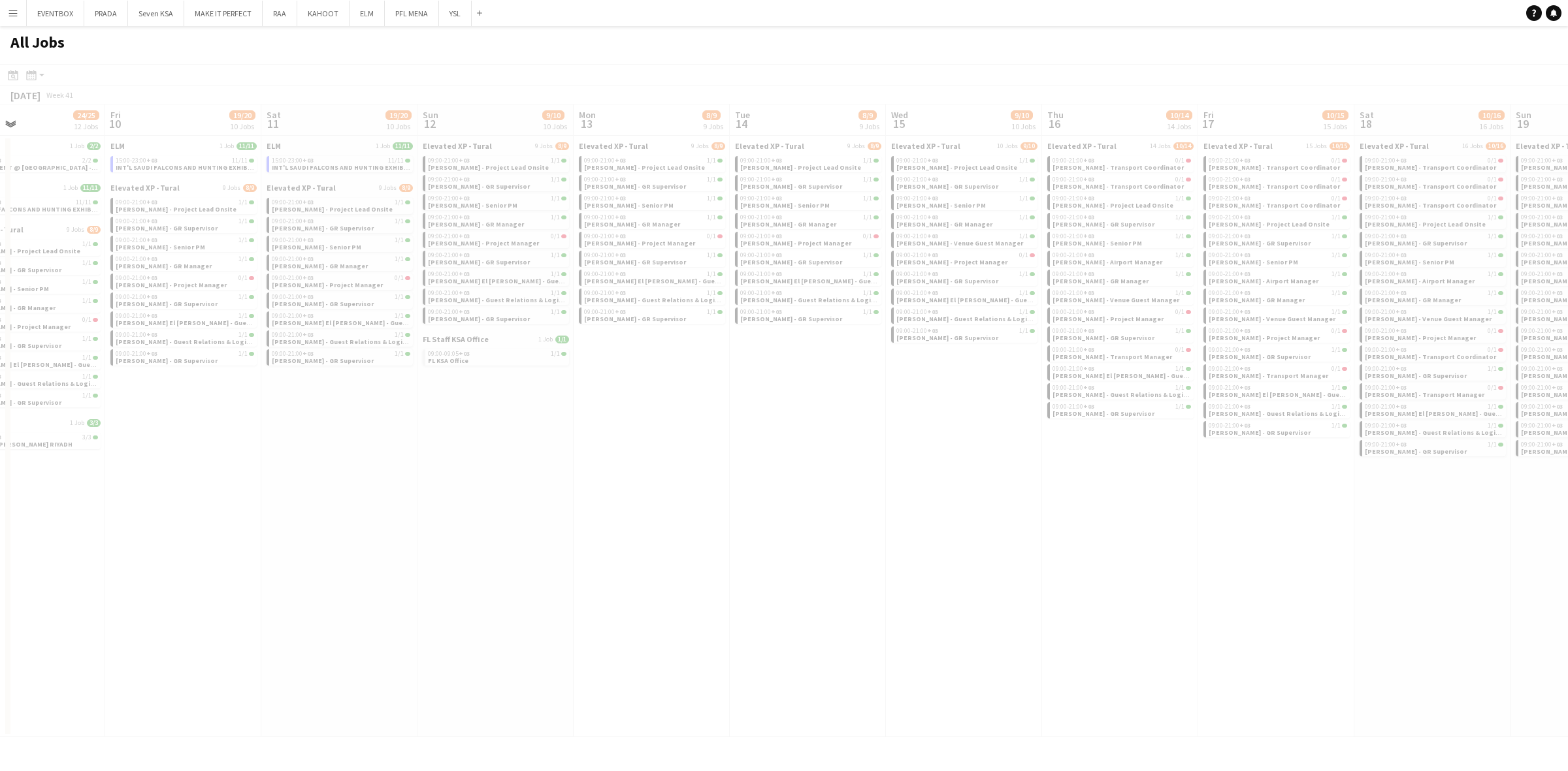
drag, startPoint x: 582, startPoint y: 480, endPoint x: 427, endPoint y: 486, distance: 155.1
click at [427, 486] on app-calendar-viewport "Tue 7 22/25 12 Jobs Wed 8 22/23 11 Jobs Thu 9 24/25 12 Jobs Fri 10 19/20 10 Job…" at bounding box center [784, 421] width 1568 height 633
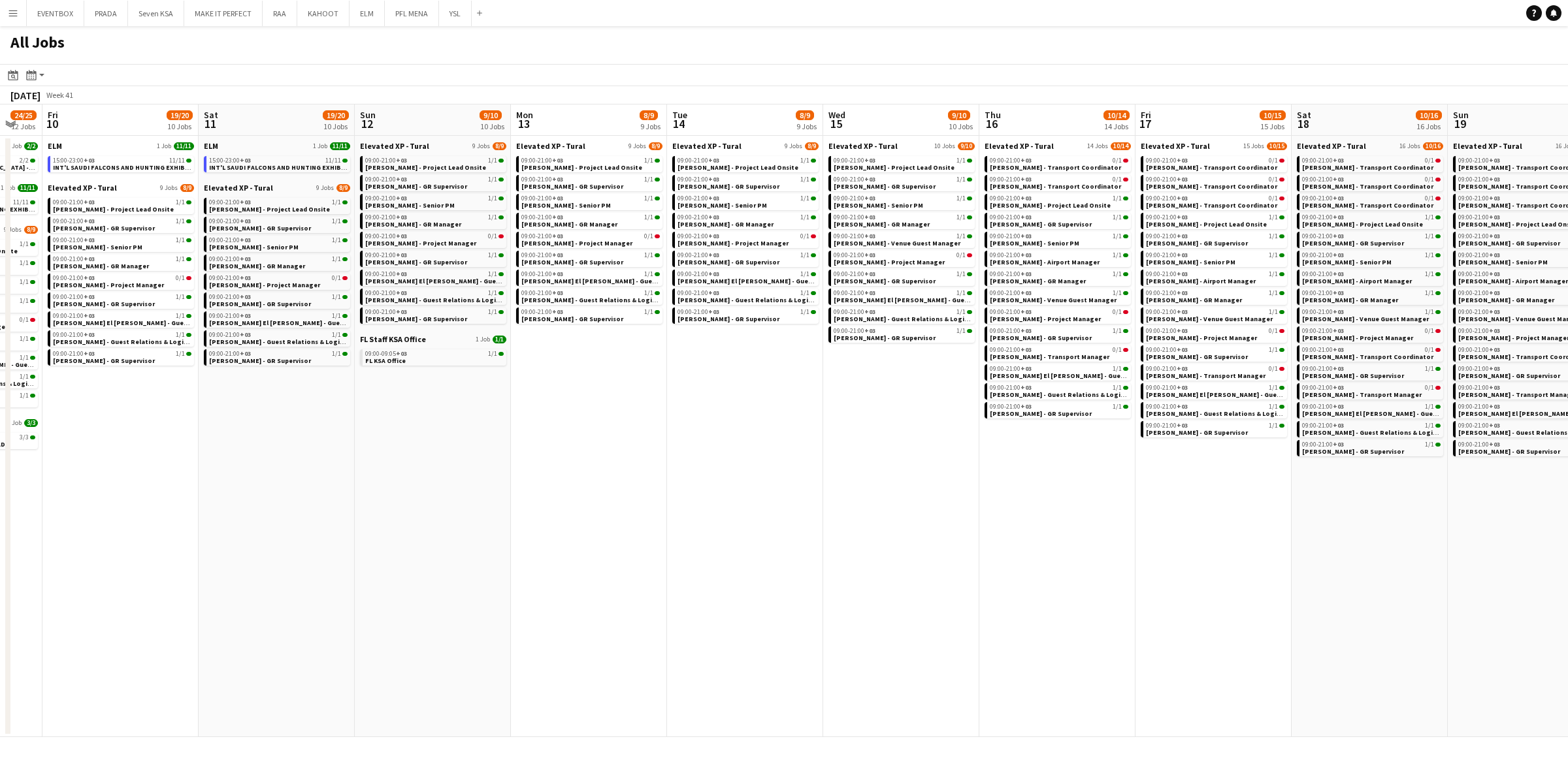
scroll to position [0, 429]
drag, startPoint x: 651, startPoint y: 503, endPoint x: 586, endPoint y: 507, distance: 65.1
click at [586, 507] on app-calendar-viewport "Tue 7 22/25 12 Jobs Wed 8 22/23 11 Jobs Thu 9 24/25 12 Jobs Fri 10 19/20 10 Job…" at bounding box center [784, 421] width 1568 height 633
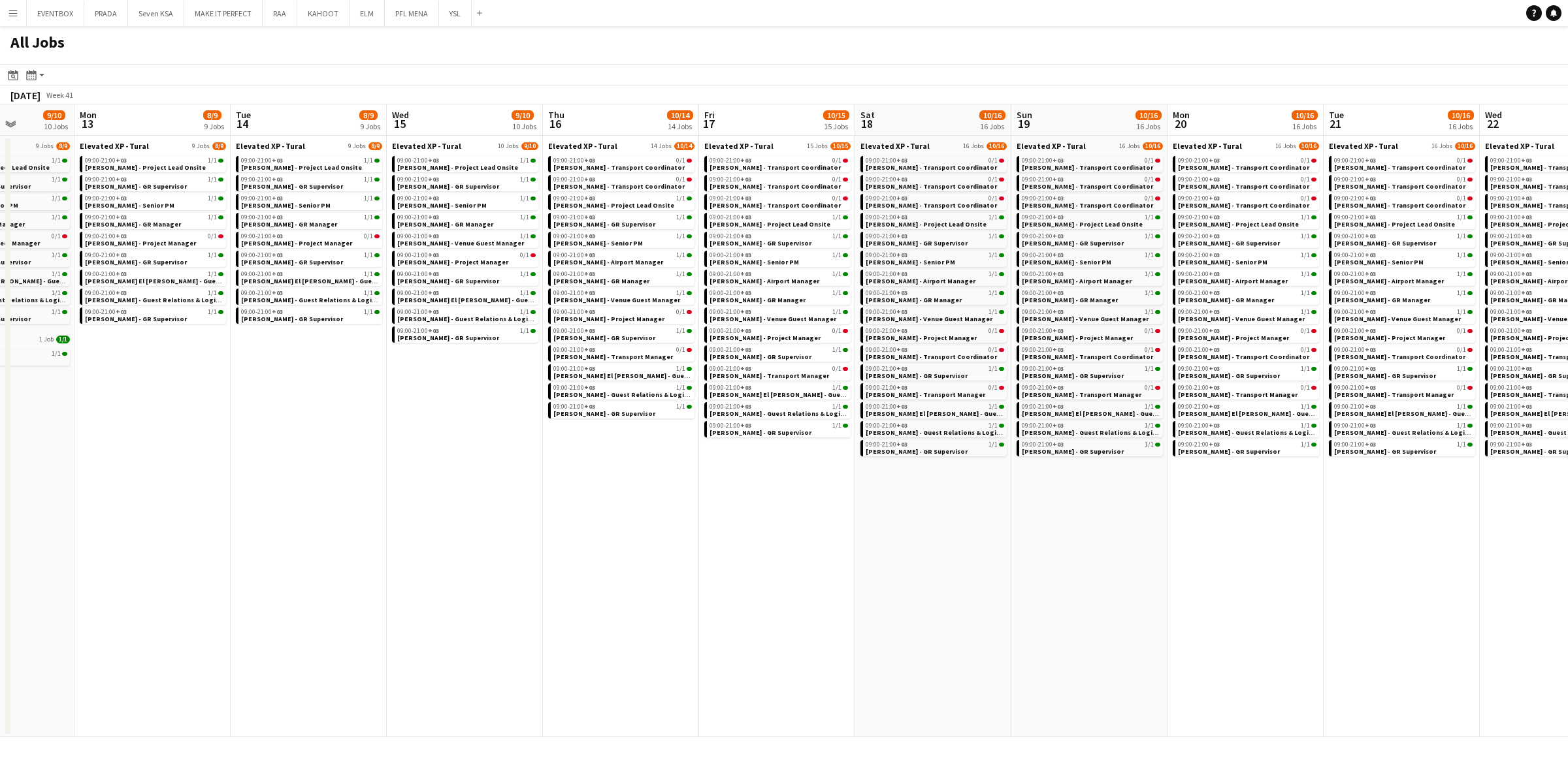
drag, startPoint x: 1145, startPoint y: 614, endPoint x: 710, endPoint y: 621, distance: 435.1
click at [710, 621] on app-calendar-viewport "Thu 9 24/25 12 Jobs Fri 10 19/20 10 Jobs Sat 11 19/20 10 Jobs Sun 12 9/10 10 Jo…" at bounding box center [784, 421] width 1568 height 633
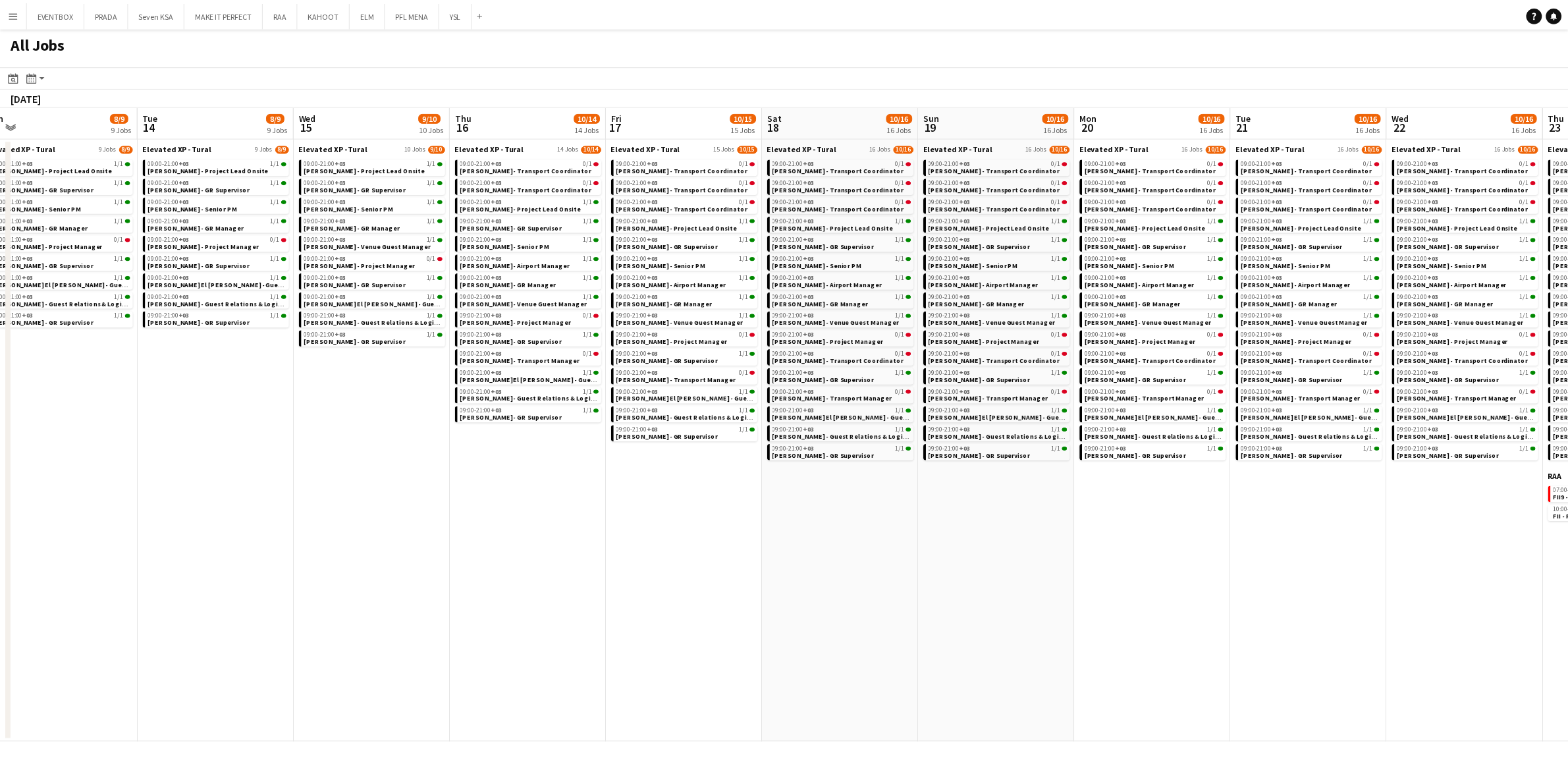
scroll to position [0, 375]
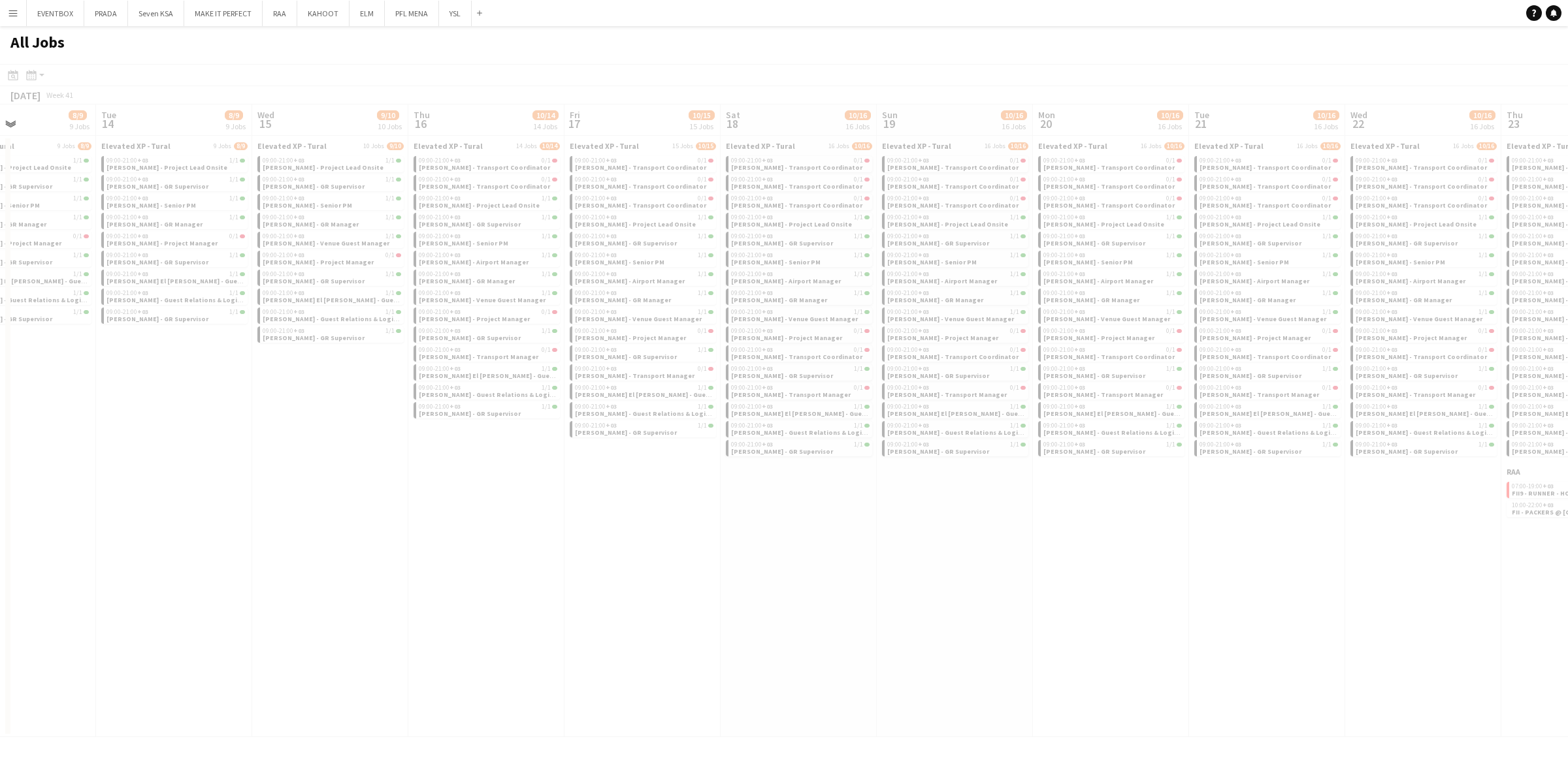
drag, startPoint x: 1082, startPoint y: 599, endPoint x: 801, endPoint y: 603, distance: 281.0
click at [801, 603] on app-all-jobs "All Jobs Date picker OCT 2025 OCT 2025 Monday M Tuesday T Wednesday W Thursday …" at bounding box center [784, 381] width 1568 height 711
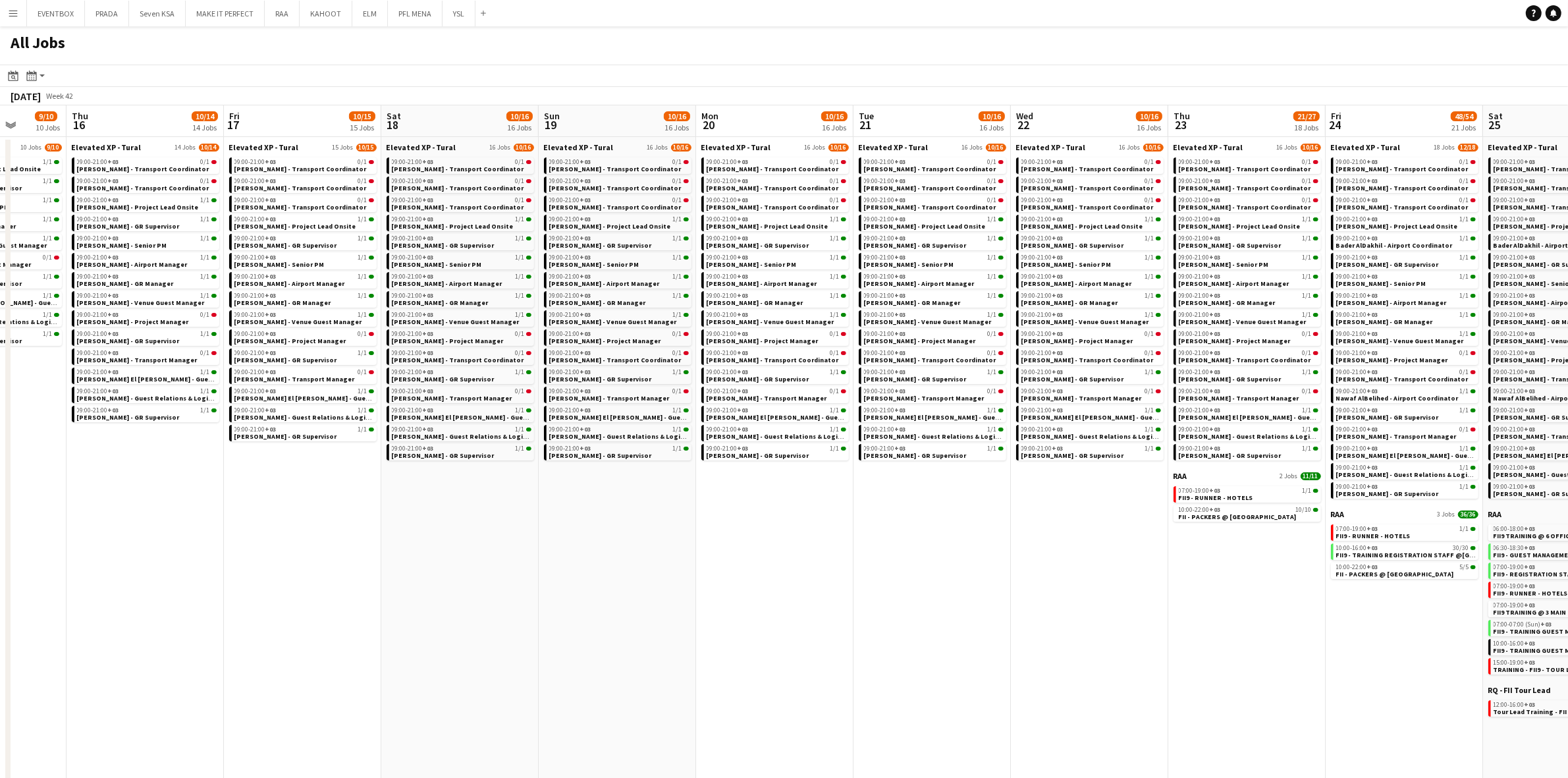
drag, startPoint x: 1199, startPoint y: 588, endPoint x: 854, endPoint y: 614, distance: 346.0
click at [854, 614] on app-calendar-viewport "Mon 13 8/9 9 Jobs Tue 14 8/9 9 Jobs Wed 15 9/10 10 Jobs Thu 16 10/14 14 Jobs Fr…" at bounding box center [784, 513] width 1568 height 814
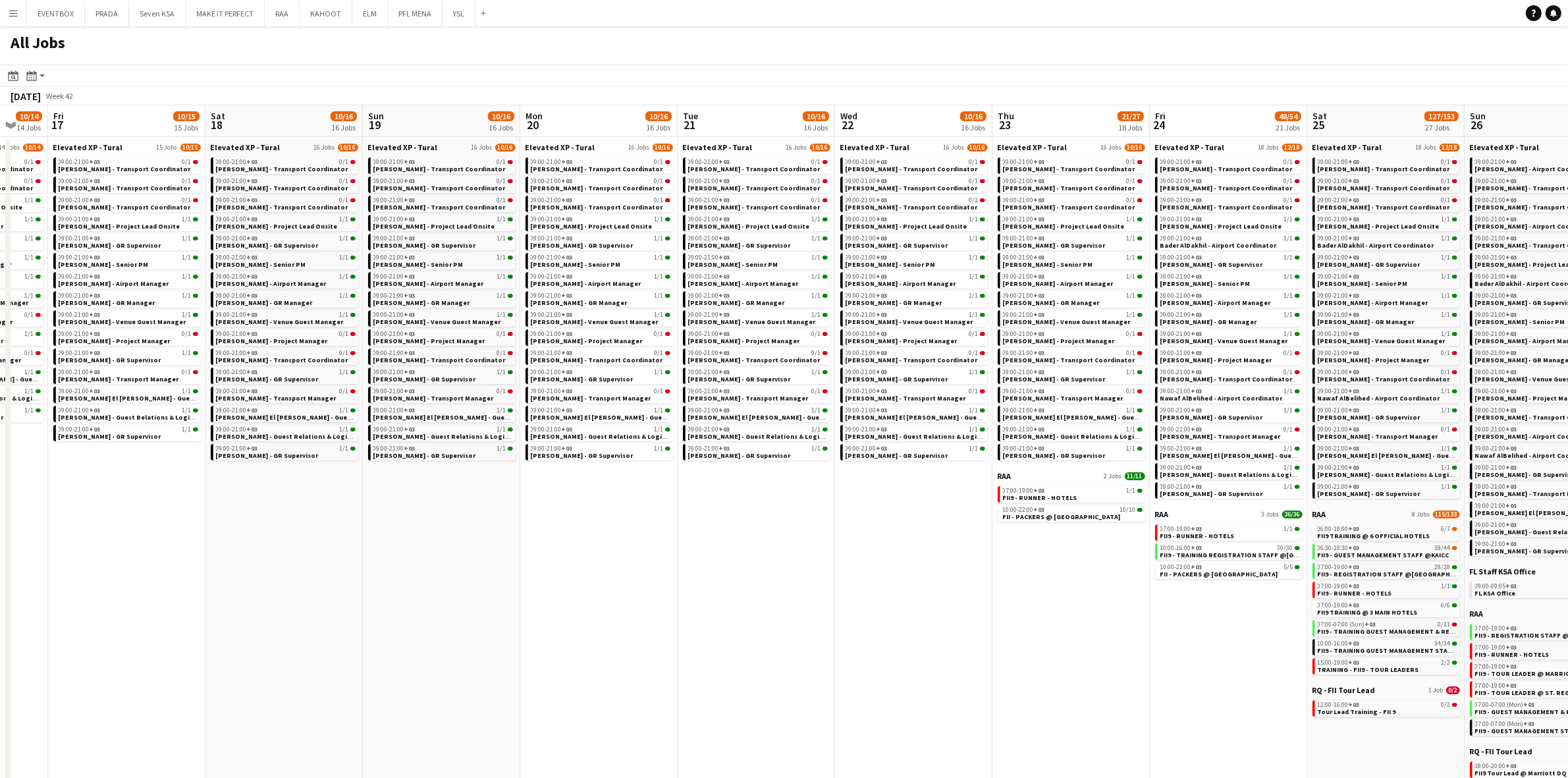
drag, startPoint x: 1112, startPoint y: 612, endPoint x: 936, endPoint y: 620, distance: 176.2
click at [936, 620] on app-calendar-viewport "Mon 13 8/9 9 Jobs Tue 14 8/9 9 Jobs Wed 15 9/10 10 Jobs Thu 16 10/14 14 Jobs Fr…" at bounding box center [784, 513] width 1568 height 814
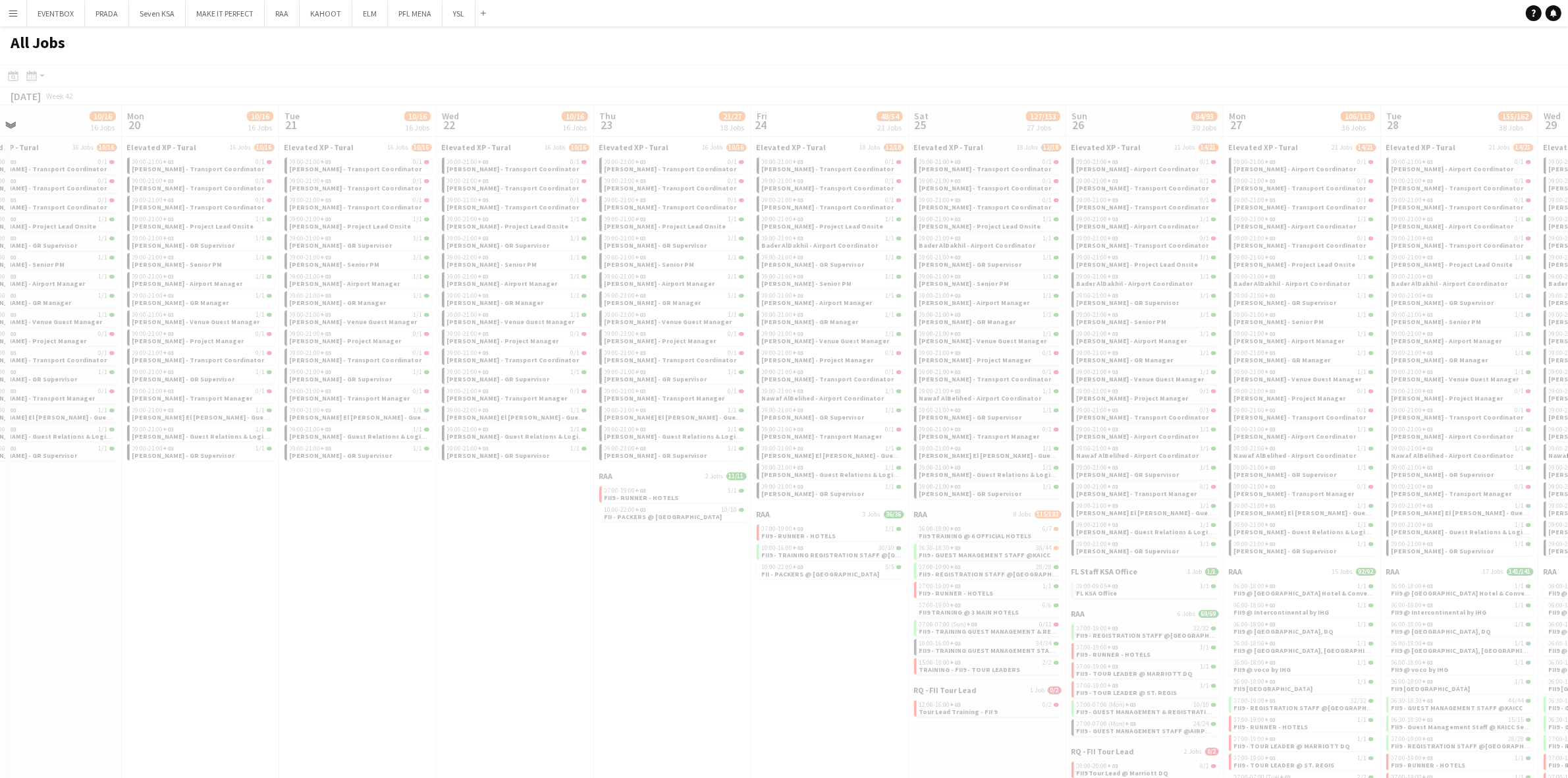
scroll to position [0, 373]
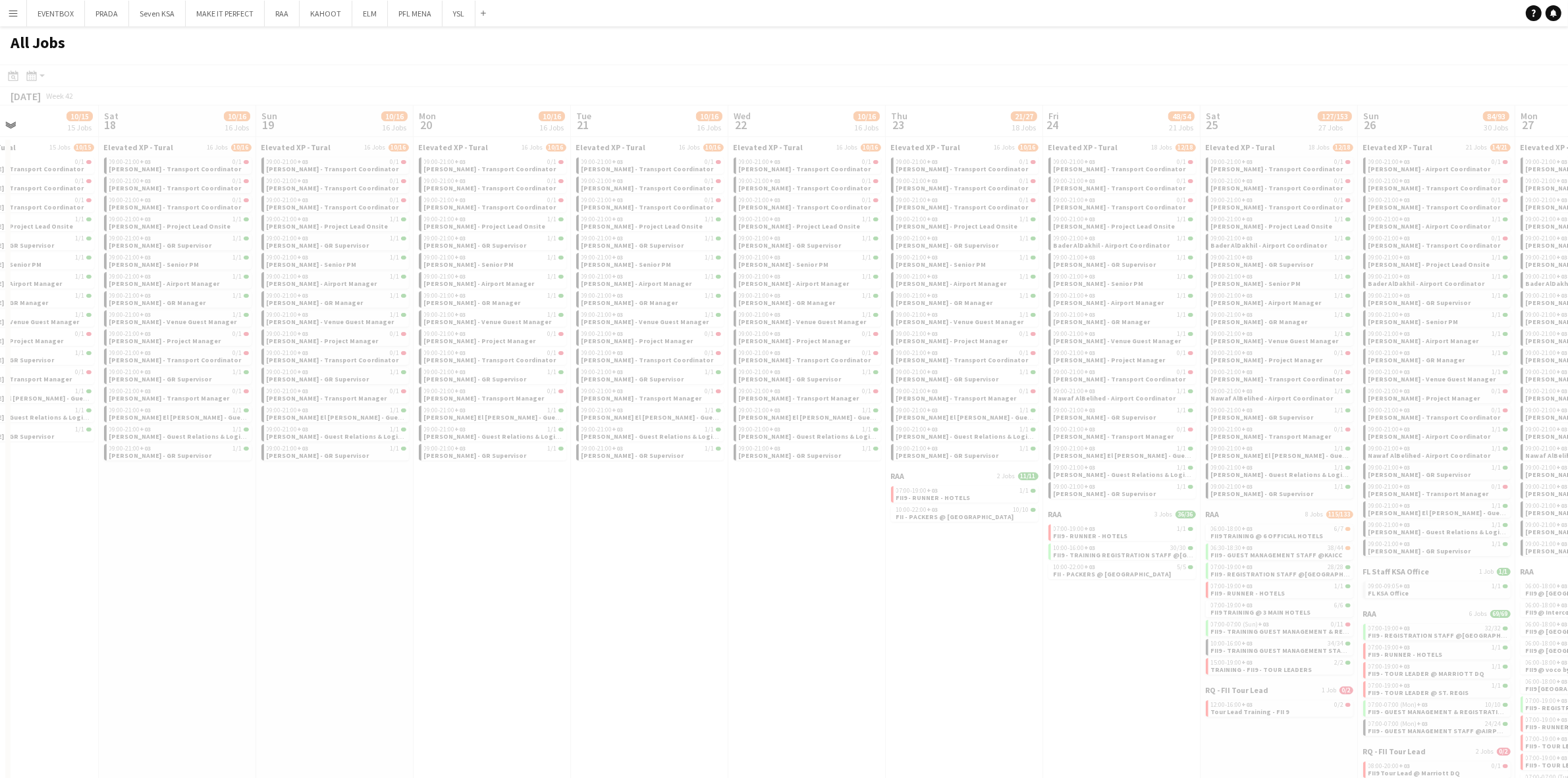
drag, startPoint x: 1120, startPoint y: 636, endPoint x: 959, endPoint y: 657, distance: 162.4
click at [959, 657] on app-all-jobs "All Jobs Date picker OCT 2025 OCT 2025 Monday M Tuesday T Wednesday W Thursday …" at bounding box center [784, 473] width 1568 height 894
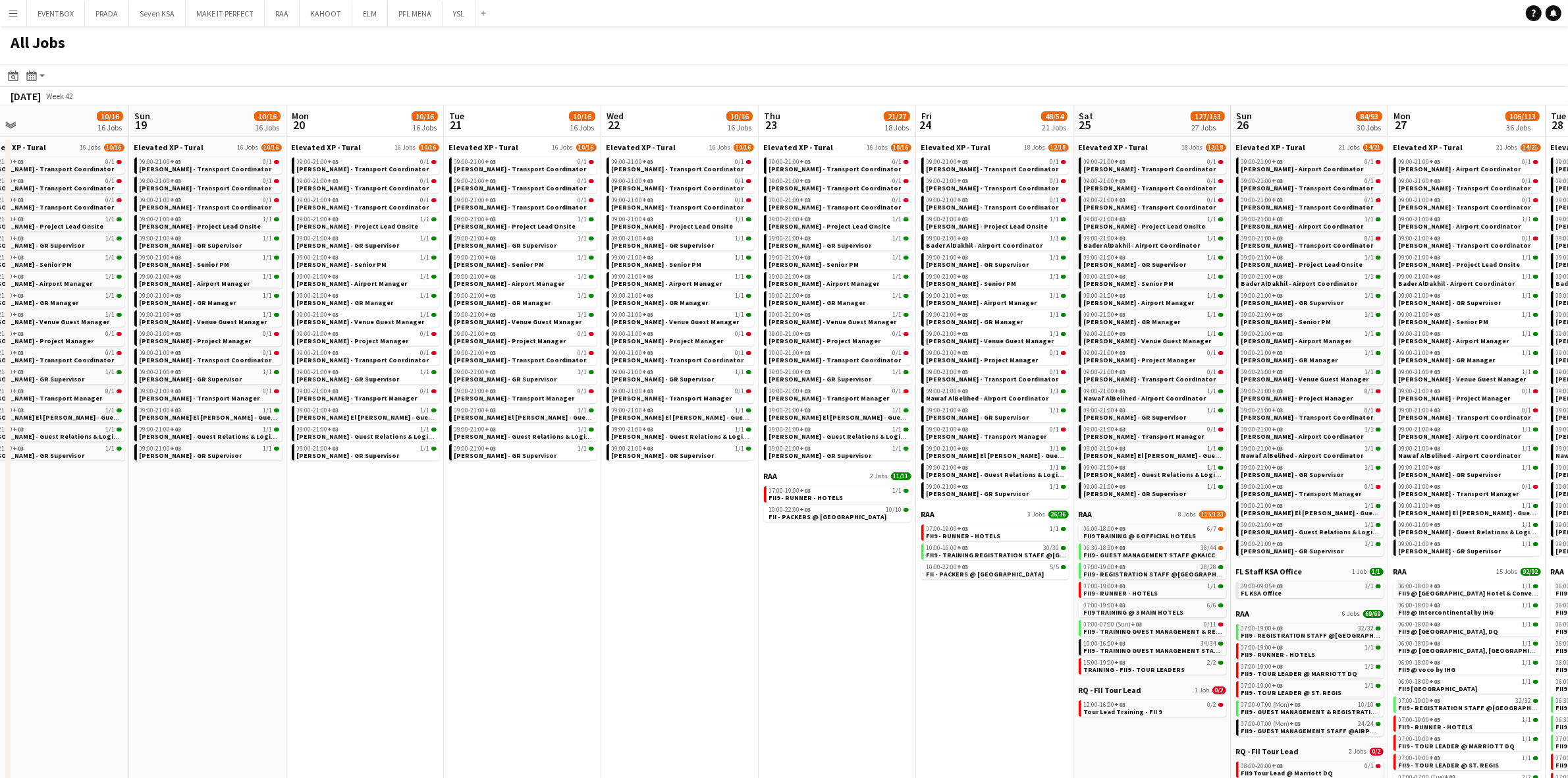
scroll to position [0, 506]
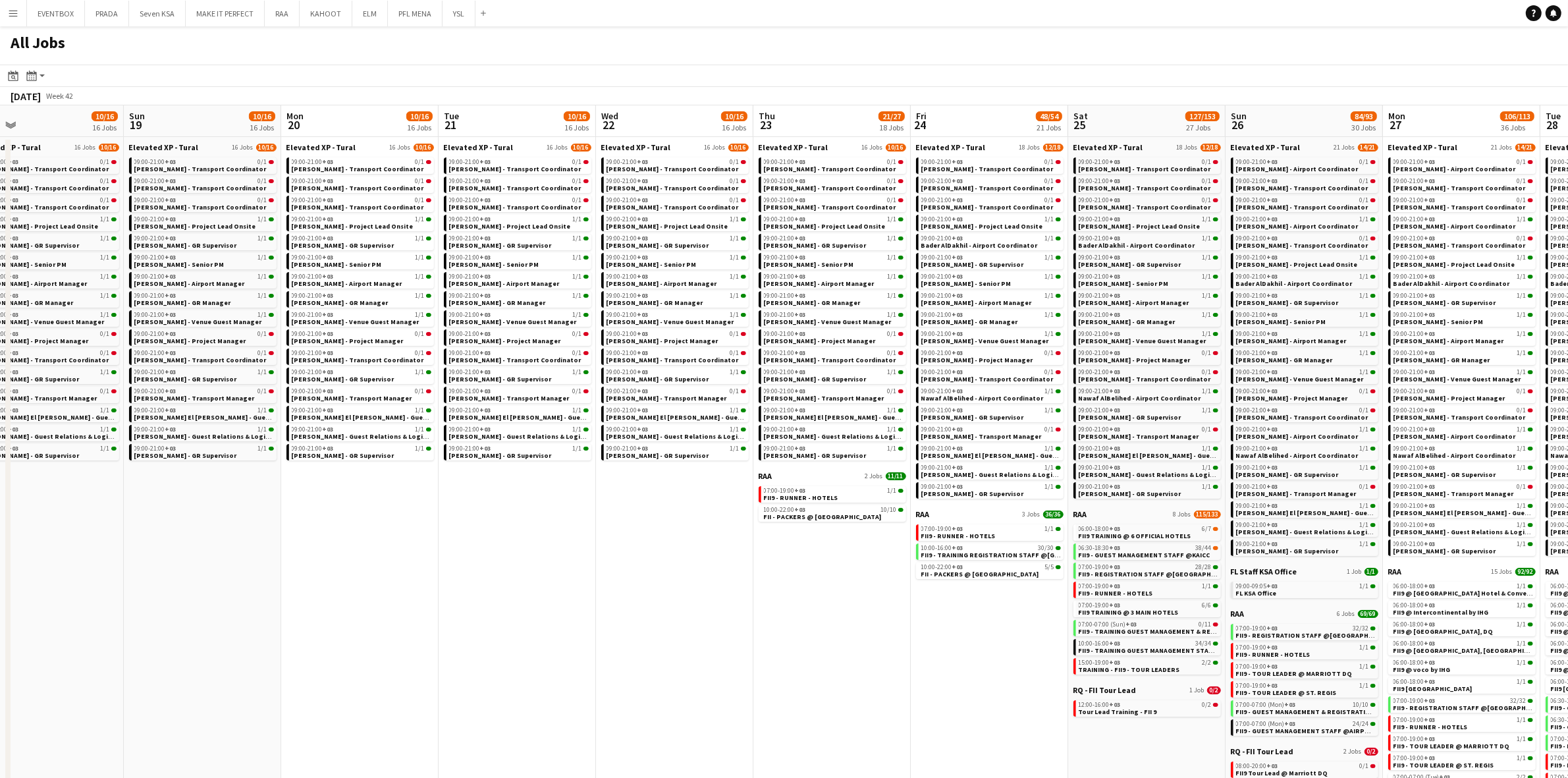
drag, startPoint x: 1051, startPoint y: 676, endPoint x: 919, endPoint y: 699, distance: 134.0
click at [919, 699] on app-calendar-viewport "Wed 15 9/10 10 Jobs Thu 16 10/14 14 Jobs Fri 17 10/15 15 Jobs Sat 18 10/16 16 J…" at bounding box center [784, 513] width 1568 height 814
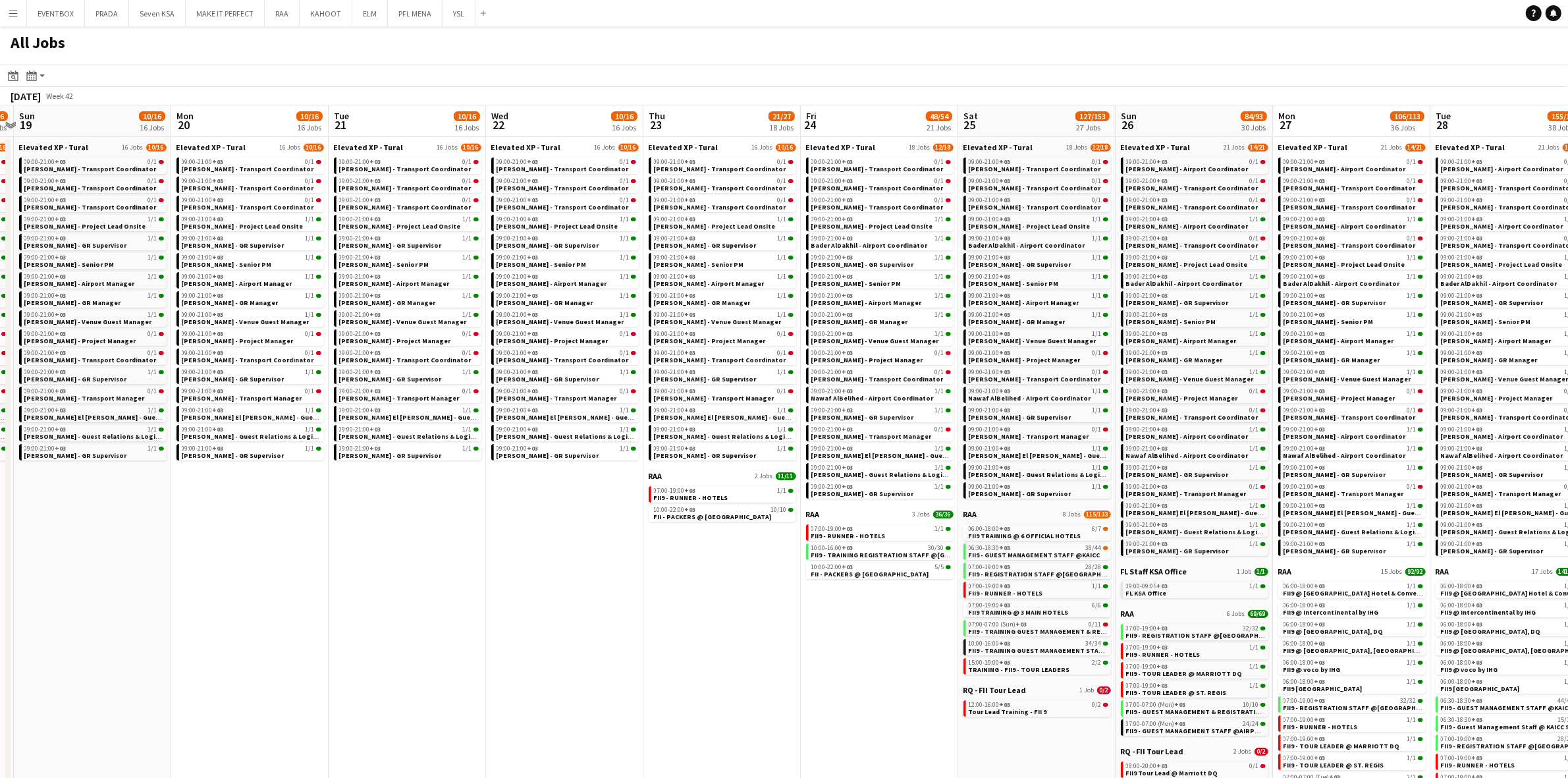
drag, startPoint x: 860, startPoint y: 680, endPoint x: 844, endPoint y: 680, distance: 16.0
click at [844, 680] on app-calendar-viewport "Wed 15 9/10 10 Jobs Thu 16 10/14 14 Jobs Fri 17 10/15 15 Jobs Sat 18 10/16 16 J…" at bounding box center [784, 513] width 1568 height 814
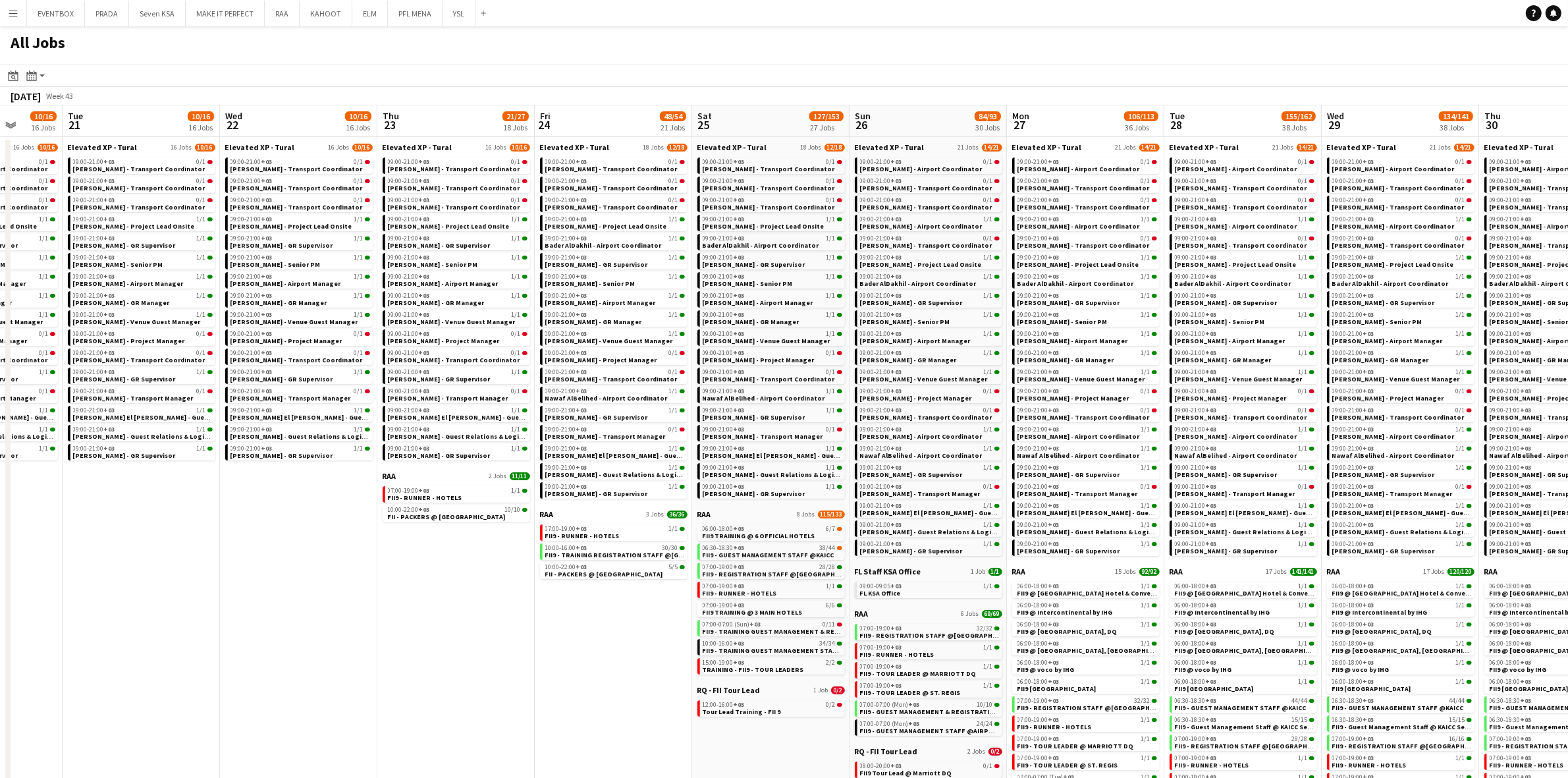
scroll to position [0, 594]
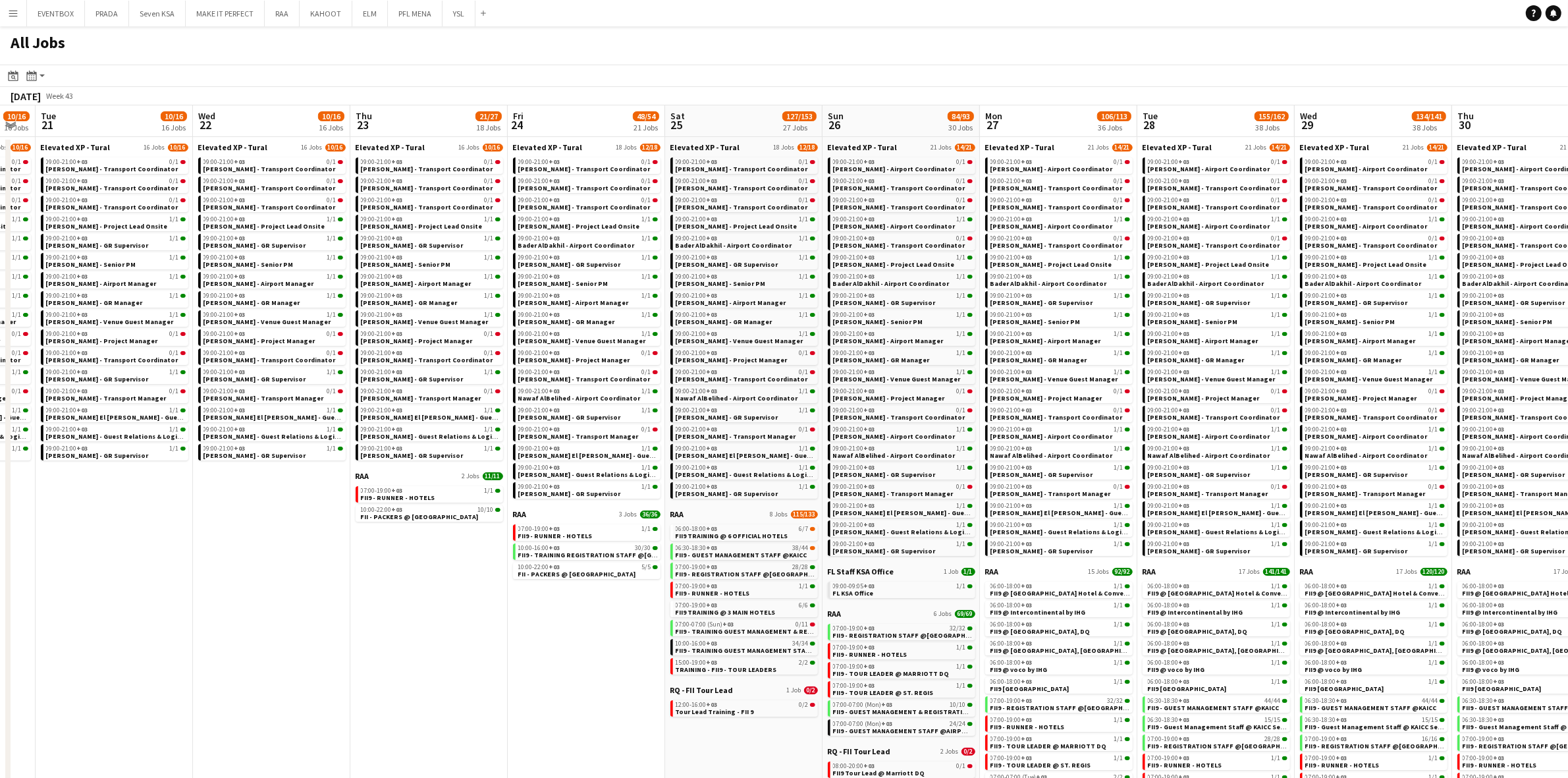
drag, startPoint x: 807, startPoint y: 680, endPoint x: 571, endPoint y: 685, distance: 236.1
click at [571, 685] on app-calendar-viewport "Fri 17 10/15 15 Jobs Sat 18 10/16 16 Jobs Sun 19 10/16 16 Jobs Mon 20 10/16 16 …" at bounding box center [784, 513] width 1568 height 814
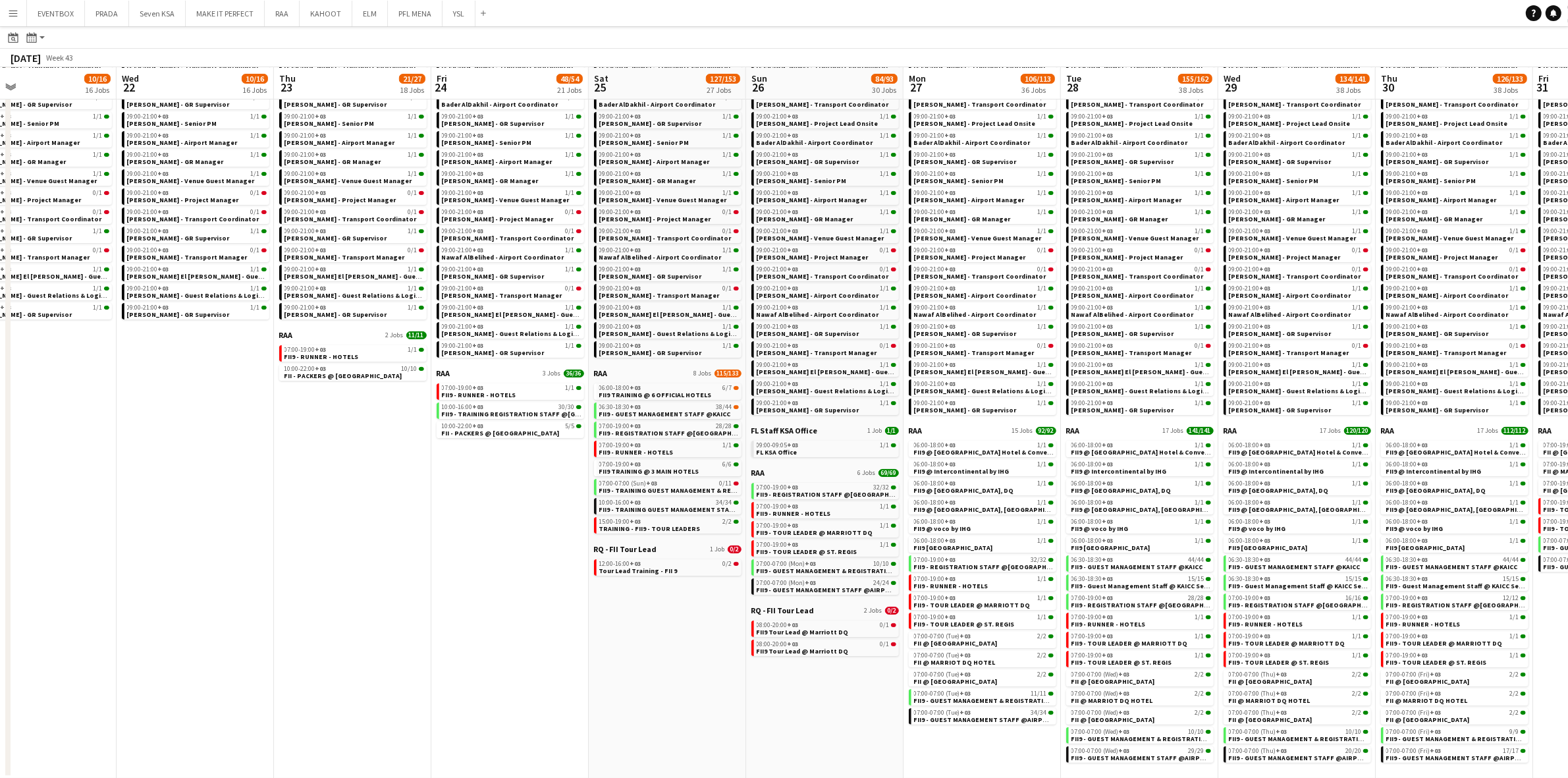
scroll to position [0, 363]
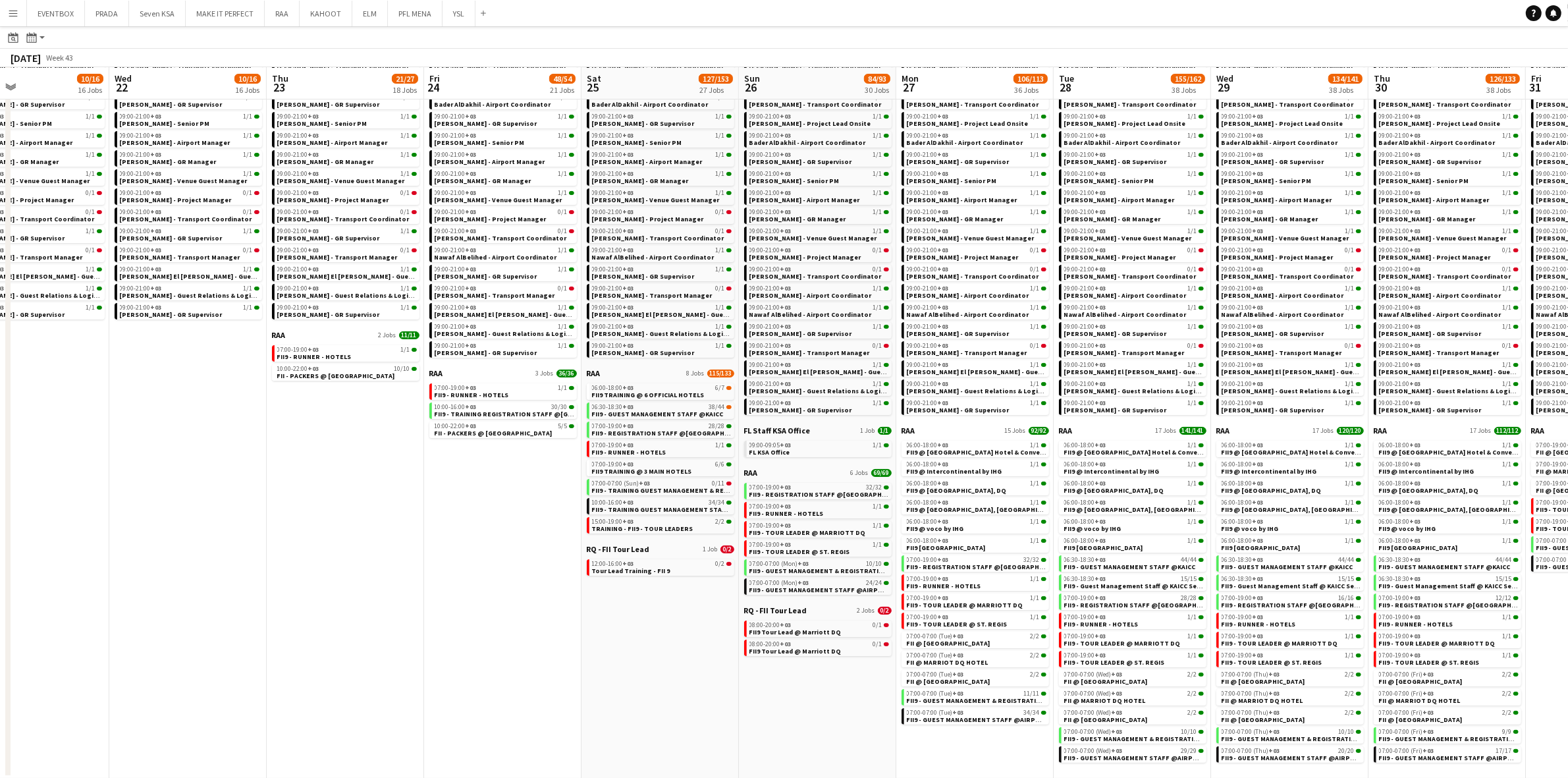
drag, startPoint x: 697, startPoint y: 682, endPoint x: 551, endPoint y: 685, distance: 146.0
click at [551, 685] on app-calendar-viewport "Sun 19 10/16 16 Jobs Mon 20 10/16 16 Jobs Tue 21 10/16 16 Jobs Wed 22 10/16 16 …" at bounding box center [784, 352] width 1568 height 854
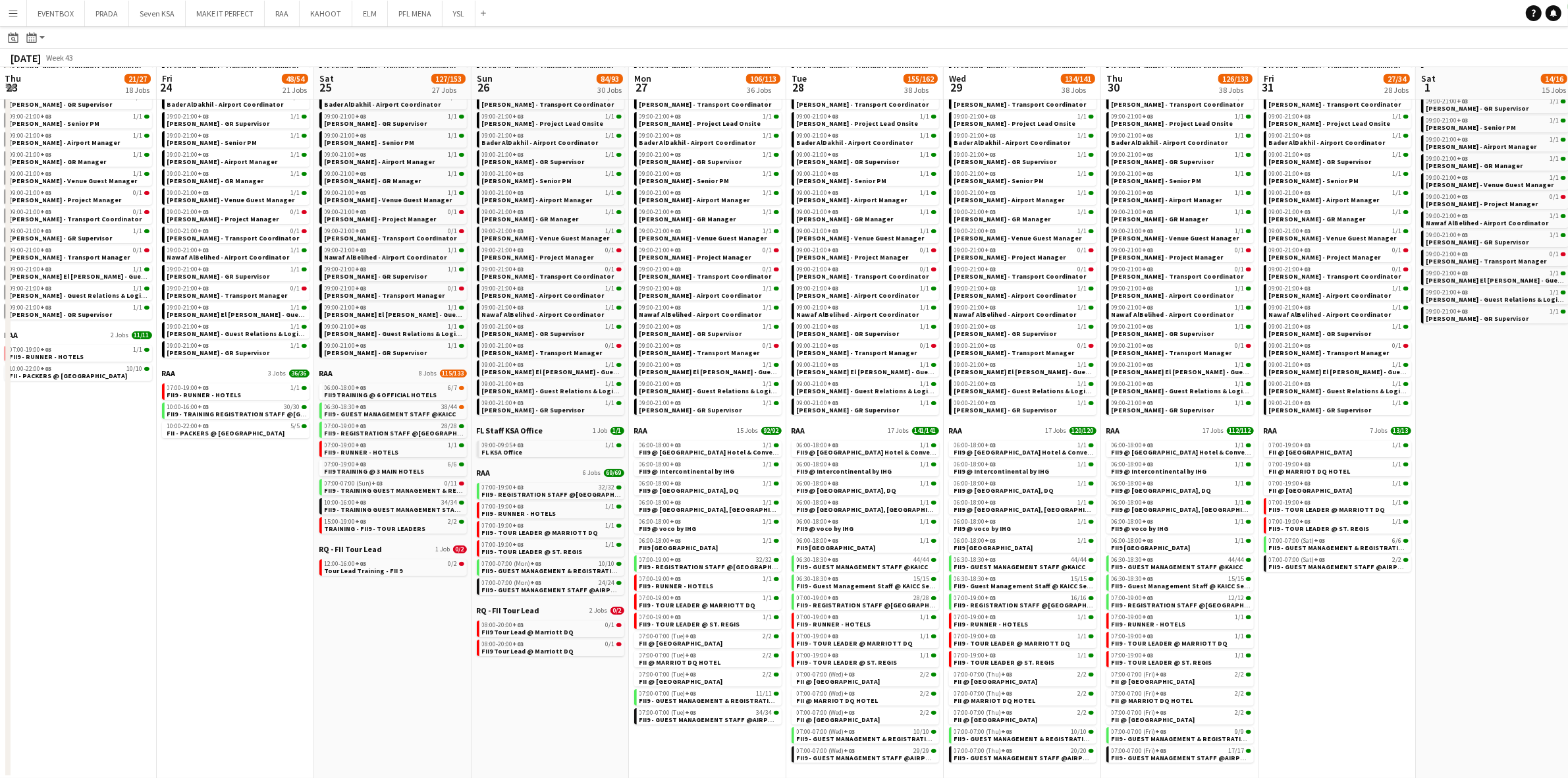
drag, startPoint x: 1536, startPoint y: 649, endPoint x: 1269, endPoint y: 641, distance: 267.1
click at [1269, 641] on app-calendar-viewport "Sun 19 10/16 16 Jobs Mon 20 10/16 16 Jobs Tue 21 10/16 16 Jobs Wed 22 10/16 16 …" at bounding box center [784, 352] width 1568 height 854
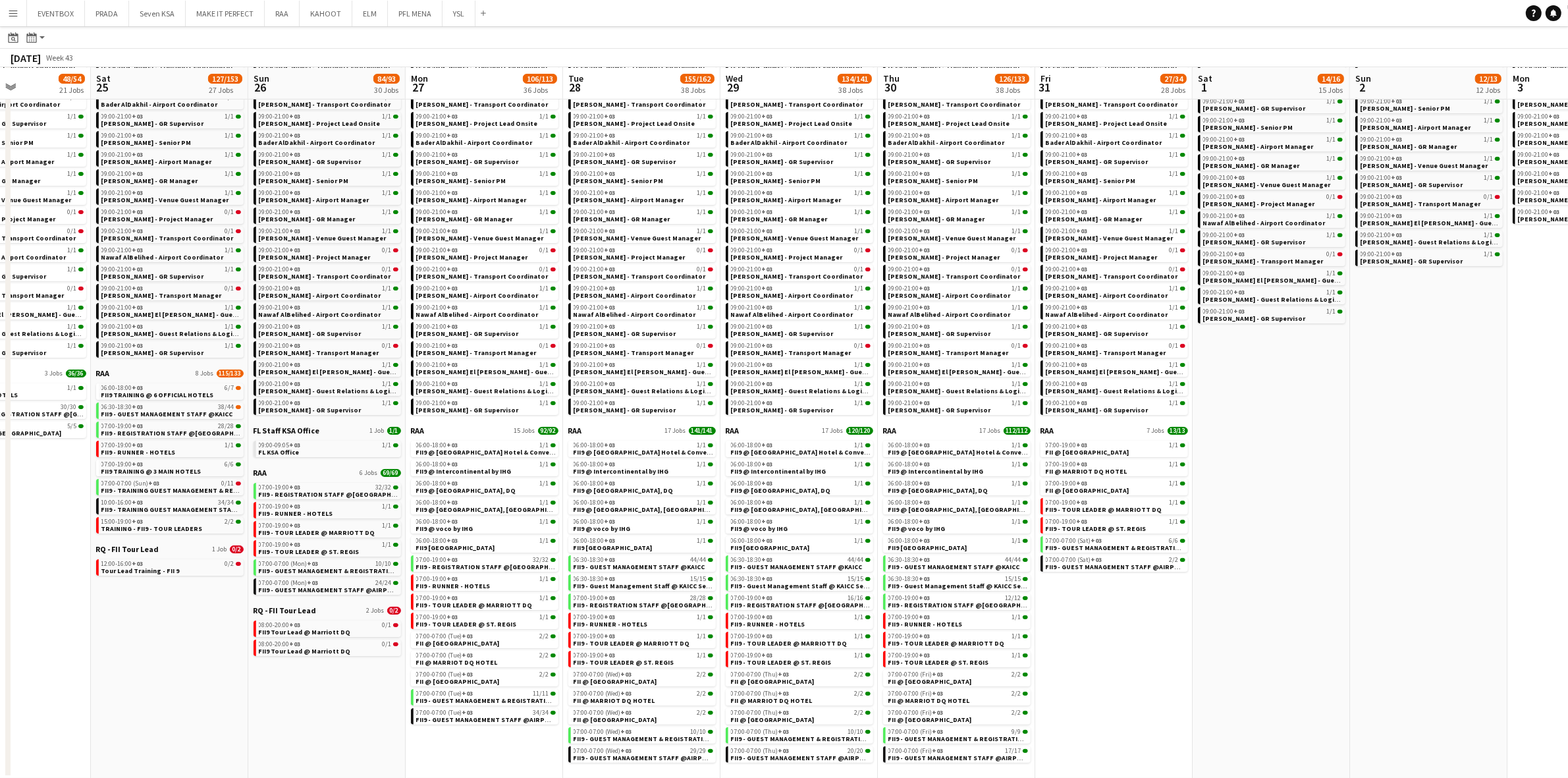
scroll to position [0, 377]
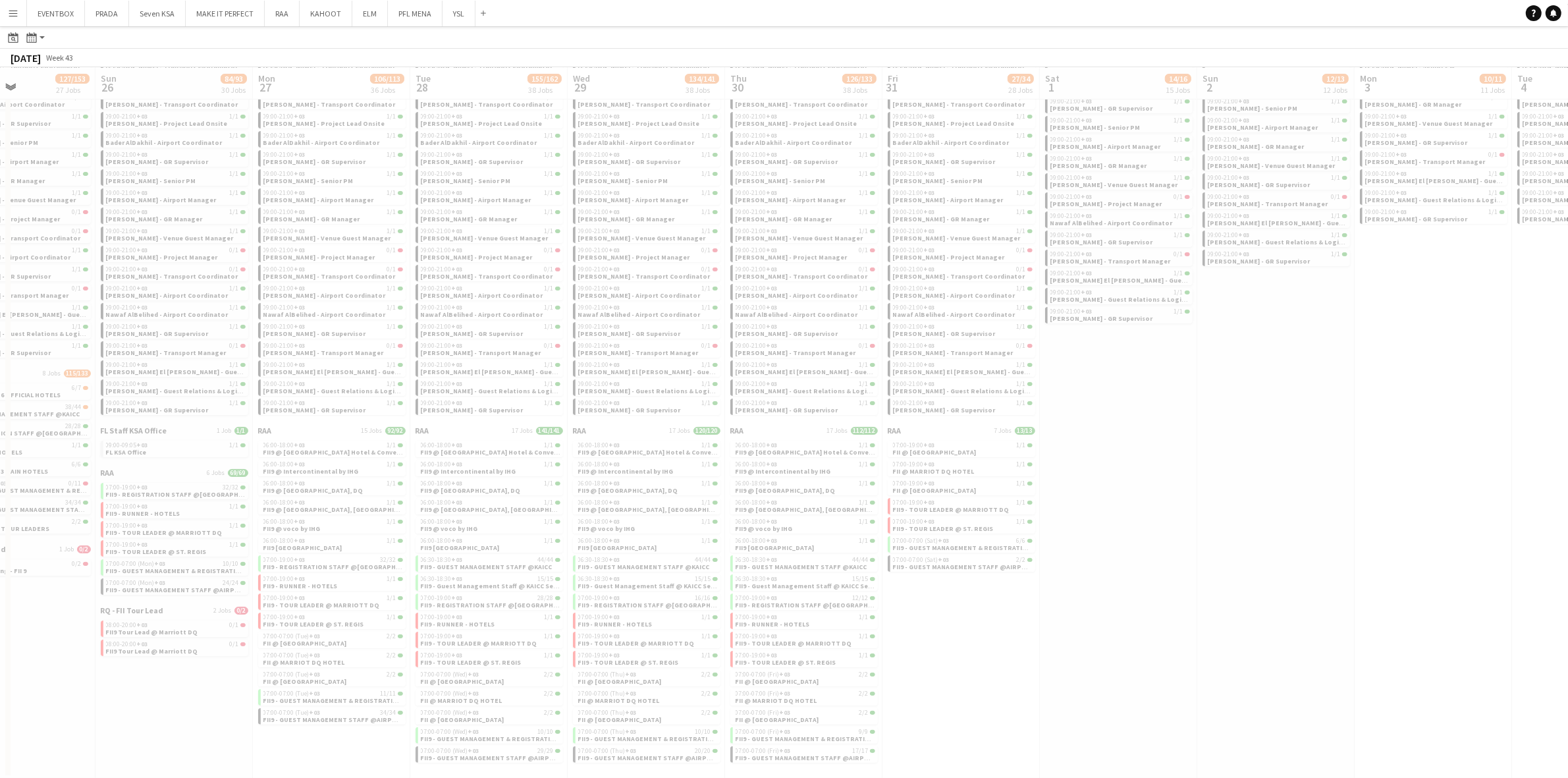
drag, startPoint x: 1498, startPoint y: 618, endPoint x: 1123, endPoint y: 633, distance: 375.3
click at [985, 630] on app-all-jobs "All Jobs Date picker OCT 2025 OCT 2025 Monday M Tuesday T Wednesday W Thursday …" at bounding box center [784, 332] width 1568 height 892
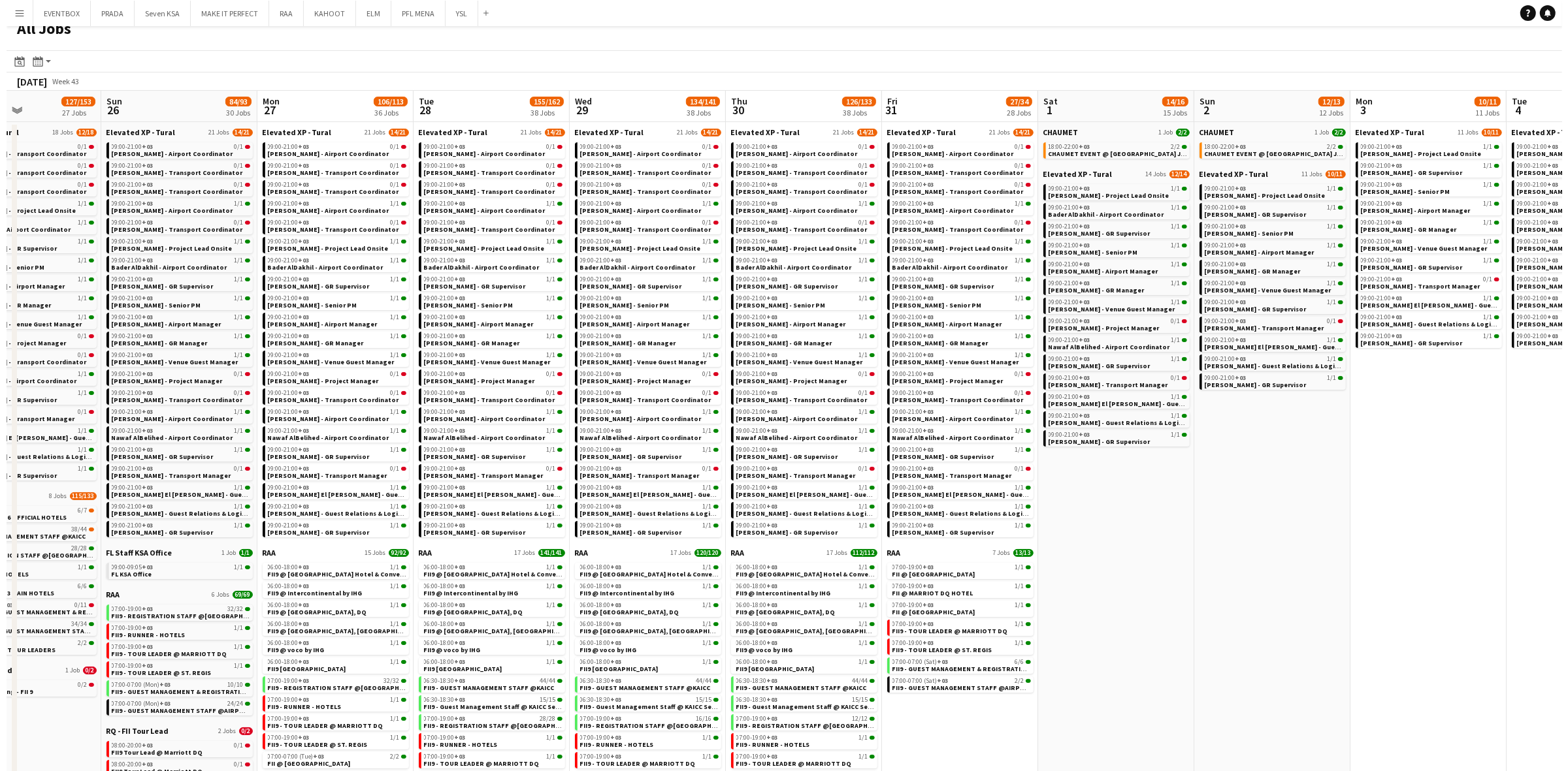
scroll to position [0, 0]
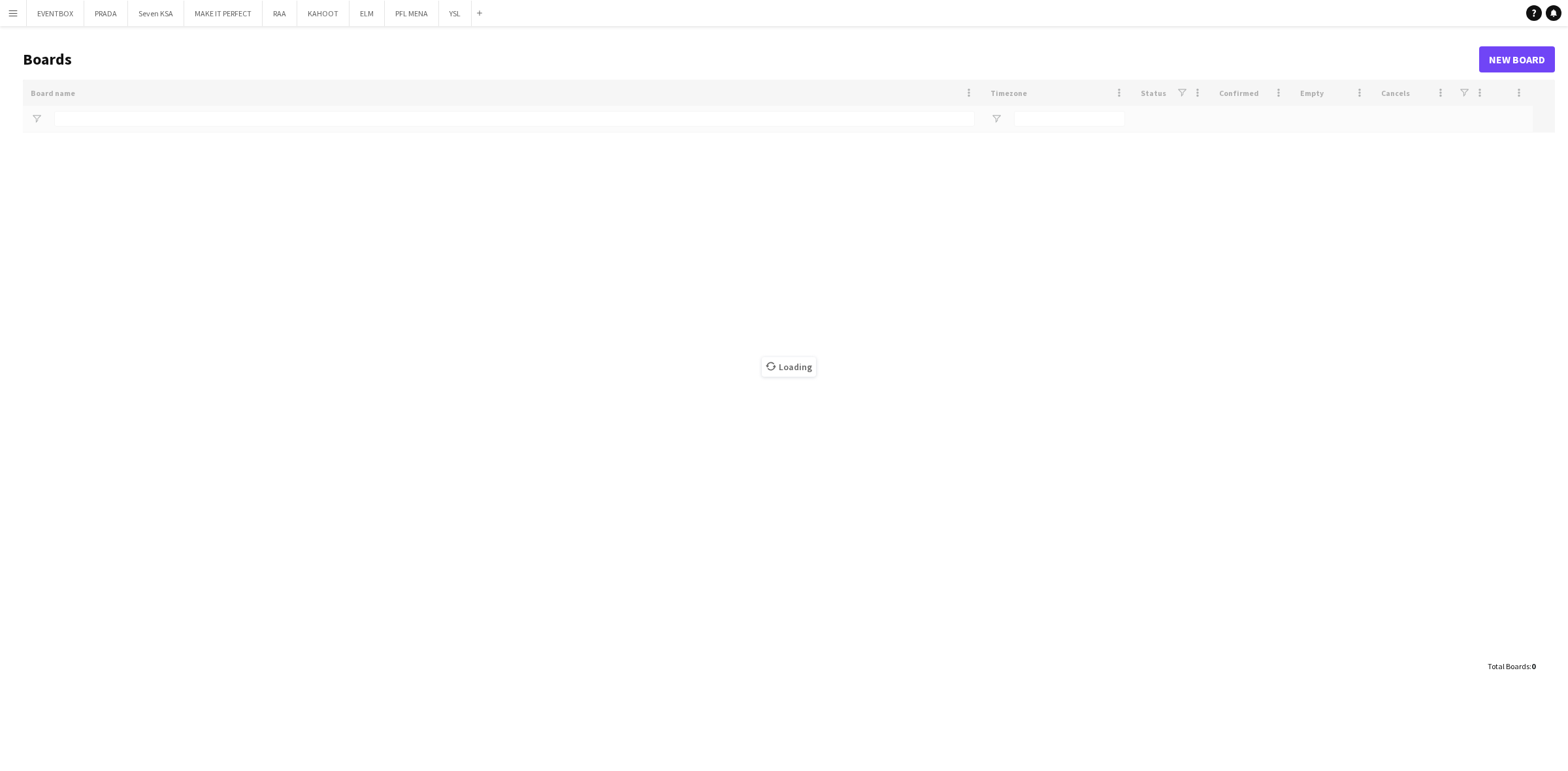
type input "***"
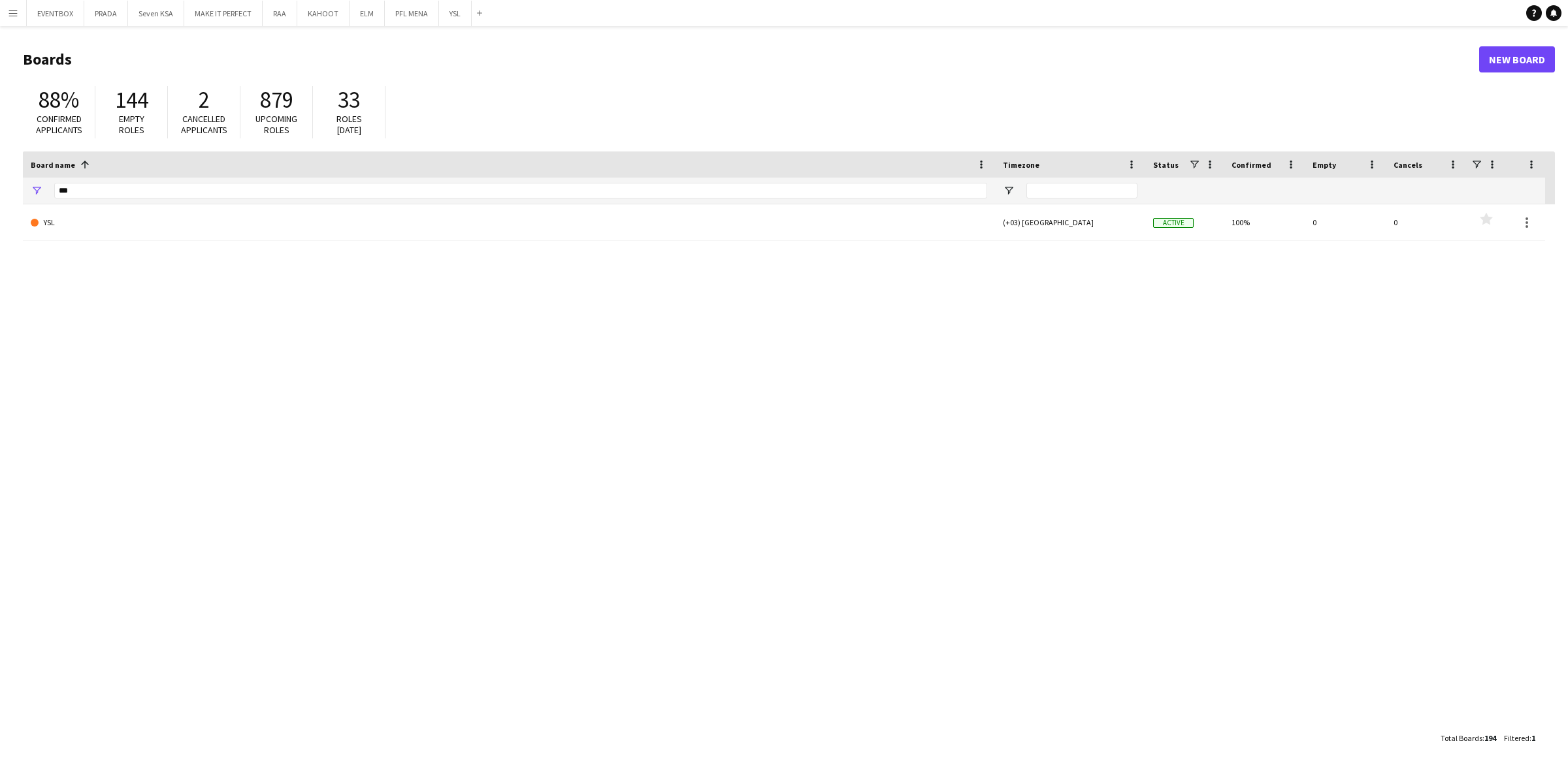
click at [15, 18] on app-icon "Menu" at bounding box center [13, 13] width 11 height 11
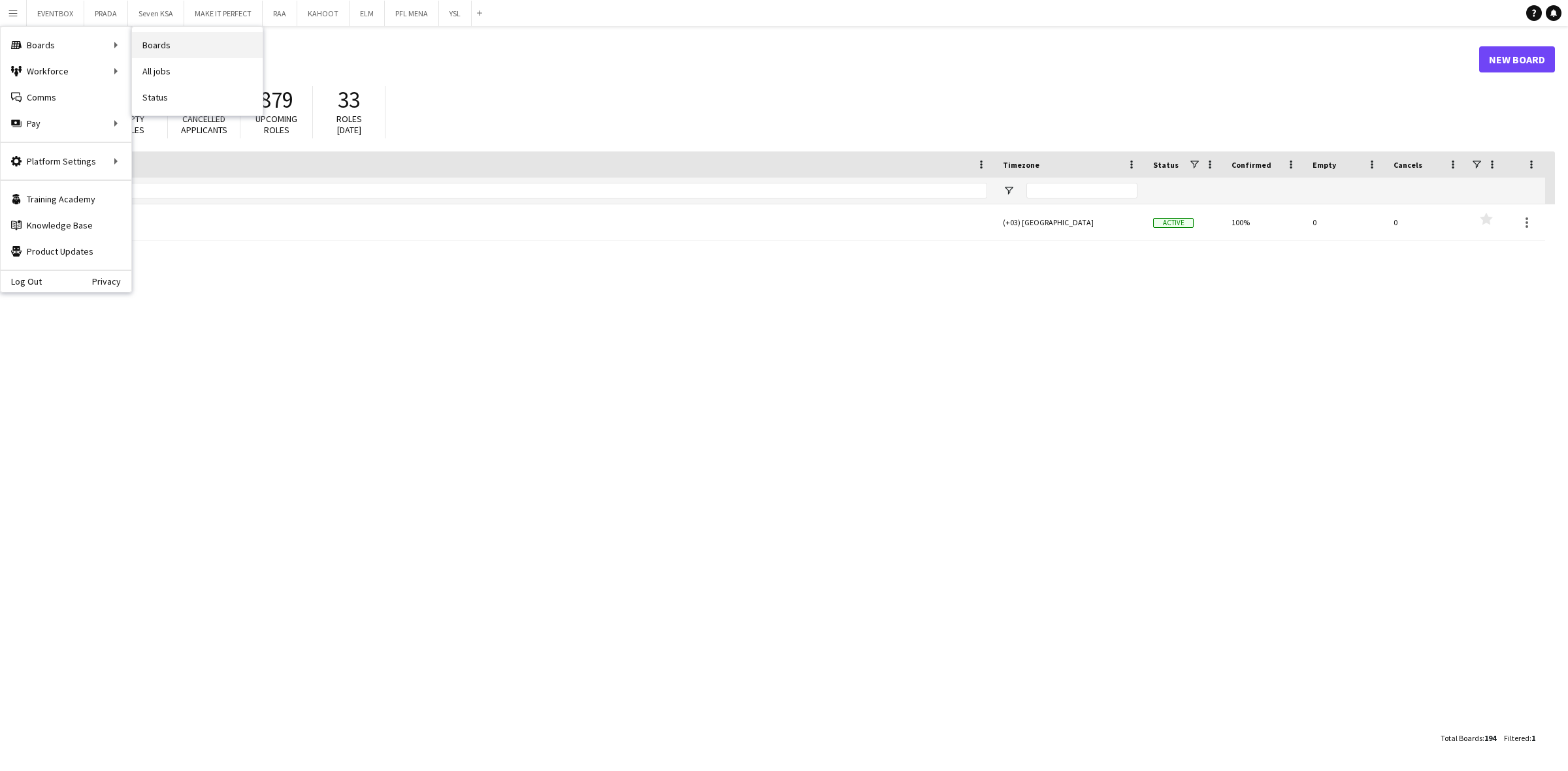
click at [166, 44] on link "Boards" at bounding box center [197, 44] width 131 height 26
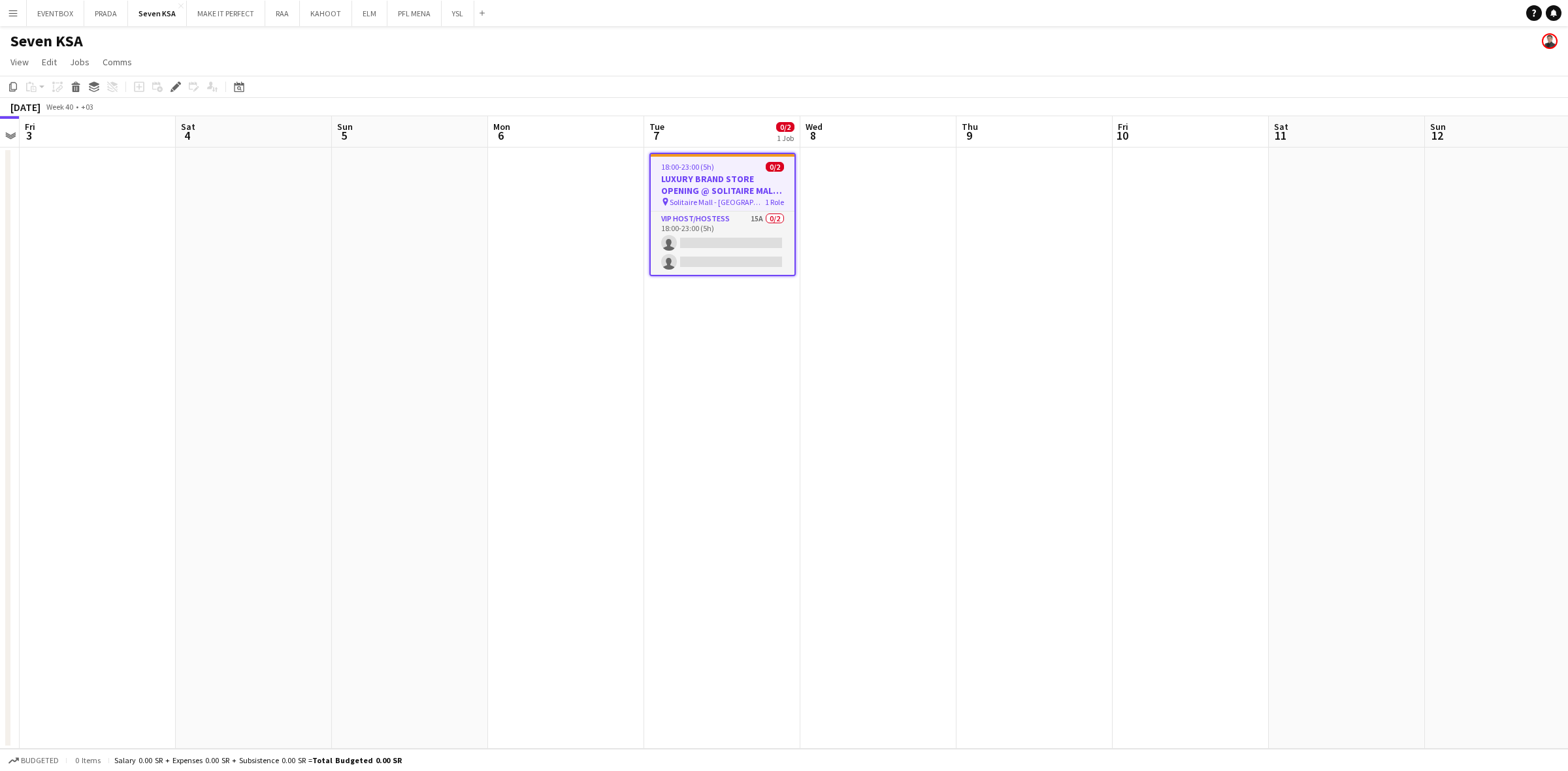
click at [720, 176] on h3 "LUXURY BRAND STORE OPENING @ SOLITAIRE MALL - [GEOGRAPHIC_DATA]" at bounding box center [722, 184] width 144 height 23
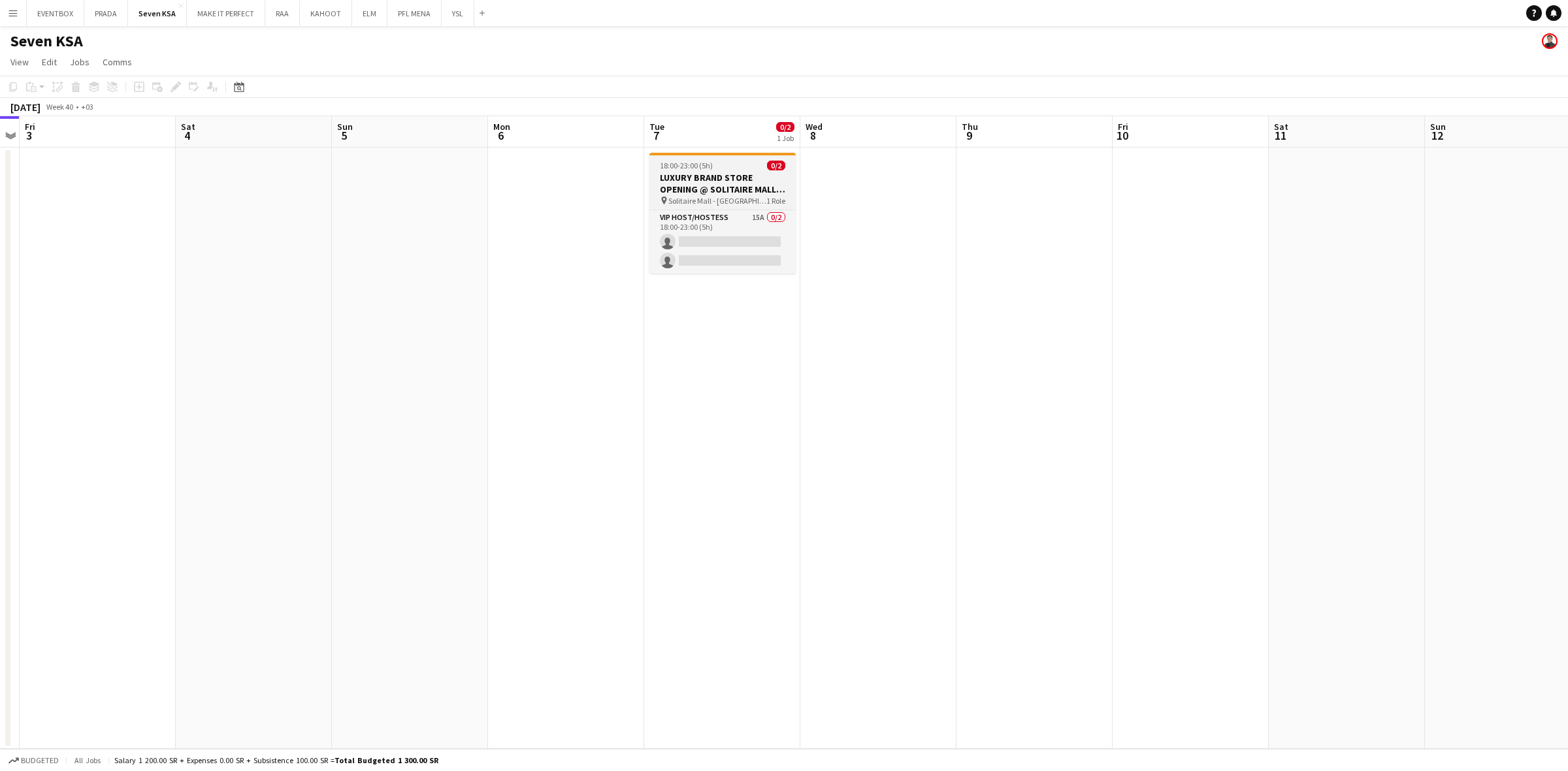
click at [720, 175] on h3 "LUXURY BRAND STORE OPENING @ SOLITAIRE MALL - [GEOGRAPHIC_DATA]" at bounding box center [722, 183] width 146 height 23
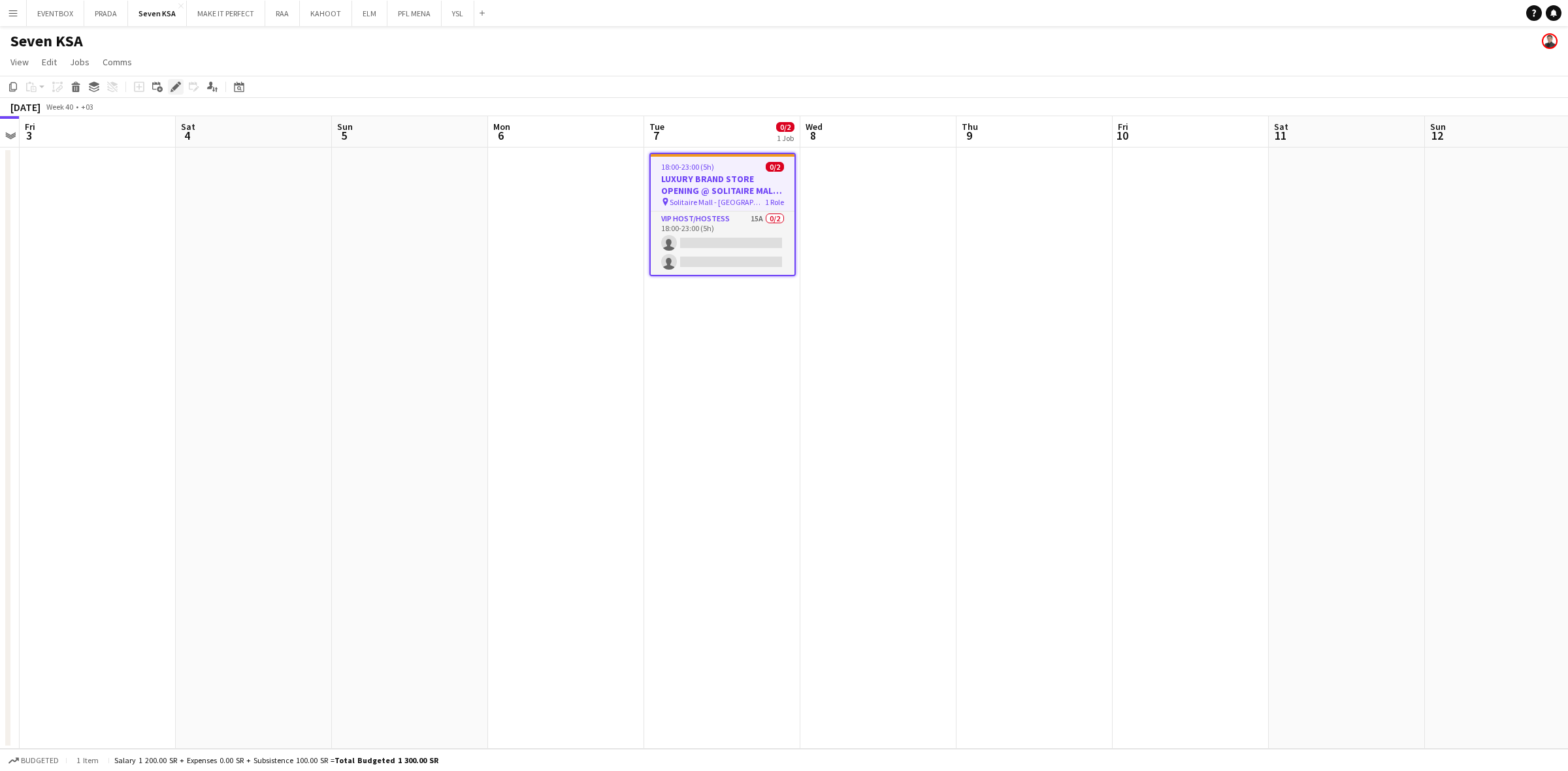
click at [178, 80] on div "Edit" at bounding box center [176, 87] width 16 height 16
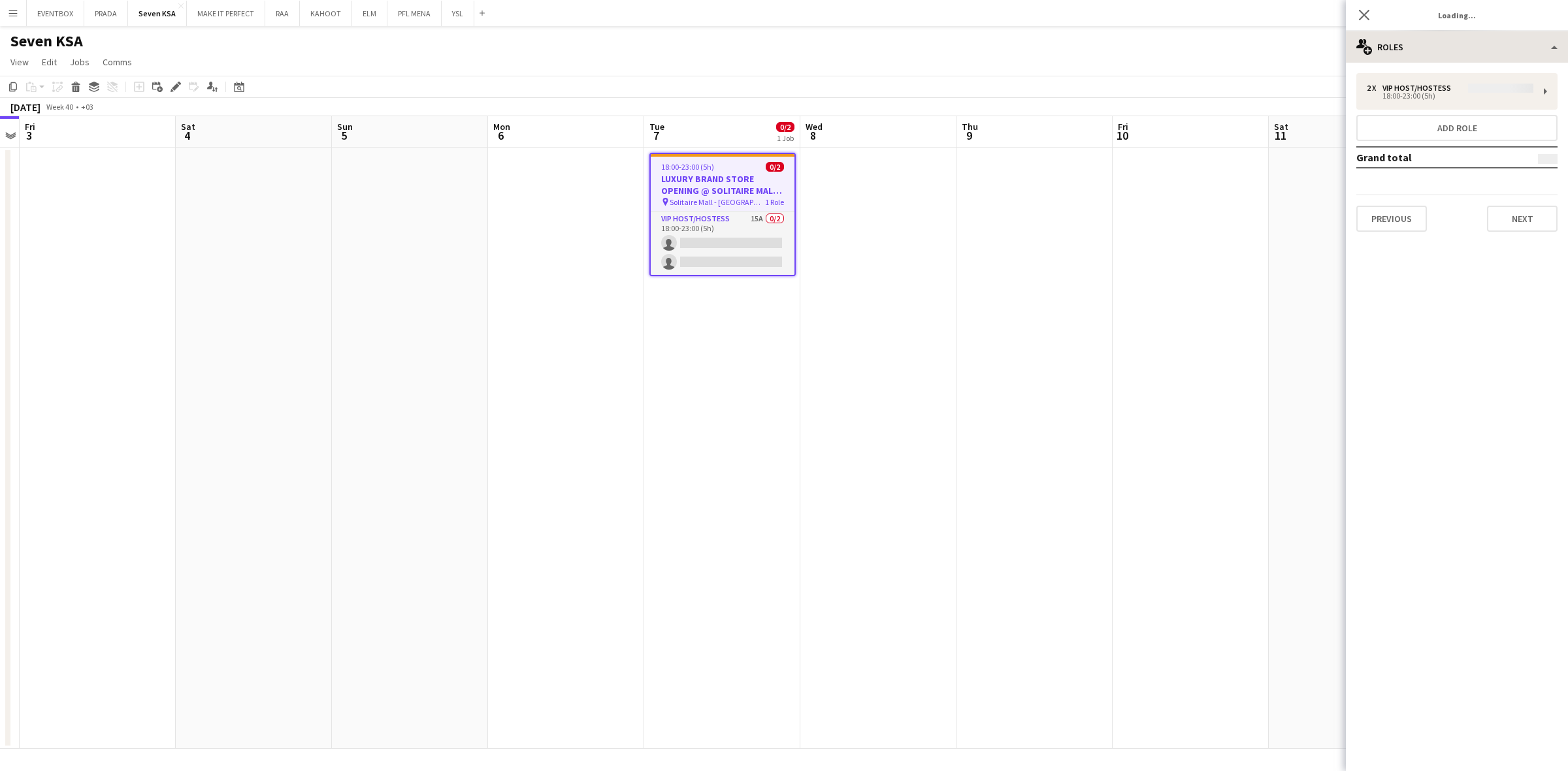
type input "**********"
click at [1481, 60] on div "multiple-users-add Roles" at bounding box center [1456, 46] width 222 height 31
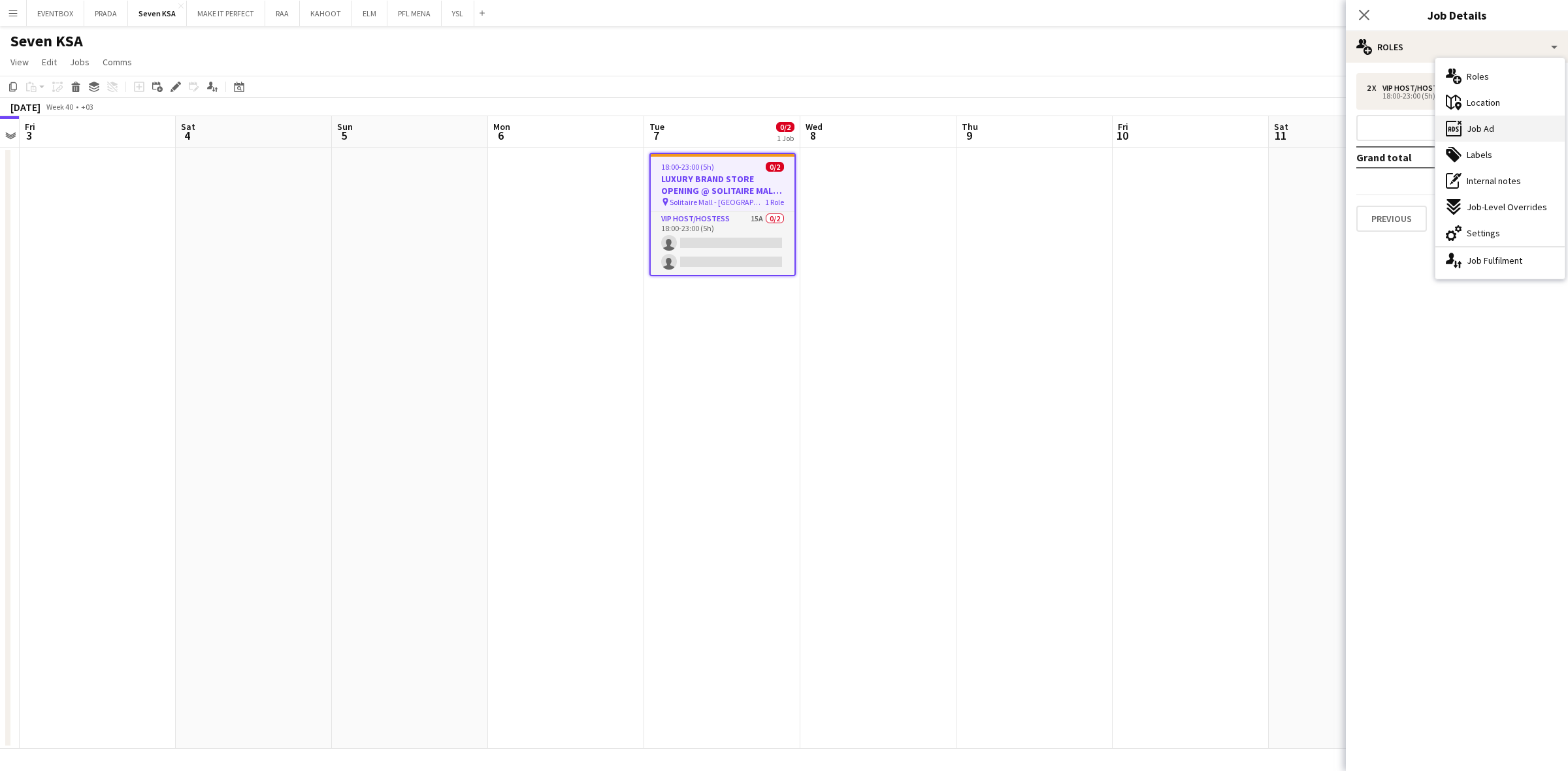
click at [1496, 124] on div "ads-window Job Ad" at bounding box center [1499, 128] width 129 height 26
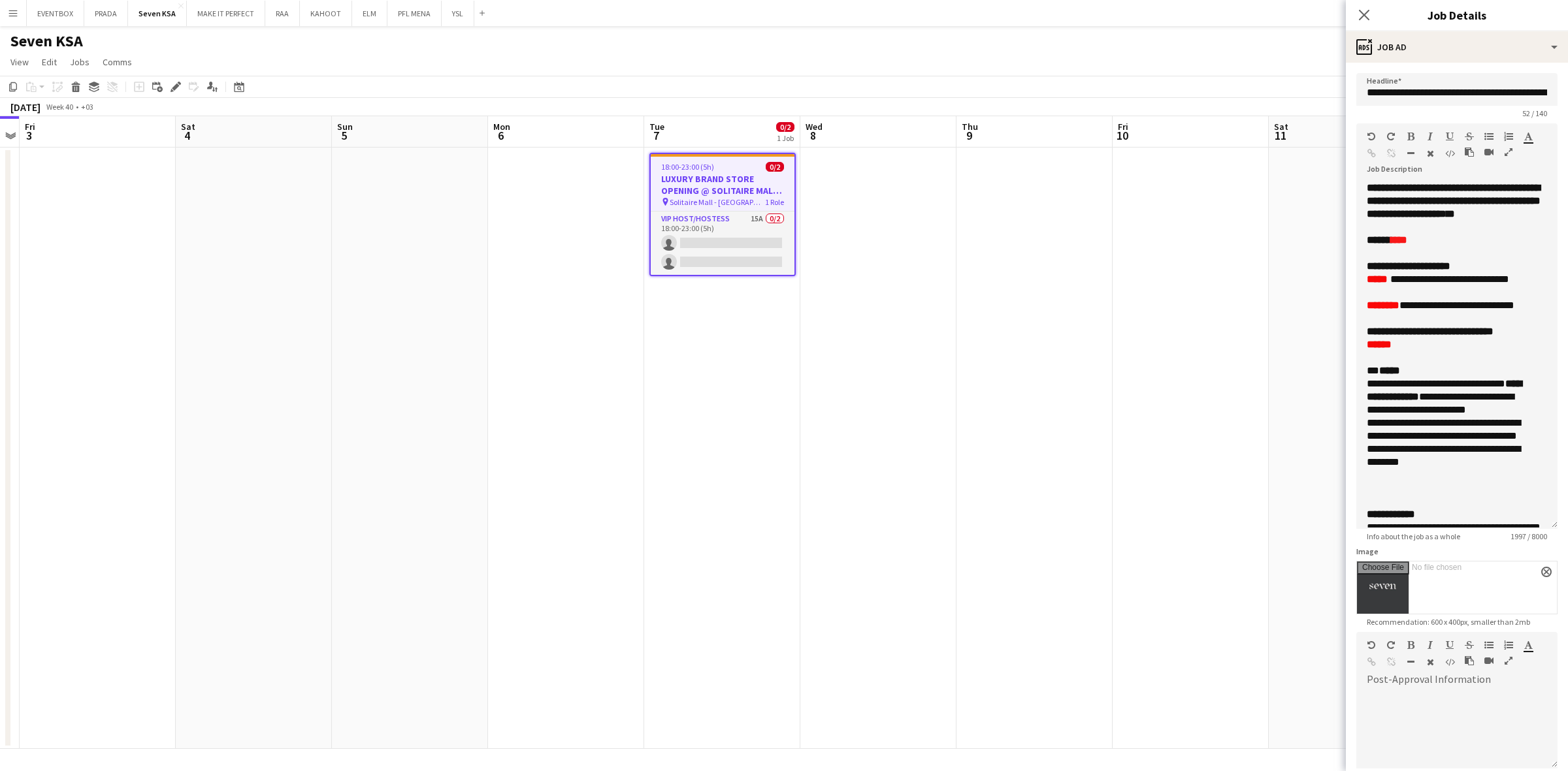
drag, startPoint x: 1551, startPoint y: 254, endPoint x: 1530, endPoint y: 524, distance: 270.8
click at [1530, 524] on div "**********" at bounding box center [1457, 355] width 201 height 347
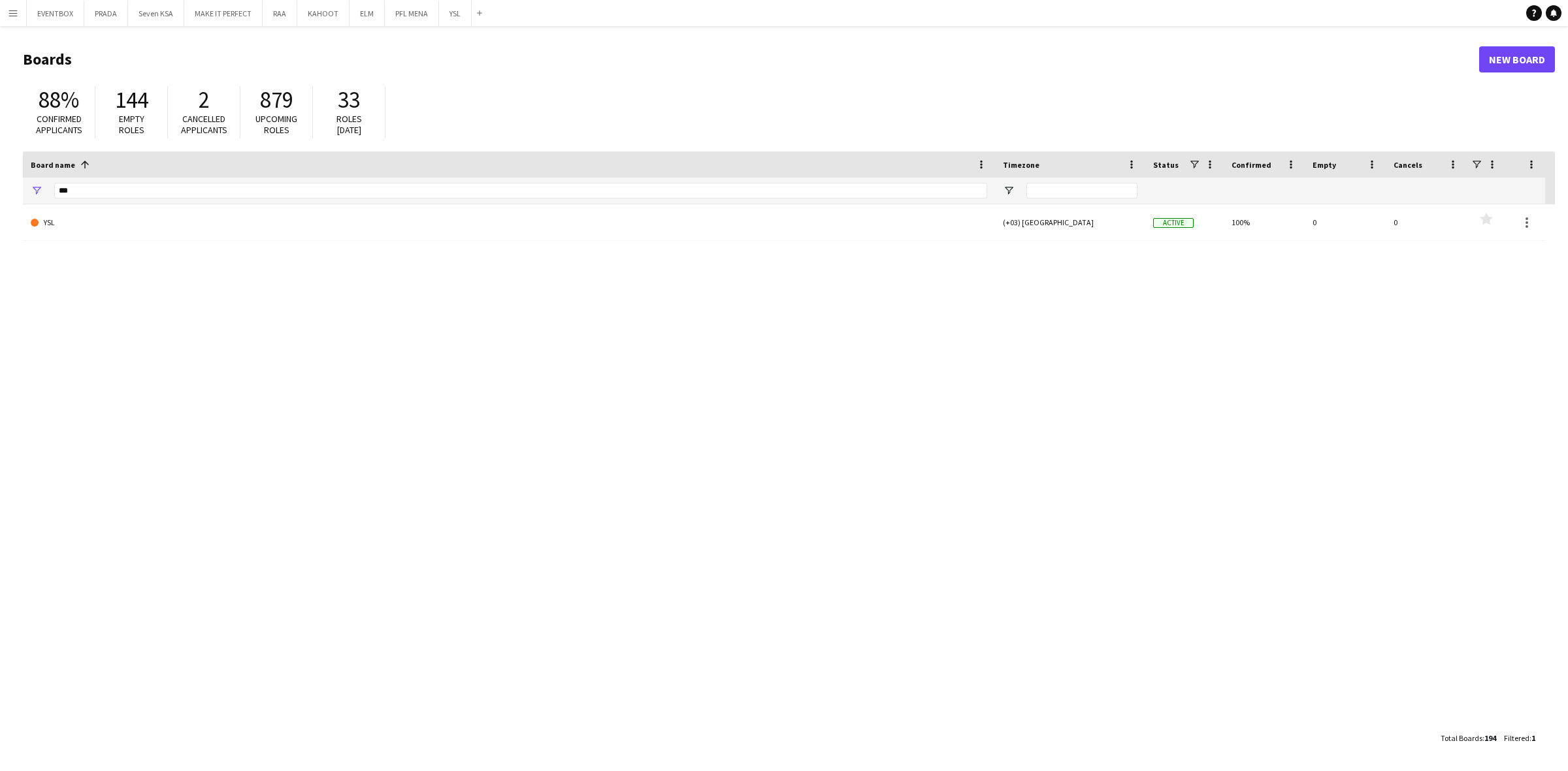
click at [5, 7] on button "Menu" at bounding box center [13, 13] width 26 height 26
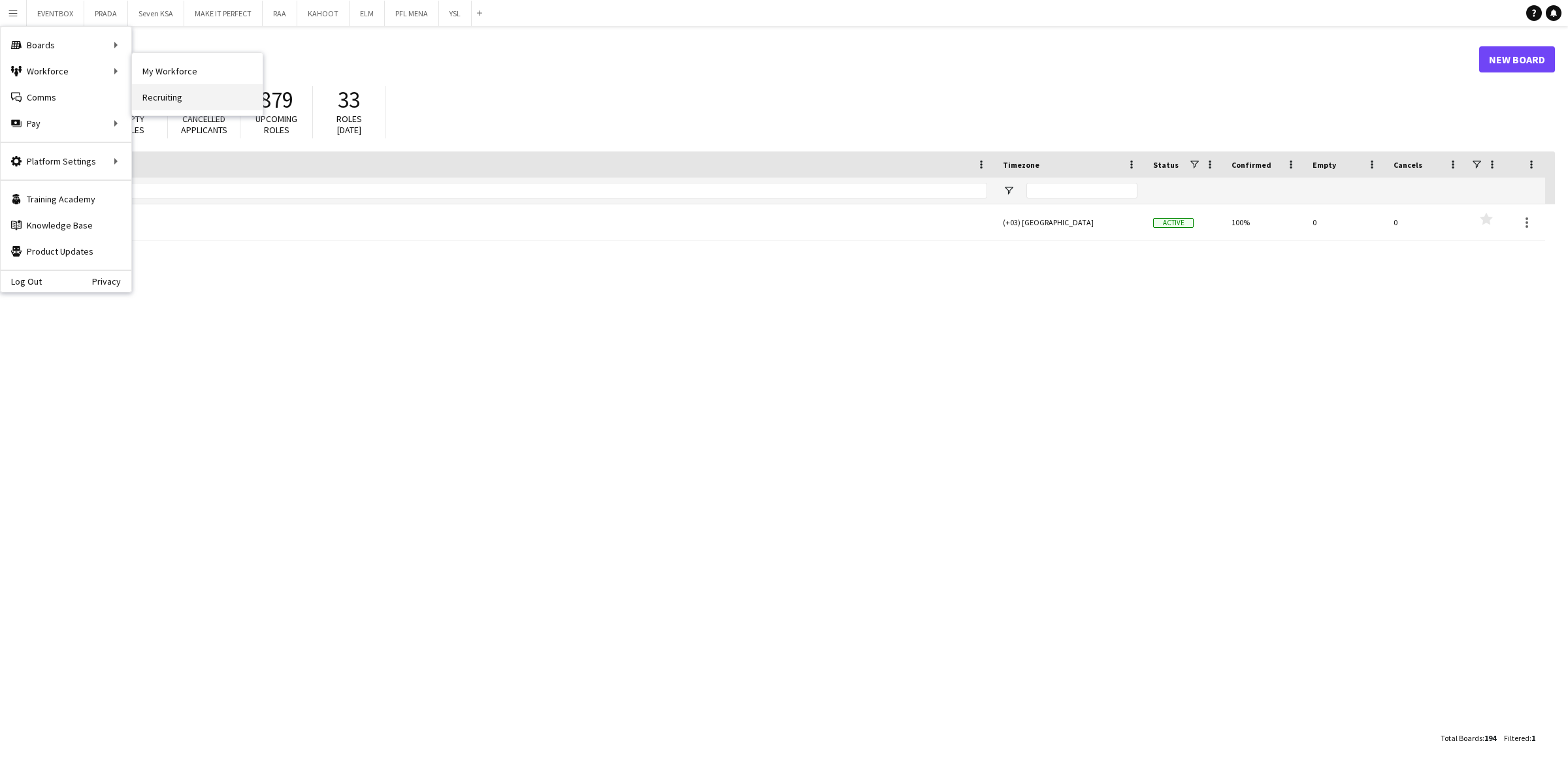
click at [212, 95] on link "Recruiting" at bounding box center [197, 97] width 131 height 26
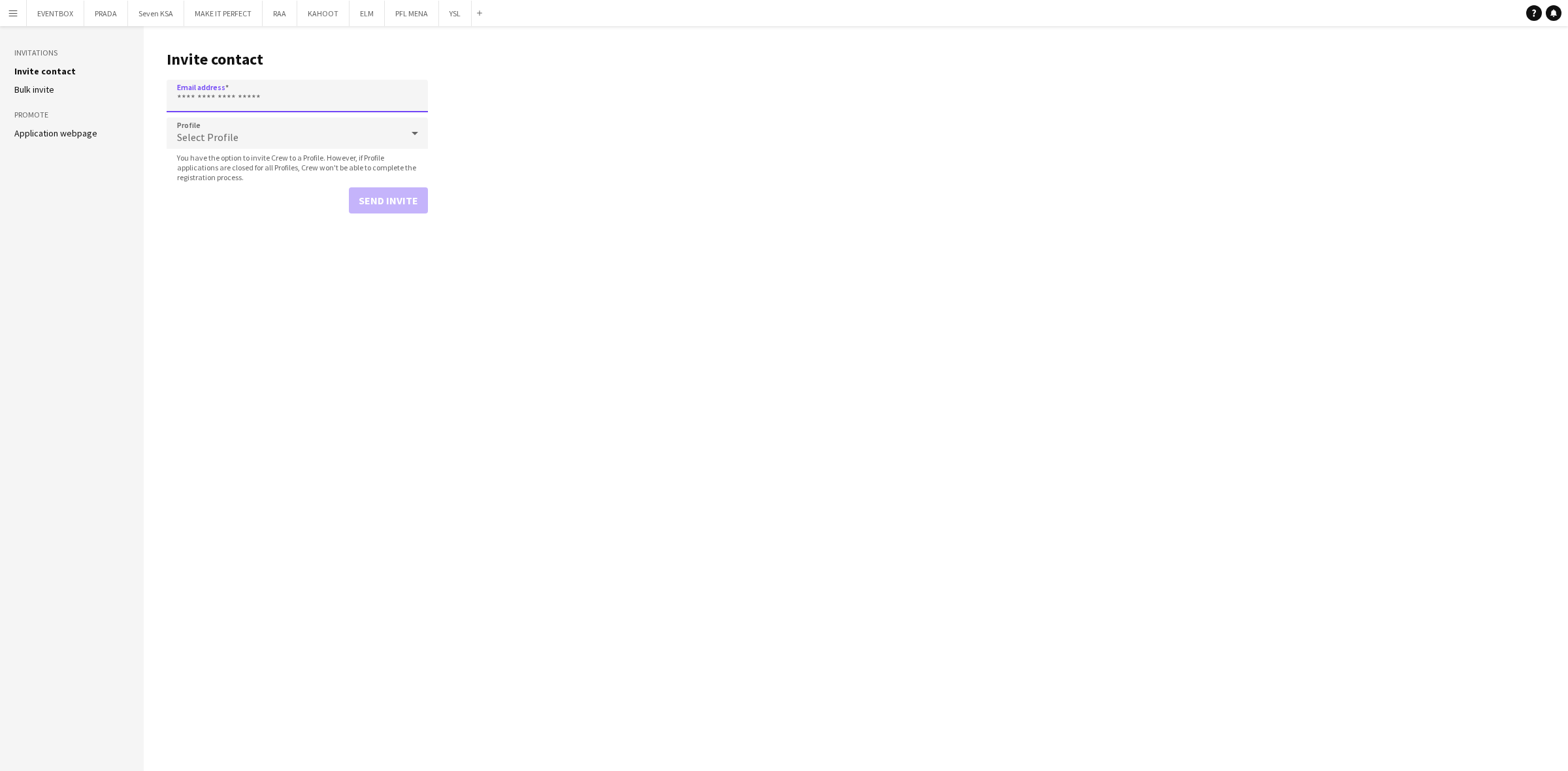
click at [268, 100] on input "Email address" at bounding box center [297, 95] width 261 height 32
type input "**********"
click at [304, 131] on div "Select Profile" at bounding box center [284, 132] width 235 height 31
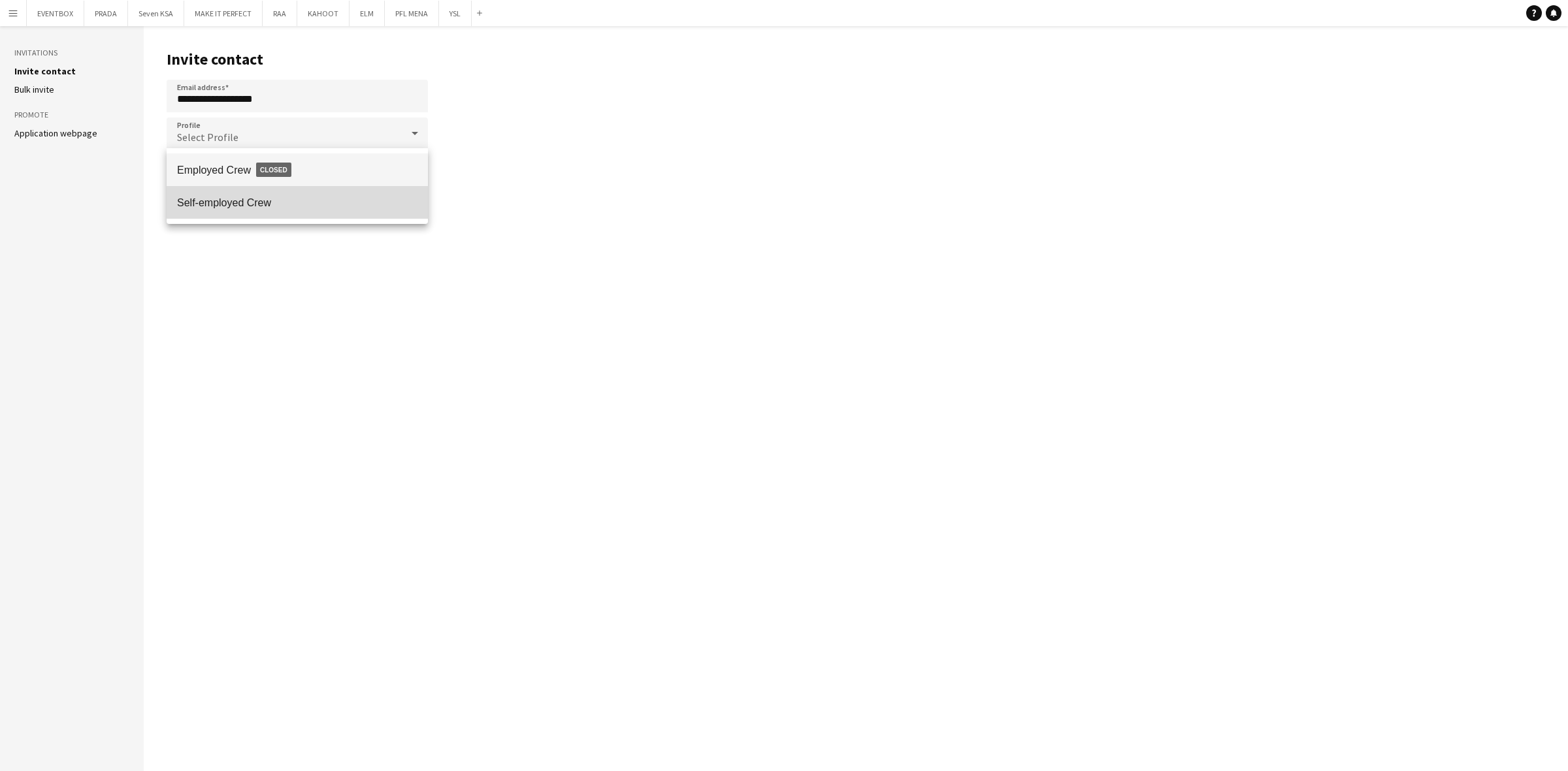
click at [327, 198] on span "Self-employed Crew" at bounding box center [297, 203] width 241 height 13
click at [410, 307] on main "**********" at bounding box center [856, 398] width 1424 height 745
click at [392, 199] on button "Send invite" at bounding box center [388, 200] width 79 height 26
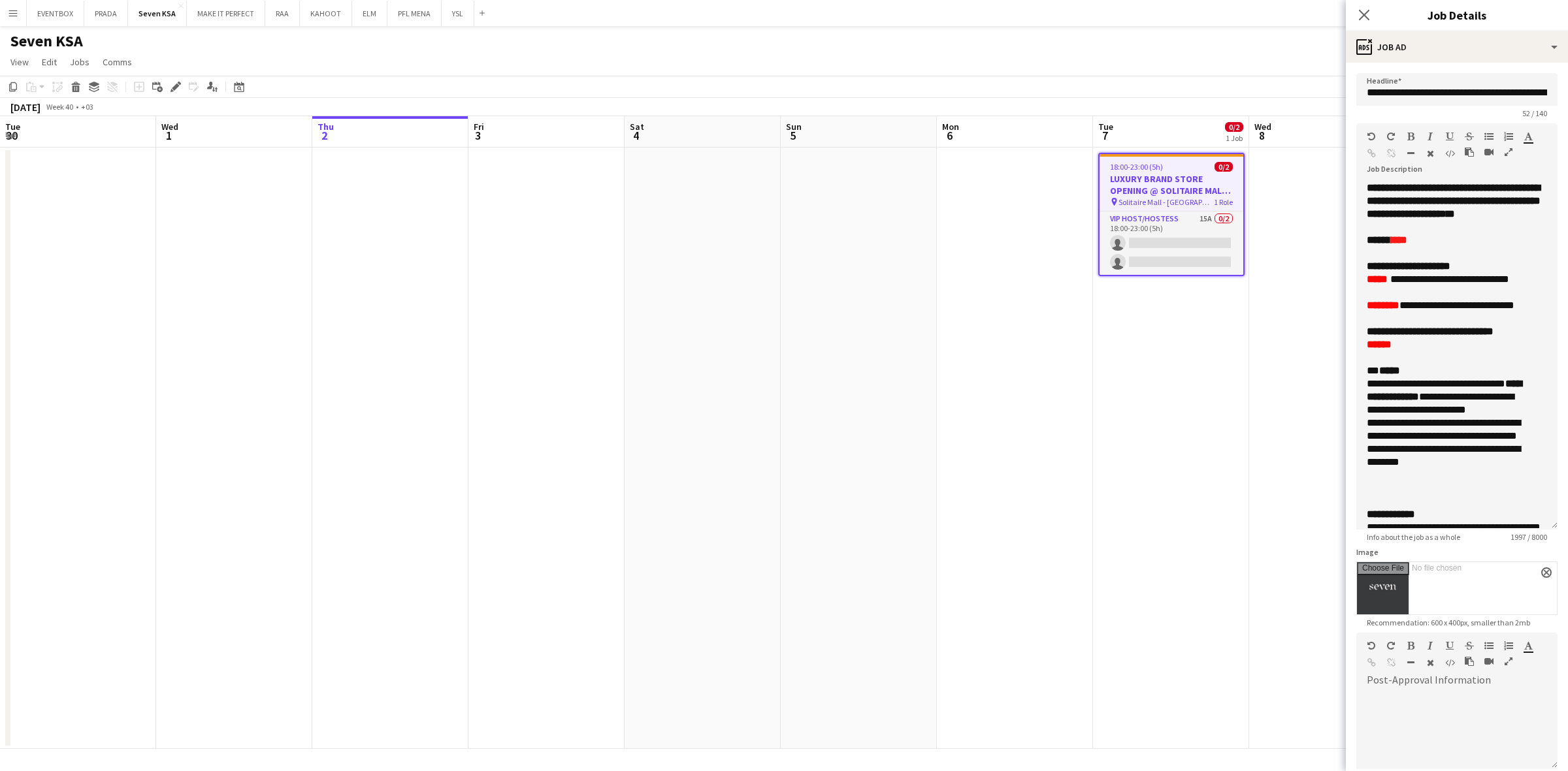
scroll to position [0, 449]
